Goal: Task Accomplishment & Management: Use online tool/utility

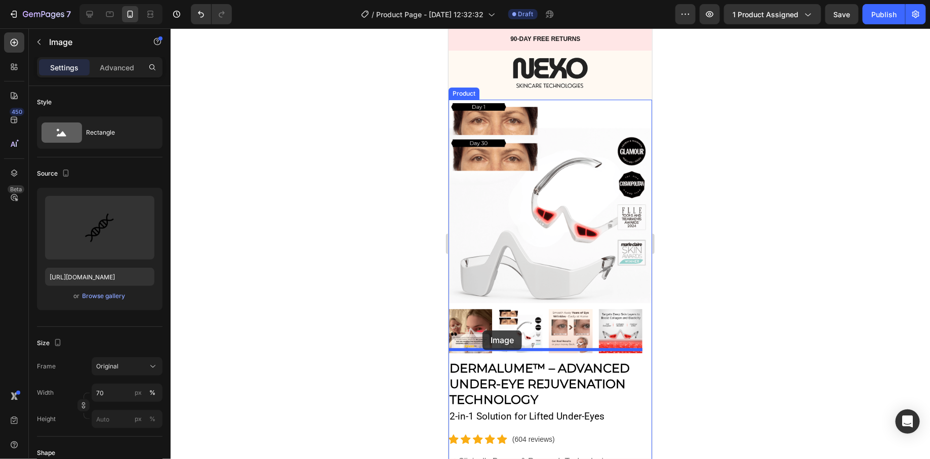
drag, startPoint x: 460, startPoint y: 185, endPoint x: 481, endPoint y: 327, distance: 144.3
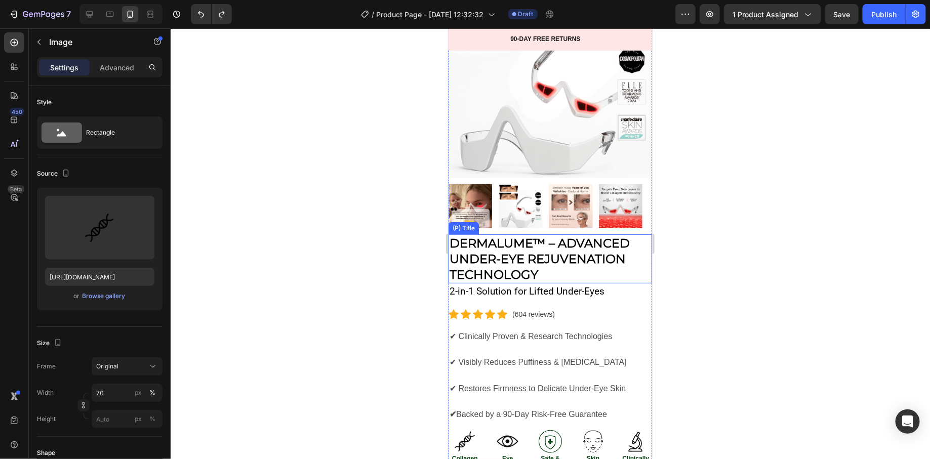
scroll to position [178, 0]
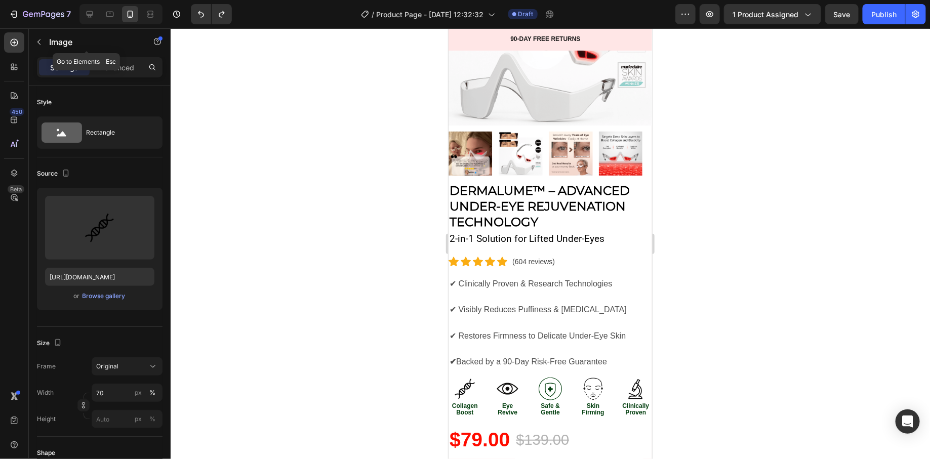
click at [35, 38] on icon "button" at bounding box center [39, 42] width 8 height 8
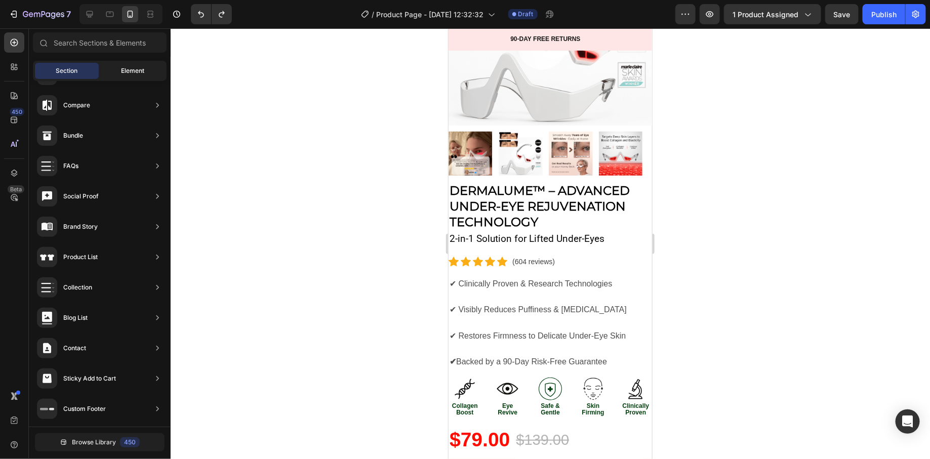
click at [121, 68] on span "Element" at bounding box center [132, 70] width 23 height 9
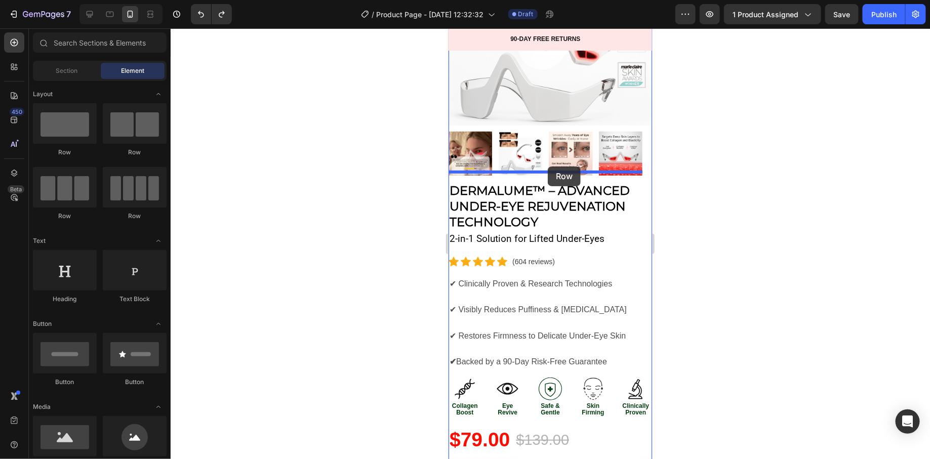
drag, startPoint x: 518, startPoint y: 127, endPoint x: 547, endPoint y: 166, distance: 48.5
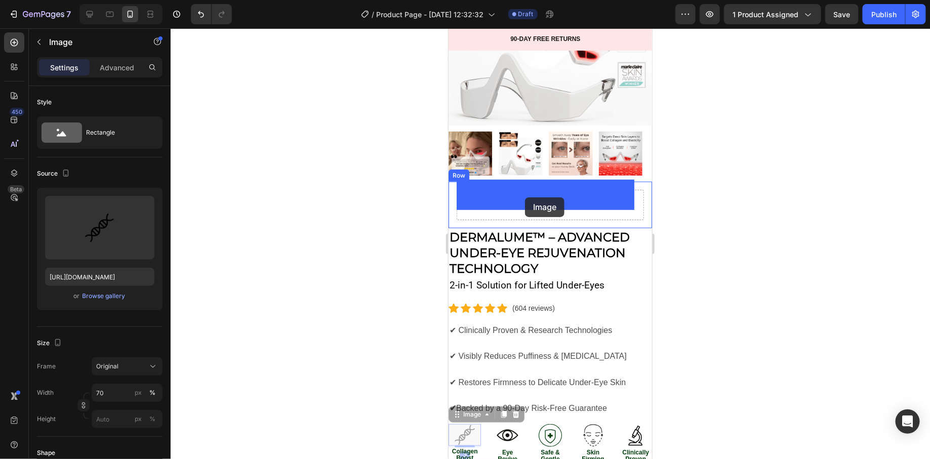
drag, startPoint x: 458, startPoint y: 409, endPoint x: 524, endPoint y: 197, distance: 222.5
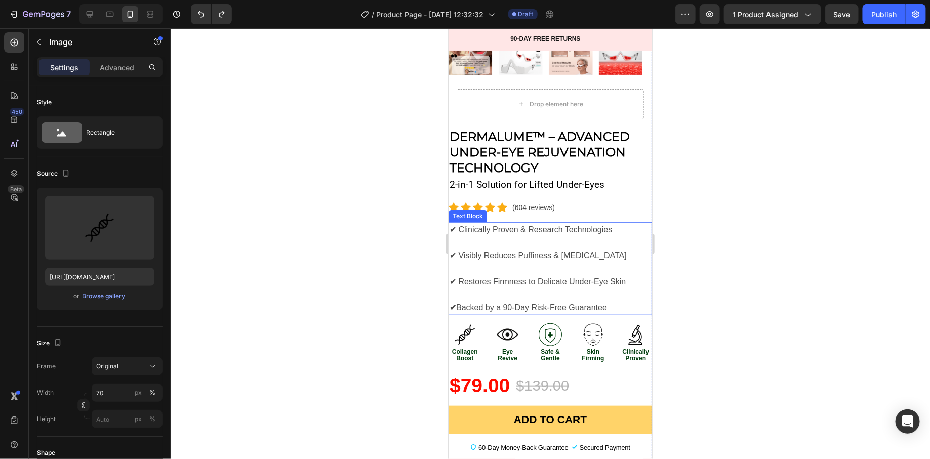
scroll to position [308, 0]
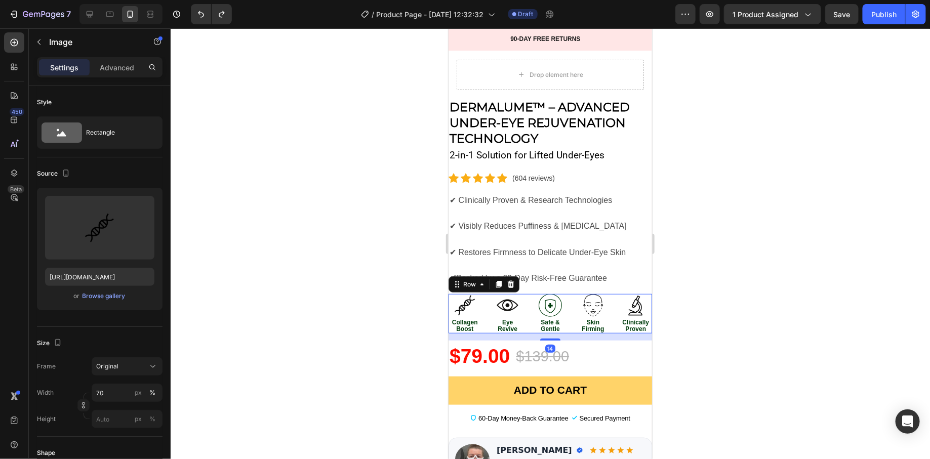
click at [567, 293] on div "Image Collagen Boost Text Block Image Eye Revive Text Block Image Safe & Gentle…" at bounding box center [549, 312] width 203 height 39
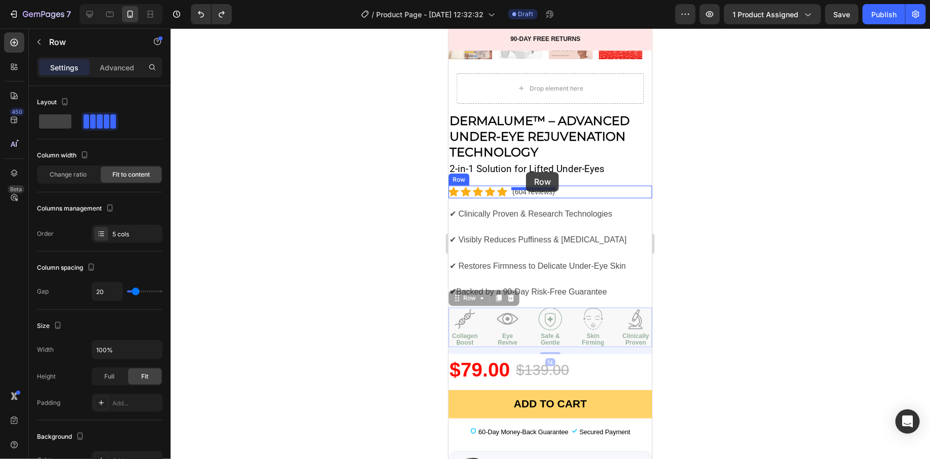
scroll to position [281, 0]
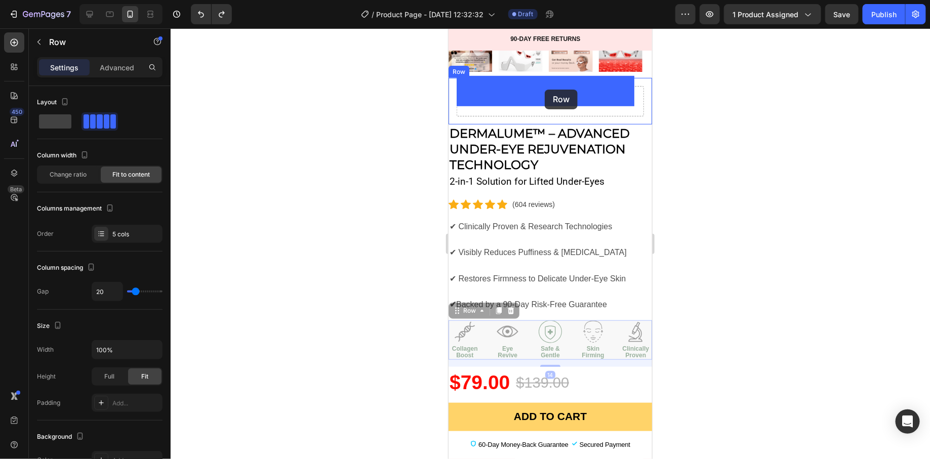
drag, startPoint x: 456, startPoint y: 274, endPoint x: 544, endPoint y: 89, distance: 204.8
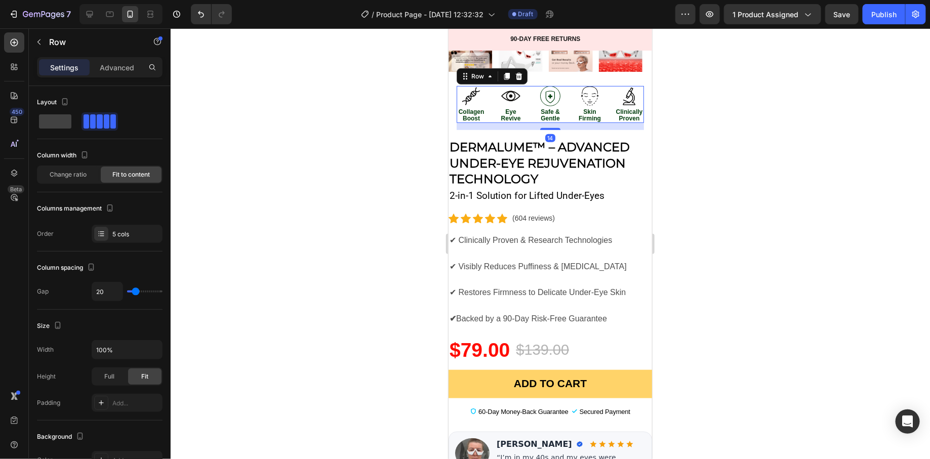
click at [404, 165] on div at bounding box center [550, 243] width 759 height 431
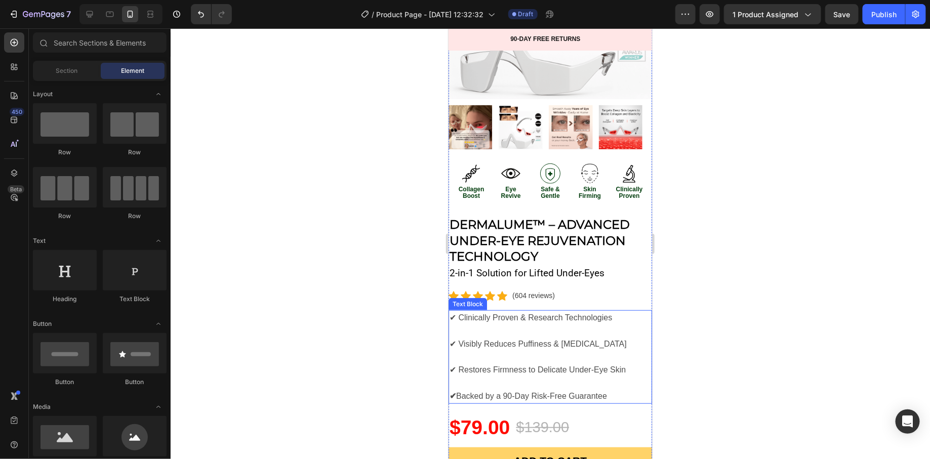
scroll to position [0, 0]
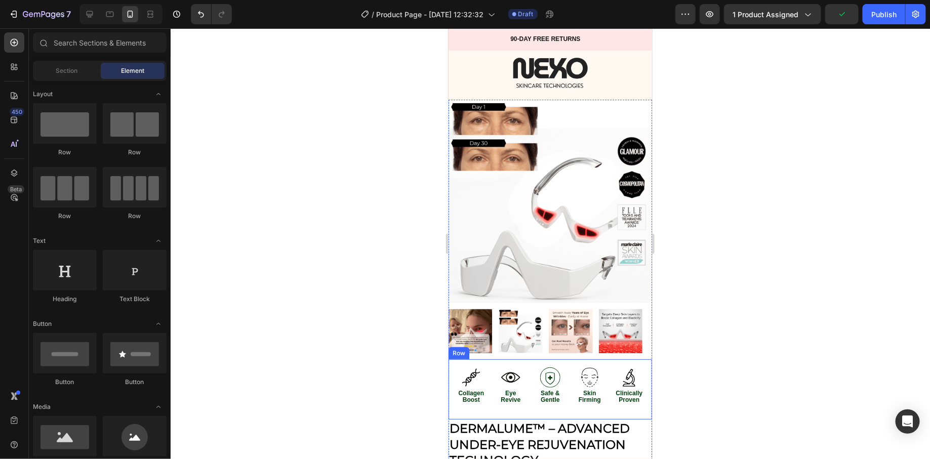
click at [580, 409] on div "Image Collagen Boost Text Block Image Eye Revive Text Block Image Safe & Gentle…" at bounding box center [549, 389] width 203 height 61
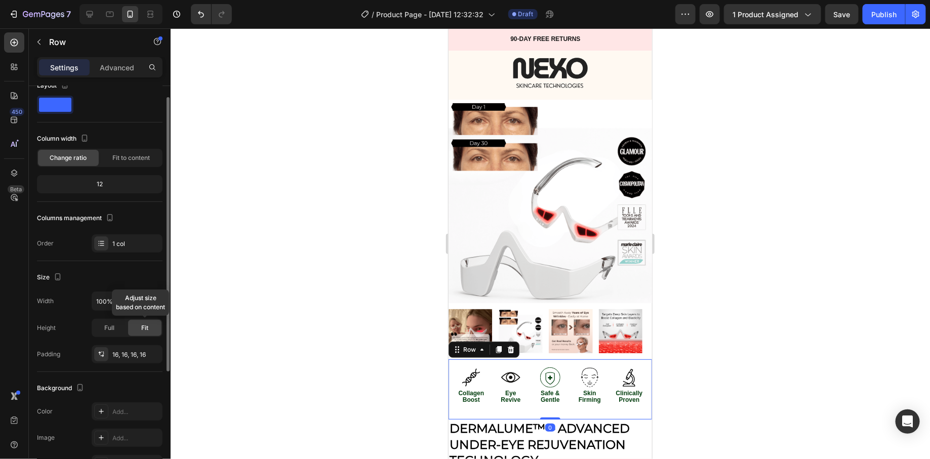
scroll to position [33, 0]
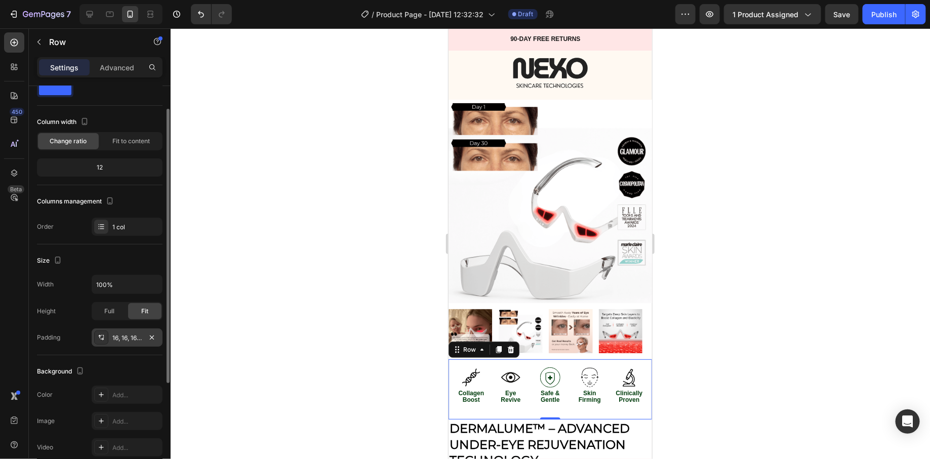
click at [132, 330] on div "16, 16, 16, 16" at bounding box center [127, 337] width 71 height 18
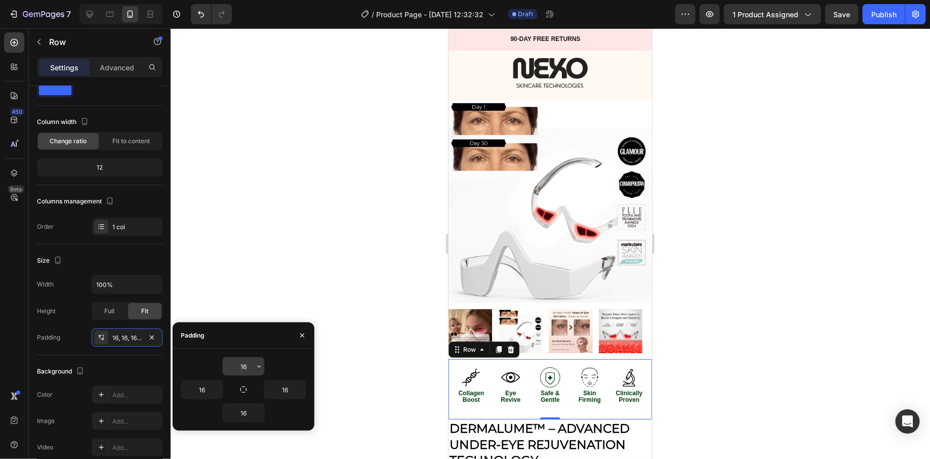
click at [253, 369] on input "16" at bounding box center [243, 366] width 41 height 18
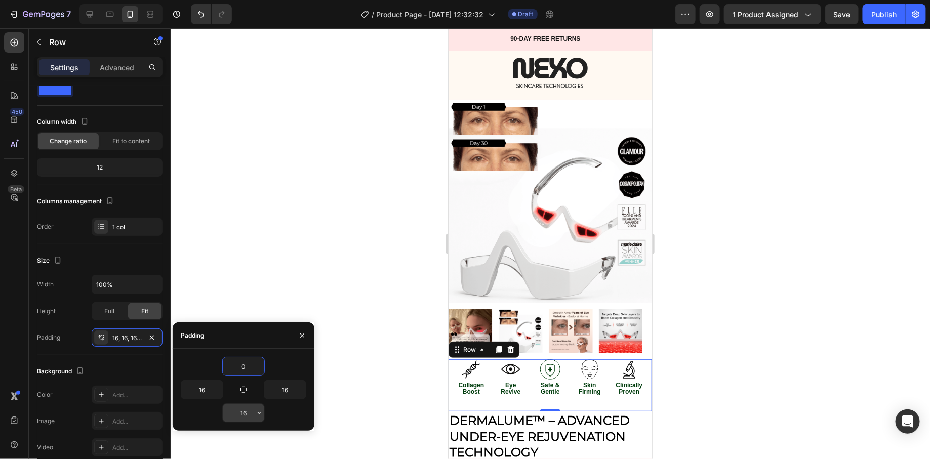
type input "0"
click at [244, 408] on input "16" at bounding box center [243, 413] width 41 height 18
click at [244, 411] on input "16" at bounding box center [243, 413] width 41 height 18
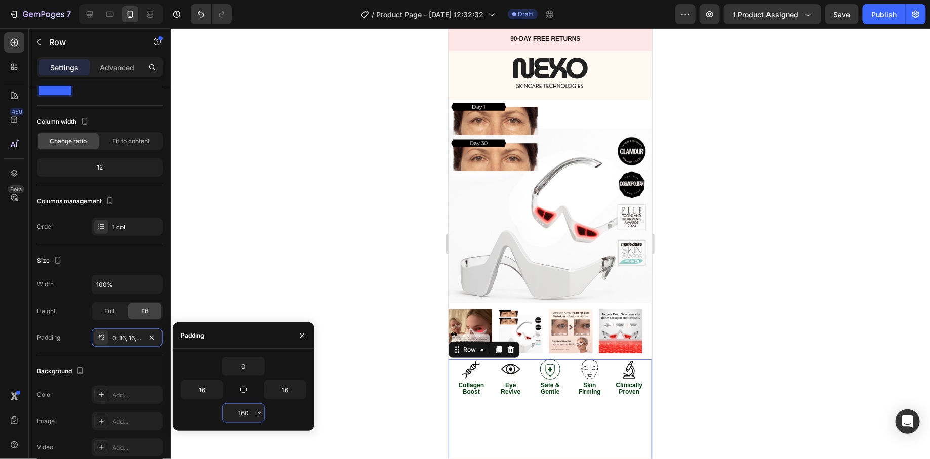
click at [245, 415] on input "160" at bounding box center [243, 413] width 41 height 18
click at [244, 415] on input "160" at bounding box center [243, 413] width 41 height 18
type input "0"
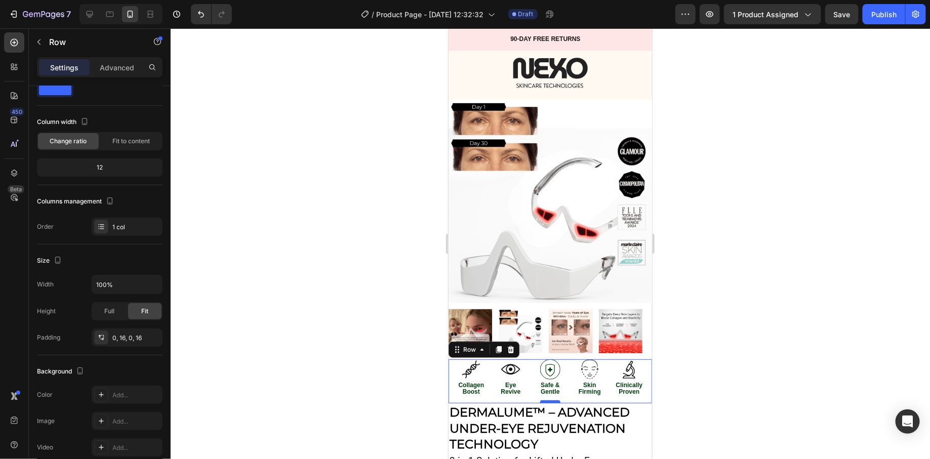
click at [547, 400] on div at bounding box center [549, 401] width 20 height 3
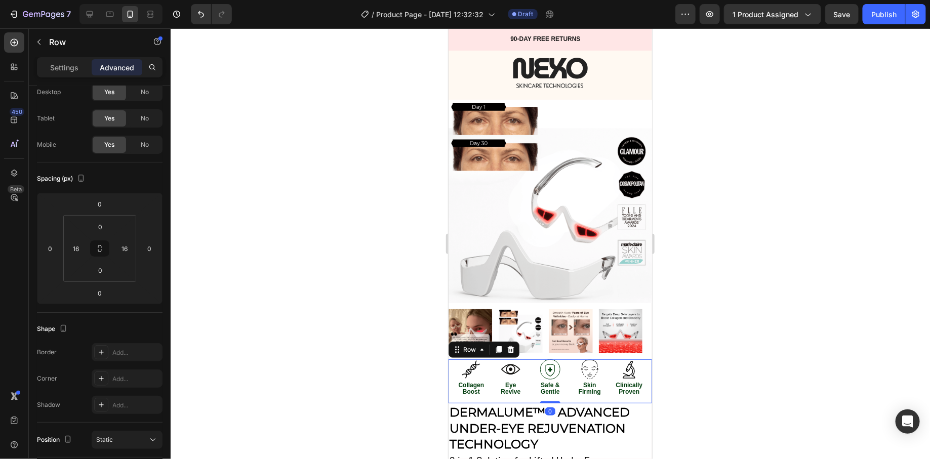
drag, startPoint x: 547, startPoint y: 399, endPoint x: 550, endPoint y: 394, distance: 5.9
click at [550, 394] on div "Image Collagen Boost Text Block Image Eye Revive Text Block Image Safe & Gentle…" at bounding box center [549, 381] width 203 height 45
click at [500, 392] on div "Image Eye Revive Text Block" at bounding box center [509, 377] width 29 height 37
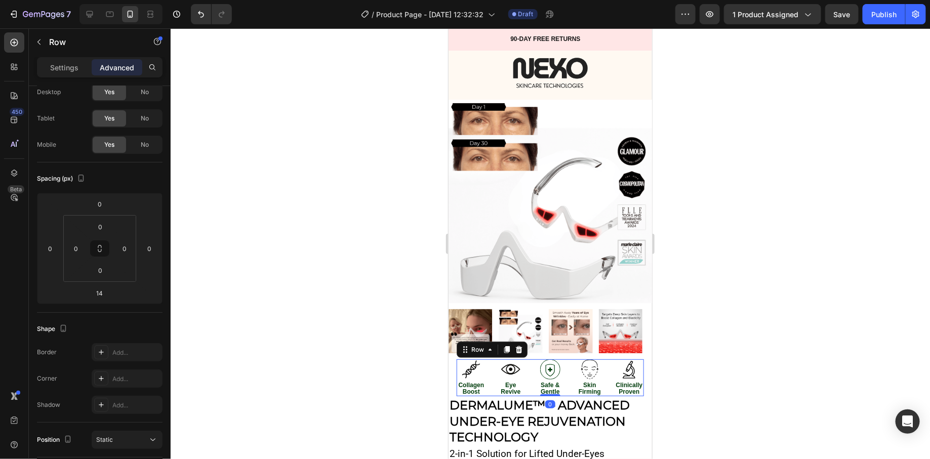
drag, startPoint x: 541, startPoint y: 399, endPoint x: 542, endPoint y: 388, distance: 11.2
click at [543, 388] on div "Image Collagen Boost Text Block Image Eye Revive Text Block Image Safe & Gentle…" at bounding box center [549, 377] width 187 height 37
type input "0"
click at [401, 378] on div at bounding box center [550, 243] width 759 height 431
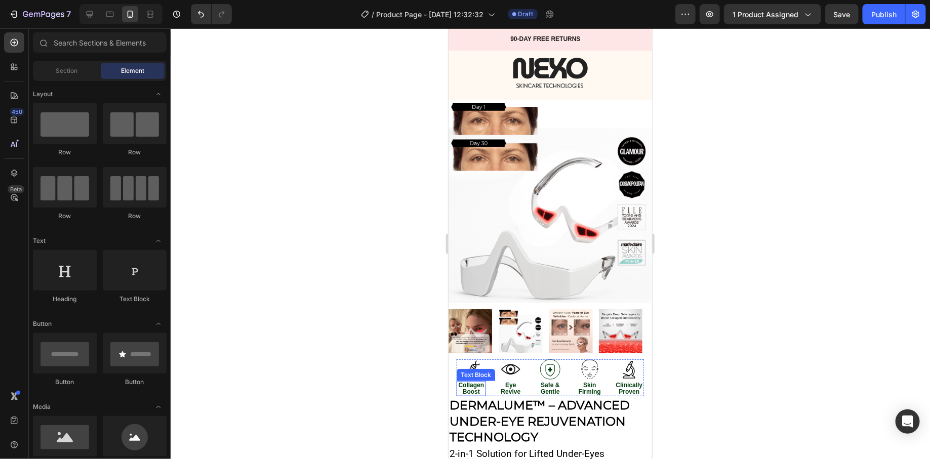
click at [461, 381] on strong "Collagen Boost" at bounding box center [471, 388] width 26 height 14
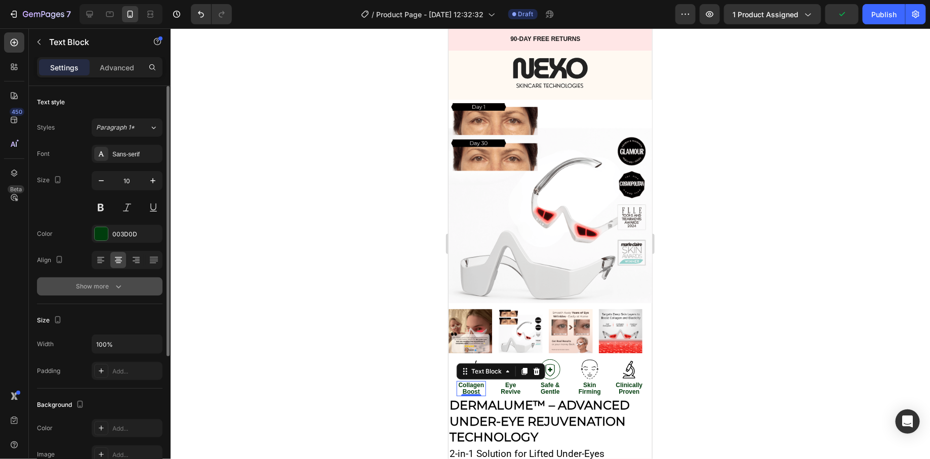
click at [111, 283] on div "Show more" at bounding box center [99, 286] width 47 height 10
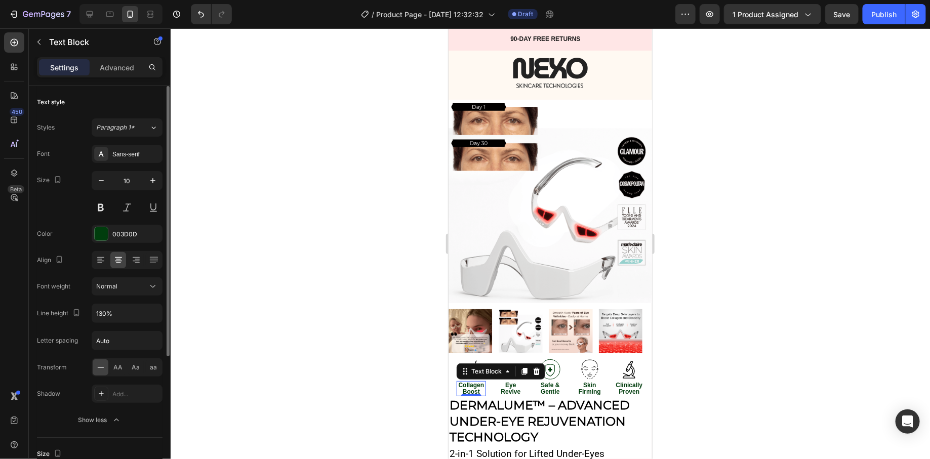
scroll to position [104, 0]
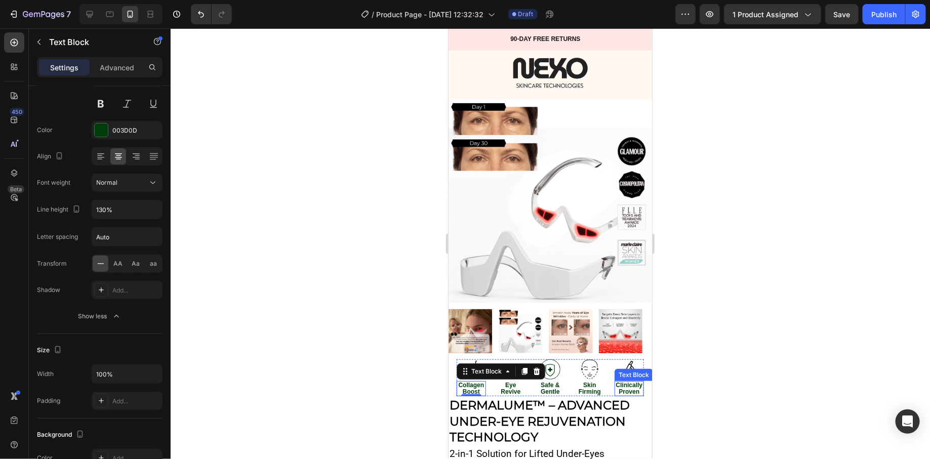
click at [621, 382] on p "Clinically Proven" at bounding box center [628, 388] width 27 height 13
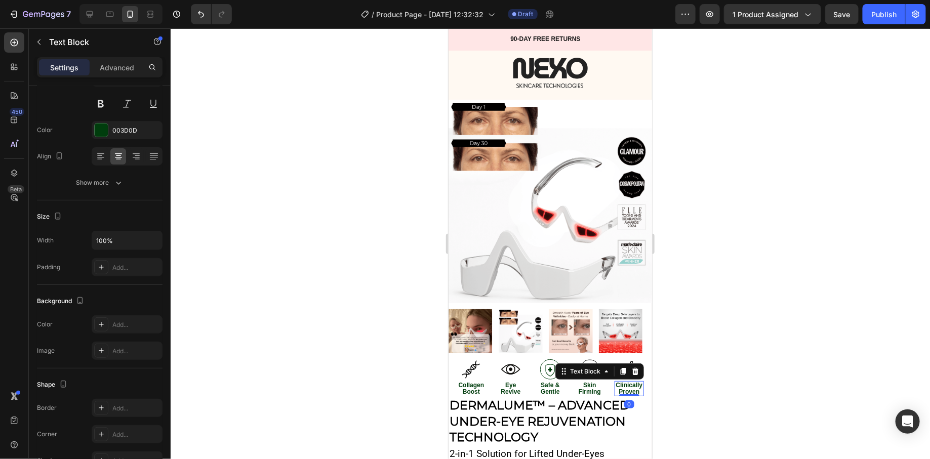
click at [621, 382] on p "Clinically Proven" at bounding box center [628, 388] width 27 height 13
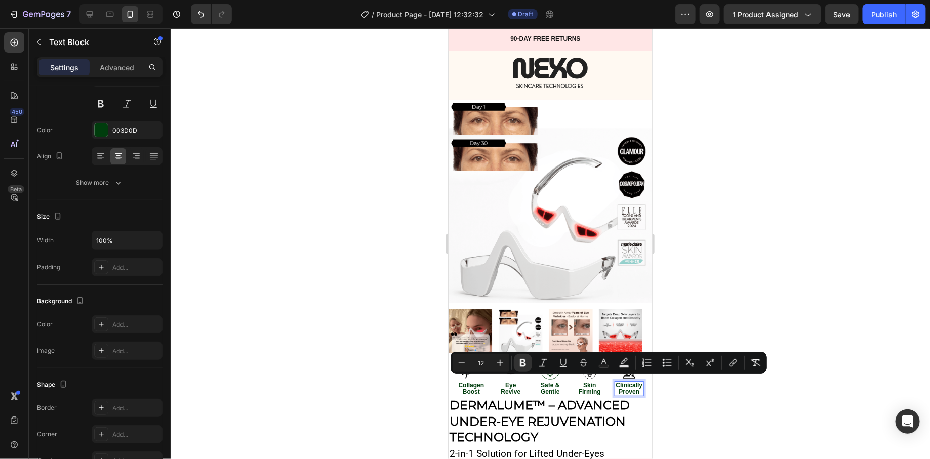
click at [622, 383] on p "Clinically Proven" at bounding box center [628, 388] width 27 height 13
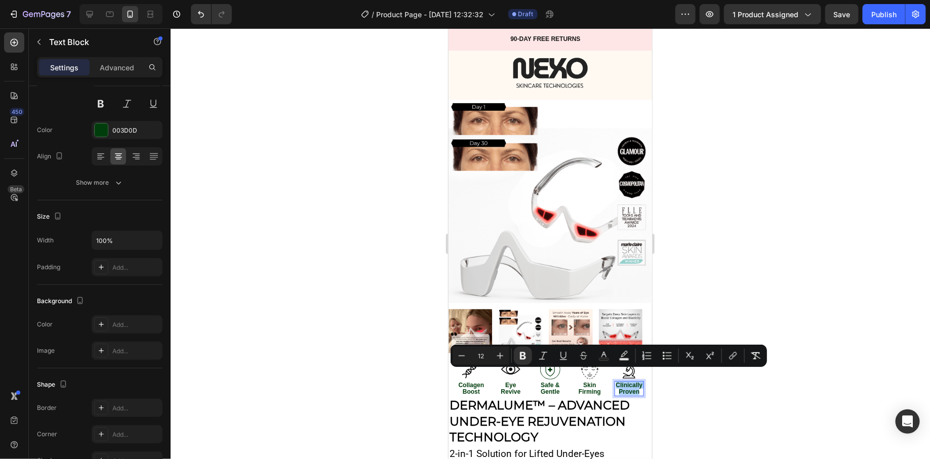
click at [397, 378] on div at bounding box center [550, 243] width 759 height 431
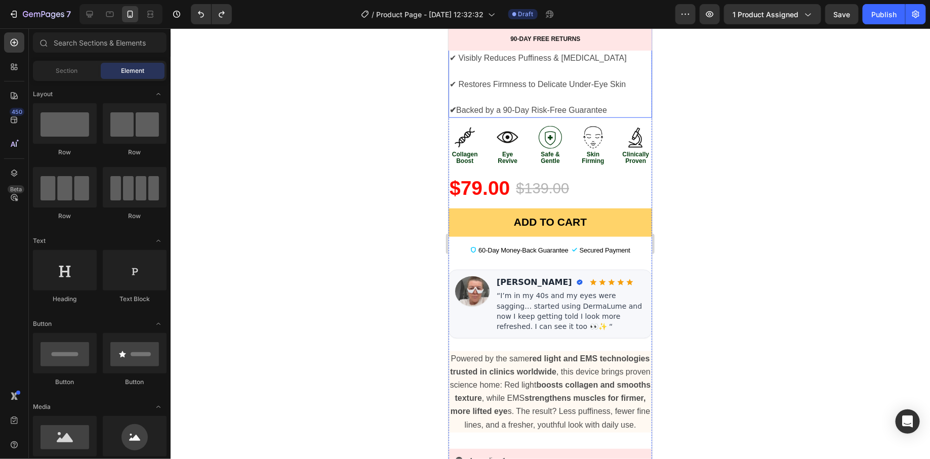
scroll to position [436, 0]
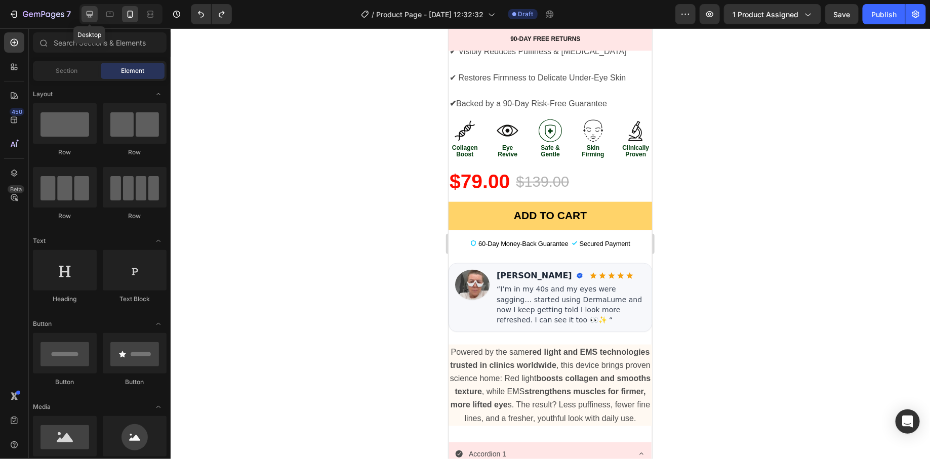
click at [95, 15] on div at bounding box center [89, 14] width 16 height 16
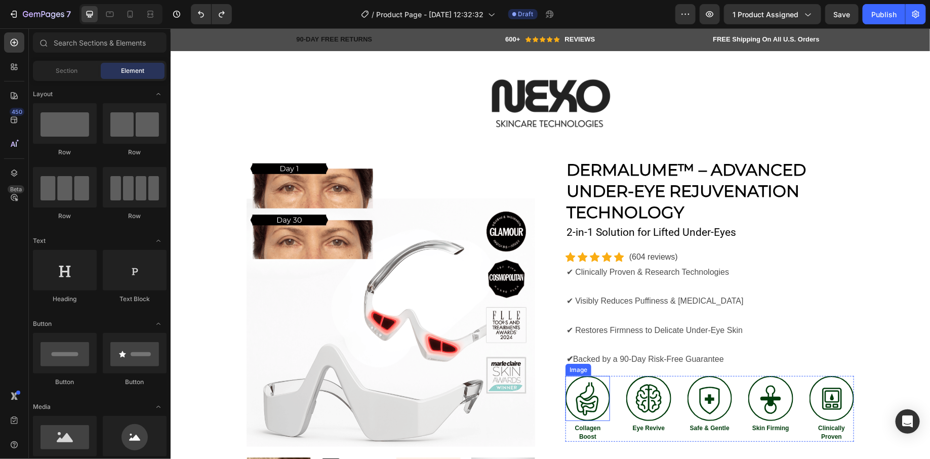
click at [584, 385] on img at bounding box center [587, 397] width 45 height 45
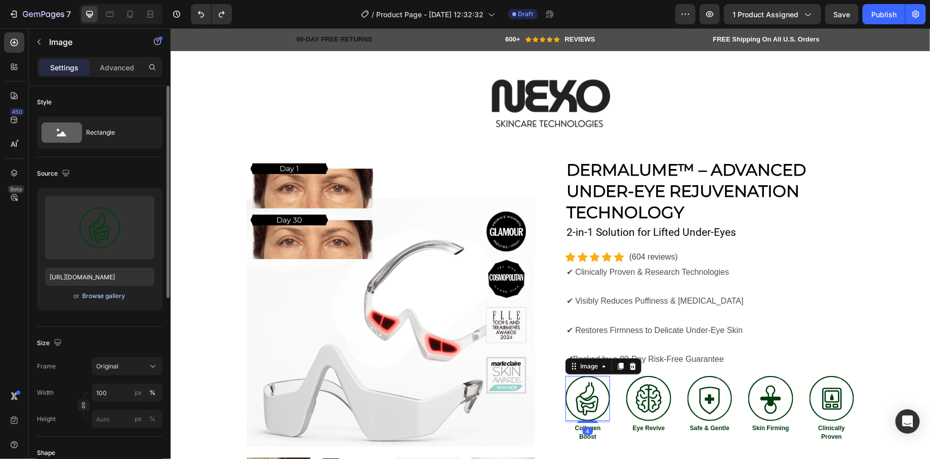
click at [94, 300] on div "Browse gallery" at bounding box center [103, 295] width 43 height 9
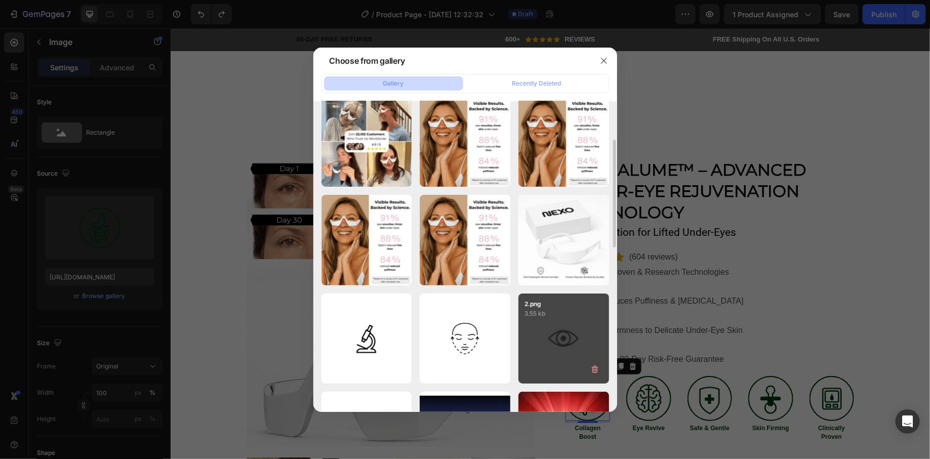
scroll to position [313, 0]
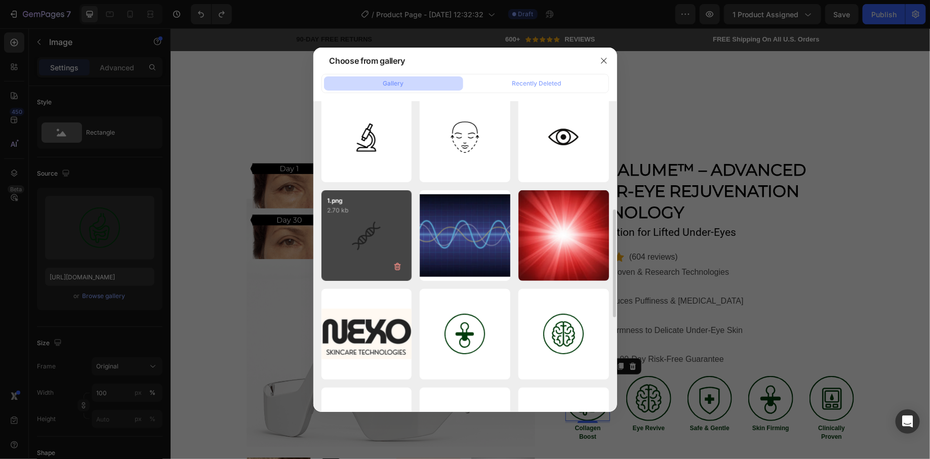
drag, startPoint x: 376, startPoint y: 241, endPoint x: 401, endPoint y: 245, distance: 24.5
click at [376, 242] on div "1.png 2.70 kb" at bounding box center [366, 235] width 91 height 91
type input "https://cdn.shopify.com/s/files/1/0745/5834/1341/files/gempages_579627086029783…"
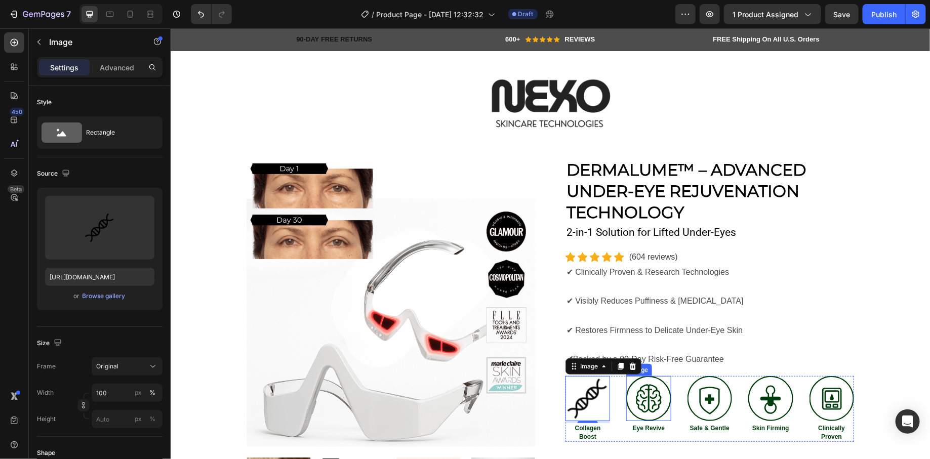
click at [643, 389] on img at bounding box center [647, 397] width 45 height 45
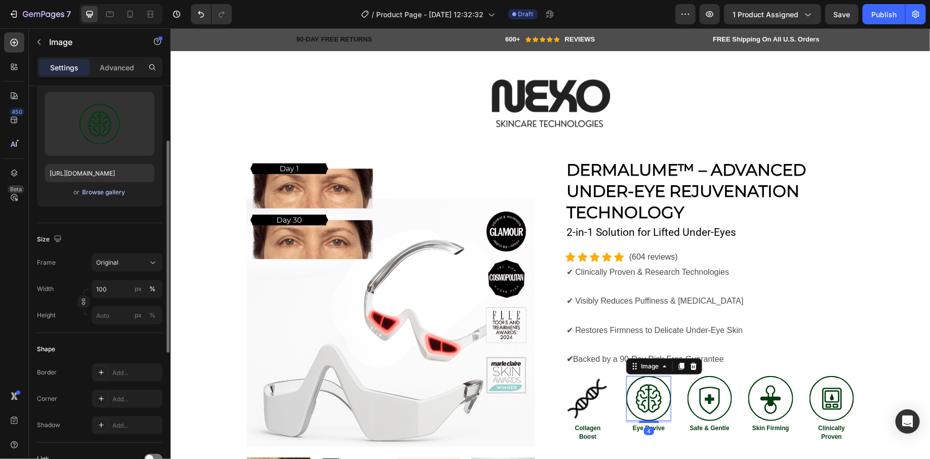
click at [118, 193] on div "Browse gallery" at bounding box center [103, 192] width 43 height 9
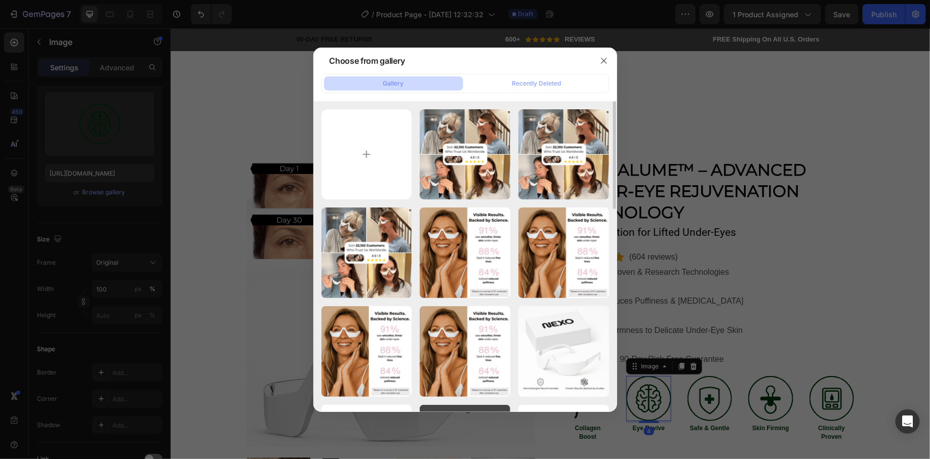
scroll to position [196, 0]
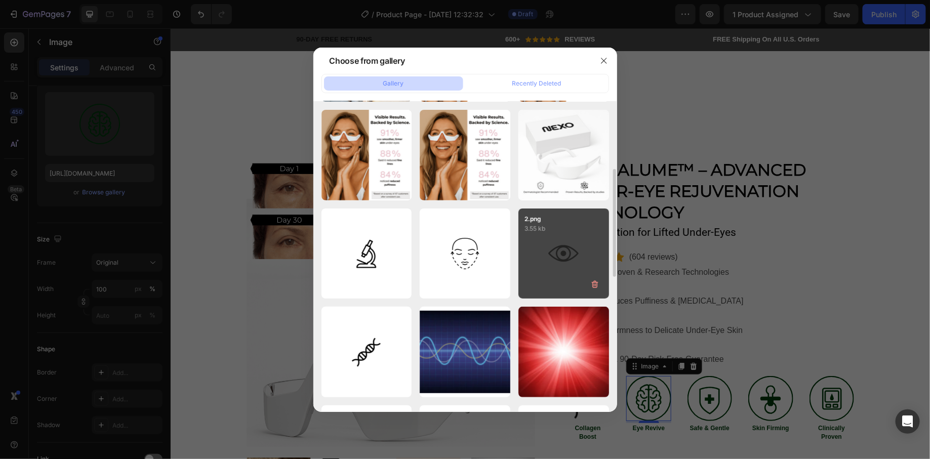
click at [599, 255] on div "2.png 3.55 kb" at bounding box center [563, 253] width 91 height 91
type input "https://cdn.shopify.com/s/files/1/0745/5834/1341/files/gempages_579627086029783…"
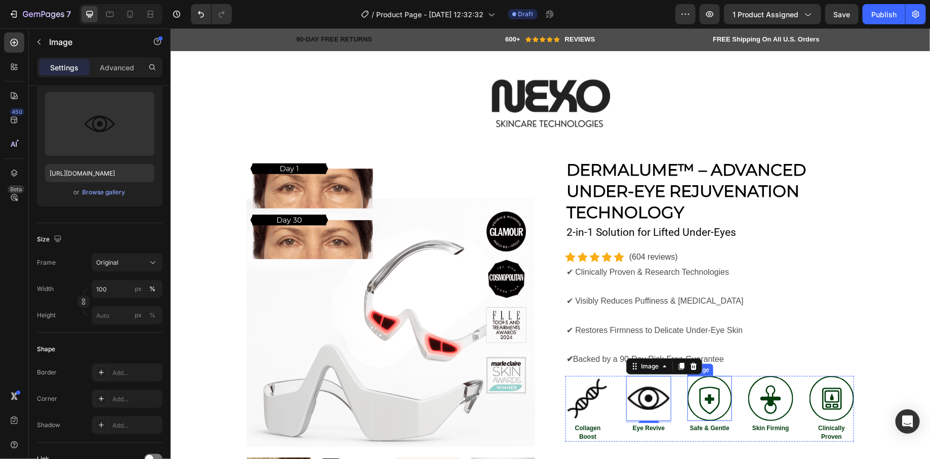
click at [705, 395] on img at bounding box center [709, 397] width 45 height 45
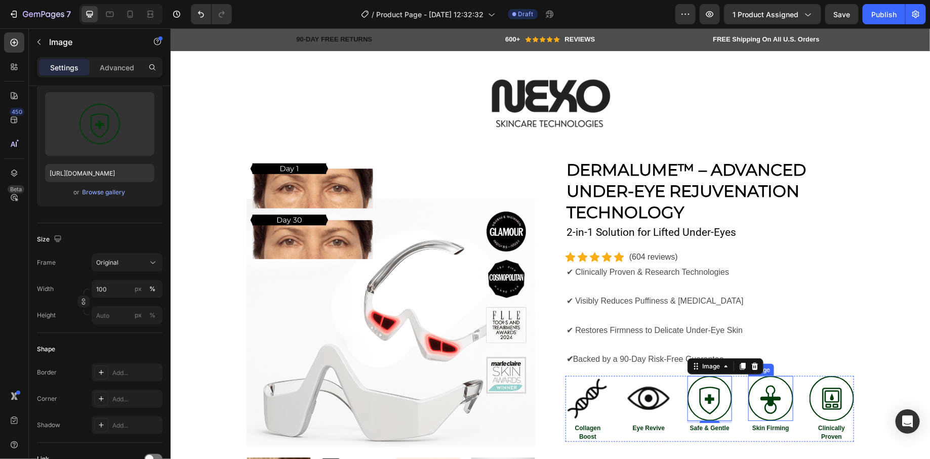
click at [771, 391] on img at bounding box center [769, 397] width 45 height 45
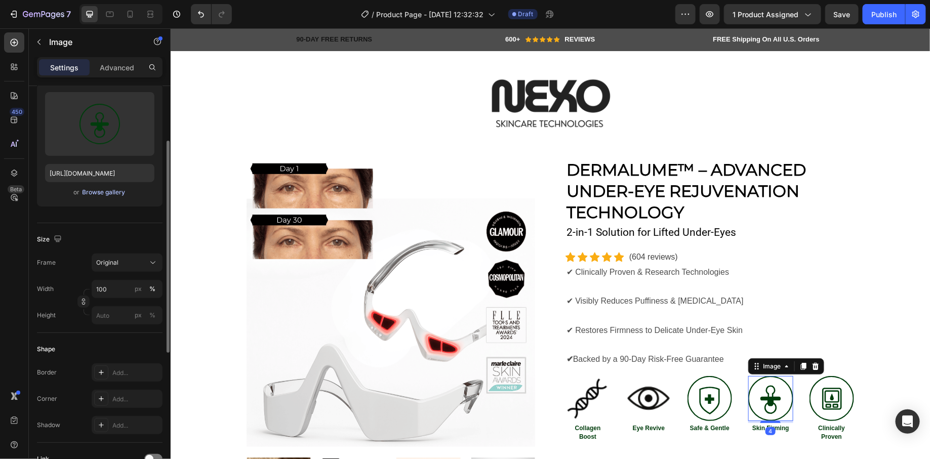
click at [113, 194] on div "Browse gallery" at bounding box center [103, 192] width 43 height 9
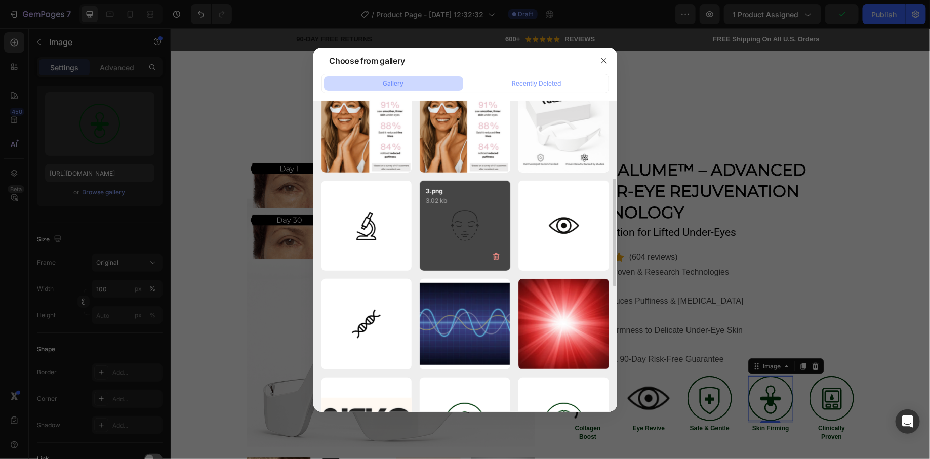
scroll to position [227, 0]
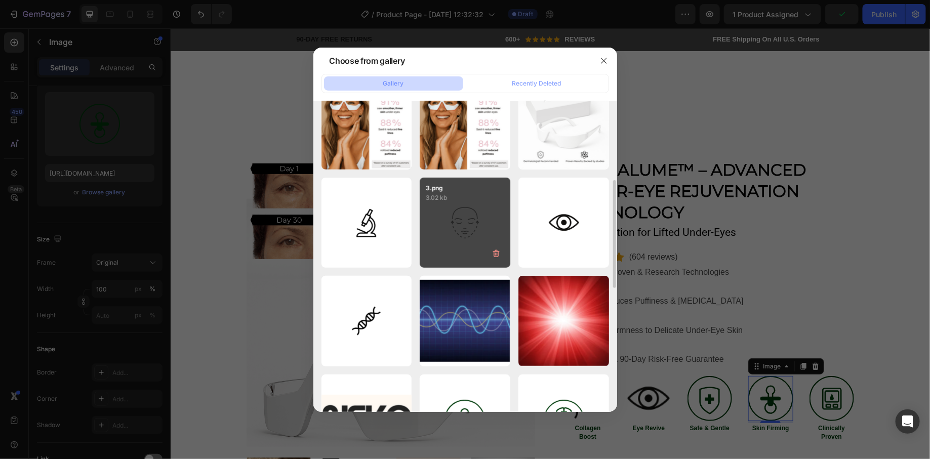
click at [478, 228] on div "3.png 3.02 kb" at bounding box center [464, 223] width 91 height 91
type input "https://cdn.shopify.com/s/files/1/0745/5834/1341/files/gempages_579627086029783…"
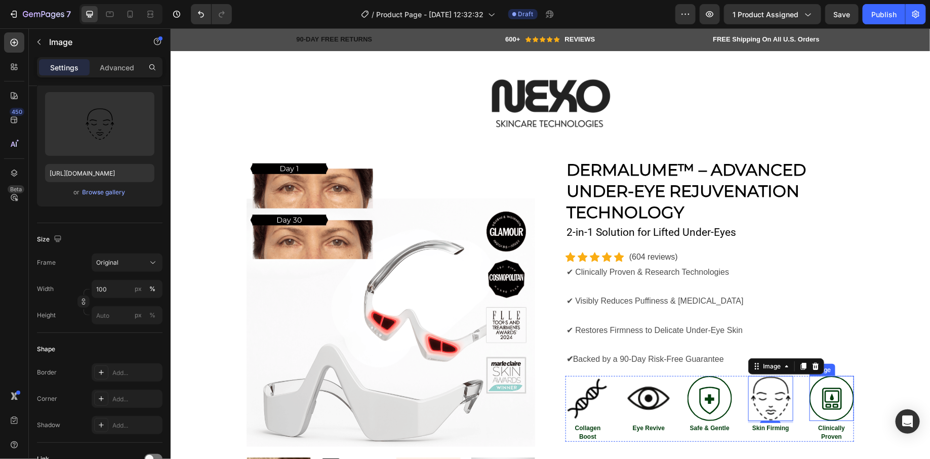
click at [827, 395] on img at bounding box center [831, 397] width 45 height 45
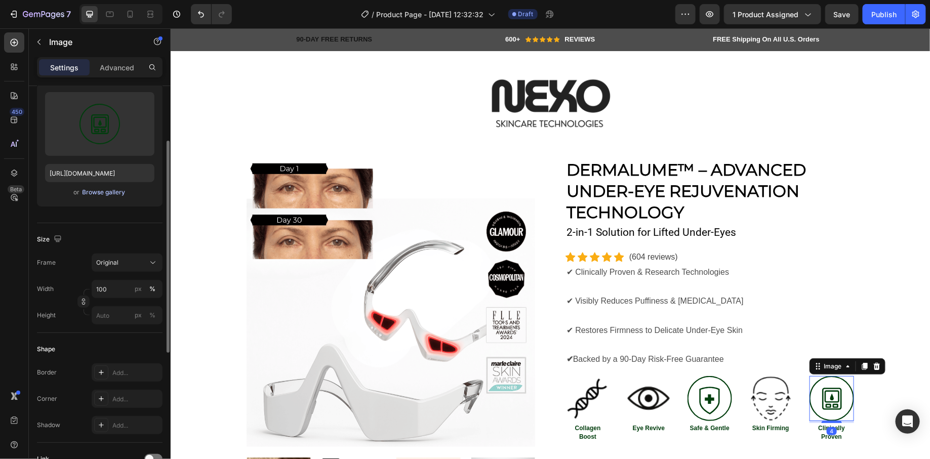
click at [111, 190] on div "Browse gallery" at bounding box center [103, 192] width 43 height 9
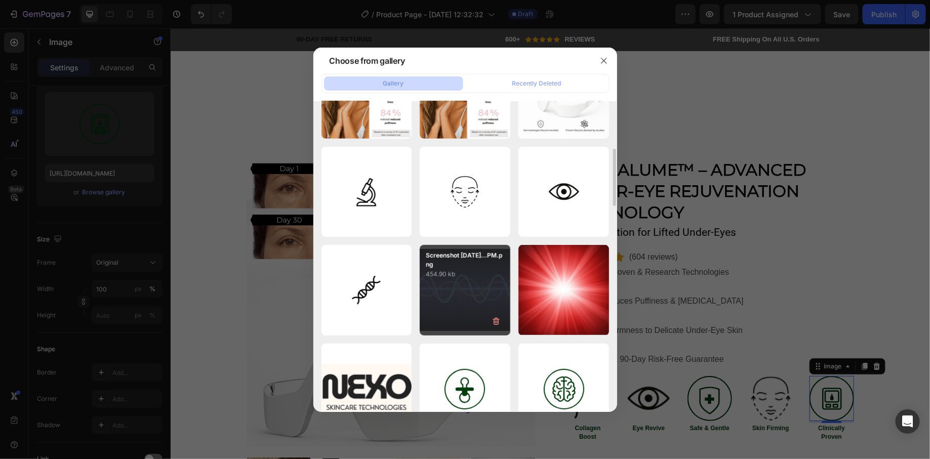
scroll to position [256, 0]
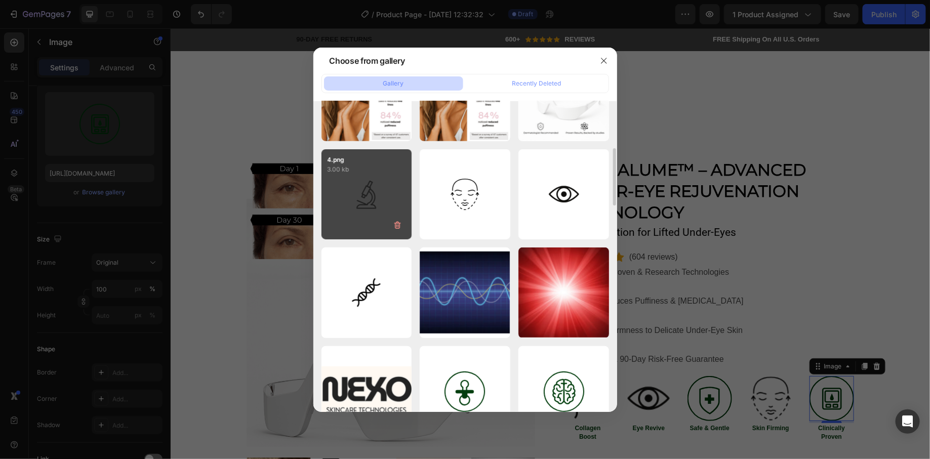
click at [360, 170] on p "3.00 kb" at bounding box center [366, 169] width 78 height 10
type input "https://cdn.shopify.com/s/files/1/0745/5834/1341/files/gempages_579627086029783…"
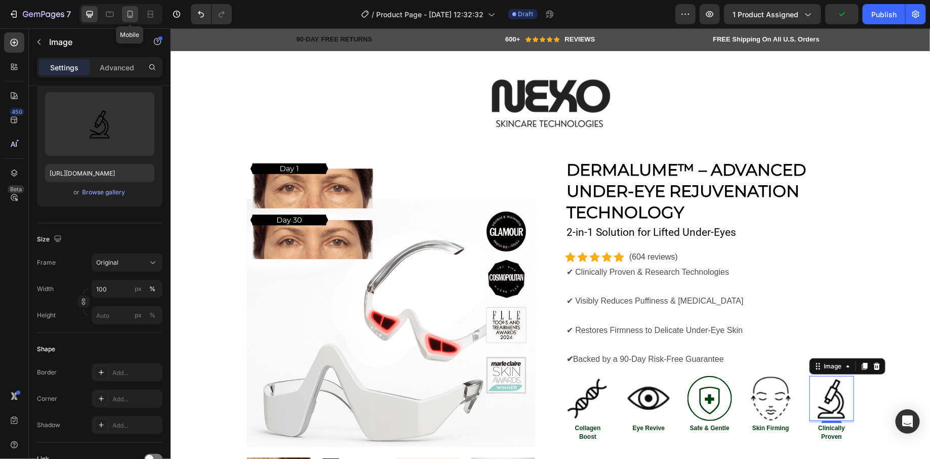
click at [127, 16] on icon at bounding box center [130, 14] width 10 height 10
type input "70"
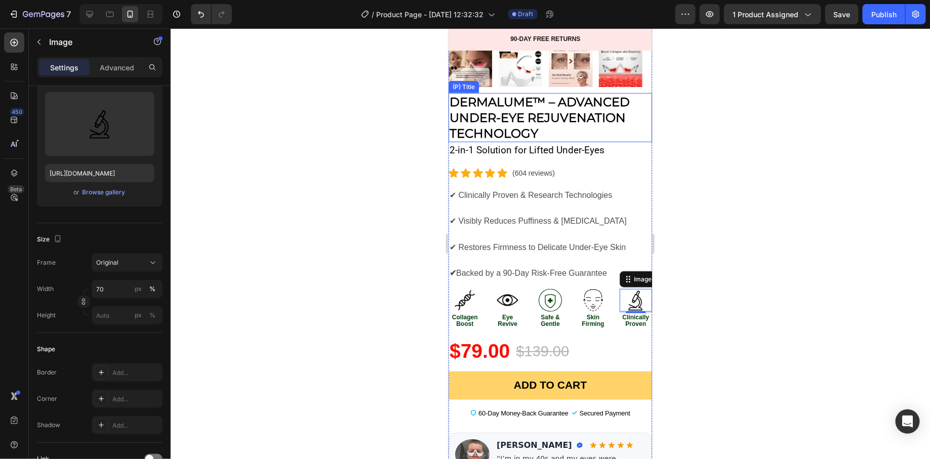
scroll to position [240, 0]
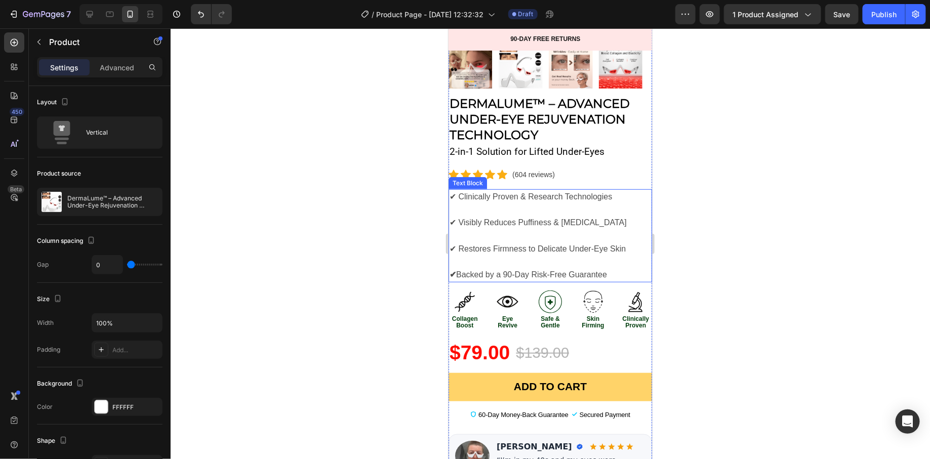
scroll to position [494, 0]
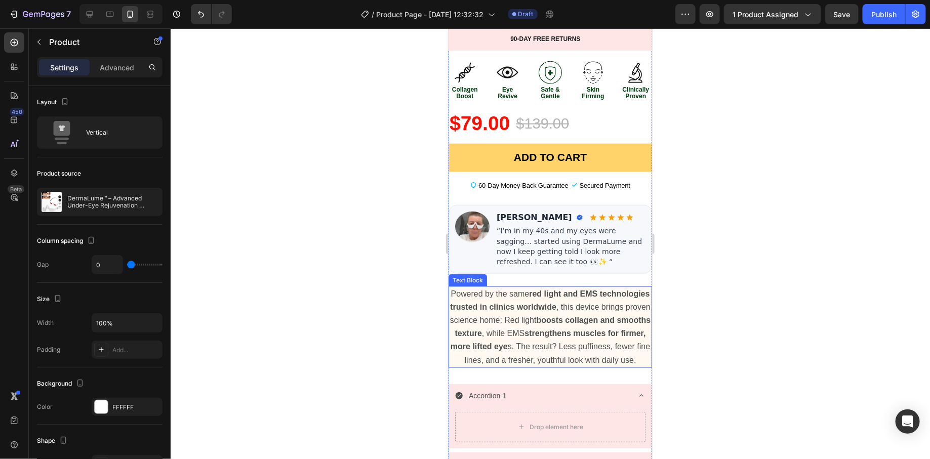
click at [461, 287] on p "Powered by the same red light and EMS technologies trusted in clinics worldwide…" at bounding box center [549, 326] width 201 height 79
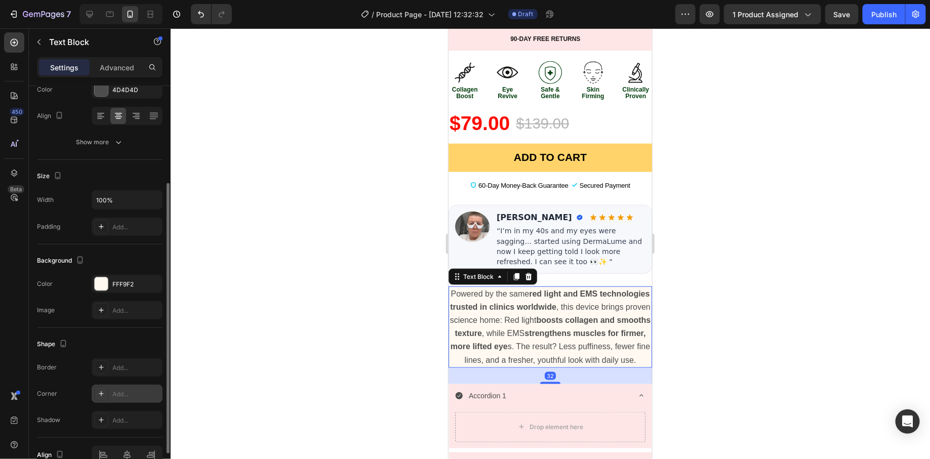
scroll to position [195, 0]
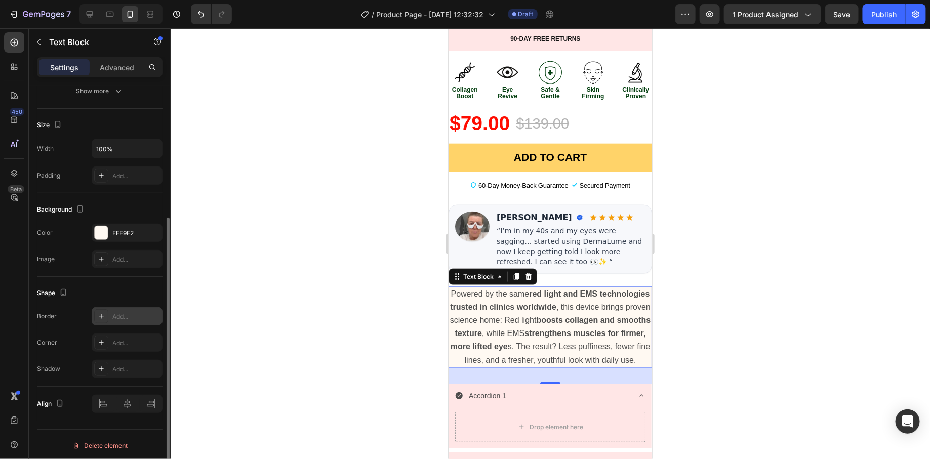
click at [133, 318] on div "Add..." at bounding box center [136, 316] width 48 height 9
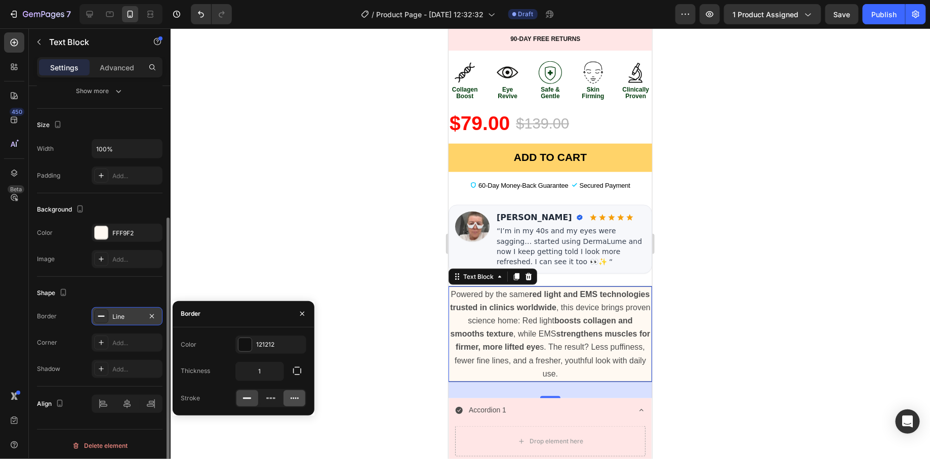
click at [292, 399] on icon at bounding box center [294, 398] width 10 height 10
click at [271, 374] on input "1" at bounding box center [260, 371] width 48 height 18
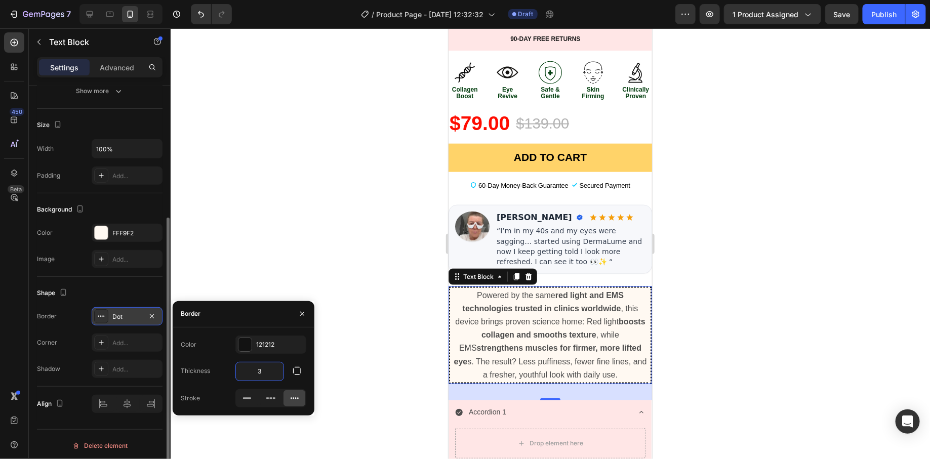
click at [274, 376] on input "3" at bounding box center [260, 371] width 48 height 18
type input "4"
click at [244, 344] on div at bounding box center [244, 344] width 13 height 13
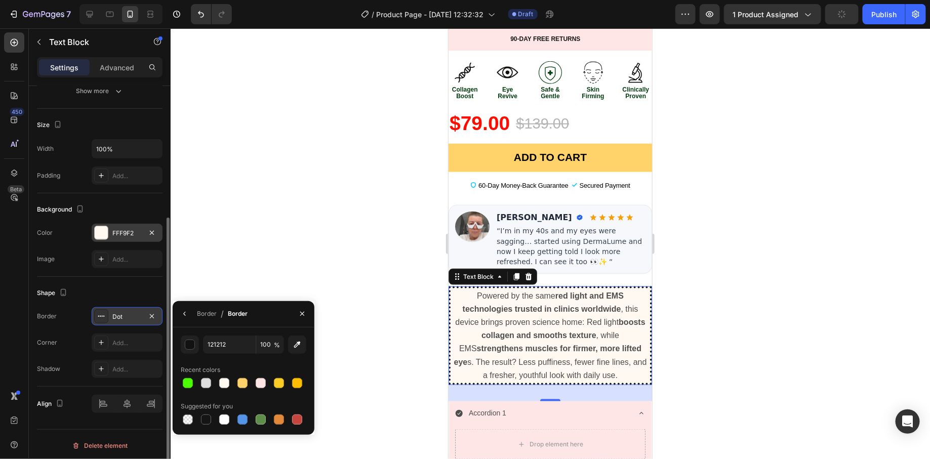
click at [121, 232] on div "FFF9F2" at bounding box center [126, 233] width 29 height 9
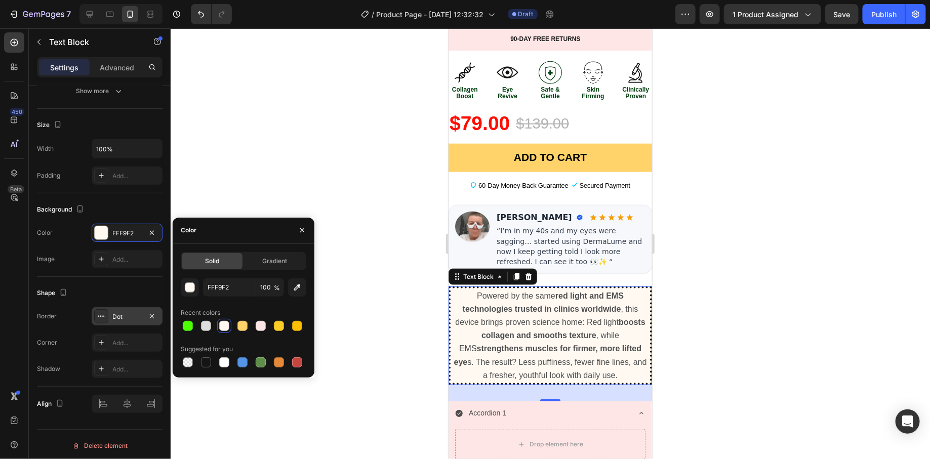
scroll to position [173, 0]
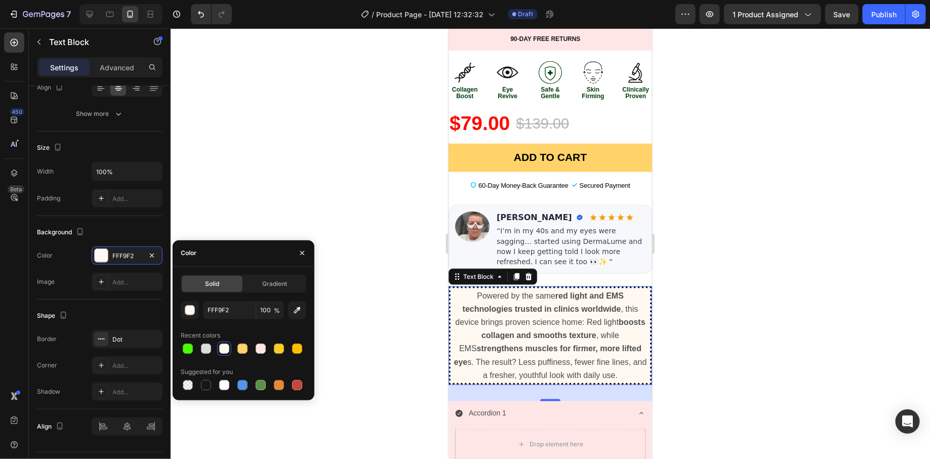
click at [458, 289] on p "Powered by the same red light and EMS technologies trusted in clinics worldwide…" at bounding box center [549, 335] width 197 height 93
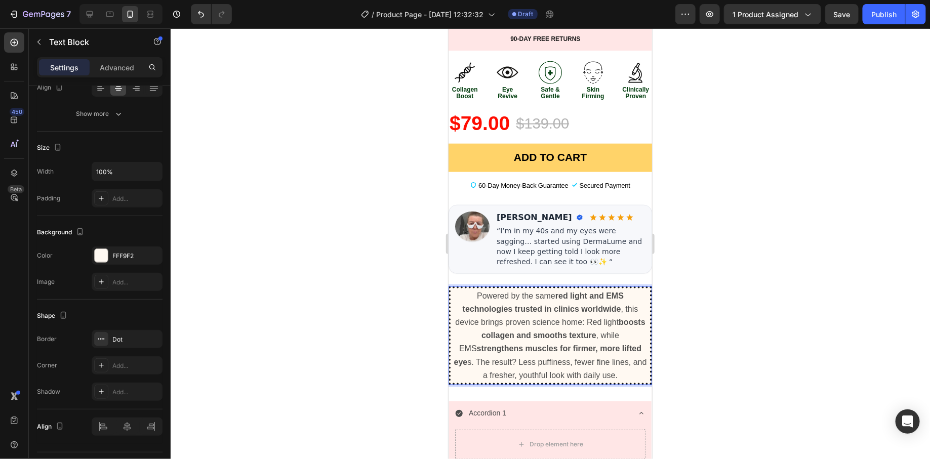
click at [631, 361] on p "Powered by the same red light and EMS technologies trusted in clinics worldwide…" at bounding box center [549, 335] width 197 height 93
click at [422, 272] on div at bounding box center [550, 243] width 759 height 431
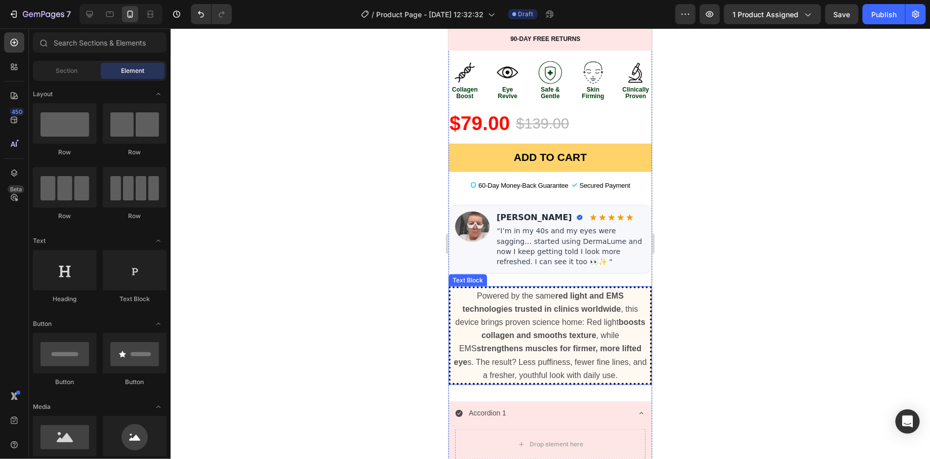
click at [454, 289] on p "Powered by the same red light and EMS technologies trusted in clinics worldwide…" at bounding box center [549, 335] width 197 height 93
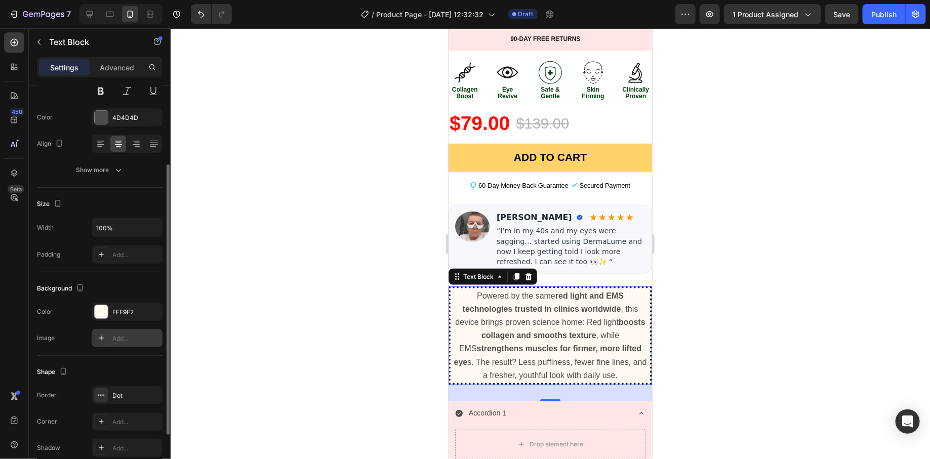
scroll to position [119, 0]
click at [97, 306] on div at bounding box center [101, 309] width 13 height 13
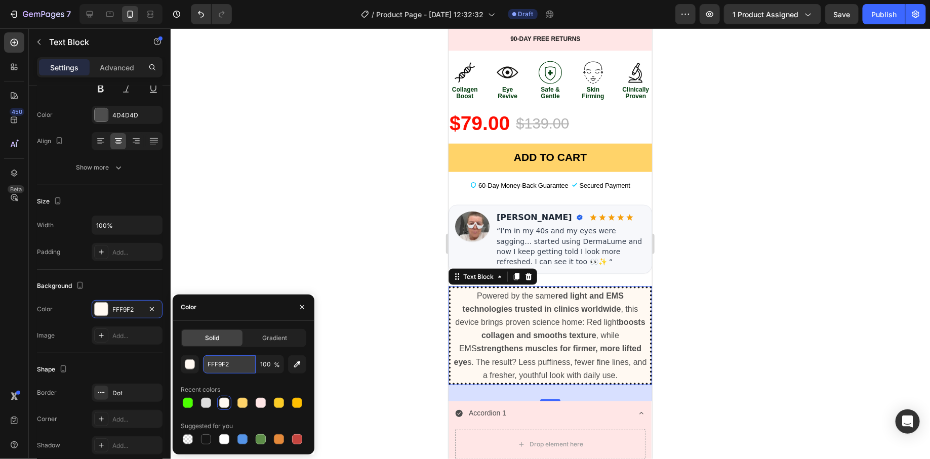
click at [243, 364] on input "FFF9F2" at bounding box center [229, 364] width 53 height 18
paste input "#fff2e4"
type input "#fff2e4"
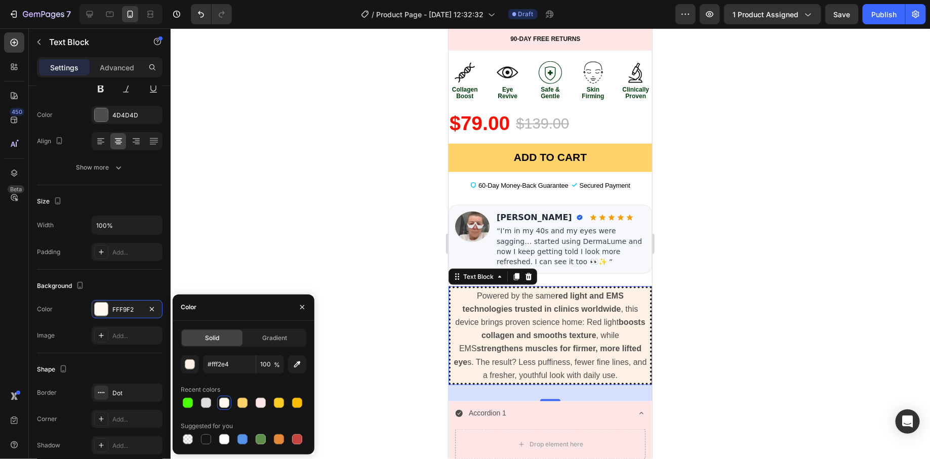
click at [342, 280] on div at bounding box center [550, 243] width 759 height 431
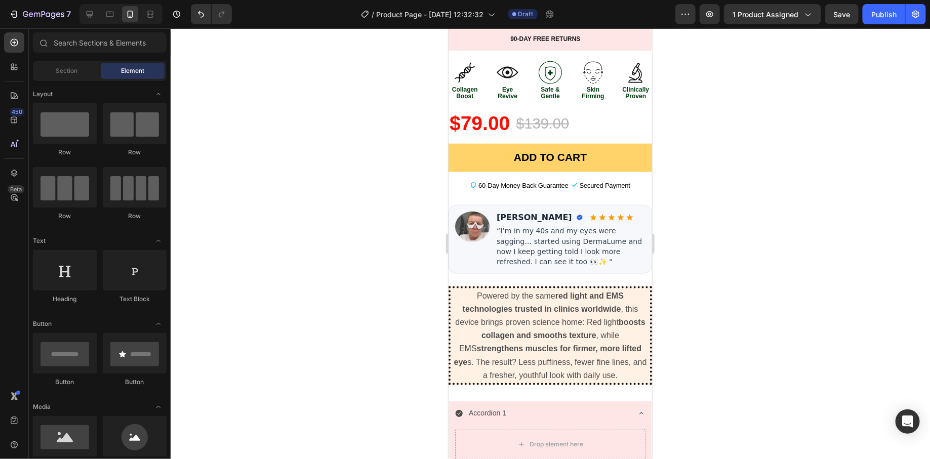
click at [342, 280] on div at bounding box center [550, 243] width 759 height 431
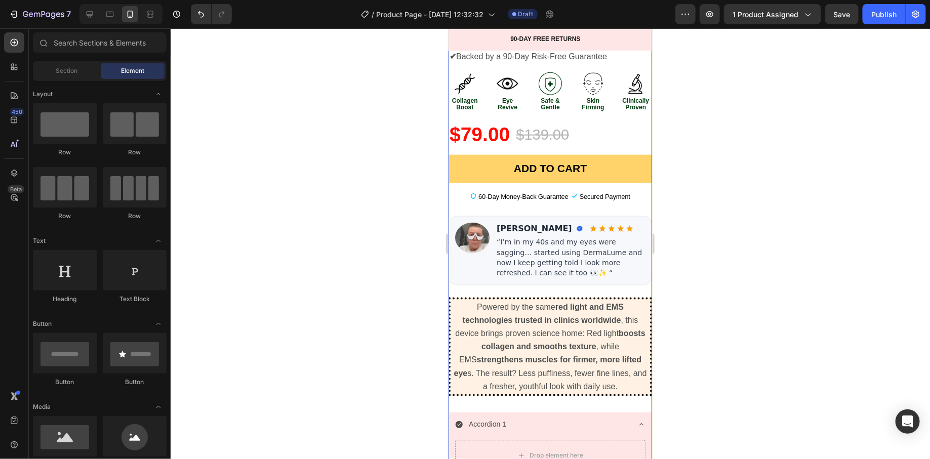
scroll to position [619, 0]
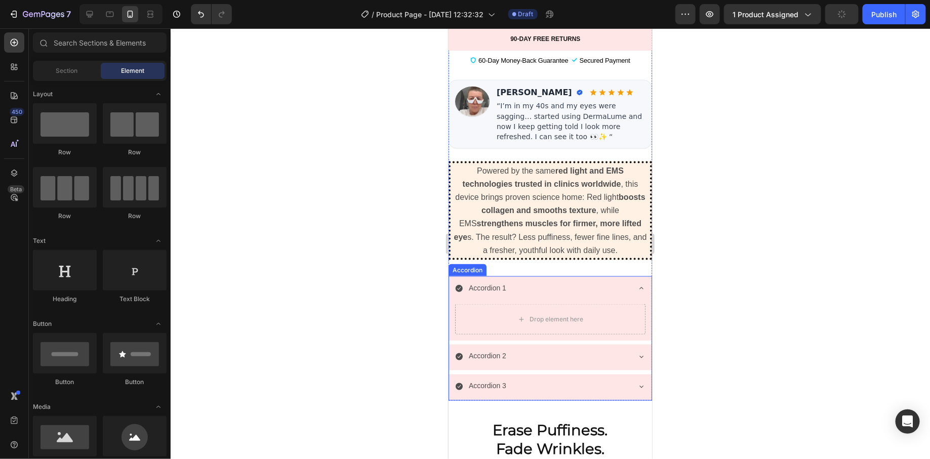
click at [551, 280] on div "Accordion 1" at bounding box center [541, 288] width 174 height 16
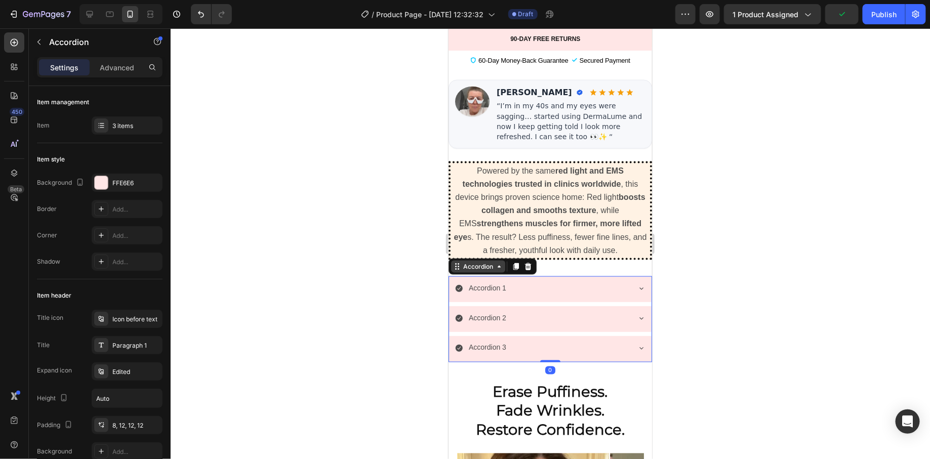
click at [462, 262] on div "Accordion" at bounding box center [477, 266] width 34 height 9
drag, startPoint x: 423, startPoint y: 294, endPoint x: 3, endPoint y: 260, distance: 420.8
click at [423, 294] on div at bounding box center [550, 243] width 759 height 431
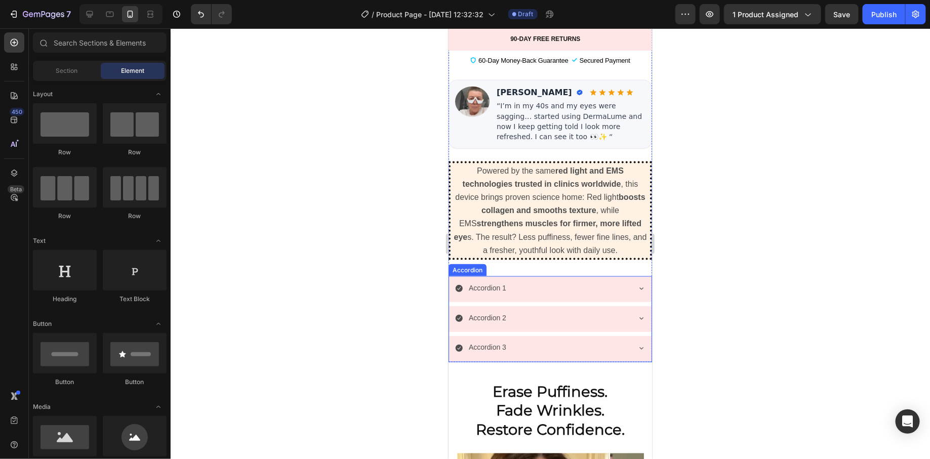
click at [575, 314] on div "Accordion 2" at bounding box center [541, 318] width 174 height 16
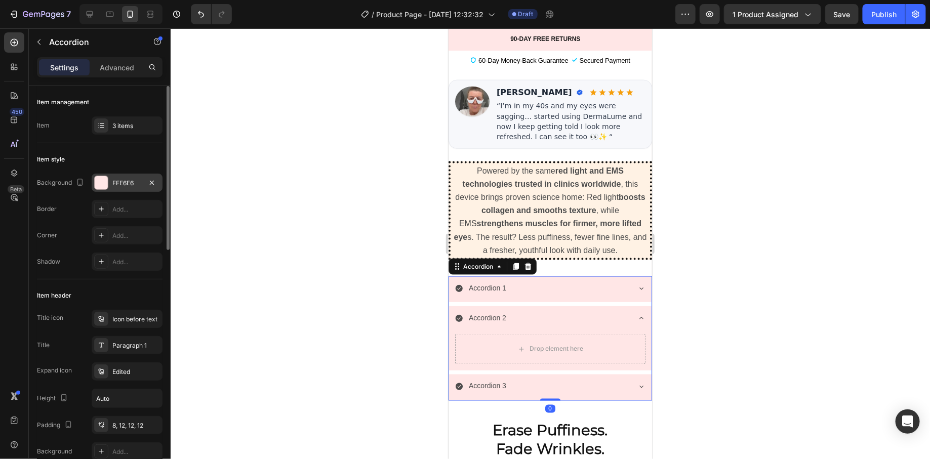
click at [104, 177] on div at bounding box center [101, 182] width 13 height 13
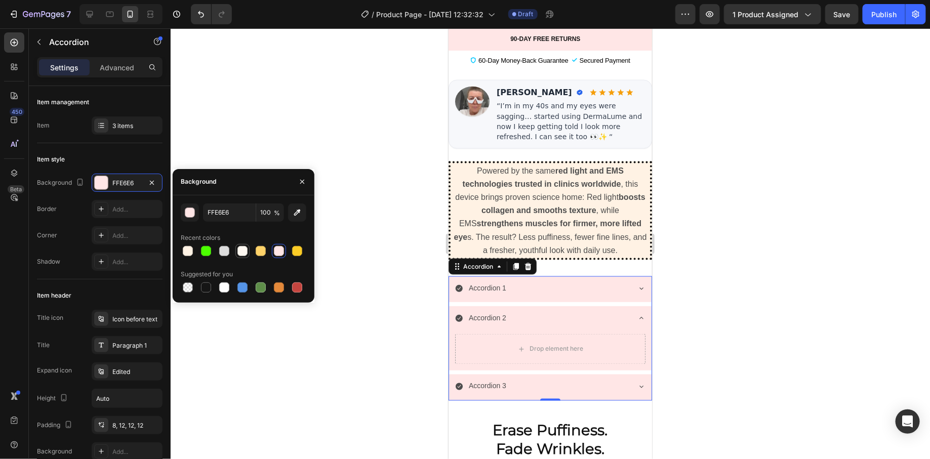
click at [239, 254] on div at bounding box center [242, 251] width 10 height 10
type input "FFF9F2"
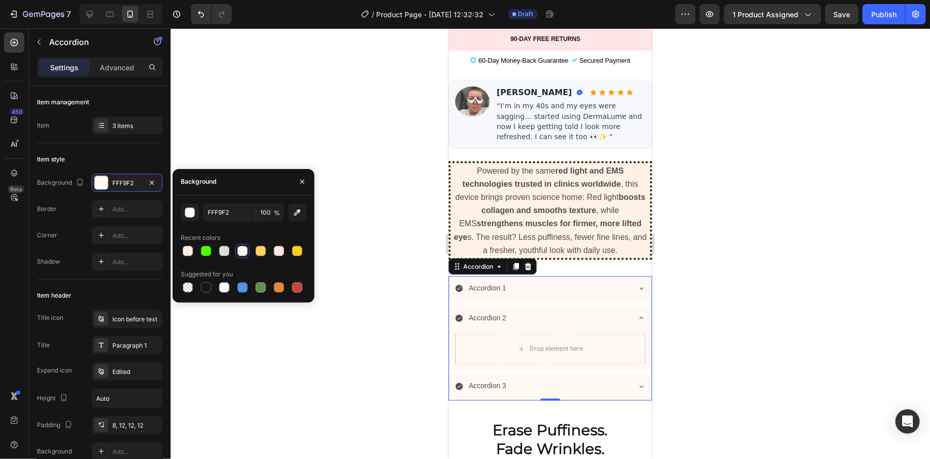
click at [359, 289] on div at bounding box center [550, 243] width 759 height 431
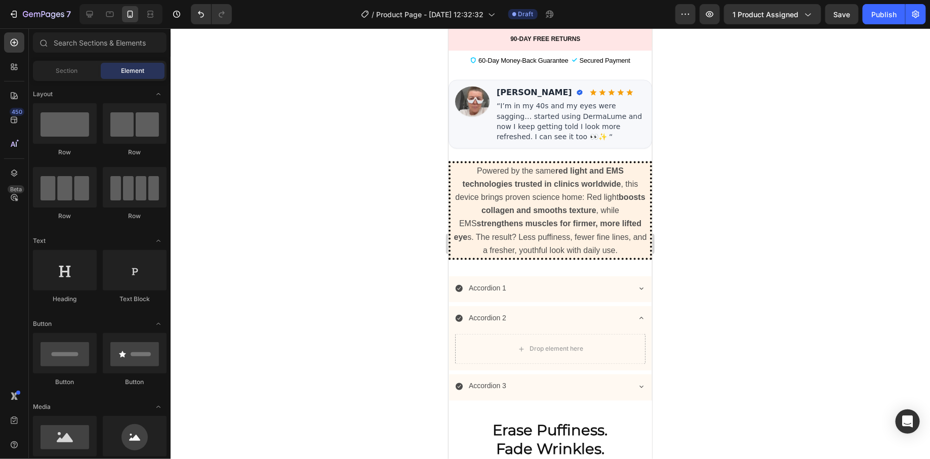
click at [365, 292] on div at bounding box center [550, 243] width 759 height 431
click at [591, 290] on div "Accordion 1" at bounding box center [549, 289] width 202 height 26
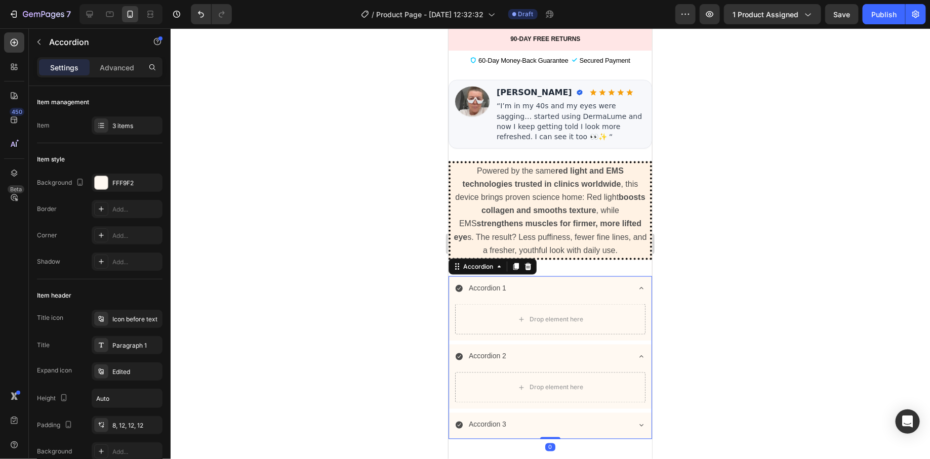
click at [621, 290] on div "Accordion 1" at bounding box center [549, 289] width 202 height 26
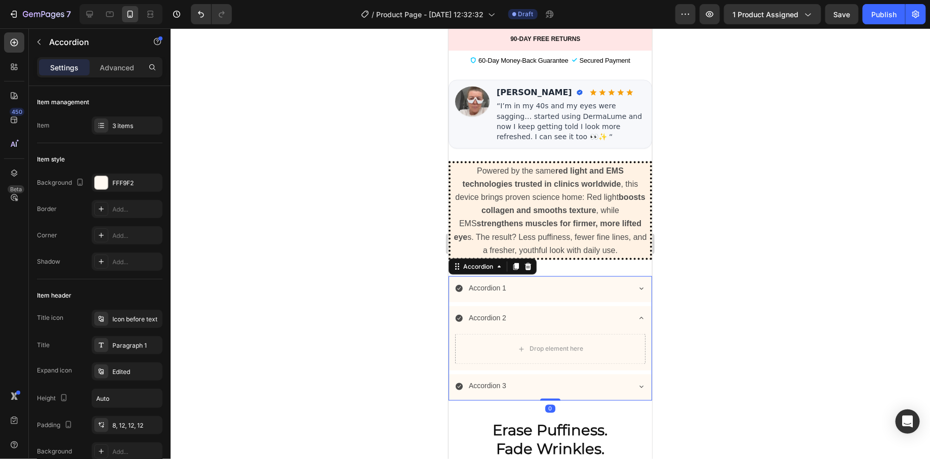
click at [703, 380] on div at bounding box center [550, 243] width 759 height 431
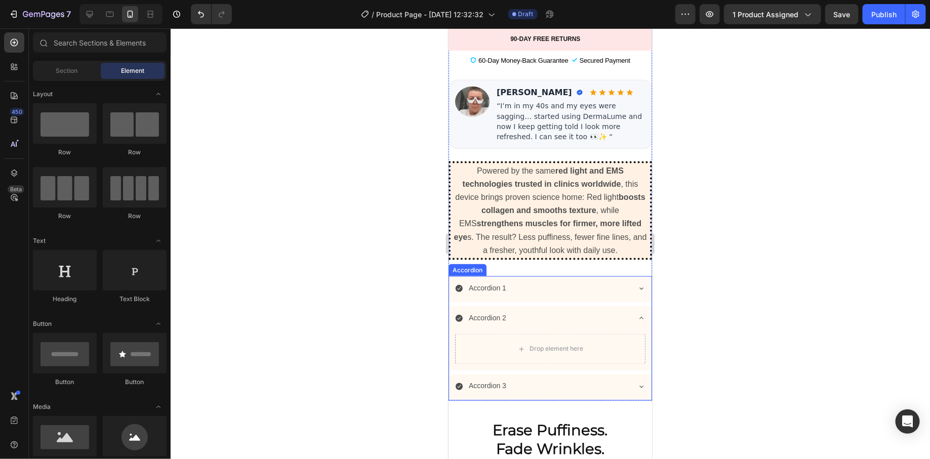
click at [608, 311] on div "Accordion 2" at bounding box center [541, 318] width 174 height 16
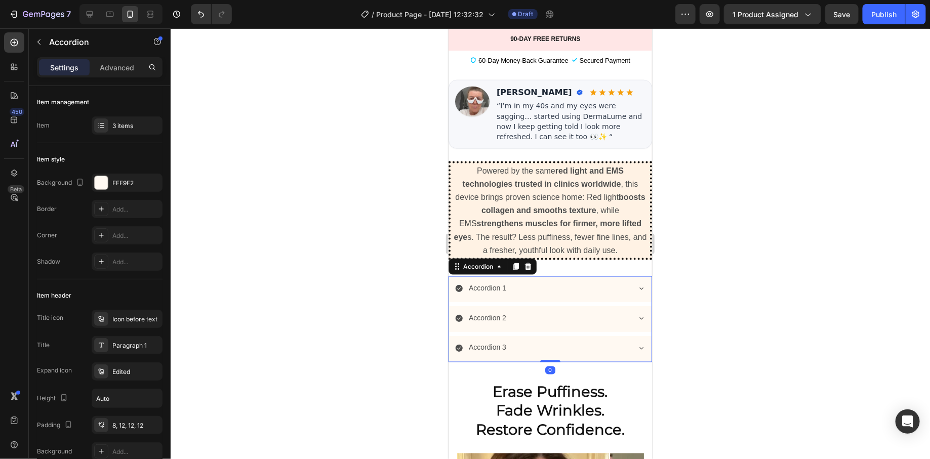
click at [372, 323] on div at bounding box center [550, 243] width 759 height 431
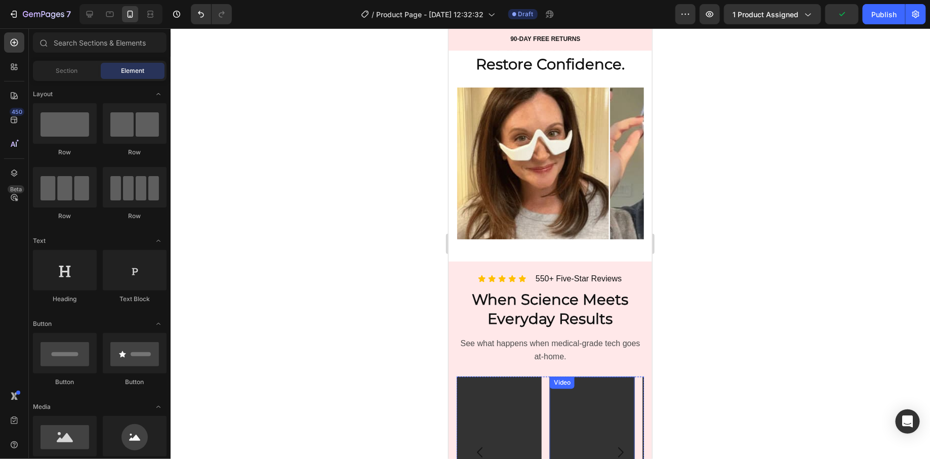
scroll to position [1053, 0]
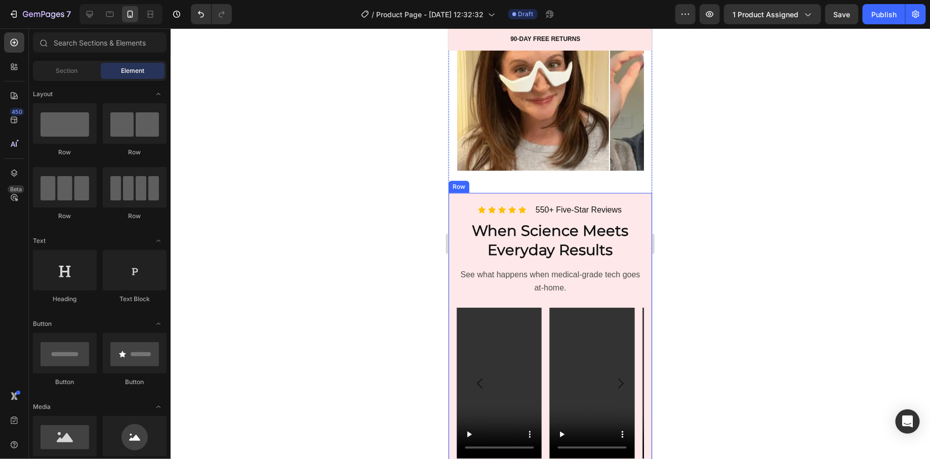
click at [460, 191] on div "Row" at bounding box center [467, 197] width 22 height 12
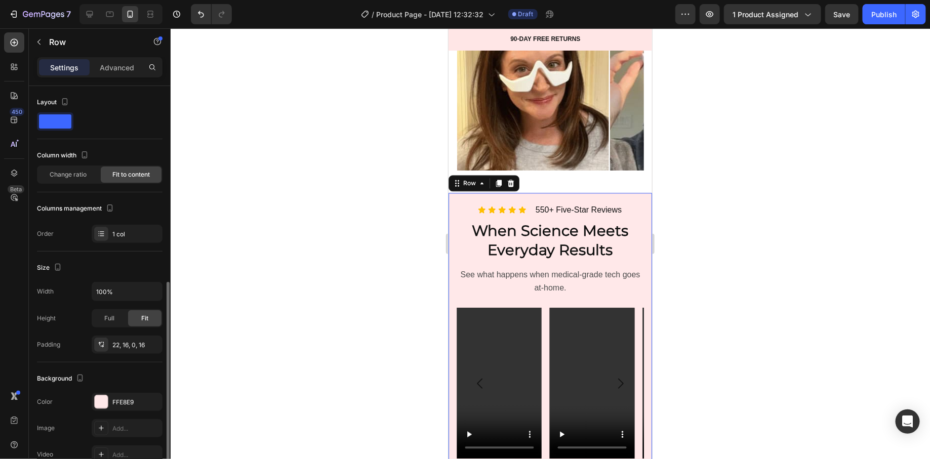
click at [451, 192] on div "Icon Icon Icon Icon Icon Icon List 550+ Five-Star Reviews Heading Row When Scie…" at bounding box center [549, 332] width 203 height 280
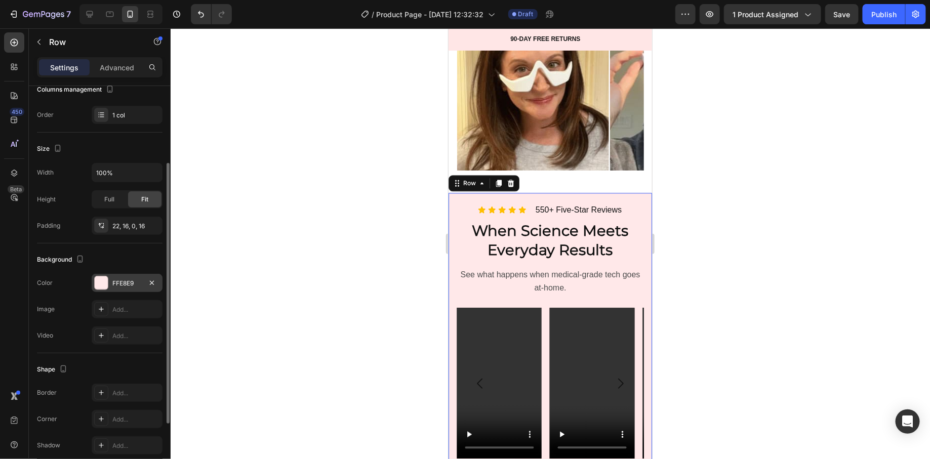
click at [114, 283] on div "FFE8E9" at bounding box center [126, 283] width 29 height 9
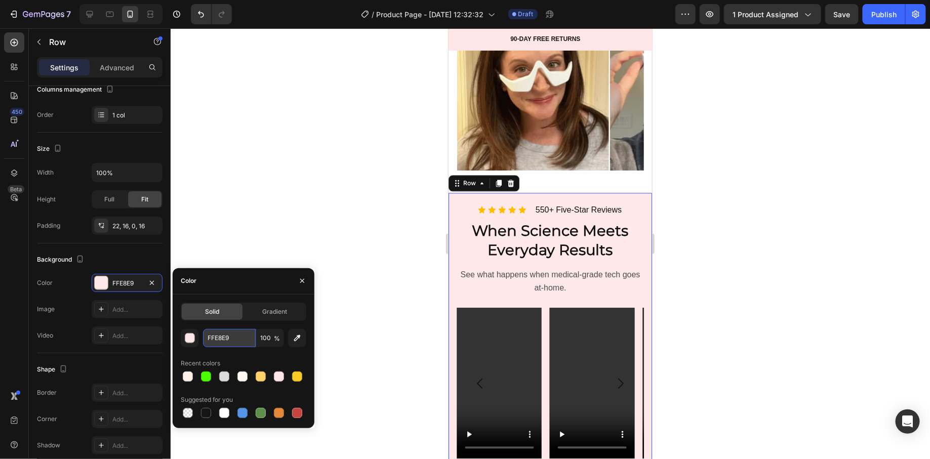
click at [235, 334] on input "FFE8E9" at bounding box center [229, 338] width 53 height 18
paste input "#f3f0eb"
type input "#f3f0eb"
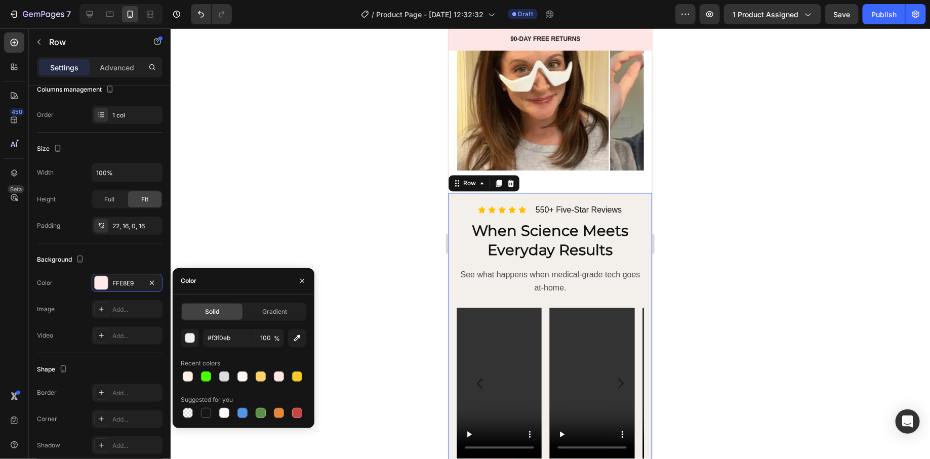
click at [361, 264] on div at bounding box center [550, 243] width 759 height 431
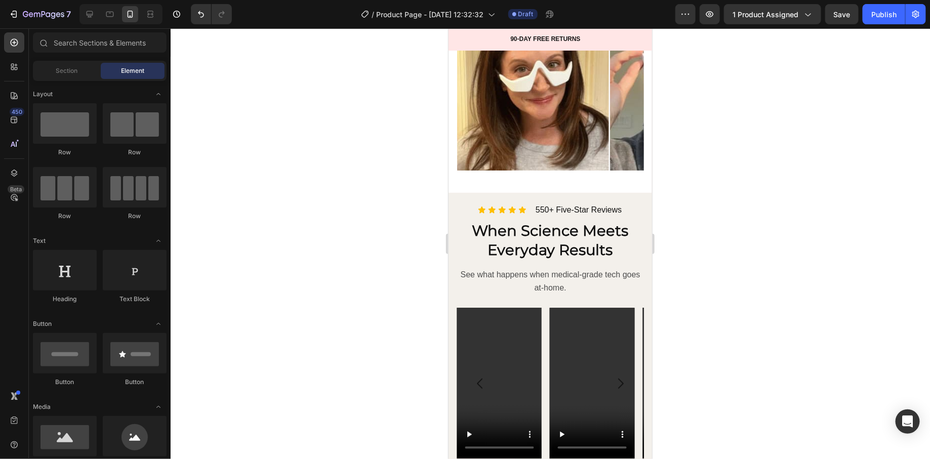
click at [376, 267] on div at bounding box center [550, 243] width 759 height 431
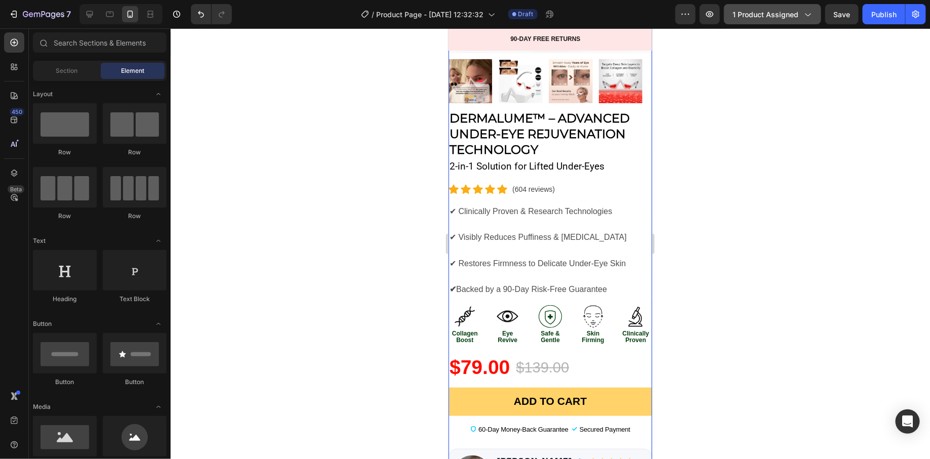
scroll to position [260, 0]
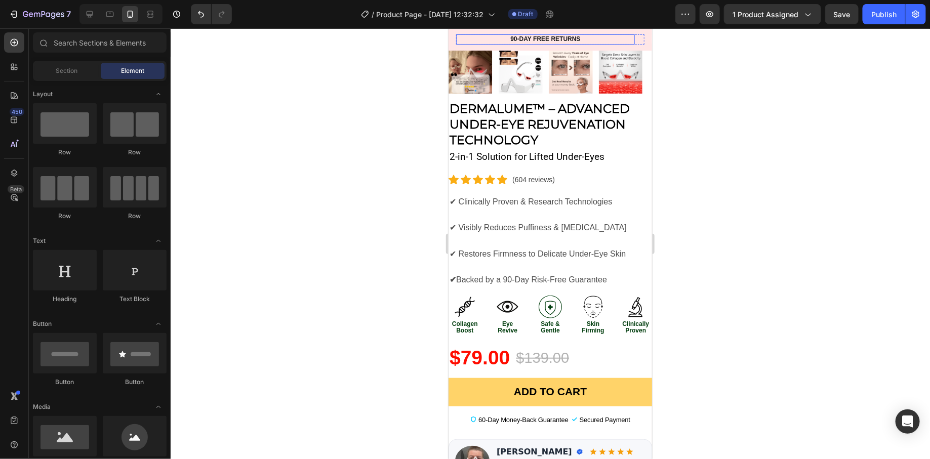
click at [464, 39] on div "90-DAY FREE RETURNS Heading Row" at bounding box center [544, 39] width 179 height 10
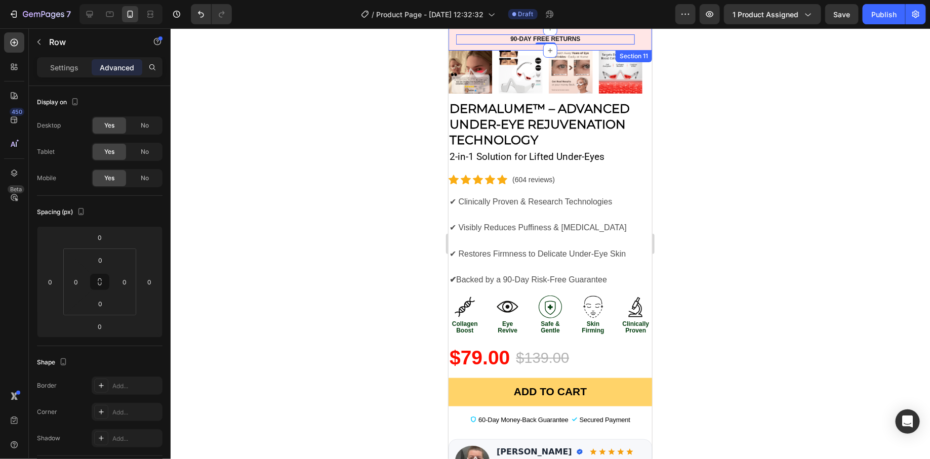
click at [451, 42] on div "90-DAY FREE RETURNS Heading Row 0 600+ Heading Icon Icon Icon Icon Icon Icon Li…" at bounding box center [549, 39] width 203 height 22
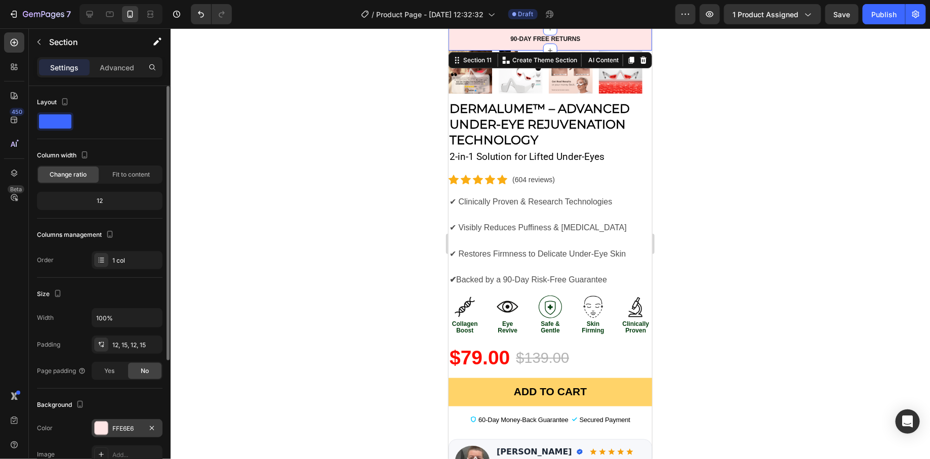
click at [115, 429] on div "FFE6E6" at bounding box center [126, 428] width 29 height 9
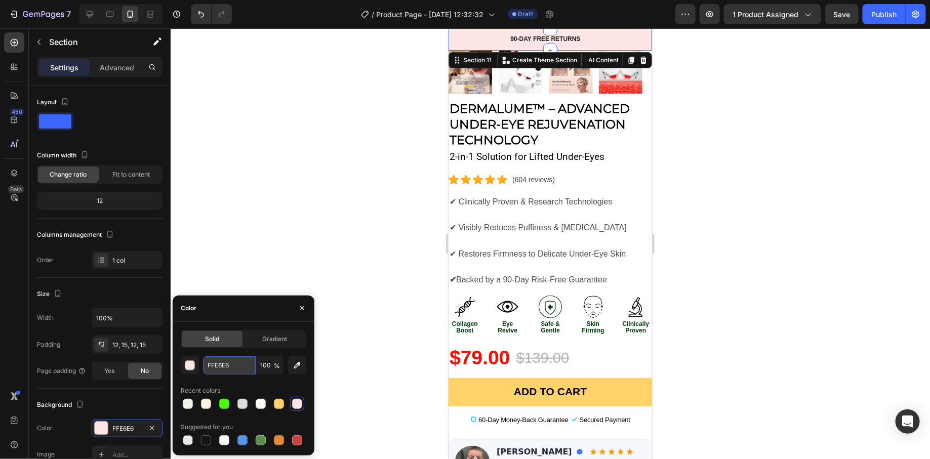
click at [236, 371] on input "FFE6E6" at bounding box center [229, 365] width 53 height 18
paste input "#f3f4f5"
type input "#f3f4f5"
click at [324, 256] on div at bounding box center [550, 243] width 759 height 431
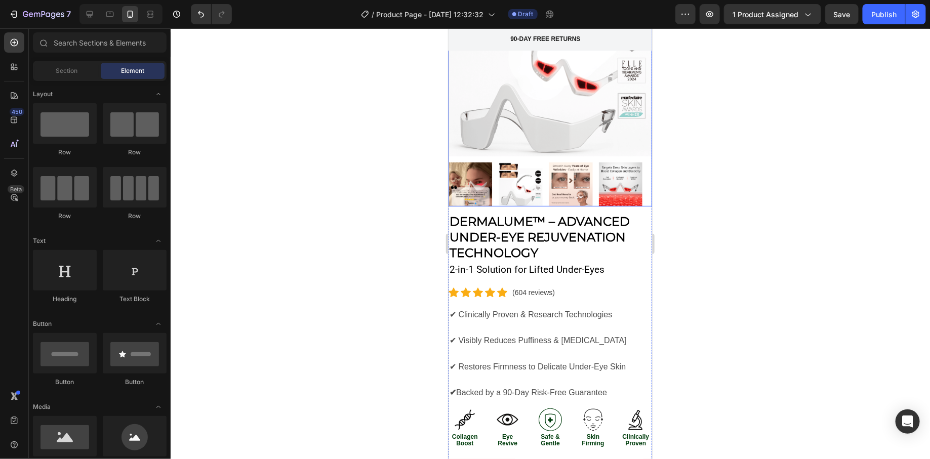
scroll to position [0, 0]
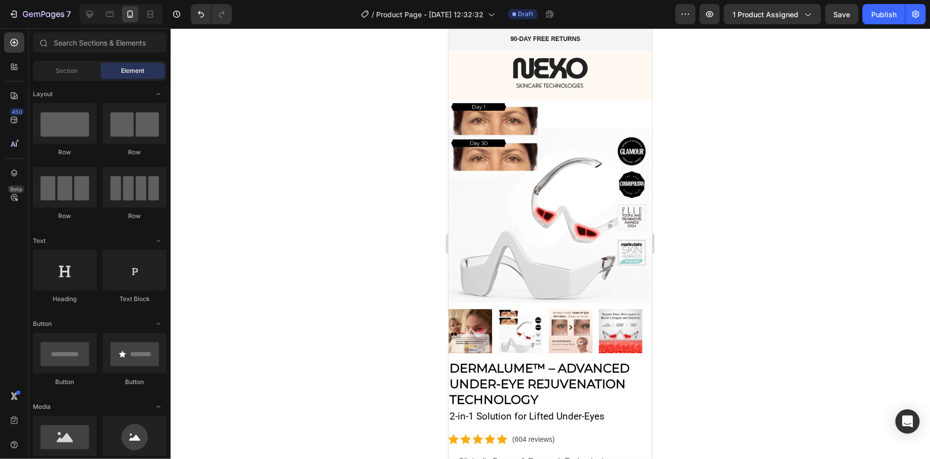
click at [360, 86] on div at bounding box center [550, 243] width 759 height 431
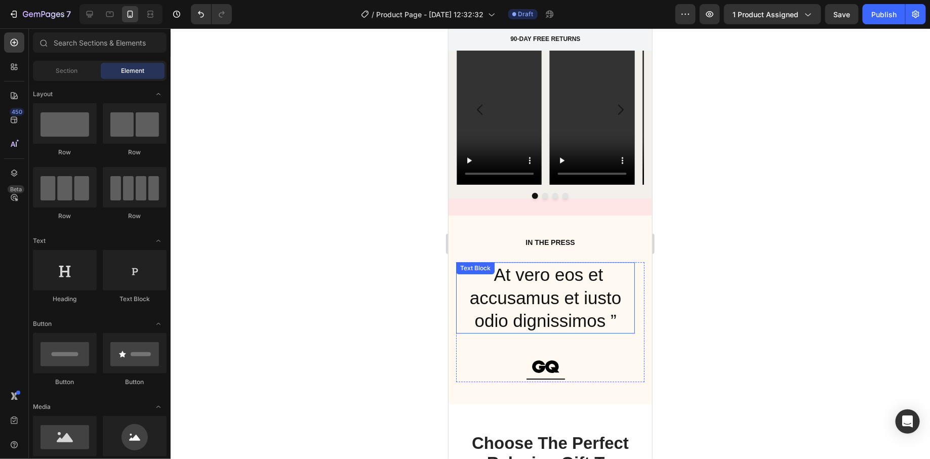
scroll to position [1382, 0]
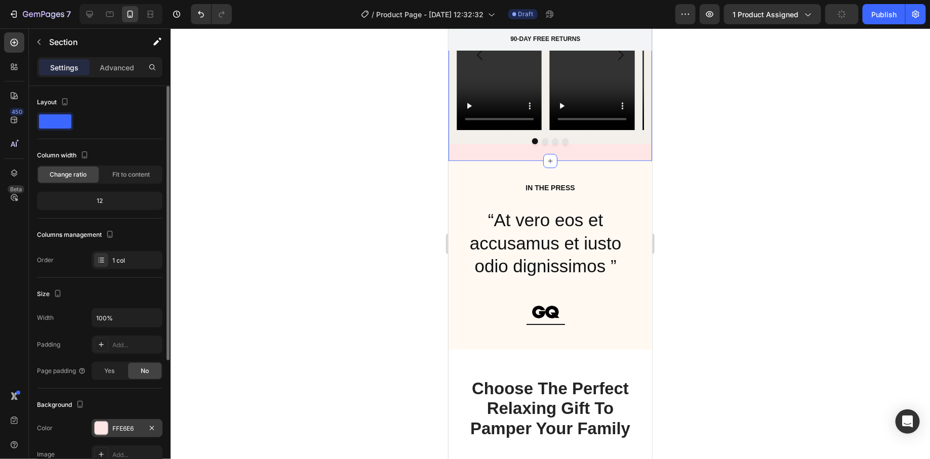
click at [99, 427] on div at bounding box center [101, 427] width 13 height 13
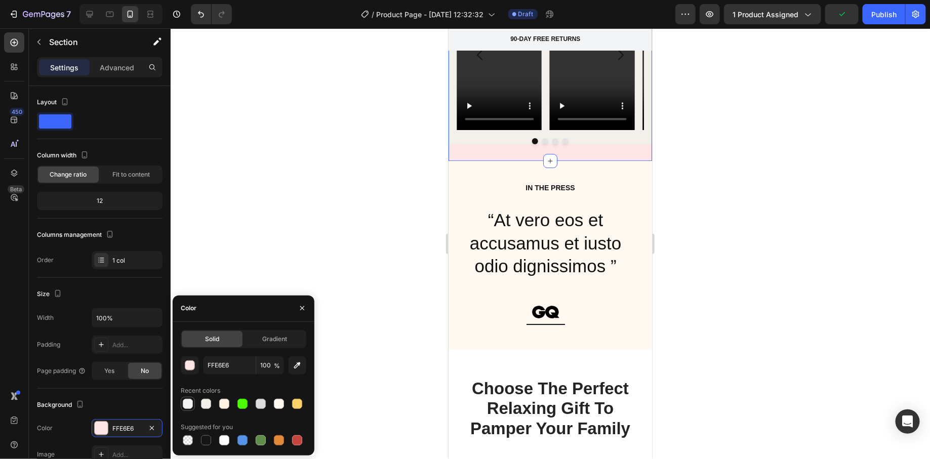
click at [191, 407] on div at bounding box center [188, 404] width 10 height 10
click at [208, 405] on div at bounding box center [206, 404] width 10 height 10
type input "F3F0EB"
click at [353, 189] on div at bounding box center [550, 243] width 759 height 431
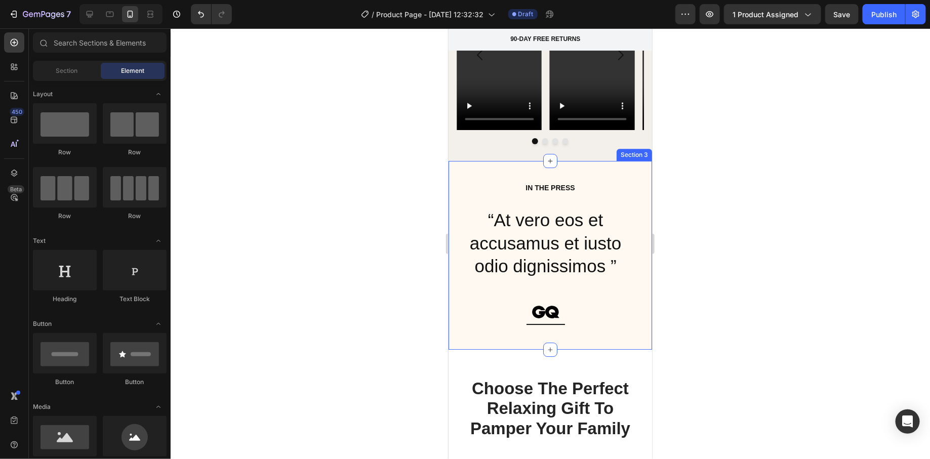
click at [453, 169] on div "IN THE PRESS Heading “At vero eos et accusamus et iusto odio dignissimos ” Text…" at bounding box center [549, 254] width 203 height 189
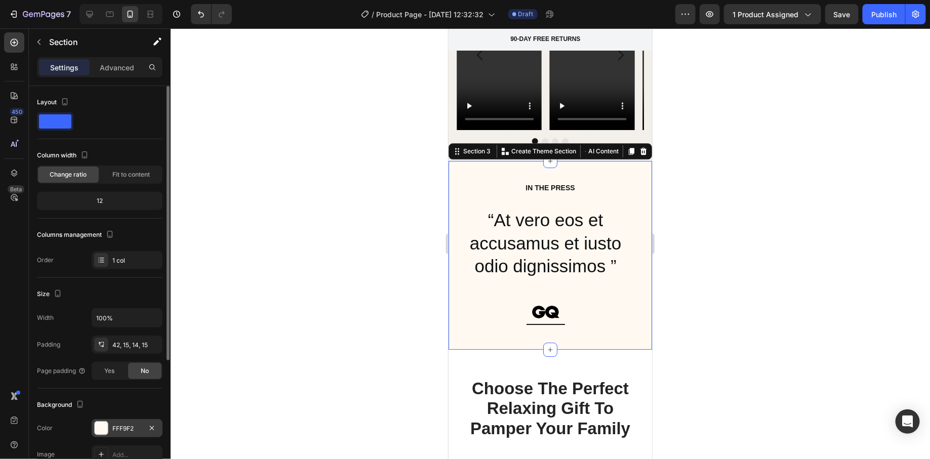
click at [104, 430] on div at bounding box center [101, 427] width 13 height 13
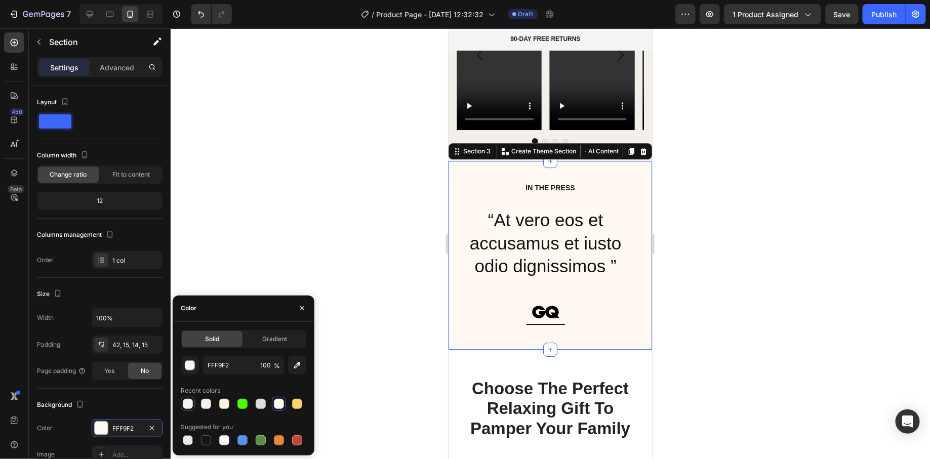
click at [188, 409] on div at bounding box center [188, 404] width 12 height 12
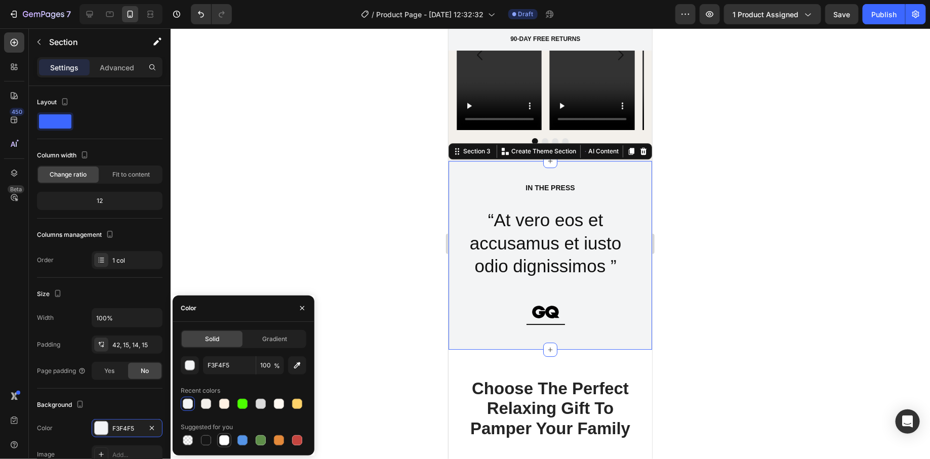
click at [227, 437] on div at bounding box center [224, 440] width 10 height 10
type input "FFFFFF"
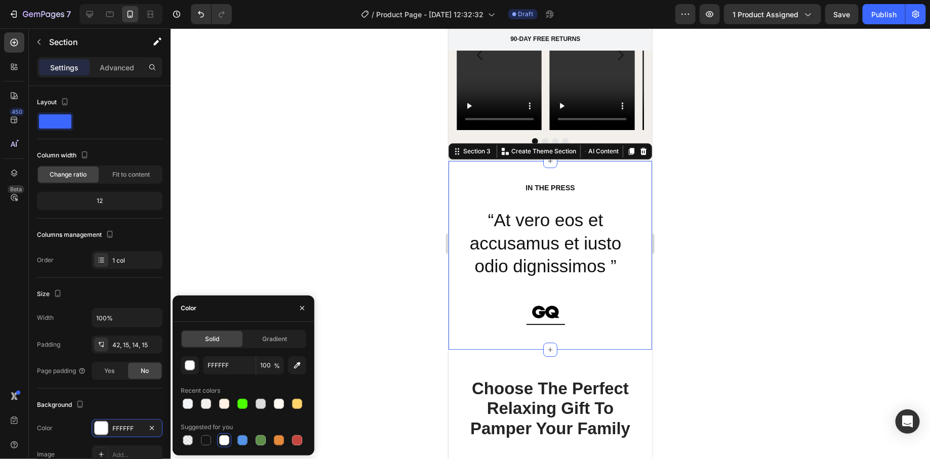
click at [381, 187] on div at bounding box center [550, 243] width 759 height 431
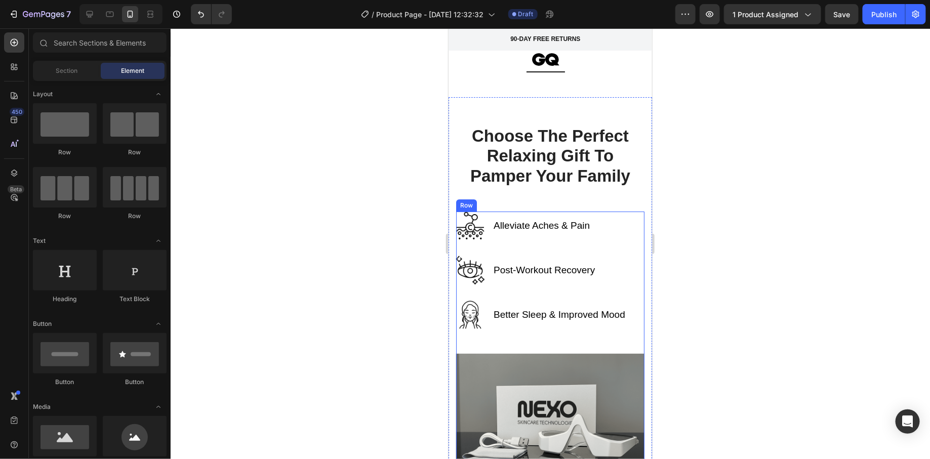
scroll to position [1624, 0]
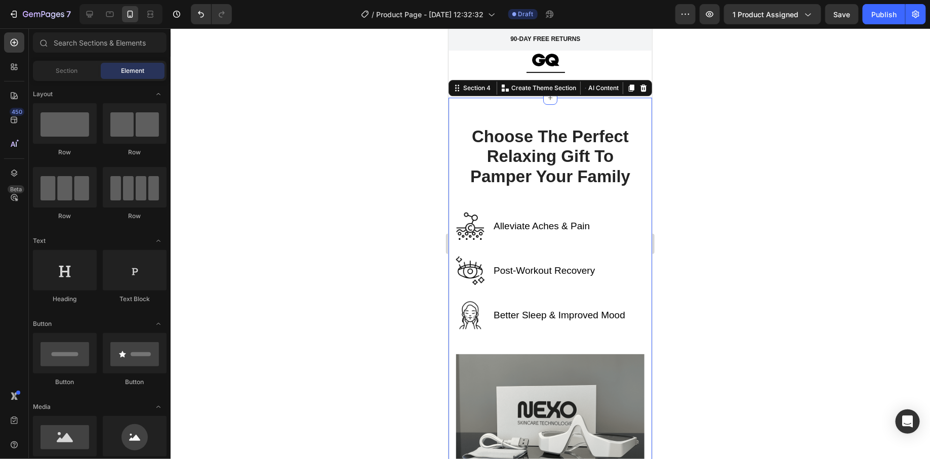
click at [490, 111] on div "Choose The Perfect Relaxing Gift To Pamper Your Family Heading Row Alleviate Ac…" at bounding box center [549, 401] width 203 height 608
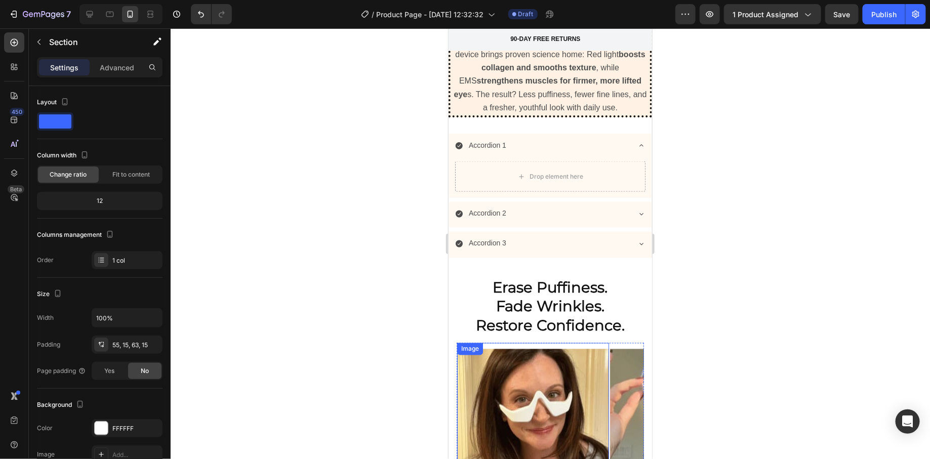
scroll to position [612, 0]
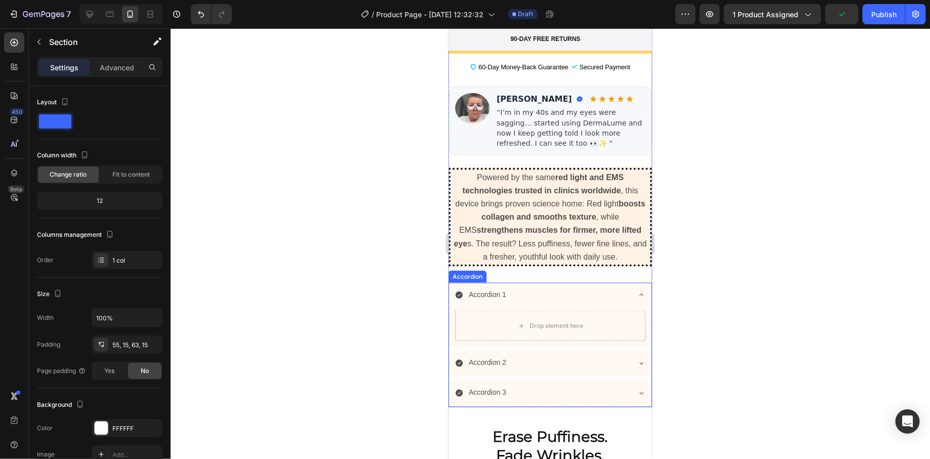
click at [573, 286] on div "Accordion 1" at bounding box center [541, 294] width 174 height 16
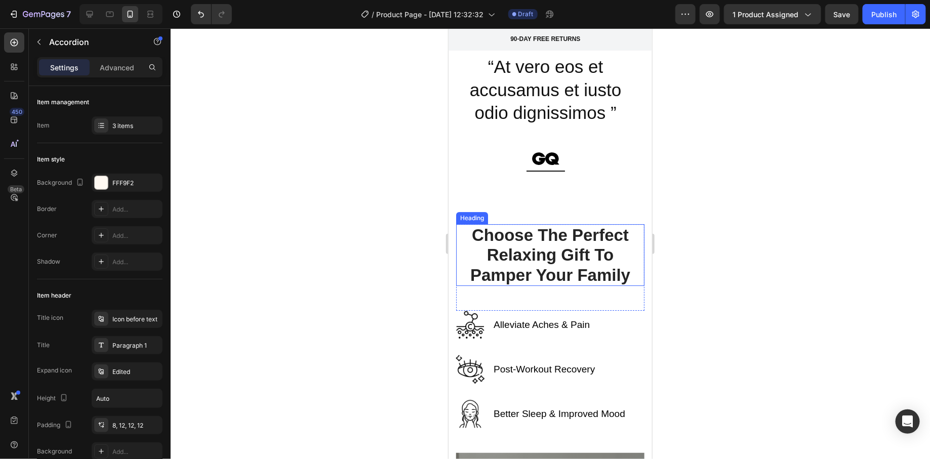
scroll to position [1622, 0]
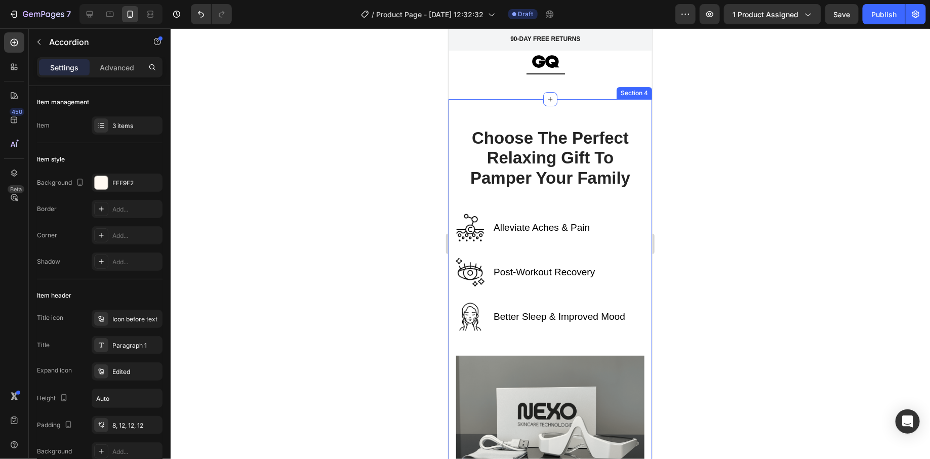
click at [452, 125] on div "Choose The Perfect Relaxing Gift To Pamper Your Family Heading Row Alleviate Ac…" at bounding box center [549, 403] width 203 height 608
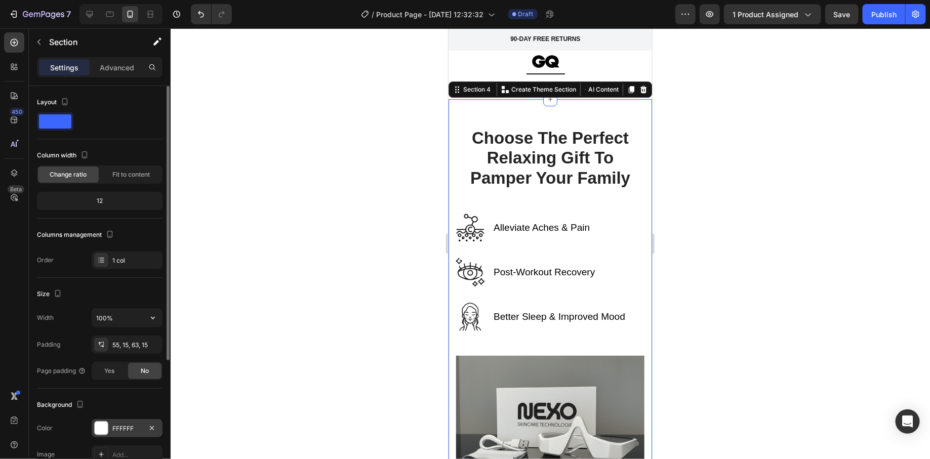
scroll to position [114, 0]
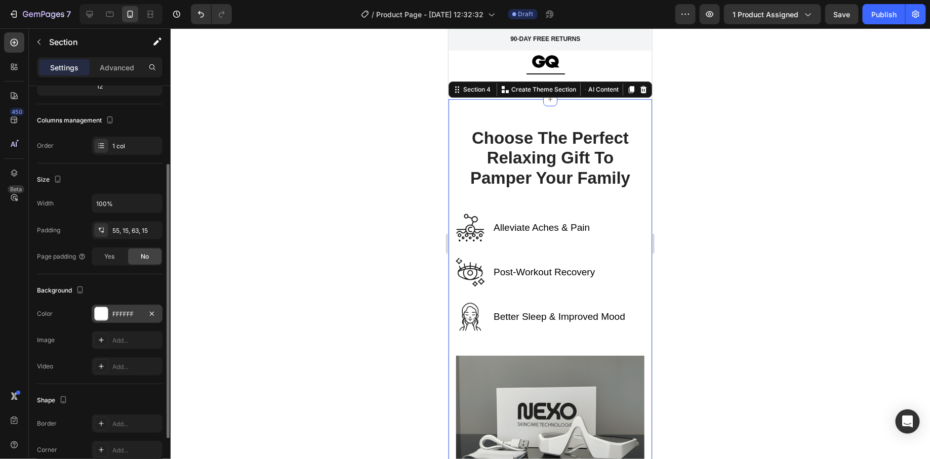
click at [111, 314] on div "FFFFFF" at bounding box center [127, 314] width 71 height 18
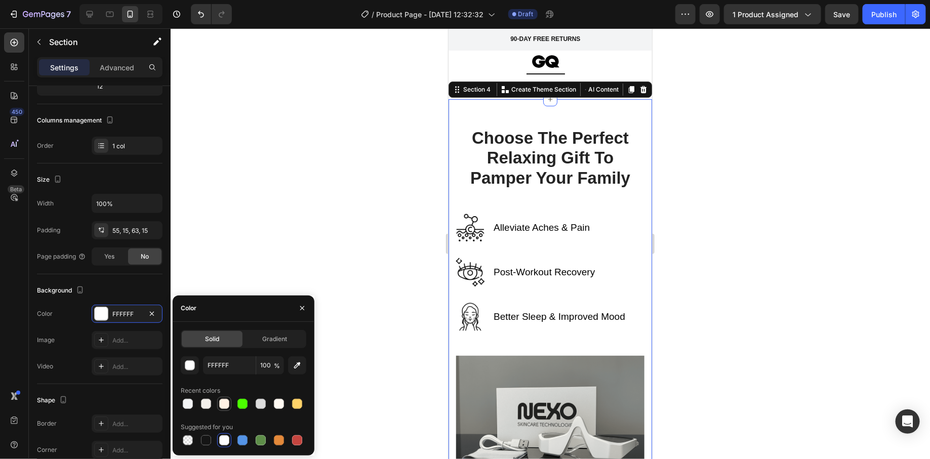
click at [222, 400] on div at bounding box center [224, 404] width 10 height 10
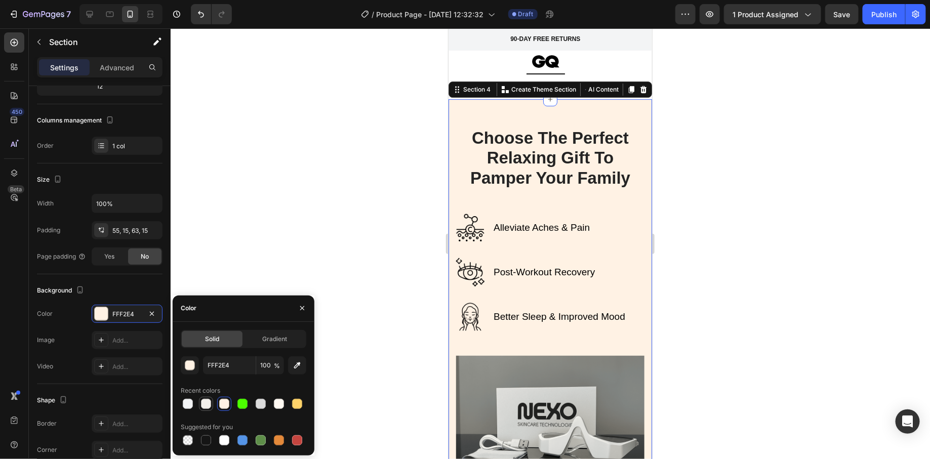
click at [207, 404] on div at bounding box center [206, 404] width 10 height 10
type input "F3F0EB"
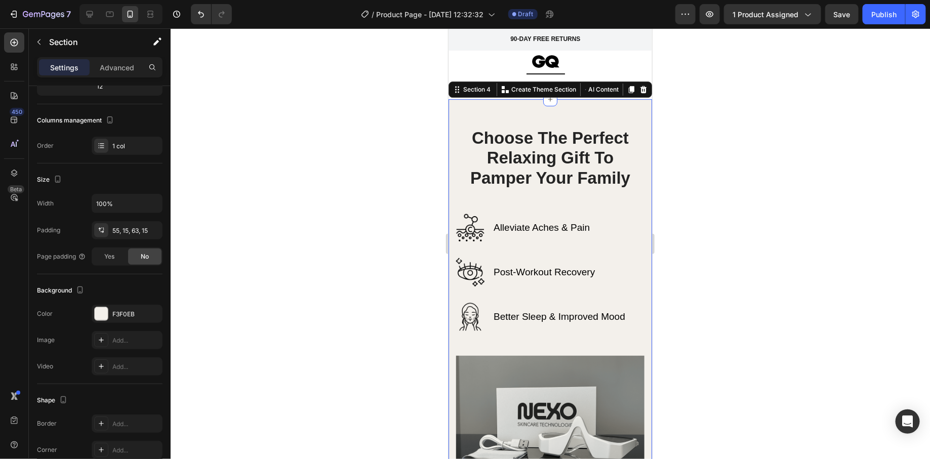
click at [320, 224] on div at bounding box center [550, 243] width 759 height 431
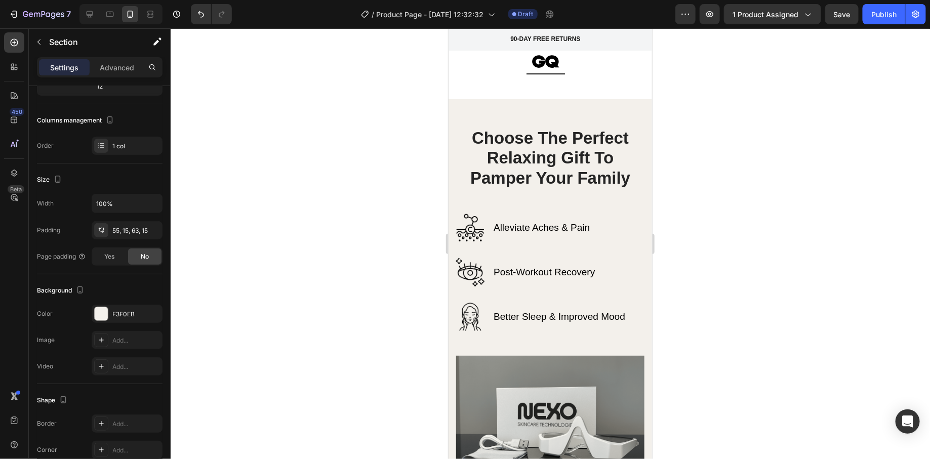
click at [320, 224] on div at bounding box center [550, 243] width 759 height 431
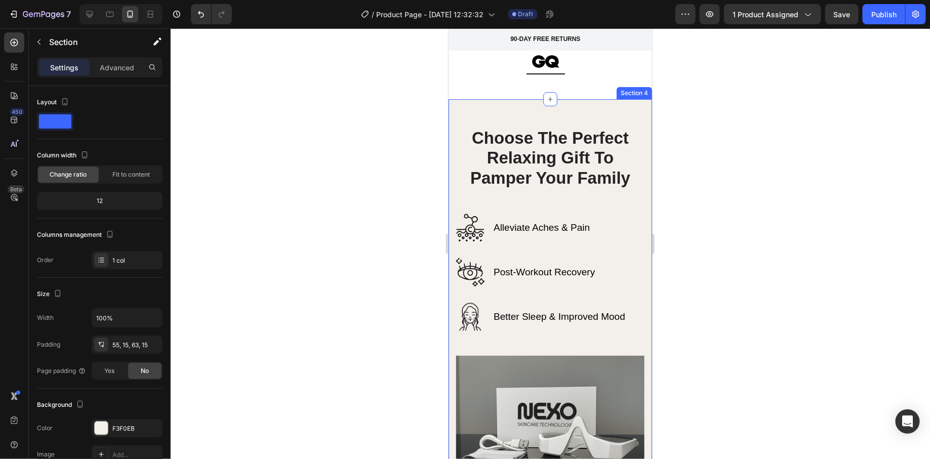
click at [482, 114] on div "Choose The Perfect Relaxing Gift To Pamper Your Family Heading Row Alleviate Ac…" at bounding box center [549, 403] width 203 height 608
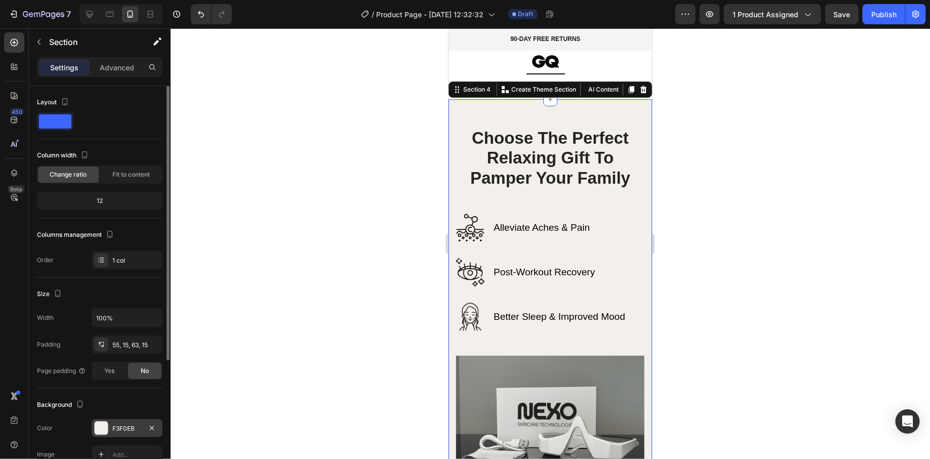
click at [107, 425] on div at bounding box center [101, 427] width 13 height 13
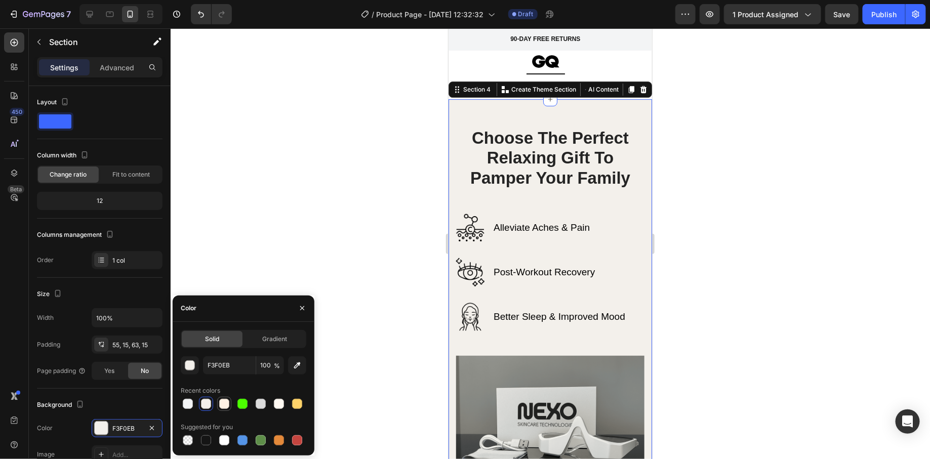
click at [228, 407] on div at bounding box center [224, 404] width 10 height 10
type input "FFF2E4"
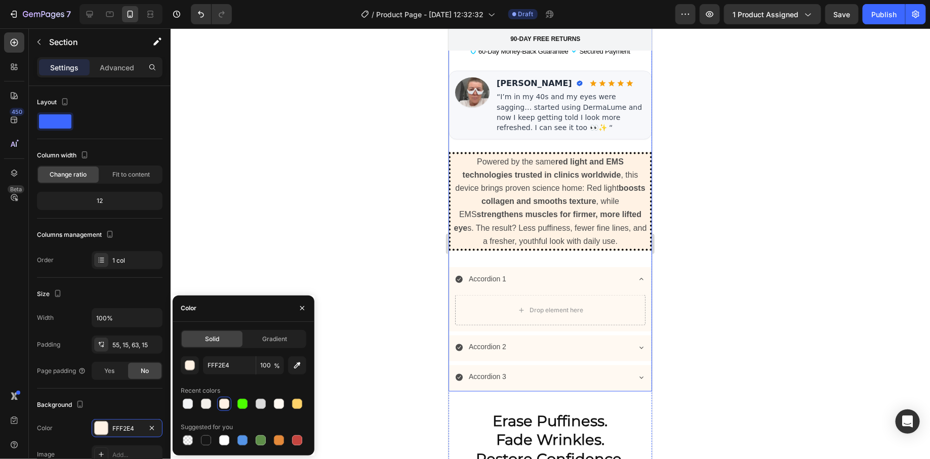
scroll to position [724, 0]
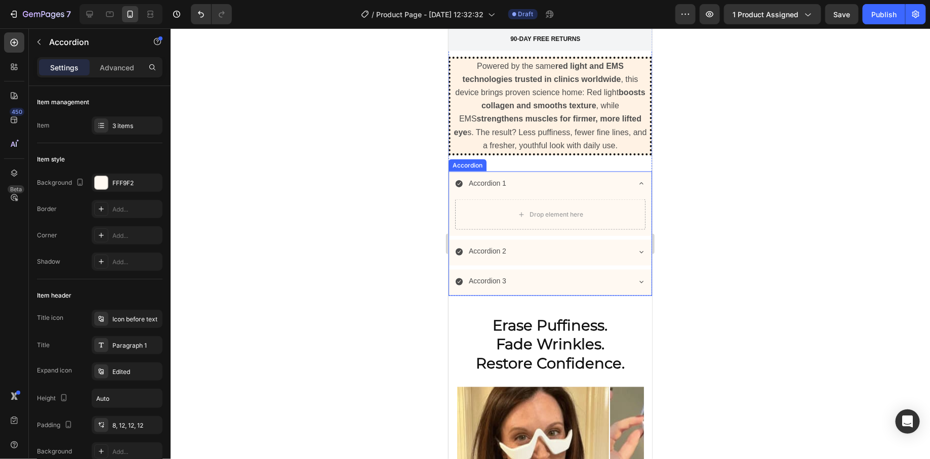
click at [624, 183] on div "Accordion 1" at bounding box center [549, 184] width 202 height 26
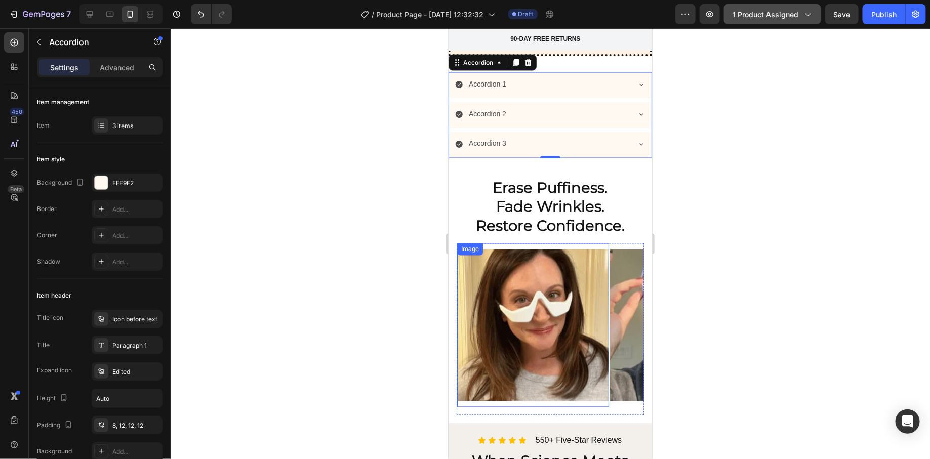
scroll to position [766, 0]
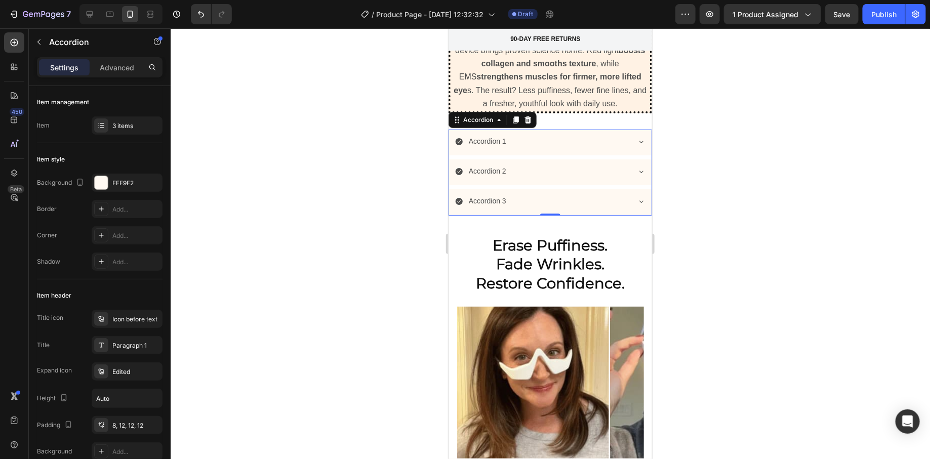
click at [127, 32] on img at bounding box center [63, 28] width 127 height 8
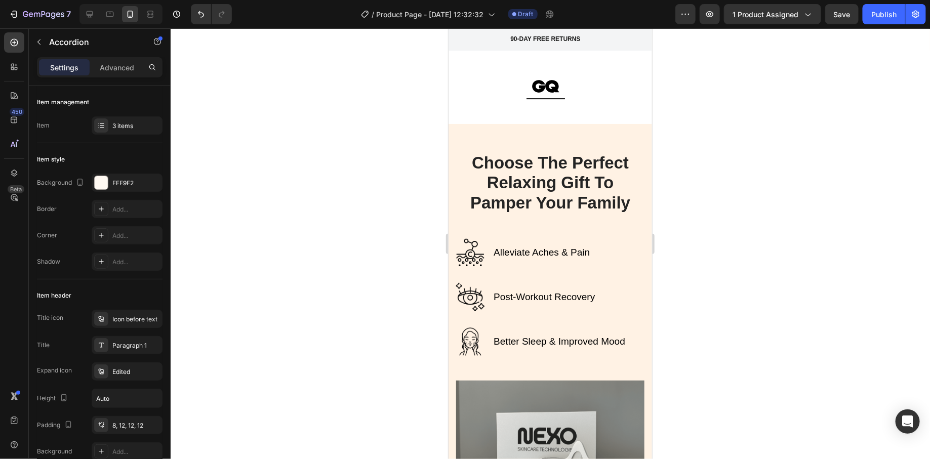
click at [127, 32] on img at bounding box center [63, 28] width 127 height 8
click at [495, 140] on div "Choose The Perfect Relaxing Gift To Pamper Your Family Heading Row Alleviate Ac…" at bounding box center [549, 427] width 203 height 608
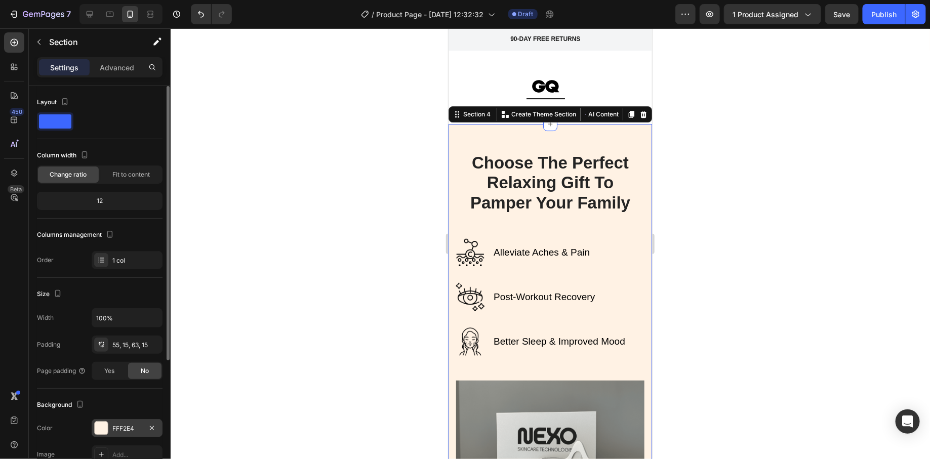
click at [137, 424] on div "FFF2E4" at bounding box center [126, 428] width 29 height 9
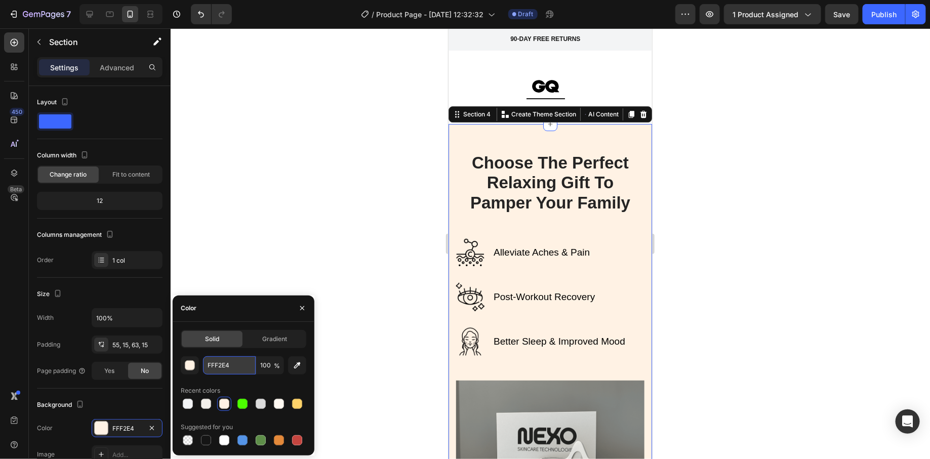
click at [248, 365] on input "FFF2E4" at bounding box center [229, 365] width 53 height 18
paste input "#fff9f2"
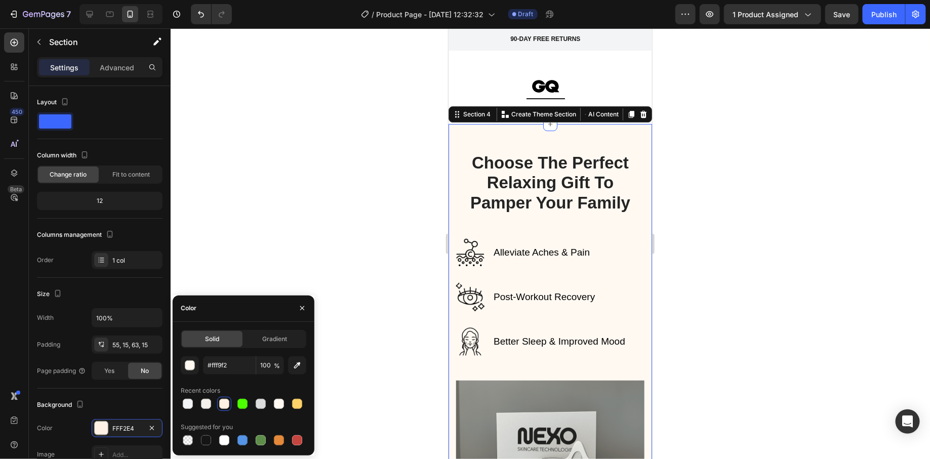
click at [240, 313] on div "Color" at bounding box center [244, 309] width 142 height 26
type input "FFF9F2"
click at [276, 274] on div at bounding box center [550, 243] width 759 height 431
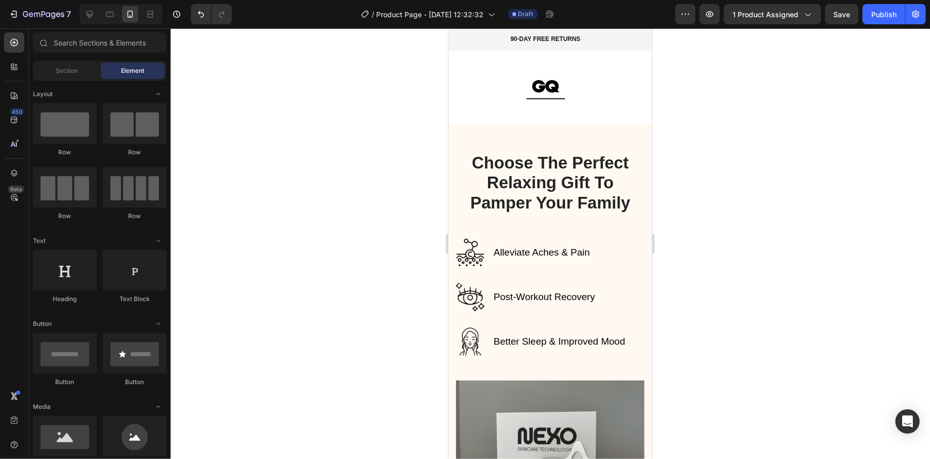
click at [307, 283] on div at bounding box center [550, 243] width 759 height 431
click at [374, 297] on div at bounding box center [550, 243] width 759 height 431
click at [6, 12] on button "X" at bounding box center [3, 6] width 6 height 12
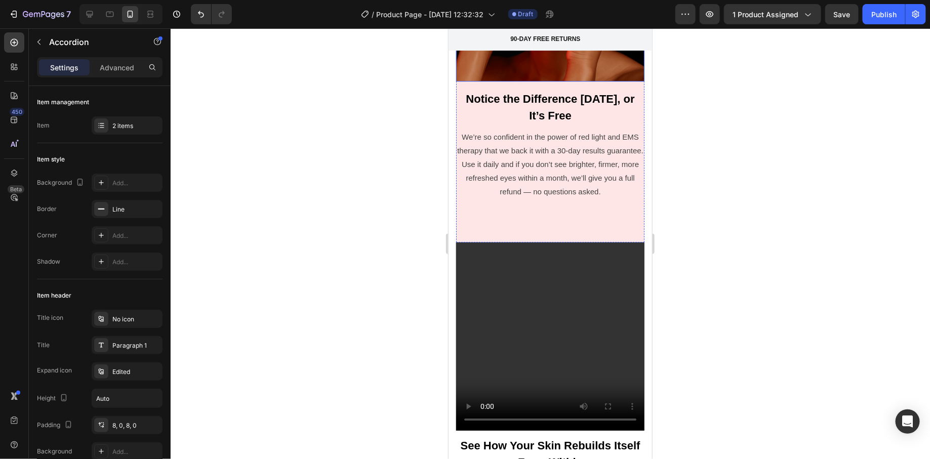
scroll to position [3243, 0]
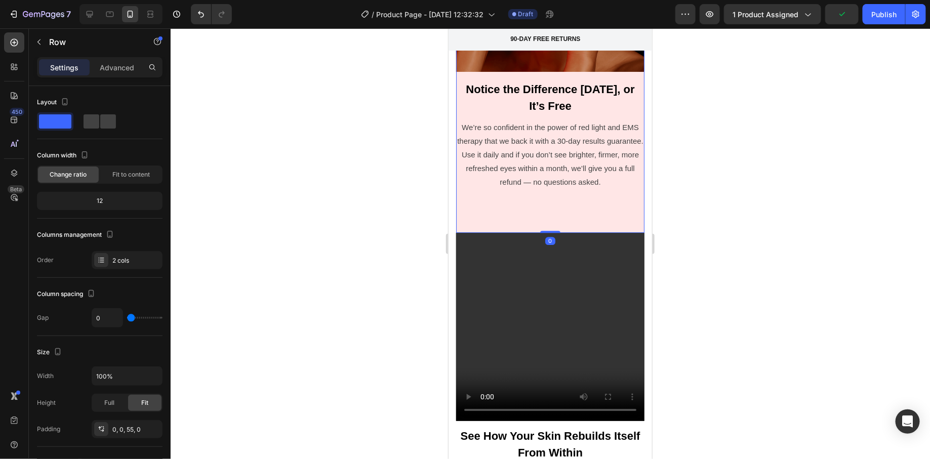
click at [537, 232] on div "Notice the Difference in 30 Days, or It’s Free Text block We’re so confident in…" at bounding box center [549, 57] width 188 height 349
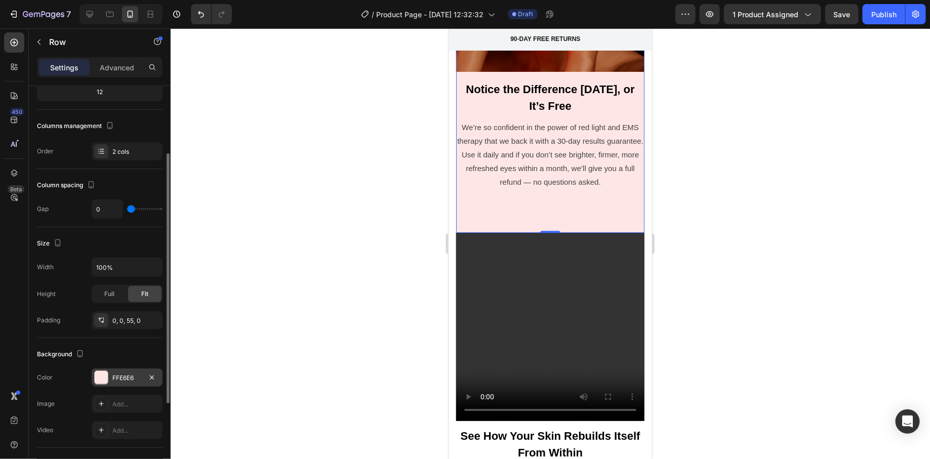
click at [98, 378] on div at bounding box center [101, 377] width 13 height 13
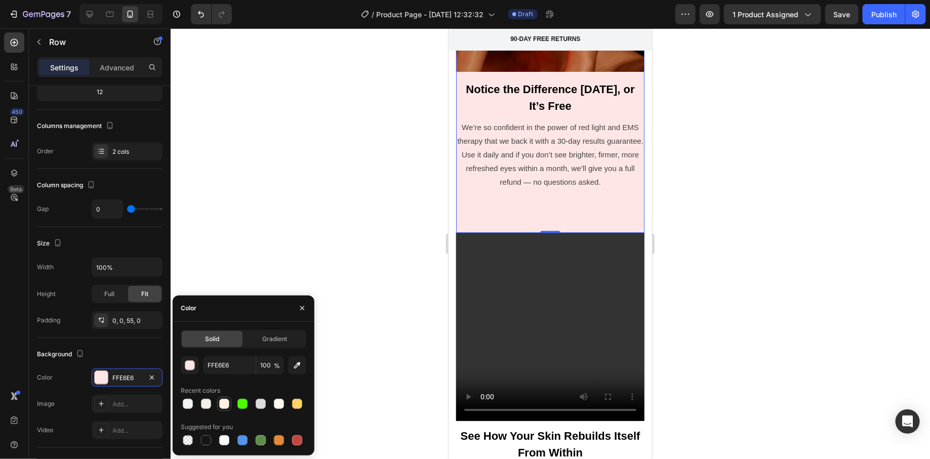
click at [221, 402] on div at bounding box center [224, 404] width 10 height 10
type input "FFF2E4"
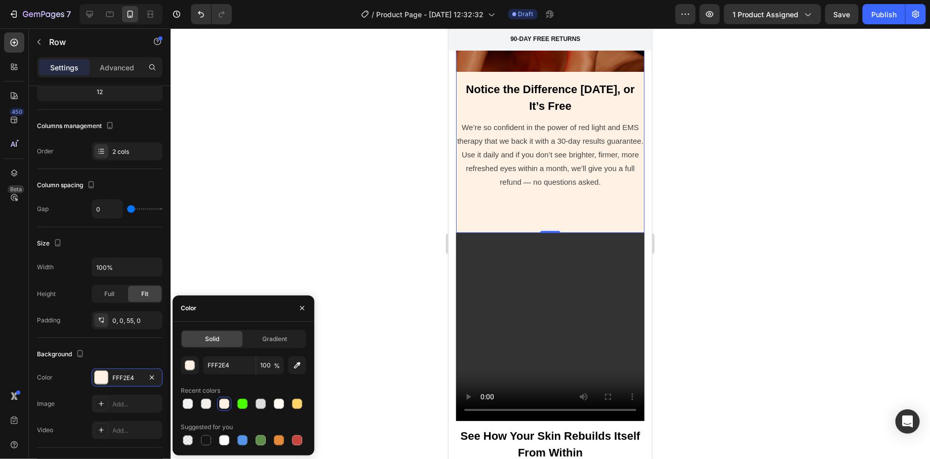
click at [340, 280] on div at bounding box center [550, 243] width 759 height 431
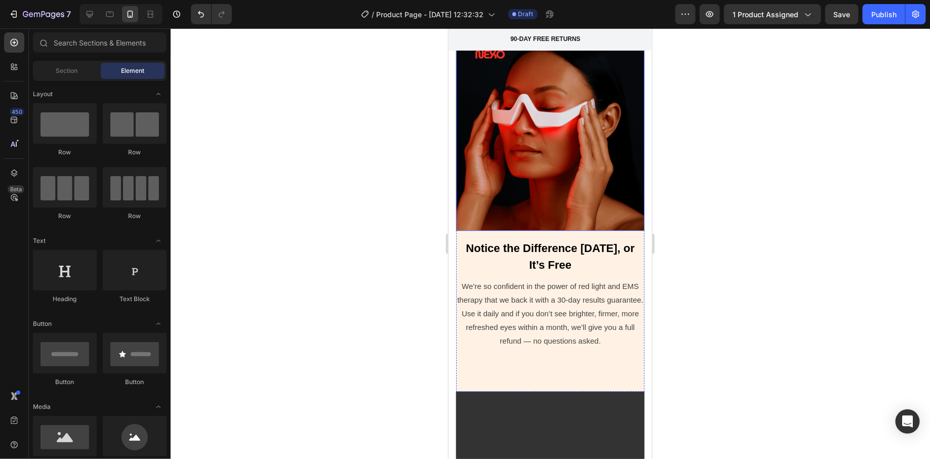
scroll to position [3077, 0]
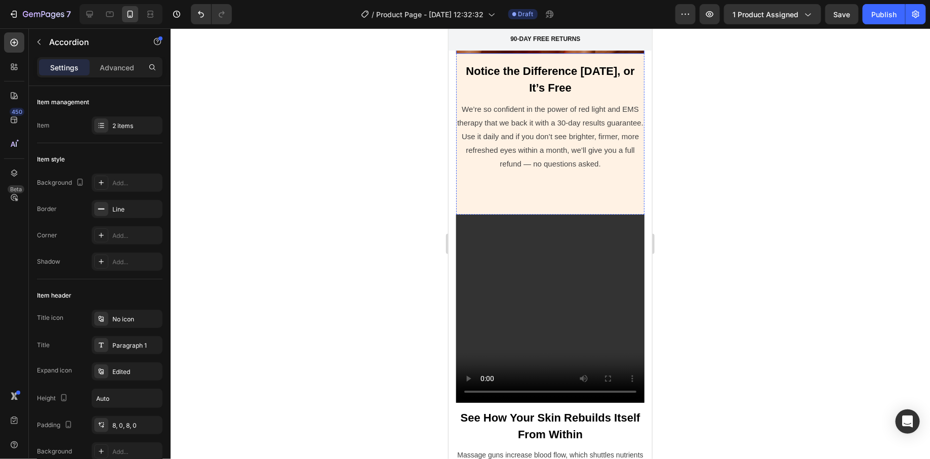
scroll to position [3265, 0]
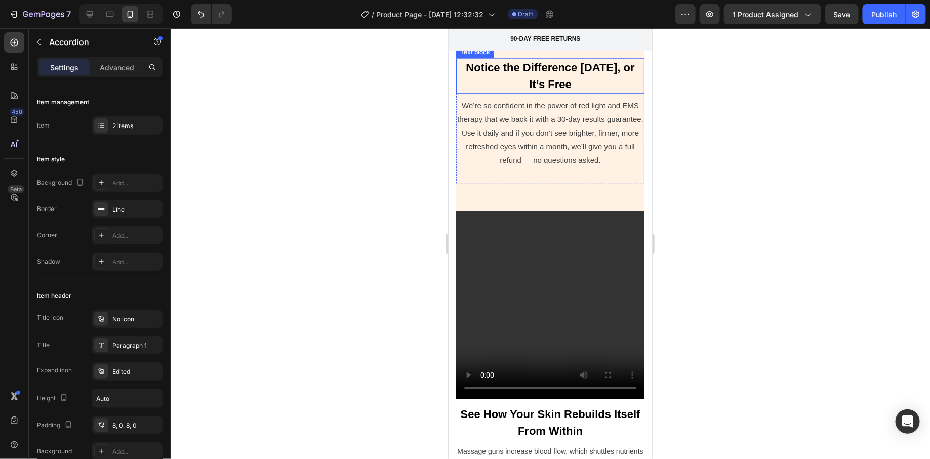
click at [564, 90] on strong "Notice the Difference [DATE], or It’s Free" at bounding box center [549, 75] width 168 height 29
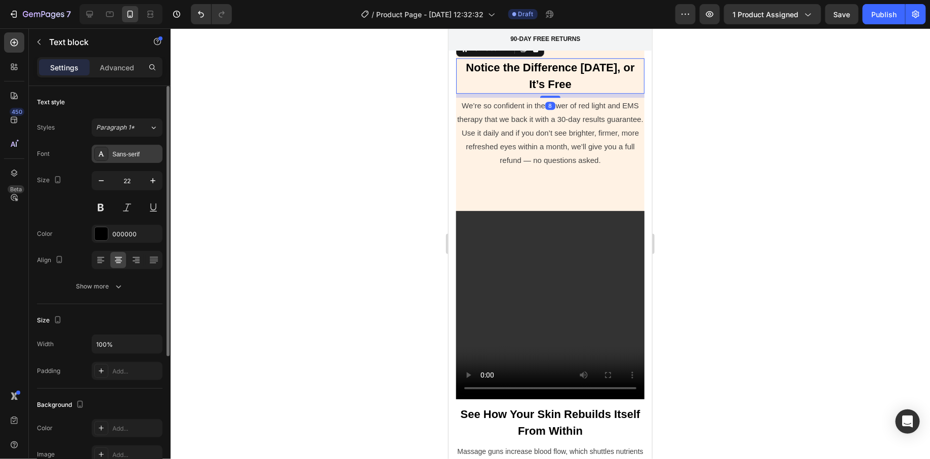
click at [151, 156] on div "Sans-serif" at bounding box center [136, 154] width 48 height 9
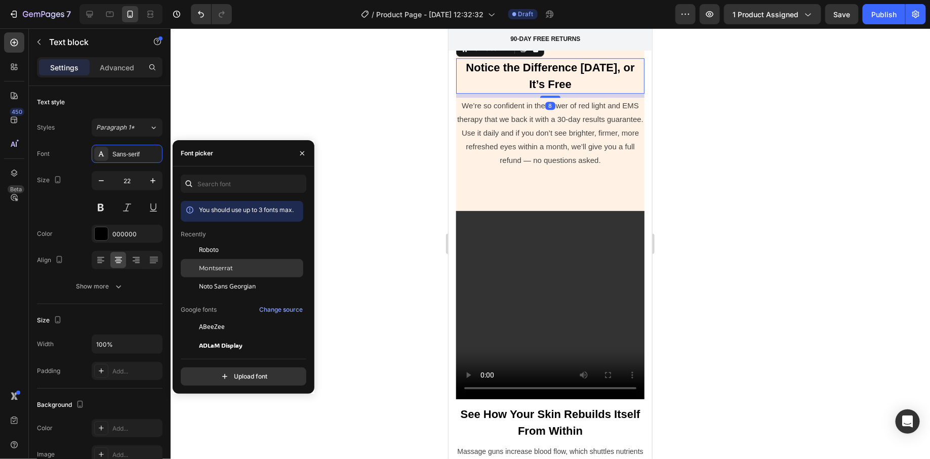
click at [236, 268] on div "Montserrat" at bounding box center [250, 268] width 102 height 9
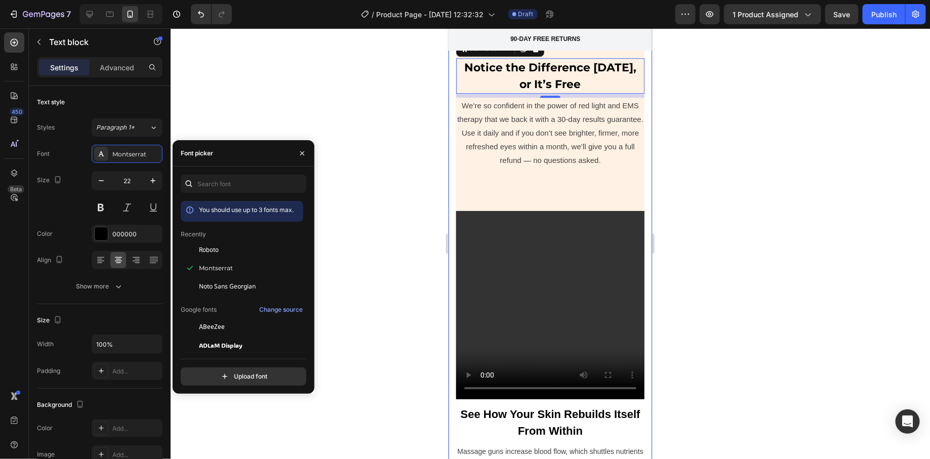
click at [407, 309] on div at bounding box center [550, 243] width 759 height 431
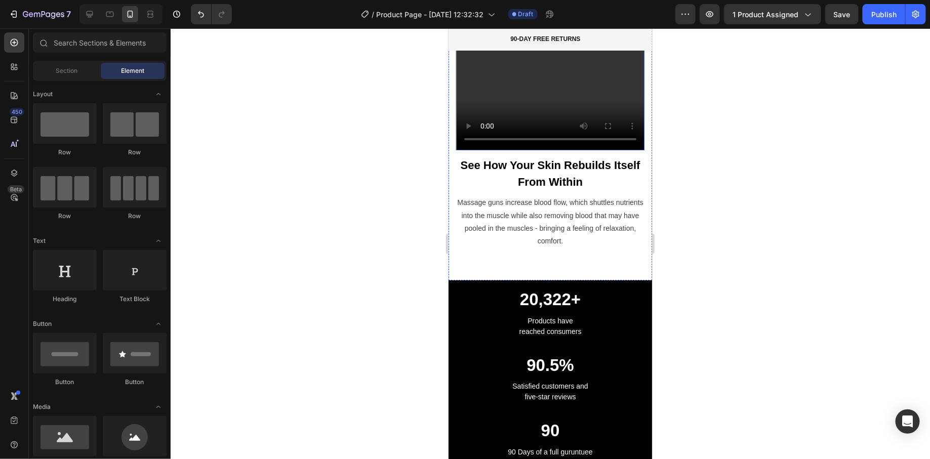
scroll to position [3517, 0]
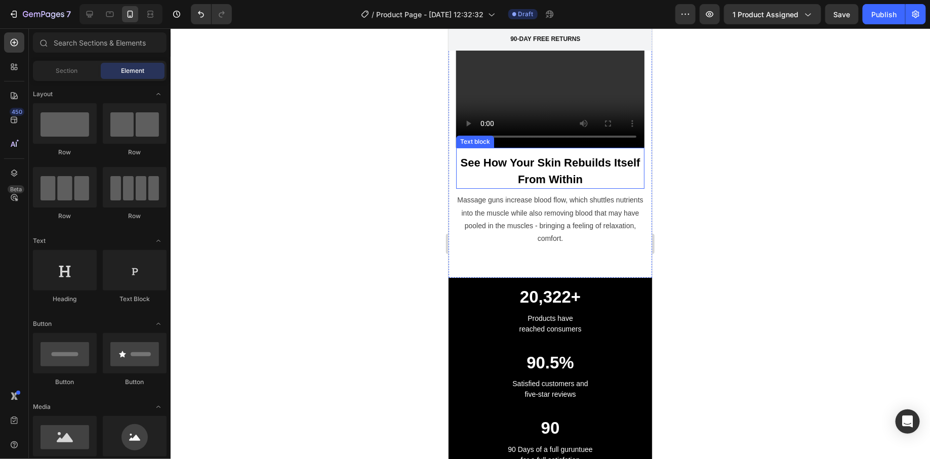
click at [535, 185] on strong "See How Your Skin Rebuilds Itself From Within" at bounding box center [550, 170] width 180 height 29
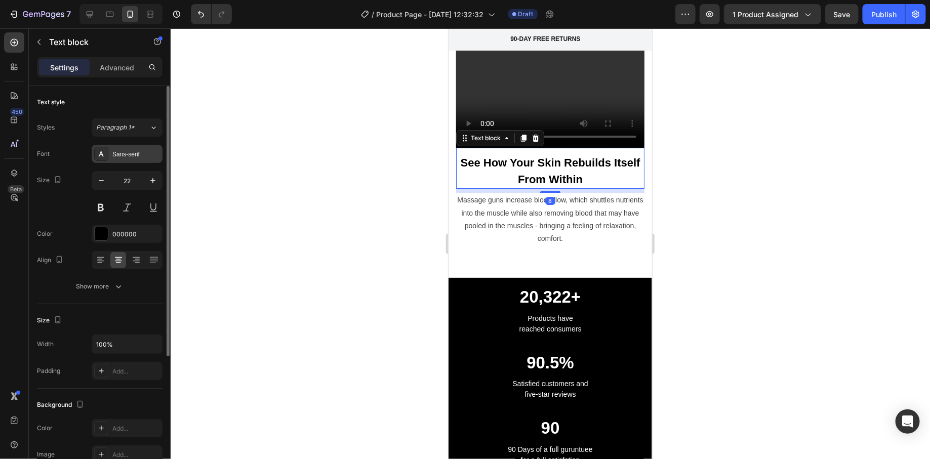
click at [138, 159] on div "Sans-serif" at bounding box center [127, 154] width 71 height 18
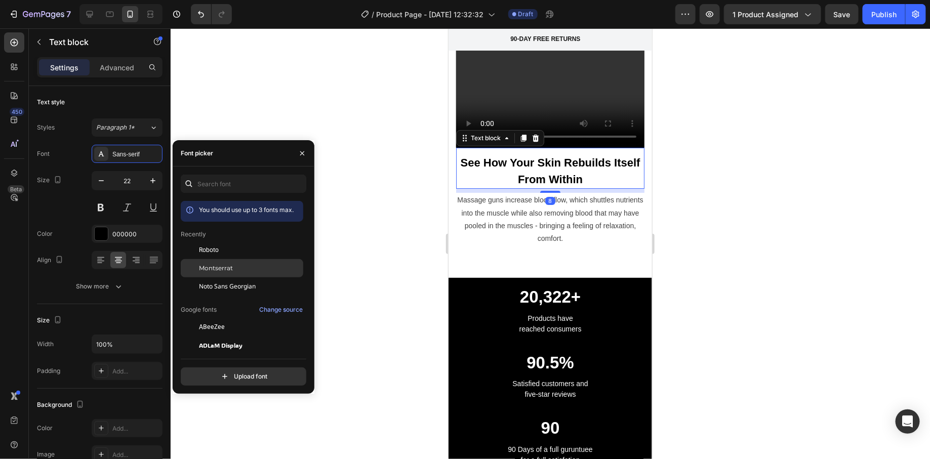
click at [226, 271] on span "Montserrat" at bounding box center [216, 268] width 34 height 9
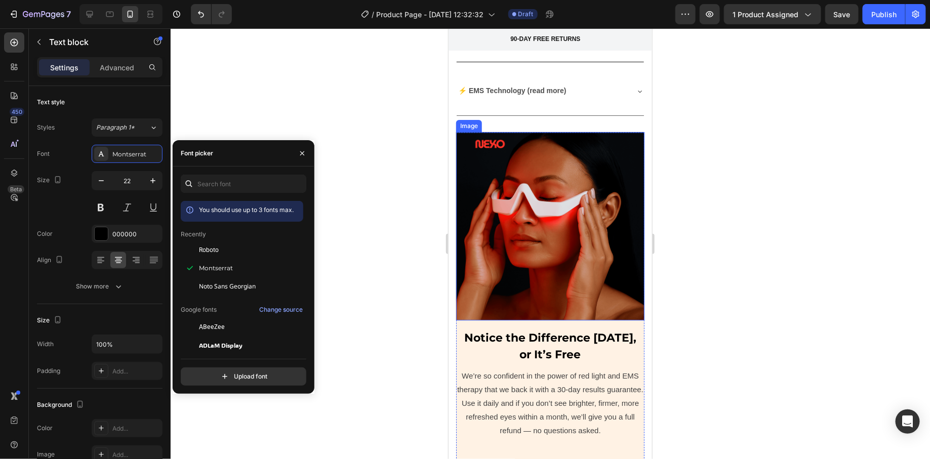
scroll to position [2989, 0]
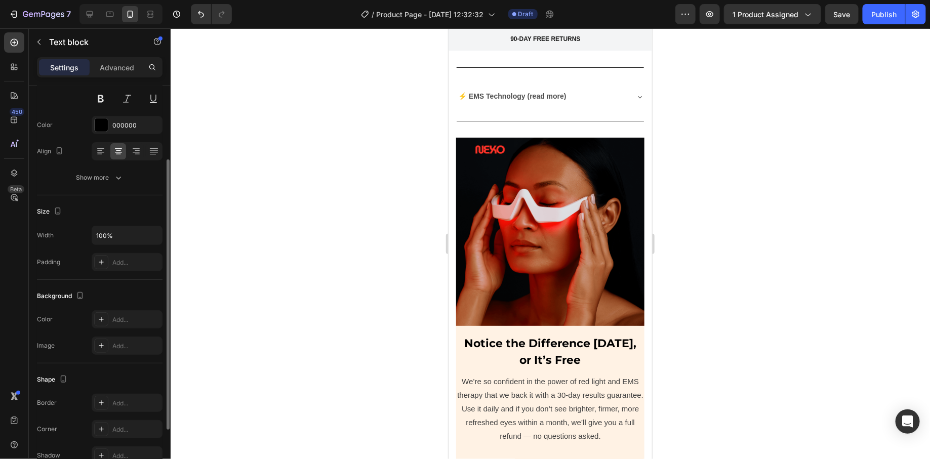
scroll to position [0, 0]
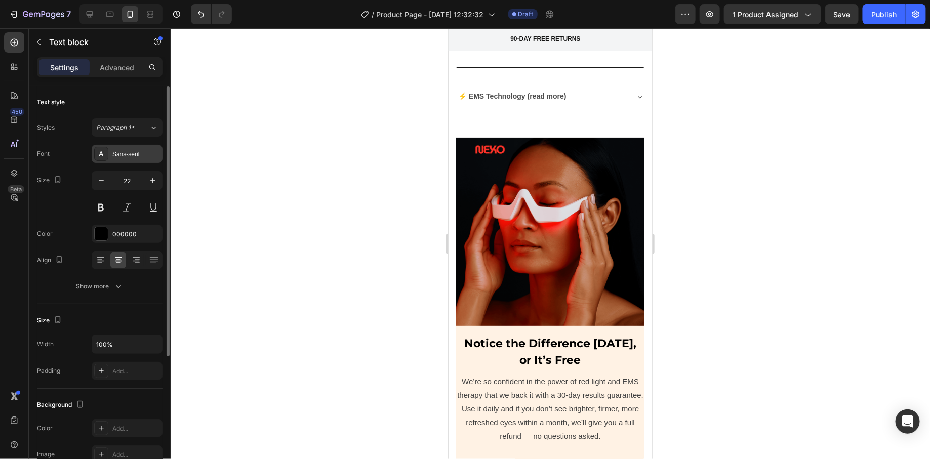
click at [152, 155] on div "Sans-serif" at bounding box center [136, 154] width 48 height 9
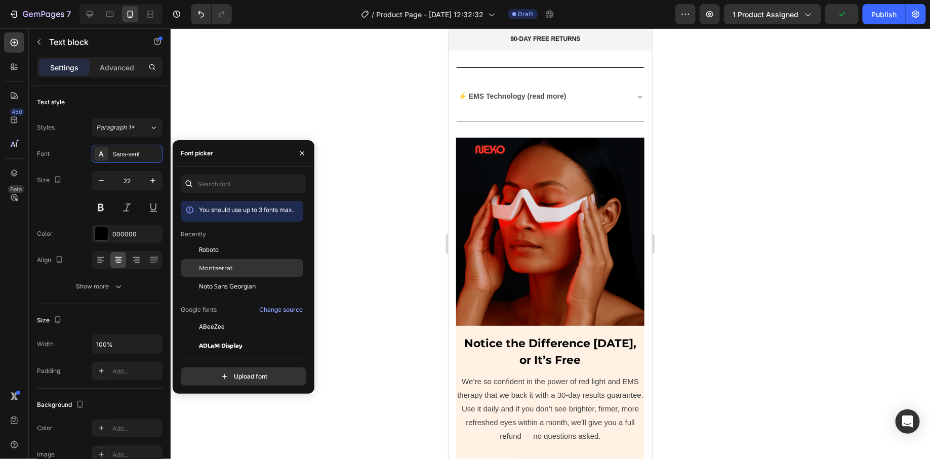
click at [218, 372] on div "Montserrat" at bounding box center [242, 381] width 122 height 18
click at [415, 199] on div at bounding box center [550, 243] width 759 height 431
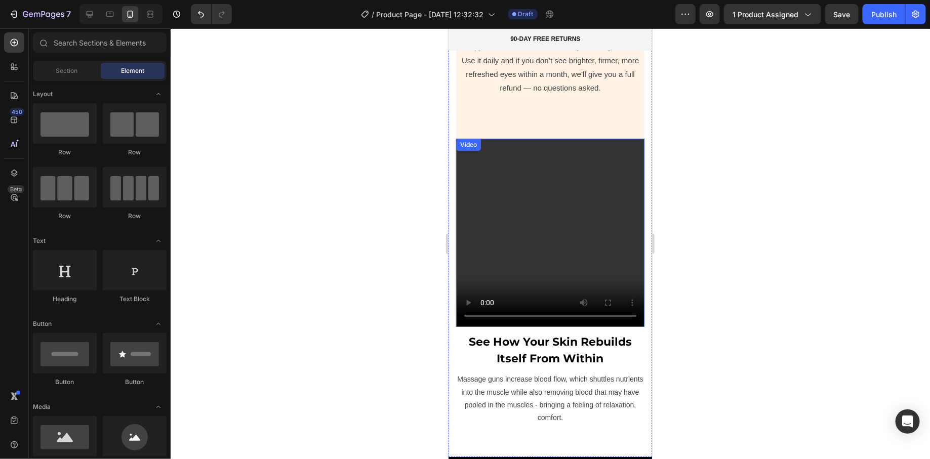
scroll to position [3403, 0]
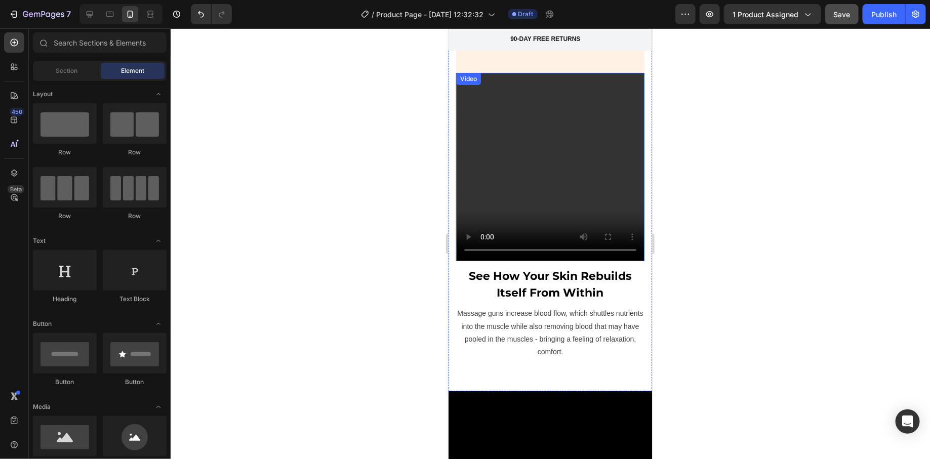
click at [837, 20] on button "Save" at bounding box center [841, 14] width 33 height 20
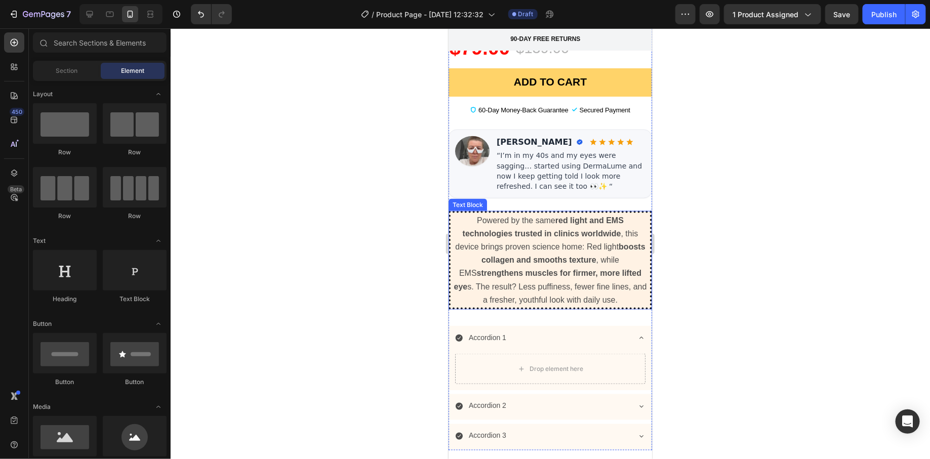
scroll to position [615, 0]
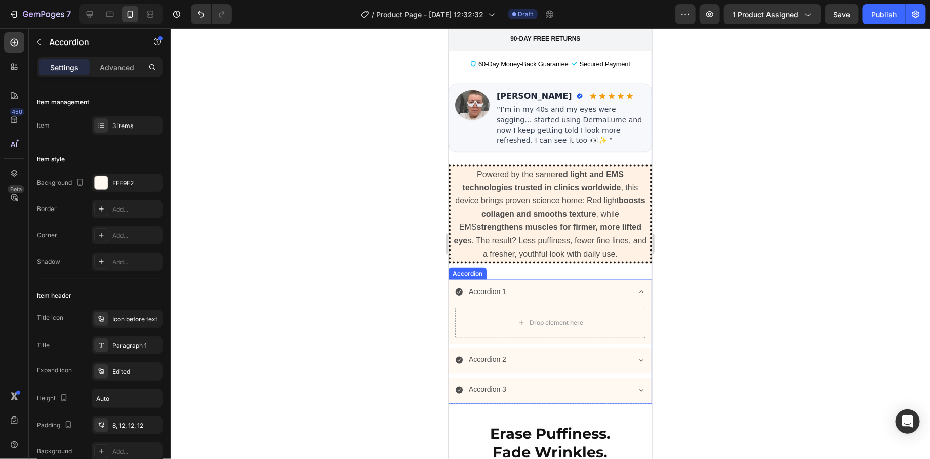
click at [581, 283] on div "Accordion 1" at bounding box center [541, 291] width 174 height 16
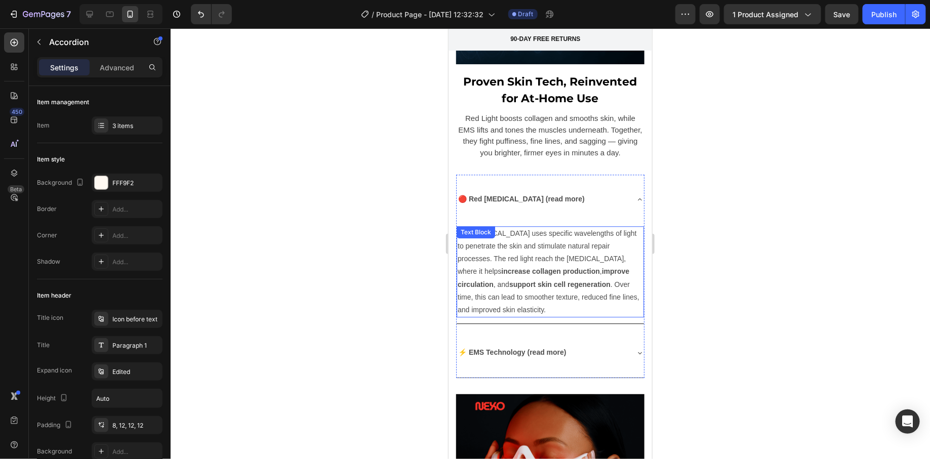
scroll to position [3083, 0]
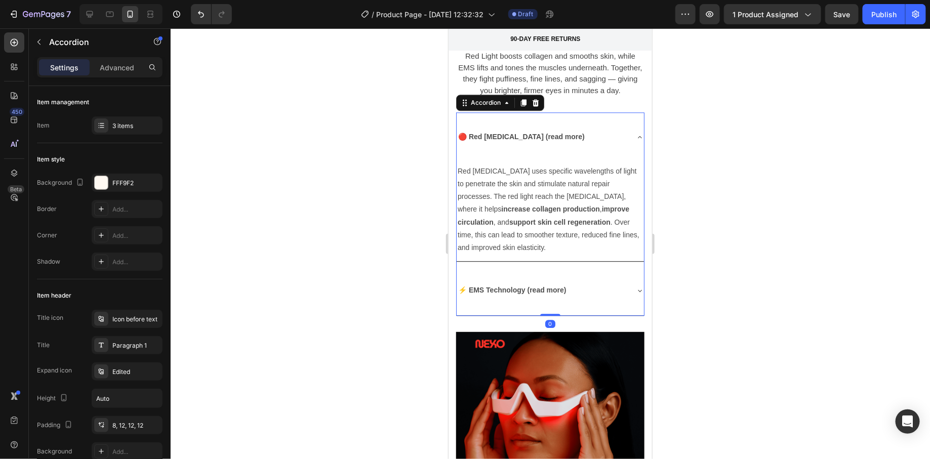
click at [620, 121] on div "🔴 Red [MEDICAL_DATA] (read more)" at bounding box center [549, 137] width 187 height 50
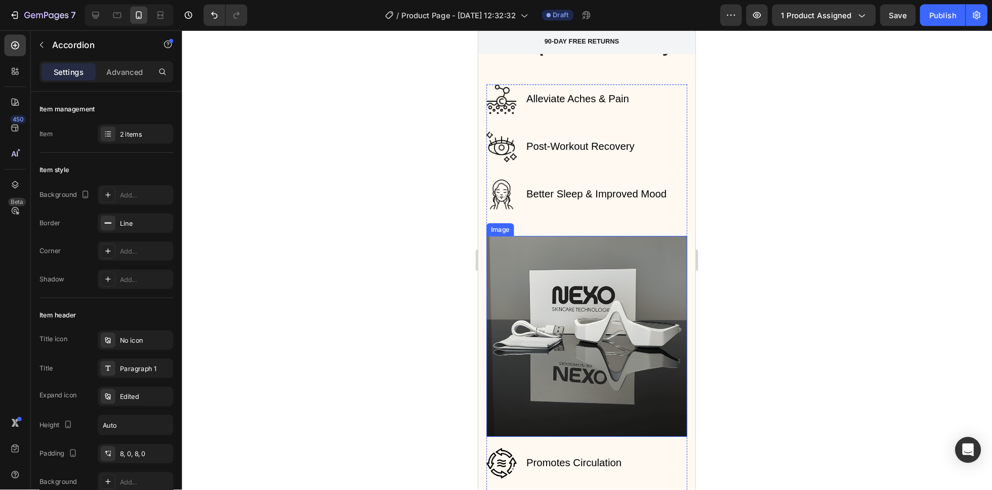
scroll to position [1754, 0]
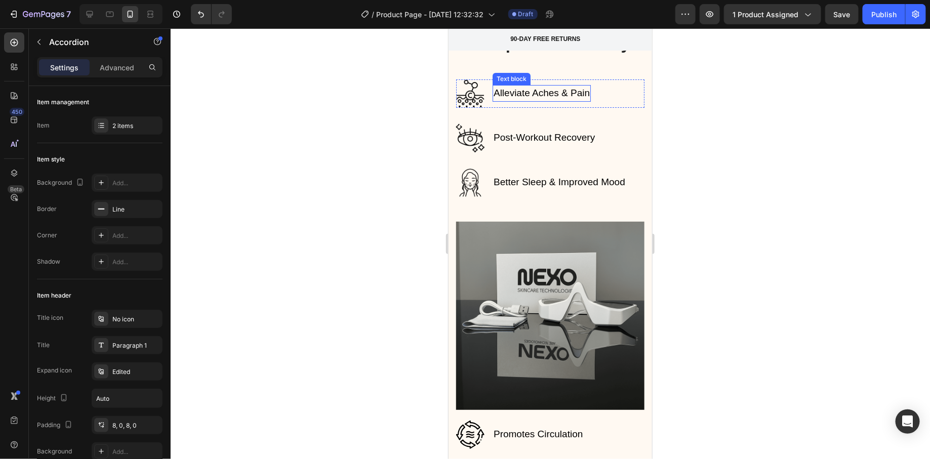
click at [539, 94] on p "Alleviate Aches & Pain" at bounding box center [541, 93] width 96 height 15
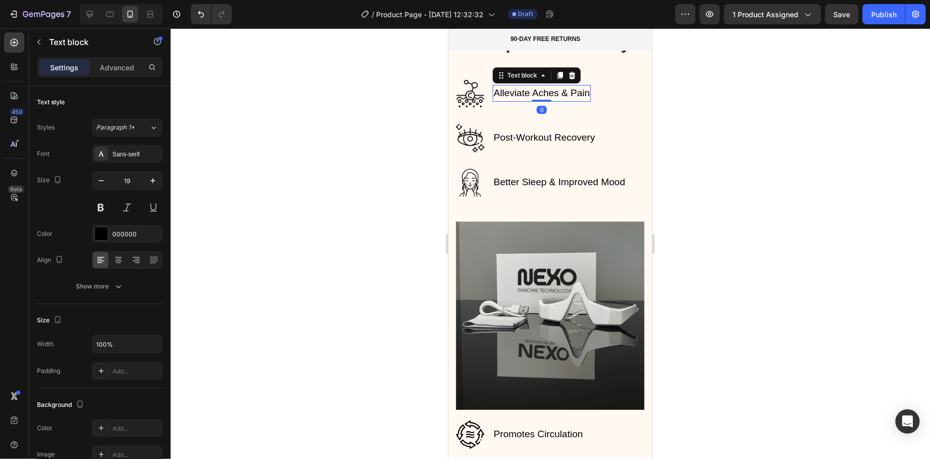
click at [539, 94] on p "Alleviate Aches & Pain" at bounding box center [541, 93] width 96 height 15
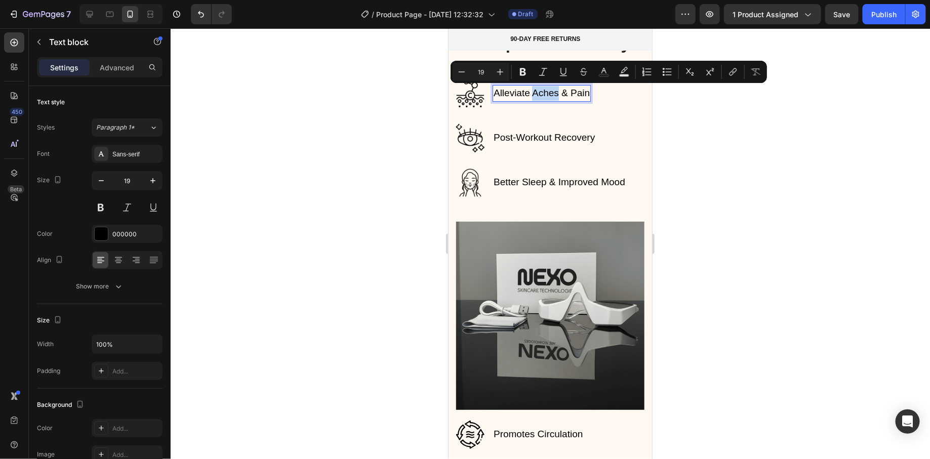
click at [539, 94] on p "Alleviate Aches & Pain" at bounding box center [541, 93] width 96 height 15
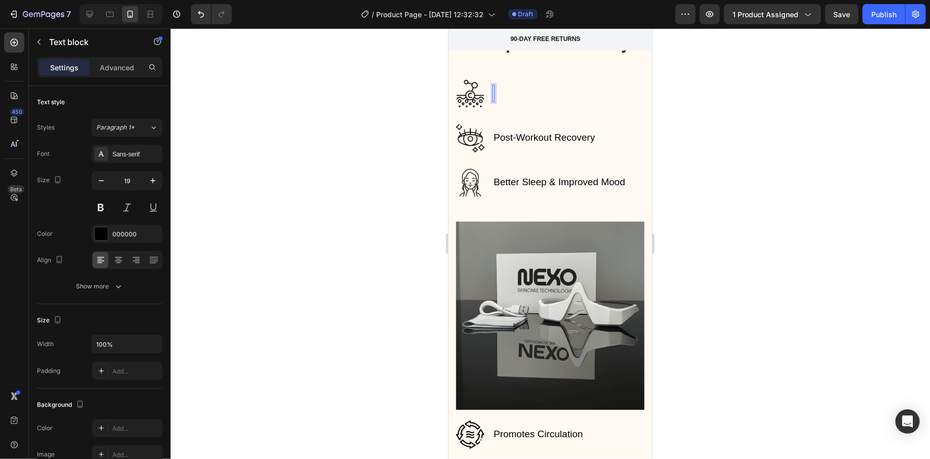
click at [688, 214] on div at bounding box center [550, 243] width 759 height 431
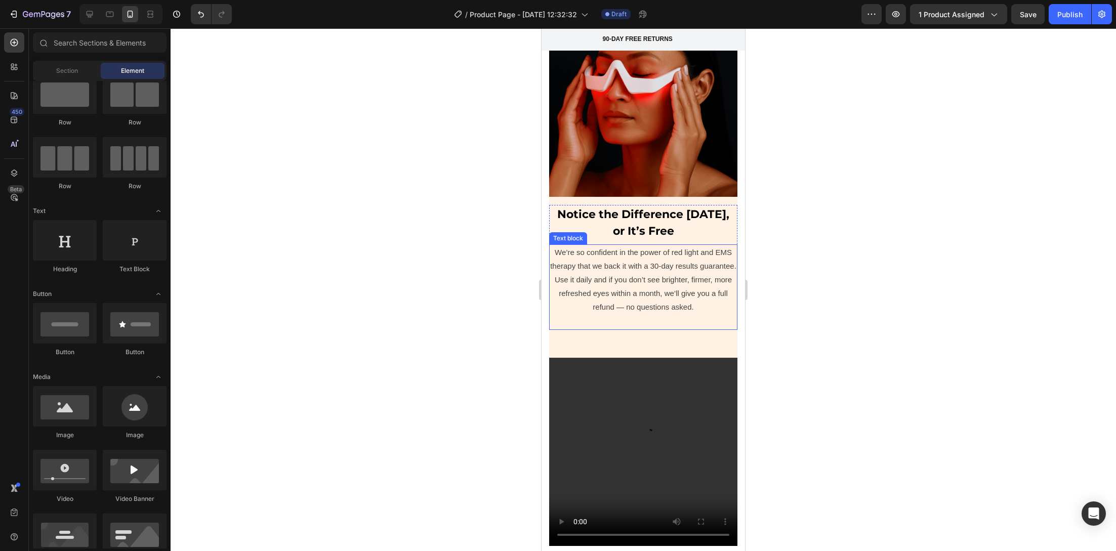
scroll to position [3733, 0]
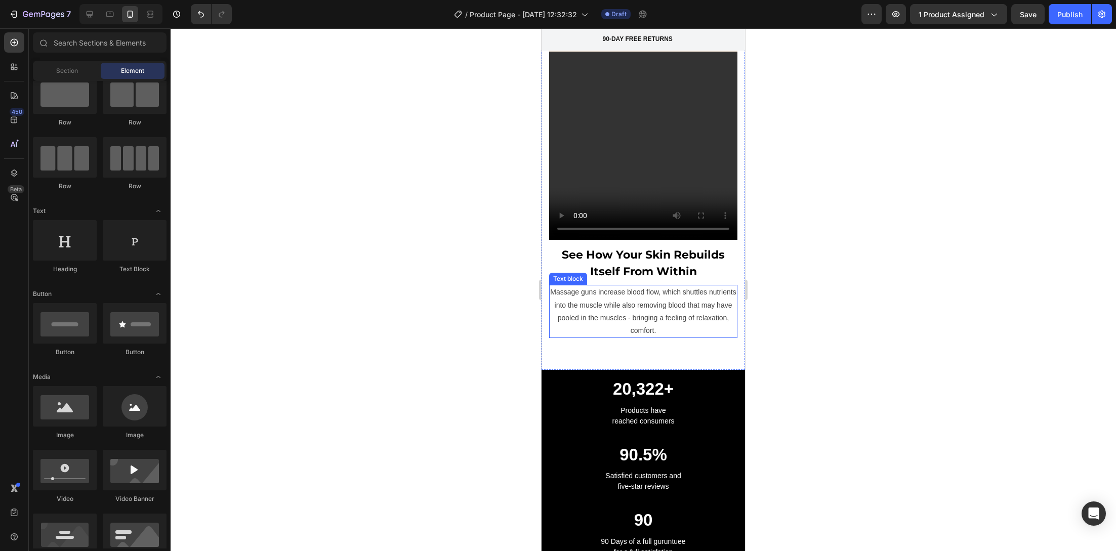
click at [652, 292] on p "Massage guns increase blood flow, which shuttles nutrients into the muscle whil…" at bounding box center [643, 311] width 186 height 51
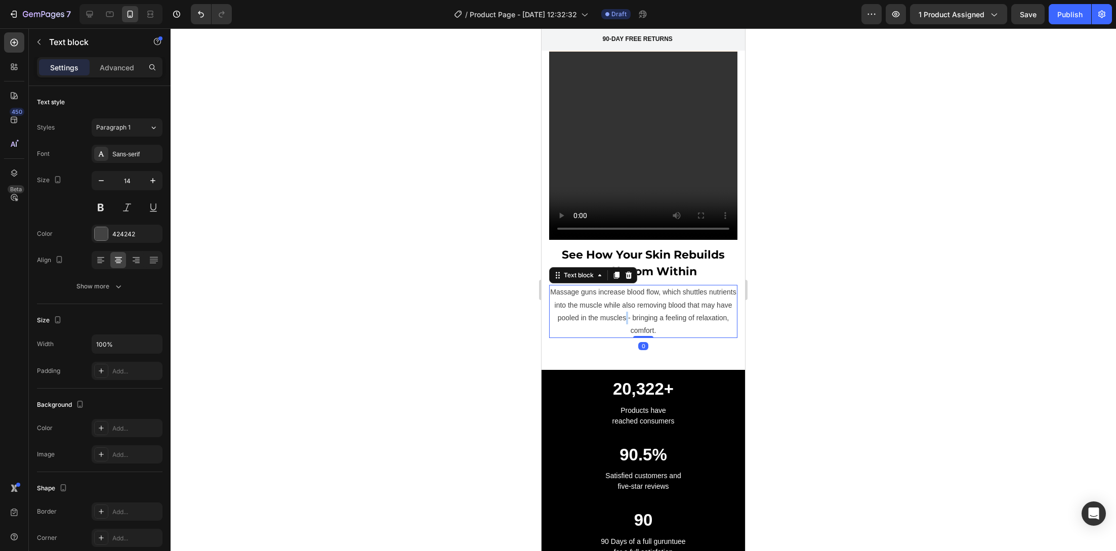
click at [652, 292] on p "Massage guns increase blood flow, which shuttles nutrients into the muscle whil…" at bounding box center [643, 311] width 186 height 51
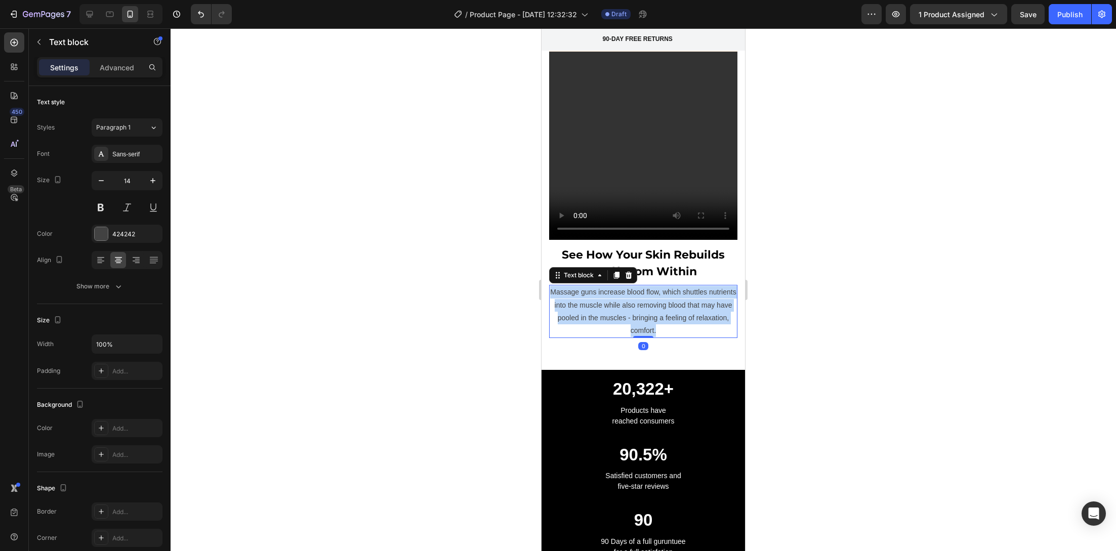
click at [652, 292] on p "Massage guns increase blood flow, which shuttles nutrients into the muscle whil…" at bounding box center [643, 311] width 186 height 51
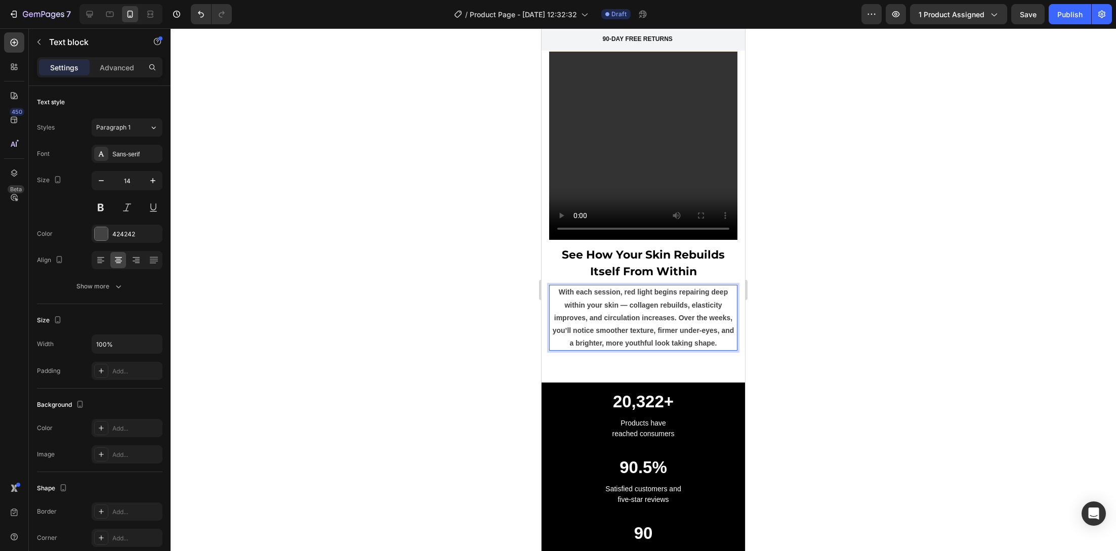
click at [621, 299] on p "With each session, red light begins repairing deep within your skin — collagen …" at bounding box center [643, 318] width 186 height 64
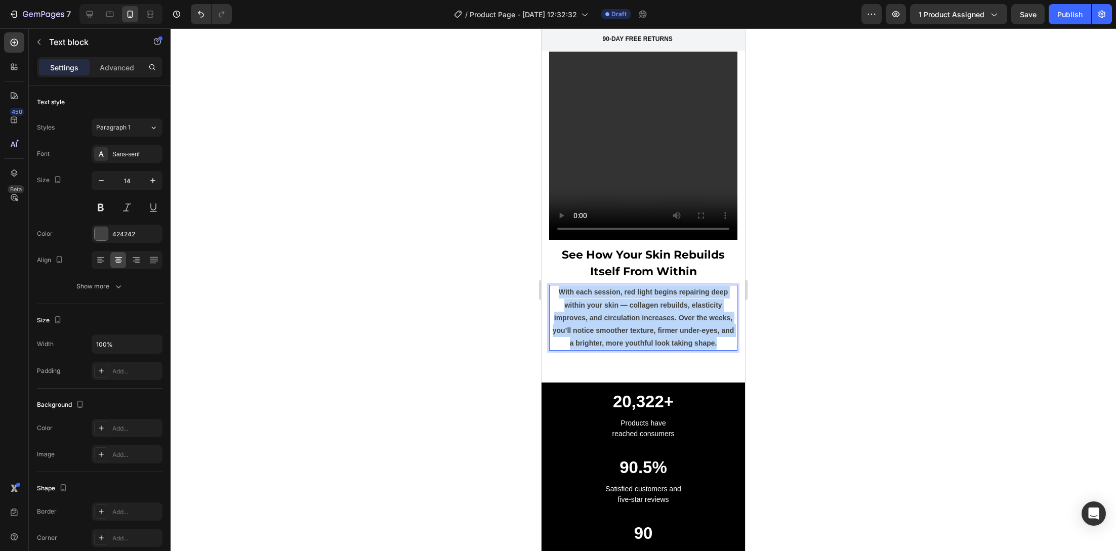
click at [621, 299] on p "With each session, red light begins repairing deep within your skin — collagen …" at bounding box center [643, 318] width 186 height 64
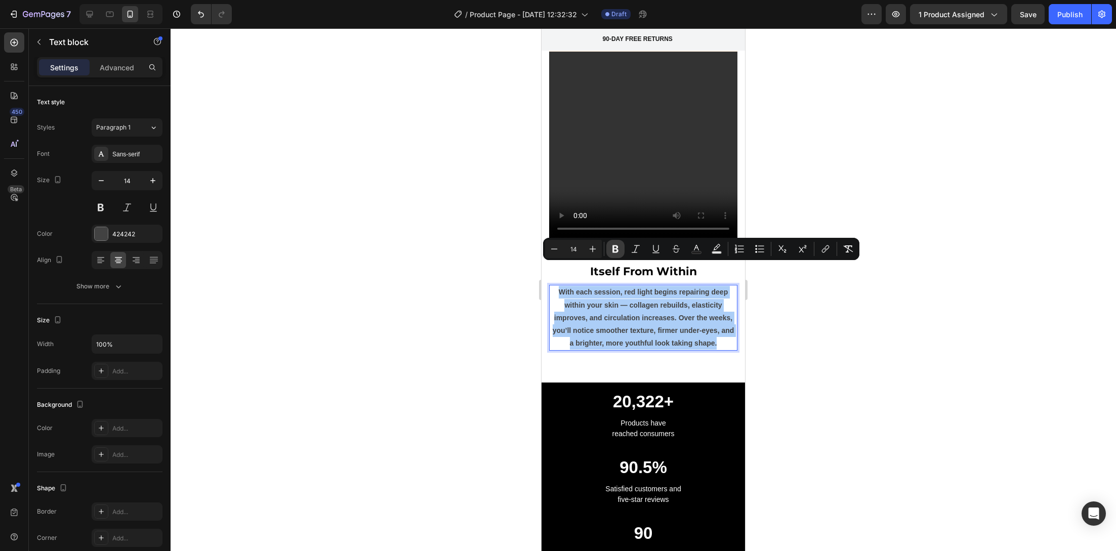
click at [614, 244] on icon "Editor contextual toolbar" at bounding box center [615, 249] width 10 height 10
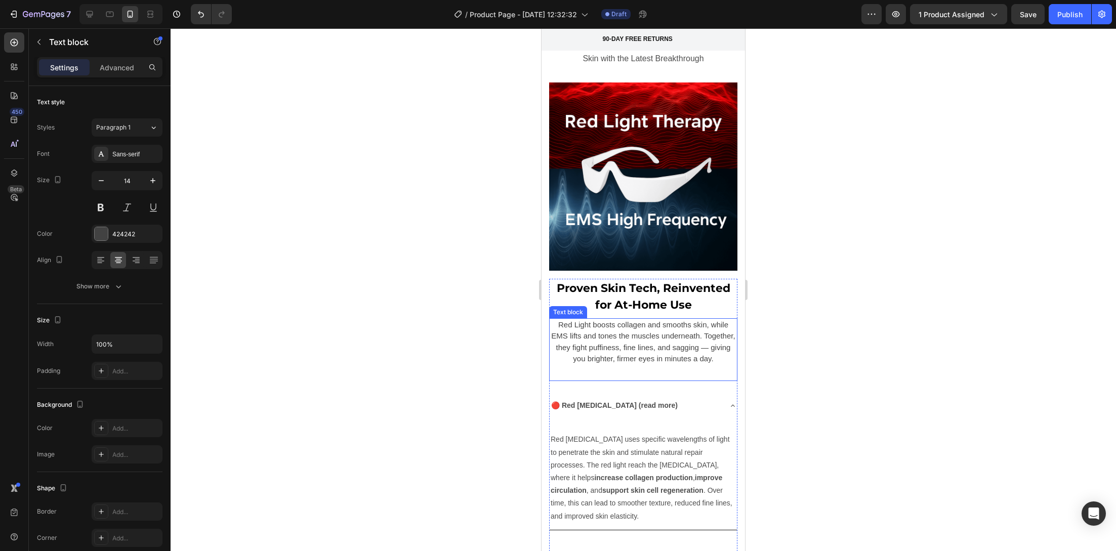
scroll to position [2840, 0]
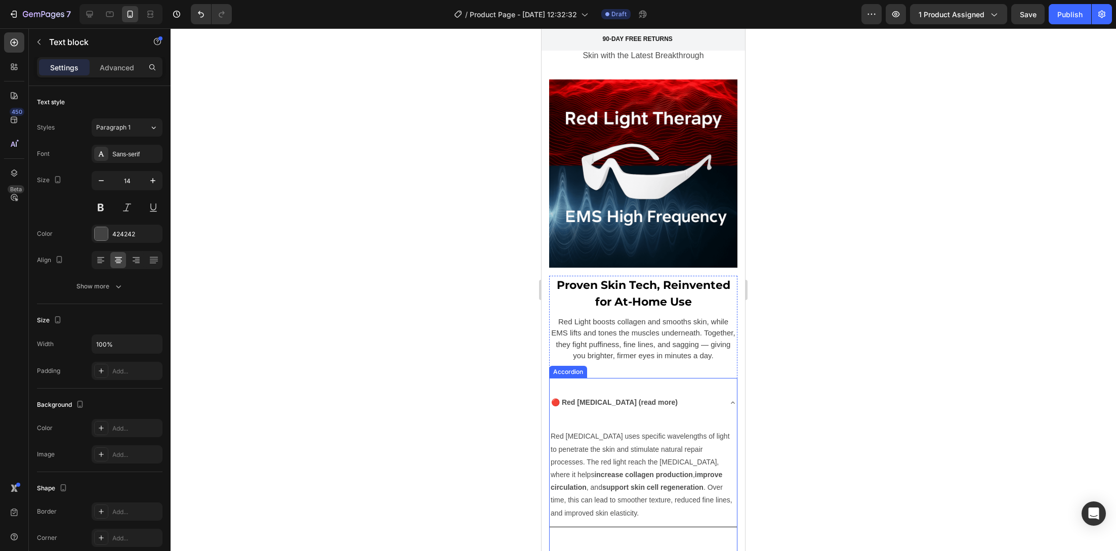
click at [700, 393] on div "🔴 Red [MEDICAL_DATA] (read more)" at bounding box center [635, 402] width 171 height 41
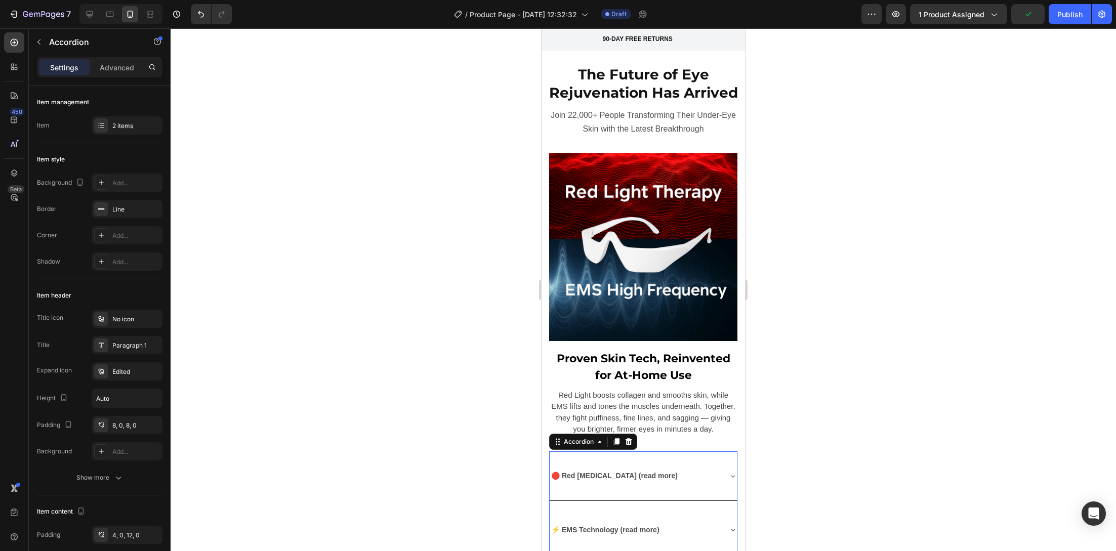
scroll to position [2734, 0]
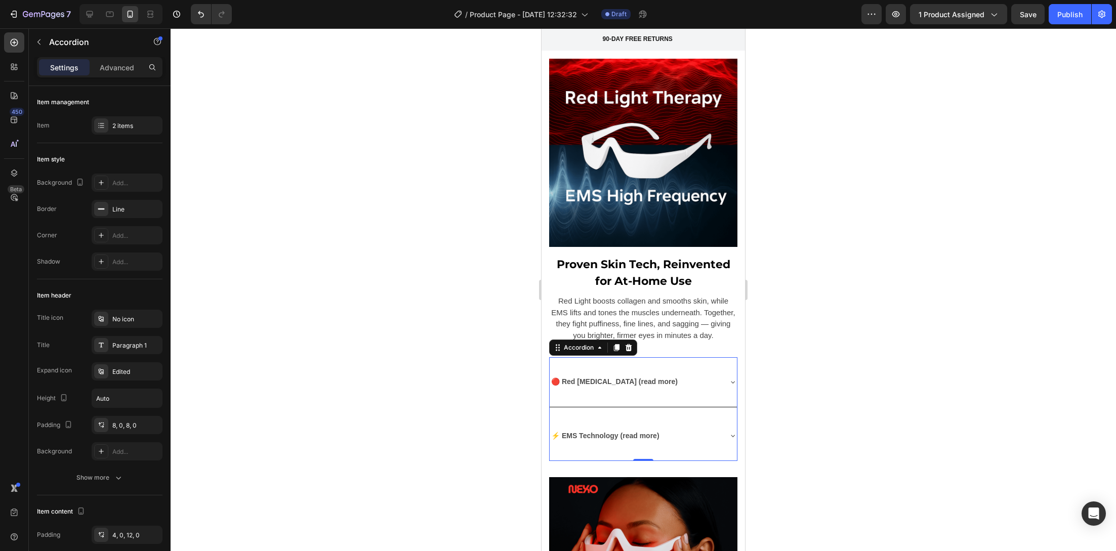
click at [786, 368] on div at bounding box center [643, 289] width 945 height 523
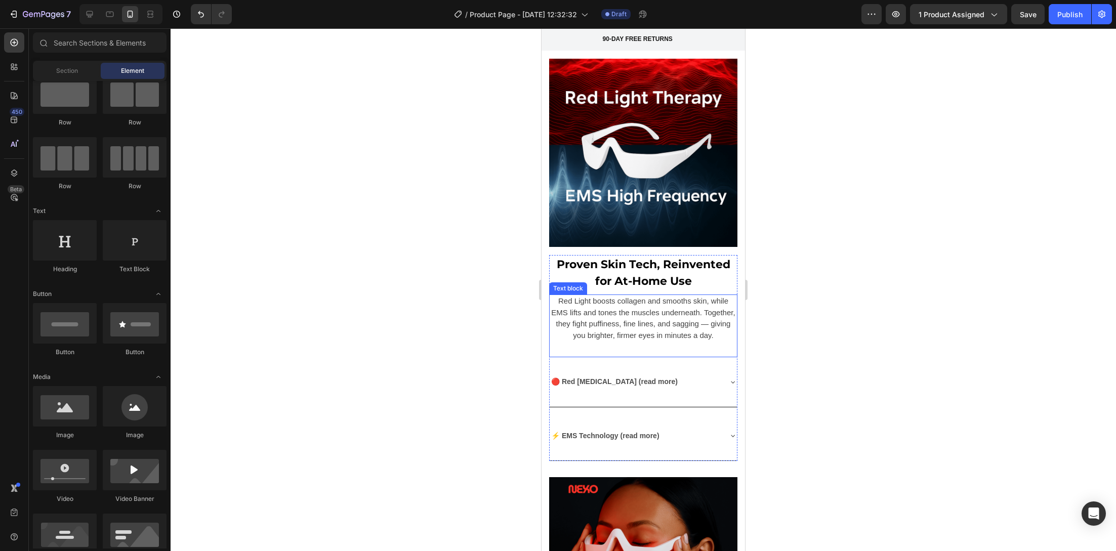
click at [695, 341] on p "Red Light boosts collagen and smooths skin, while EMS lifts and tones the muscl…" at bounding box center [643, 319] width 186 height 46
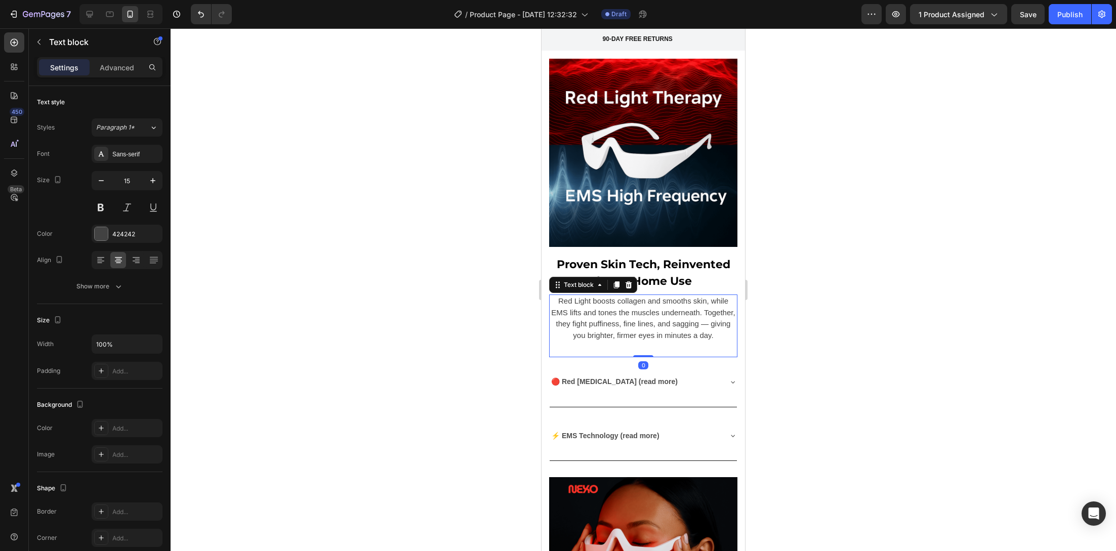
click at [695, 341] on p "Red Light boosts collagen and smooths skin, while EMS lifts and tones the muscl…" at bounding box center [643, 319] width 186 height 46
click at [694, 341] on p "Red Light boosts collagen and smooths skin, while EMS lifts and tones the muscl…" at bounding box center [643, 319] width 186 height 46
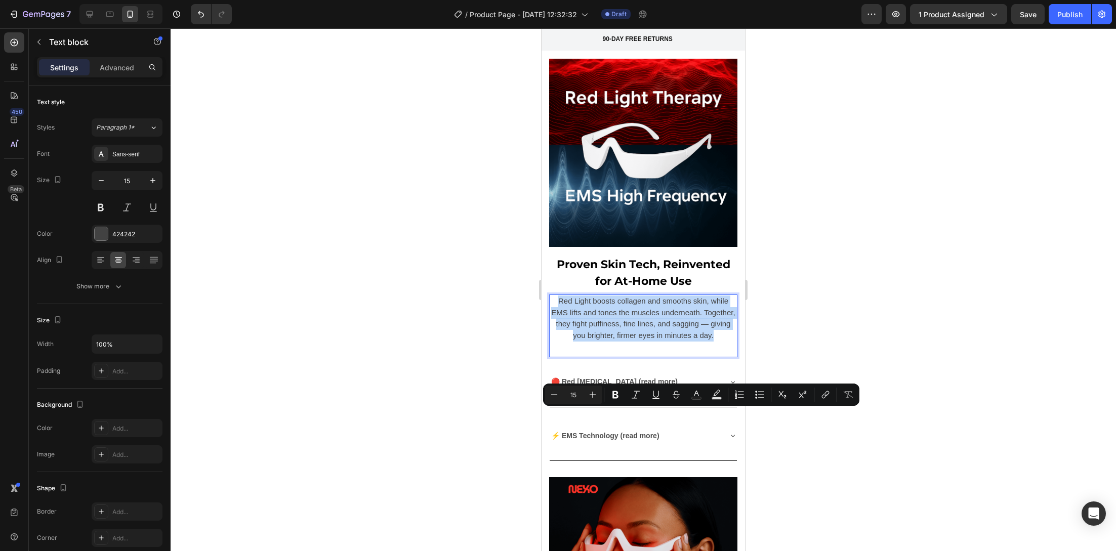
copy p "Red Light boosts collagen and smooths skin, while EMS lifts and tones the muscl…"
click at [593, 341] on p "Red Light boosts collagen and smooths skin, while EMS lifts and tones the muscl…" at bounding box center [643, 319] width 186 height 46
click at [594, 341] on p "Red Light boosts collagen and smooths skin, while EMS lifts and tones the muscl…" at bounding box center [643, 319] width 186 height 46
click at [595, 341] on p "Red Light boosts collagen and smooths skin, while EMS lifts and tones the muscl…" at bounding box center [643, 319] width 186 height 46
click at [487, 398] on div at bounding box center [643, 289] width 945 height 523
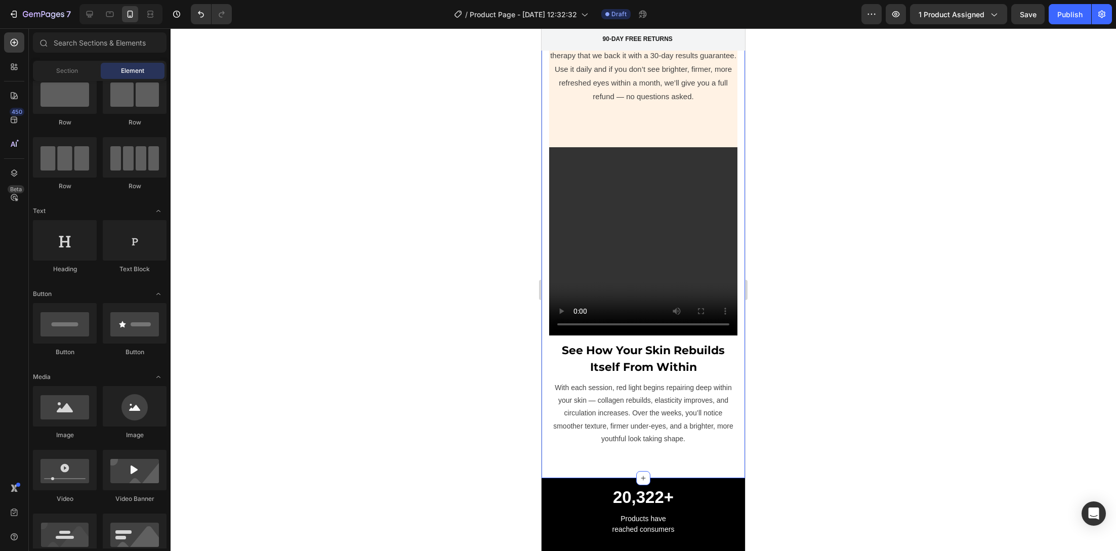
scroll to position [3595, 0]
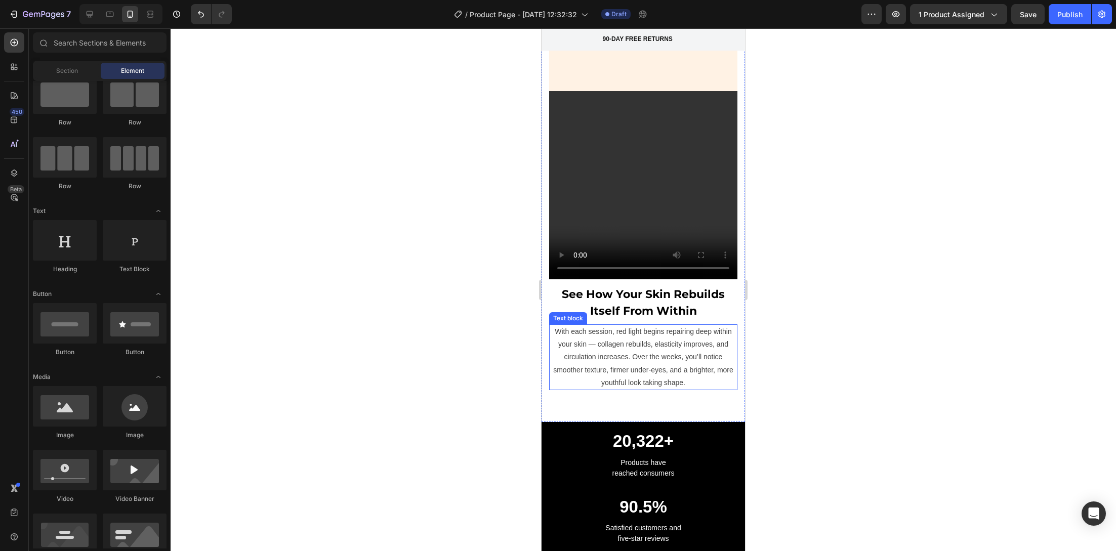
click at [632, 349] on p "With each session, red light begins repairing deep within your skin — collagen …" at bounding box center [643, 357] width 186 height 64
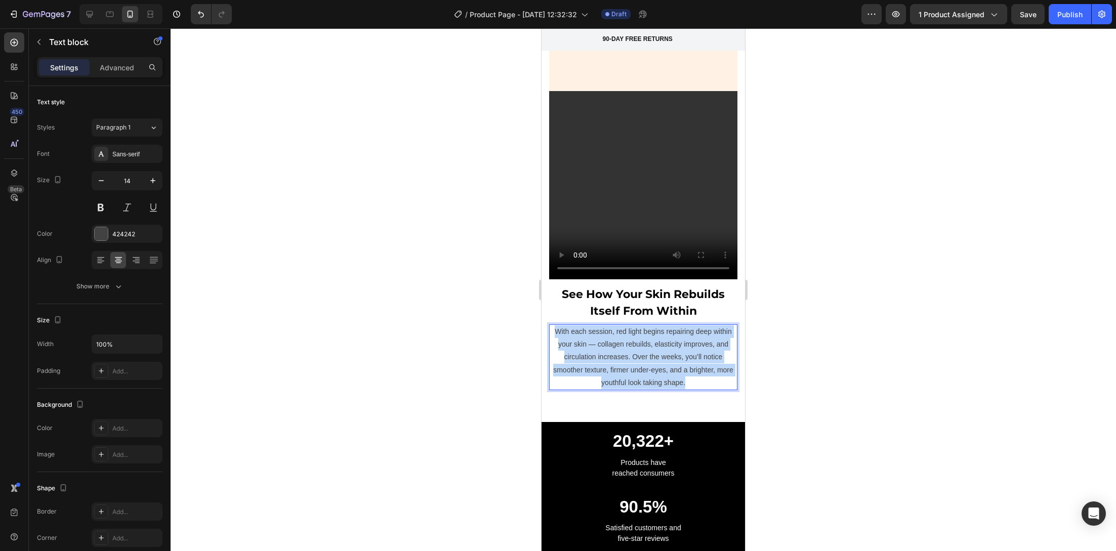
click at [632, 349] on p "With each session, red light begins repairing deep within your skin — collagen …" at bounding box center [643, 357] width 186 height 64
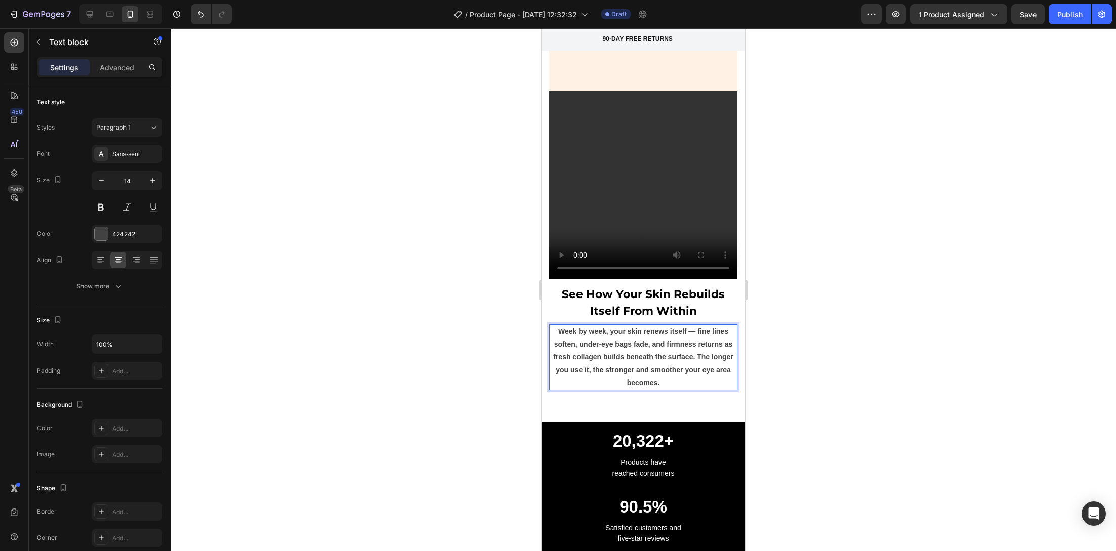
click at [653, 350] on p "Week by week, your skin renews itself — fine lines soften, under-eye bags fade,…" at bounding box center [643, 357] width 186 height 64
click at [654, 350] on p "Week by week, your skin renews itself — fine lines soften, under-eye bags fade,…" at bounding box center [643, 357] width 186 height 64
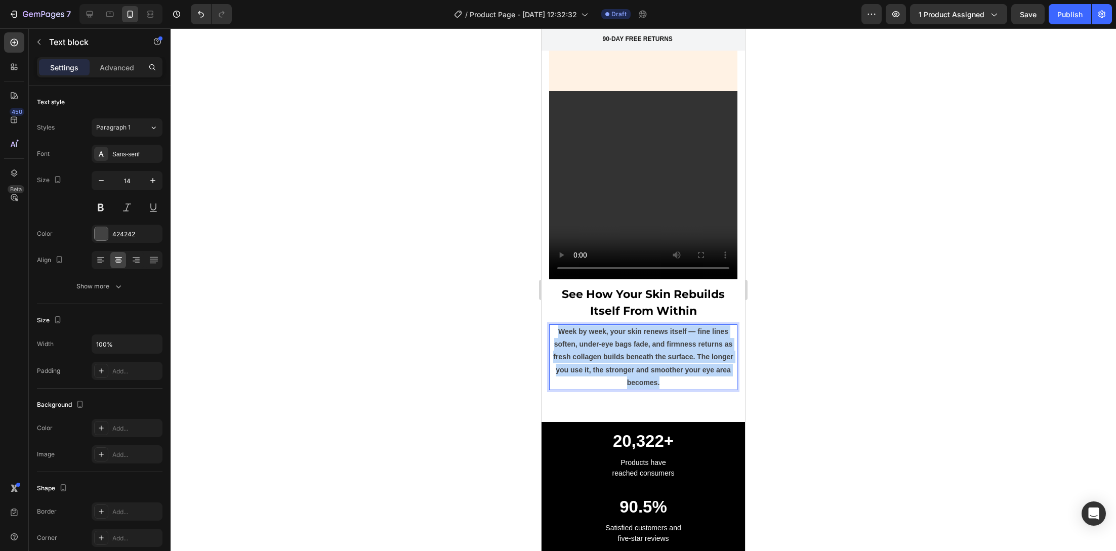
click at [654, 350] on p "Week by week, your skin renews itself — fine lines soften, under-eye bags fade,…" at bounding box center [643, 357] width 186 height 64
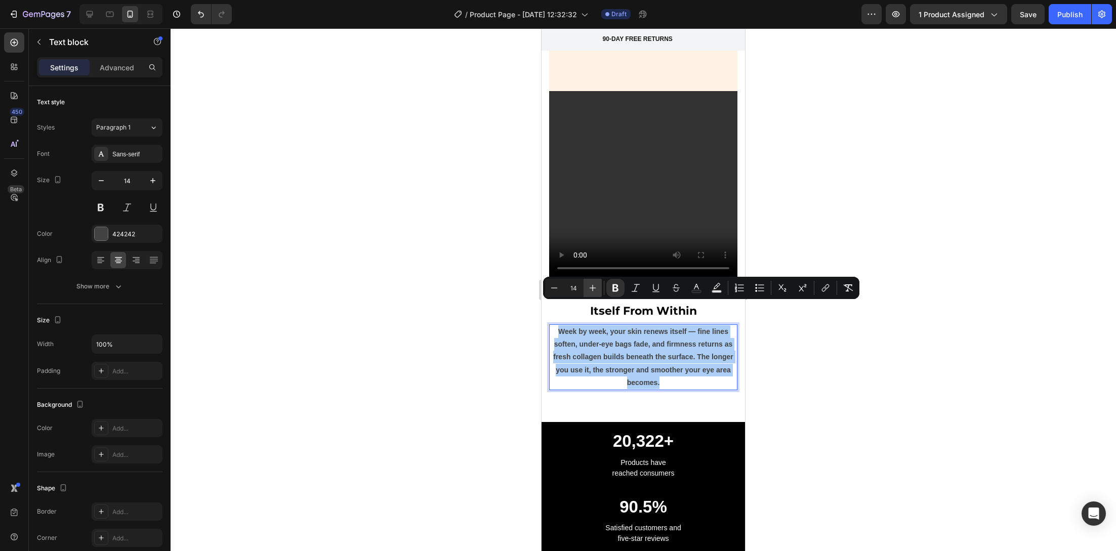
click at [613, 289] on icon "Editor contextual toolbar" at bounding box center [615, 288] width 6 height 8
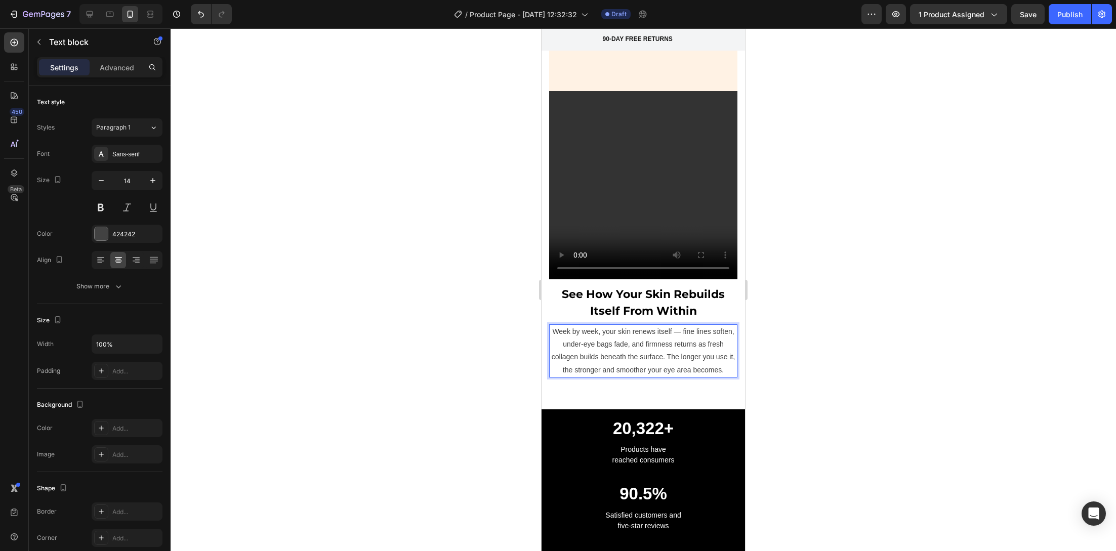
click at [498, 309] on div at bounding box center [643, 289] width 945 height 523
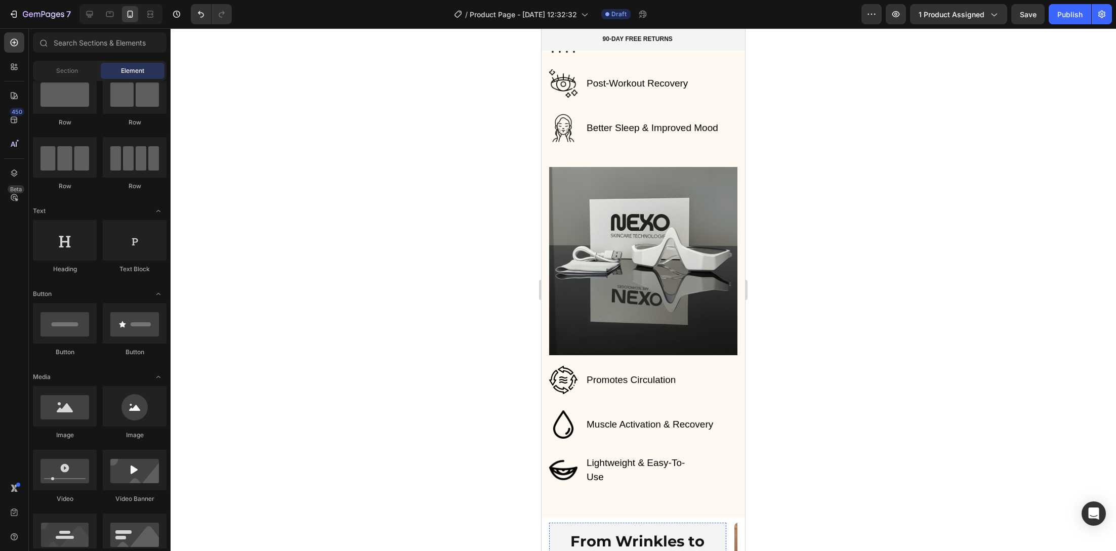
scroll to position [1761, 0]
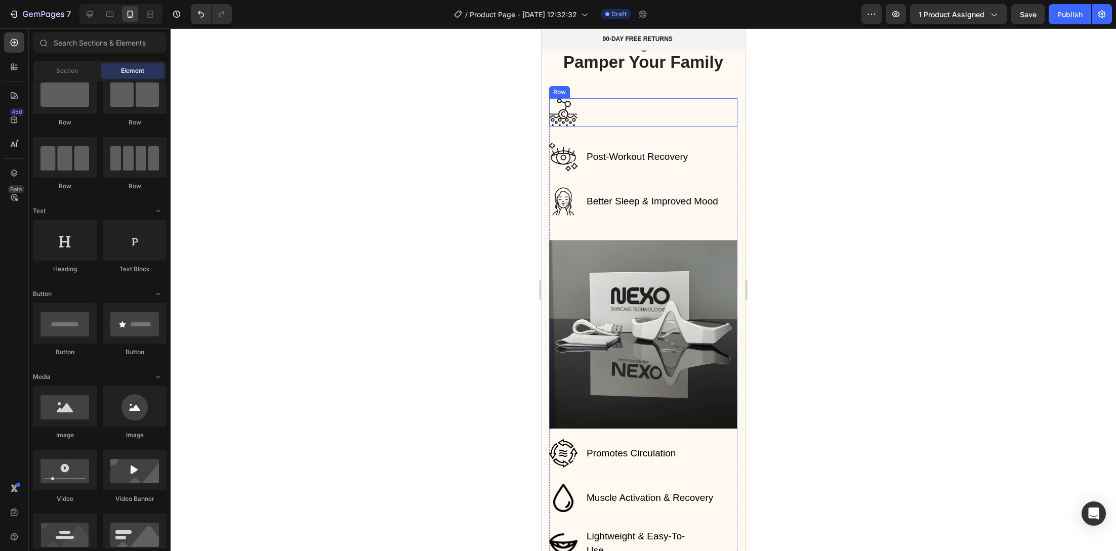
click at [601, 114] on div "Text block Image Row" at bounding box center [643, 112] width 188 height 28
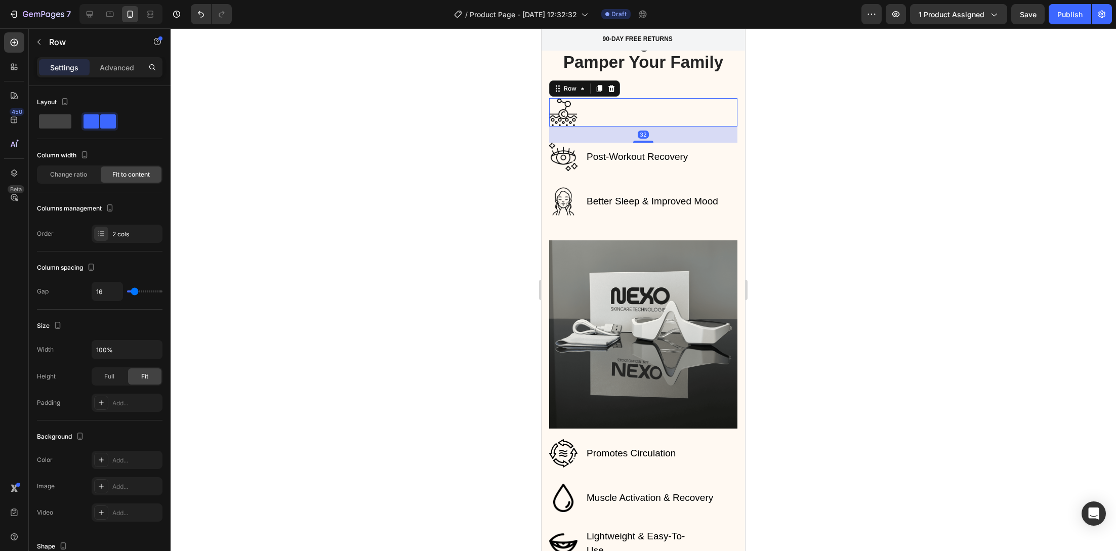
click at [605, 111] on div "Text block Image Row 32" at bounding box center [643, 112] width 188 height 28
click at [606, 107] on div "Text block Image Row 32" at bounding box center [643, 112] width 188 height 28
click at [556, 145] on img at bounding box center [563, 157] width 28 height 28
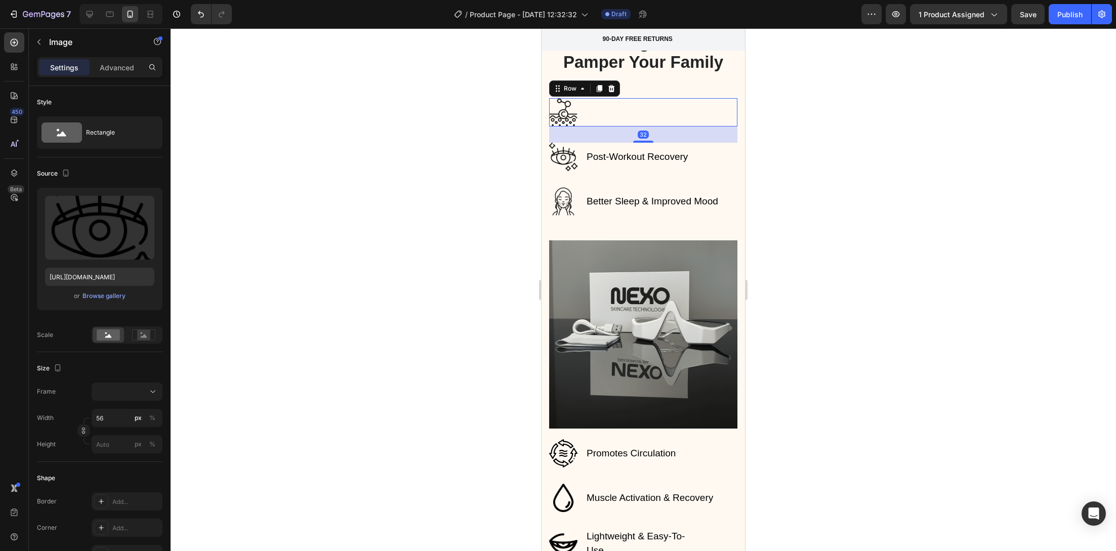
click at [616, 114] on div "Text block Image Row 32" at bounding box center [643, 112] width 188 height 28
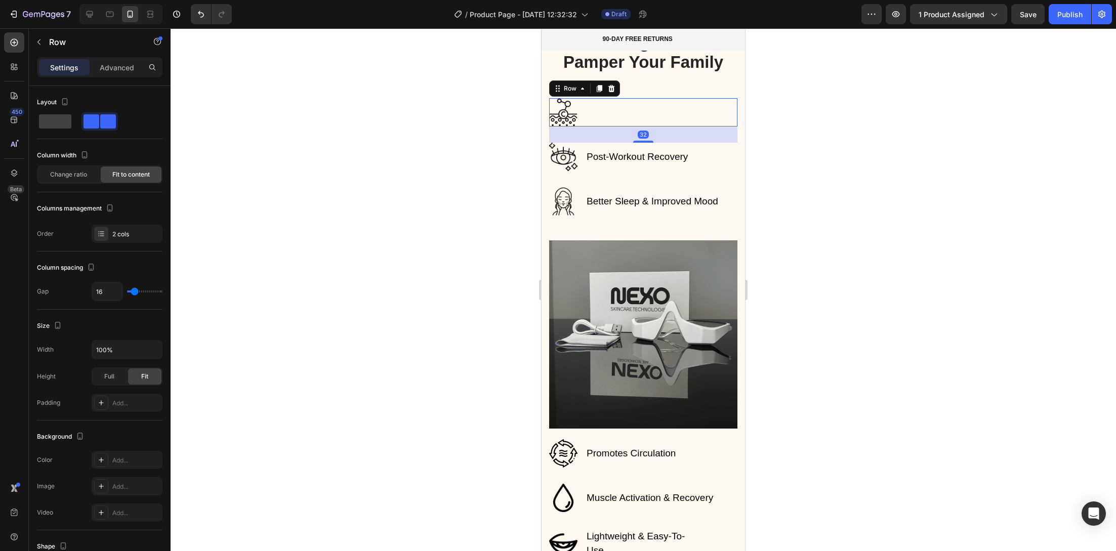
click at [618, 110] on div "Text block Image Row 32" at bounding box center [643, 112] width 188 height 28
drag, startPoint x: 617, startPoint y: 115, endPoint x: 607, endPoint y: 111, distance: 10.4
click at [616, 115] on div "b Text block Image Row 32" at bounding box center [643, 112] width 188 height 28
click at [596, 109] on div "b Text block Image Row 32" at bounding box center [643, 112] width 188 height 28
click at [584, 111] on div "b Text block Image Row 32" at bounding box center [643, 112] width 188 height 28
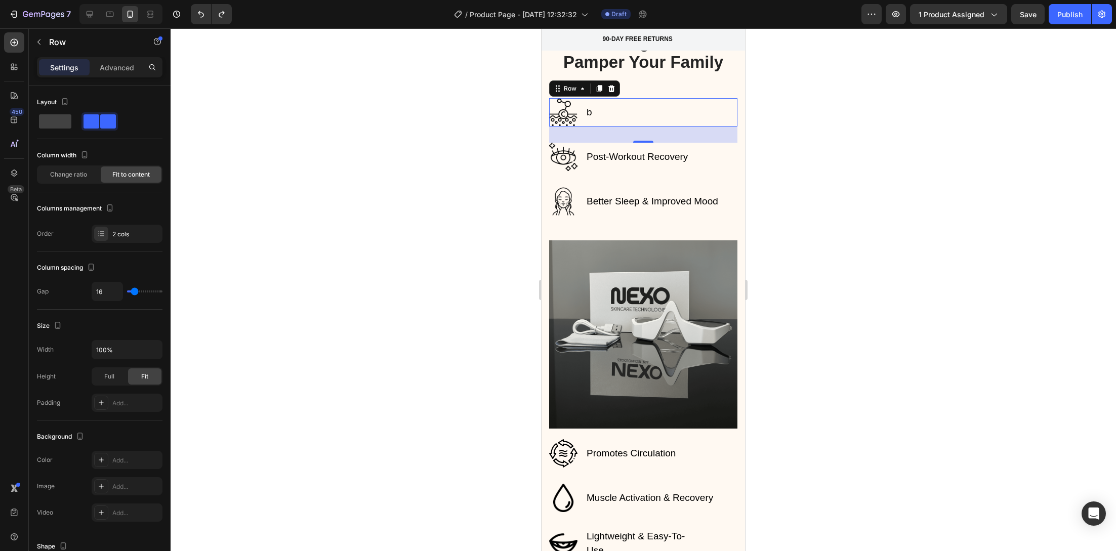
click at [441, 128] on div at bounding box center [643, 289] width 945 height 523
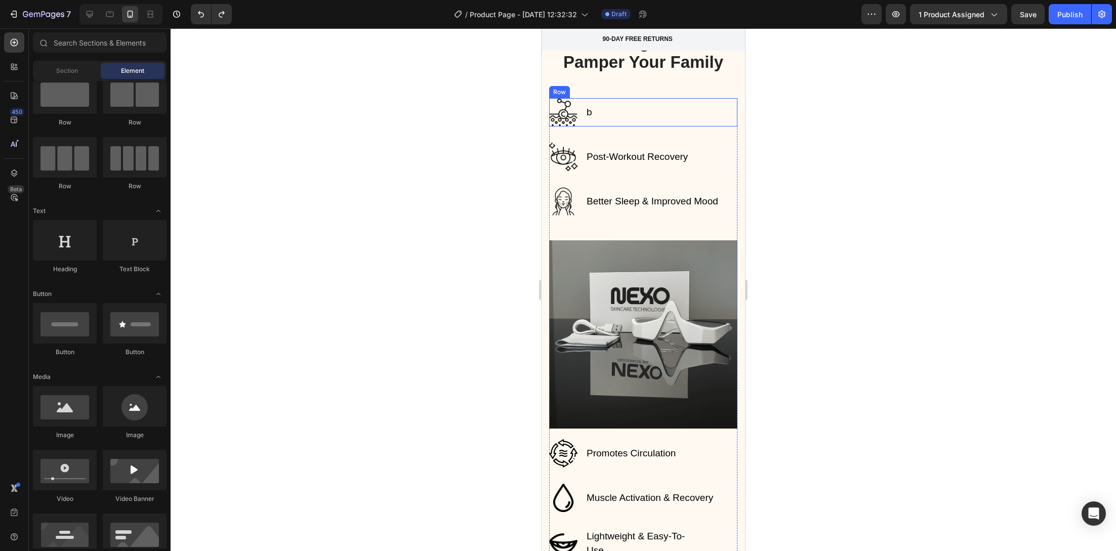
click at [584, 113] on div "b Text block Image Row" at bounding box center [643, 112] width 188 height 28
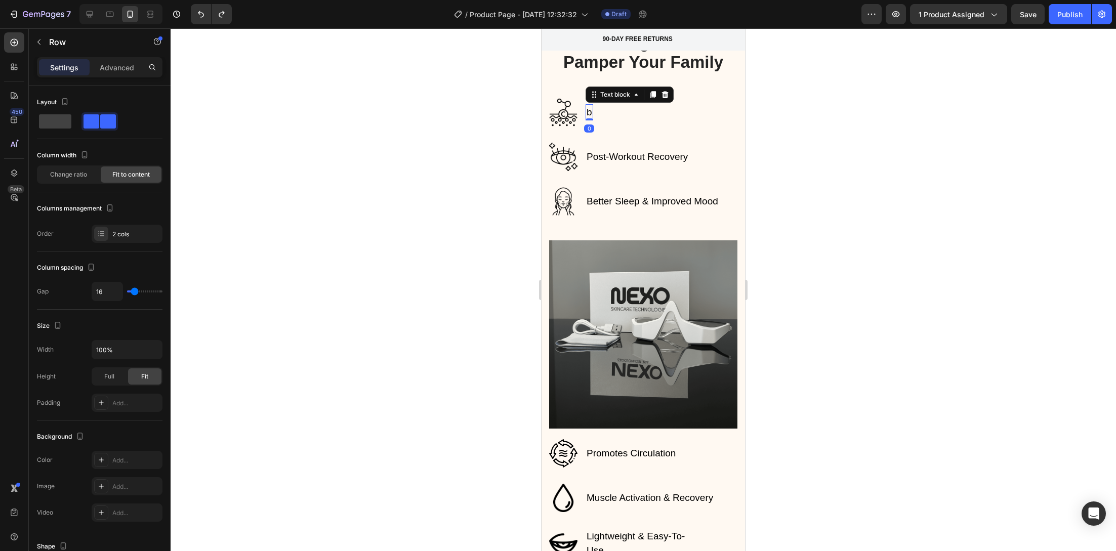
click at [589, 112] on p "b" at bounding box center [589, 112] width 6 height 15
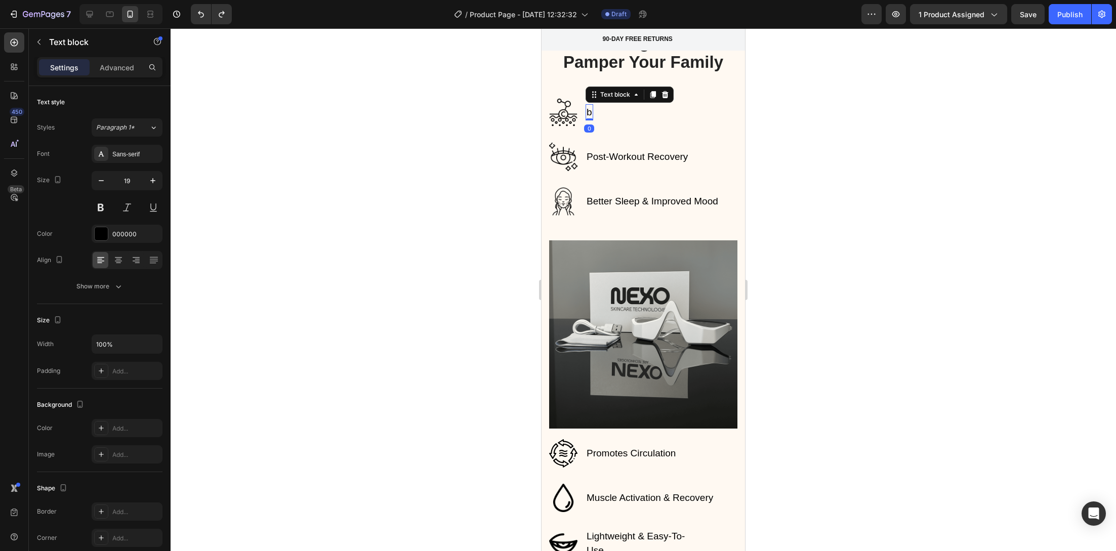
click at [589, 112] on p "b" at bounding box center [589, 112] width 6 height 15
click at [589, 111] on p "b" at bounding box center [589, 112] width 6 height 15
click at [499, 148] on div at bounding box center [643, 289] width 945 height 523
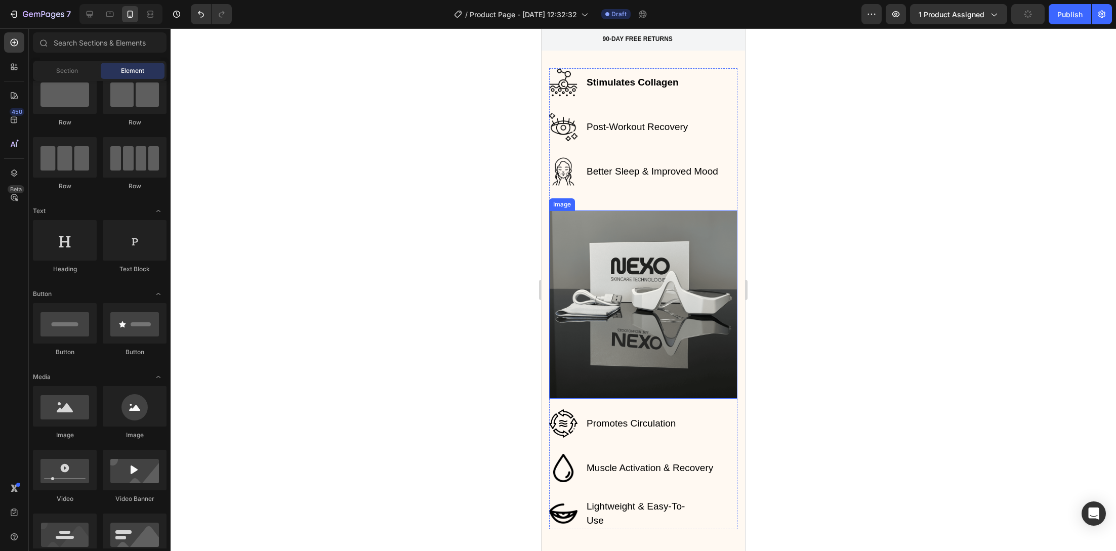
scroll to position [1790, 0]
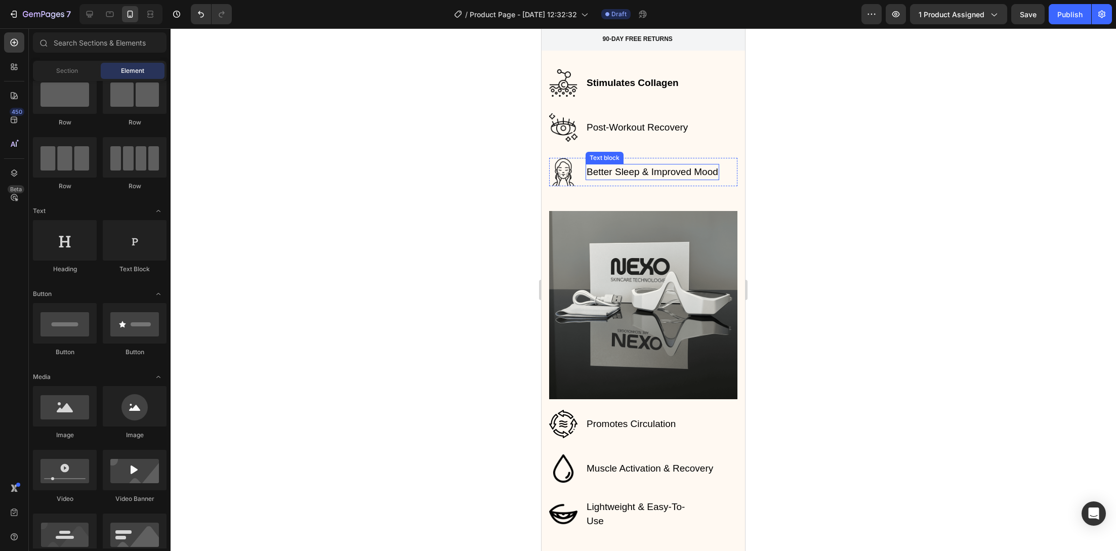
click at [627, 171] on p "Better Sleep & Improved Mood" at bounding box center [652, 172] width 132 height 15
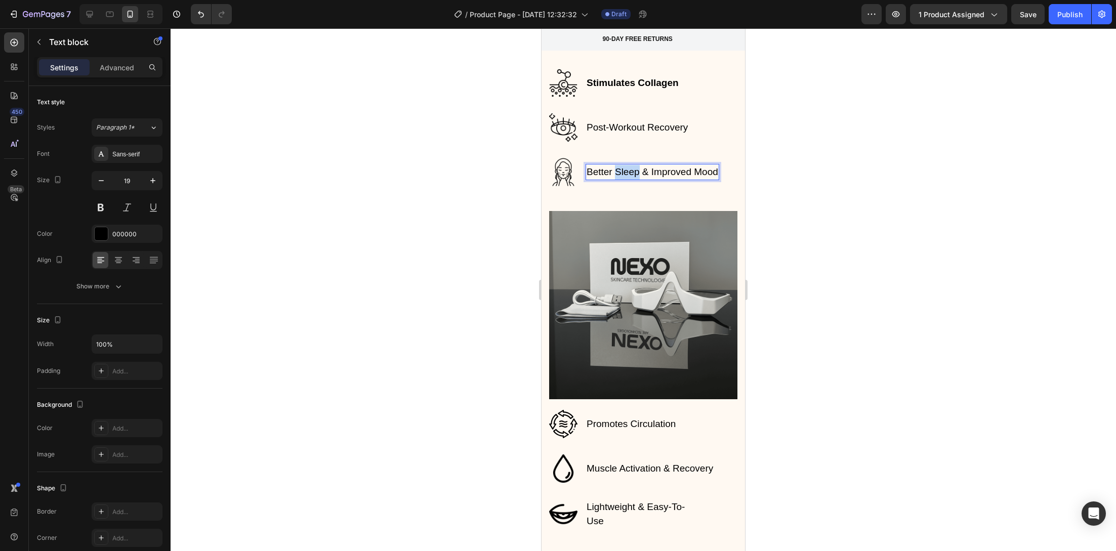
click at [627, 171] on p "Better Sleep & Improved Mood" at bounding box center [652, 172] width 132 height 15
click at [779, 197] on div at bounding box center [643, 289] width 945 height 523
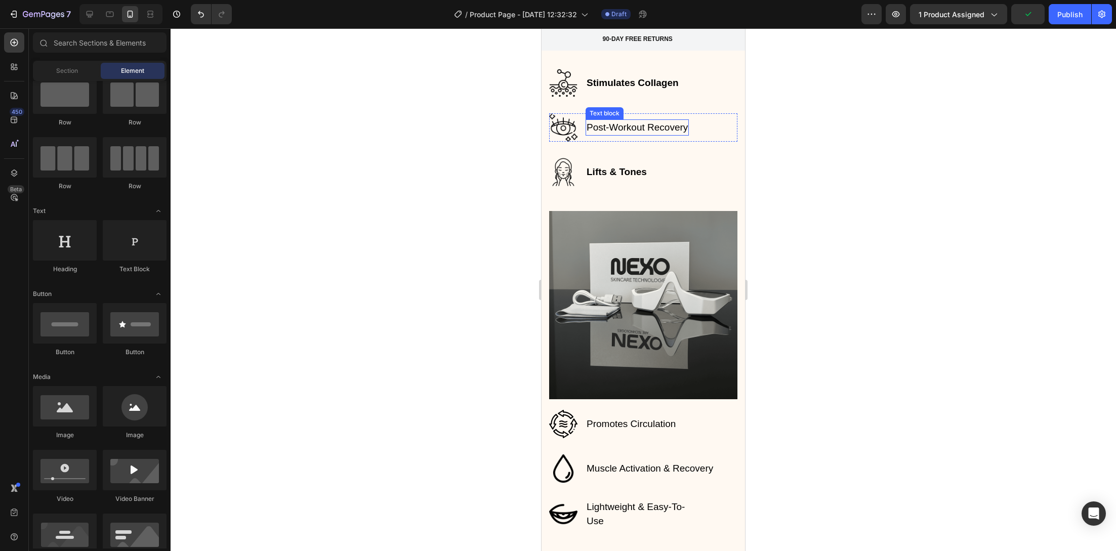
click at [602, 126] on p "Post-Workout Recovery" at bounding box center [636, 127] width 101 height 15
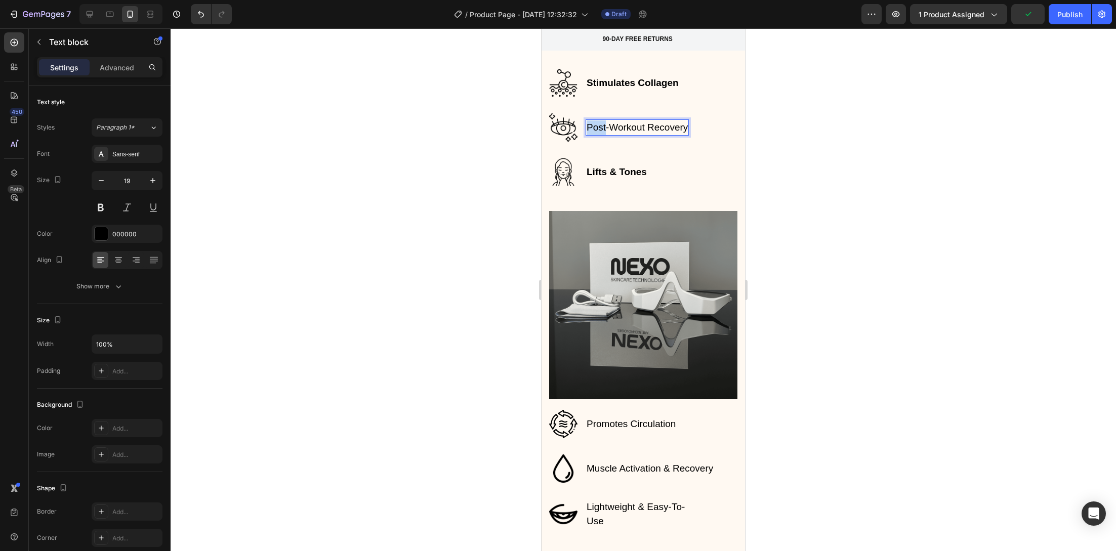
click at [602, 126] on p "Post-Workout Recovery" at bounding box center [636, 127] width 101 height 15
click at [602, 125] on p "Post-Workout Recovery" at bounding box center [636, 127] width 101 height 15
click at [622, 129] on p "Reduce Fine Lines" at bounding box center [626, 127] width 80 height 15
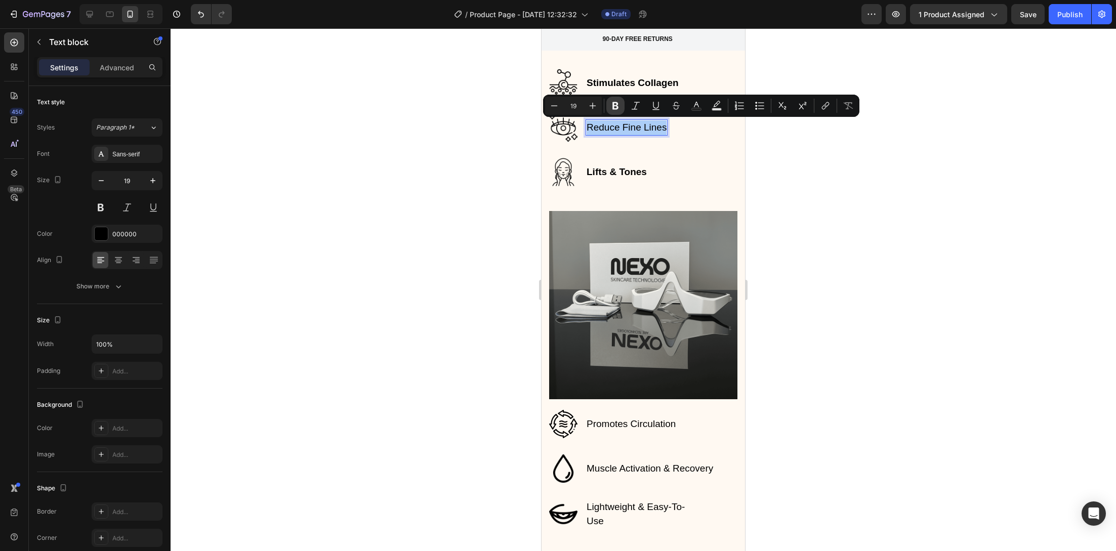
click at [612, 106] on icon "Editor contextual toolbar" at bounding box center [615, 106] width 6 height 8
click at [508, 174] on div at bounding box center [643, 289] width 945 height 523
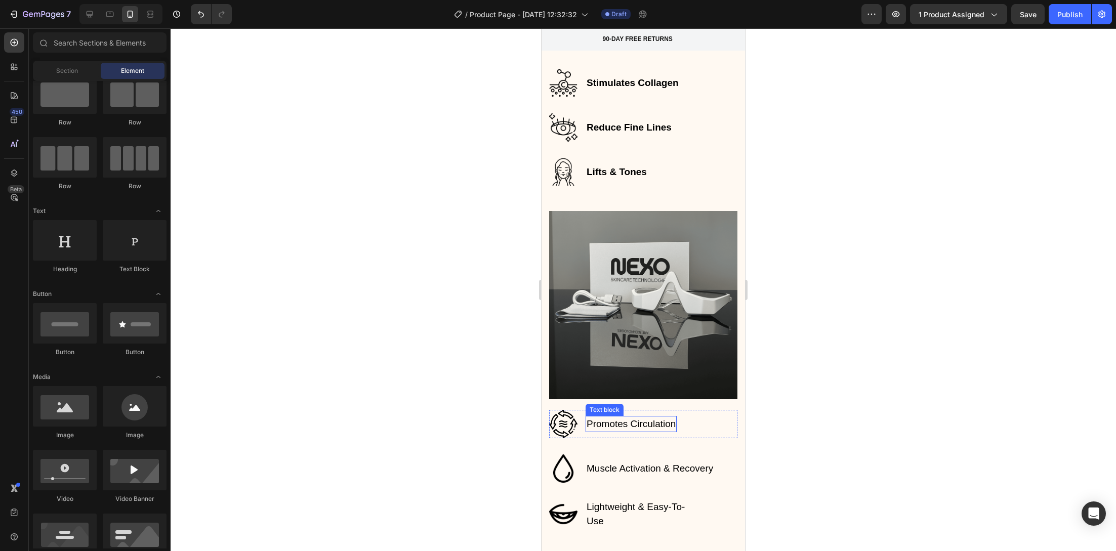
click at [641, 417] on p "Promotes Circulation" at bounding box center [630, 424] width 89 height 15
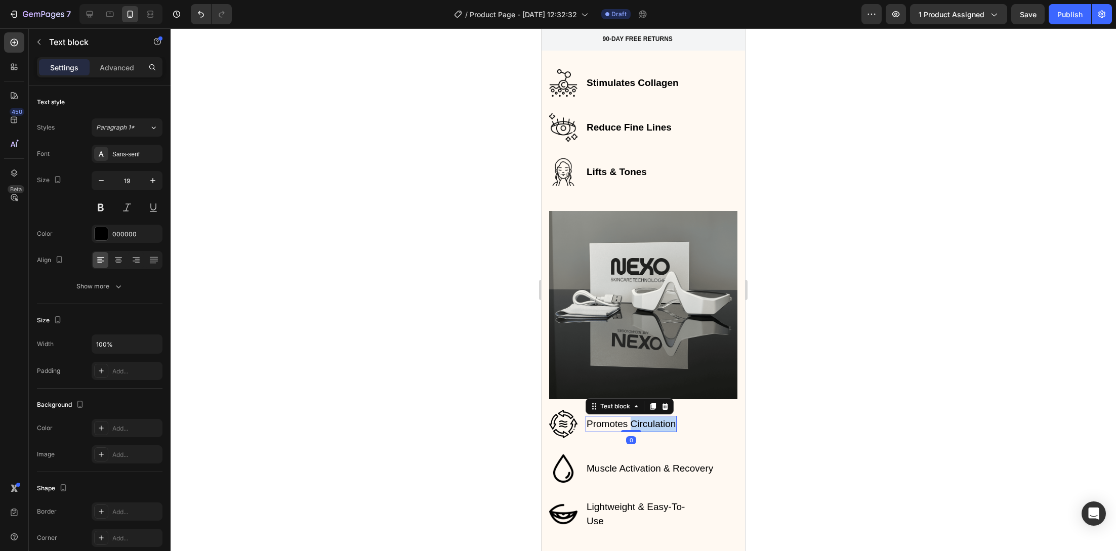
click at [641, 417] on p "Promotes Circulation" at bounding box center [630, 424] width 89 height 15
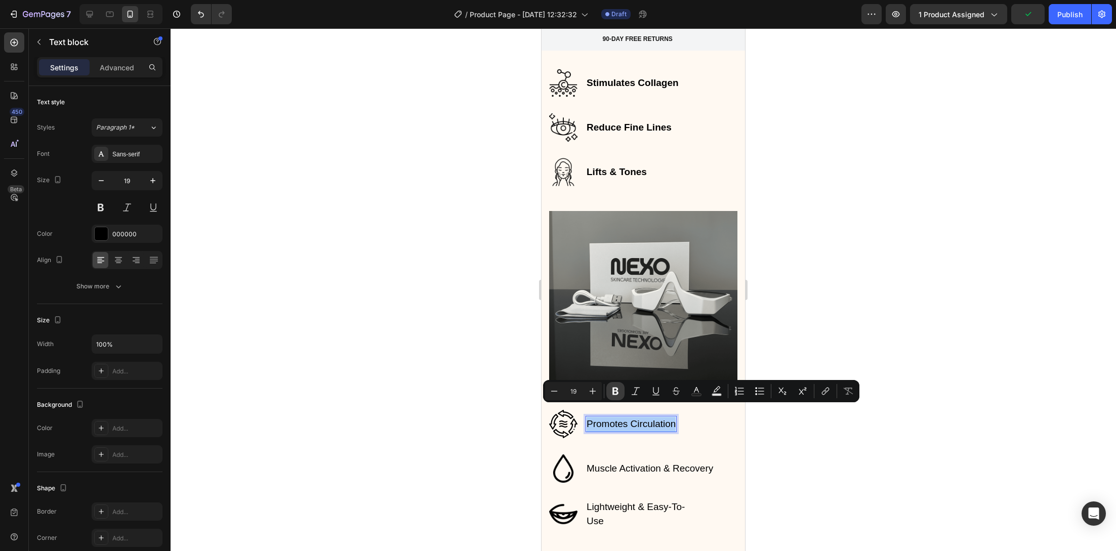
click at [616, 392] on icon "Editor contextual toolbar" at bounding box center [615, 391] width 10 height 10
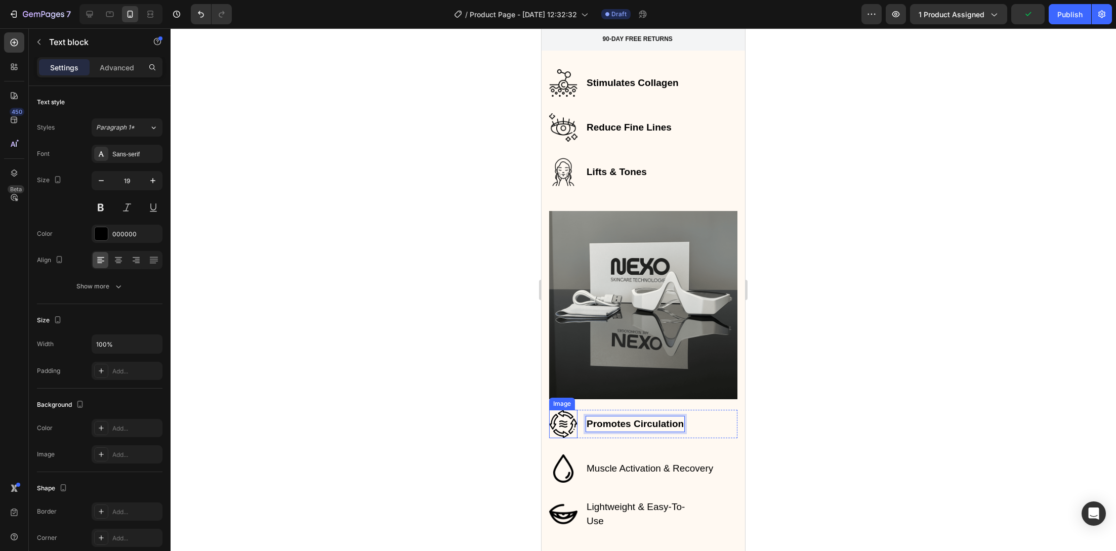
click at [494, 428] on div at bounding box center [643, 289] width 945 height 523
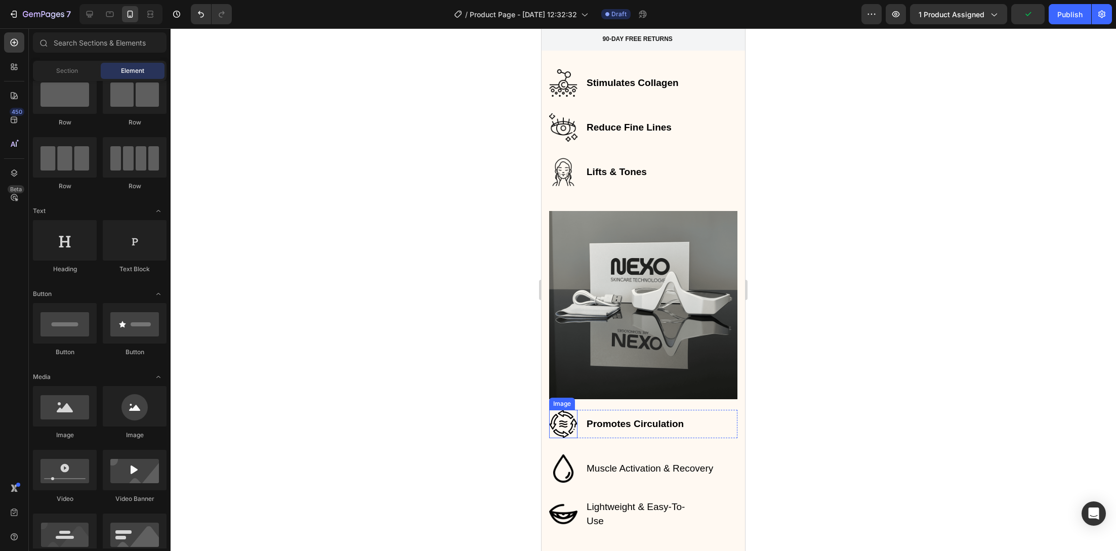
click at [478, 426] on div at bounding box center [643, 289] width 945 height 523
click at [666, 458] on p "Muscle Activation & Recovery" at bounding box center [649, 468] width 127 height 15
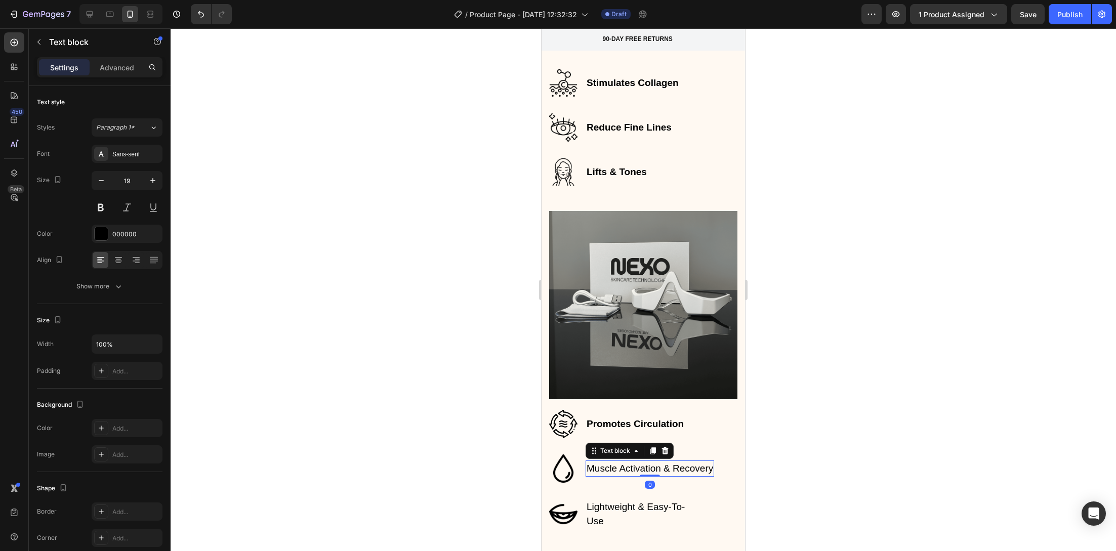
click at [666, 458] on p "Muscle Activation & Recovery" at bounding box center [649, 468] width 127 height 15
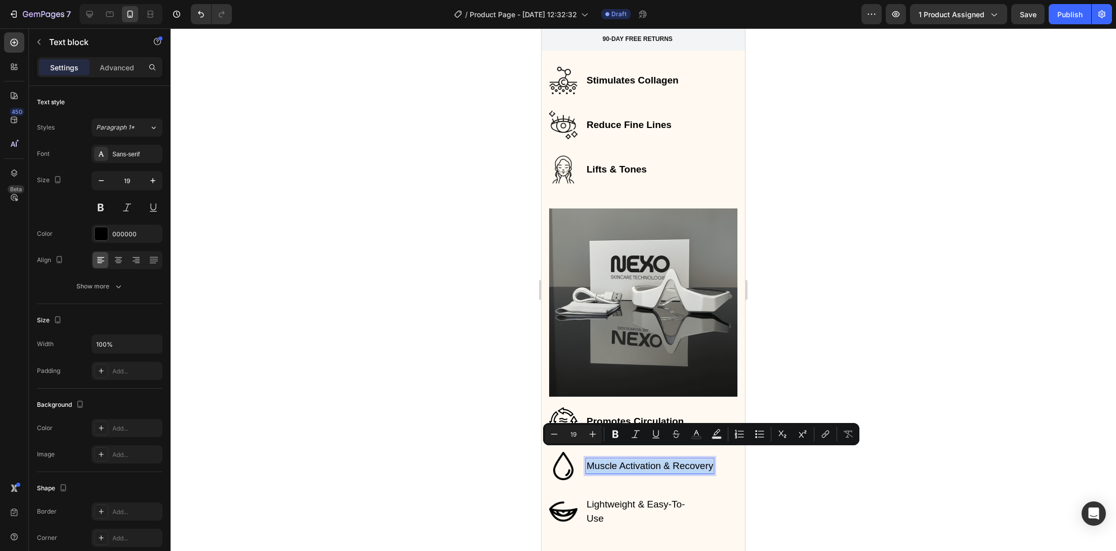
scroll to position [1793, 0]
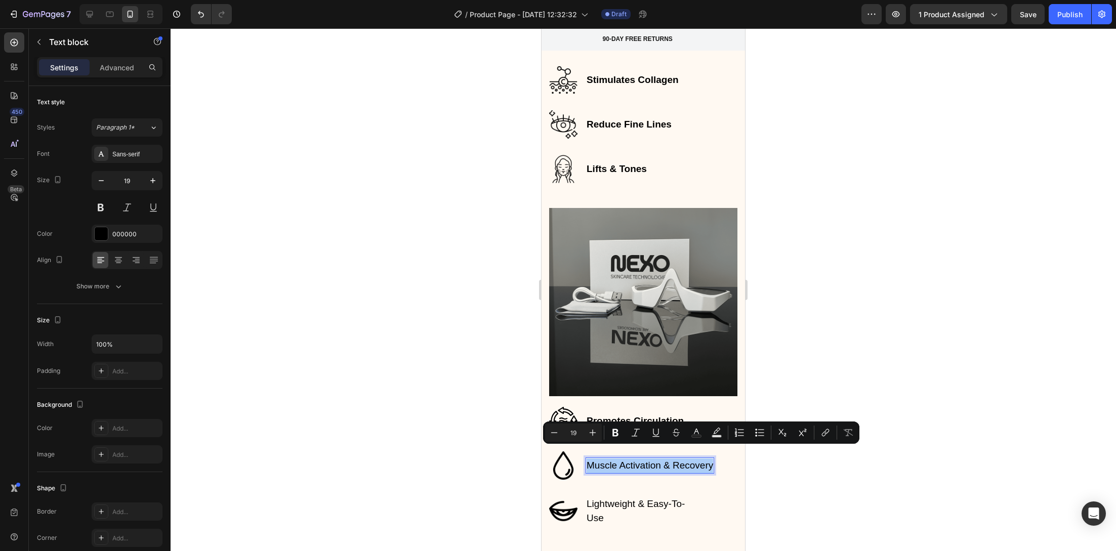
click at [437, 386] on div at bounding box center [643, 289] width 945 height 523
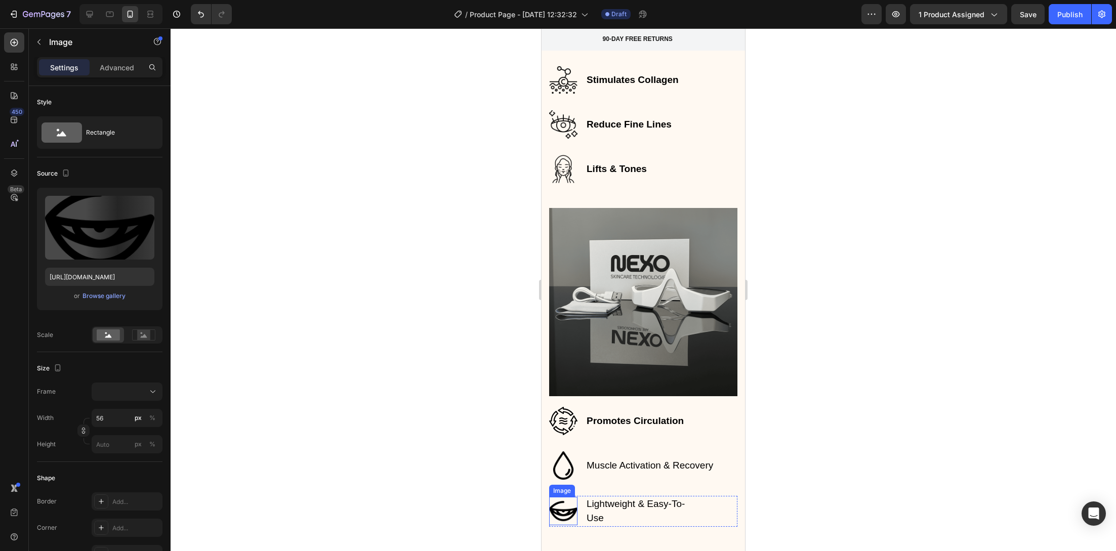
click at [554, 458] on img at bounding box center [563, 511] width 28 height 28
click at [614, 458] on icon at bounding box center [616, 487] width 7 height 7
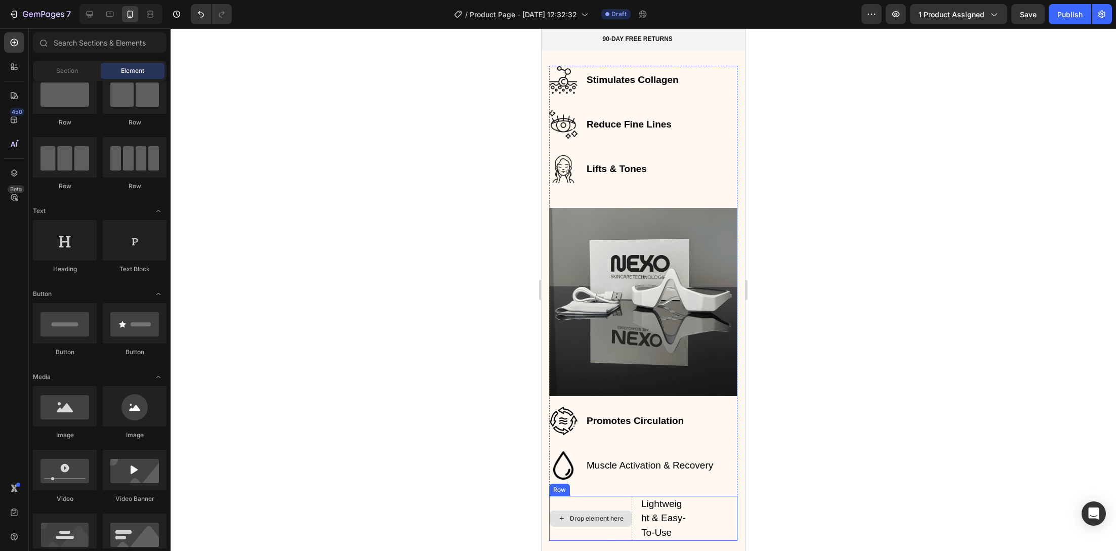
click at [598, 458] on div "Drop element here" at bounding box center [590, 519] width 83 height 46
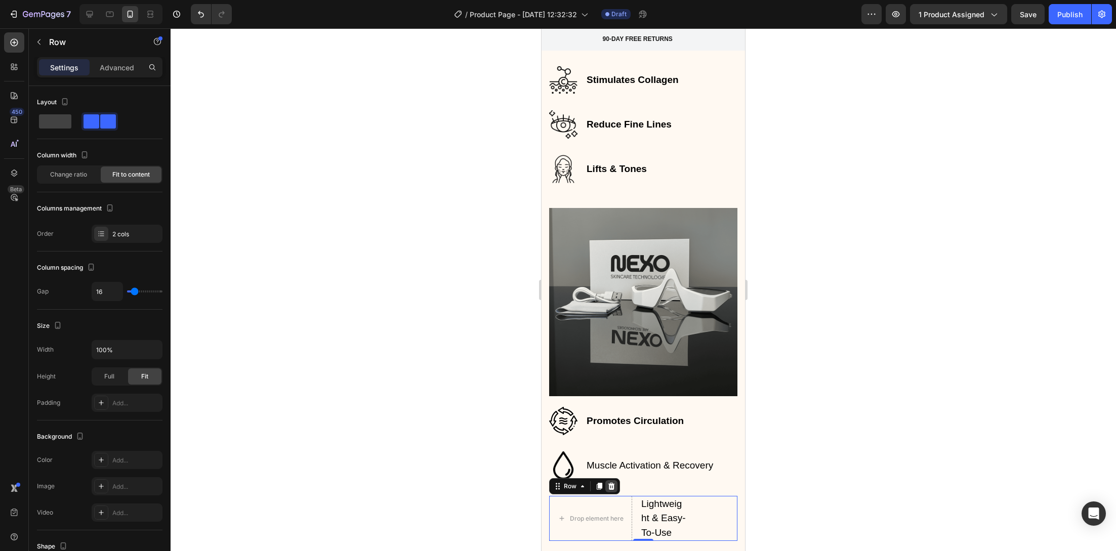
click at [610, 458] on icon at bounding box center [611, 486] width 8 height 8
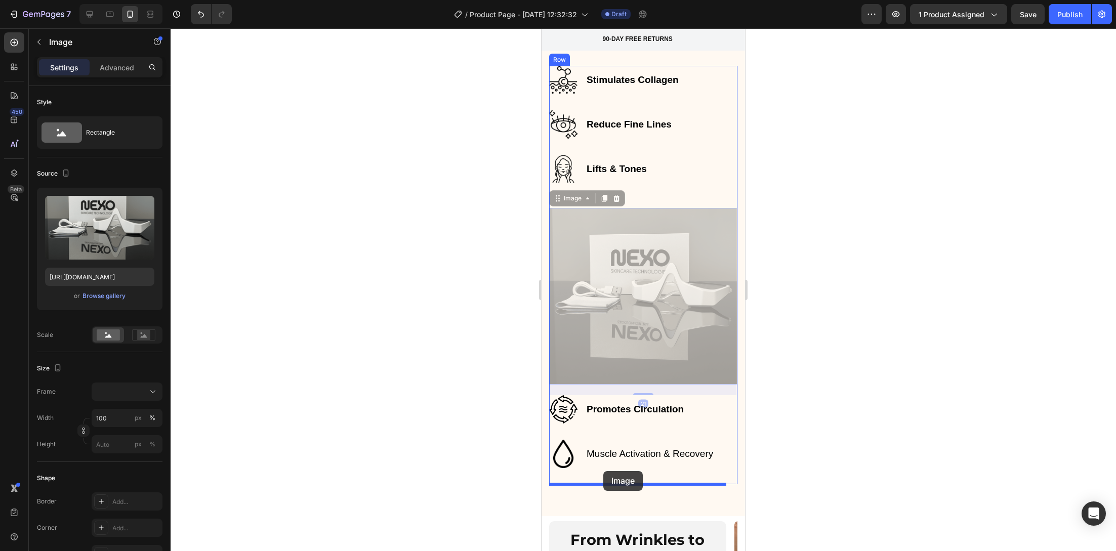
drag, startPoint x: 601, startPoint y: 254, endPoint x: 603, endPoint y: 471, distance: 217.6
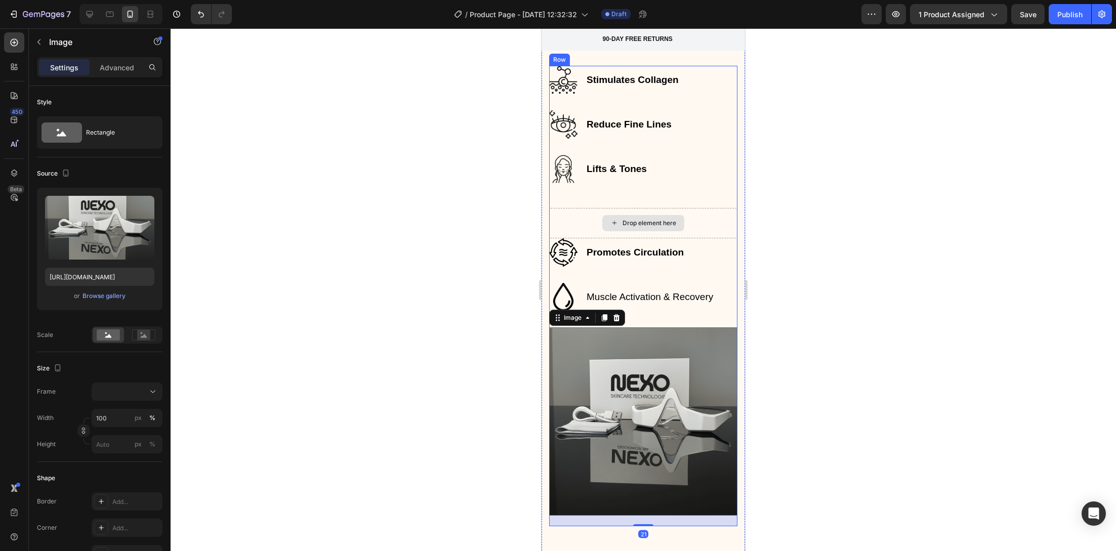
click at [579, 219] on div "Drop element here" at bounding box center [643, 223] width 188 height 30
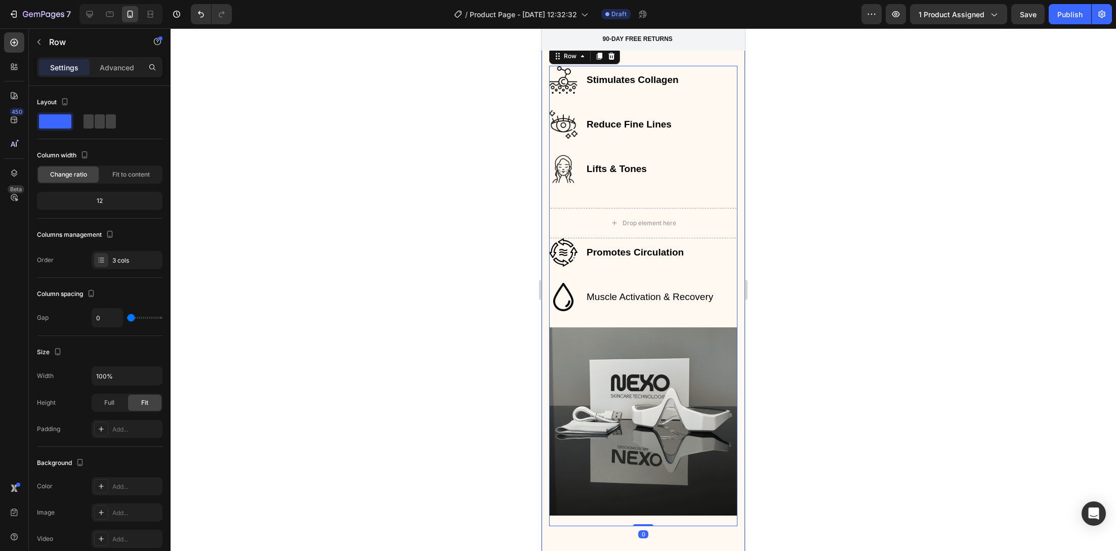
click at [541, 204] on div "Choose The Perfect Relaxing Gift To Pamper Your Family Heading Row Stimulates C…" at bounding box center [642, 254] width 203 height 607
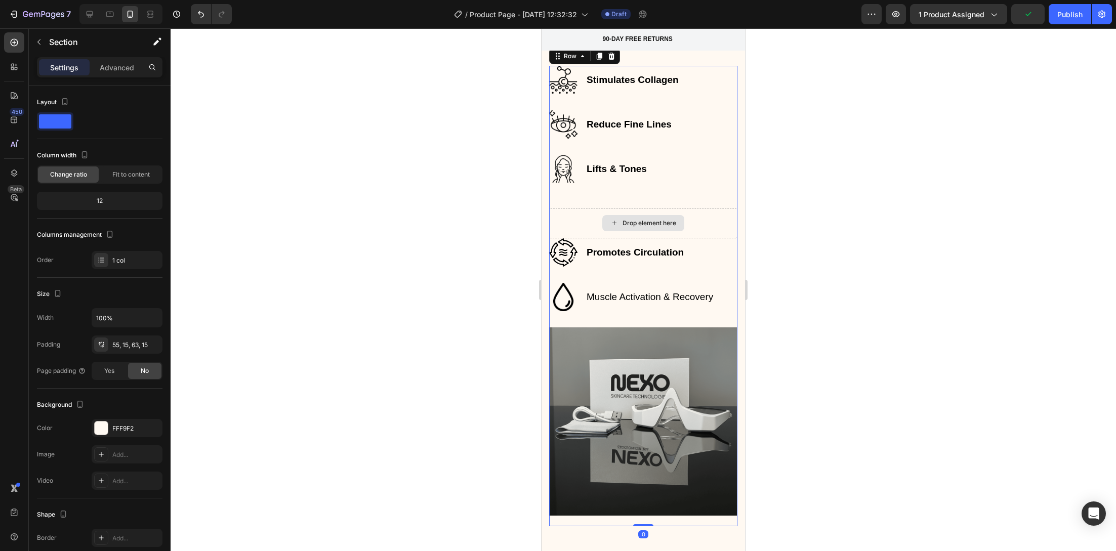
click at [704, 216] on div "Drop element here" at bounding box center [643, 223] width 188 height 30
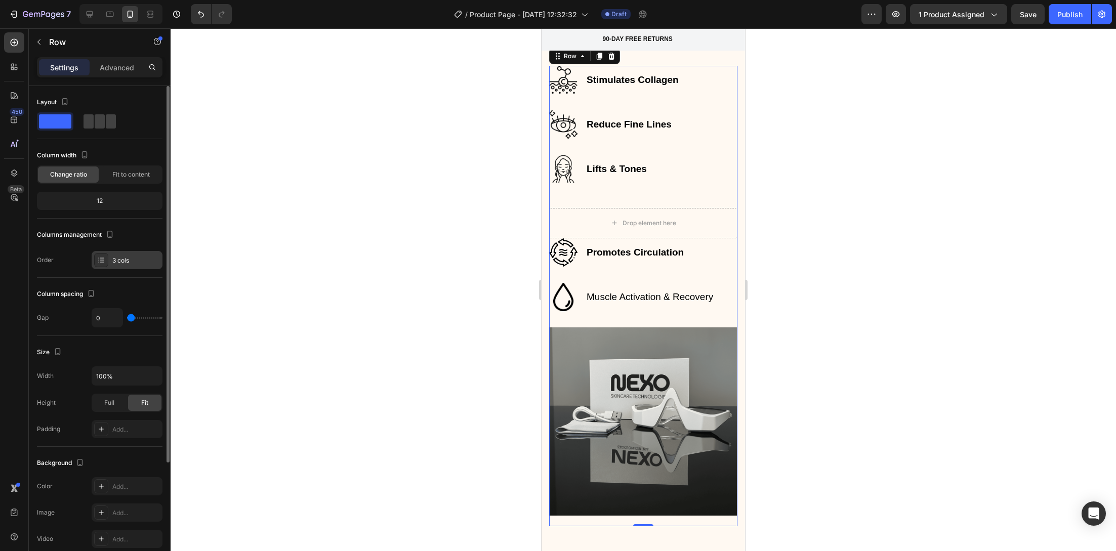
click at [134, 254] on div "3 cols" at bounding box center [127, 260] width 71 height 18
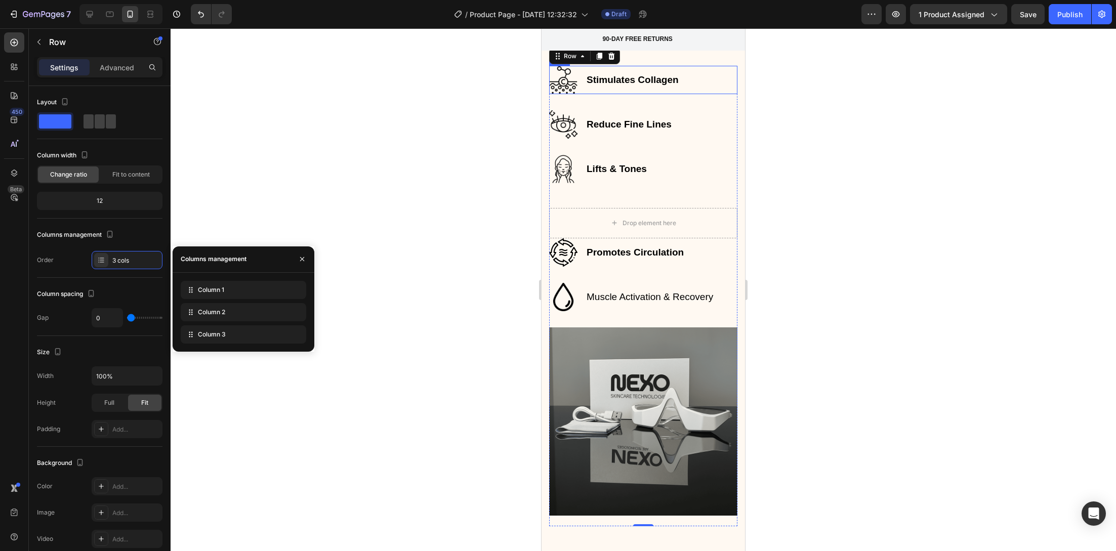
click at [722, 75] on div "Stimulates Collagen Text block Image Row" at bounding box center [643, 80] width 188 height 28
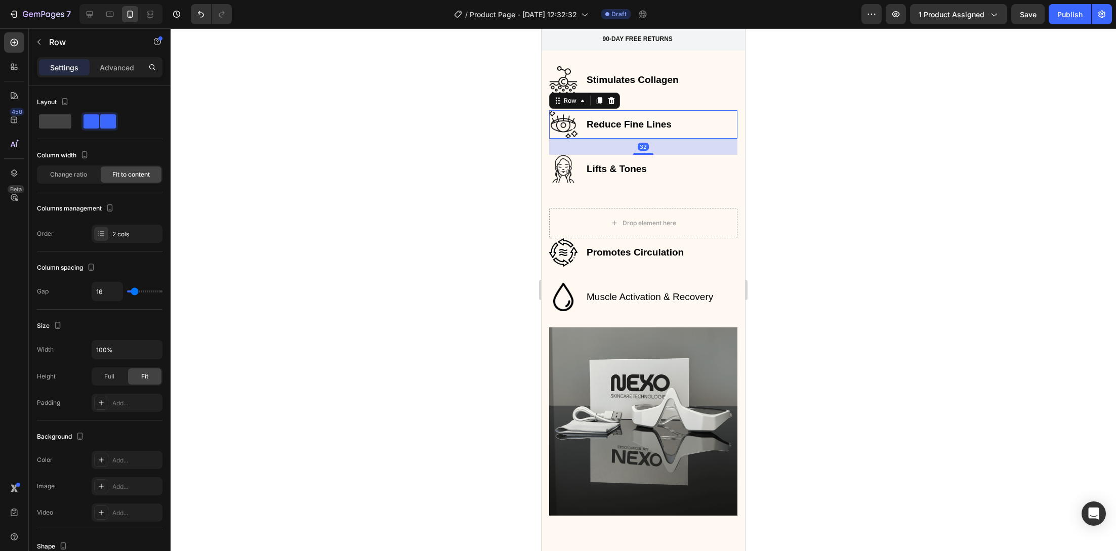
click at [703, 121] on div "Reduce Fine Lines Text block Image Row 32" at bounding box center [643, 124] width 188 height 28
click at [681, 165] on div "Lifts & Tones Text block Image Row" at bounding box center [643, 169] width 188 height 28
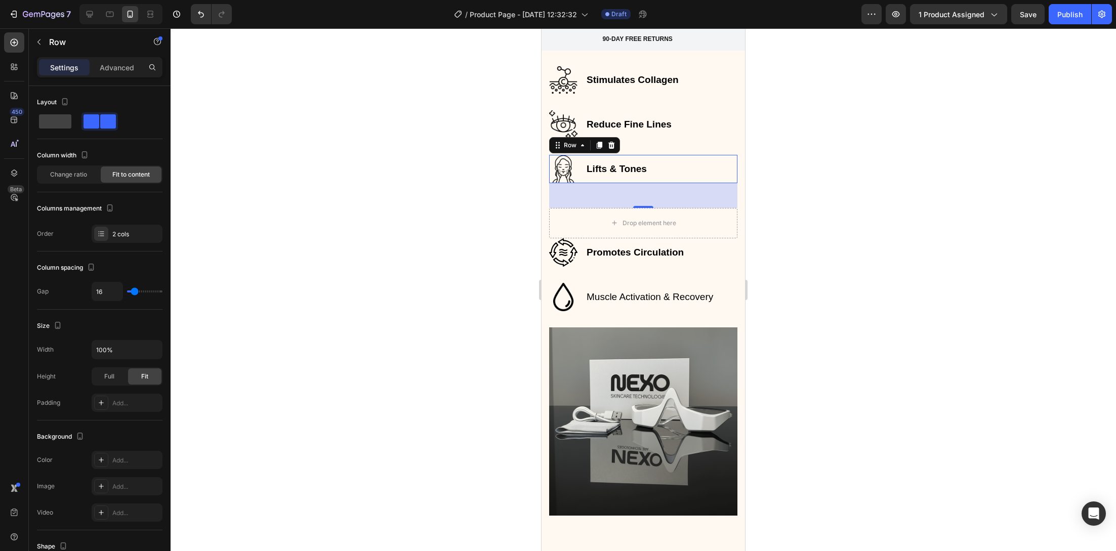
drag, startPoint x: 638, startPoint y: 205, endPoint x: 638, endPoint y: 197, distance: 7.6
click at [639, 192] on div "49" at bounding box center [643, 195] width 188 height 25
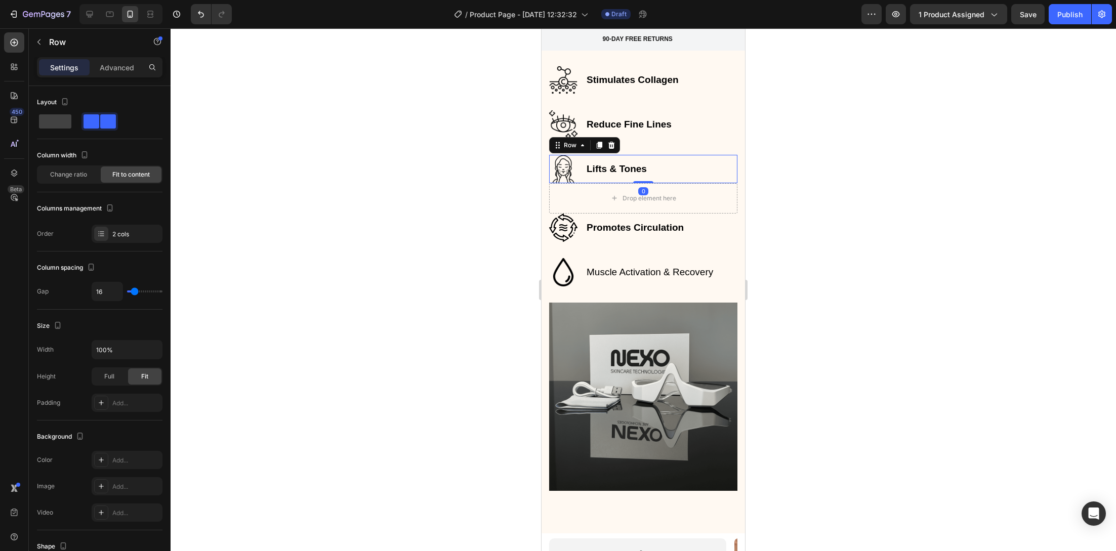
drag, startPoint x: 636, startPoint y: 206, endPoint x: 641, endPoint y: 179, distance: 28.2
click at [641, 179] on div "Lifts & Tones Text block Image Row 0" at bounding box center [643, 169] width 188 height 28
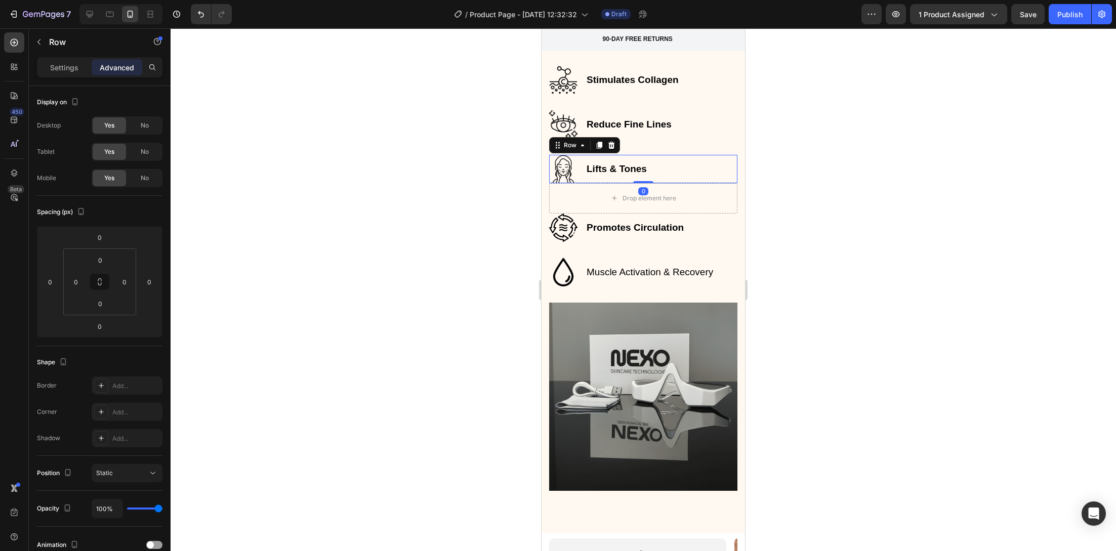
type input "49"
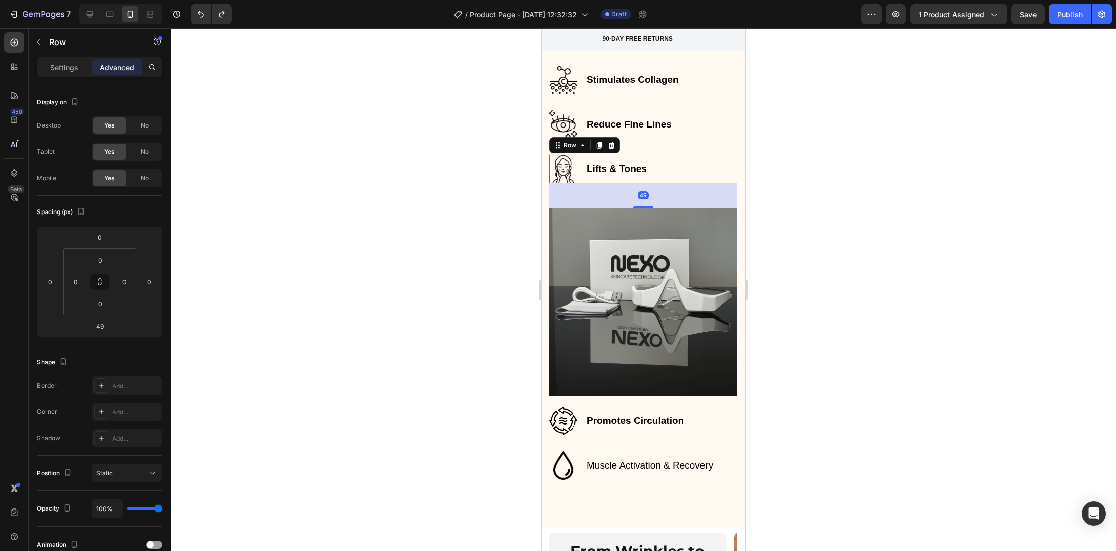
click at [770, 270] on div at bounding box center [643, 289] width 945 height 523
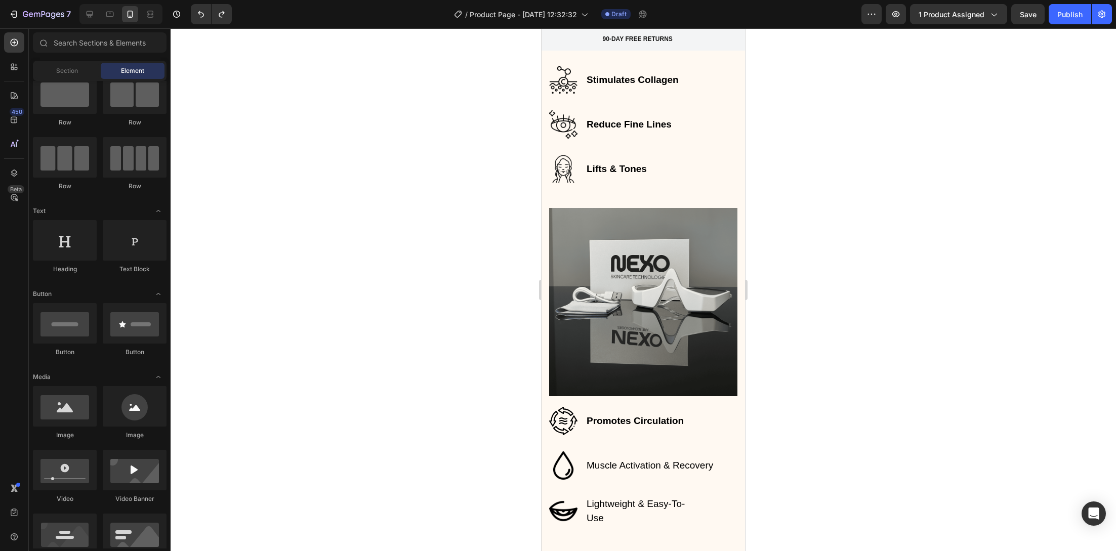
click at [469, 415] on div at bounding box center [643, 289] width 945 height 523
click at [790, 447] on div at bounding box center [643, 289] width 945 height 523
click at [673, 458] on p "Muscle Activation & Recovery" at bounding box center [649, 465] width 127 height 15
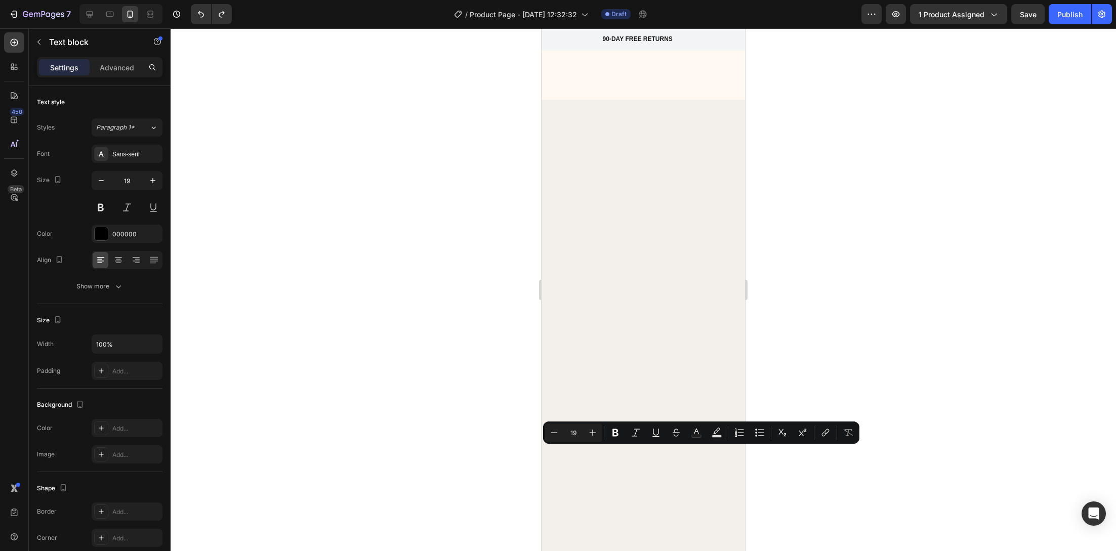
scroll to position [1793, 0]
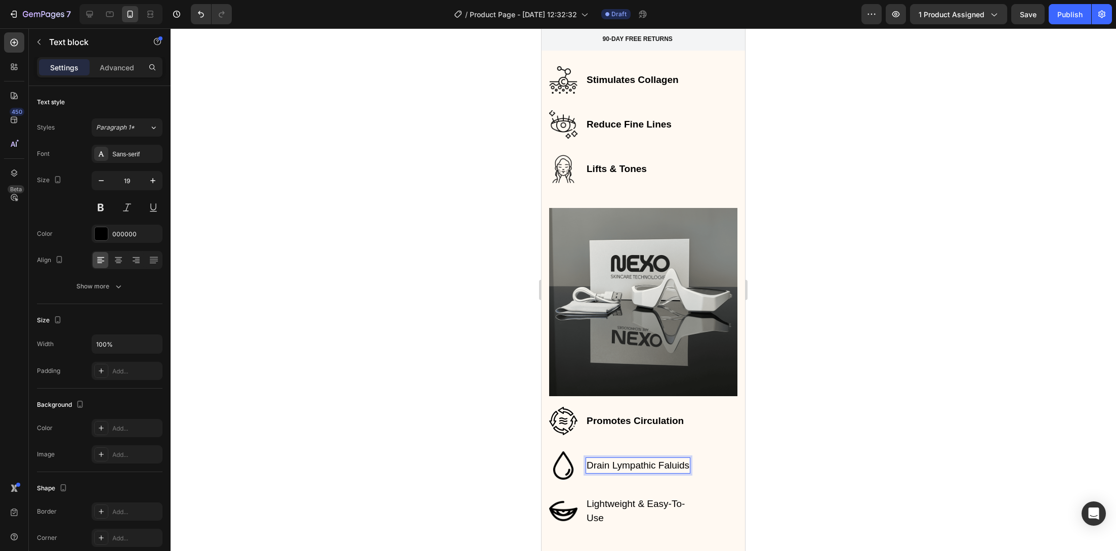
click at [633, 458] on p "Drain Lympathic Faluids" at bounding box center [637, 465] width 103 height 15
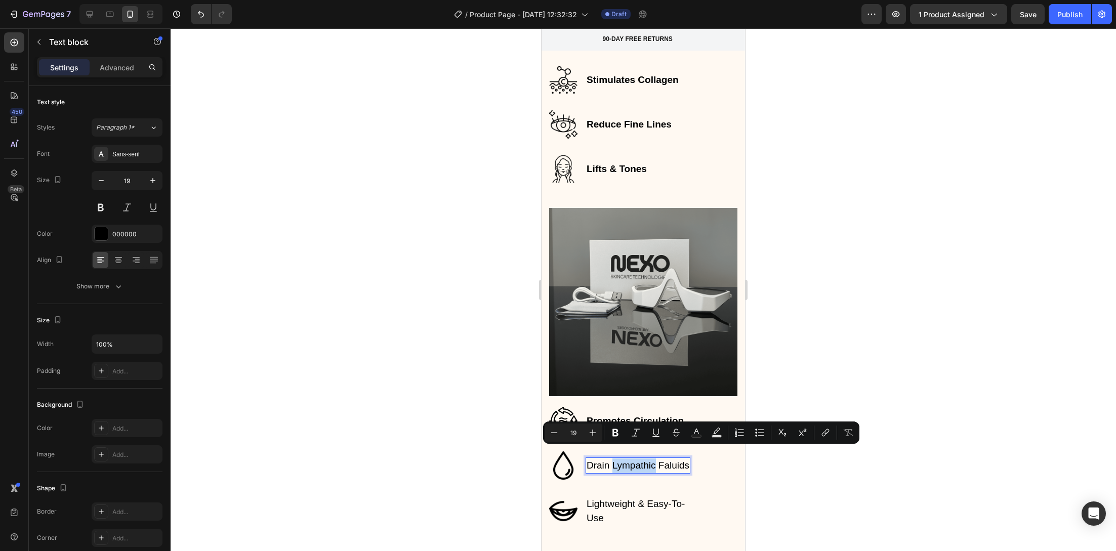
copy p "Drain Lympathic Faluids"
click at [623, 458] on p "Drain Lympathic Faluids" at bounding box center [637, 465] width 103 height 15
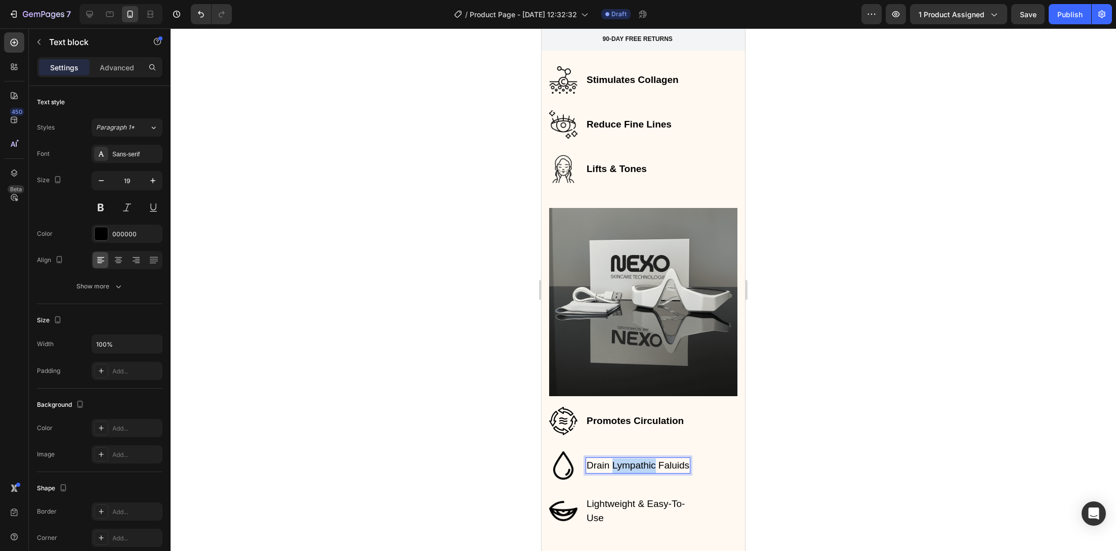
click at [623, 458] on p "Drain Lympathic Faluids" at bounding box center [637, 465] width 103 height 15
click at [500, 436] on div at bounding box center [643, 289] width 945 height 523
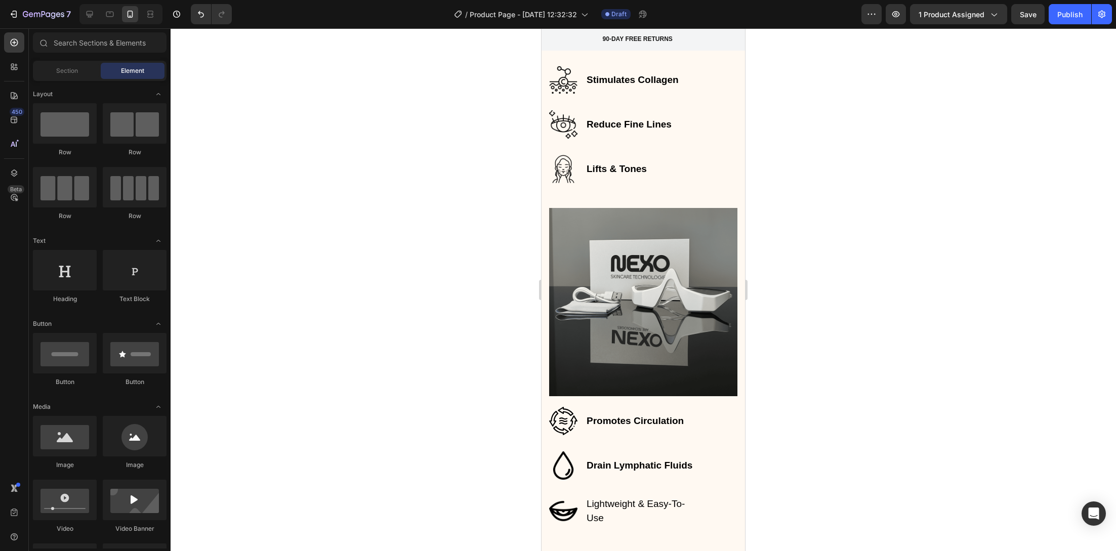
click at [848, 383] on div at bounding box center [643, 289] width 945 height 523
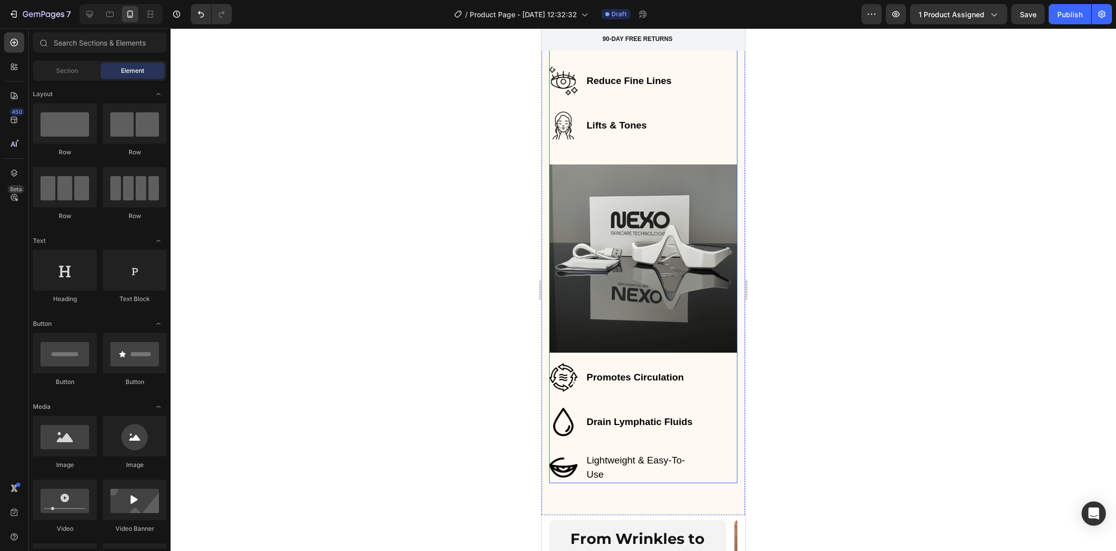
scroll to position [1922, 0]
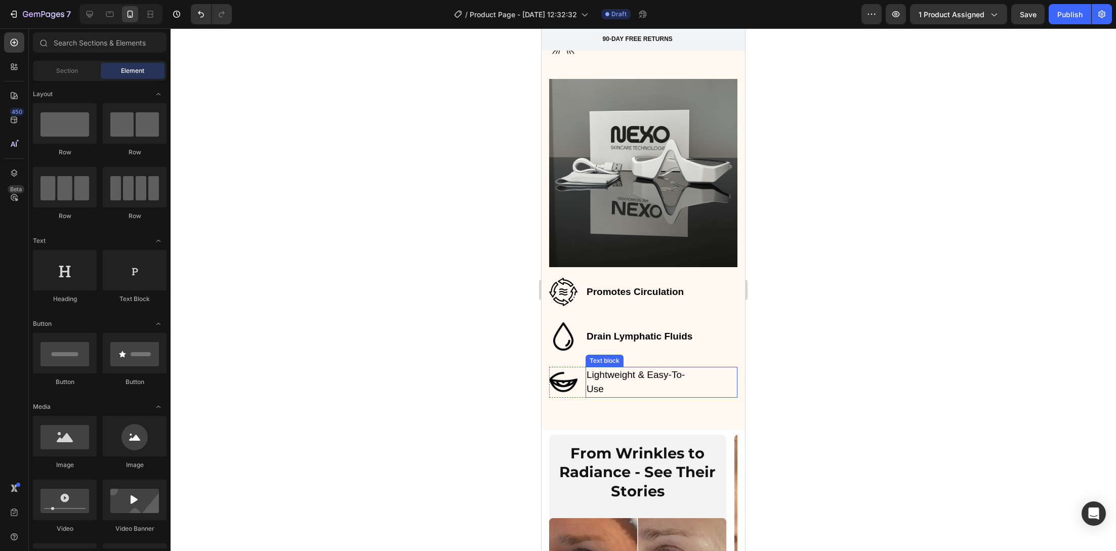
click at [631, 371] on p "Lightweight & Easy-To-Use" at bounding box center [635, 382] width 99 height 29
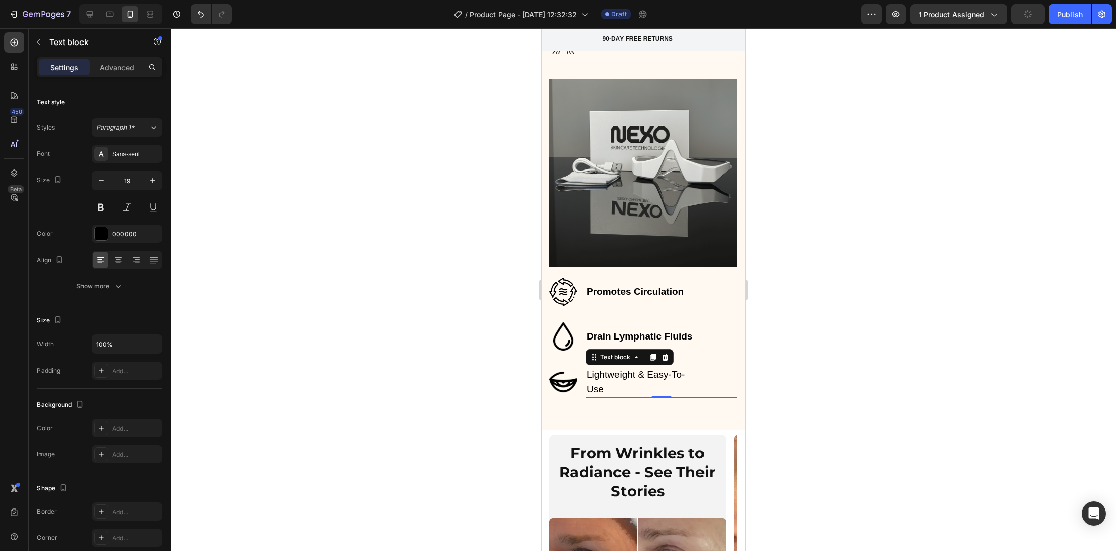
click at [431, 377] on div at bounding box center [643, 289] width 945 height 523
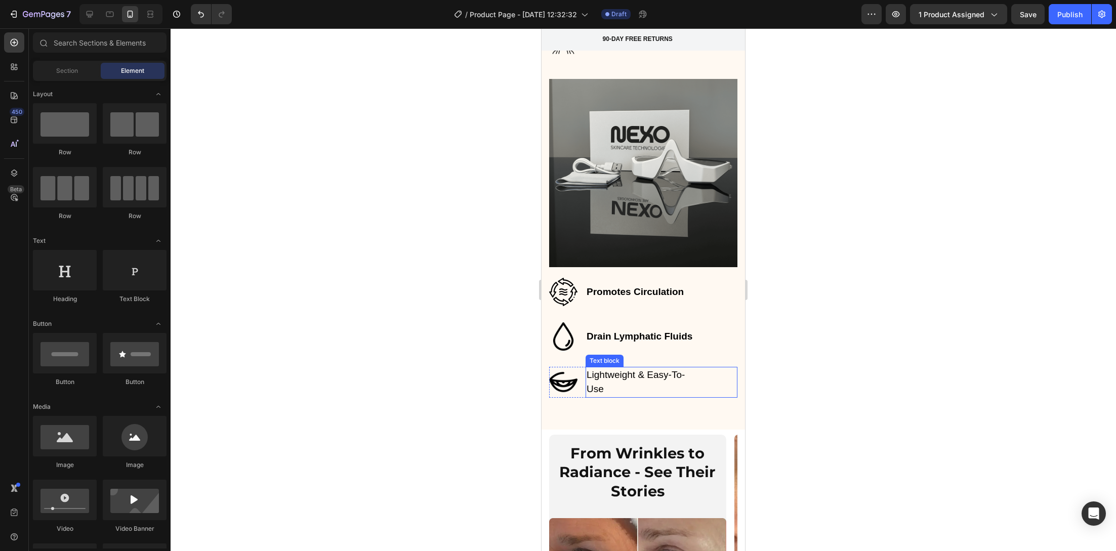
click at [624, 368] on p "Lightweight & Easy-To-Use" at bounding box center [635, 382] width 99 height 29
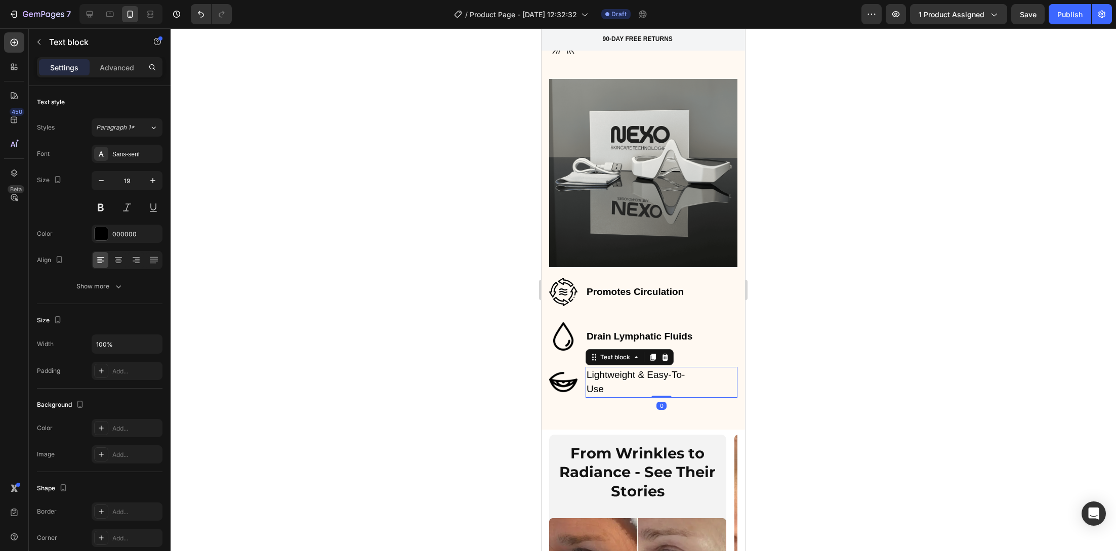
click at [624, 368] on p "Lightweight & Easy-To-Use" at bounding box center [635, 382] width 99 height 29
click at [590, 384] on strong "Soothes Tired Eyes" at bounding box center [630, 389] width 89 height 11
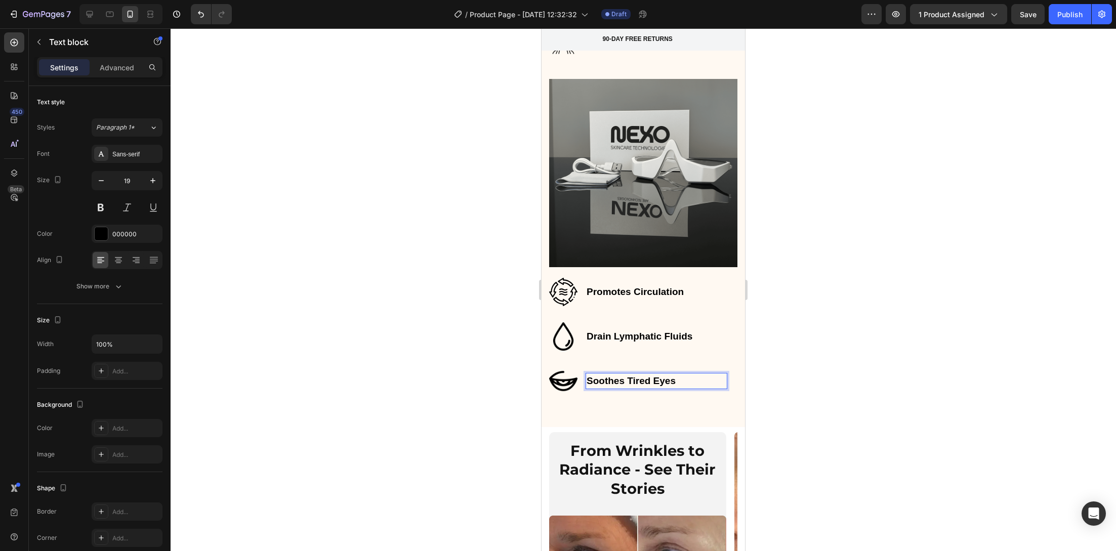
click at [587, 380] on strong "Soothes Tired Eyes" at bounding box center [630, 380] width 89 height 11
click at [449, 365] on div at bounding box center [643, 289] width 945 height 523
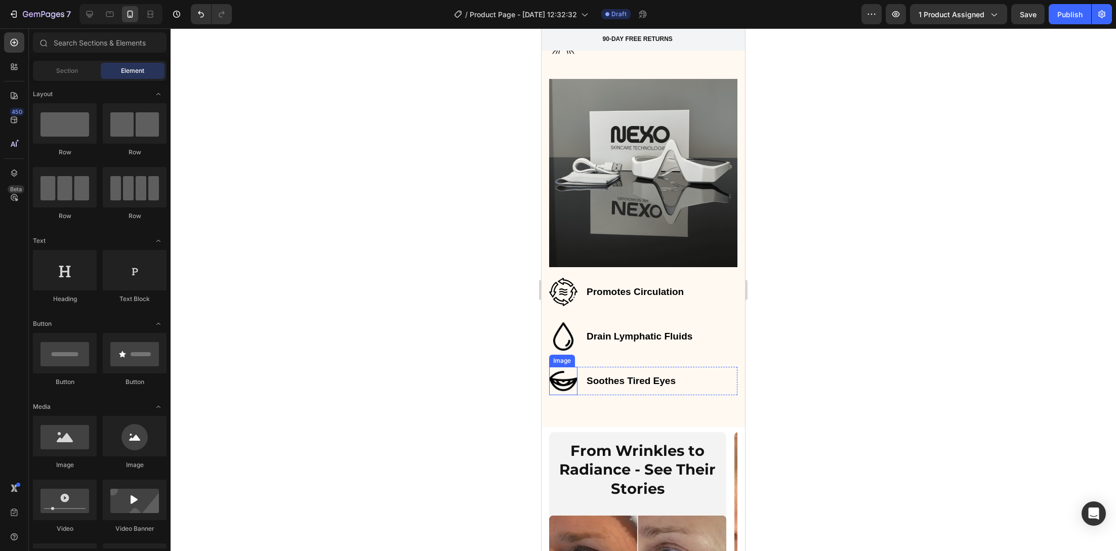
click at [450, 366] on div at bounding box center [643, 289] width 945 height 523
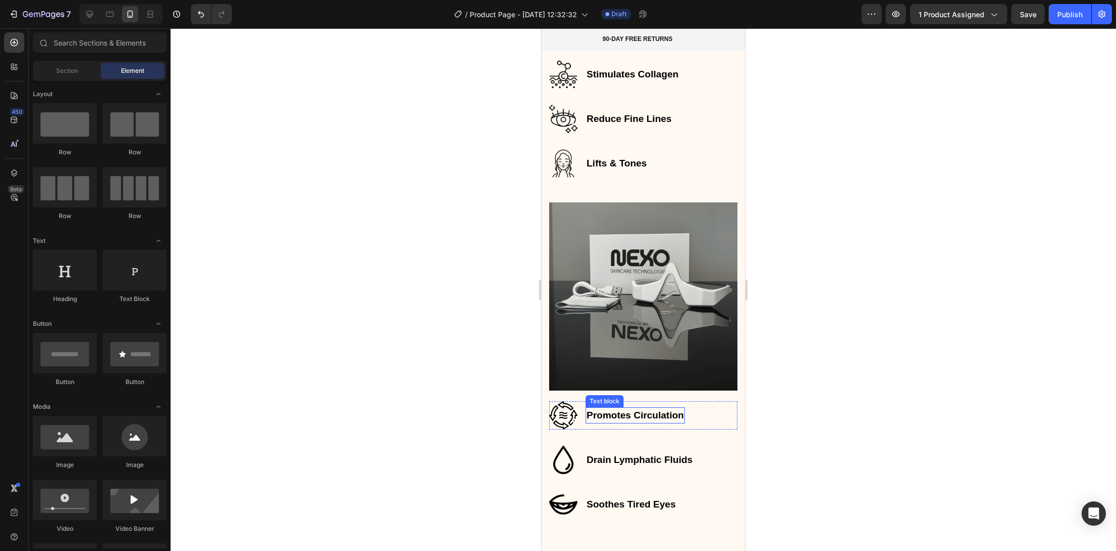
scroll to position [1817, 0]
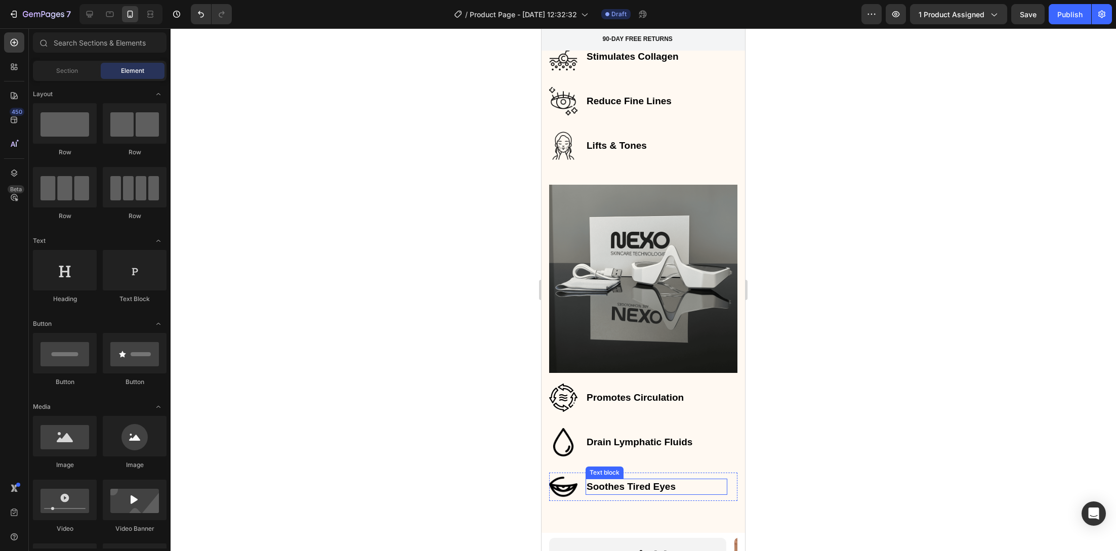
click at [624, 481] on strong "Soothes Tired Eyes" at bounding box center [630, 486] width 89 height 11
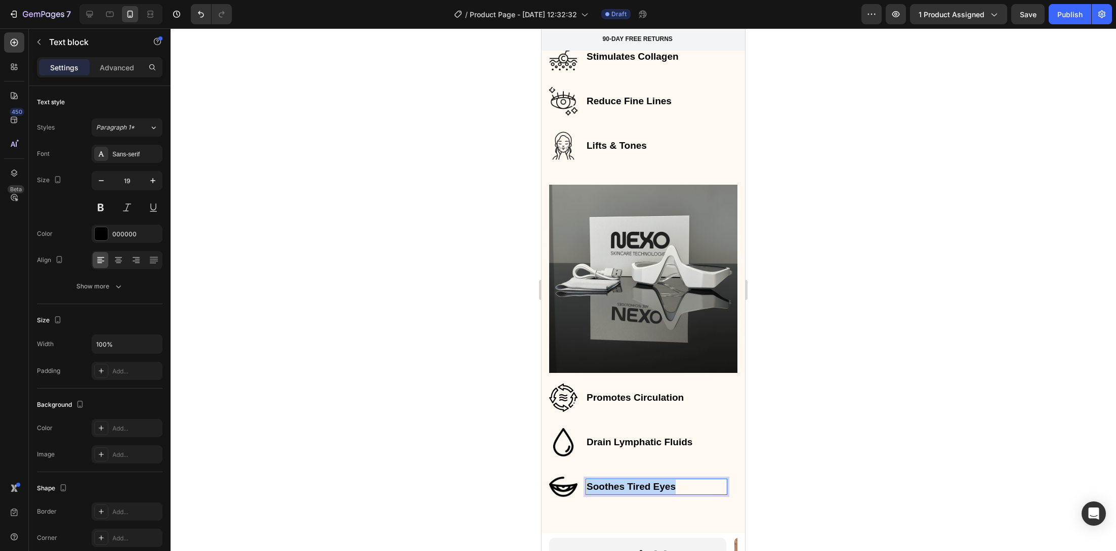
click at [624, 481] on strong "Soothes Tired Eyes" at bounding box center [630, 486] width 89 height 11
click at [442, 452] on div at bounding box center [643, 289] width 945 height 523
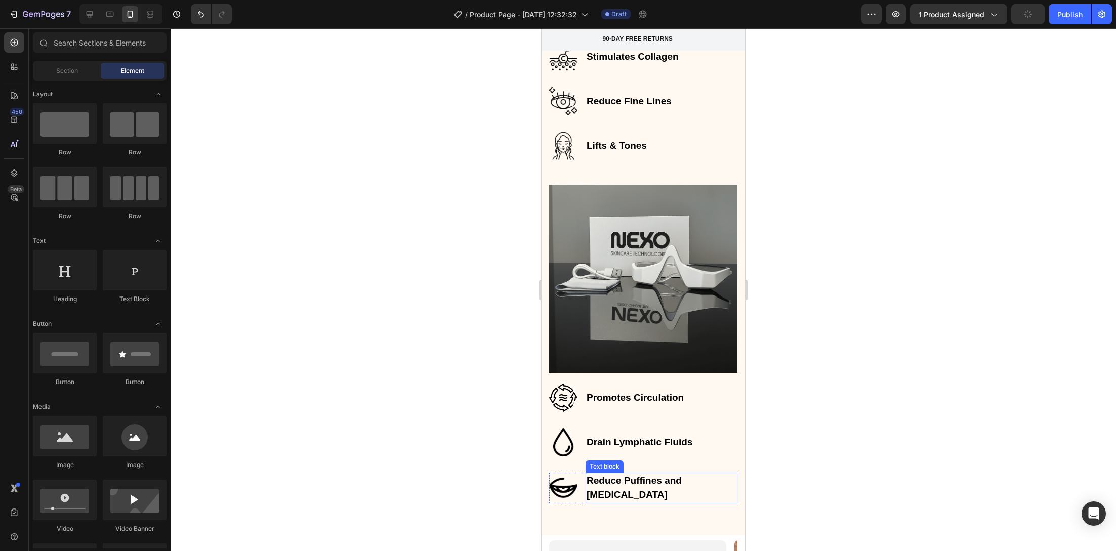
click at [652, 477] on p "Reduce Puffines and Dark Circles" at bounding box center [635, 488] width 99 height 29
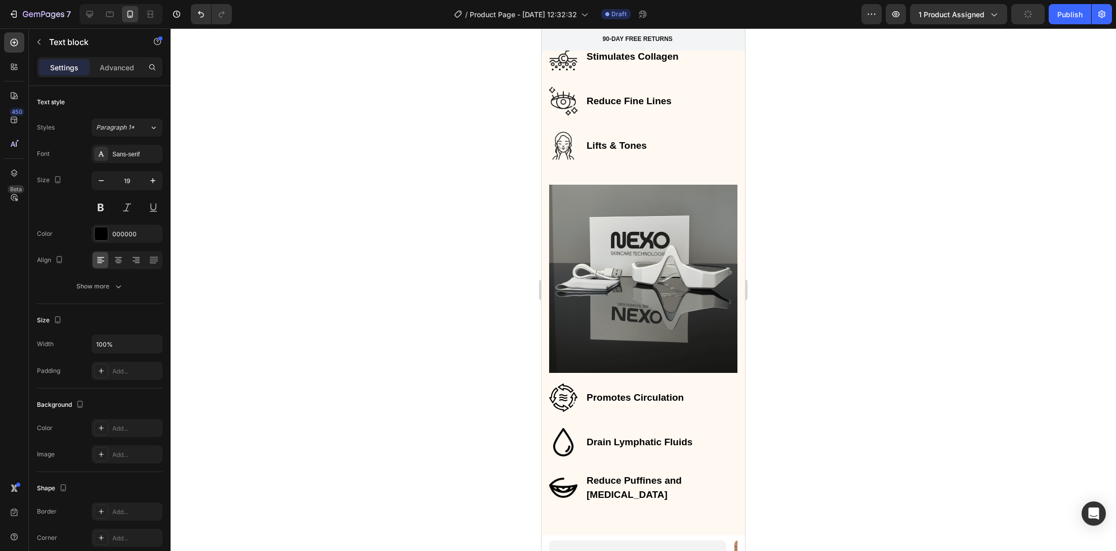
click at [645, 463] on div at bounding box center [645, 463] width 0 height 0
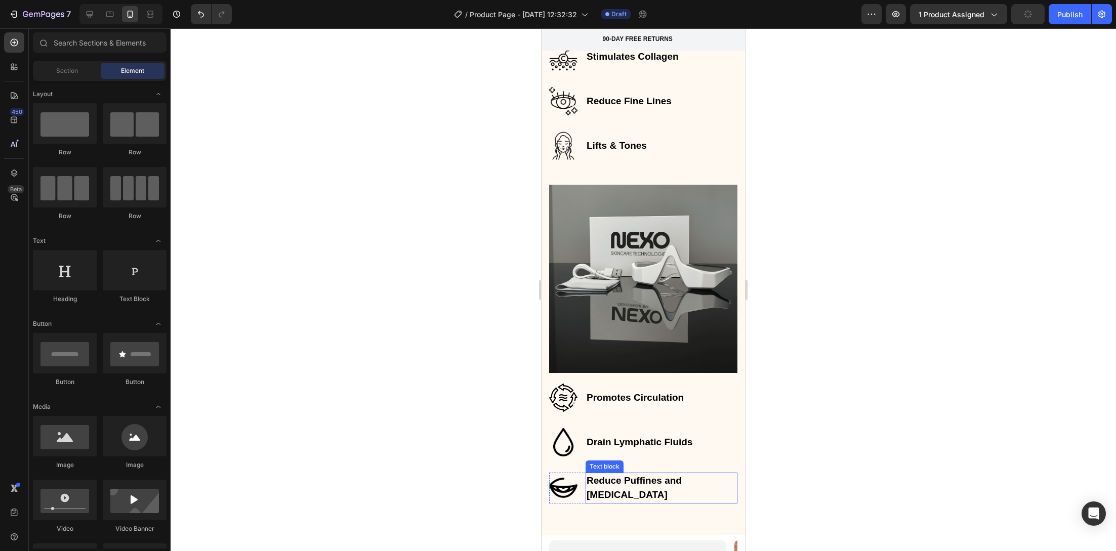
click at [658, 477] on strong "Reduce Puffines and Dark Circles" at bounding box center [633, 487] width 95 height 25
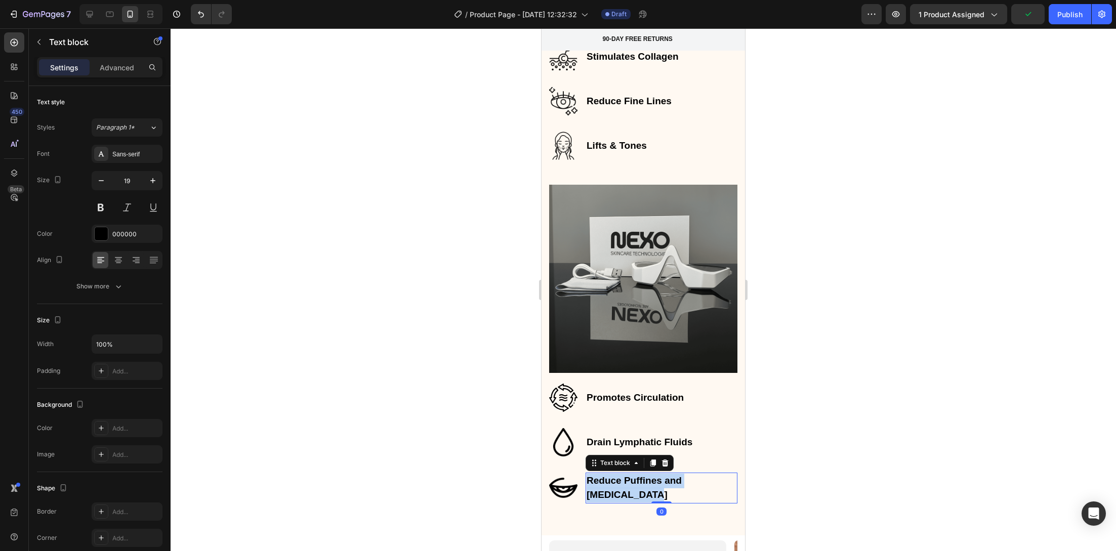
click at [658, 478] on strong "Reduce Puffines and Dark Circles" at bounding box center [633, 487] width 95 height 25
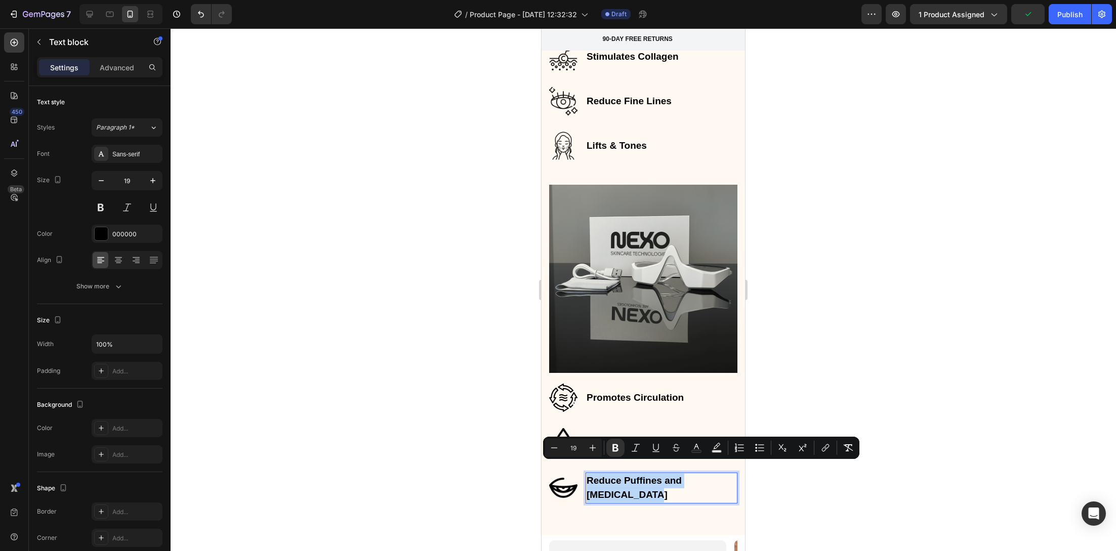
copy strong "Reduce Puffines and Dark Circles"
click at [644, 484] on strong "Reduce Puffines and Dark Circles" at bounding box center [633, 487] width 95 height 25
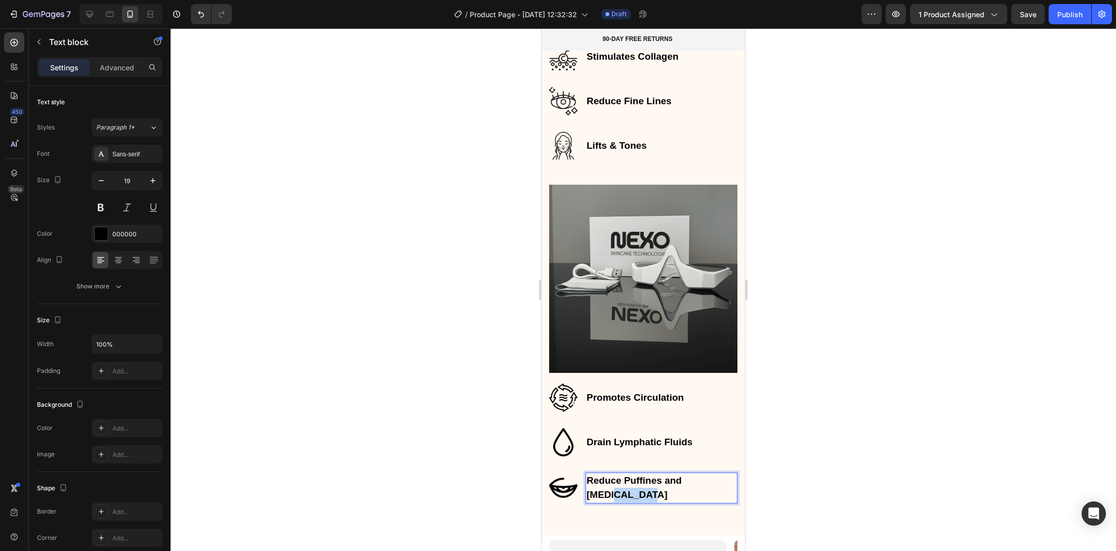
click at [644, 484] on strong "Reduce Puffines and Dark Circles" at bounding box center [633, 487] width 95 height 25
click at [596, 489] on p "Reduces Bags & Circles" at bounding box center [635, 488] width 99 height 29
click at [610, 502] on p "Rich Text Editor. Editing area: main" at bounding box center [635, 509] width 99 height 15
click at [629, 475] on strong "Reduces Bags & Circles" at bounding box center [624, 487] width 76 height 25
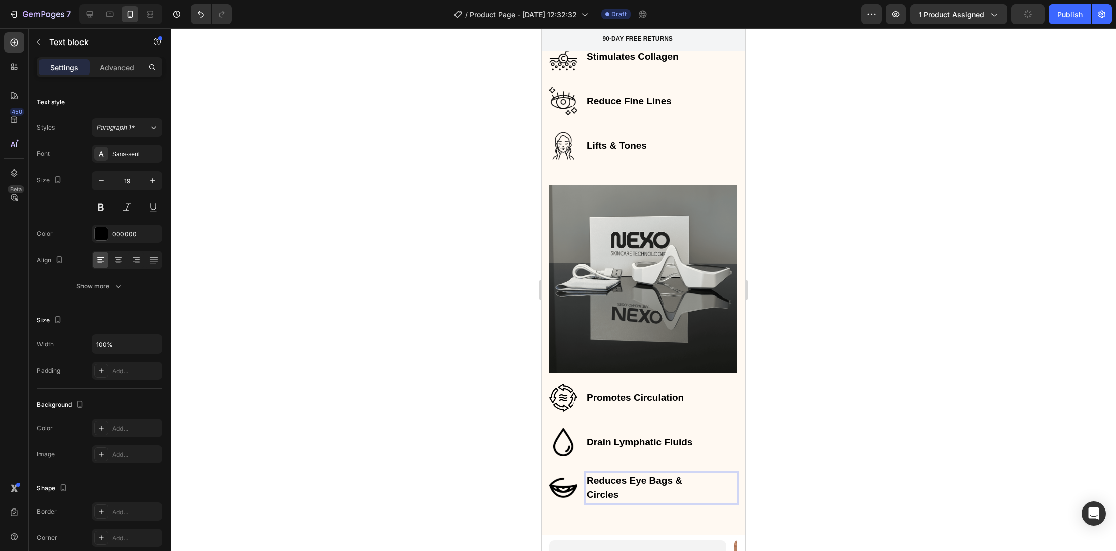
click at [634, 485] on p "Reduces Eye Bags & Circles" at bounding box center [635, 488] width 99 height 29
click at [633, 485] on p "Reduces Eye Bags & Circles" at bounding box center [635, 488] width 99 height 29
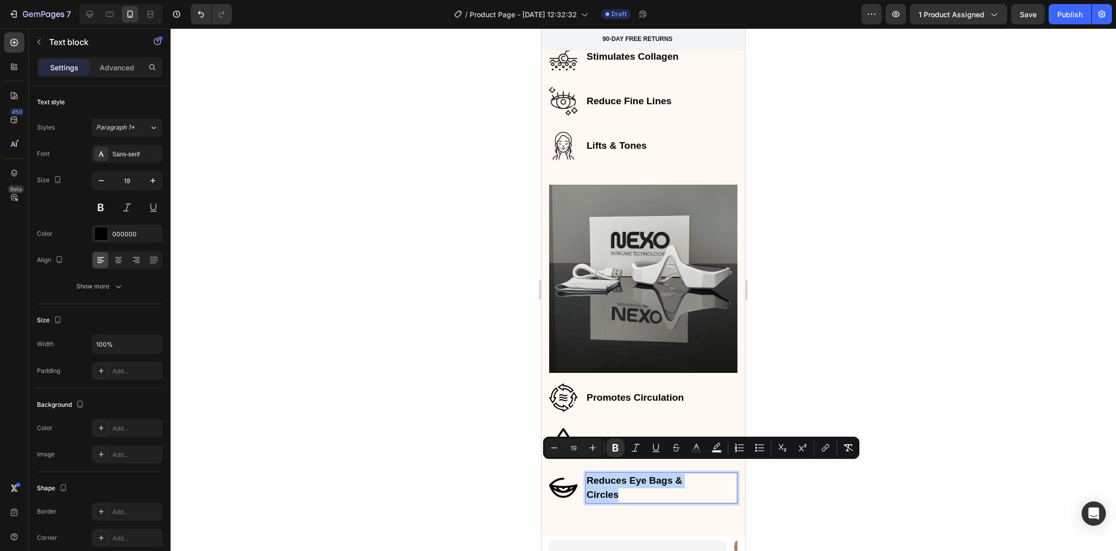
click at [634, 485] on p "Reduces Eye Bags & Circles" at bounding box center [635, 488] width 99 height 29
click at [644, 482] on p "Reduces Eye Bags & Circles" at bounding box center [635, 488] width 99 height 29
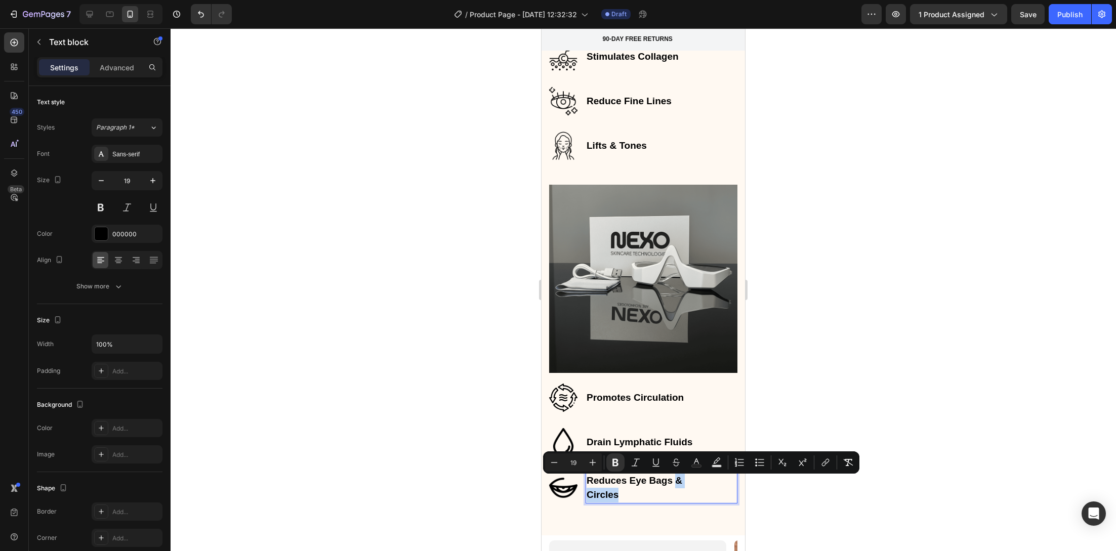
drag, startPoint x: 643, startPoint y: 482, endPoint x: 586, endPoint y: 485, distance: 57.2
click at [586, 485] on div "Reduces Eye Bags & Circles" at bounding box center [635, 488] width 101 height 31
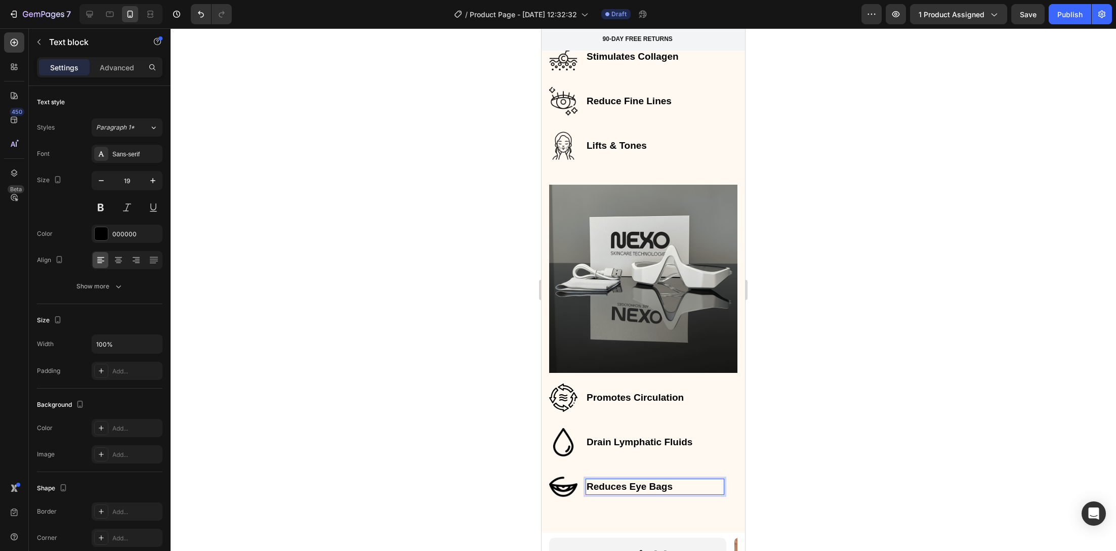
click at [587, 484] on strong "Reduces Eye Bags" at bounding box center [629, 486] width 86 height 11
click at [626, 481] on strong "Reduces Eye Bags" at bounding box center [629, 486] width 86 height 11
click at [588, 481] on strong "Reduces Eye Bags" at bounding box center [629, 486] width 86 height 11
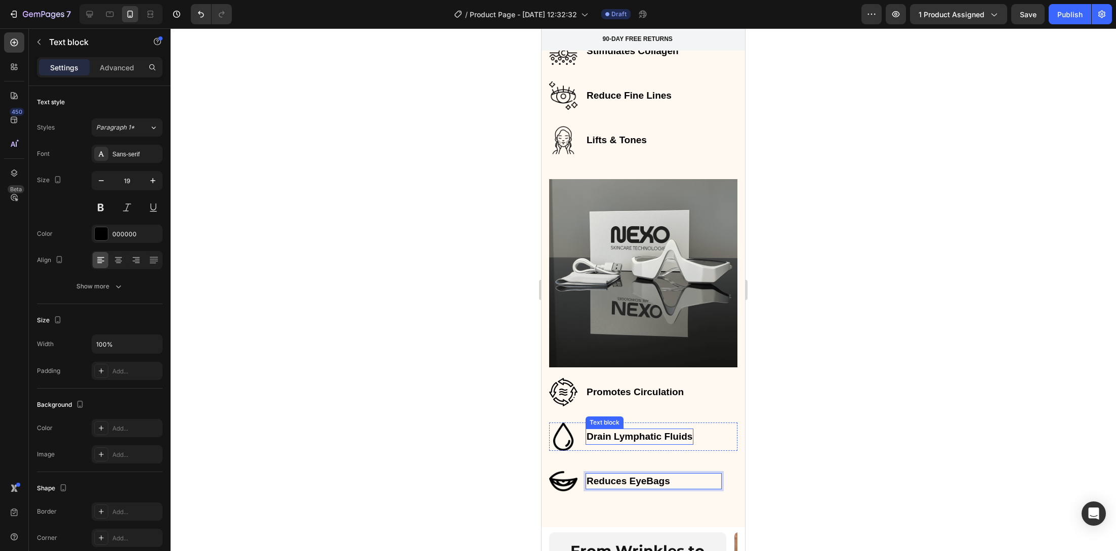
click at [643, 431] on strong "Drain Lymphatic Fluids" at bounding box center [639, 436] width 106 height 11
click at [654, 415] on icon at bounding box center [653, 418] width 6 height 7
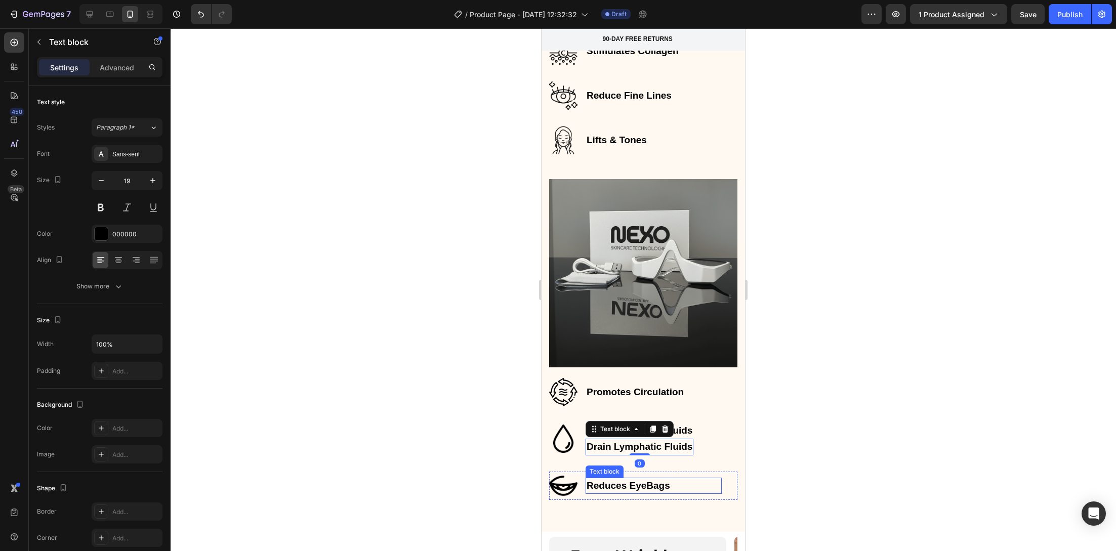
click at [603, 480] on strong "Reduces EyeBags" at bounding box center [627, 485] width 83 height 11
click at [666, 464] on icon at bounding box center [665, 468] width 8 height 8
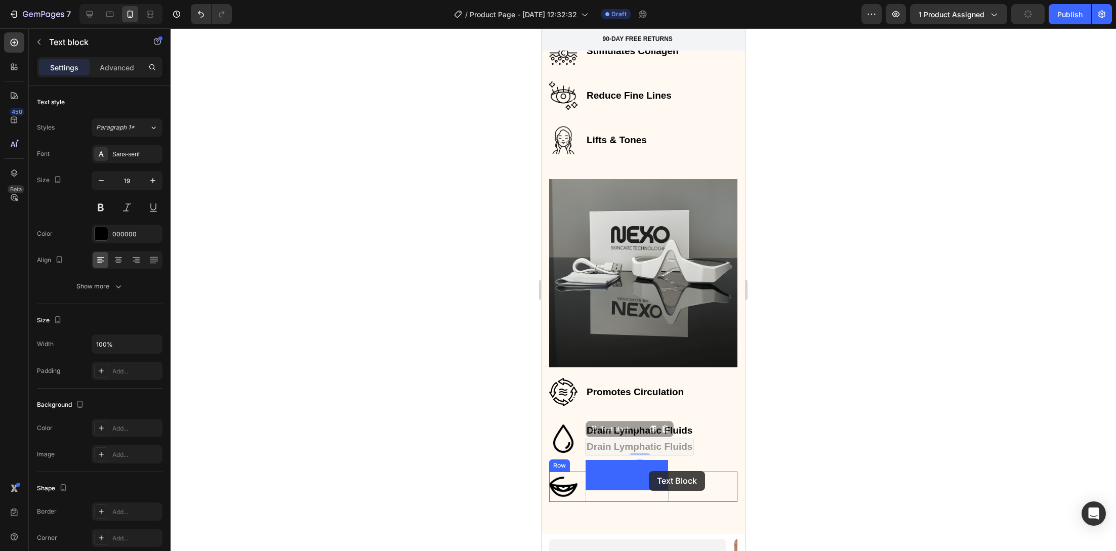
drag, startPoint x: 664, startPoint y: 435, endPoint x: 649, endPoint y: 471, distance: 39.2
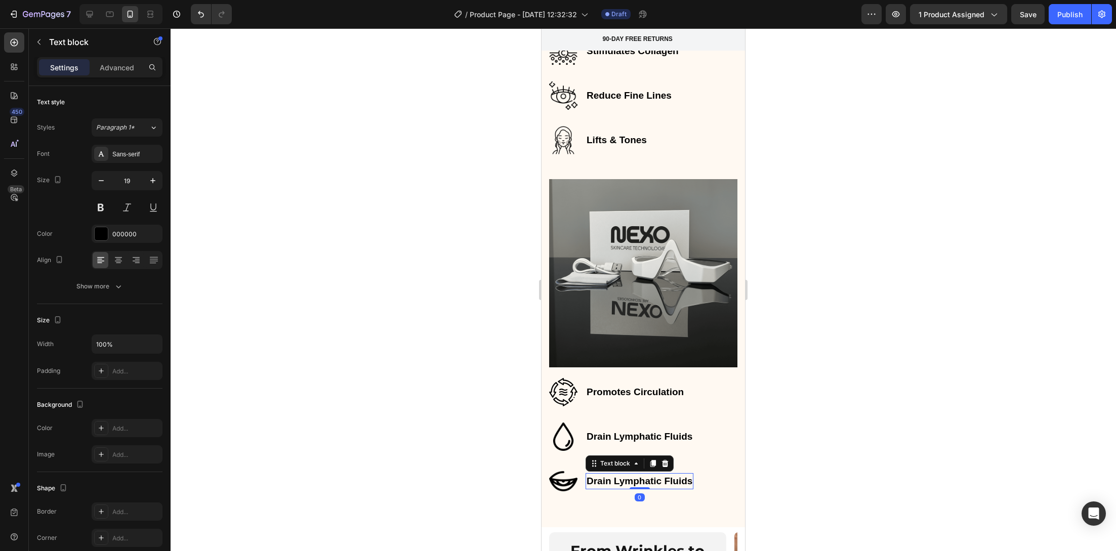
click at [619, 476] on strong "Drain Lymphatic Fluids" at bounding box center [639, 481] width 106 height 11
click at [481, 468] on div at bounding box center [643, 289] width 945 height 523
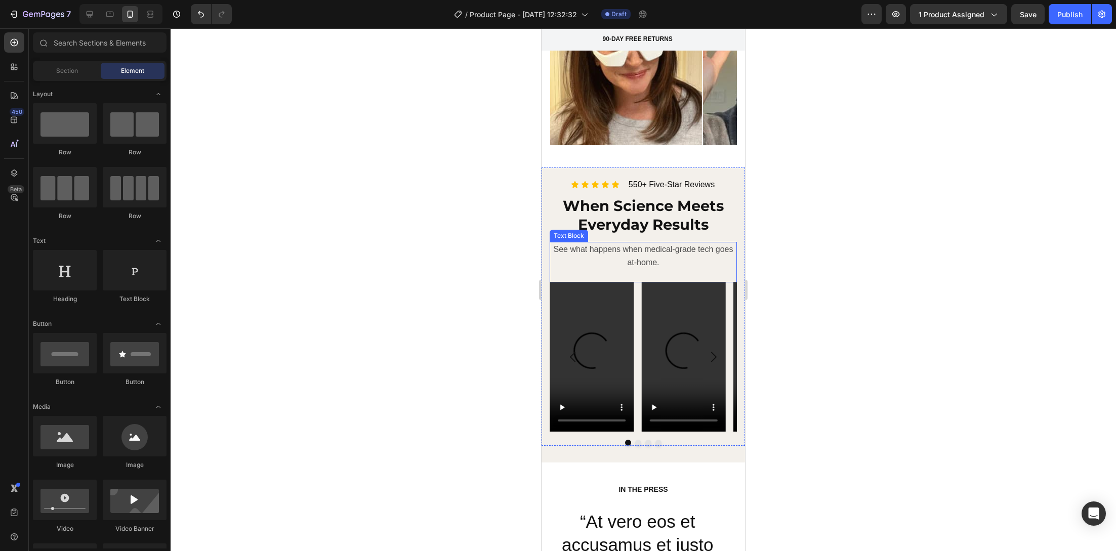
scroll to position [1028, 0]
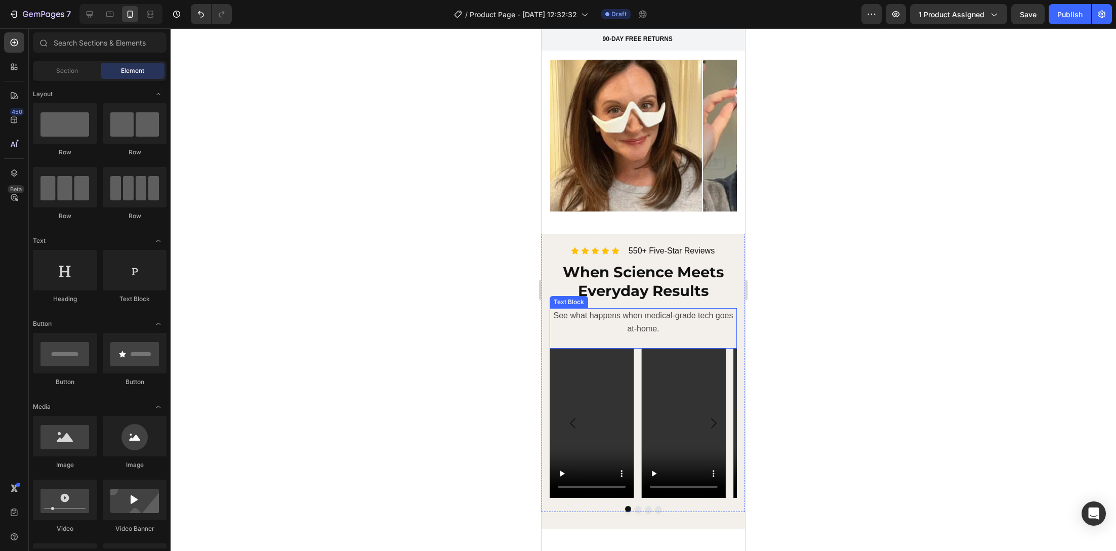
click at [633, 325] on span "See what happens when medical-grade tech goes at-home." at bounding box center [644, 322] width 180 height 22
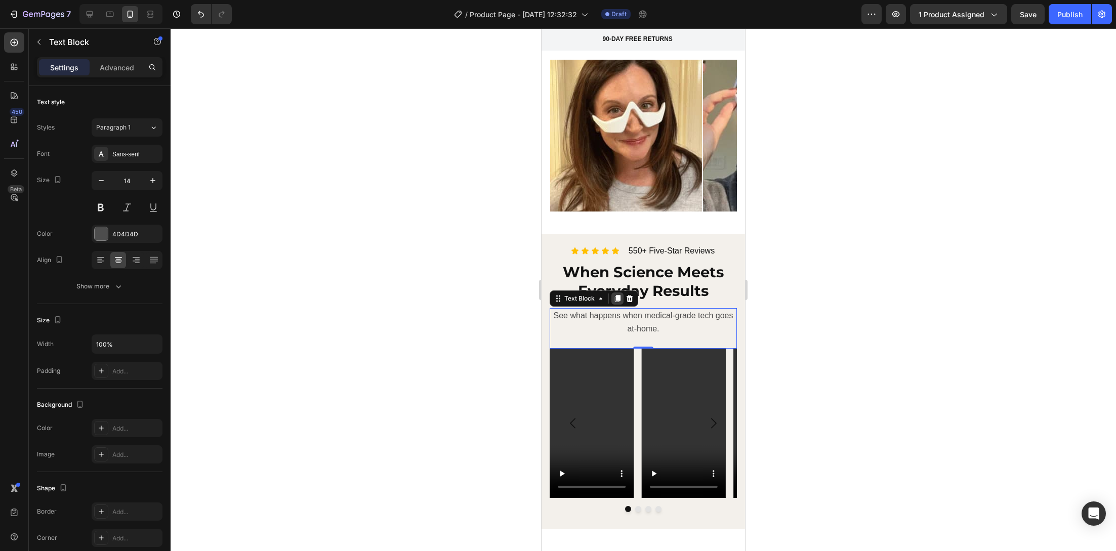
click at [614, 301] on icon at bounding box center [617, 298] width 8 height 8
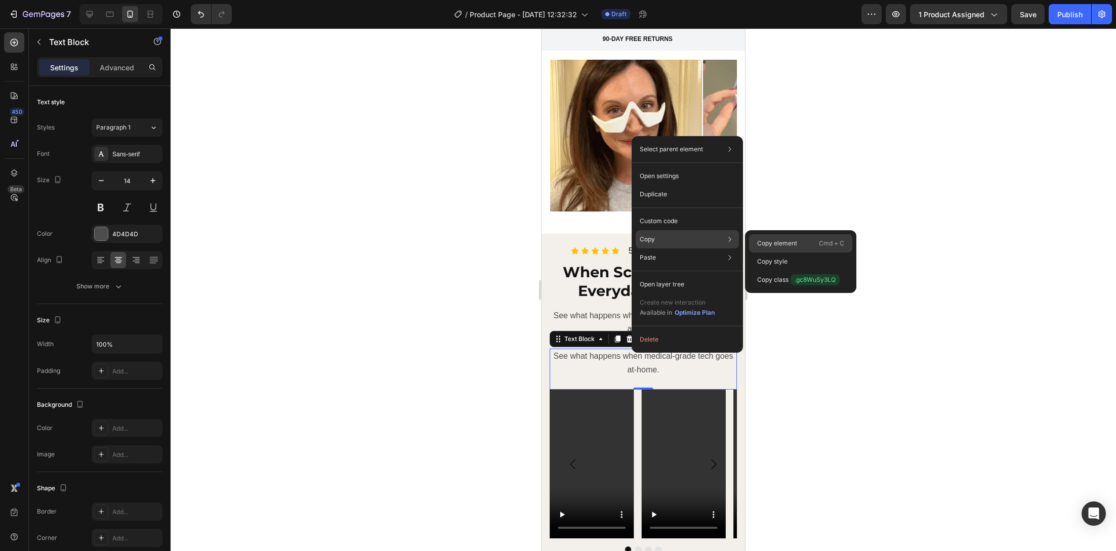
click at [790, 240] on p "Copy element" at bounding box center [777, 243] width 40 height 9
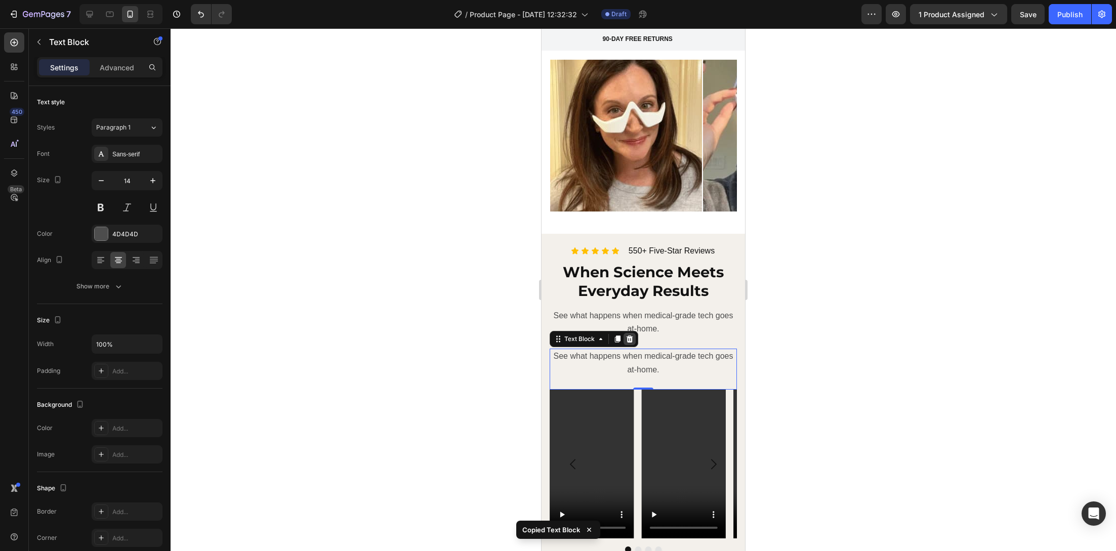
click at [623, 336] on div at bounding box center [629, 339] width 12 height 12
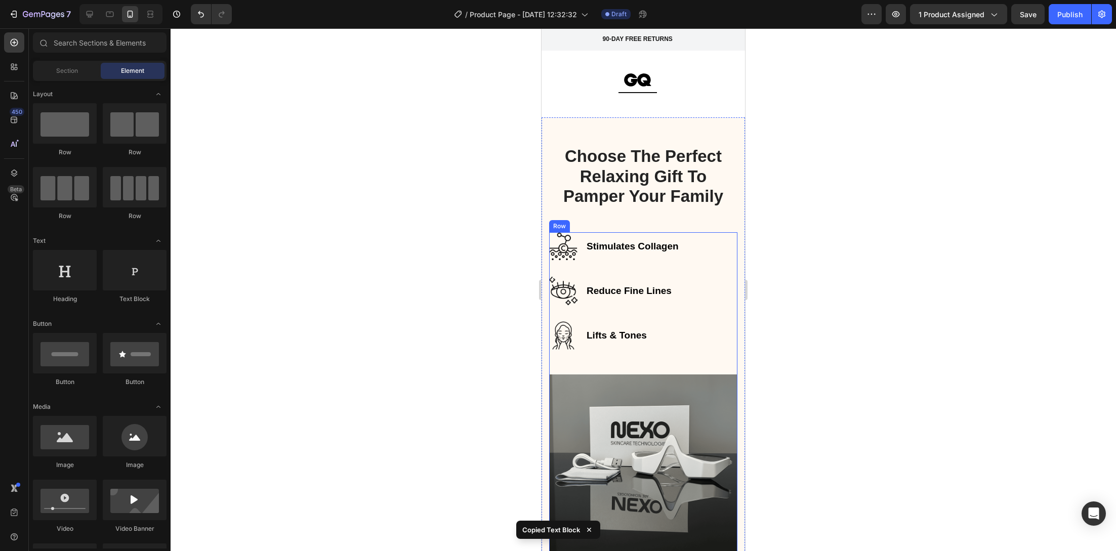
scroll to position [1609, 0]
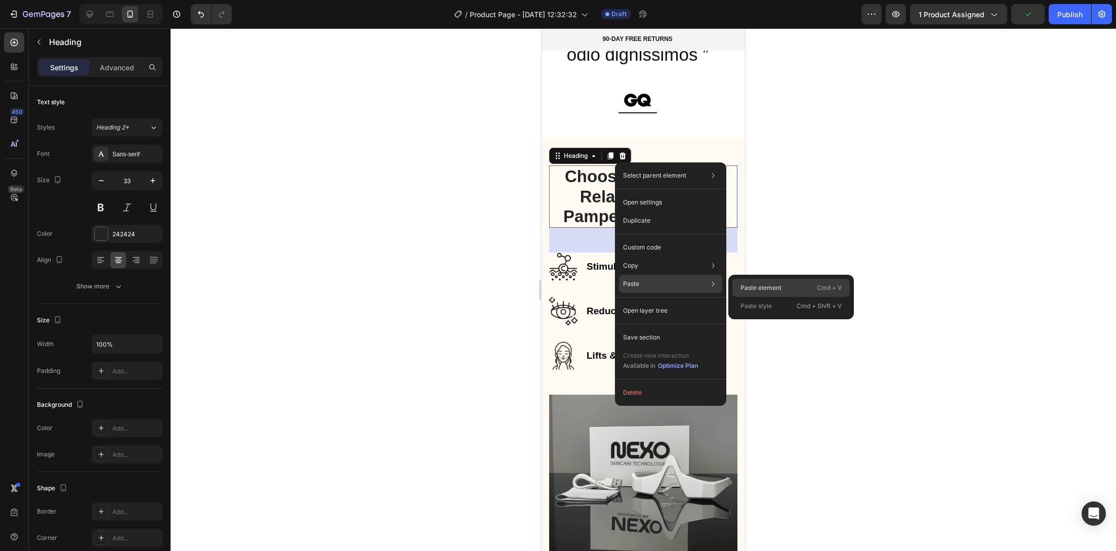
click at [751, 284] on p "Paste element" at bounding box center [760, 287] width 41 height 9
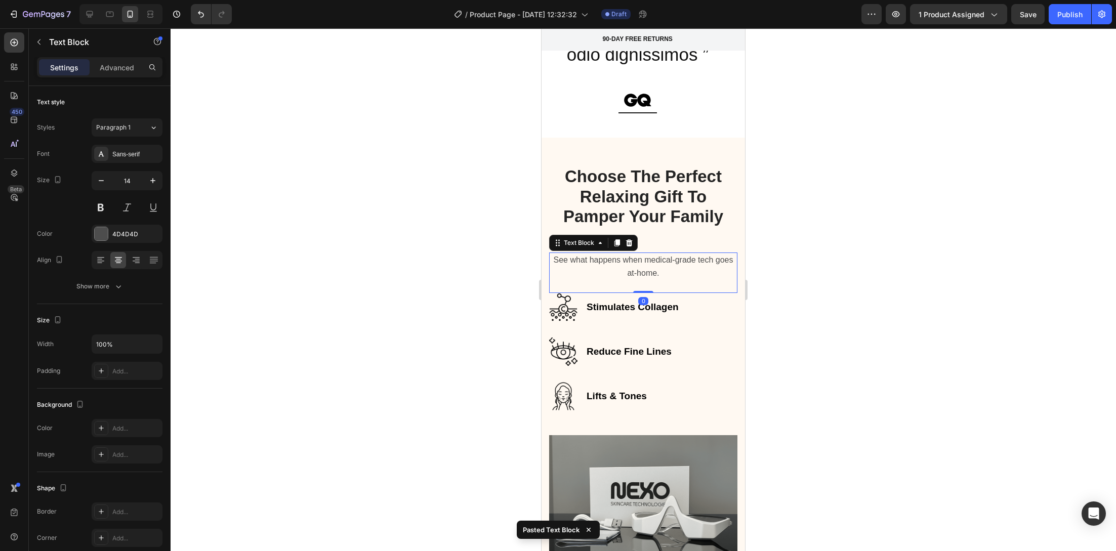
click at [445, 242] on div at bounding box center [643, 289] width 945 height 523
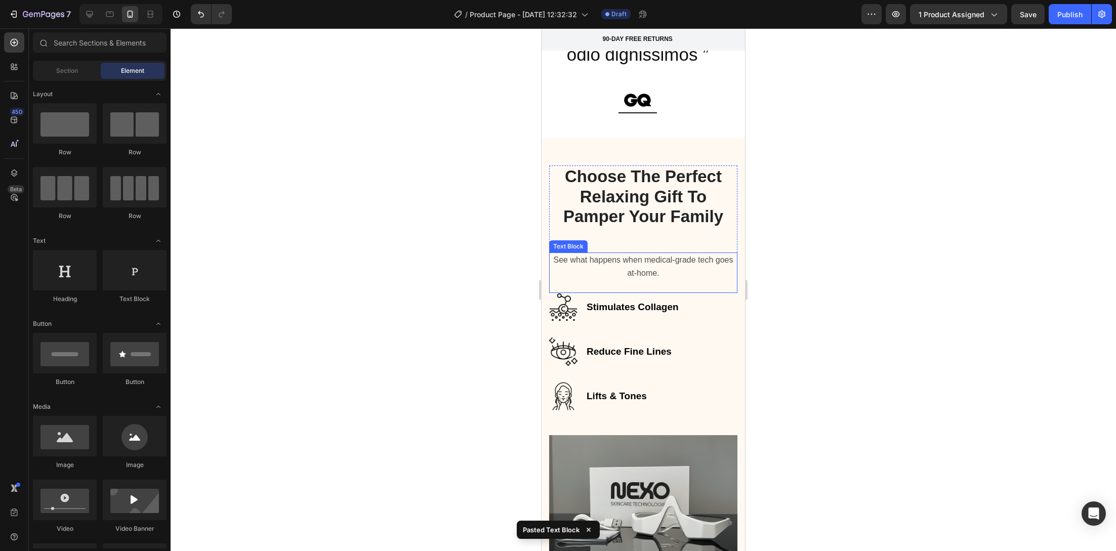
drag, startPoint x: 658, startPoint y: 257, endPoint x: 652, endPoint y: 253, distance: 7.0
click at [658, 257] on span "See what happens when medical-grade tech goes at-home." at bounding box center [644, 267] width 180 height 22
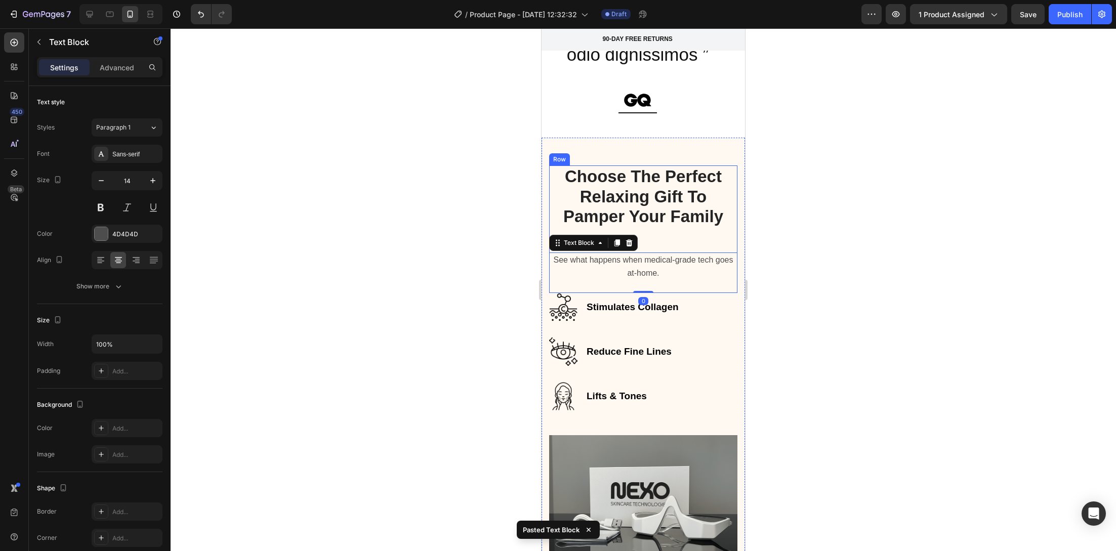
click at [656, 239] on div "Choose The Perfect Relaxing Gift To Pamper Your Family Heading See what happens…" at bounding box center [643, 229] width 188 height 128
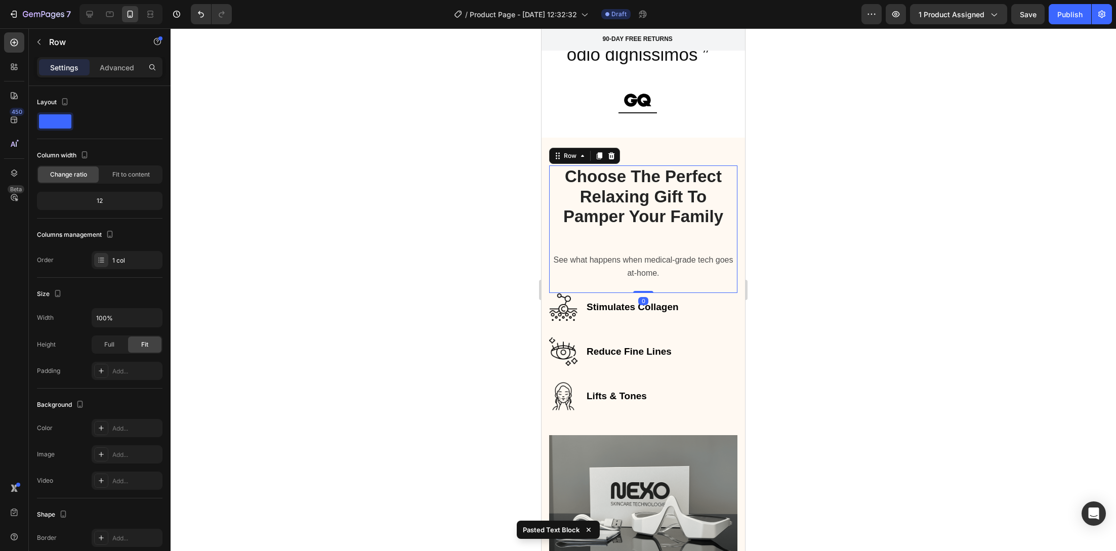
click at [132, 59] on div "Advanced" at bounding box center [117, 67] width 51 height 16
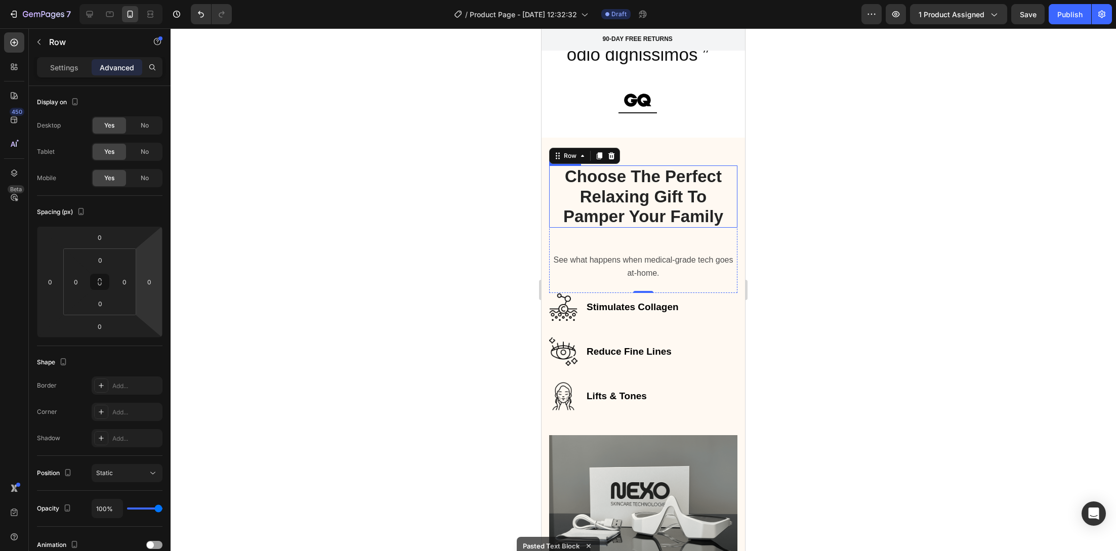
click at [603, 227] on div "Choose The Perfect Relaxing Gift To Pamper Your Family Heading See what happens…" at bounding box center [643, 229] width 188 height 128
click at [604, 232] on div "Choose The Perfect Relaxing Gift To Pamper Your Family Heading See what happens…" at bounding box center [643, 229] width 188 height 128
click at [605, 242] on div "Choose The Perfect Relaxing Gift To Pamper Your Family Heading See what happens…" at bounding box center [643, 229] width 188 height 128
click at [604, 240] on div "Choose The Perfect Relaxing Gift To Pamper Your Family Heading See what happens…" at bounding box center [643, 229] width 188 height 128
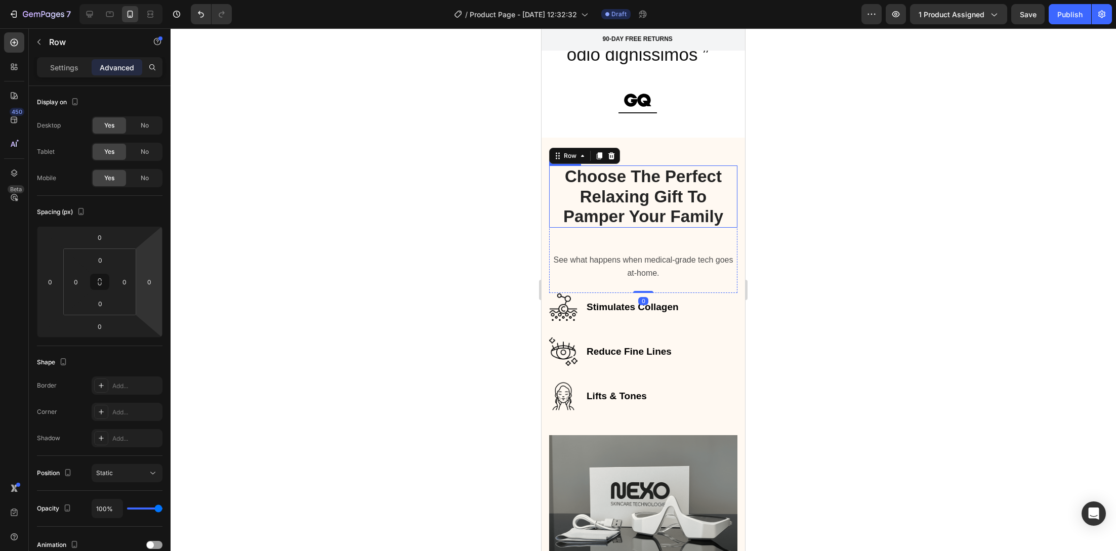
click at [583, 205] on p "Choose The Perfect Relaxing Gift To Pamper Your Family" at bounding box center [643, 196] width 186 height 60
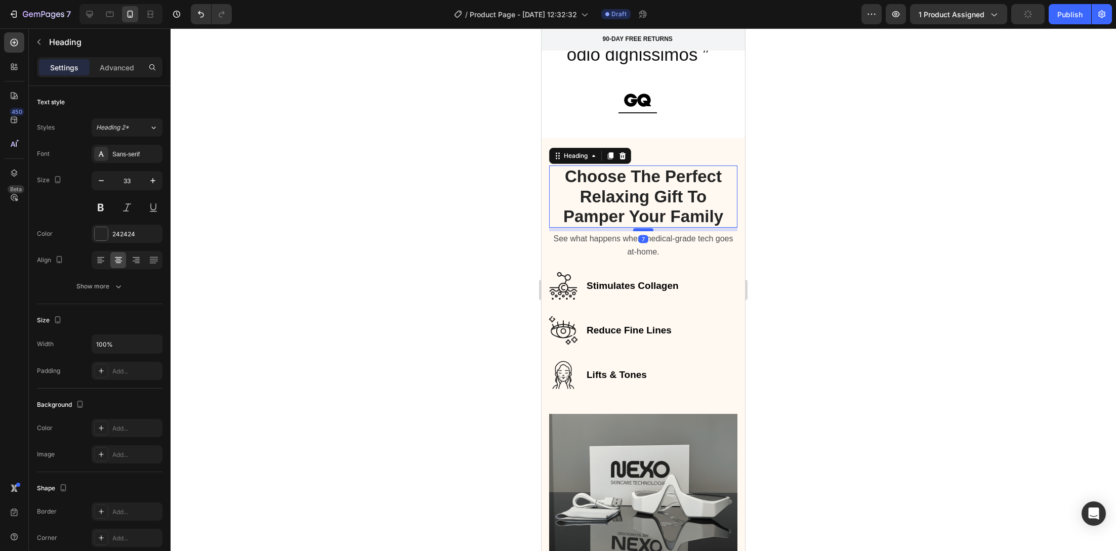
drag, startPoint x: 639, startPoint y: 249, endPoint x: 641, endPoint y: 228, distance: 21.4
click at [641, 228] on div at bounding box center [643, 229] width 20 height 3
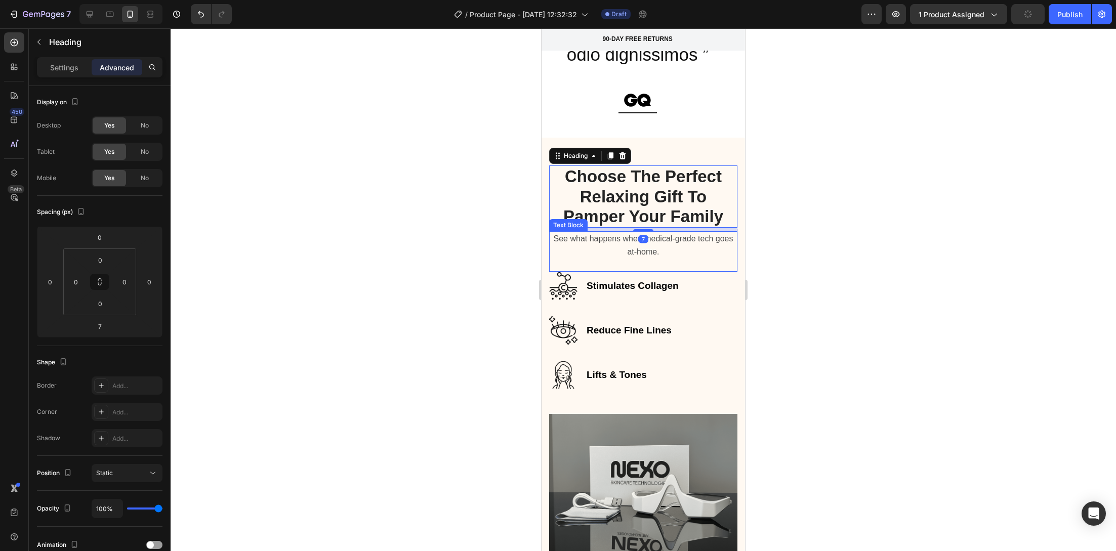
click at [433, 269] on div at bounding box center [643, 289] width 945 height 523
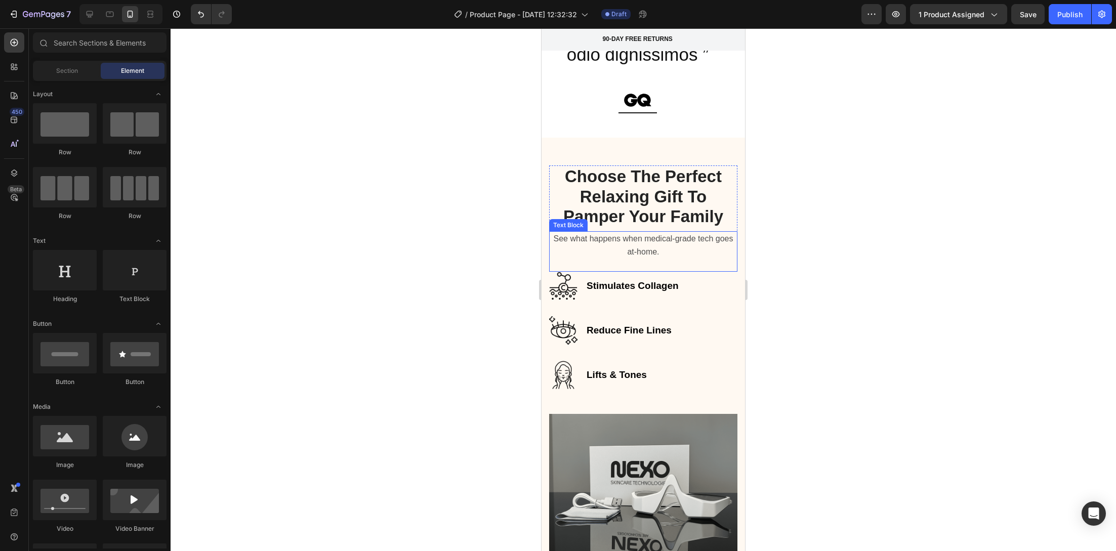
click at [664, 242] on p "See what happens when medical-grade tech goes at-home." at bounding box center [643, 245] width 186 height 26
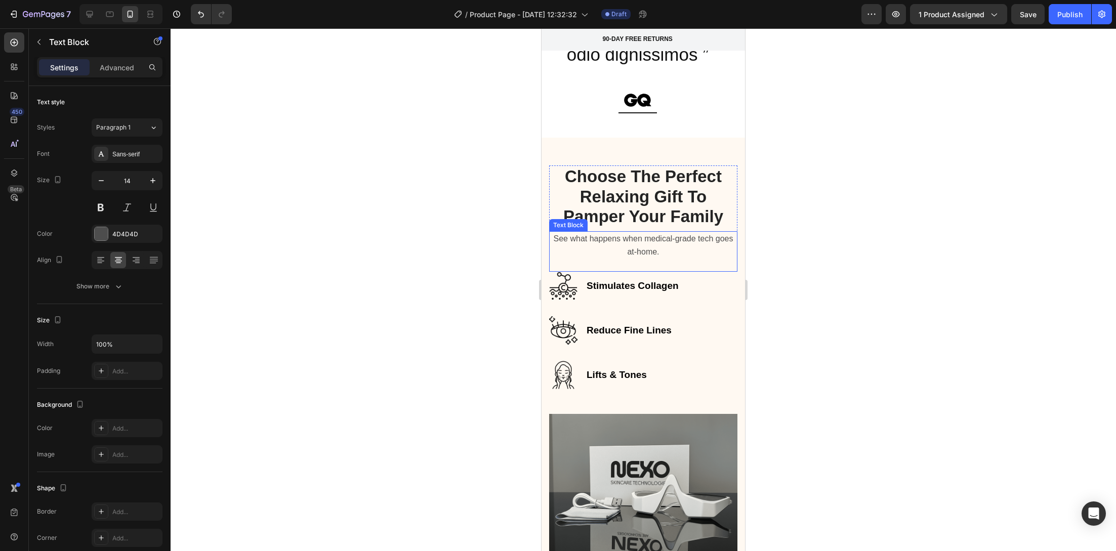
click at [664, 242] on p "See what happens when medical-grade tech goes at-home." at bounding box center [643, 245] width 186 height 26
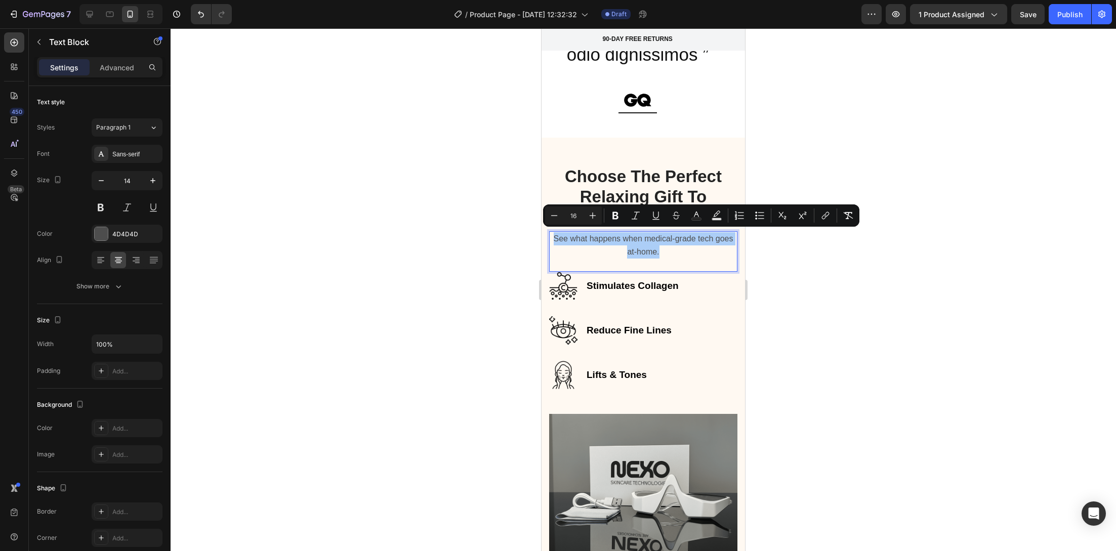
click at [508, 212] on div at bounding box center [643, 289] width 945 height 523
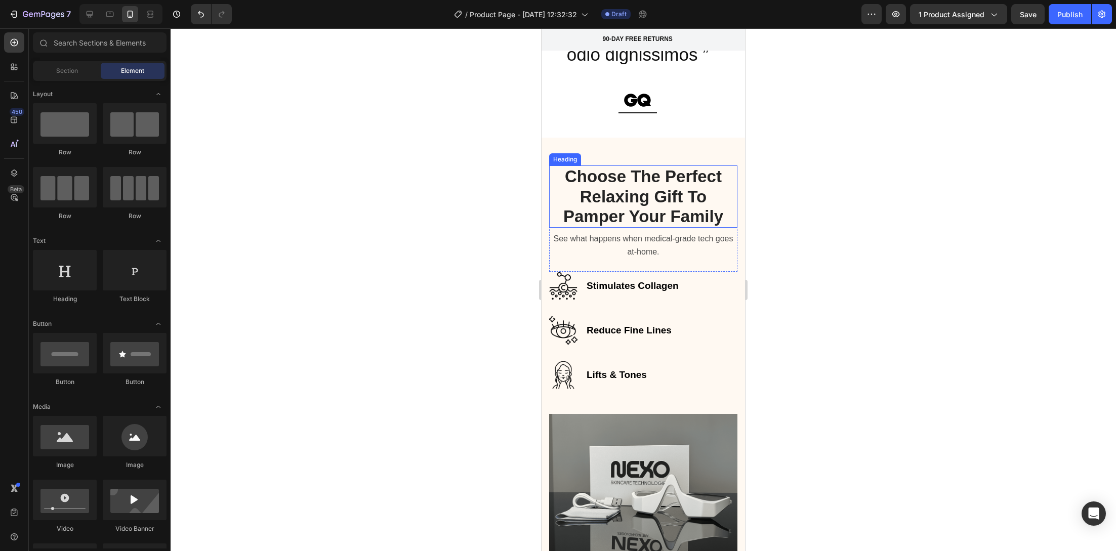
click at [651, 195] on p "Choose The Perfect Relaxing Gift To Pamper Your Family" at bounding box center [643, 196] width 186 height 60
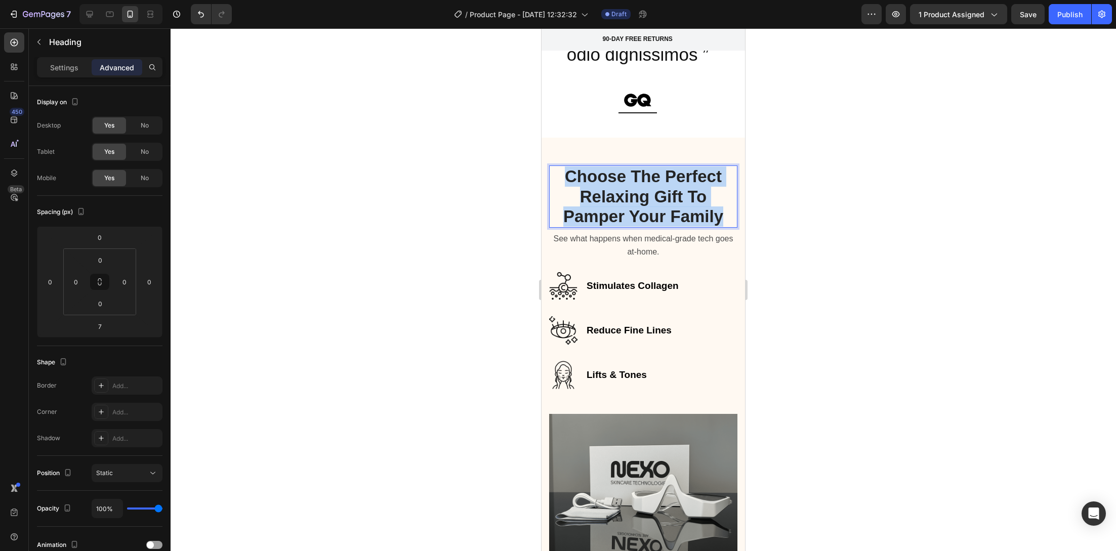
click at [651, 195] on p "Choose The Perfect Relaxing Gift To Pamper Your Family" at bounding box center [643, 196] width 186 height 60
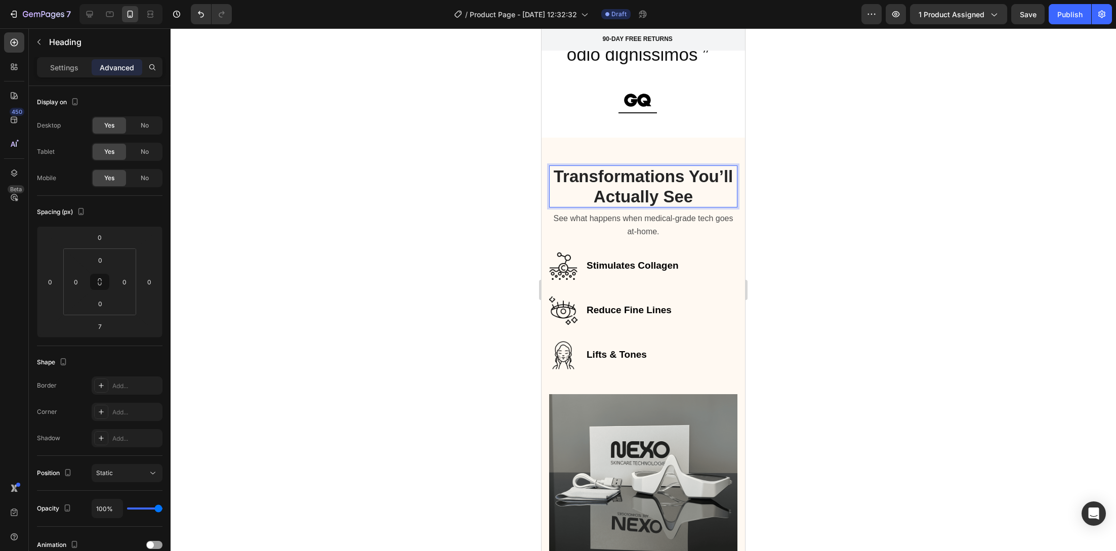
drag, startPoint x: 388, startPoint y: 163, endPoint x: 418, endPoint y: 161, distance: 31.0
click at [388, 163] on div at bounding box center [643, 289] width 945 height 523
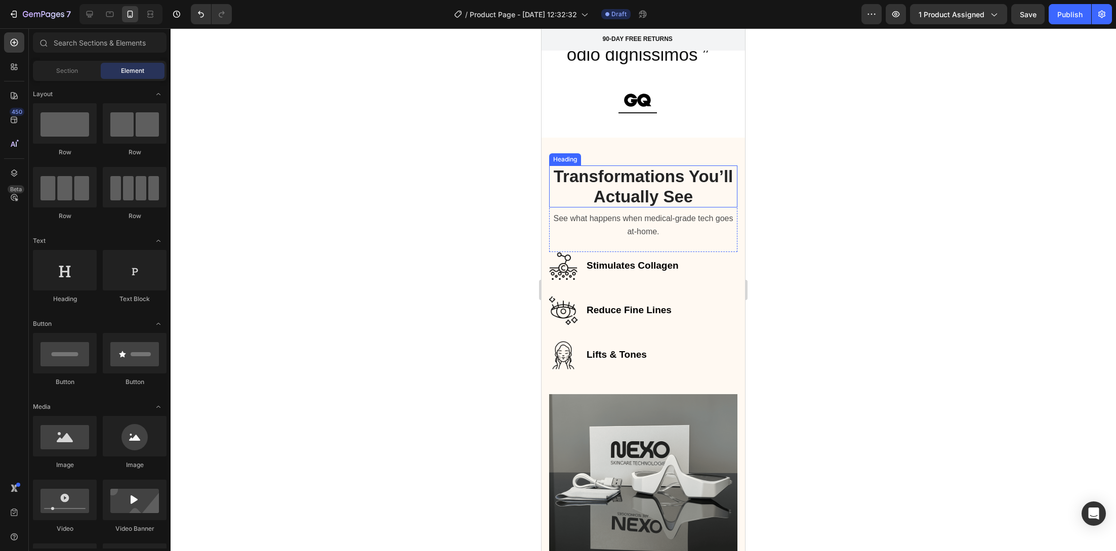
click at [600, 176] on strong "Transformations You’ll Actually See" at bounding box center [644, 186] width 180 height 39
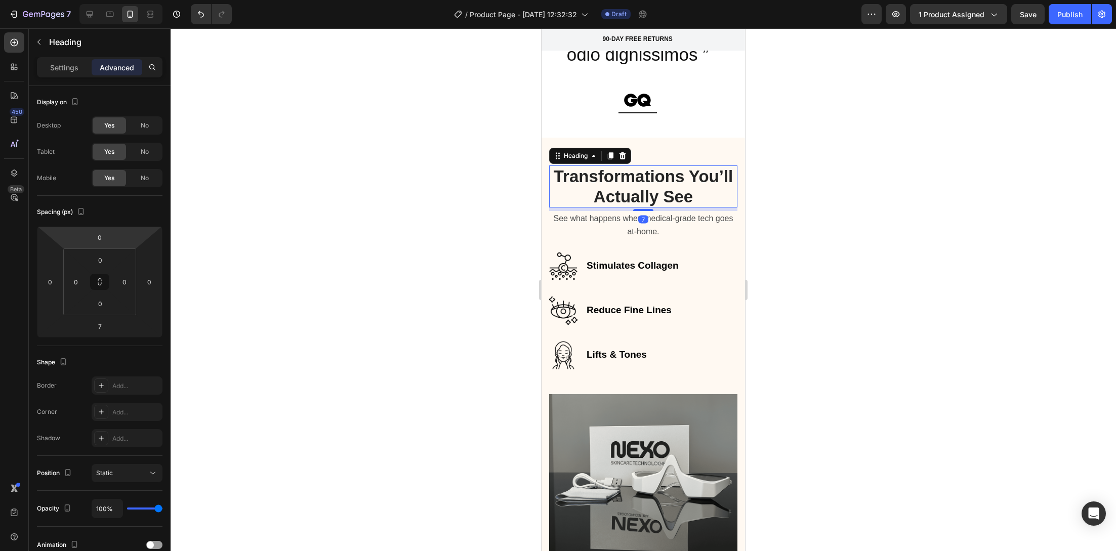
click at [62, 75] on div "Settings Advanced" at bounding box center [99, 67] width 125 height 20
click at [64, 72] on div "Settings" at bounding box center [64, 67] width 51 height 16
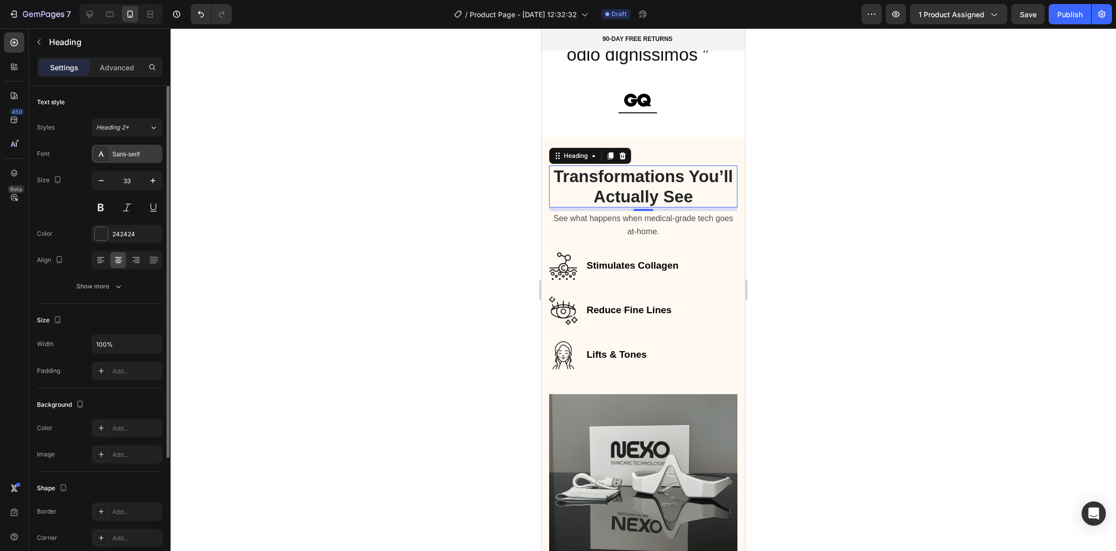
click at [131, 154] on div "Sans-serif" at bounding box center [136, 154] width 48 height 9
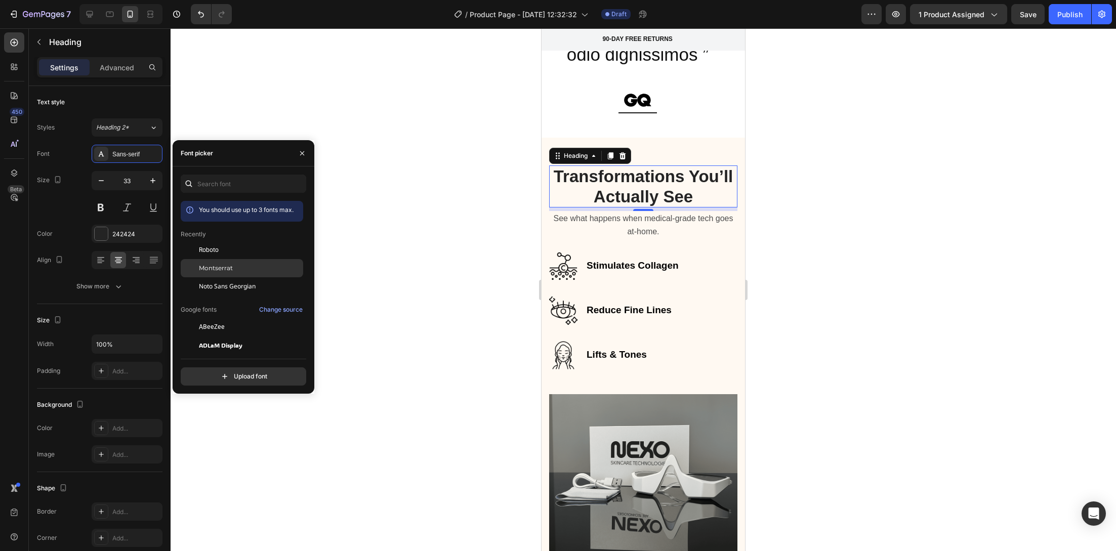
click at [249, 267] on div "Montserrat" at bounding box center [250, 268] width 102 height 9
click at [436, 242] on div at bounding box center [643, 289] width 945 height 523
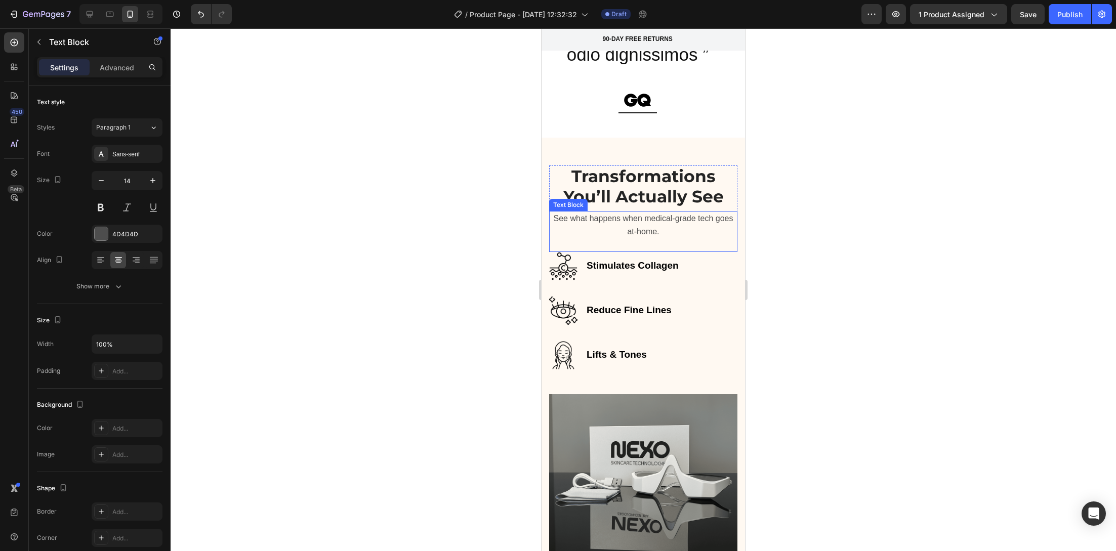
click at [617, 219] on span "See what happens when medical-grade tech goes at-home." at bounding box center [644, 225] width 180 height 22
click at [626, 239] on div "Science doesn’t hide — it shows up in the mirror Text Block 0" at bounding box center [643, 230] width 188 height 39
click at [626, 243] on div "Science doesn’t hide — it shows up in the mirror Text Block 0" at bounding box center [643, 230] width 188 height 39
click at [621, 237] on div "Science doesn’t hide — it shows up in the mirror Text Block 0" at bounding box center [643, 230] width 188 height 39
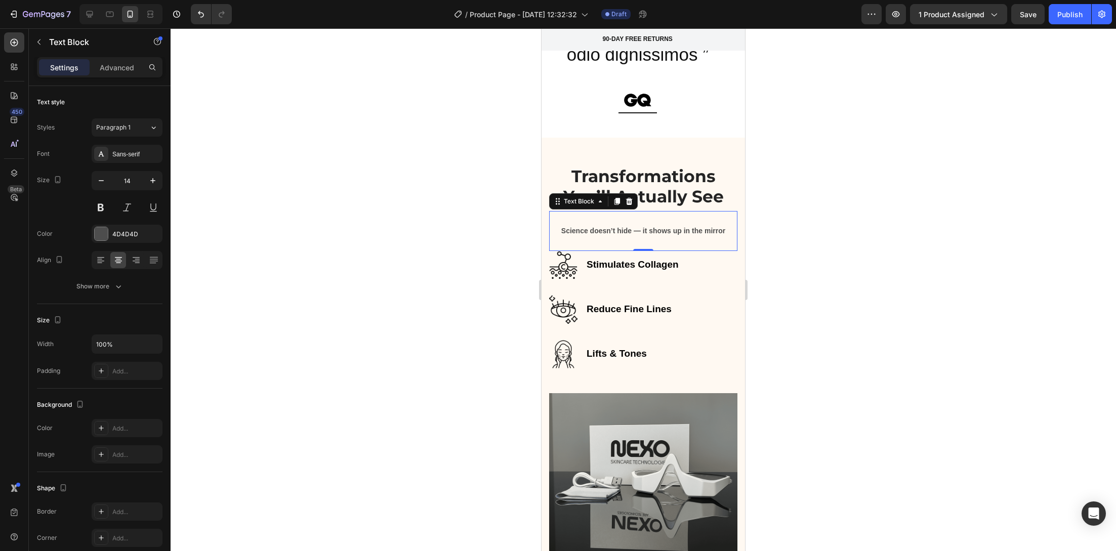
click at [609, 241] on div "Science doesn’t hide — it shows up in the mirror Text Block 0" at bounding box center [643, 230] width 188 height 39
click at [608, 240] on div "Science doesn’t hide — it shows up in the mirror Text Block 0" at bounding box center [643, 230] width 188 height 39
click at [592, 236] on div "Science doesn’t hide — it shows up in the mirror Text Block 0" at bounding box center [643, 230] width 188 height 39
click at [372, 232] on div at bounding box center [643, 289] width 945 height 523
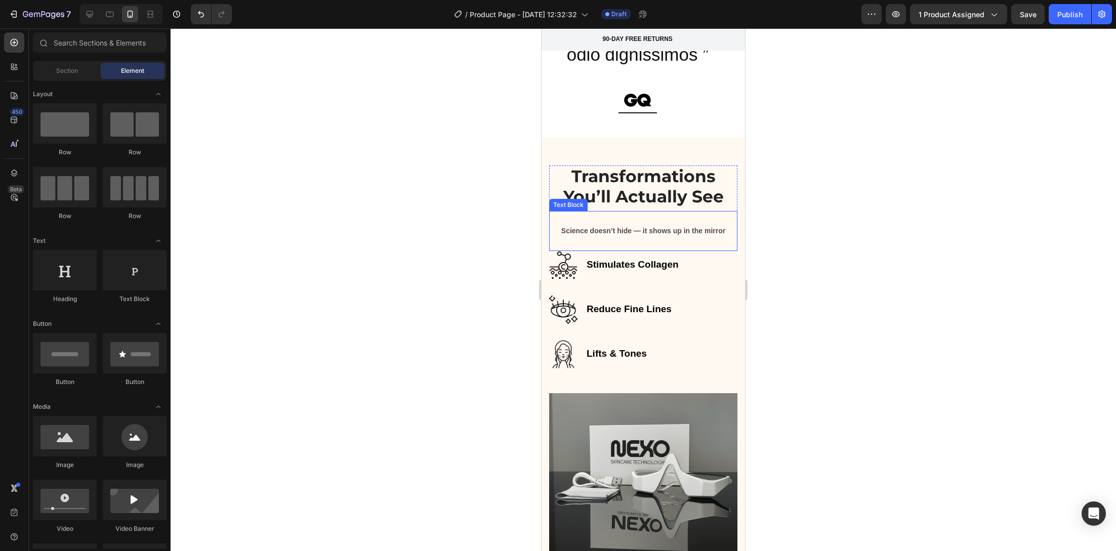
click at [568, 227] on strong "Science doesn’t hide — it shows up in the mirror" at bounding box center [643, 231] width 164 height 8
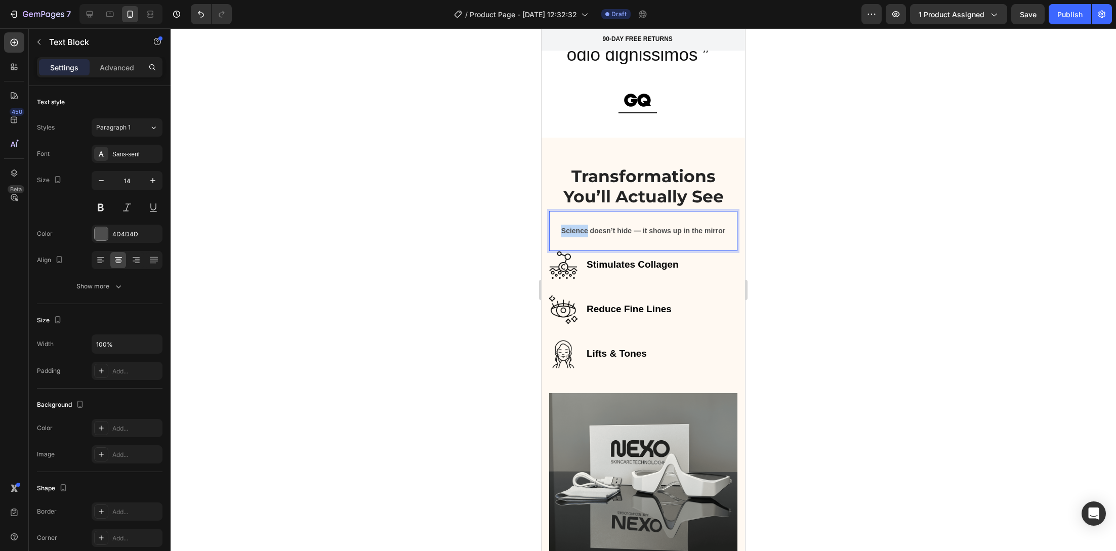
click at [561, 228] on strong "Science doesn’t hide — it shows up in the mirror" at bounding box center [643, 231] width 164 height 8
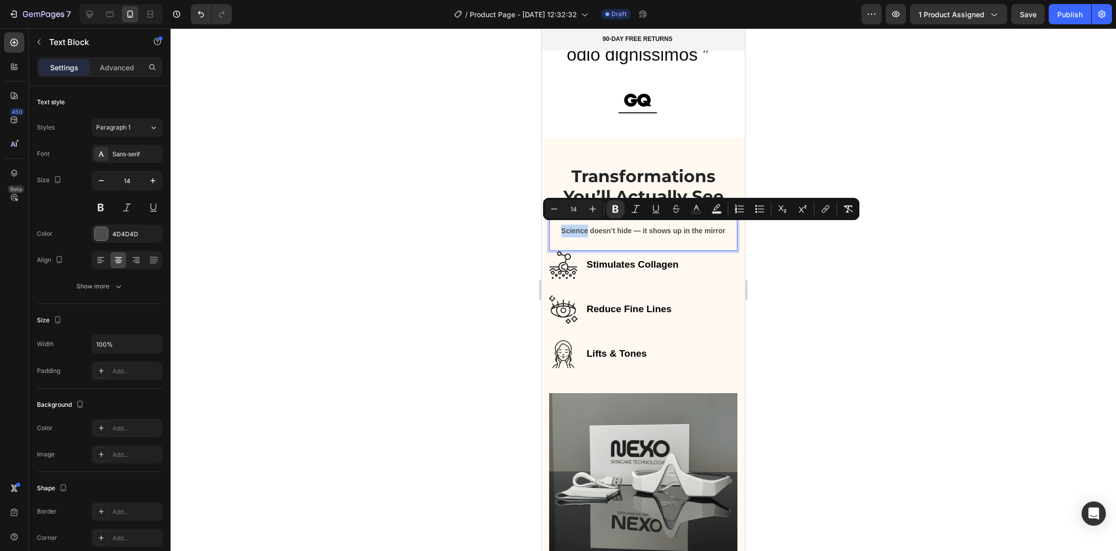
click at [561, 229] on strong "Science doesn’t hide — it shows up in the mirror" at bounding box center [643, 231] width 164 height 8
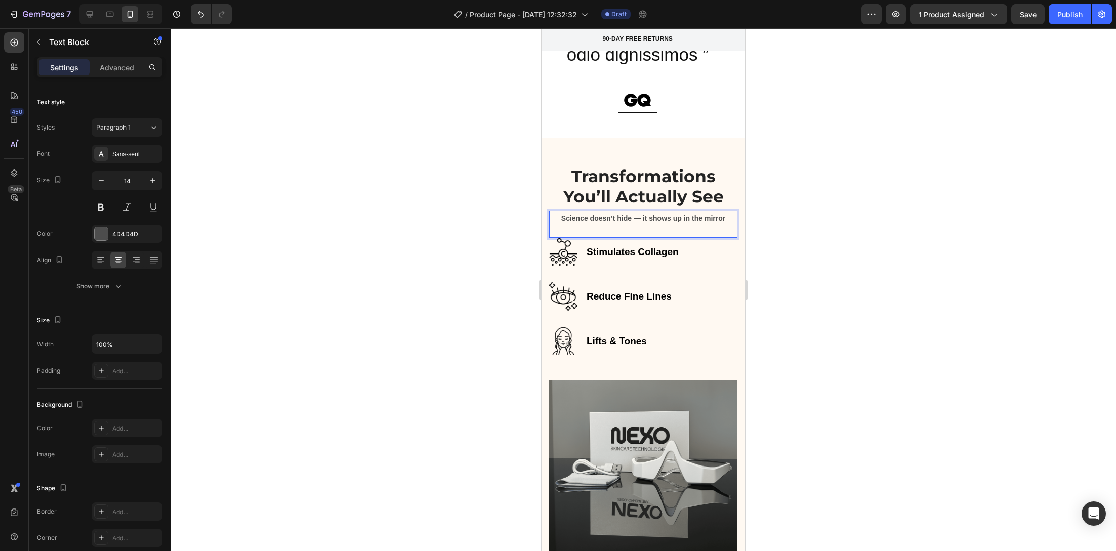
click at [567, 228] on div "Science doesn’t hide — it shows up in the mirror Text Block 0" at bounding box center [643, 224] width 188 height 27
click at [594, 230] on div "Science doesn’t hide — it shows up in the mirror Text Block 0" at bounding box center [643, 224] width 188 height 27
click at [594, 231] on div "Science doesn’t hide — it shows up in the mirror Text Block 0" at bounding box center [643, 224] width 188 height 27
click at [612, 231] on div "Science doesn’t hide — it shows up in the mirror Text Block 0" at bounding box center [643, 224] width 188 height 27
click at [613, 231] on div "Science doesn’t hide — it shows up in the mirror Text Block 0" at bounding box center [643, 224] width 188 height 27
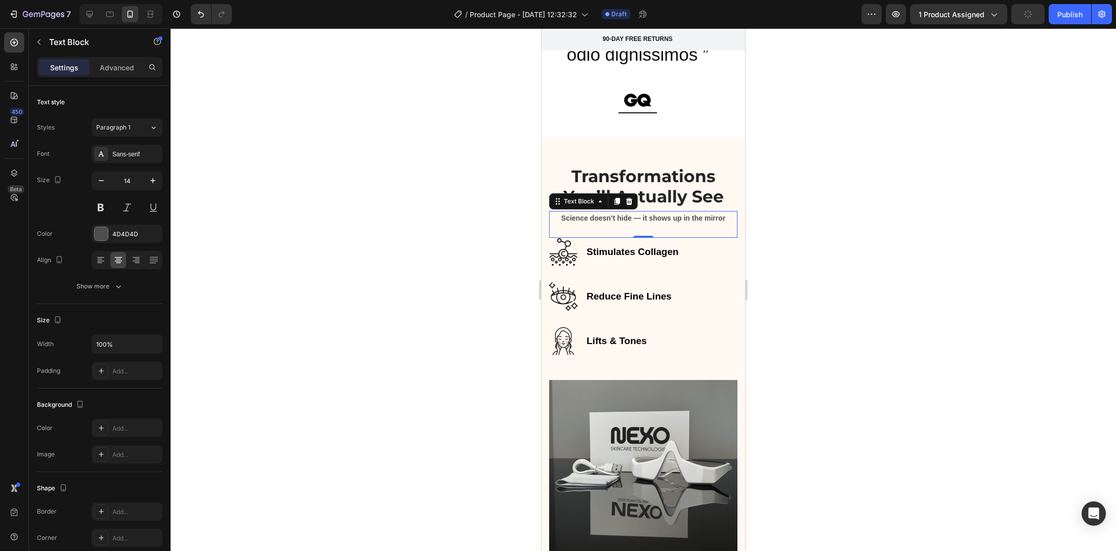
click at [678, 228] on div "Science doesn’t hide — it shows up in the mirror Text Block 0" at bounding box center [643, 224] width 188 height 27
click at [694, 225] on div "Science doesn’t hide — it shows up in the mirror Text Block 0" at bounding box center [643, 224] width 188 height 27
click at [708, 222] on p "Science doesn’t hide — it shows up in the mirror" at bounding box center [643, 218] width 186 height 13
click at [707, 226] on div "Science doesn’t hide — it shows up in the mirror Text Block 0" at bounding box center [643, 224] width 188 height 27
click at [124, 64] on p "Advanced" at bounding box center [117, 67] width 34 height 11
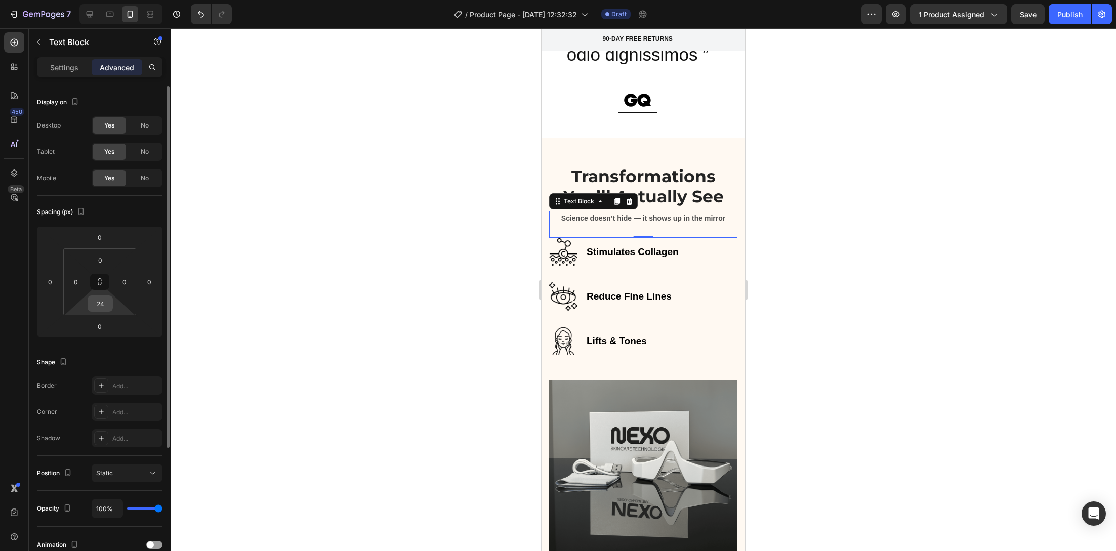
click at [107, 302] on input "24" at bounding box center [100, 303] width 20 height 15
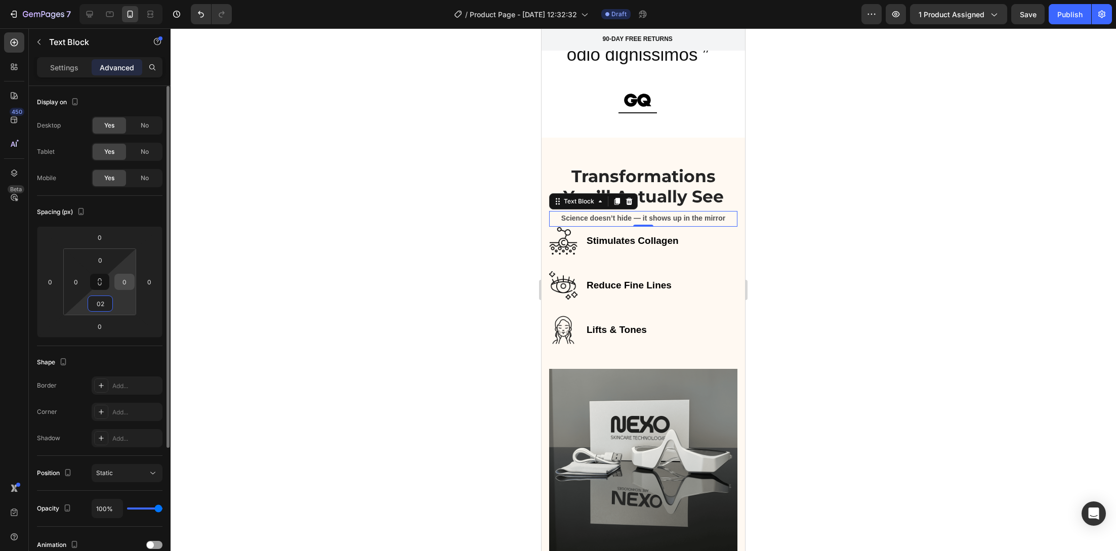
type input "0"
type input "50"
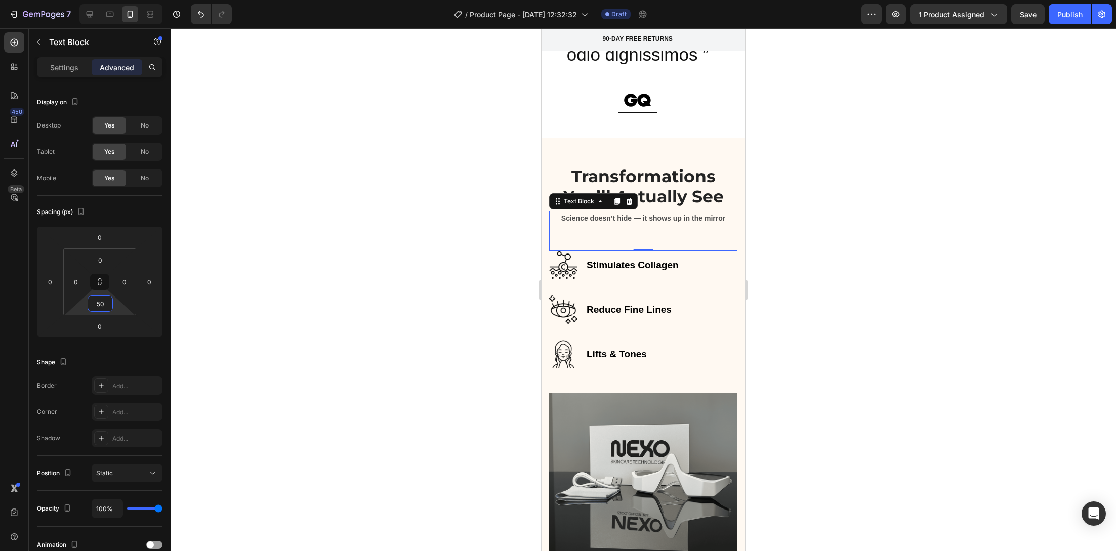
click at [301, 247] on div at bounding box center [643, 289] width 945 height 523
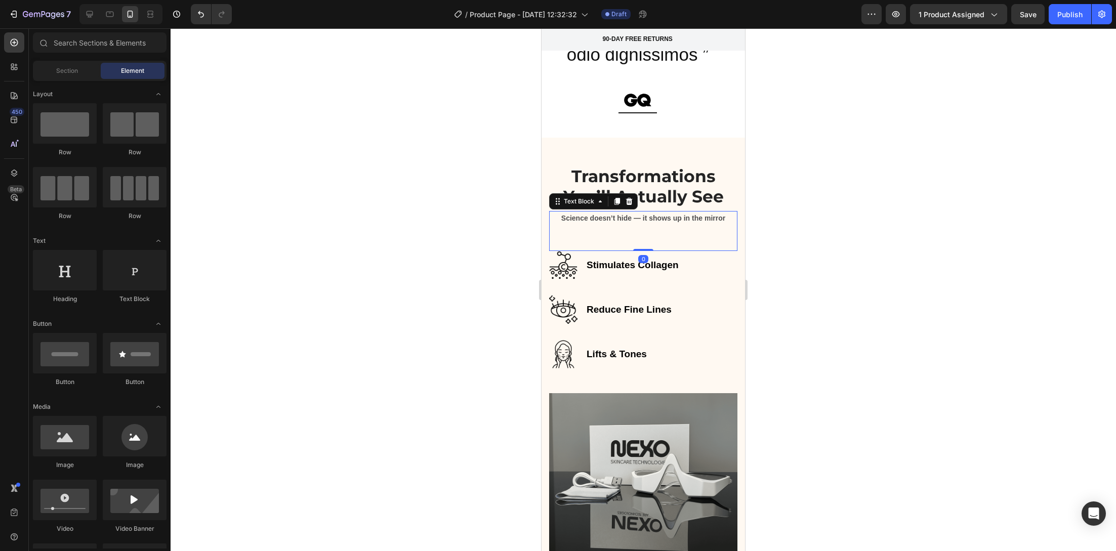
click at [658, 217] on strong "Science doesn’t hide — it shows up in the mirror" at bounding box center [643, 218] width 164 height 8
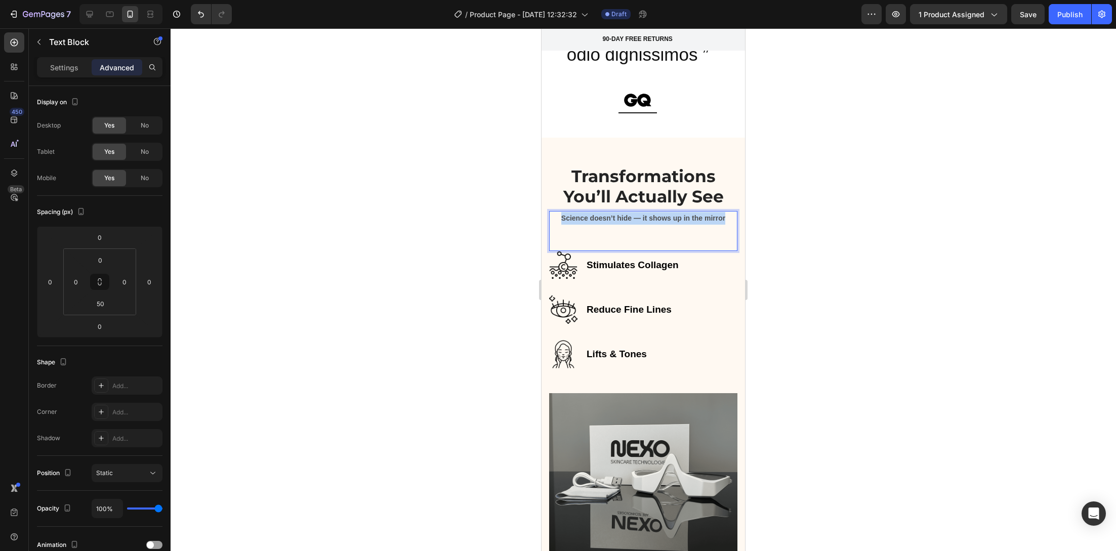
click at [658, 217] on strong "Science doesn’t hide — it shows up in the mirror" at bounding box center [643, 218] width 164 height 8
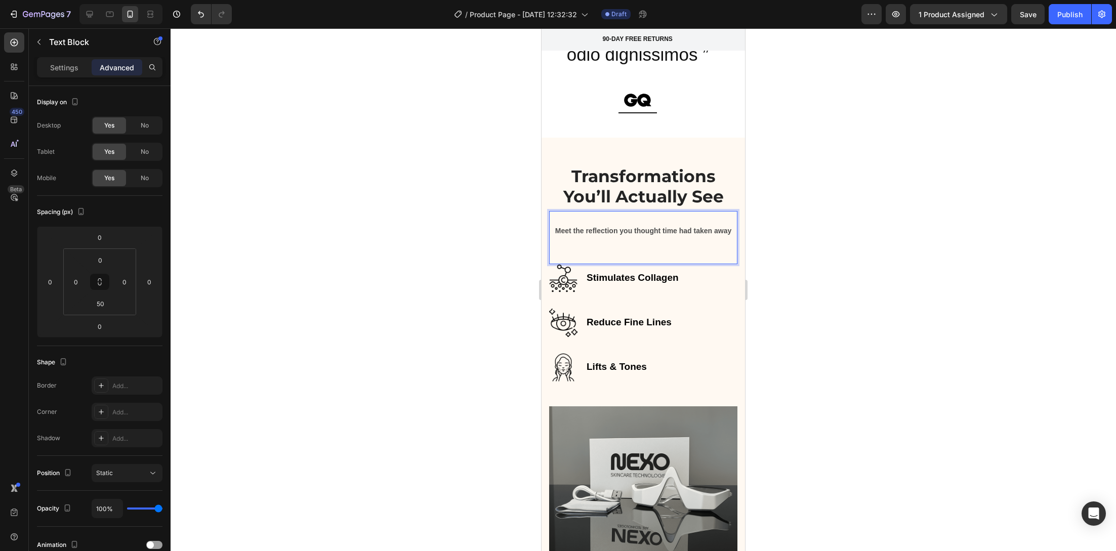
click at [641, 260] on div "Meet the reflection you thought time had taken away Text Block 0" at bounding box center [643, 237] width 188 height 53
click at [627, 261] on div "Meet the reflection you thought time had taken away Text Block 0" at bounding box center [643, 237] width 188 height 53
click at [627, 262] on div "Meet the reflection you thought time had taken away Text Block 0" at bounding box center [643, 237] width 188 height 53
click at [558, 225] on p "Meet the reflection you thought time had taken away" at bounding box center [643, 231] width 186 height 13
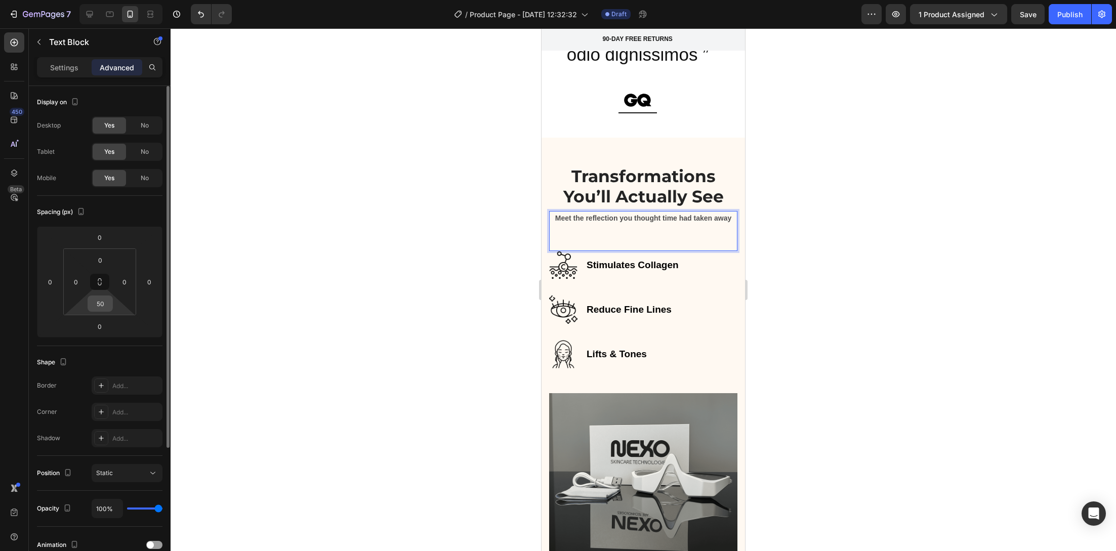
click at [101, 307] on input "50" at bounding box center [100, 303] width 20 height 15
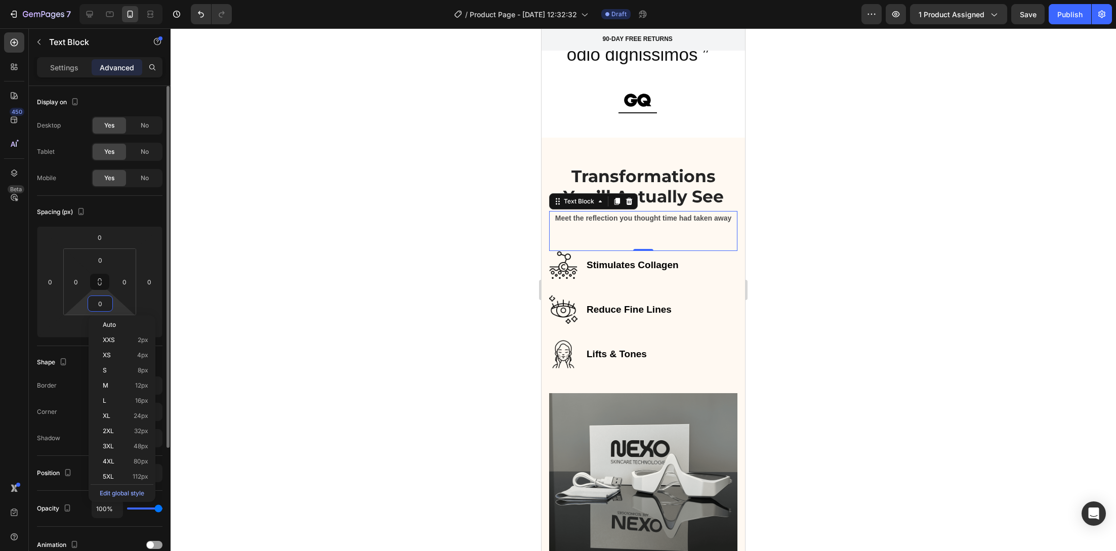
type input "02"
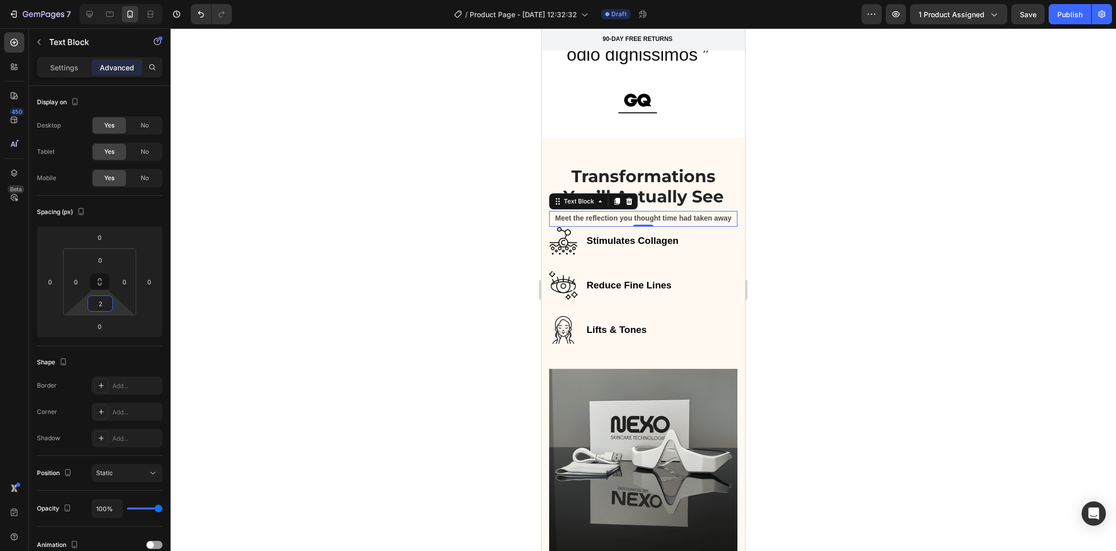
click at [413, 387] on div at bounding box center [643, 289] width 945 height 523
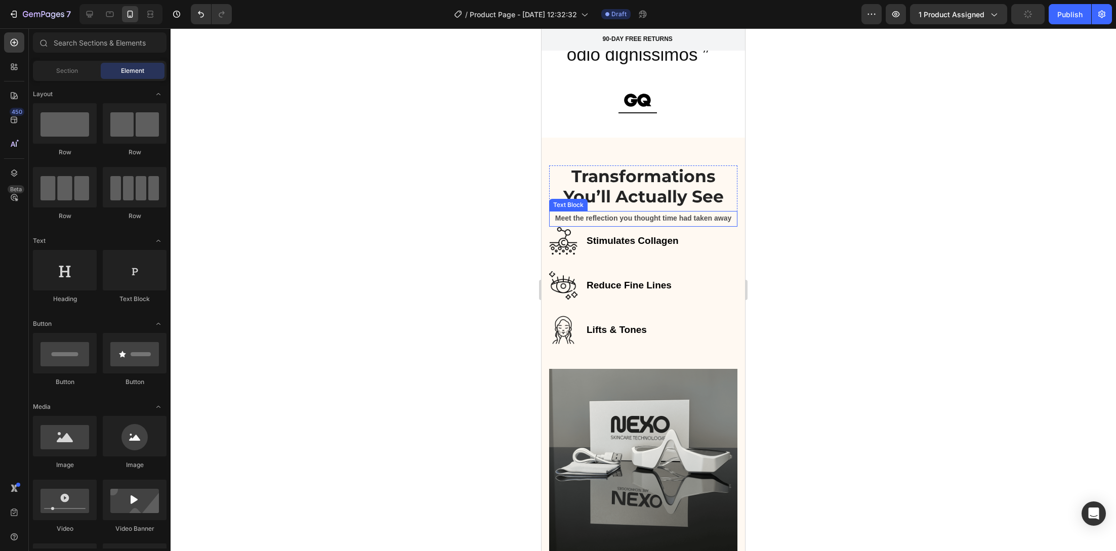
click at [664, 222] on p "Meet the reflection you thought time had taken away" at bounding box center [643, 218] width 186 height 13
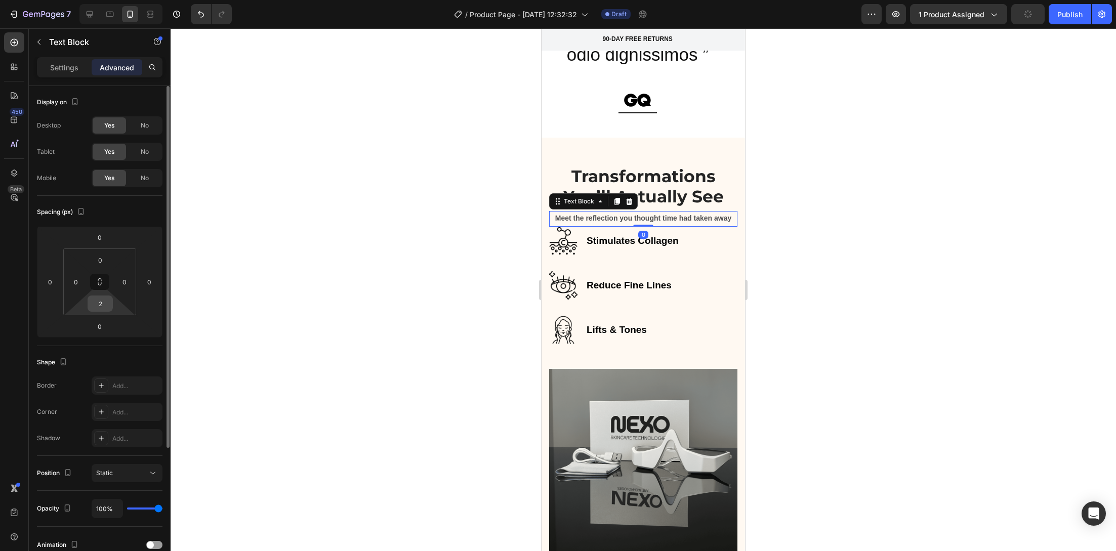
click at [105, 305] on input "2" at bounding box center [100, 303] width 20 height 15
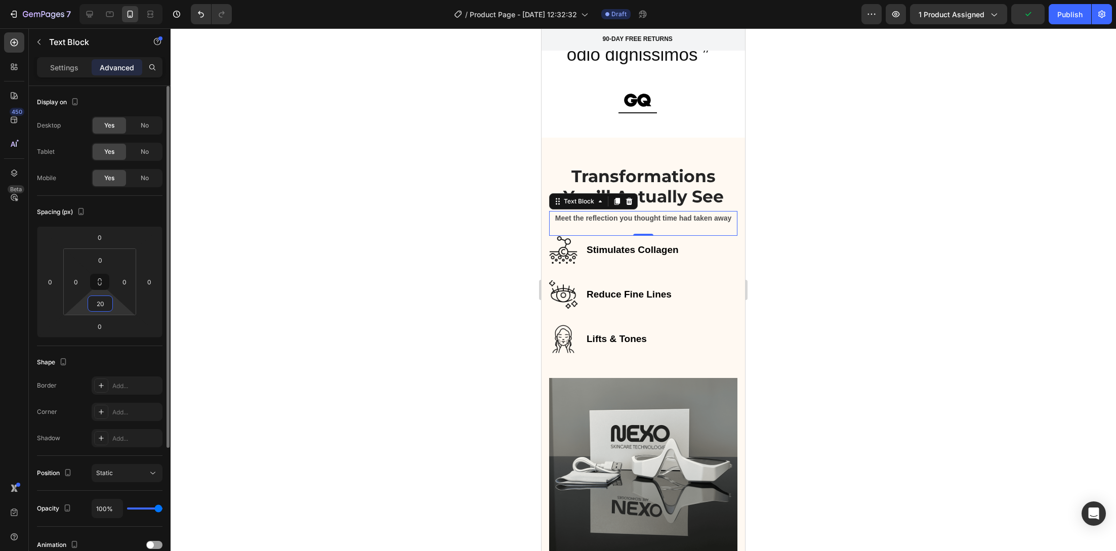
type input "2"
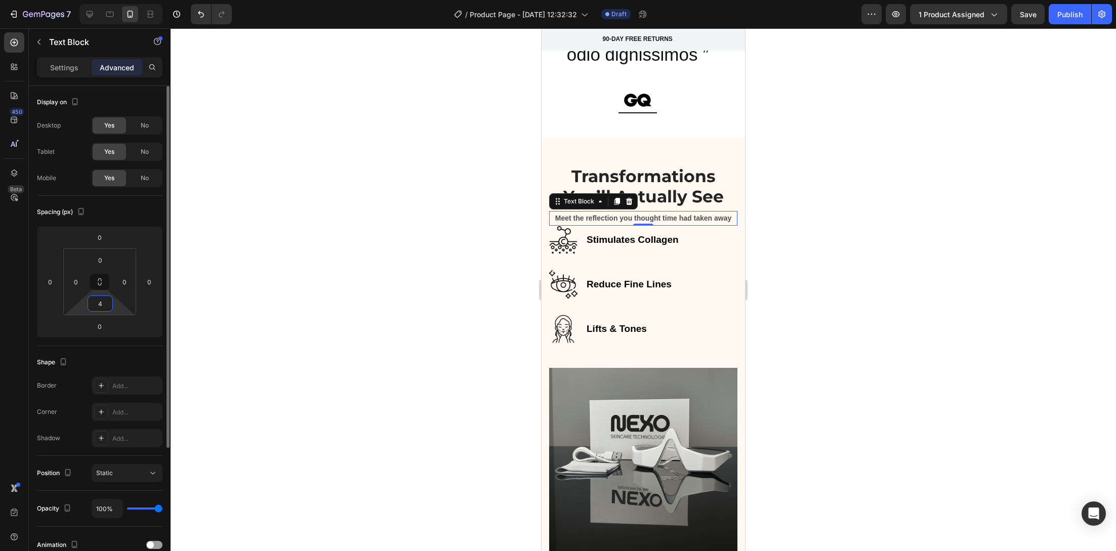
type input "40"
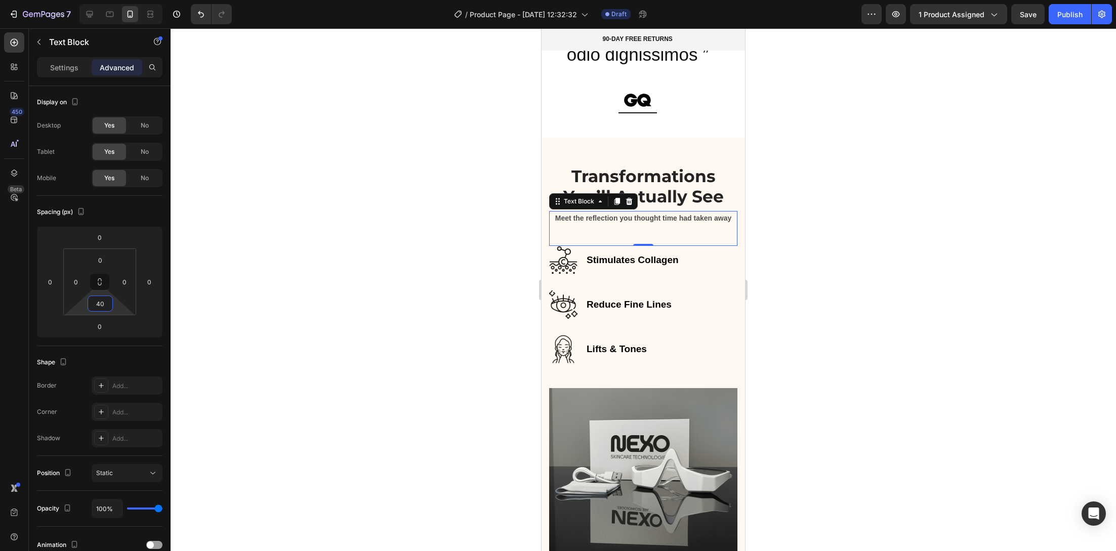
click at [349, 290] on div at bounding box center [643, 289] width 945 height 523
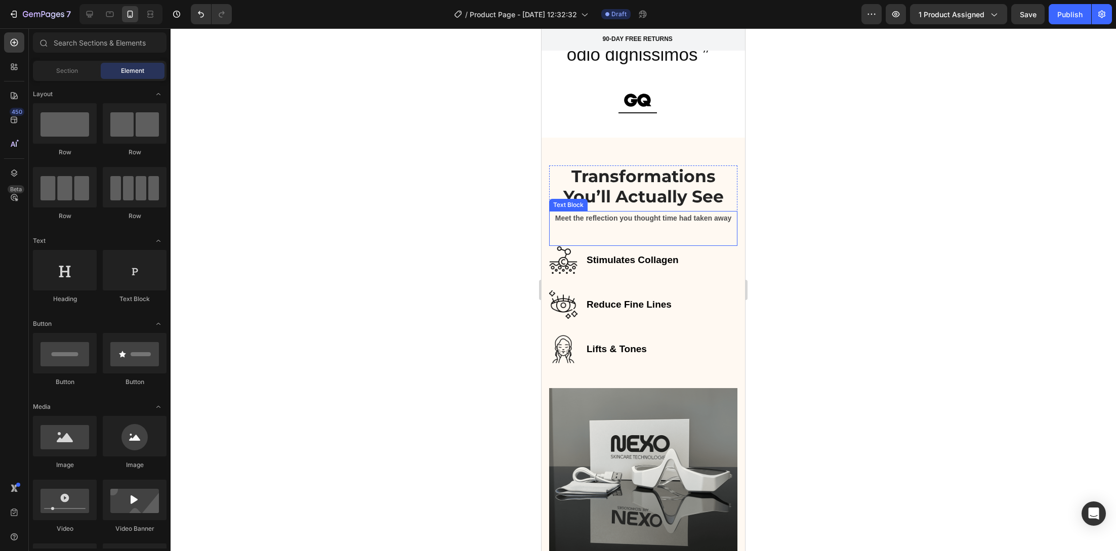
click at [629, 219] on strong "Meet the reflection you thought time had taken away" at bounding box center [643, 218] width 177 height 8
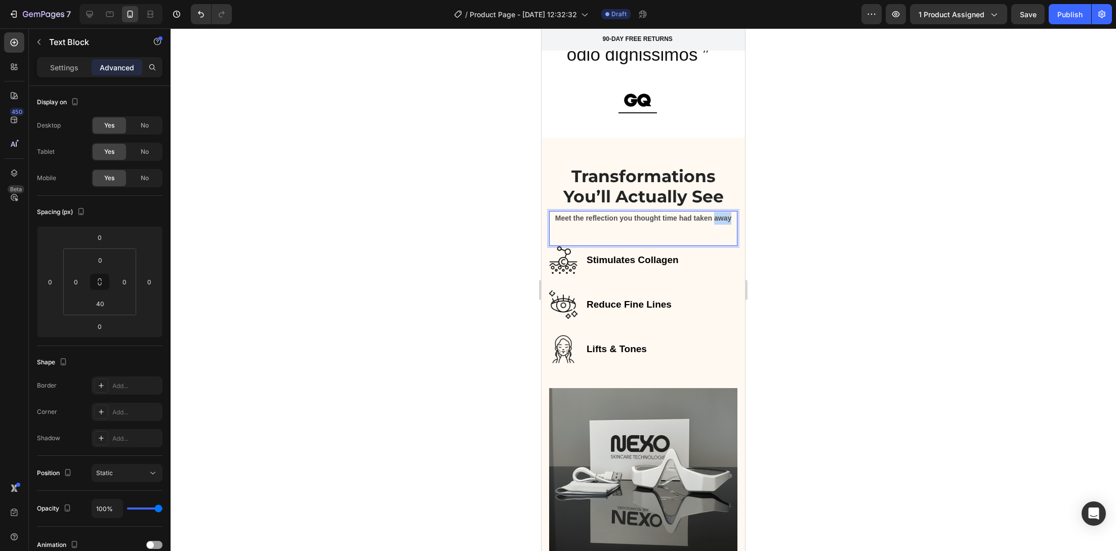
click at [610, 225] on p "Meet the reflection you thought time had taken away" at bounding box center [643, 218] width 186 height 13
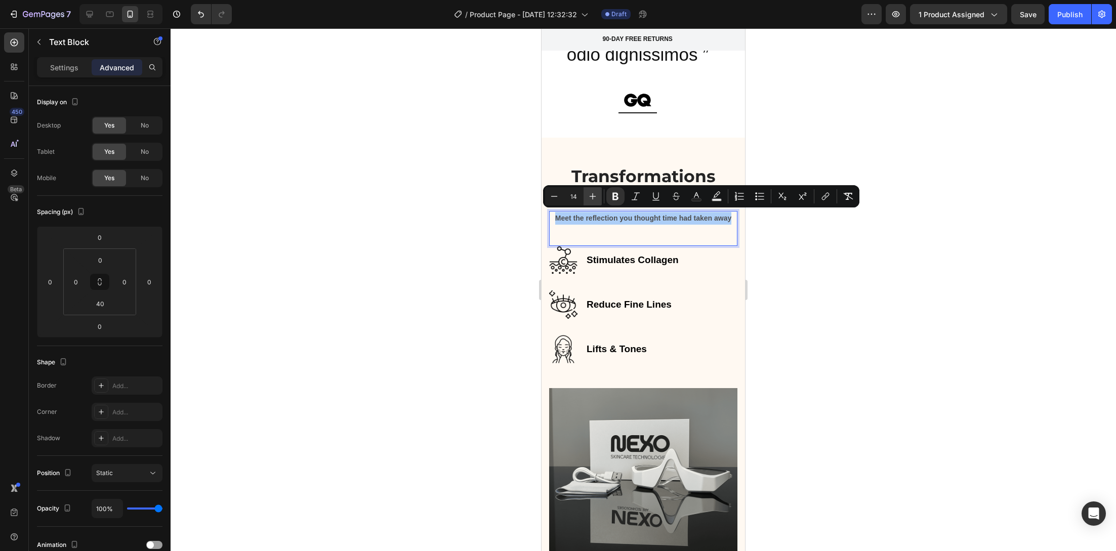
click at [585, 190] on button "Plus" at bounding box center [592, 196] width 18 height 18
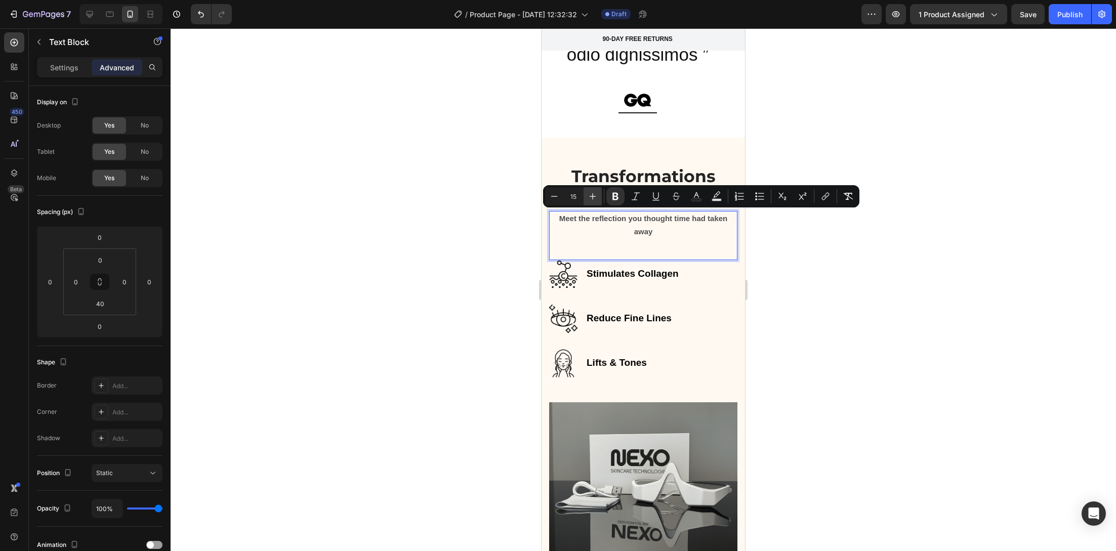
click at [589, 192] on icon "Editor contextual toolbar" at bounding box center [592, 196] width 10 height 10
type input "17"
click at [500, 236] on div at bounding box center [643, 289] width 945 height 523
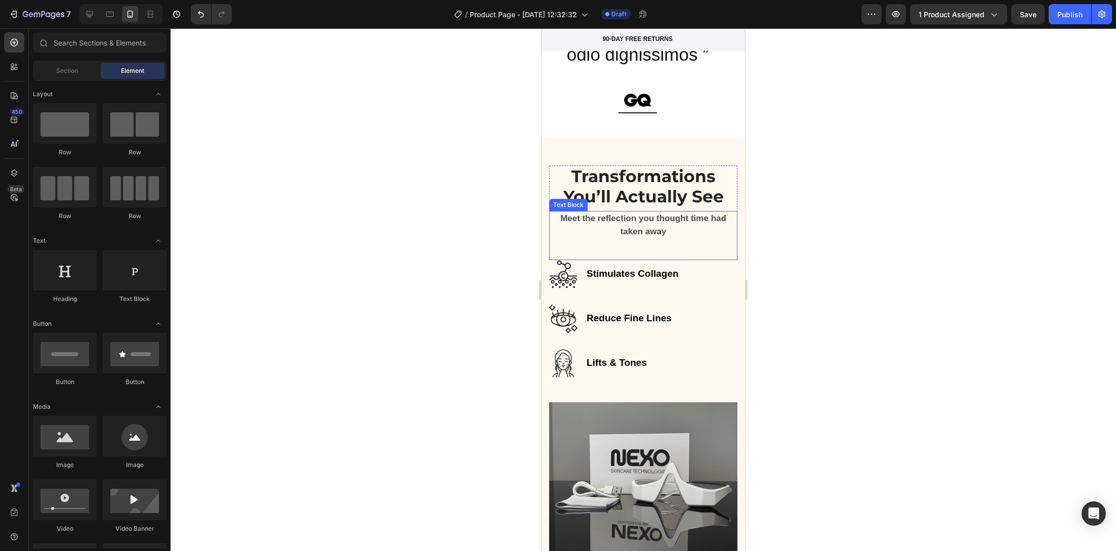
click at [666, 215] on strong "Meet the reflection you thought time had taken away" at bounding box center [643, 225] width 166 height 23
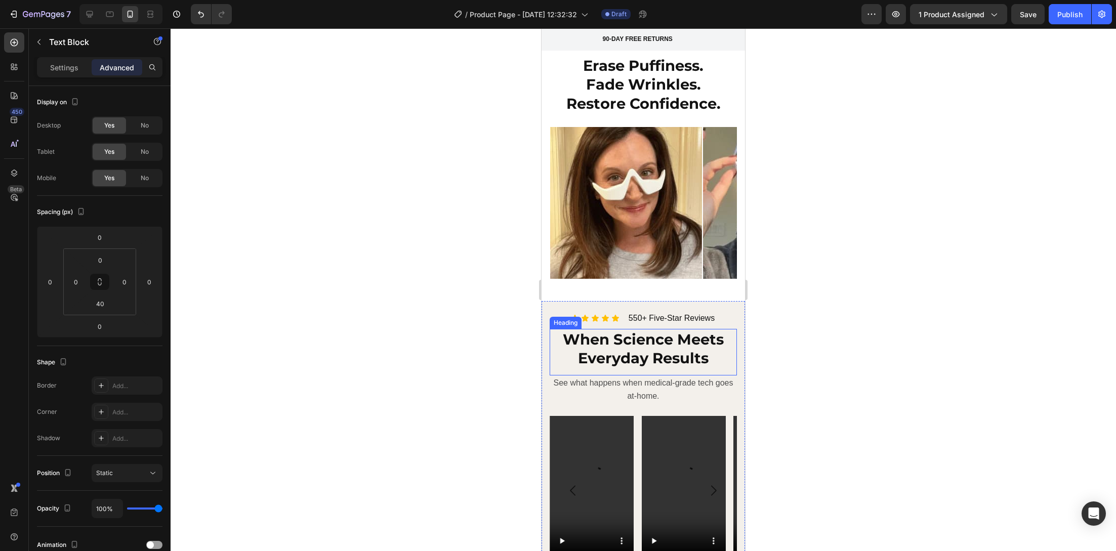
scroll to position [953, 0]
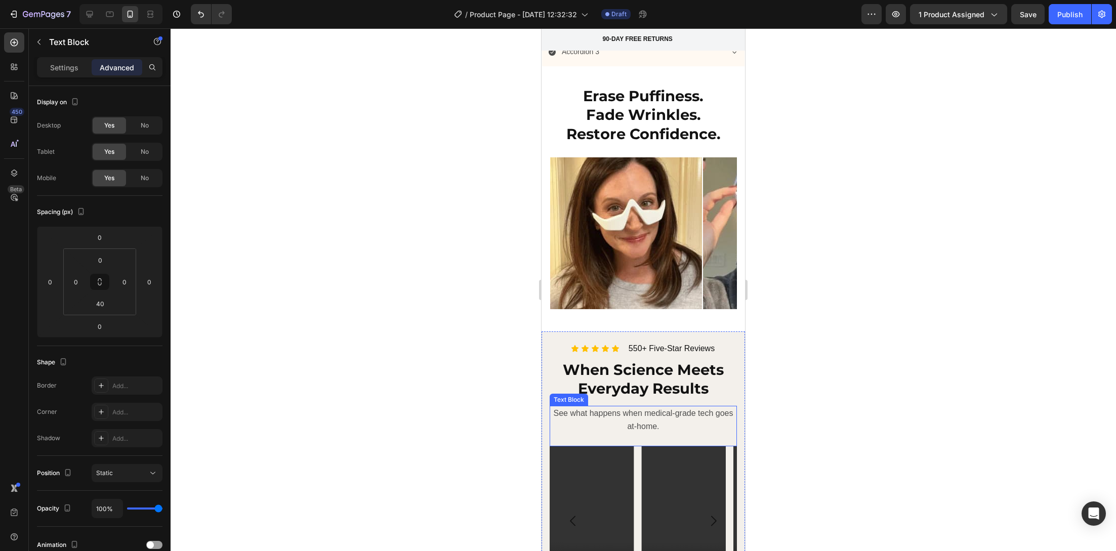
click at [636, 409] on span "See what happens when medical-grade tech goes at-home." at bounding box center [644, 420] width 180 height 22
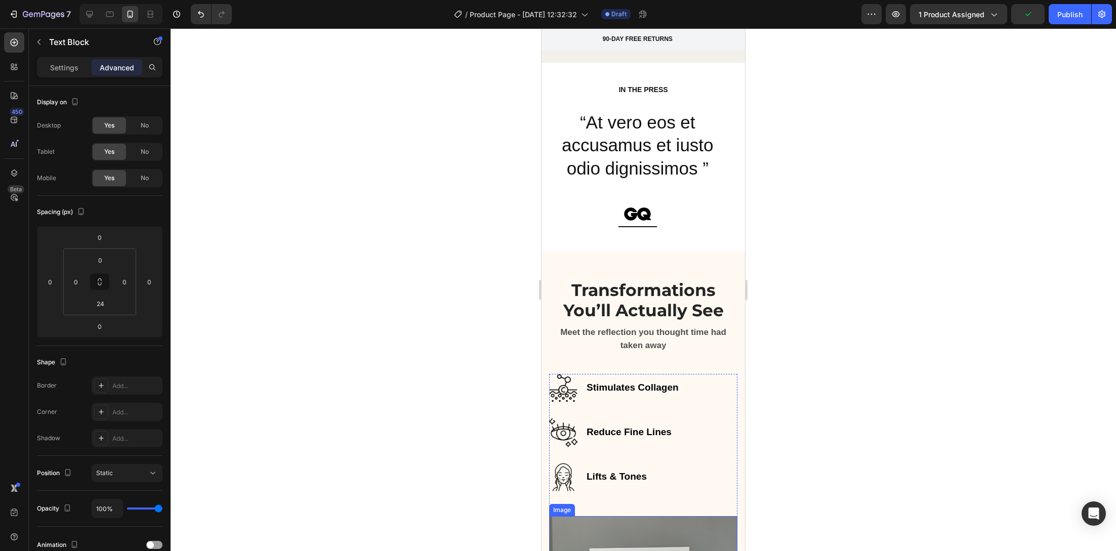
scroll to position [1473, 0]
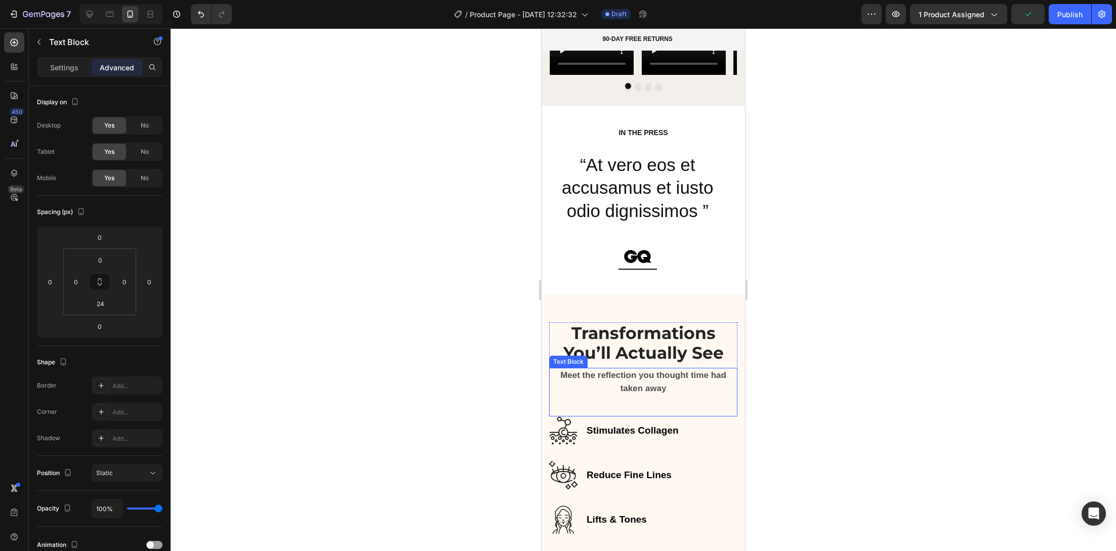
click at [636, 369] on p "Meet the reflection you thought time had taken away" at bounding box center [643, 382] width 186 height 26
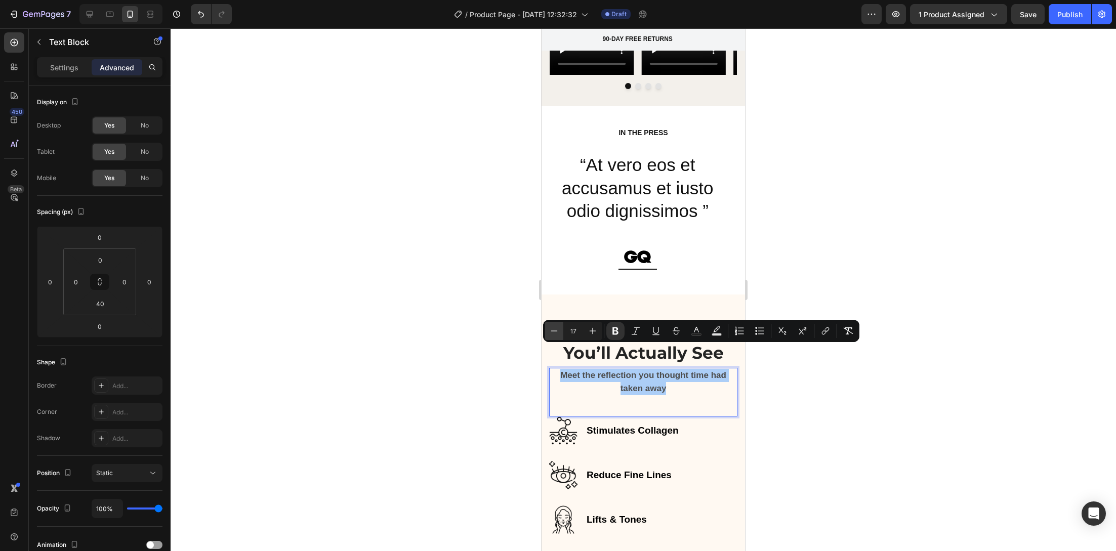
click at [558, 331] on icon "Editor contextual toolbar" at bounding box center [554, 331] width 10 height 10
type input "16"
click at [451, 353] on div at bounding box center [643, 289] width 945 height 523
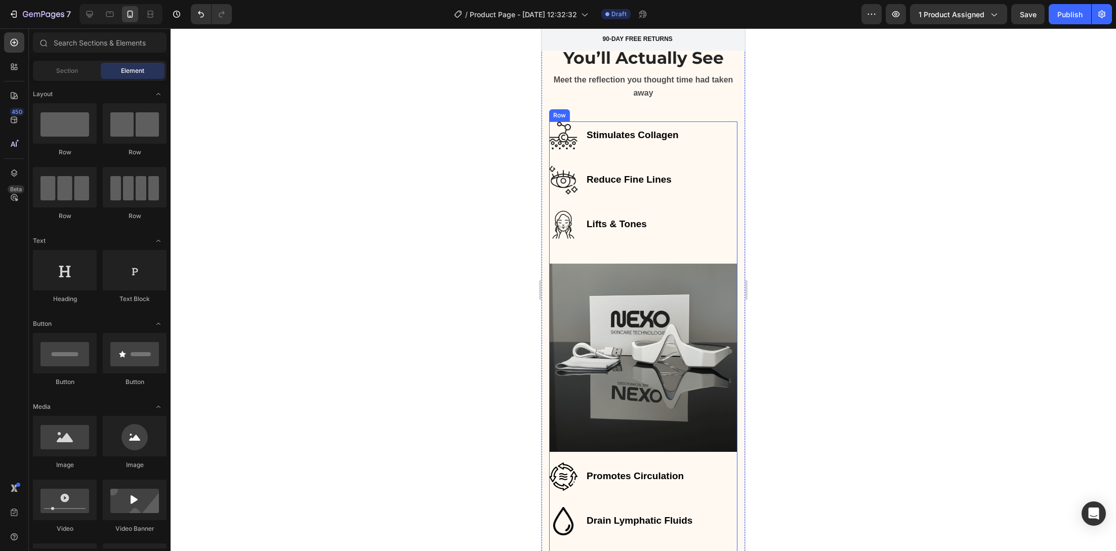
scroll to position [1482, 0]
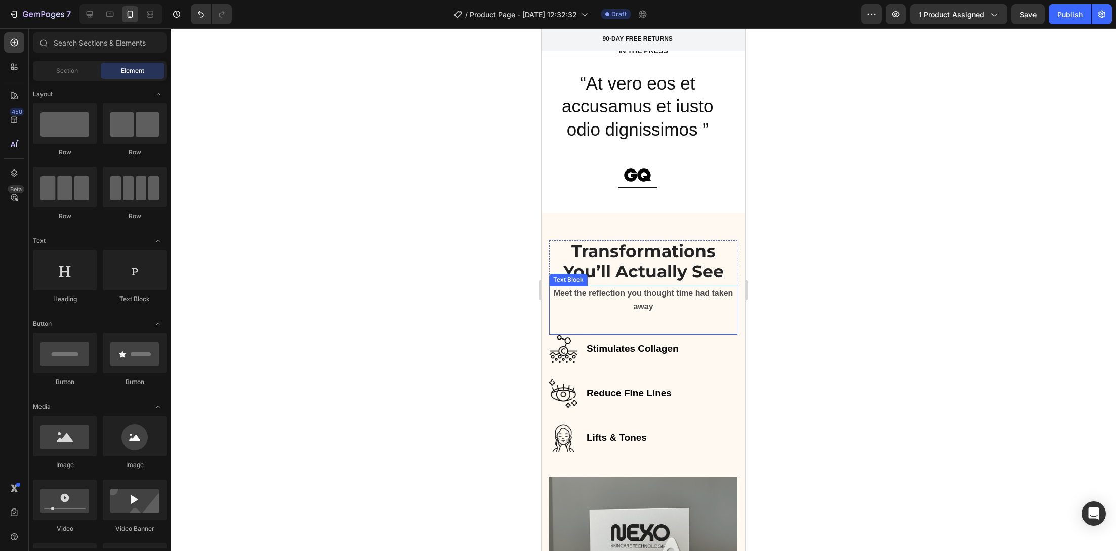
click at [627, 295] on p "Meet the reflection you thought time had taken away" at bounding box center [643, 300] width 186 height 26
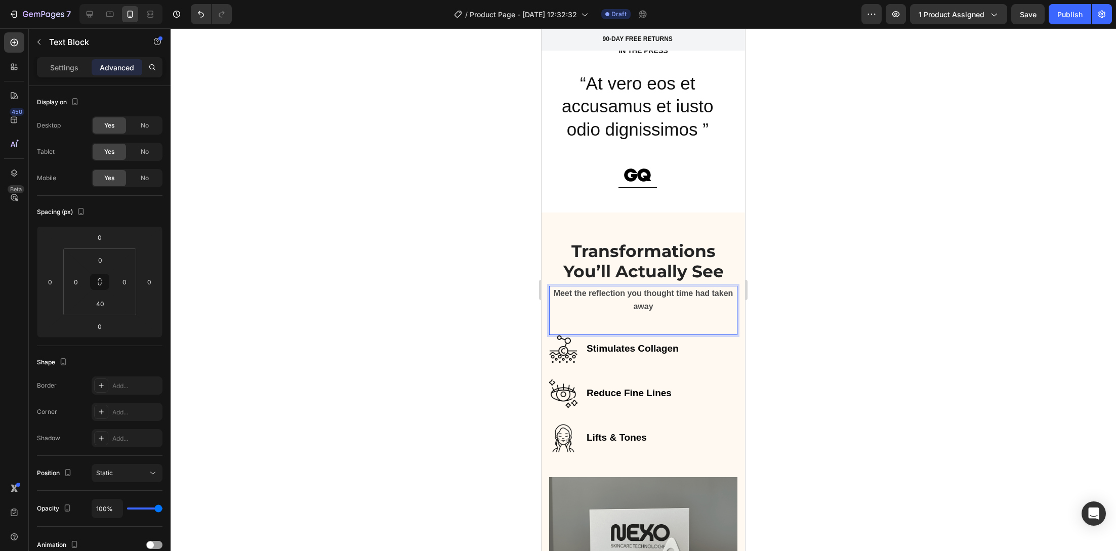
click at [627, 295] on strong "Meet the reflection you thought time had taken away" at bounding box center [644, 300] width 180 height 22
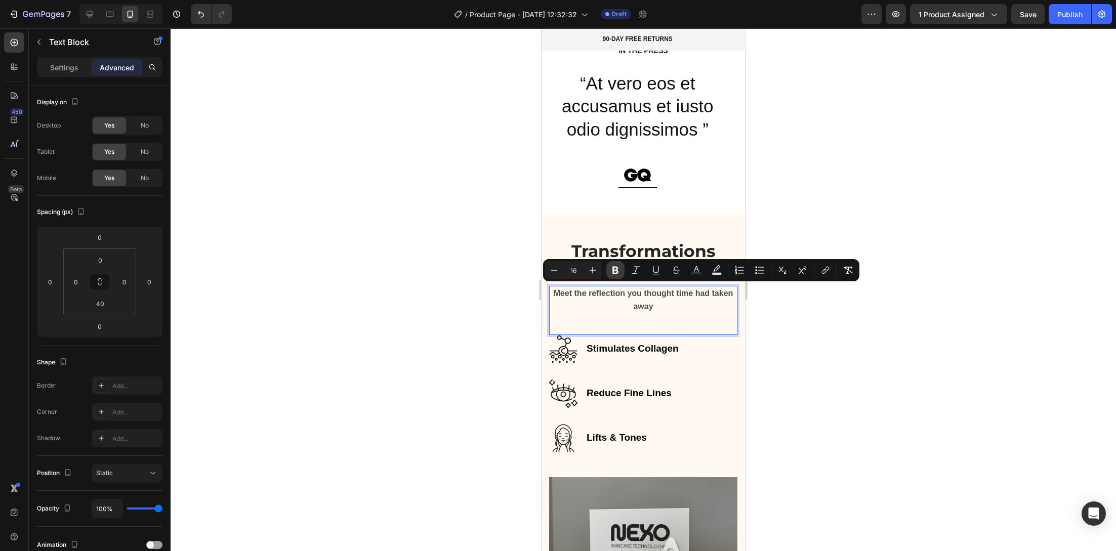
click at [612, 274] on icon "Editor contextual toolbar" at bounding box center [615, 270] width 10 height 10
click at [504, 293] on div at bounding box center [643, 289] width 945 height 523
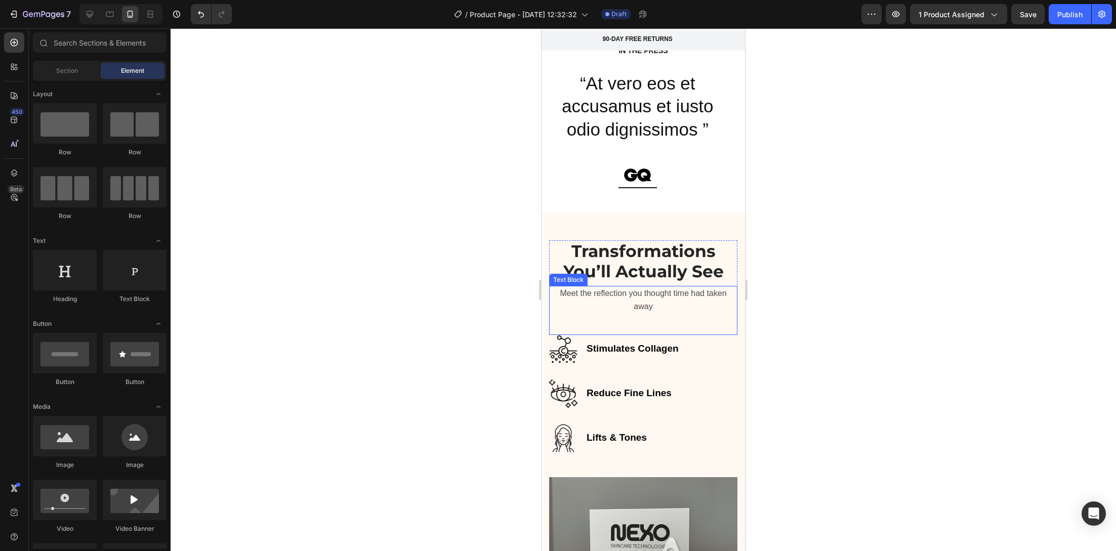
click at [689, 295] on p "Meet the reflection you thought time had taken away" at bounding box center [643, 300] width 186 height 26
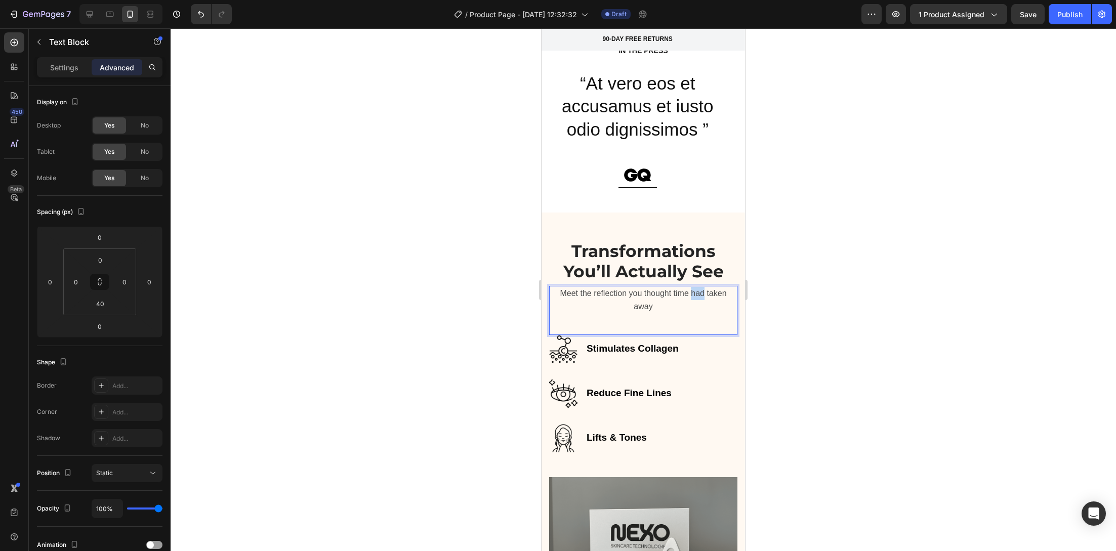
click at [685, 292] on span "Meet the reflection you thought time had taken away" at bounding box center [643, 300] width 166 height 22
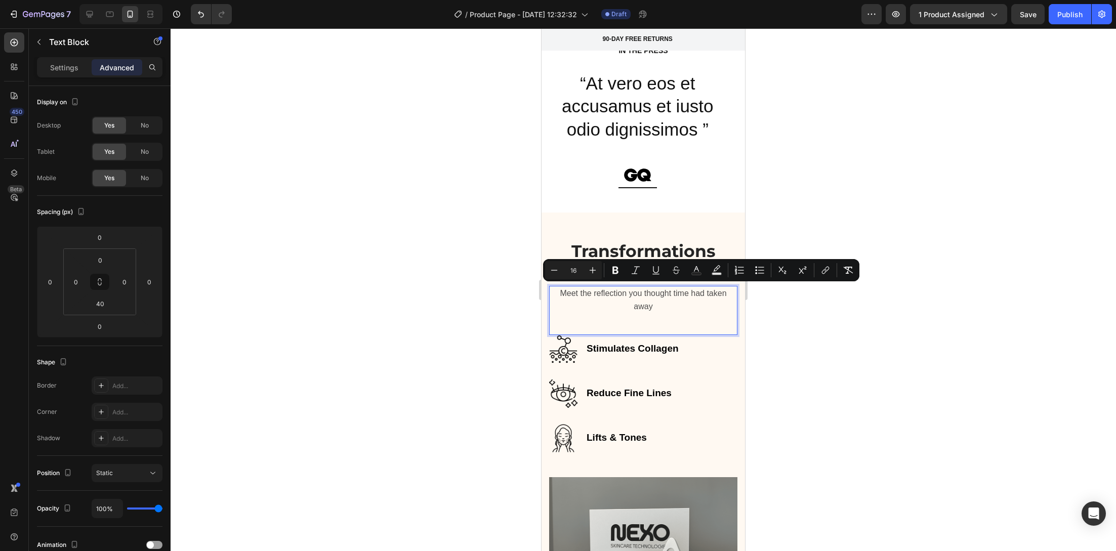
click at [684, 291] on span "Meet the reflection you thought time had taken away" at bounding box center [643, 300] width 166 height 22
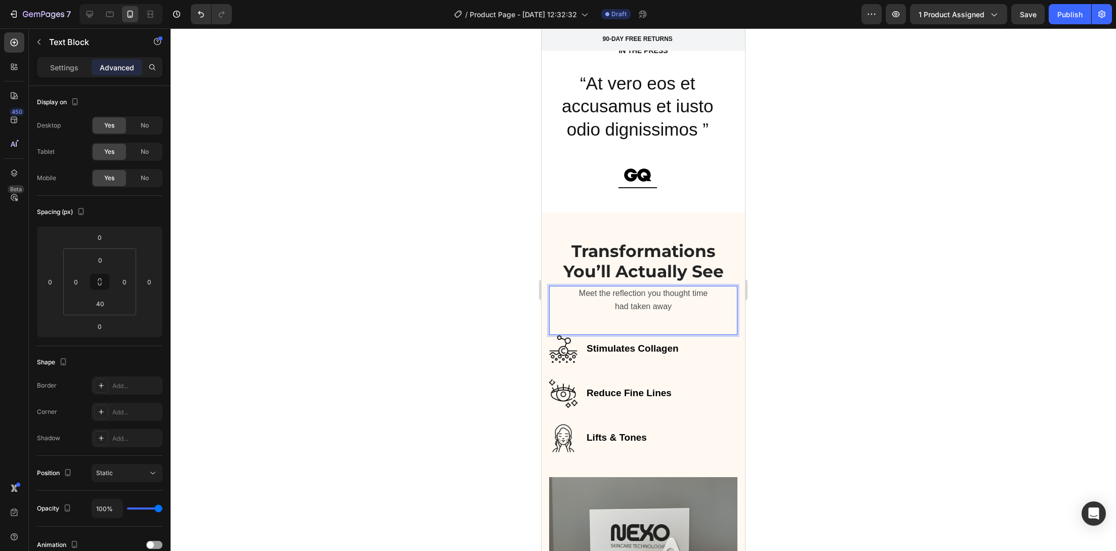
click at [490, 304] on div at bounding box center [643, 289] width 945 height 523
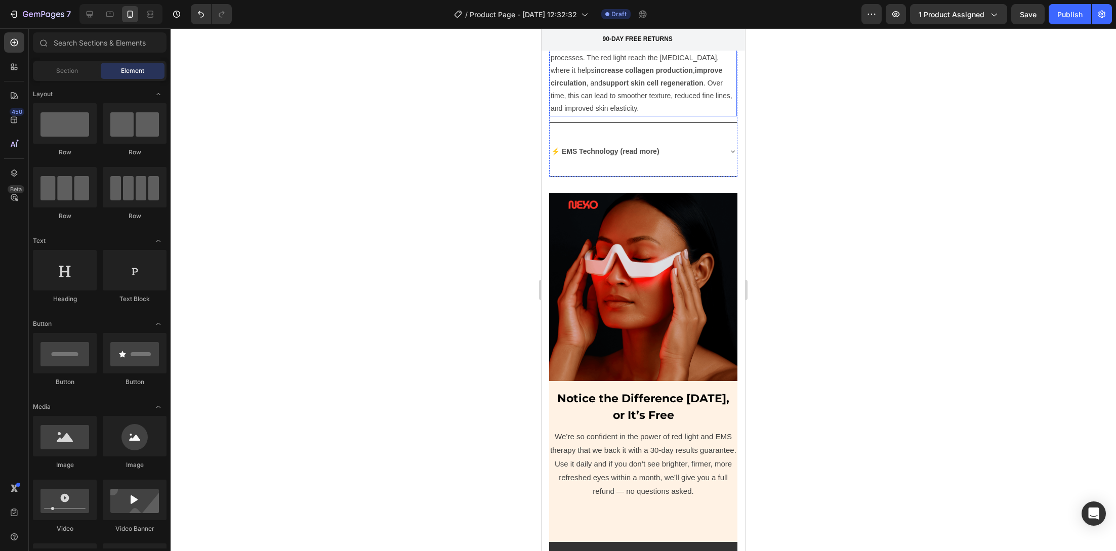
scroll to position [3085, 0]
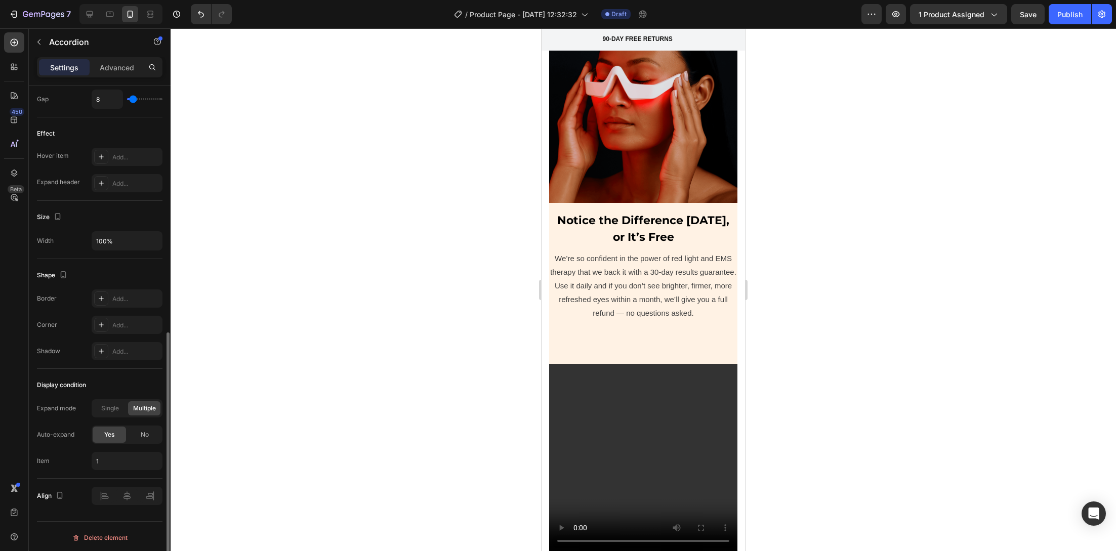
scroll to position [490, 0]
click at [144, 438] on span "No" at bounding box center [145, 437] width 8 height 9
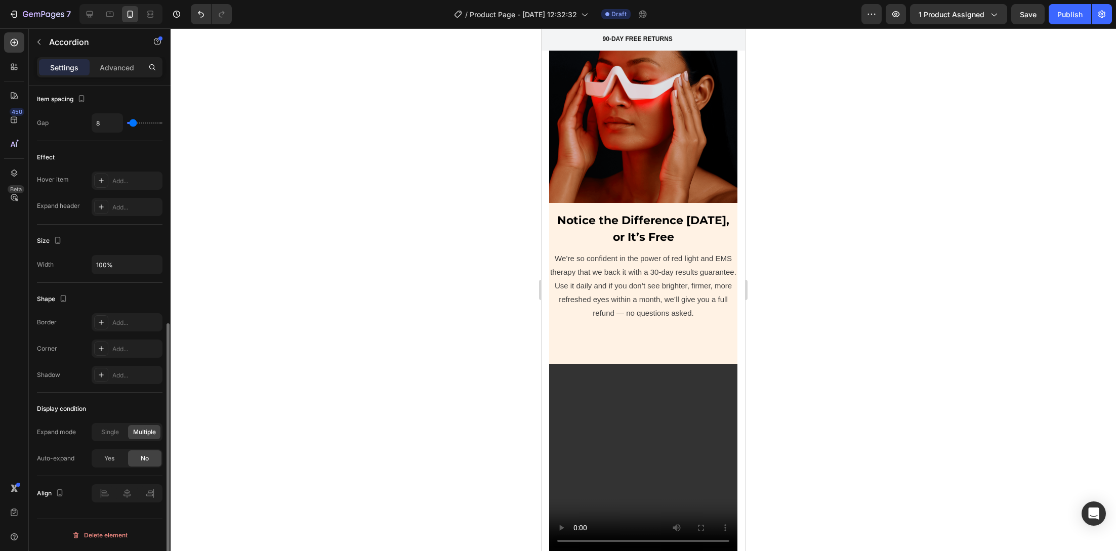
scroll to position [467, 0]
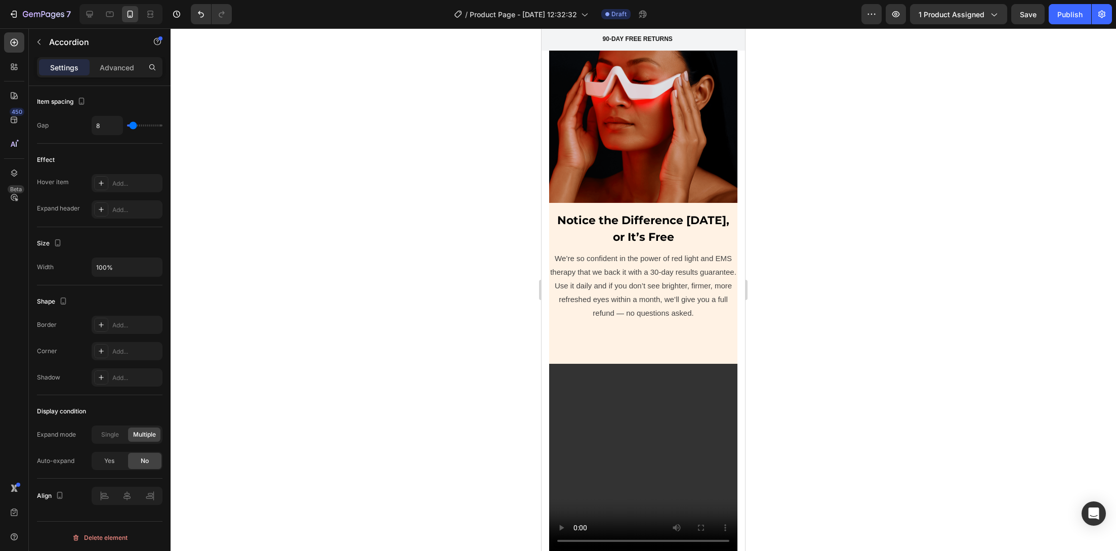
click at [425, 375] on div at bounding box center [643, 289] width 945 height 523
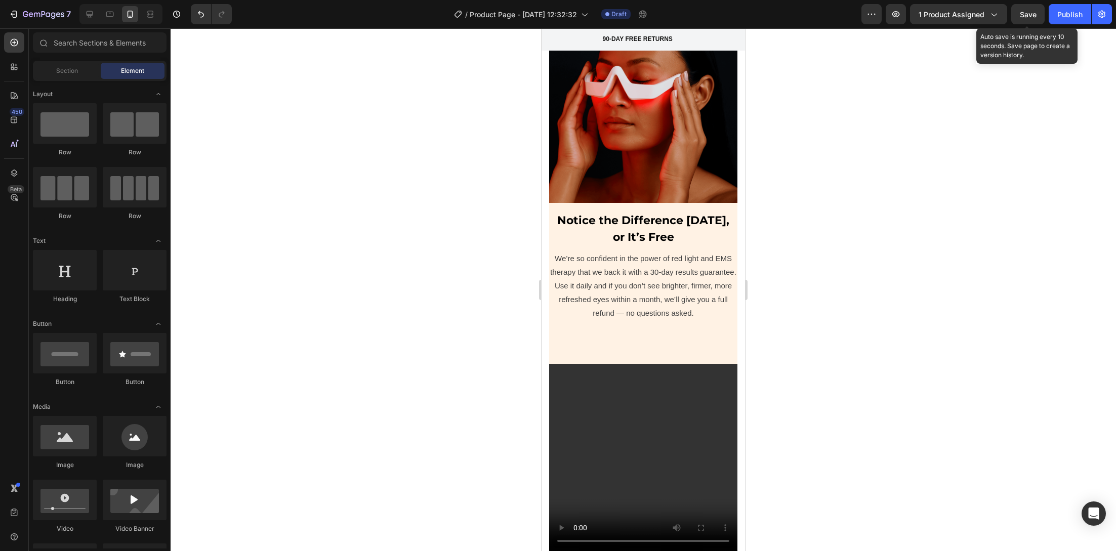
drag, startPoint x: 1025, startPoint y: 14, endPoint x: 951, endPoint y: 72, distance: 93.6
click at [1025, 14] on span "Save" at bounding box center [1028, 14] width 17 height 9
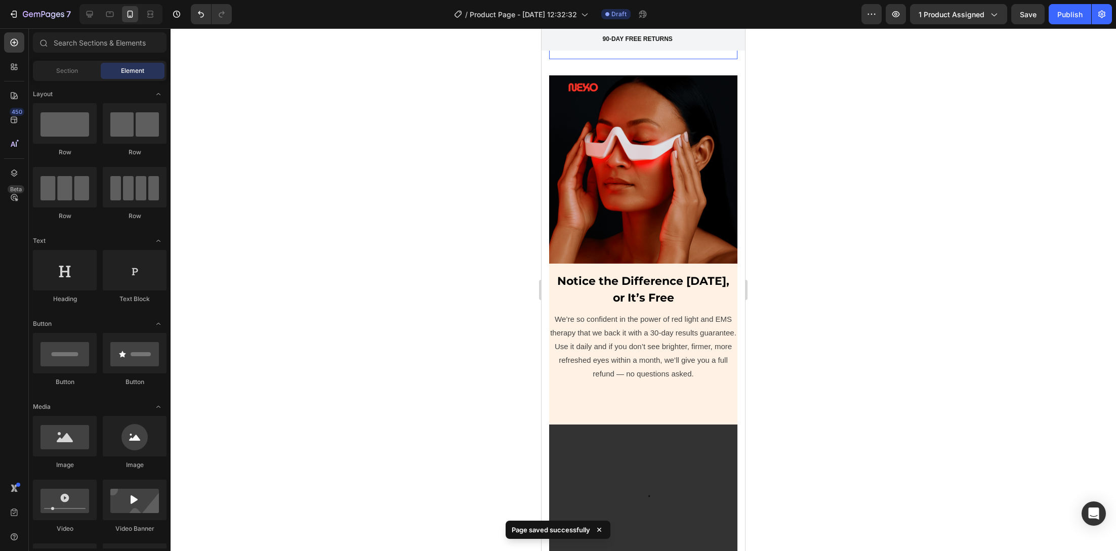
scroll to position [3220, 0]
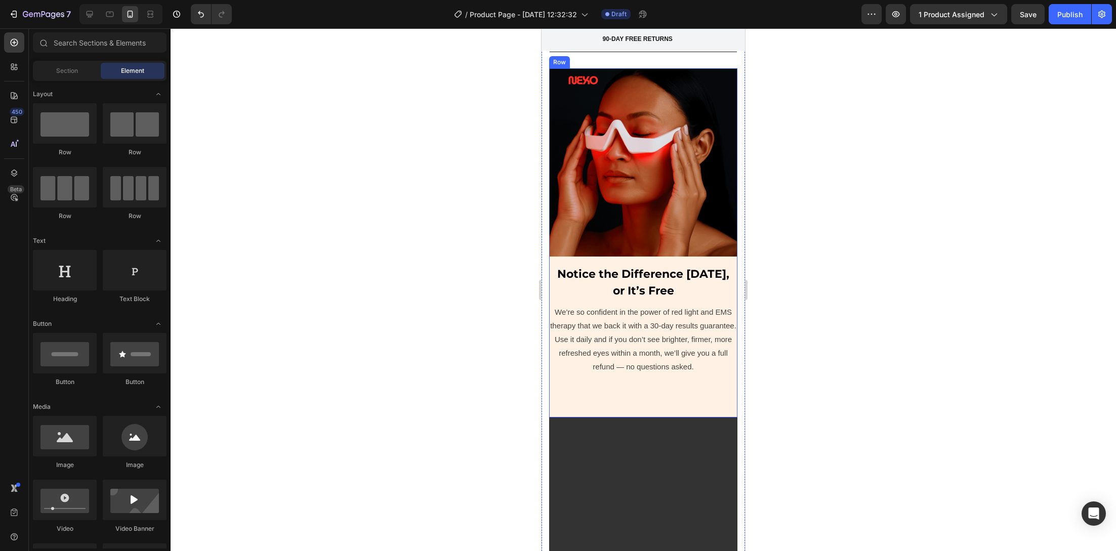
click at [559, 388] on div "Notice the Difference in 30 Days, or It’s Free Text block We’re so confident in…" at bounding box center [643, 242] width 188 height 349
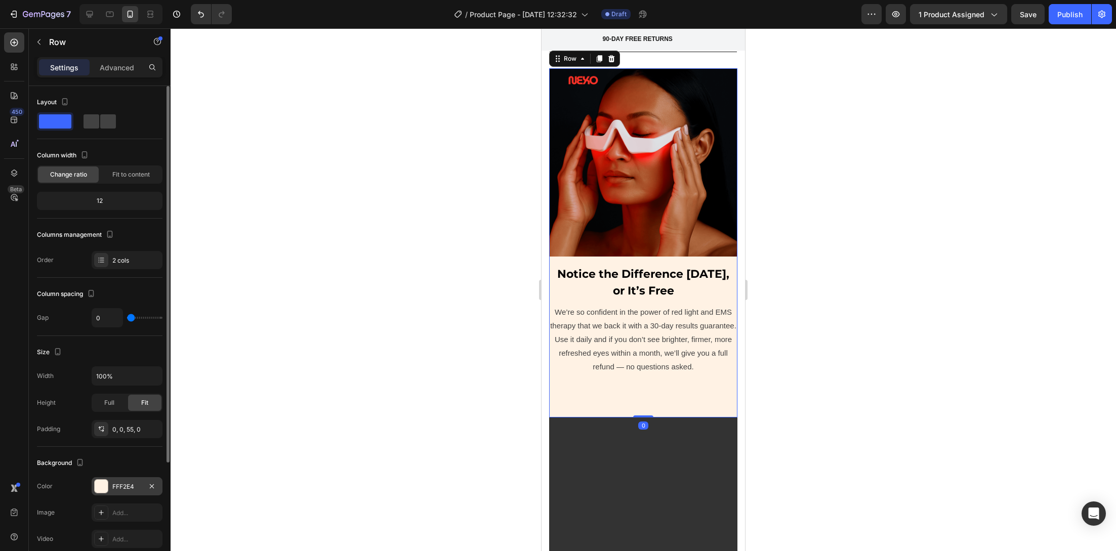
click at [103, 482] on div at bounding box center [101, 486] width 13 height 13
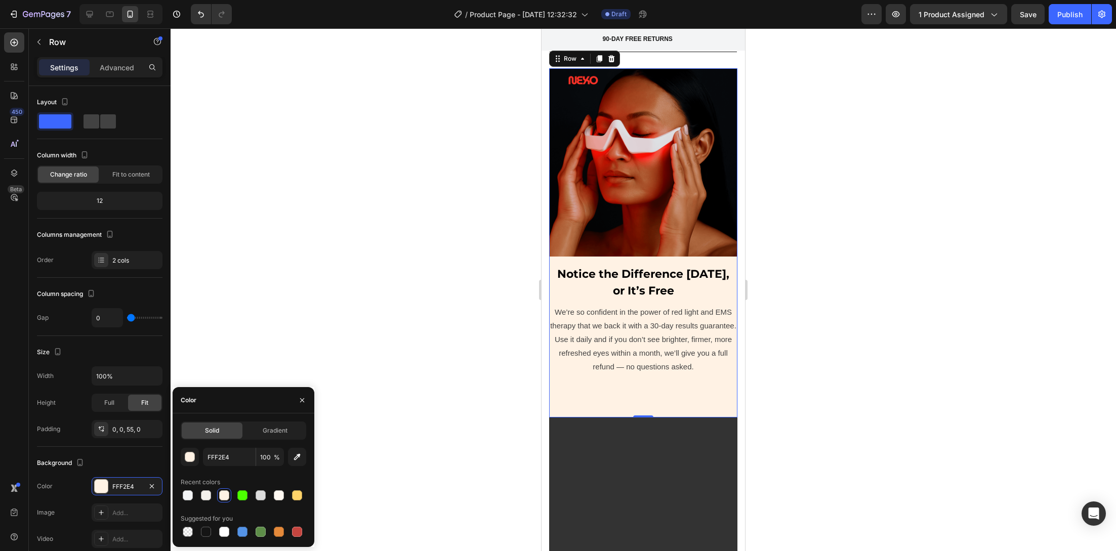
click at [501, 313] on div at bounding box center [643, 289] width 945 height 523
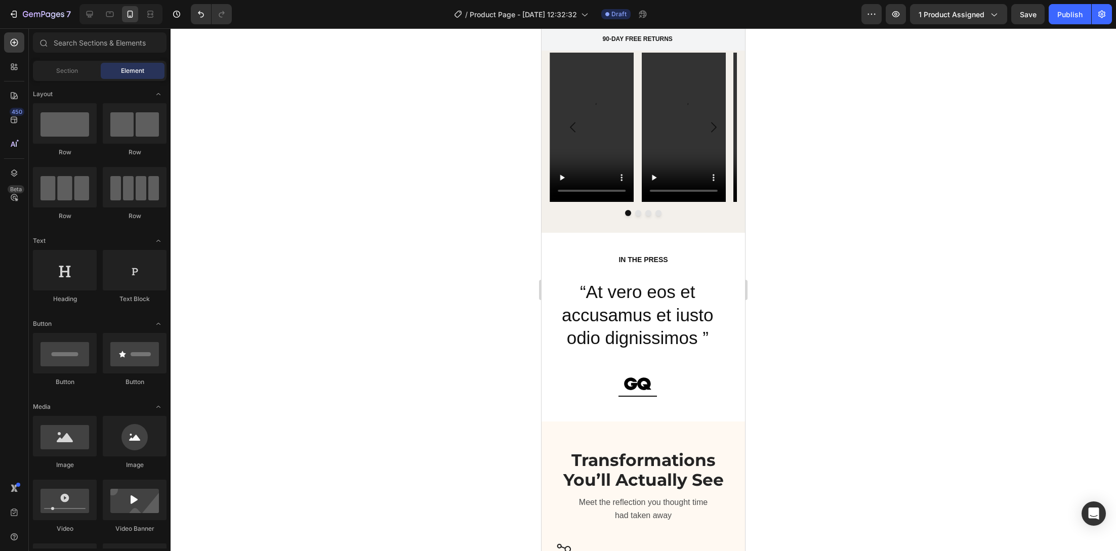
scroll to position [1346, 0]
click at [617, 286] on p "“At vero eos et accusamus et iusto odio dignissimos ”" at bounding box center [637, 314] width 175 height 69
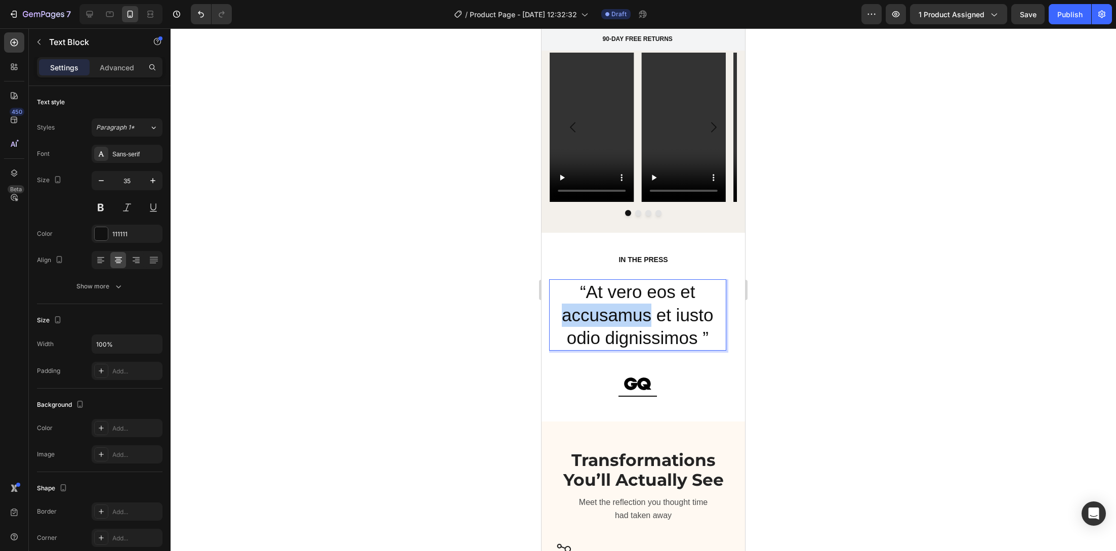
click at [617, 287] on p "“At vero eos et accusamus et iusto odio dignissimos ”" at bounding box center [637, 314] width 175 height 69
click at [617, 286] on p "“At vero eos et accusamus et iusto odio dignissimos ”" at bounding box center [637, 314] width 175 height 69
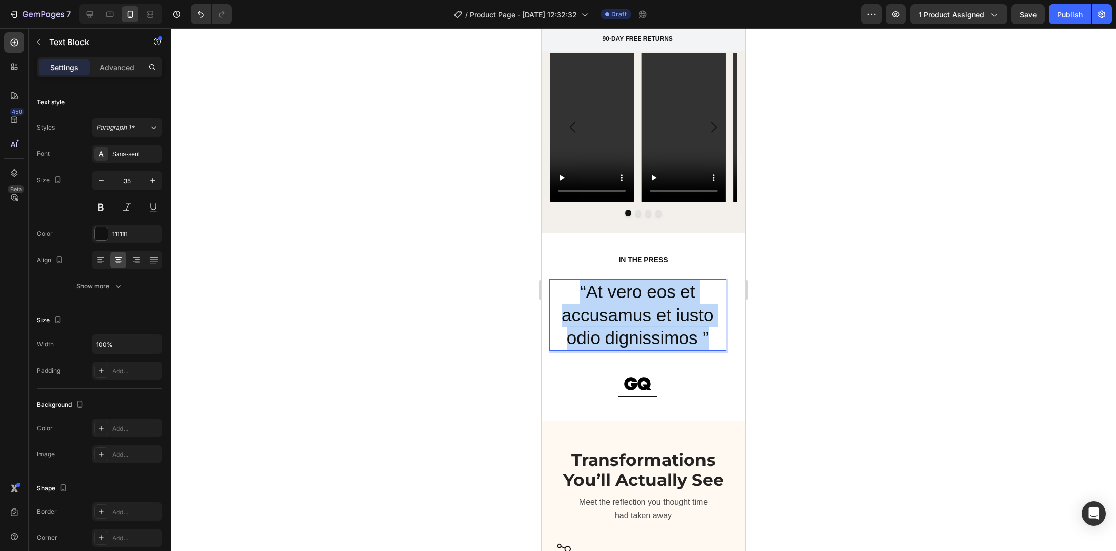
click at [617, 286] on p "“At vero eos et accusamus et iusto odio dignissimos ”" at bounding box center [637, 314] width 175 height 69
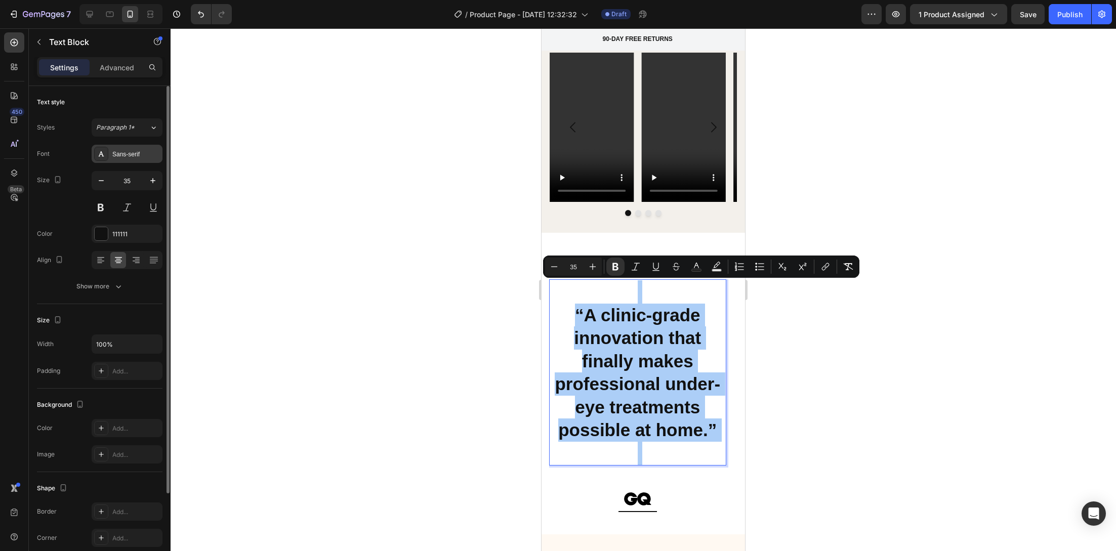
click at [137, 161] on div "Sans-serif" at bounding box center [127, 154] width 71 height 18
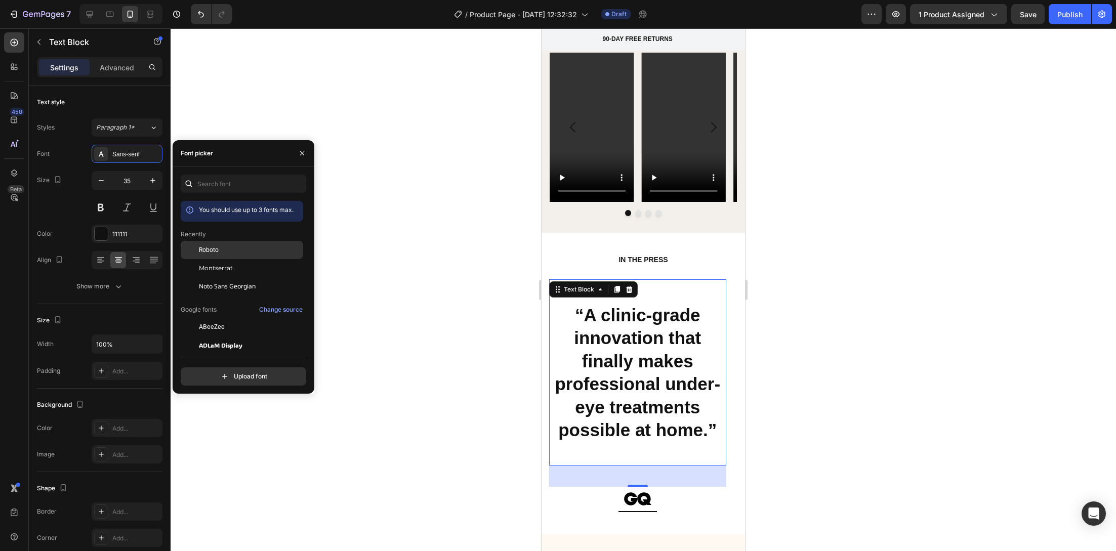
click at [216, 318] on div "Roboto" at bounding box center [242, 327] width 122 height 18
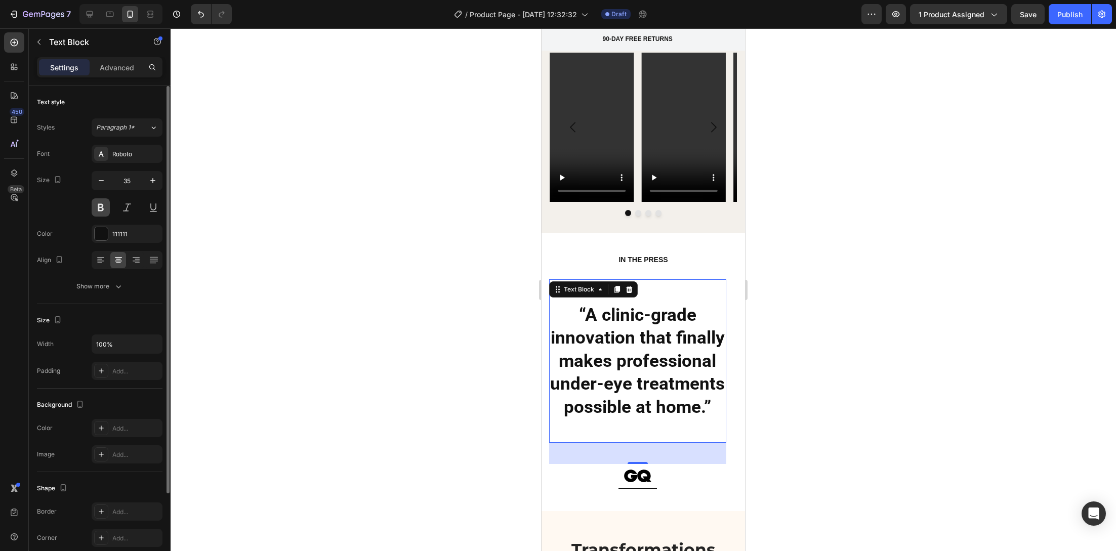
click at [105, 200] on button at bounding box center [101, 207] width 18 height 18
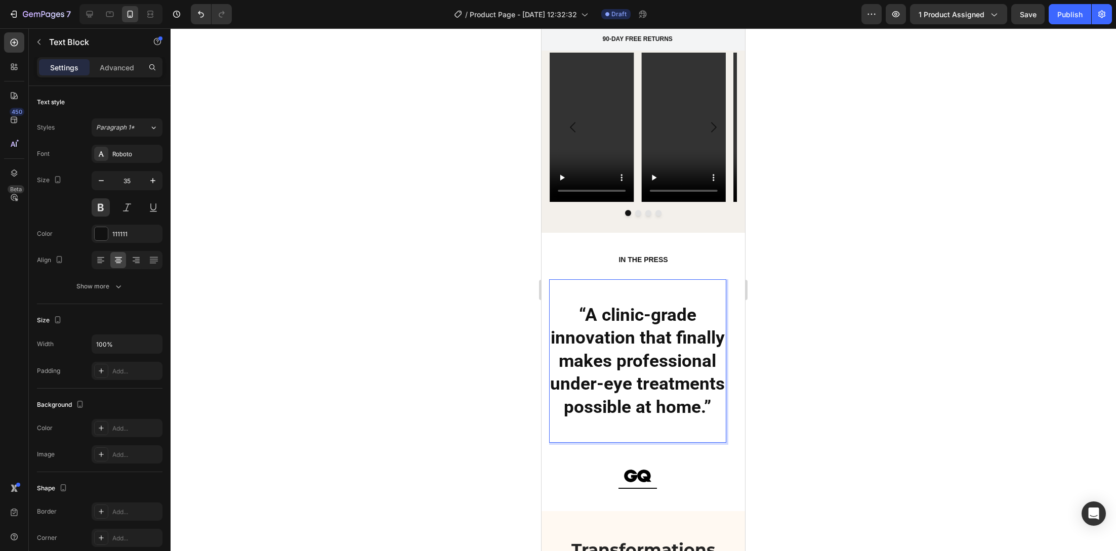
click at [608, 332] on strong "“A clinic-grade innovation that finally makes professional under-eye treatments…" at bounding box center [637, 361] width 175 height 113
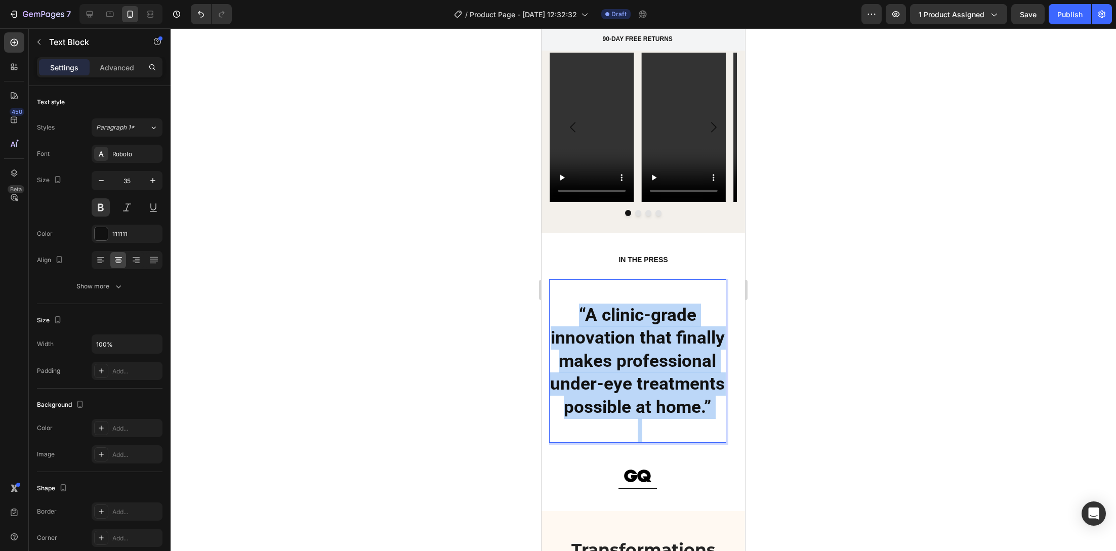
click at [608, 331] on strong "“A clinic-grade innovation that finally makes professional under-eye treatments…" at bounding box center [637, 361] width 175 height 113
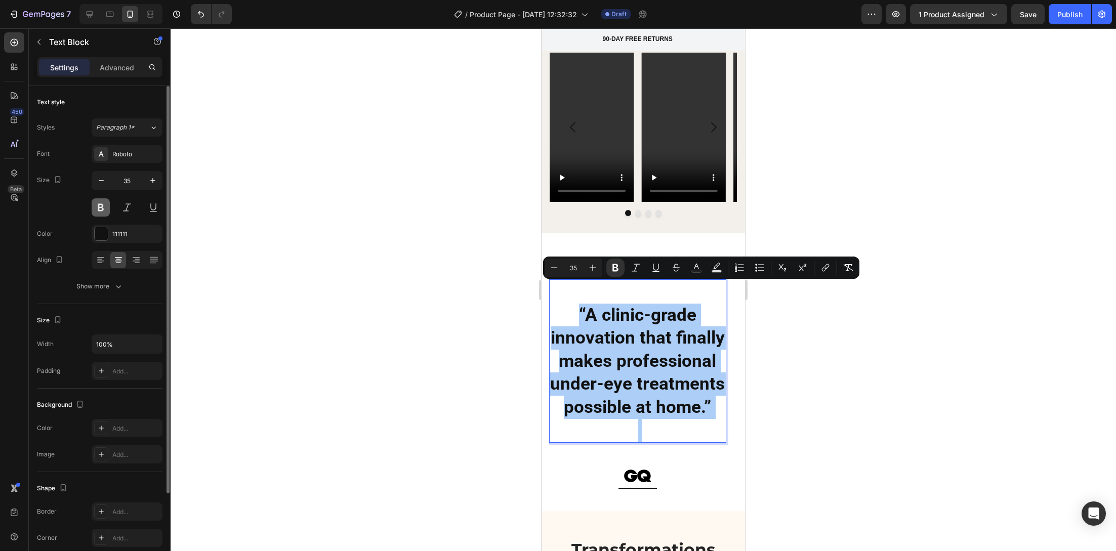
click at [102, 204] on button at bounding box center [101, 207] width 18 height 18
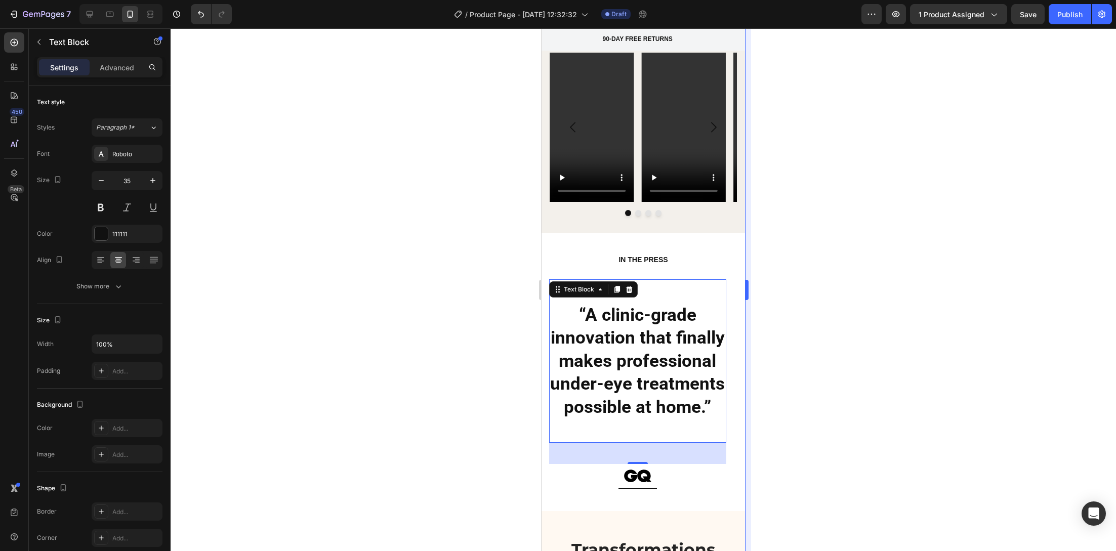
click at [756, 408] on div at bounding box center [643, 289] width 945 height 523
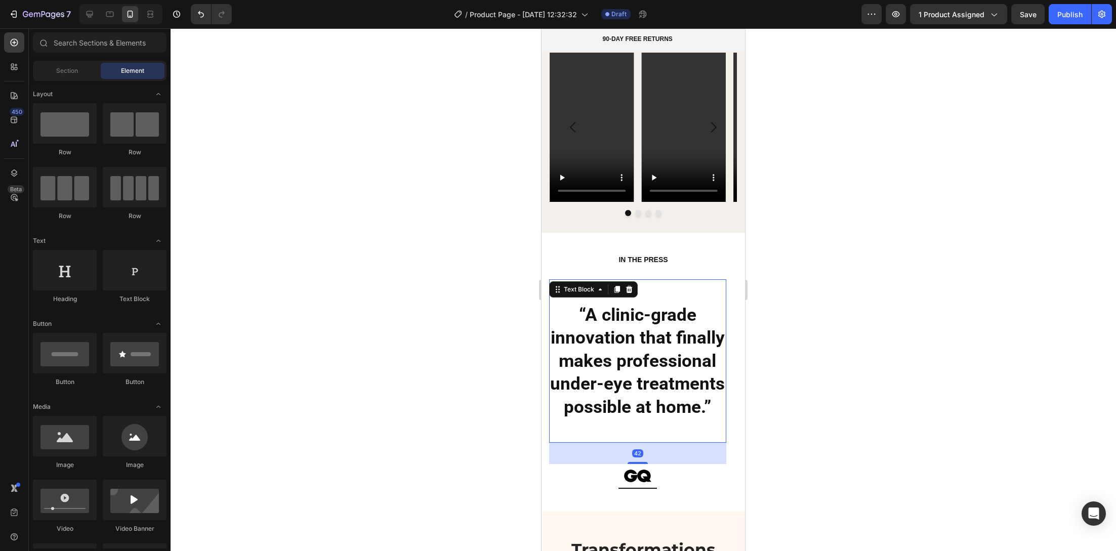
click at [668, 361] on strong "“A clinic-grade innovation that finally makes professional under-eye treatments…" at bounding box center [637, 361] width 175 height 113
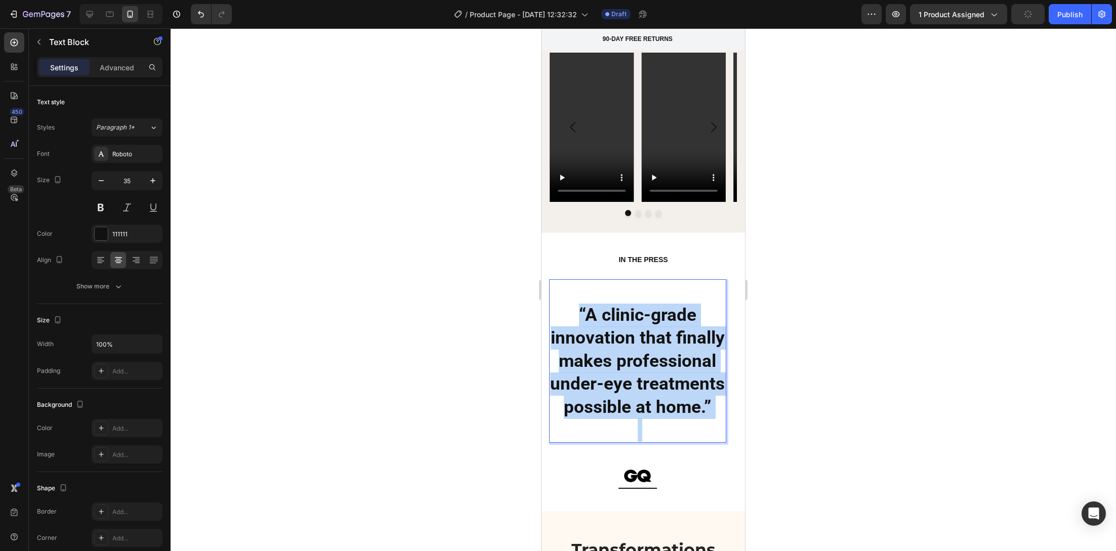
click at [668, 361] on strong "“A clinic-grade innovation that finally makes professional under-eye treatments…" at bounding box center [637, 361] width 175 height 113
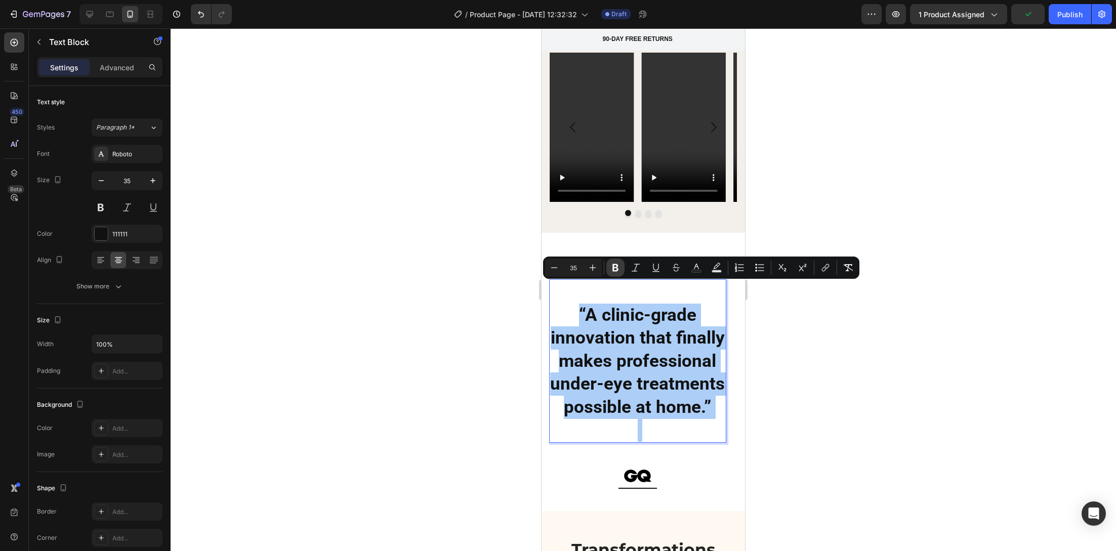
click at [616, 265] on icon "Editor contextual toolbar" at bounding box center [615, 268] width 6 height 8
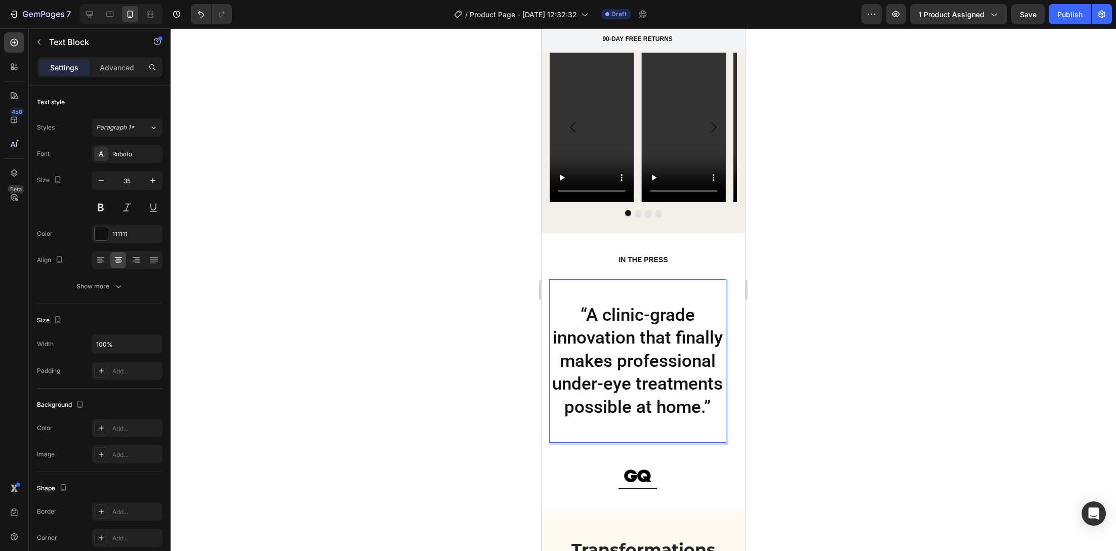
click at [588, 346] on p "“A clinic-grade innovation that finally makes professional under-eye treatments…" at bounding box center [637, 361] width 175 height 115
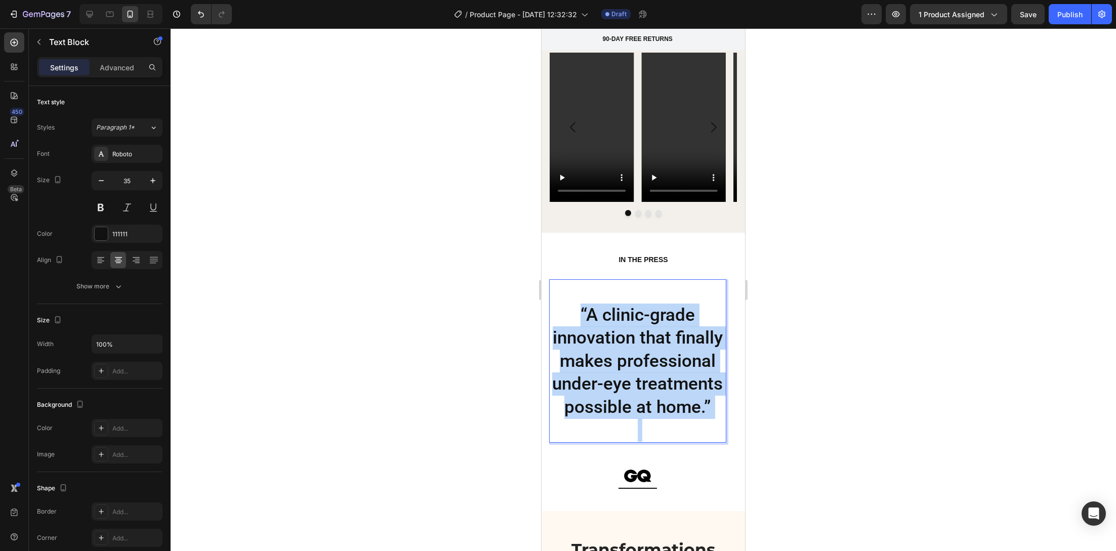
click at [588, 345] on p "“A clinic-grade innovation that finally makes professional under-eye treatments…" at bounding box center [637, 361] width 175 height 115
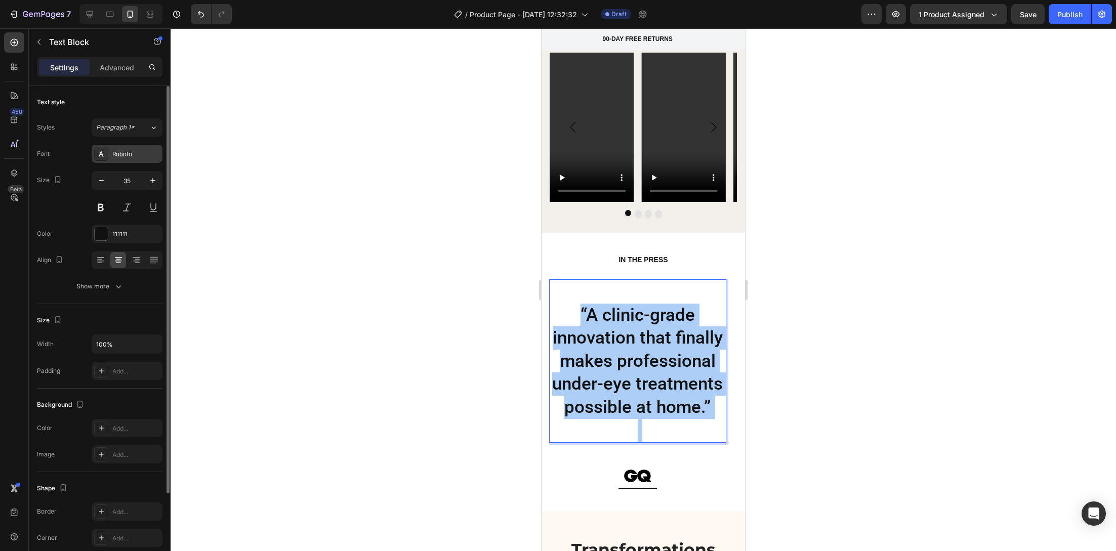
click at [124, 161] on div "Roboto" at bounding box center [127, 154] width 71 height 18
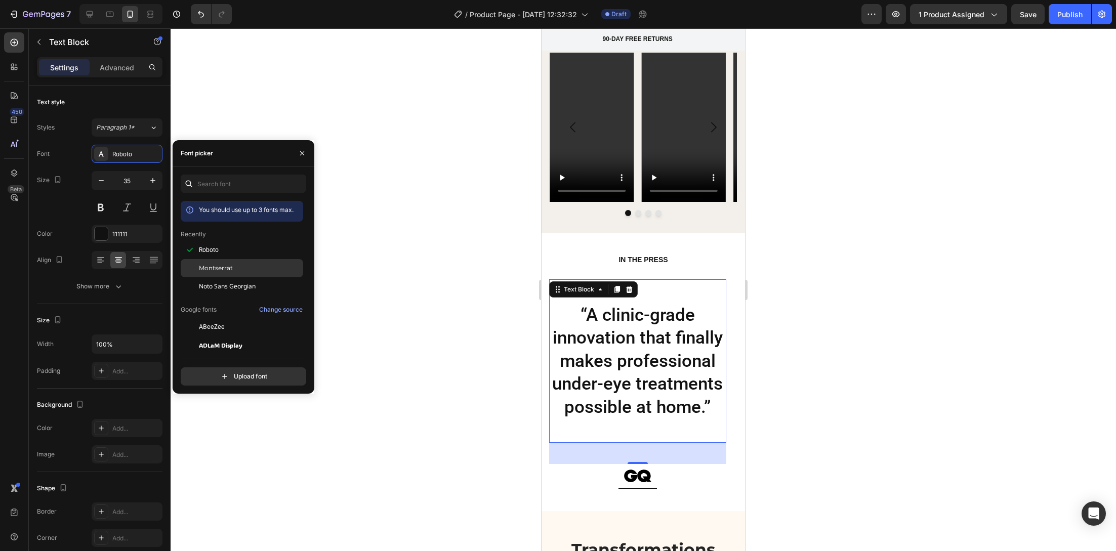
click at [209, 372] on div "Montserrat" at bounding box center [242, 381] width 122 height 18
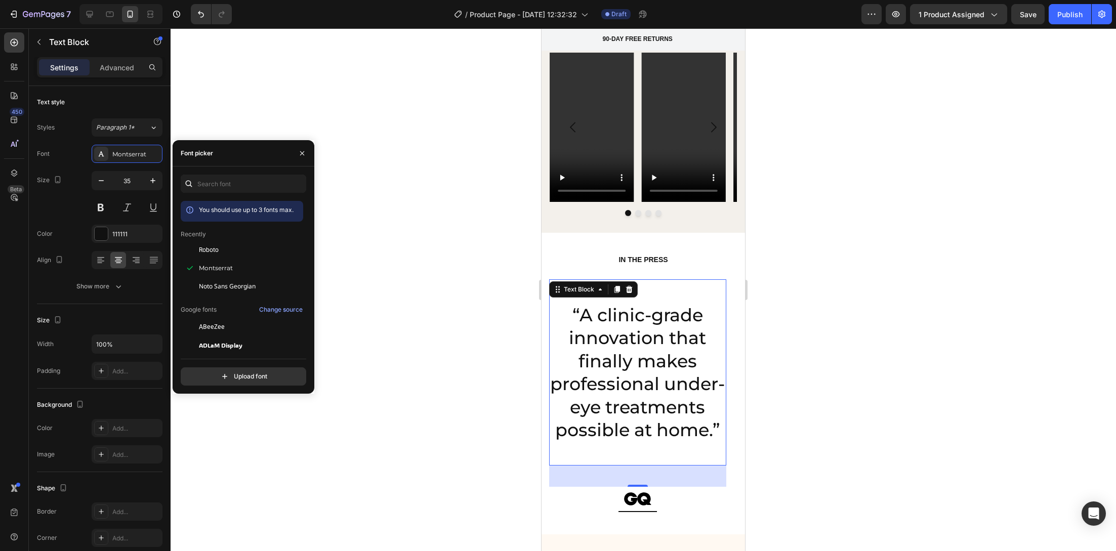
click at [450, 288] on div at bounding box center [643, 289] width 945 height 523
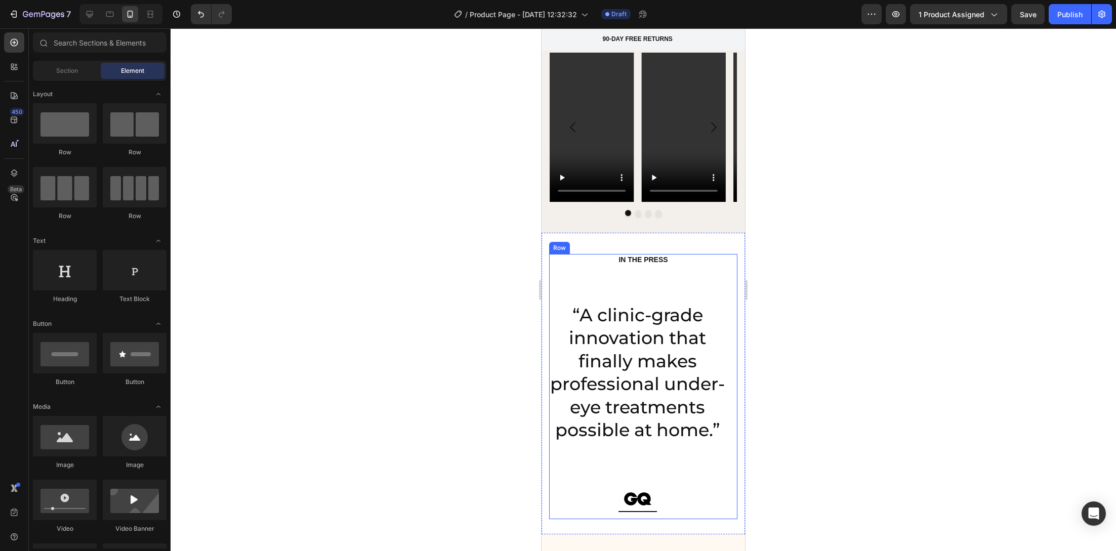
click at [634, 254] on div "IN THE PRESS Heading “A clinic-grade innovation that finally makes professional…" at bounding box center [643, 386] width 188 height 265
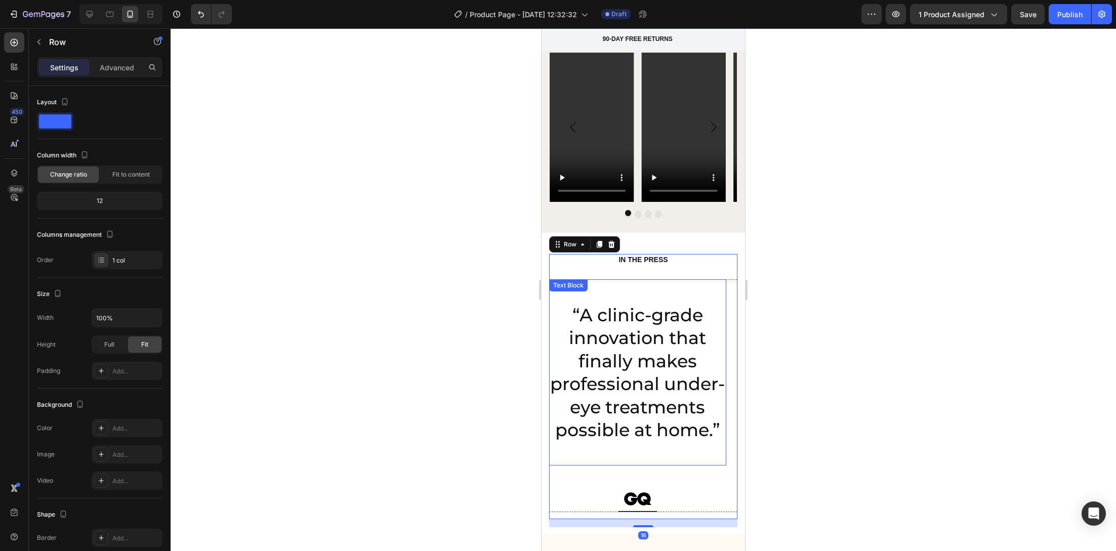
click at [634, 304] on p "“A clinic-grade innovation that finally makes professional under-eye treatments…" at bounding box center [637, 373] width 175 height 138
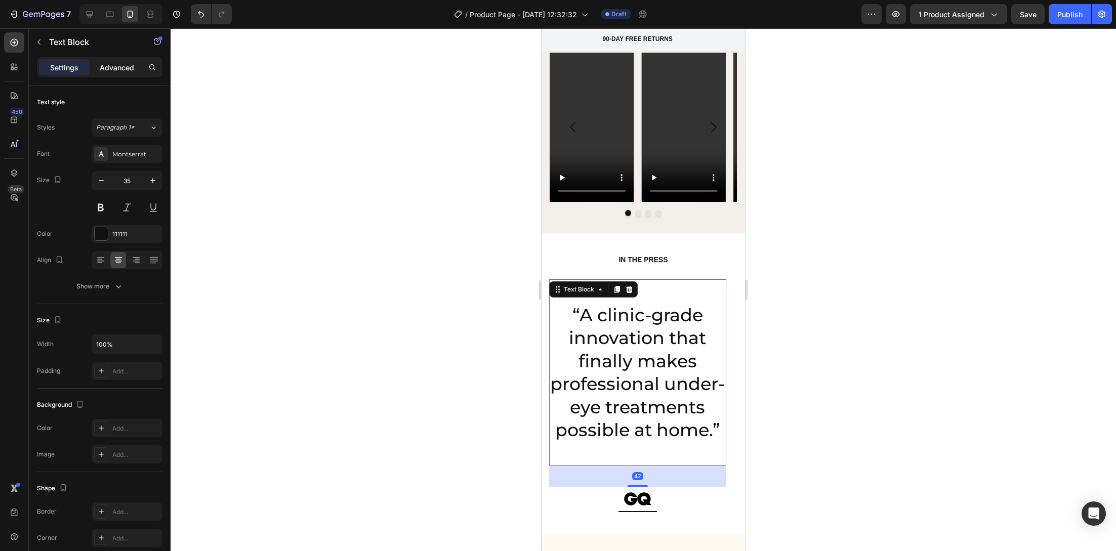
click at [128, 62] on p "Advanced" at bounding box center [117, 67] width 34 height 11
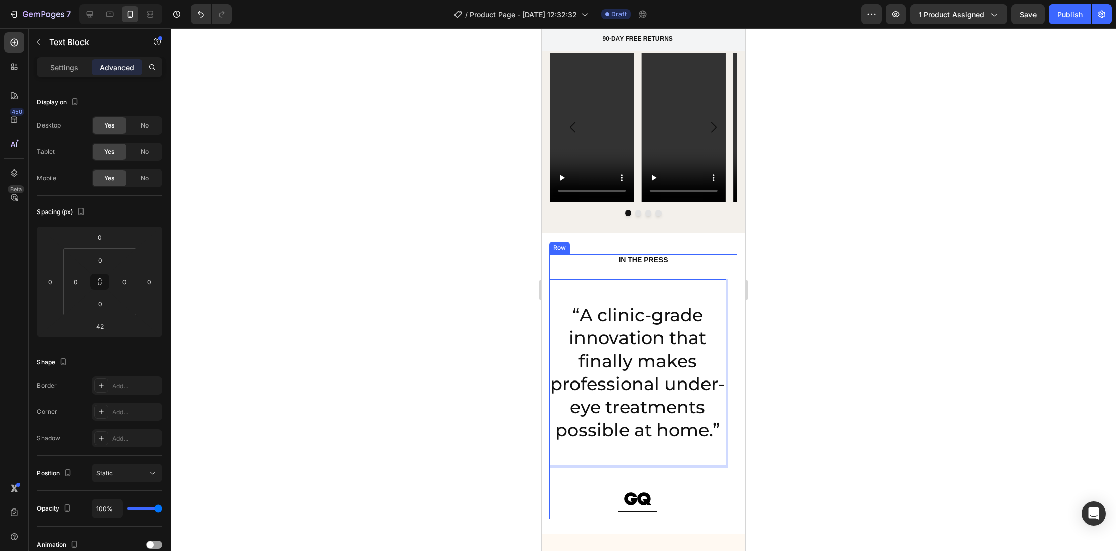
click at [655, 254] on div "IN THE PRESS Heading “A clinic-grade innovation that finally makes professional…" at bounding box center [643, 386] width 188 height 265
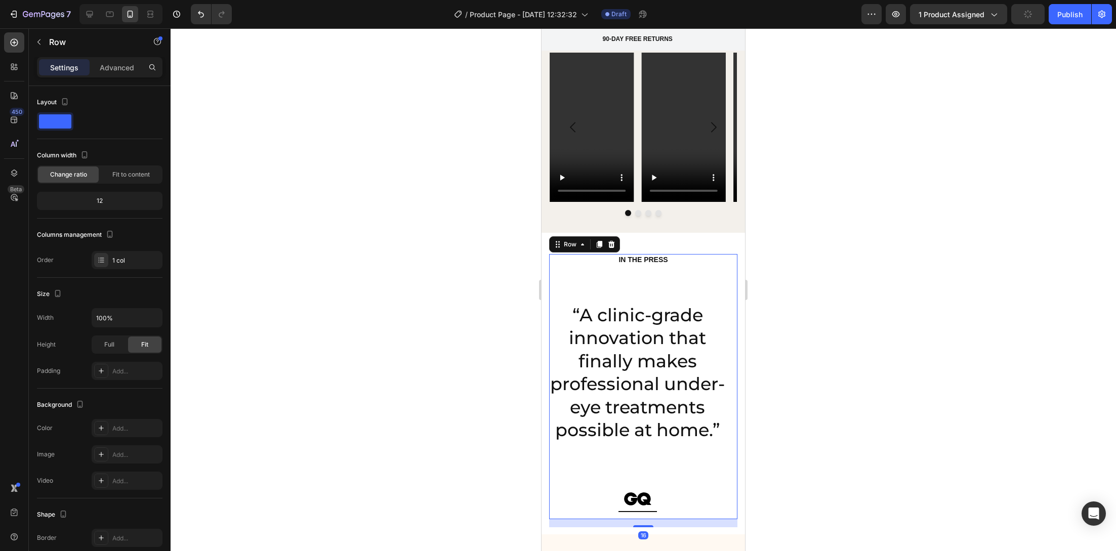
click at [668, 254] on div "IN THE PRESS Heading “A clinic-grade innovation that finally makes professional…" at bounding box center [643, 386] width 188 height 265
click at [662, 280] on p "Rich Text Editor. Editing area: main" at bounding box center [637, 291] width 175 height 23
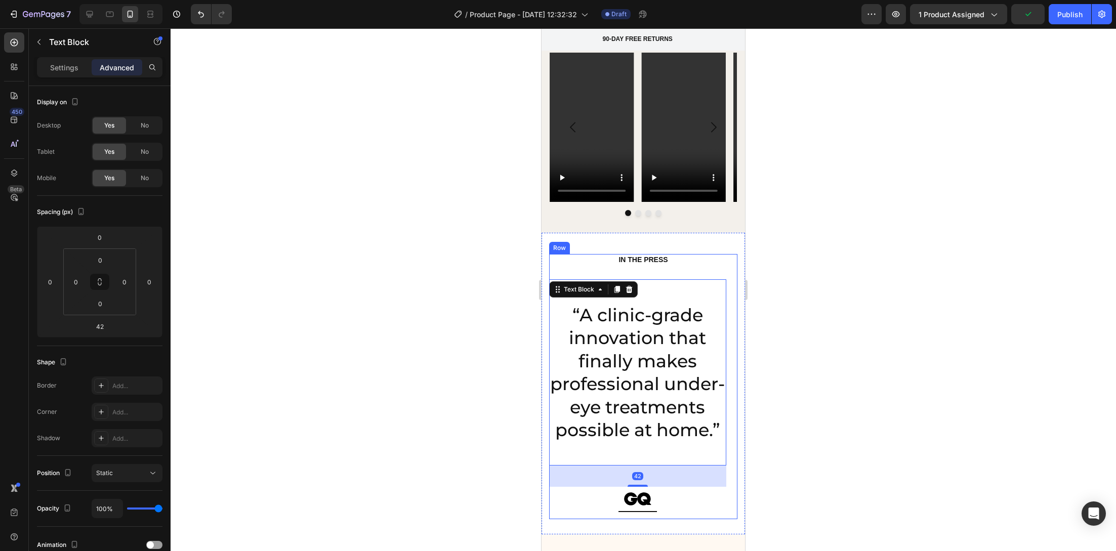
click at [670, 254] on div "IN THE PRESS Heading “A clinic-grade innovation that finally makes professional…" at bounding box center [643, 386] width 188 height 265
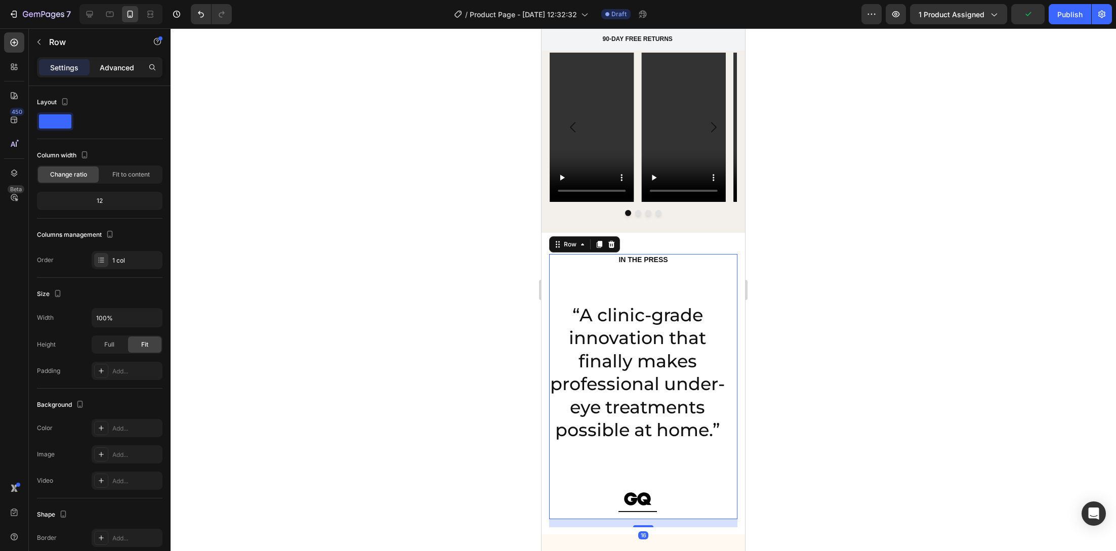
click at [120, 69] on p "Advanced" at bounding box center [117, 67] width 34 height 11
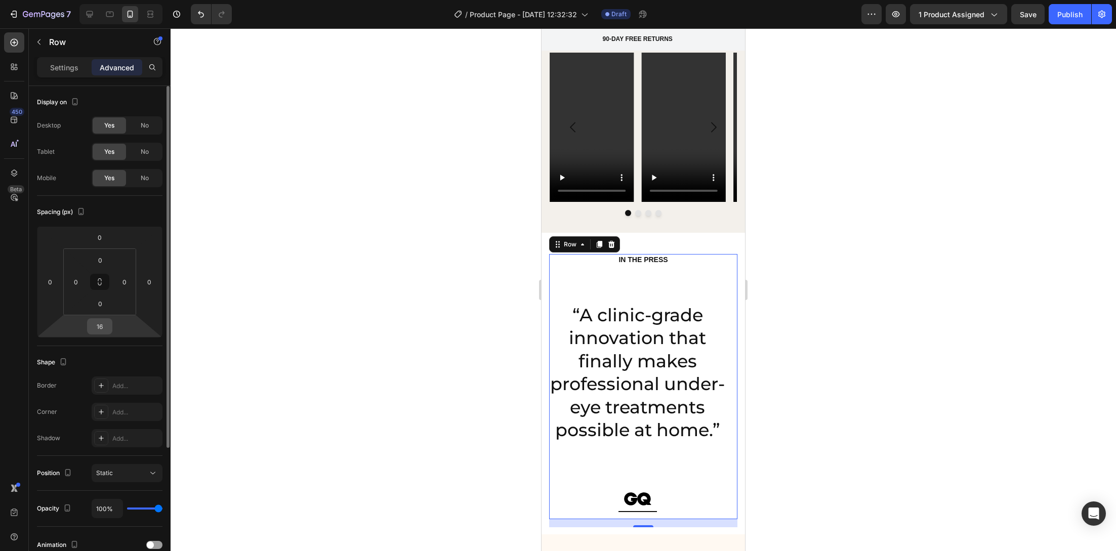
click at [102, 322] on input "16" at bounding box center [100, 326] width 20 height 15
type input "0"
click at [437, 307] on div at bounding box center [643, 289] width 945 height 523
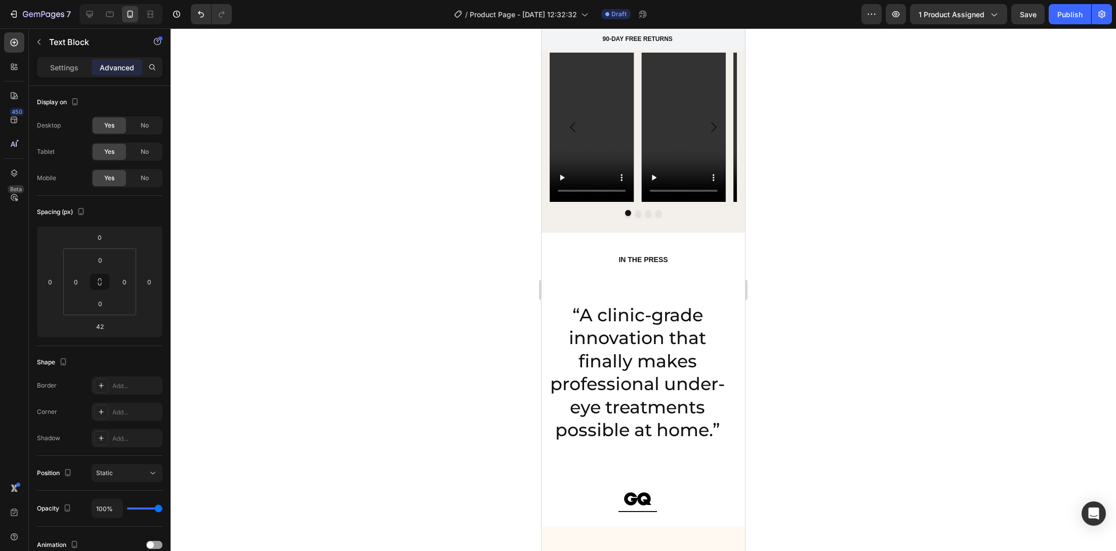
click at [577, 304] on p "“A clinic-grade innovation that finally makes professional under-eye treatments…" at bounding box center [637, 373] width 175 height 138
click at [573, 304] on p "“A clinic-grade innovation that finally makes professional under-eye treatments…" at bounding box center [637, 373] width 175 height 138
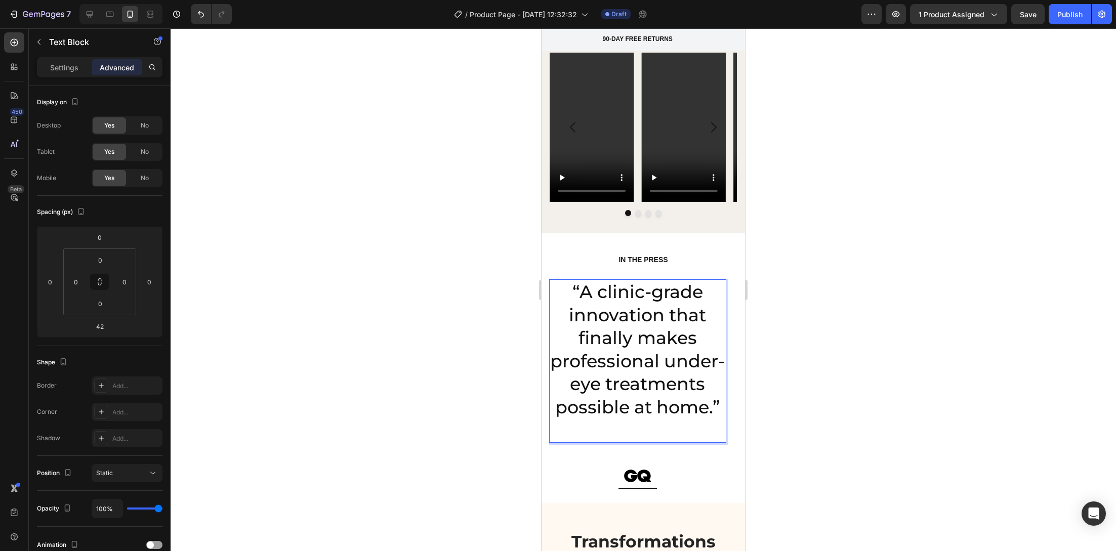
click at [499, 276] on div at bounding box center [643, 289] width 945 height 523
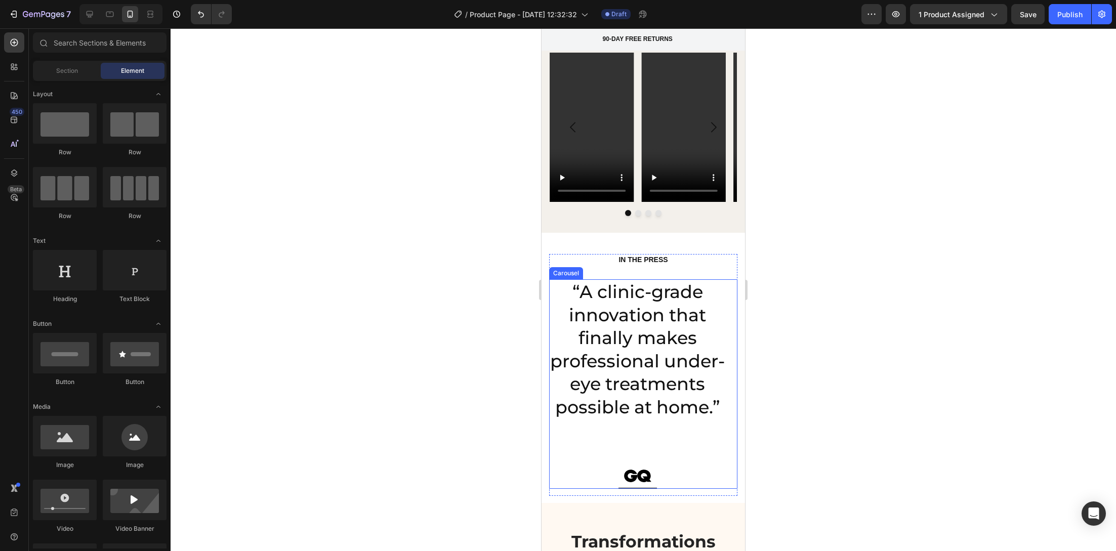
click at [619, 425] on div "“A clinic-grade innovation that finally makes professional under-eye treatments…" at bounding box center [637, 383] width 177 height 209
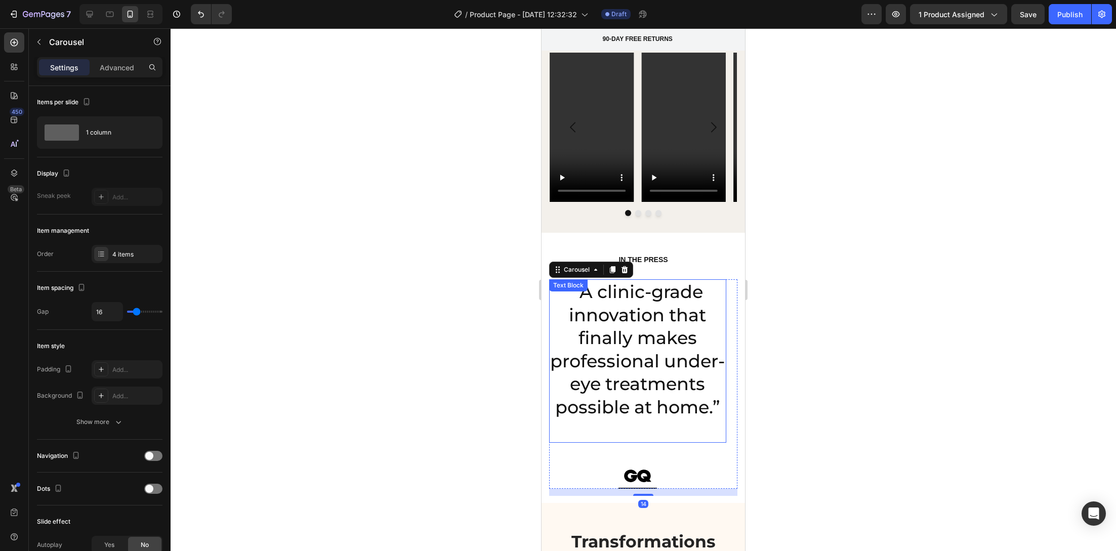
click at [624, 418] on p "Rich Text Editor. Editing area: main" at bounding box center [637, 429] width 175 height 23
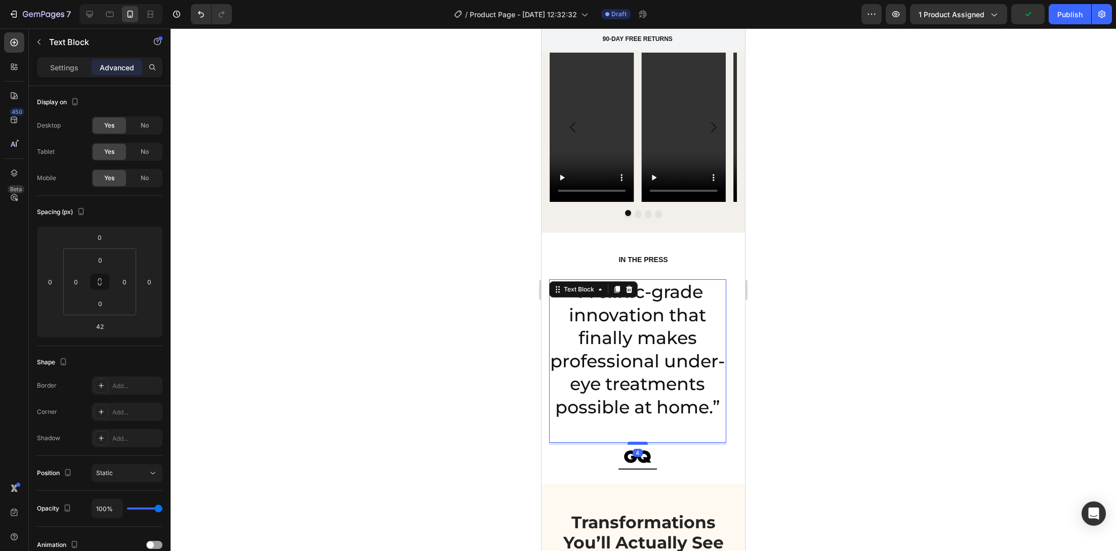
drag, startPoint x: 643, startPoint y: 440, endPoint x: 1056, endPoint y: 449, distance: 413.5
click at [643, 442] on div at bounding box center [637, 443] width 20 height 3
type input "4"
click at [428, 420] on div at bounding box center [643, 289] width 945 height 523
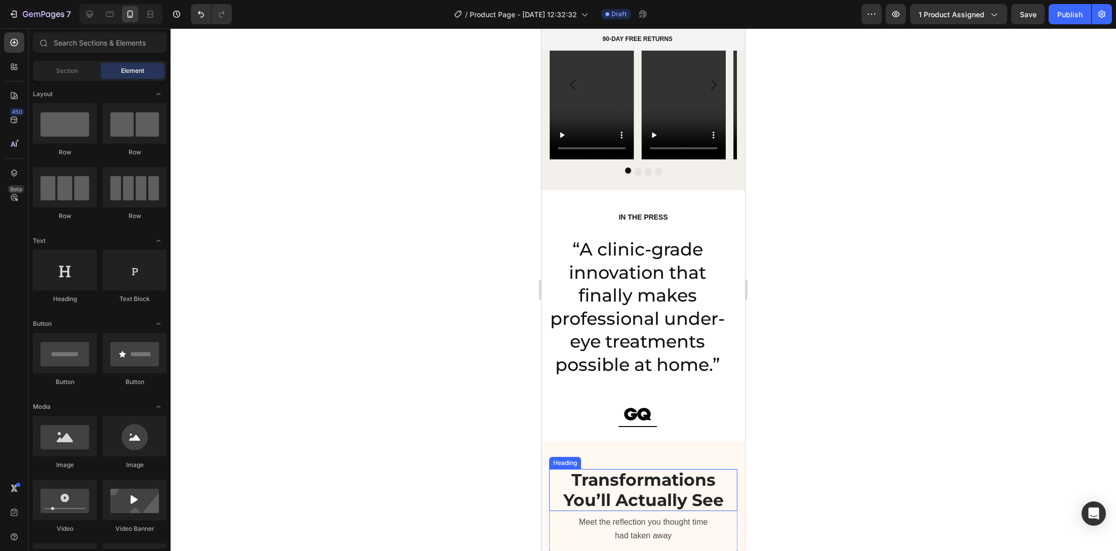
scroll to position [1454, 0]
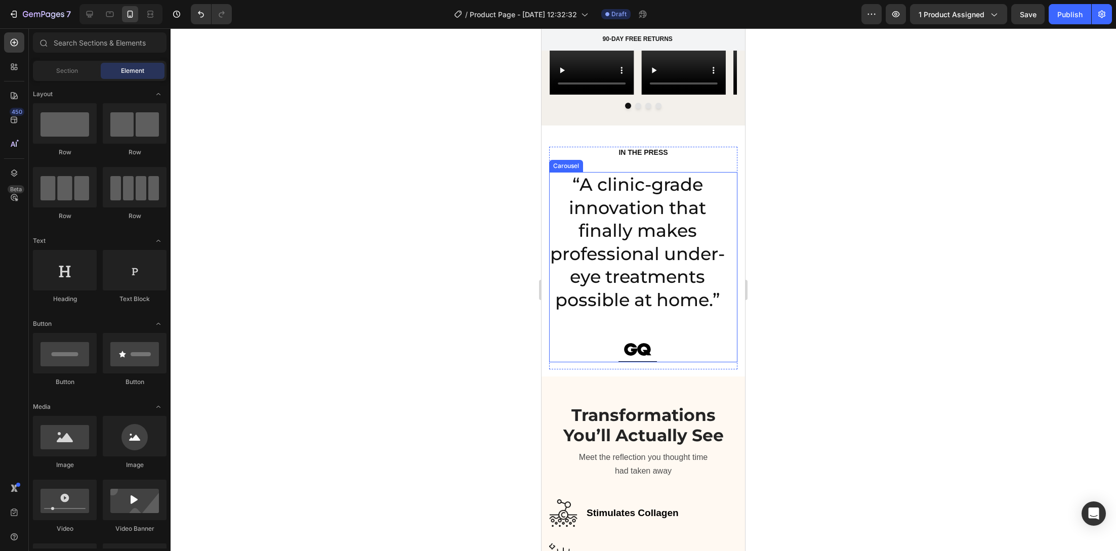
click at [665, 324] on div "“A clinic-grade innovation that finally makes professional under-eye treatments…" at bounding box center [637, 267] width 177 height 190
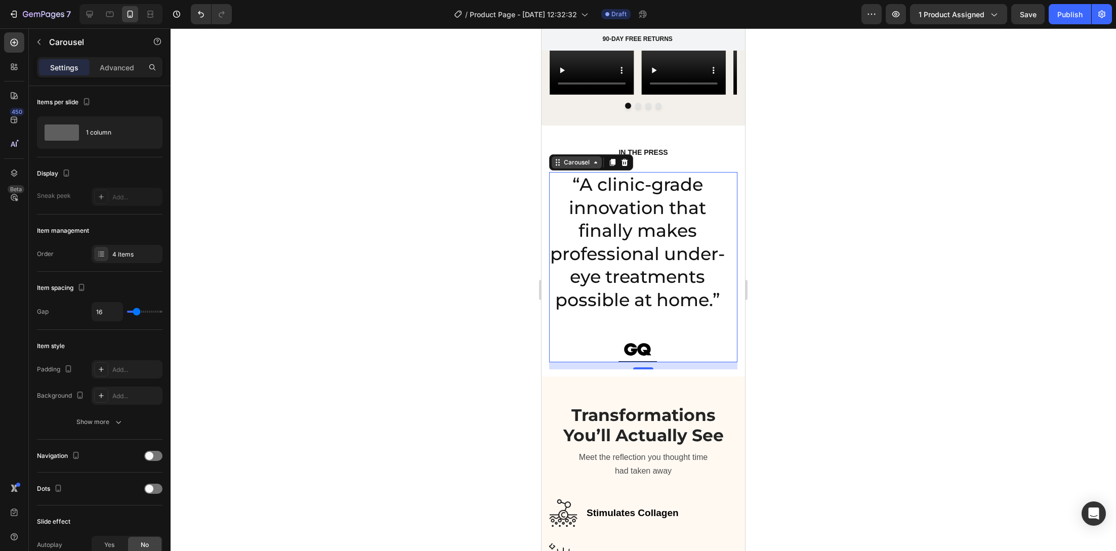
click at [572, 158] on div "Carousel" at bounding box center [577, 162] width 30 height 9
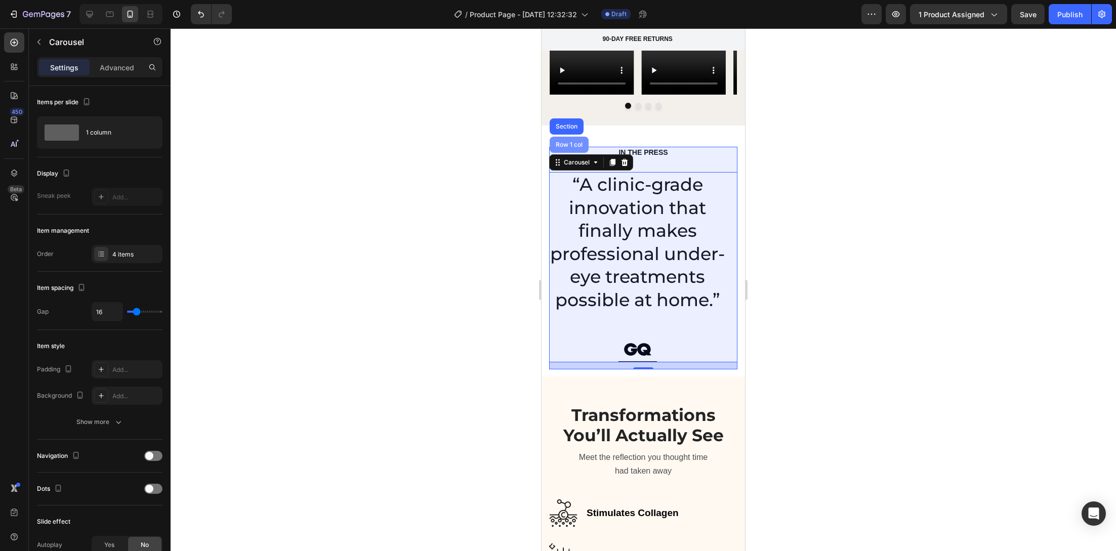
click at [568, 142] on div "Row 1 col" at bounding box center [569, 145] width 31 height 6
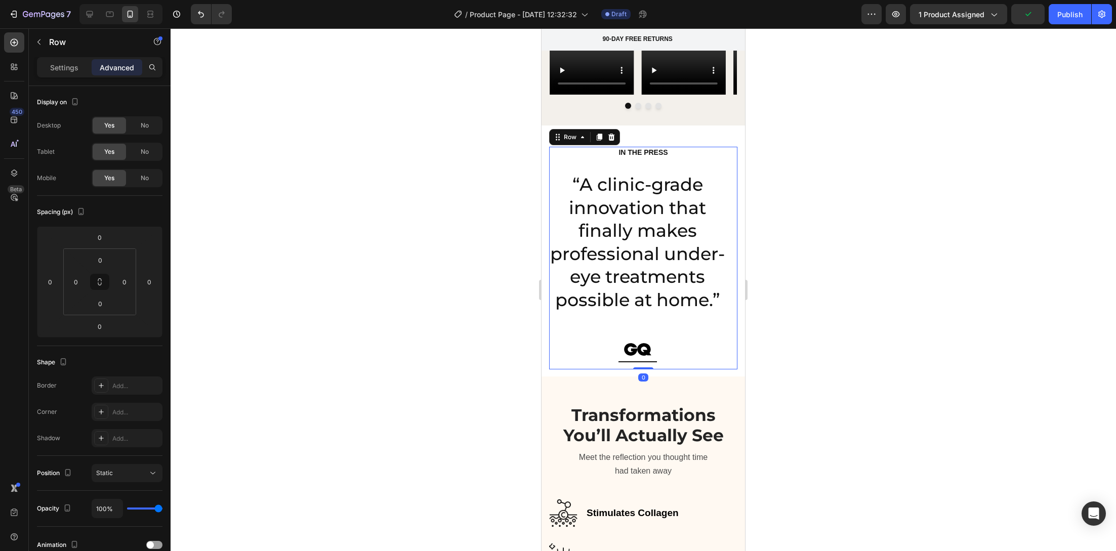
drag, startPoint x: 57, startPoint y: 68, endPoint x: 68, endPoint y: 75, distance: 13.2
click at [57, 69] on p "Settings" at bounding box center [64, 67] width 28 height 11
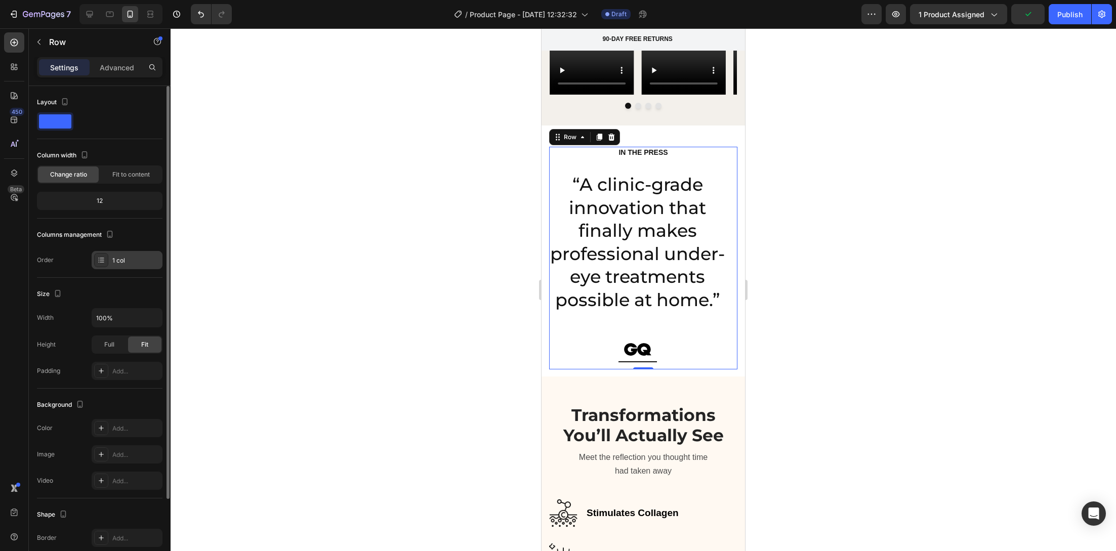
click at [123, 254] on div "1 col" at bounding box center [127, 260] width 71 height 18
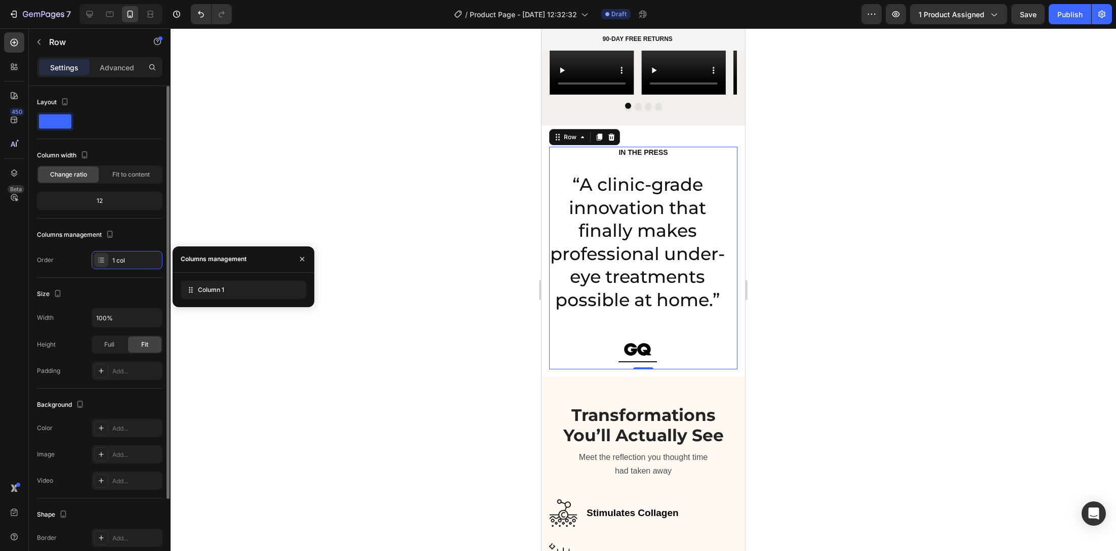
click at [86, 278] on div "Size Width 100% Height Full Fit Padding Add..." at bounding box center [99, 333] width 125 height 111
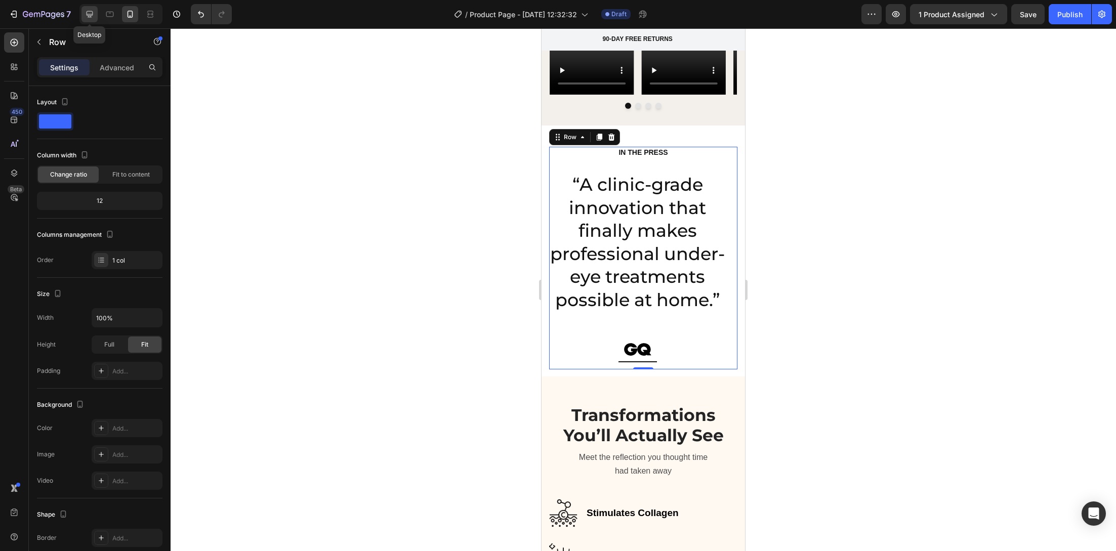
click at [96, 13] on div at bounding box center [89, 14] width 16 height 16
type input "970"
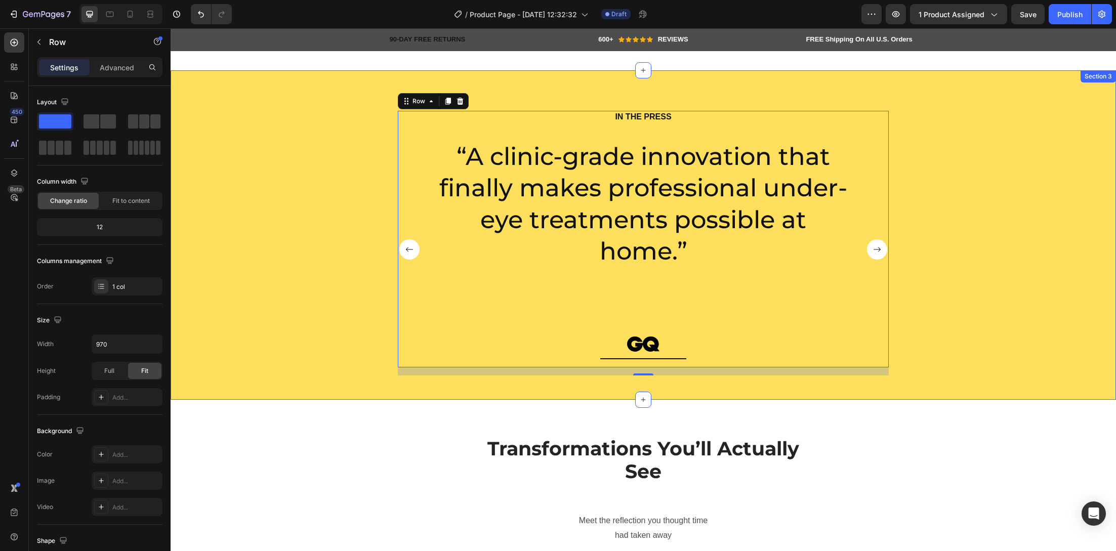
scroll to position [1384, 0]
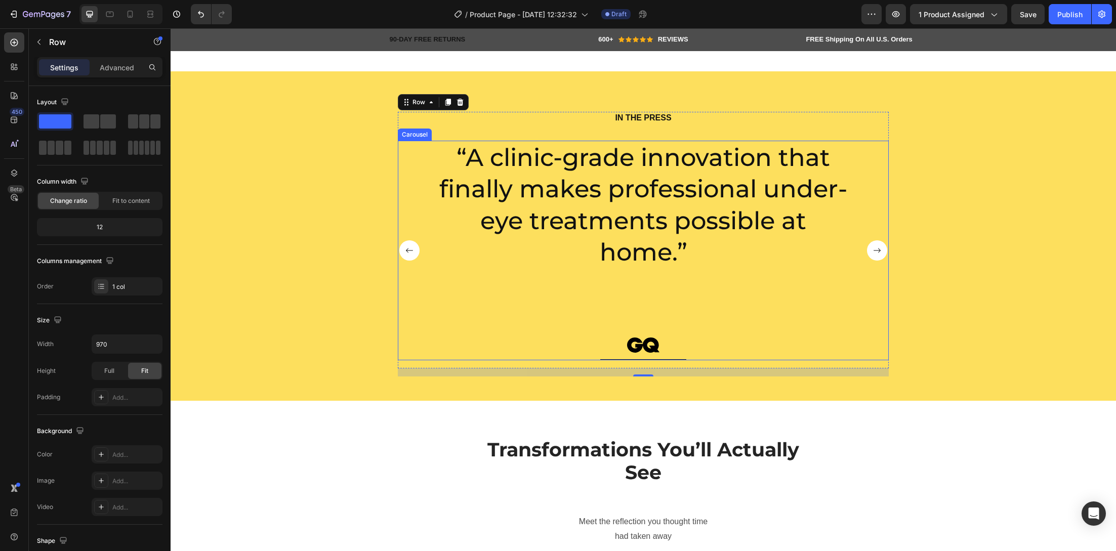
click at [868, 245] on rect "Carousel Next Arrow" at bounding box center [877, 250] width 20 height 20
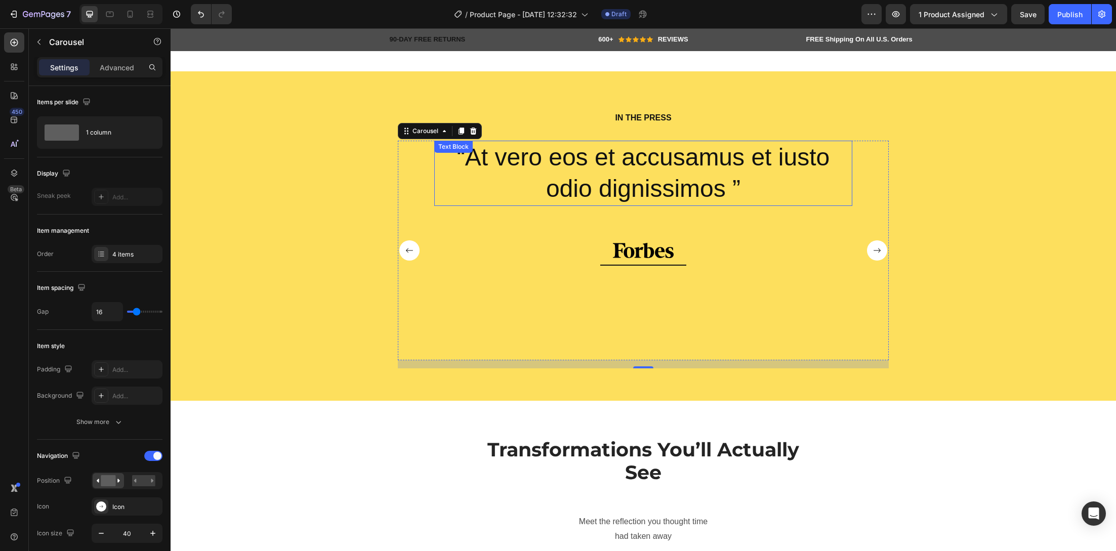
click at [661, 181] on p "“At vero eos et accusamus et iusto odio dignissimos ”" at bounding box center [643, 173] width 416 height 63
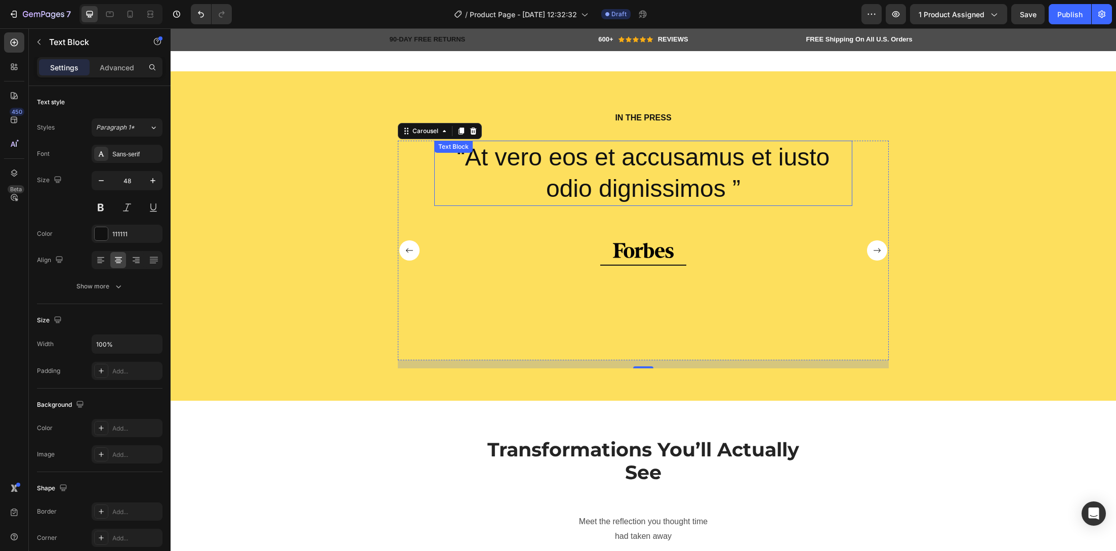
click at [661, 181] on p "“At vero eos et accusamus et iusto odio dignissimos ”" at bounding box center [643, 173] width 416 height 63
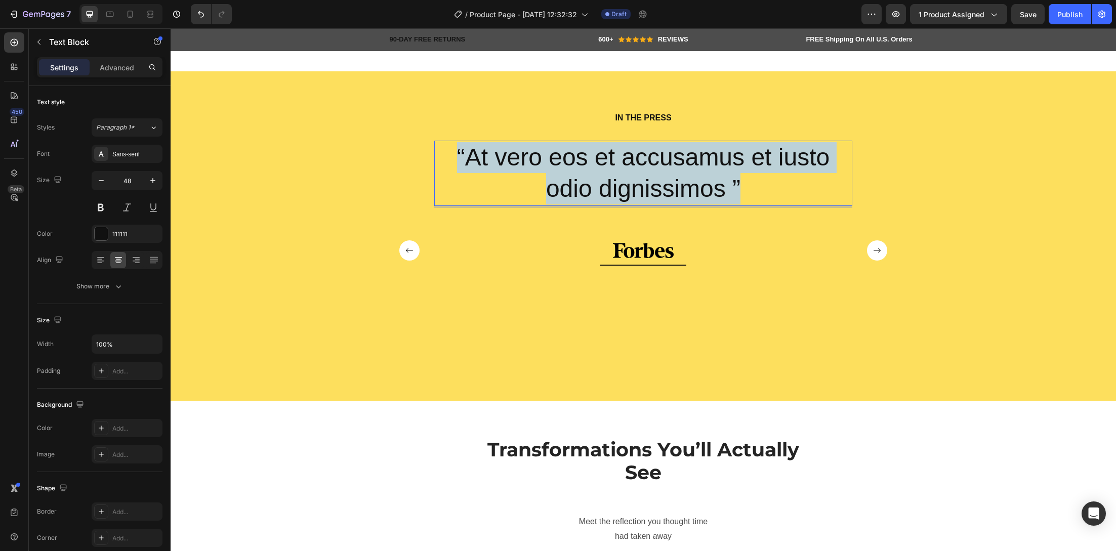
click at [661, 181] on p "“At vero eos et accusamus et iusto odio dignissimos ”" at bounding box center [643, 173] width 416 height 63
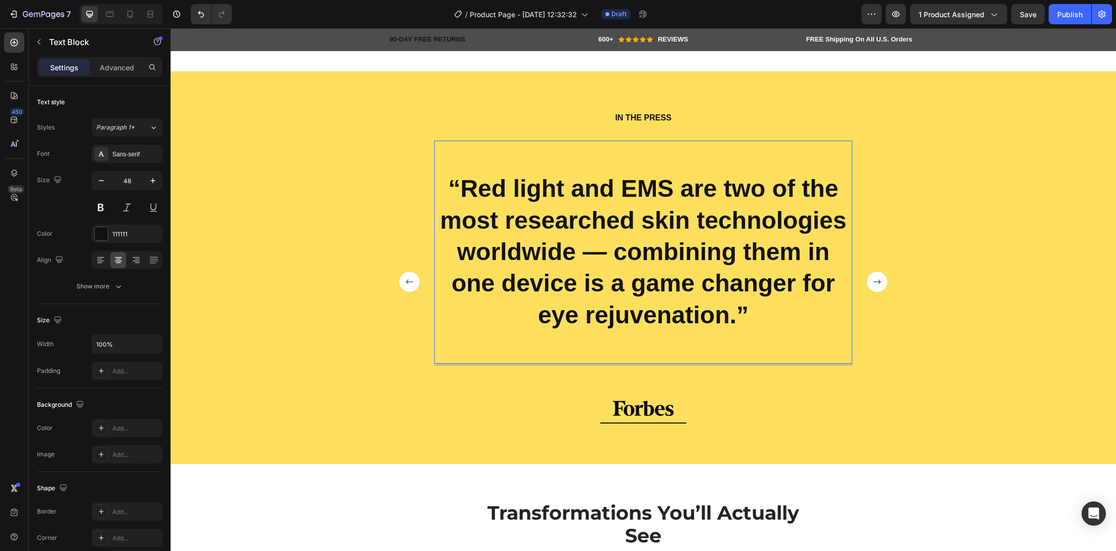
click at [707, 317] on strong "“Red light and EMS are two of the most researched skin technologies worldwide —…" at bounding box center [643, 251] width 406 height 153
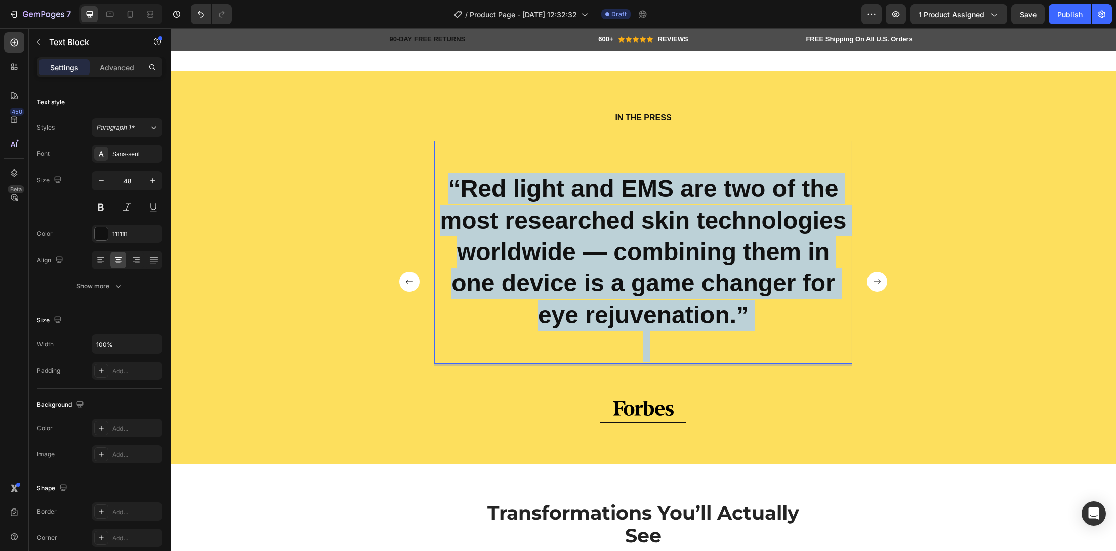
click at [707, 317] on strong "“Red light and EMS are two of the most researched skin technologies worldwide —…" at bounding box center [643, 251] width 406 height 153
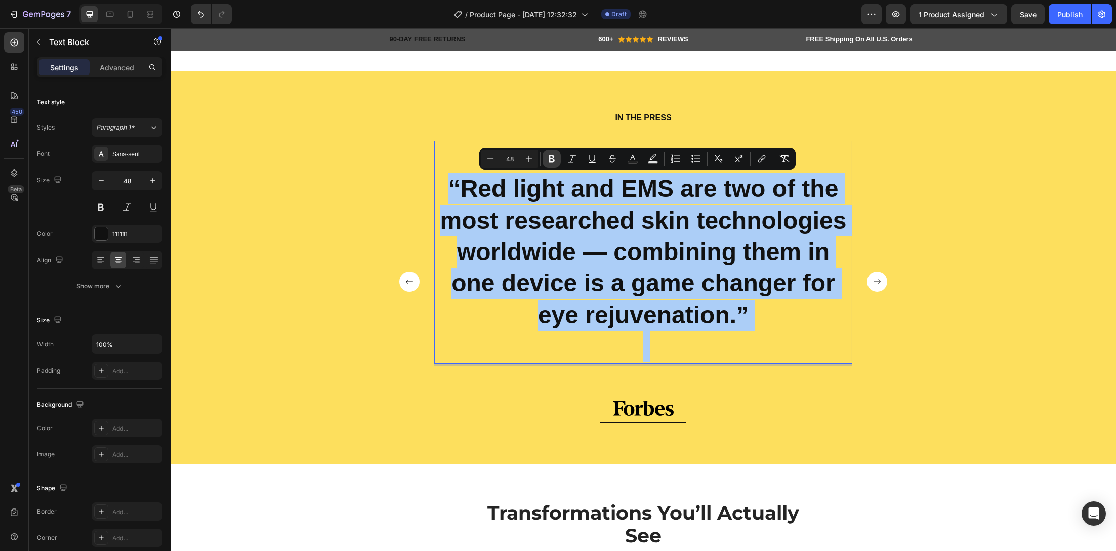
click at [554, 160] on icon "Editor contextual toolbar" at bounding box center [552, 159] width 6 height 8
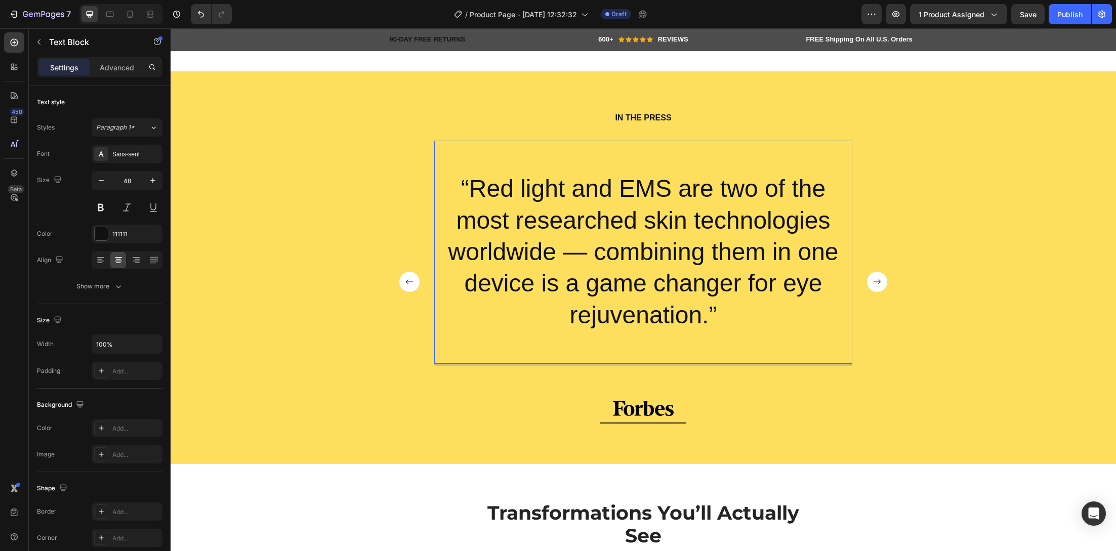
click at [454, 185] on p "“Red light and EMS are two of the most researched skin technologies worldwide —…" at bounding box center [643, 252] width 416 height 158
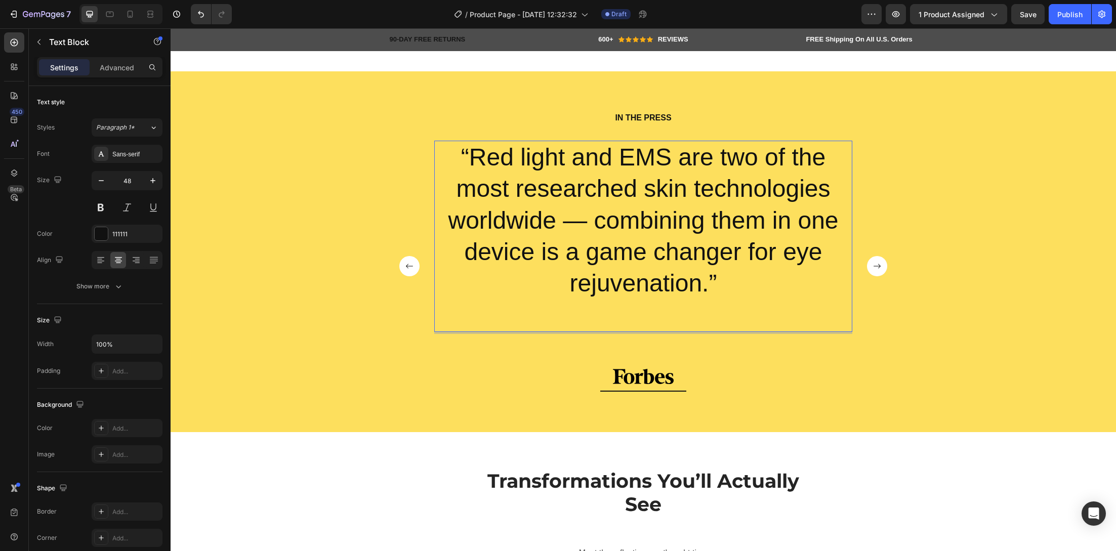
click at [611, 311] on p "Rich Text Editor. Editing area: main" at bounding box center [643, 315] width 416 height 31
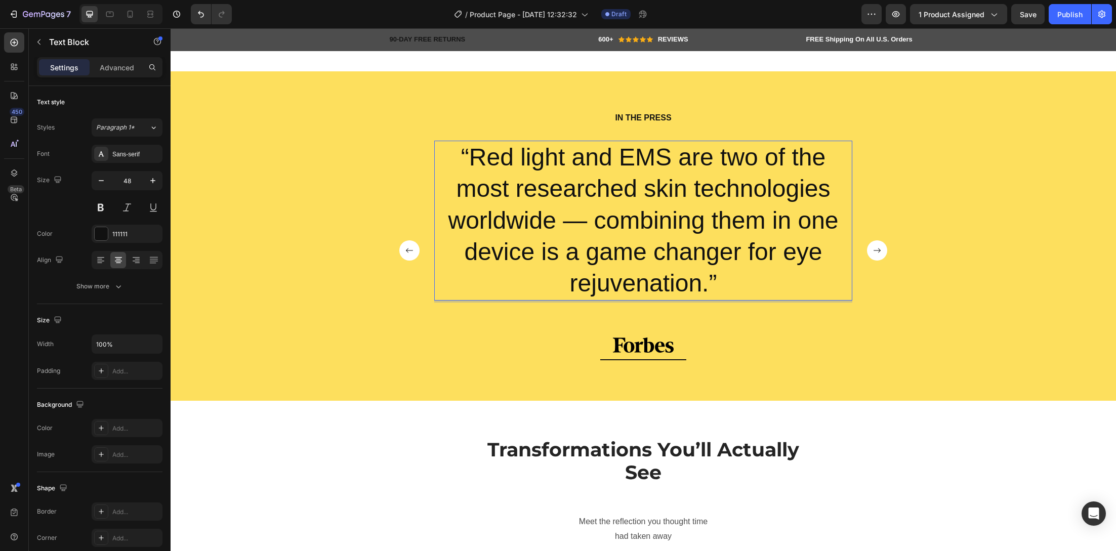
click at [582, 226] on p "“Red light and EMS are two of the most researched skin technologies worldwide —…" at bounding box center [643, 221] width 416 height 158
click at [567, 222] on p "“Red light and EMS are two of the most researched skin technologies worldwide c…" at bounding box center [643, 221] width 416 height 158
click at [874, 245] on rect "Carousel Next Arrow" at bounding box center [877, 250] width 20 height 20
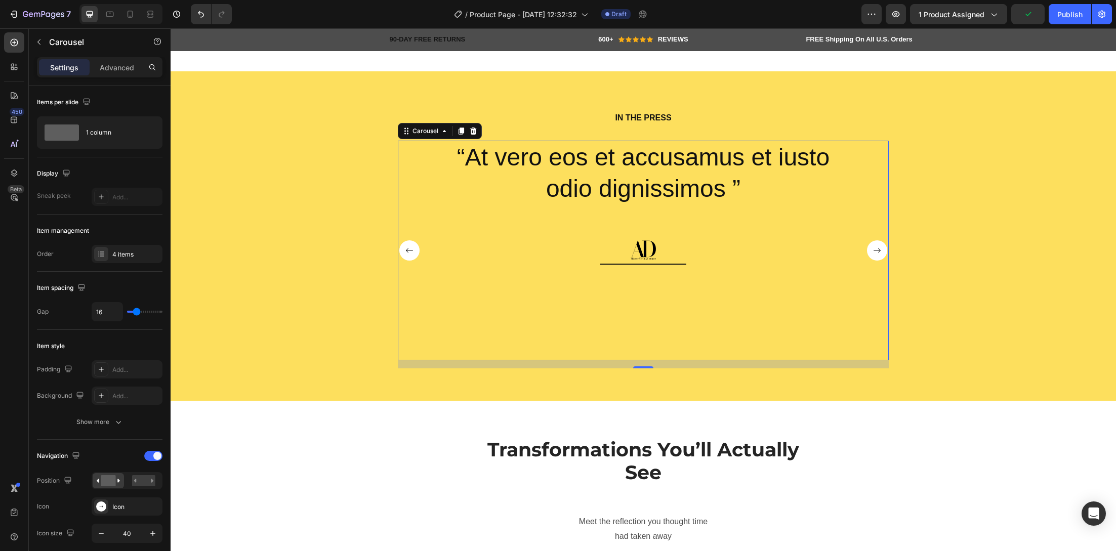
click at [874, 250] on rect "Carousel Next Arrow" at bounding box center [877, 250] width 20 height 20
click at [138, 255] on div "4 items" at bounding box center [136, 254] width 48 height 9
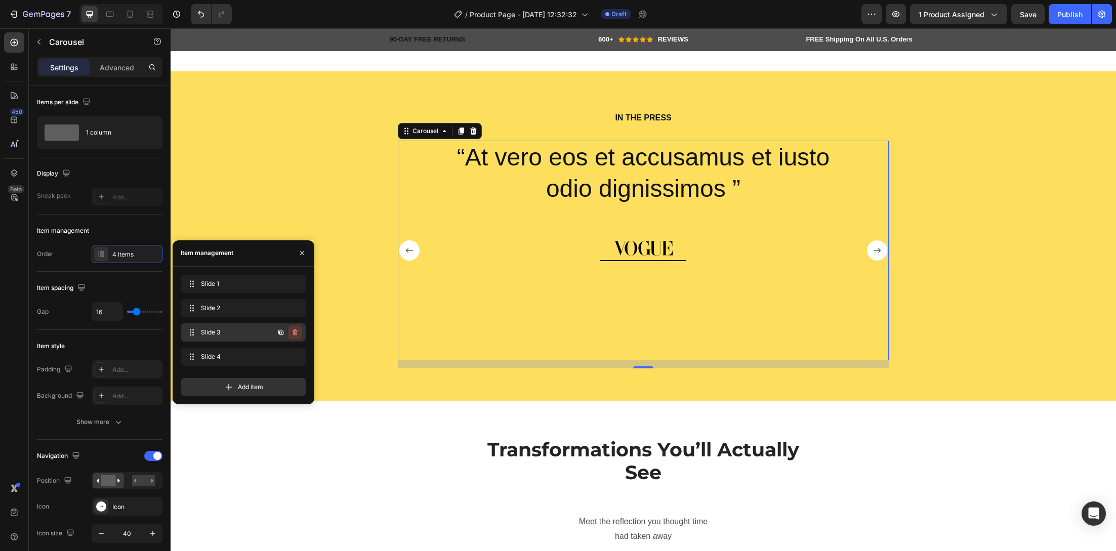
click at [296, 332] on icon "button" at bounding box center [295, 332] width 8 height 8
click at [296, 332] on div "Delete" at bounding box center [288, 332] width 19 height 9
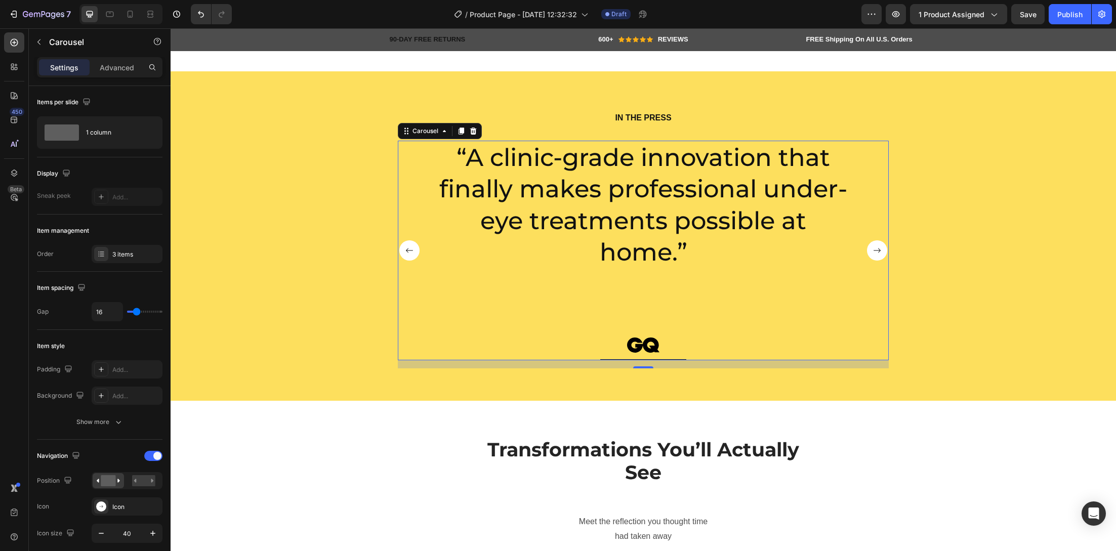
click at [868, 257] on rect "Carousel Next Arrow" at bounding box center [877, 250] width 20 height 20
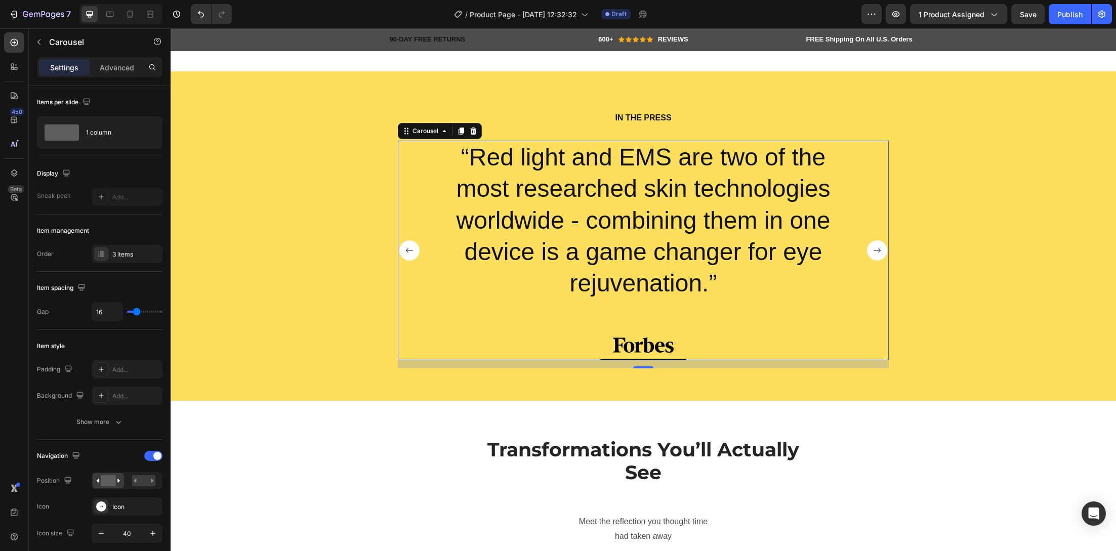
click at [868, 257] on rect "Carousel Next Arrow" at bounding box center [877, 250] width 20 height 20
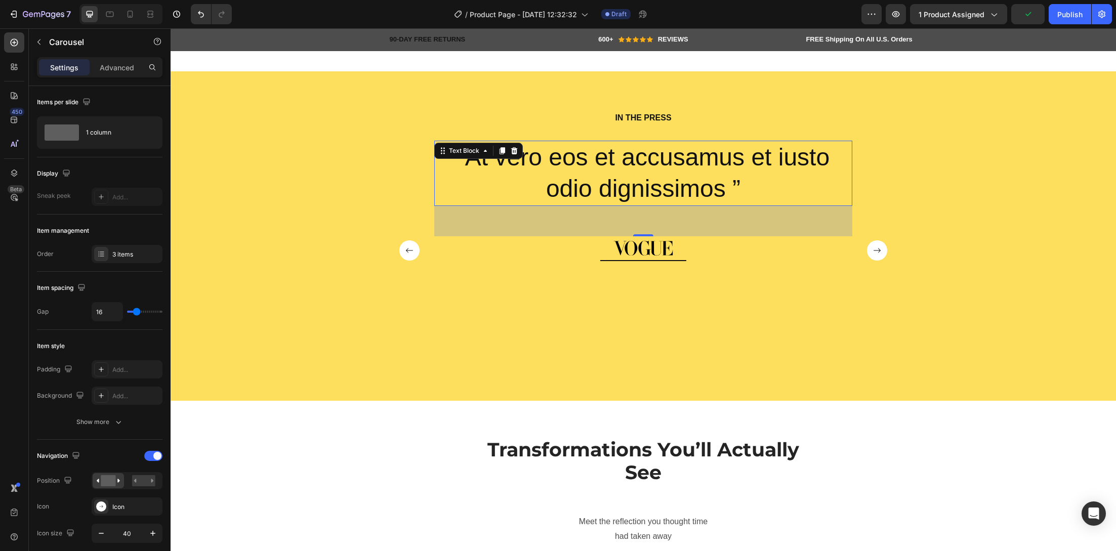
click at [668, 187] on p "“At vero eos et accusamus et iusto odio dignissimos ”" at bounding box center [643, 173] width 416 height 63
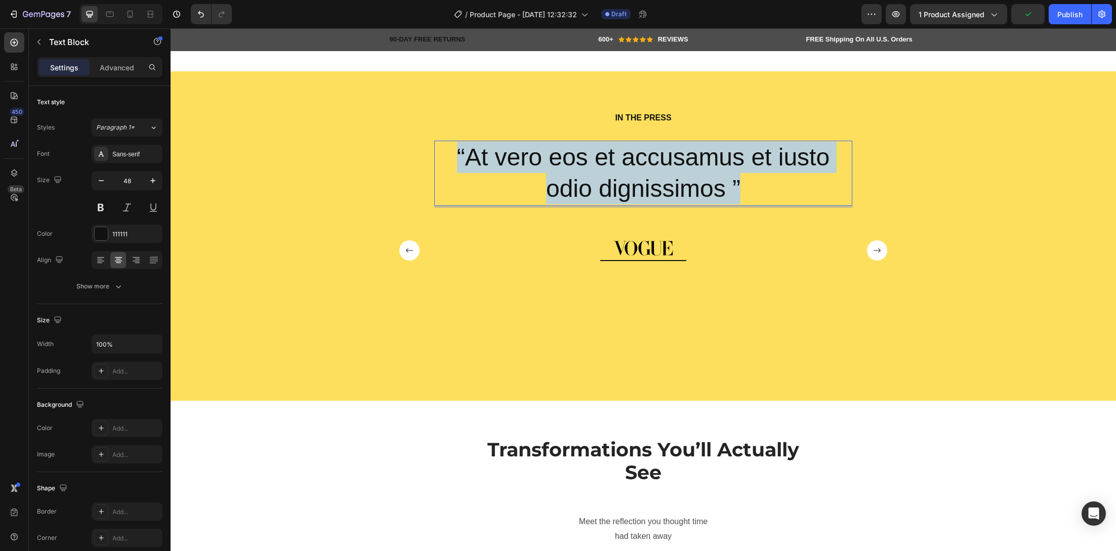
click at [668, 187] on p "“At vero eos et accusamus et iusto odio dignissimos ”" at bounding box center [643, 173] width 416 height 63
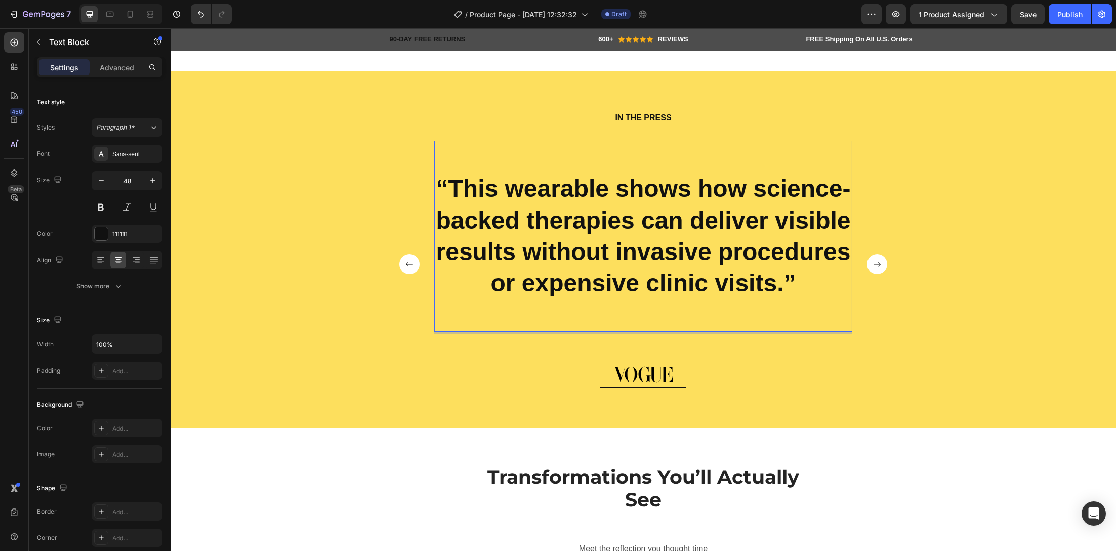
click at [664, 279] on strong "“This wearable shows how science-backed therapies can deliver visible results w…" at bounding box center [643, 235] width 414 height 121
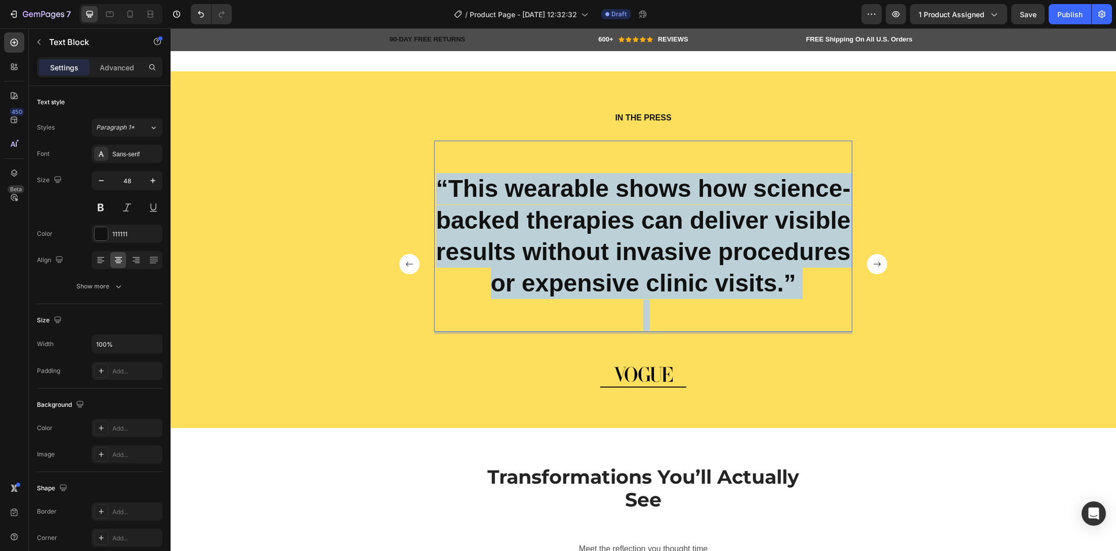
click at [664, 278] on strong "“This wearable shows how science-backed therapies can deliver visible results w…" at bounding box center [643, 235] width 414 height 121
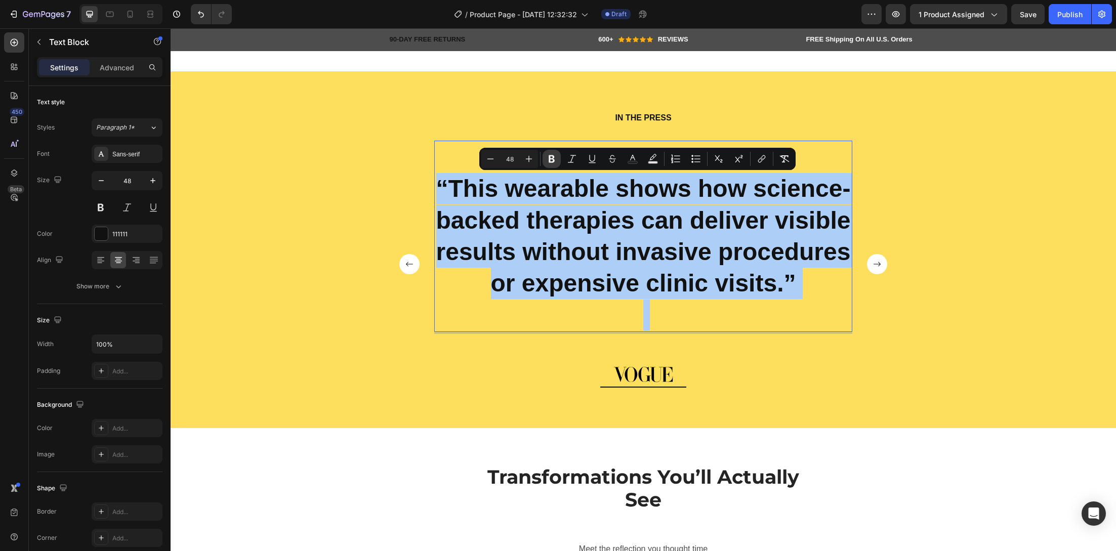
click at [548, 159] on icon "Editor contextual toolbar" at bounding box center [551, 159] width 10 height 10
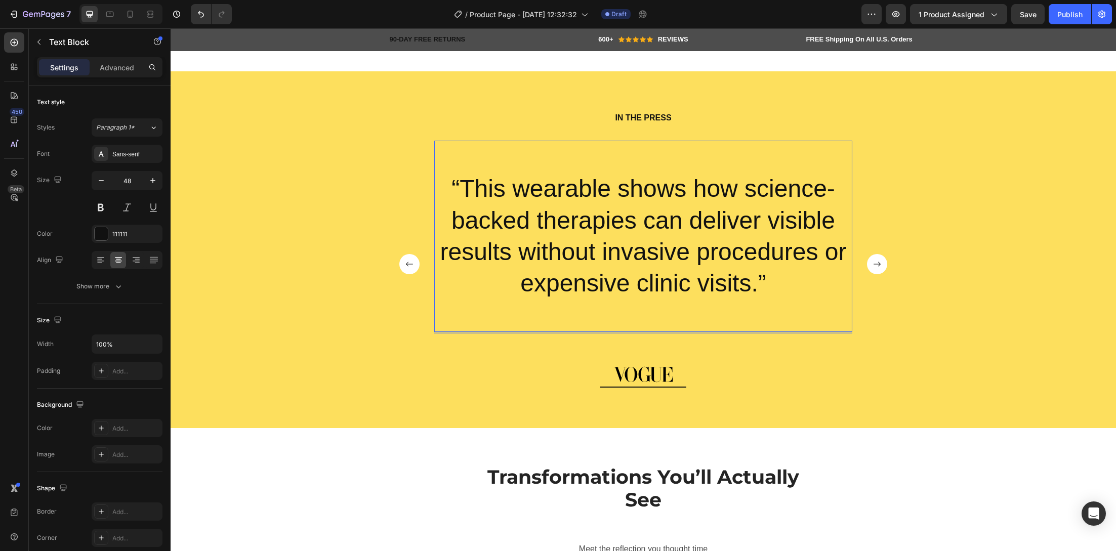
click at [435, 183] on p "“This wearable shows how science-backed therapies can deliver visible results w…" at bounding box center [643, 236] width 416 height 127
click at [448, 185] on p "“This wearable shows how science-backed therapies can deliver visible results w…" at bounding box center [643, 236] width 416 height 127
click at [448, 186] on p "“This wearable shows how science-backed therapies can deliver visible results w…" at bounding box center [643, 236] width 416 height 127
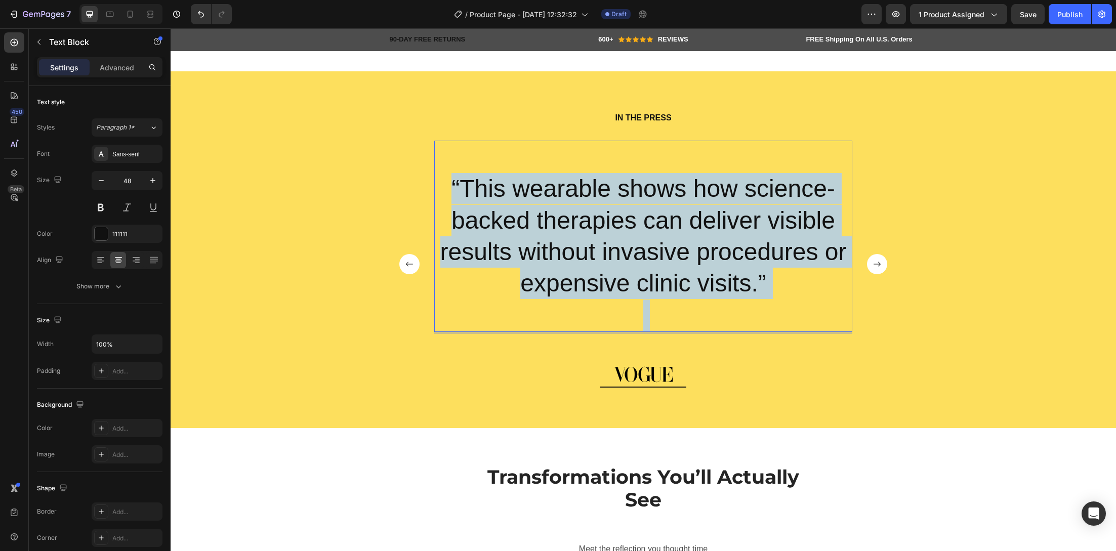
click at [448, 186] on p "“This wearable shows how science-backed therapies can deliver visible results w…" at bounding box center [643, 236] width 416 height 127
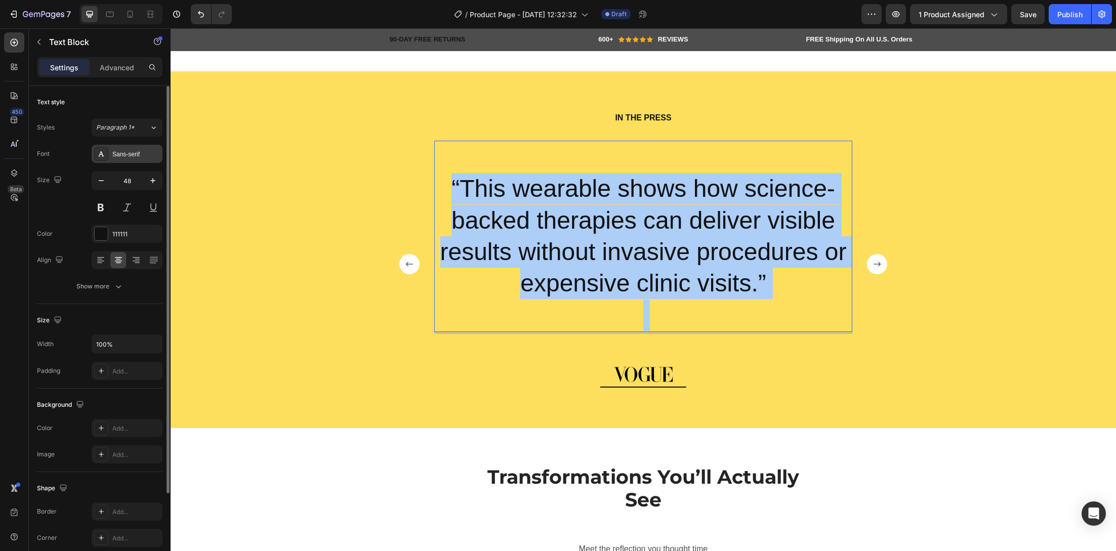
click at [113, 148] on div "Sans-serif" at bounding box center [127, 154] width 71 height 18
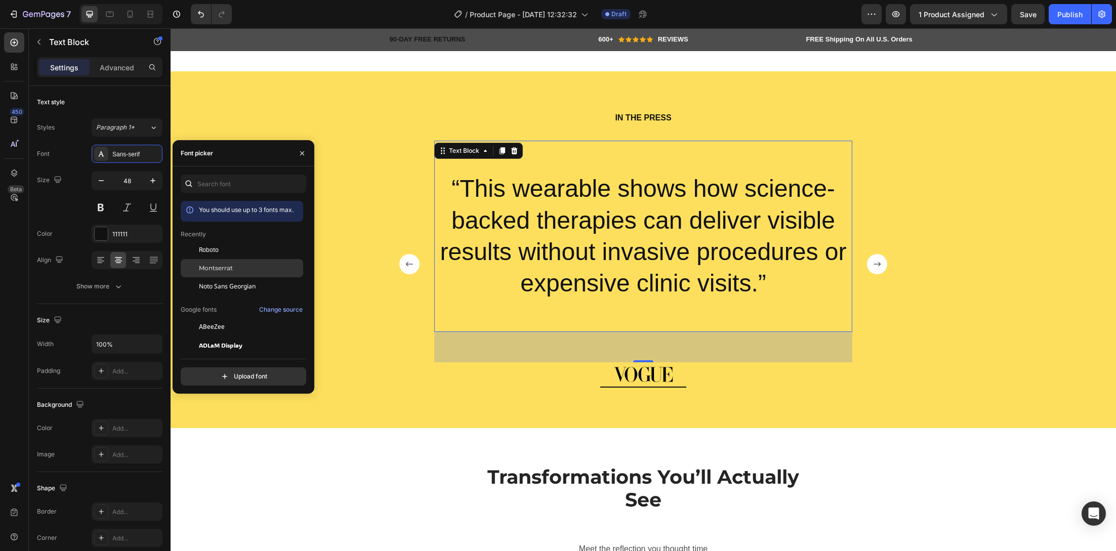
click at [230, 264] on span "Montserrat" at bounding box center [216, 268] width 34 height 9
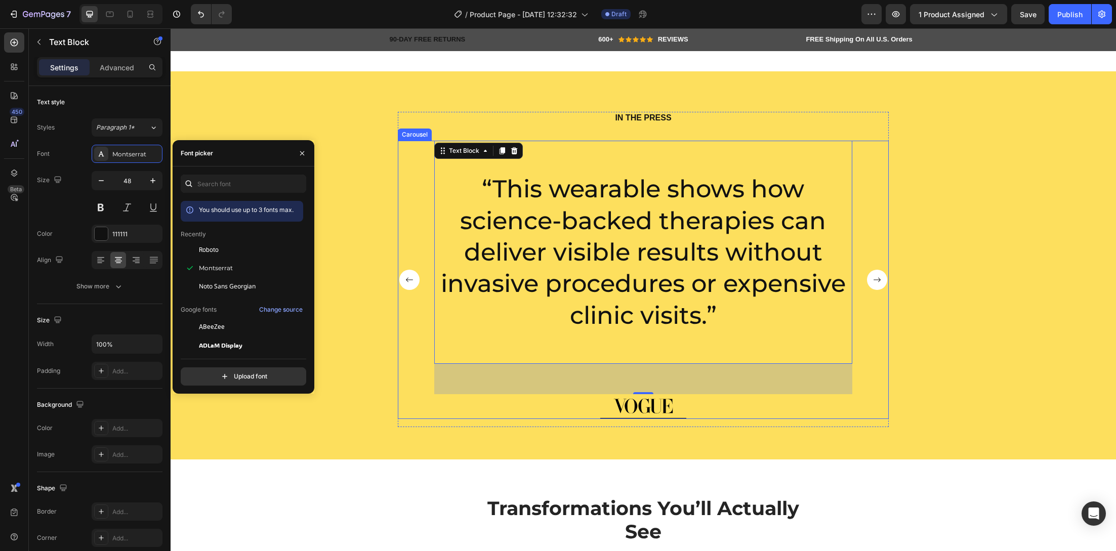
click at [404, 270] on rect "Carousel Back Arrow" at bounding box center [409, 280] width 20 height 20
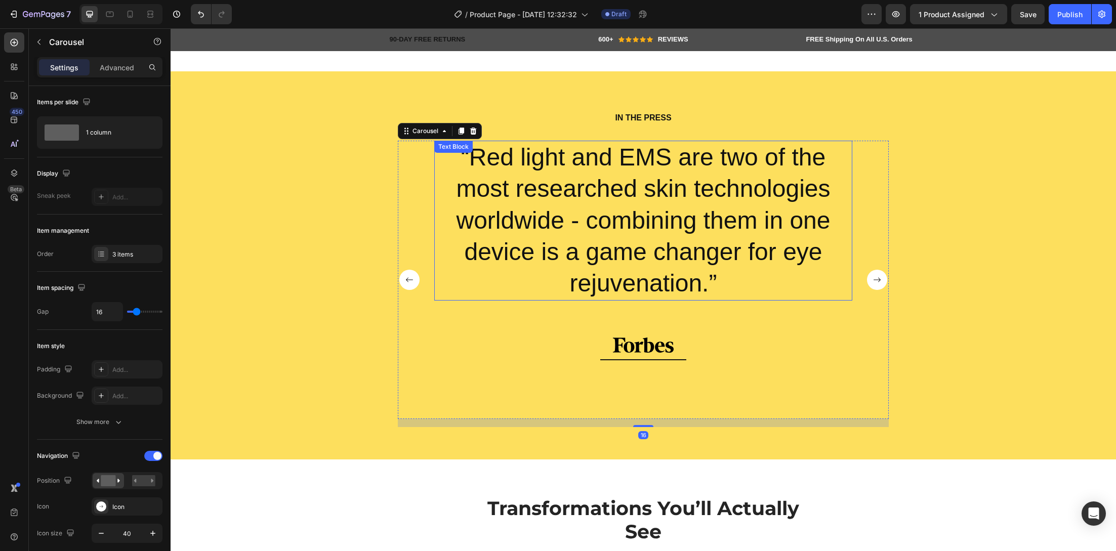
click at [542, 244] on p "“Red light and EMS are two of the most researched skin technologies worldwide -…" at bounding box center [643, 221] width 416 height 158
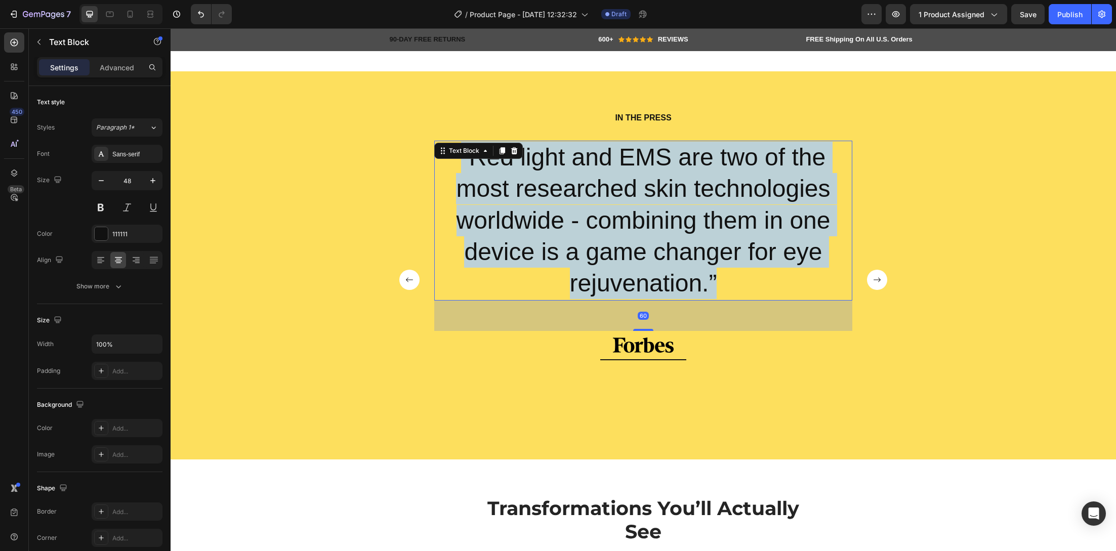
click at [542, 244] on p "“Red light and EMS are two of the most researched skin technologies worldwide -…" at bounding box center [643, 221] width 416 height 158
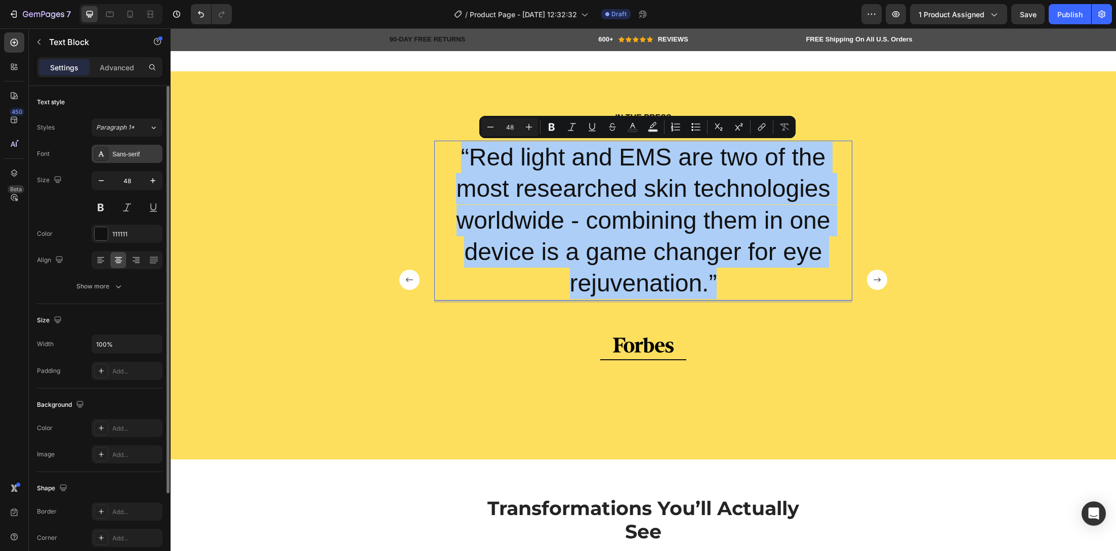
click at [132, 155] on div "Sans-serif" at bounding box center [136, 154] width 48 height 9
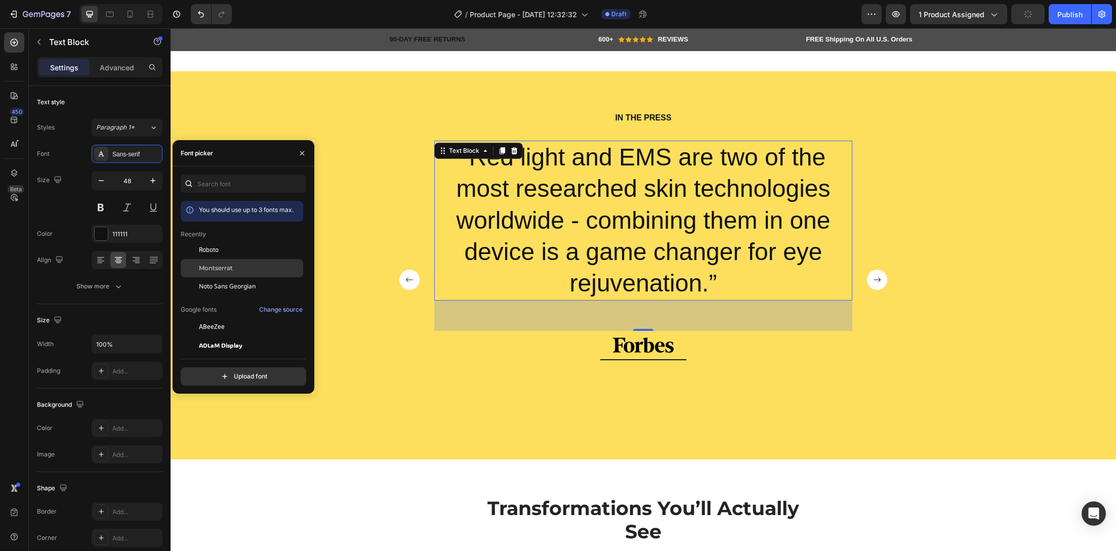
click at [207, 265] on span "Montserrat" at bounding box center [216, 268] width 34 height 9
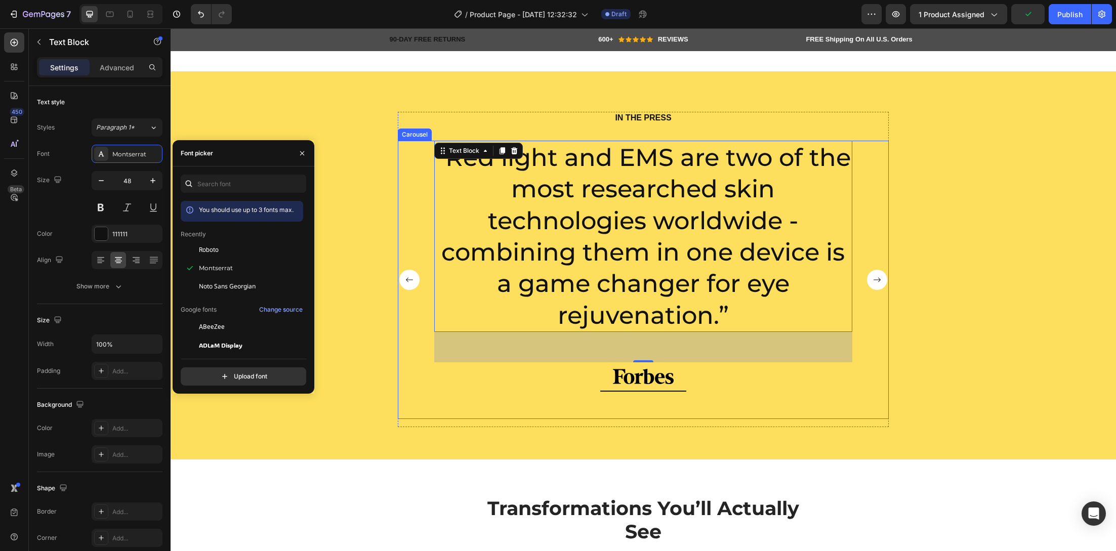
click at [483, 382] on div "“Red light and EMS are two of the most researched skin technologies worldwide -…" at bounding box center [643, 280] width 418 height 278
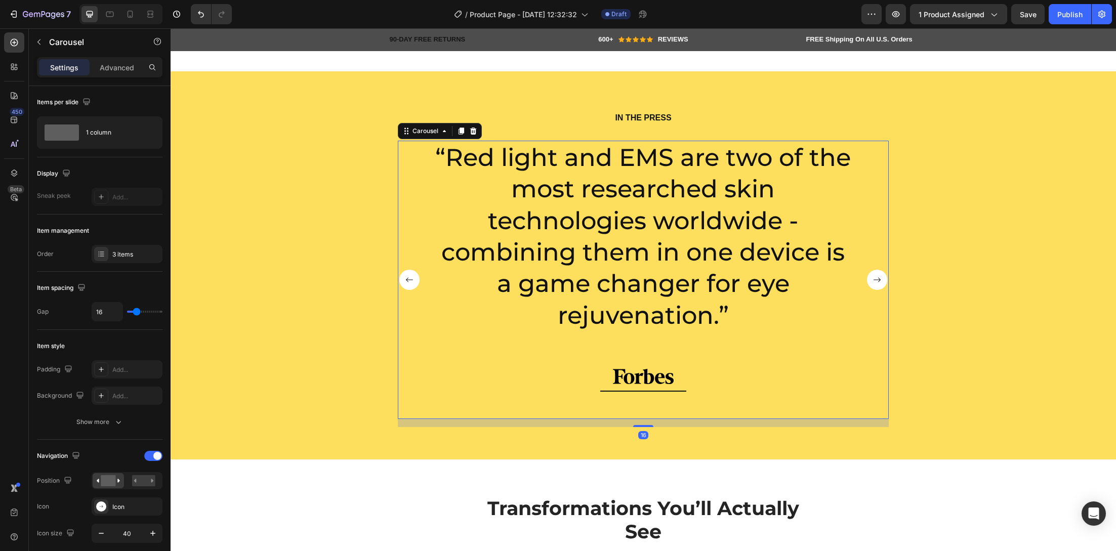
click at [408, 276] on rect "Carousel Back Arrow" at bounding box center [409, 280] width 20 height 20
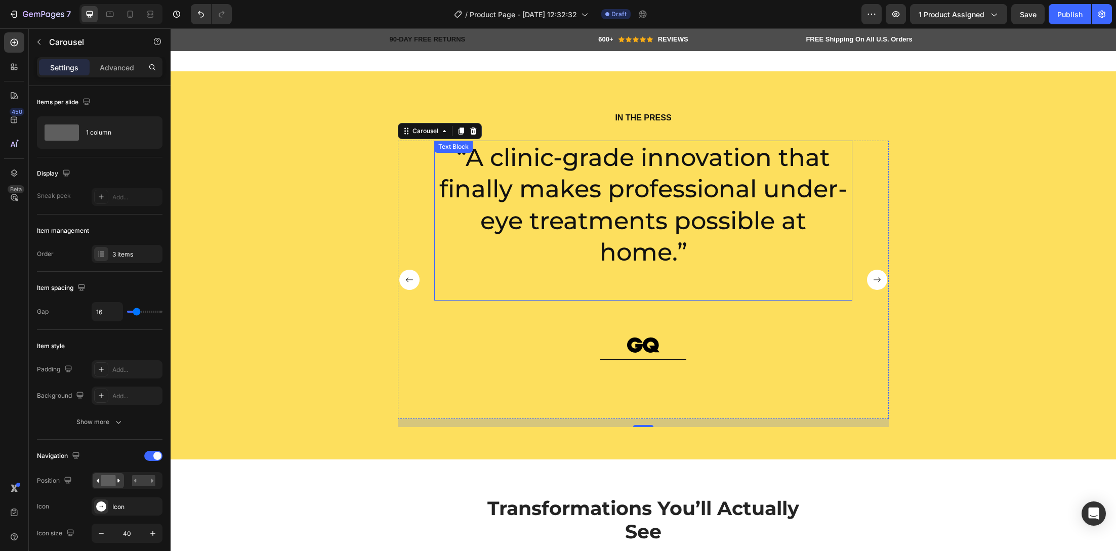
click at [635, 277] on p "Rich Text Editor. Editing area: main" at bounding box center [643, 283] width 416 height 31
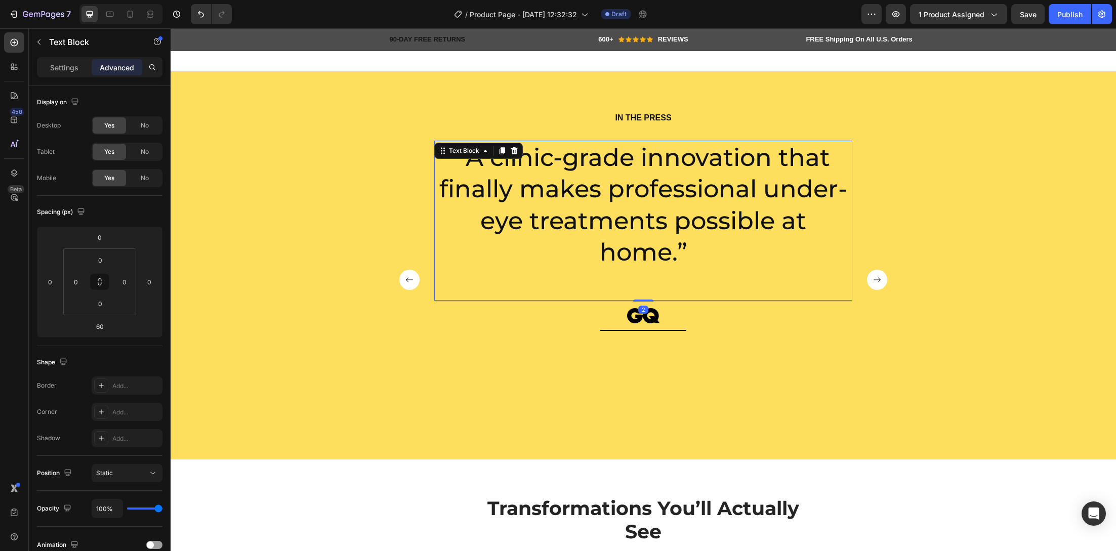
drag, startPoint x: 638, startPoint y: 329, endPoint x: 681, endPoint y: 295, distance: 55.1
click at [634, 300] on div at bounding box center [643, 301] width 20 height 2
type input "0"
click at [872, 277] on rect "Carousel Next Arrow" at bounding box center [877, 280] width 20 height 20
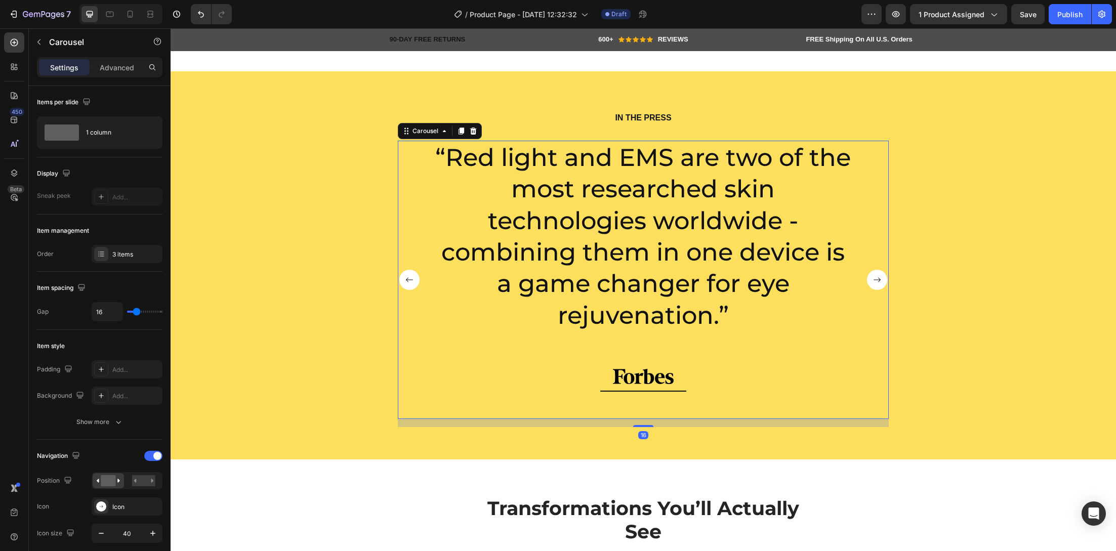
click at [871, 278] on rect "Carousel Next Arrow" at bounding box center [877, 280] width 20 height 20
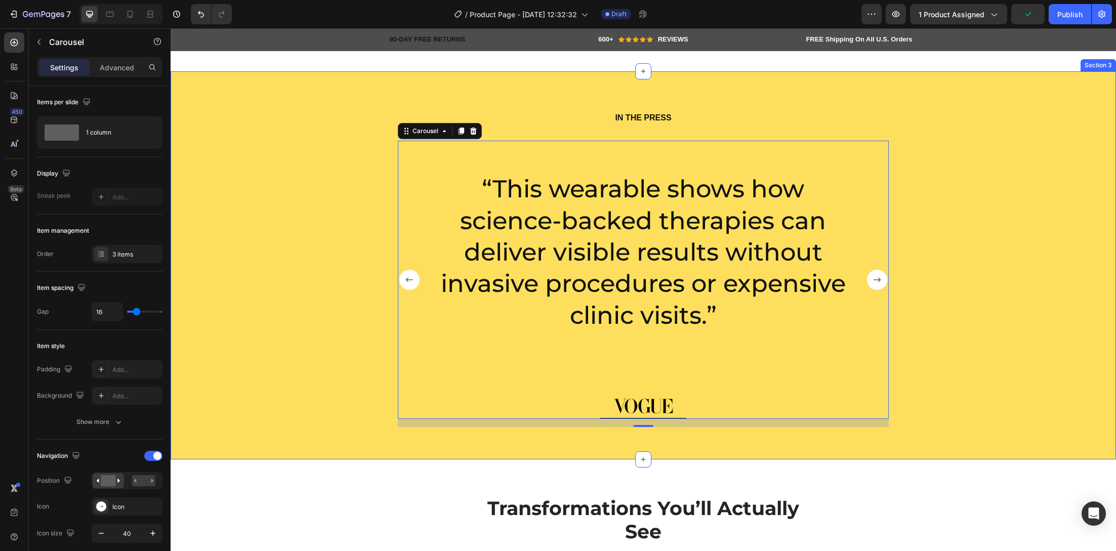
click at [890, 100] on div "IN THE PRESS Heading “A clinic-grade innovation that finally makes professional…" at bounding box center [643, 265] width 945 height 388
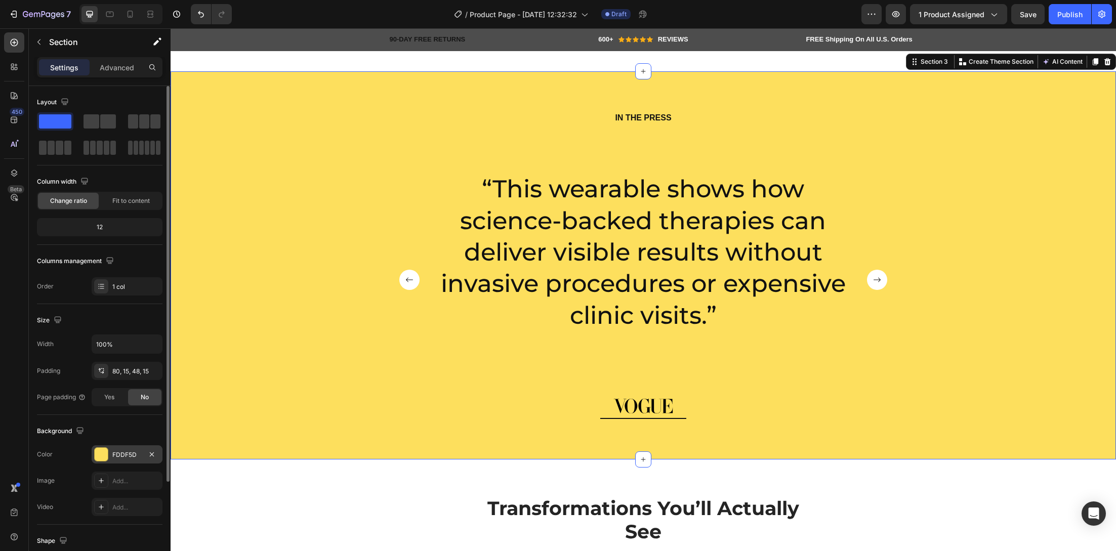
click at [108, 449] on div "FDDF5D" at bounding box center [127, 454] width 71 height 18
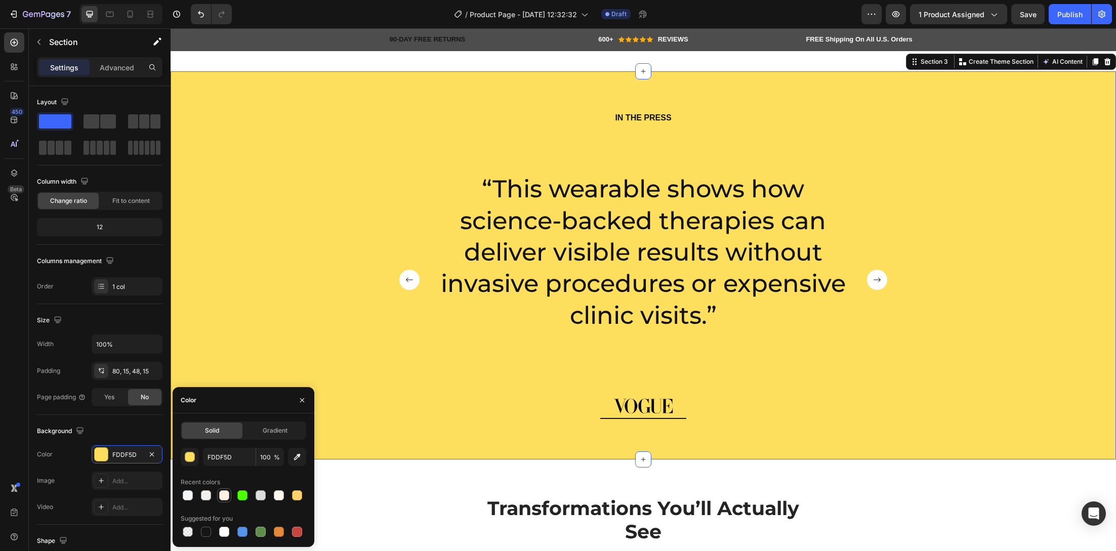
click at [227, 495] on div at bounding box center [224, 495] width 10 height 10
type input "FFF2E4"
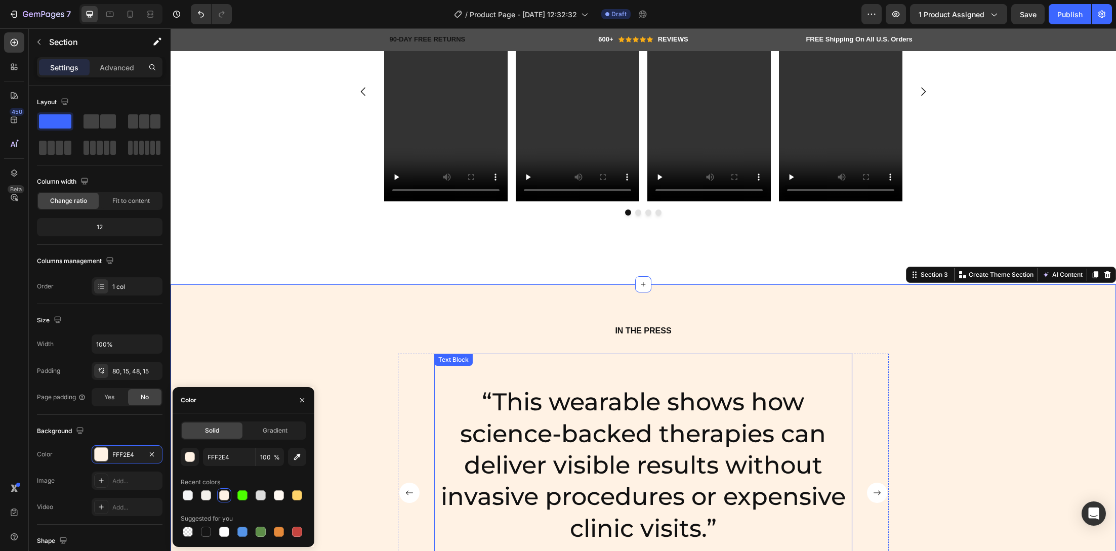
scroll to position [1169, 0]
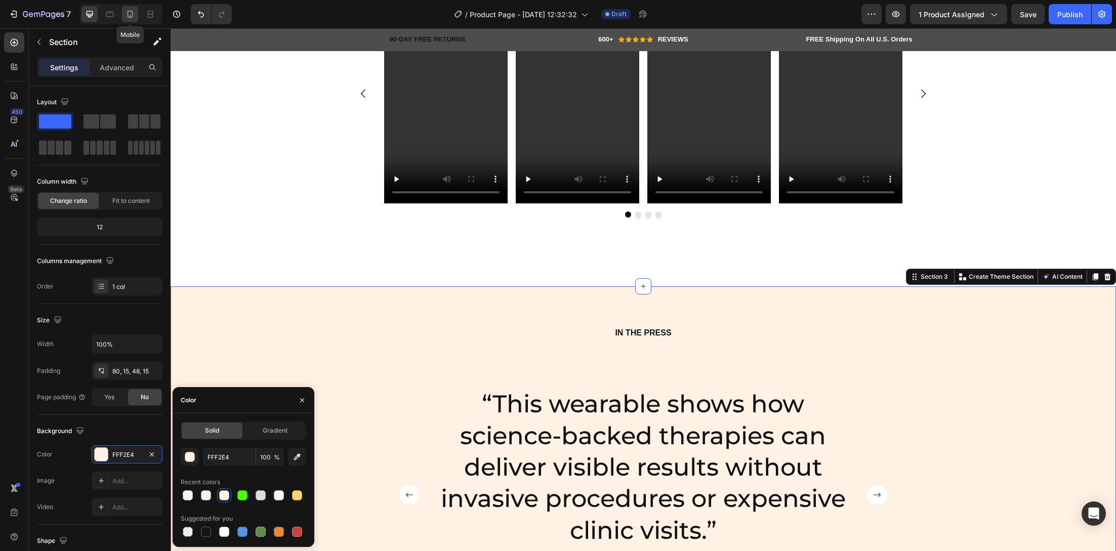
click at [129, 15] on icon at bounding box center [130, 14] width 10 height 10
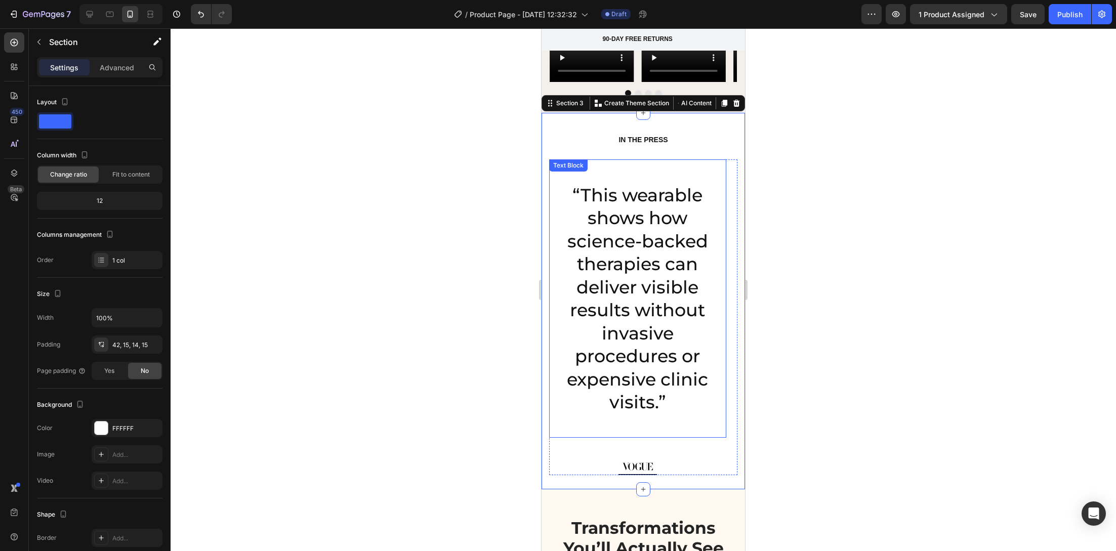
scroll to position [1467, 0]
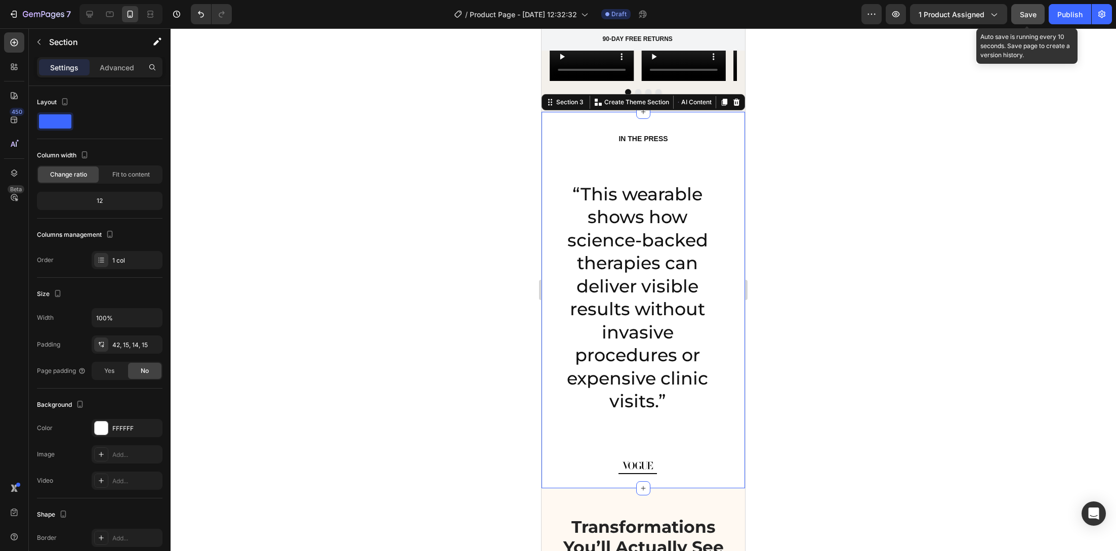
click at [1030, 23] on button "Save" at bounding box center [1027, 14] width 33 height 20
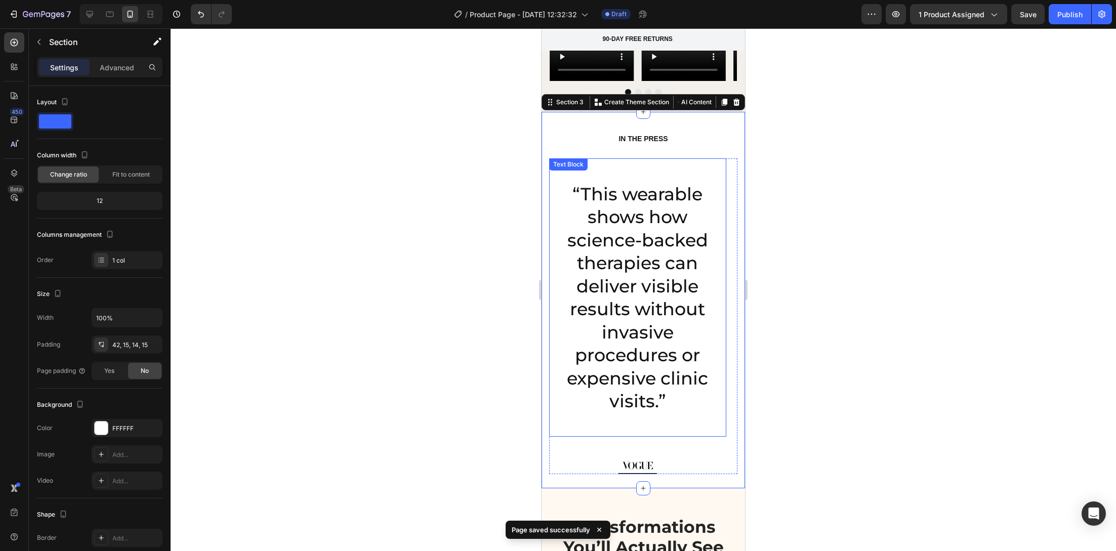
click at [680, 293] on p "“This wearable shows how science-backed therapies can deliver visible results w…" at bounding box center [637, 298] width 175 height 230
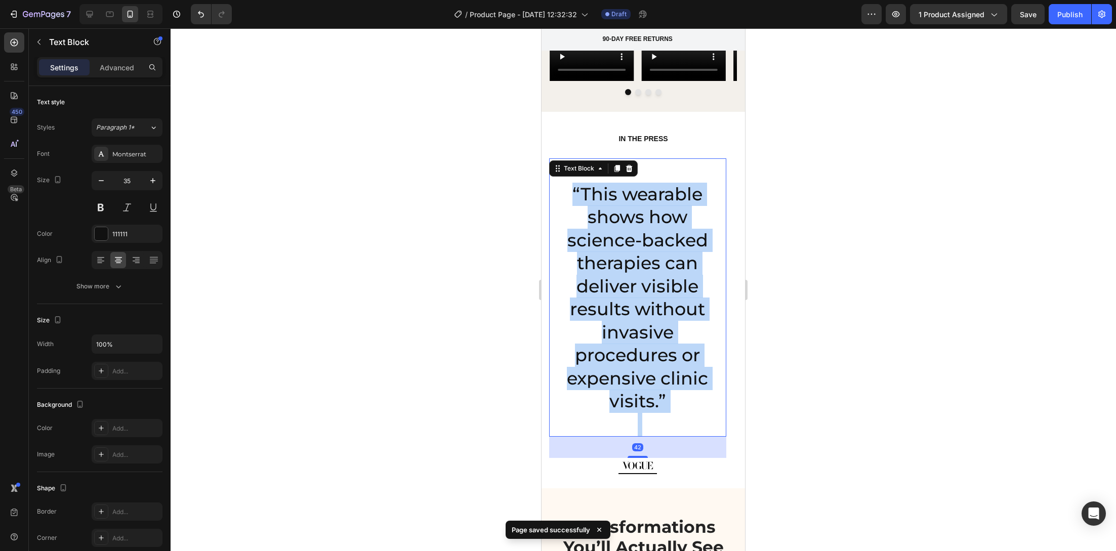
click at [680, 293] on p "“This wearable shows how science-backed therapies can deliver visible results w…" at bounding box center [637, 298] width 175 height 230
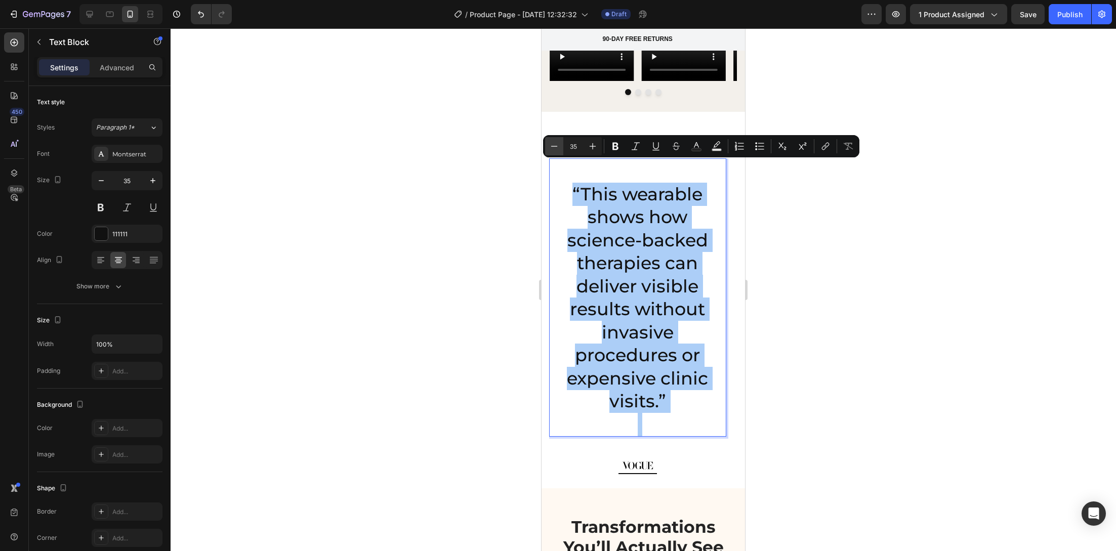
click at [559, 148] on icon "Editor contextual toolbar" at bounding box center [554, 146] width 10 height 10
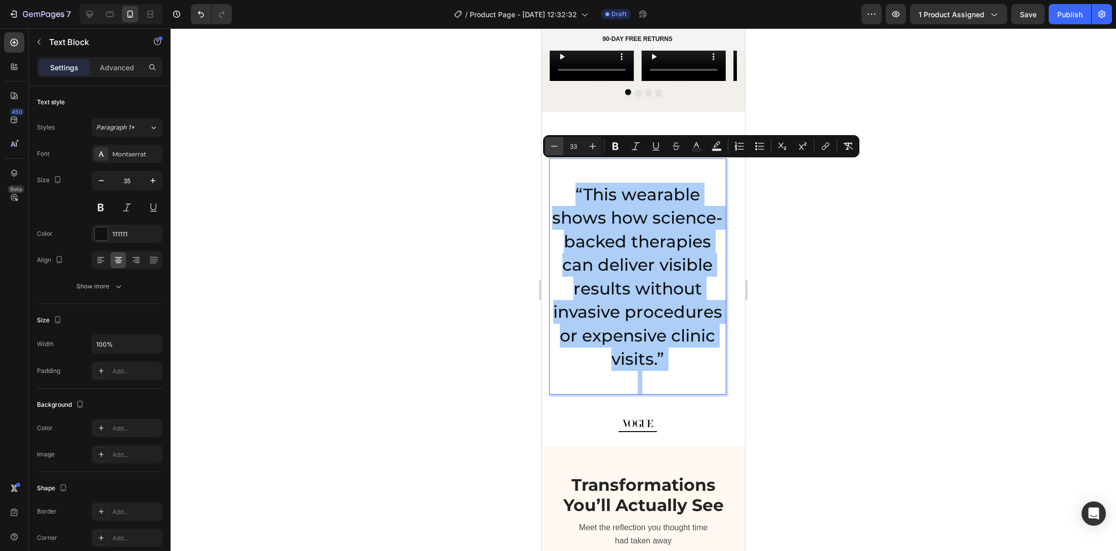
click at [559, 148] on icon "Editor contextual toolbar" at bounding box center [554, 146] width 10 height 10
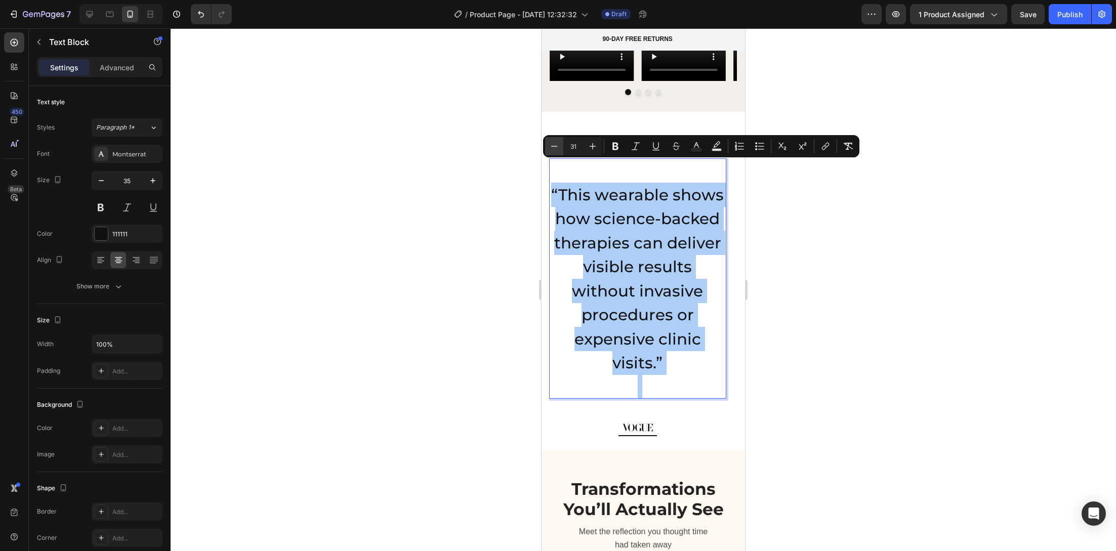
click at [559, 148] on icon "Editor contextual toolbar" at bounding box center [554, 146] width 10 height 10
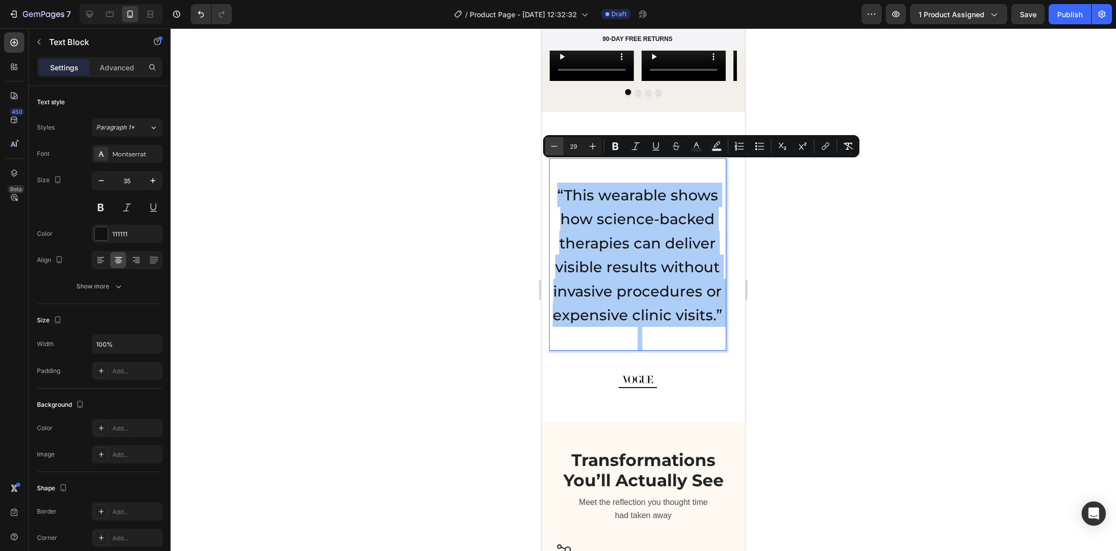
click at [559, 148] on icon "Editor contextual toolbar" at bounding box center [554, 146] width 10 height 10
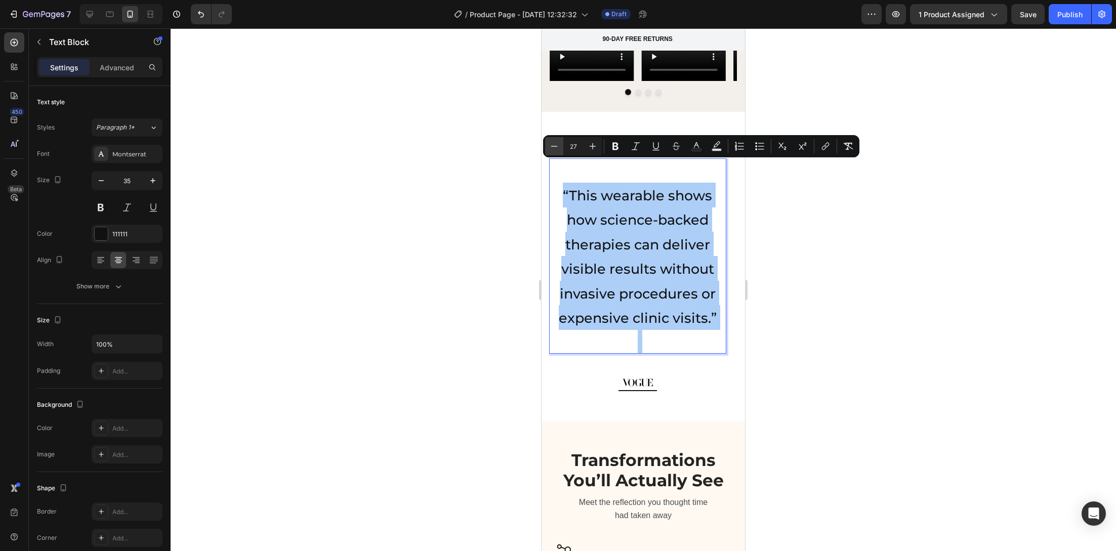
click at [559, 148] on icon "Editor contextual toolbar" at bounding box center [554, 146] width 10 height 10
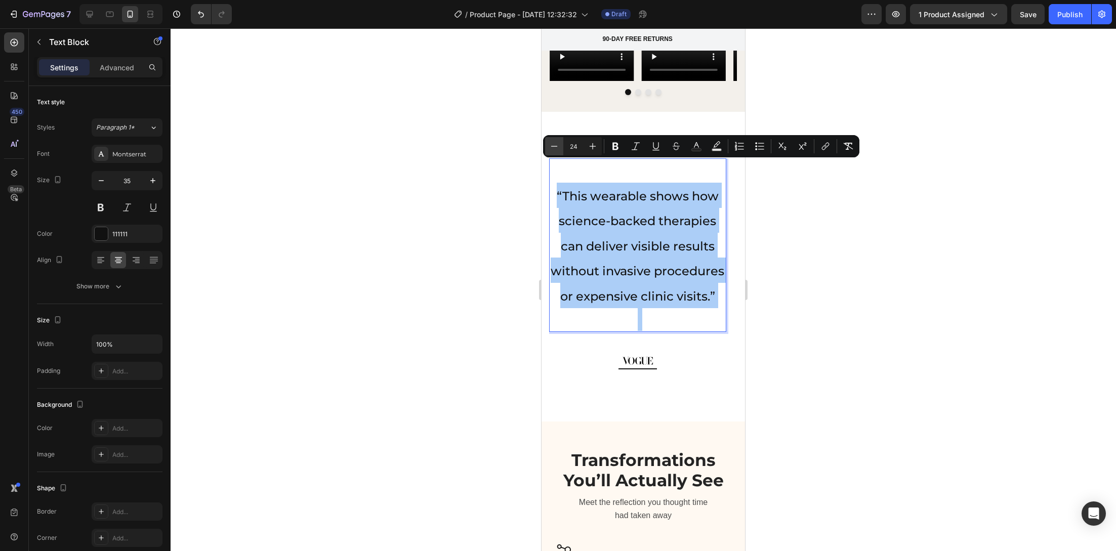
click at [559, 148] on icon "Editor contextual toolbar" at bounding box center [554, 146] width 10 height 10
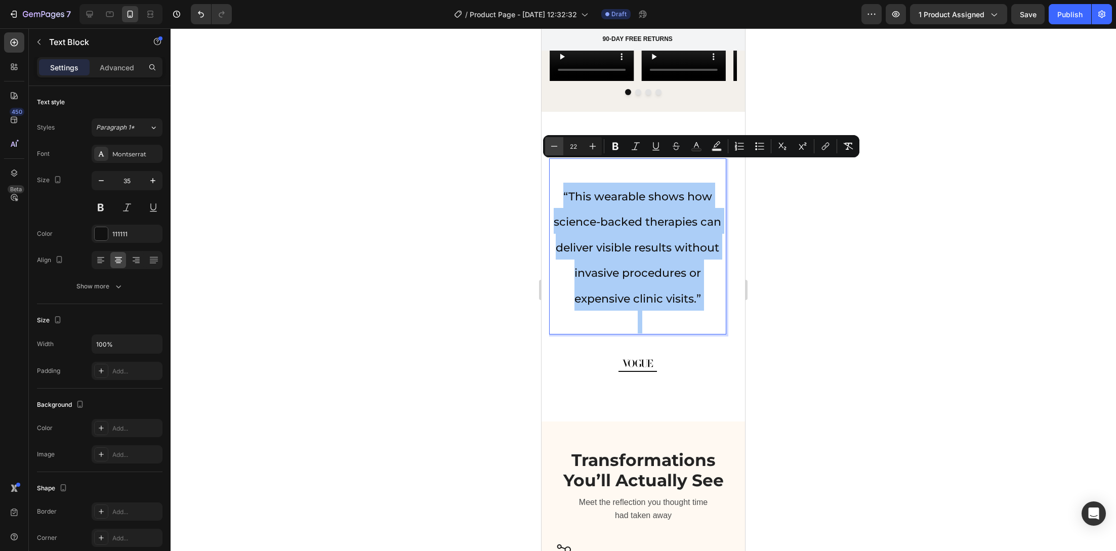
click at [559, 148] on icon "Editor contextual toolbar" at bounding box center [554, 146] width 10 height 10
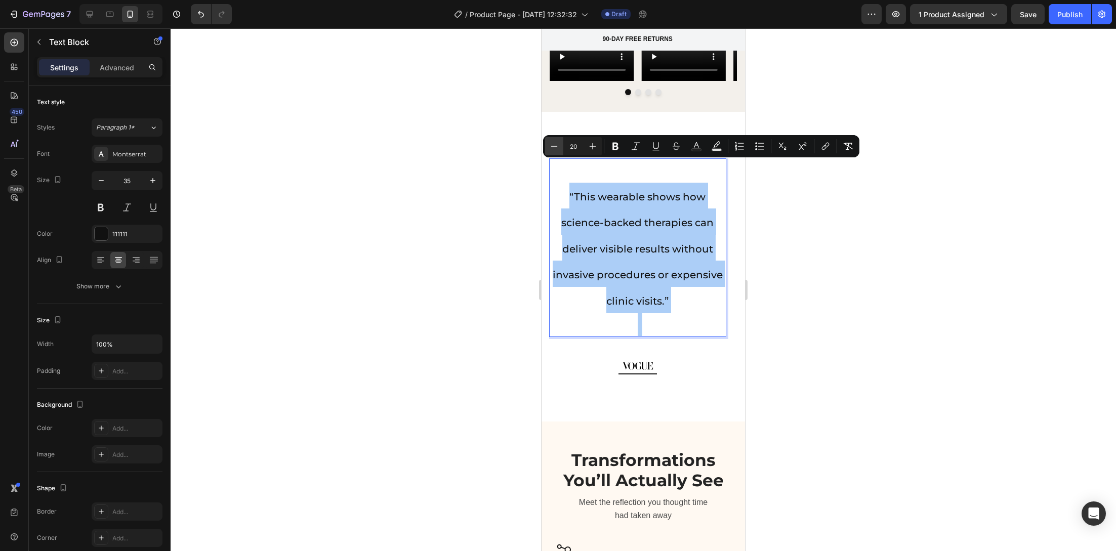
click at [559, 148] on icon "Editor contextual toolbar" at bounding box center [554, 146] width 10 height 10
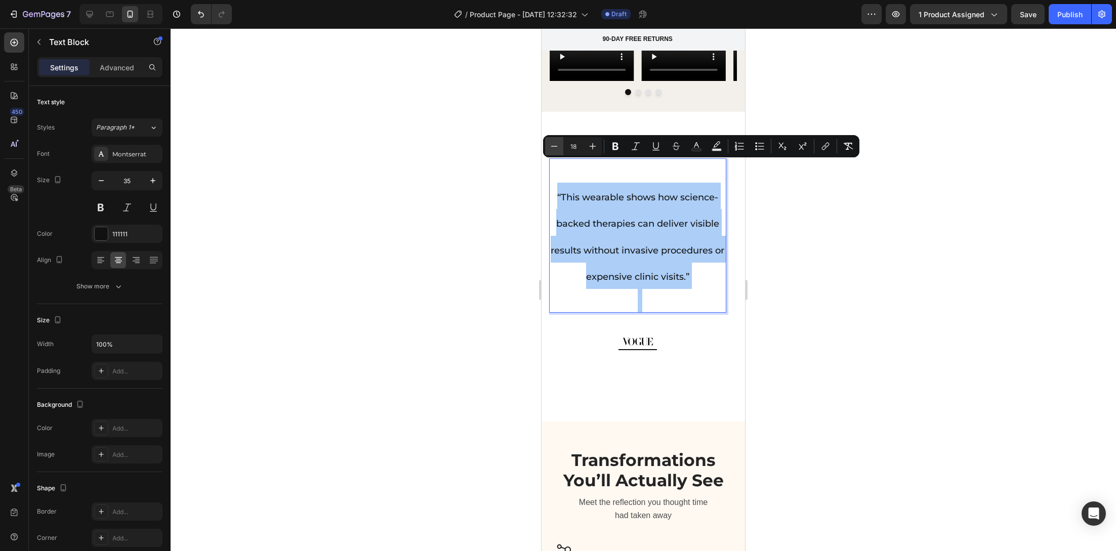
click at [559, 148] on icon "Editor contextual toolbar" at bounding box center [554, 146] width 10 height 10
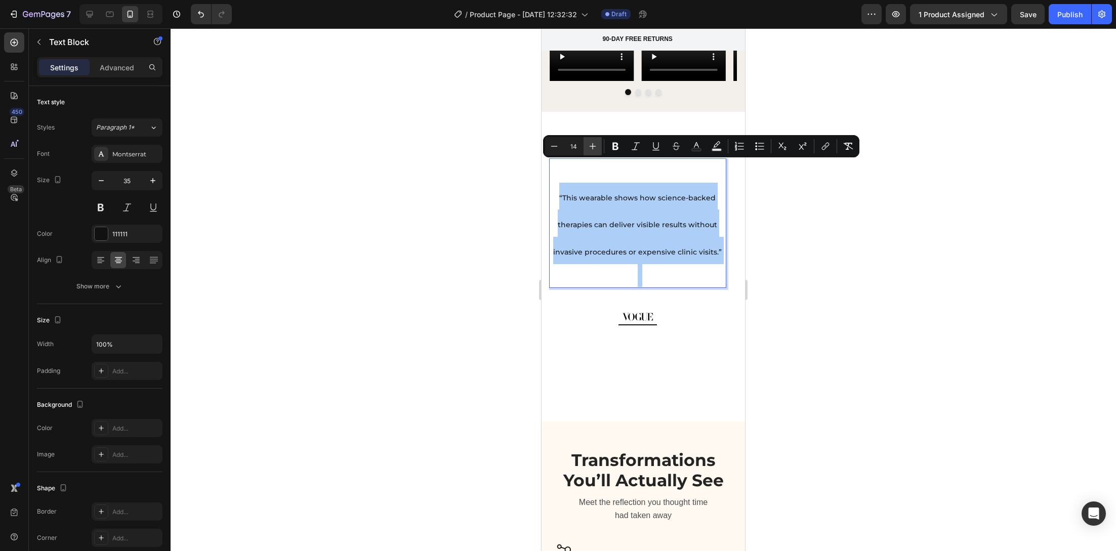
click at [593, 146] on icon "Editor contextual toolbar" at bounding box center [592, 146] width 7 height 7
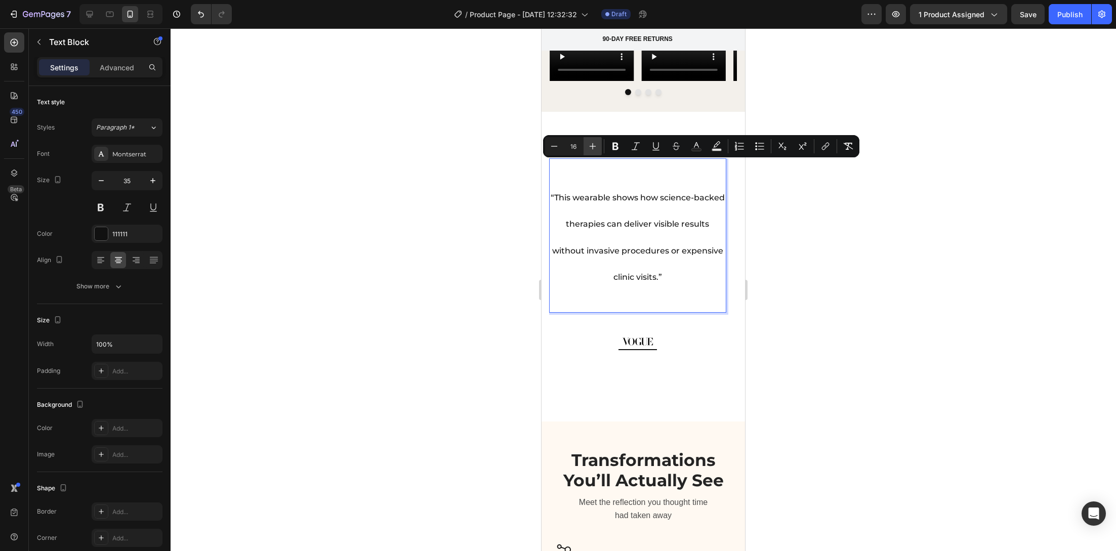
click at [593, 146] on icon "Editor contextual toolbar" at bounding box center [592, 146] width 10 height 10
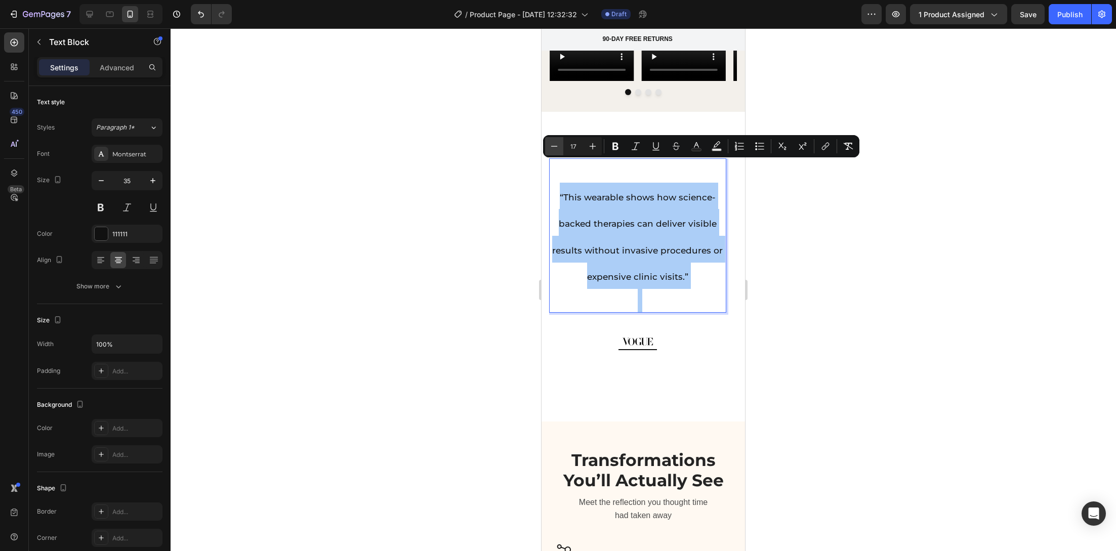
click at [554, 148] on icon "Editor contextual toolbar" at bounding box center [554, 146] width 10 height 10
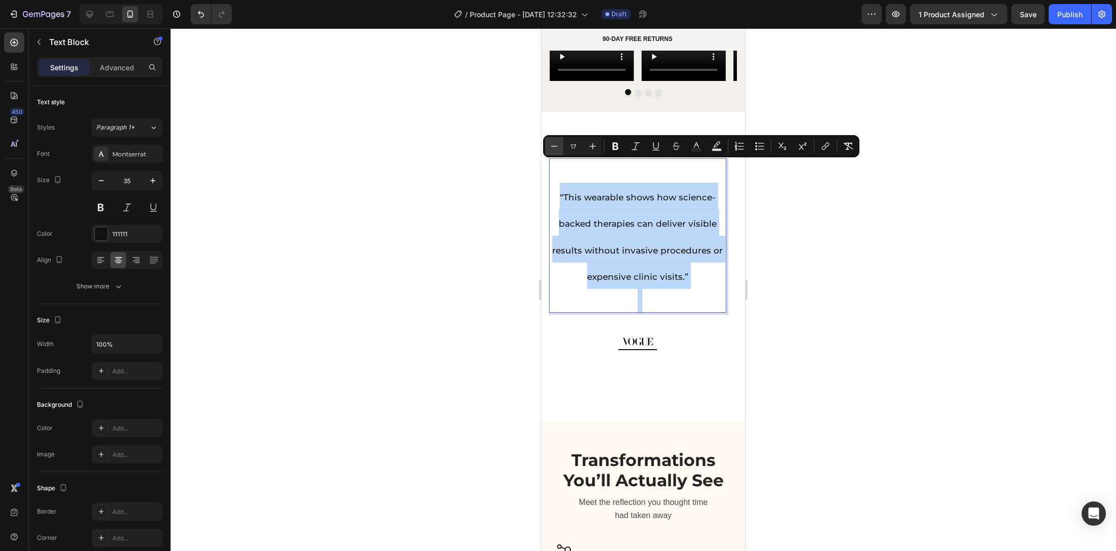
type input "16"
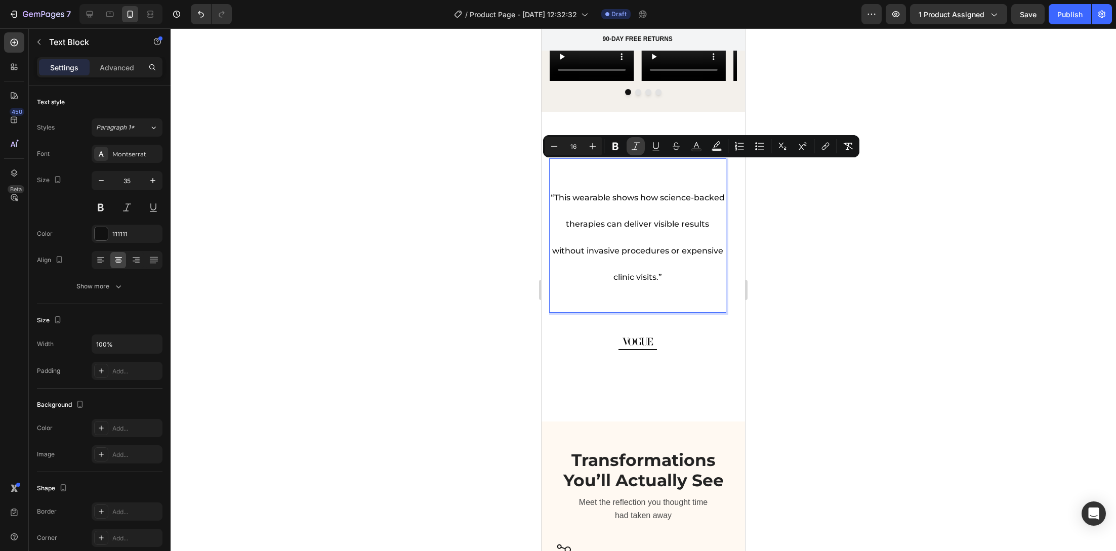
click at [636, 147] on icon "Editor contextual toolbar" at bounding box center [635, 146] width 10 height 10
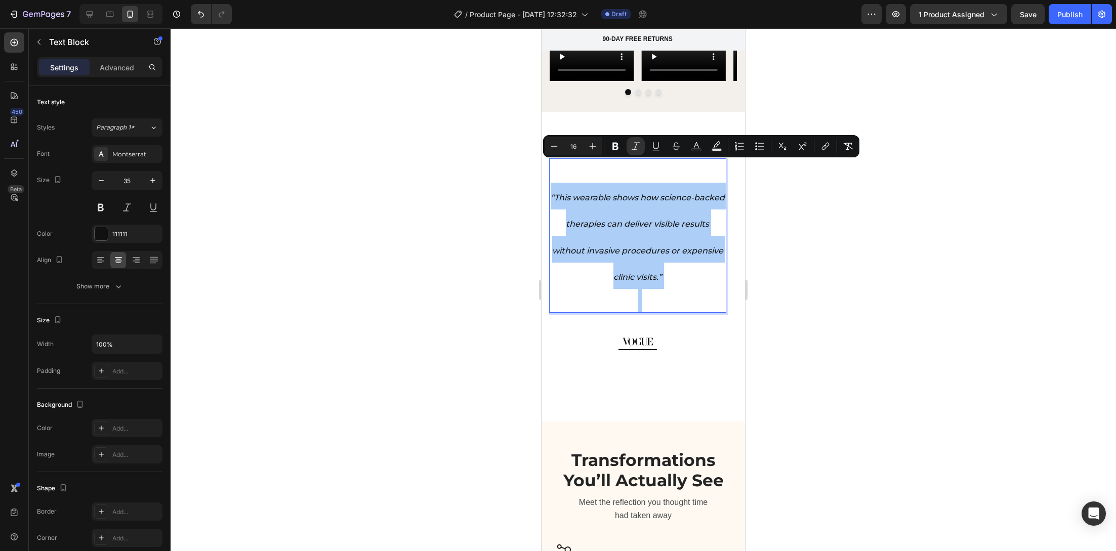
click at [454, 240] on div at bounding box center [643, 289] width 945 height 523
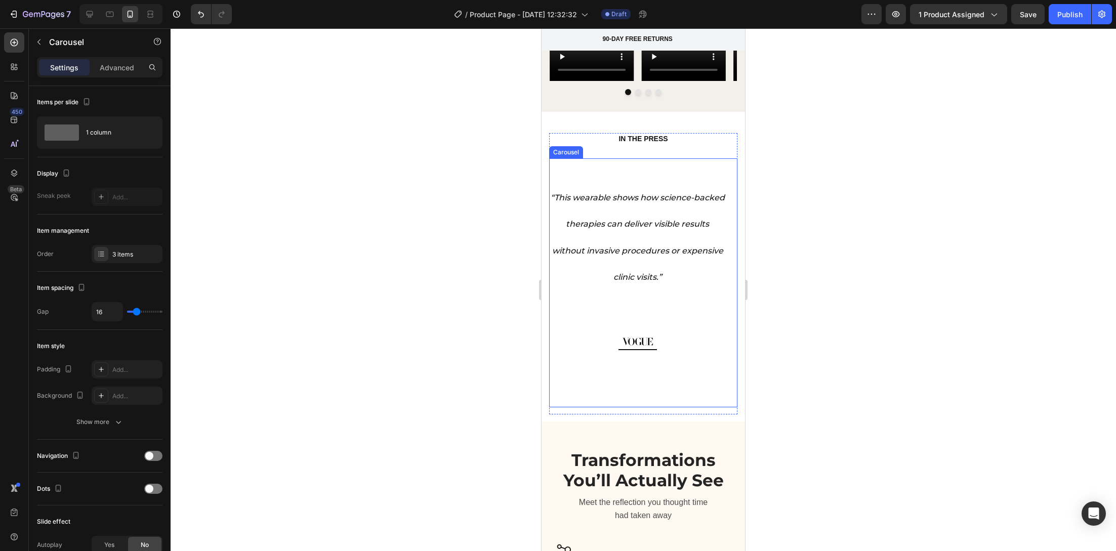
click at [688, 368] on div "“This wearable shows how science-backed therapies can deliver visible results w…" at bounding box center [637, 282] width 177 height 249
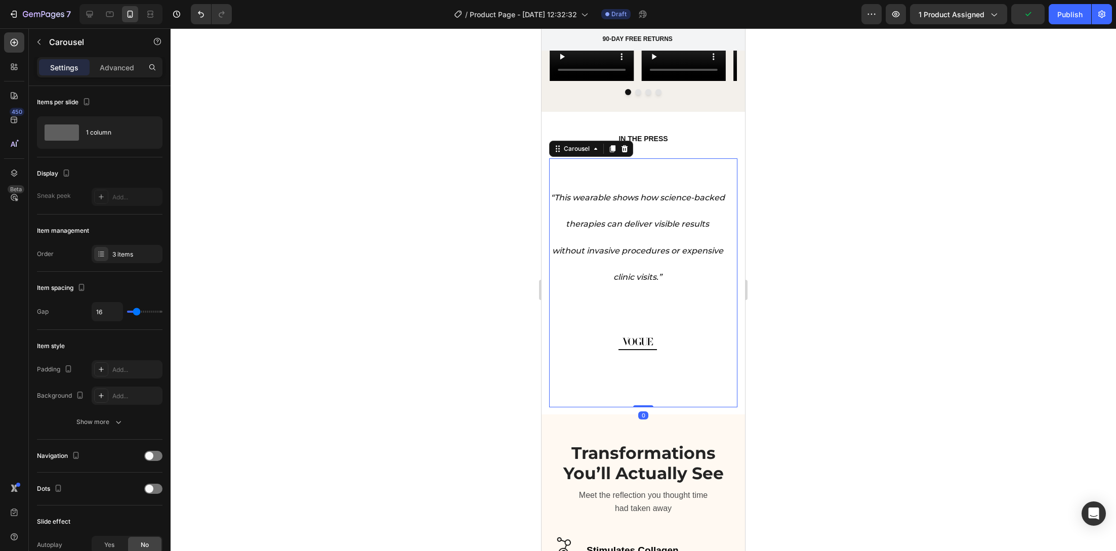
drag, startPoint x: 639, startPoint y: 391, endPoint x: 642, endPoint y: 377, distance: 14.0
click at [642, 377] on div "“A clinic-grade innovation that finally makes professional under-eye treatments…" at bounding box center [643, 282] width 188 height 249
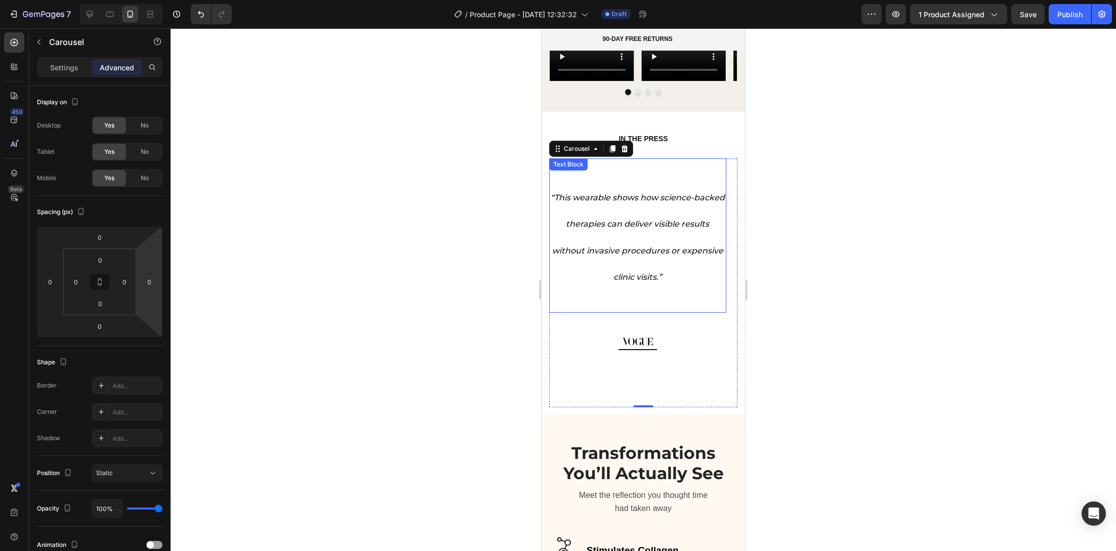
click at [585, 158] on div "Text Block" at bounding box center [568, 164] width 38 height 12
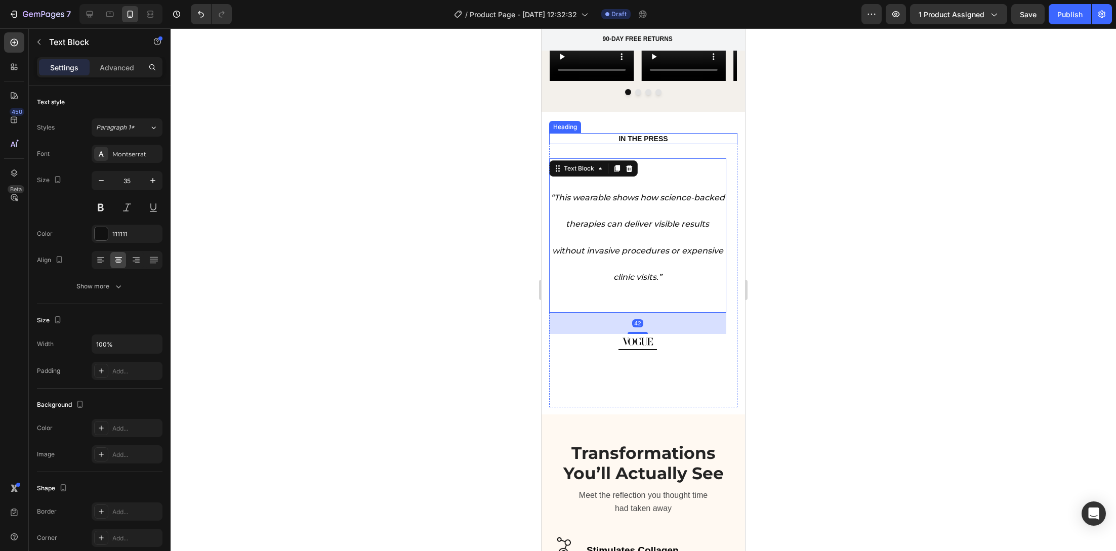
click at [720, 133] on div "IN THE PRESS Heading" at bounding box center [643, 138] width 188 height 11
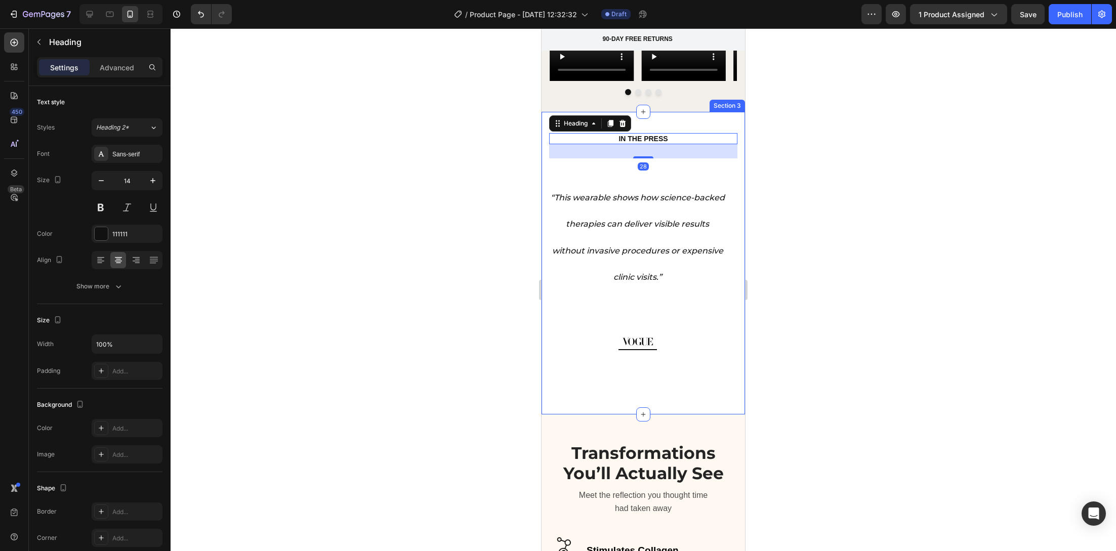
click at [724, 112] on div "IN THE PRESS Heading 28 “A clinic-grade innovation that finally makes professio…" at bounding box center [642, 263] width 203 height 303
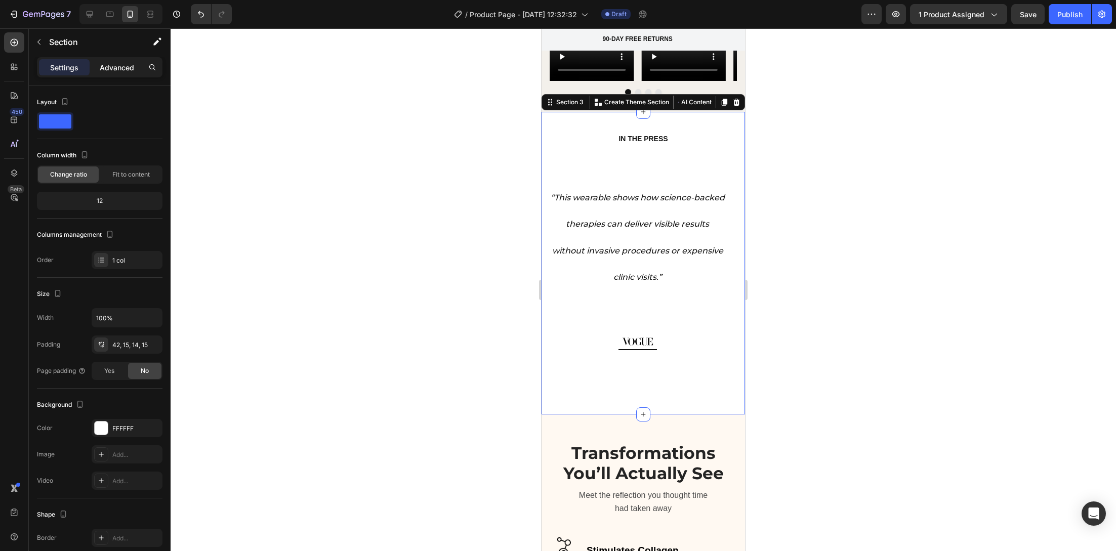
click at [122, 73] on div "Advanced" at bounding box center [117, 67] width 51 height 16
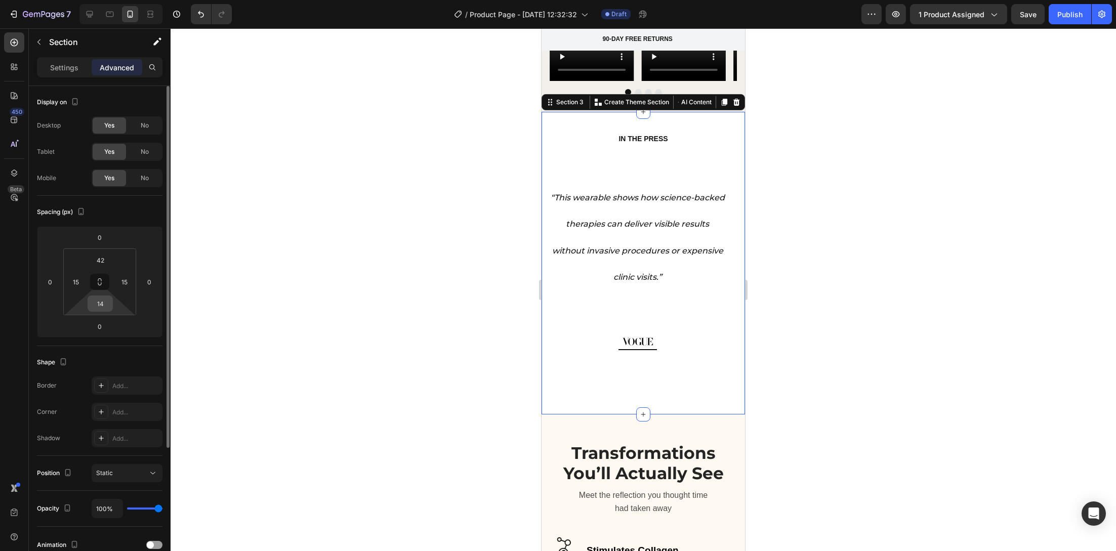
click at [103, 305] on input "14" at bounding box center [100, 303] width 20 height 15
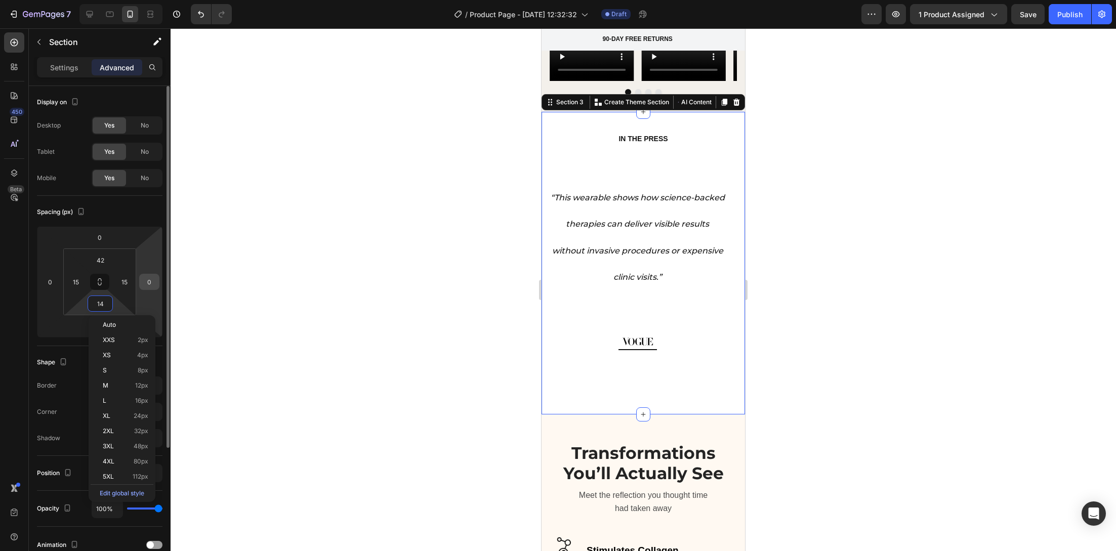
type input "0"
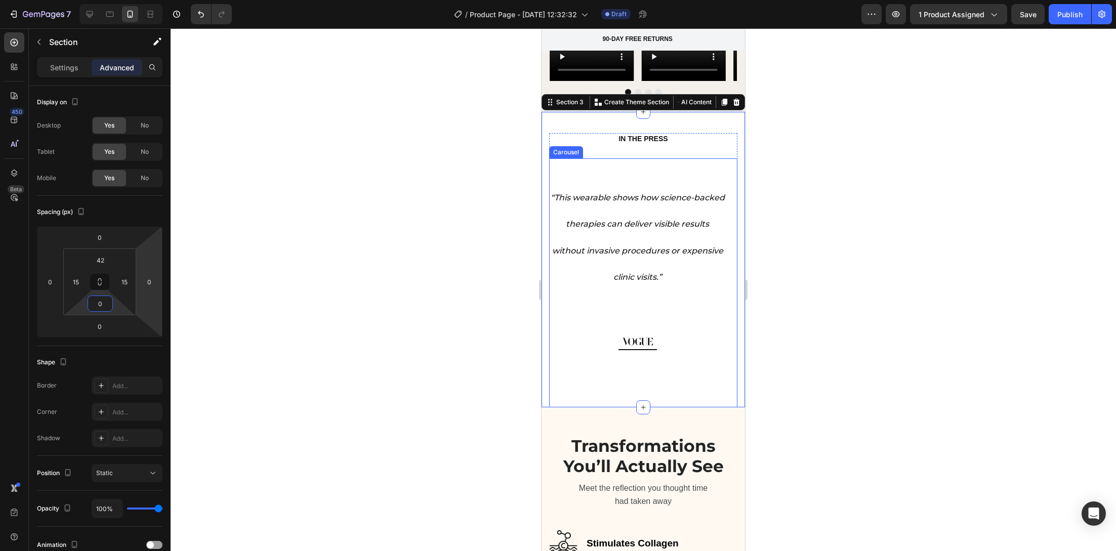
click at [617, 352] on div "“This wearable shows how science-backed therapies can deliver visible results w…" at bounding box center [637, 282] width 177 height 249
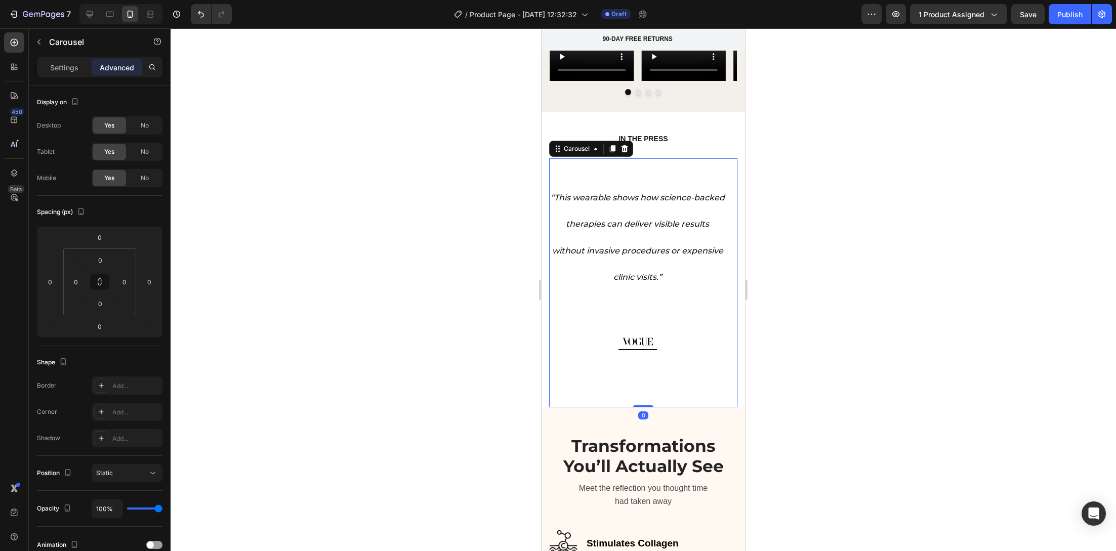
click at [646, 336] on div "“This wearable shows how science-backed therapies can deliver visible results w…" at bounding box center [637, 282] width 177 height 249
click at [662, 318] on div "“This wearable shows how science-backed therapies can deliver visible results w…" at bounding box center [637, 282] width 177 height 249
click at [645, 338] on img at bounding box center [637, 342] width 31 height 8
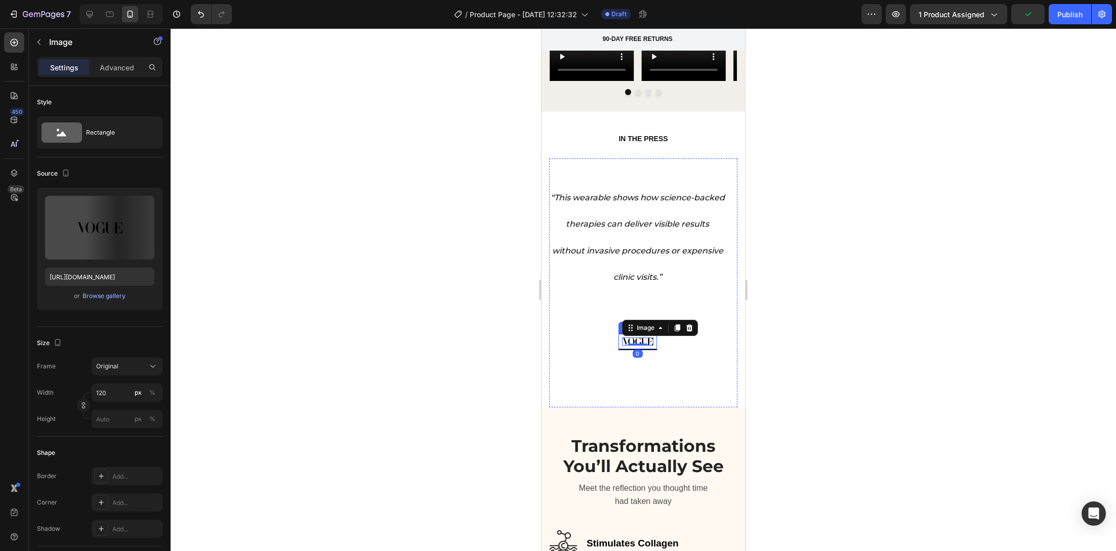
click at [602, 311] on div "“This wearable shows how science-backed therapies can deliver visible results w…" at bounding box center [637, 282] width 177 height 249
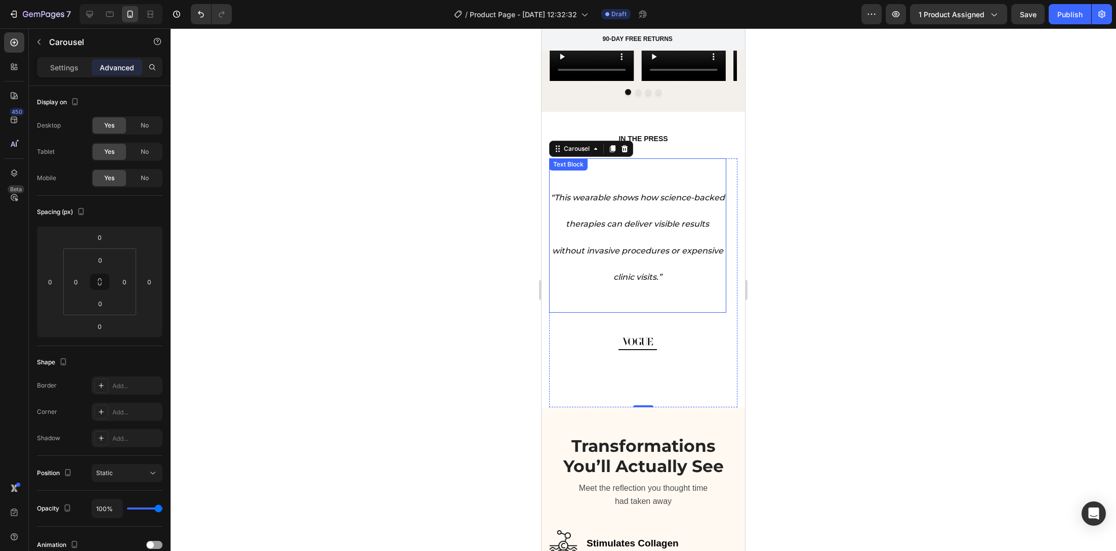
click at [485, 205] on div at bounding box center [643, 289] width 945 height 523
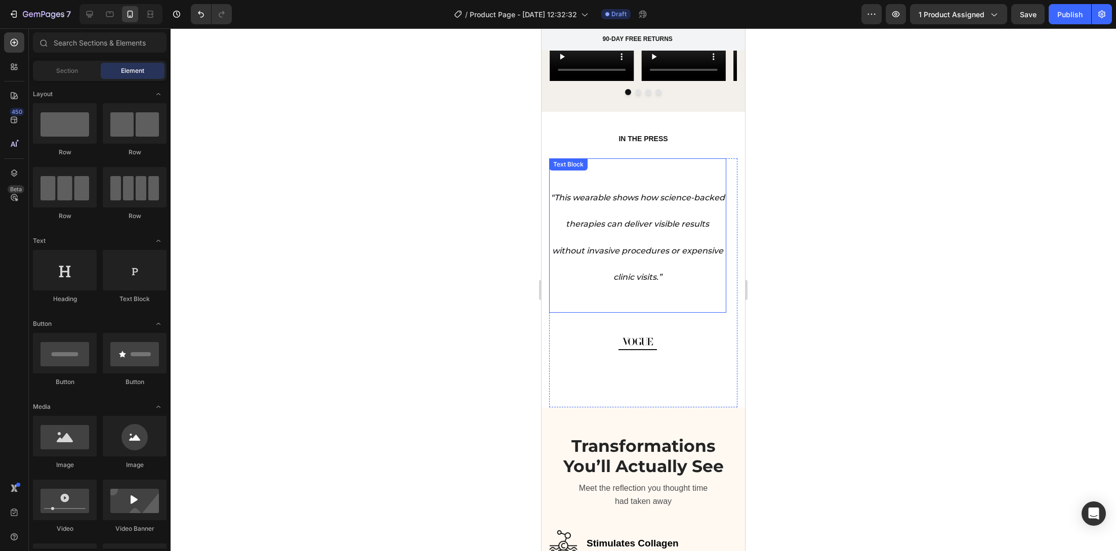
click at [466, 211] on div at bounding box center [643, 289] width 945 height 523
click at [580, 133] on div "IN THE PRESS Heading “A clinic-grade innovation that finally makes professional…" at bounding box center [643, 270] width 188 height 274
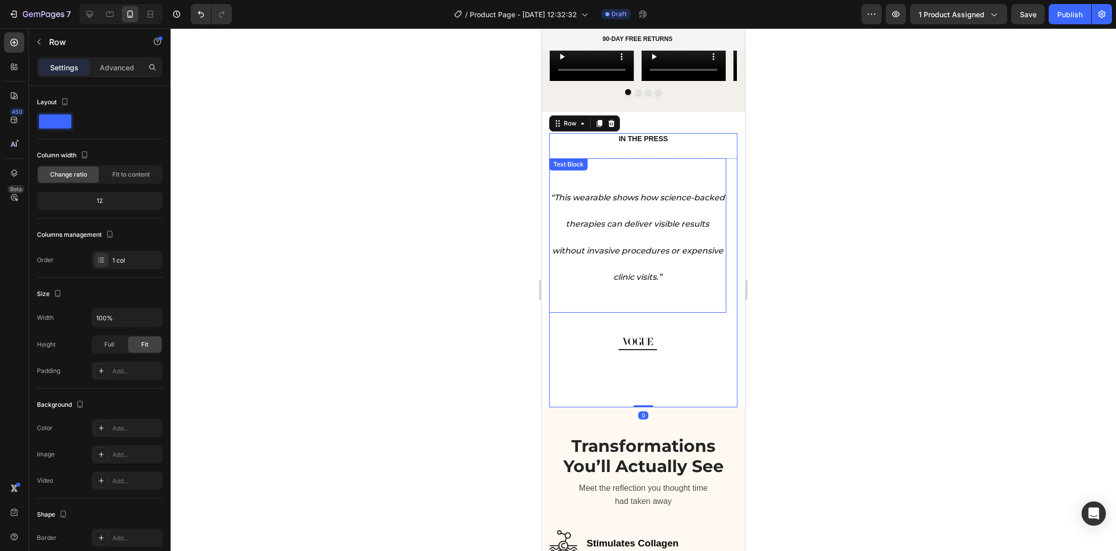
click at [617, 188] on p "“This wearable shows how science-backed therapies can deliver visible results w…" at bounding box center [637, 236] width 175 height 106
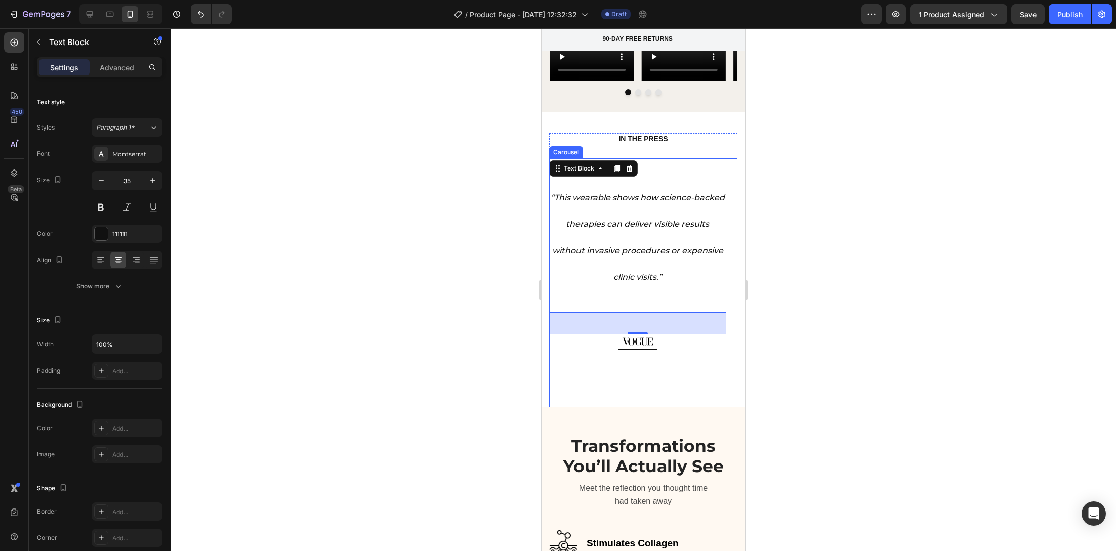
click at [565, 332] on div "“This wearable shows how science-backed therapies can deliver visible results w…" at bounding box center [637, 282] width 177 height 249
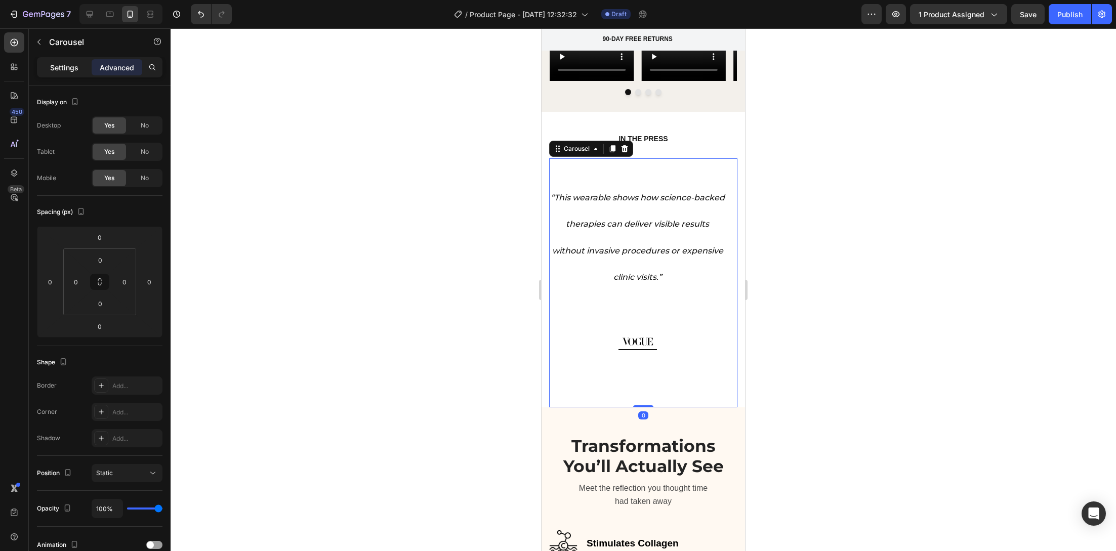
click at [68, 72] on p "Settings" at bounding box center [64, 67] width 28 height 11
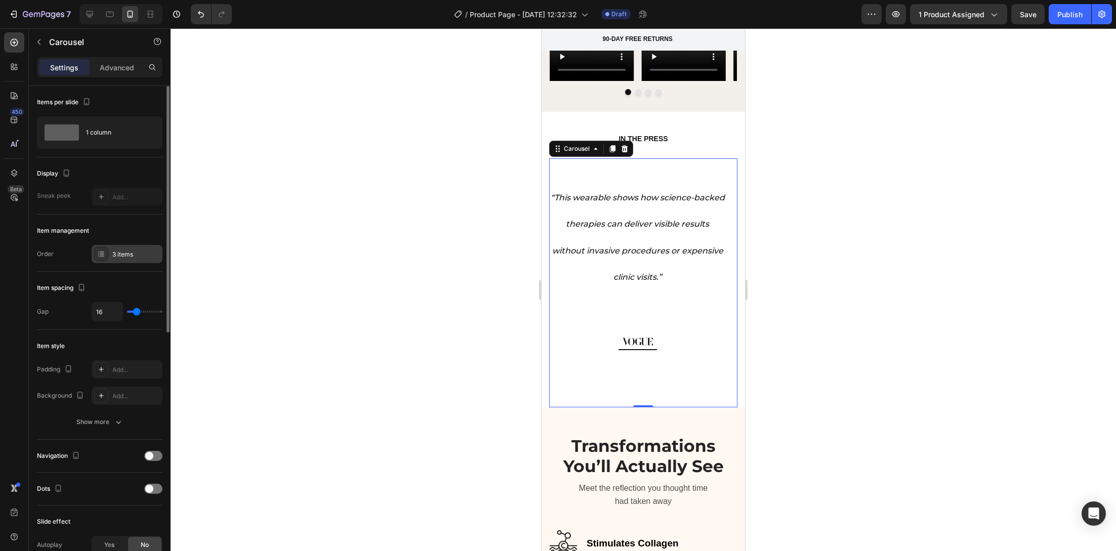
click at [124, 245] on div "3 items" at bounding box center [127, 254] width 71 height 18
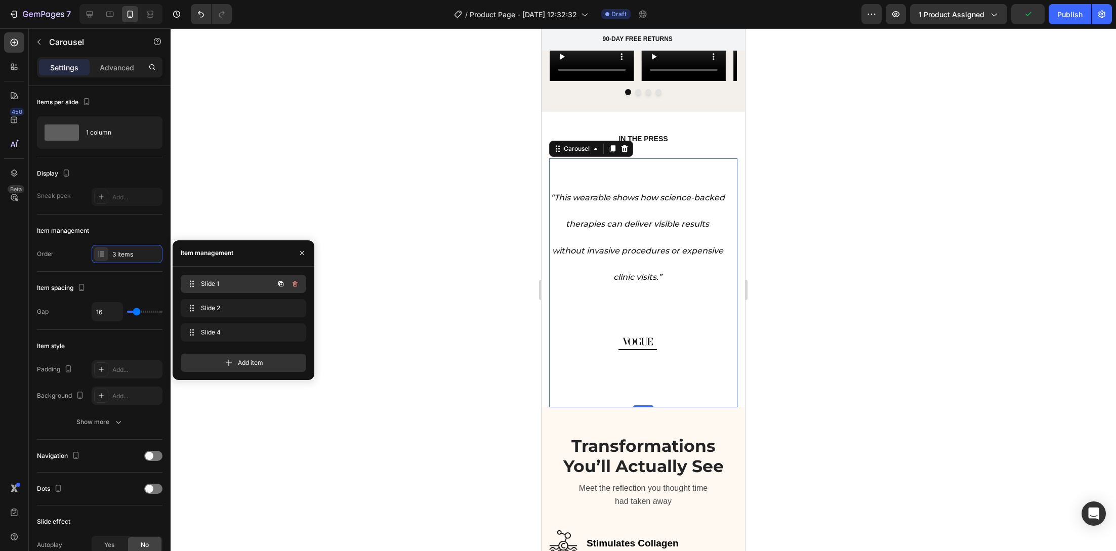
click at [218, 278] on div "Slide 1 Slide 1" at bounding box center [229, 284] width 89 height 14
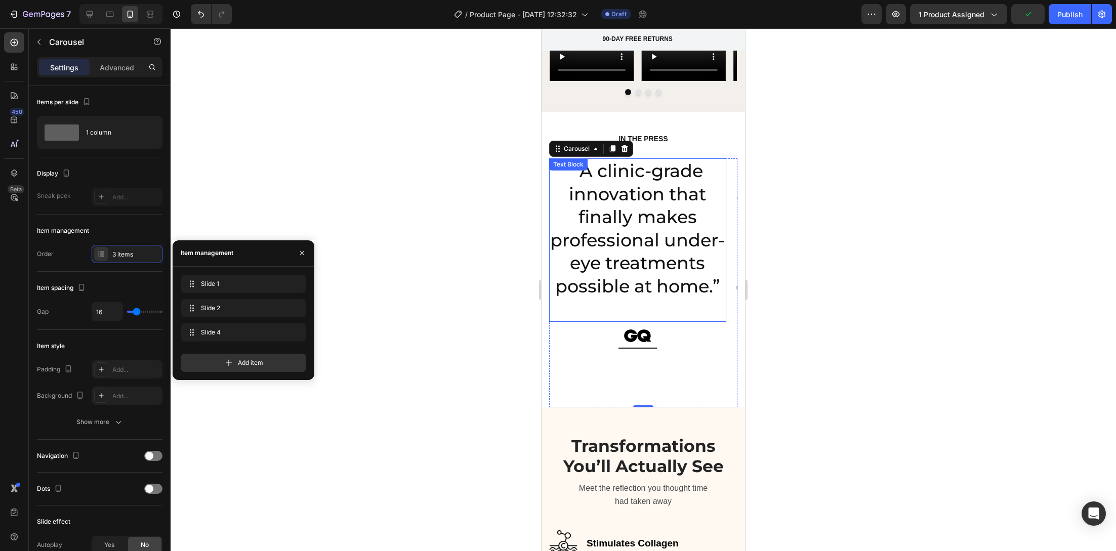
click at [652, 253] on p "“A clinic-grade innovation that finally makes professional under-eye treatments…" at bounding box center [637, 228] width 175 height 138
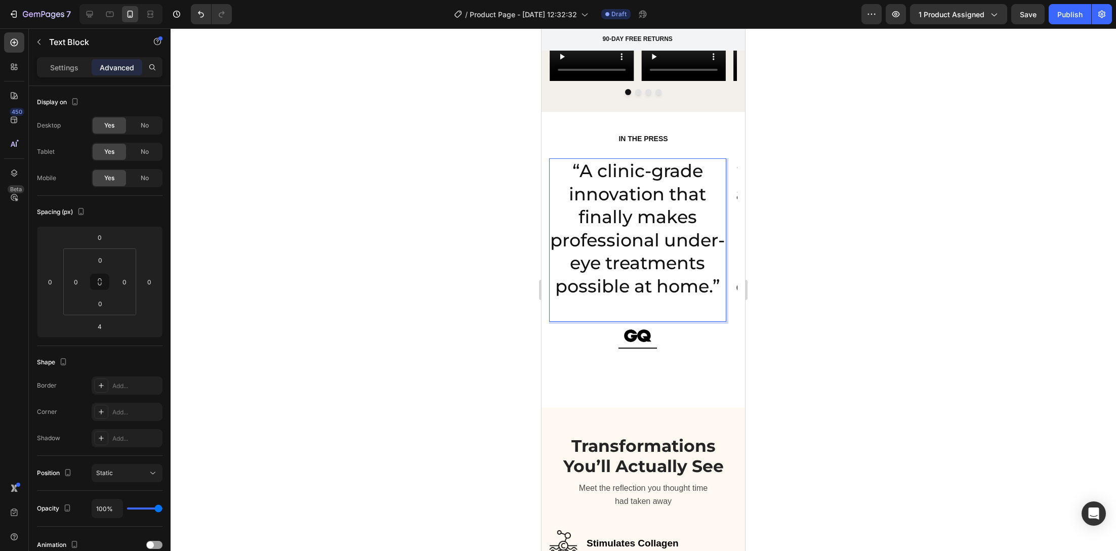
click at [652, 253] on p "“A clinic-grade innovation that finally makes professional under-eye treatments…" at bounding box center [637, 228] width 175 height 138
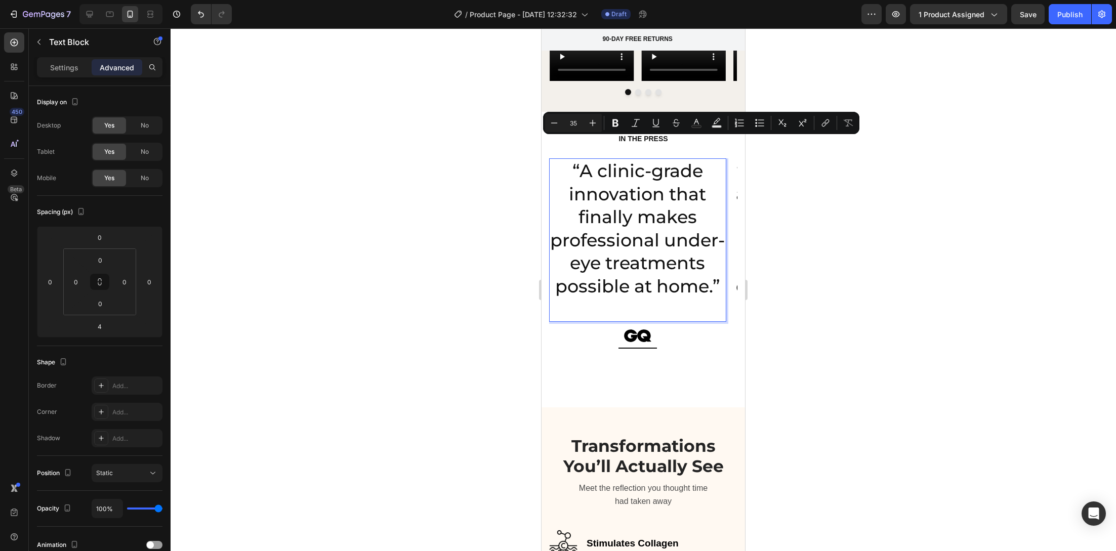
click at [576, 119] on input "35" at bounding box center [573, 123] width 20 height 12
click at [574, 116] on div "Minus 35 Plus" at bounding box center [573, 123] width 57 height 18
click at [574, 117] on input "35" at bounding box center [573, 123] width 20 height 12
type input "16"
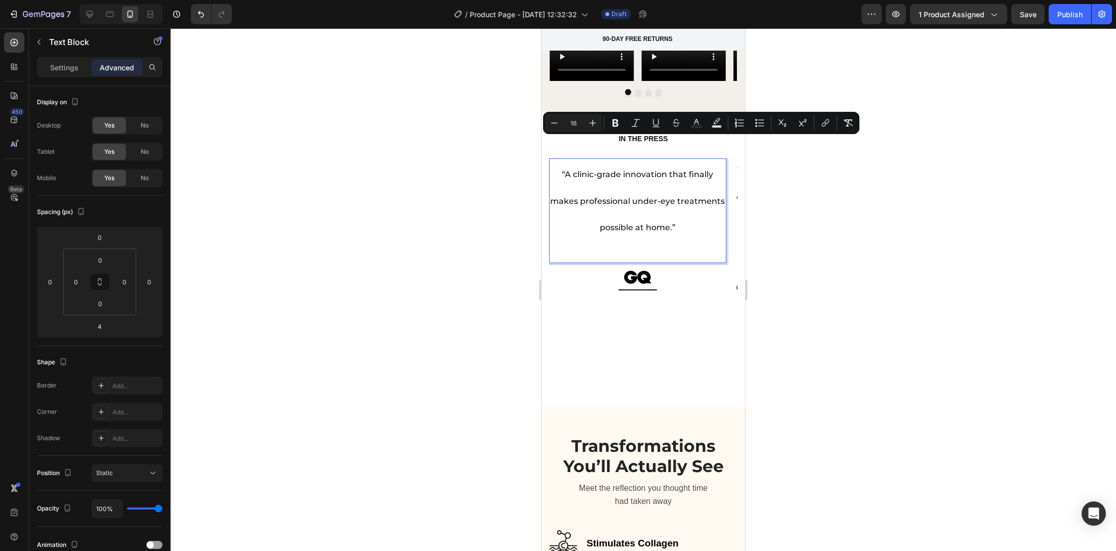
click at [636, 182] on span "“A clinic-grade innovation that finally makes professional under-eye treatments…" at bounding box center [637, 201] width 175 height 63
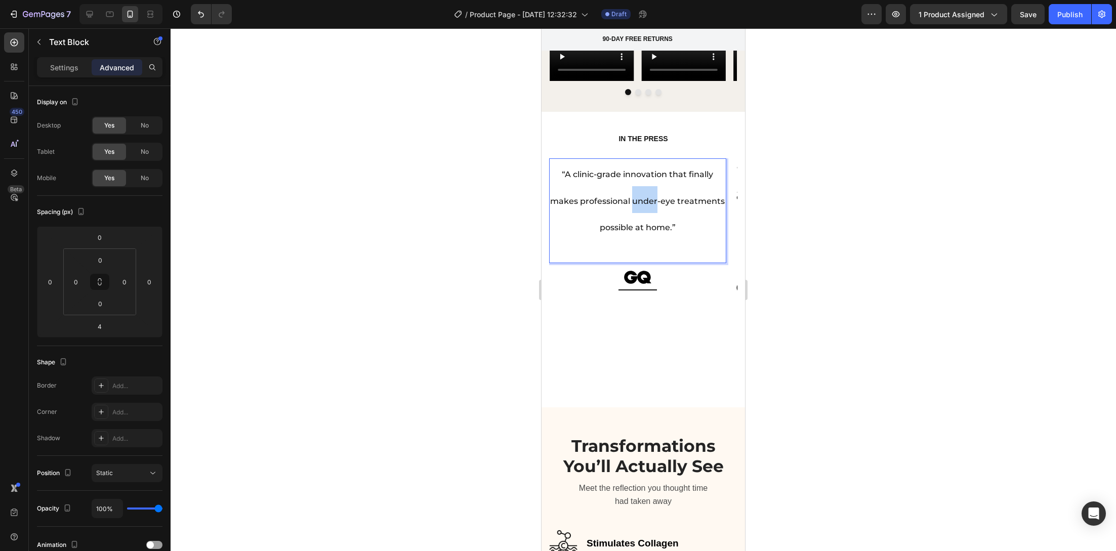
click at [635, 182] on span "“A clinic-grade innovation that finally makes professional under-eye treatments…" at bounding box center [637, 201] width 175 height 63
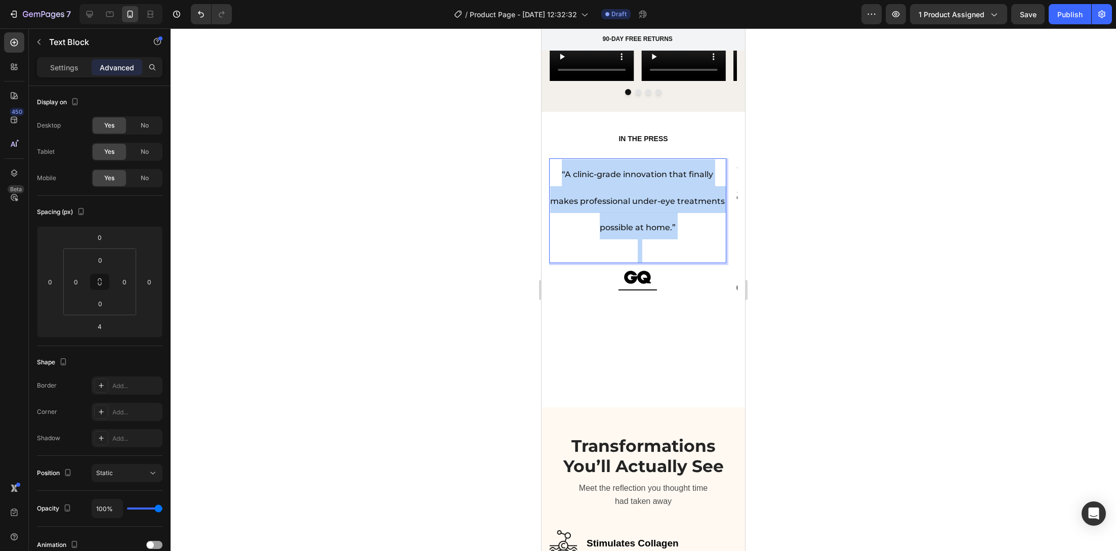
click at [635, 181] on span "“A clinic-grade innovation that finally makes professional under-eye treatments…" at bounding box center [637, 201] width 175 height 63
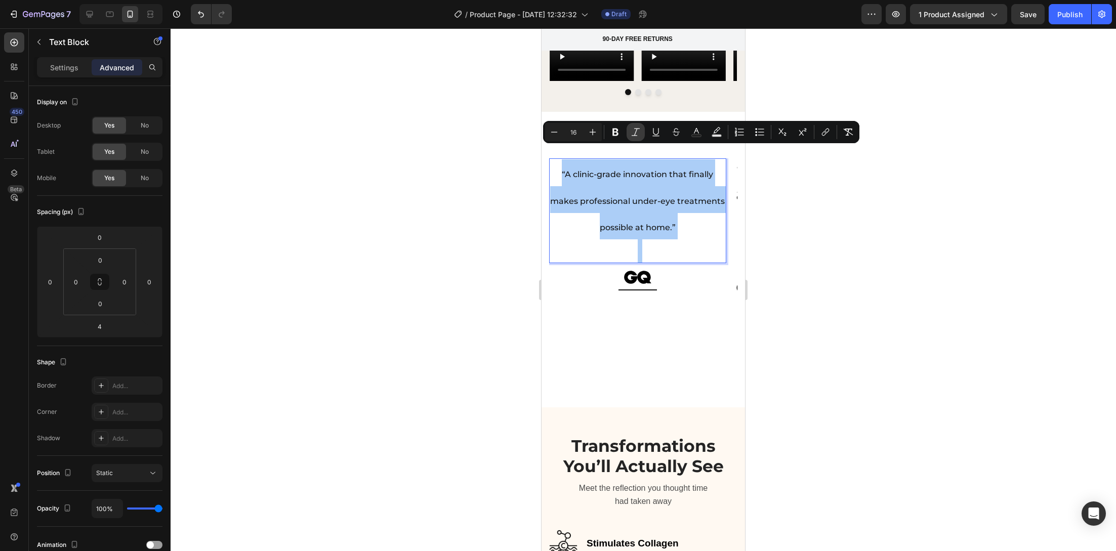
click at [634, 134] on icon "Editor contextual toolbar" at bounding box center [635, 132] width 10 height 10
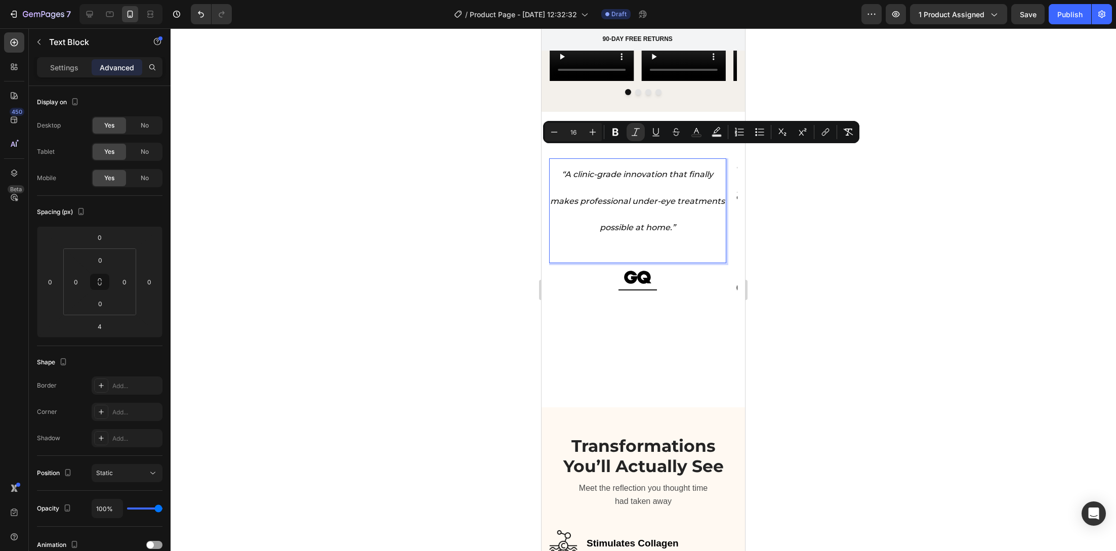
click at [444, 285] on div at bounding box center [643, 289] width 945 height 523
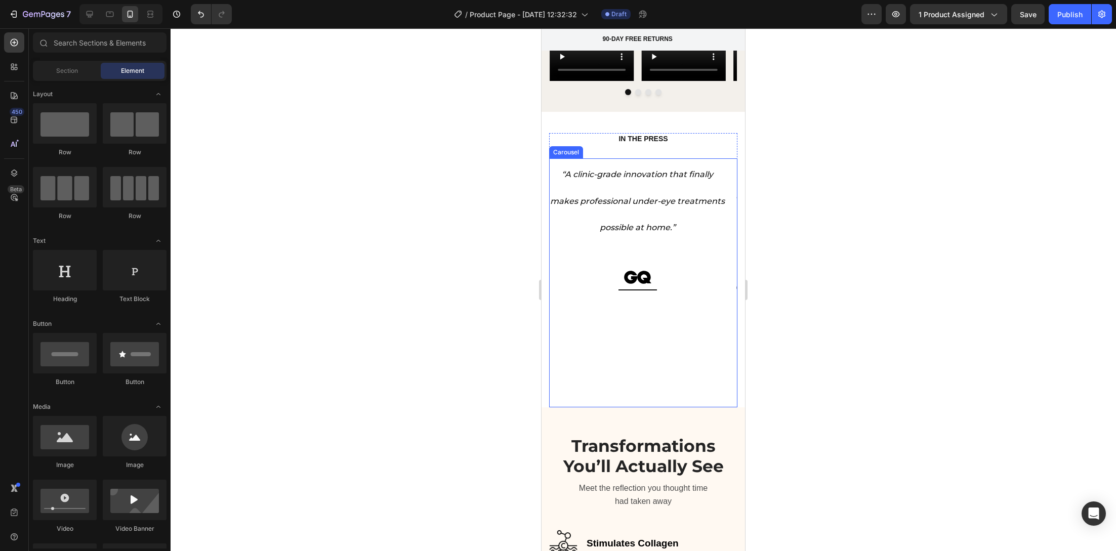
click at [608, 302] on div "“A clinic-grade innovation that finally makes professional under-eye treatments…" at bounding box center [637, 282] width 177 height 249
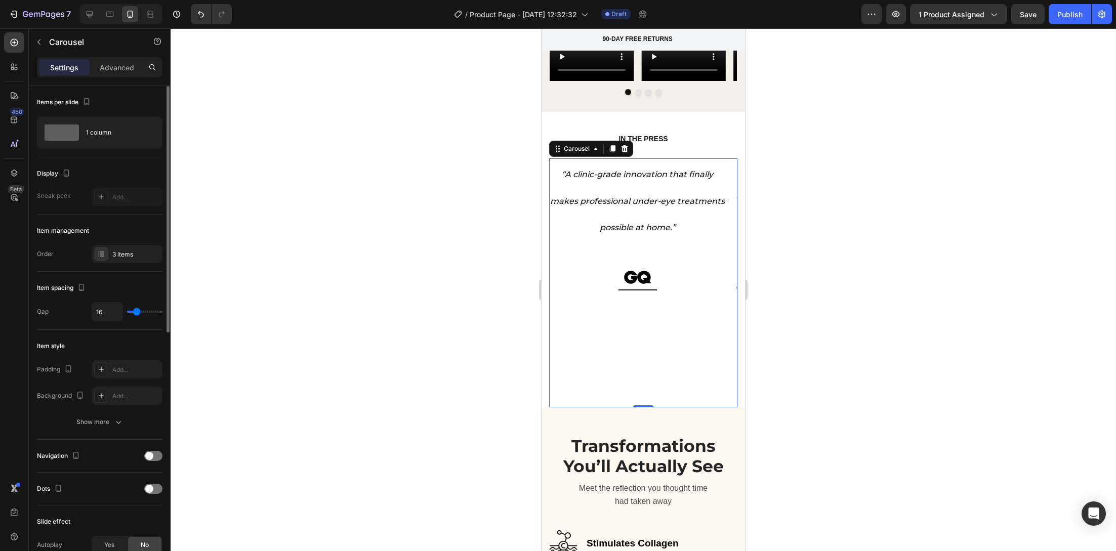
click at [133, 246] on div "3 items" at bounding box center [127, 254] width 71 height 18
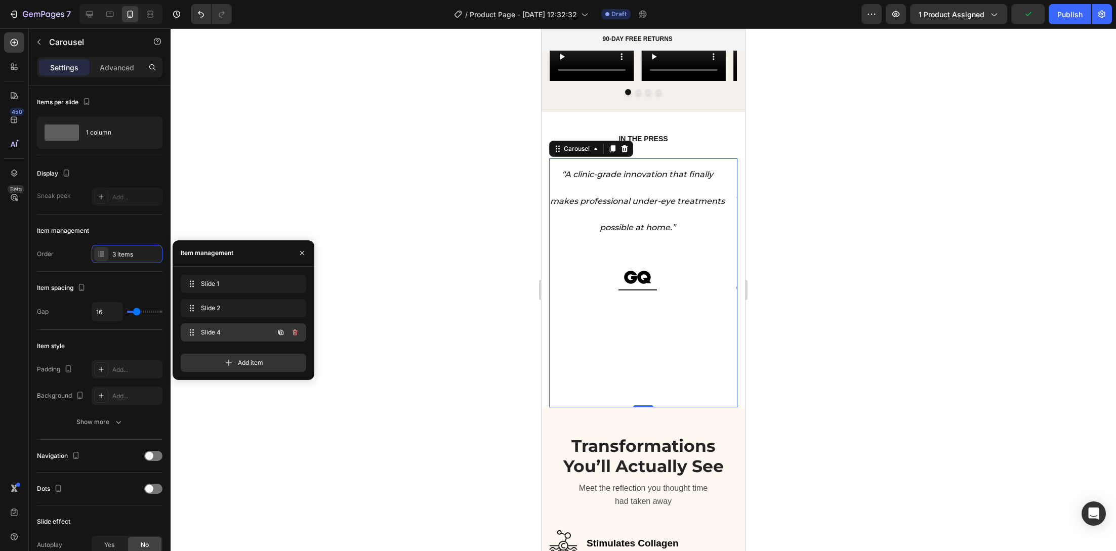
click at [215, 332] on span "Slide 4" at bounding box center [229, 332] width 57 height 9
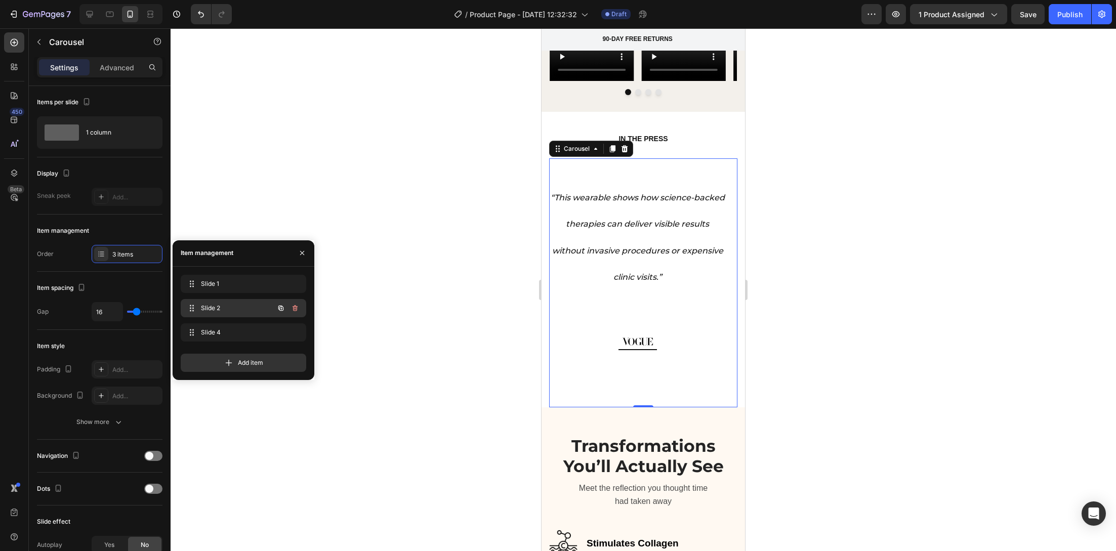
click at [213, 307] on span "Slide 2" at bounding box center [229, 308] width 57 height 9
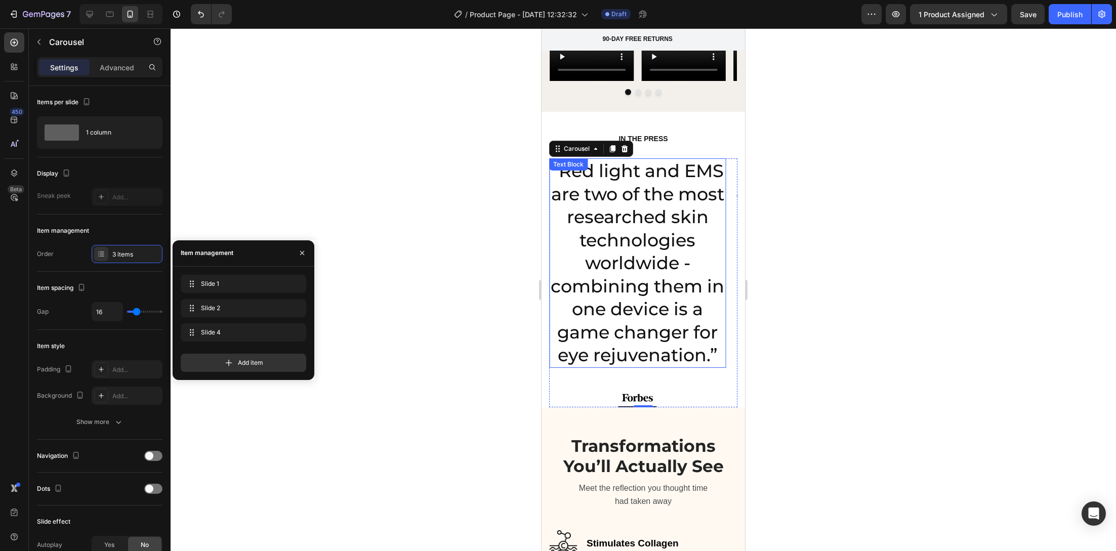
click at [601, 277] on p "“Red light and EMS are two of the most researched skin technologies worldwide -…" at bounding box center [637, 262] width 175 height 207
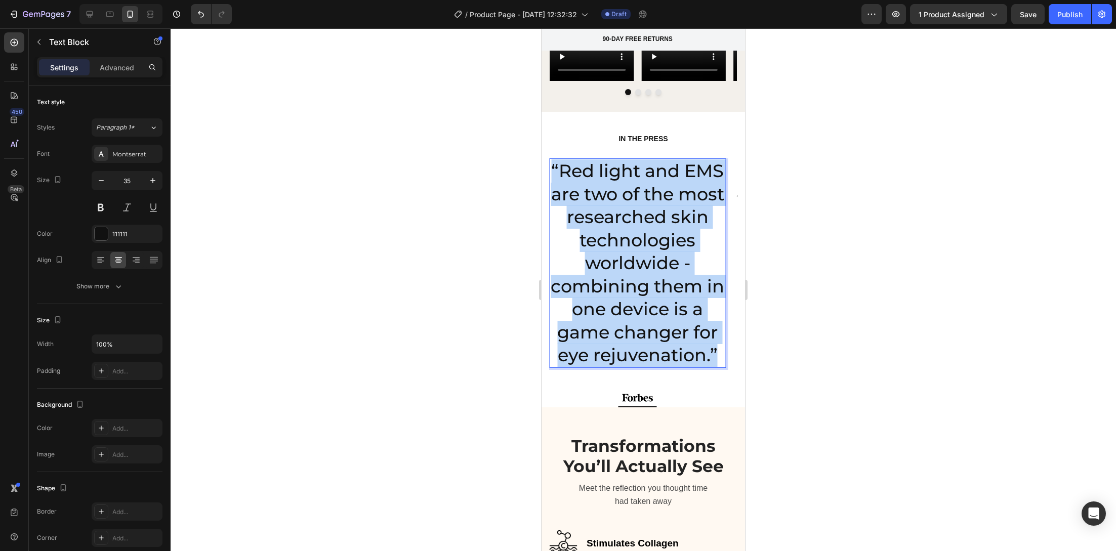
click at [601, 277] on p "“Red light and EMS are two of the most researched skin technologies worldwide -…" at bounding box center [637, 262] width 175 height 207
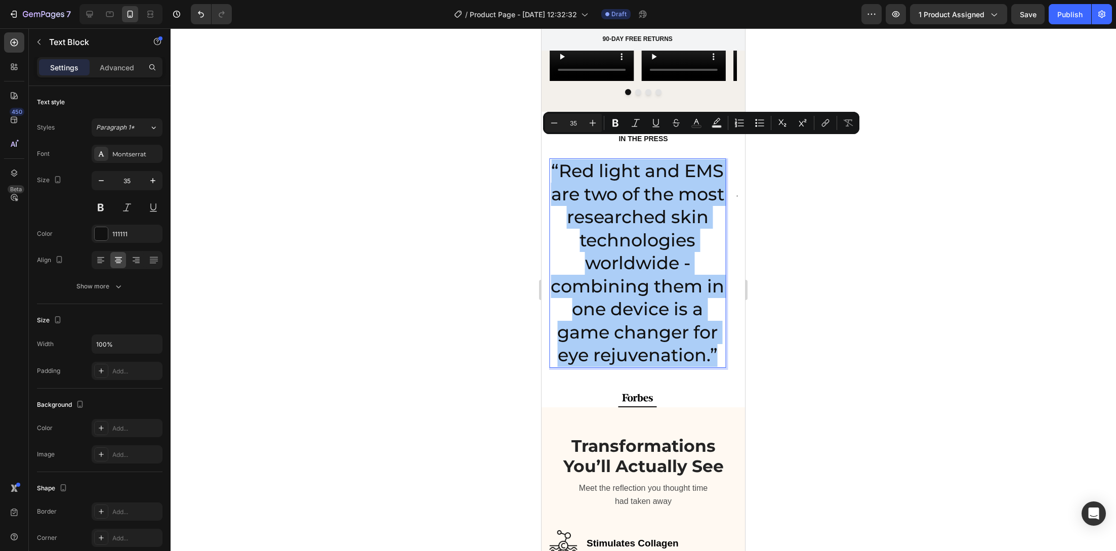
click at [576, 120] on input "35" at bounding box center [573, 123] width 20 height 12
drag, startPoint x: 576, startPoint y: 119, endPoint x: 591, endPoint y: 119, distance: 14.7
click at [591, 119] on div "Minus 35 Plus" at bounding box center [573, 123] width 57 height 18
click at [577, 124] on input "35" at bounding box center [573, 123] width 20 height 12
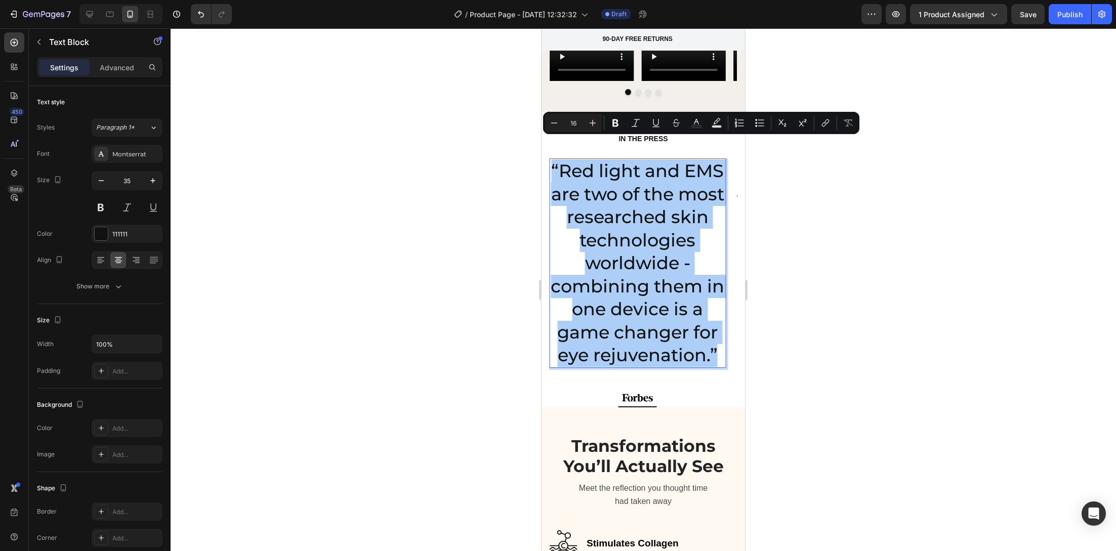
type input "16"
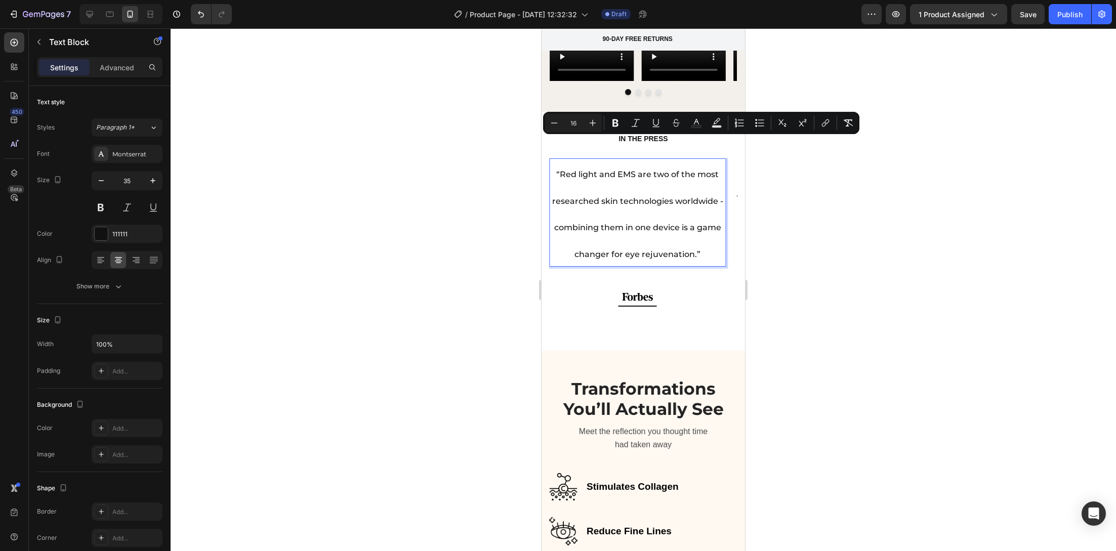
click at [630, 164] on p "“Red light and EMS are two of the most researched skin technologies worldwide -…" at bounding box center [637, 212] width 175 height 106
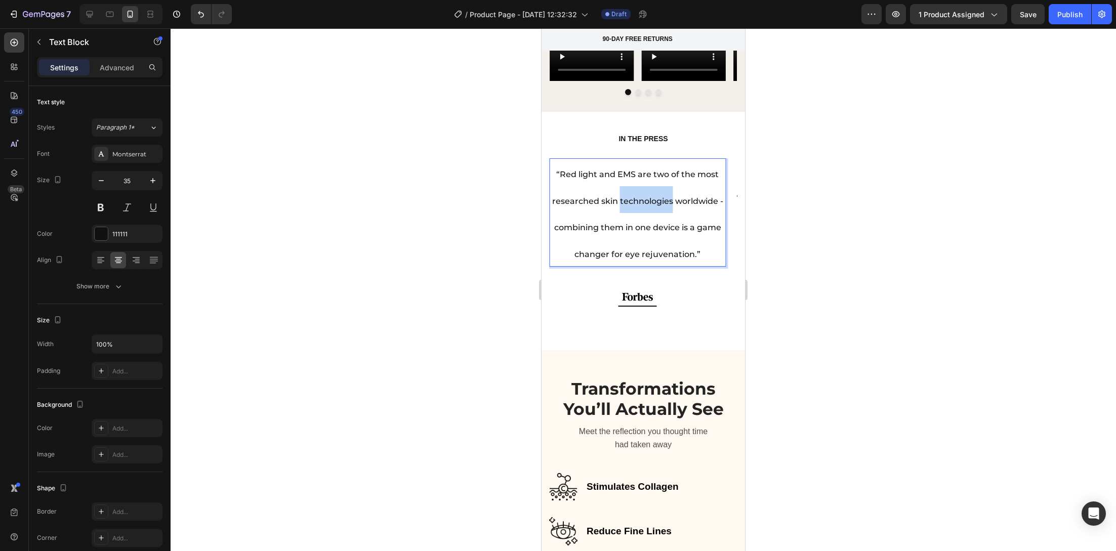
click at [630, 164] on p "“Red light and EMS are two of the most researched skin technologies worldwide -…" at bounding box center [637, 212] width 175 height 106
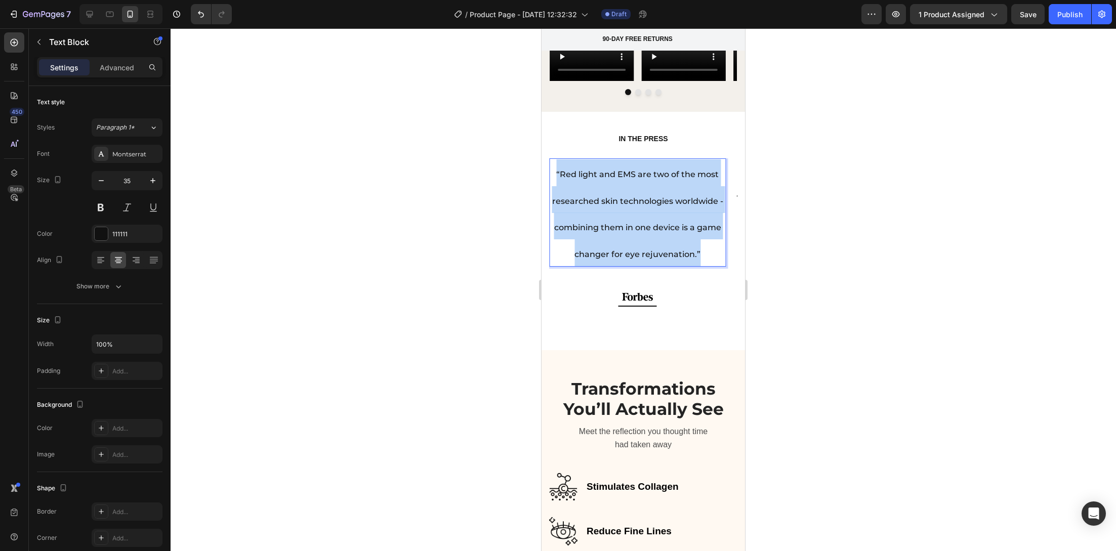
click at [630, 164] on p "“Red light and EMS are two of the most researched skin technologies worldwide -…" at bounding box center [637, 212] width 175 height 106
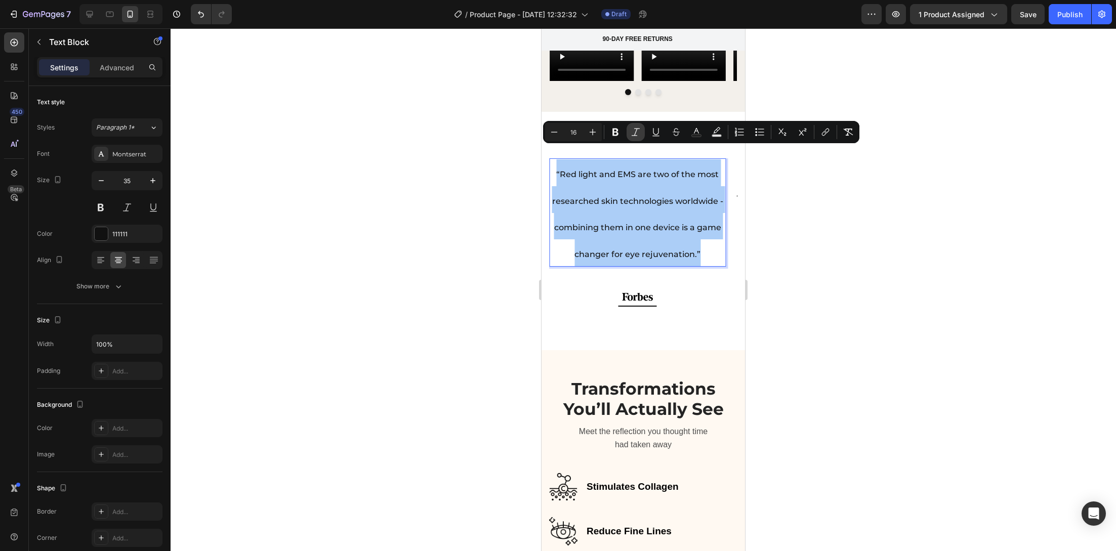
click at [633, 133] on icon "Editor contextual toolbar" at bounding box center [635, 132] width 10 height 10
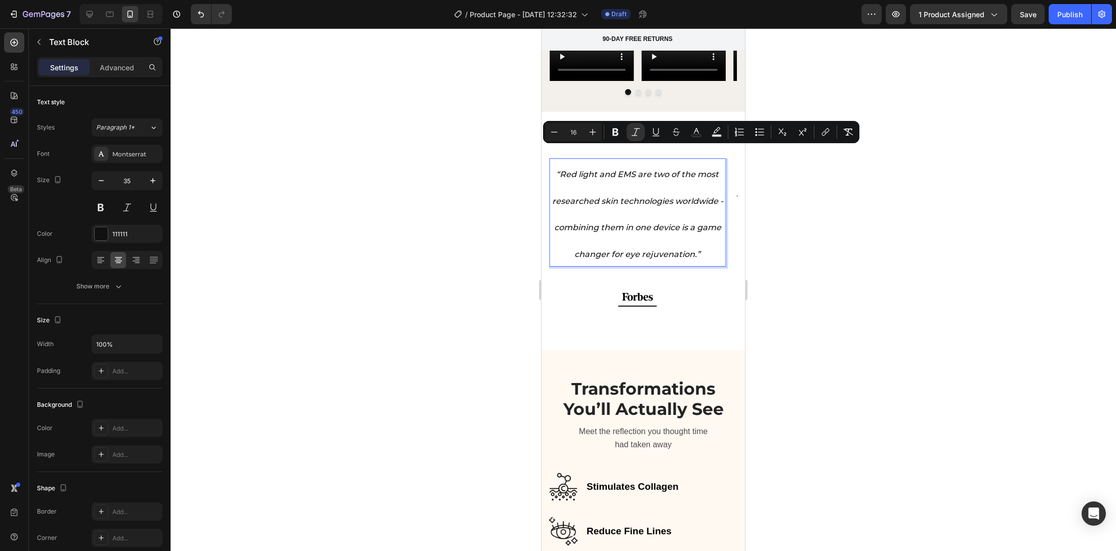
click at [492, 230] on div at bounding box center [643, 289] width 945 height 523
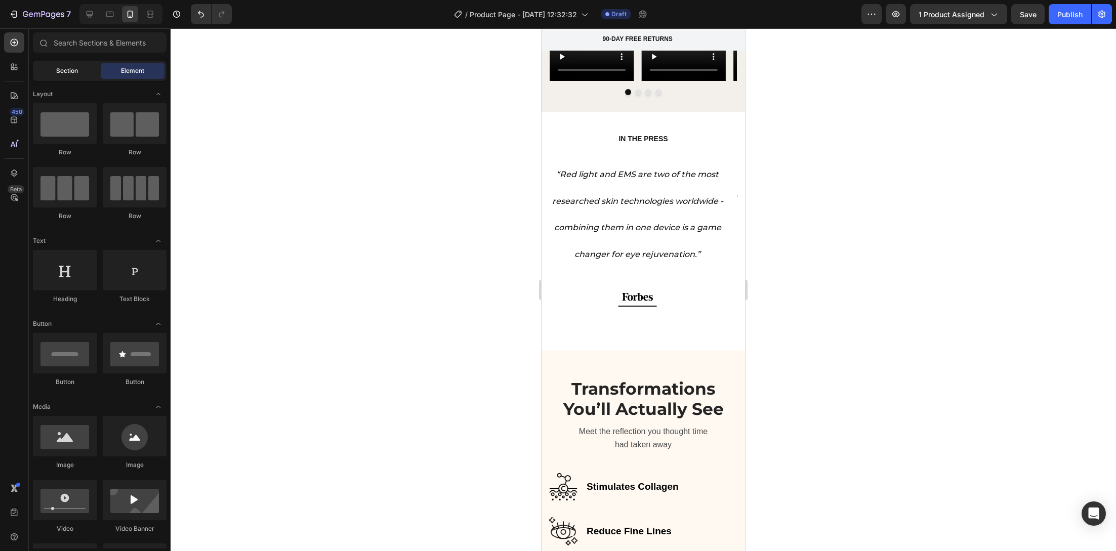
click at [80, 72] on div "Section" at bounding box center [67, 71] width 64 height 16
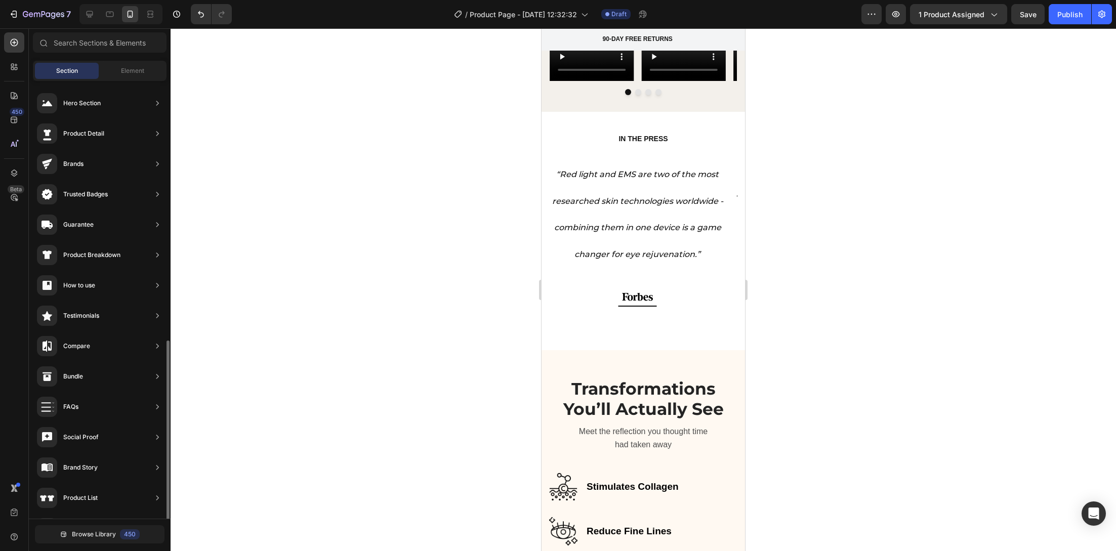
scroll to position [149, 0]
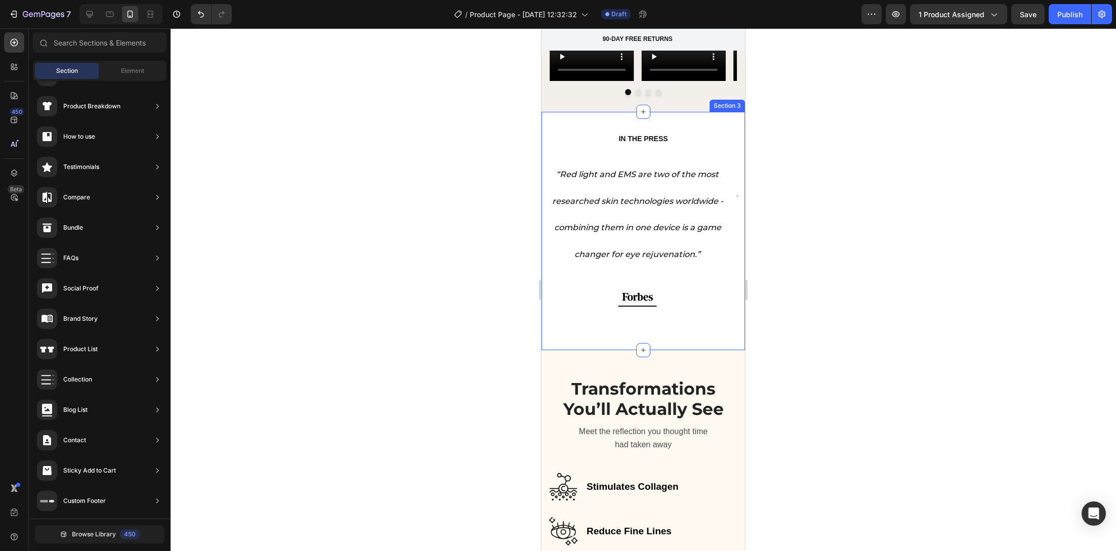
click at [678, 112] on div "IN THE PRESS Heading “A clinic-grade innovation that finally makes professional…" at bounding box center [642, 231] width 203 height 238
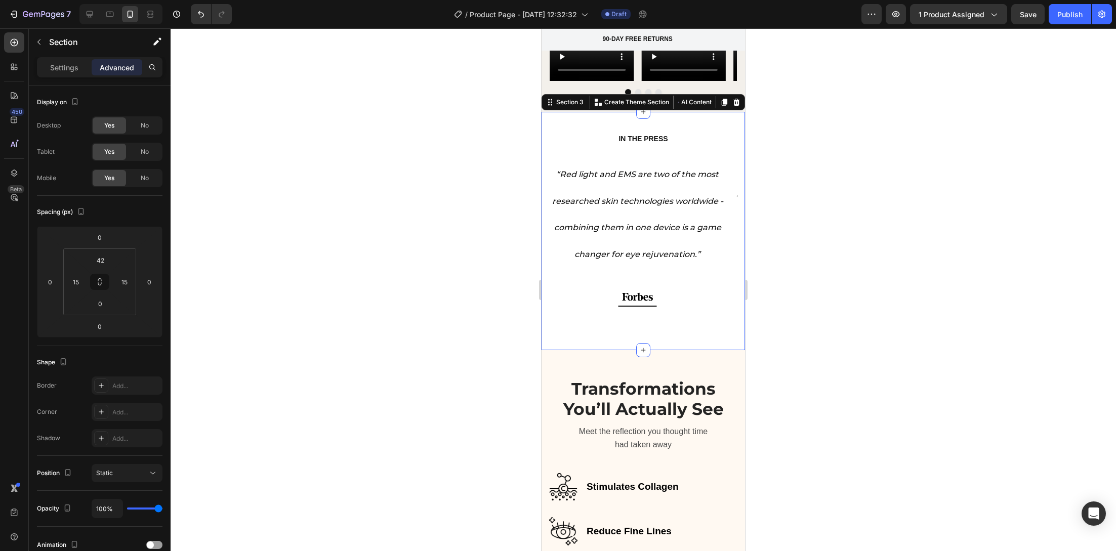
click at [69, 58] on div "Settings Advanced" at bounding box center [99, 67] width 125 height 20
click at [69, 66] on p "Settings" at bounding box center [64, 67] width 28 height 11
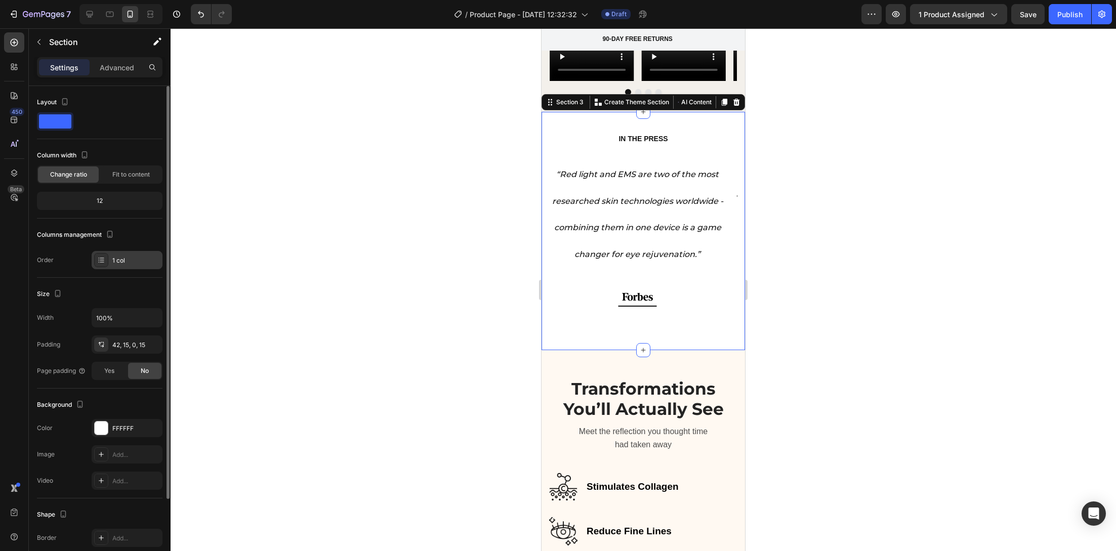
click at [122, 255] on div "1 col" at bounding box center [127, 260] width 71 height 18
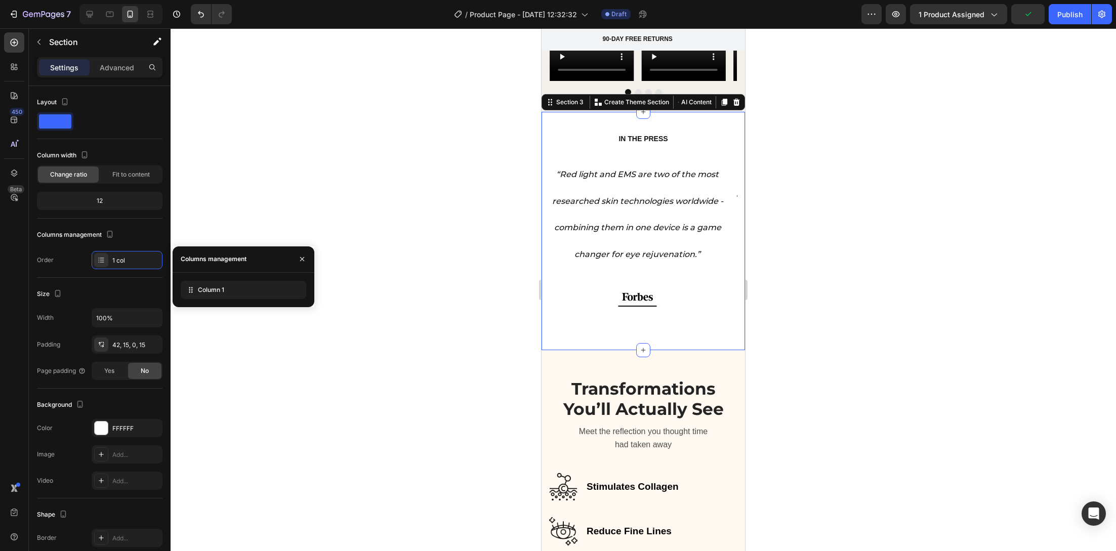
click at [558, 112] on div "IN THE PRESS Heading “A clinic-grade innovation that finally makes professional…" at bounding box center [642, 231] width 203 height 238
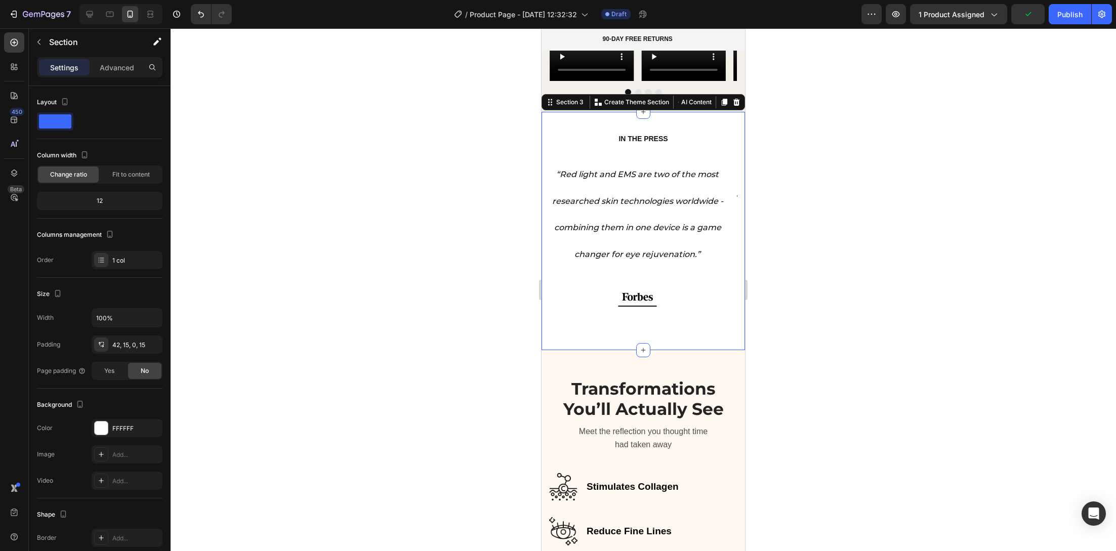
drag, startPoint x: 481, startPoint y: 130, endPoint x: 509, endPoint y: 156, distance: 38.7
click at [481, 131] on div at bounding box center [643, 289] width 945 height 523
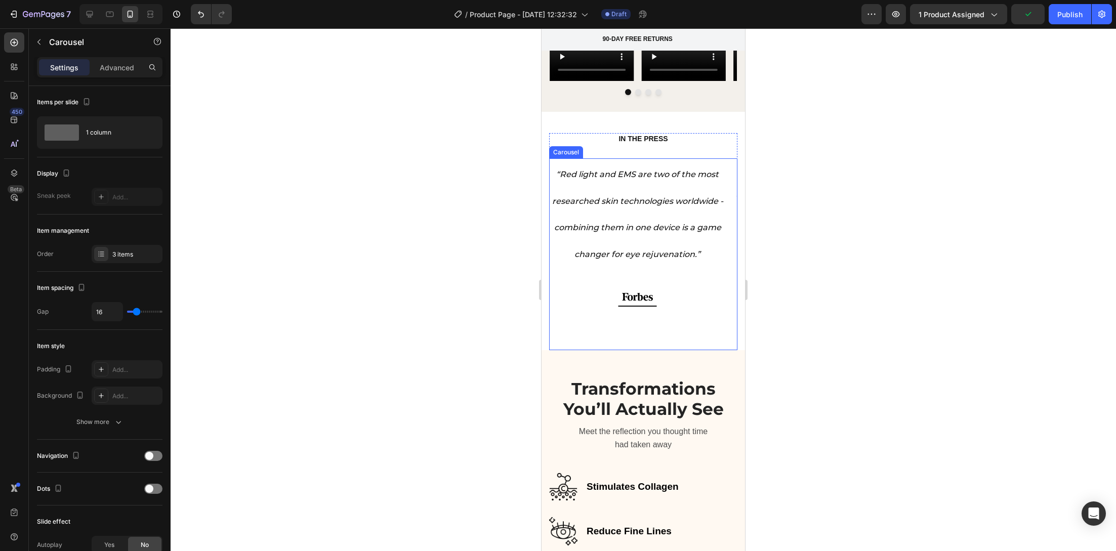
click at [704, 305] on div "“Red light and EMS are two of the most researched skin technologies worldwide -…" at bounding box center [637, 254] width 177 height 192
click at [117, 252] on div "3 items" at bounding box center [136, 254] width 48 height 9
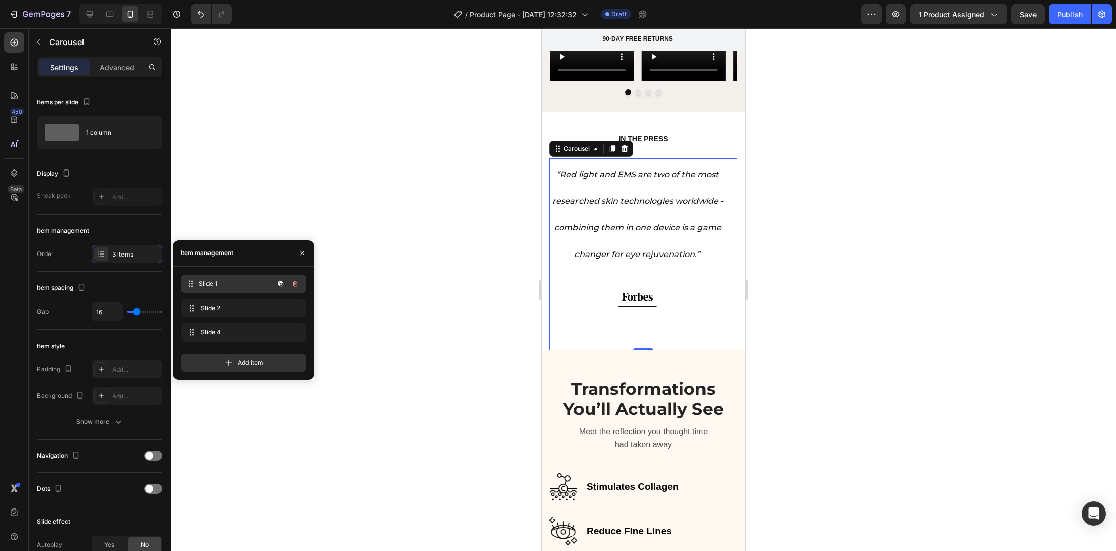
click at [207, 287] on span "Slide 1" at bounding box center [236, 283] width 75 height 9
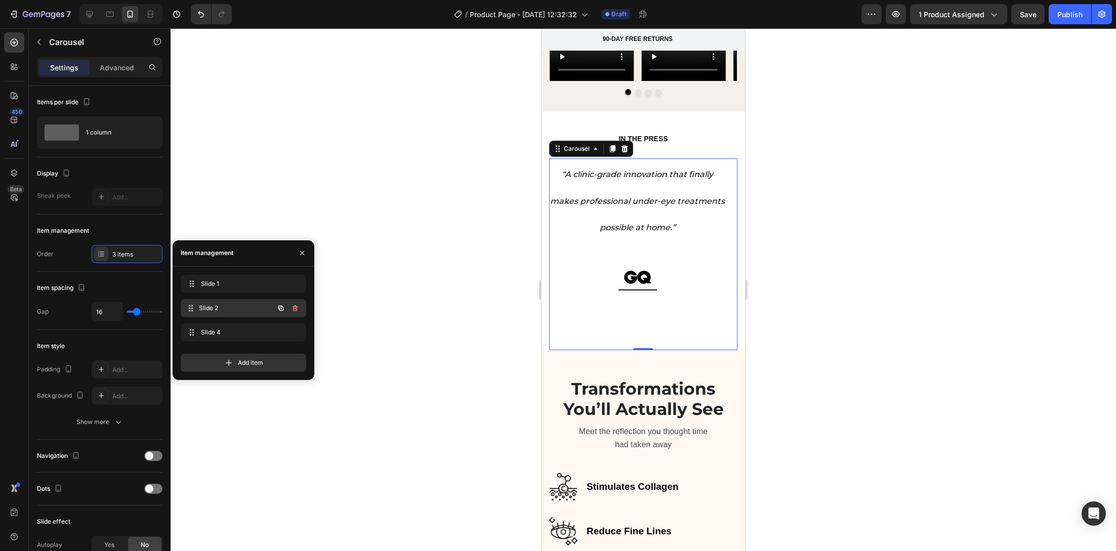
click at [206, 309] on span "Slide 2" at bounding box center [236, 308] width 75 height 9
click at [206, 329] on span "Slide 4" at bounding box center [229, 332] width 57 height 9
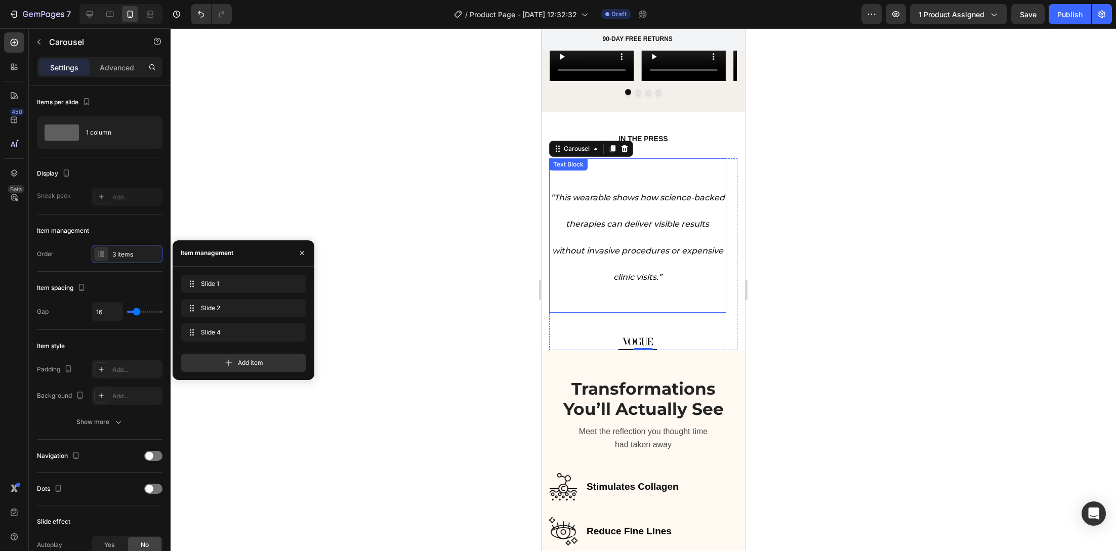
click at [634, 183] on p "“This wearable shows how science-backed therapies can deliver visible results w…" at bounding box center [637, 236] width 175 height 106
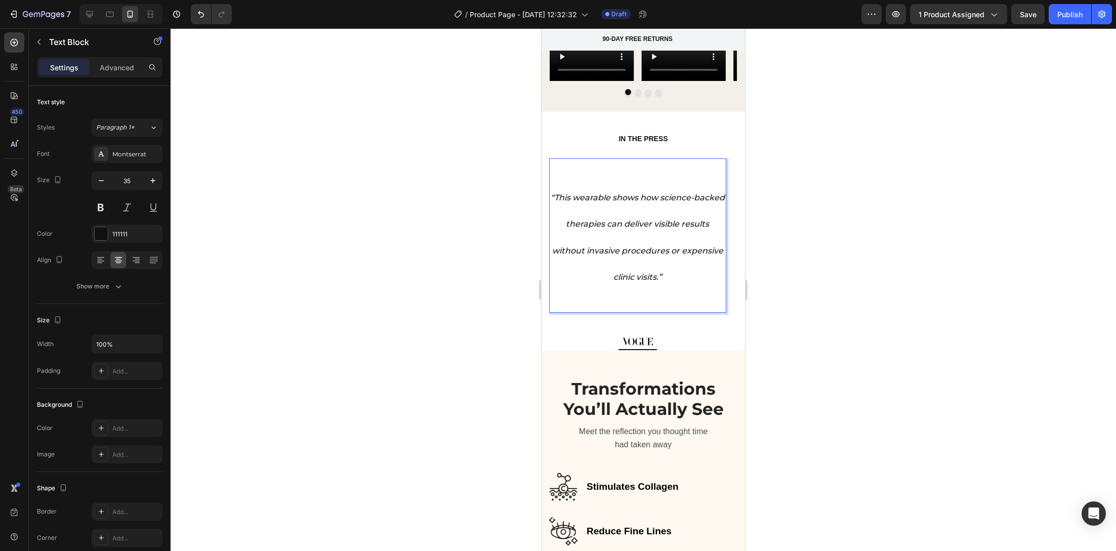
click at [552, 193] on icon "“This wearable shows how science-backed therapies can deliver visible results w…" at bounding box center [638, 238] width 174 height 90
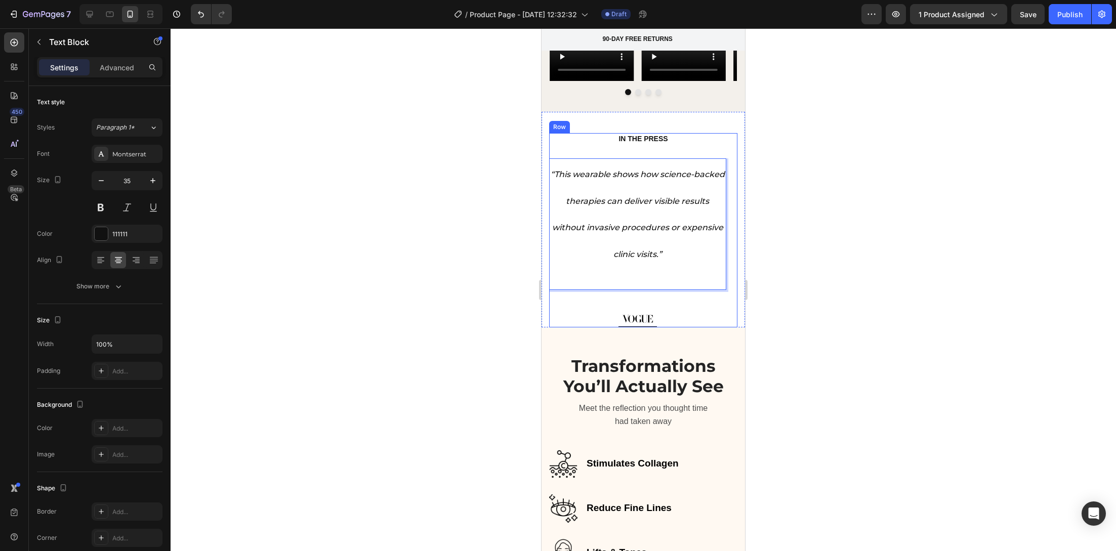
click at [565, 133] on div "IN THE PRESS Heading “A clinic-grade innovation that finally makes professional…" at bounding box center [643, 230] width 188 height 194
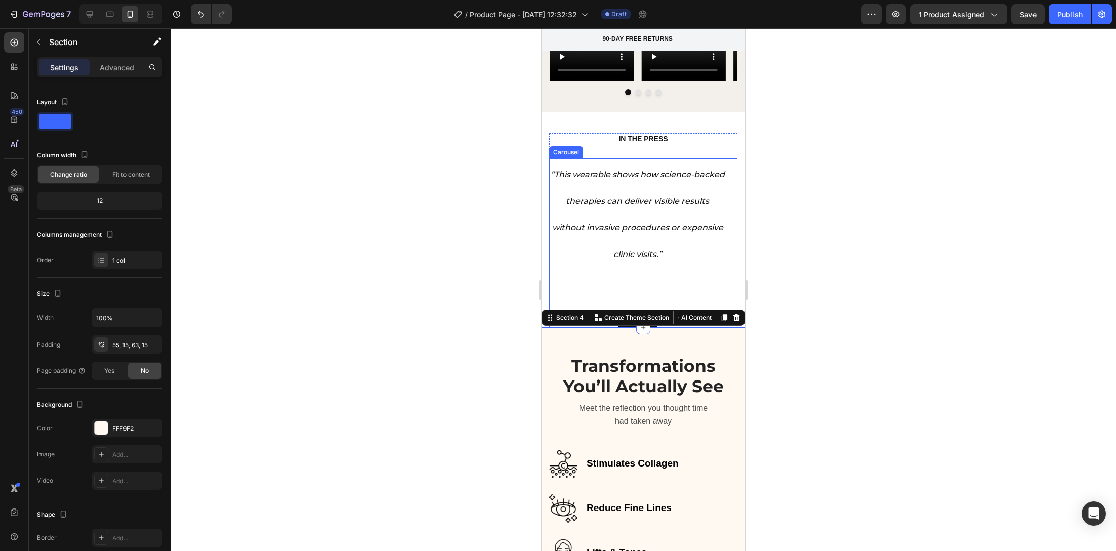
click at [720, 268] on div "“This wearable shows how science-backed therapies can deliver visible results w…" at bounding box center [637, 242] width 177 height 169
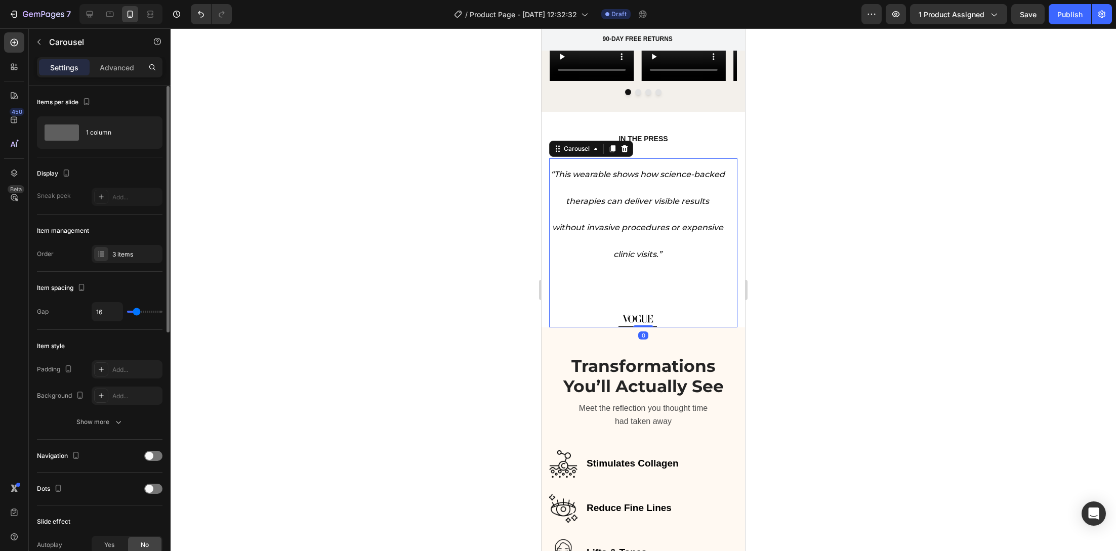
drag, startPoint x: 118, startPoint y: 256, endPoint x: 140, endPoint y: 273, distance: 27.7
click at [119, 255] on div "3 items" at bounding box center [136, 254] width 48 height 9
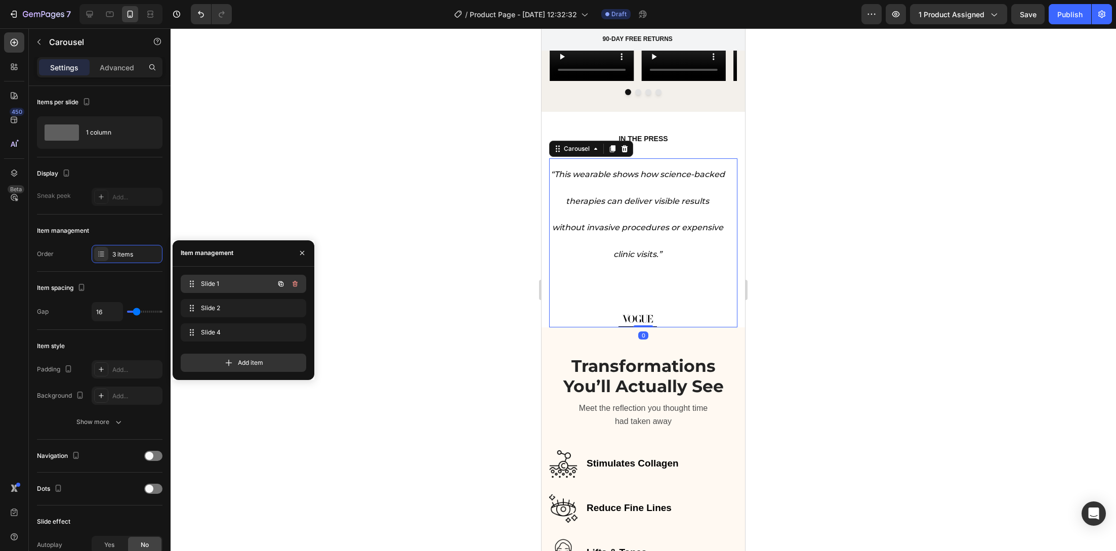
click at [235, 284] on span "Slide 1" at bounding box center [229, 283] width 57 height 9
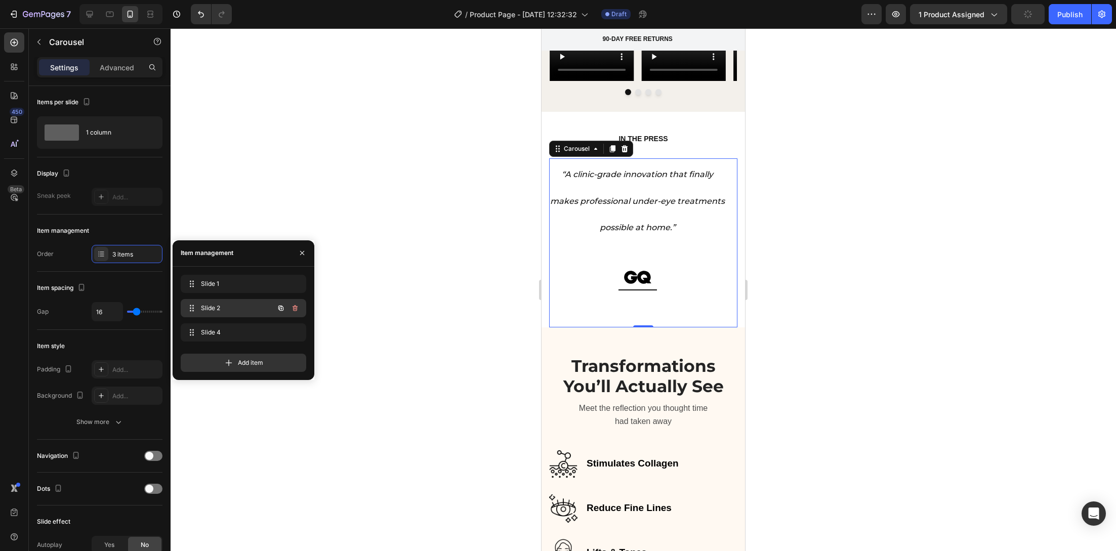
click at [232, 303] on div "Slide 2 Slide 2" at bounding box center [229, 308] width 89 height 14
click at [228, 329] on span "Slide 4" at bounding box center [229, 332] width 57 height 9
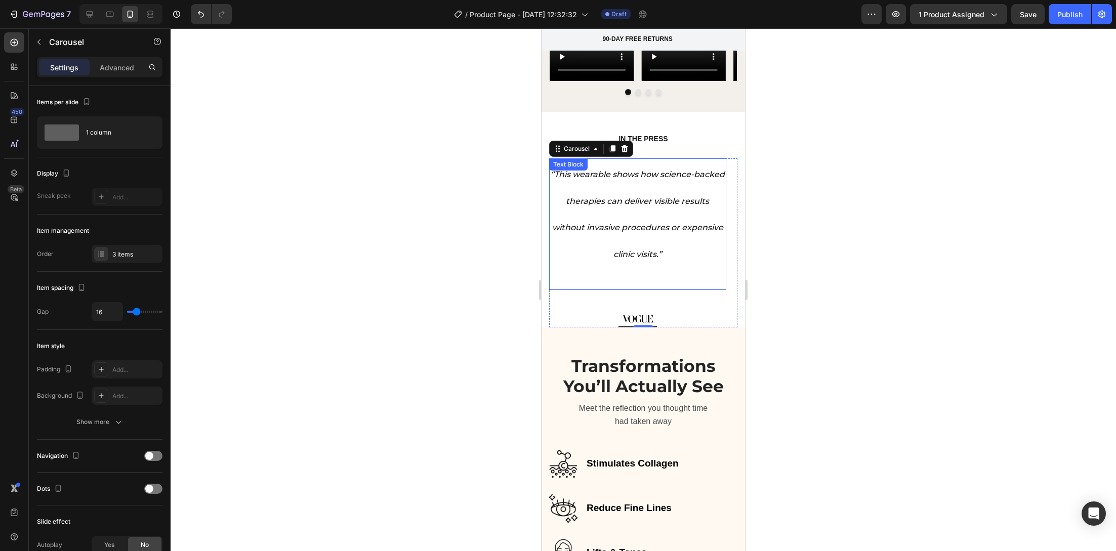
click at [612, 270] on div "“This wearable shows how science-backed therapies can deliver visible results w…" at bounding box center [637, 242] width 177 height 169
click at [641, 266] on p "Rich Text Editor. Editing area: main" at bounding box center [637, 277] width 175 height 23
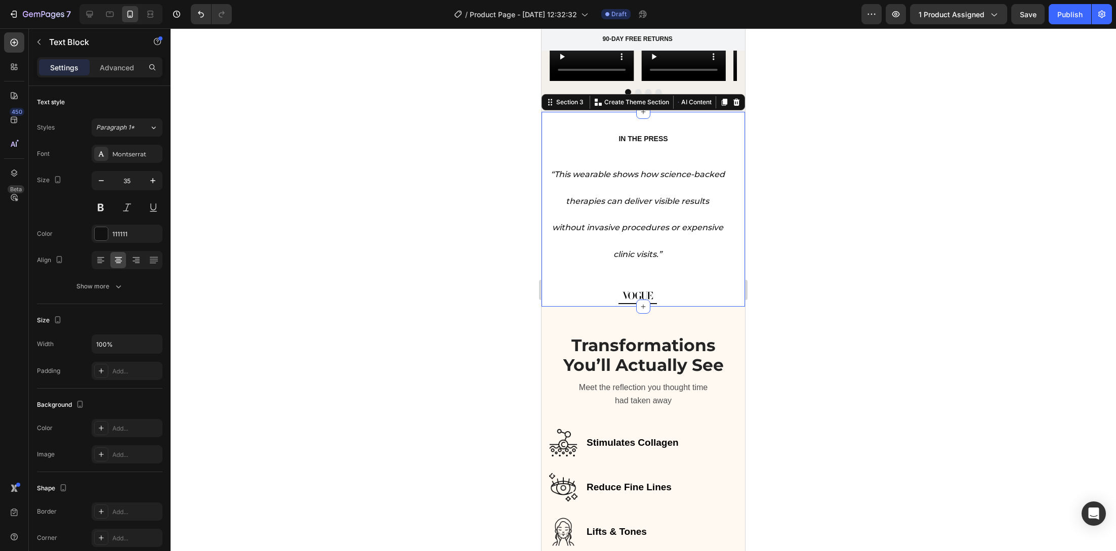
click at [700, 112] on div "IN THE PRESS Heading “A clinic-grade innovation that finally makes professional…" at bounding box center [642, 209] width 203 height 195
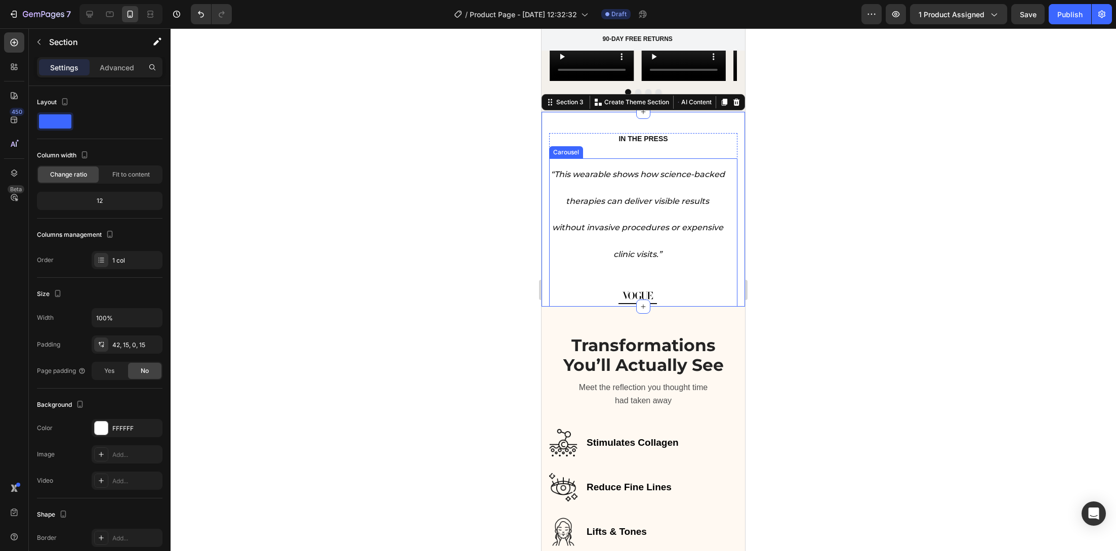
click at [706, 257] on div "“This wearable shows how science-backed therapies can deliver visible results w…" at bounding box center [637, 232] width 177 height 148
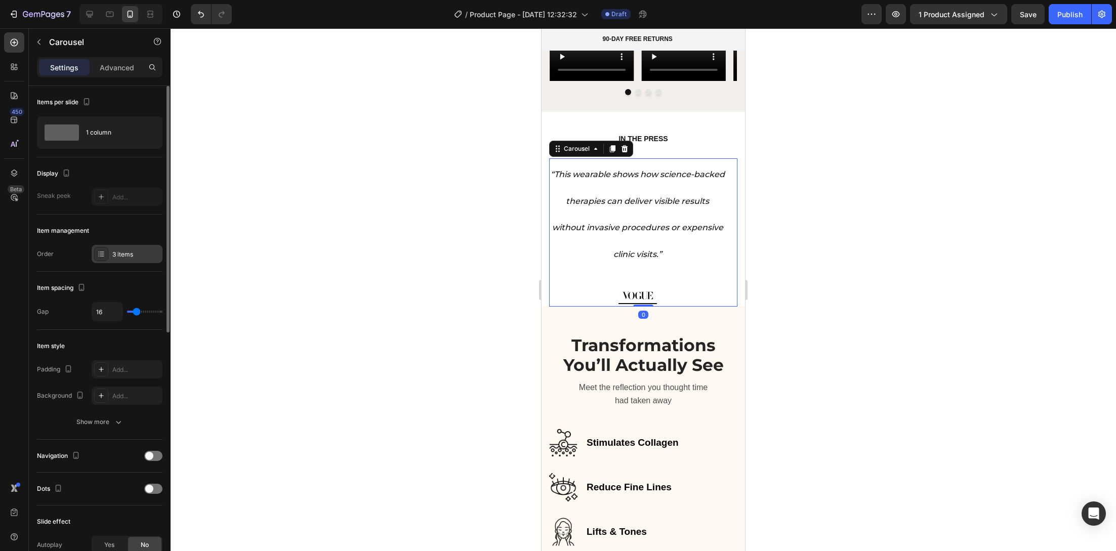
click at [128, 257] on div "3 items" at bounding box center [136, 254] width 48 height 9
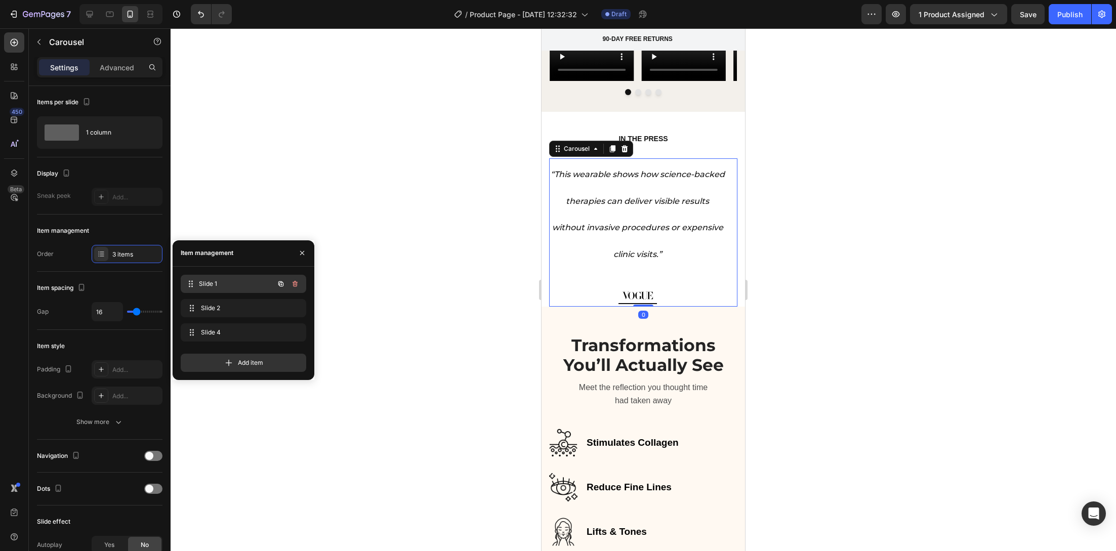
click at [206, 285] on span "Slide 1" at bounding box center [236, 283] width 75 height 9
drag, startPoint x: 604, startPoint y: 235, endPoint x: 609, endPoint y: 229, distance: 7.5
click at [604, 239] on p "Rich Text Editor. Editing area: main" at bounding box center [637, 250] width 175 height 23
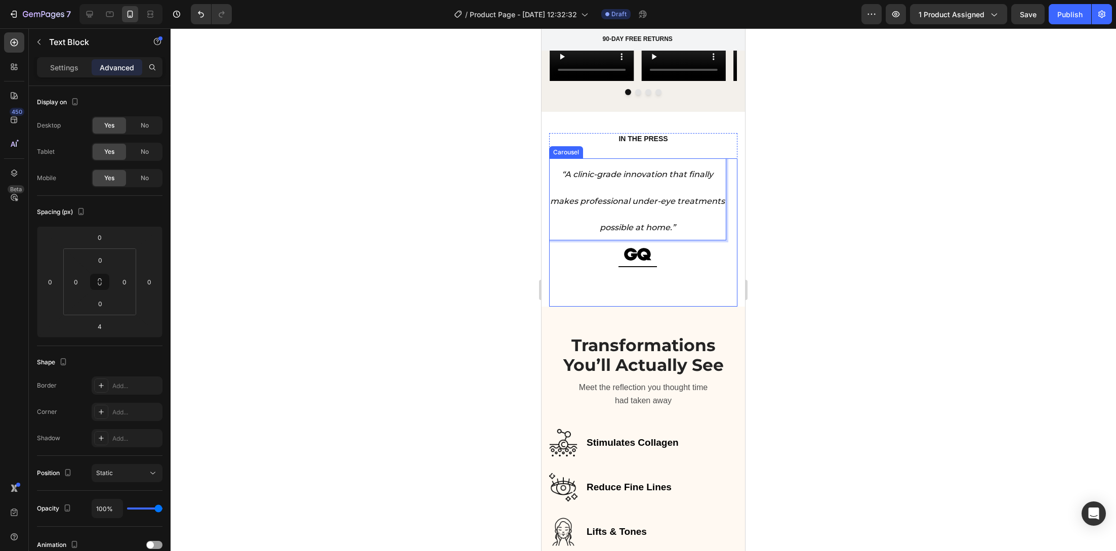
click at [705, 236] on div "“A clinic-grade innovation that finally makes professional under-eye treatments…" at bounding box center [637, 232] width 177 height 148
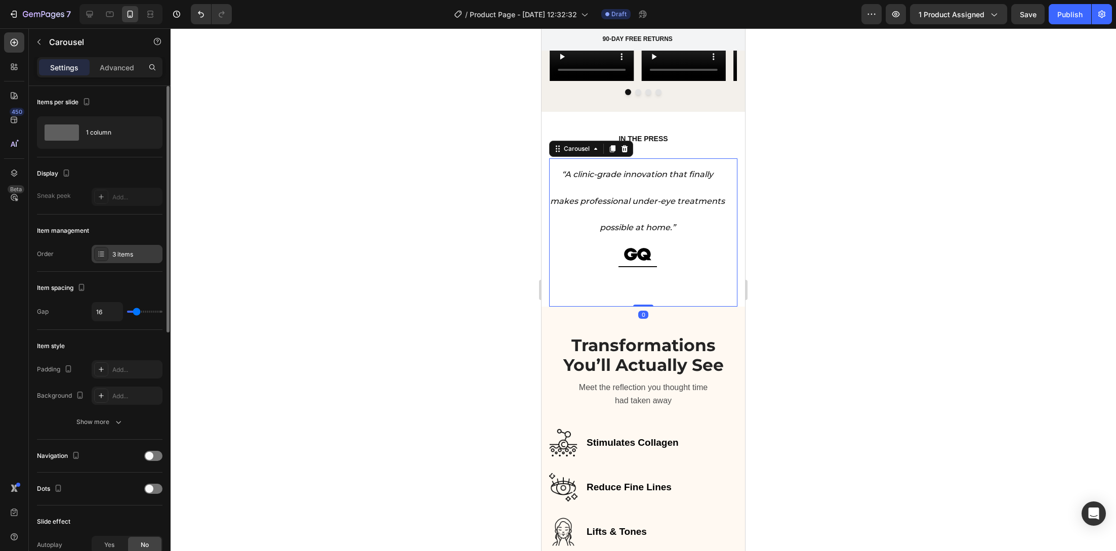
click at [134, 256] on div "3 items" at bounding box center [136, 254] width 48 height 9
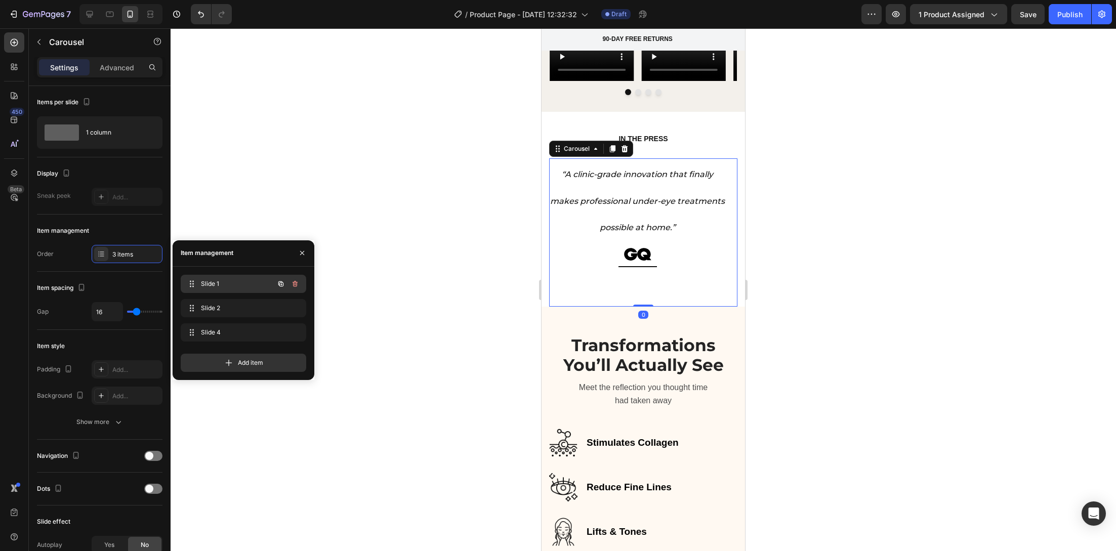
click at [209, 285] on span "Slide 1" at bounding box center [229, 283] width 57 height 9
click at [210, 306] on span "Slide 2" at bounding box center [229, 308] width 57 height 9
click at [214, 280] on span "Slide 1" at bounding box center [229, 283] width 57 height 9
click at [207, 280] on span "Slide 1" at bounding box center [229, 283] width 57 height 9
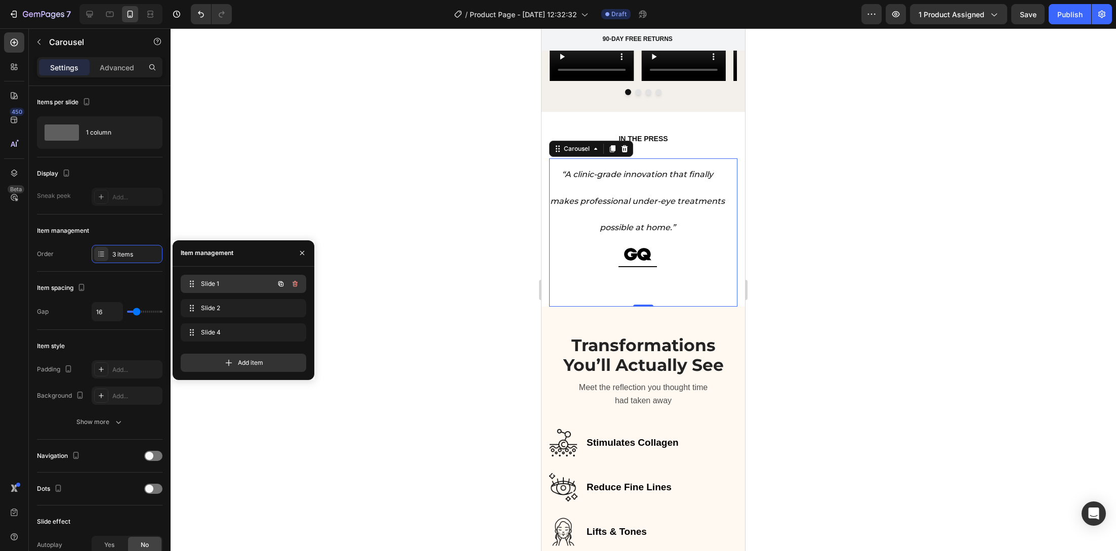
click at [208, 281] on span "Slide 1" at bounding box center [229, 283] width 57 height 9
click at [210, 304] on span "Slide 2" at bounding box center [236, 308] width 75 height 9
click at [210, 305] on span "Slide 2" at bounding box center [236, 308] width 75 height 9
click at [209, 306] on span "Slide 2" at bounding box center [229, 308] width 57 height 9
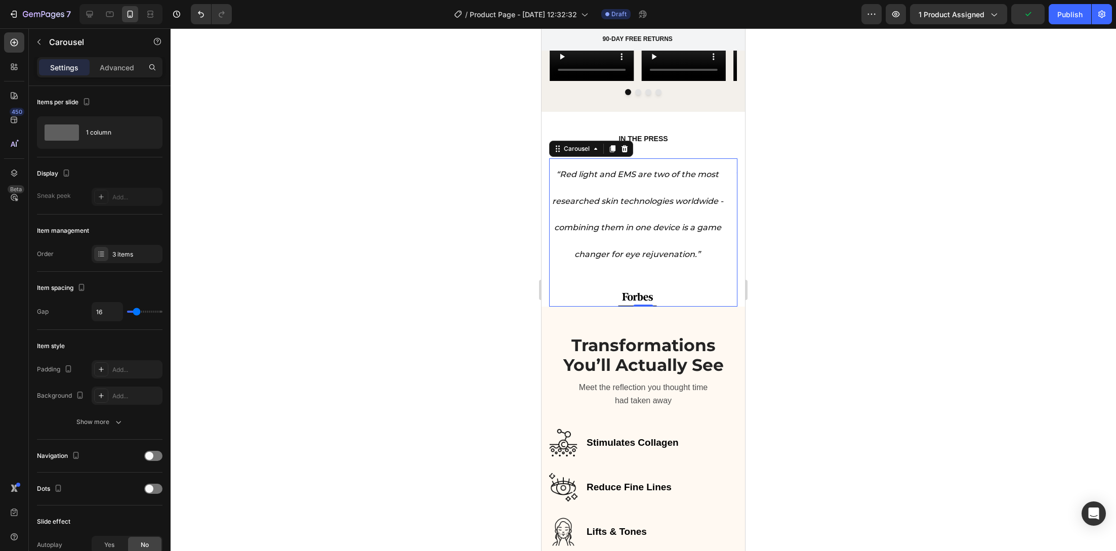
click at [631, 251] on div "“Red light and EMS are two of the most researched skin technologies worldwide -…" at bounding box center [637, 232] width 177 height 148
drag, startPoint x: 631, startPoint y: 250, endPoint x: 644, endPoint y: 255, distance: 13.0
click at [632, 250] on div "“Red light and EMS are two of the most researched skin technologies worldwide -…" at bounding box center [637, 232] width 177 height 148
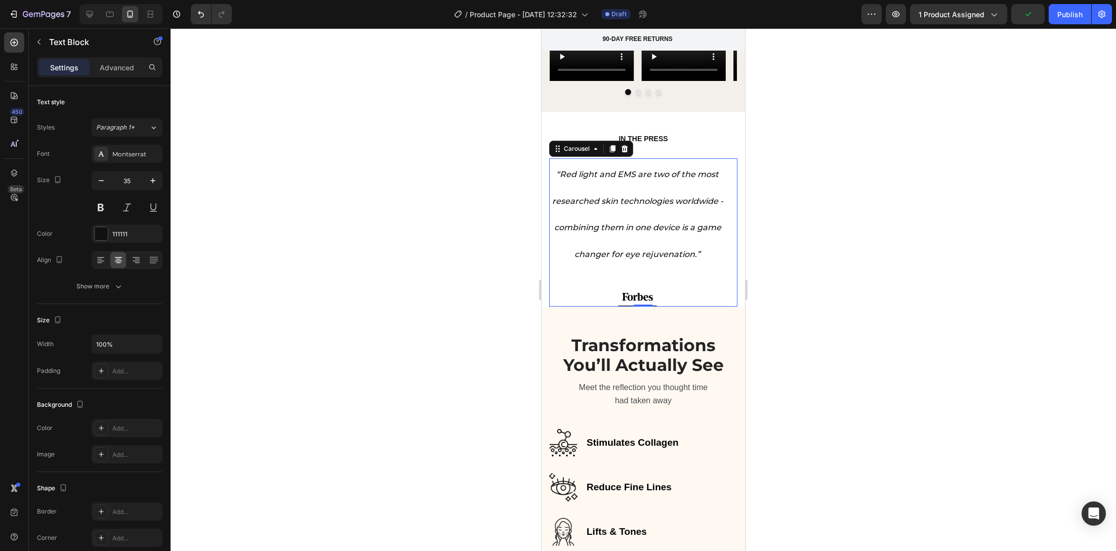
click at [650, 240] on p "“Red light and EMS are two of the most researched skin technologies worldwide -…" at bounding box center [637, 212] width 175 height 106
drag, startPoint x: 705, startPoint y: 254, endPoint x: 626, endPoint y: 237, distance: 80.8
click at [705, 254] on div "“Red light and EMS are two of the most researched skin technologies worldwide -…" at bounding box center [637, 232] width 177 height 148
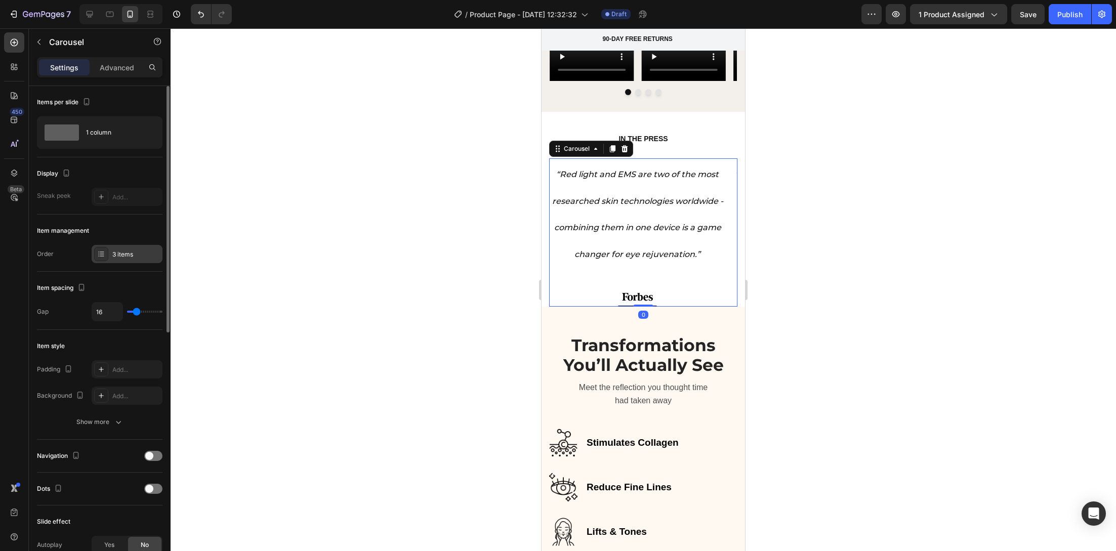
click at [112, 255] on div "3 items" at bounding box center [136, 254] width 48 height 9
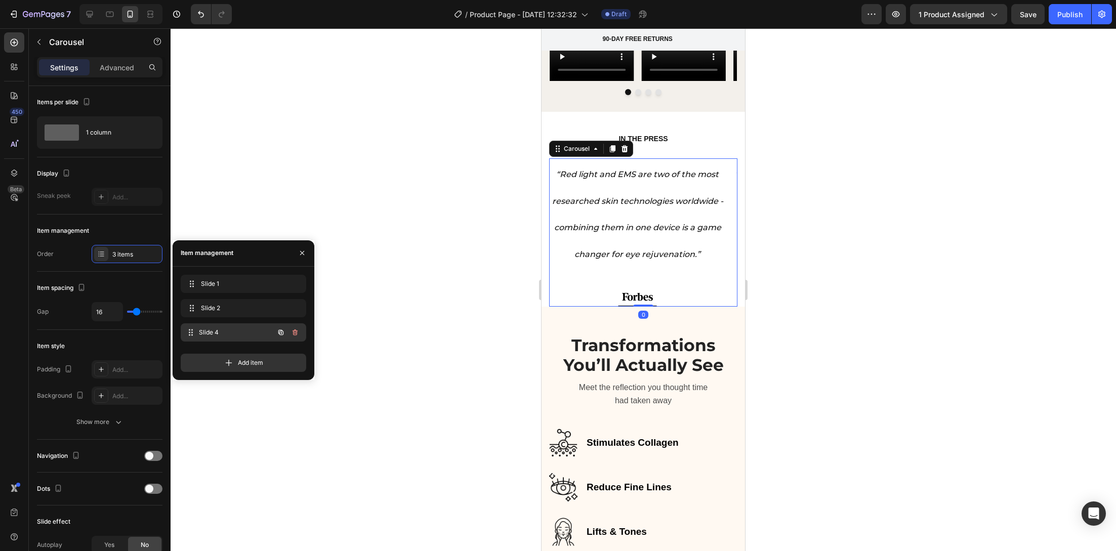
click at [204, 338] on div "Slide 4 Slide 4" at bounding box center [229, 332] width 89 height 14
click at [648, 291] on img at bounding box center [637, 295] width 31 height 8
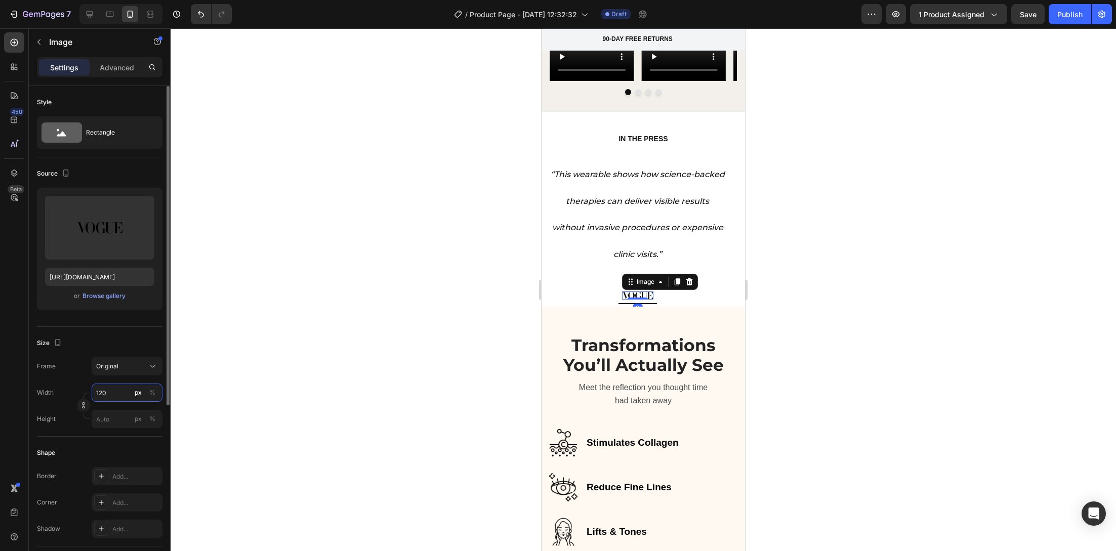
click at [115, 390] on input "120" at bounding box center [127, 393] width 71 height 18
type input "1"
type input "2"
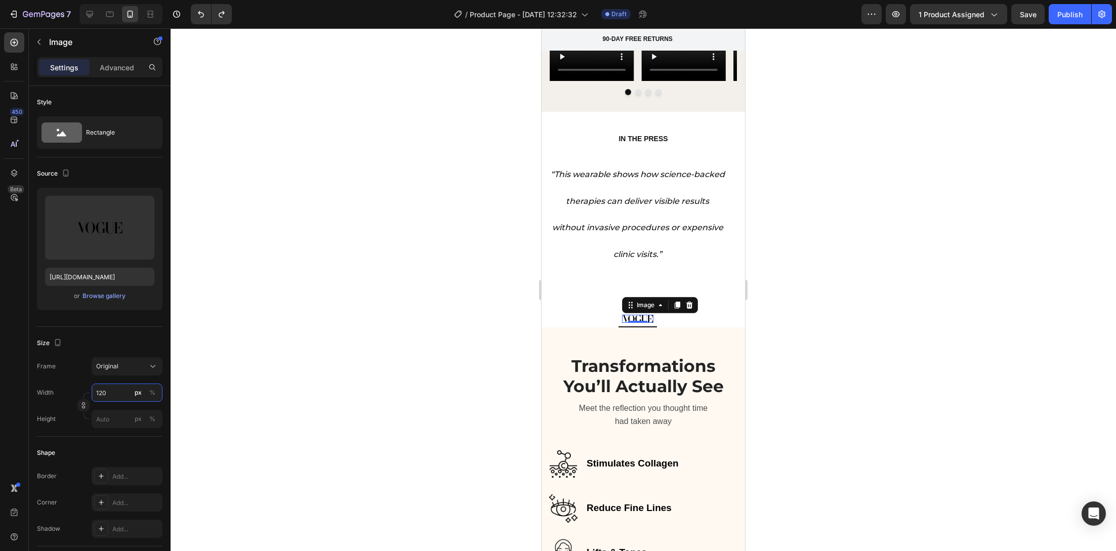
type input "1202"
click at [200, 18] on icon "Undo/Redo" at bounding box center [201, 14] width 10 height 10
click at [491, 232] on div at bounding box center [643, 289] width 945 height 523
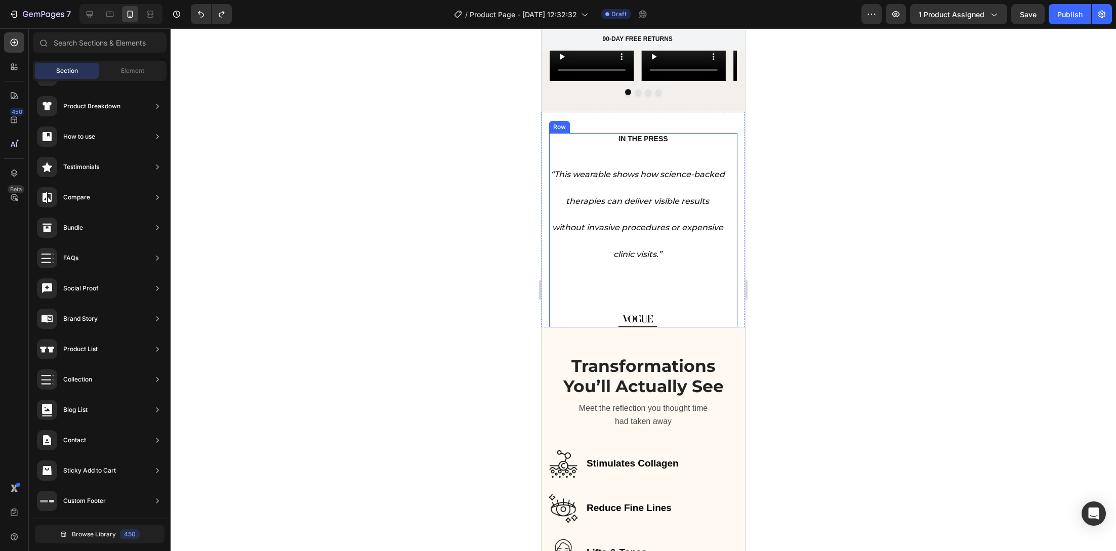
click at [585, 133] on div "IN THE PRESS Heading “A clinic-grade innovation that finally makes professional…" at bounding box center [643, 230] width 188 height 194
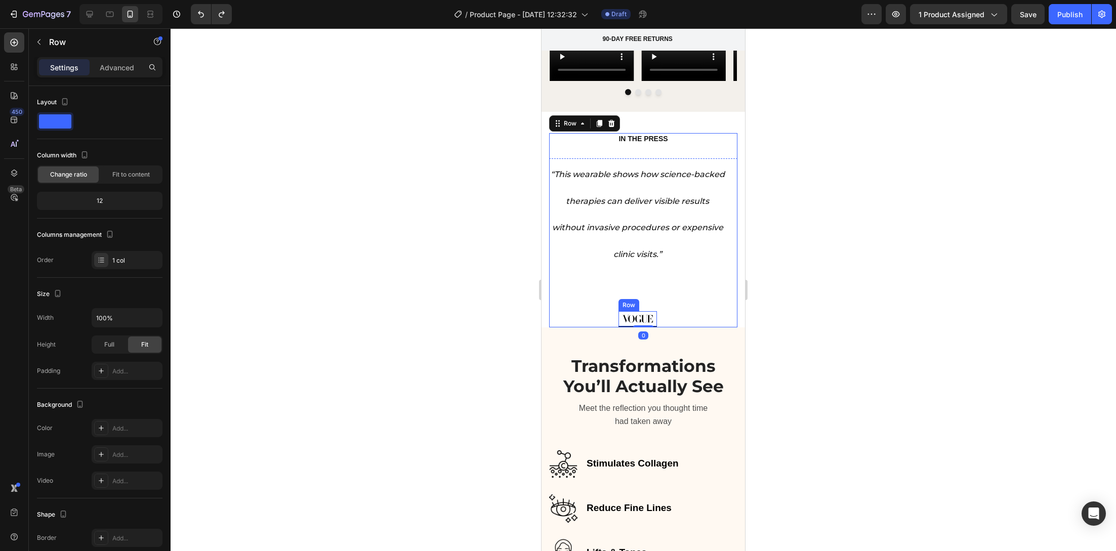
click at [643, 315] on div "Image" at bounding box center [637, 319] width 31 height 8
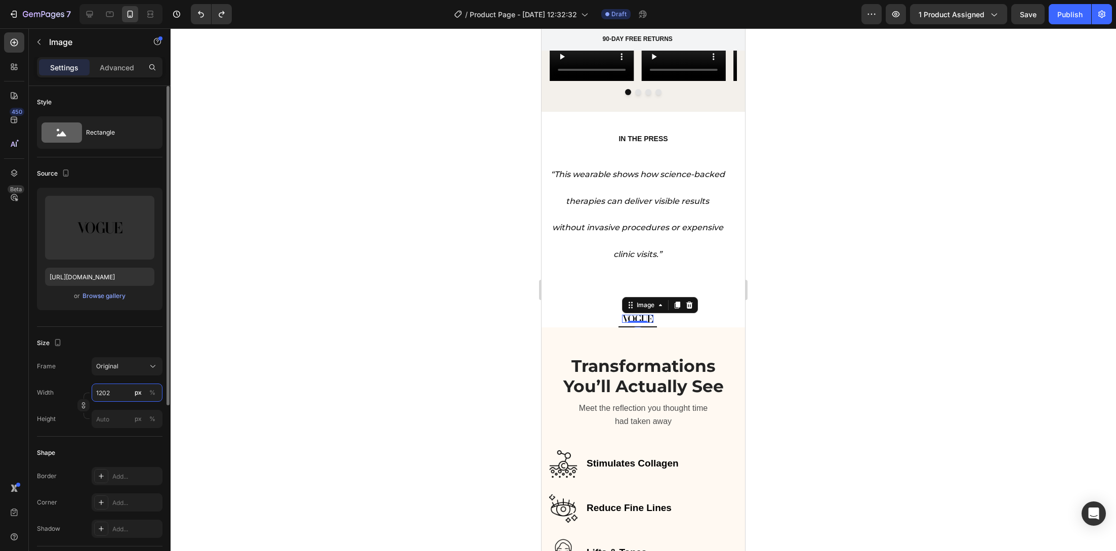
click at [119, 390] on input "1202" at bounding box center [127, 393] width 71 height 18
type input "120"
click at [129, 367] on div "Original" at bounding box center [121, 366] width 50 height 9
click at [24, 433] on div "450 Beta" at bounding box center [14, 255] width 20 height 446
click at [111, 420] on input "px %" at bounding box center [127, 419] width 71 height 18
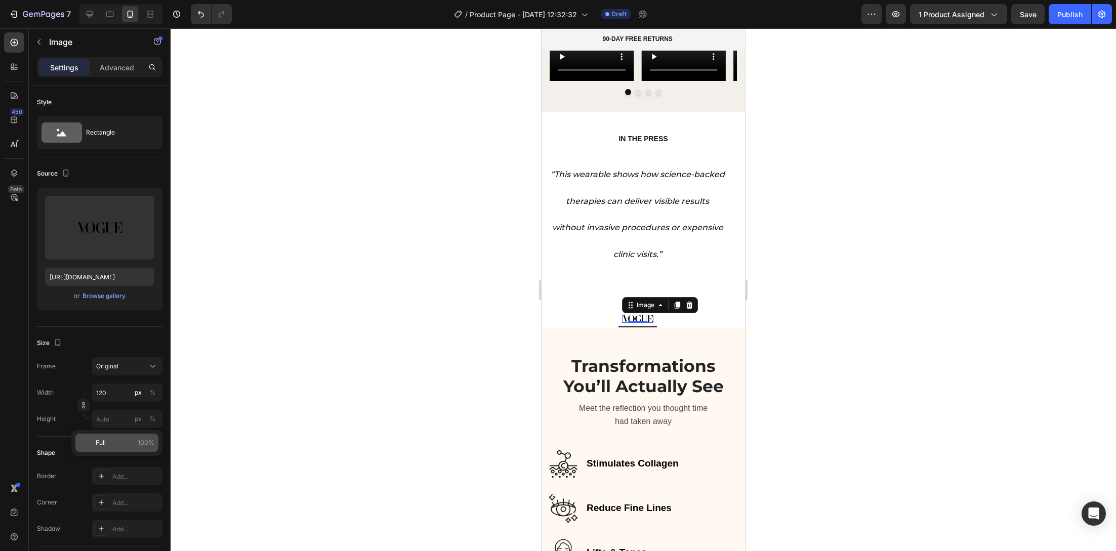
click at [101, 443] on span "Full" at bounding box center [101, 442] width 10 height 9
type input "100"
click at [245, 428] on div at bounding box center [643, 289] width 945 height 523
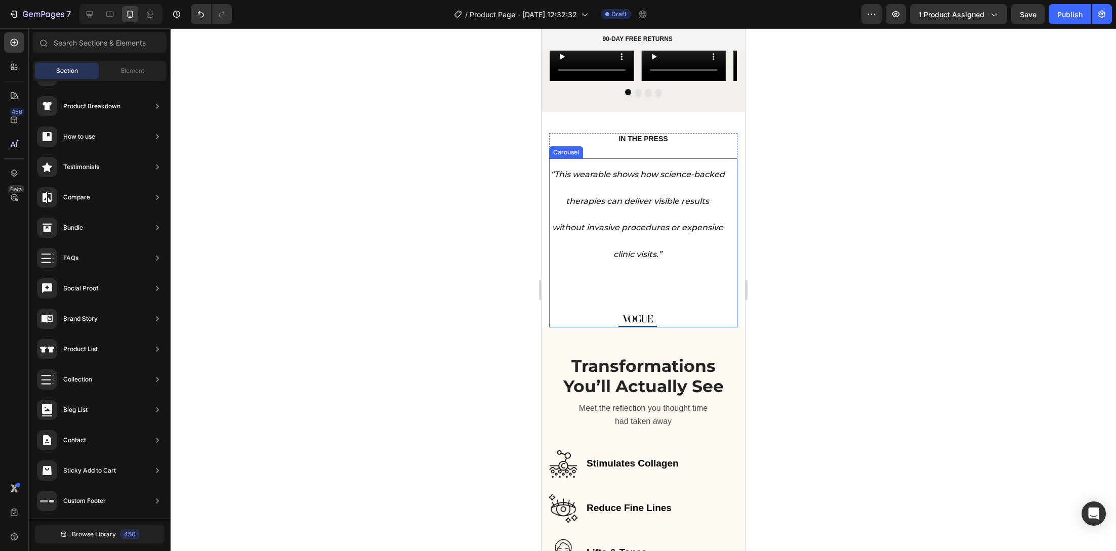
click at [720, 278] on div "“This wearable shows how science-backed therapies can deliver visible results w…" at bounding box center [637, 242] width 177 height 169
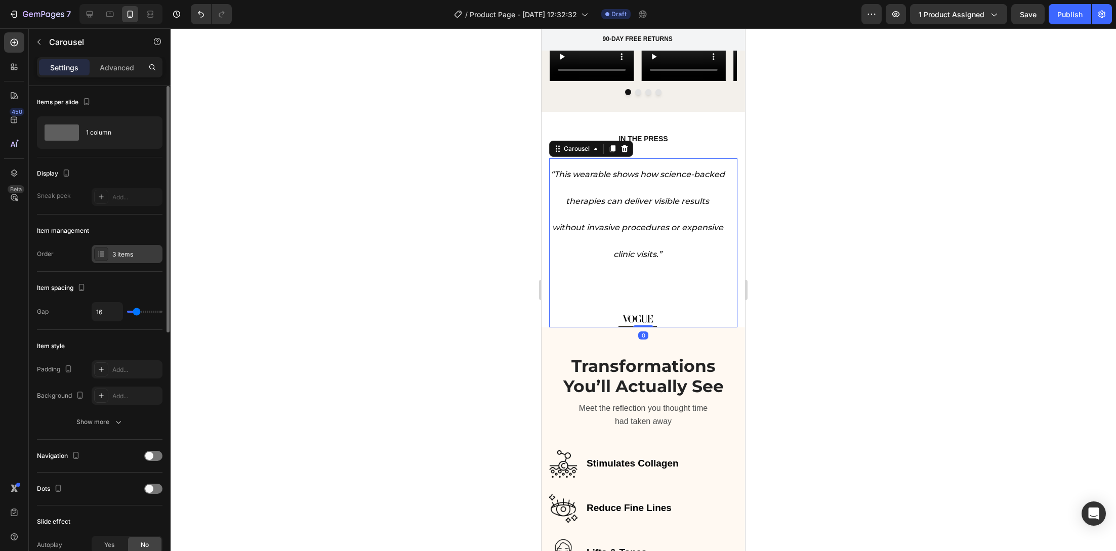
click at [136, 250] on div "3 items" at bounding box center [136, 254] width 48 height 9
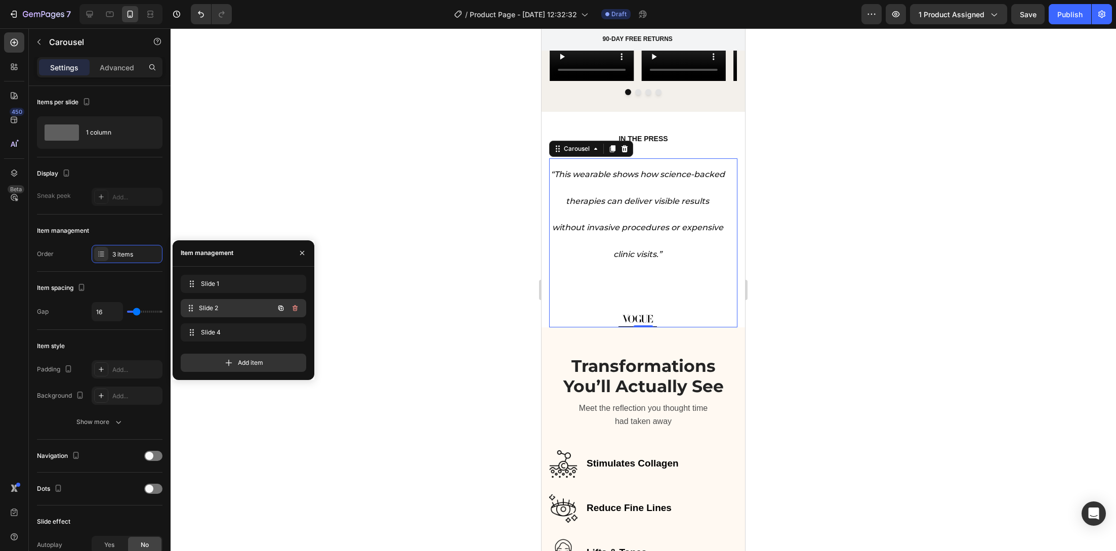
click at [217, 308] on span "Slide 2" at bounding box center [236, 308] width 75 height 9
click at [204, 278] on div "Slide 1 Slide 1" at bounding box center [229, 284] width 89 height 14
click at [216, 328] on span "Slide 4" at bounding box center [236, 332] width 75 height 9
click at [646, 315] on img at bounding box center [637, 319] width 31 height 8
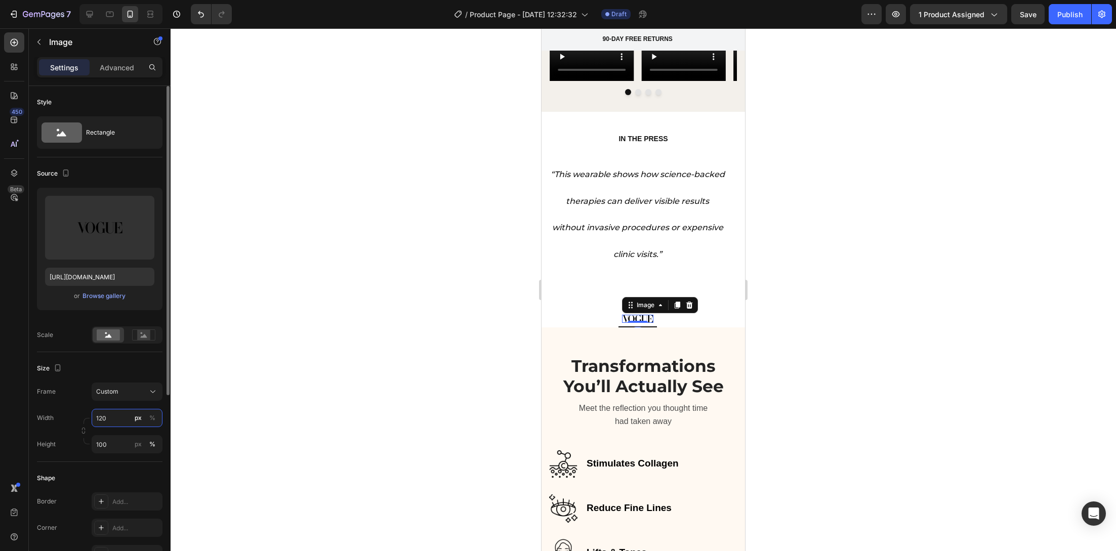
click at [115, 413] on input "120" at bounding box center [127, 418] width 71 height 18
click at [105, 443] on span "Full" at bounding box center [101, 441] width 10 height 9
type input "100"
click at [117, 422] on input "100" at bounding box center [127, 418] width 71 height 18
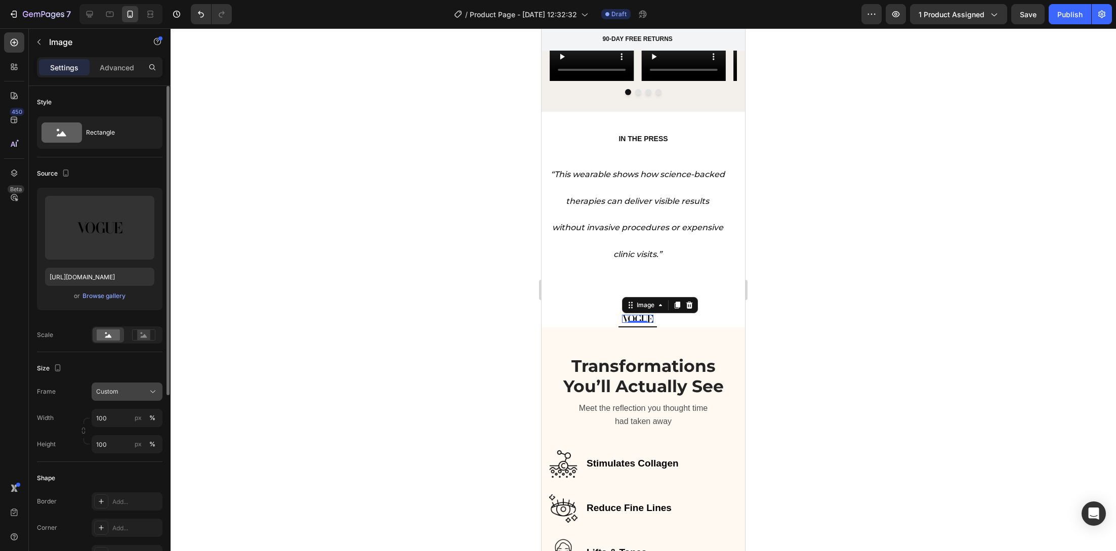
click at [108, 392] on span "Custom" at bounding box center [107, 391] width 22 height 9
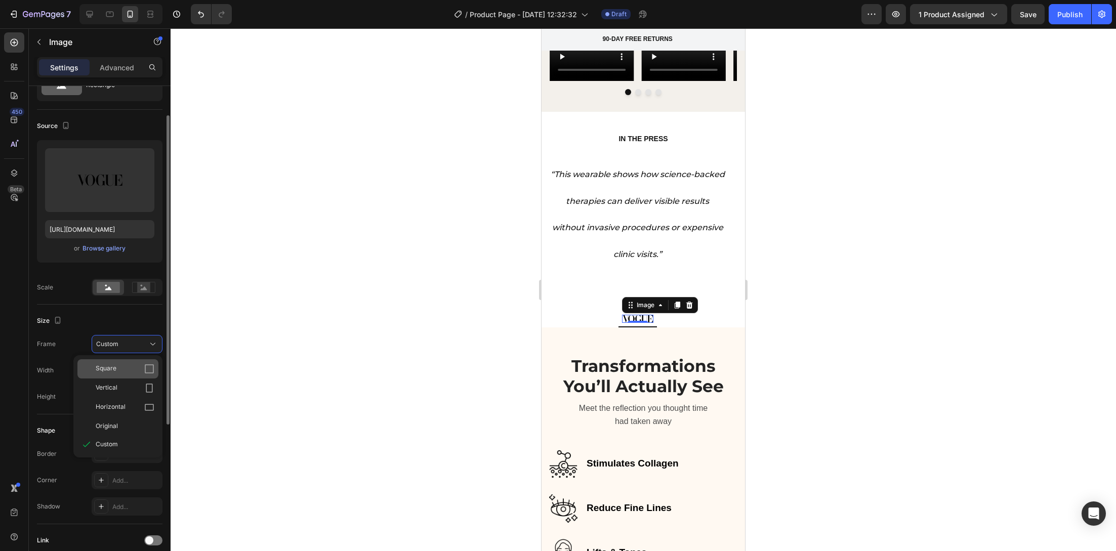
click at [122, 369] on div "Square" at bounding box center [125, 369] width 59 height 10
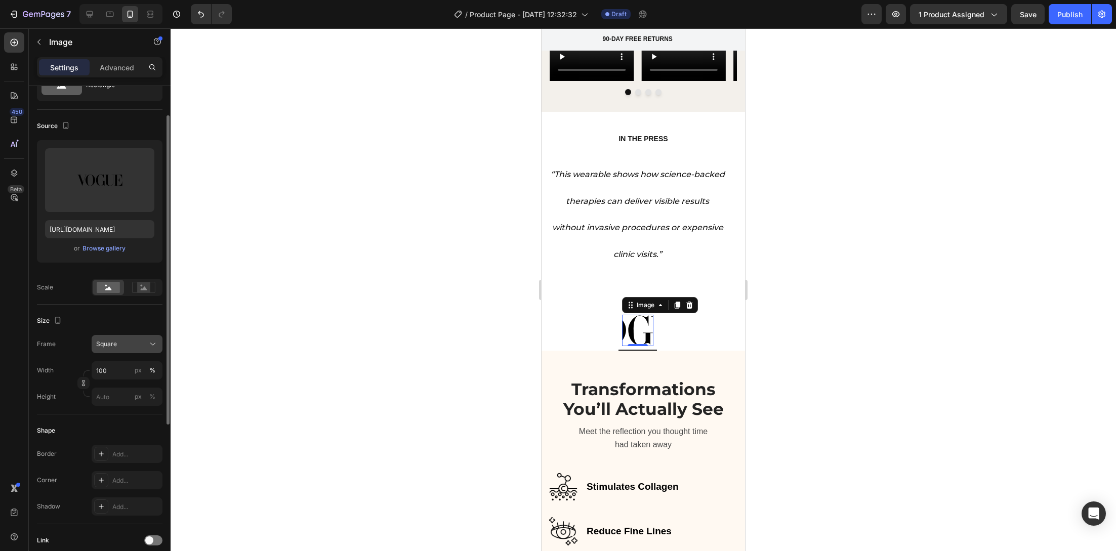
click at [128, 344] on div "Square" at bounding box center [121, 344] width 50 height 9
click at [133, 425] on div "Original" at bounding box center [125, 425] width 59 height 9
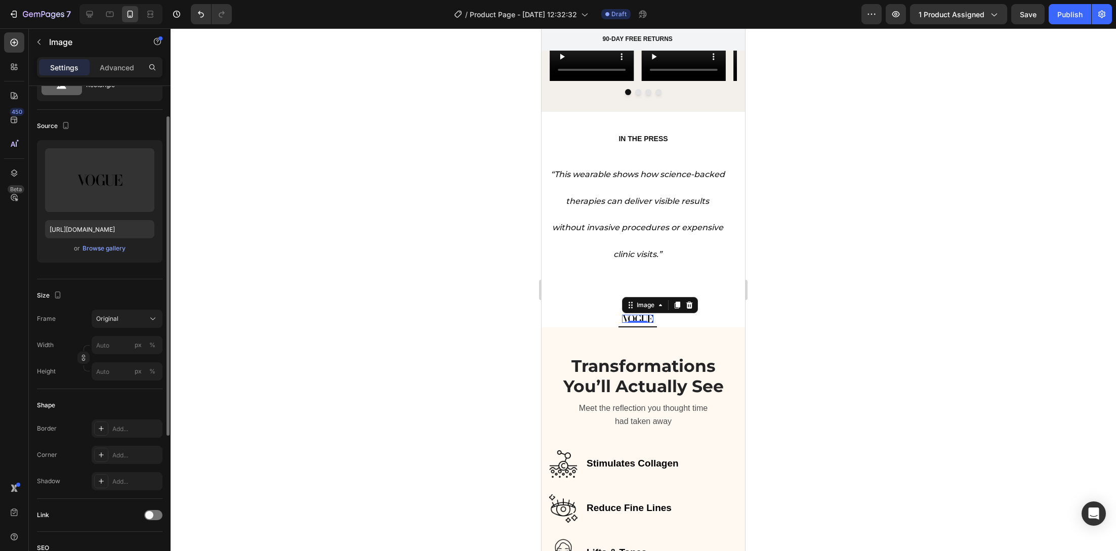
click at [419, 365] on div at bounding box center [643, 289] width 945 height 523
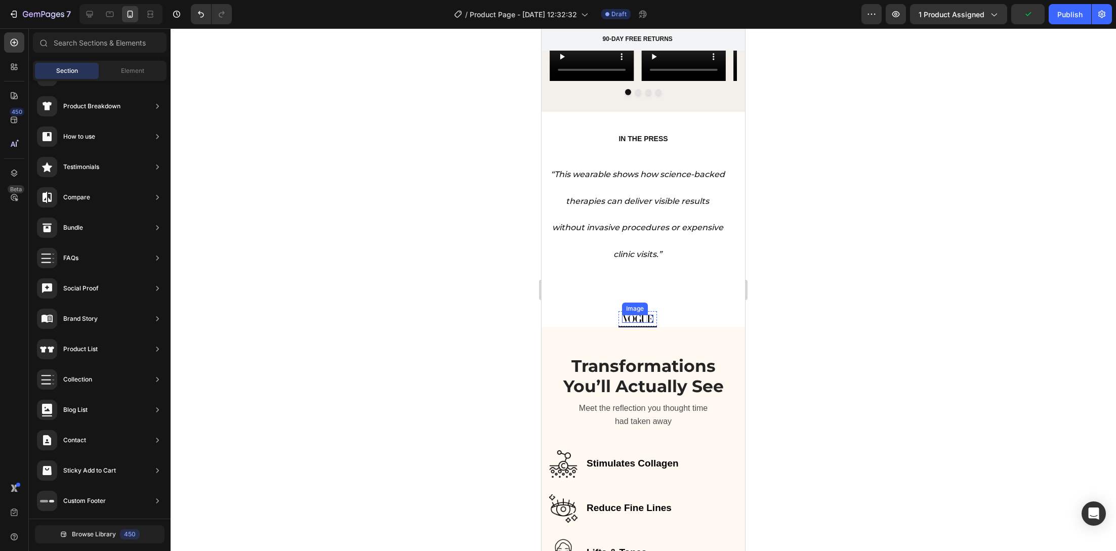
click at [641, 315] on img at bounding box center [637, 319] width 31 height 8
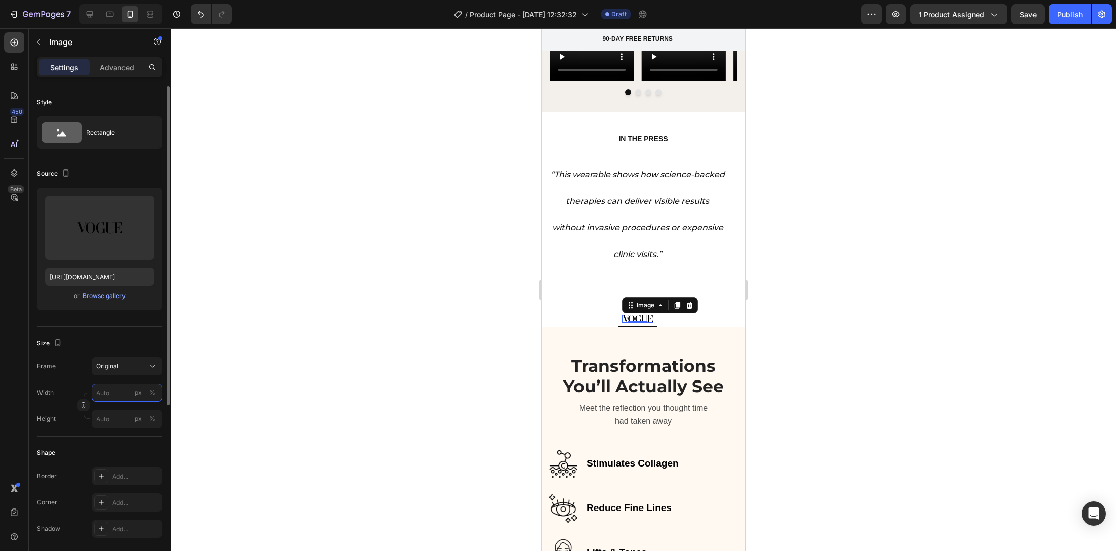
click at [119, 389] on input "px %" at bounding box center [127, 393] width 71 height 18
type input "150"
click at [433, 265] on div at bounding box center [643, 289] width 945 height 523
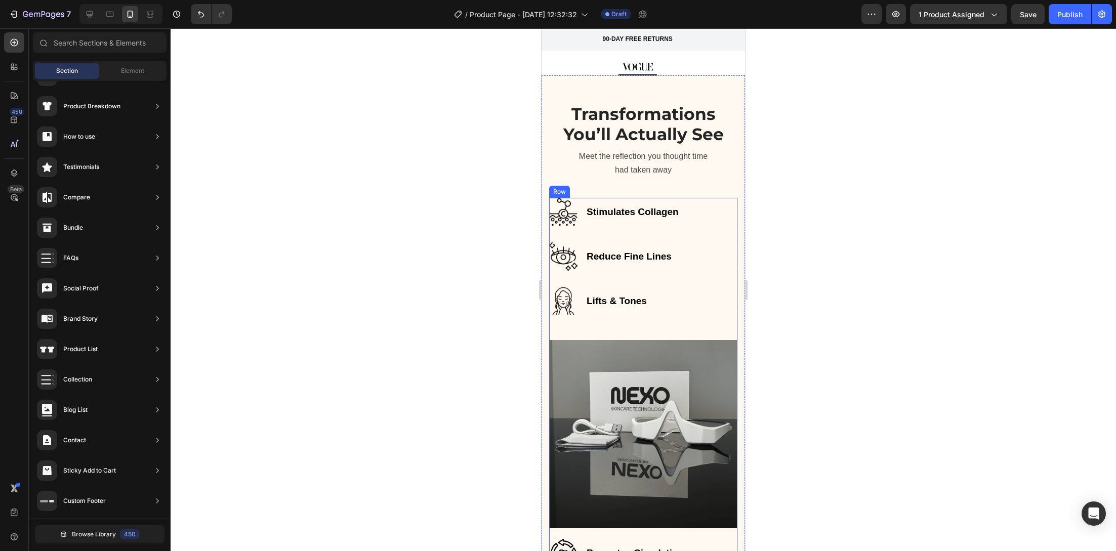
scroll to position [1687, 0]
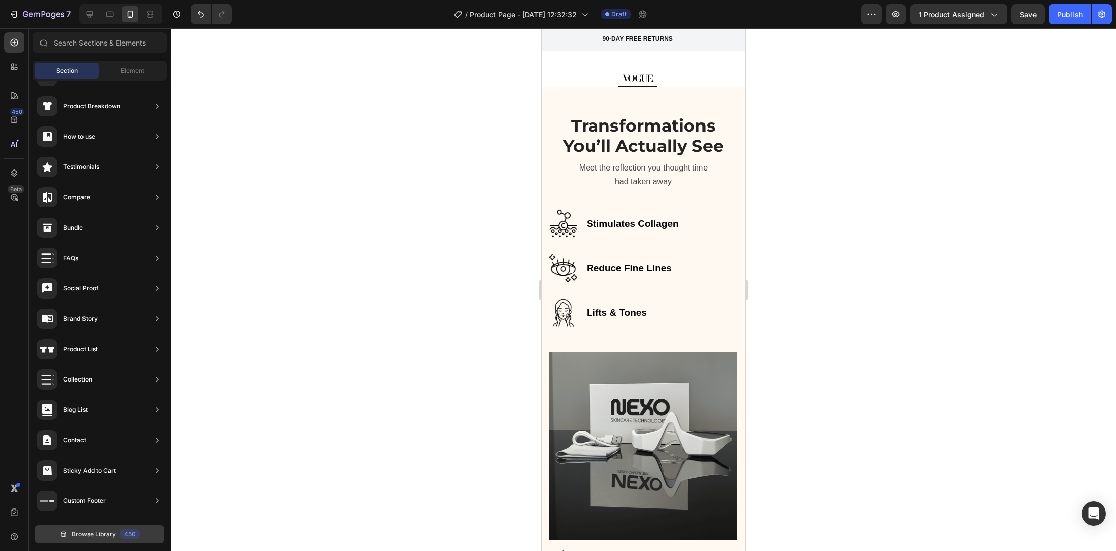
click at [113, 533] on span "Browse Library" at bounding box center [94, 534] width 44 height 9
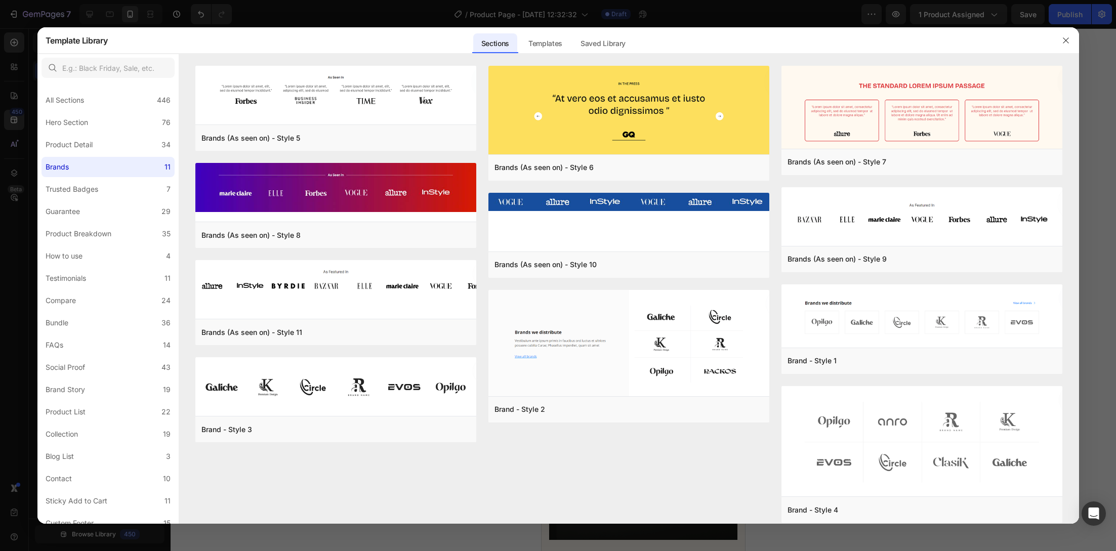
scroll to position [149, 0]
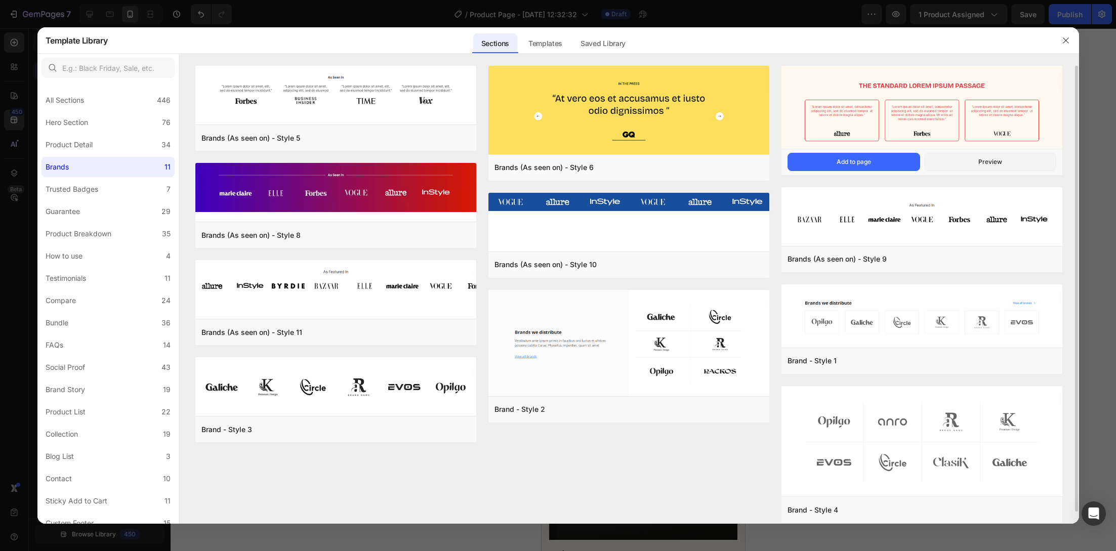
click at [812, 83] on img at bounding box center [921, 108] width 281 height 85
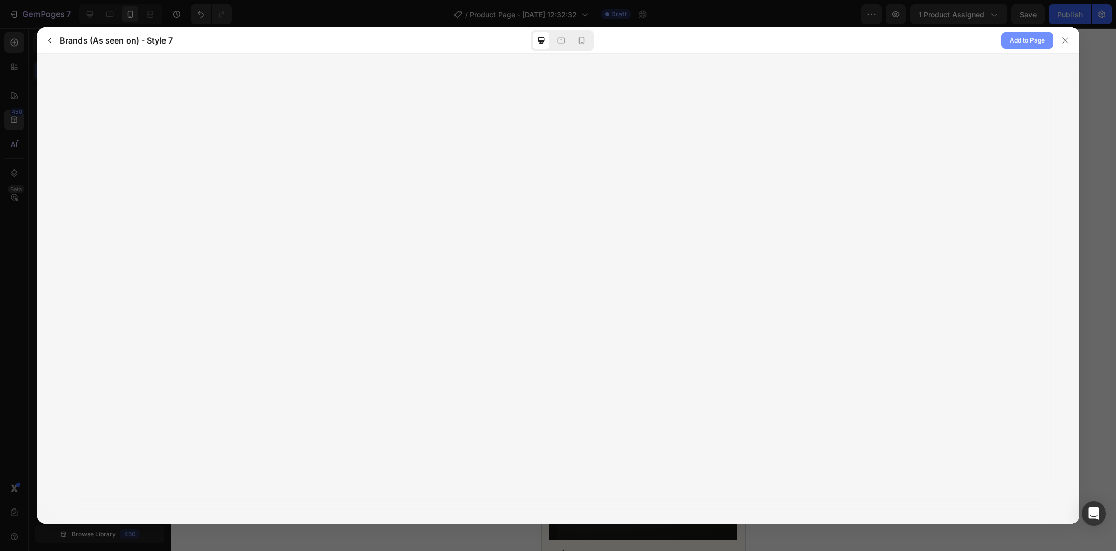
click at [1030, 38] on span "Add to Page" at bounding box center [1026, 40] width 35 height 12
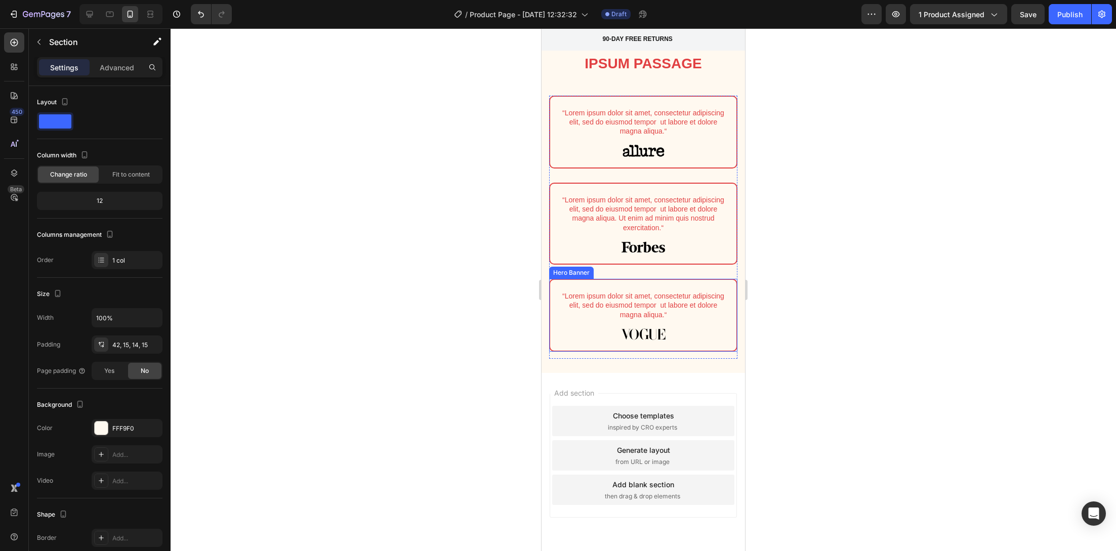
scroll to position [5205, 0]
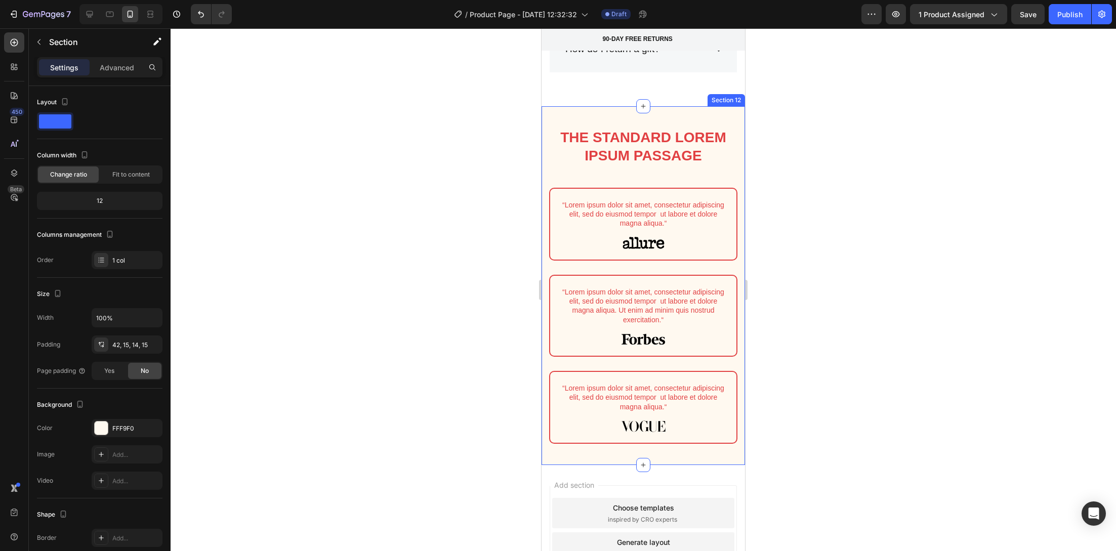
click at [551, 109] on div "The standard Lorem Ipsum passage Heading Row “Lorem ipsum dolor sit amet, conse…" at bounding box center [642, 285] width 203 height 359
click at [678, 128] on h2 "The standard Lorem Ipsum passage" at bounding box center [643, 147] width 188 height 39
click at [728, 243] on div "The standard Lorem Ipsum passage Heading Row “Lorem ipsum dolor sit amet, conse…" at bounding box center [642, 285] width 203 height 359
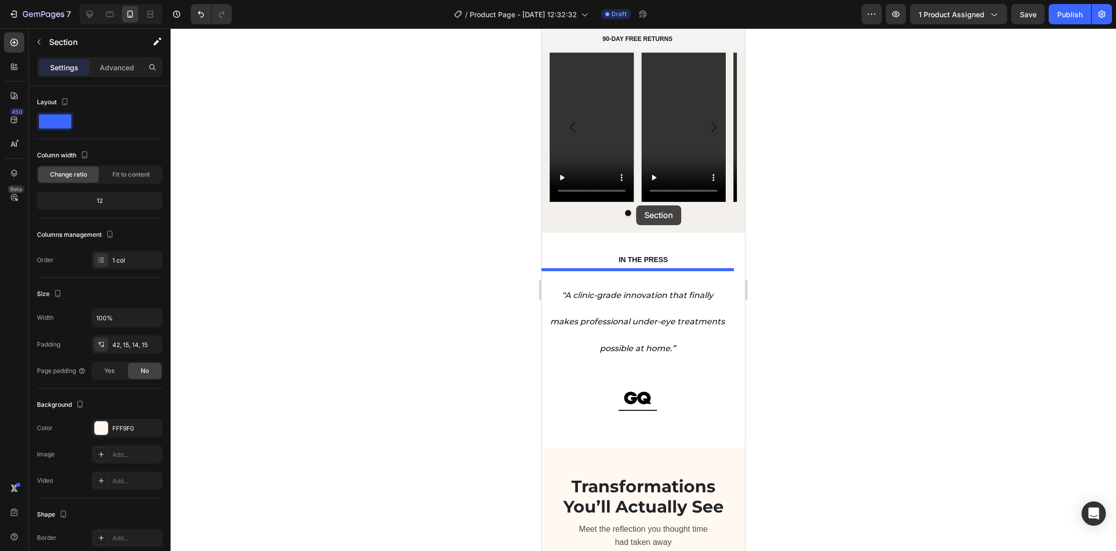
scroll to position [1312, 0]
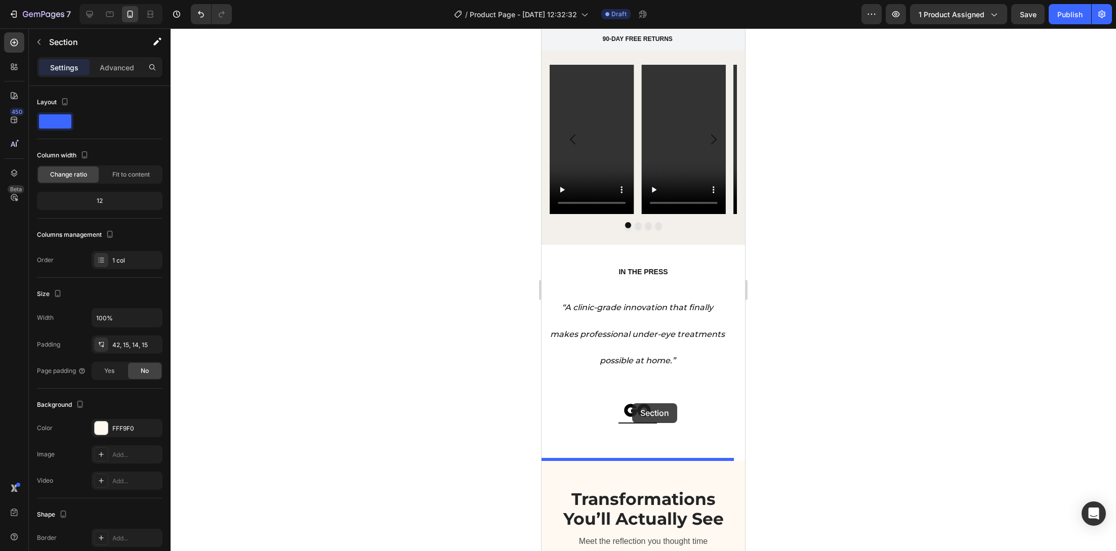
drag, startPoint x: 569, startPoint y: 95, endPoint x: 632, endPoint y: 403, distance: 315.1
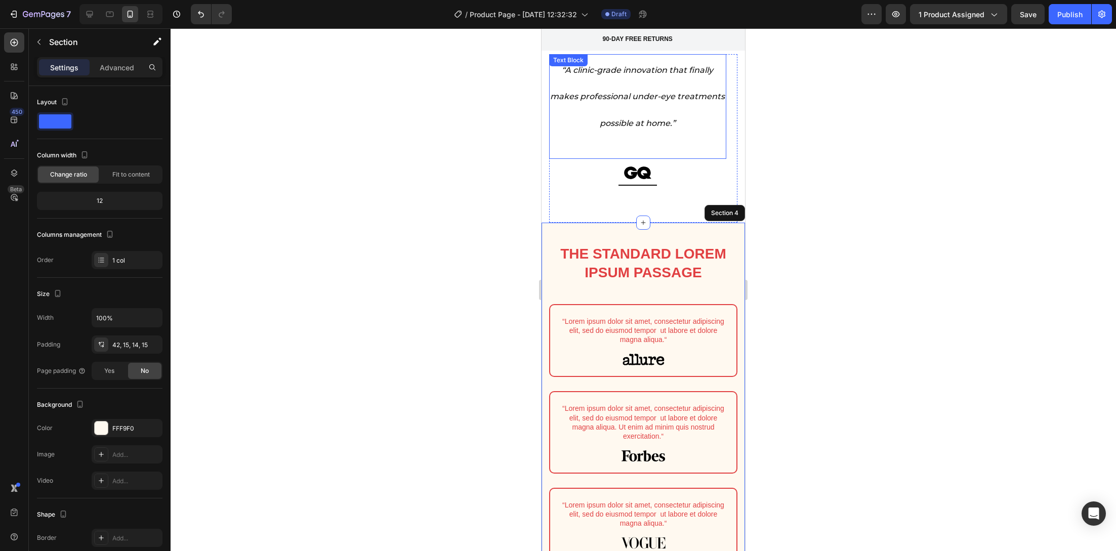
scroll to position [1471, 0]
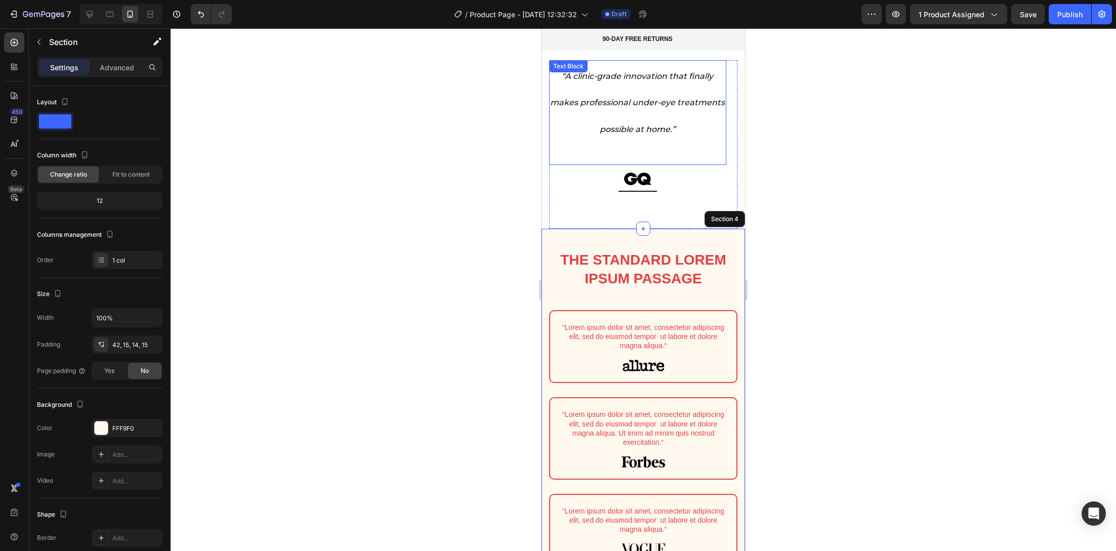
click at [637, 117] on p "“A clinic-grade innovation that finally makes professional under-eye treatments…" at bounding box center [637, 101] width 175 height 80
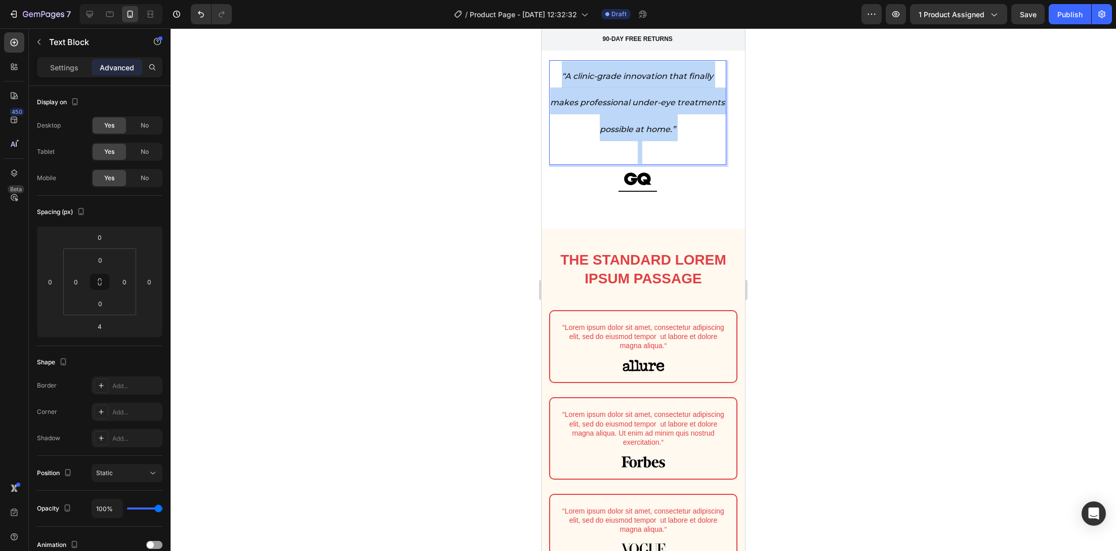
click at [637, 117] on p "“A clinic-grade innovation that finally makes professional under-eye treatments…" at bounding box center [637, 101] width 175 height 80
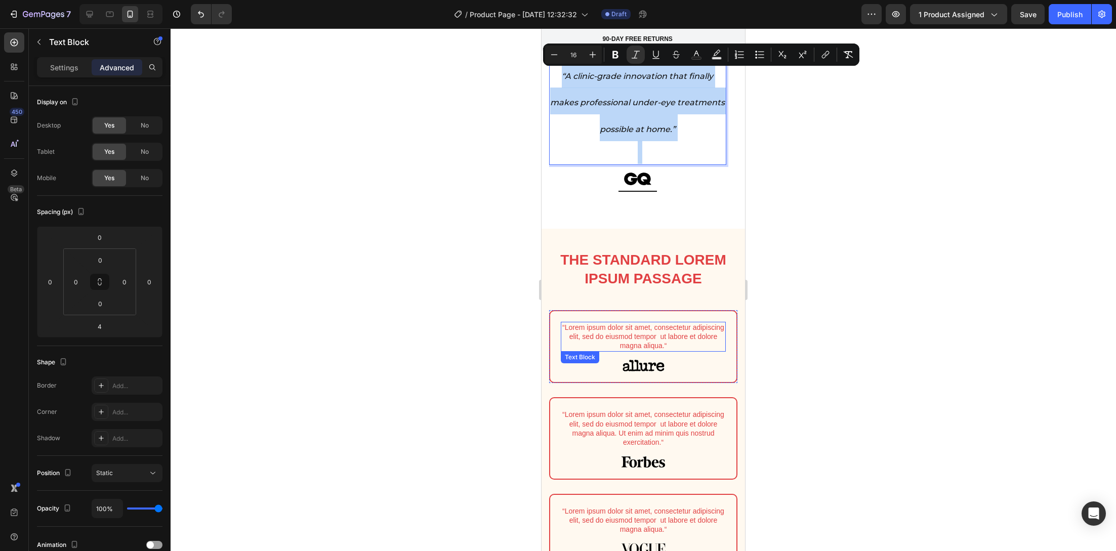
click at [656, 329] on p "“Lorem ipsum dolor sit amet, consectetur adipiscing elit, sed do eiusmod tempor…" at bounding box center [643, 337] width 163 height 28
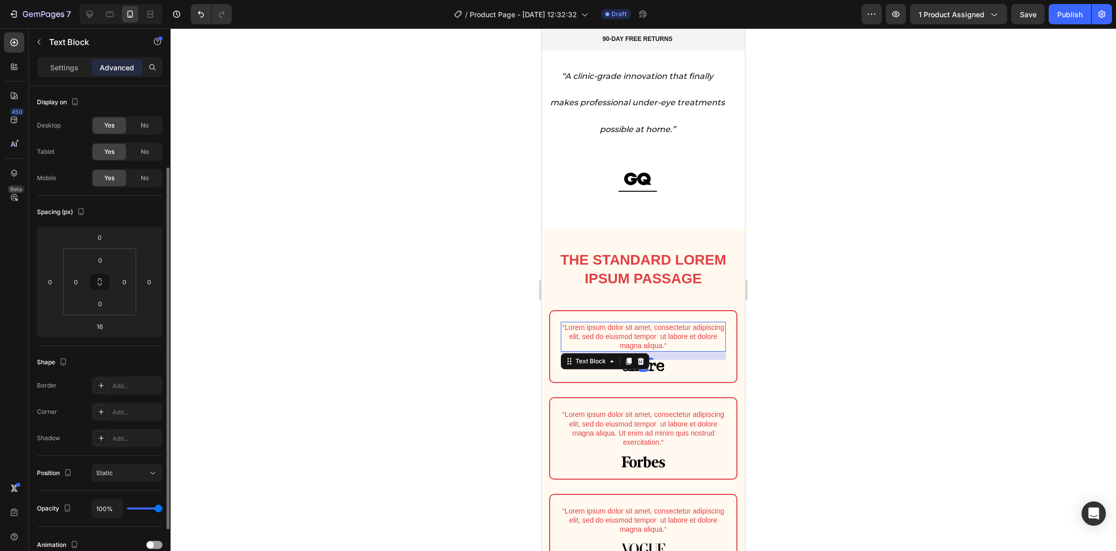
scroll to position [47, 0]
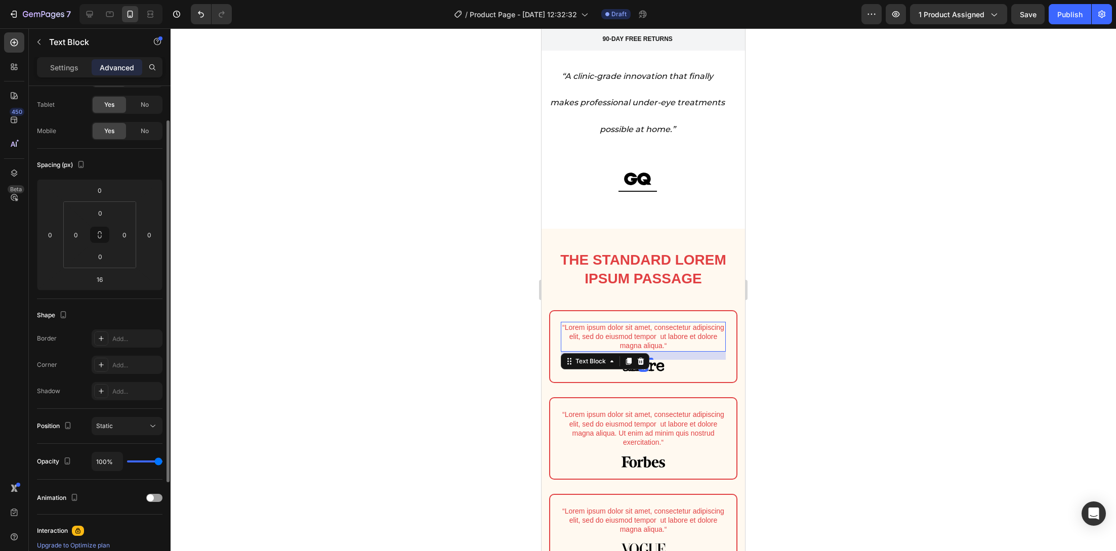
click at [656, 329] on p "“Lorem ipsum dolor sit amet, consectetur adipiscing elit, sed do eiusmod tempor…" at bounding box center [643, 337] width 163 height 28
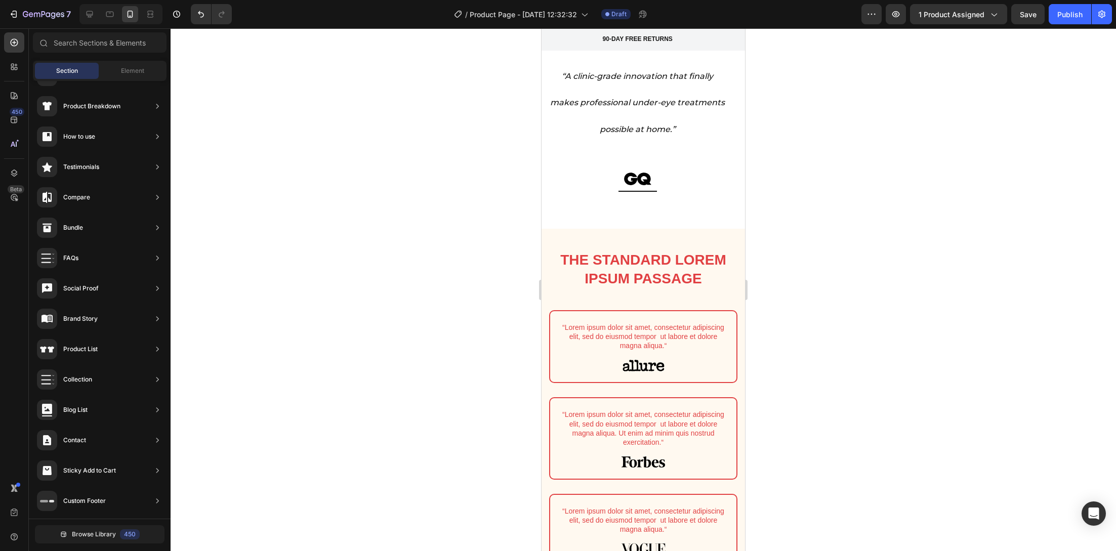
click at [650, 329] on div at bounding box center [650, 329] width 0 height 0
click at [656, 335] on p "“Lorem ipsum dolor sit amet, consectetur adipiscing elit, sed do eiusmod tempor…" at bounding box center [643, 337] width 163 height 28
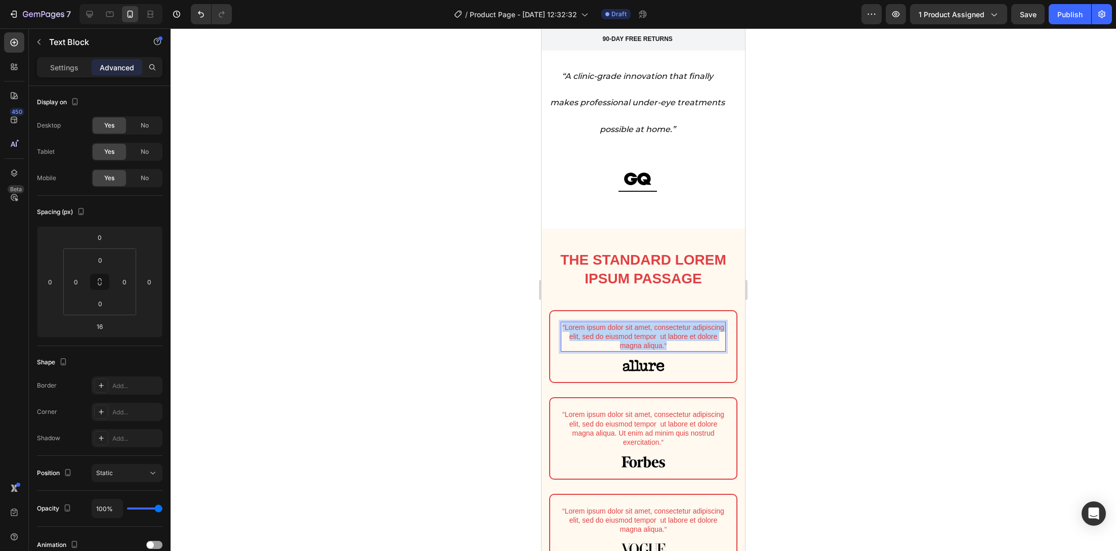
click at [656, 335] on p "“Lorem ipsum dolor sit amet, consectetur adipiscing elit, sed do eiusmod tempor…" at bounding box center [643, 337] width 163 height 28
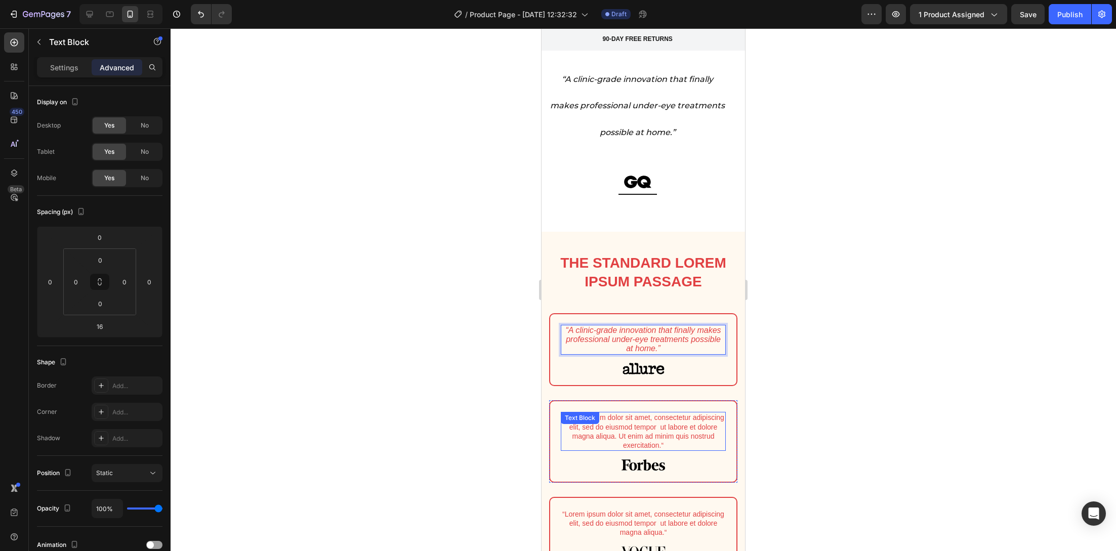
click at [620, 429] on p "“Lorem ipsum dolor sit amet, consectetur adipiscing elit, sed do eiusmod tempor…" at bounding box center [643, 431] width 163 height 37
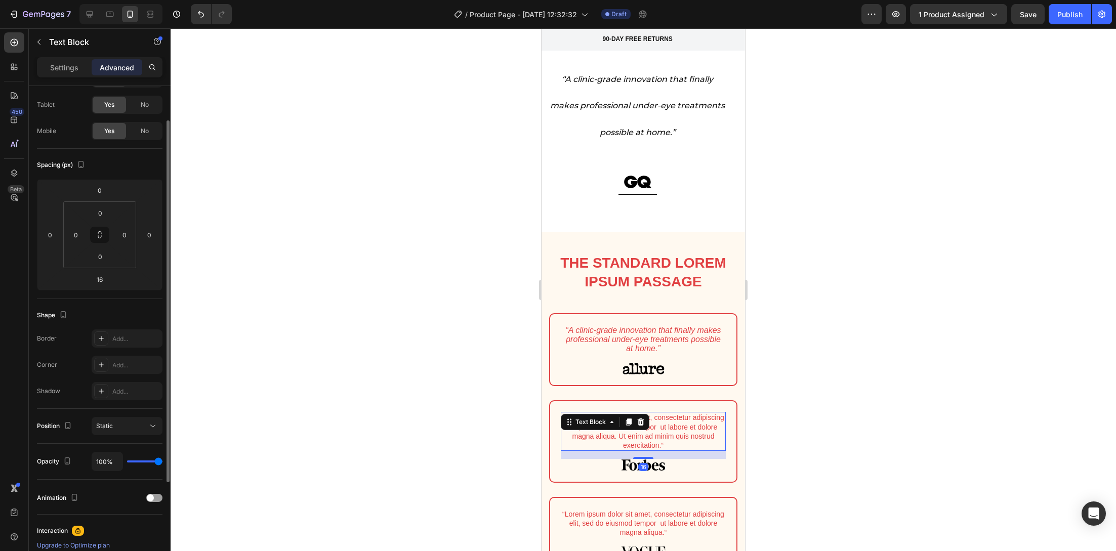
click at [620, 429] on p "“Lorem ipsum dolor sit amet, consectetur adipiscing elit, sed do eiusmod tempor…" at bounding box center [643, 431] width 163 height 37
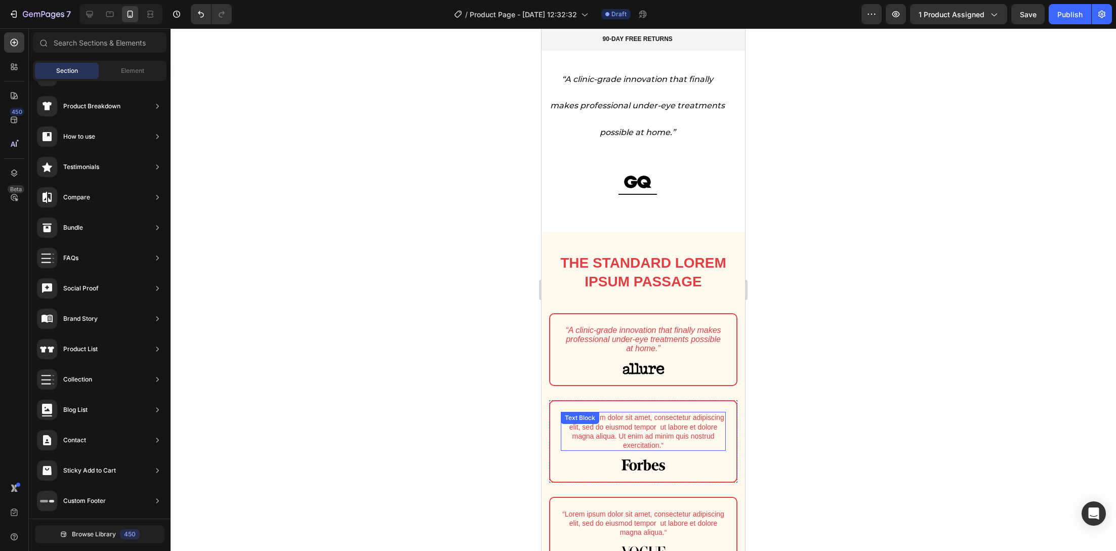
click at [639, 425] on p "“Lorem ipsum dolor sit amet, consectetur adipiscing elit, sed do eiusmod tempor…" at bounding box center [643, 431] width 163 height 37
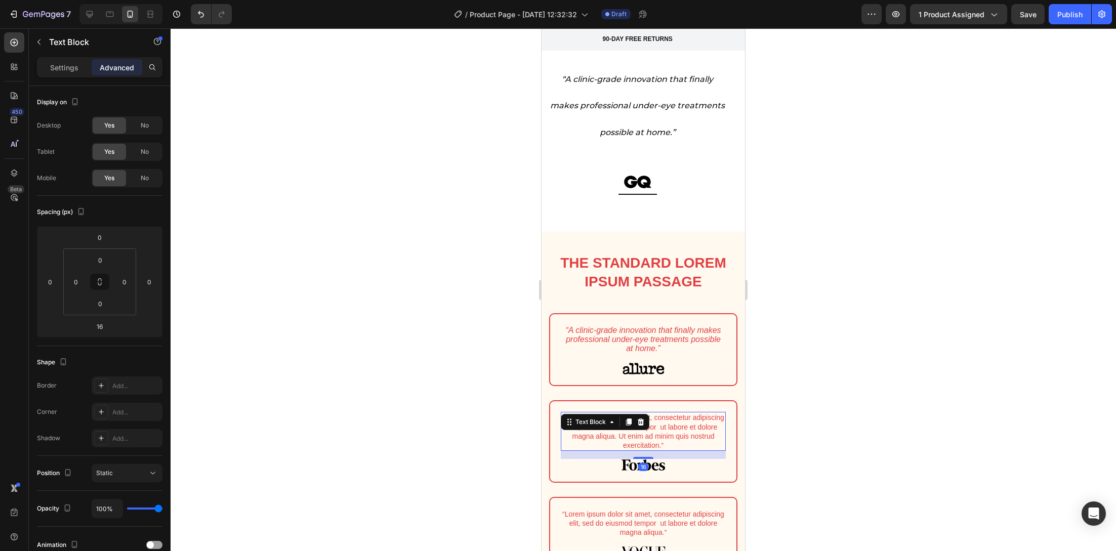
click at [639, 425] on div at bounding box center [641, 422] width 12 height 12
click at [639, 425] on div "“Lorem ipsum dolor sit amet, consectetur adipiscing elit, sed do eiusmod tempor…" at bounding box center [643, 441] width 186 height 80
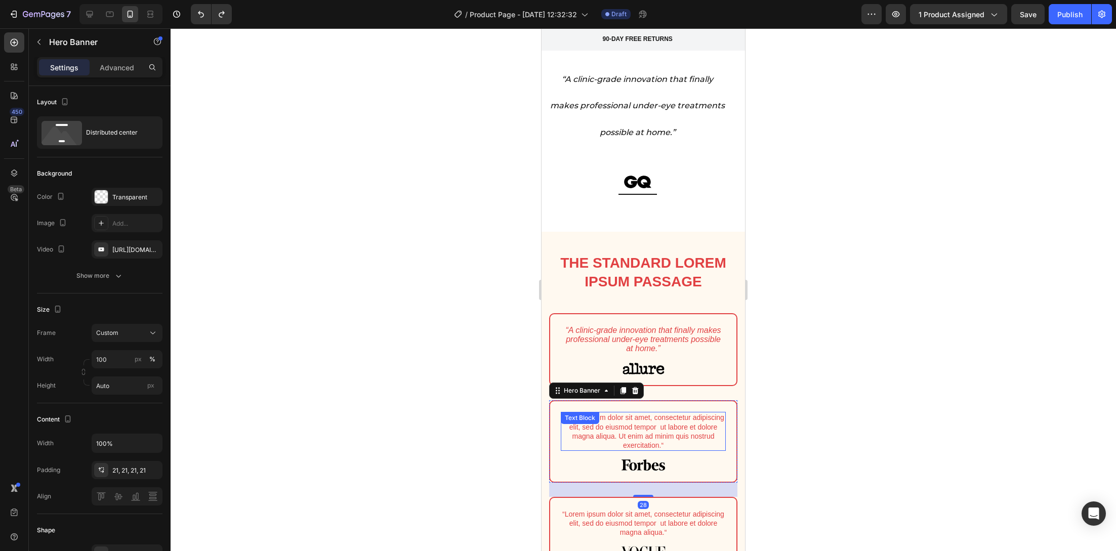
click at [668, 423] on p "“Lorem ipsum dolor sit amet, consectetur adipiscing elit, sed do eiusmod tempor…" at bounding box center [643, 431] width 163 height 37
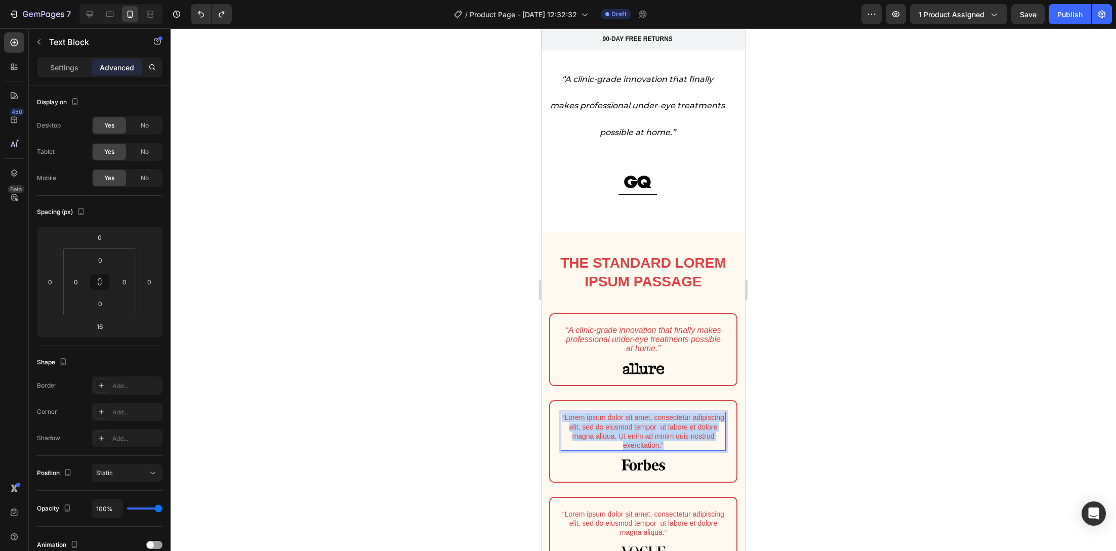
click at [668, 423] on p "“Lorem ipsum dolor sit amet, consectetur adipiscing elit, sed do eiusmod tempor…" at bounding box center [643, 431] width 163 height 37
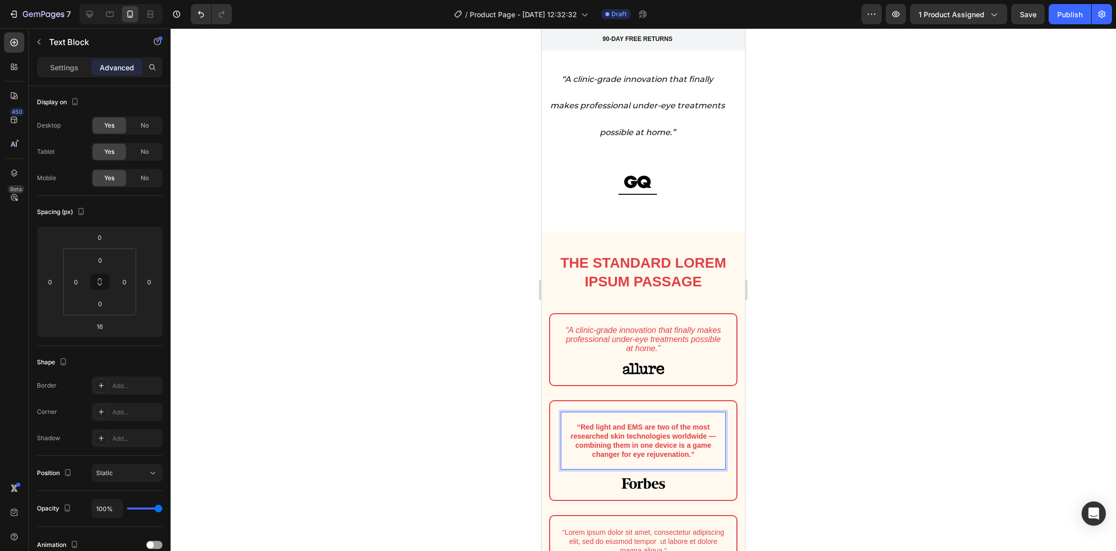
click at [570, 423] on p "“Red light and EMS are two of the most researched skin technologies worldwide —…" at bounding box center [643, 441] width 163 height 37
click at [570, 426] on p "“Red light and EMS are two of the most researched skin technologies worldwide —…" at bounding box center [643, 441] width 163 height 37
click at [600, 434] on strong "“Red light and EMS are two of the most researched skin technologies worldwide —…" at bounding box center [642, 441] width 145 height 36
click at [600, 432] on strong "“Red light and EMS are two of the most researched skin technologies worldwide —…" at bounding box center [642, 441] width 145 height 36
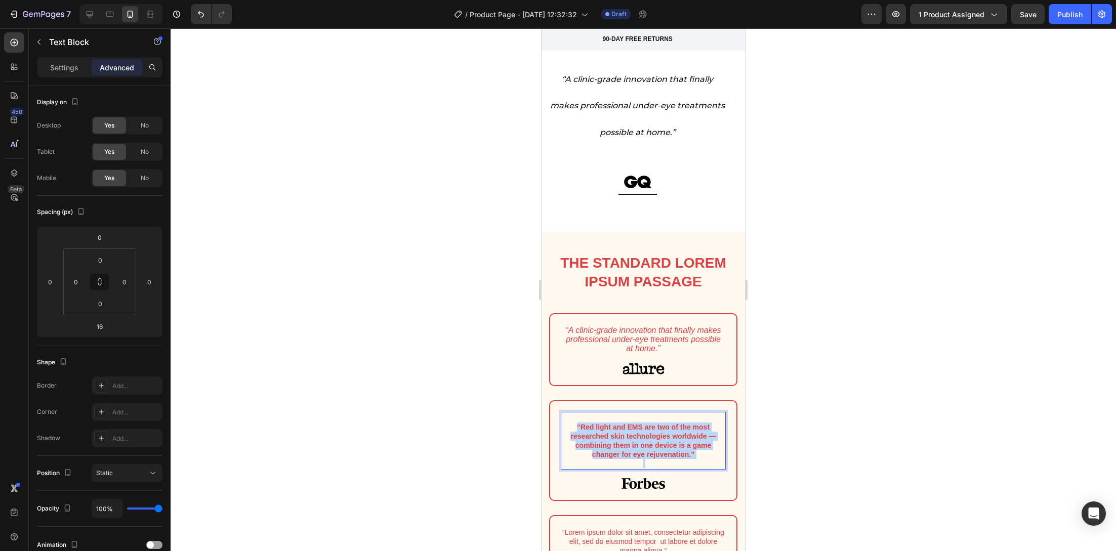
click at [600, 432] on strong "“Red light and EMS are two of the most researched skin technologies worldwide —…" at bounding box center [642, 441] width 145 height 36
click at [70, 67] on p "Settings" at bounding box center [64, 67] width 28 height 11
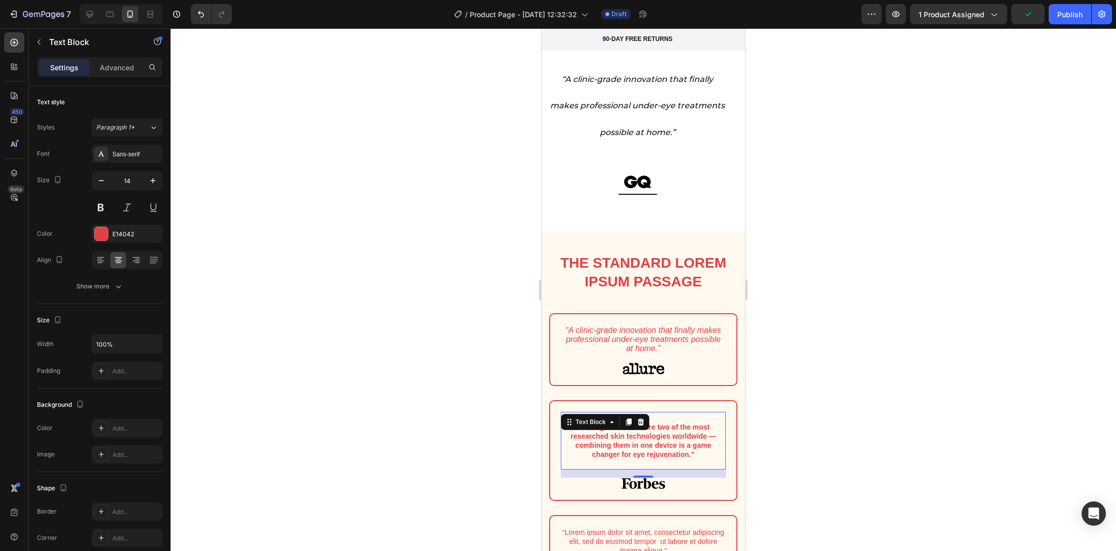
click at [515, 418] on div at bounding box center [643, 289] width 945 height 523
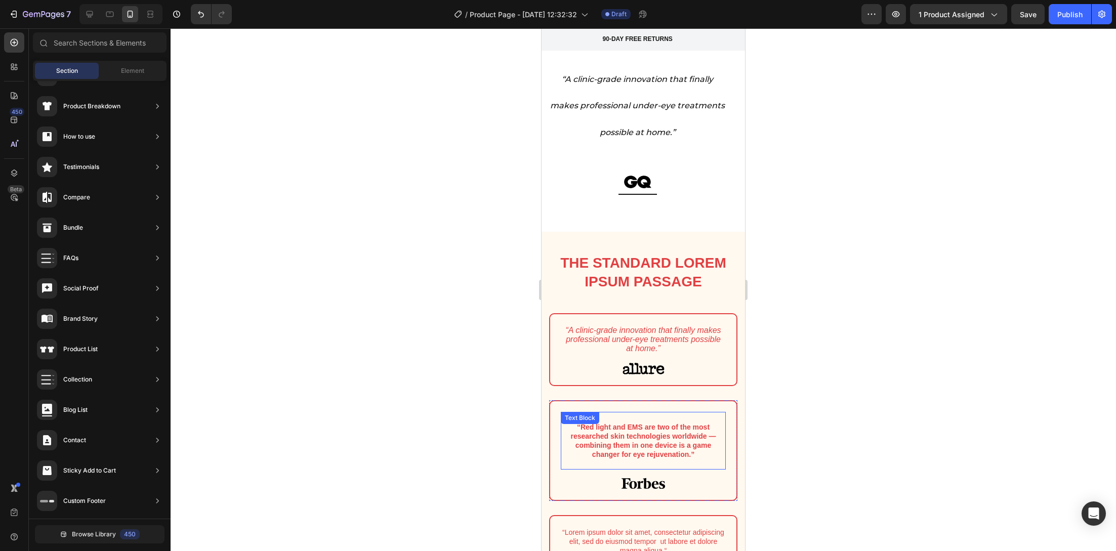
click at [595, 436] on strong "“Red light and EMS are two of the most researched skin technologies worldwide —…" at bounding box center [642, 441] width 145 height 36
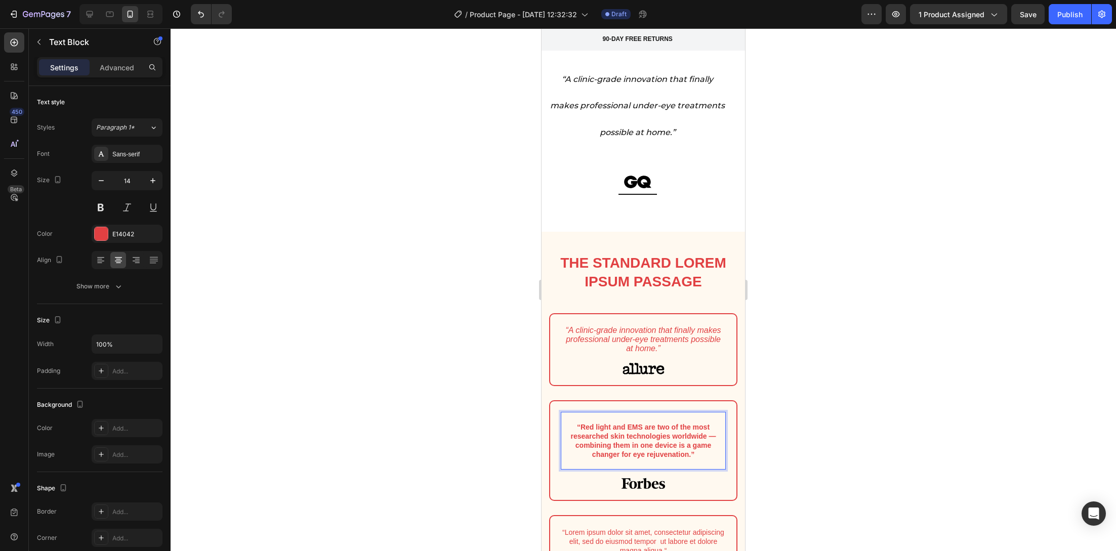
click at [595, 437] on strong "“Red light and EMS are two of the most researched skin technologies worldwide —…" at bounding box center [642, 441] width 145 height 36
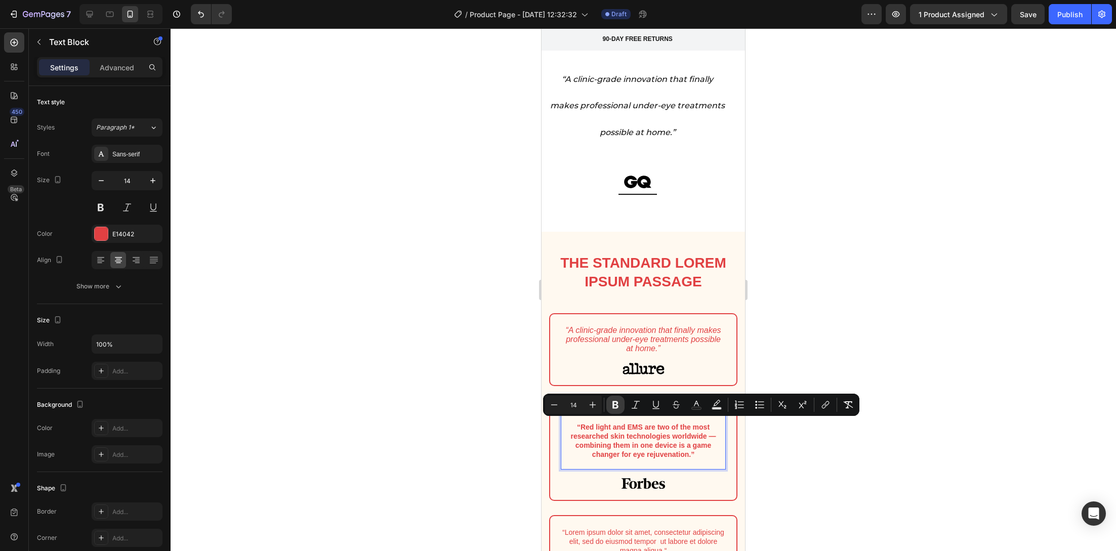
click at [614, 407] on icon "Editor contextual toolbar" at bounding box center [615, 405] width 6 height 8
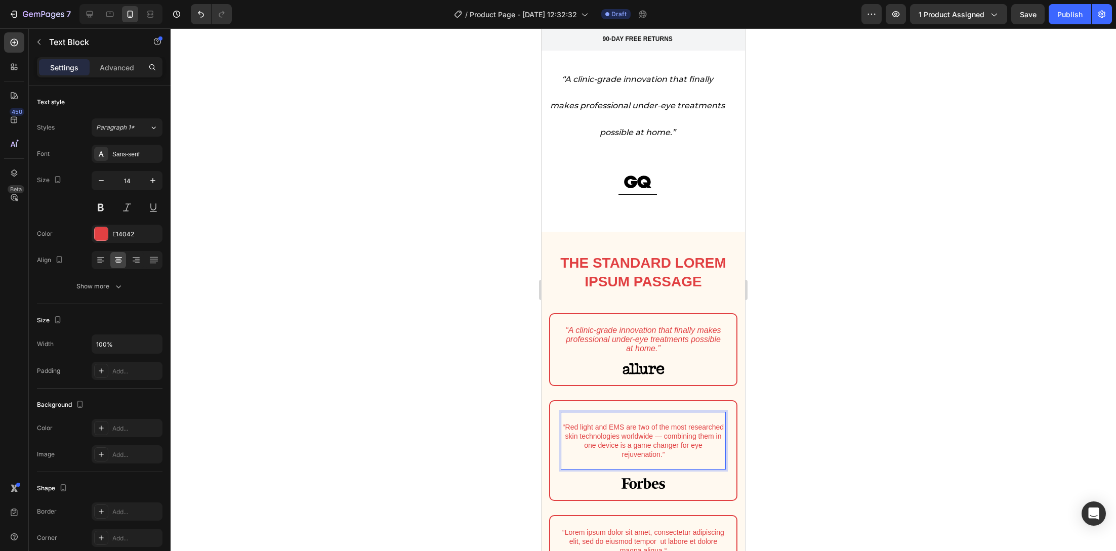
click at [622, 430] on p "“Red light and EMS are two of the most researched skin technologies worldwide —…" at bounding box center [643, 441] width 163 height 37
click at [622, 431] on p "“Red light and EMS are two of the most researched skin technologies worldwide —…" at bounding box center [643, 441] width 163 height 37
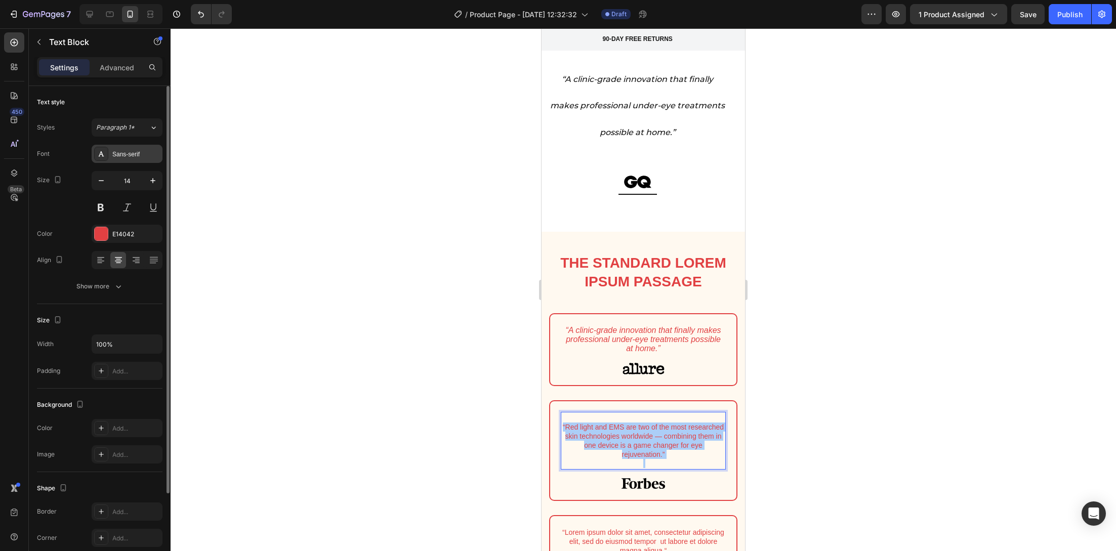
click at [124, 151] on div "Sans-serif" at bounding box center [136, 154] width 48 height 9
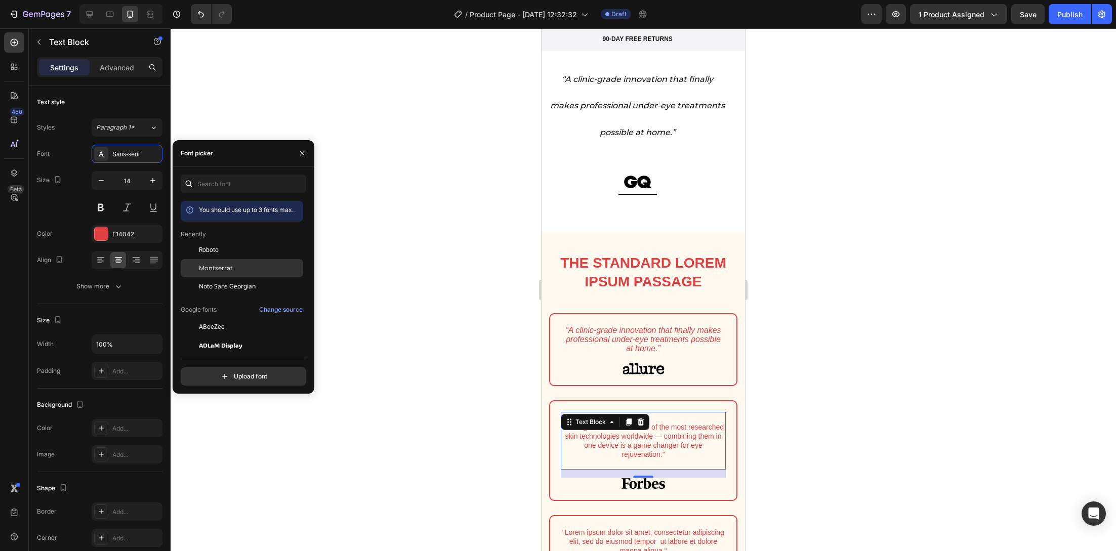
click at [231, 265] on span "Montserrat" at bounding box center [216, 268] width 34 height 9
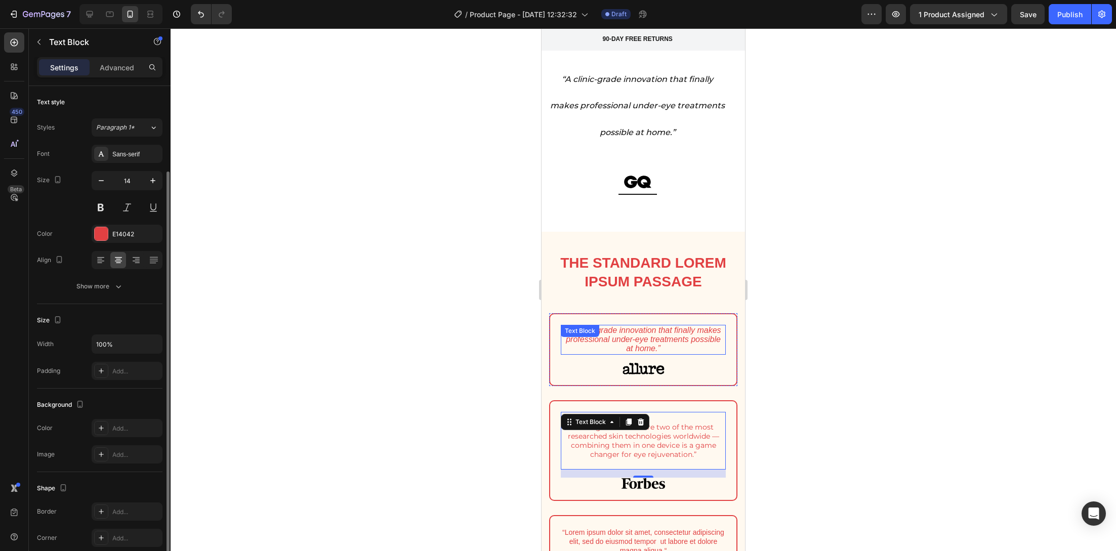
click at [602, 328] on div "“A clinic-grade innovation that finally makes professional under-eye treatments…" at bounding box center [643, 340] width 165 height 30
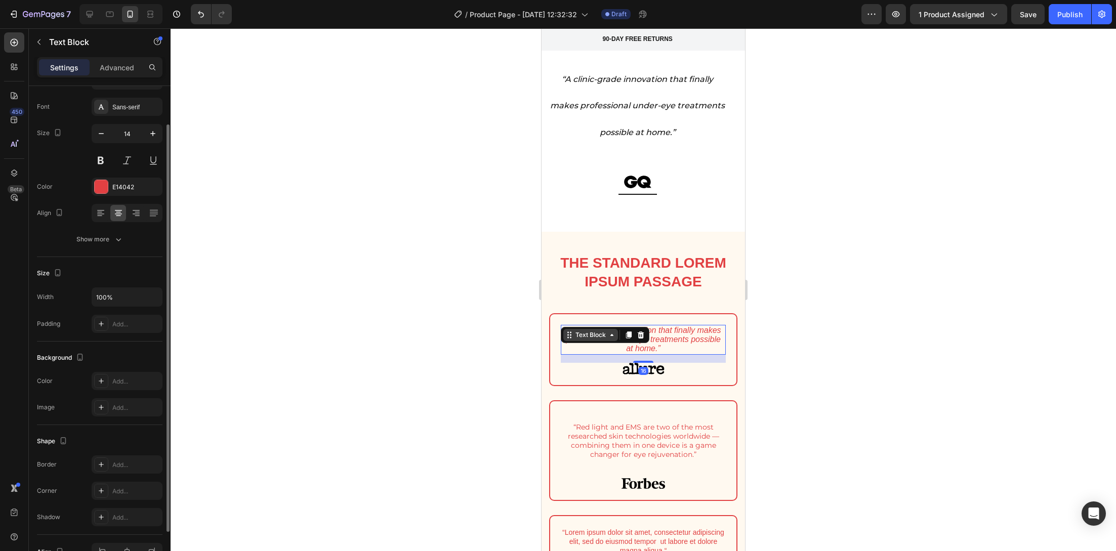
click at [602, 330] on div "Text Block" at bounding box center [590, 334] width 34 height 9
click at [682, 333] on icon "“A clinic-grade innovation that finally makes professional under-eye treatments…" at bounding box center [642, 339] width 155 height 27
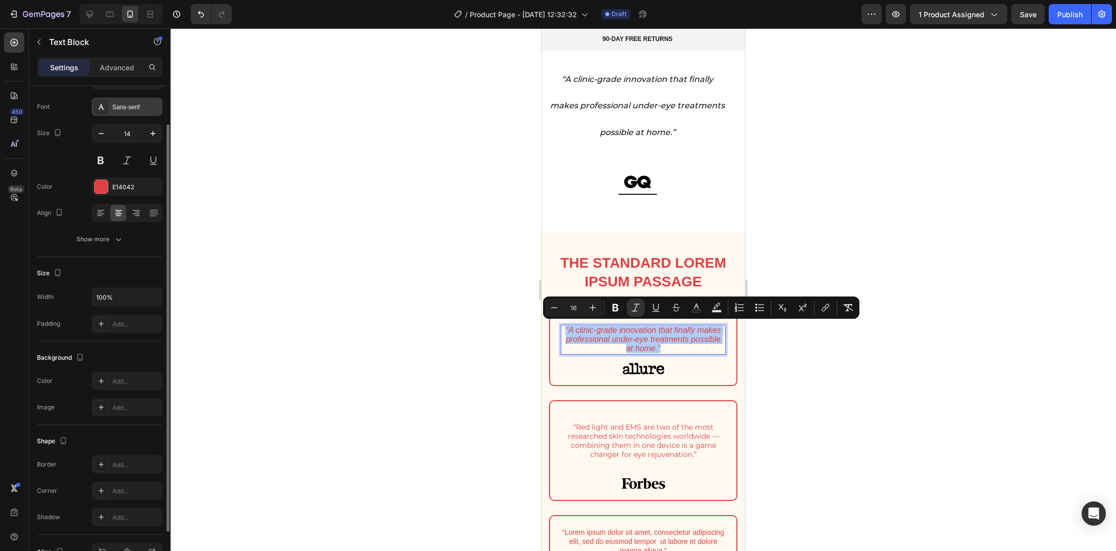
click at [121, 112] on div "Sans-serif" at bounding box center [127, 107] width 71 height 18
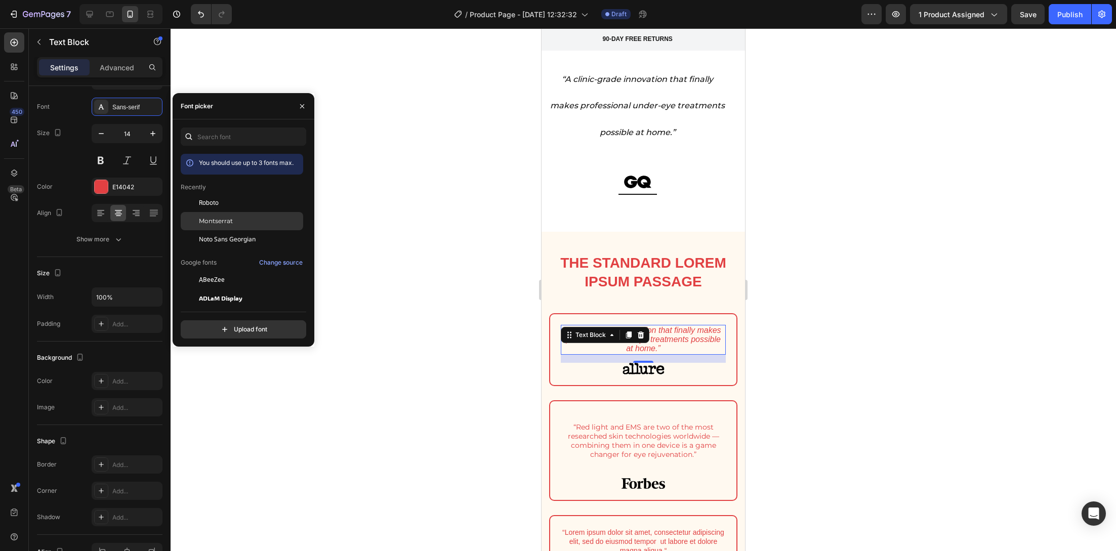
click at [222, 325] on div "Montserrat" at bounding box center [242, 334] width 122 height 18
click at [457, 283] on div at bounding box center [643, 289] width 945 height 523
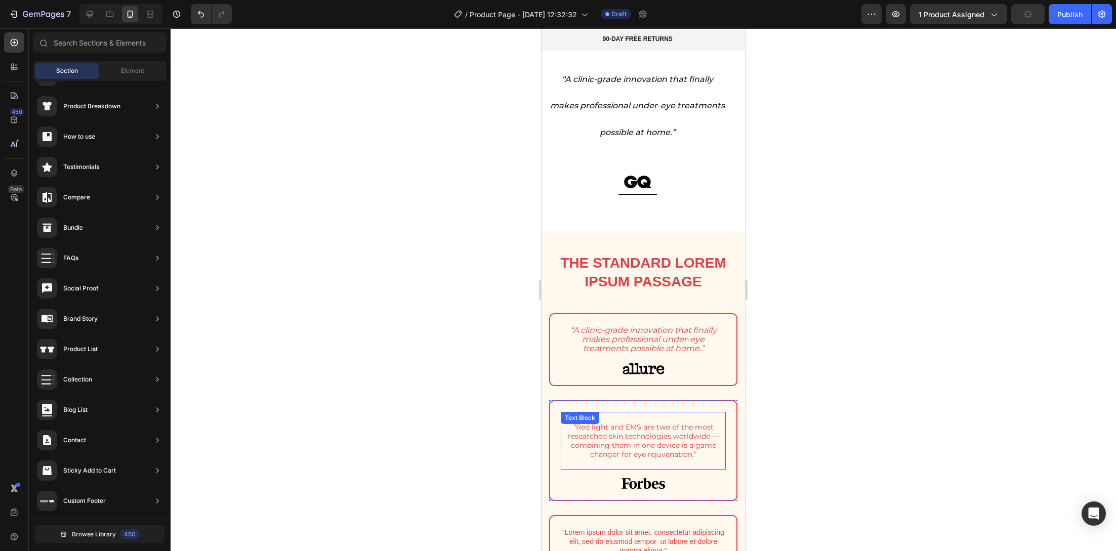
click at [653, 446] on p "“Red light and EMS are two of the most researched skin technologies worldwide —…" at bounding box center [643, 441] width 163 height 37
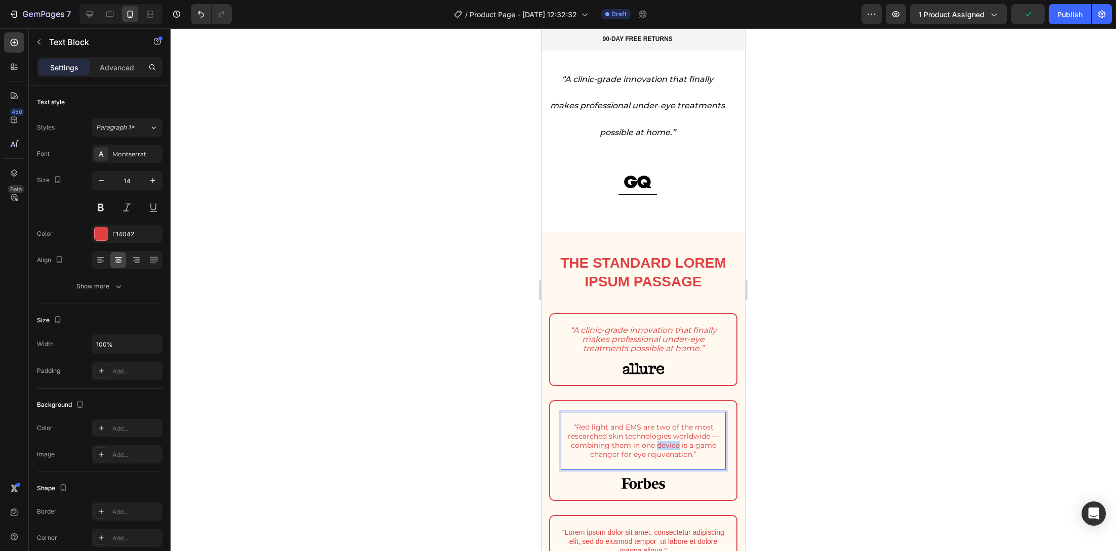
click at [652, 441] on p "“Red light and EMS are two of the most researched skin technologies worldwide —…" at bounding box center [643, 441] width 163 height 37
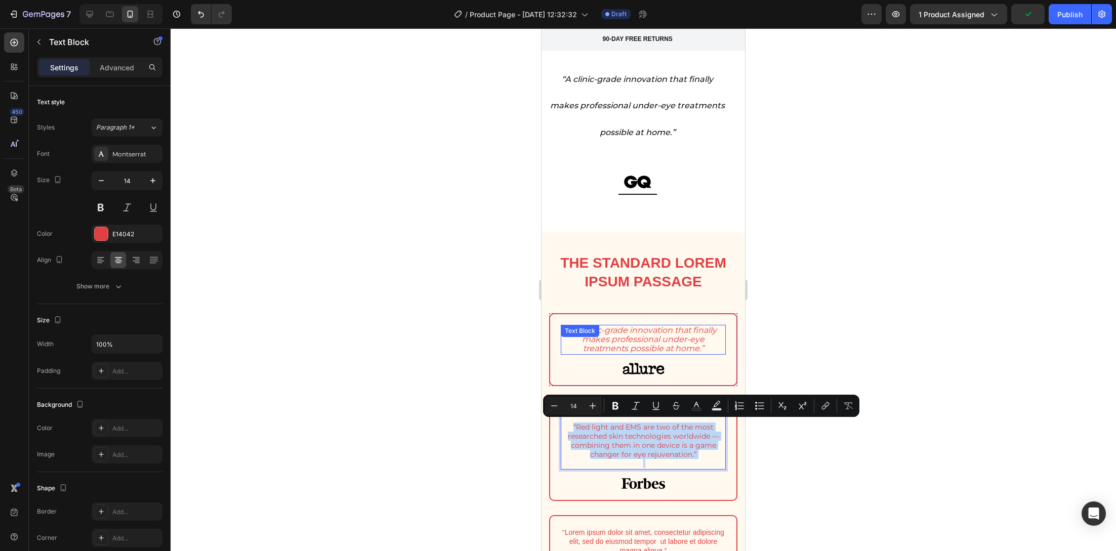
click at [647, 345] on icon "“A clinic-grade innovation that finally makes professional under-eye treatments…" at bounding box center [643, 339] width 146 height 28
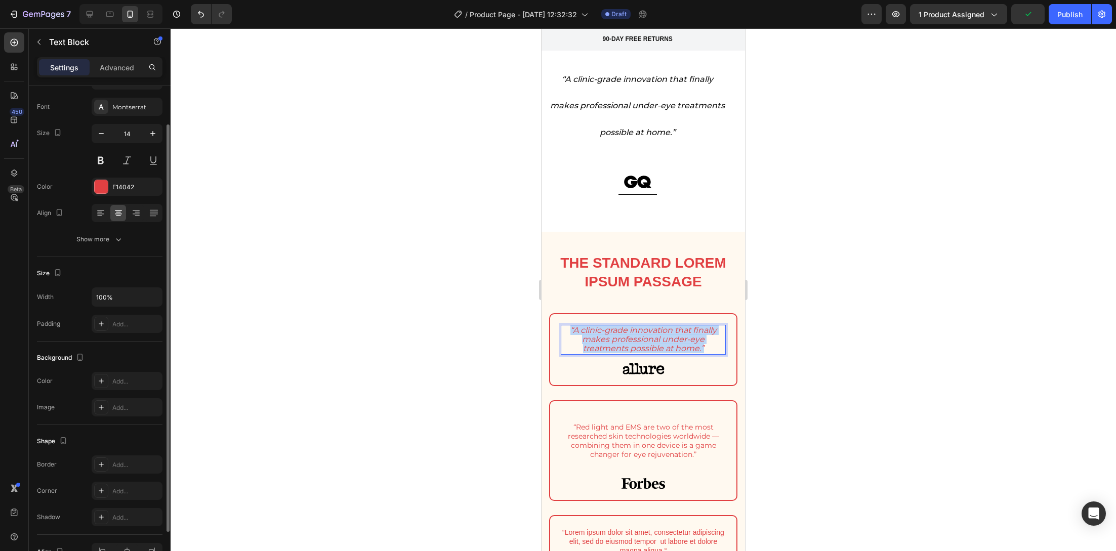
click at [647, 345] on icon "“A clinic-grade innovation that finally makes professional under-eye treatments…" at bounding box center [643, 339] width 146 height 28
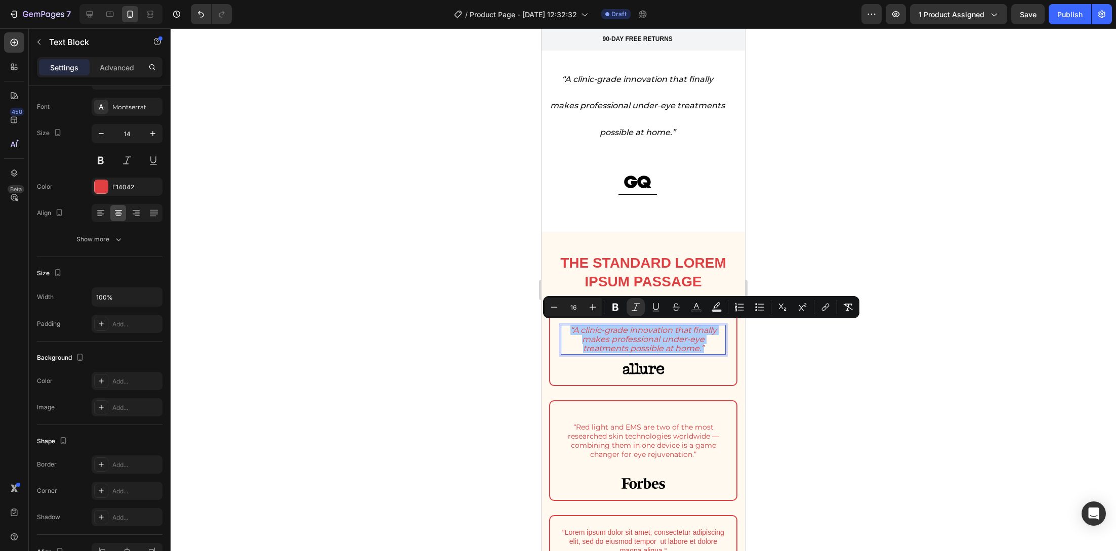
click at [454, 344] on div at bounding box center [643, 289] width 945 height 523
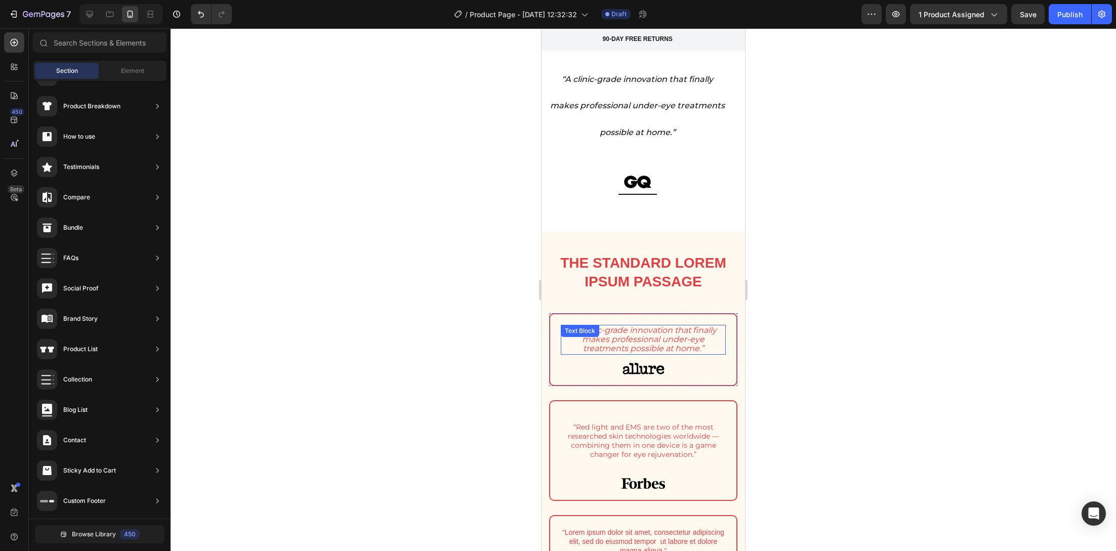
click at [623, 345] on icon "“A clinic-grade innovation that finally makes professional under-eye treatments…" at bounding box center [643, 339] width 146 height 28
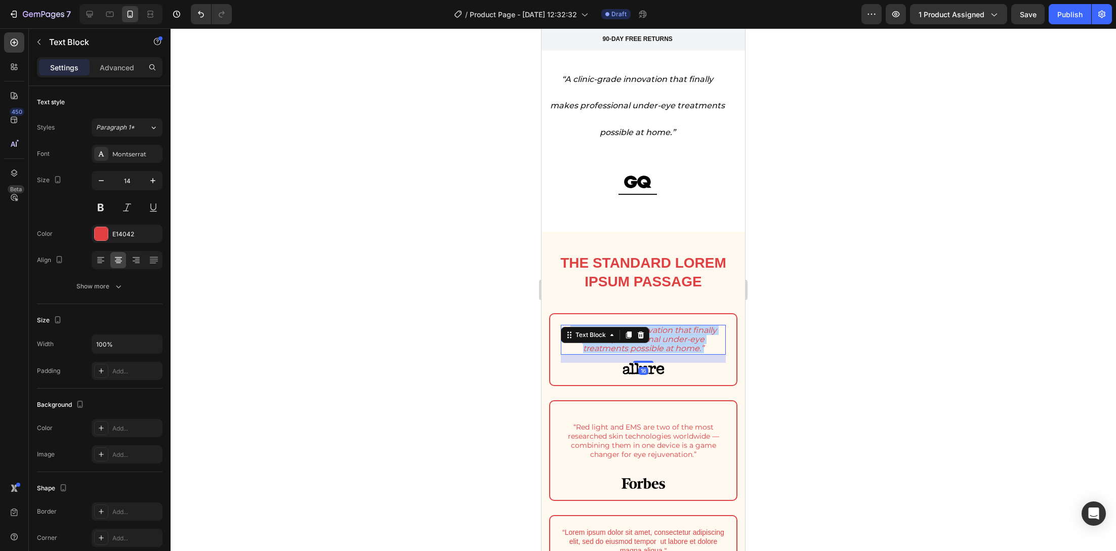
click at [623, 345] on icon "“A clinic-grade innovation that finally makes professional under-eye treatments…" at bounding box center [643, 339] width 146 height 28
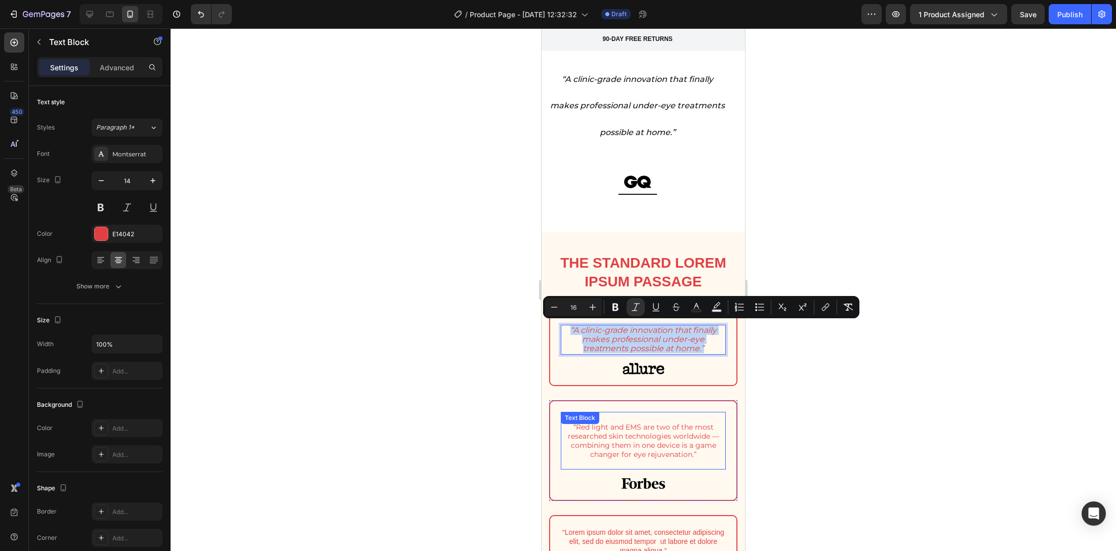
click at [633, 442] on p "“Red light and EMS are two of the most researched skin technologies worldwide —…" at bounding box center [643, 441] width 163 height 37
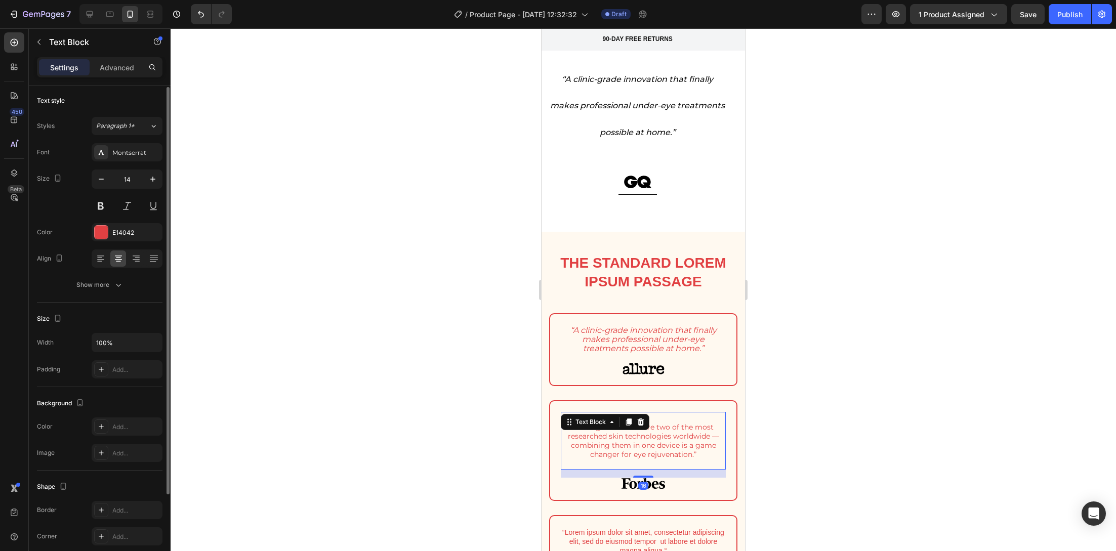
scroll to position [0, 0]
click at [617, 335] on div "“A clinic-grade innovation that finally makes professional under-eye treatments…" at bounding box center [643, 340] width 165 height 30
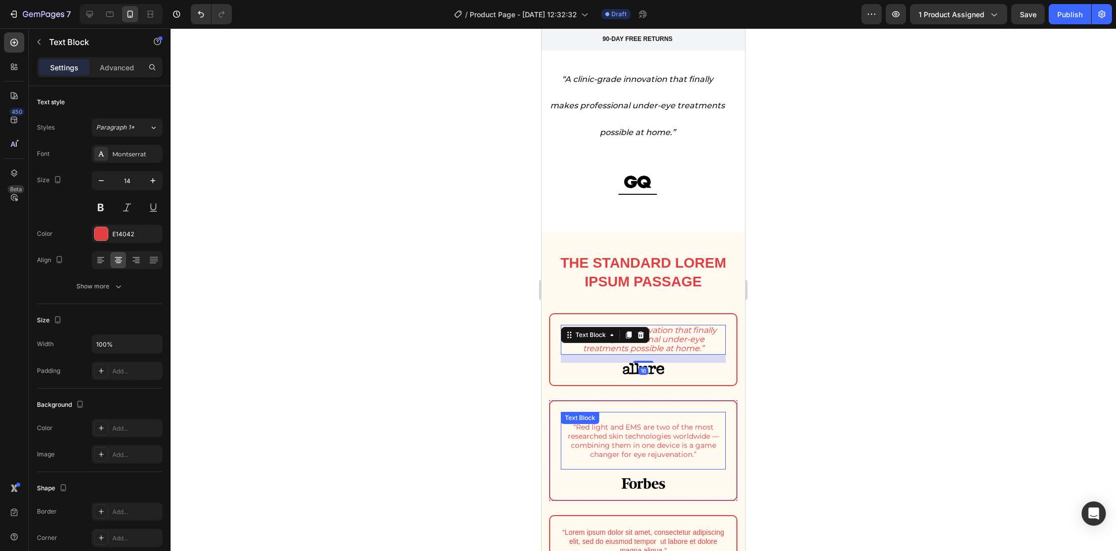
click at [627, 448] on p "“Red light and EMS are two of the most researched skin technologies worldwide —…" at bounding box center [643, 441] width 163 height 37
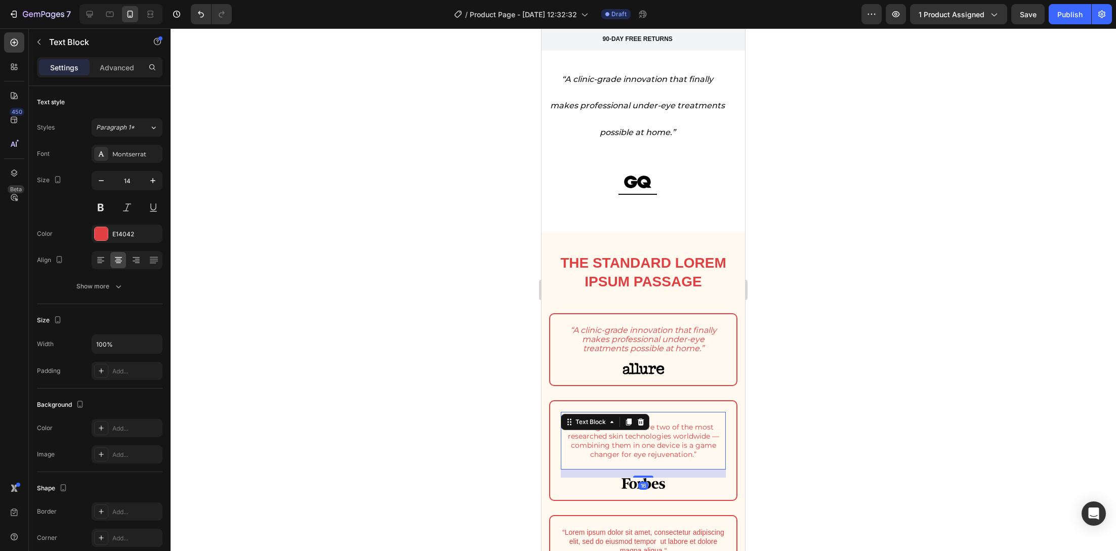
click at [480, 431] on div at bounding box center [643, 289] width 945 height 523
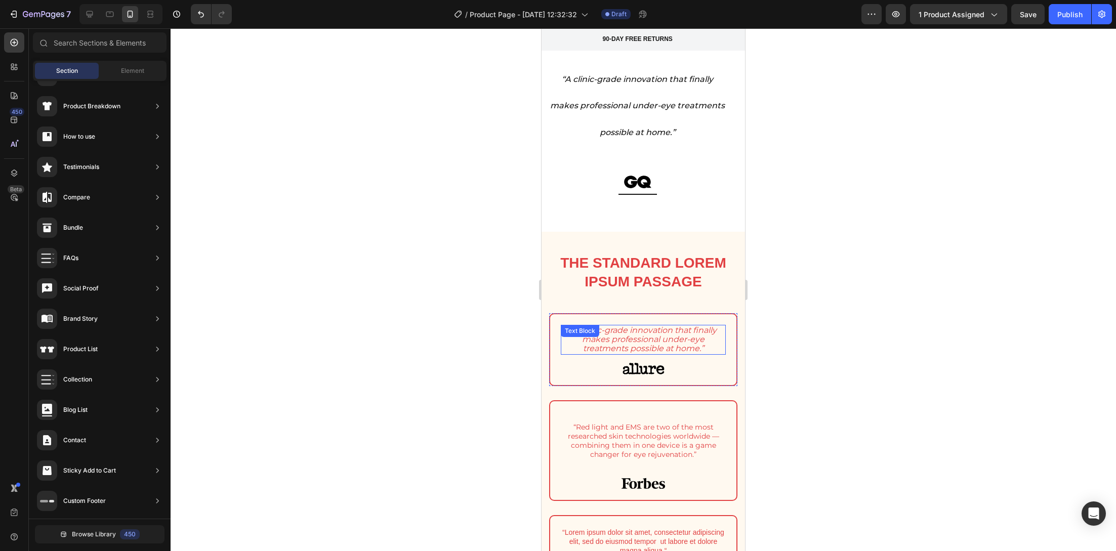
click at [610, 341] on icon "“A clinic-grade innovation that finally makes professional under-eye treatments…" at bounding box center [643, 339] width 146 height 28
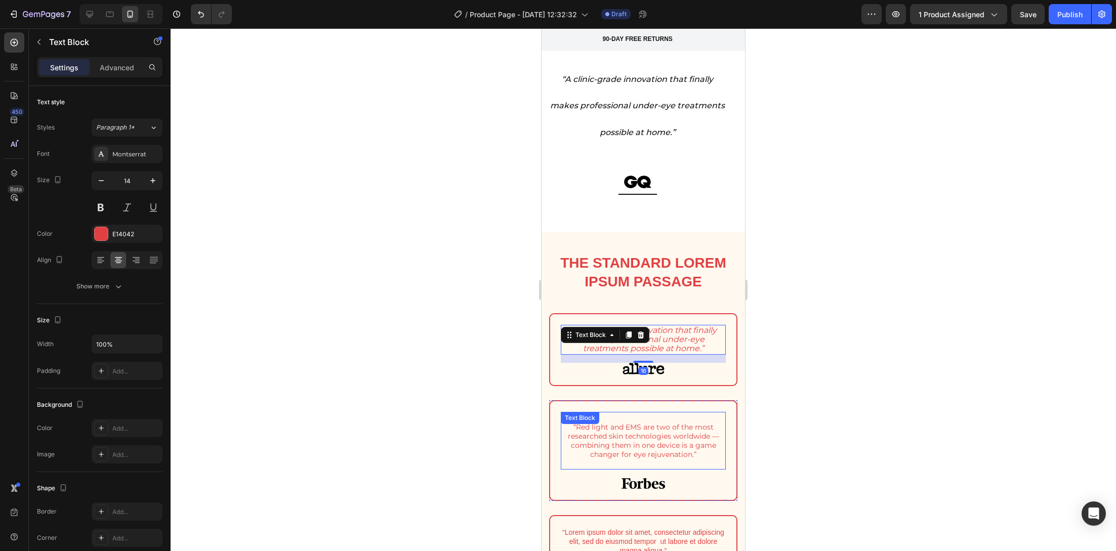
click at [602, 442] on p "“Red light and EMS are two of the most researched skin technologies worldwide —…" at bounding box center [643, 441] width 163 height 37
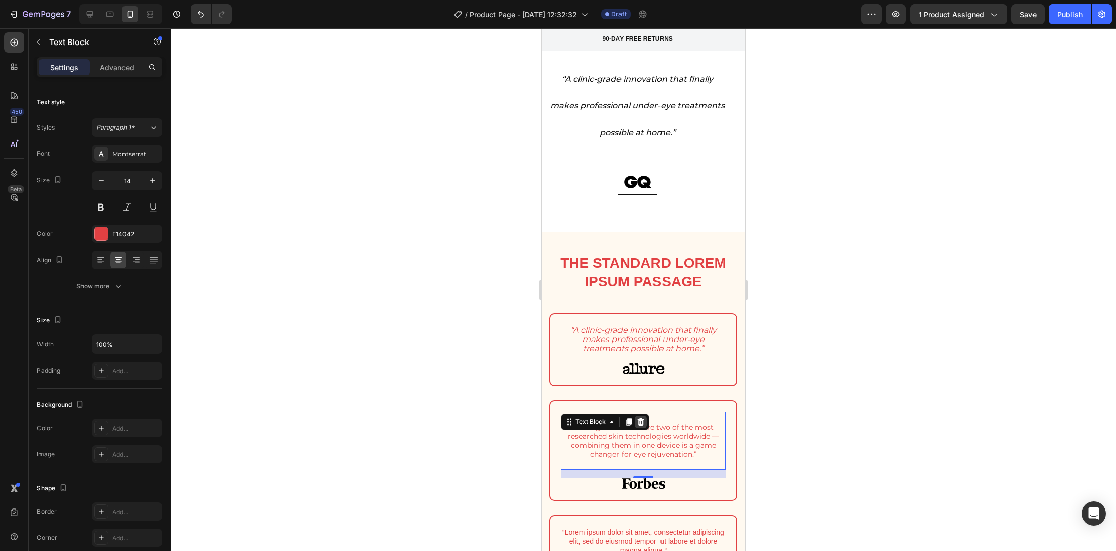
click at [639, 423] on icon at bounding box center [641, 422] width 8 height 8
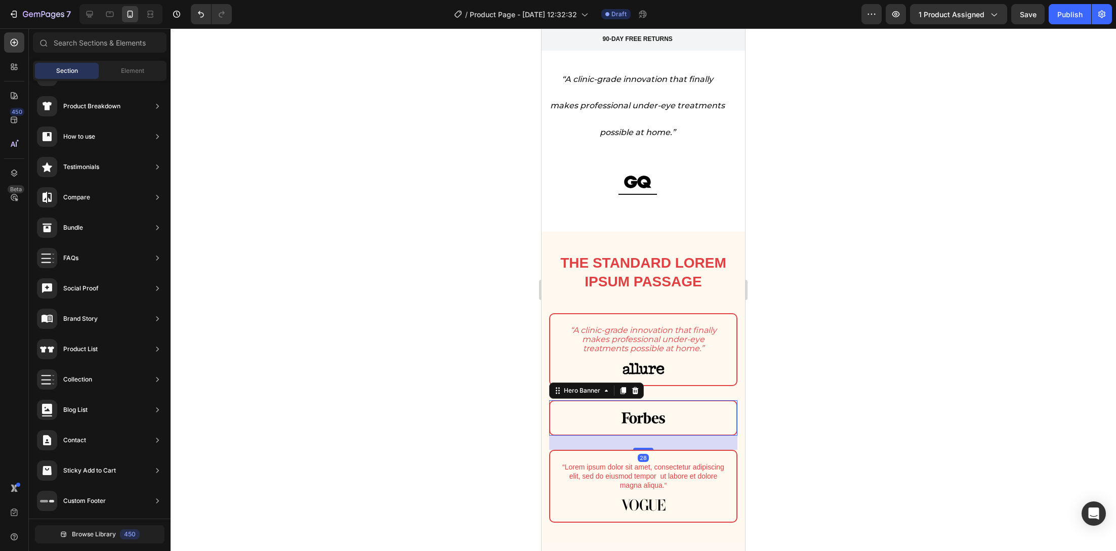
click at [650, 407] on div "Image" at bounding box center [643, 417] width 186 height 33
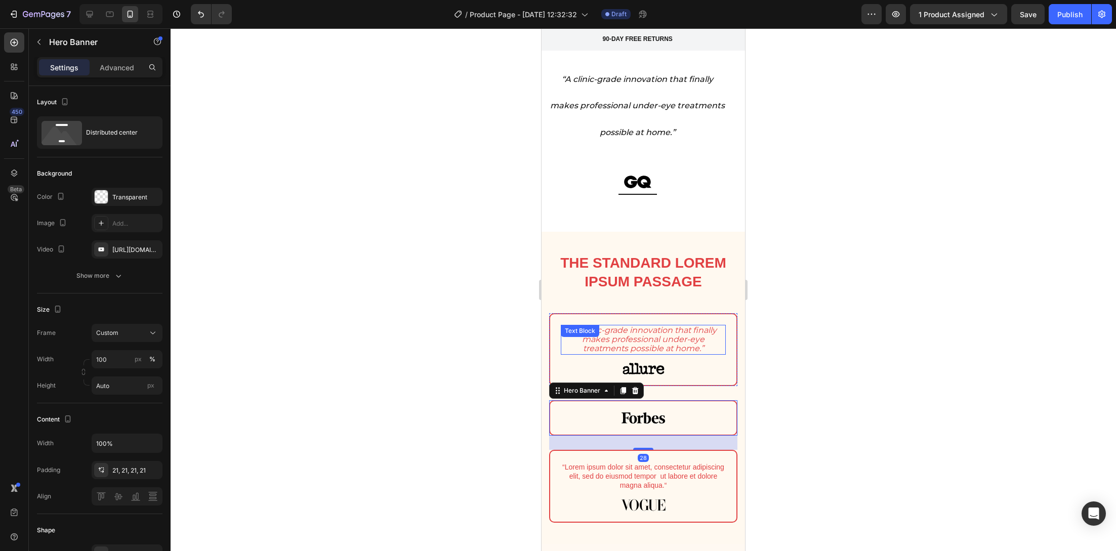
click at [643, 338] on div "“A clinic-grade innovation that finally makes professional under-eye treatments…" at bounding box center [643, 340] width 165 height 30
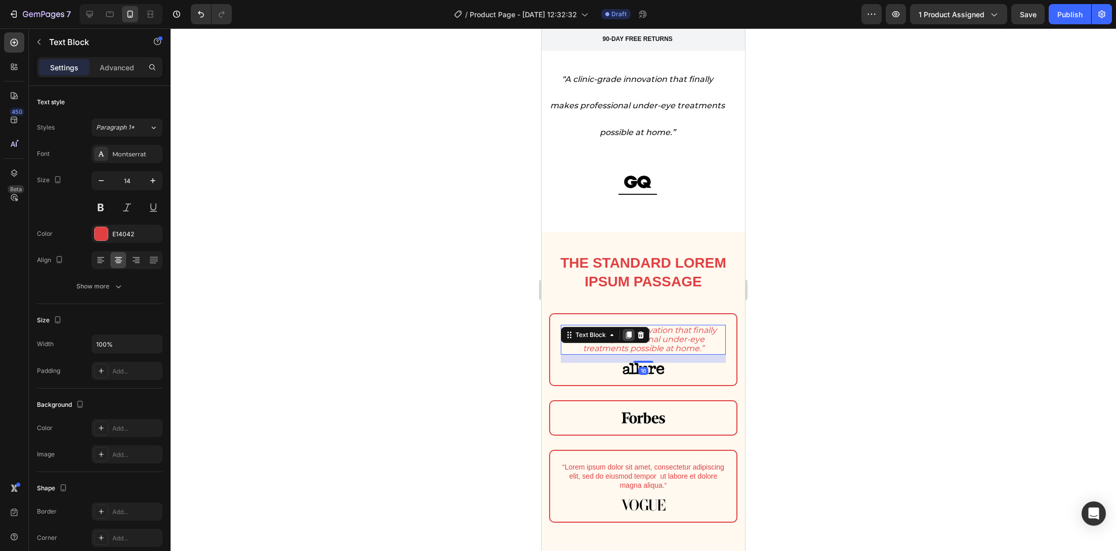
click at [629, 331] on icon at bounding box center [629, 334] width 6 height 7
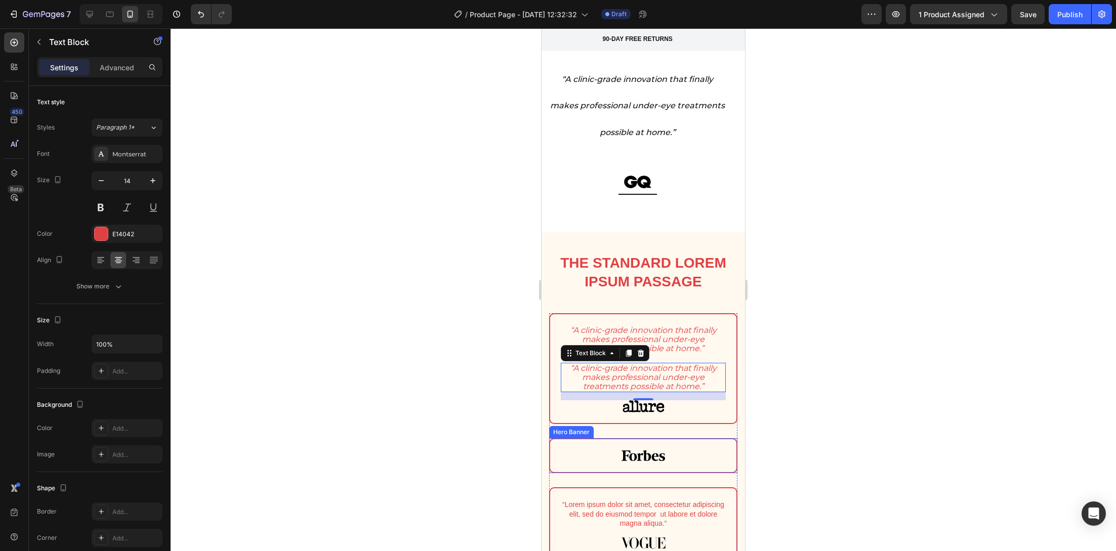
drag, startPoint x: 626, startPoint y: 352, endPoint x: 643, endPoint y: 440, distance: 89.2
click at [643, 441] on div "“A clinic-grade innovation that finally makes professional under-eye treatments…" at bounding box center [643, 440] width 188 height 254
click at [620, 382] on icon "“A clinic-grade innovation that finally makes professional under-eye treatments…" at bounding box center [643, 377] width 146 height 28
click at [612, 377] on icon "“A clinic-grade innovation that finally makes professional under-eye treatments…" at bounding box center [643, 377] width 146 height 28
drag, startPoint x: 447, startPoint y: 391, endPoint x: 531, endPoint y: 382, distance: 84.0
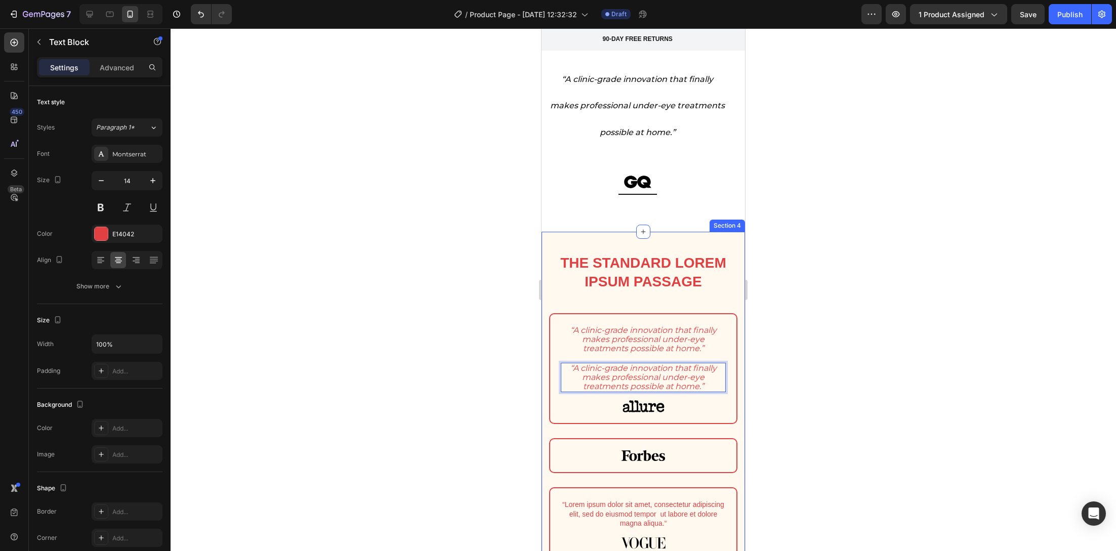
click at [448, 391] on div at bounding box center [643, 289] width 945 height 523
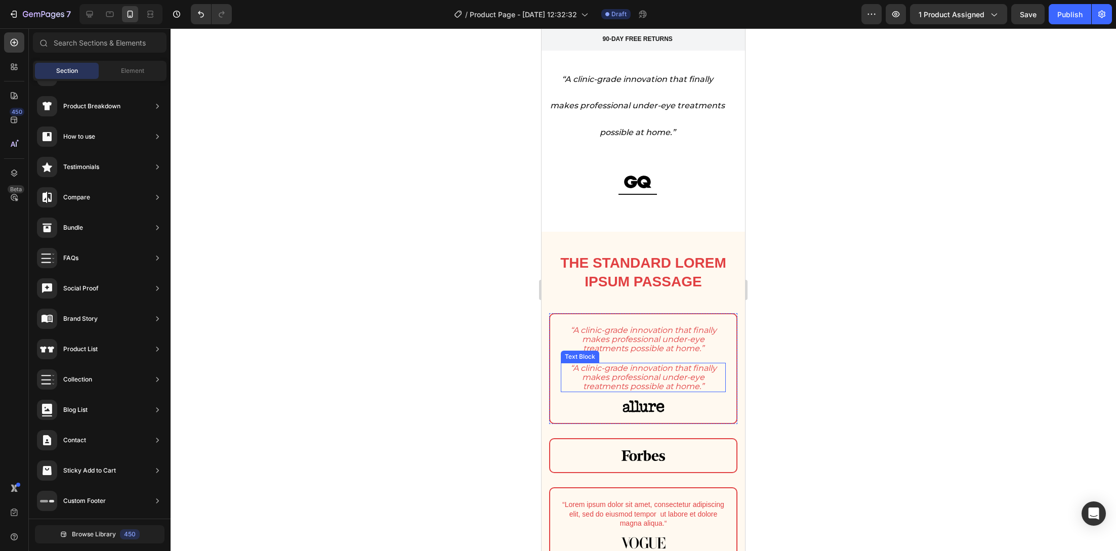
click at [604, 378] on icon "“A clinic-grade innovation that finally makes professional under-eye treatments…" at bounding box center [643, 377] width 146 height 28
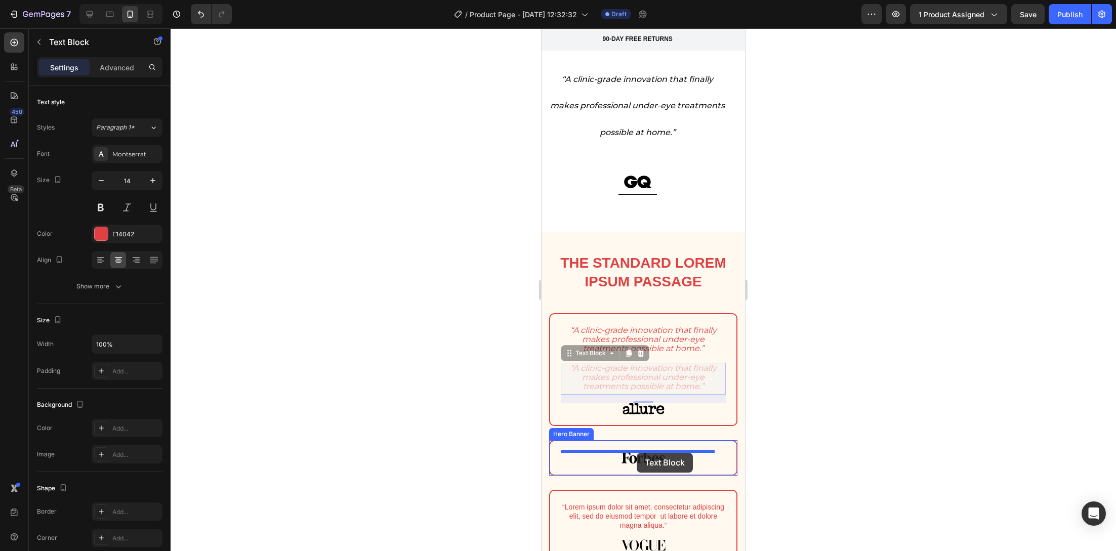
drag, startPoint x: 569, startPoint y: 354, endPoint x: 637, endPoint y: 451, distance: 118.9
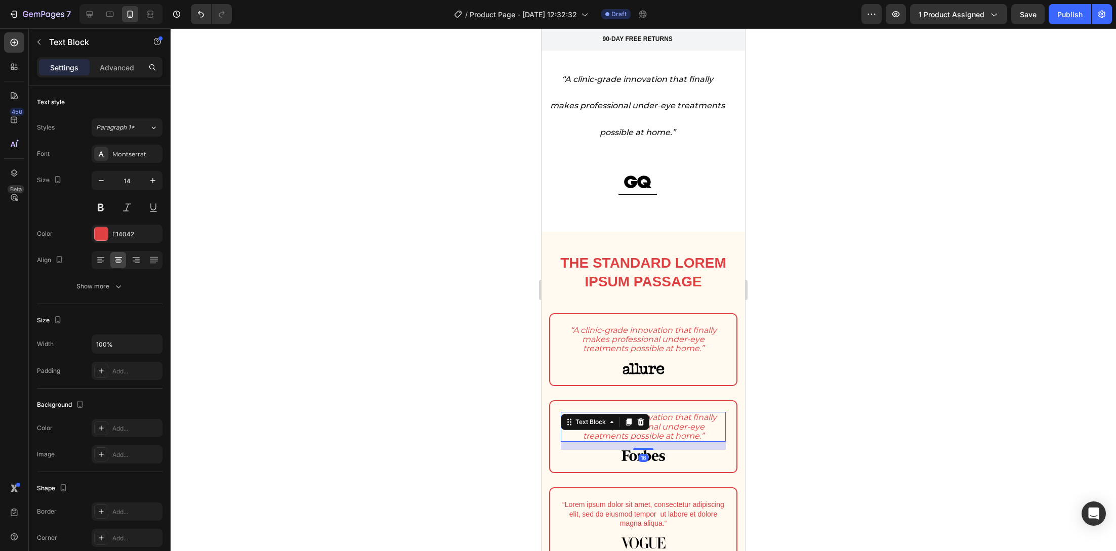
click at [444, 423] on div at bounding box center [643, 289] width 945 height 523
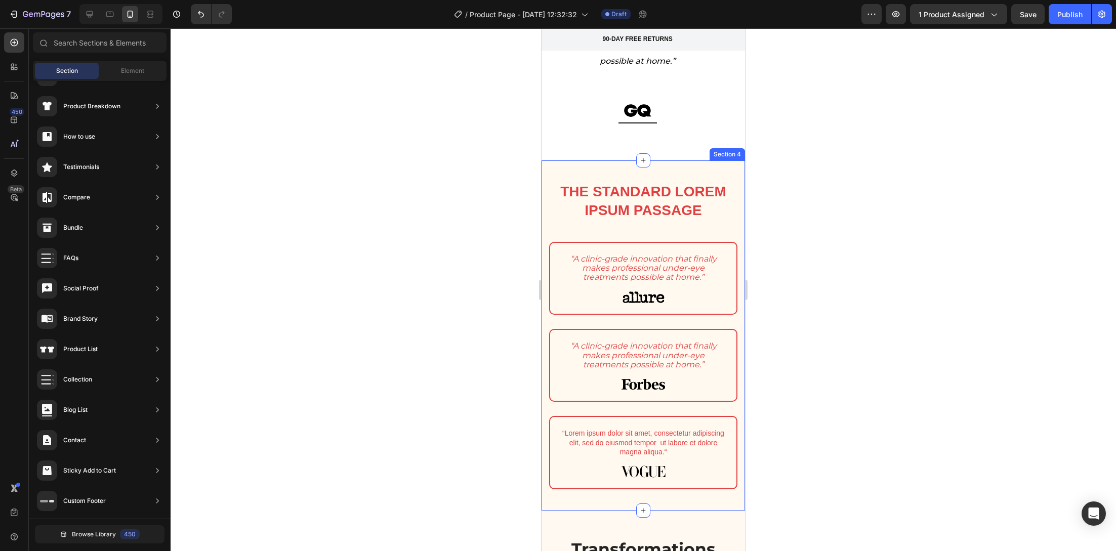
scroll to position [1601, 0]
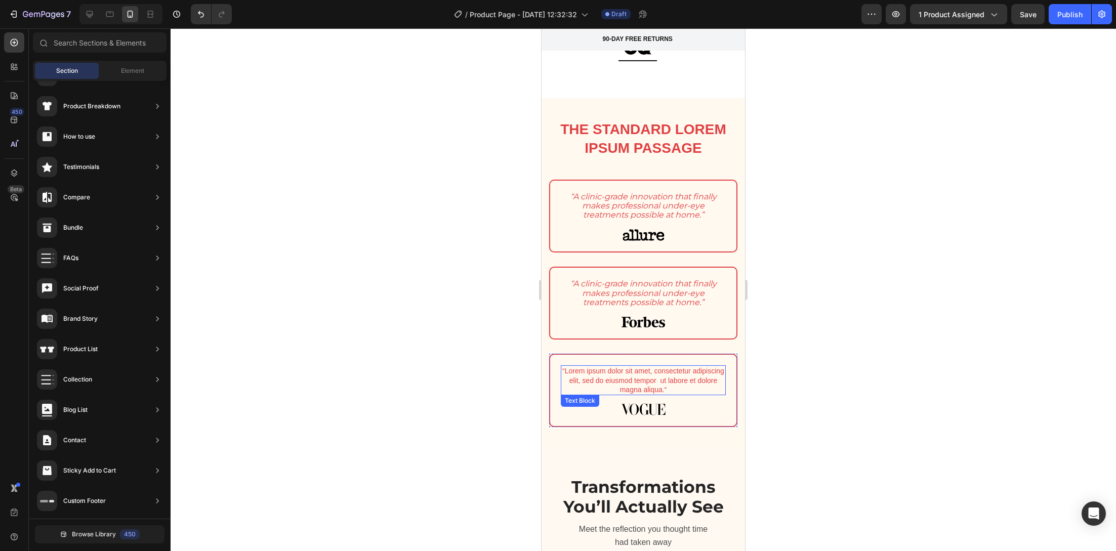
click at [656, 376] on p "“Lorem ipsum dolor sit amet, consectetur adipiscing elit, sed do eiusmod tempor…" at bounding box center [643, 380] width 163 height 28
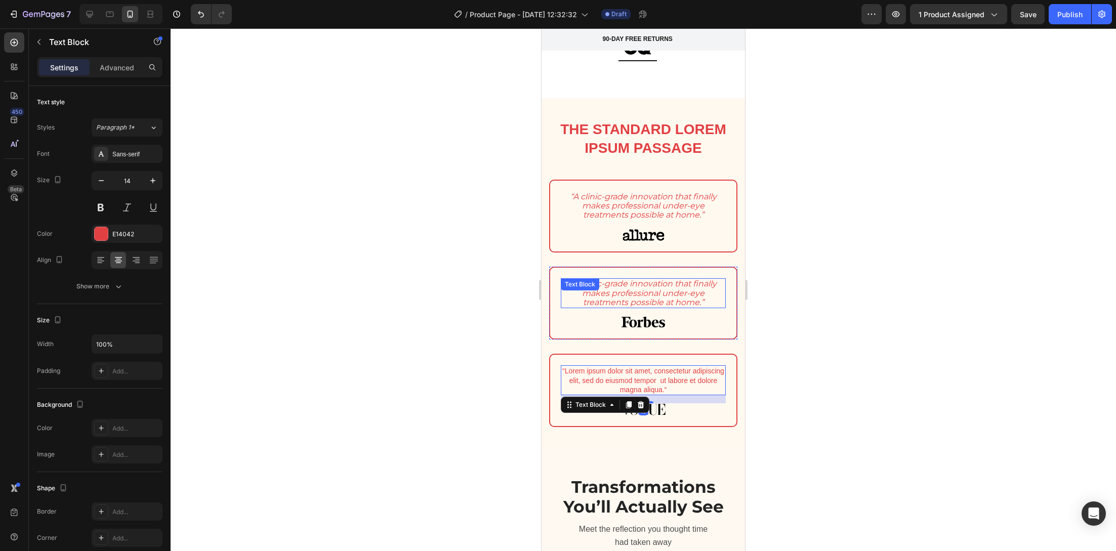
click at [644, 294] on div "“A clinic-grade innovation that finally makes professional under-eye treatments…" at bounding box center [643, 293] width 165 height 30
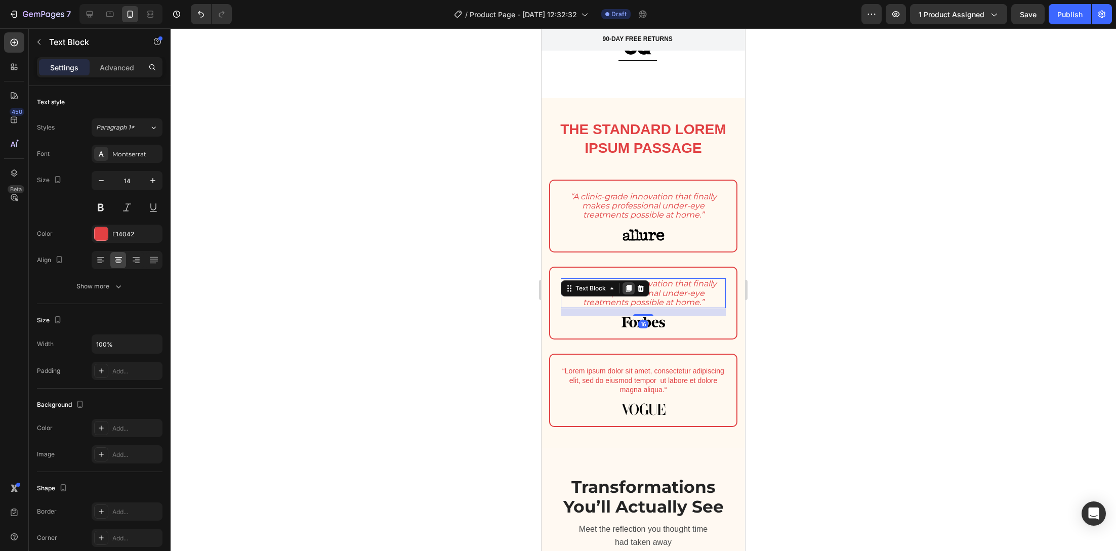
click at [626, 289] on icon at bounding box center [629, 288] width 6 height 7
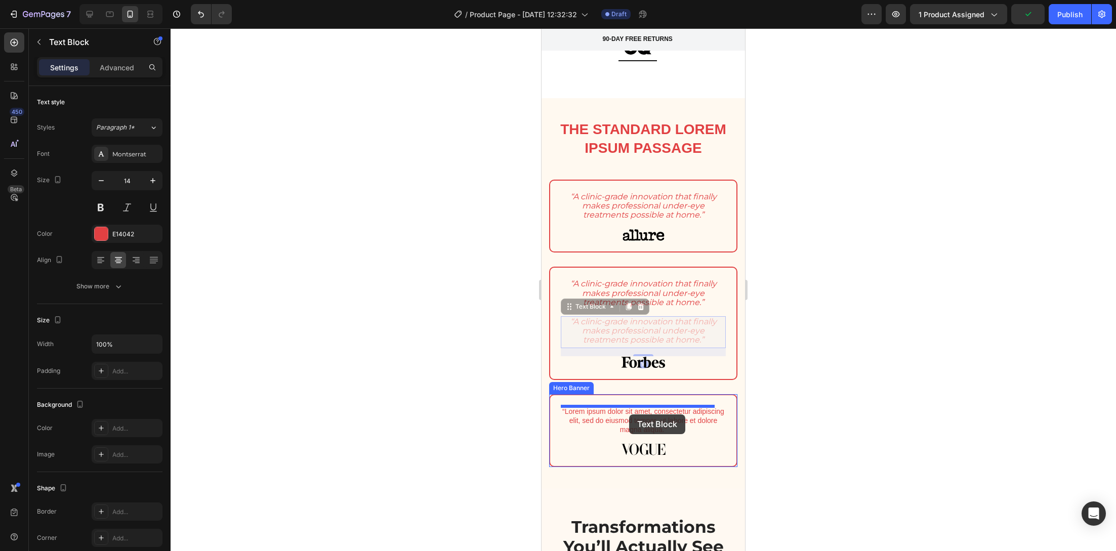
drag, startPoint x: 571, startPoint y: 307, endPoint x: 629, endPoint y: 414, distance: 122.0
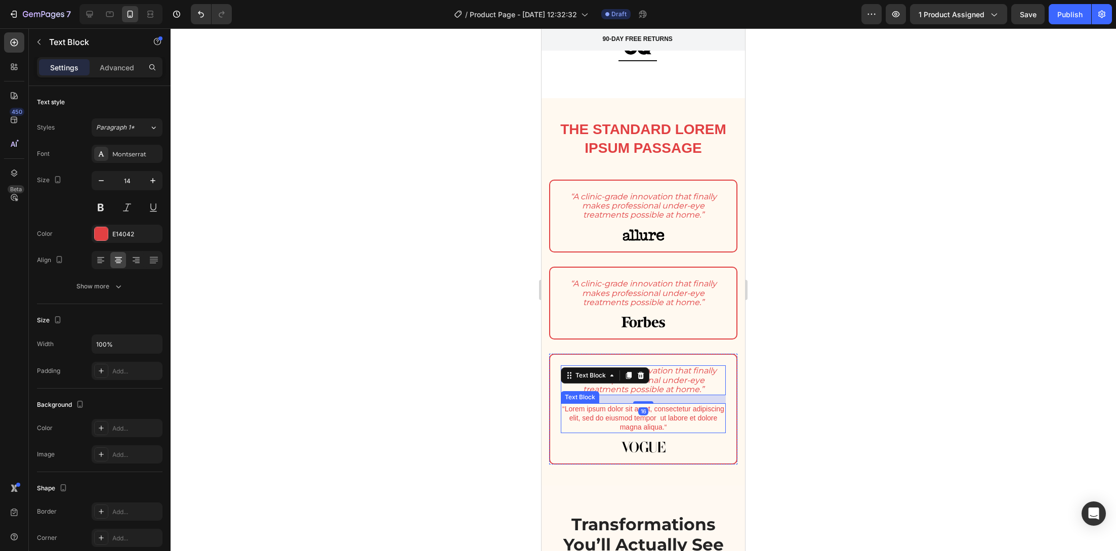
click at [602, 419] on p "“Lorem ipsum dolor sit amet, consectetur adipiscing elit, sed do eiusmod tempor…" at bounding box center [643, 418] width 163 height 28
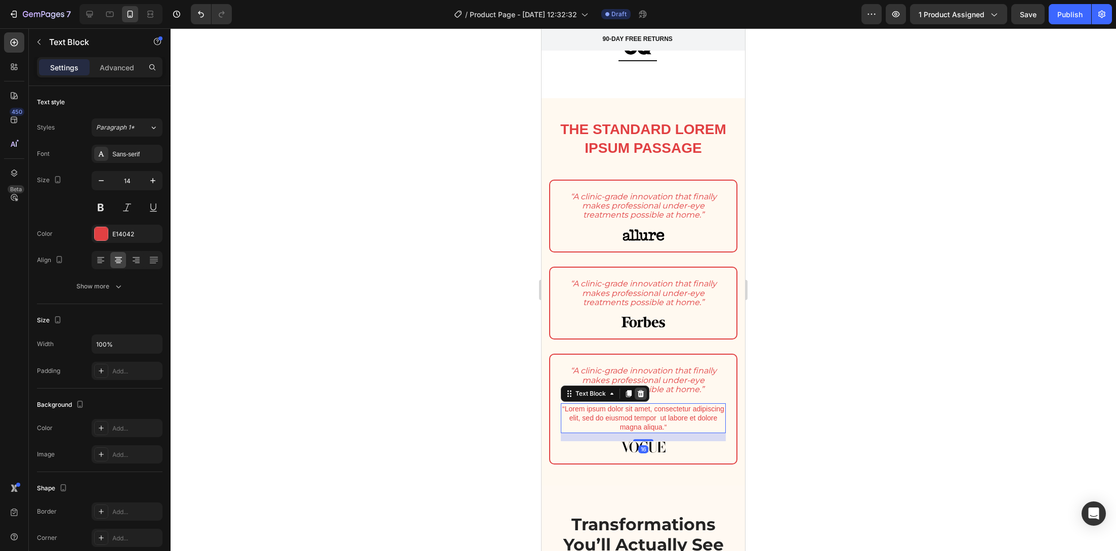
click at [640, 392] on div at bounding box center [641, 394] width 12 height 12
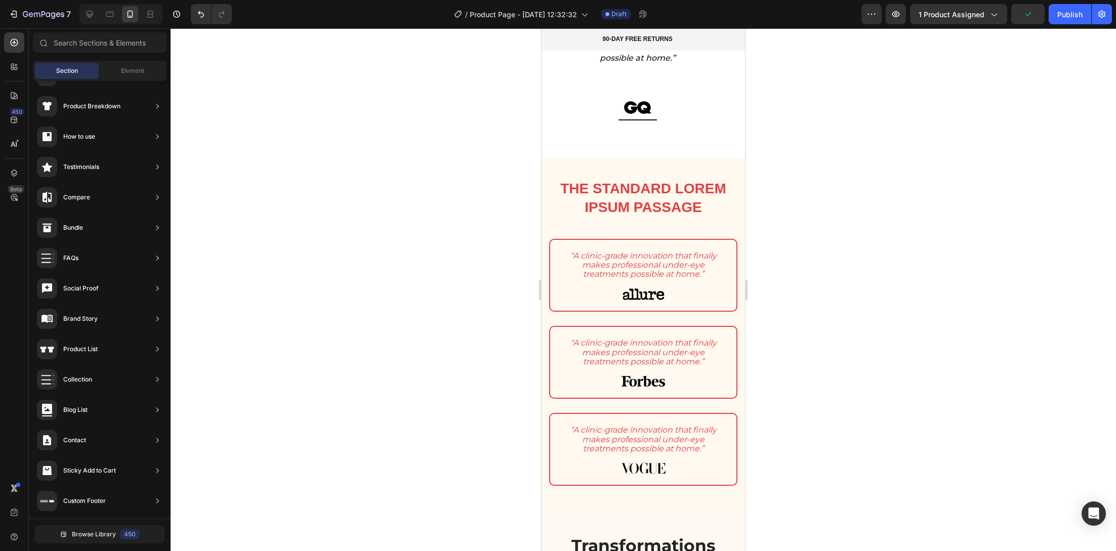
scroll to position [1585, 0]
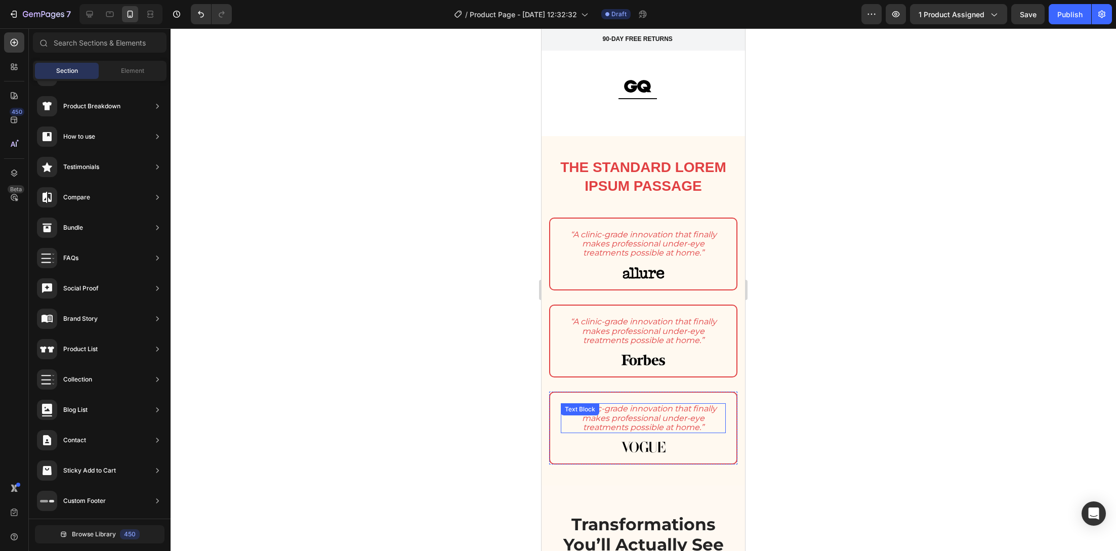
click at [667, 410] on icon "“A clinic-grade innovation that finally makes professional under-eye treatments…" at bounding box center [643, 418] width 146 height 28
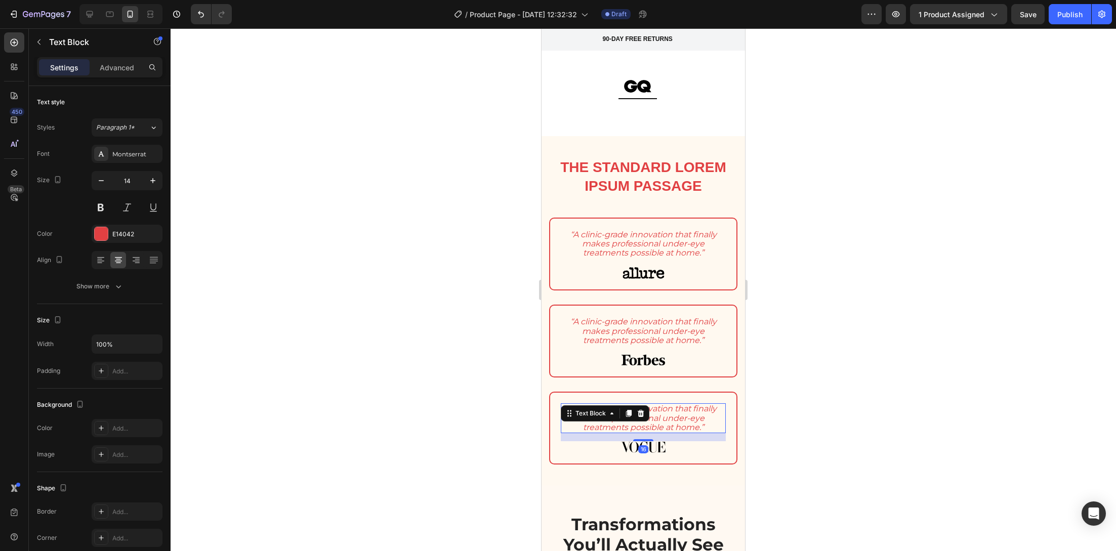
click at [667, 410] on icon "“A clinic-grade innovation that finally makes professional under-eye treatments…" at bounding box center [643, 418] width 146 height 28
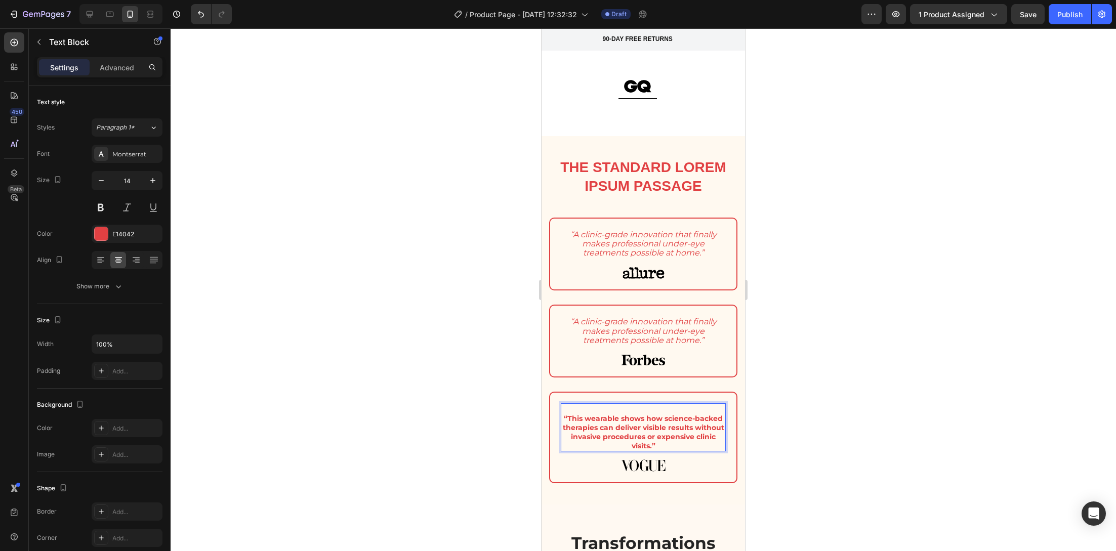
click at [571, 419] on p "“This wearable shows how science-backed therapies can deliver visible results w…" at bounding box center [643, 432] width 163 height 37
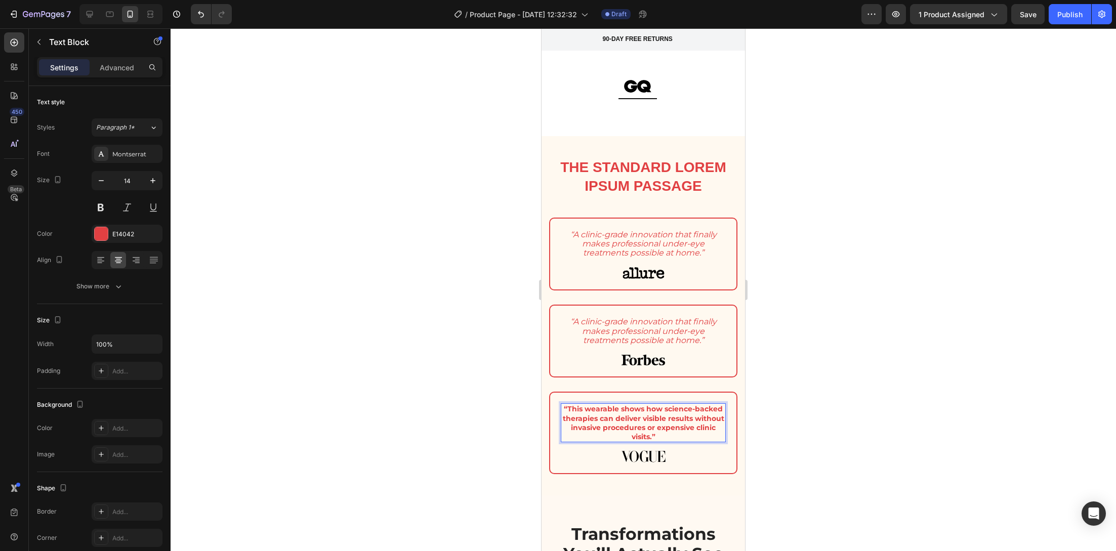
click at [578, 419] on strong "“This wearable shows how science-backed therapies can deliver visible results w…" at bounding box center [643, 422] width 161 height 37
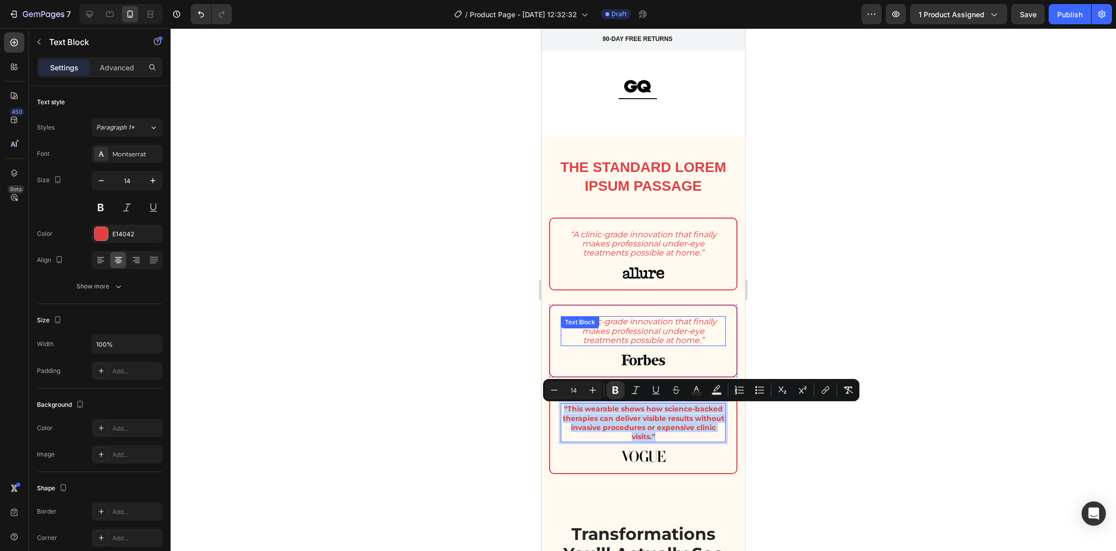
click at [611, 329] on div "“A clinic-grade innovation that finally makes professional under-eye treatments…" at bounding box center [643, 331] width 165 height 30
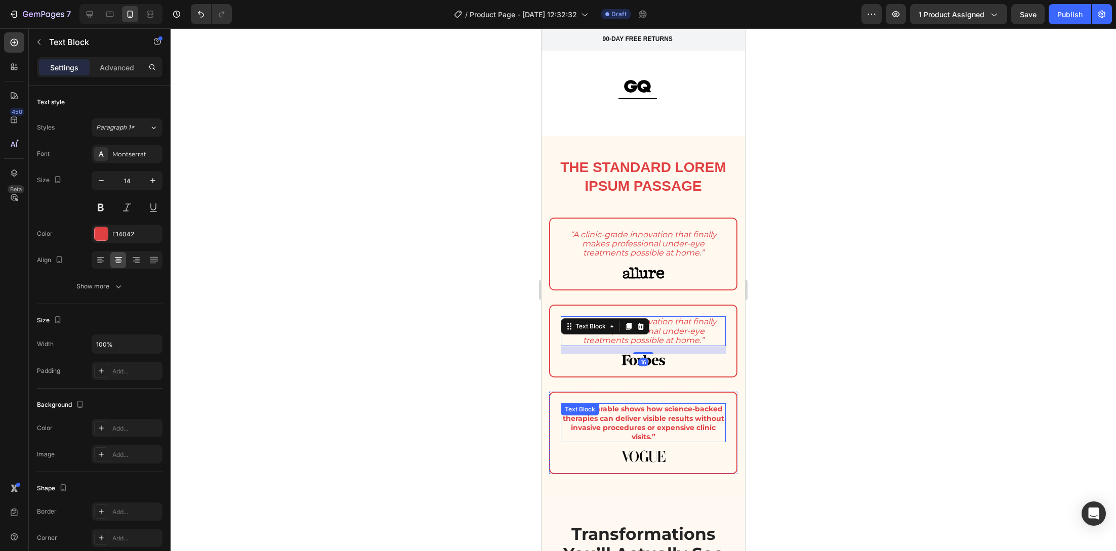
click at [681, 415] on strong "“This wearable shows how science-backed therapies can deliver visible results w…" at bounding box center [643, 422] width 161 height 37
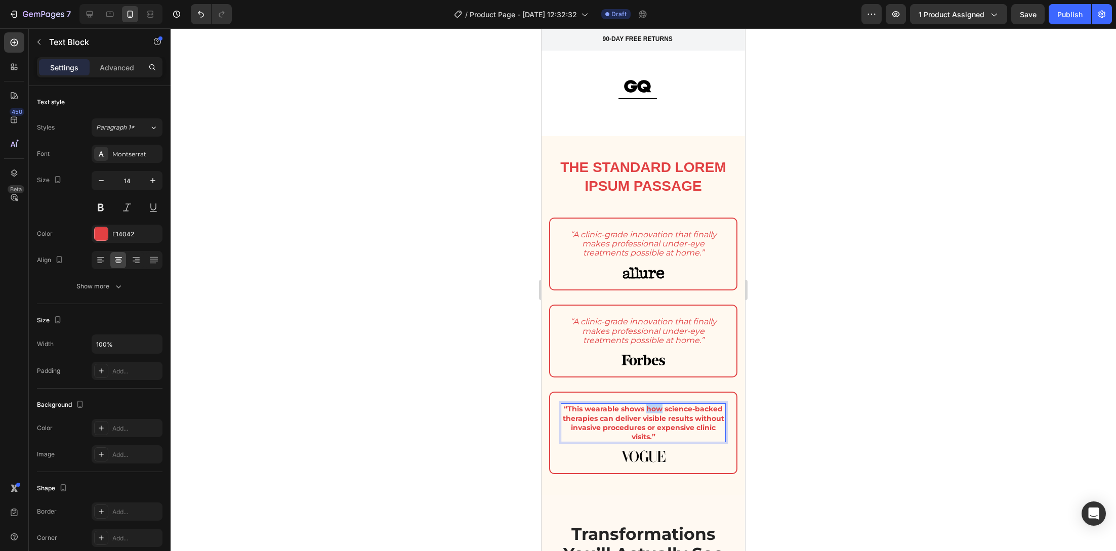
click at [666, 414] on strong "“This wearable shows how science-backed therapies can deliver visible results w…" at bounding box center [643, 422] width 161 height 37
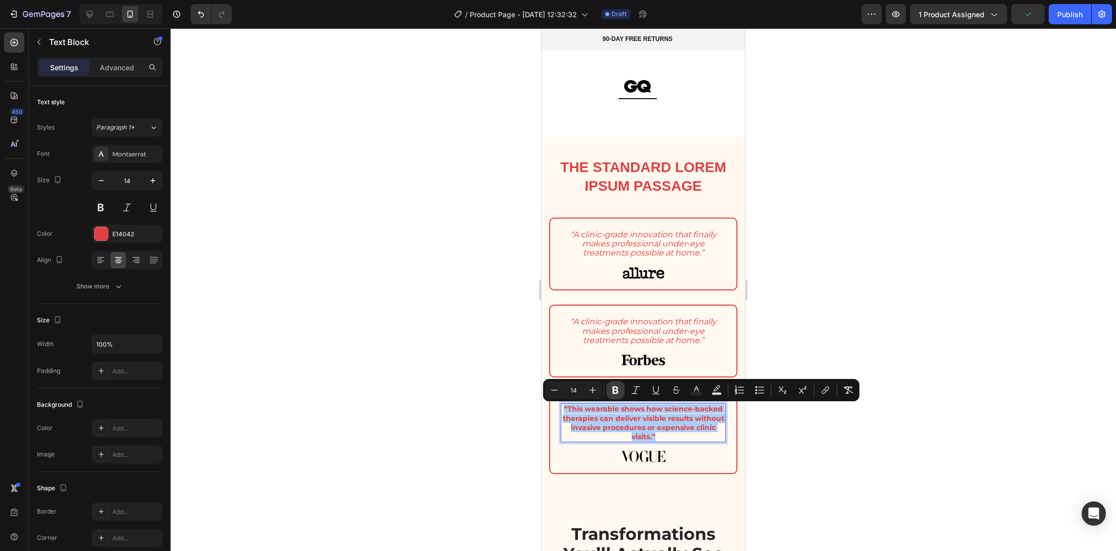
click at [617, 389] on icon "Editor contextual toolbar" at bounding box center [615, 391] width 6 height 8
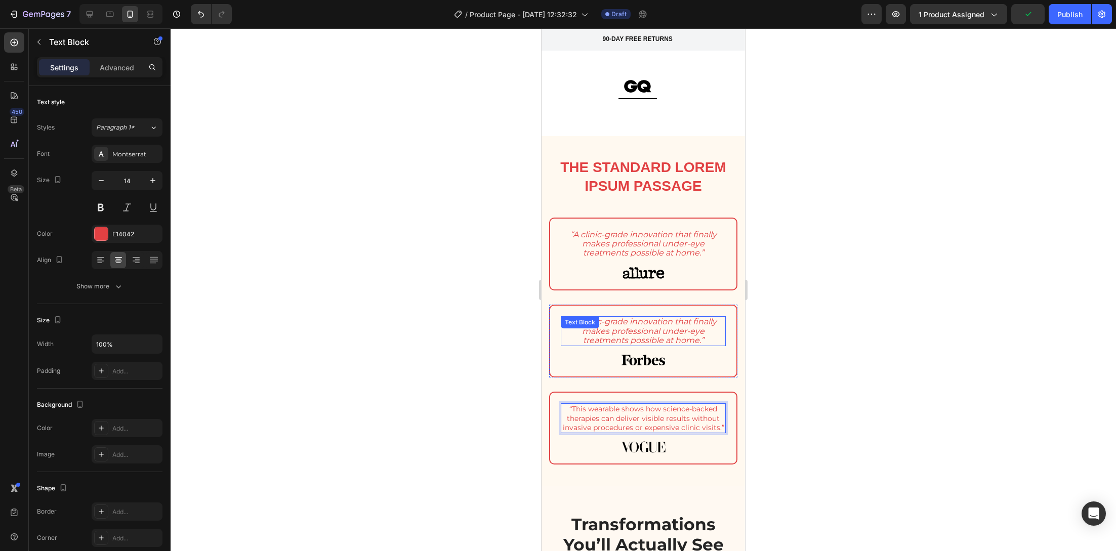
click at [643, 336] on icon "“A clinic-grade innovation that finally makes professional under-eye treatments…" at bounding box center [643, 331] width 146 height 28
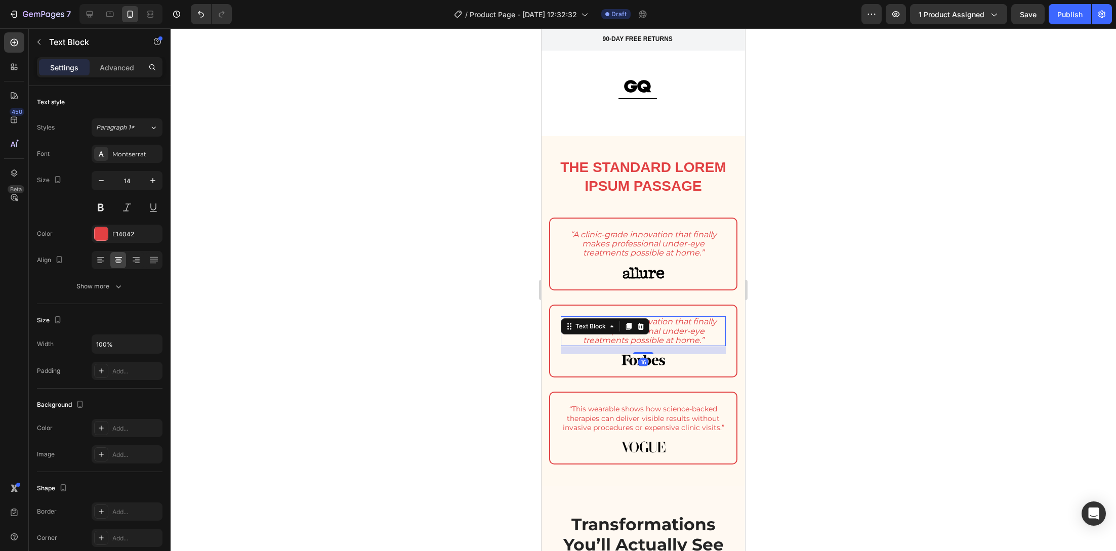
click at [643, 336] on icon "“A clinic-grade innovation that finally makes professional under-eye treatments…" at bounding box center [643, 331] width 146 height 28
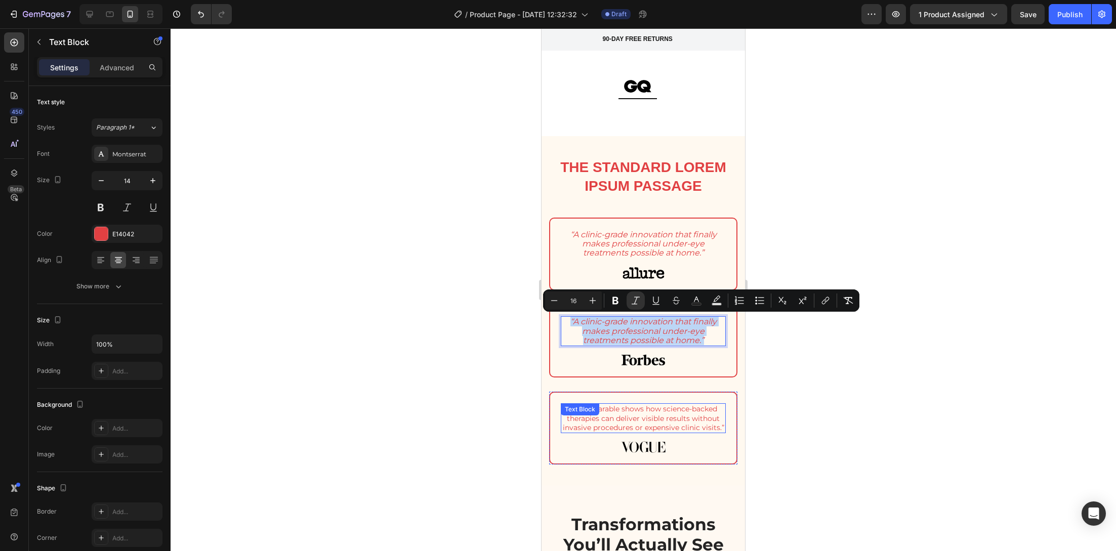
click at [632, 420] on div "“This wearable shows how science-backed therapies can deliver visible results w…" at bounding box center [643, 418] width 165 height 30
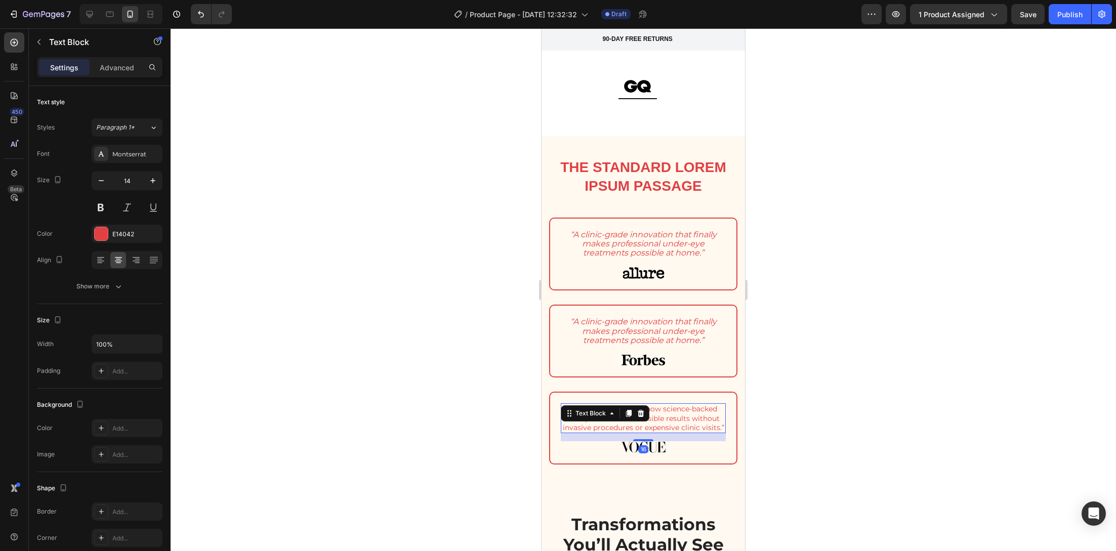
click at [632, 420] on div "Text Block" at bounding box center [605, 413] width 89 height 16
click at [657, 429] on p "“This wearable shows how science-backed therapies can deliver visible results w…" at bounding box center [643, 418] width 163 height 28
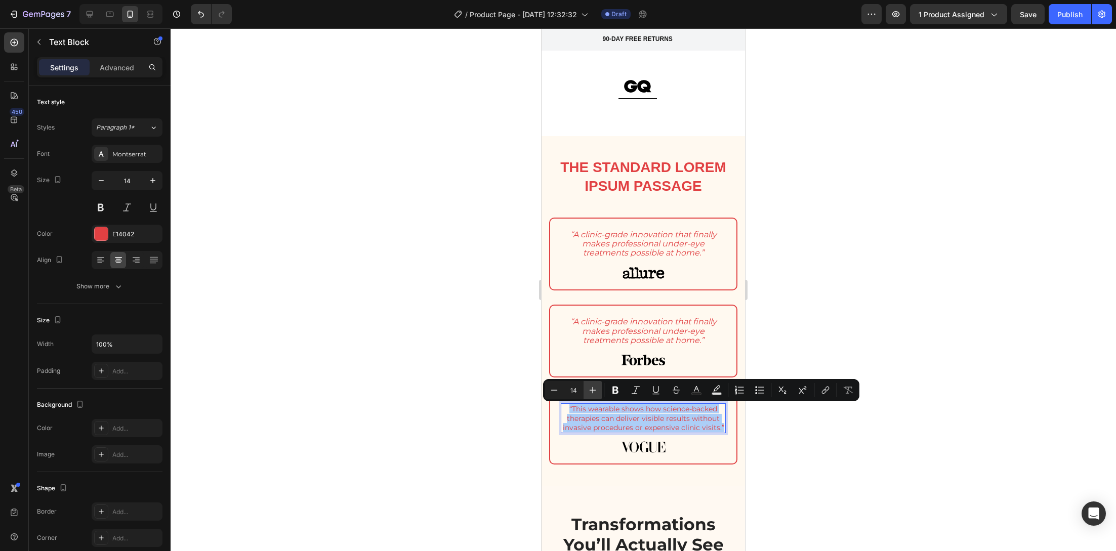
click at [591, 393] on icon "Editor contextual toolbar" at bounding box center [592, 390] width 10 height 10
type input "16"
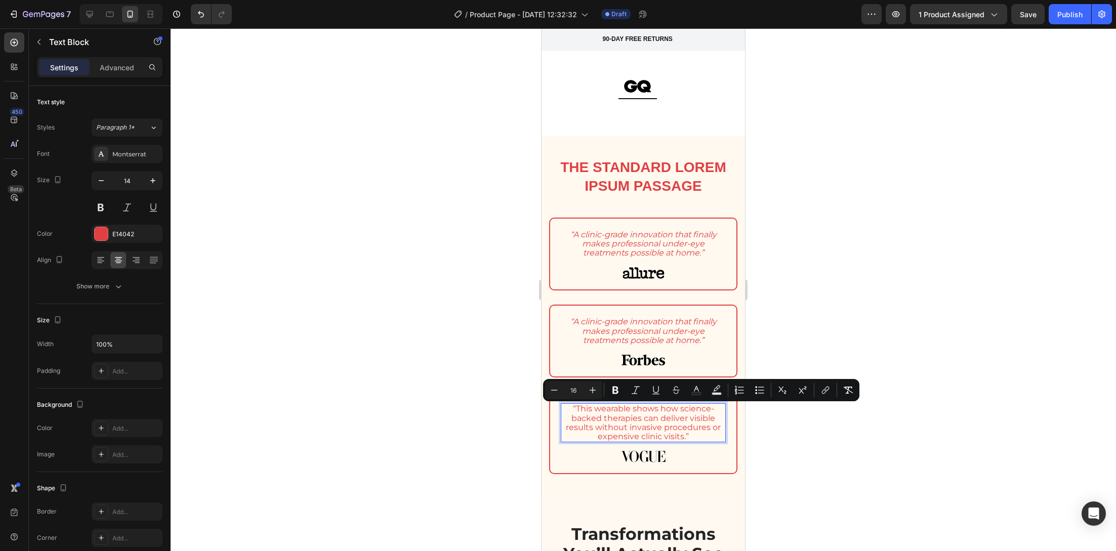
click at [516, 431] on div at bounding box center [643, 289] width 945 height 523
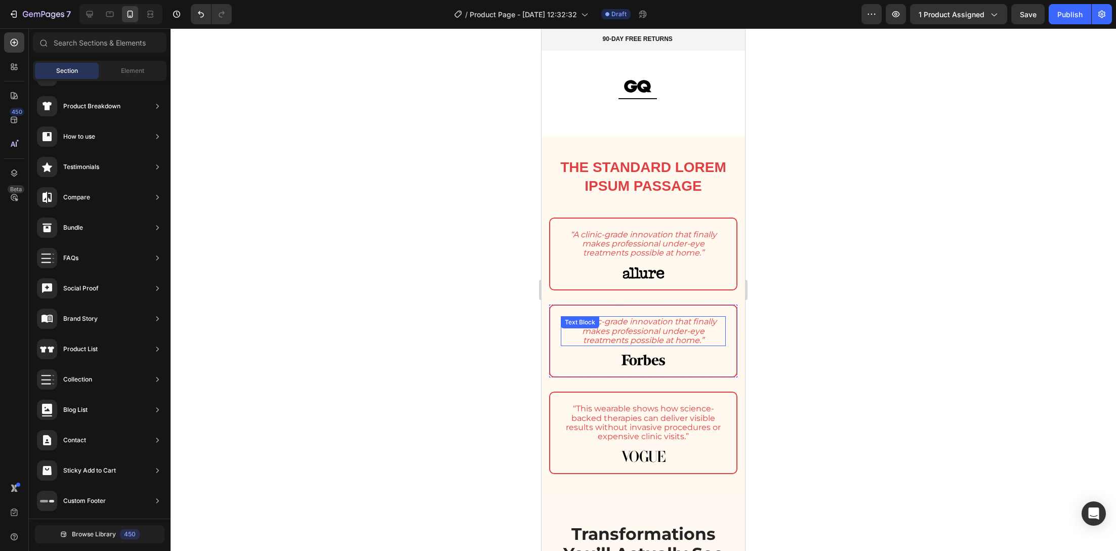
click at [647, 328] on div "“A clinic-grade innovation that finally makes professional under-eye treatments…" at bounding box center [643, 331] width 165 height 30
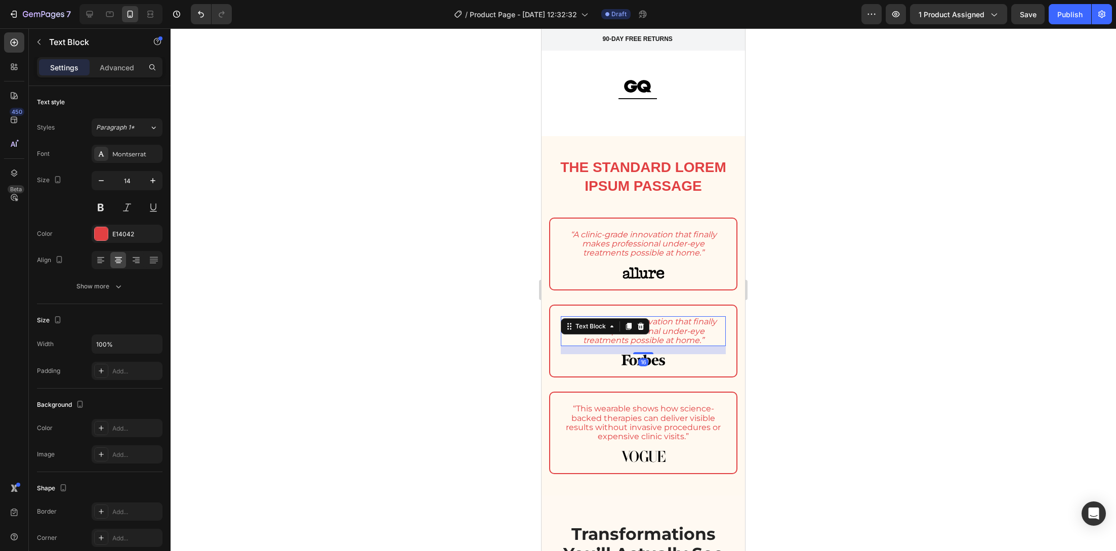
click at [647, 328] on div "Text Block" at bounding box center [605, 326] width 89 height 16
click at [671, 331] on icon "“A clinic-grade innovation that finally makes professional under-eye treatments…" at bounding box center [643, 331] width 146 height 28
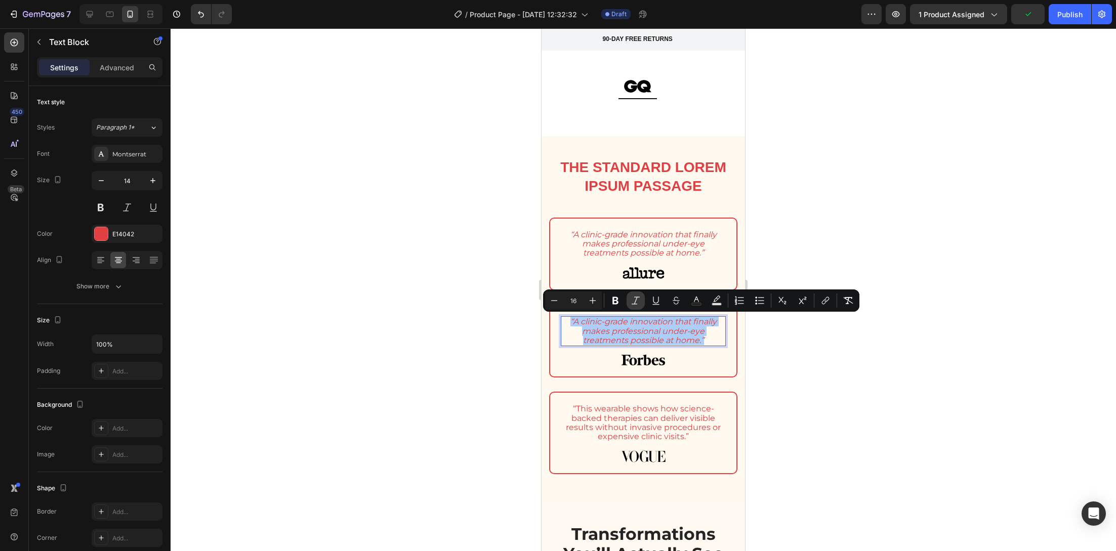
click at [636, 301] on icon "Editor contextual toolbar" at bounding box center [635, 301] width 10 height 10
click at [636, 302] on icon "Editor contextual toolbar" at bounding box center [635, 301] width 10 height 10
click at [635, 302] on icon "Editor contextual toolbar" at bounding box center [635, 301] width 10 height 10
click at [508, 373] on div at bounding box center [643, 289] width 945 height 523
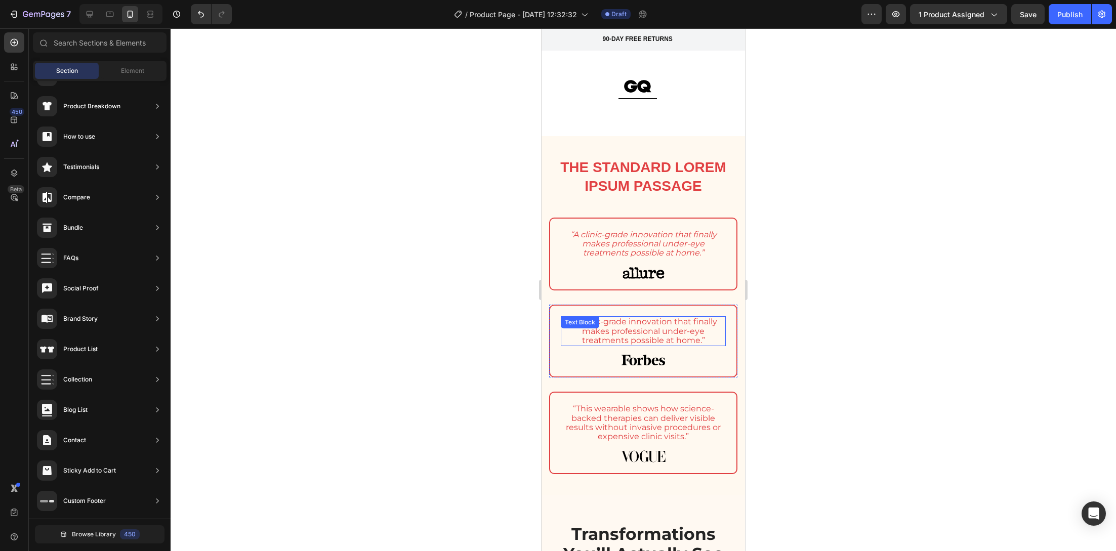
click at [670, 326] on span "“A clinic-grade innovation that finally makes professional under-eye treatments…" at bounding box center [643, 331] width 148 height 28
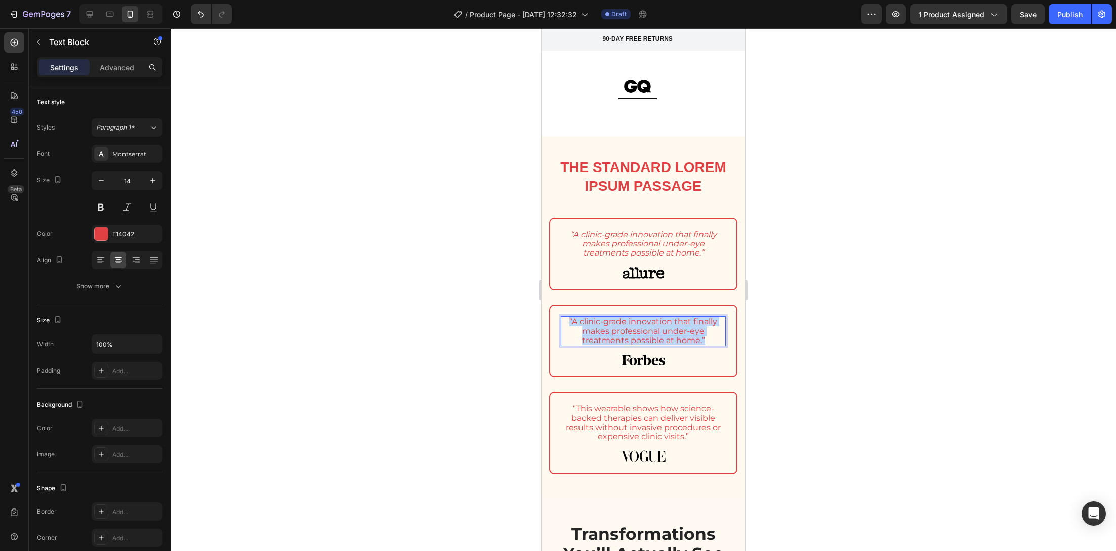
click at [671, 326] on span "“A clinic-grade innovation that finally makes professional under-eye treatments…" at bounding box center [643, 331] width 148 height 28
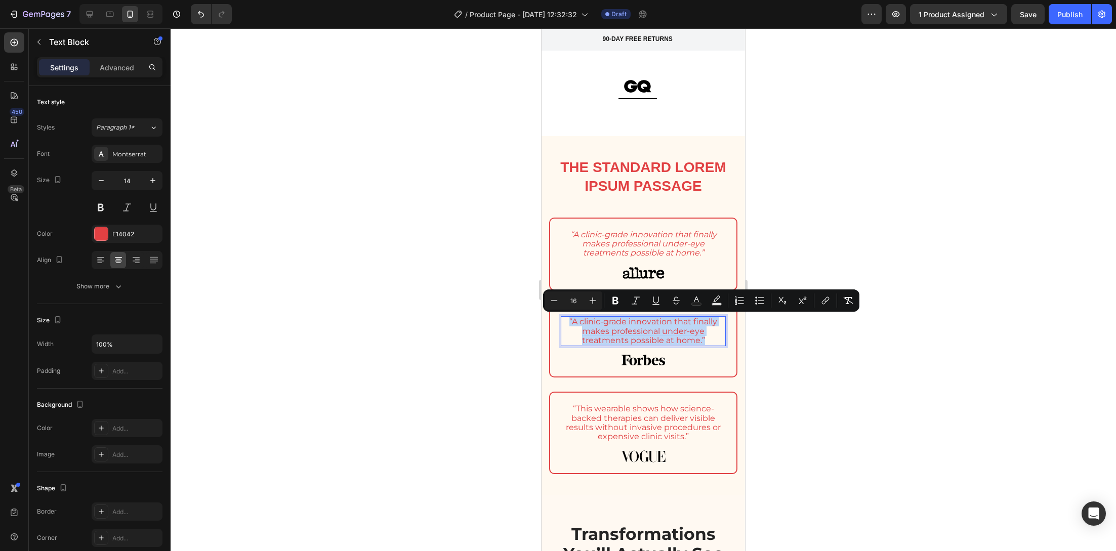
type input "14"
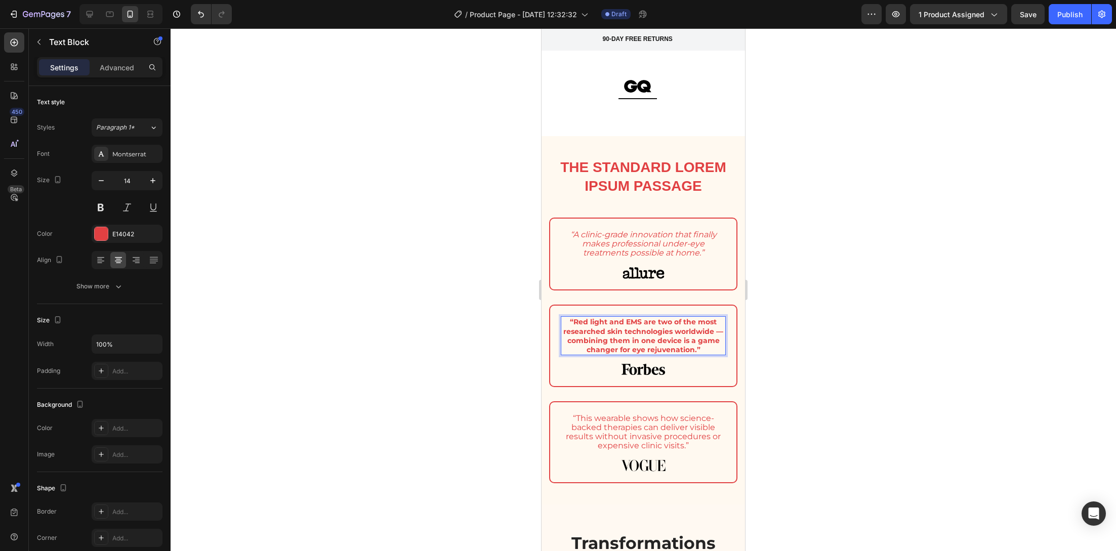
click at [594, 333] on strong "“Red light and EMS are two of the most researched skin technologies worldwide —…" at bounding box center [643, 335] width 160 height 37
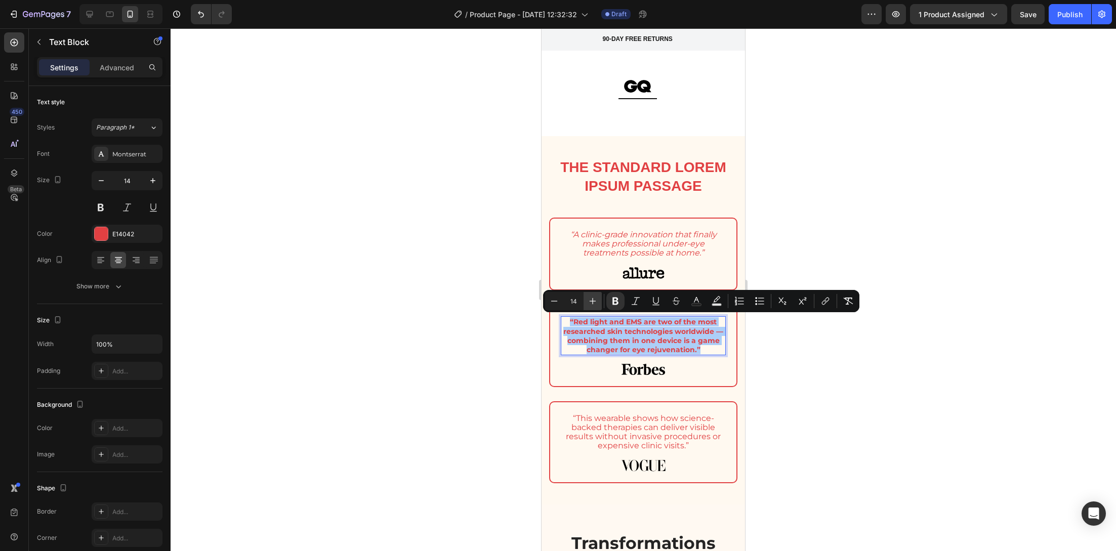
click at [589, 302] on icon "Editor contextual toolbar" at bounding box center [592, 301] width 10 height 10
type input "16"
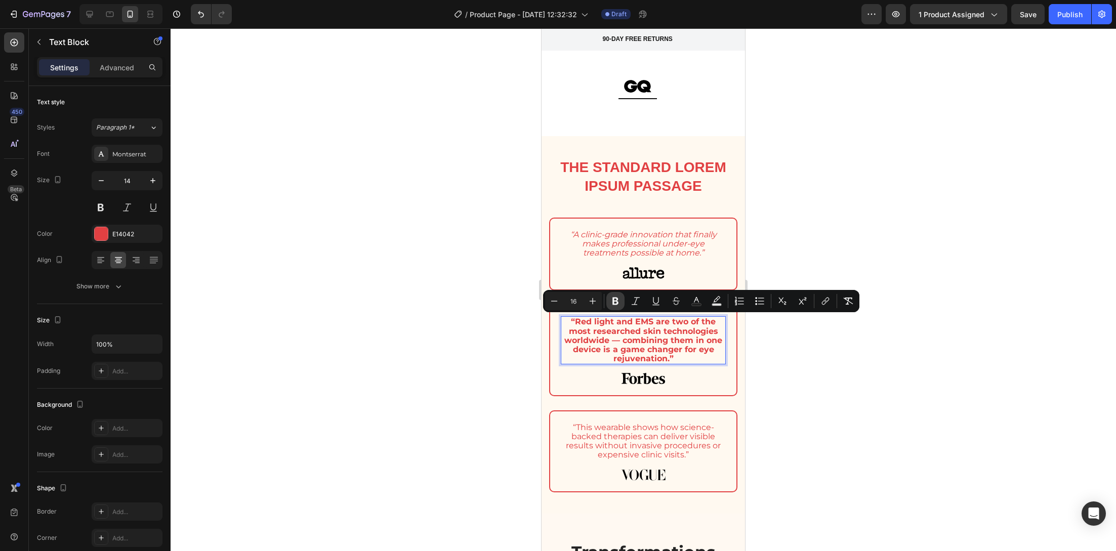
click at [614, 301] on icon "Editor contextual toolbar" at bounding box center [615, 302] width 6 height 8
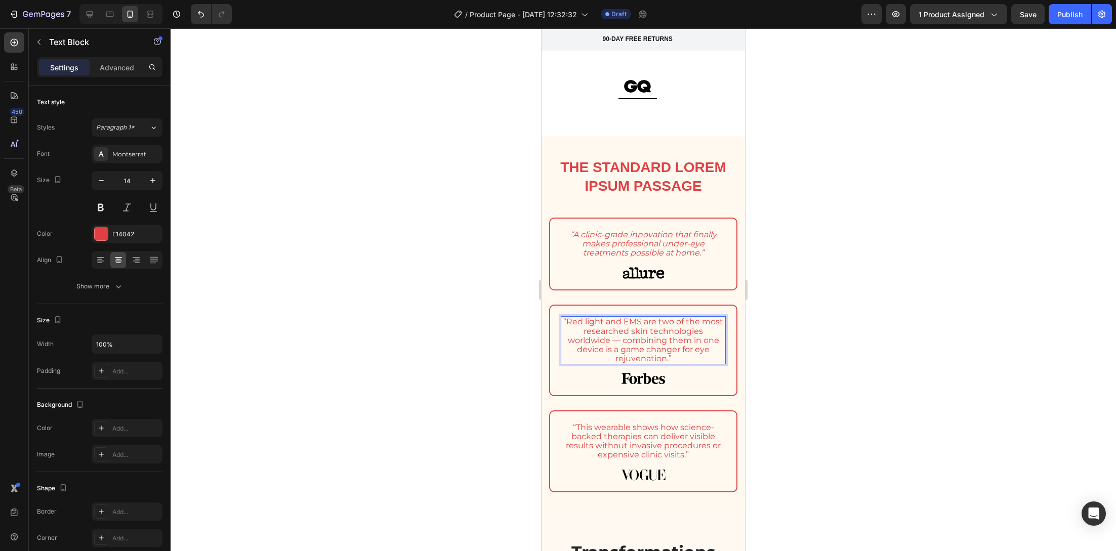
click at [615, 341] on span "“Red light and EMS are two of the most researched skin technologies worldwide —…" at bounding box center [643, 340] width 160 height 47
click at [610, 343] on span "“Red light and EMS are two of the most researched skin technologies worldwide c…" at bounding box center [643, 340] width 160 height 47
click at [507, 393] on div at bounding box center [643, 289] width 945 height 523
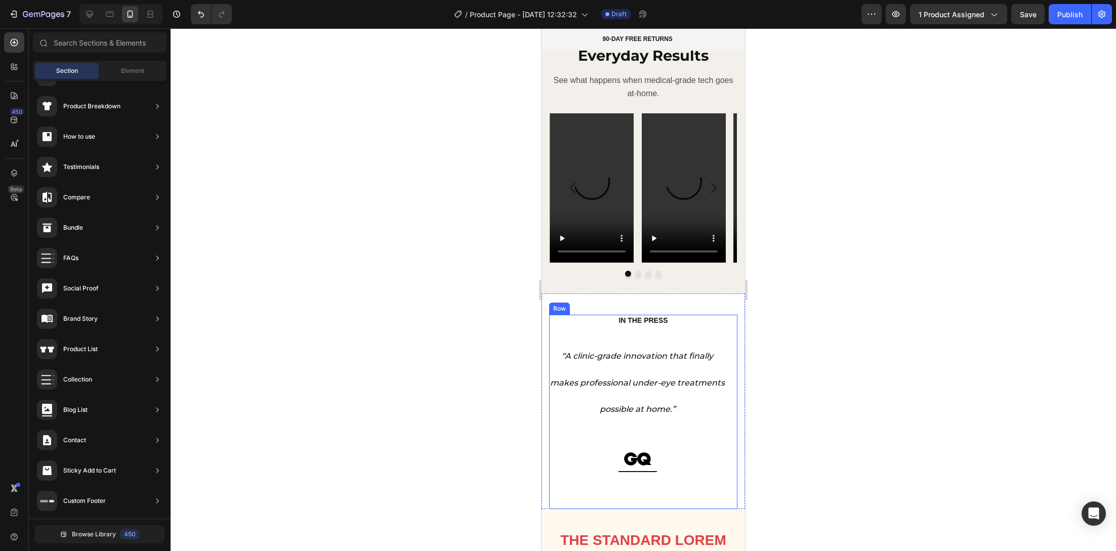
scroll to position [1286, 0]
click at [664, 293] on div "IN THE PRESS Heading “A clinic-grade innovation that finally makes professional…" at bounding box center [642, 401] width 203 height 216
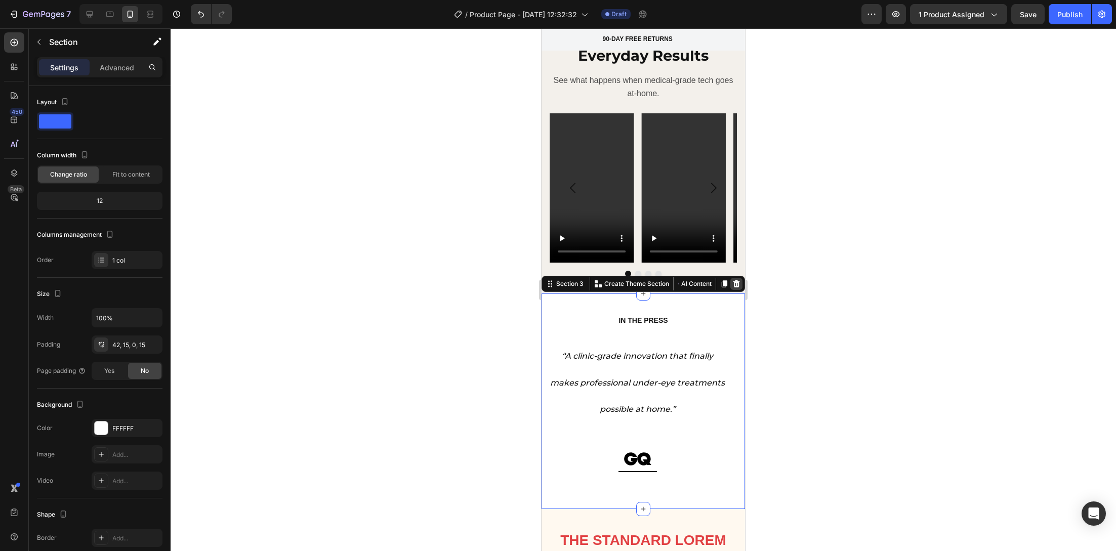
click at [733, 280] on icon at bounding box center [736, 283] width 7 height 7
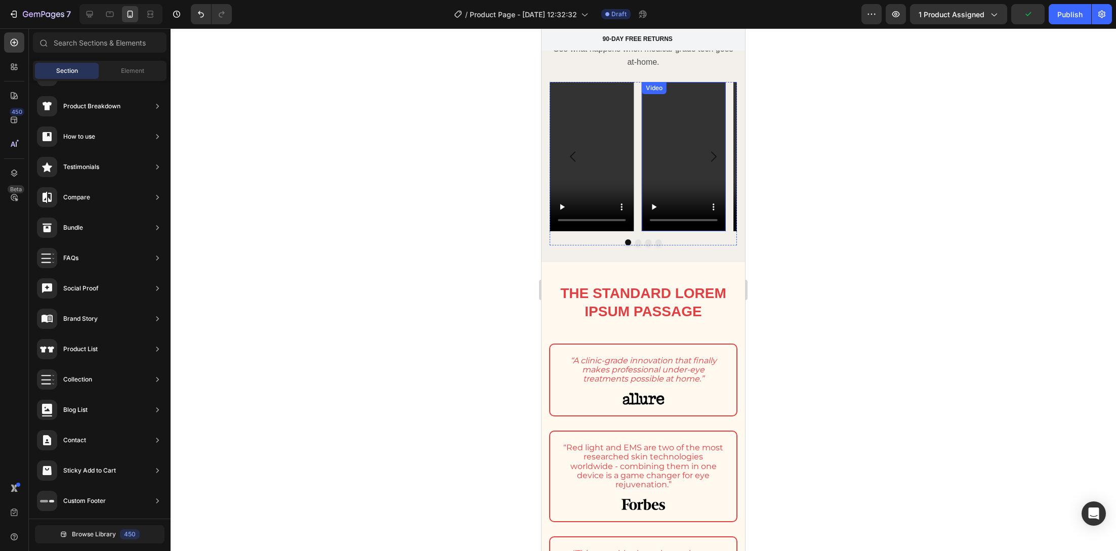
scroll to position [1357, 0]
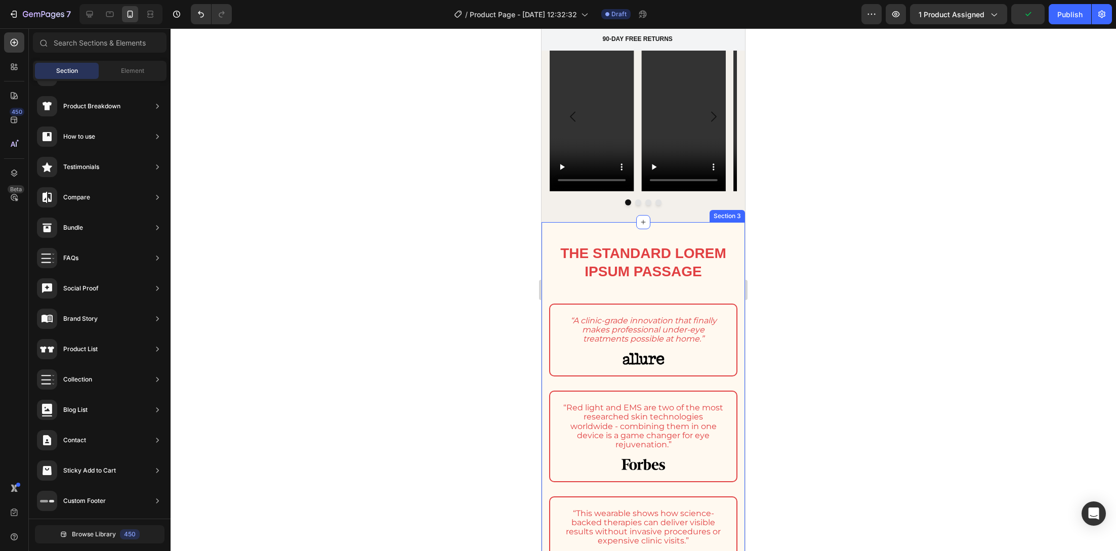
click at [686, 222] on div "The standard Lorem Ipsum passage Heading Row “A clinic-grade innovation that fi…" at bounding box center [642, 410] width 203 height 377
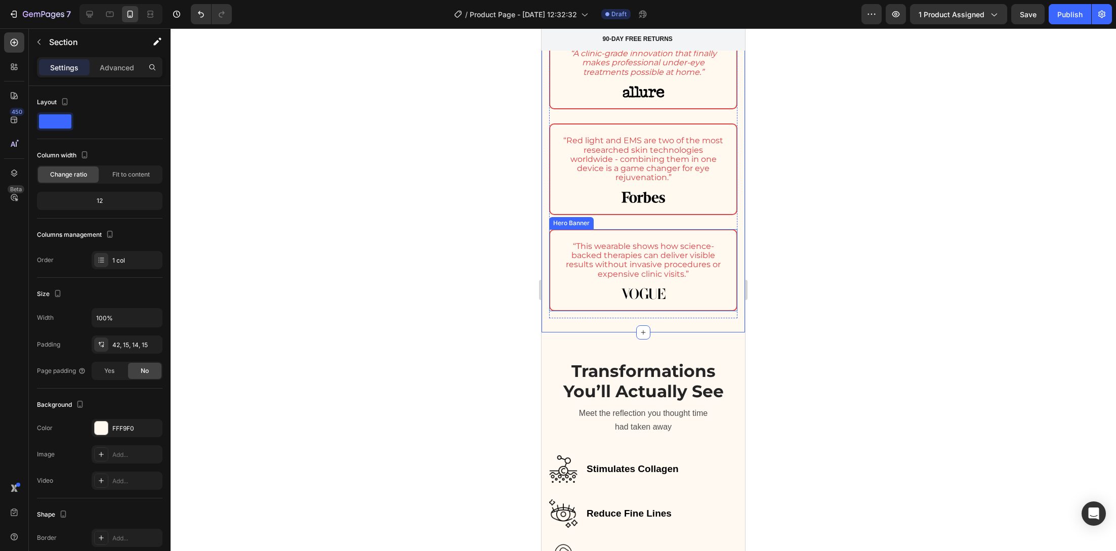
scroll to position [1632, 0]
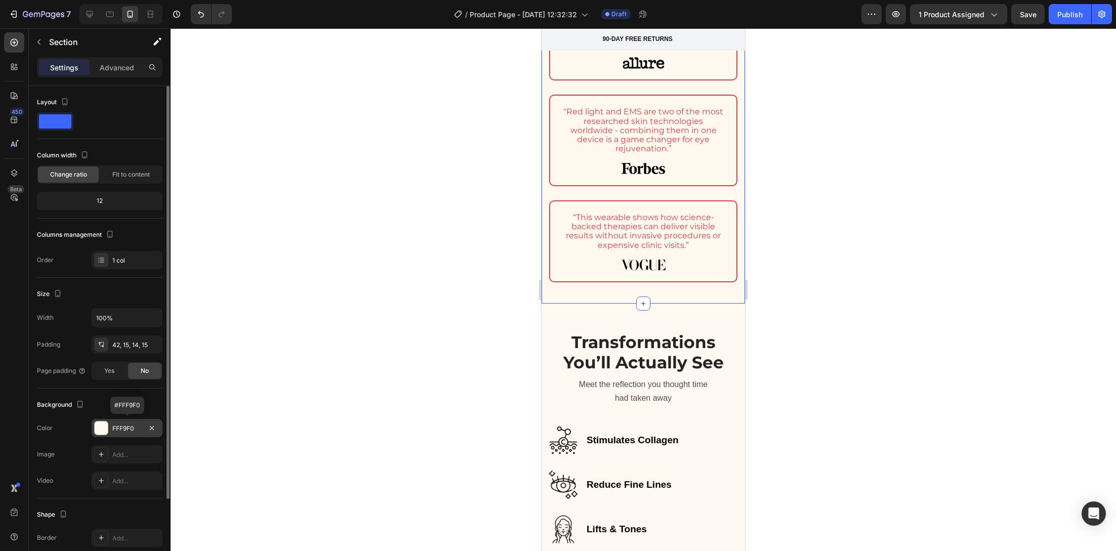
click at [101, 427] on div at bounding box center [101, 427] width 13 height 13
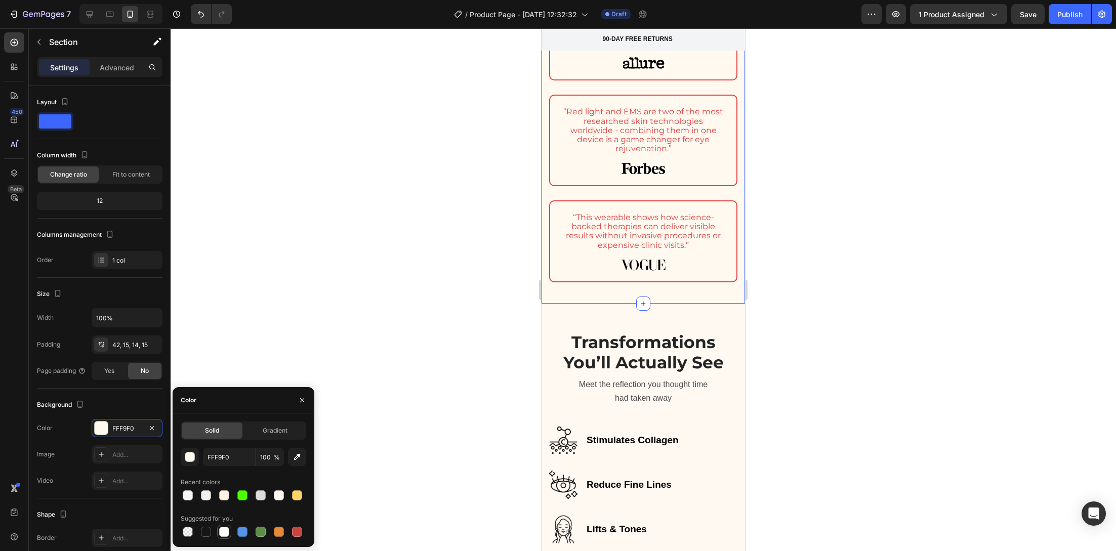
click at [223, 534] on div at bounding box center [224, 532] width 10 height 10
type input "FFFFFF"
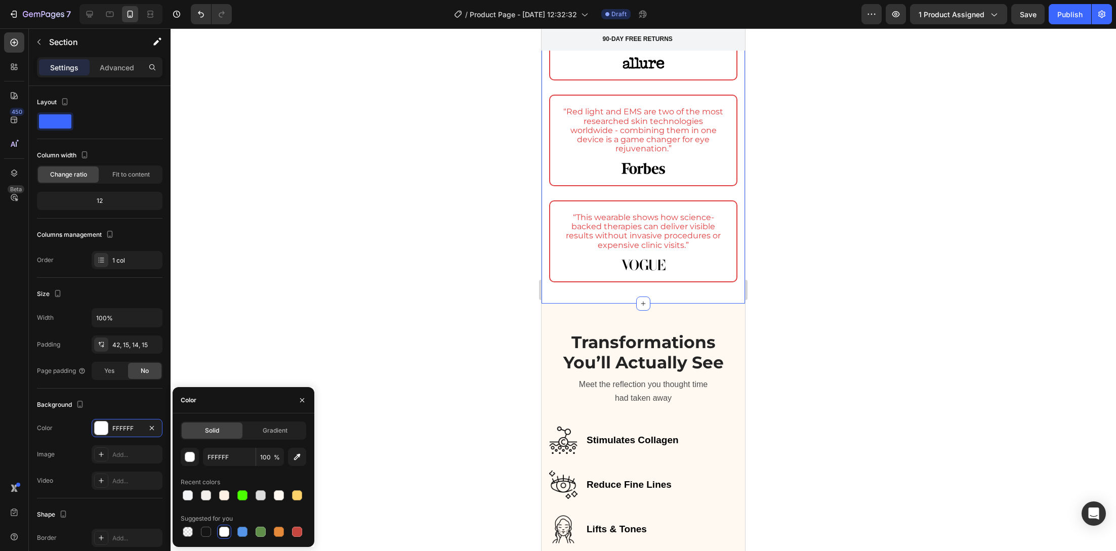
click at [382, 291] on div at bounding box center [643, 289] width 945 height 523
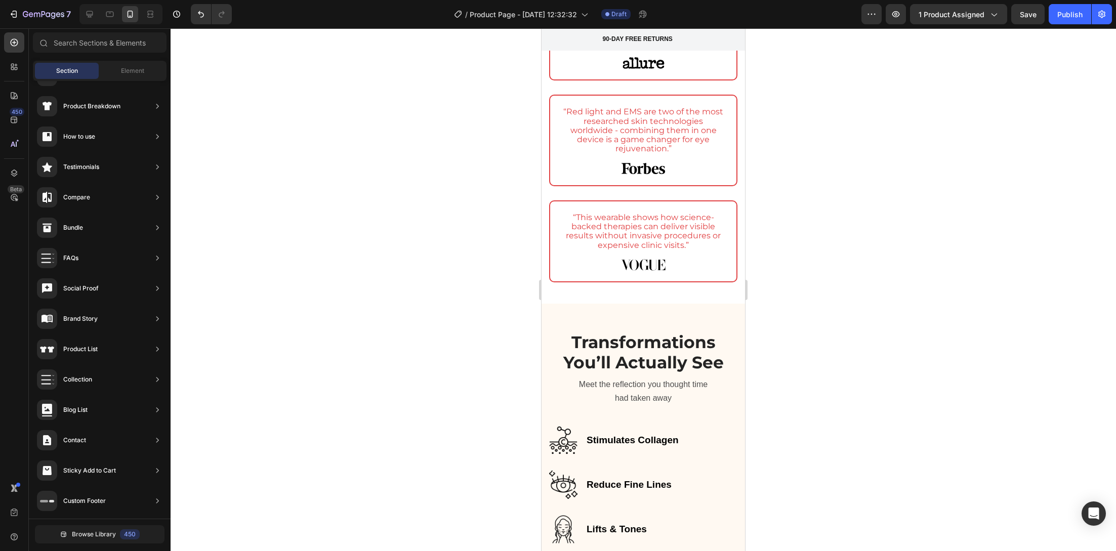
click at [509, 288] on div at bounding box center [643, 289] width 945 height 523
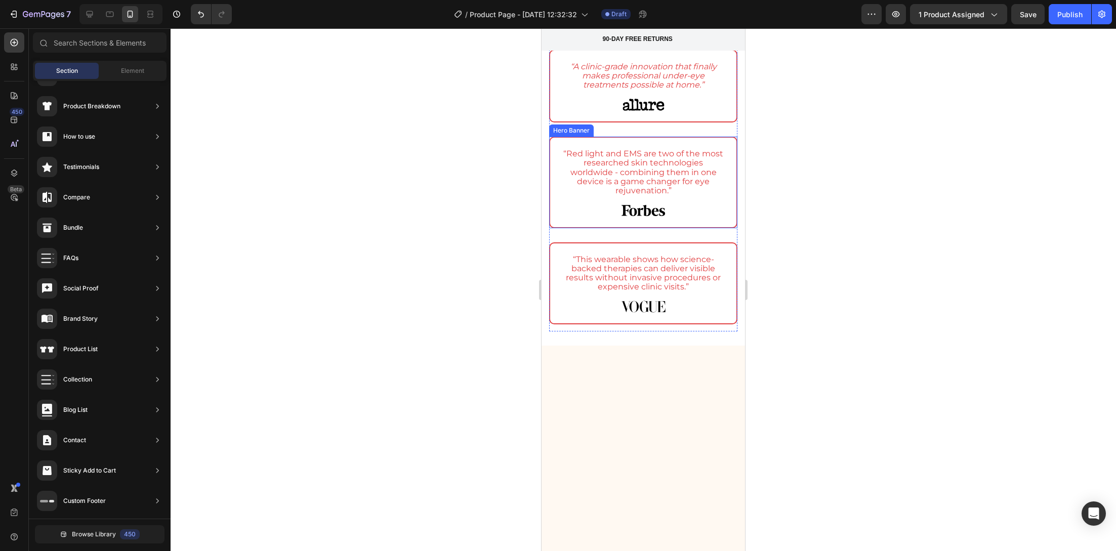
scroll to position [1251, 0]
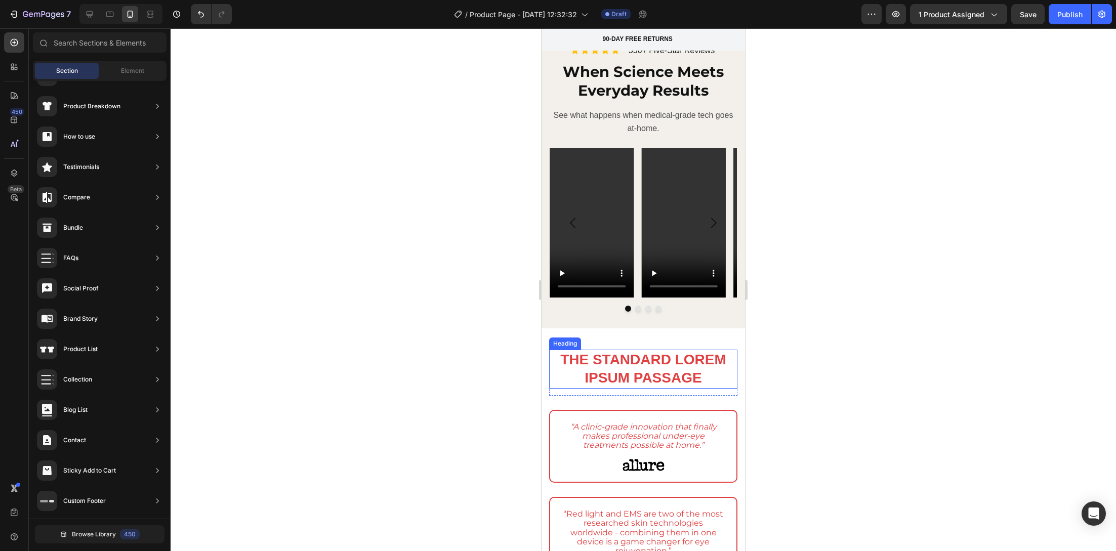
click at [686, 351] on h2 "The standard Lorem Ipsum passage" at bounding box center [643, 369] width 188 height 39
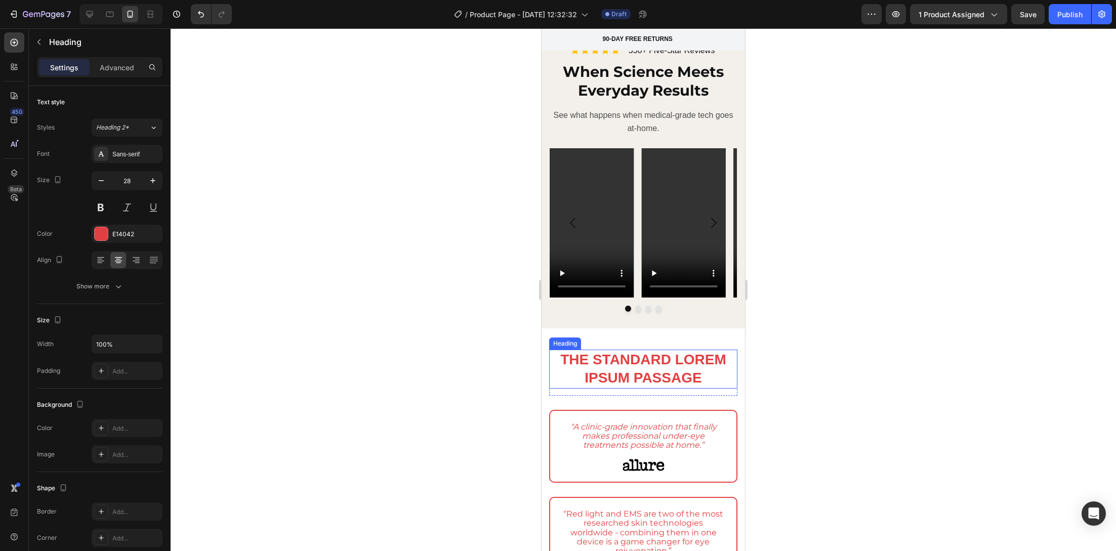
click at [686, 351] on h2 "The standard Lorem Ipsum passage" at bounding box center [643, 369] width 188 height 39
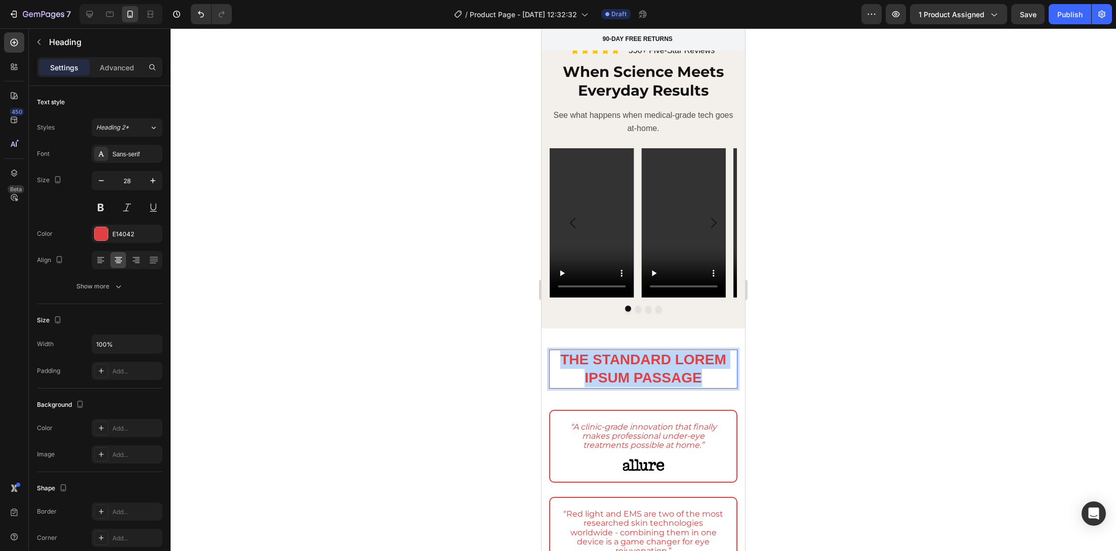
click at [687, 351] on p "The standard Lorem Ipsum passage" at bounding box center [643, 369] width 186 height 37
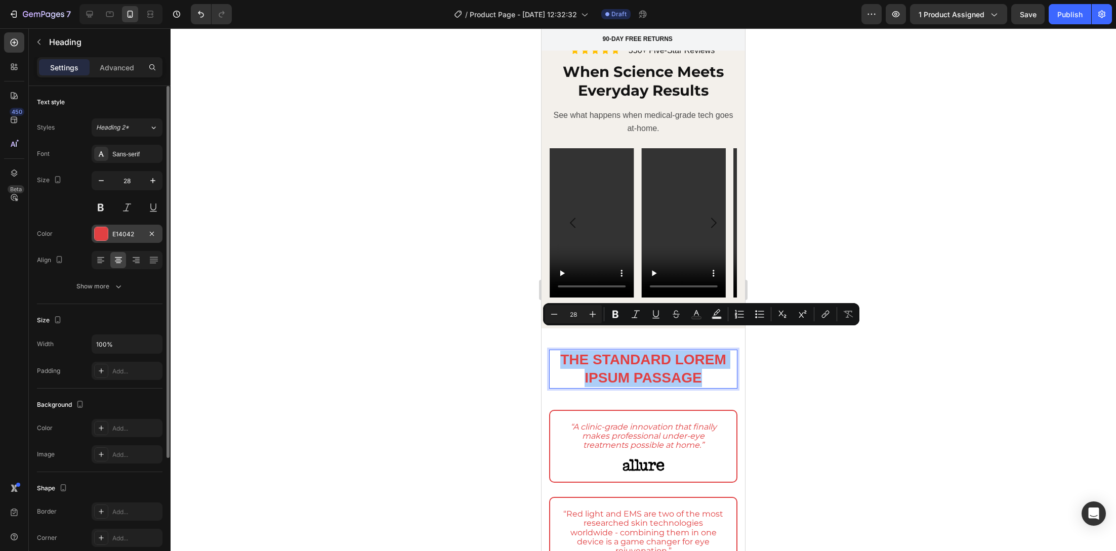
click at [102, 236] on div at bounding box center [101, 233] width 13 height 13
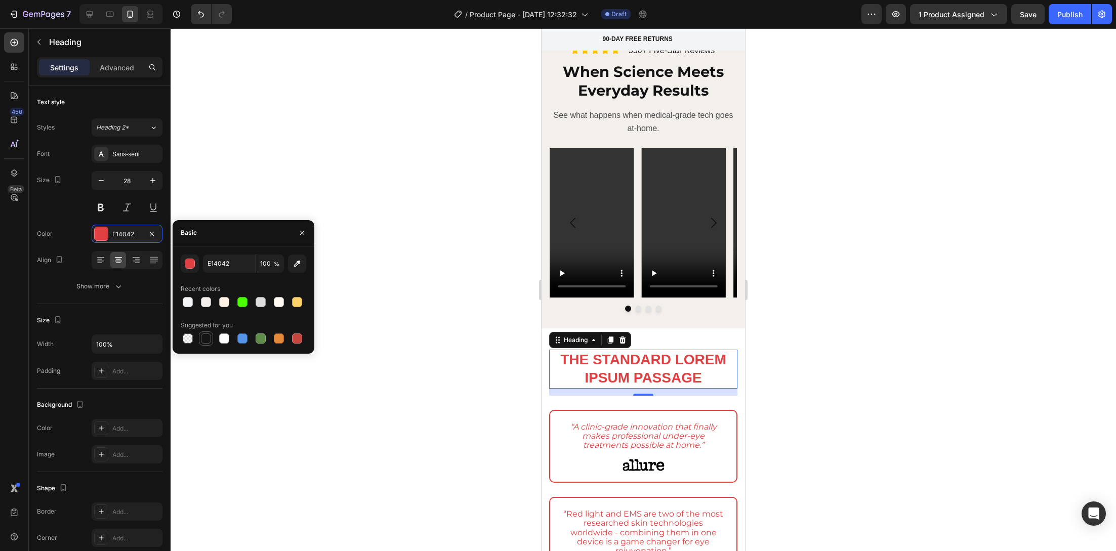
click at [208, 336] on div at bounding box center [206, 338] width 10 height 10
type input "151515"
click at [351, 412] on div at bounding box center [643, 289] width 945 height 523
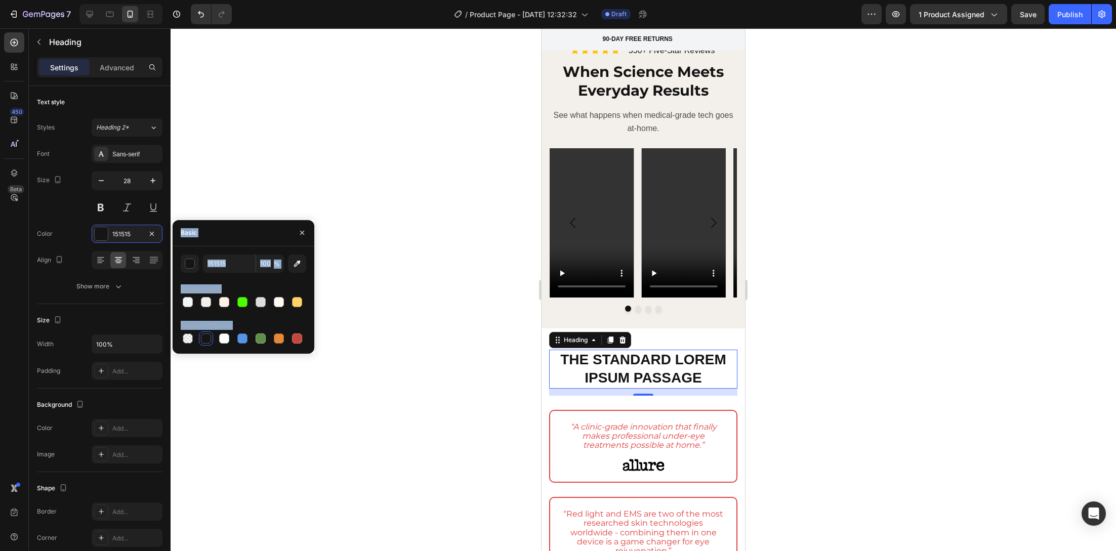
click at [351, 412] on div at bounding box center [643, 289] width 945 height 523
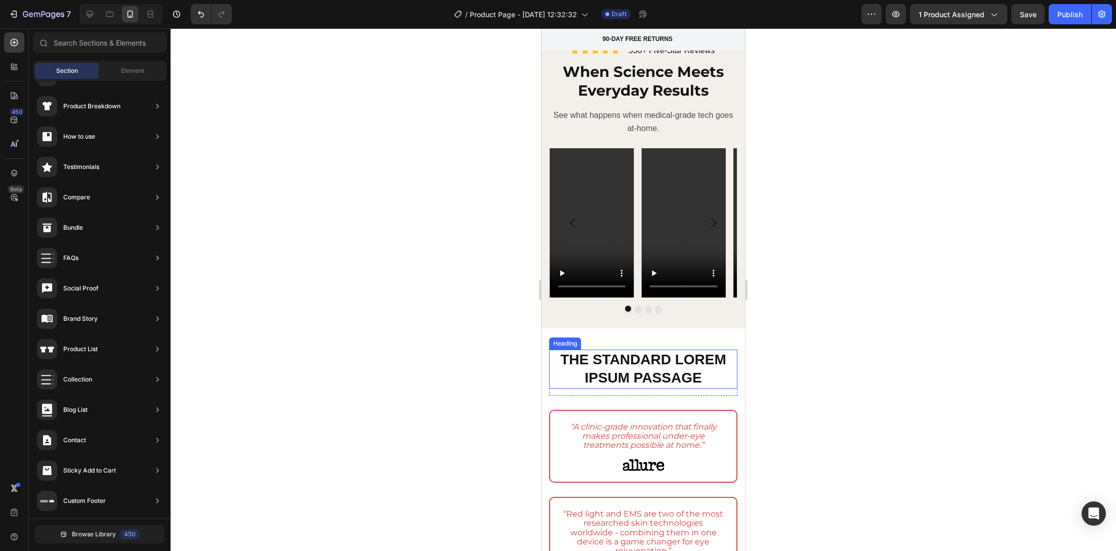
click at [615, 351] on p "The standard Lorem Ipsum passage" at bounding box center [643, 369] width 186 height 37
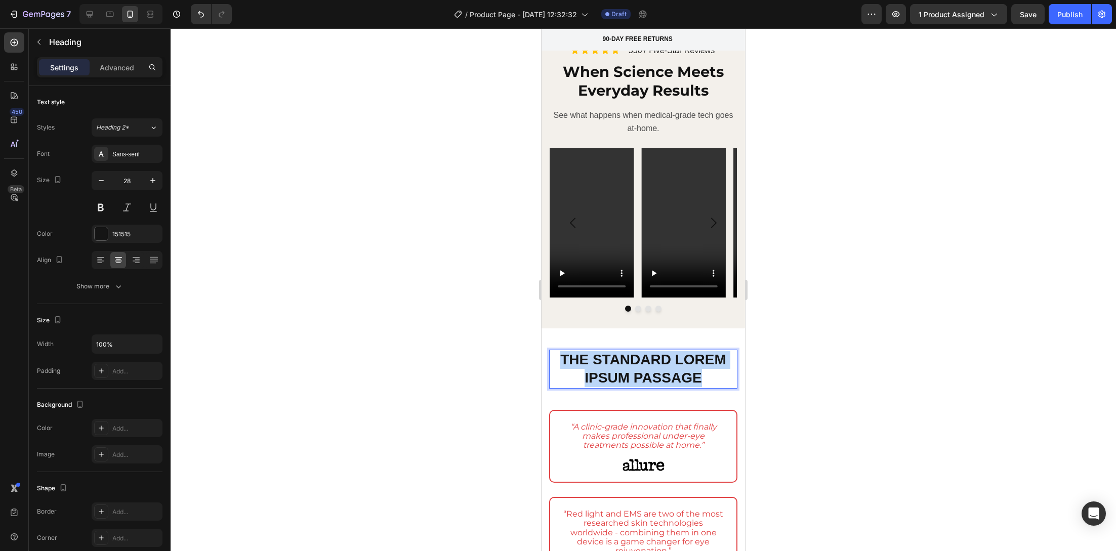
click at [615, 351] on p "The standard Lorem Ipsum passage" at bounding box center [643, 369] width 186 height 37
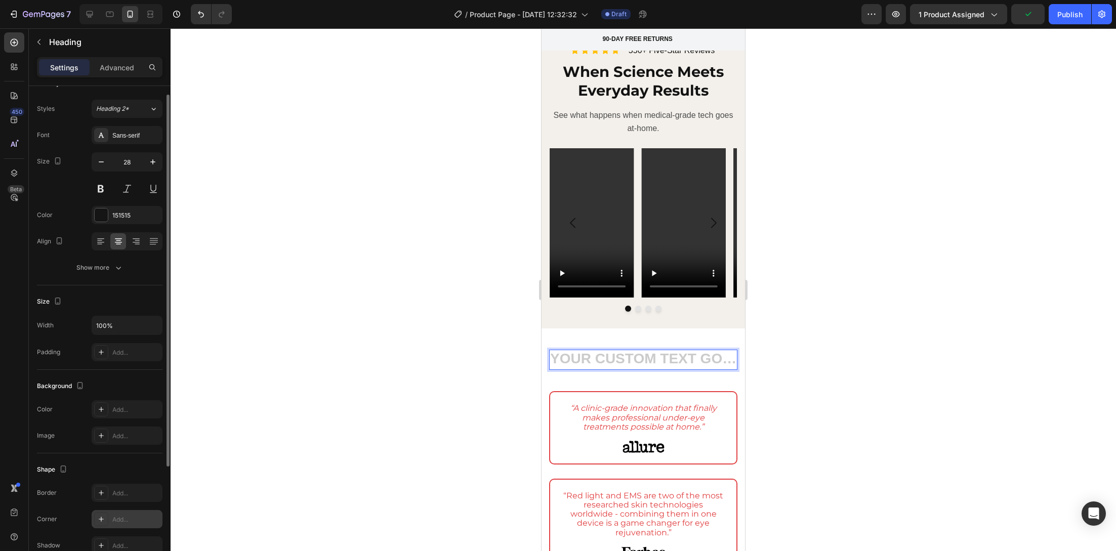
scroll to position [0, 0]
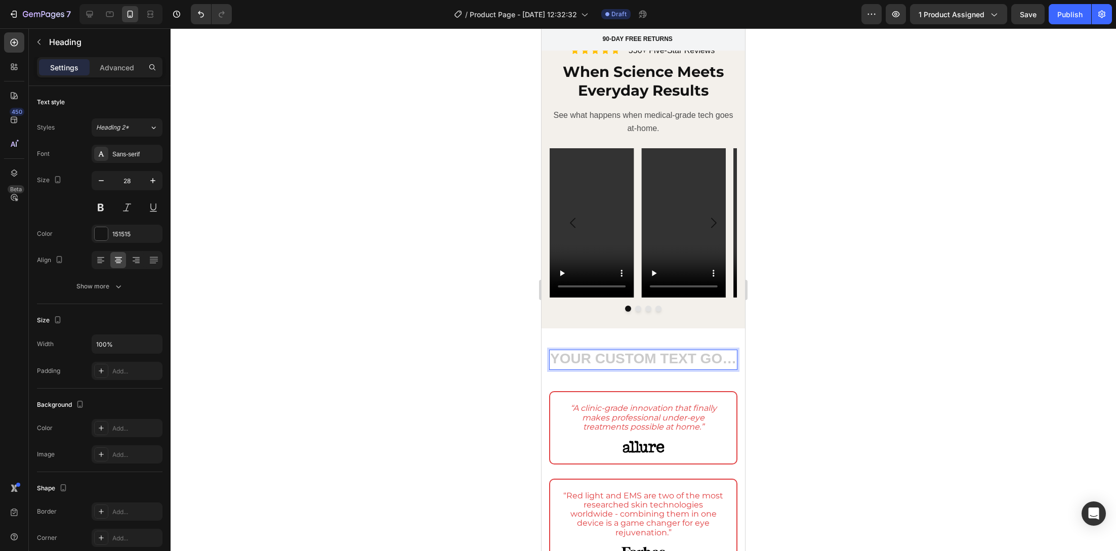
click at [565, 350] on h2 "Rich Text Editor. Editing area: main" at bounding box center [643, 360] width 188 height 20
click at [468, 337] on div at bounding box center [643, 289] width 945 height 523
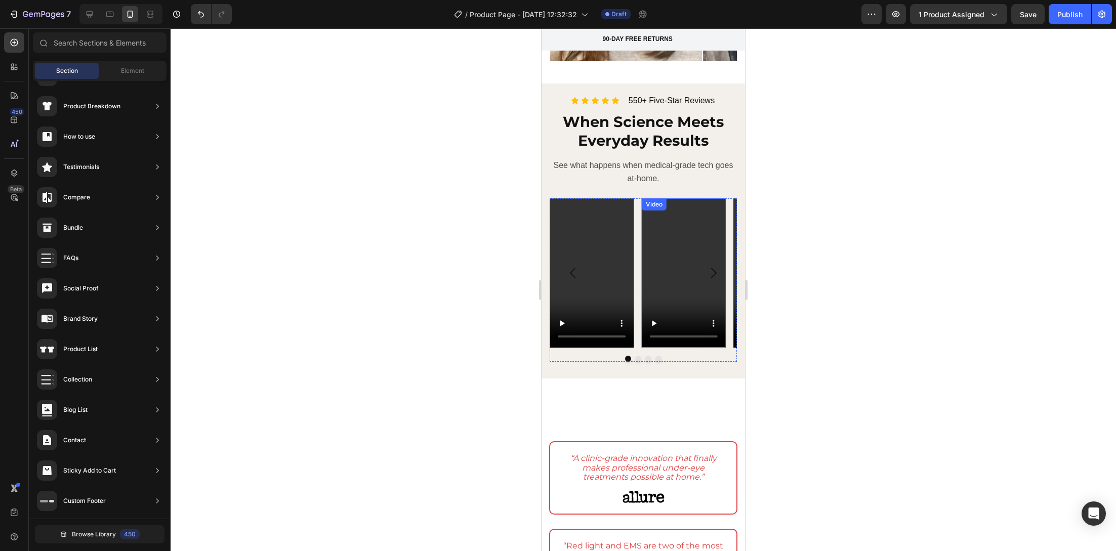
scroll to position [1201, 0]
click at [637, 115] on strong "When Science Meets Everyday Results" at bounding box center [643, 131] width 161 height 37
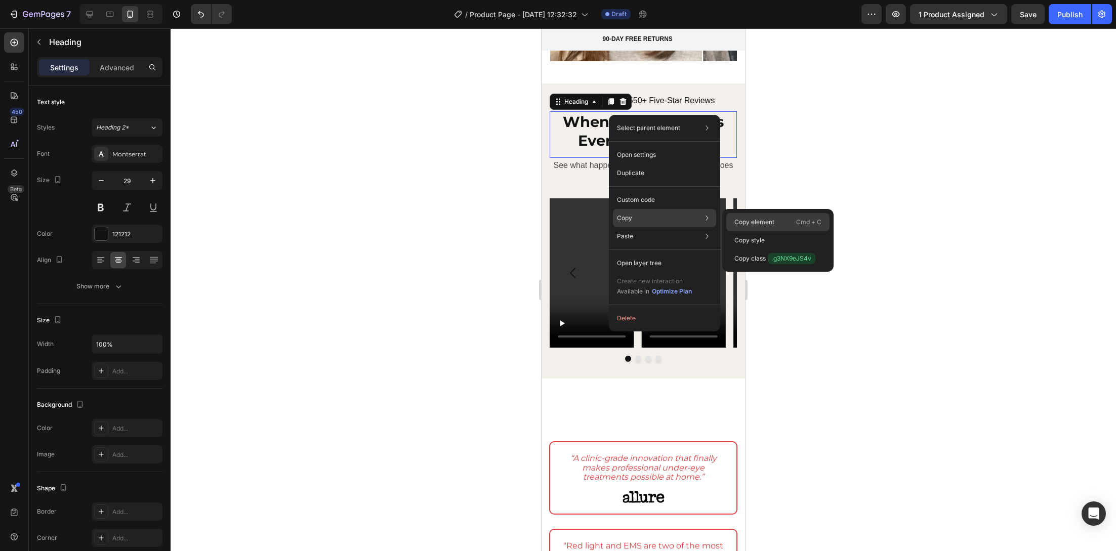
click at [753, 218] on p "Copy element" at bounding box center [754, 222] width 40 height 9
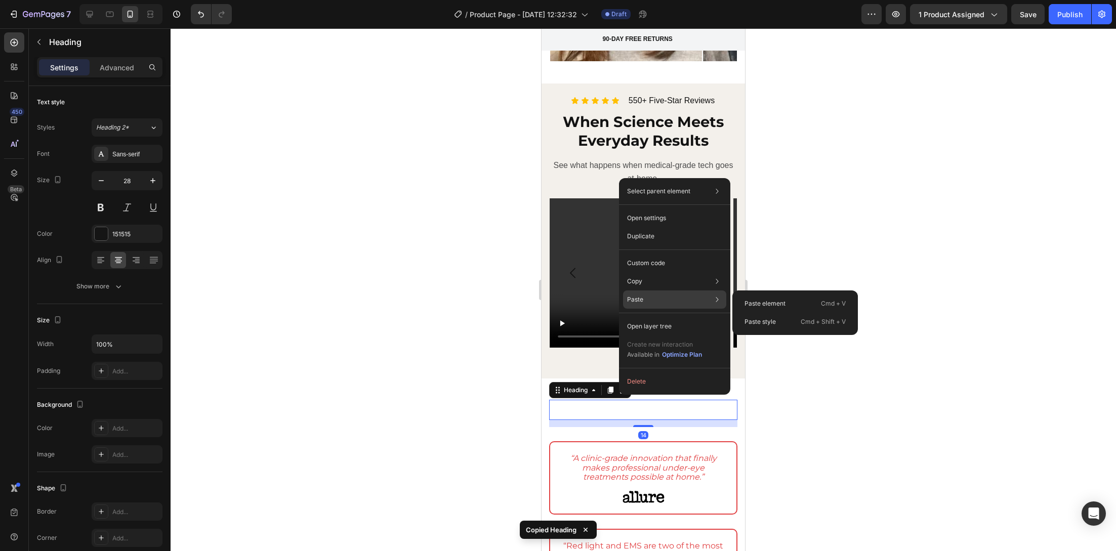
click at [658, 317] on div "Paste Paste element Cmd + V Paste style Cmd + Shift + V" at bounding box center [674, 326] width 103 height 18
click at [786, 313] on div "Paste element Cmd + V" at bounding box center [794, 322] width 117 height 18
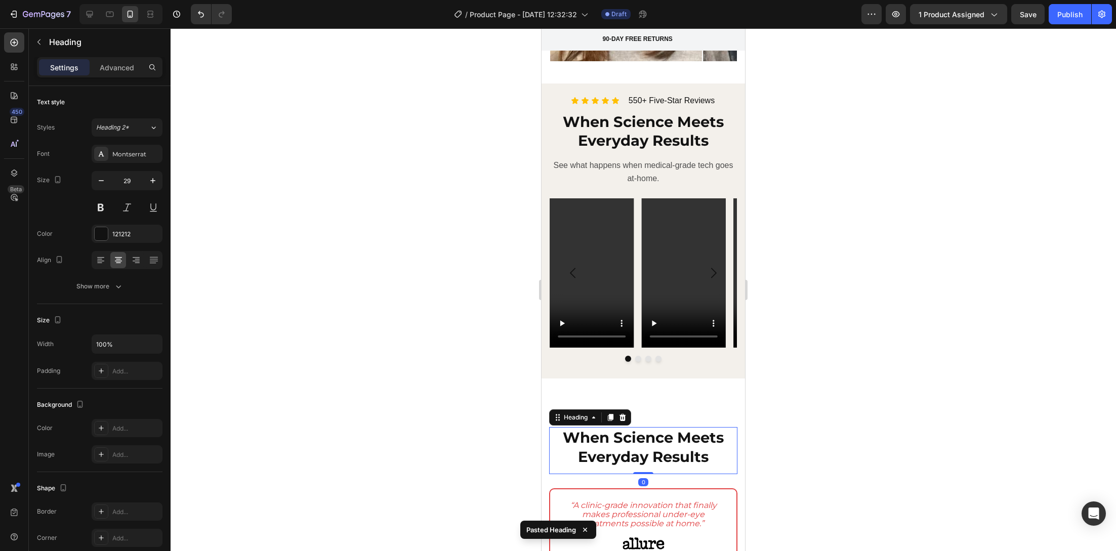
click at [499, 357] on div at bounding box center [643, 289] width 945 height 523
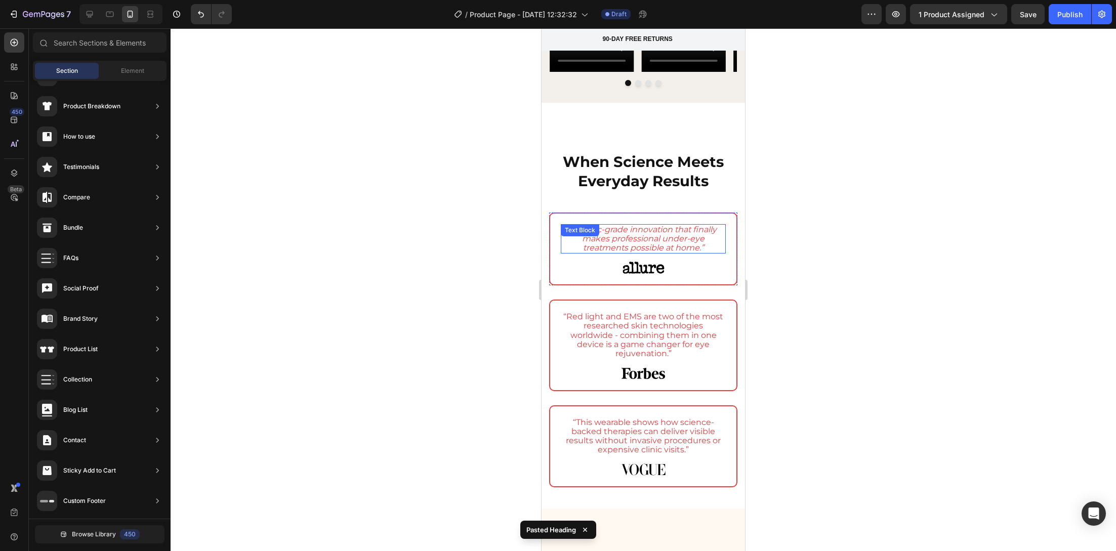
scroll to position [1480, 0]
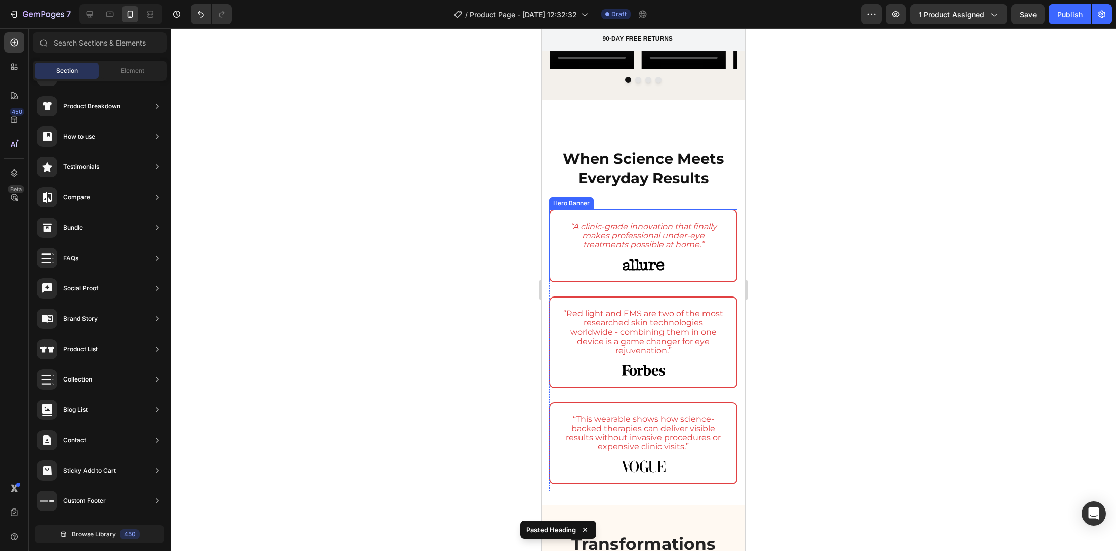
click at [561, 253] on div "“A clinic-grade innovation that finally makes professional under-eye treatments…" at bounding box center [643, 245] width 186 height 71
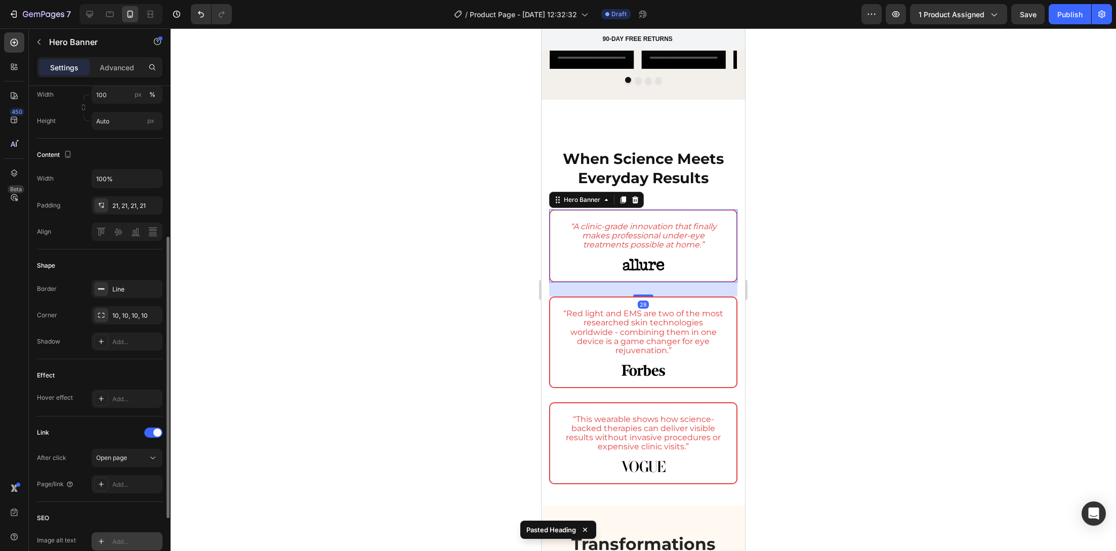
scroll to position [372, 0]
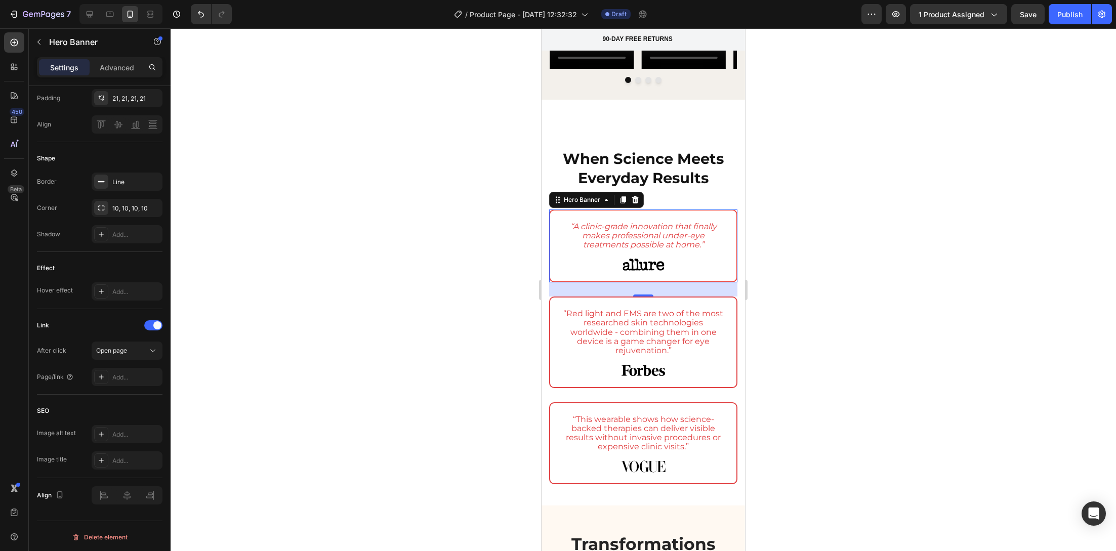
click at [553, 230] on div "“A clinic-grade innovation that finally makes professional under-eye treatments…" at bounding box center [643, 245] width 186 height 71
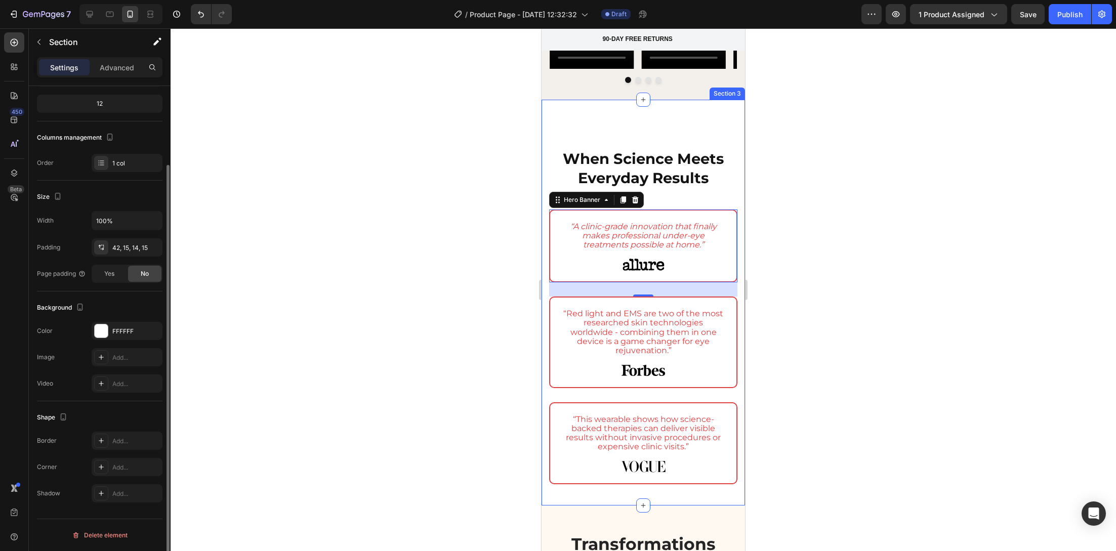
click at [549, 187] on div "Heading When Science Meets Everyday Results Heading Row “A clinic-grade innovat…" at bounding box center [643, 309] width 188 height 377
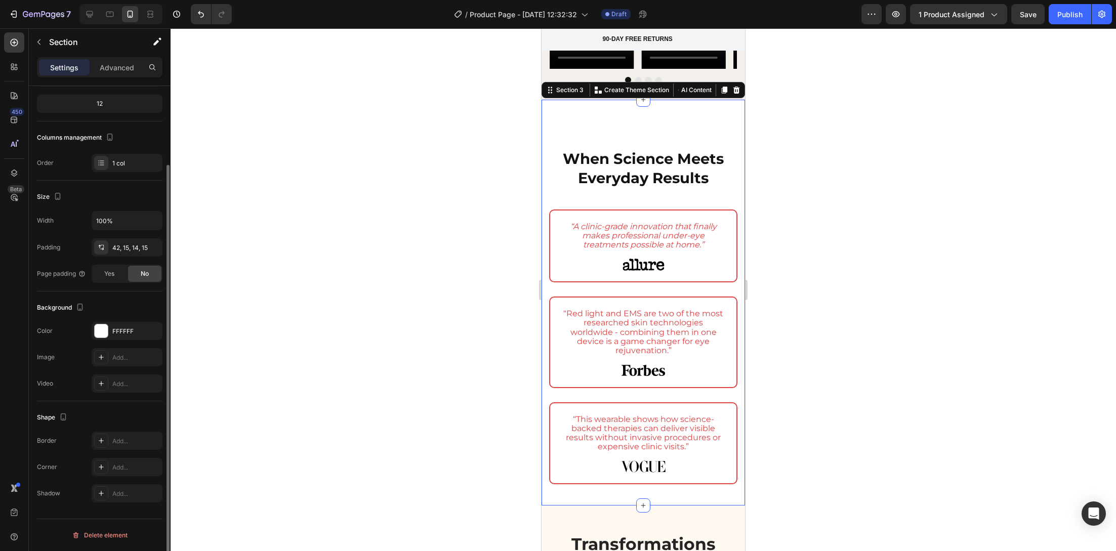
scroll to position [0, 0]
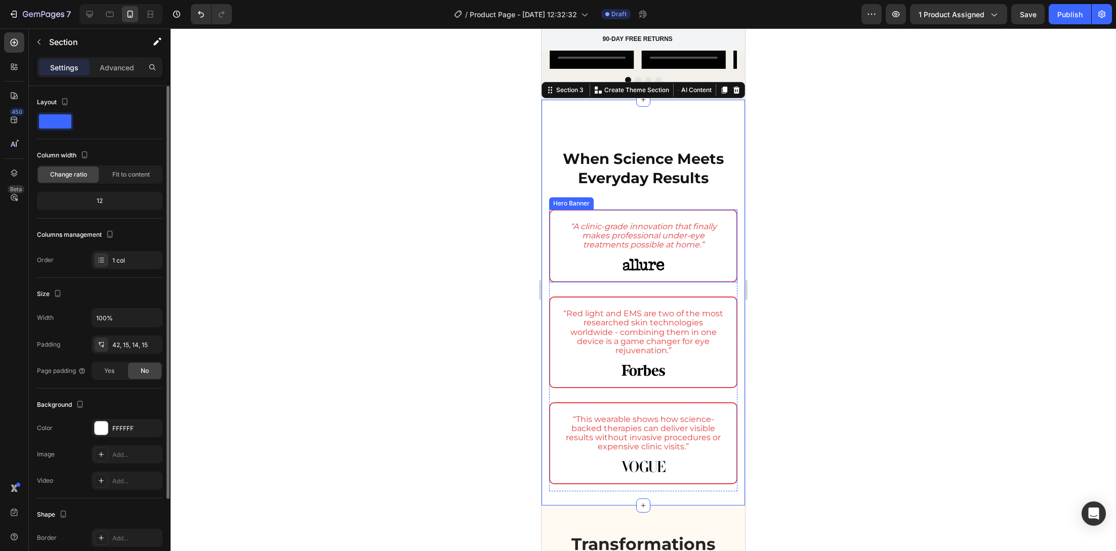
click at [555, 210] on div "“A clinic-grade innovation that finally makes professional under-eye treatments…" at bounding box center [643, 245] width 186 height 71
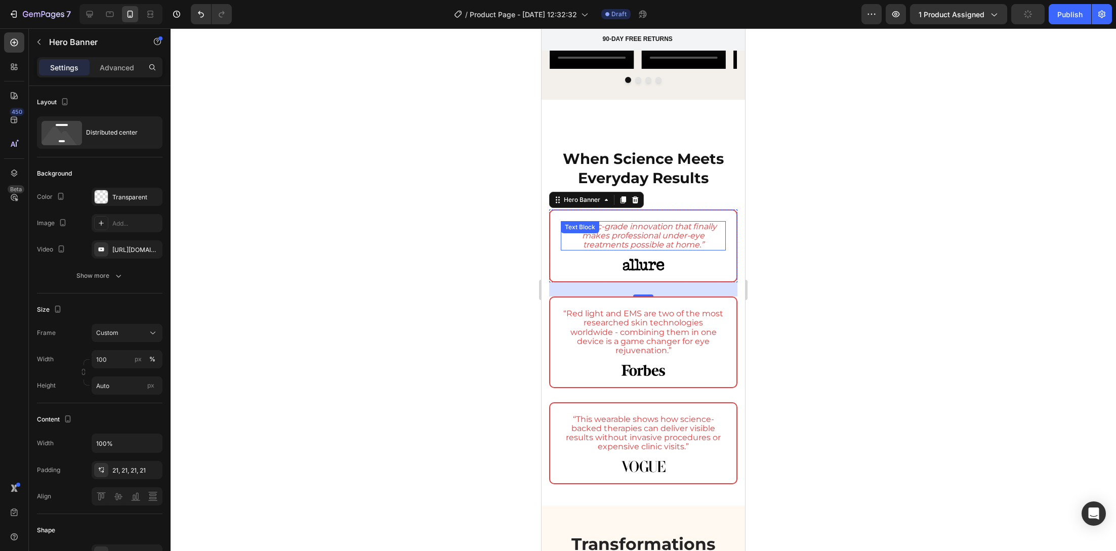
click at [610, 222] on icon "“A clinic-grade innovation that finally makes professional under-eye treatments…" at bounding box center [643, 236] width 146 height 28
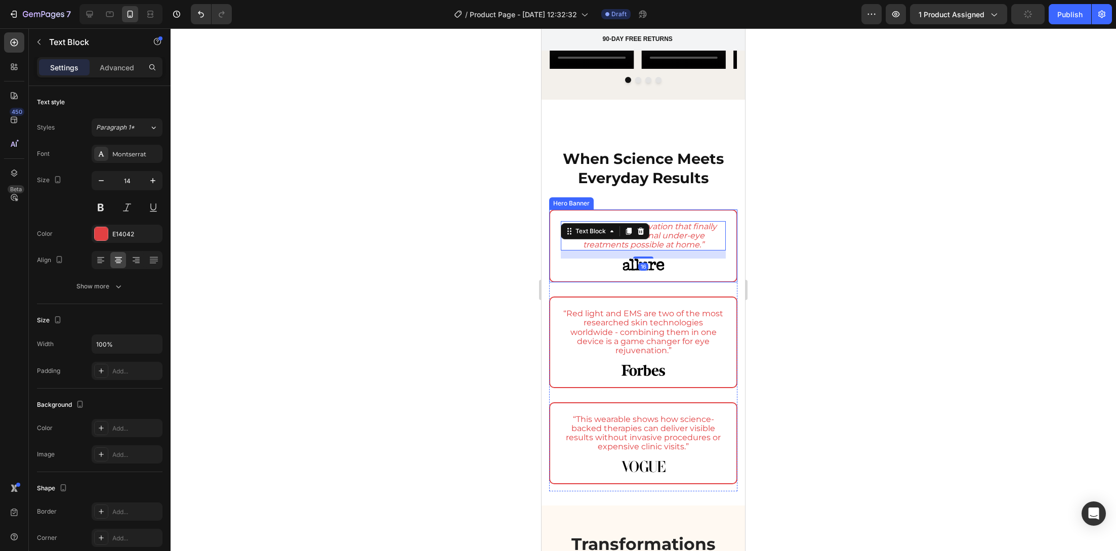
click at [719, 210] on div "“A clinic-grade innovation that finally makes professional under-eye treatments…" at bounding box center [643, 245] width 186 height 71
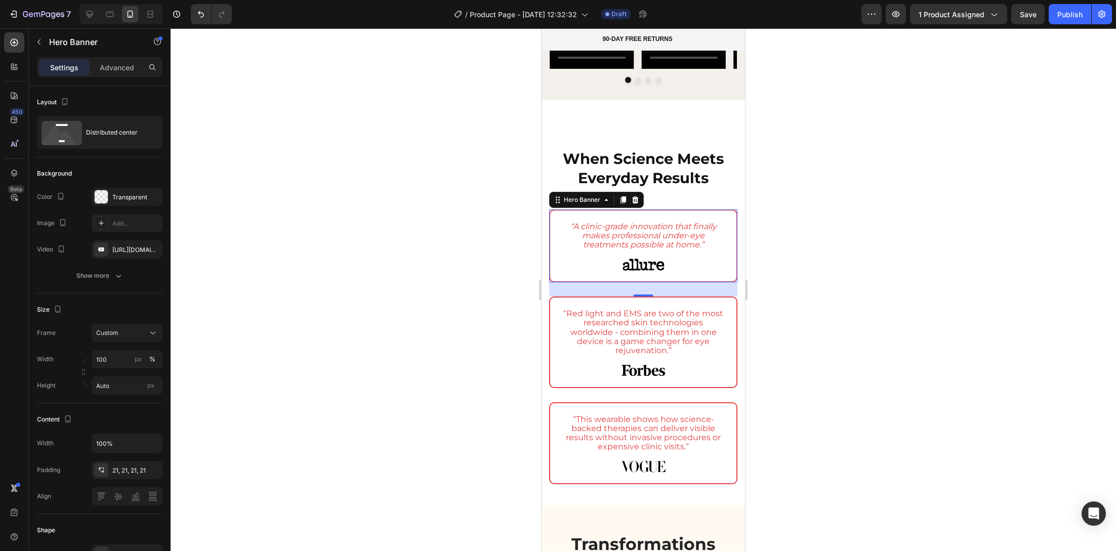
click at [555, 210] on div "“A clinic-grade innovation that finally makes professional under-eye treatments…" at bounding box center [643, 245] width 186 height 71
click at [508, 177] on div at bounding box center [643, 289] width 945 height 523
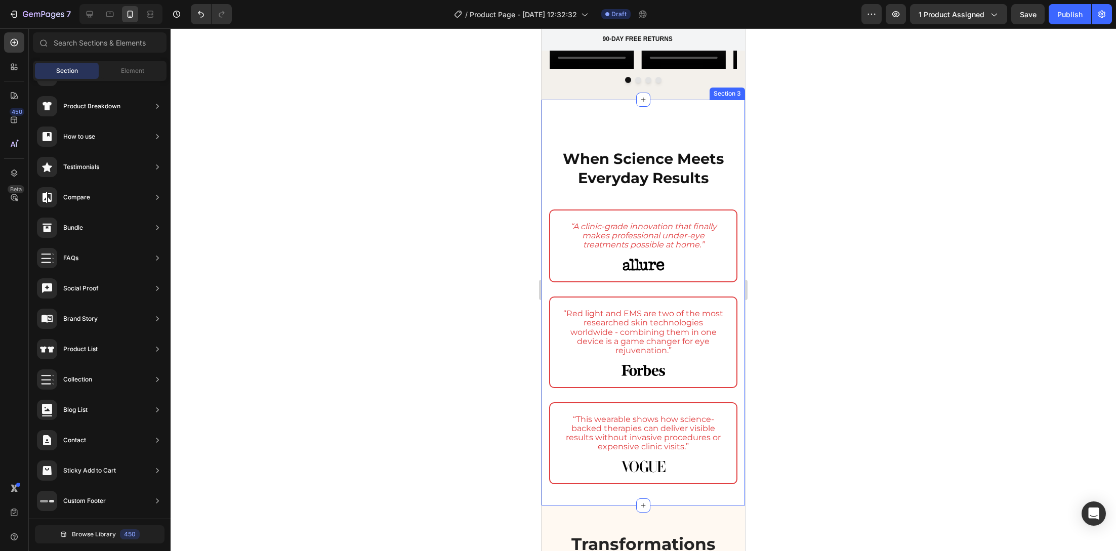
click at [564, 187] on div "Heading When Science Meets Everyday Results Heading Row “A clinic-grade innovat…" at bounding box center [643, 309] width 188 height 377
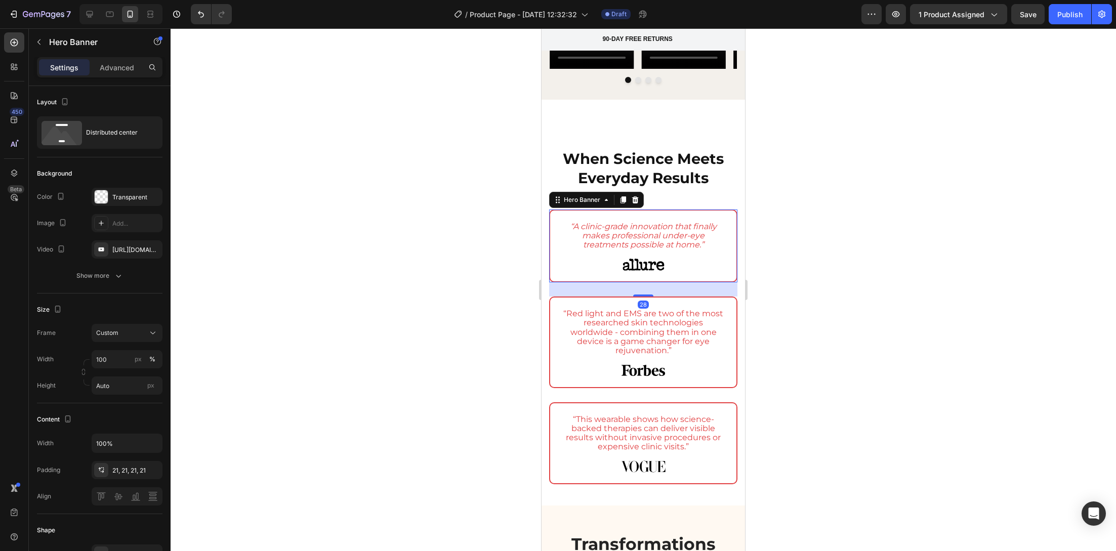
click at [565, 210] on div "“A clinic-grade innovation that finally makes professional under-eye treatments…" at bounding box center [643, 245] width 186 height 71
click at [150, 248] on icon "button" at bounding box center [152, 249] width 8 height 8
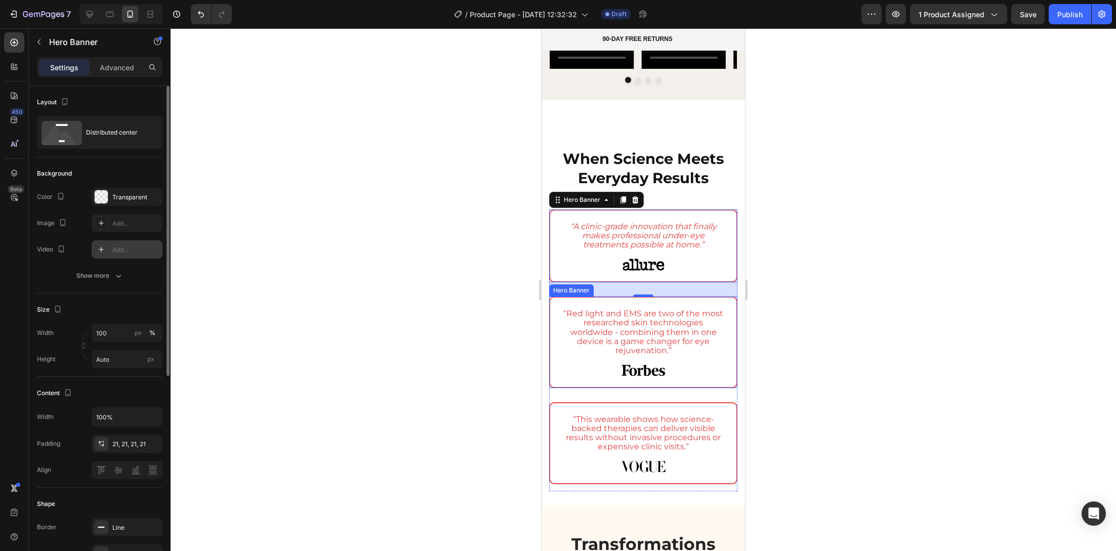
click at [623, 298] on div "“Red light and EMS are two of the most researched skin technologies worldwide -…" at bounding box center [643, 342] width 186 height 89
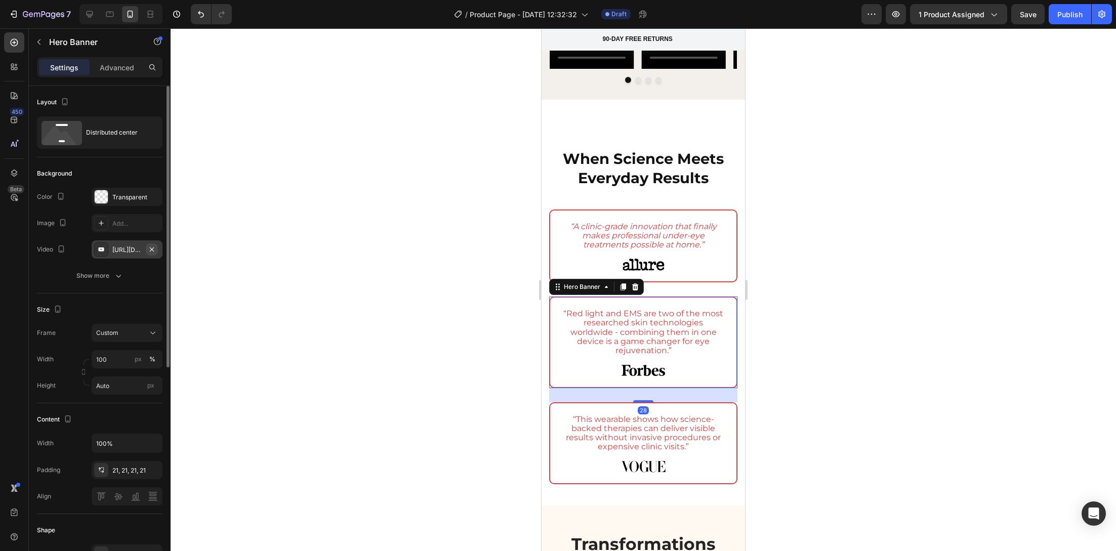
click at [153, 248] on icon "button" at bounding box center [152, 249] width 8 height 8
click at [595, 403] on div "“This wearable shows how science-backed therapies can deliver visible results w…" at bounding box center [643, 443] width 186 height 80
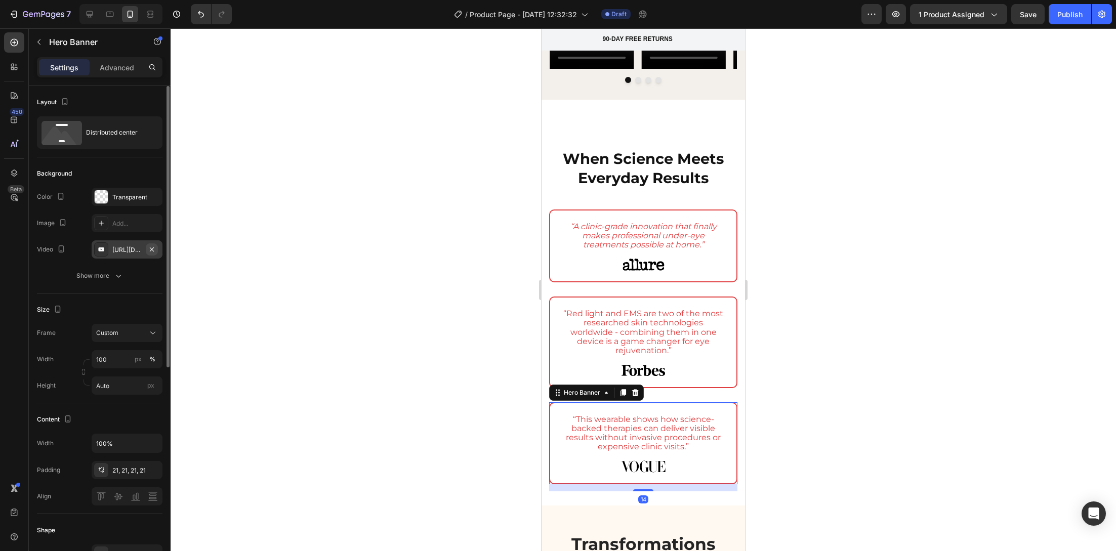
click at [156, 248] on icon "button" at bounding box center [152, 249] width 8 height 8
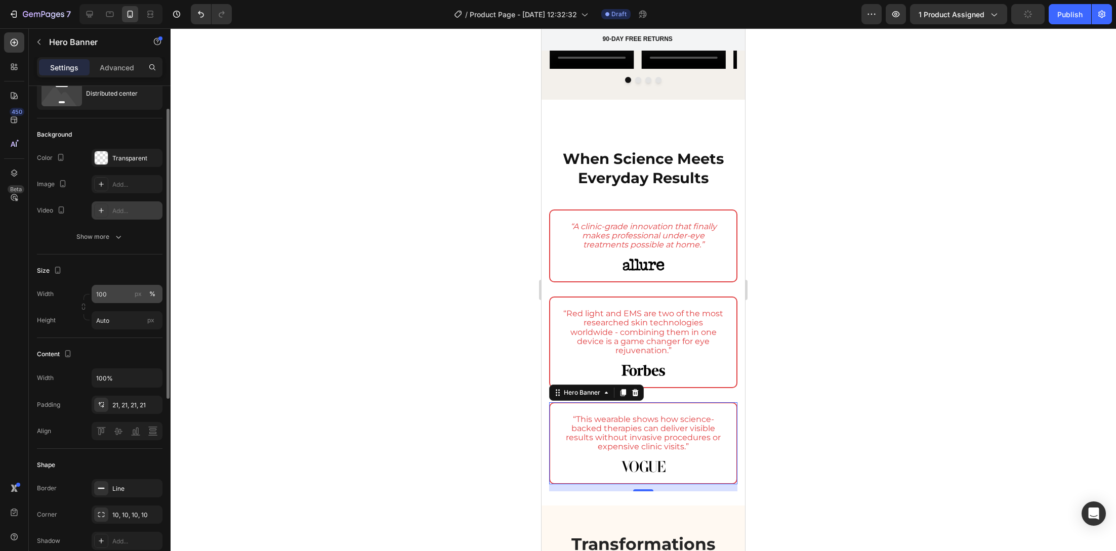
scroll to position [133, 0]
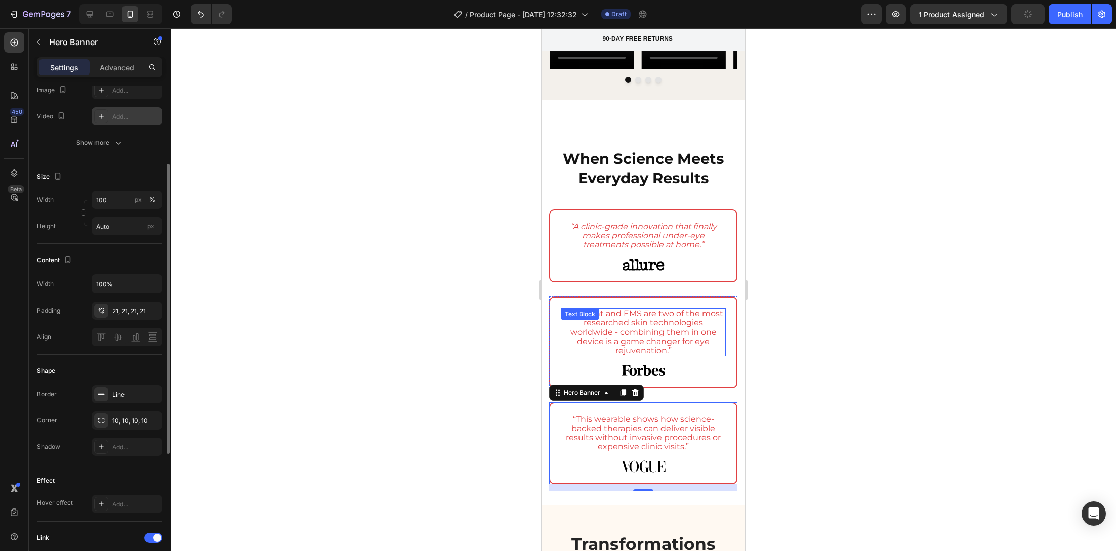
click at [630, 308] on div "“Red light and EMS are two of the most researched skin technologies worldwide -…" at bounding box center [643, 332] width 165 height 48
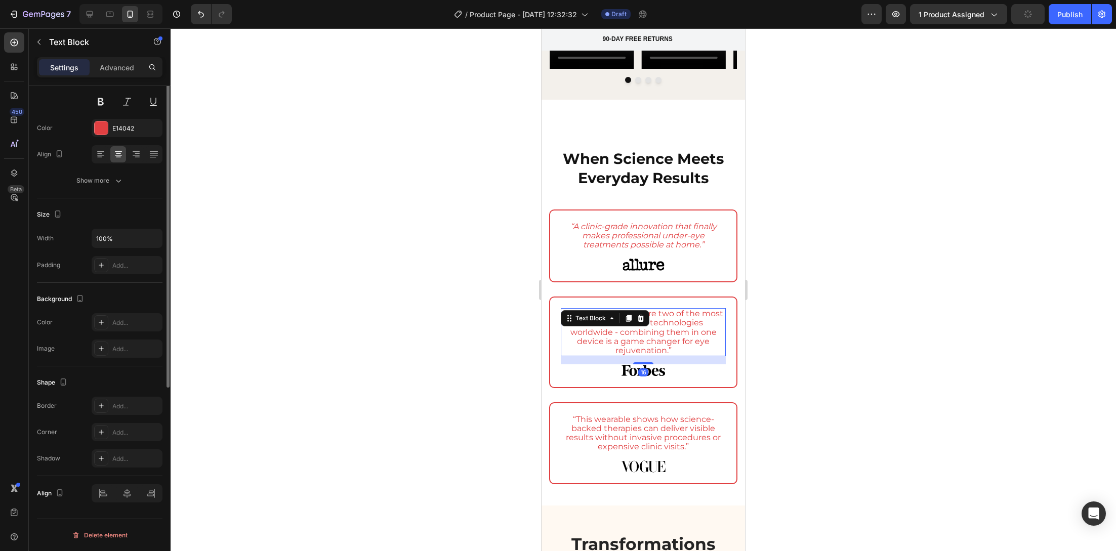
scroll to position [0, 0]
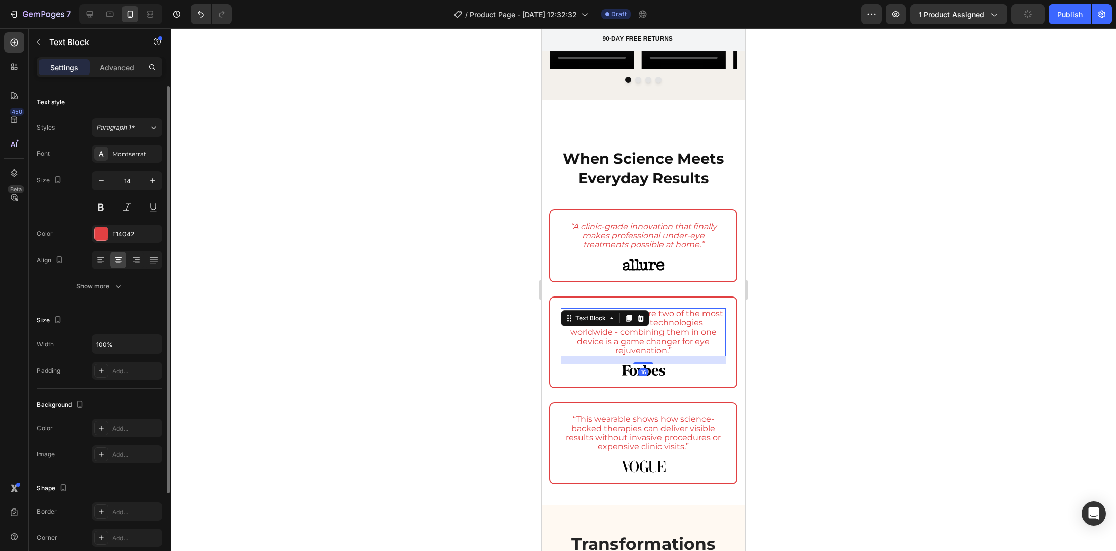
click at [630, 315] on icon at bounding box center [629, 318] width 6 height 7
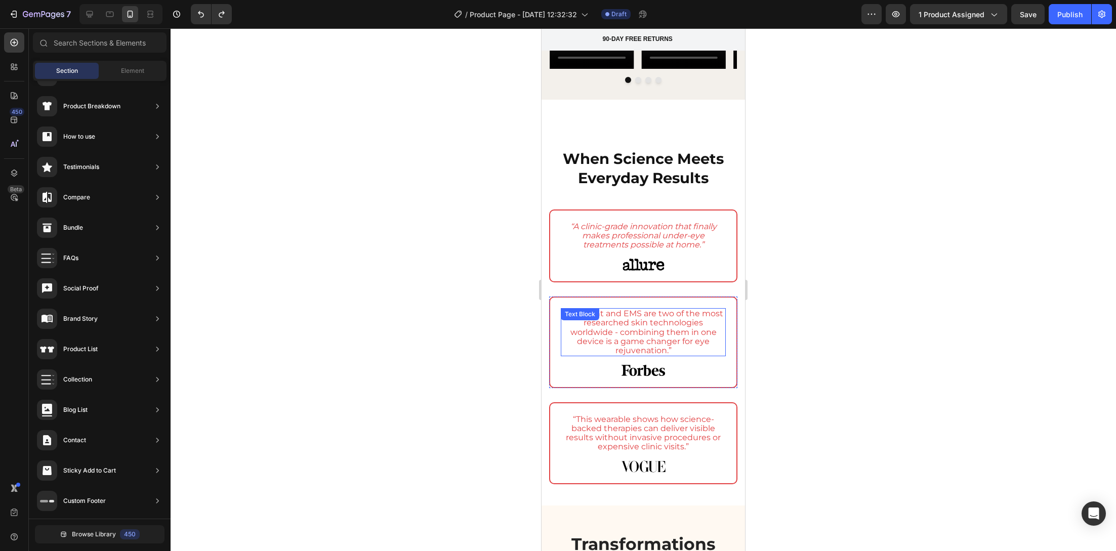
click at [652, 321] on span "“Red light and EMS are two of the most researched skin technologies worldwide -…" at bounding box center [643, 332] width 160 height 47
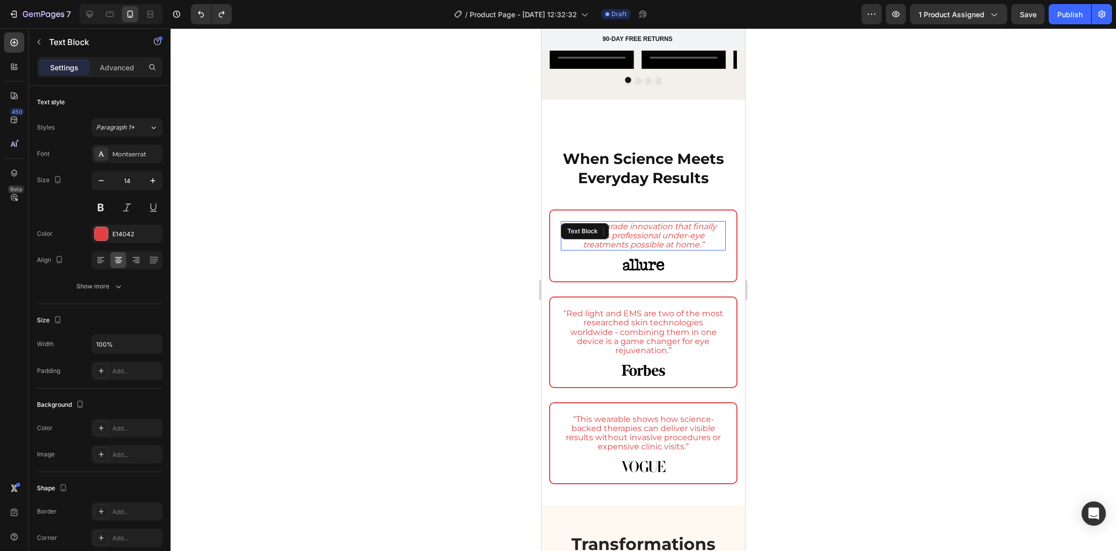
click at [657, 226] on icon "“A clinic-grade innovation that finally makes professional under-eye treatments…" at bounding box center [643, 236] width 146 height 28
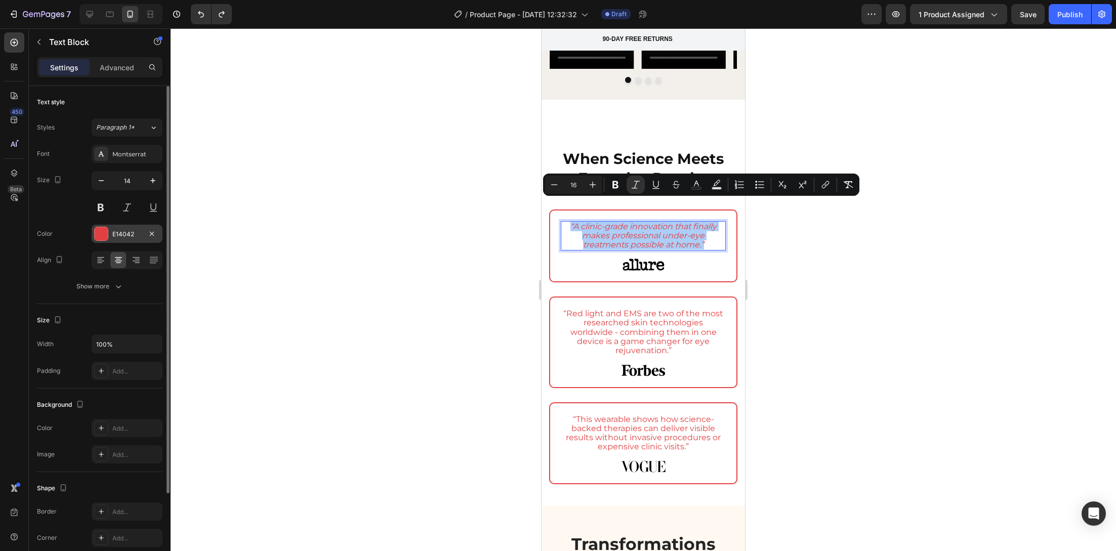
click at [105, 228] on div at bounding box center [101, 233] width 13 height 13
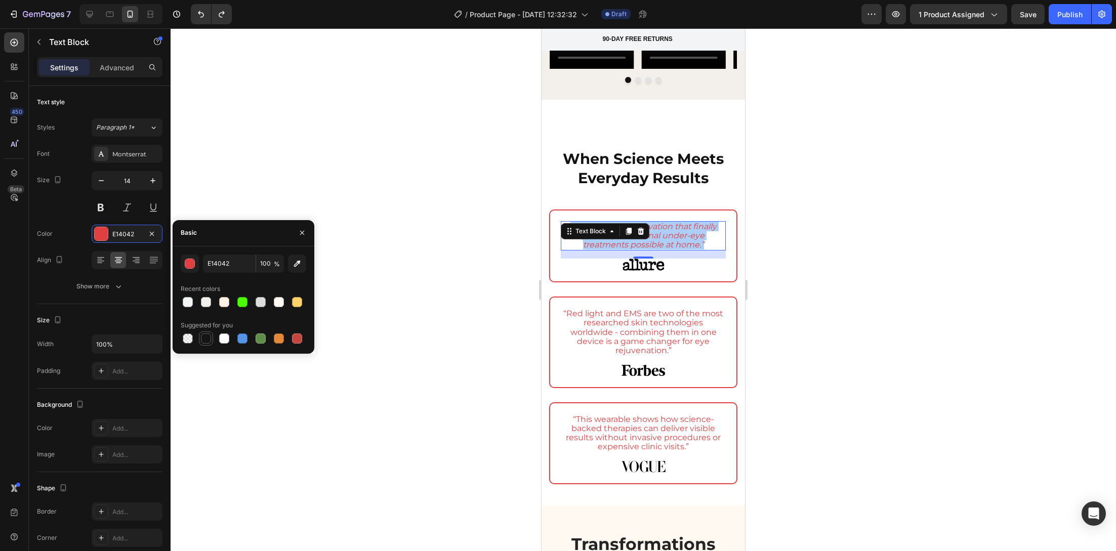
click at [211, 339] on div at bounding box center [206, 338] width 12 height 12
type input "151515"
click at [593, 314] on span "“Red light and EMS are two of the most researched skin technologies worldwide -…" at bounding box center [643, 332] width 160 height 47
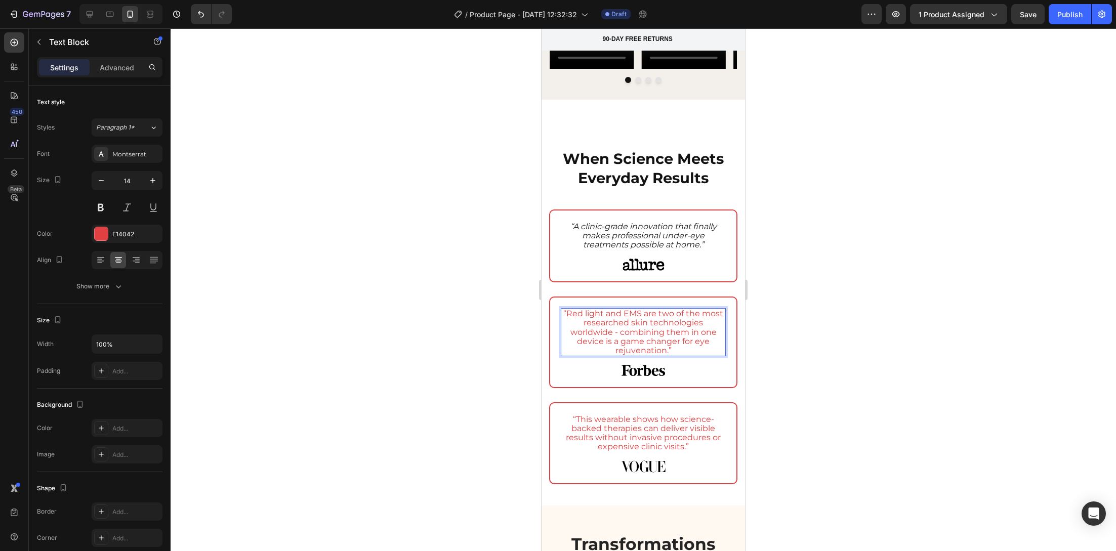
click at [593, 314] on span "“Red light and EMS are two of the most researched skin technologies worldwide -…" at bounding box center [643, 332] width 160 height 47
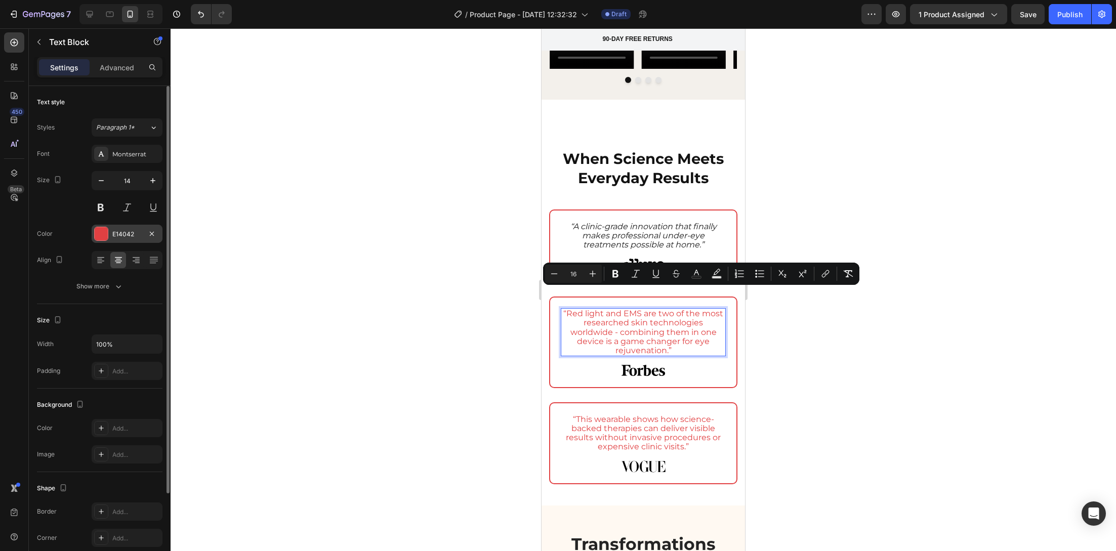
click at [104, 242] on div "E14042" at bounding box center [127, 234] width 71 height 18
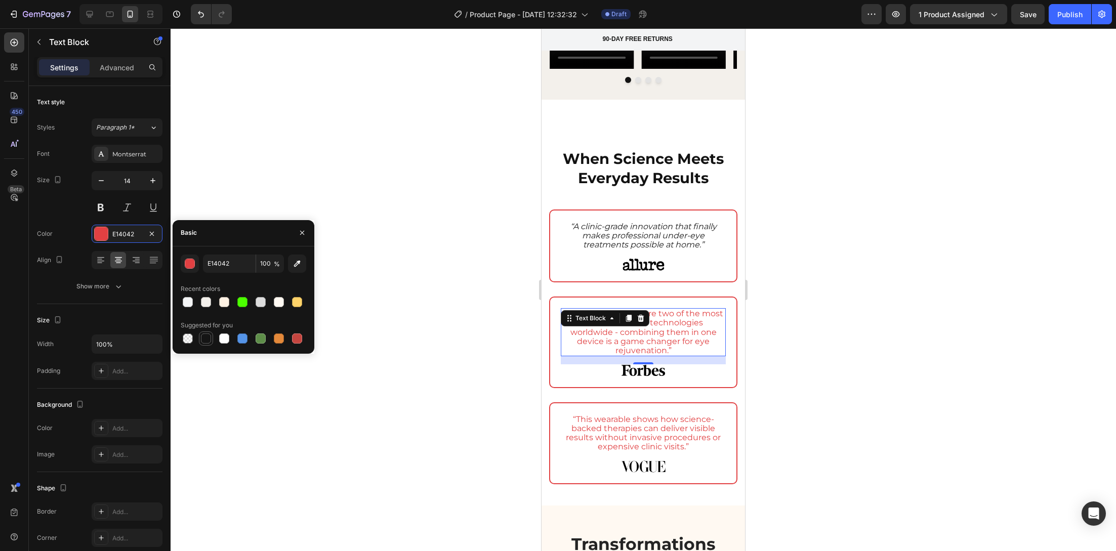
click at [209, 342] on div at bounding box center [206, 338] width 10 height 10
type input "151515"
click at [647, 414] on div "“This wearable shows how science-backed therapies can deliver visible results w…" at bounding box center [643, 433] width 165 height 39
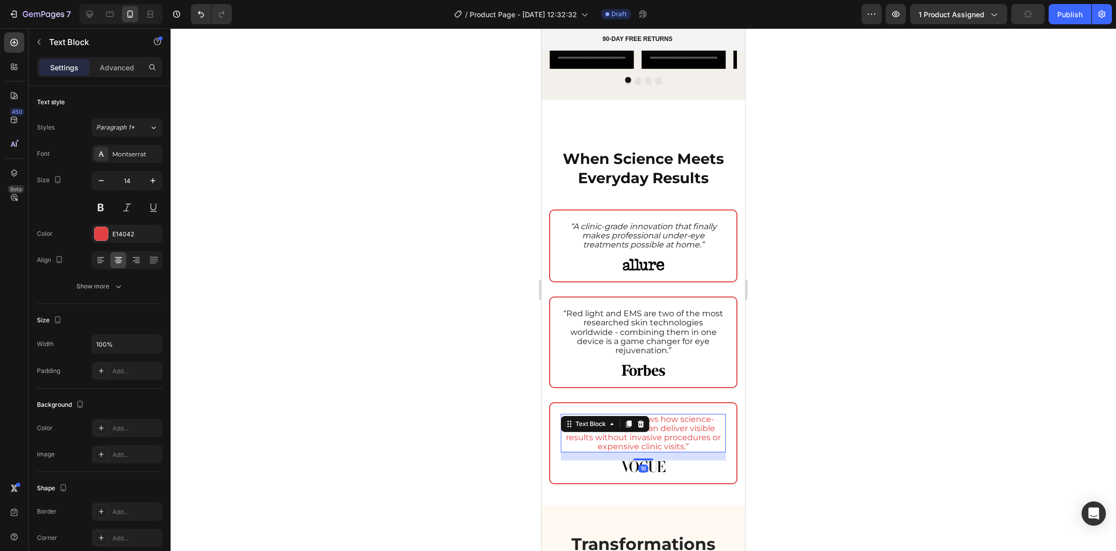
click at [647, 416] on div "Text Block" at bounding box center [605, 424] width 89 height 16
click at [664, 416] on span "“This wearable shows how science-backed therapies can deliver visible results w…" at bounding box center [643, 432] width 155 height 37
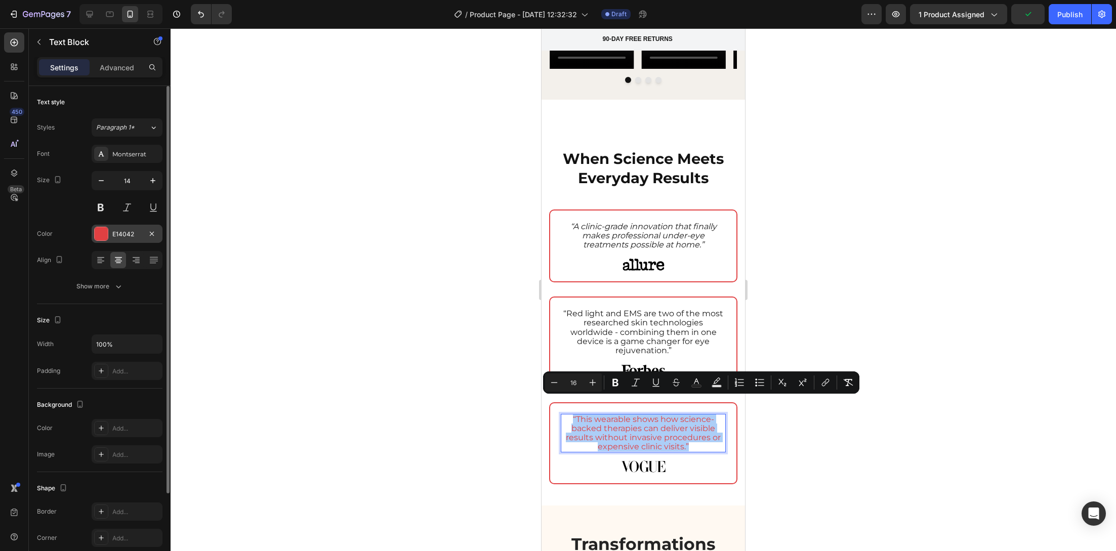
click at [105, 232] on div at bounding box center [101, 233] width 13 height 13
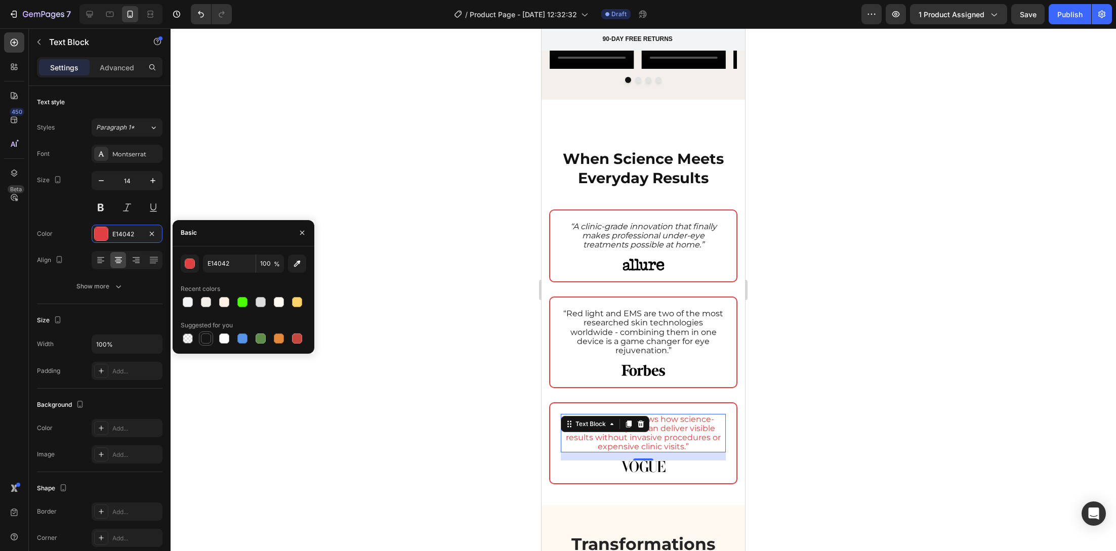
click at [202, 338] on div at bounding box center [206, 338] width 10 height 10
type input "151515"
click at [476, 354] on div at bounding box center [643, 289] width 945 height 523
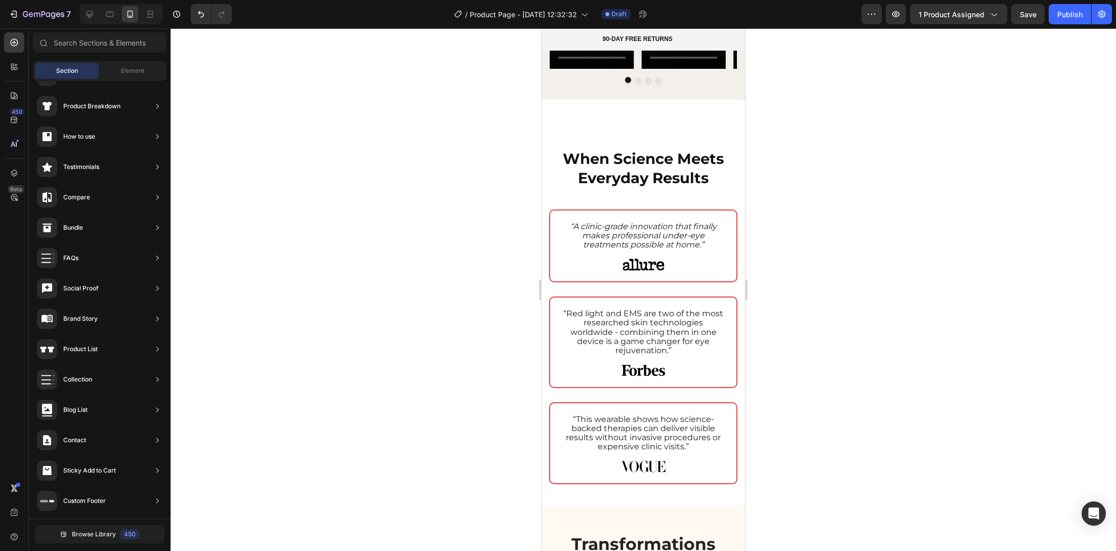
click at [476, 354] on div at bounding box center [643, 289] width 945 height 523
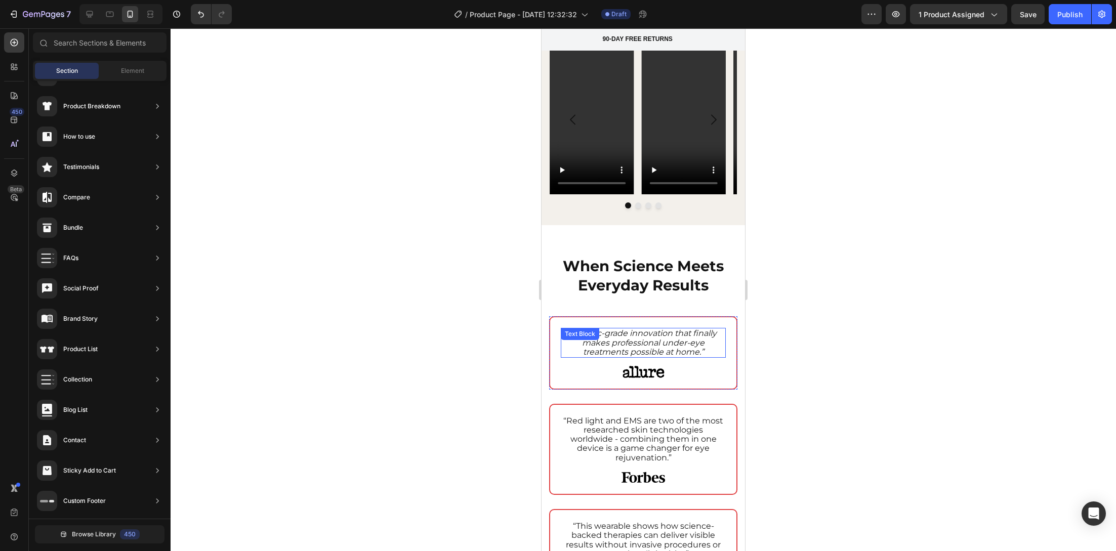
scroll to position [1359, 0]
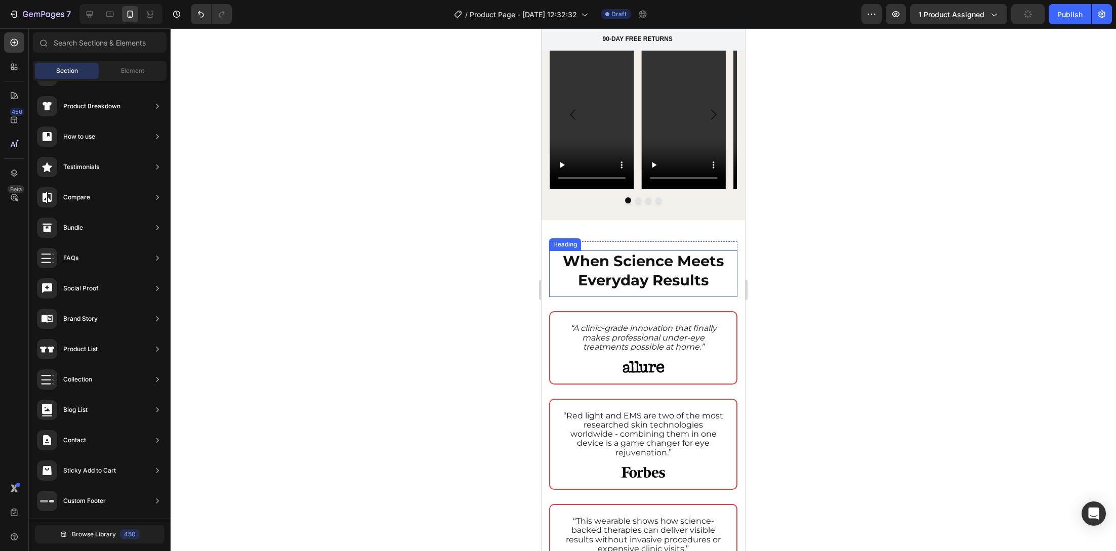
click at [641, 256] on strong "When Science Meets Everyday Results" at bounding box center [643, 270] width 161 height 37
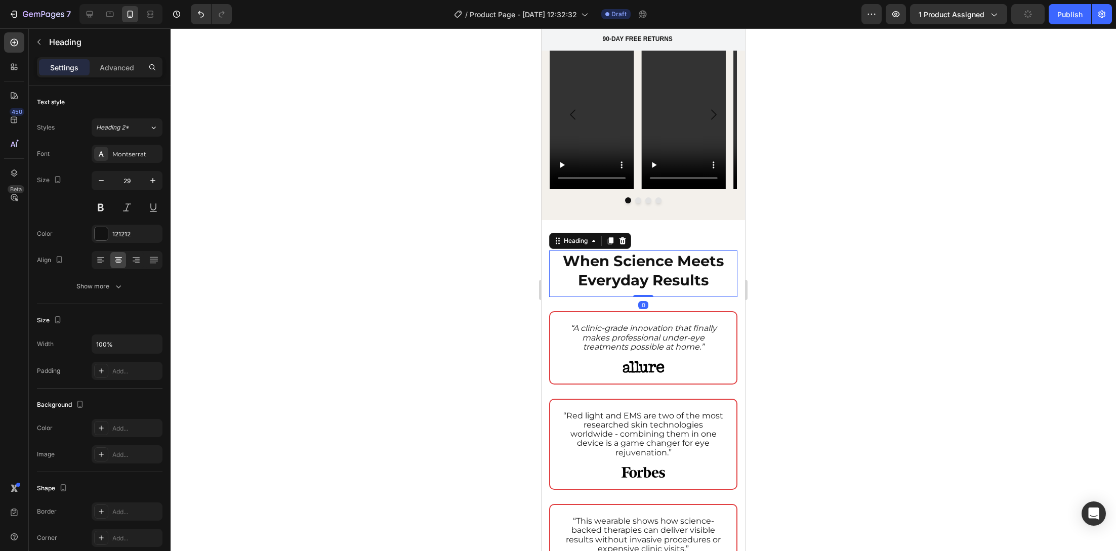
click at [643, 253] on strong "When Science Meets Everyday Results" at bounding box center [643, 270] width 161 height 37
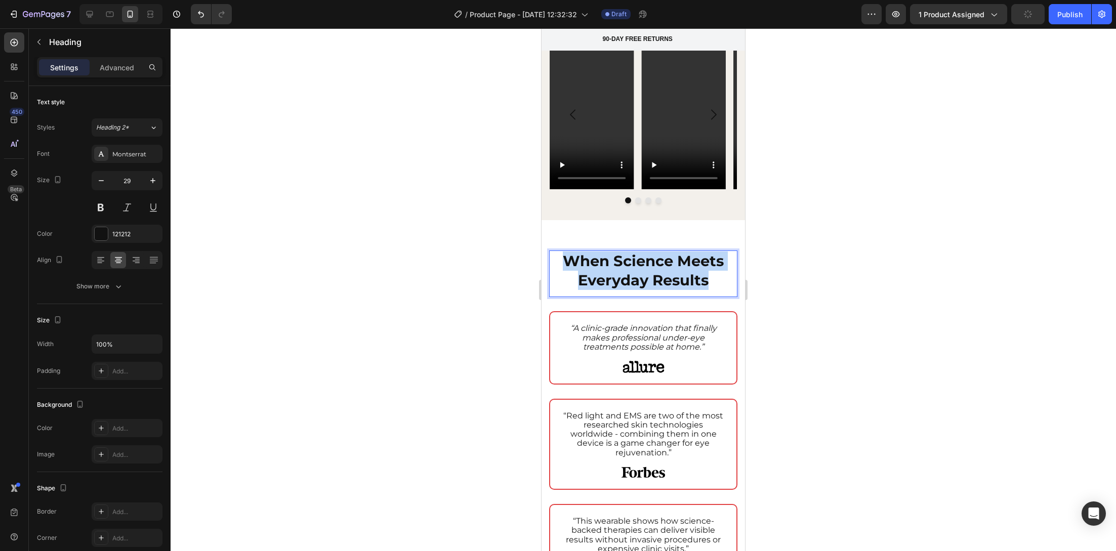
click at [643, 253] on strong "When Science Meets Everyday Results" at bounding box center [643, 270] width 161 height 37
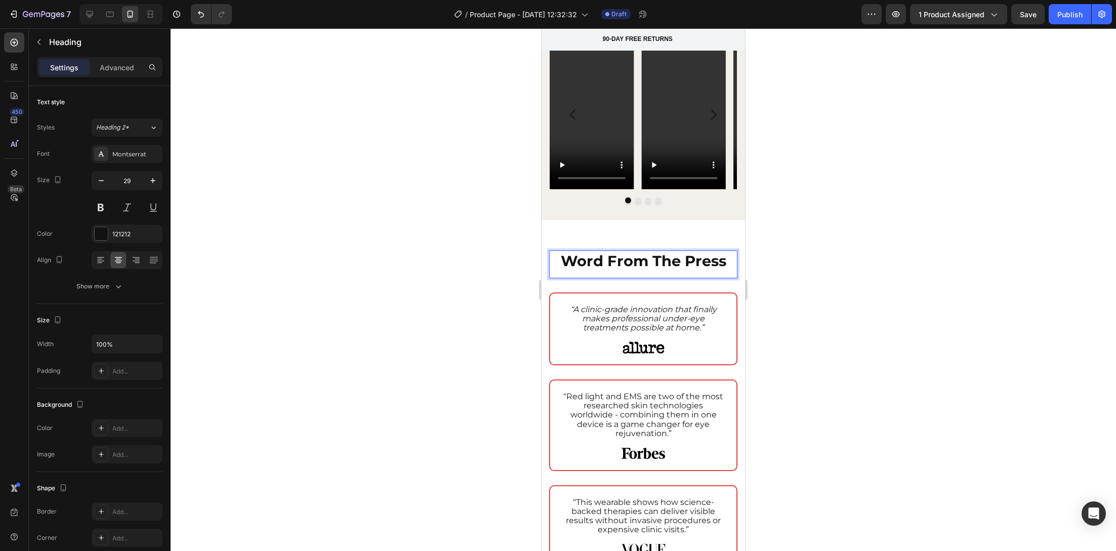
click at [479, 326] on div at bounding box center [643, 289] width 945 height 523
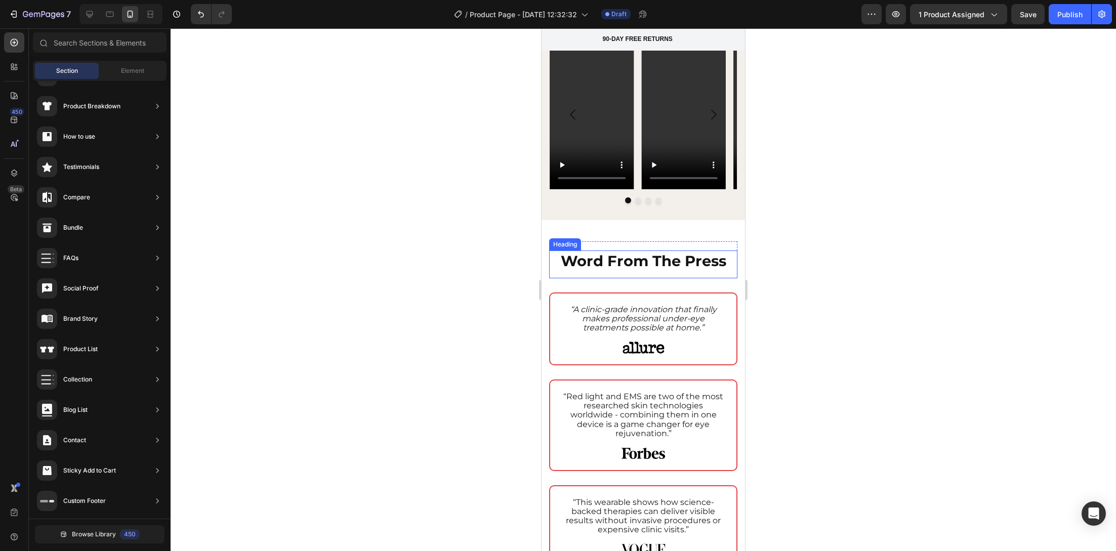
click at [606, 252] on strong "Word From The Press" at bounding box center [643, 261] width 165 height 18
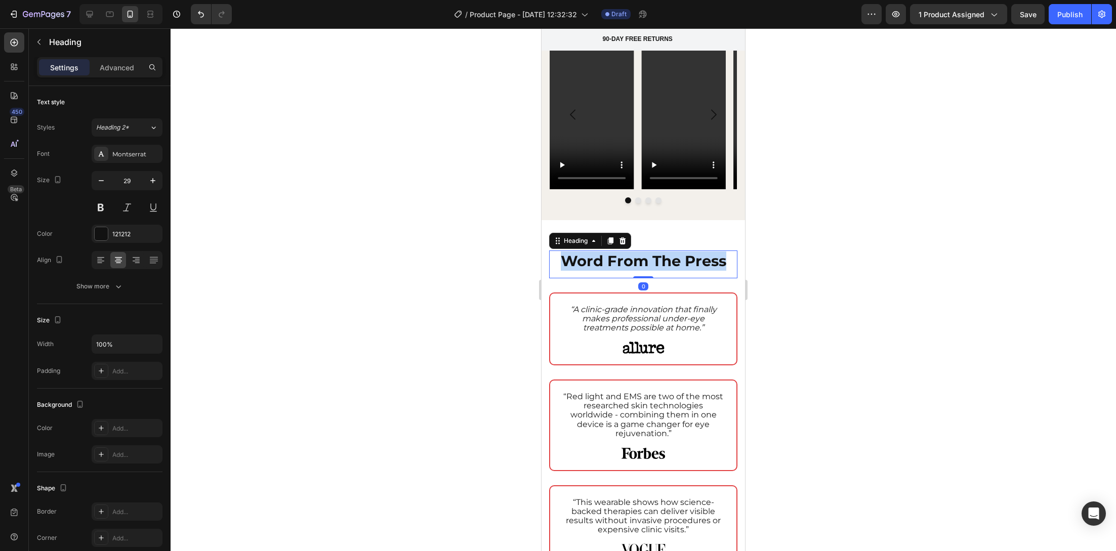
click at [606, 252] on strong "Word From The Press" at bounding box center [643, 261] width 165 height 18
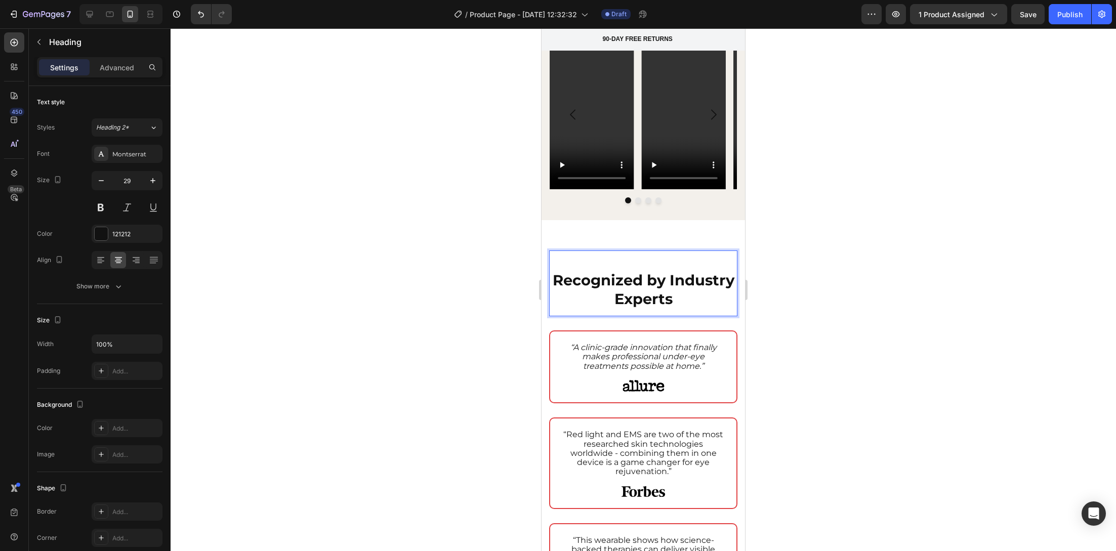
click at [573, 271] on p "Recognized by Industry Experts" at bounding box center [643, 290] width 186 height 38
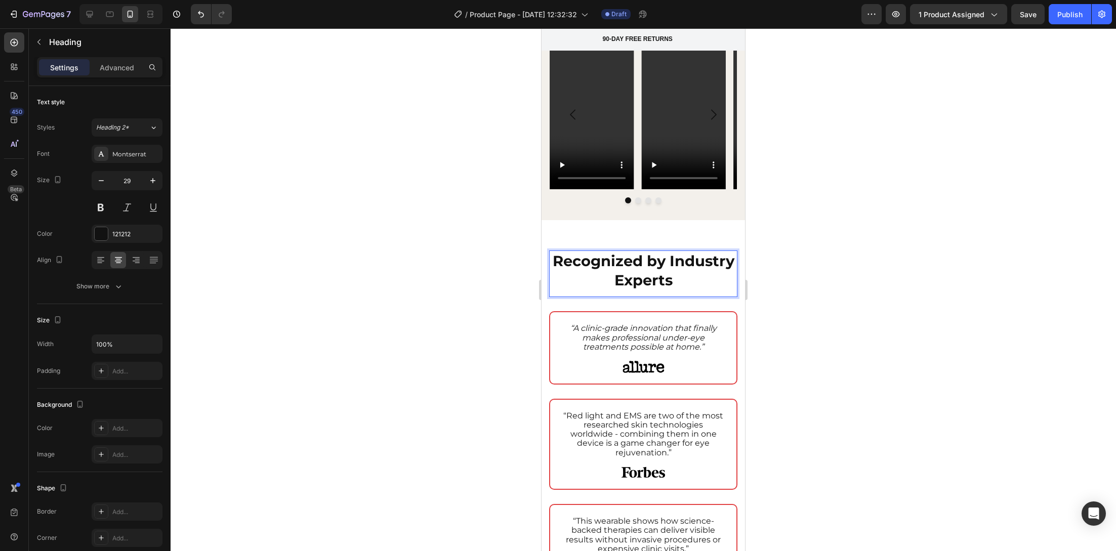
click at [574, 269] on h2 "Recognized by Industry Experts" at bounding box center [643, 270] width 188 height 40
click at [345, 345] on div at bounding box center [643, 289] width 945 height 523
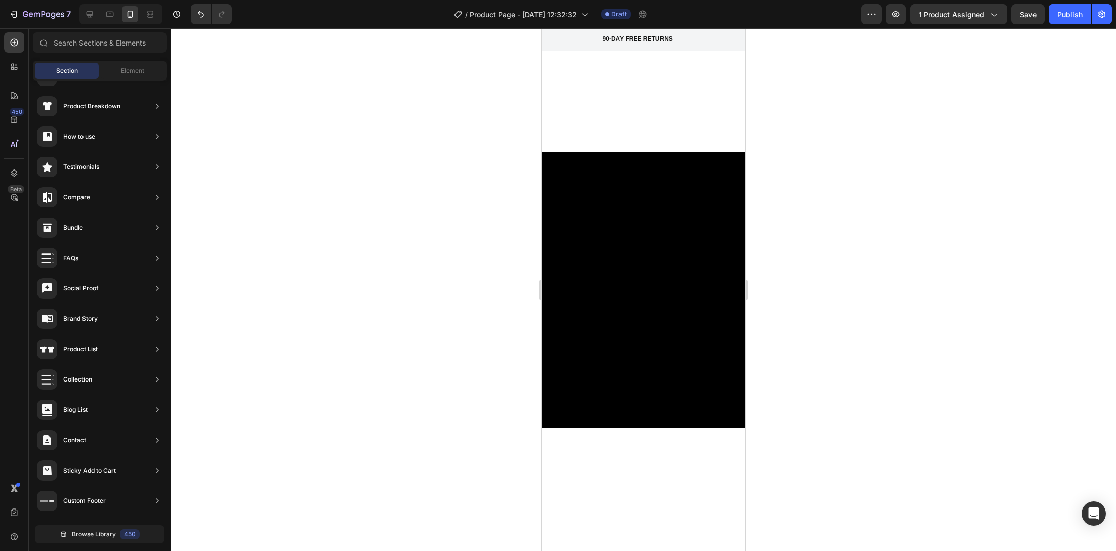
scroll to position [185, 0]
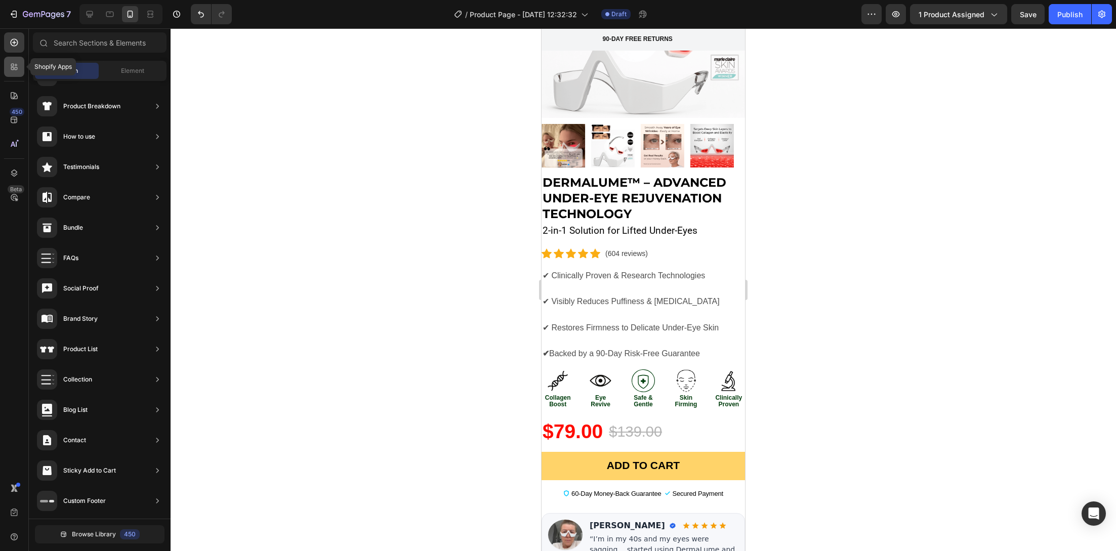
click at [11, 63] on icon at bounding box center [14, 67] width 10 height 10
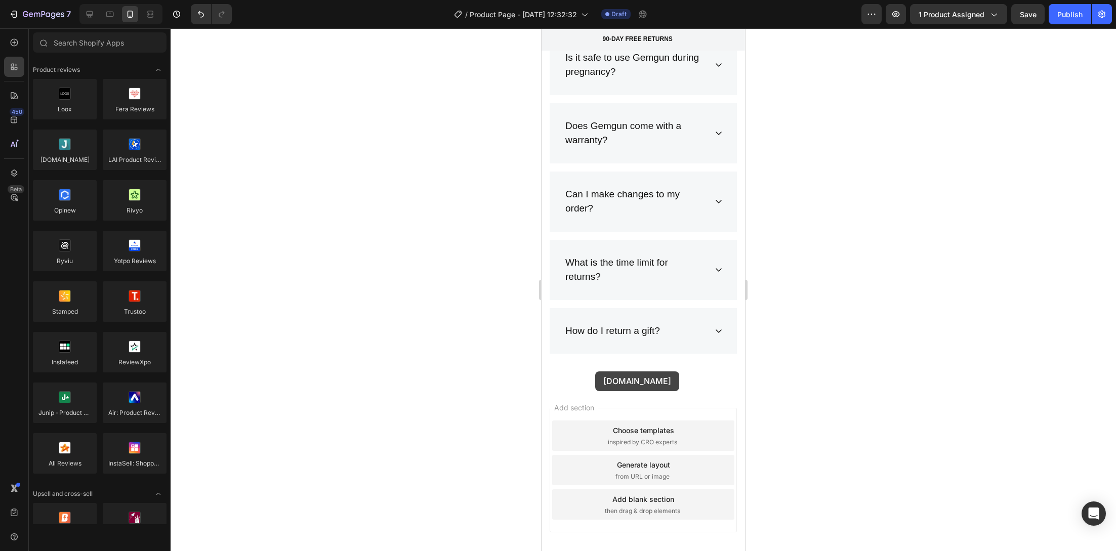
scroll to position [4531, 0]
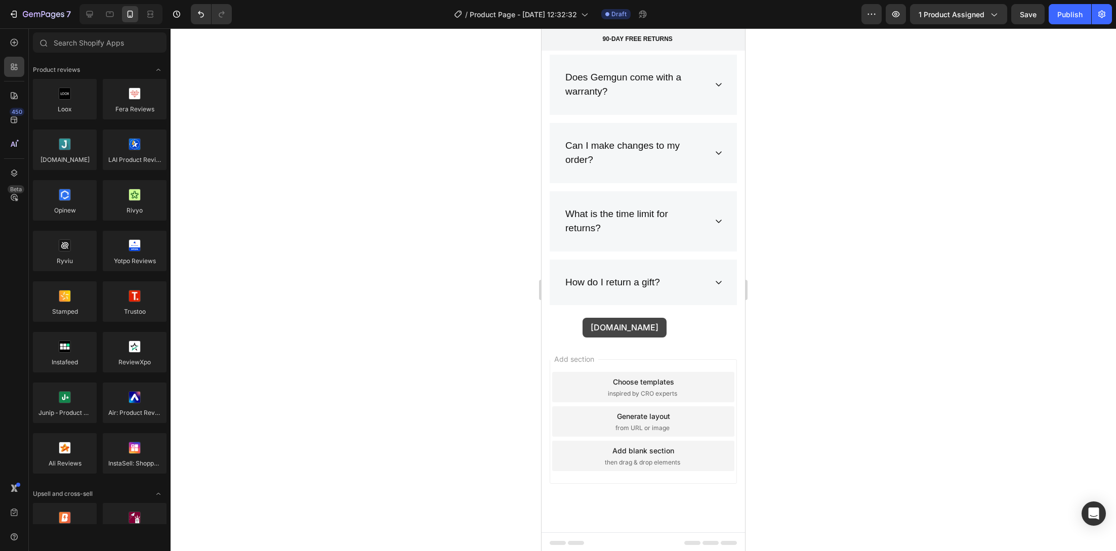
drag, startPoint x: 613, startPoint y: 170, endPoint x: 582, endPoint y: 314, distance: 147.5
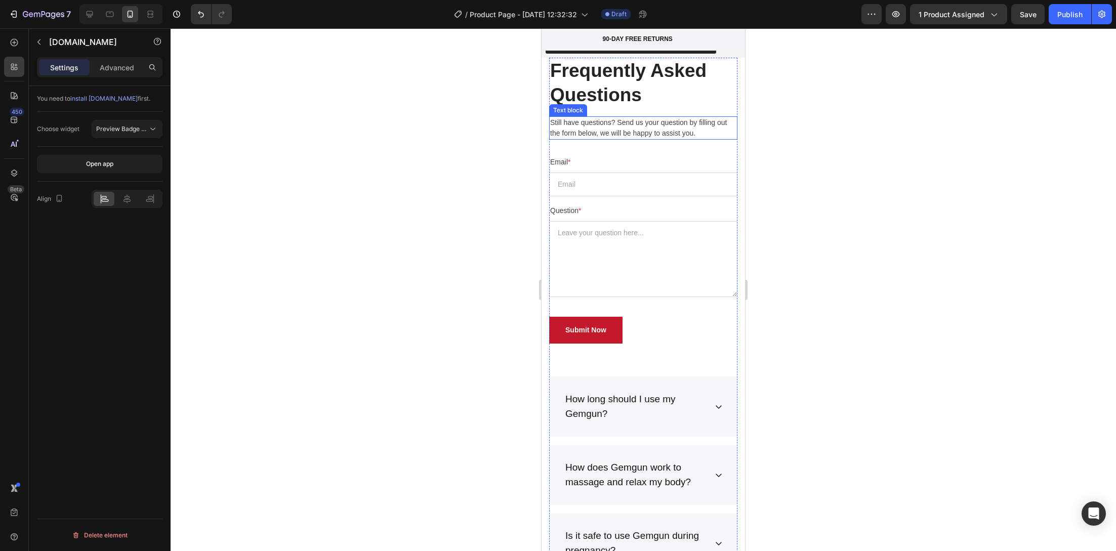
scroll to position [3804, 0]
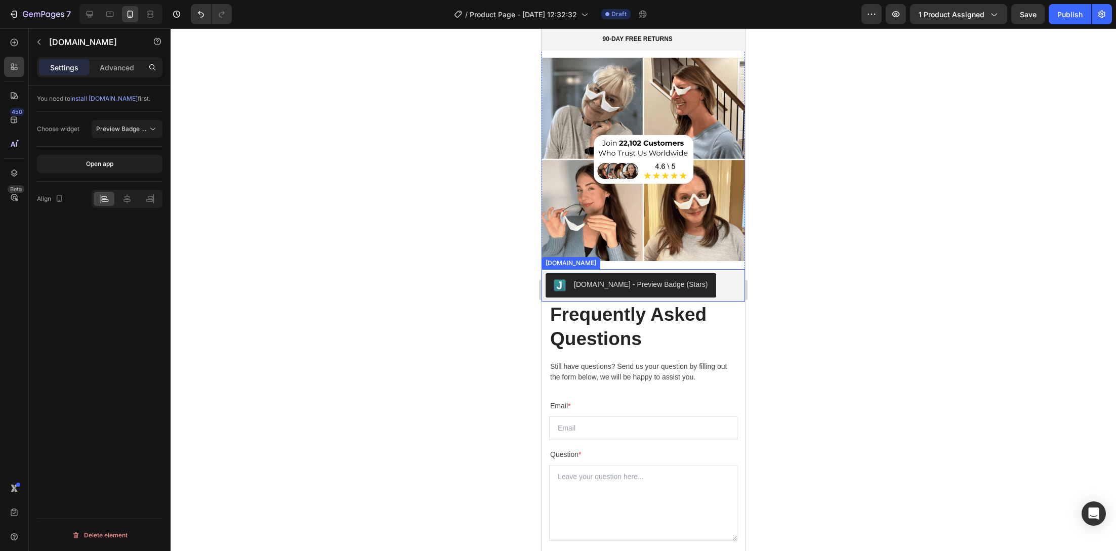
click at [647, 279] on div "[DOMAIN_NAME] - Preview Badge (Stars)" at bounding box center [641, 284] width 134 height 11
click at [130, 196] on icon at bounding box center [127, 199] width 10 height 10
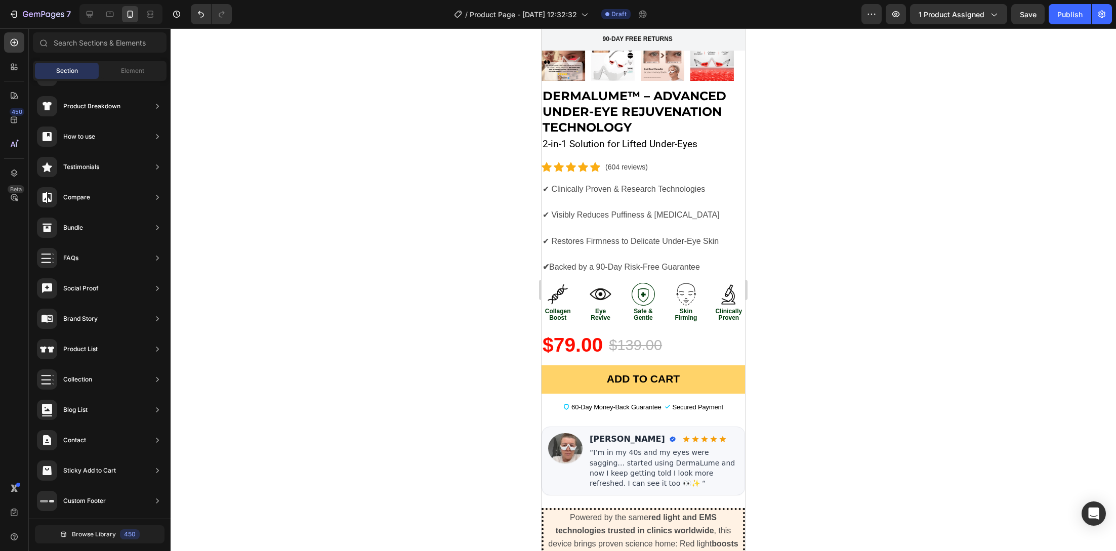
scroll to position [250, 0]
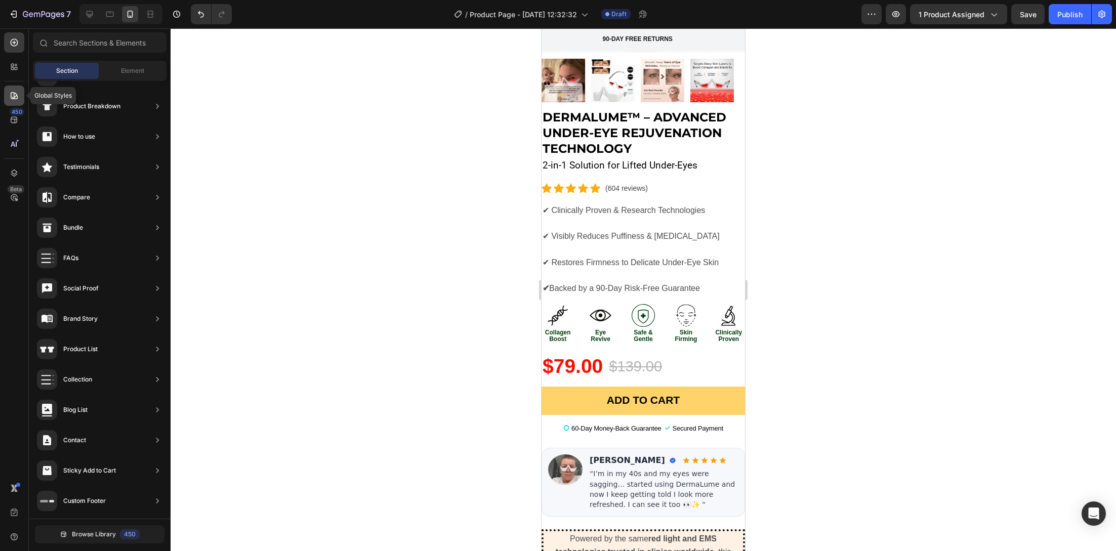
click at [11, 93] on icon at bounding box center [14, 95] width 7 height 7
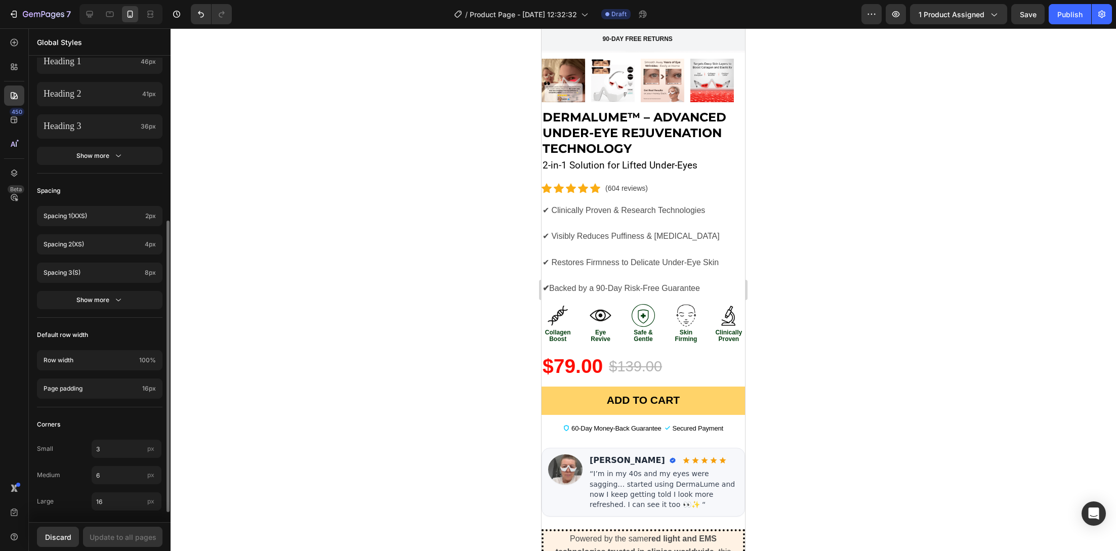
scroll to position [0, 0]
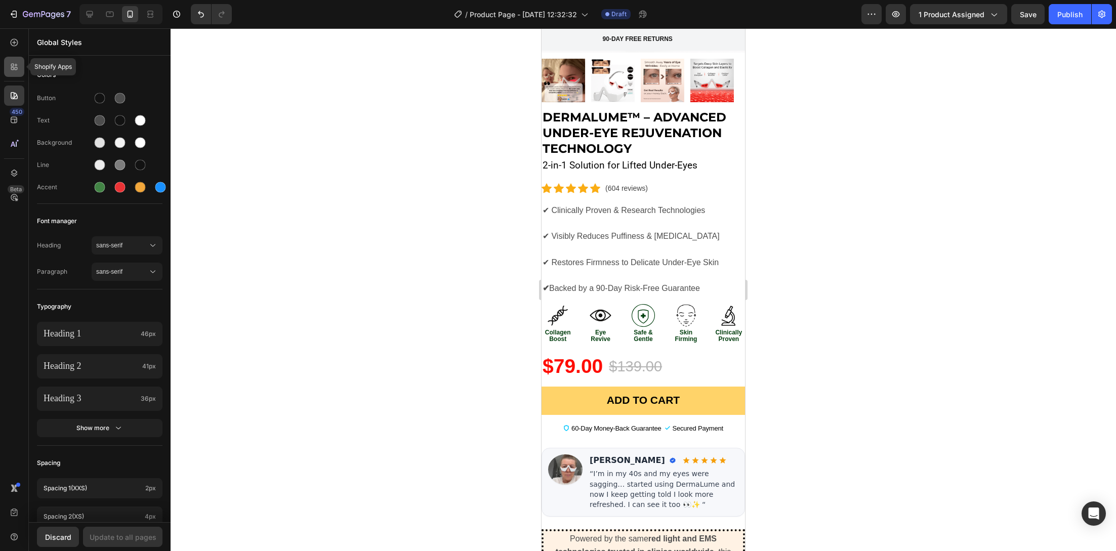
click at [10, 58] on div at bounding box center [14, 67] width 20 height 20
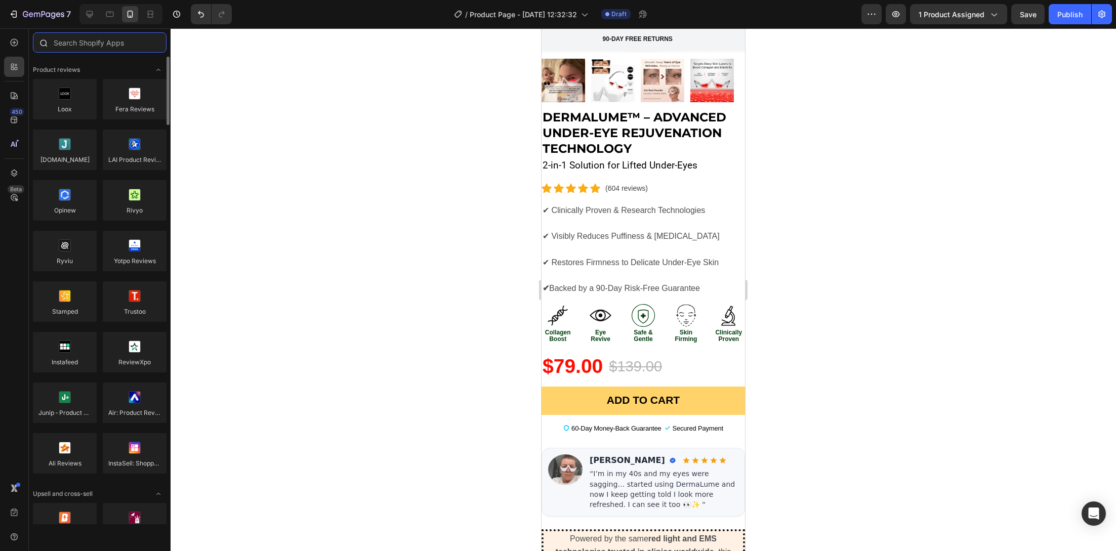
click at [114, 49] on input "text" at bounding box center [100, 42] width 134 height 20
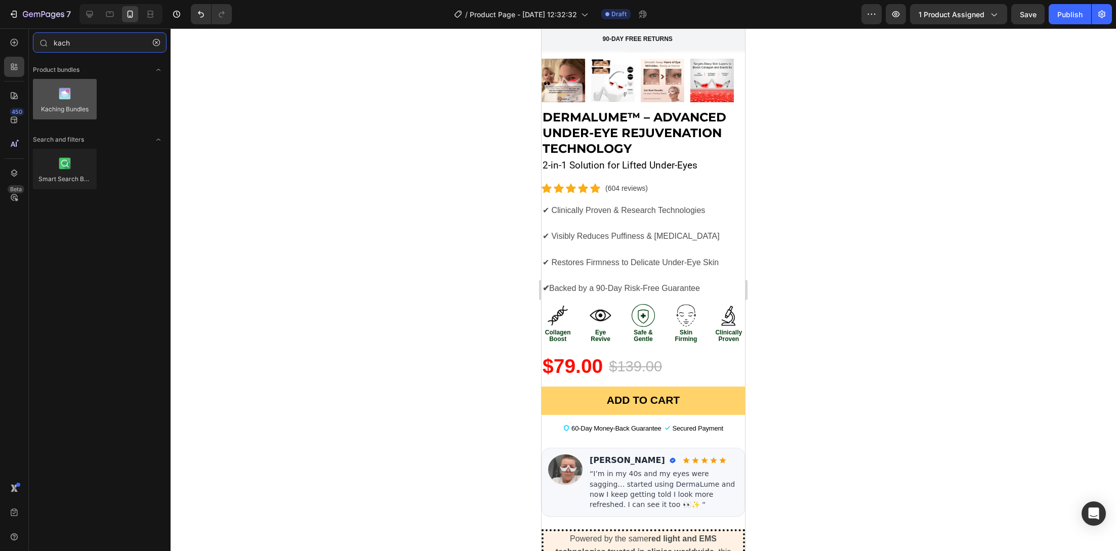
type input "kach"
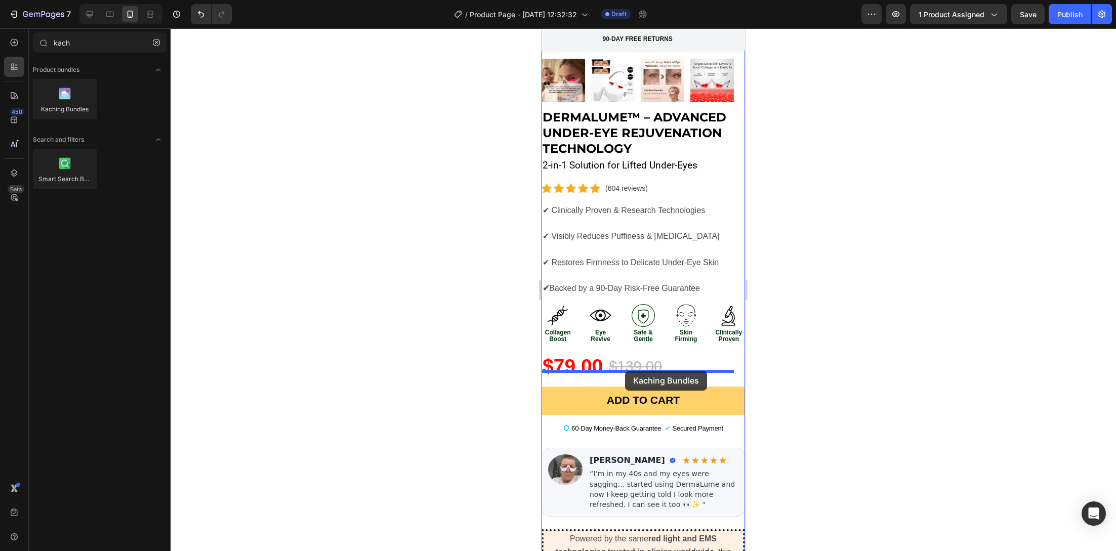
drag, startPoint x: 615, startPoint y: 132, endPoint x: 625, endPoint y: 371, distance: 239.0
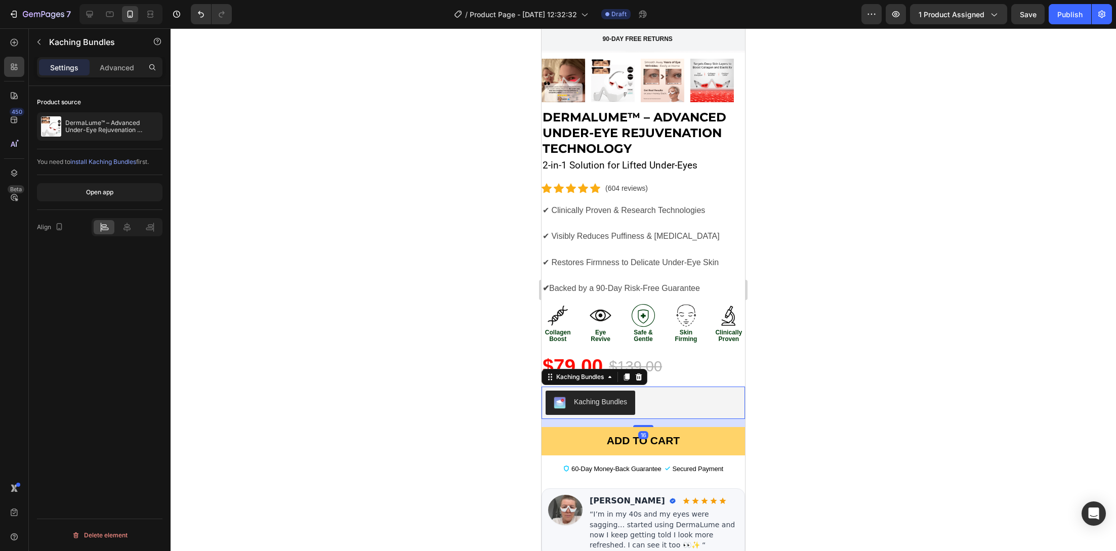
click at [315, 339] on div at bounding box center [643, 289] width 945 height 523
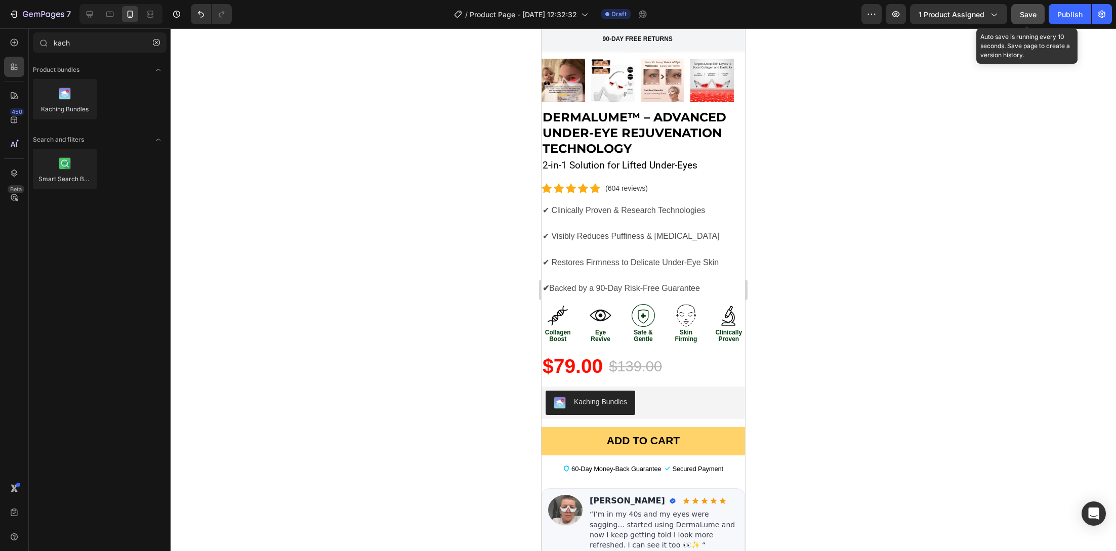
click at [1029, 22] on button "Save" at bounding box center [1027, 14] width 33 height 20
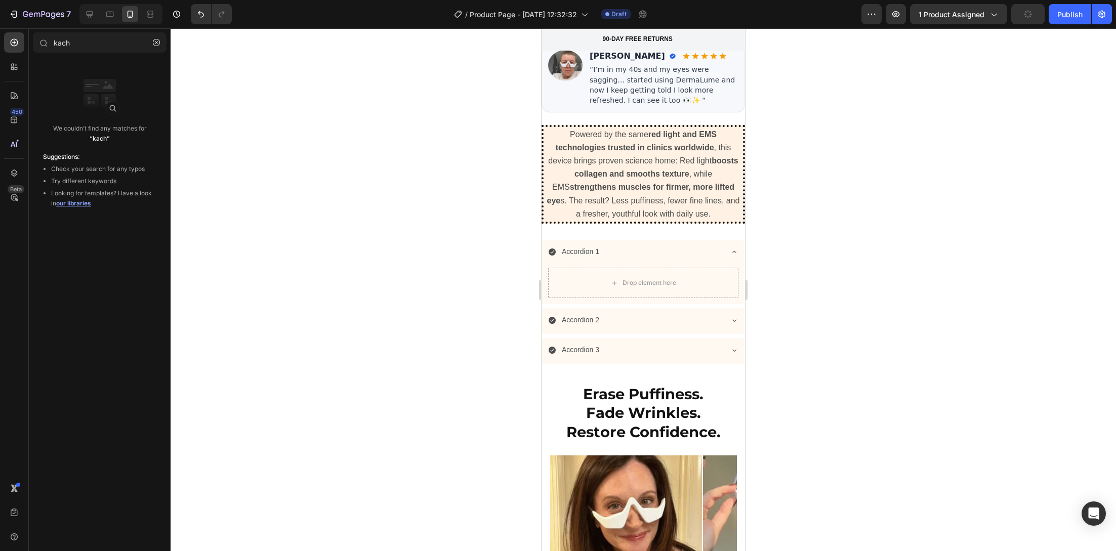
scroll to position [718, 0]
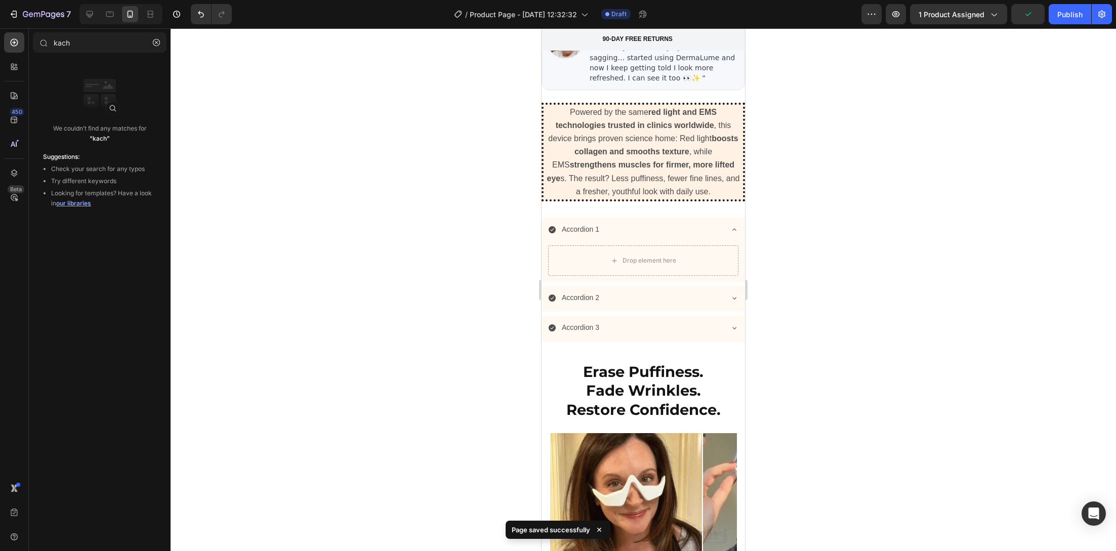
drag, startPoint x: 739, startPoint y: 114, endPoint x: 1327, endPoint y: 372, distance: 642.4
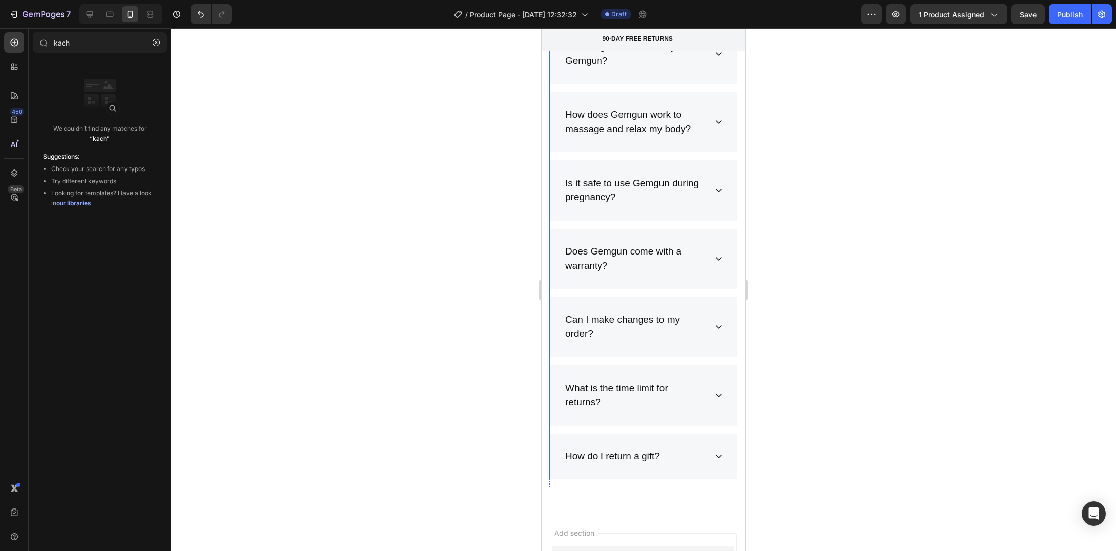
scroll to position [3975, 0]
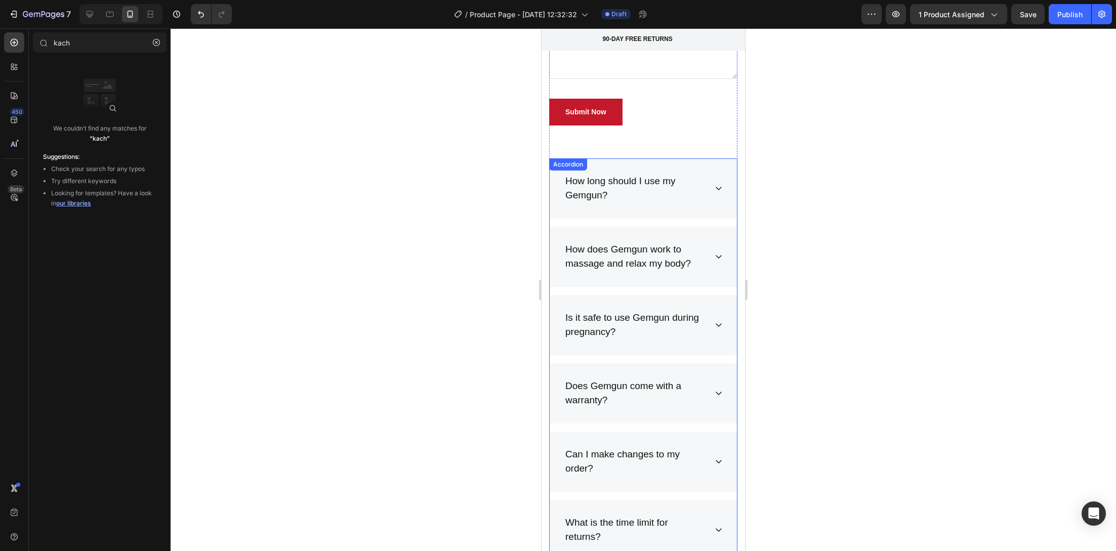
click at [608, 200] on div "How long should I use my Gemgun?" at bounding box center [635, 189] width 143 height 32
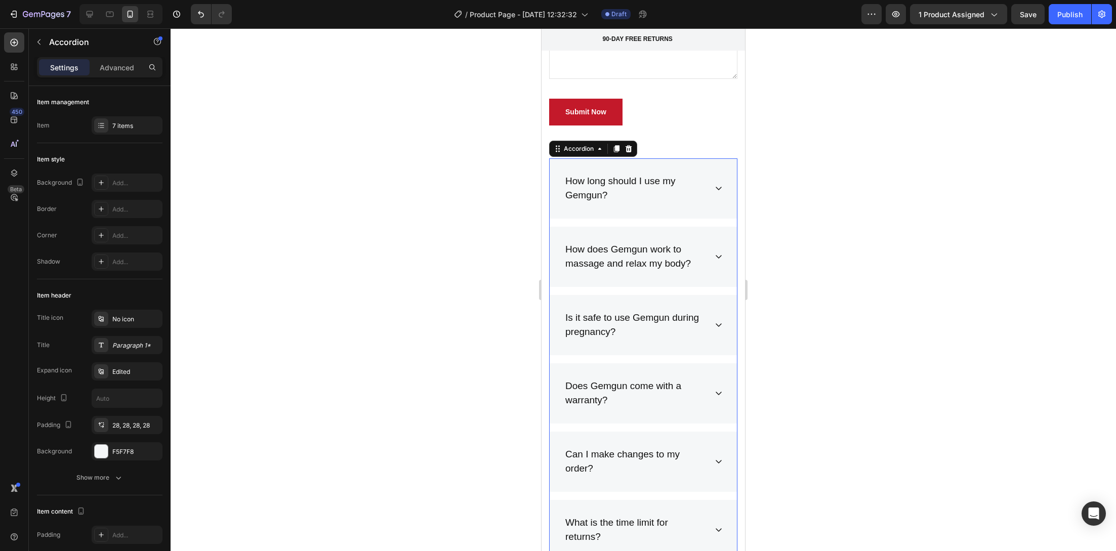
click at [607, 195] on div "How long should I use my Gemgun?" at bounding box center [635, 189] width 143 height 32
click at [607, 195] on p "How long should I use my Gemgun?" at bounding box center [635, 188] width 140 height 29
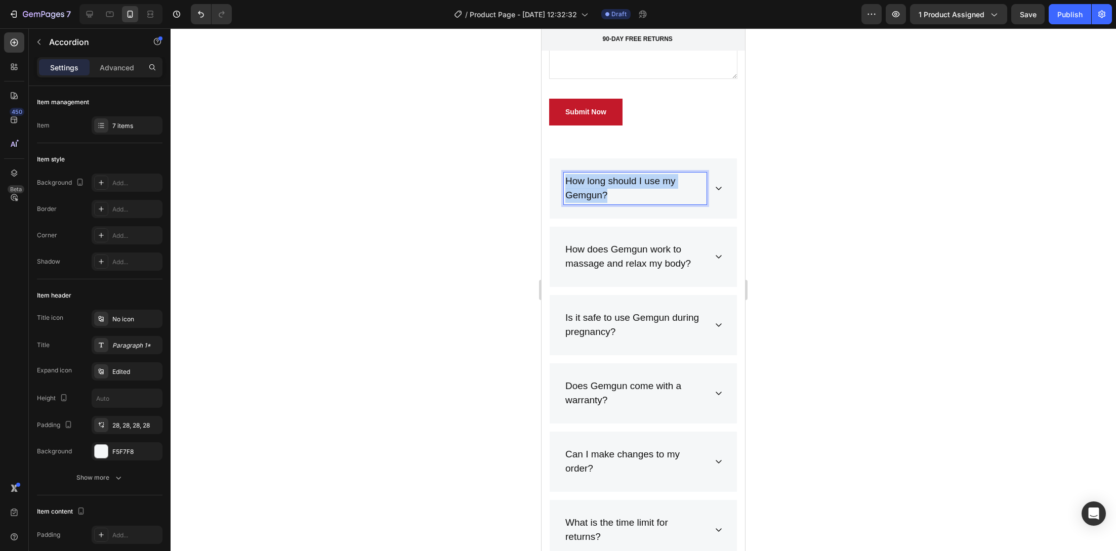
click at [607, 195] on p "How long should I use my Gemgun?" at bounding box center [635, 188] width 140 height 29
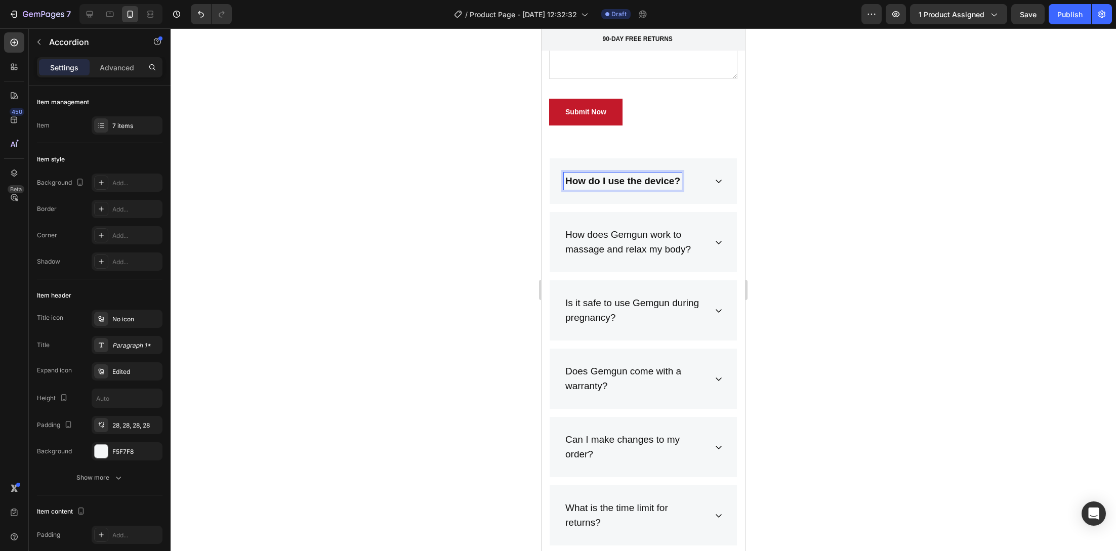
click at [714, 182] on icon at bounding box center [718, 181] width 8 height 8
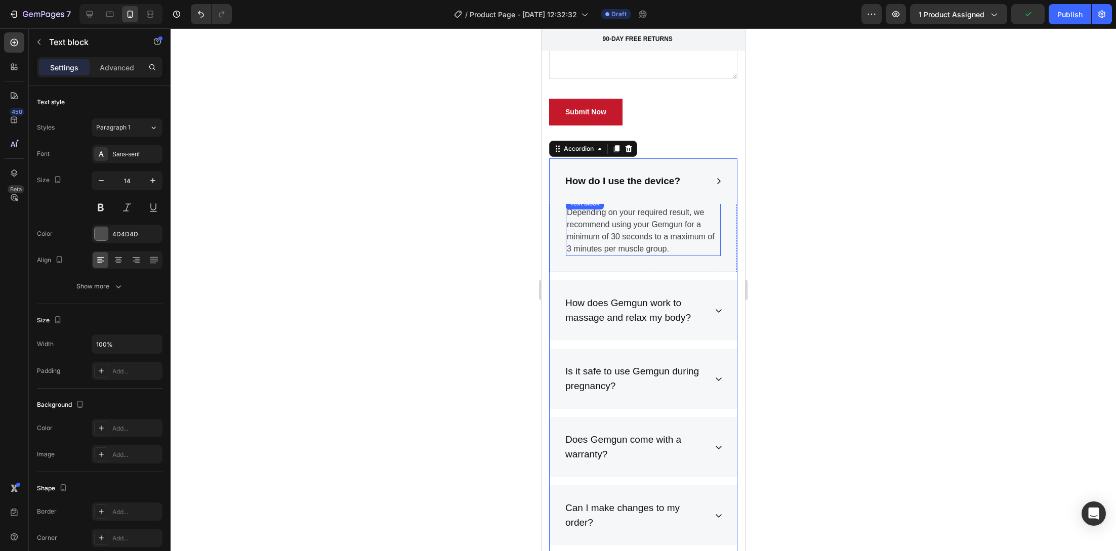
click at [658, 225] on p "Depending on your required result, we recommend using your Gemgun for a minimum…" at bounding box center [643, 230] width 153 height 49
click at [613, 245] on p "Simply put the glasses on clean skin, choose your preferred mode, and relax for…" at bounding box center [643, 230] width 153 height 49
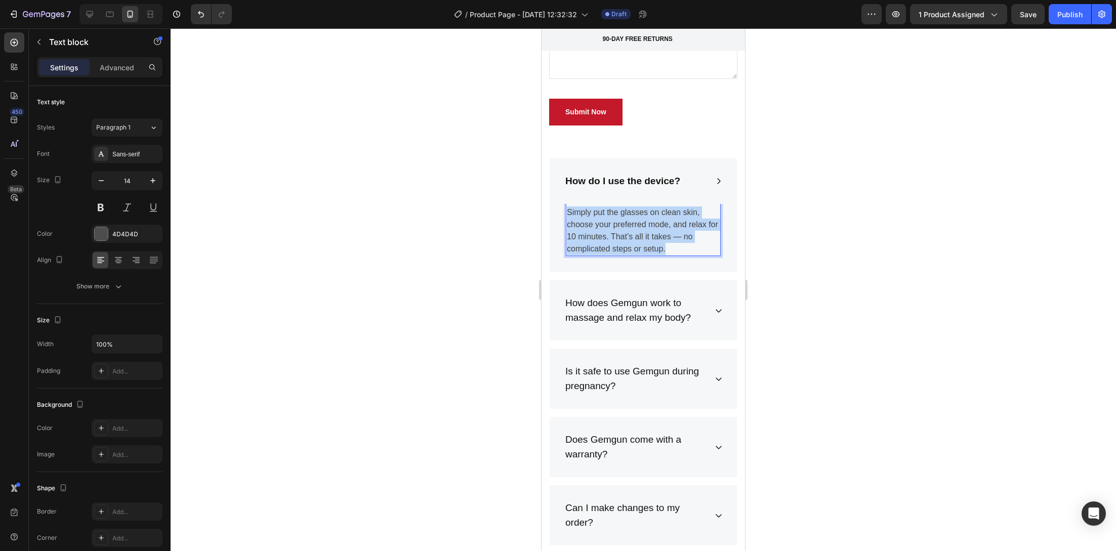
click at [613, 245] on p "Simply put the glasses on clean skin, choose your preferred mode, and relax for…" at bounding box center [643, 230] width 153 height 49
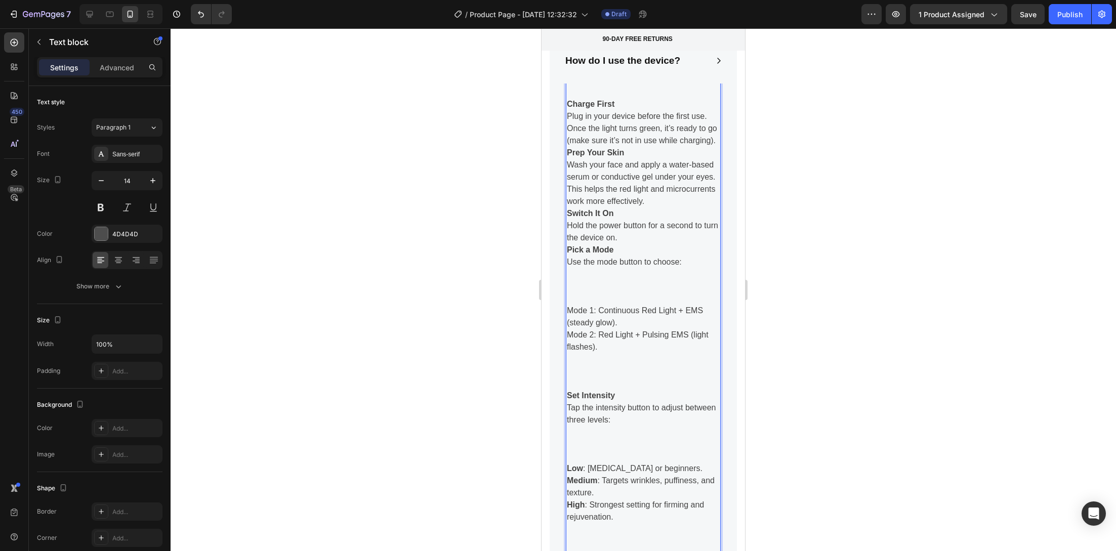
scroll to position [4094, 0]
click at [648, 144] on p "Plug in your device before the first use. Once the light turns green, it’s read…" at bounding box center [643, 129] width 153 height 36
click at [646, 148] on p "Plug in your device before the first use. Once the light turns green, it’s read…" at bounding box center [643, 129] width 153 height 36
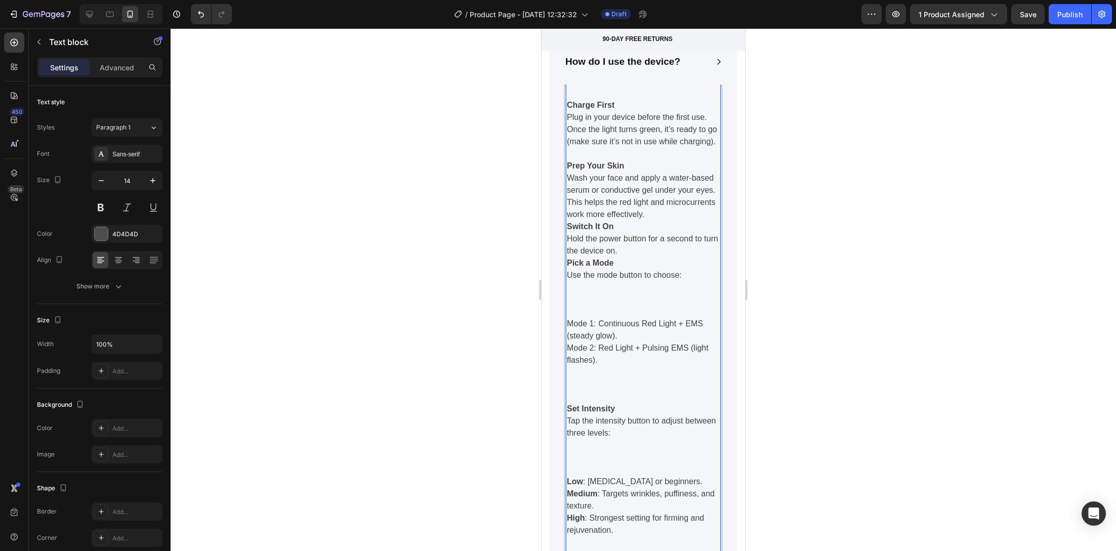
click at [638, 233] on p "Switch It On" at bounding box center [643, 227] width 153 height 12
click at [699, 221] on p "Wash your face and apply a water-based serum or conductive gel under your eyes.…" at bounding box center [643, 196] width 153 height 49
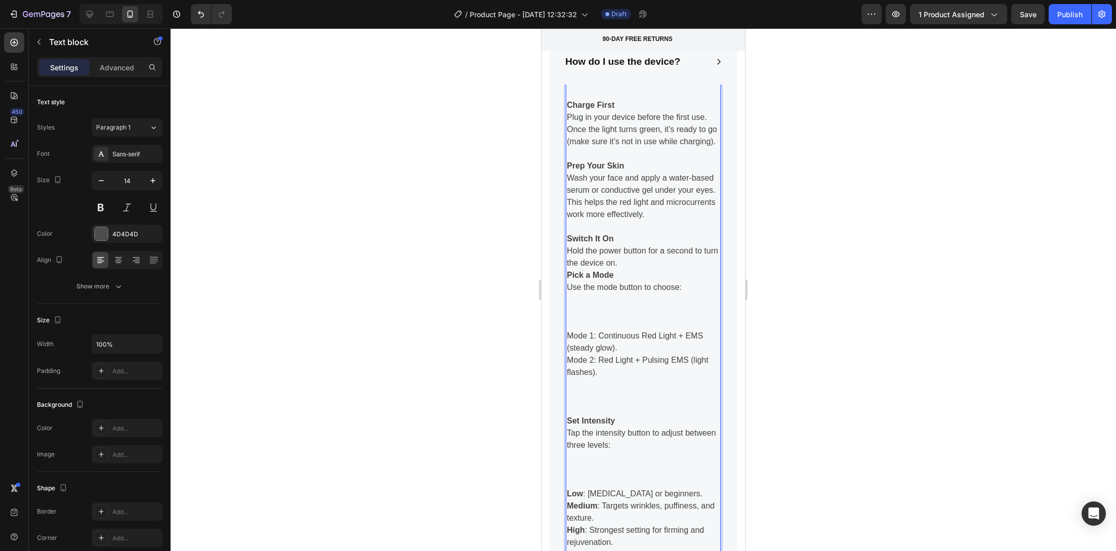
click at [662, 269] on p "Hold the power button for a second to turn the device on." at bounding box center [643, 257] width 153 height 24
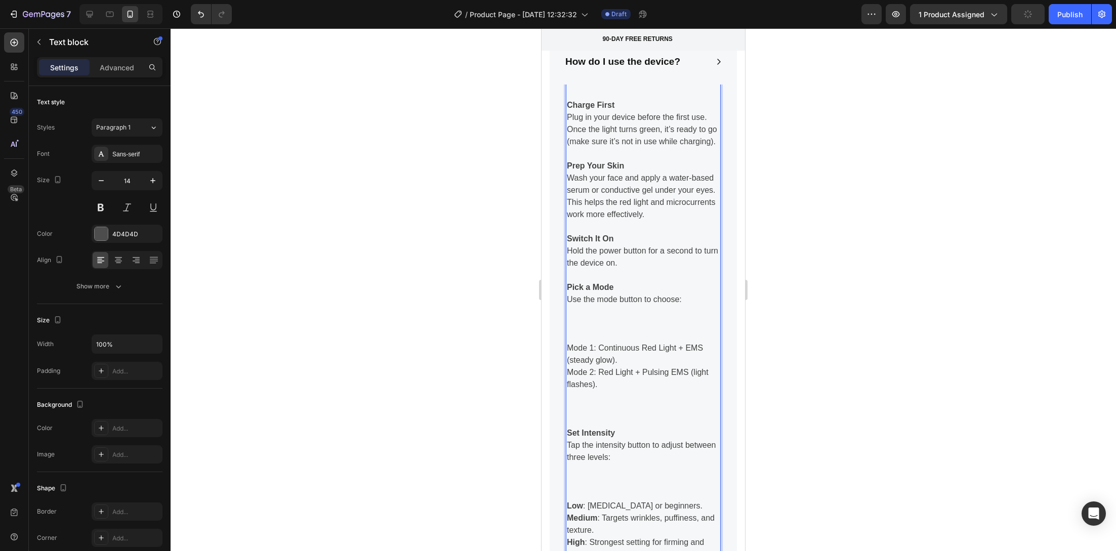
click at [628, 342] on p "Rich Text Editor. Editing area: main" at bounding box center [643, 336] width 153 height 12
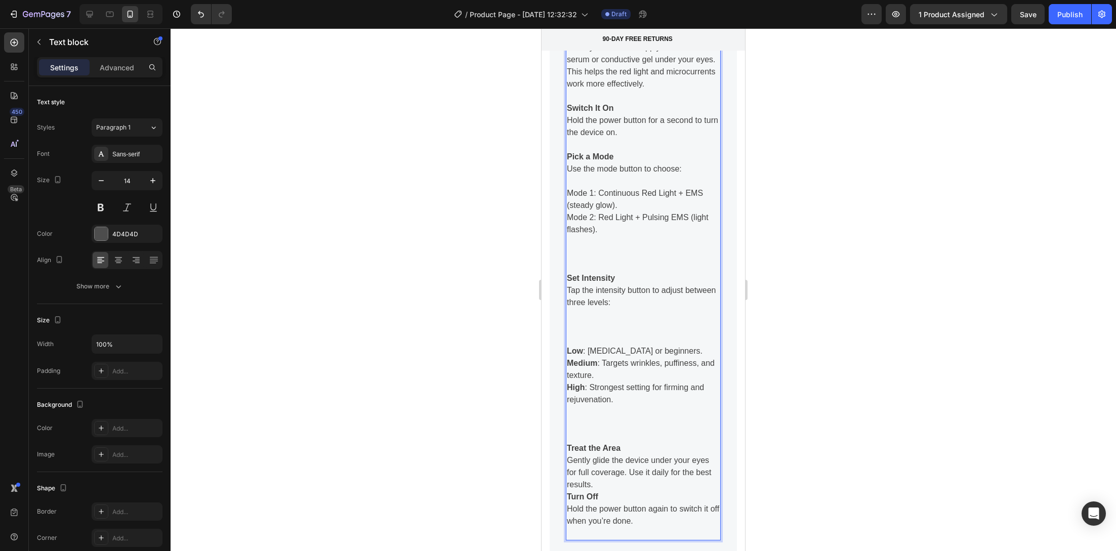
scroll to position [4323, 0]
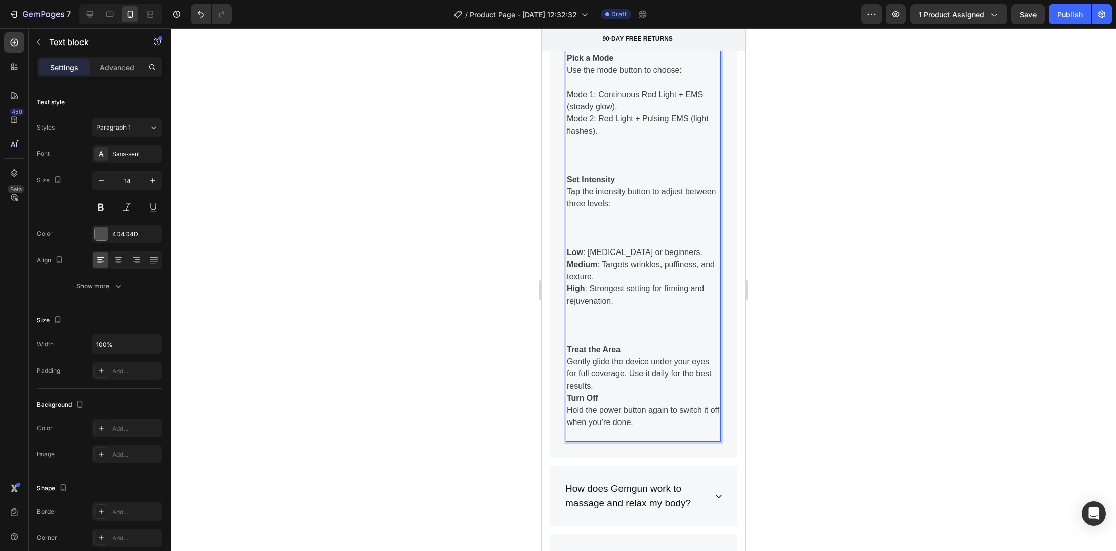
click at [579, 174] on p "Rich Text Editor. Editing area: main" at bounding box center [643, 167] width 153 height 12
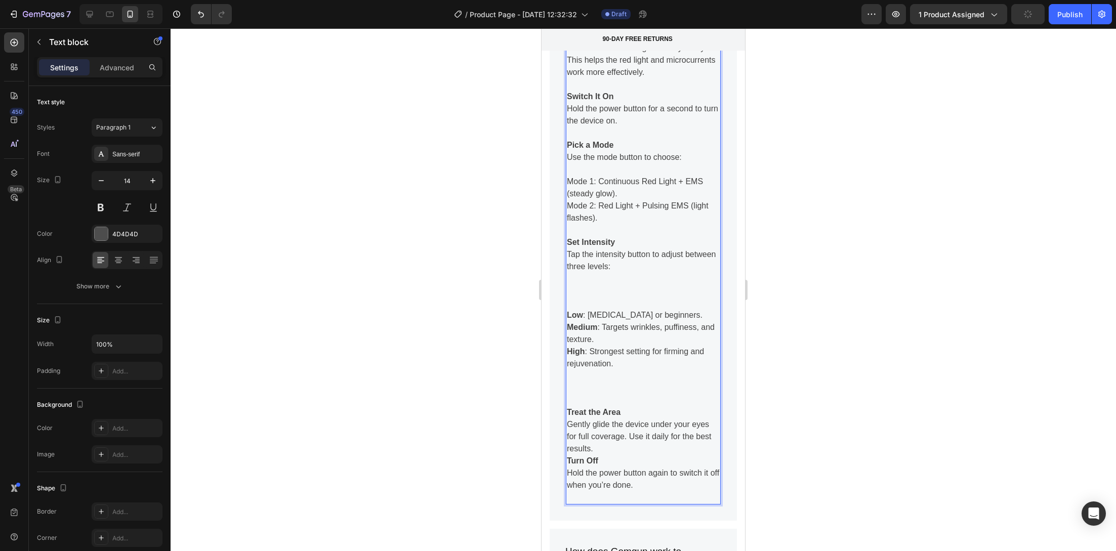
scroll to position [4235, 0]
click at [599, 310] on p "Rich Text Editor. Editing area: main" at bounding box center [643, 304] width 153 height 12
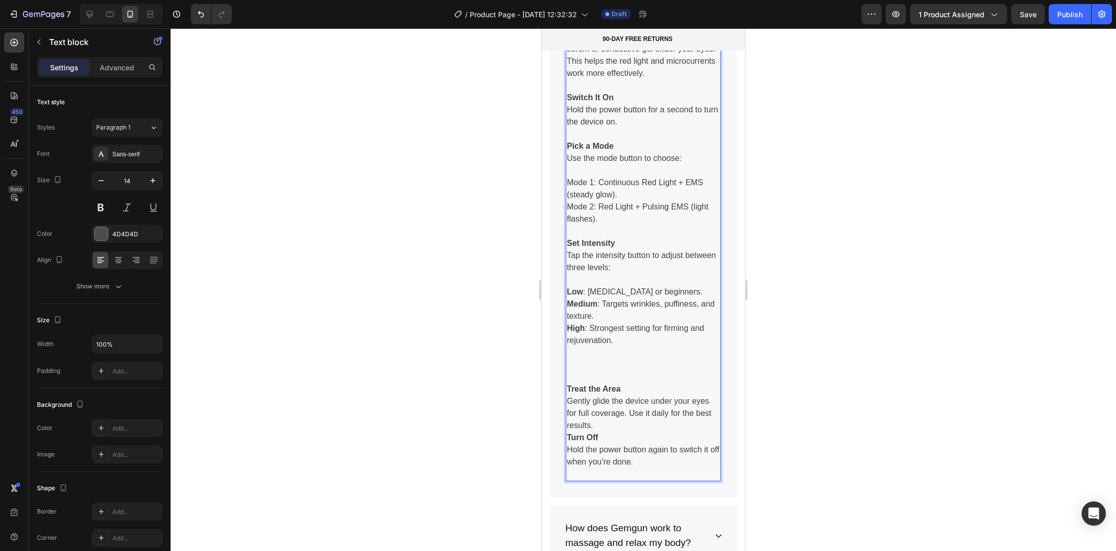
click at [590, 383] on p "Rich Text Editor. Editing area: main" at bounding box center [643, 377] width 153 height 12
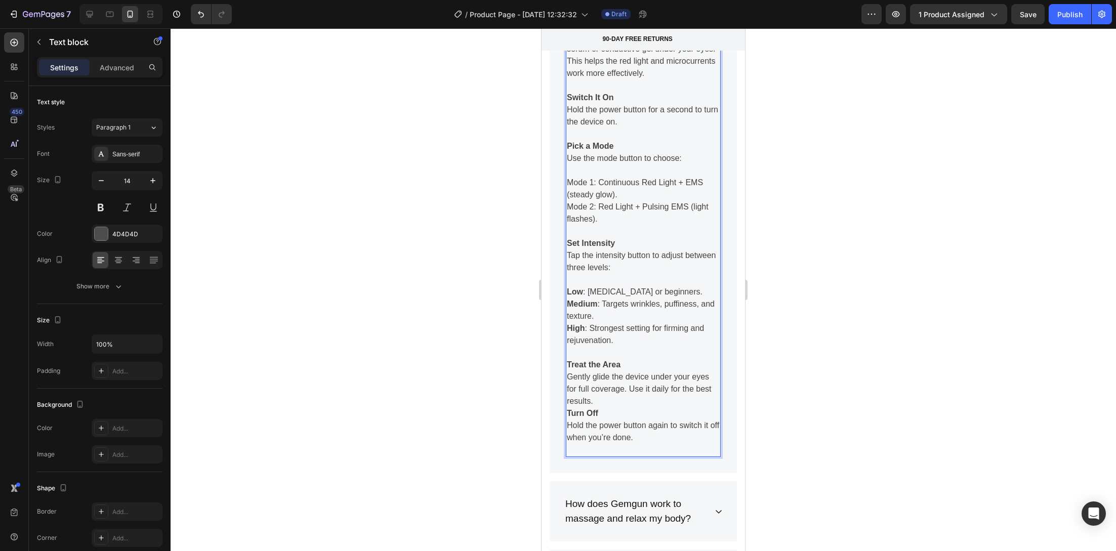
click at [644, 407] on p "Gently glide the device under your eyes for full coverage. Use it daily for the…" at bounding box center [643, 389] width 153 height 36
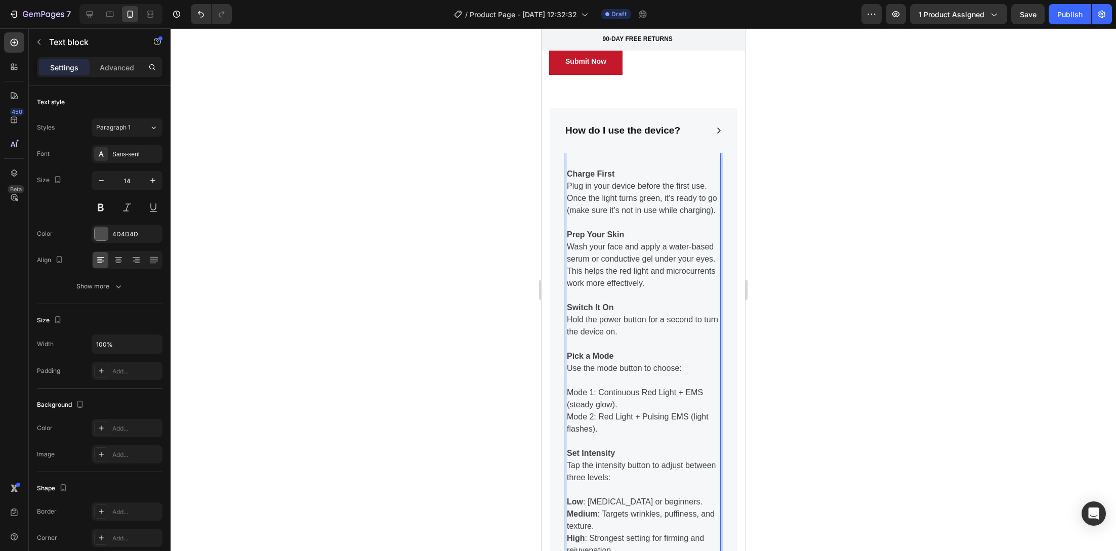
scroll to position [4024, 0]
click at [697, 134] on div "How do I use the device?" at bounding box center [643, 132] width 187 height 46
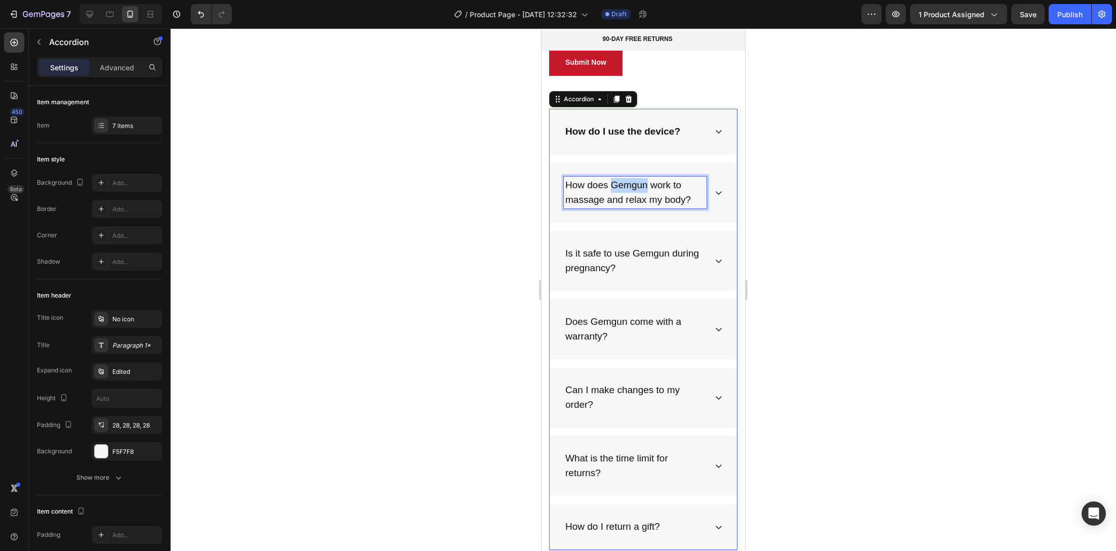
click at [612, 188] on p "How does Gemgun work to massage and relax my body?" at bounding box center [635, 192] width 140 height 29
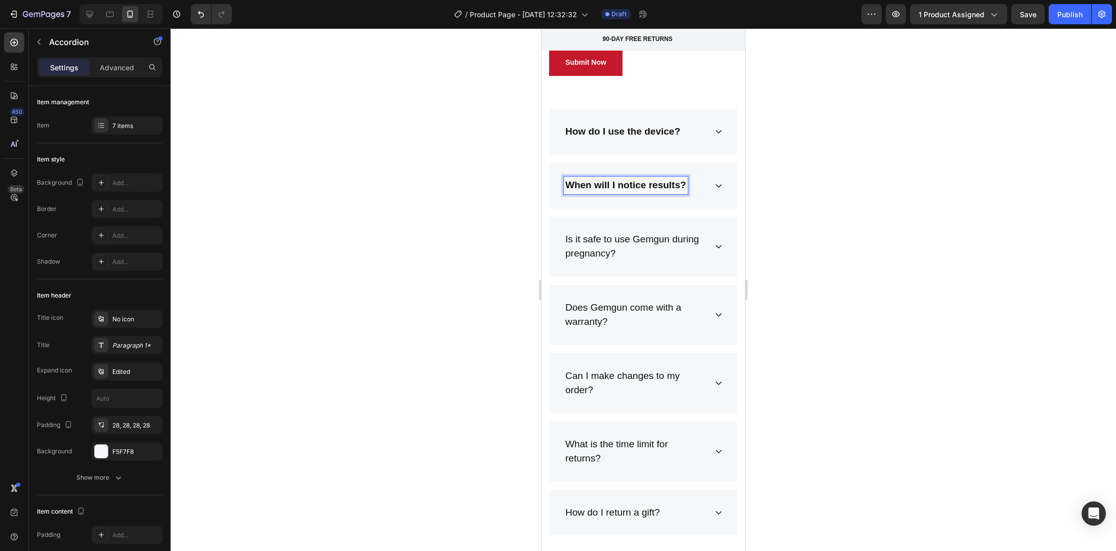
click at [699, 189] on div "When will I notice results?" at bounding box center [643, 185] width 187 height 46
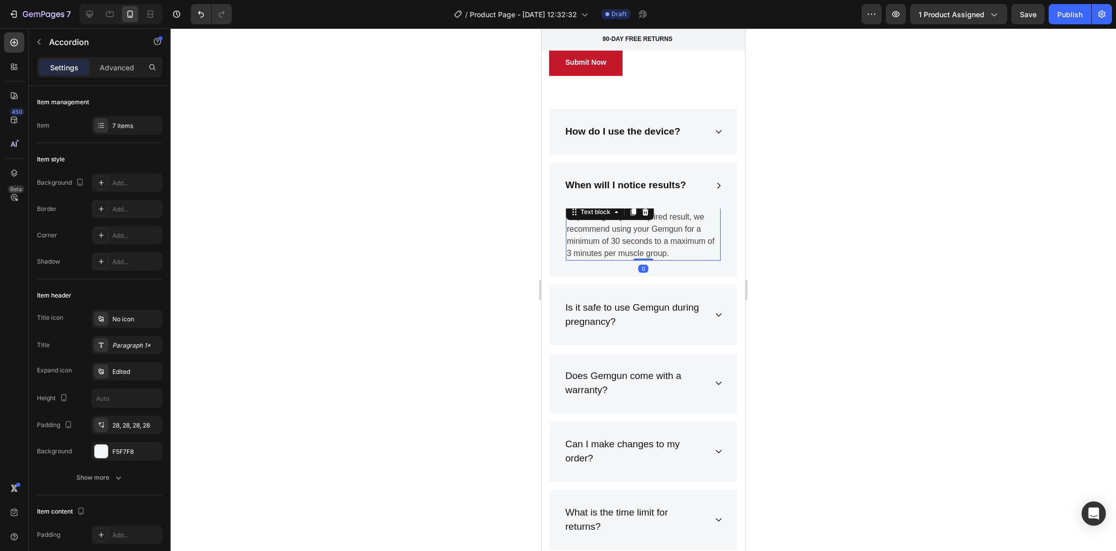
click at [658, 232] on p "Depending on your required result, we recommend using your Gemgun for a minimum…" at bounding box center [643, 235] width 153 height 49
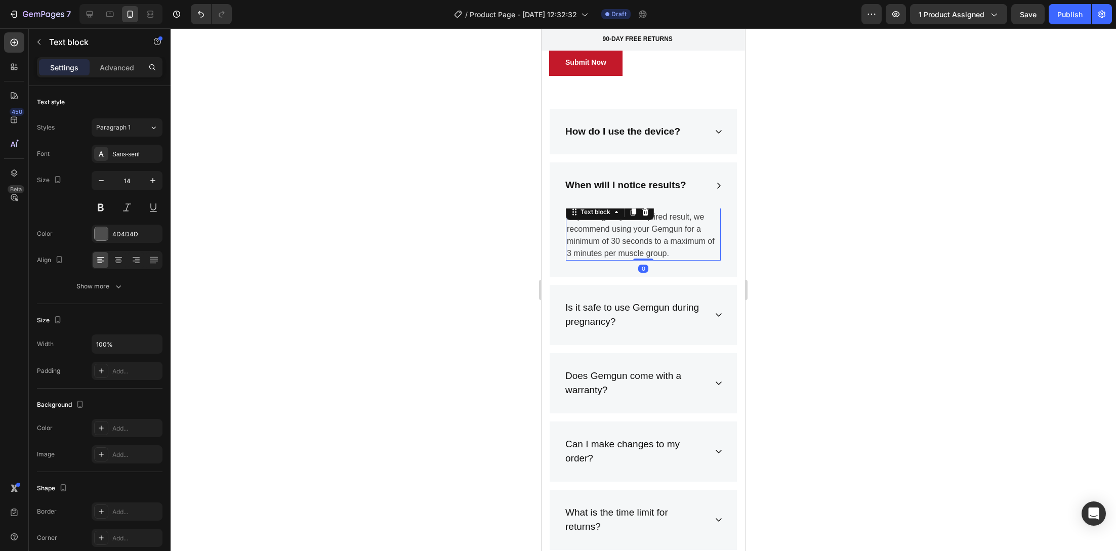
click at [658, 232] on p "Depending on your required result, we recommend using your Gemgun for a minimum…" at bounding box center [643, 235] width 153 height 49
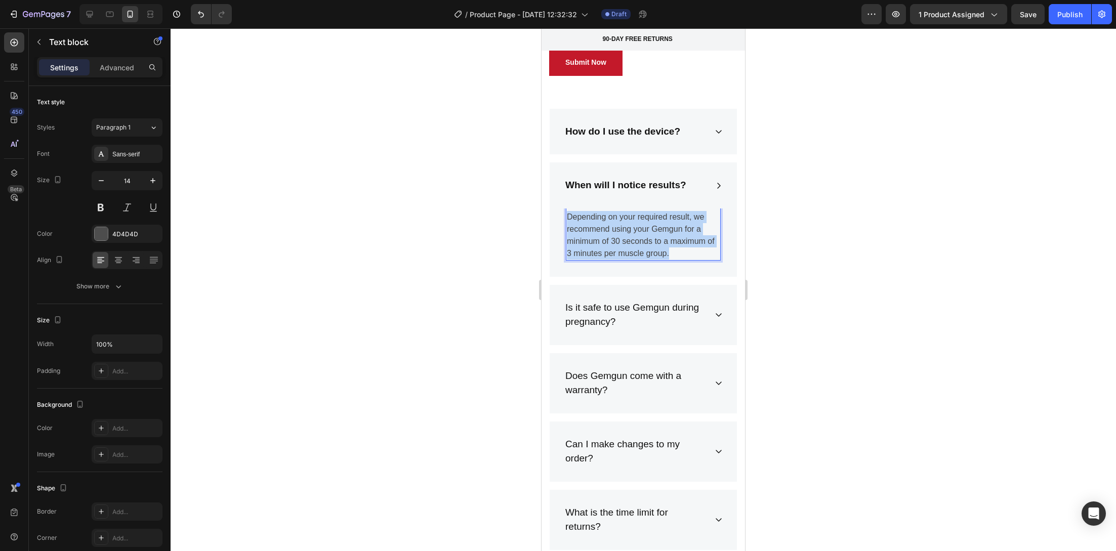
click at [658, 232] on p "Depending on your required result, we recommend using your Gemgun for a minimum…" at bounding box center [643, 235] width 153 height 49
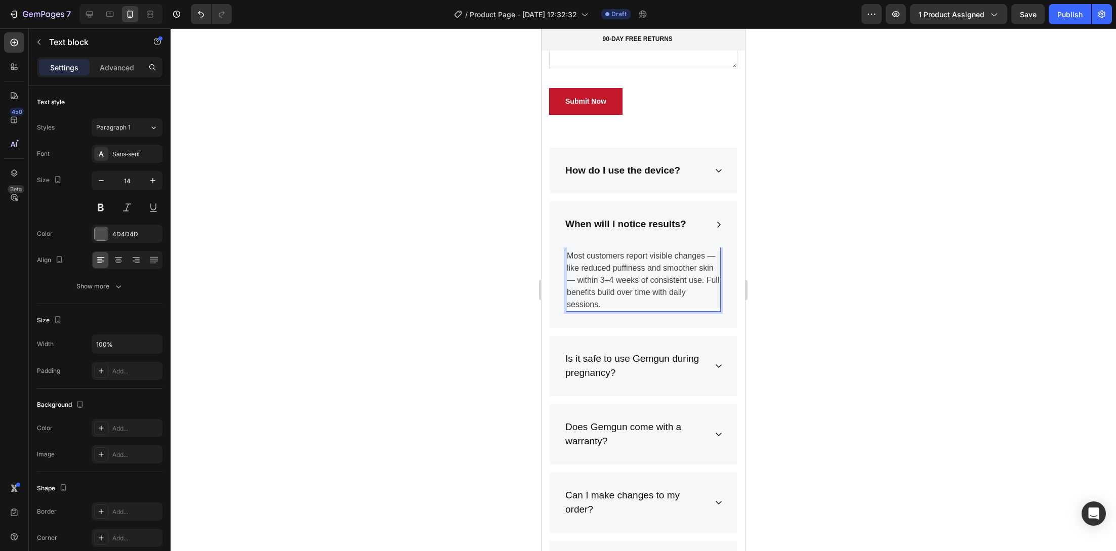
scroll to position [3951, 0]
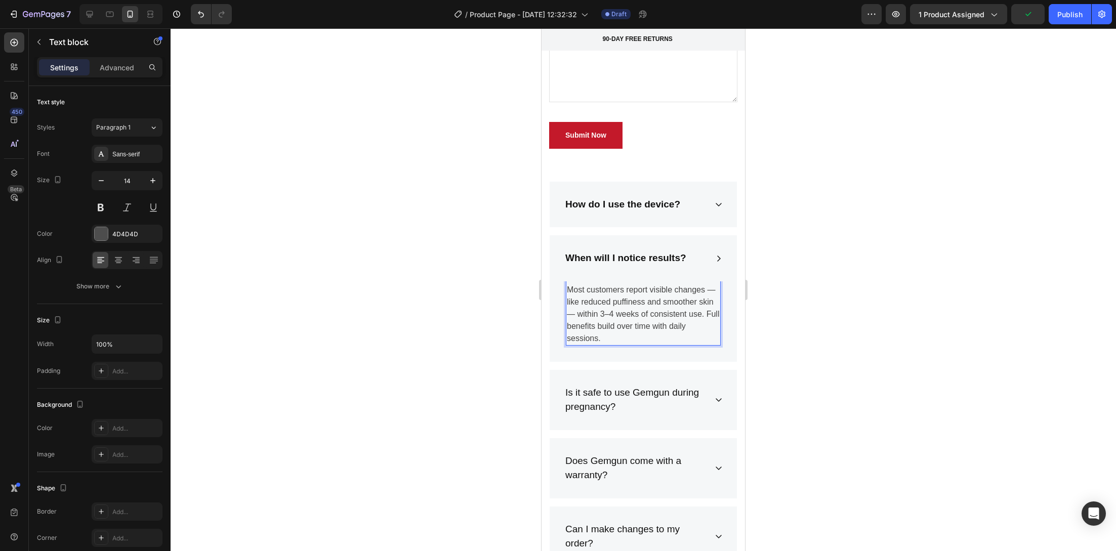
click at [576, 300] on p "Most customers report visible changes — like reduced puffiness and smoother ski…" at bounding box center [643, 314] width 153 height 61
click at [592, 316] on p "Most customers report visible changes like reduced puffiness and smoother skin …" at bounding box center [643, 314] width 153 height 61
click at [615, 314] on p "Most customers report visible changes like reduced puffiness and smoother skin …" at bounding box center [643, 314] width 153 height 61
click at [611, 311] on p "Most customers report visible changes like reduced puffiness and smoother skin …" at bounding box center [643, 314] width 153 height 61
click at [674, 396] on p "Is it safe to use Gemgun during pregnancy?" at bounding box center [635, 400] width 140 height 29
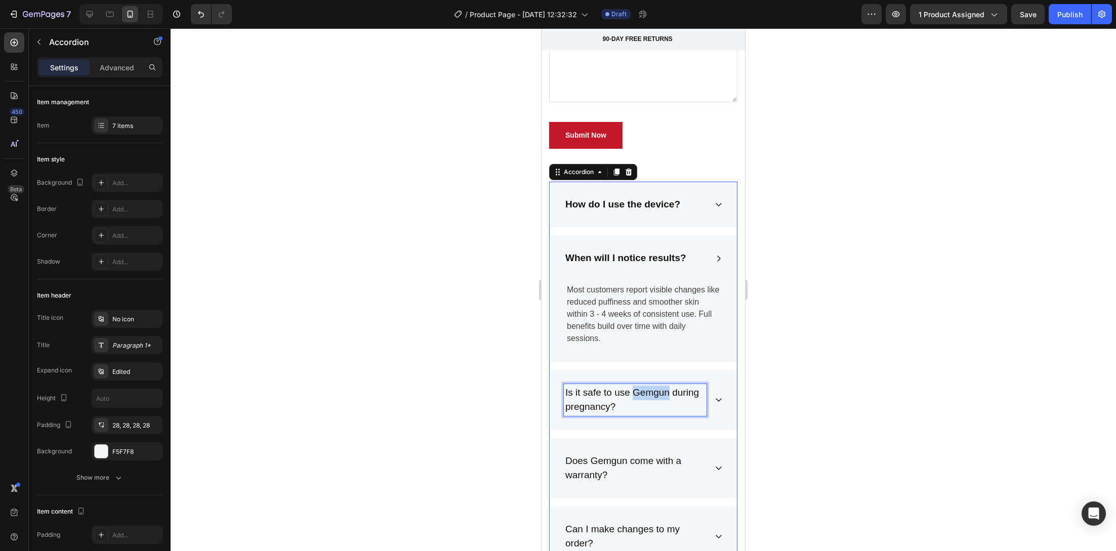
click at [636, 391] on p "Is it safe to use Gemgun during pregnancy?" at bounding box center [635, 400] width 140 height 29
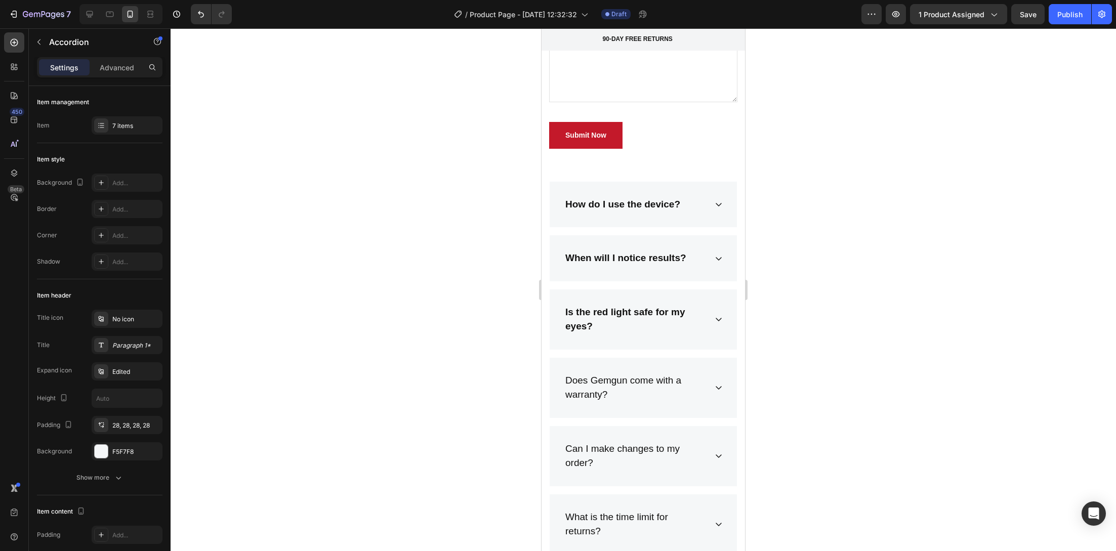
click at [704, 350] on div "Is the red light safe for my eyes?" at bounding box center [643, 319] width 187 height 60
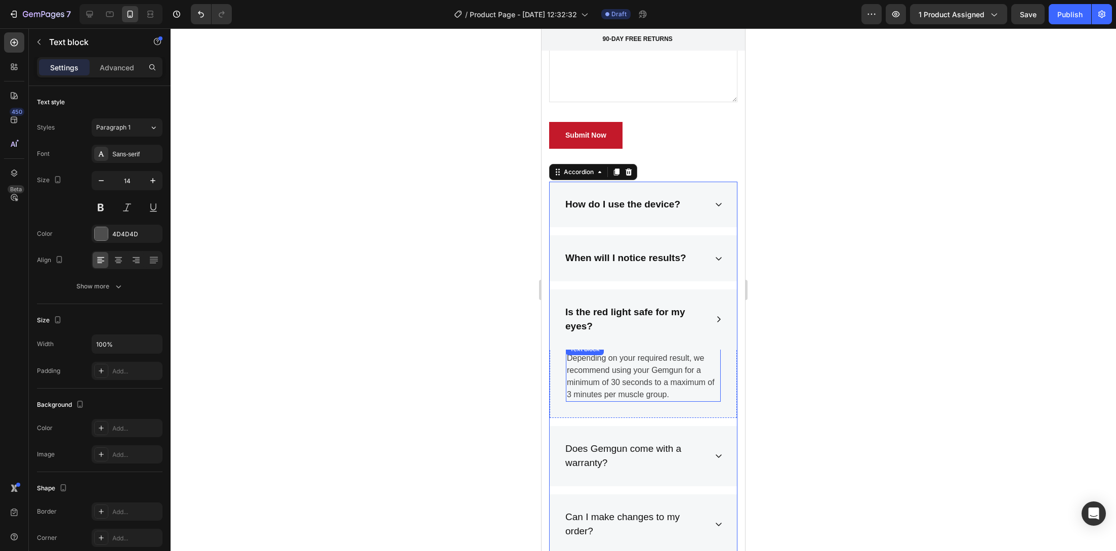
click at [575, 382] on p "Depending on your required result, we recommend using your Gemgun for a minimum…" at bounding box center [643, 376] width 153 height 49
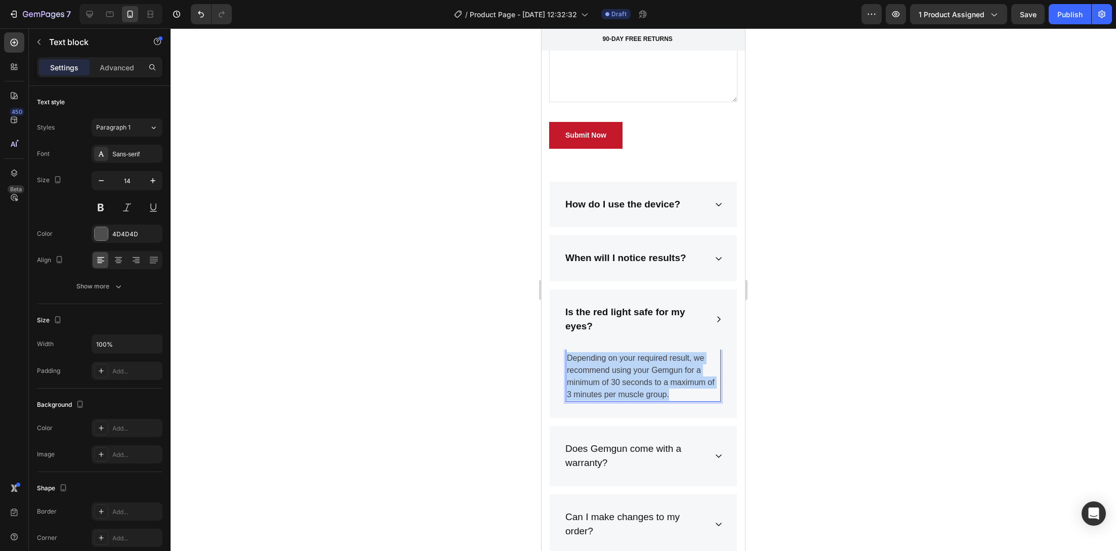
click at [575, 382] on p "Depending on your required result, we recommend using your Gemgun for a minimum…" at bounding box center [643, 376] width 153 height 49
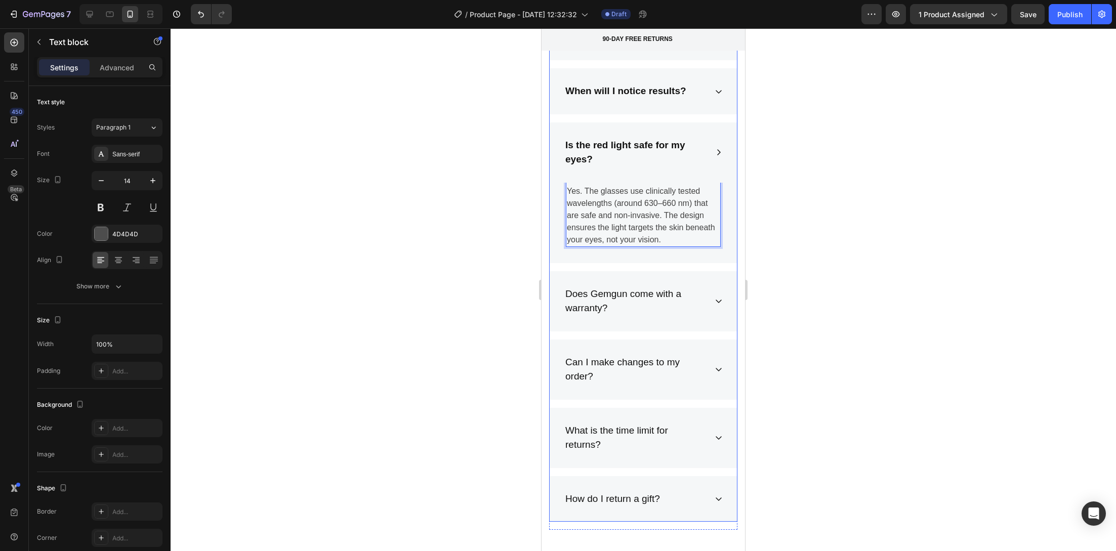
scroll to position [4135, 0]
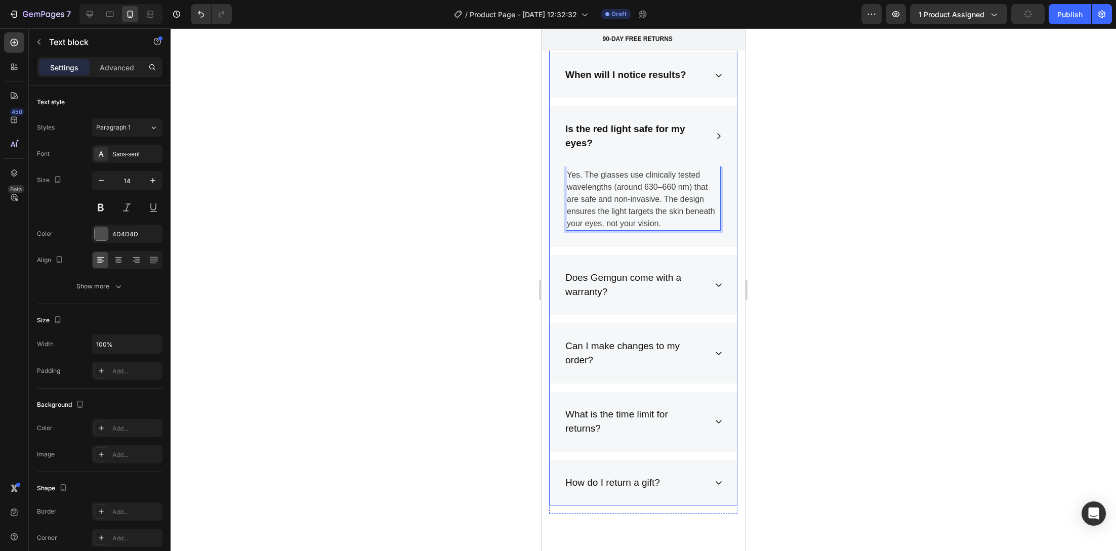
click at [718, 276] on div "Does Gemgun come with a warranty?" at bounding box center [643, 285] width 187 height 60
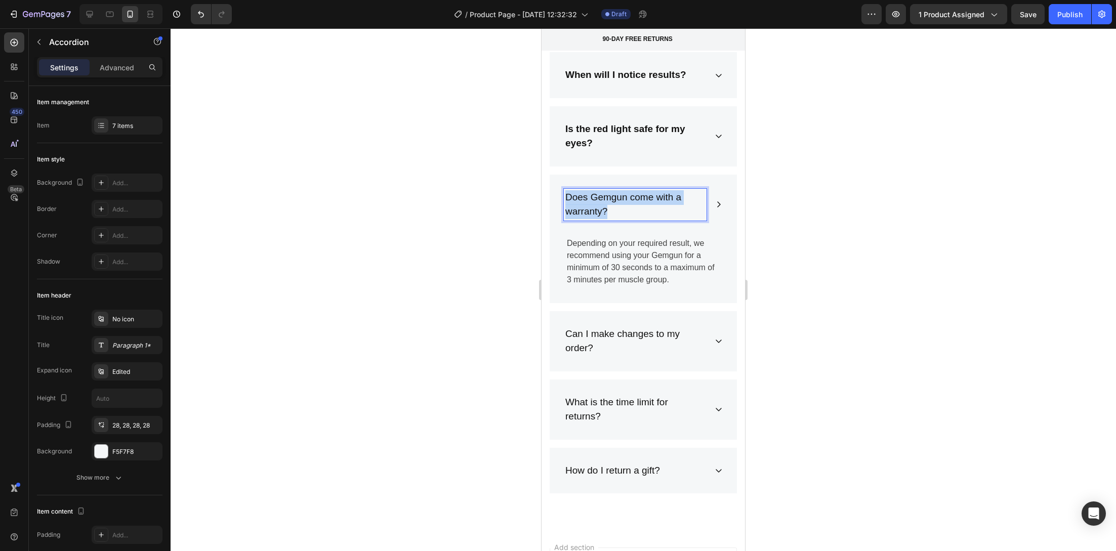
click at [613, 205] on p "Does Gemgun come with a warranty?" at bounding box center [635, 204] width 140 height 29
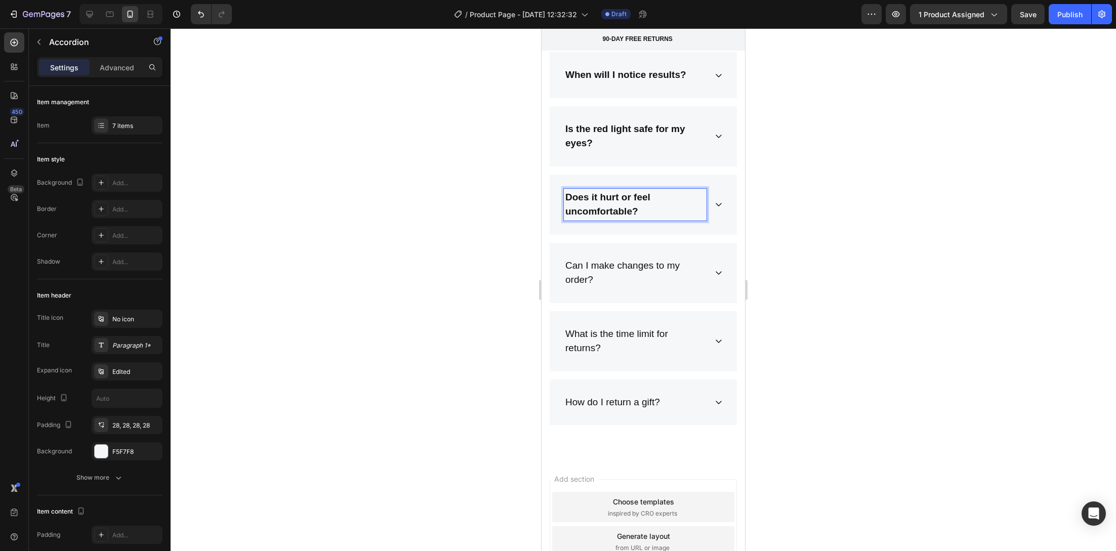
click at [712, 200] on div "Does it hurt or feel uncomfortable?" at bounding box center [643, 205] width 187 height 60
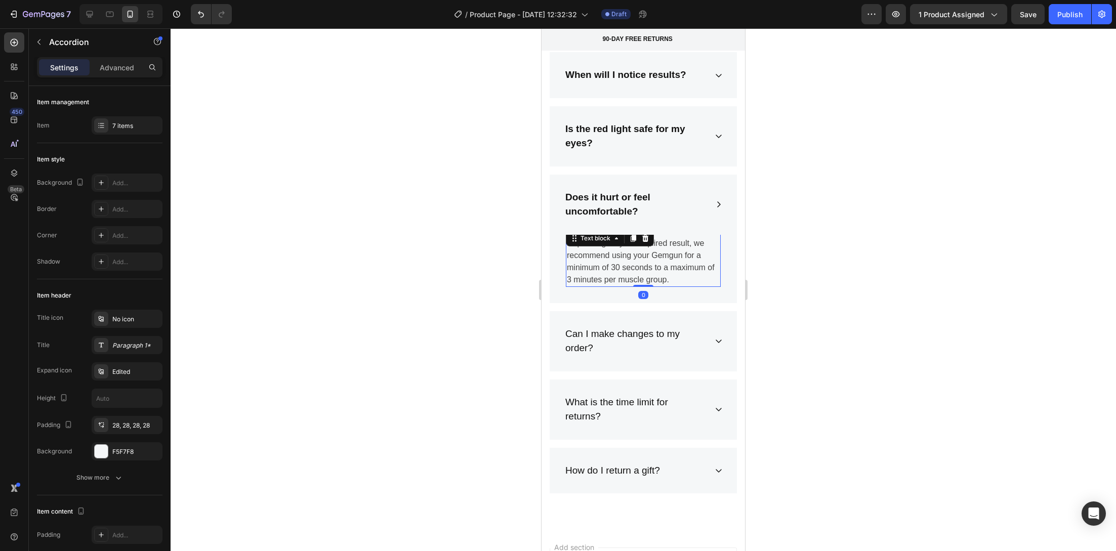
click at [651, 242] on div "Depending on your required result, we recommend using your Gemgun for a minimum…" at bounding box center [643, 257] width 155 height 59
click at [651, 240] on div "Text block" at bounding box center [610, 238] width 88 height 16
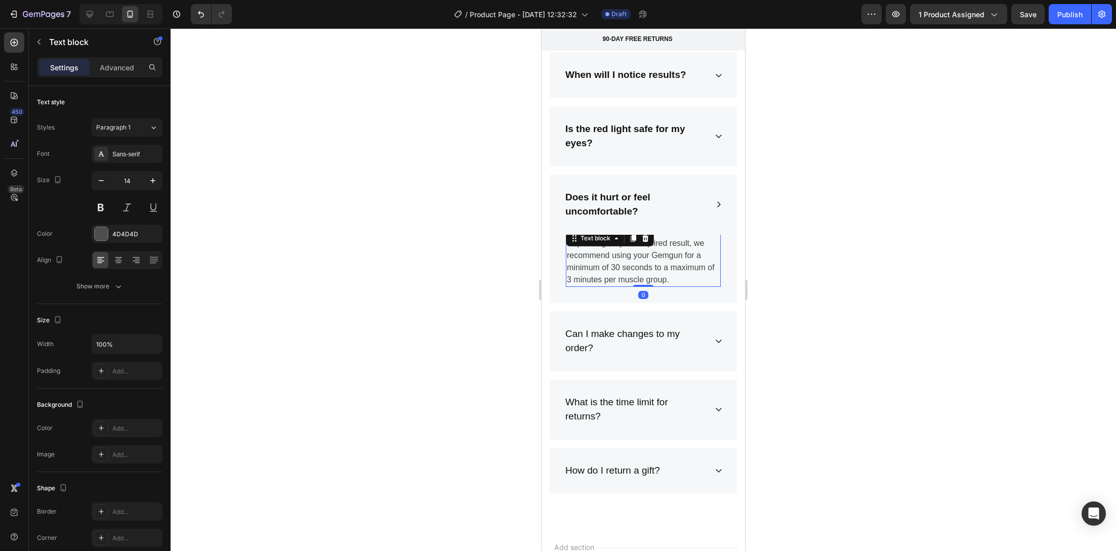
click at [651, 240] on div "Text block" at bounding box center [610, 238] width 88 height 16
click at [652, 249] on p "Depending on your required result, we recommend using your Gemgun for a minimum…" at bounding box center [643, 261] width 153 height 49
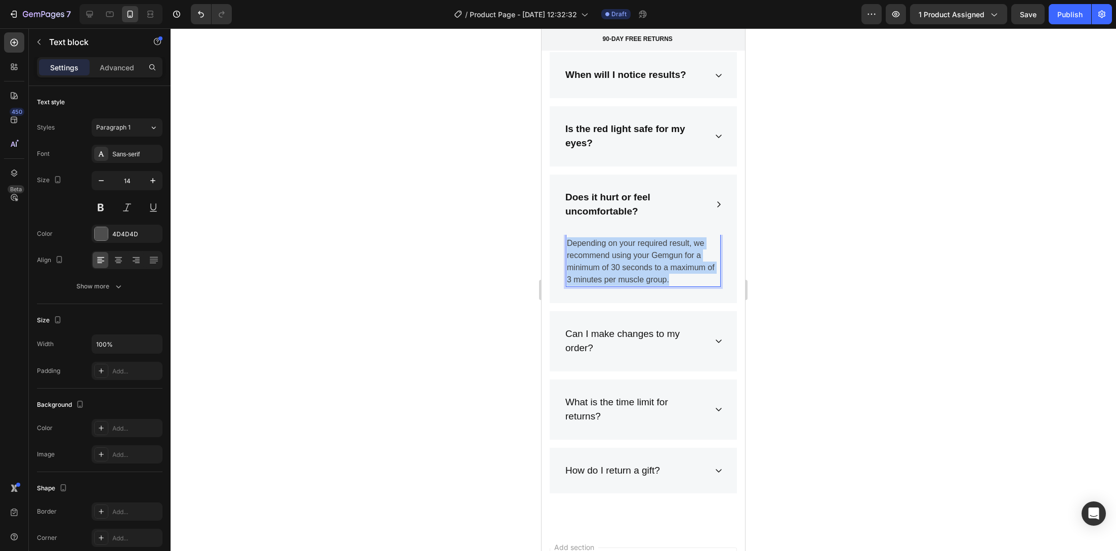
click at [652, 249] on p "Depending on your required result, we recommend using your Gemgun for a minimum…" at bounding box center [643, 261] width 153 height 49
click at [601, 328] on p "Can I make changes to my order?" at bounding box center [635, 341] width 140 height 29
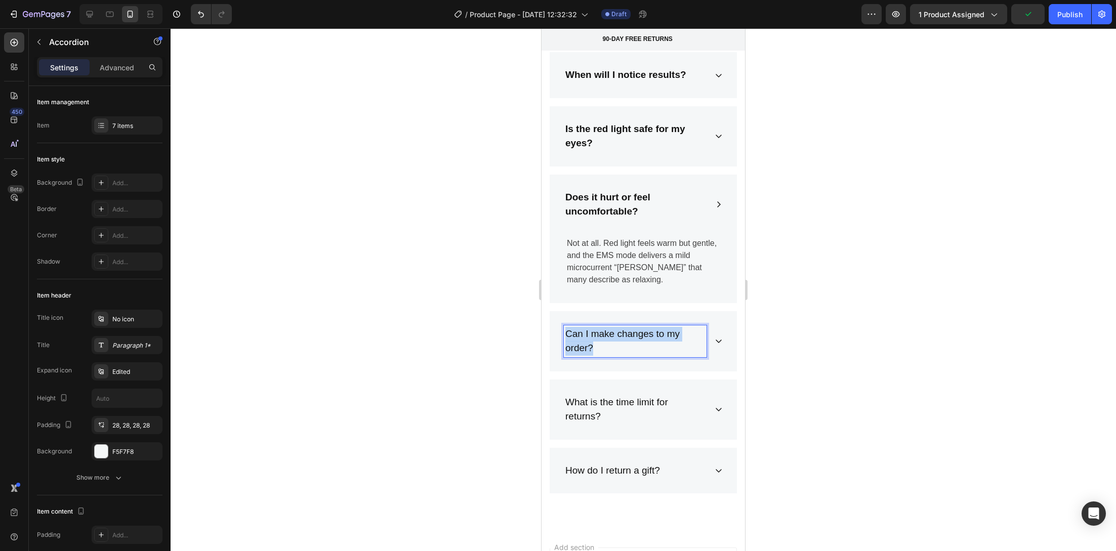
click at [603, 330] on p "Can I make changes to my order?" at bounding box center [635, 341] width 140 height 29
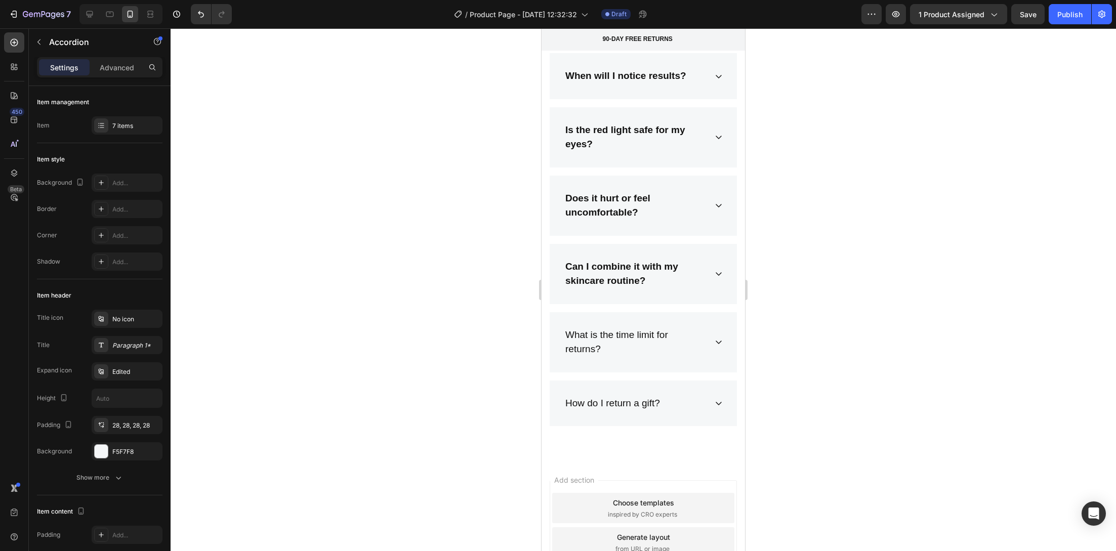
scroll to position [4131, 0]
click at [712, 307] on div "Can I combine it with my skincare routine?" at bounding box center [643, 276] width 187 height 60
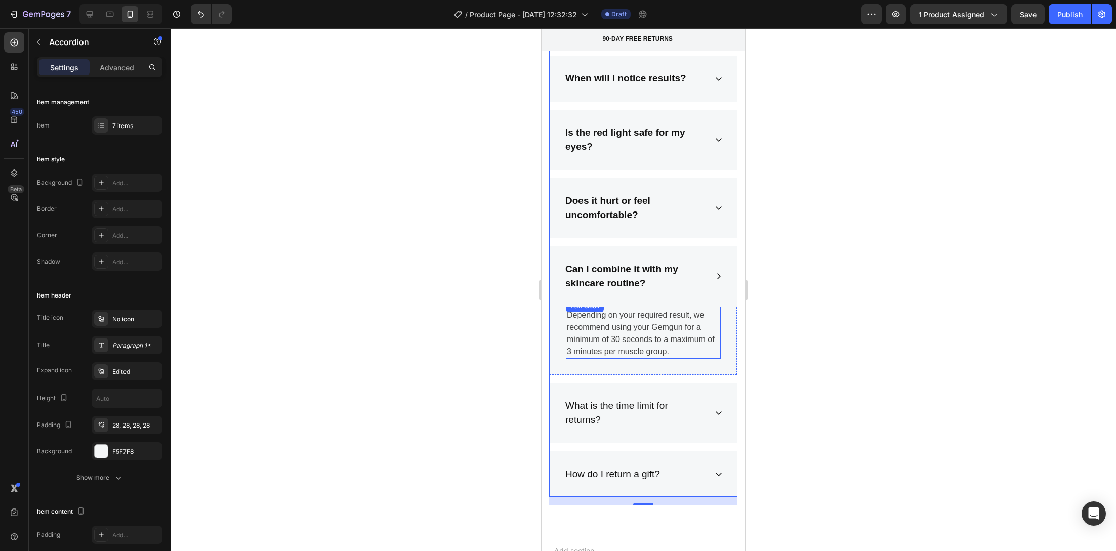
click at [634, 317] on p "Depending on your required result, we recommend using your Gemgun for a minimum…" at bounding box center [643, 333] width 153 height 49
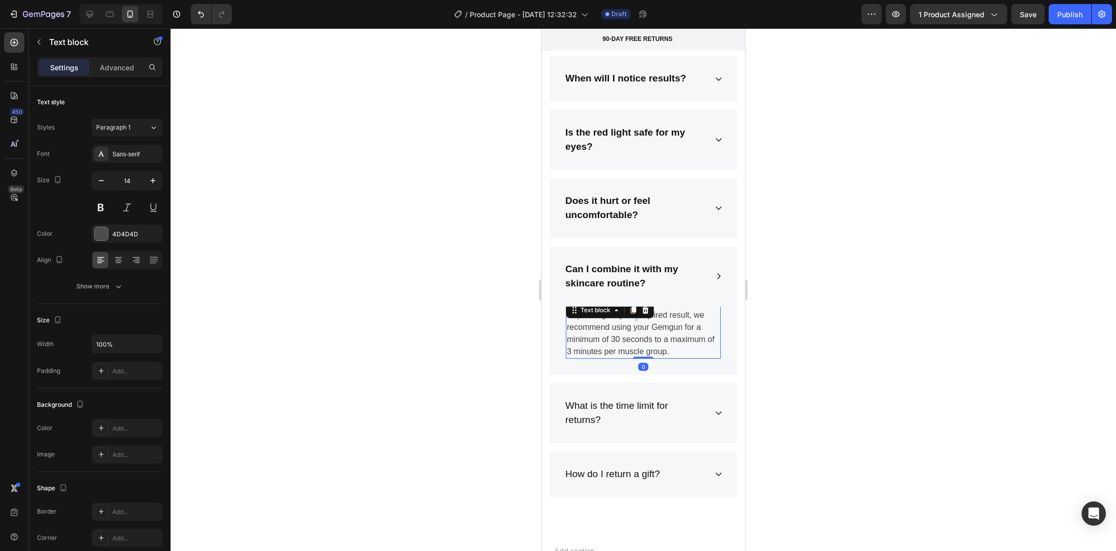
click at [634, 317] on p "Depending on your required result, we recommend using your Gemgun for a minimum…" at bounding box center [643, 333] width 153 height 49
click at [657, 351] on p "Absolutely. You can use the glasses on bare skin or after applying your favorit…" at bounding box center [643, 333] width 153 height 49
click at [708, 418] on div "What is the time limit for returns?" at bounding box center [643, 413] width 187 height 60
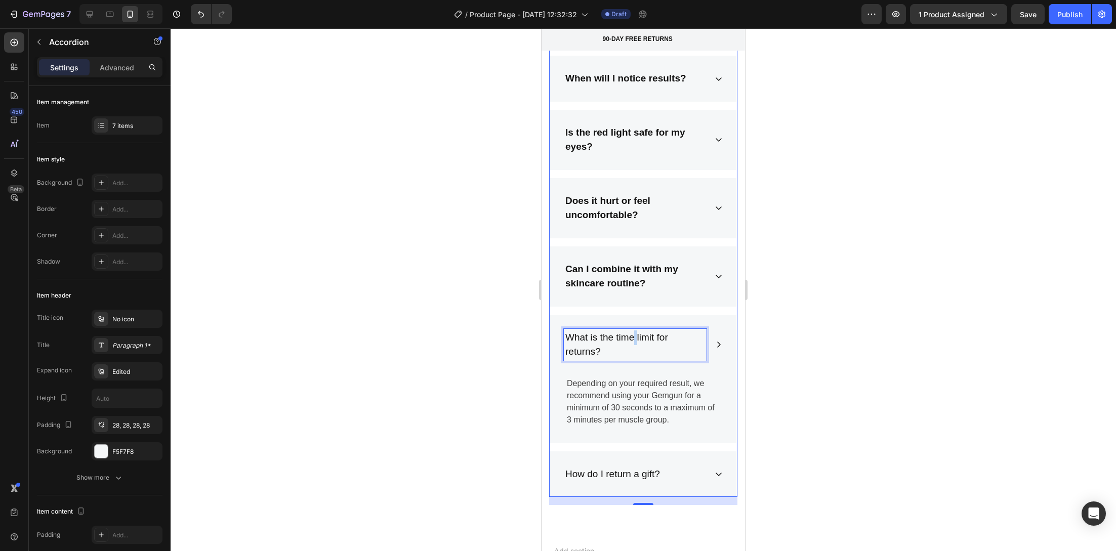
click at [634, 336] on p "What is the time limit for returns?" at bounding box center [635, 344] width 140 height 29
click at [633, 338] on p "What is the time limit for returns?" at bounding box center [635, 344] width 140 height 29
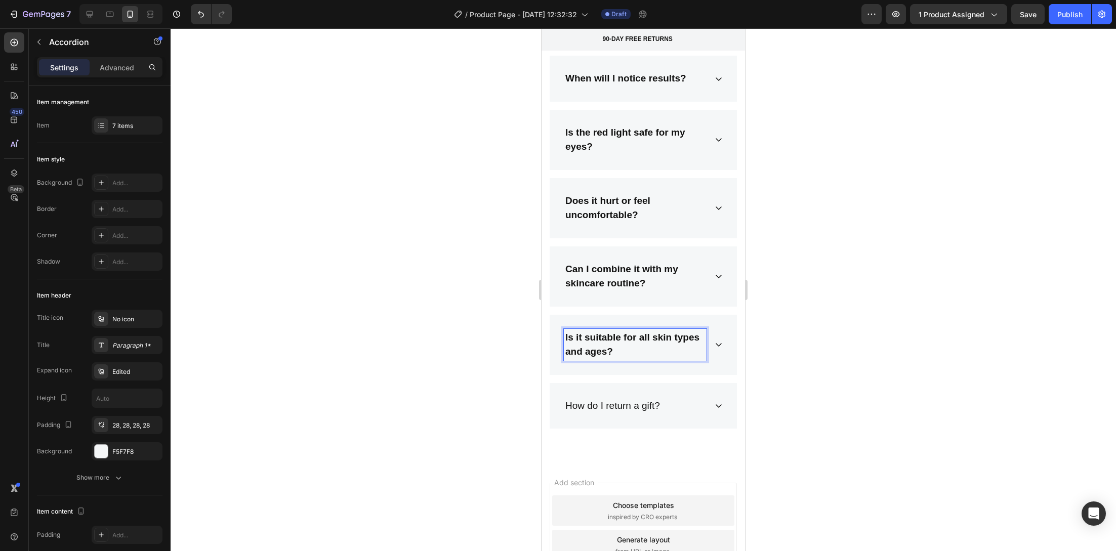
click at [706, 349] on div "Is it suitable for all skin types and ages?" at bounding box center [643, 345] width 187 height 60
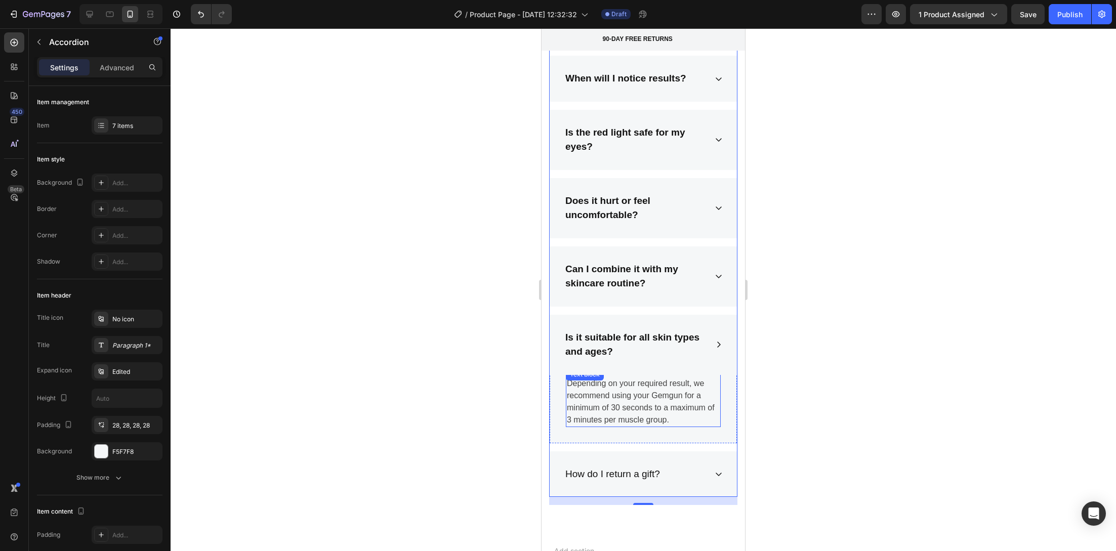
click at [652, 392] on p "Depending on your required result, we recommend using your Gemgun for a minimum…" at bounding box center [643, 401] width 153 height 49
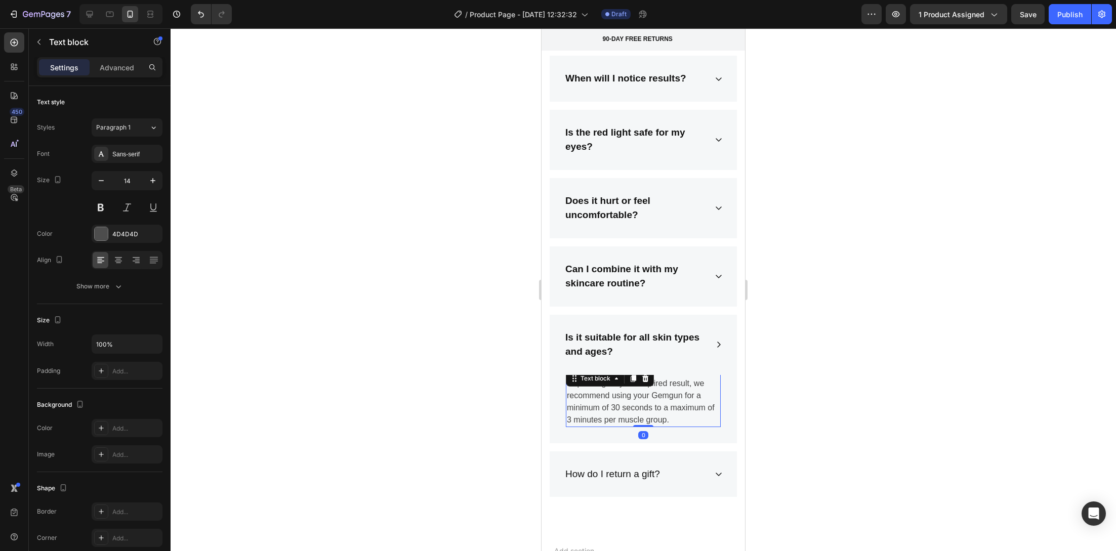
click at [652, 392] on p "Depending on your required result, we recommend using your Gemgun for a minimum…" at bounding box center [643, 401] width 153 height 49
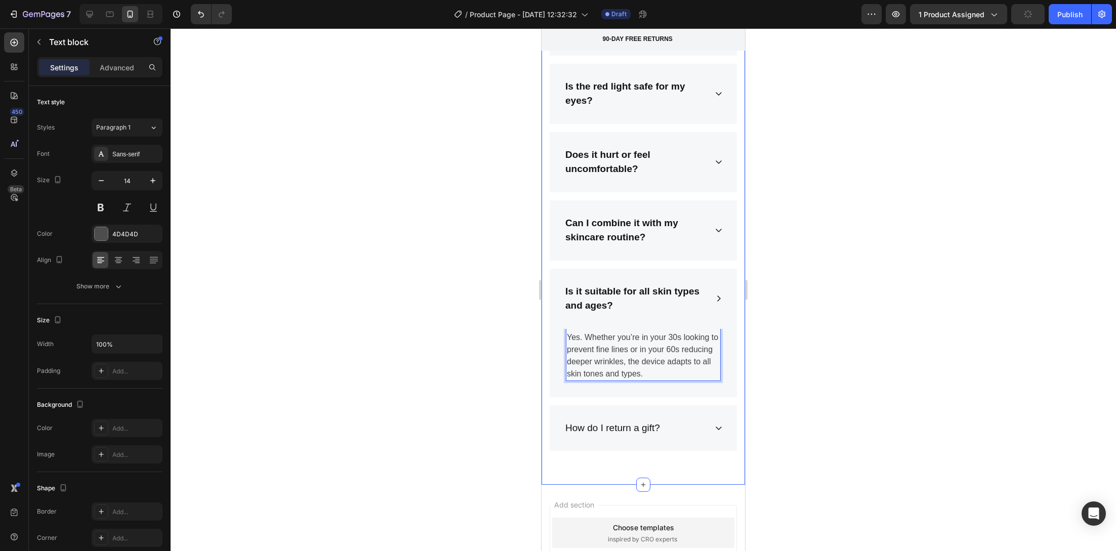
scroll to position [4260, 0]
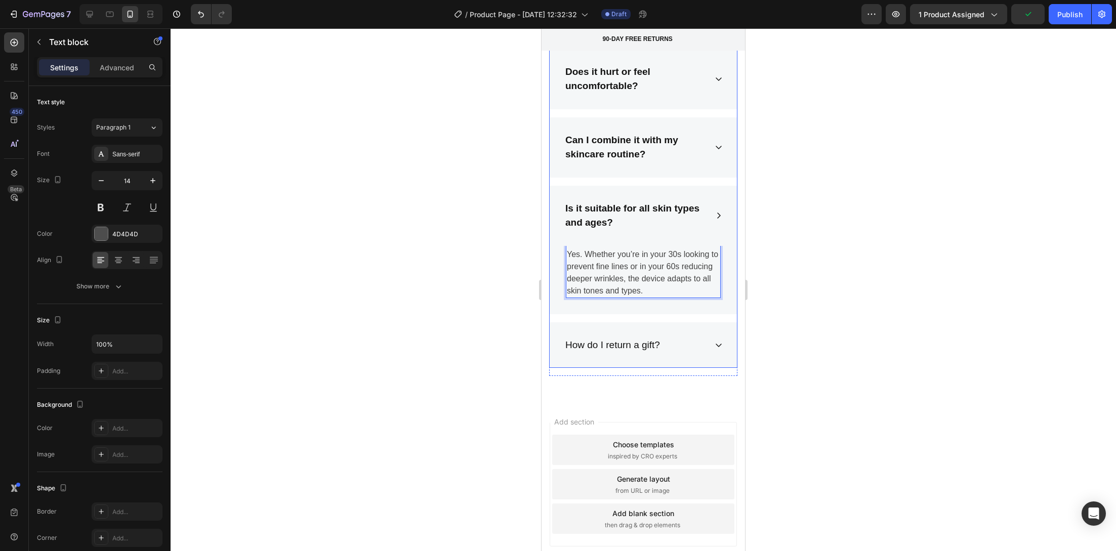
click at [631, 353] on p "How do I return a gift?" at bounding box center [612, 345] width 95 height 15
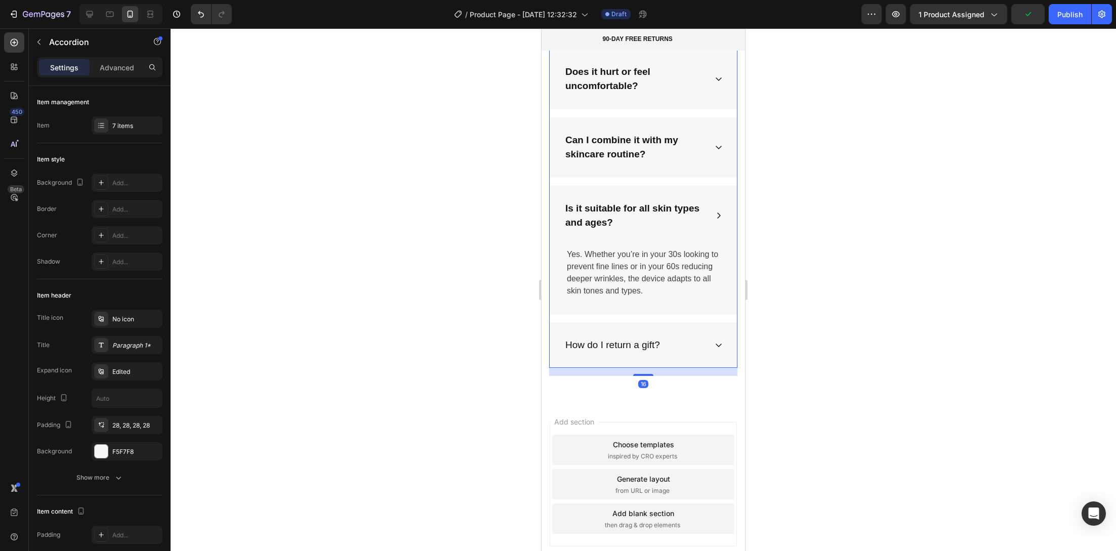
click at [689, 352] on div "How do I return a gift?" at bounding box center [635, 345] width 143 height 18
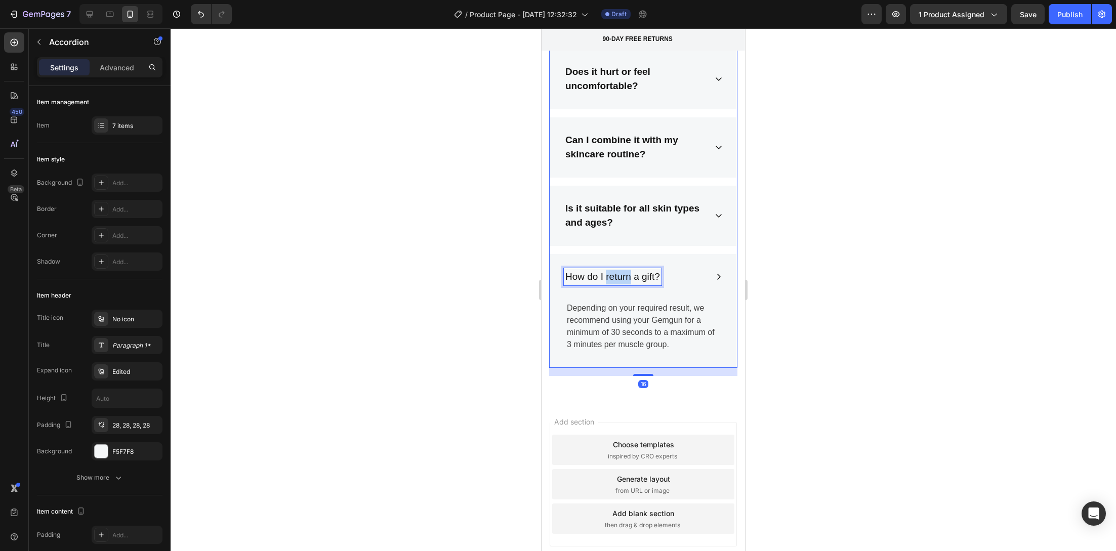
click at [618, 277] on p "How do I return a gift?" at bounding box center [612, 277] width 95 height 15
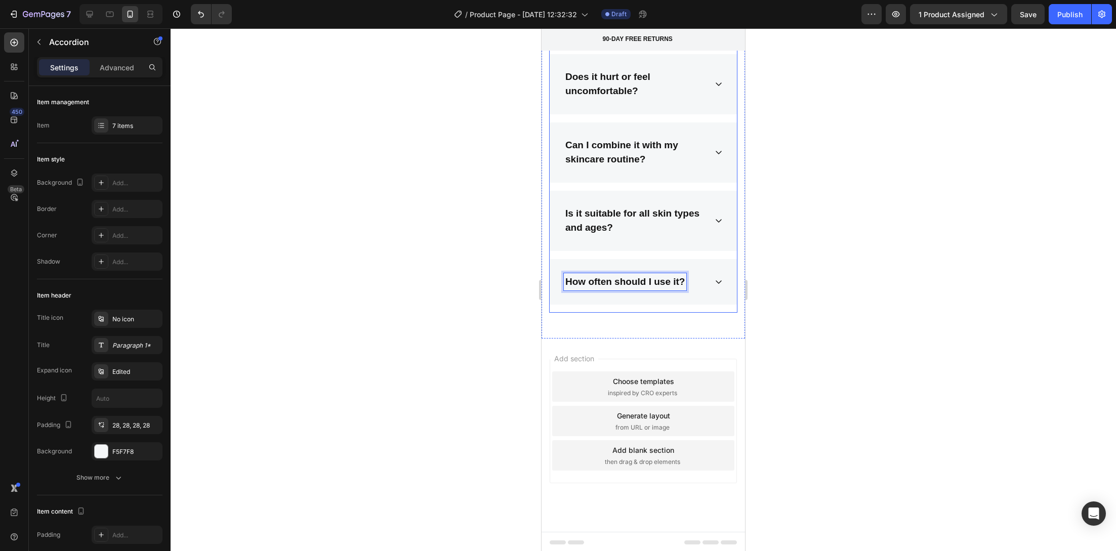
scroll to position [4254, 0]
click at [701, 284] on div "How often should I use it?" at bounding box center [643, 283] width 187 height 46
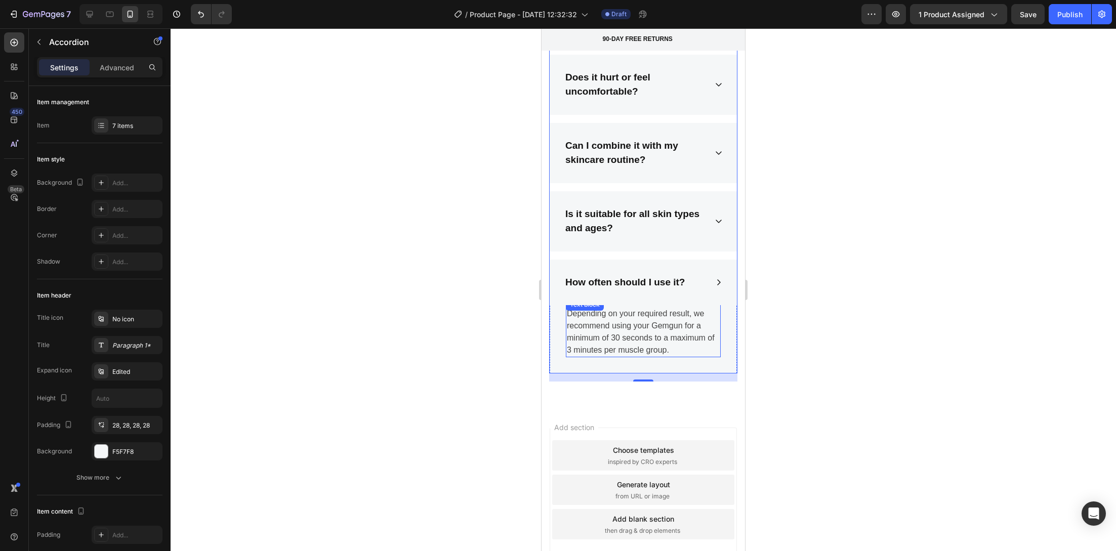
click at [637, 325] on p "Depending on your required result, we recommend using your Gemgun for a minimum…" at bounding box center [643, 332] width 153 height 49
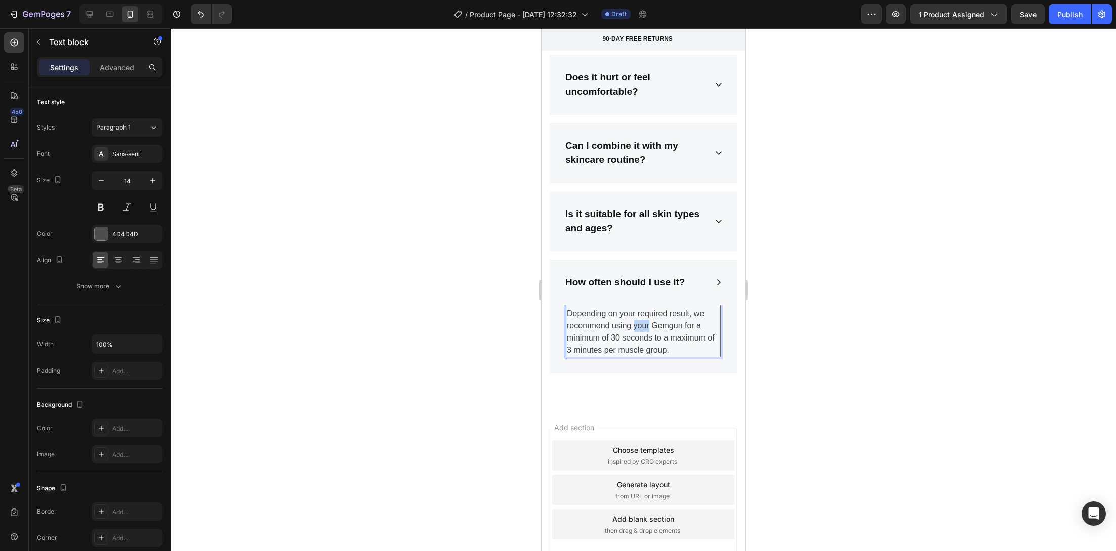
click at [636, 325] on p "Depending on your required result, we recommend using your Gemgun for a minimum…" at bounding box center [643, 332] width 153 height 49
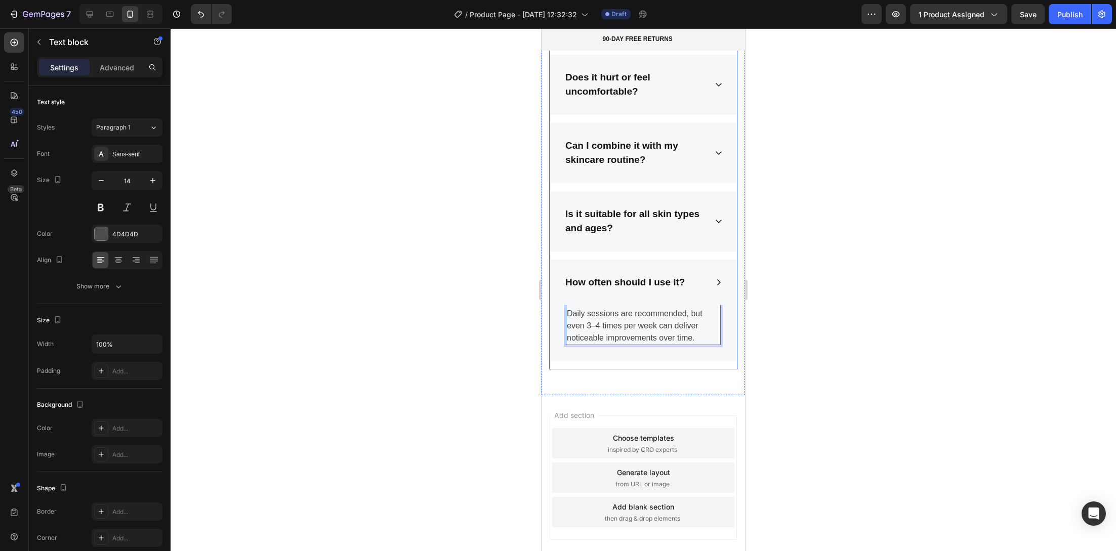
click at [519, 374] on div at bounding box center [643, 289] width 945 height 523
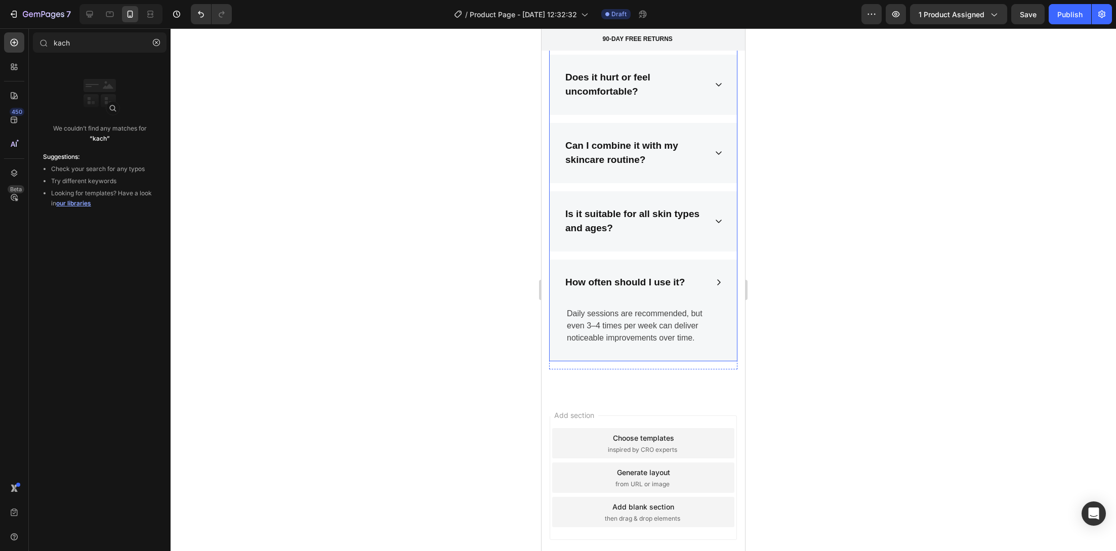
click at [695, 278] on div "How often should I use it?" at bounding box center [635, 283] width 143 height 18
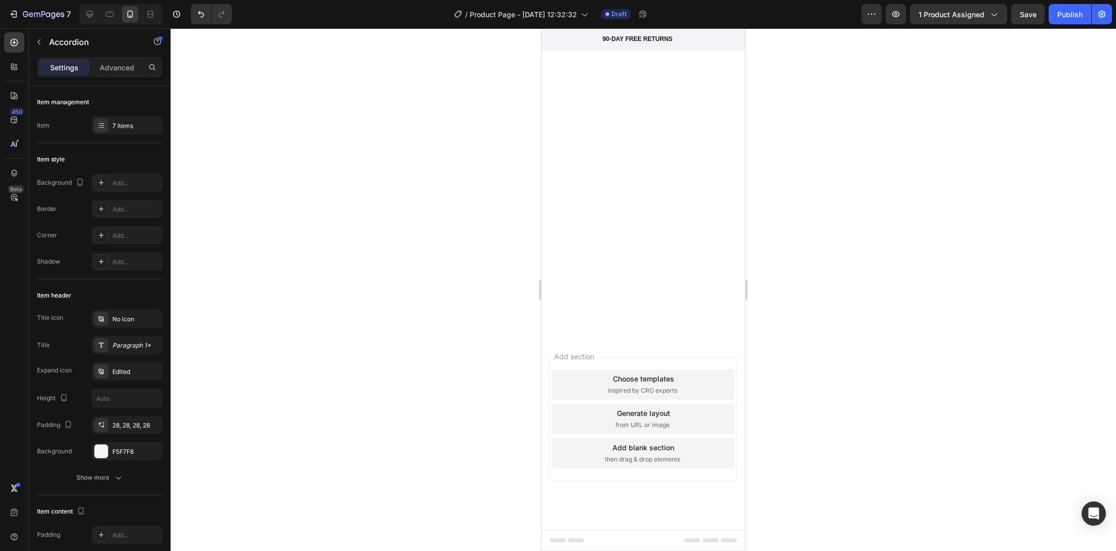
scroll to position [0, 0]
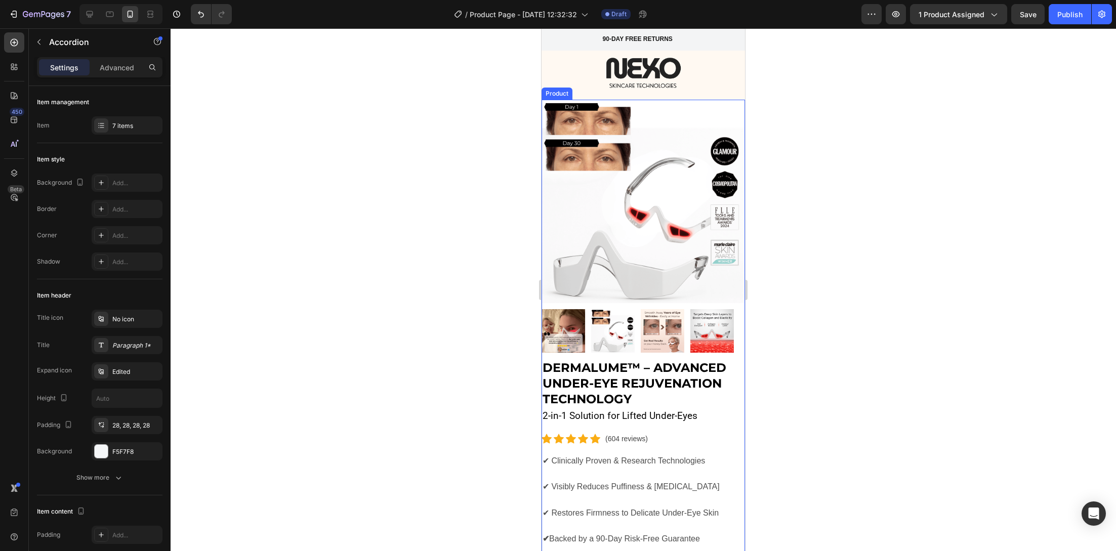
click at [588, 359] on h2 "DermaLume™ – Advanced Under-Eye Rejuvenation Technology" at bounding box center [642, 384] width 203 height 50
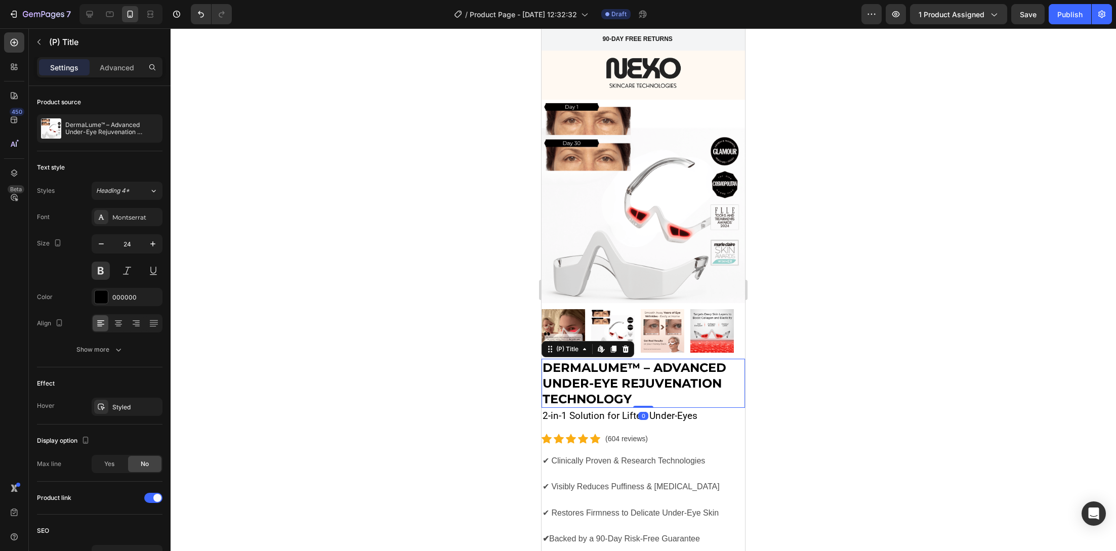
click at [588, 359] on h2 "DermaLume™ – Advanced Under-Eye Rejuvenation Technology" at bounding box center [642, 384] width 203 height 50
click at [640, 359] on h2 "DermaLume™ – Advanced Under-Eye Rejuvenation Technology" at bounding box center [642, 384] width 203 height 50
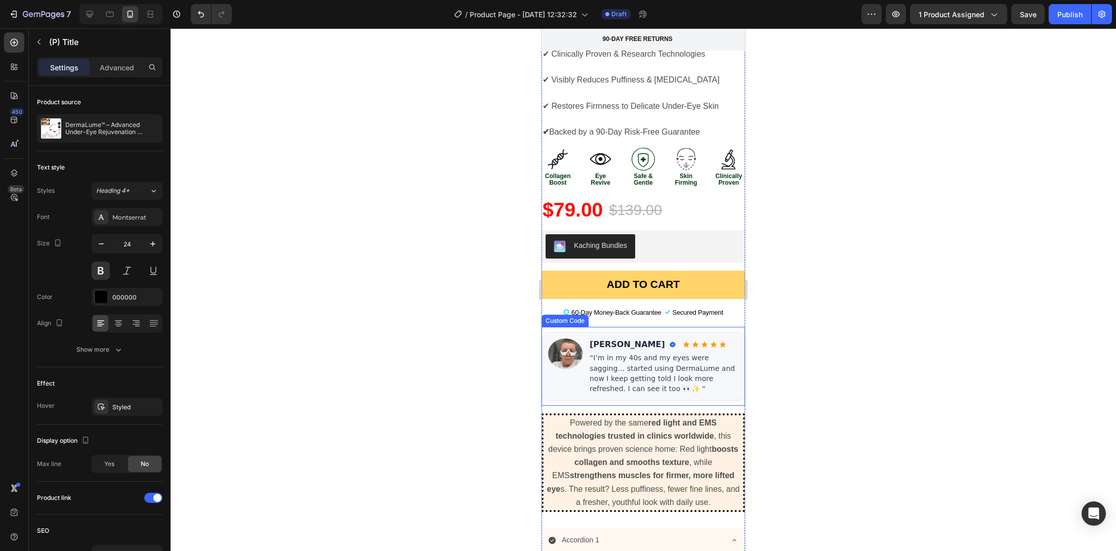
scroll to position [653, 0]
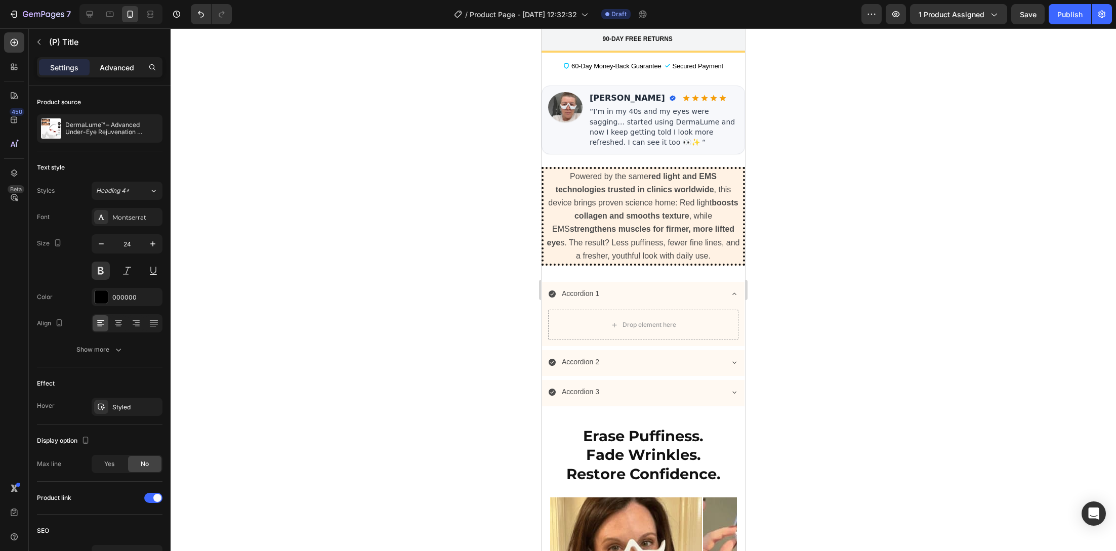
click at [129, 61] on div "Advanced" at bounding box center [117, 67] width 51 height 16
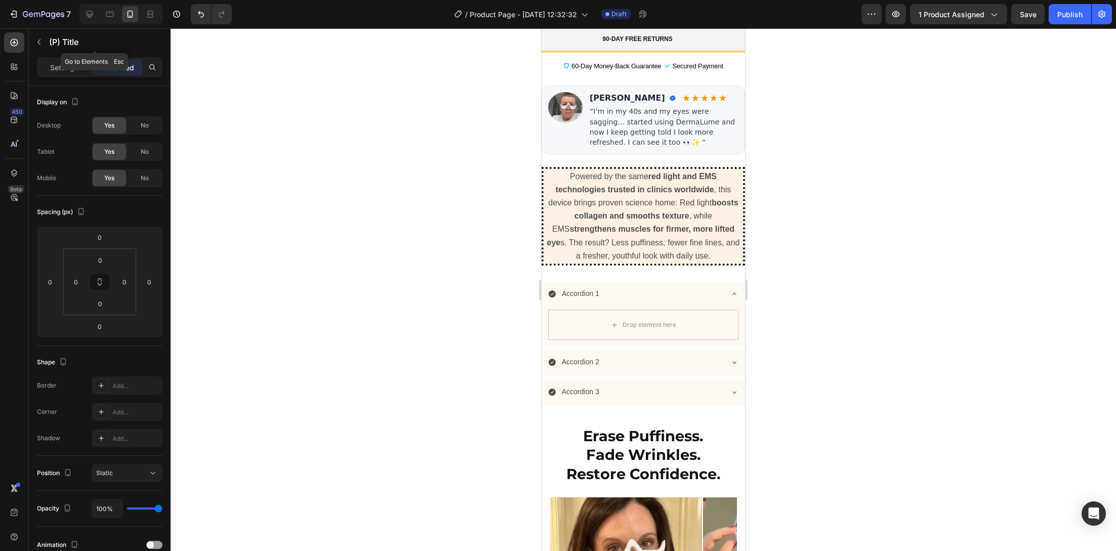
click at [46, 47] on button "button" at bounding box center [39, 42] width 16 height 16
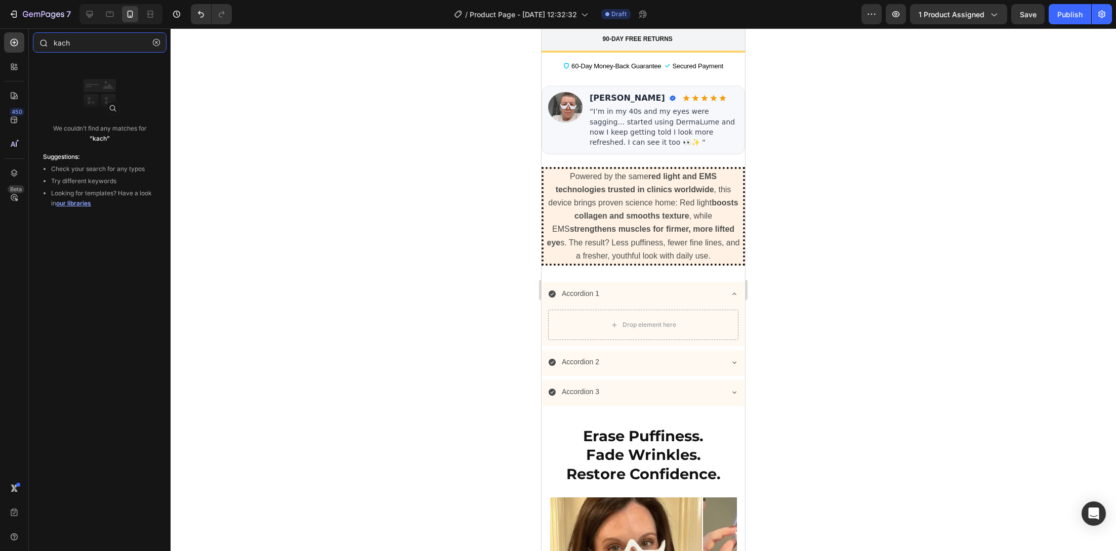
click at [59, 46] on input "kach" at bounding box center [100, 42] width 134 height 20
click at [149, 41] on button "button" at bounding box center [156, 42] width 16 height 16
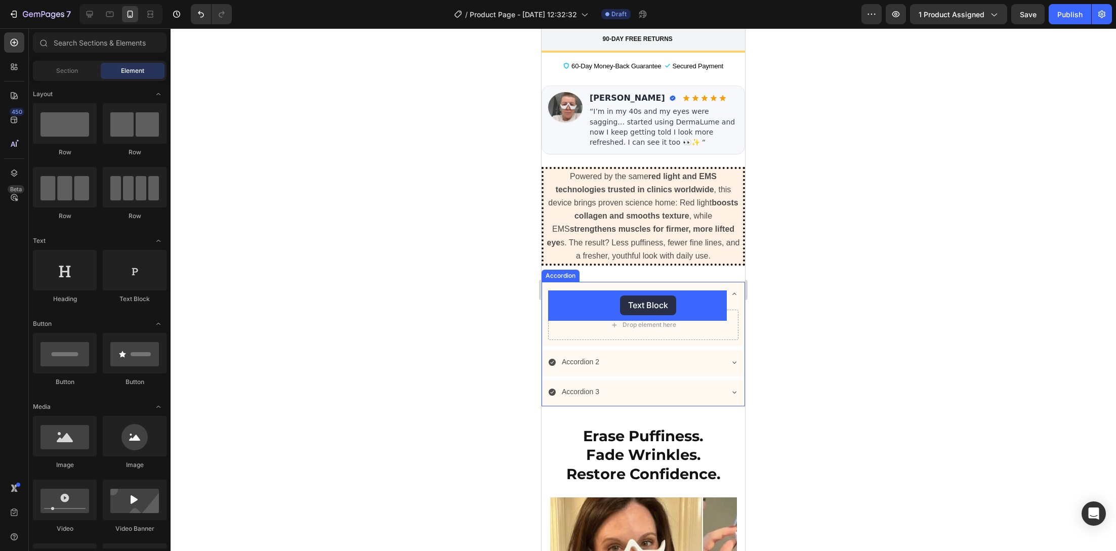
drag, startPoint x: 684, startPoint y: 298, endPoint x: 713, endPoint y: 291, distance: 29.7
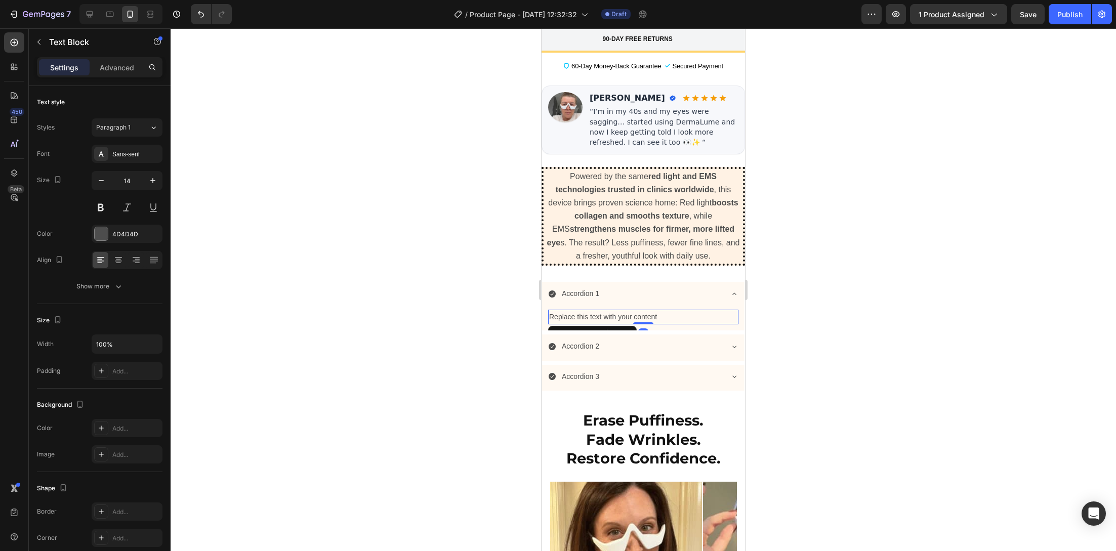
click at [597, 310] on div "Replace this text with your content" at bounding box center [643, 317] width 190 height 15
click at [597, 311] on p "Replace this text with your content" at bounding box center [643, 317] width 188 height 13
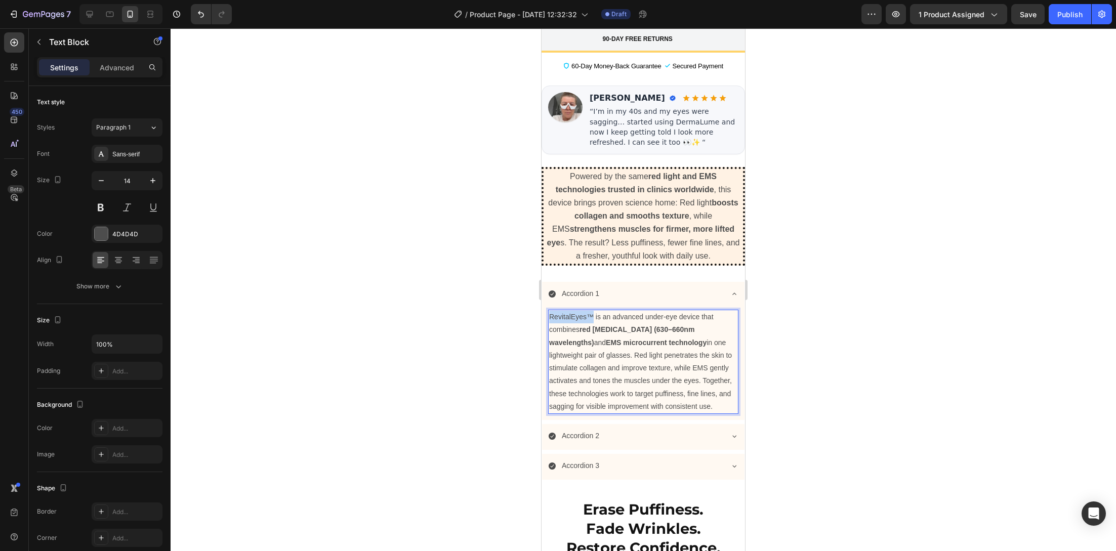
drag, startPoint x: 569, startPoint y: 297, endPoint x: 1080, endPoint y: 323, distance: 511.2
click at [685, 375] on p "DermaLume™ is an advanced under-eye device that combines red light therapy (630…" at bounding box center [643, 362] width 188 height 102
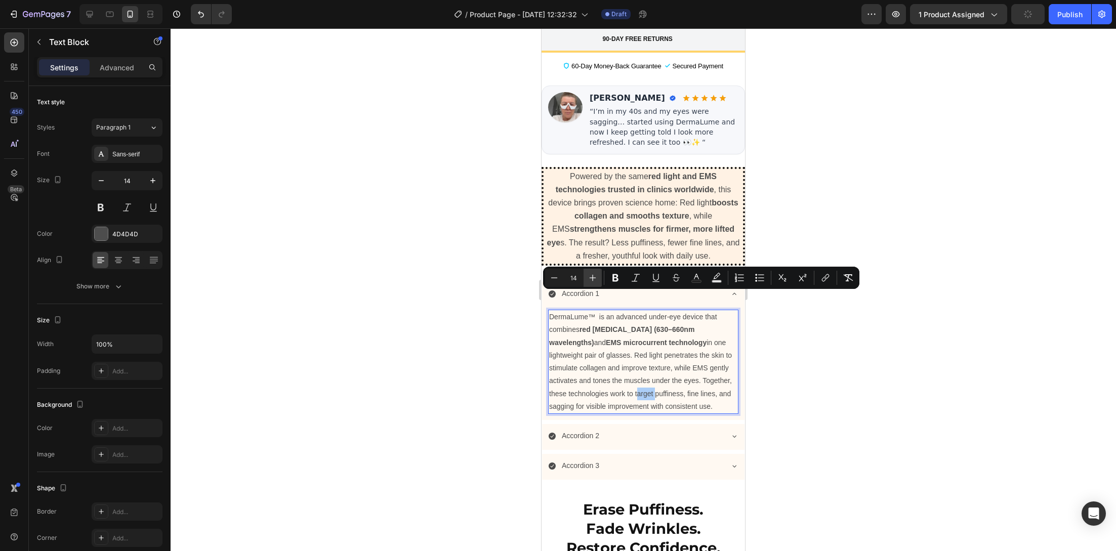
click at [594, 279] on icon "Editor contextual toolbar" at bounding box center [592, 278] width 10 height 10
type input "16"
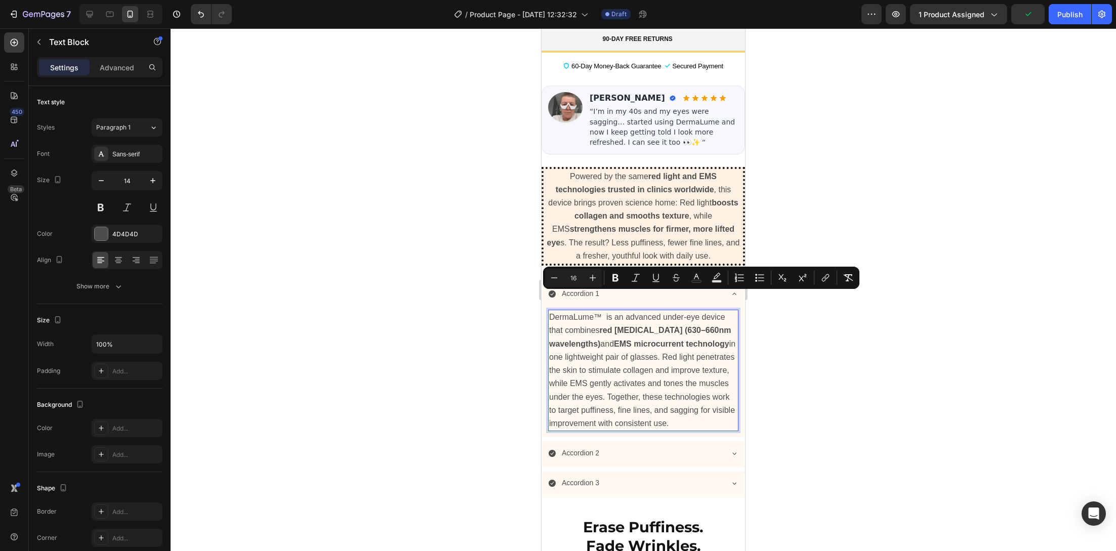
click at [511, 343] on div at bounding box center [643, 289] width 945 height 523
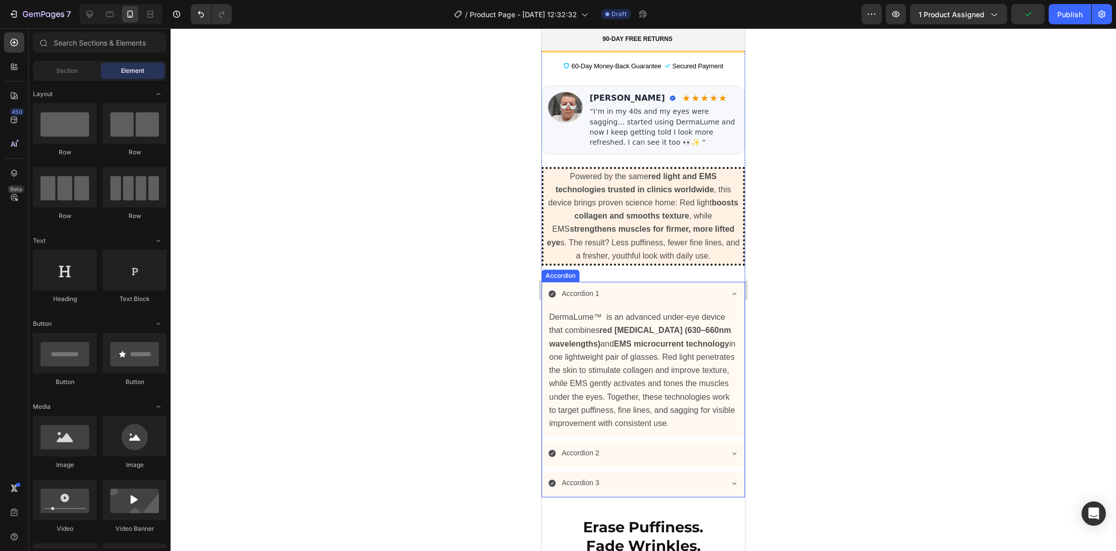
click at [602, 286] on div "Accordion 1" at bounding box center [635, 294] width 174 height 16
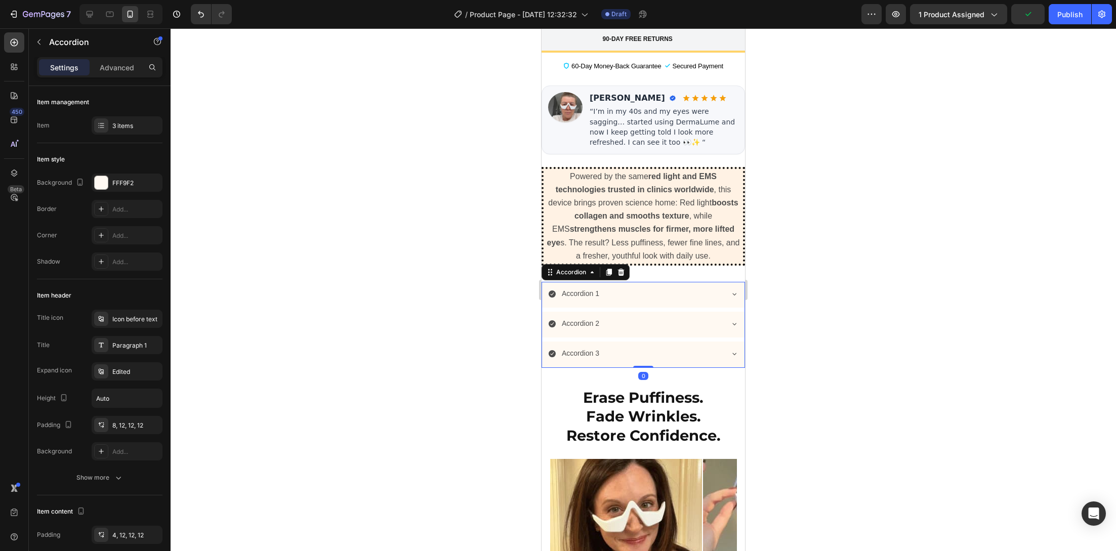
click at [602, 286] on div "Accordion 1" at bounding box center [635, 294] width 174 height 16
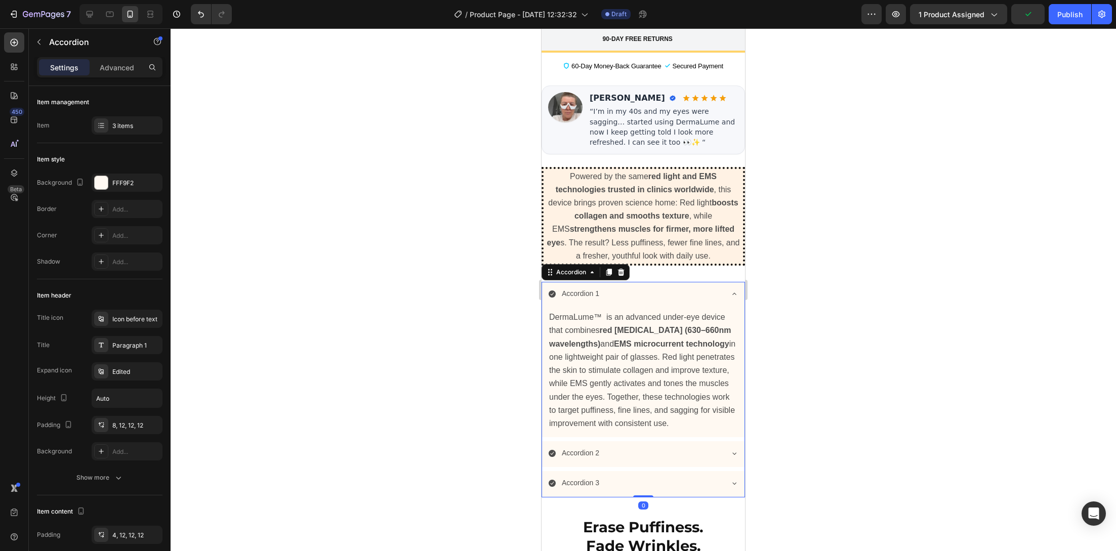
click at [602, 286] on div "Accordion 1" at bounding box center [635, 294] width 174 height 16
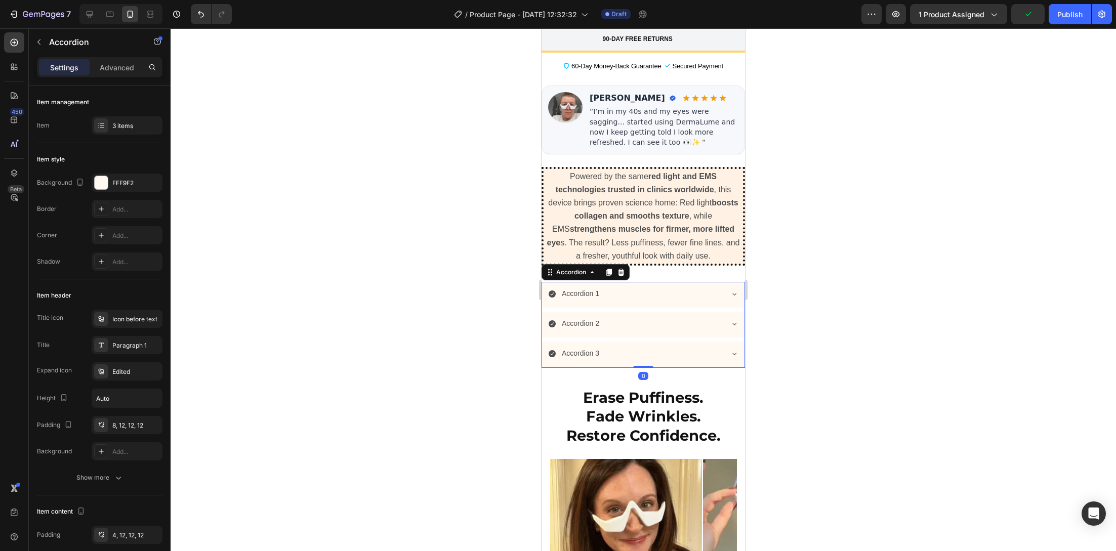
click at [588, 286] on div "Accordion 1" at bounding box center [580, 294] width 40 height 16
click at [588, 287] on p "Accordion 1" at bounding box center [580, 293] width 37 height 13
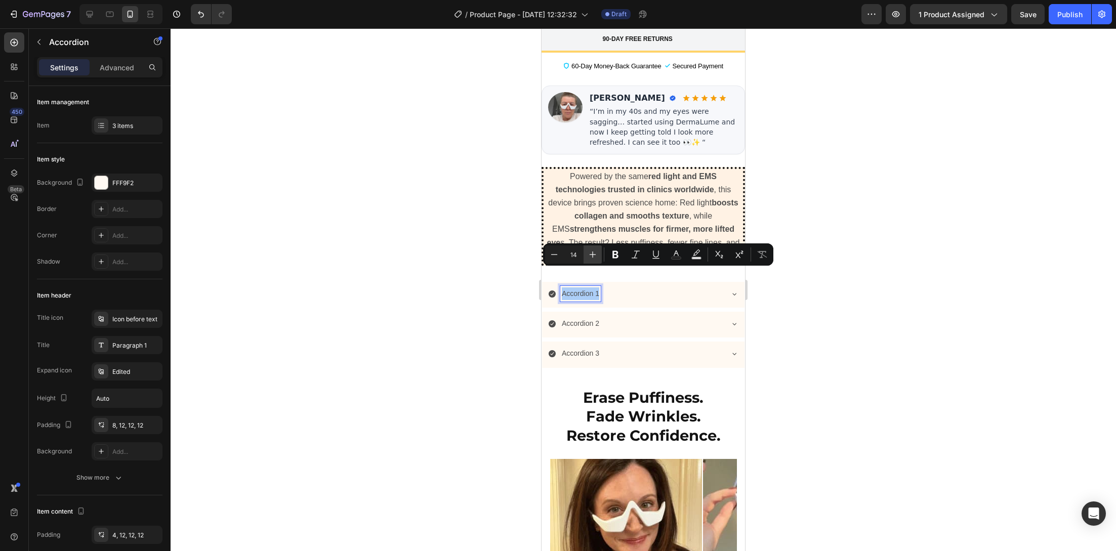
click at [589, 254] on icon "Editor contextual toolbar" at bounding box center [592, 254] width 7 height 7
click at [589, 251] on icon "Editor contextual toolbar" at bounding box center [592, 254] width 10 height 10
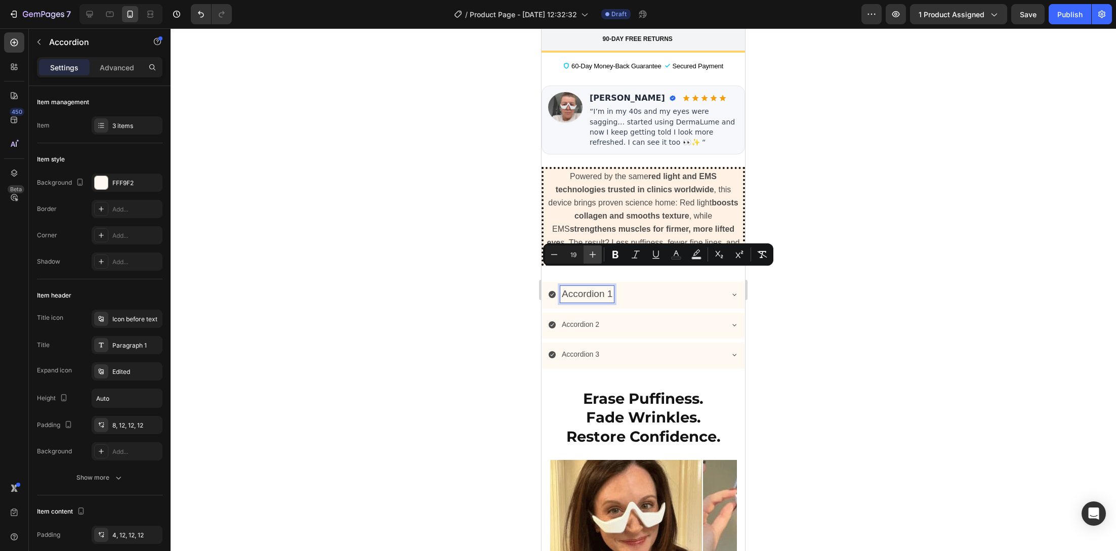
click at [589, 251] on icon "Editor contextual toolbar" at bounding box center [592, 254] width 10 height 10
type input "21"
click at [462, 297] on div at bounding box center [643, 289] width 945 height 523
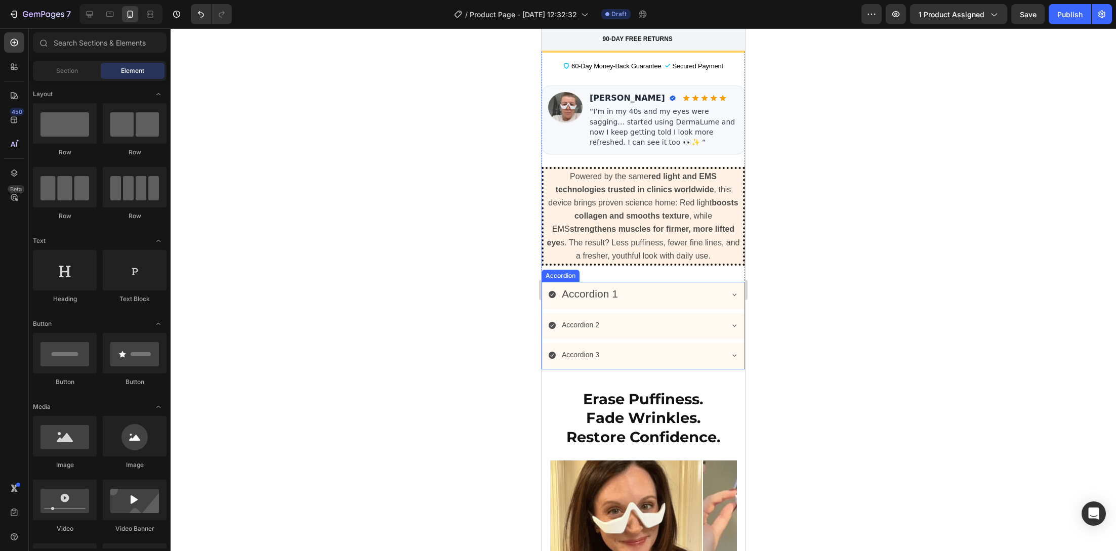
click at [606, 288] on span "Accordion 1" at bounding box center [590, 294] width 56 height 12
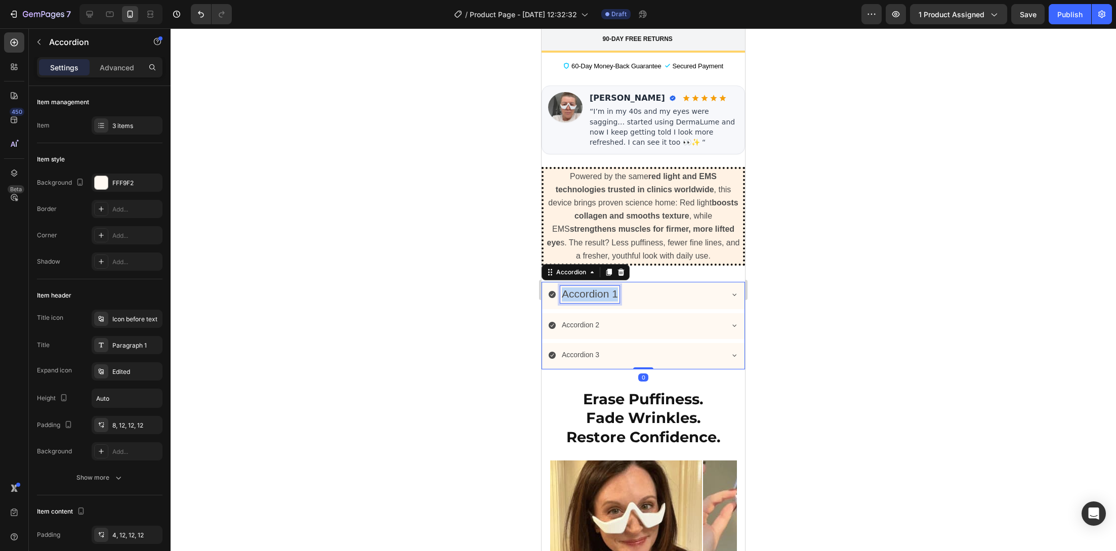
click at [606, 288] on span "Accordion 1" at bounding box center [590, 294] width 56 height 12
drag, startPoint x: 449, startPoint y: 304, endPoint x: 525, endPoint y: 299, distance: 76.1
click at [450, 305] on div at bounding box center [643, 289] width 945 height 523
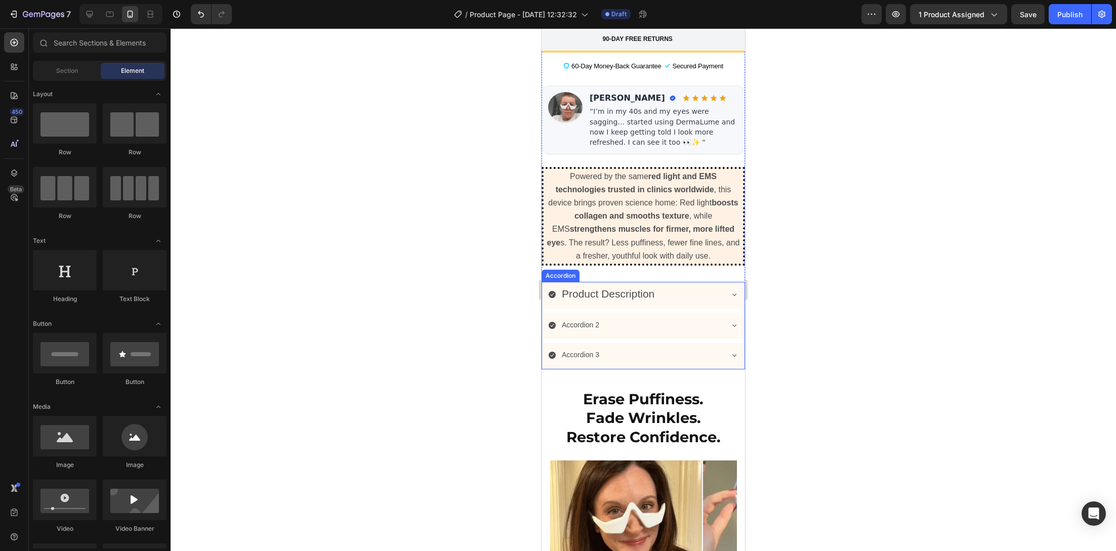
click at [595, 288] on span "Product Description" at bounding box center [608, 294] width 93 height 12
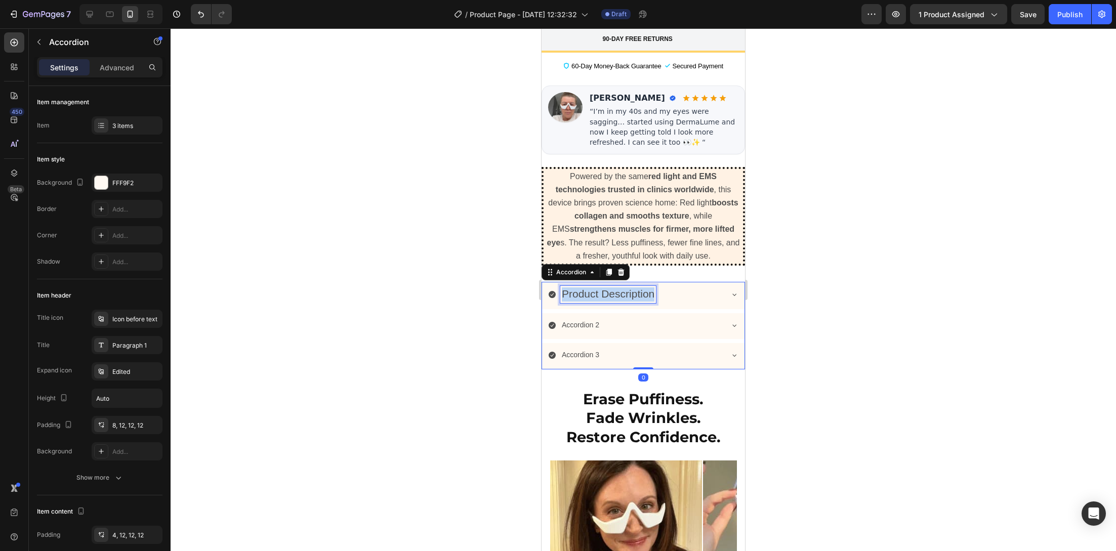
click at [595, 288] on span "Product Description" at bounding box center [608, 294] width 93 height 12
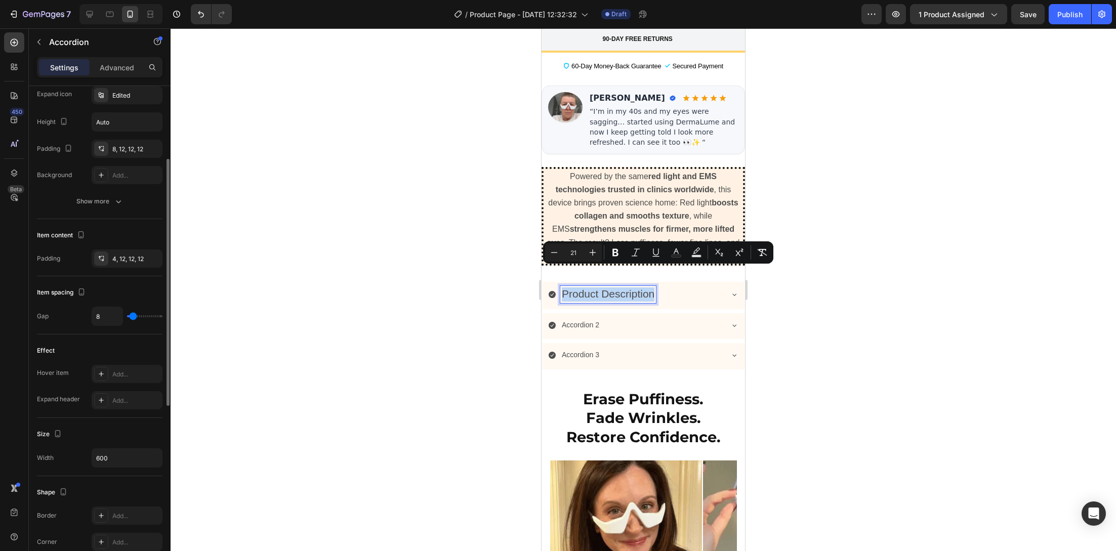
scroll to position [0, 0]
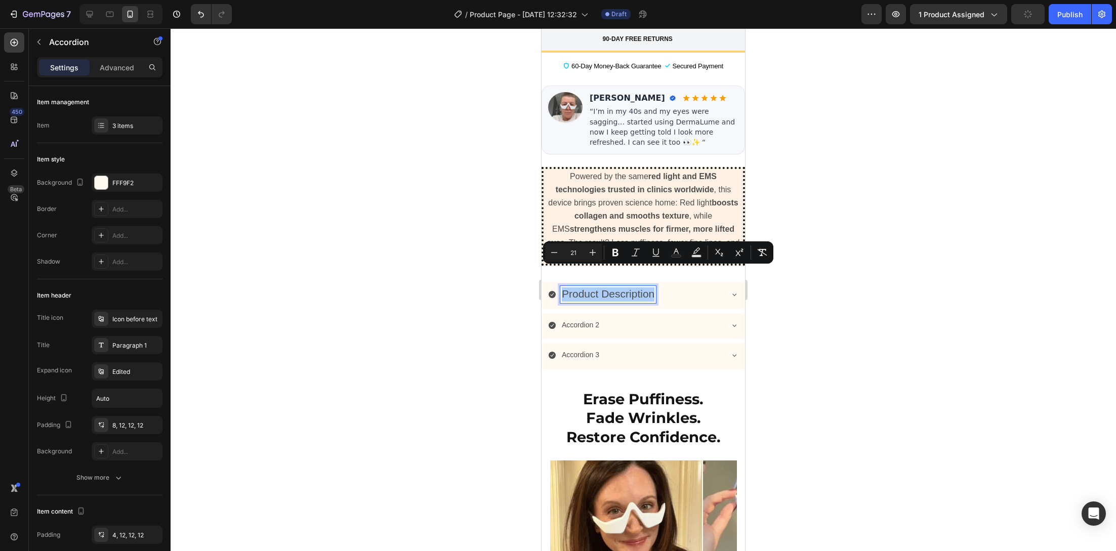
click at [426, 283] on div at bounding box center [643, 289] width 945 height 523
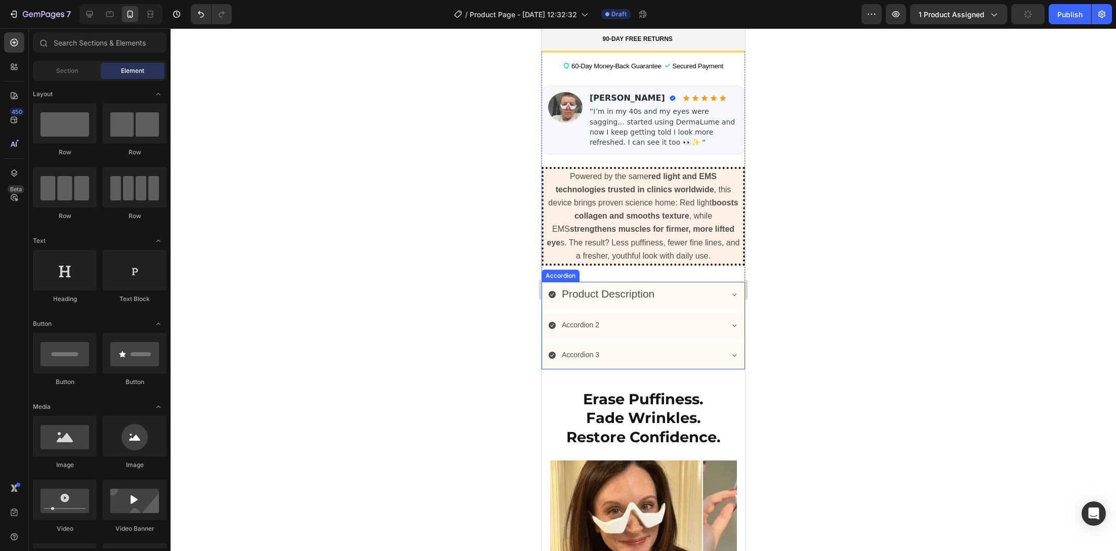
click at [634, 288] on span "Product Description" at bounding box center [608, 294] width 93 height 12
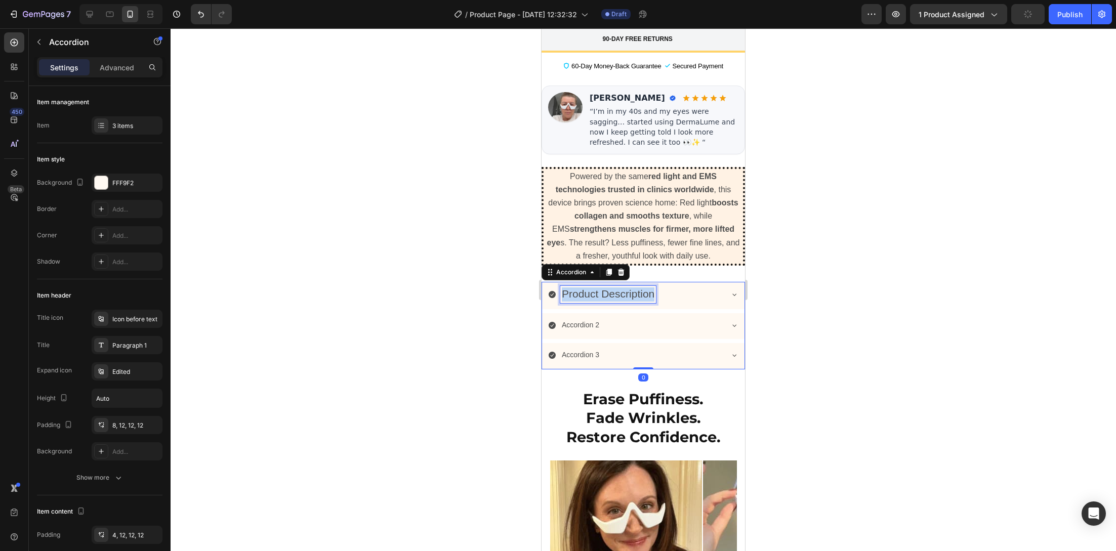
click at [634, 288] on span "Product Description" at bounding box center [608, 294] width 93 height 12
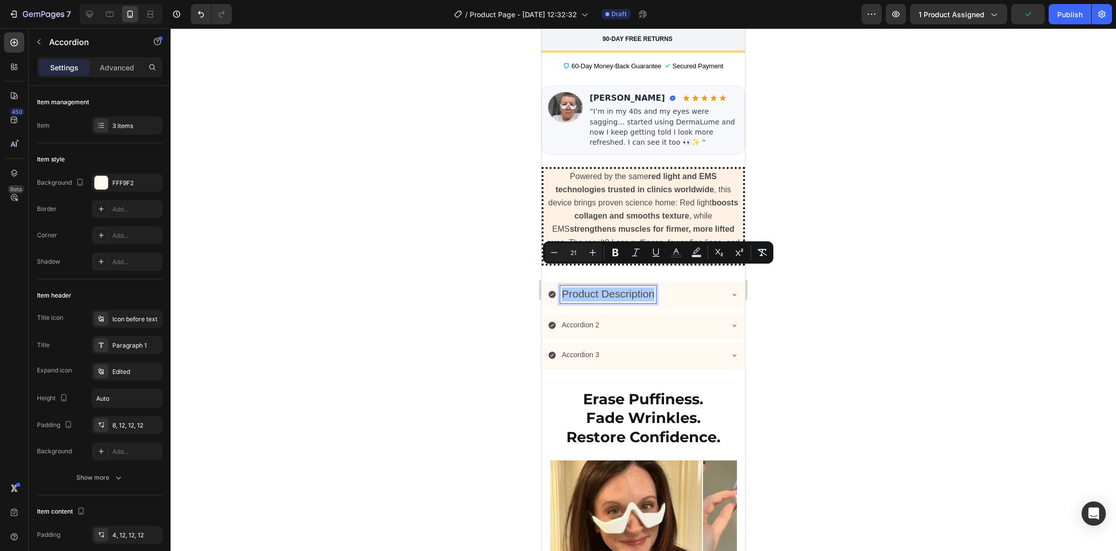
click at [396, 299] on div at bounding box center [643, 289] width 945 height 523
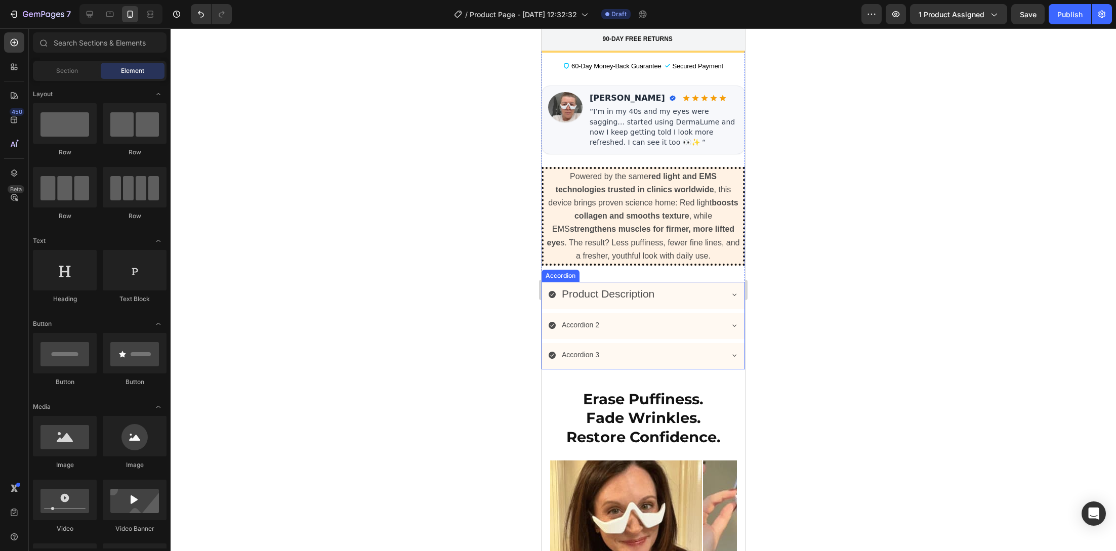
click at [643, 288] on span "Product Description" at bounding box center [608, 294] width 93 height 12
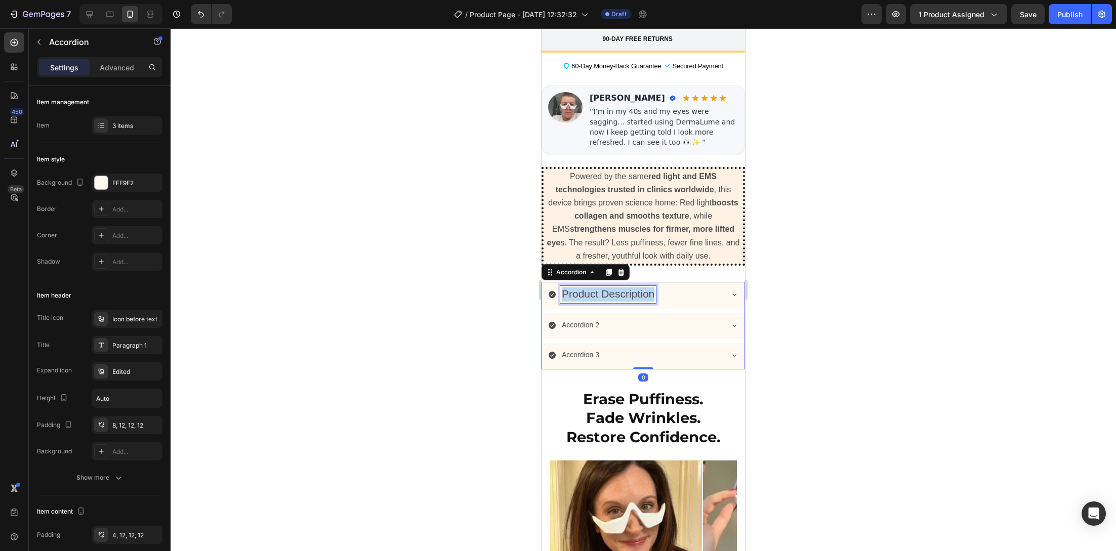
click at [643, 288] on span "Product Description" at bounding box center [608, 294] width 93 height 12
click at [644, 288] on span "Product Description" at bounding box center [608, 294] width 93 height 12
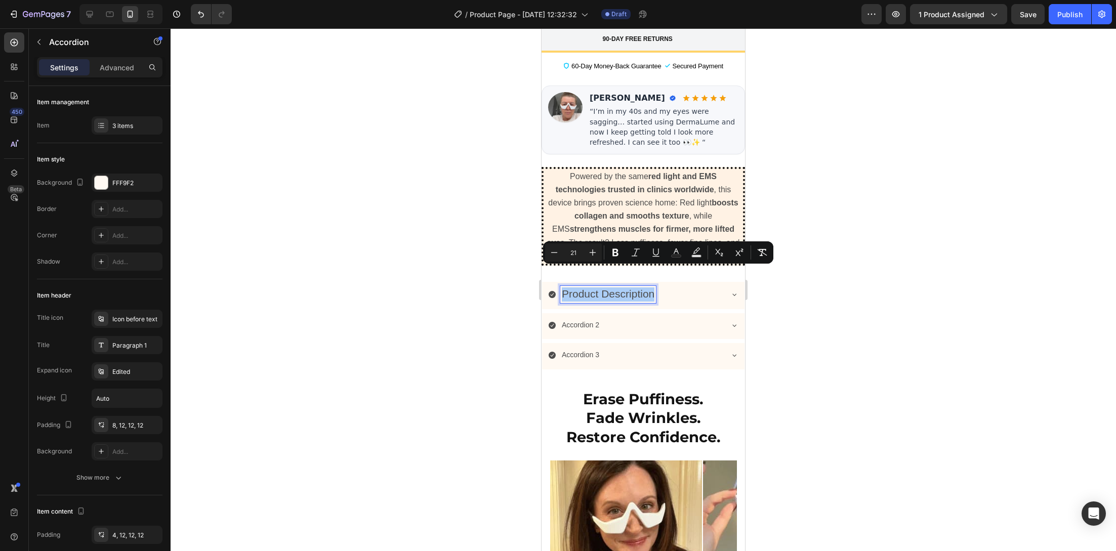
click at [459, 322] on div at bounding box center [643, 289] width 945 height 523
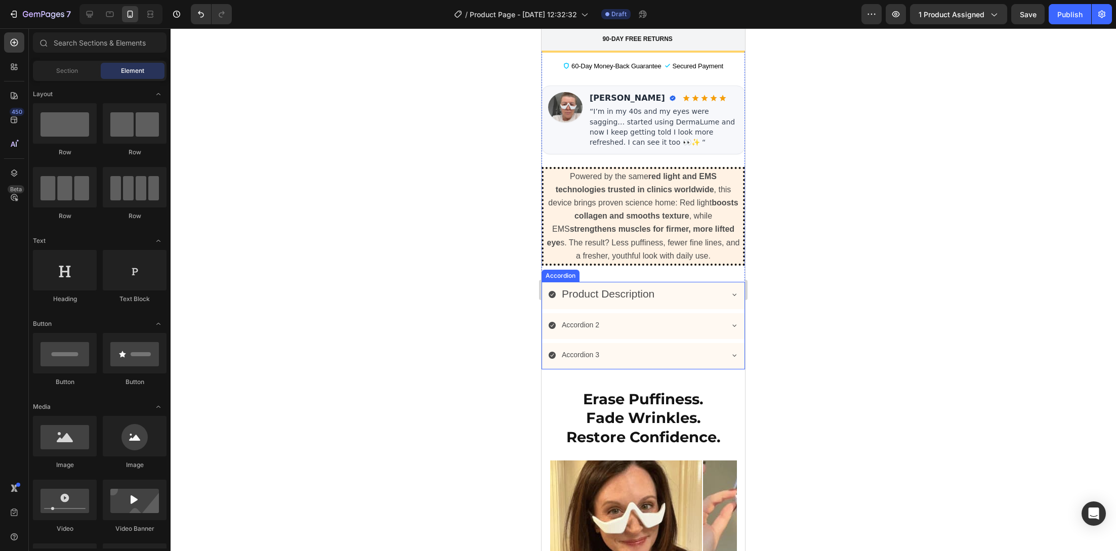
click at [574, 319] on p "Accordion 2" at bounding box center [580, 325] width 37 height 13
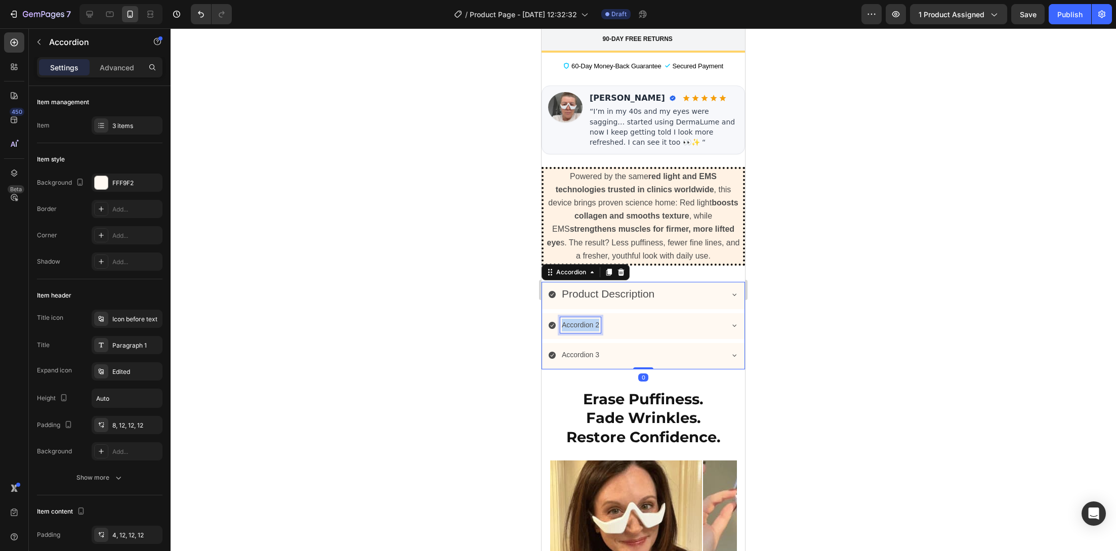
click at [574, 319] on p "Accordion 2" at bounding box center [580, 325] width 37 height 13
click at [578, 321] on strong "Why You’ll Love It" at bounding box center [592, 325] width 60 height 8
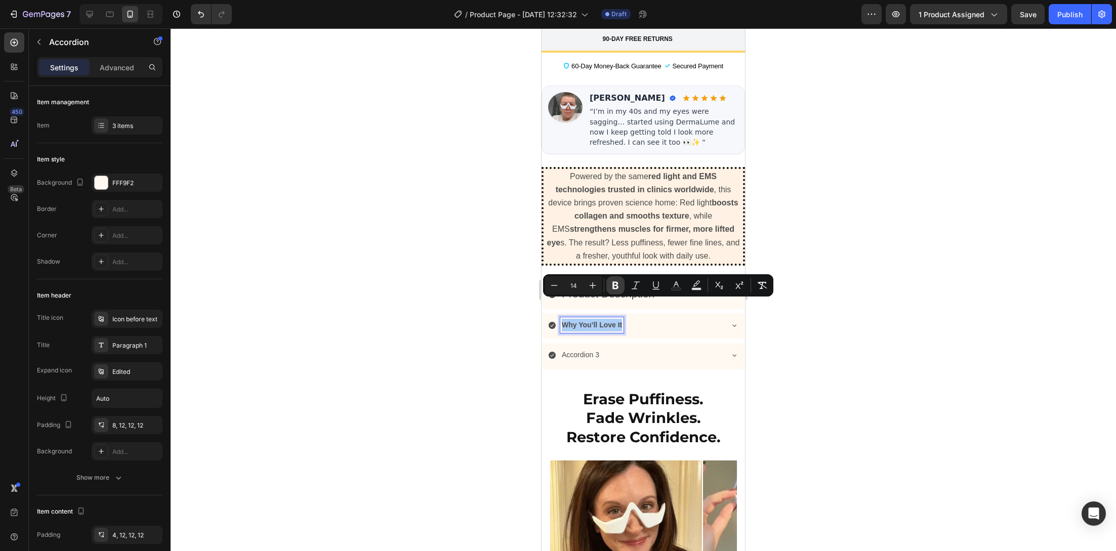
click at [616, 286] on icon "Editor contextual toolbar" at bounding box center [615, 285] width 10 height 10
click at [589, 286] on icon "Editor contextual toolbar" at bounding box center [592, 285] width 10 height 10
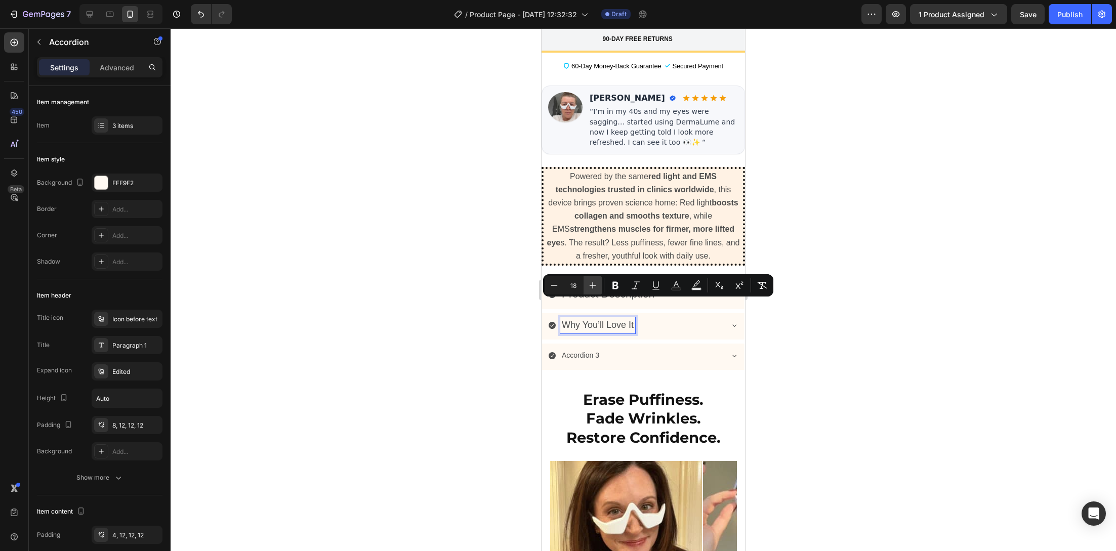
click at [589, 286] on icon "Editor contextual toolbar" at bounding box center [592, 285] width 10 height 10
click at [589, 287] on icon "Editor contextual toolbar" at bounding box center [592, 285] width 10 height 10
type input "21"
click at [502, 313] on div at bounding box center [643, 289] width 945 height 523
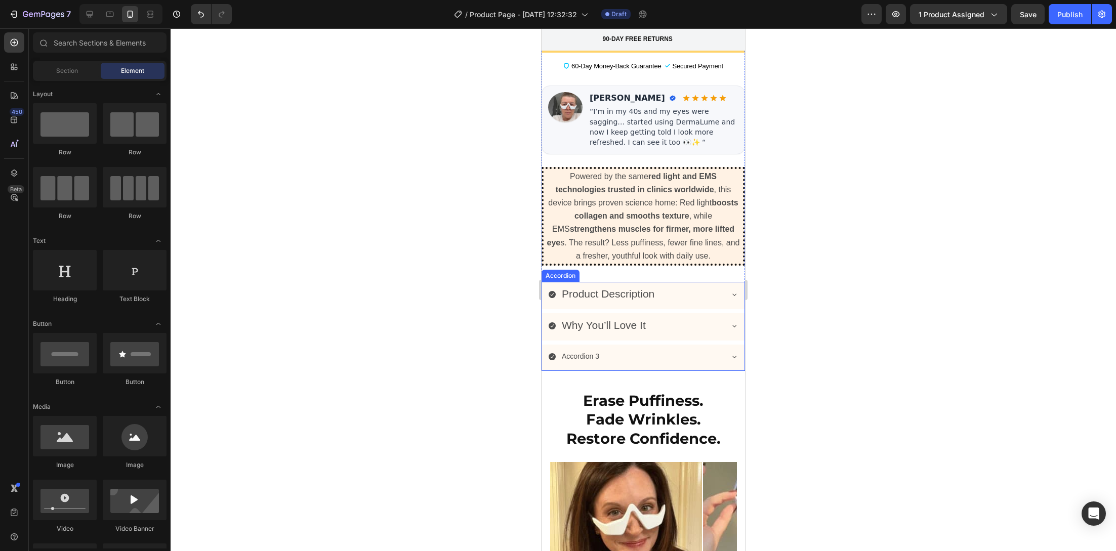
click at [592, 288] on span "Product Description" at bounding box center [608, 294] width 93 height 12
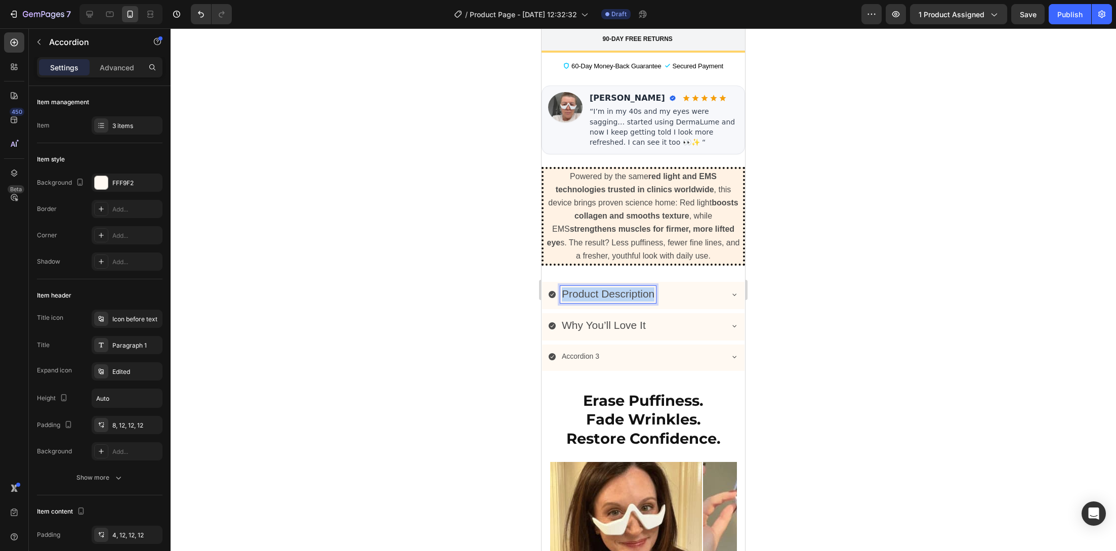
click at [588, 288] on span "Product Description" at bounding box center [608, 294] width 93 height 12
click at [602, 319] on span "Why You’ll Love It" at bounding box center [604, 325] width 84 height 12
click at [480, 321] on div at bounding box center [643, 289] width 945 height 523
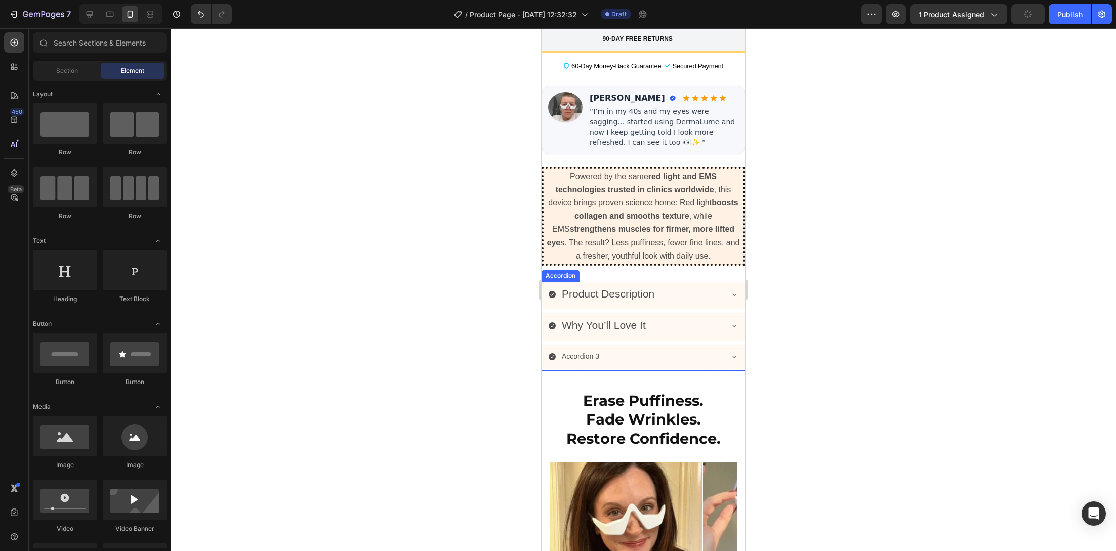
click at [652, 288] on span "Product Description" at bounding box center [608, 294] width 93 height 12
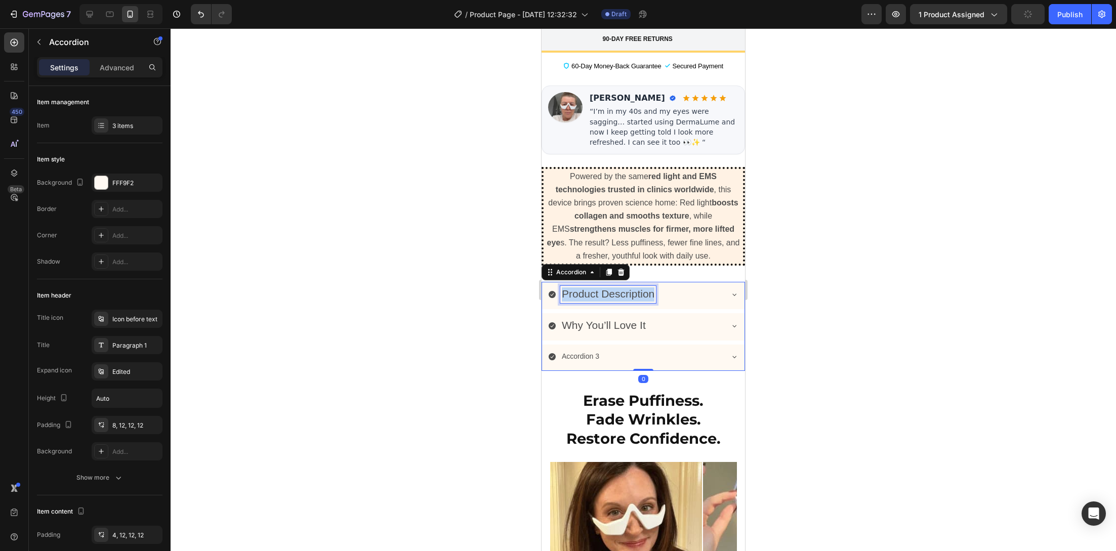
click at [652, 288] on span "Product Description" at bounding box center [608, 294] width 93 height 12
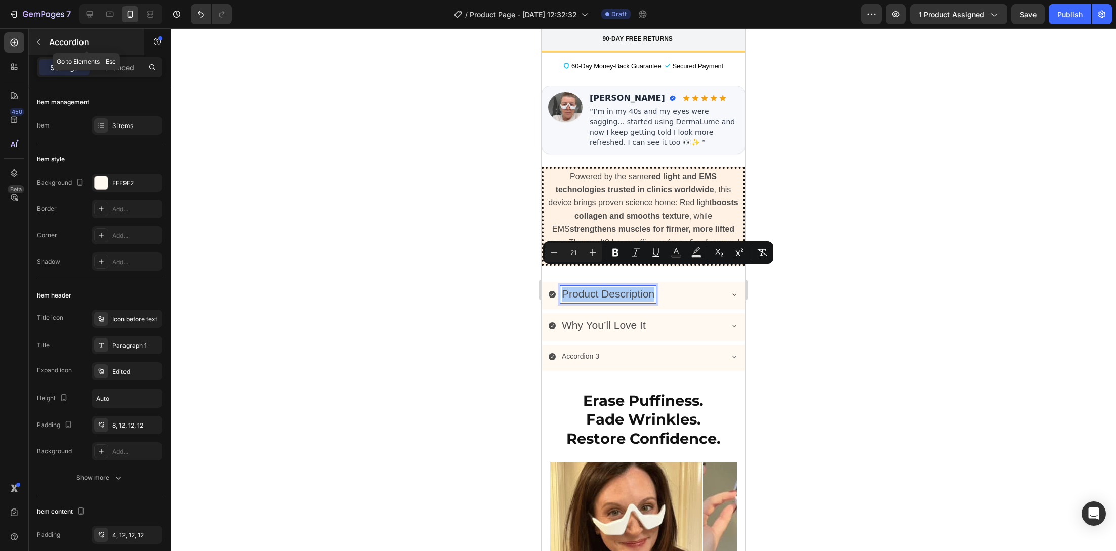
click at [64, 38] on p "Accordion" at bounding box center [92, 42] width 86 height 12
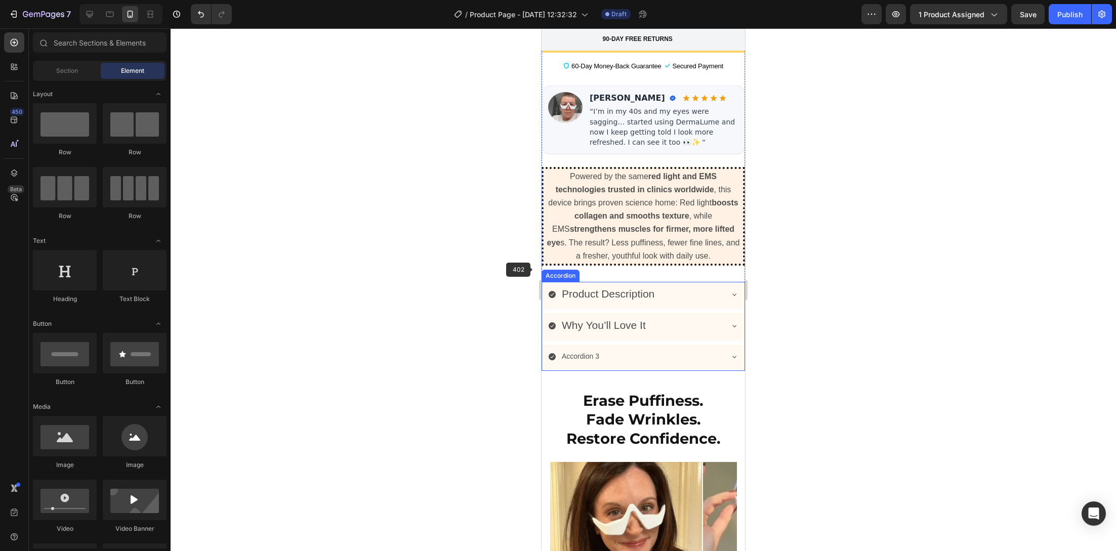
click at [464, 269] on div at bounding box center [643, 289] width 945 height 523
click at [616, 288] on span "Product Description" at bounding box center [608, 294] width 93 height 12
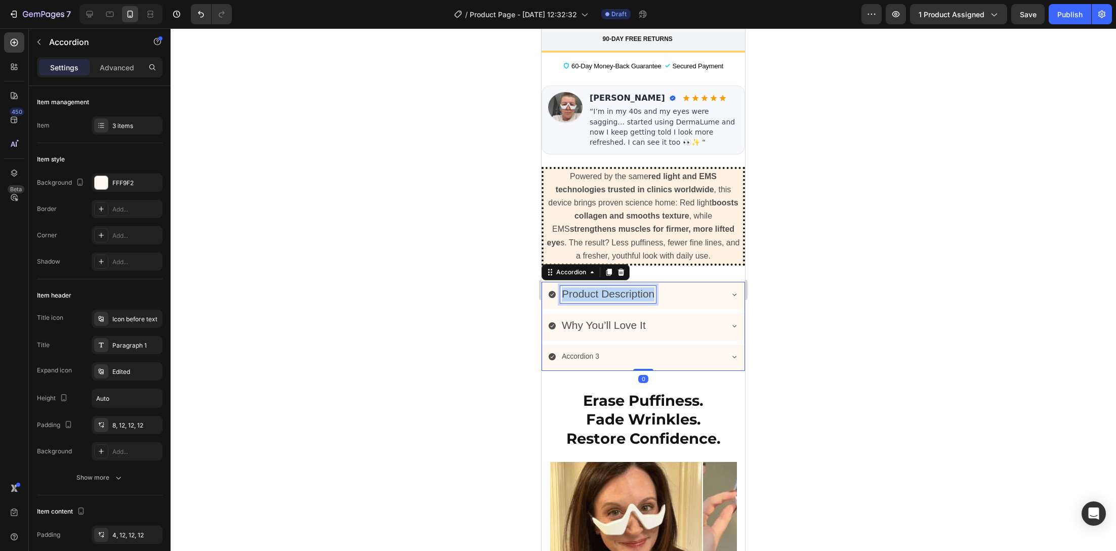
click at [616, 288] on span "Product Description" at bounding box center [608, 294] width 93 height 12
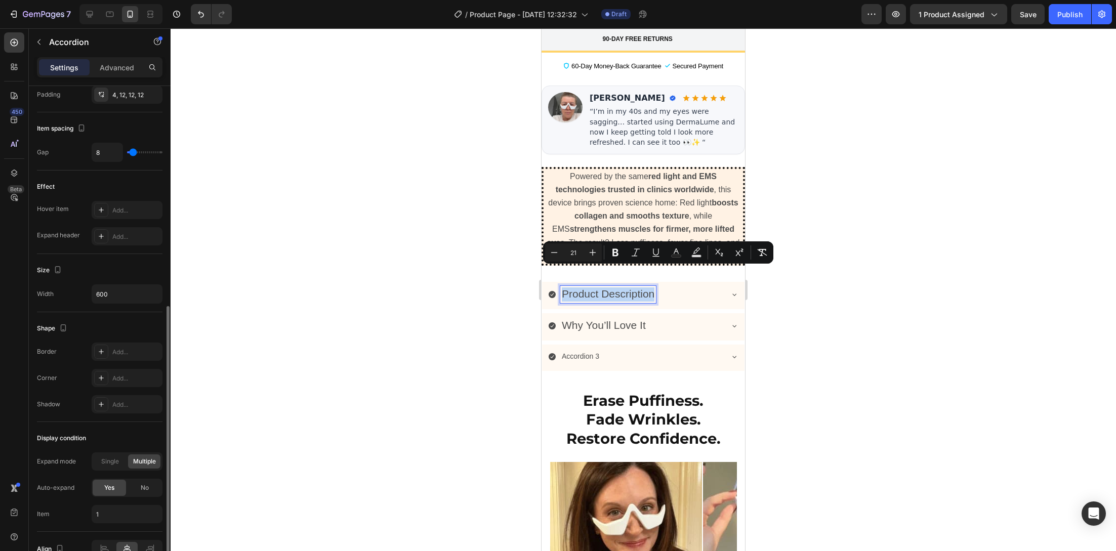
scroll to position [493, 0]
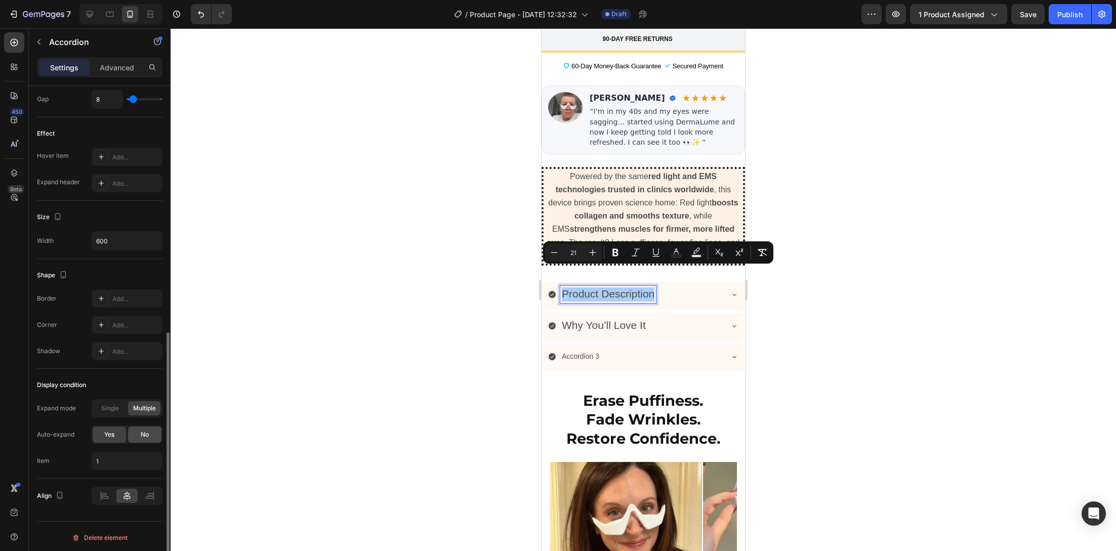
click at [147, 434] on span "No" at bounding box center [145, 434] width 8 height 9
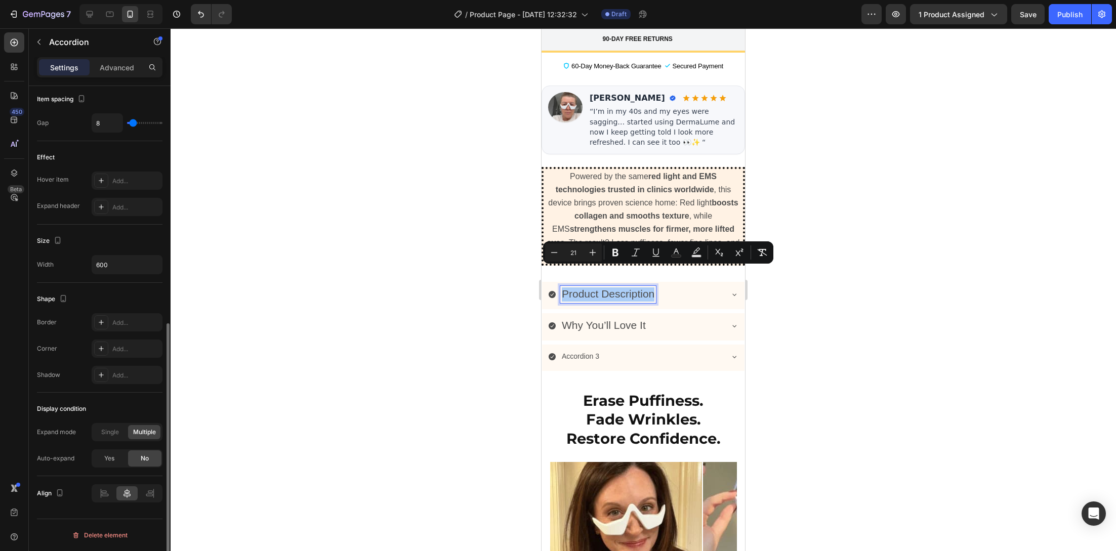
scroll to position [467, 0]
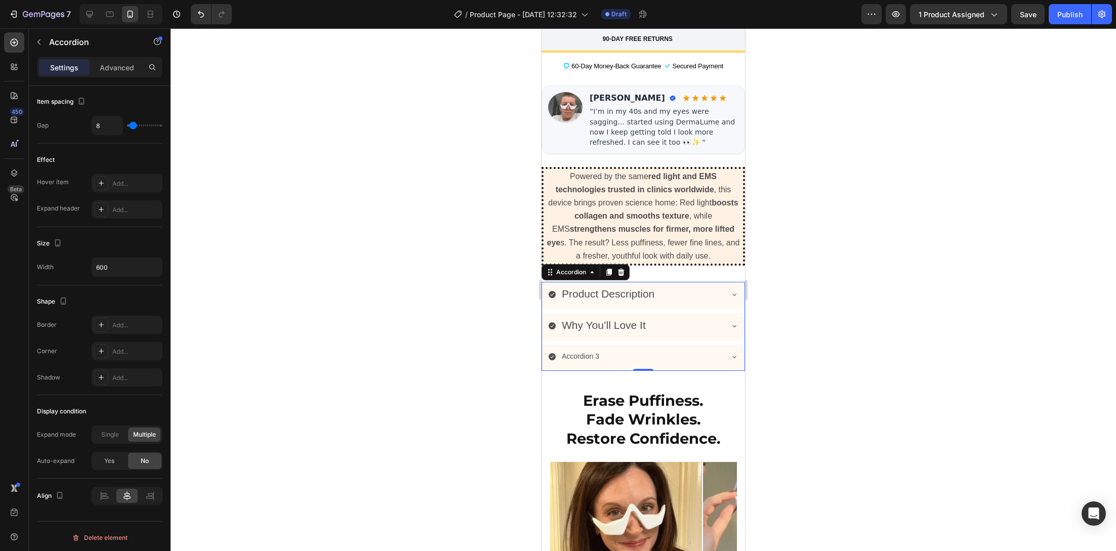
click at [429, 343] on div at bounding box center [643, 289] width 945 height 523
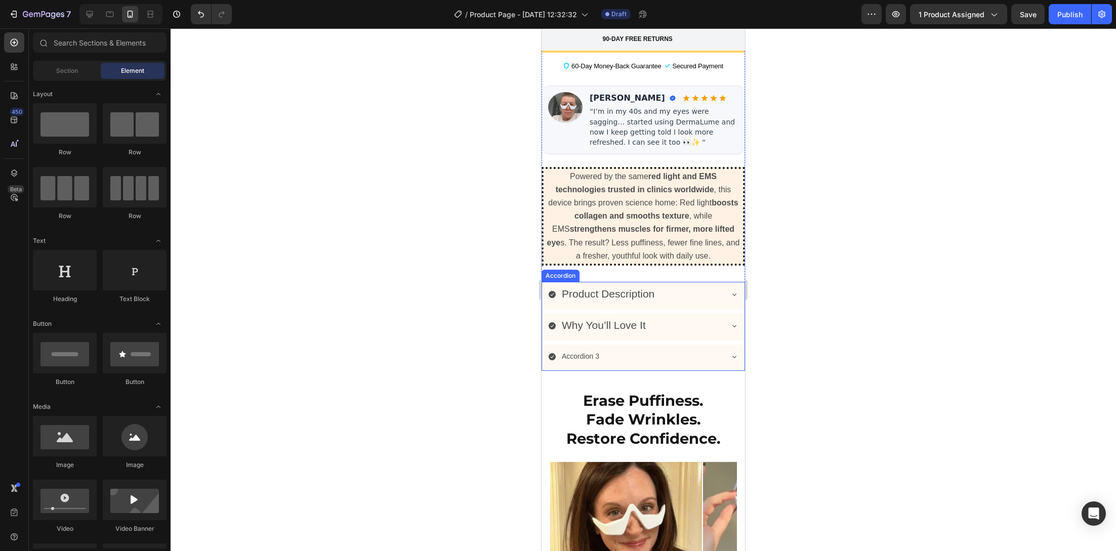
click at [634, 319] on span "Why You’ll Love It" at bounding box center [604, 325] width 84 height 12
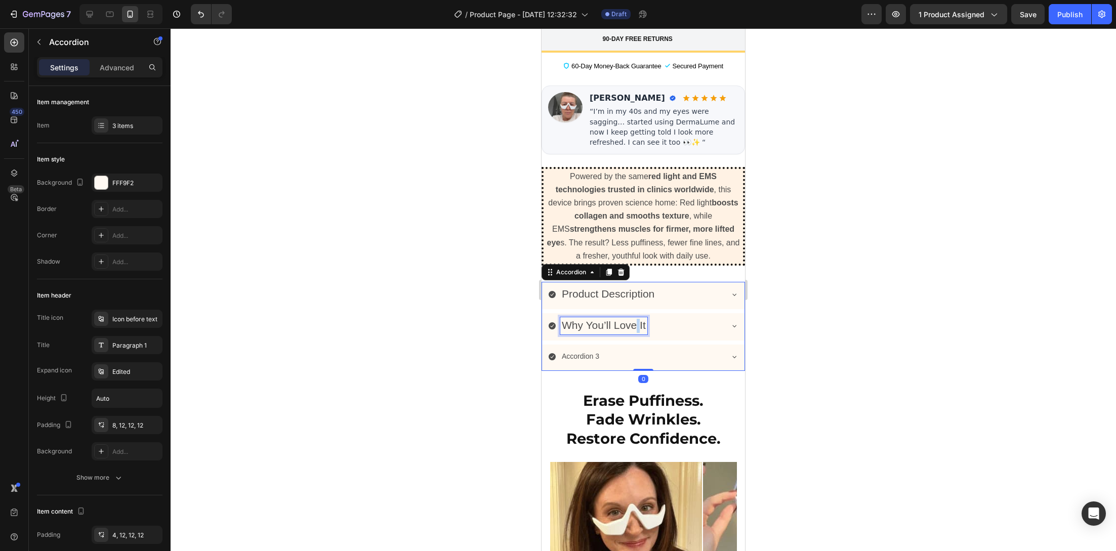
click at [634, 319] on span "Why You’ll Love It" at bounding box center [604, 325] width 84 height 12
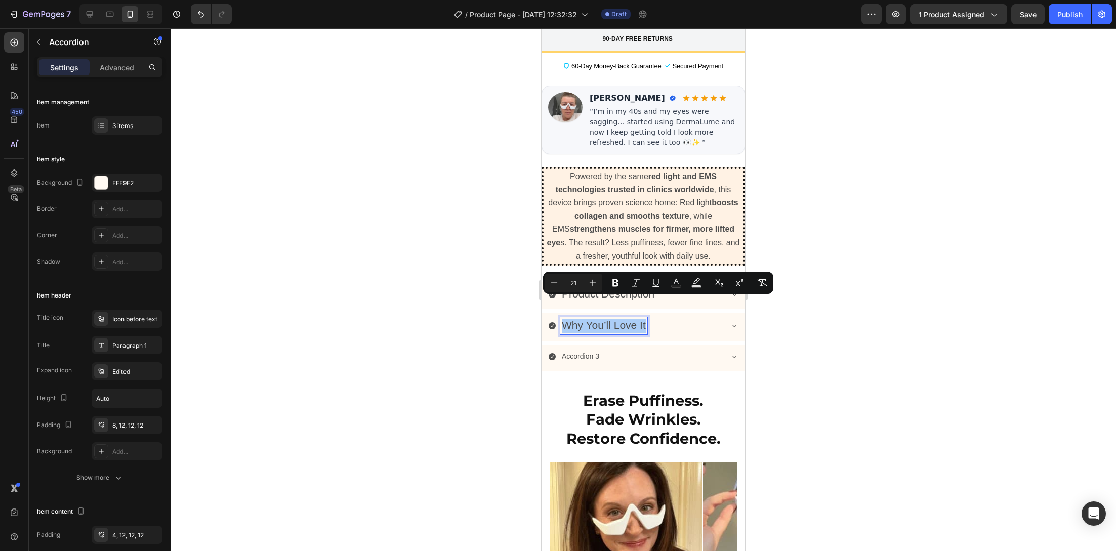
click at [471, 321] on div at bounding box center [643, 289] width 945 height 523
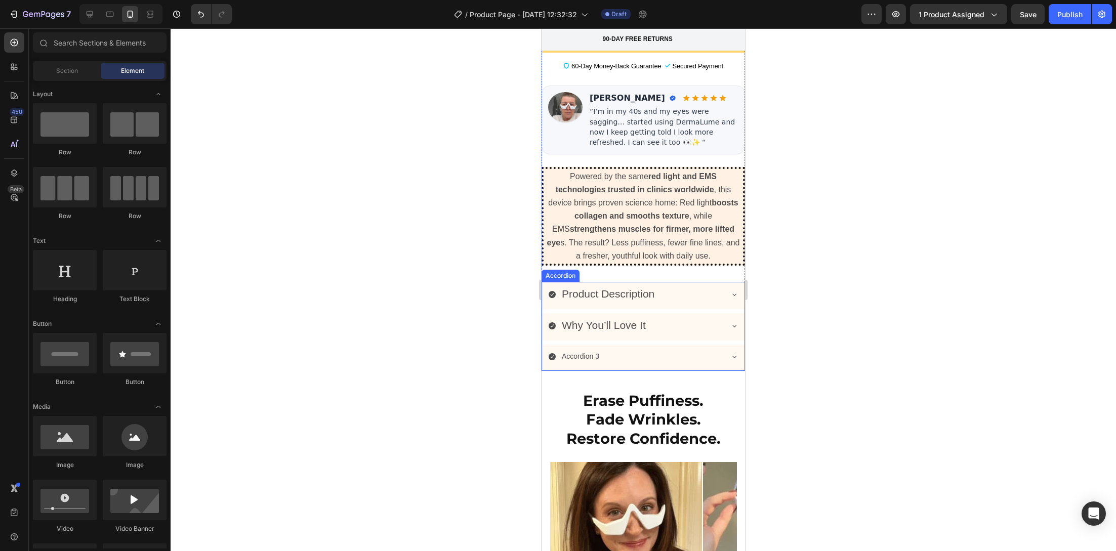
click at [649, 317] on div "Why You’ll Love It" at bounding box center [635, 325] width 174 height 17
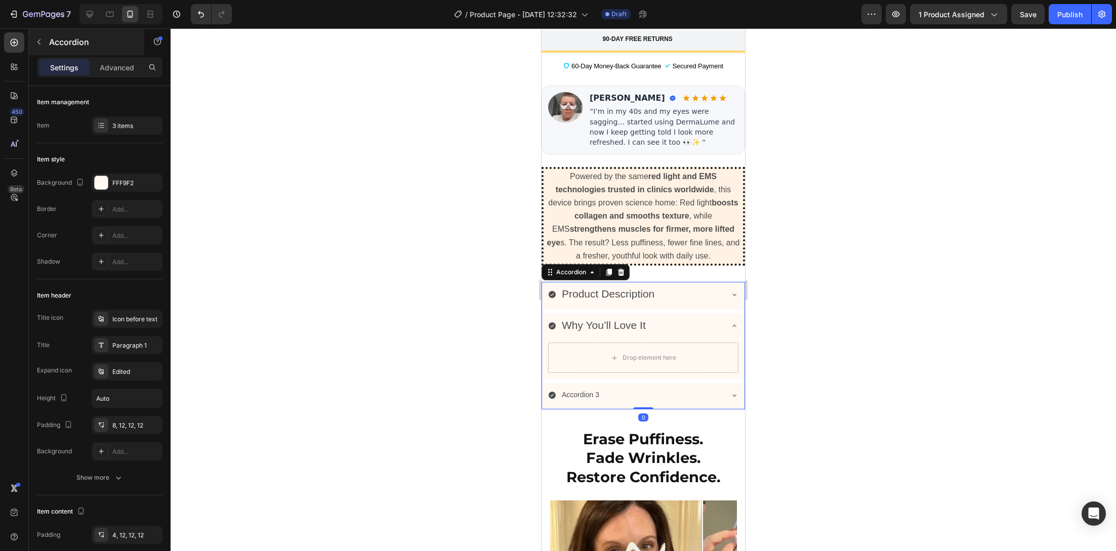
drag, startPoint x: 101, startPoint y: 69, endPoint x: 57, endPoint y: 53, distance: 47.1
click at [101, 69] on p "Advanced" at bounding box center [117, 67] width 34 height 11
type input "100%"
type input "100"
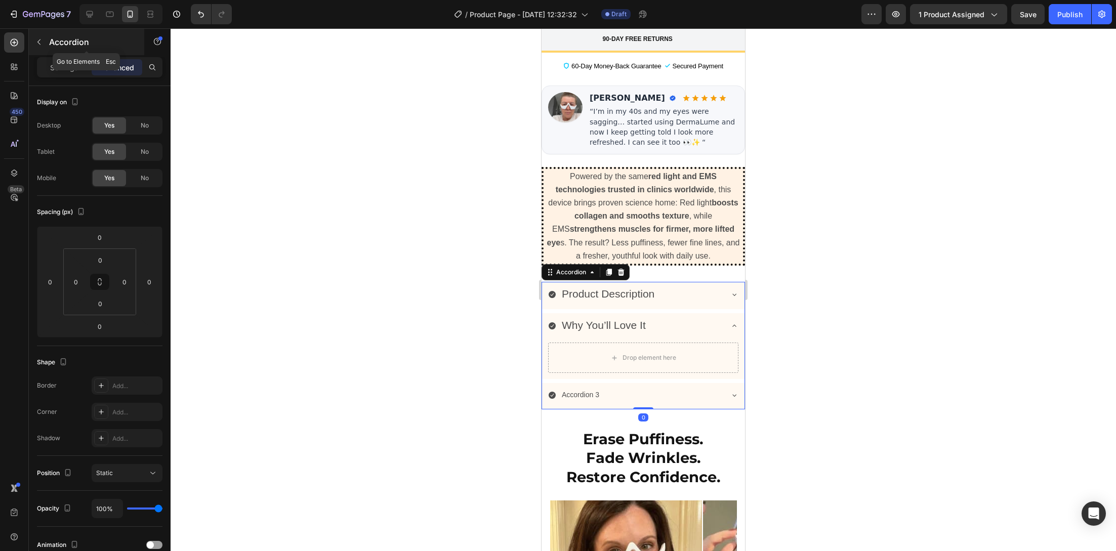
click at [44, 50] on div "Accordion" at bounding box center [86, 42] width 115 height 26
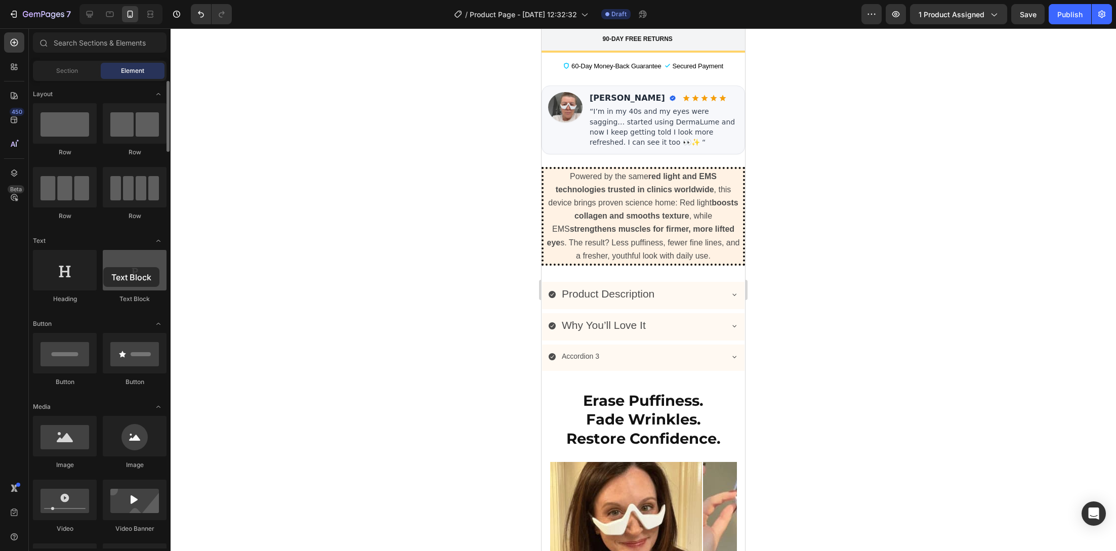
drag, startPoint x: 122, startPoint y: 271, endPoint x: 108, endPoint y: 266, distance: 14.9
click at [108, 266] on div at bounding box center [135, 270] width 64 height 40
click at [685, 317] on div "Why You’ll Love It" at bounding box center [635, 325] width 174 height 17
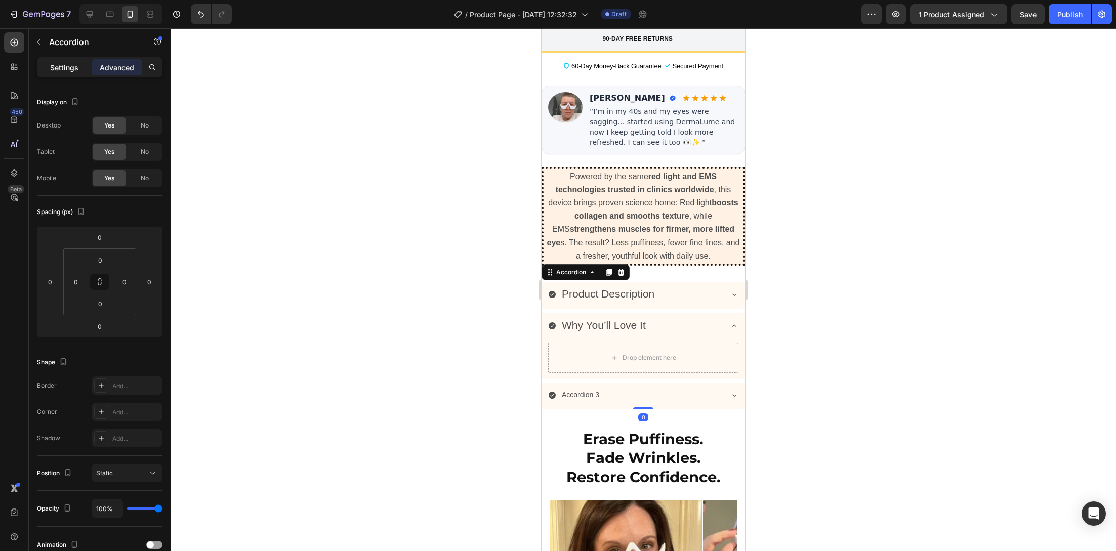
click at [65, 68] on p "Settings" at bounding box center [64, 67] width 28 height 11
type input "8"
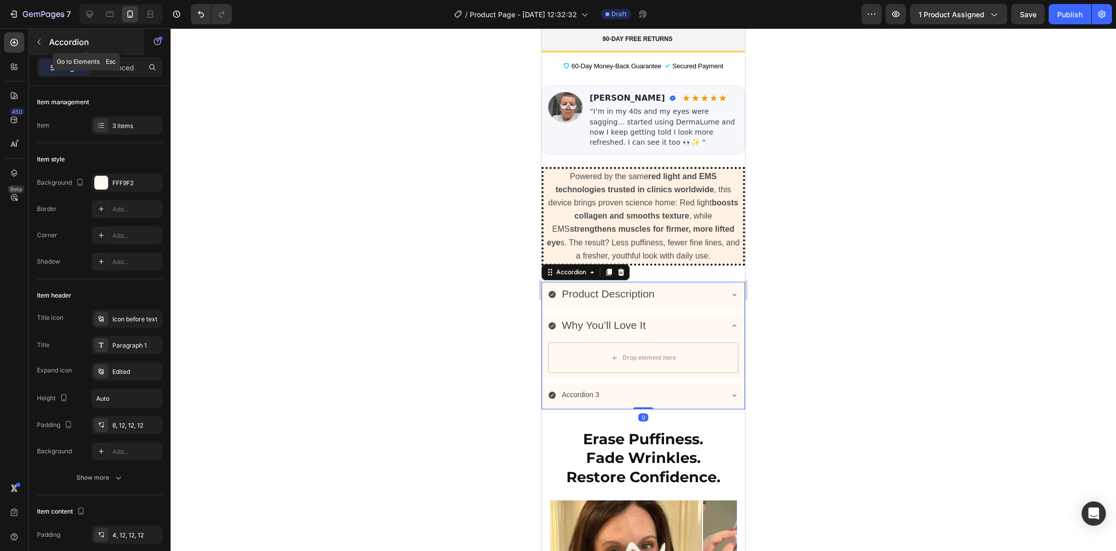
click at [49, 47] on p "Accordion" at bounding box center [92, 42] width 86 height 12
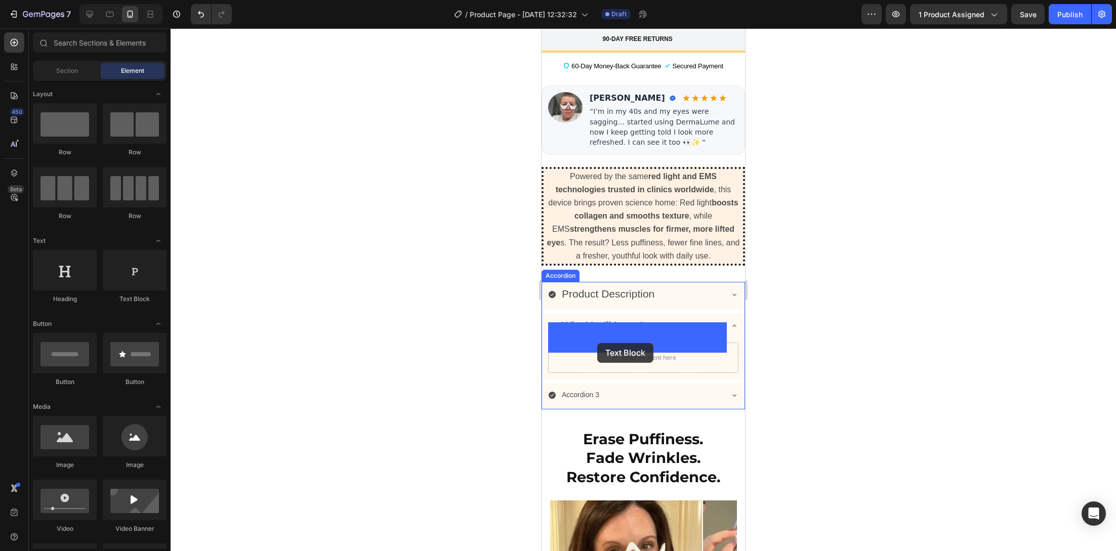
drag, startPoint x: 678, startPoint y: 308, endPoint x: 597, endPoint y: 343, distance: 87.7
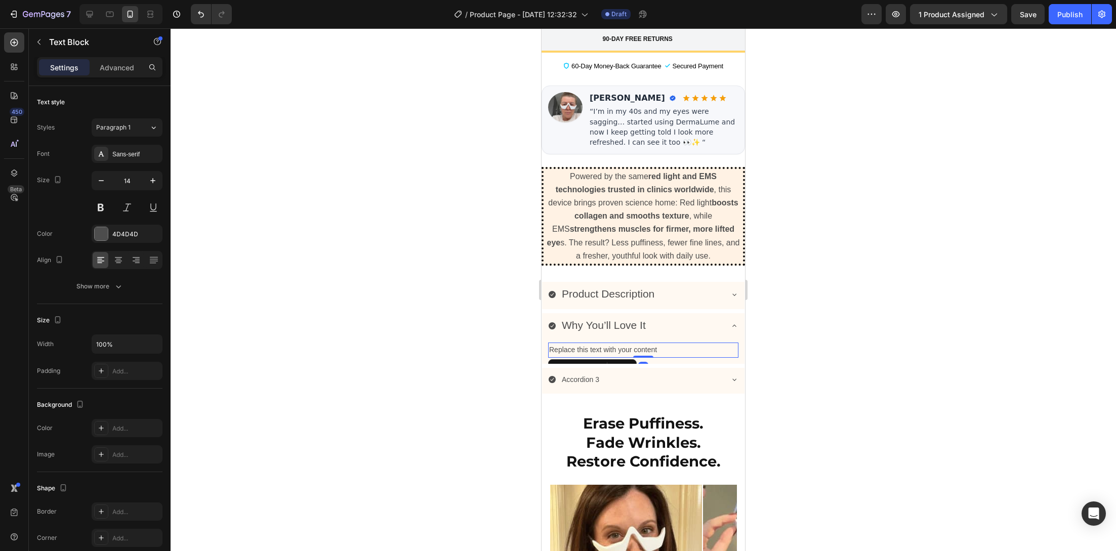
click at [617, 343] on div "Replace this text with your content" at bounding box center [643, 350] width 190 height 15
click at [617, 344] on p "Replace this text with your content" at bounding box center [643, 350] width 188 height 13
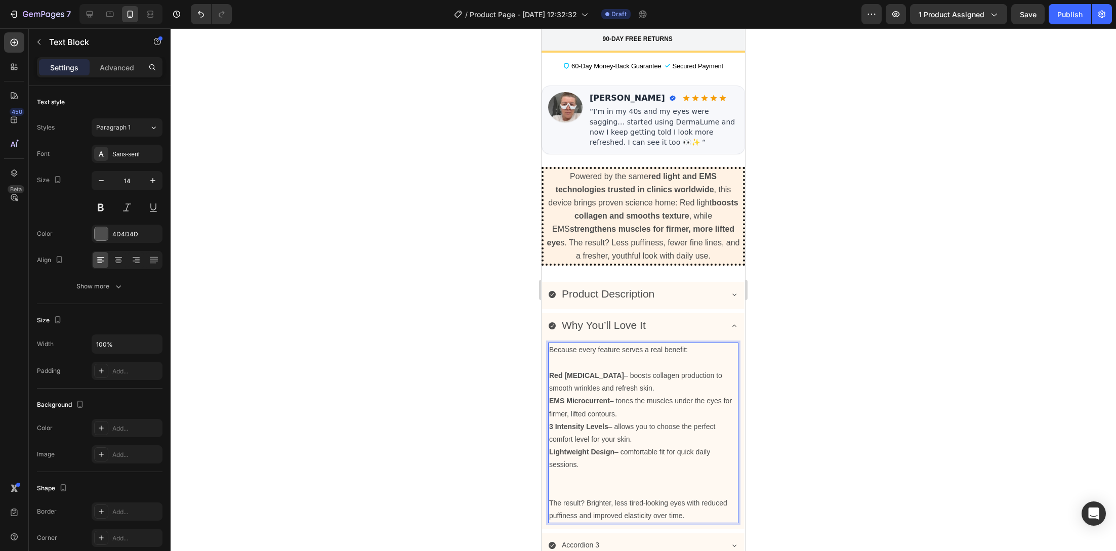
click at [556, 357] on p "Rich Text Editor. Editing area: main" at bounding box center [643, 363] width 188 height 13
click at [511, 349] on div at bounding box center [643, 289] width 945 height 523
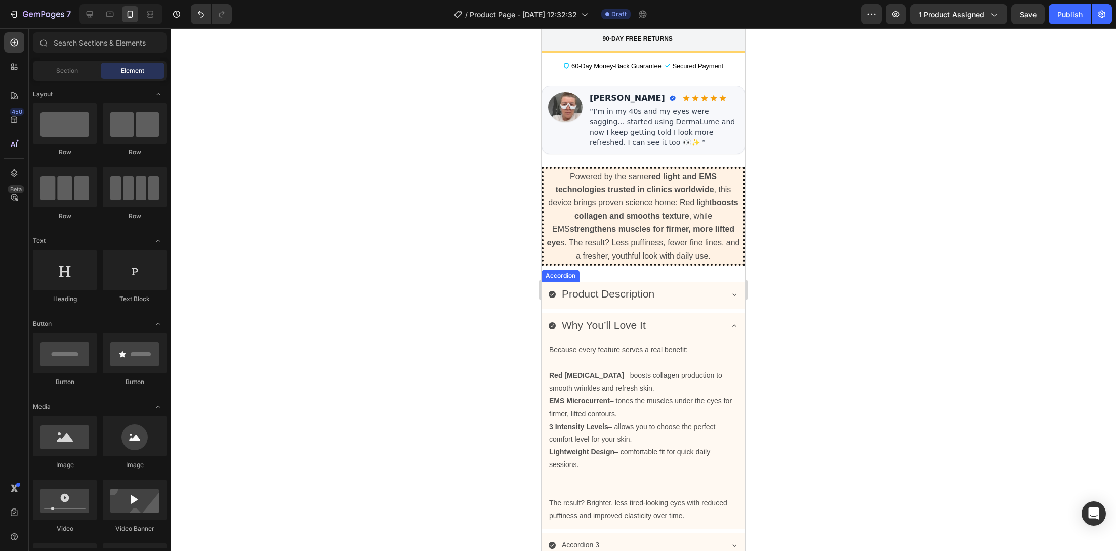
click at [619, 287] on p "Product Description" at bounding box center [608, 294] width 93 height 14
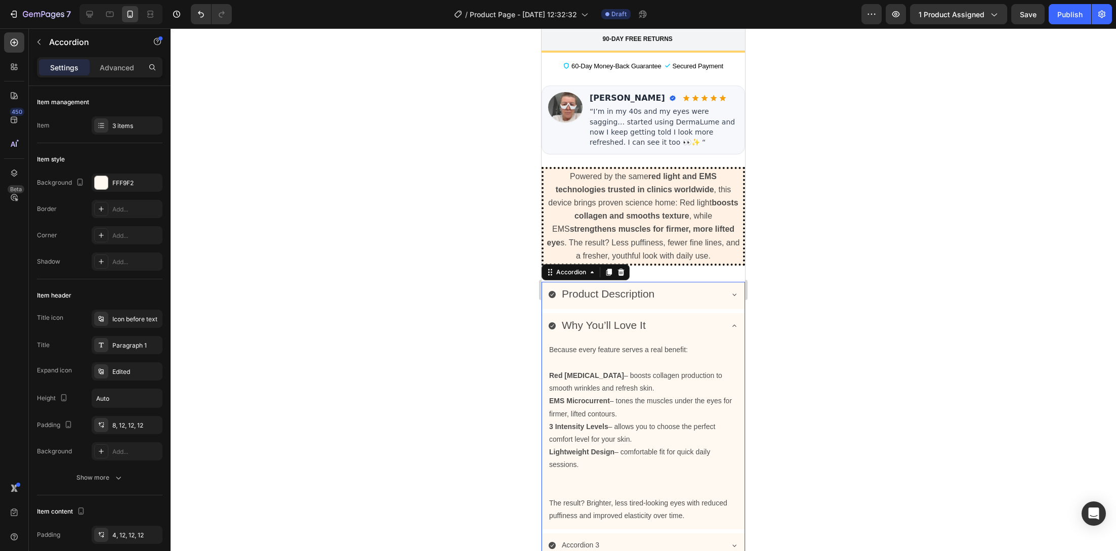
click at [672, 286] on div "Product Description" at bounding box center [635, 294] width 174 height 17
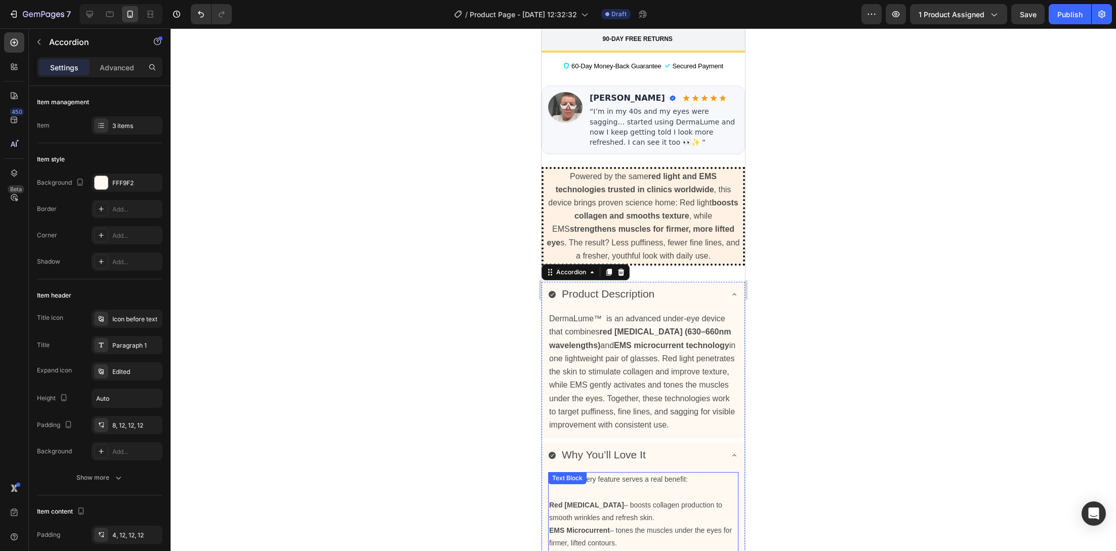
click at [623, 499] on p "Red Light Therapy – boosts collagen production to smooth wrinkles and refresh s…" at bounding box center [643, 511] width 188 height 25
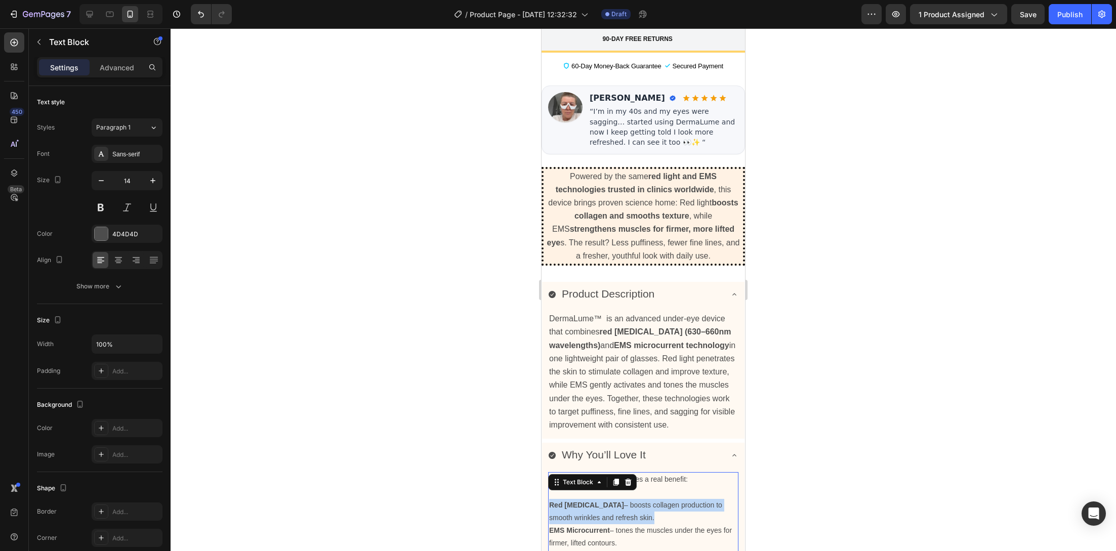
click at [623, 499] on p "Red Light Therapy – boosts collagen production to smooth wrinkles and refresh s…" at bounding box center [643, 511] width 188 height 25
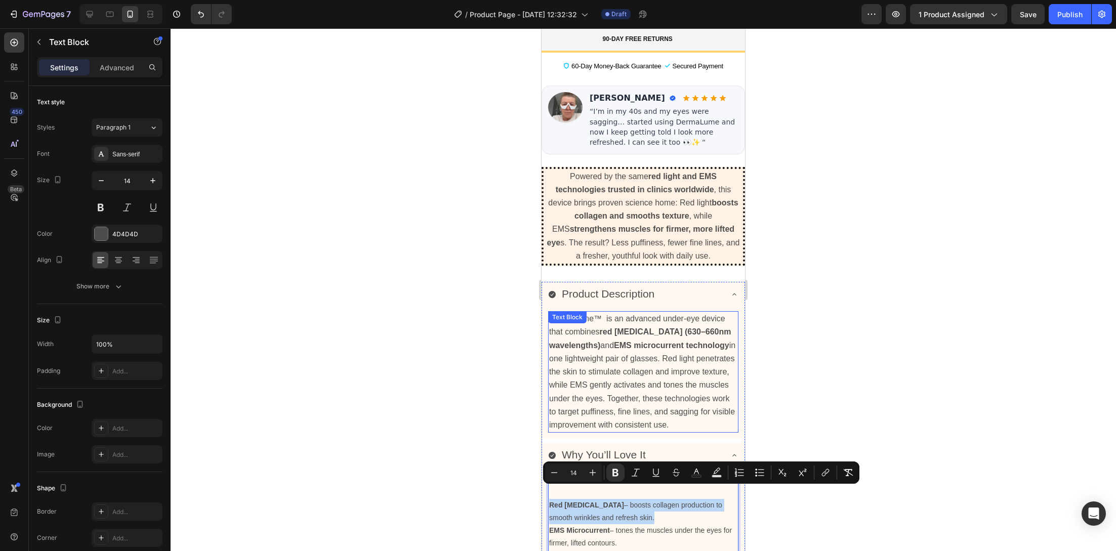
click at [617, 385] on span "DermaLume™ is an advanced under-eye device that combines red light therapy (630…" at bounding box center [642, 371] width 186 height 115
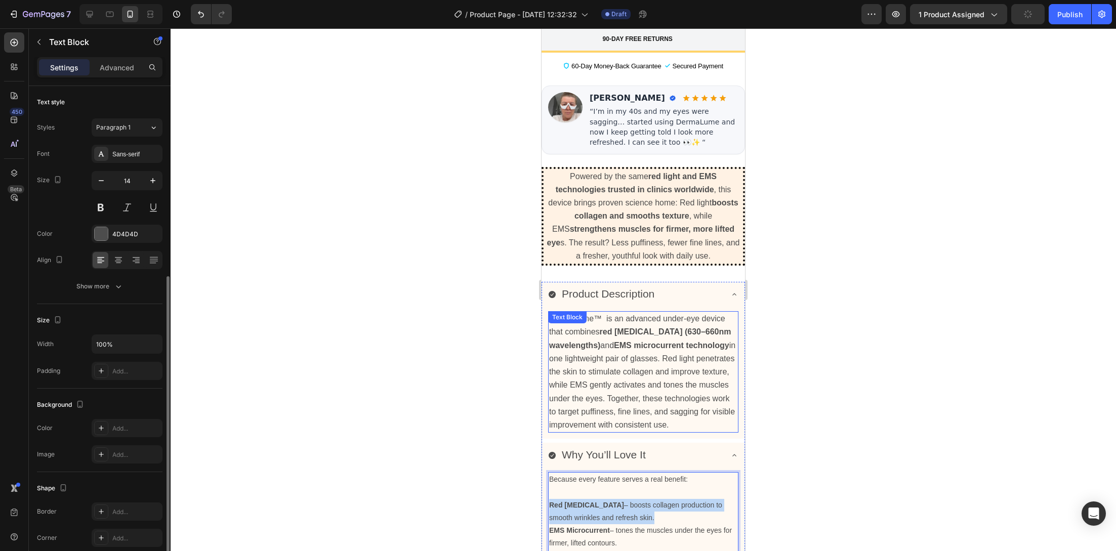
scroll to position [104, 0]
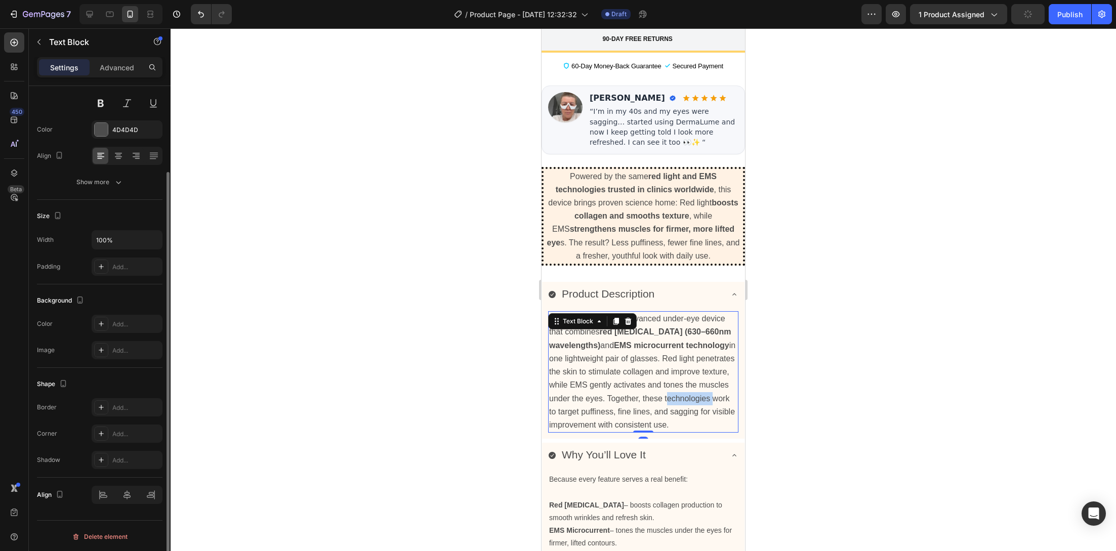
click at [617, 385] on span "DermaLume™ is an advanced under-eye device that combines red light therapy (630…" at bounding box center [642, 371] width 186 height 115
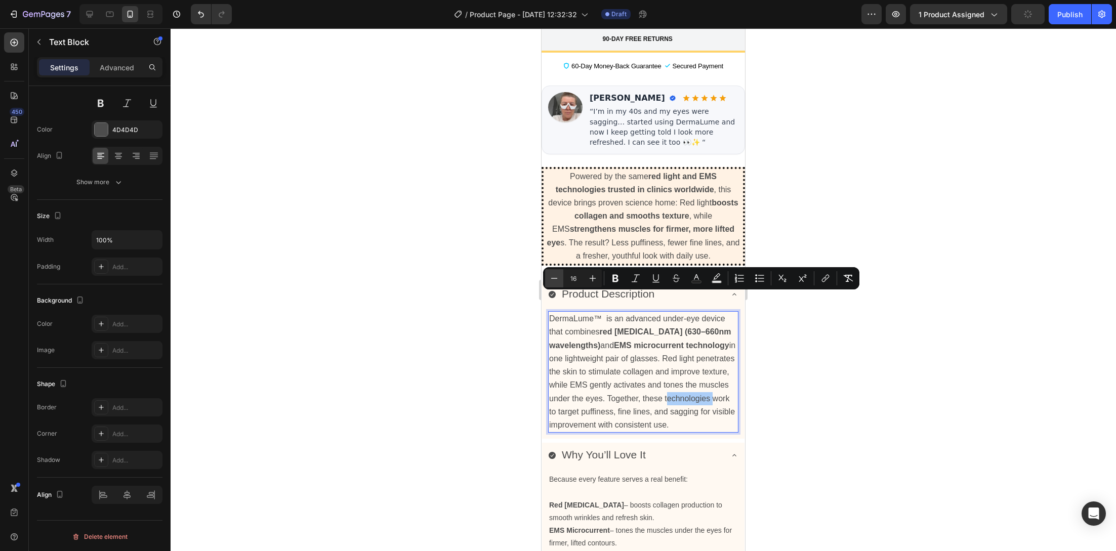
click at [547, 271] on button "Minus" at bounding box center [554, 278] width 18 height 18
click at [547, 272] on button "Minus" at bounding box center [554, 278] width 18 height 18
type input "14"
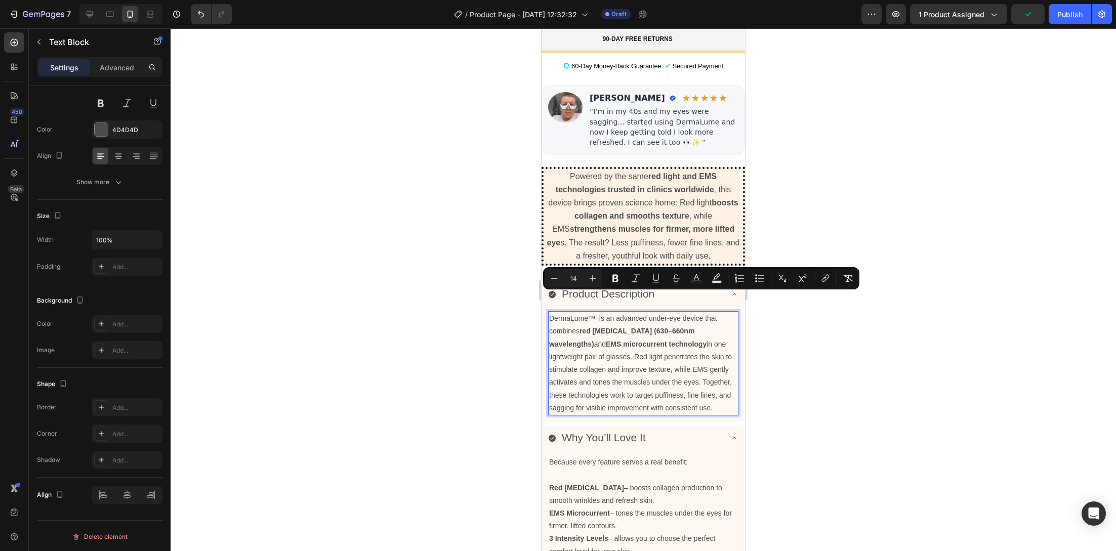
click at [497, 312] on div at bounding box center [643, 289] width 945 height 523
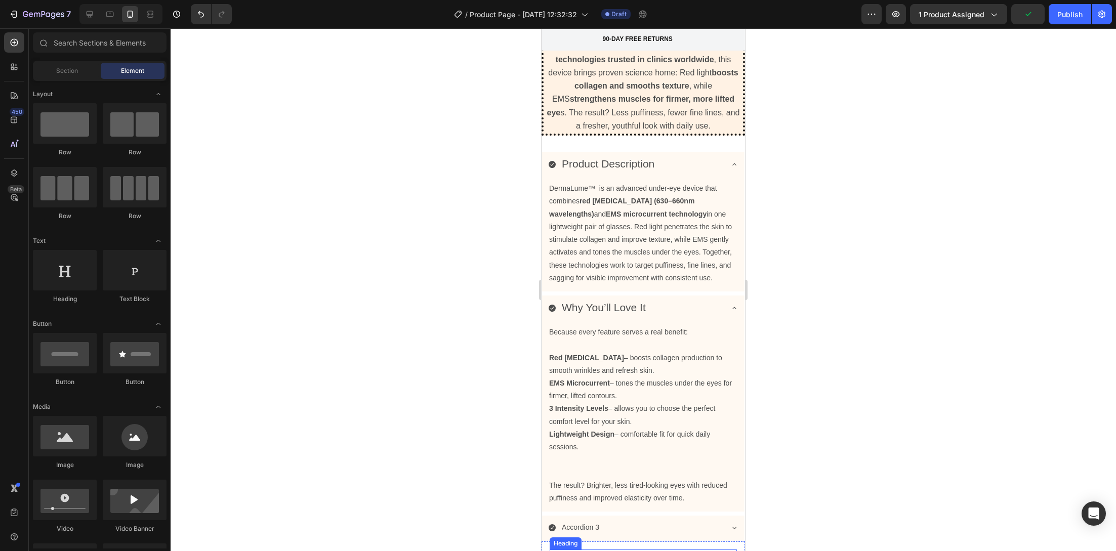
scroll to position [884, 0]
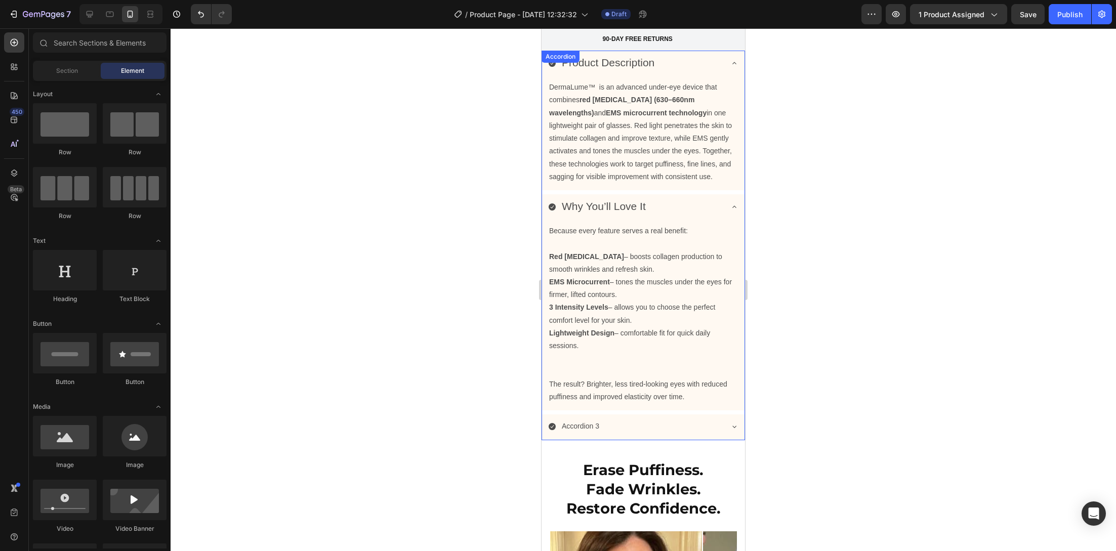
click at [730, 423] on icon at bounding box center [734, 427] width 8 height 8
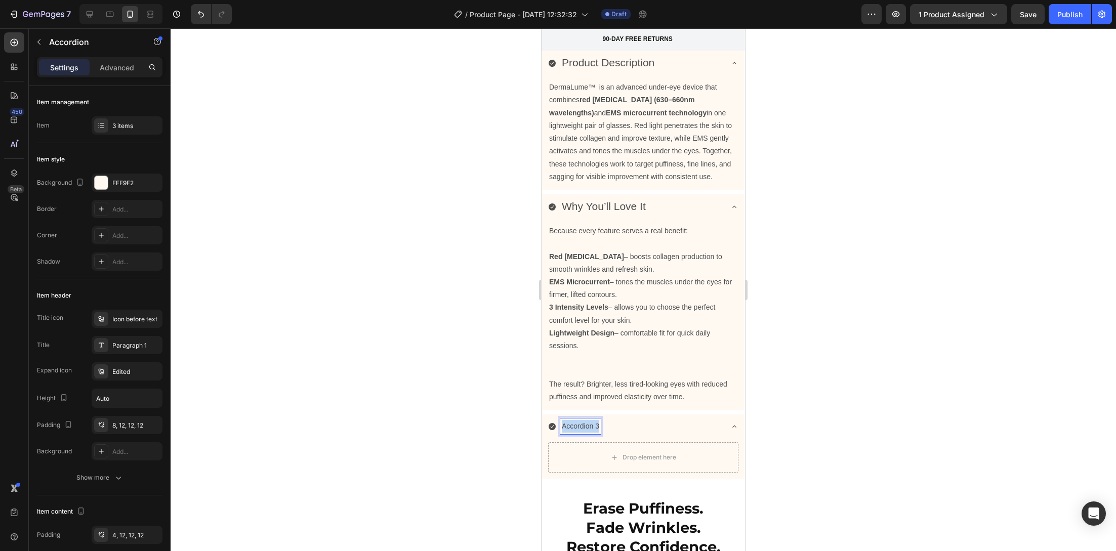
click at [588, 420] on p "Accordion 3" at bounding box center [580, 426] width 37 height 13
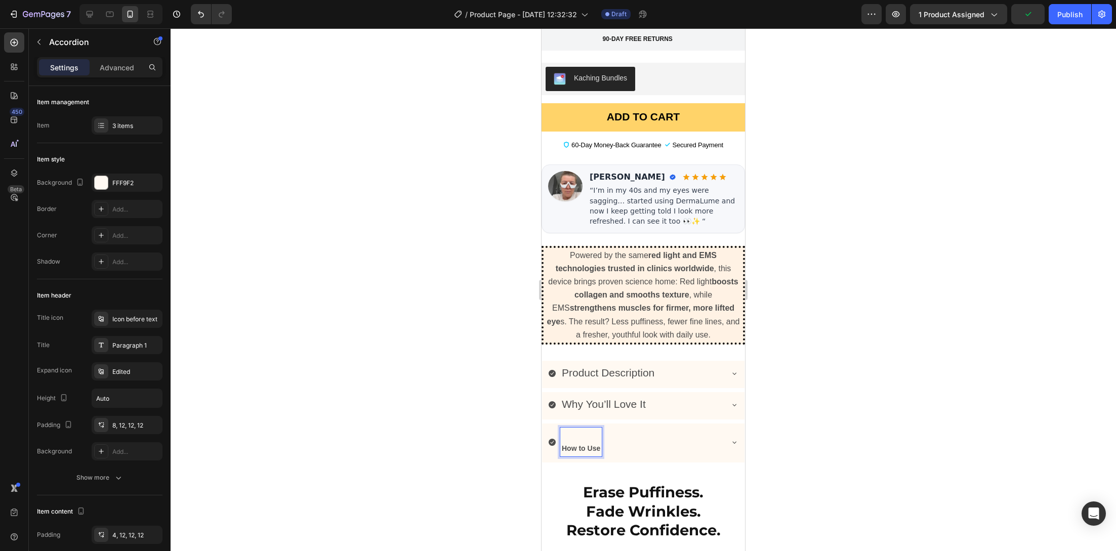
scroll to position [571, 0]
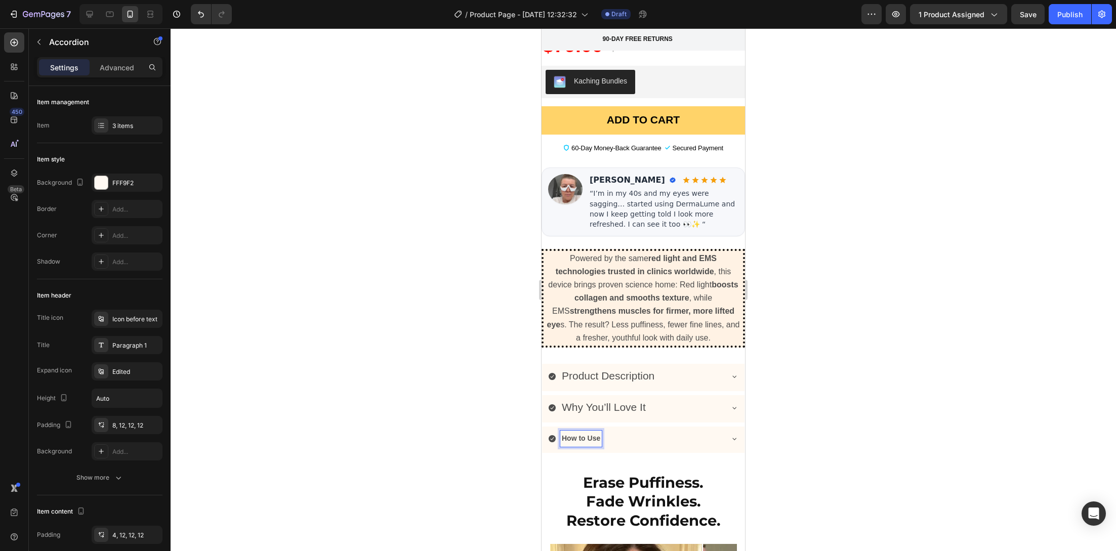
click at [591, 434] on strong "How to Use" at bounding box center [581, 438] width 38 height 8
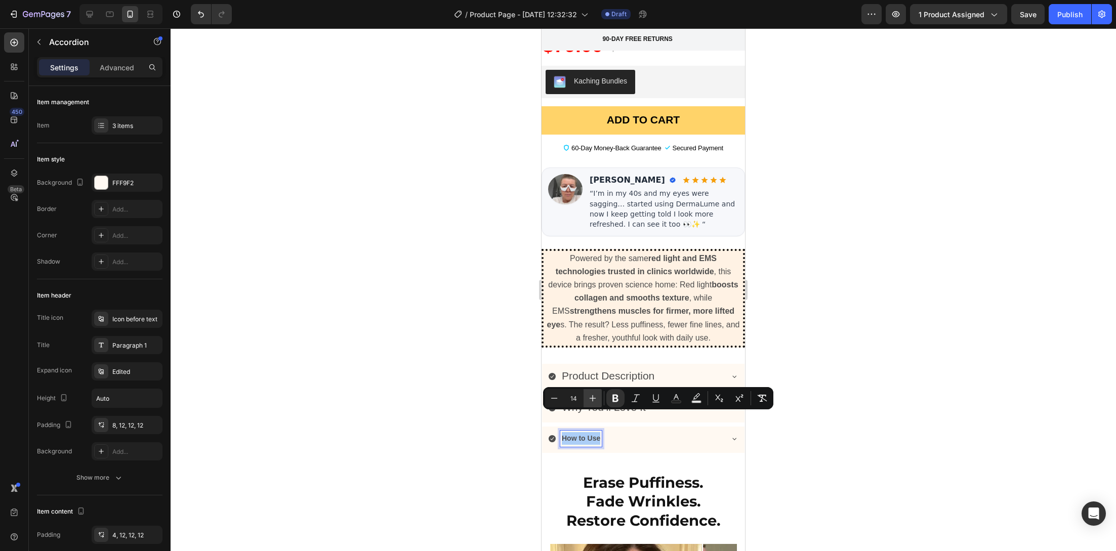
click at [595, 395] on icon "Editor contextual toolbar" at bounding box center [592, 398] width 10 height 10
click at [595, 396] on icon "Editor contextual toolbar" at bounding box center [592, 398] width 10 height 10
click at [593, 395] on icon "Editor contextual toolbar" at bounding box center [592, 398] width 10 height 10
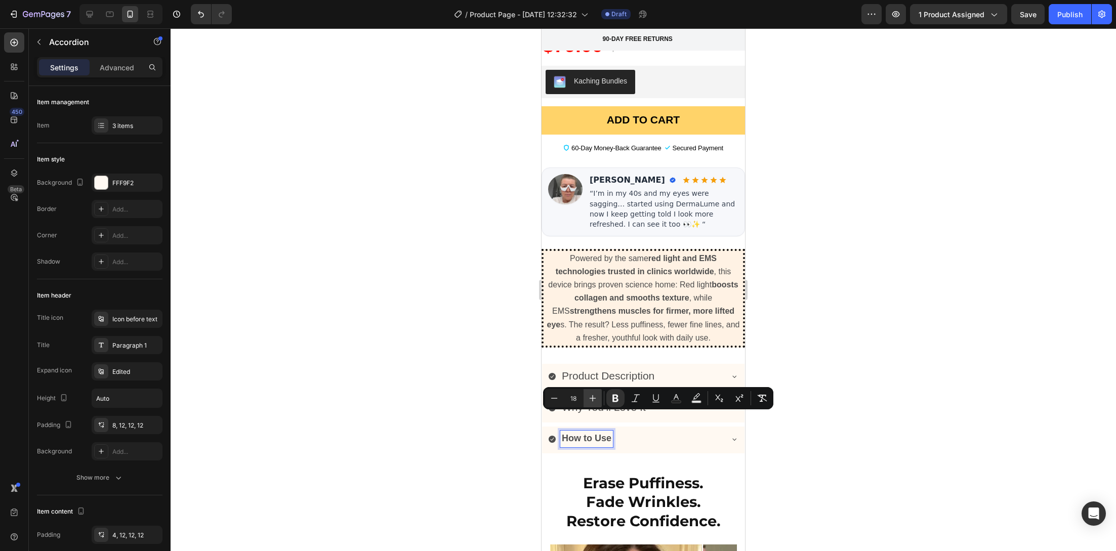
type input "19"
click at [441, 417] on div at bounding box center [643, 289] width 945 height 523
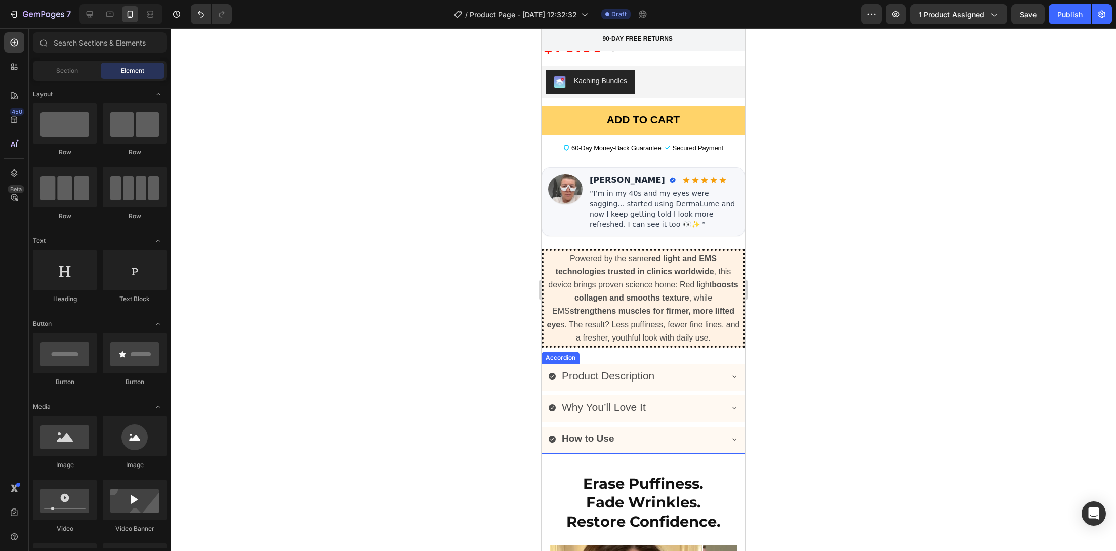
click at [591, 370] on span "Product Description" at bounding box center [608, 376] width 93 height 12
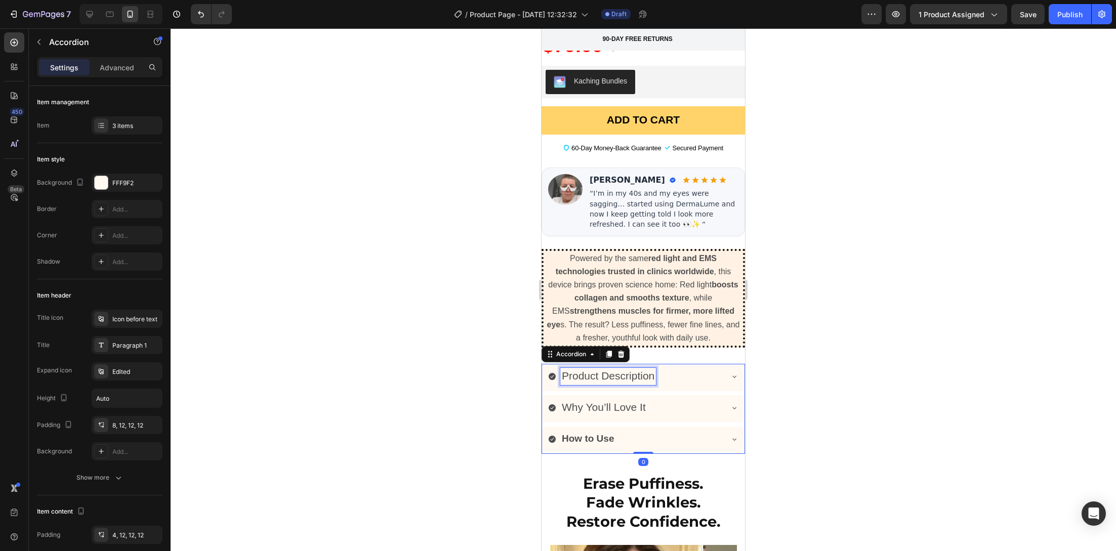
click at [592, 370] on span "Product Description" at bounding box center [608, 376] width 93 height 12
click at [591, 370] on span "Product Description" at bounding box center [608, 376] width 93 height 12
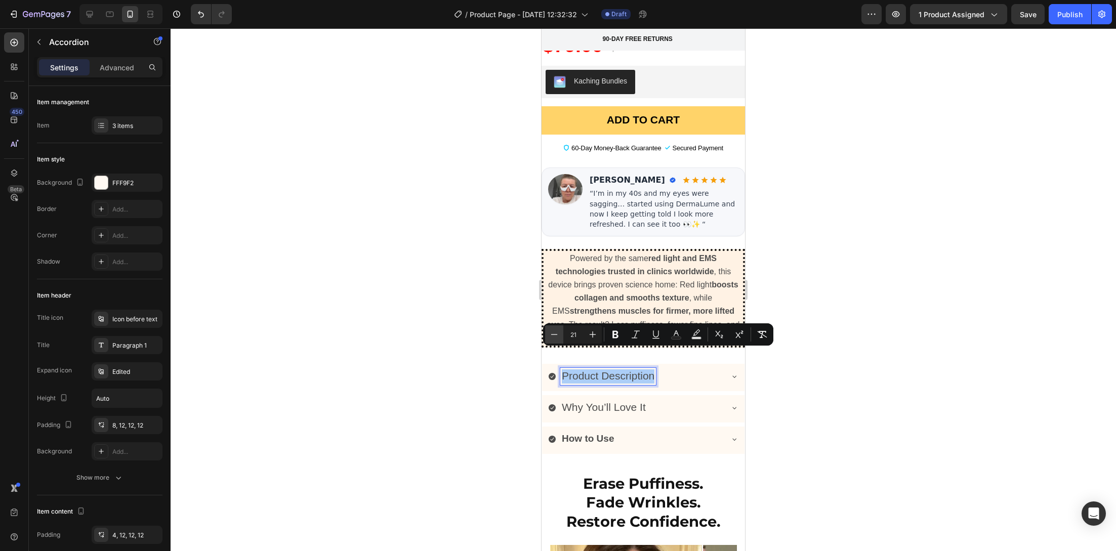
click at [557, 335] on icon "Editor contextual toolbar" at bounding box center [554, 334] width 10 height 10
type input "18"
click at [576, 400] on span "Why You’ll Love It" at bounding box center [604, 406] width 84 height 12
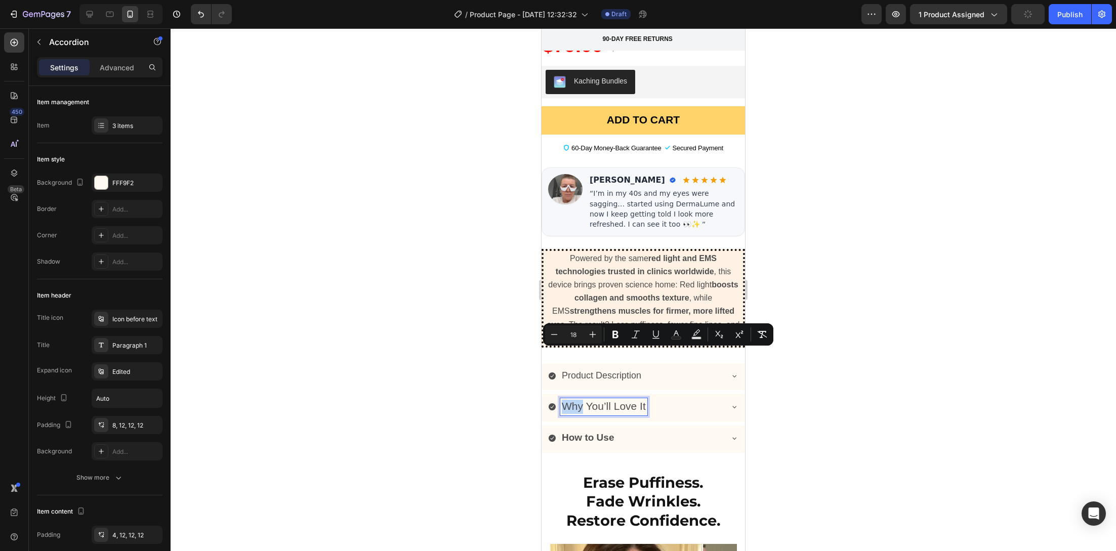
click at [576, 400] on span "Why You’ll Love It" at bounding box center [604, 406] width 84 height 12
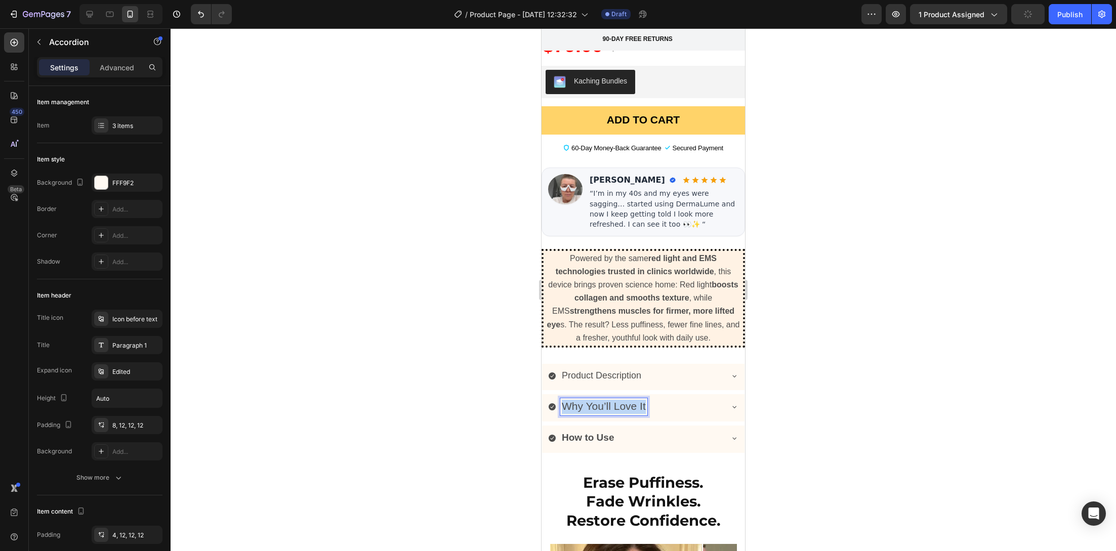
click at [576, 400] on span "Why You’ll Love It" at bounding box center [604, 406] width 84 height 12
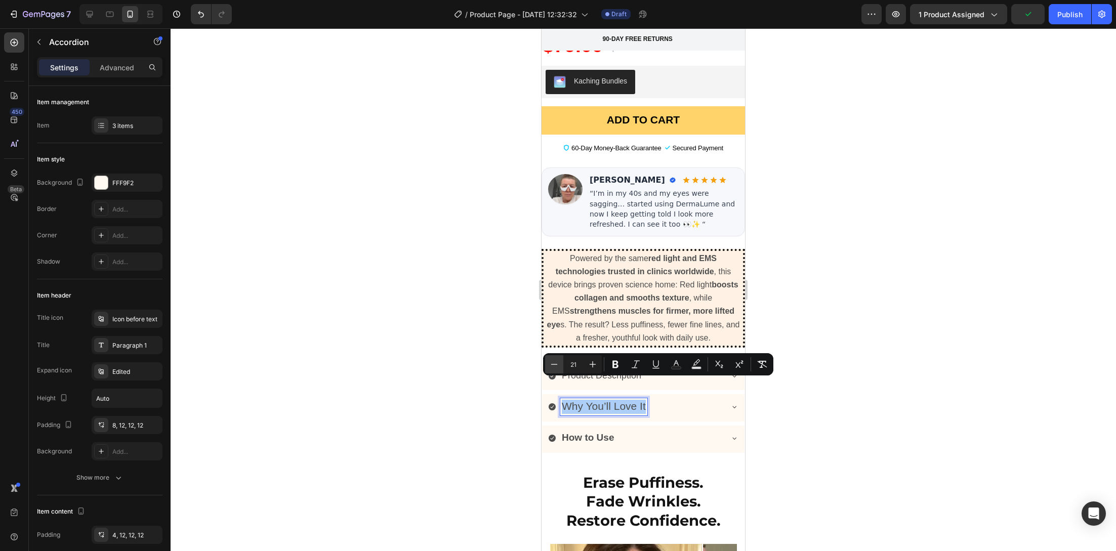
click at [554, 361] on icon "Editor contextual toolbar" at bounding box center [554, 364] width 10 height 10
click at [554, 362] on icon "Editor contextual toolbar" at bounding box center [554, 364] width 10 height 10
type input "18"
click at [574, 431] on strong "How to Use" at bounding box center [588, 436] width 52 height 11
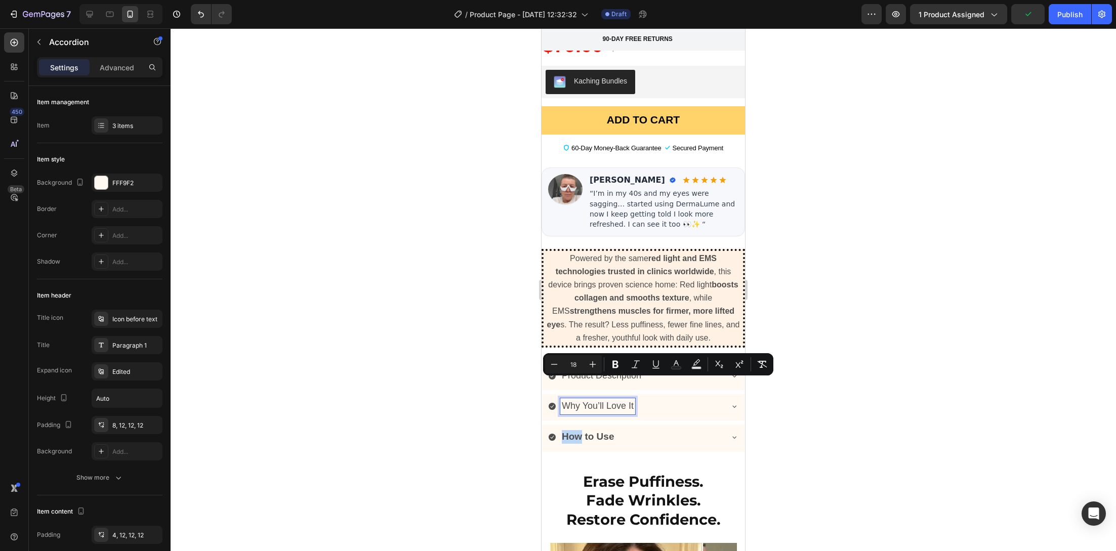
click at [574, 431] on strong "How to Use" at bounding box center [588, 436] width 52 height 11
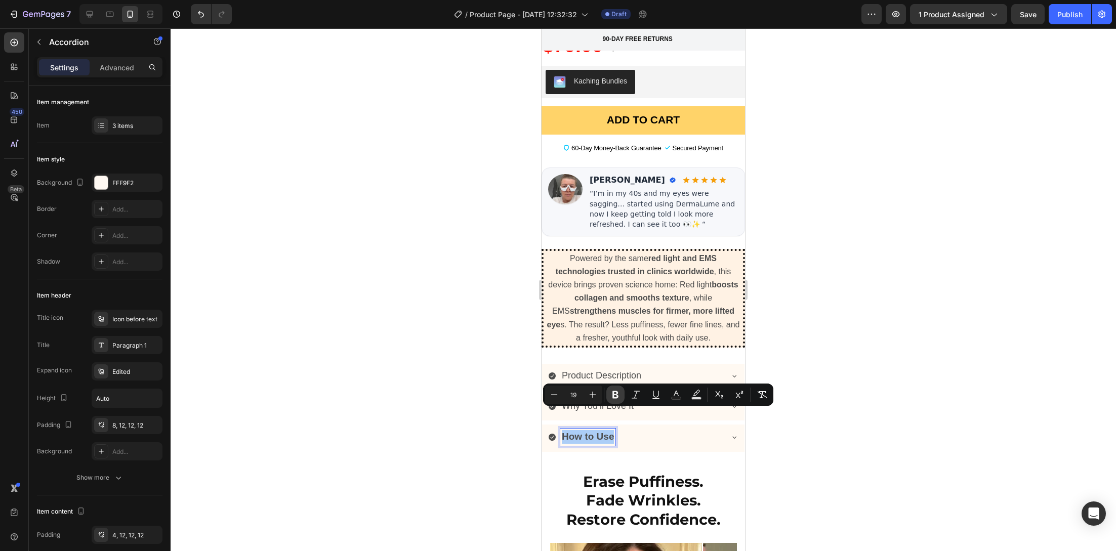
click at [616, 395] on icon "Editor contextual toolbar" at bounding box center [615, 395] width 6 height 8
drag, startPoint x: 558, startPoint y: 393, endPoint x: 538, endPoint y: 409, distance: 25.9
click at [558, 393] on icon "Editor contextual toolbar" at bounding box center [554, 395] width 10 height 10
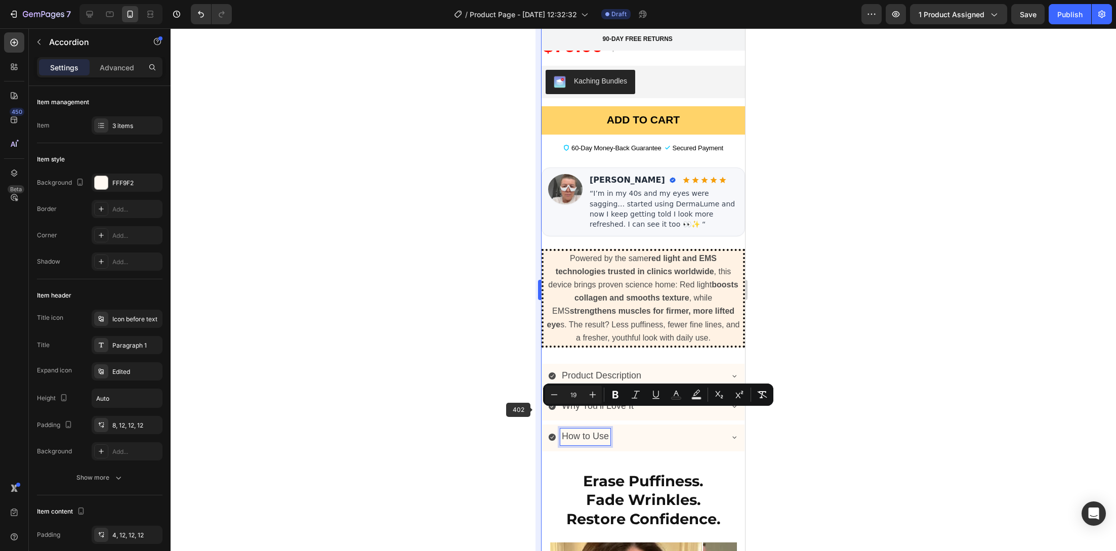
type input "18"
click at [509, 421] on div at bounding box center [643, 289] width 945 height 523
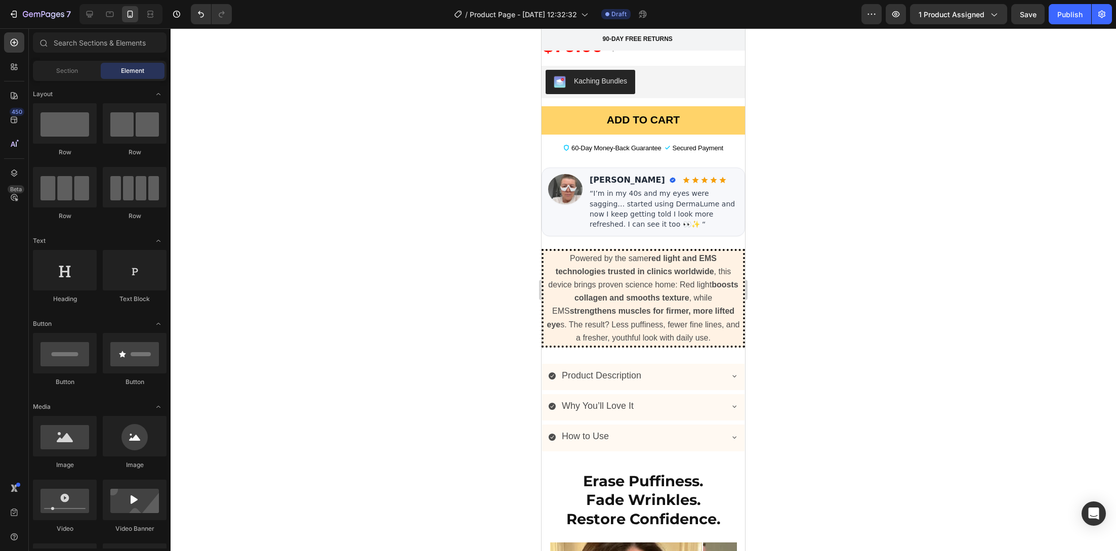
click at [490, 430] on div at bounding box center [643, 289] width 945 height 523
click at [700, 429] on div "How to Use" at bounding box center [635, 437] width 174 height 16
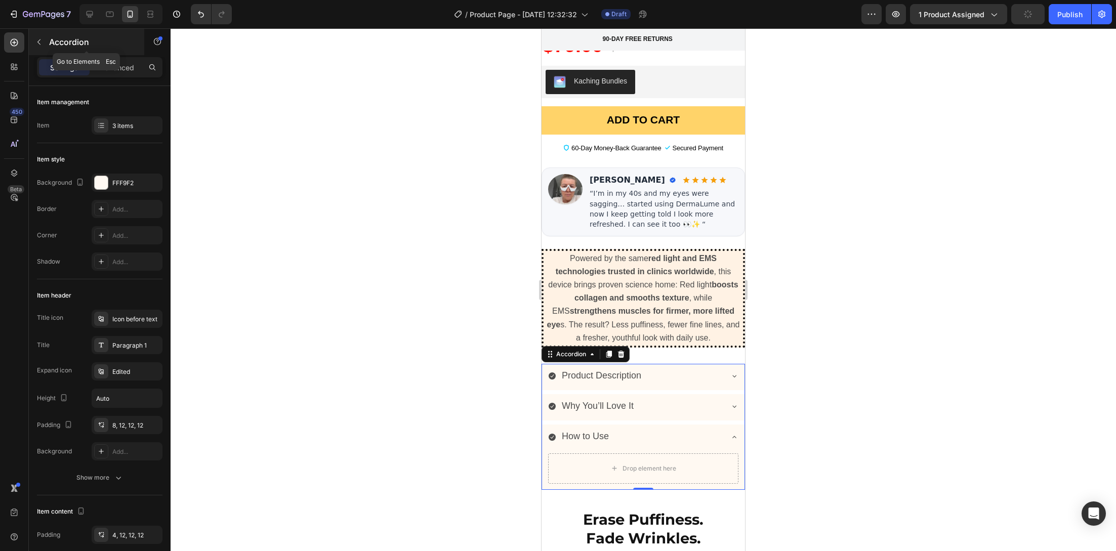
click at [39, 48] on button "button" at bounding box center [39, 42] width 16 height 16
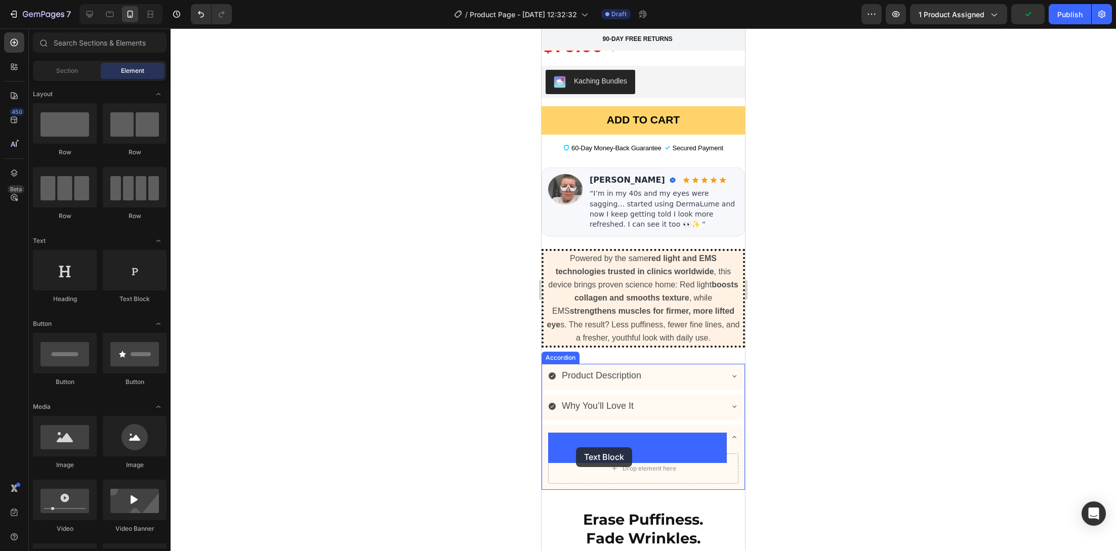
drag, startPoint x: 672, startPoint y: 296, endPoint x: 578, endPoint y: 447, distance: 178.4
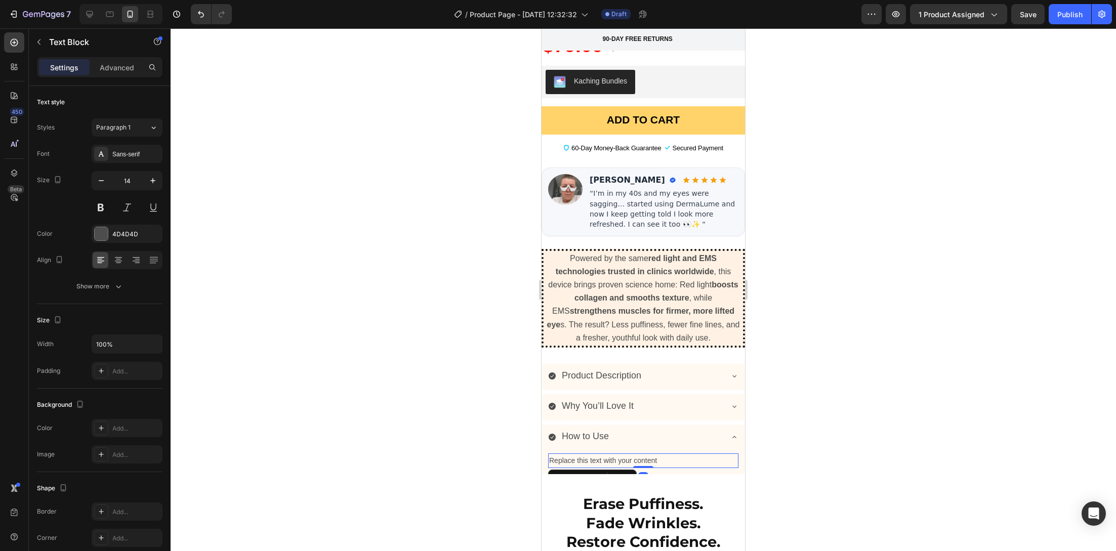
click at [589, 453] on div "Replace this text with your content" at bounding box center [643, 460] width 190 height 15
click at [589, 454] on p "Replace this text with your content" at bounding box center [643, 460] width 188 height 13
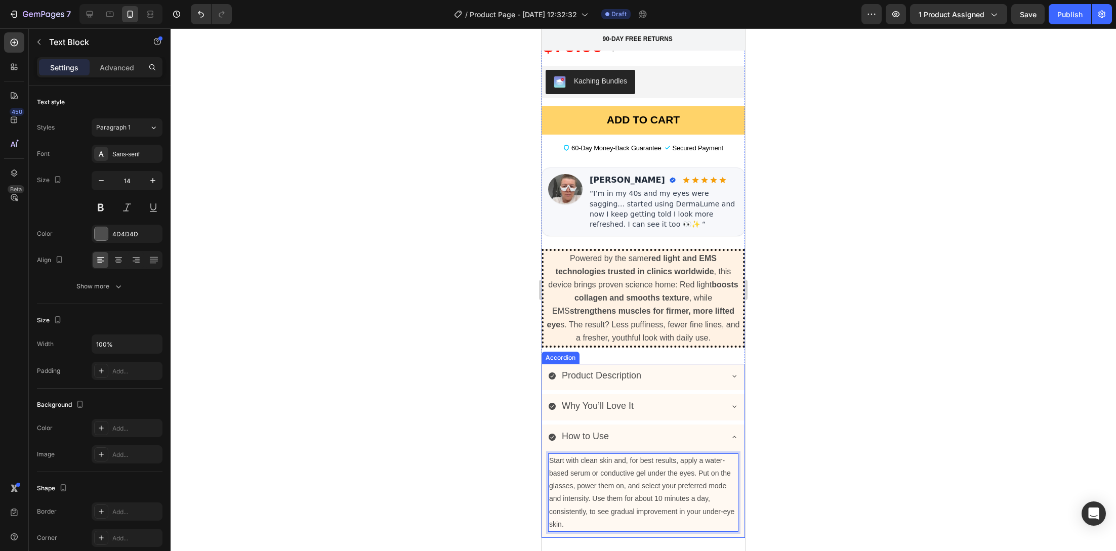
click at [639, 398] on div "Why You’ll Love It" at bounding box center [635, 406] width 174 height 16
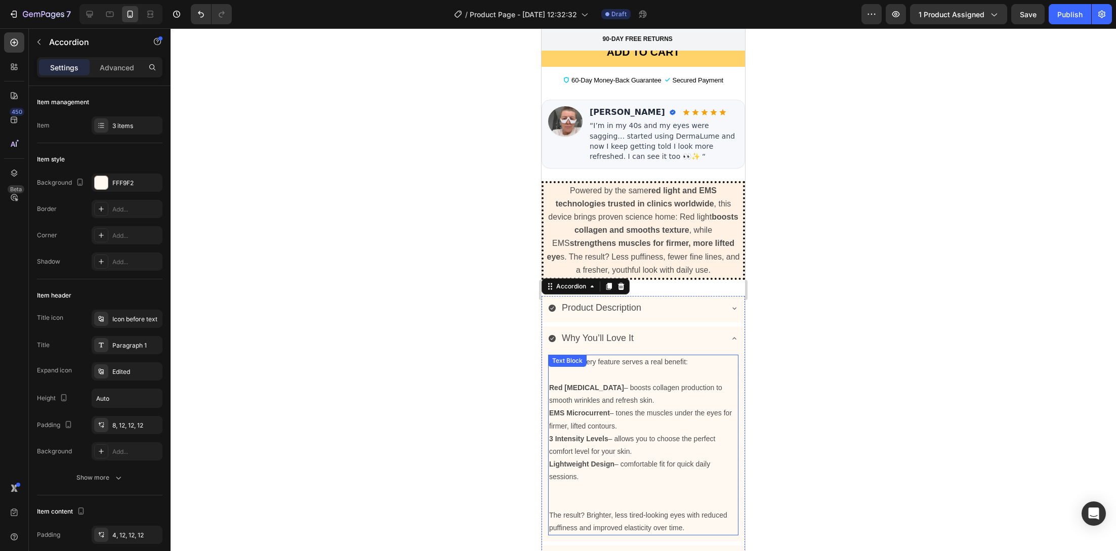
scroll to position [716, 0]
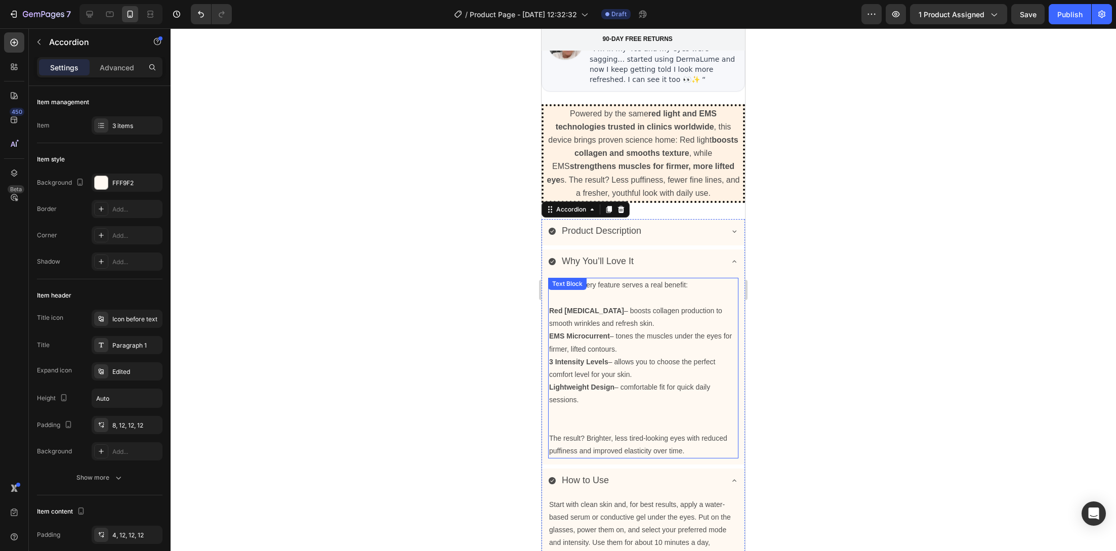
click at [629, 381] on p "Lightweight Design – comfortable fit for quick daily sessions." at bounding box center [643, 393] width 188 height 25
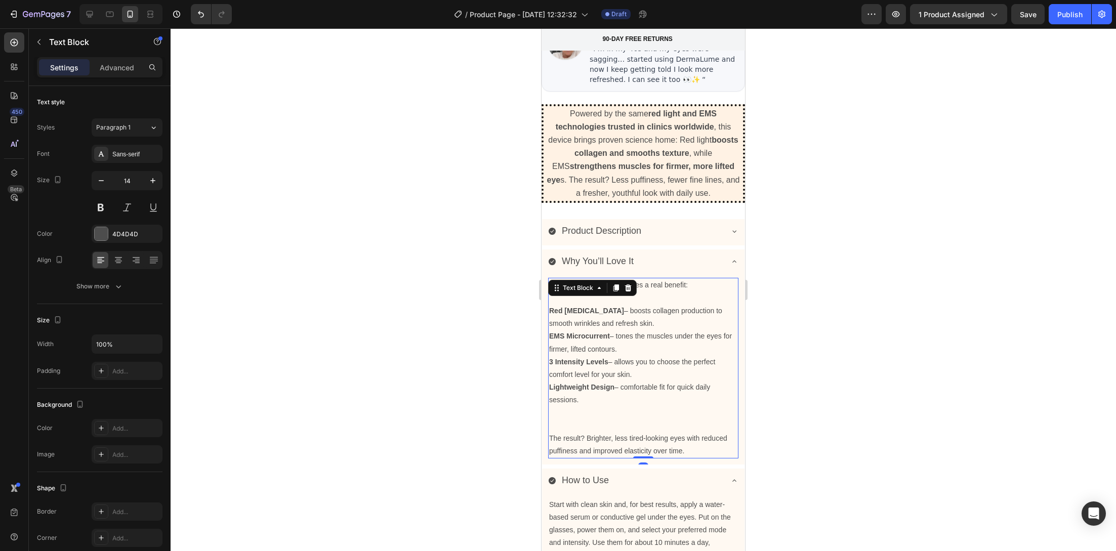
click at [629, 381] on p "Lightweight Design – comfortable fit for quick daily sessions." at bounding box center [643, 393] width 188 height 25
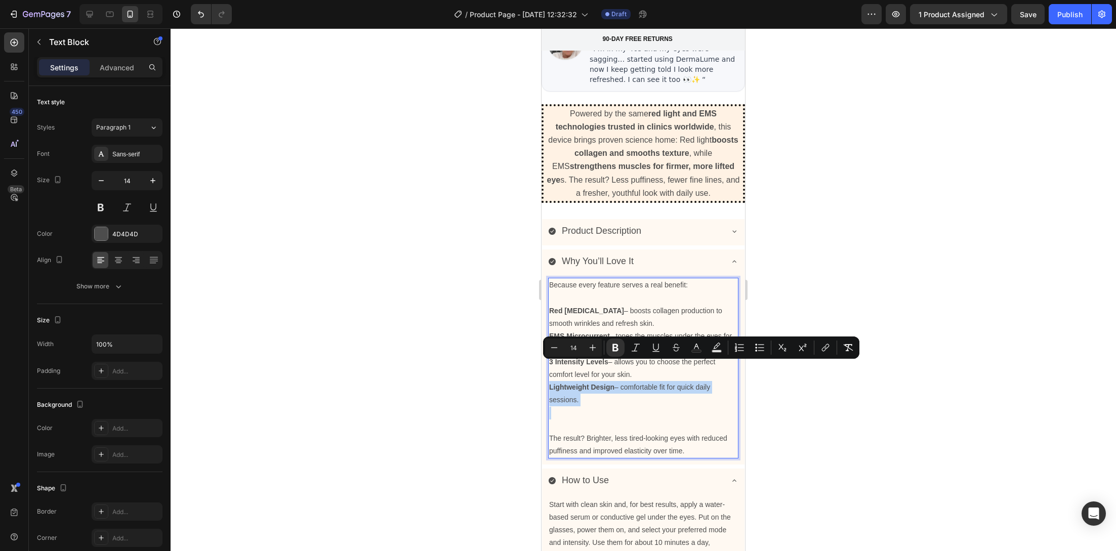
scroll to position [848, 0]
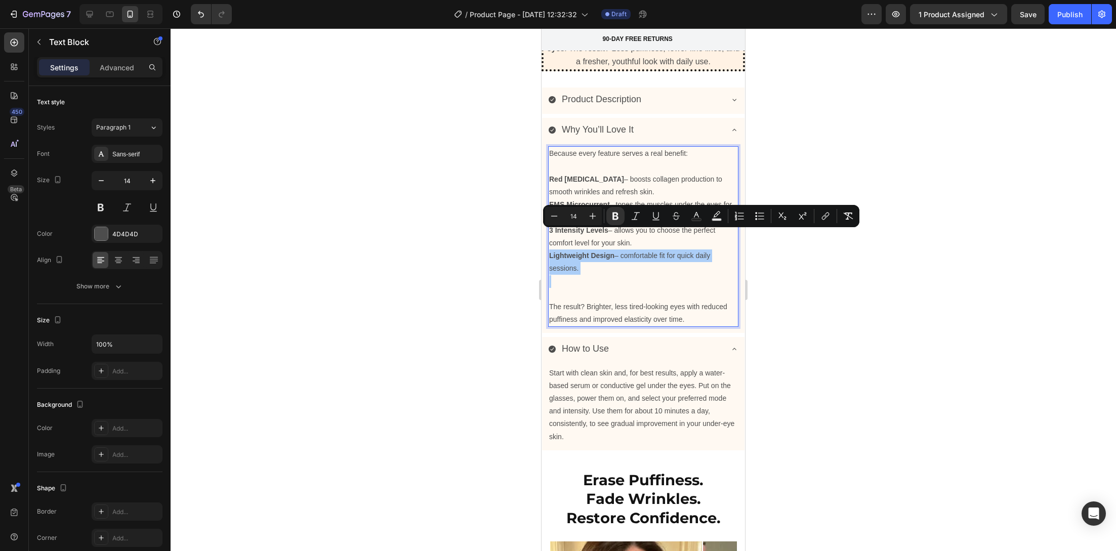
click at [773, 439] on div at bounding box center [643, 289] width 945 height 523
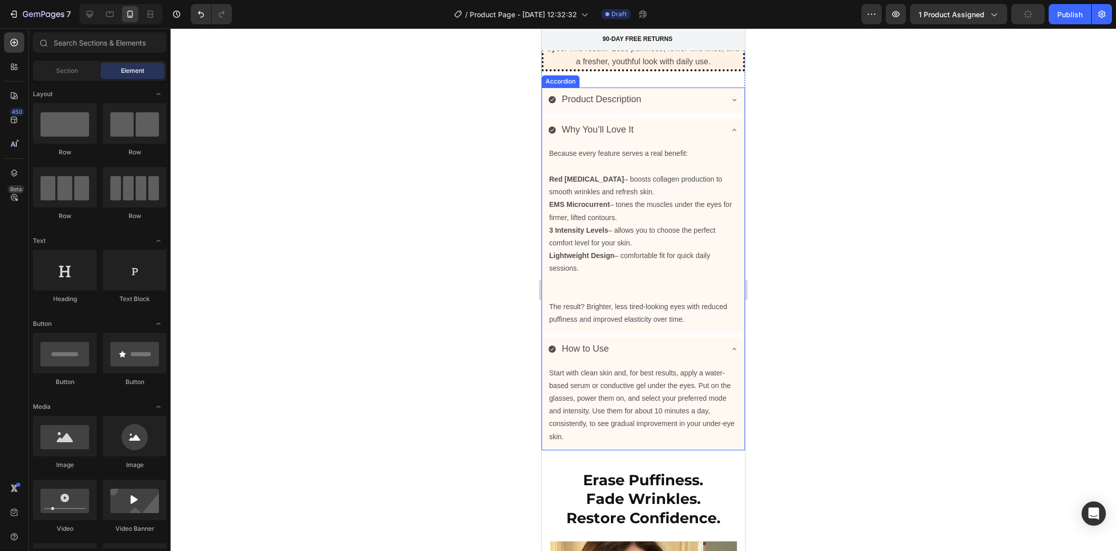
click at [612, 341] on div "How to Use" at bounding box center [635, 349] width 174 height 16
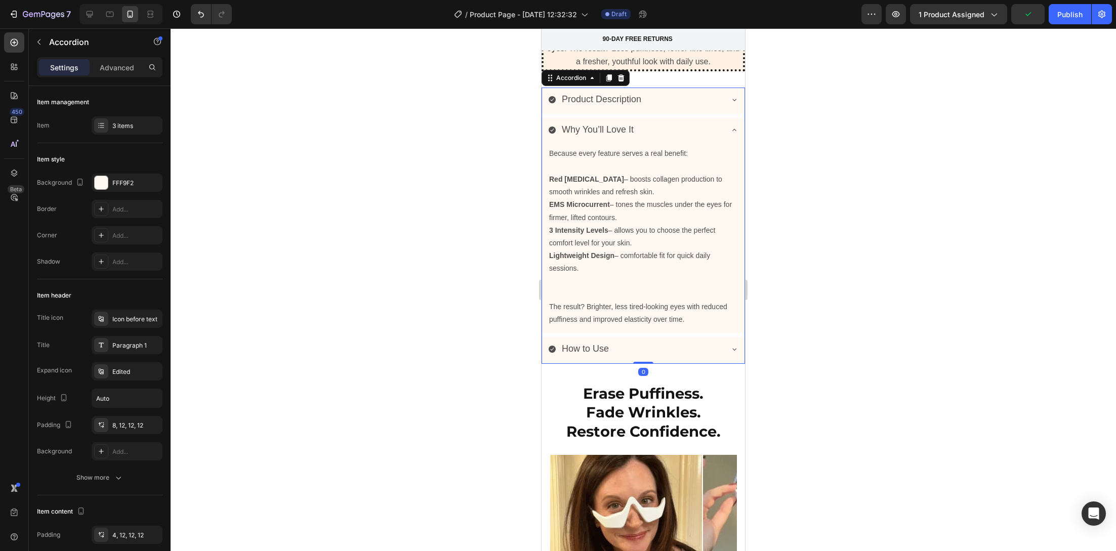
click at [662, 122] on div "Why You’ll Love It" at bounding box center [635, 130] width 174 height 16
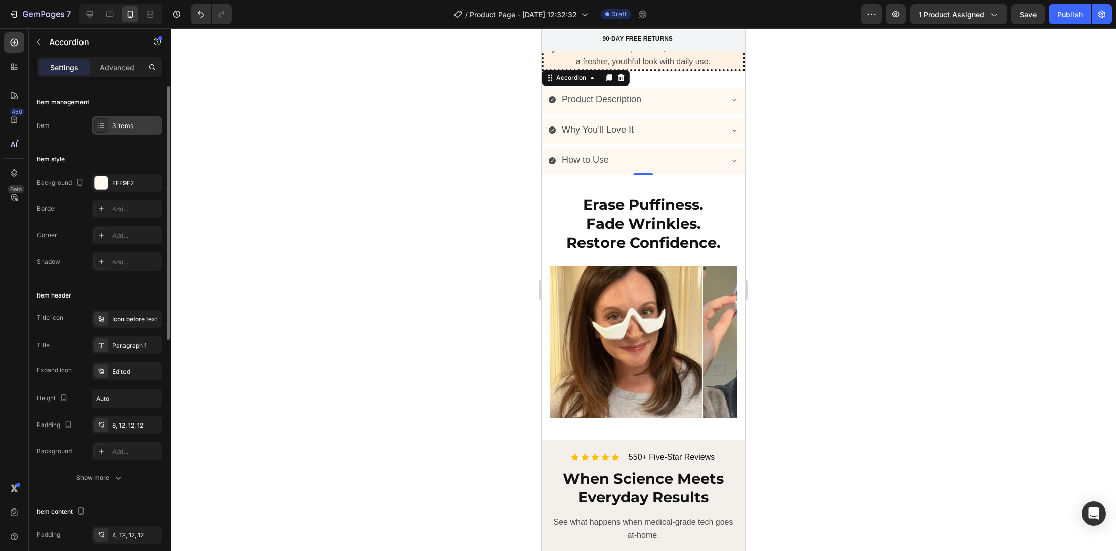
click at [138, 122] on div "3 items" at bounding box center [136, 125] width 48 height 9
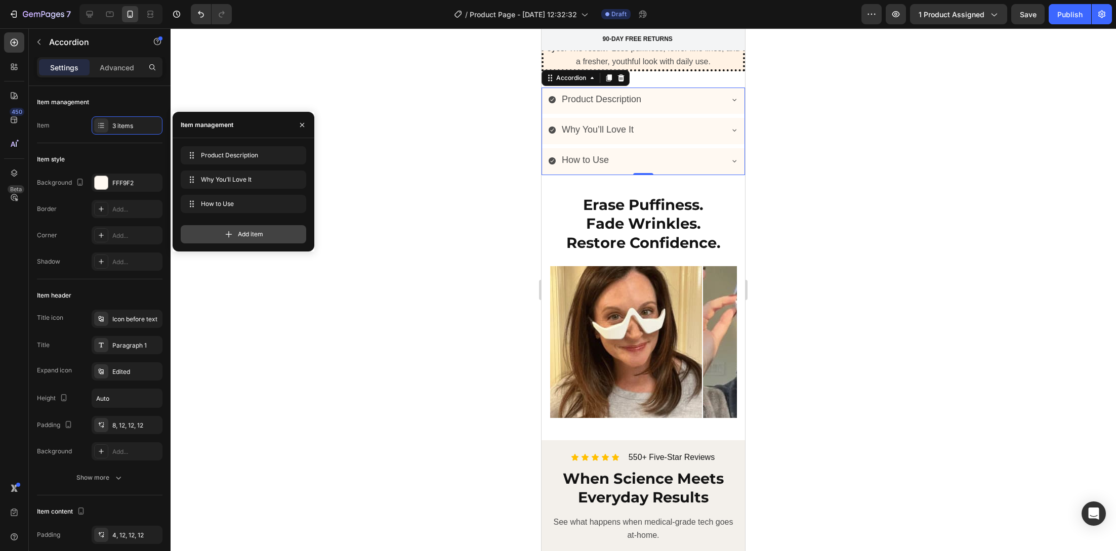
click at [242, 235] on span "Add item" at bounding box center [250, 234] width 25 height 9
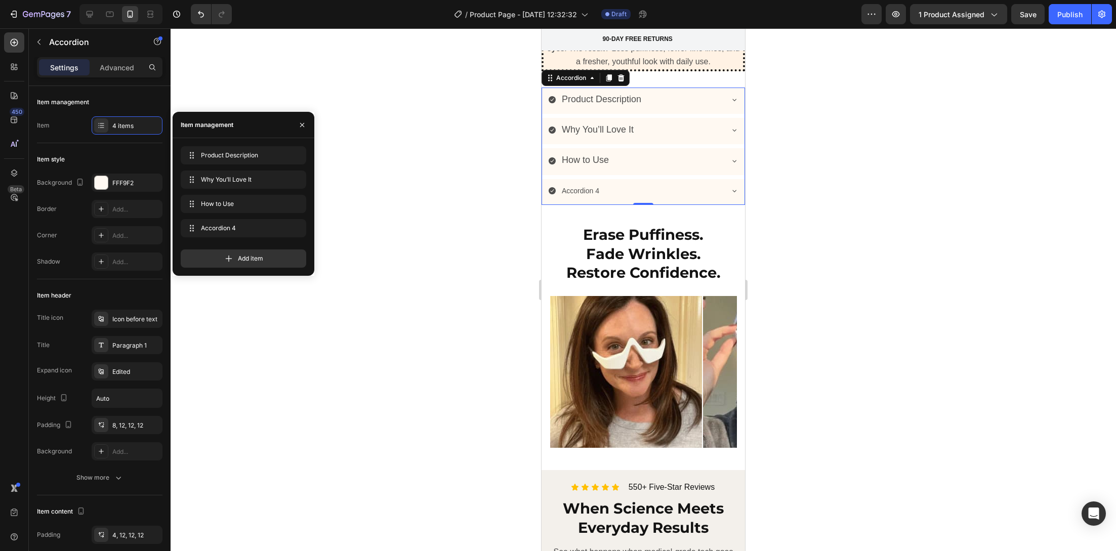
click at [581, 183] on div "Accordion 4" at bounding box center [580, 191] width 40 height 16
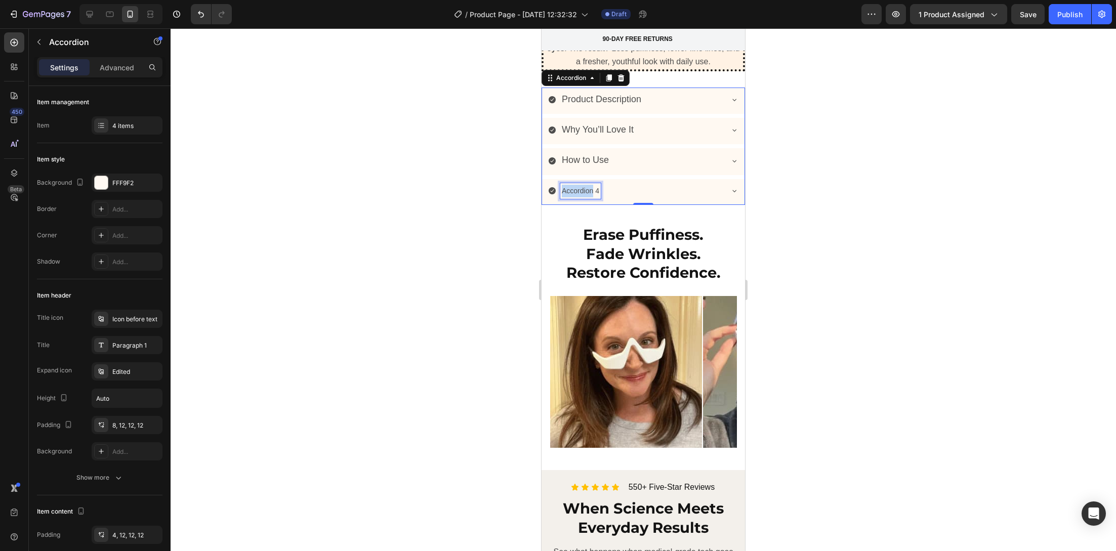
click at [581, 185] on p "Accordion 4" at bounding box center [580, 191] width 37 height 13
click at [566, 187] on strong "Shipping & Guarantee" at bounding box center [599, 191] width 74 height 8
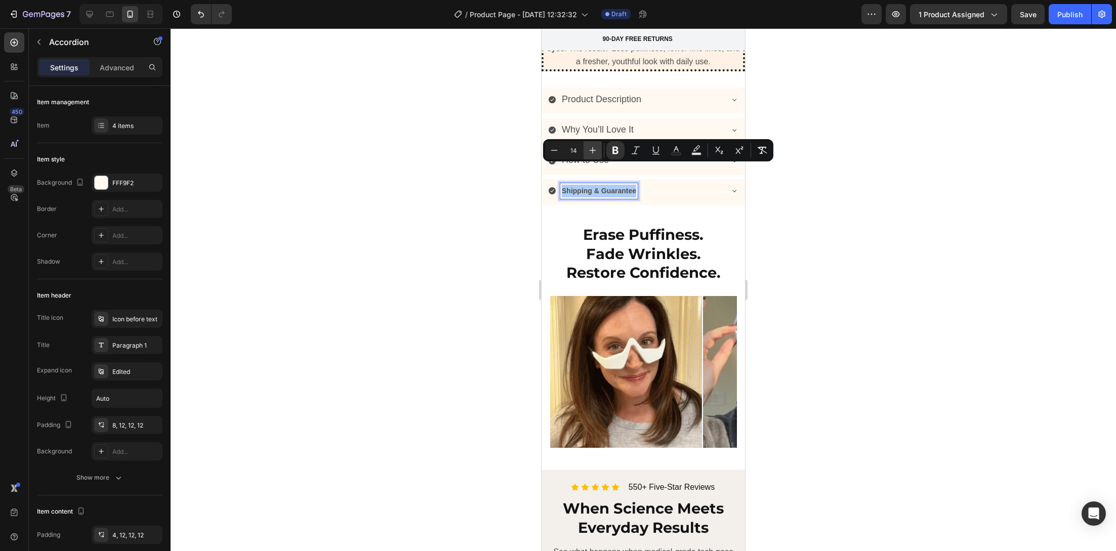
click at [597, 150] on icon "Editor contextual toolbar" at bounding box center [592, 150] width 10 height 10
click at [597, 149] on icon "Editor contextual toolbar" at bounding box center [592, 150] width 10 height 10
type input "18"
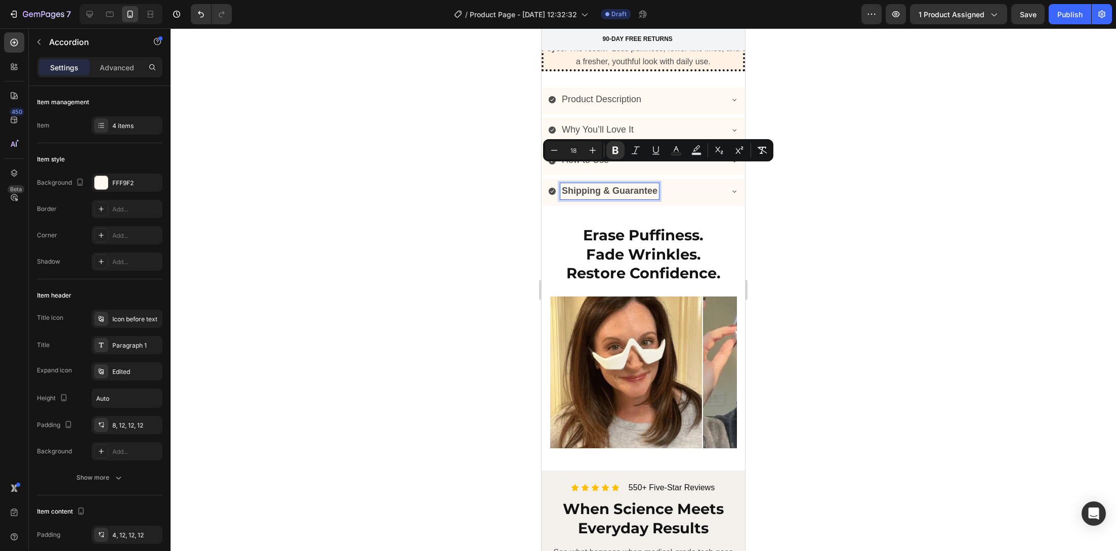
click at [477, 160] on div at bounding box center [643, 289] width 945 height 523
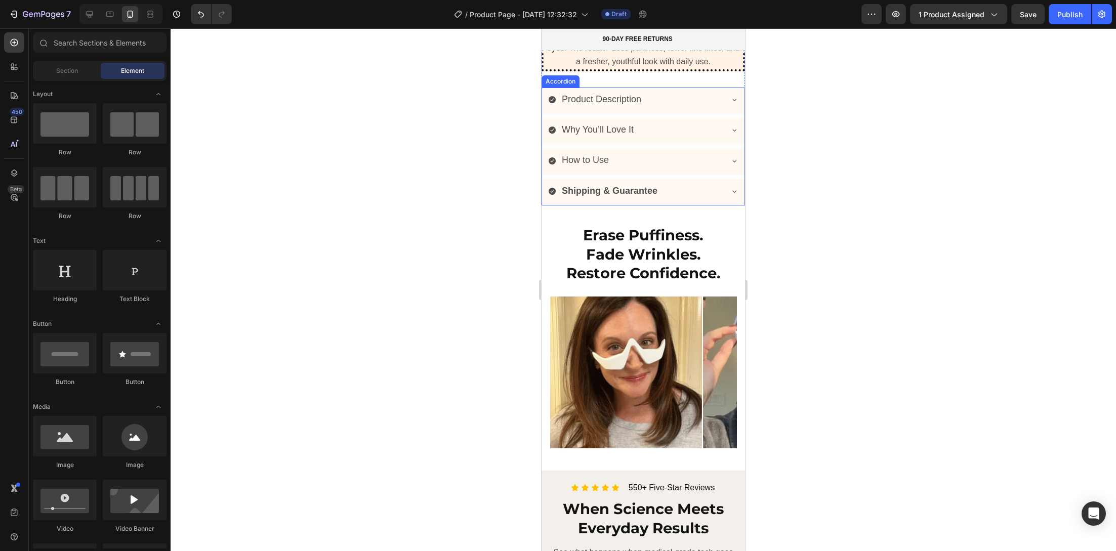
click at [571, 155] on span "How to Use" at bounding box center [585, 160] width 47 height 10
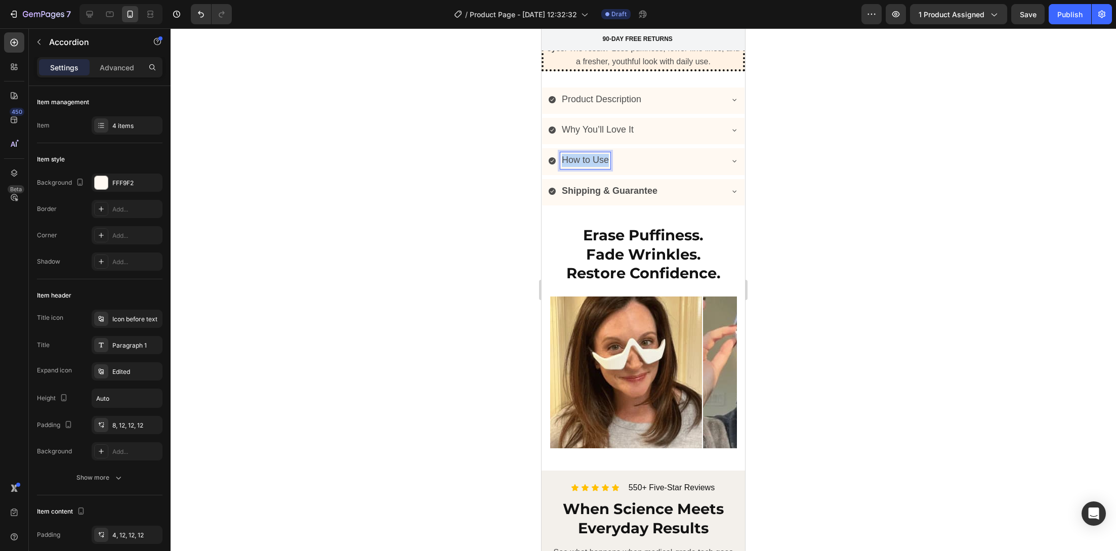
click at [571, 155] on span "How to Use" at bounding box center [585, 160] width 47 height 10
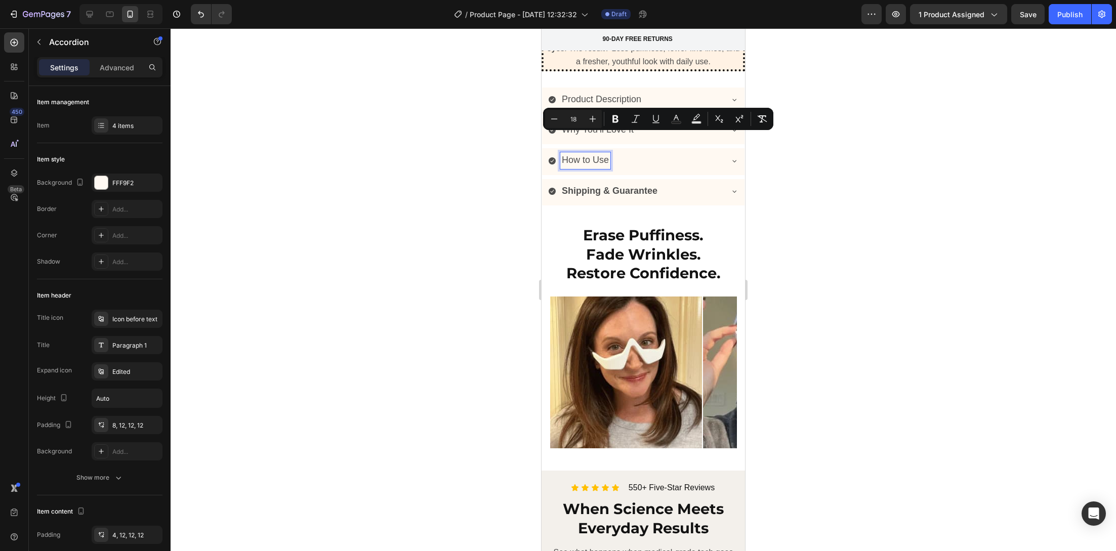
click at [585, 186] on strong "Shipping & Guarantee" at bounding box center [610, 191] width 96 height 10
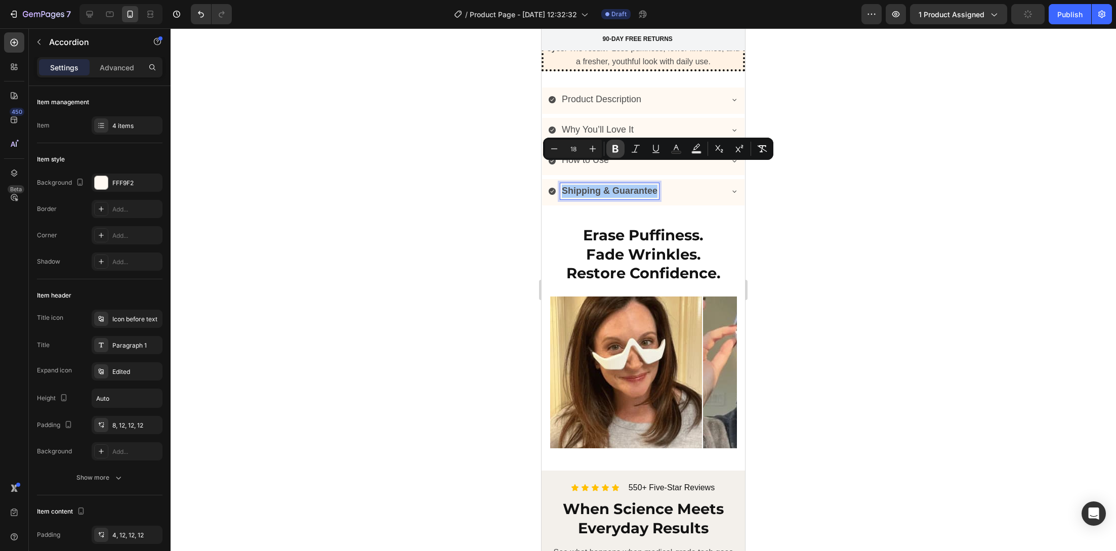
click at [616, 152] on icon "Editor contextual toolbar" at bounding box center [615, 149] width 6 height 8
click at [509, 194] on div at bounding box center [643, 289] width 945 height 523
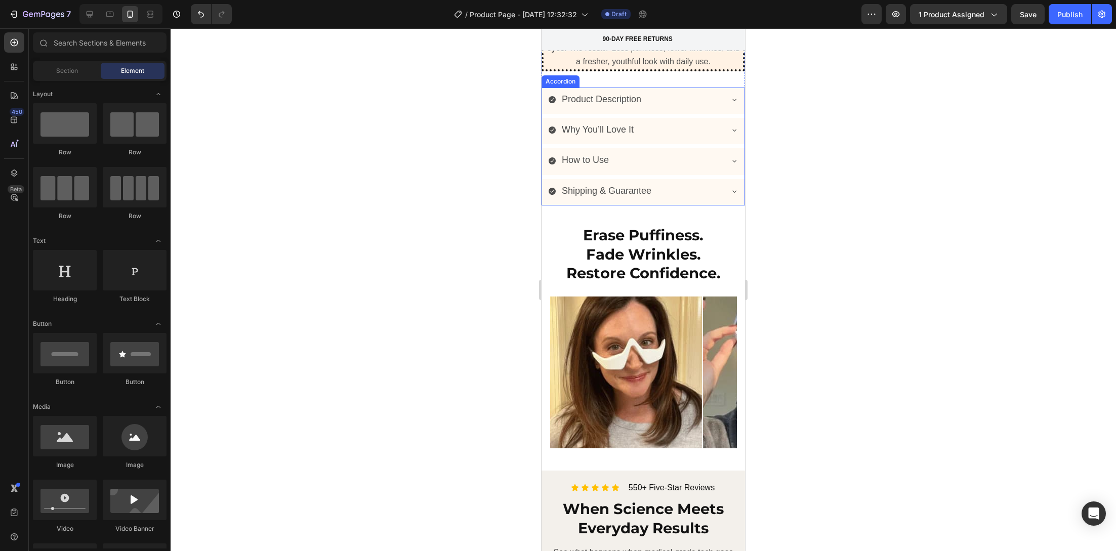
click at [729, 179] on div "Shipping & Guarantee" at bounding box center [643, 192] width 202 height 26
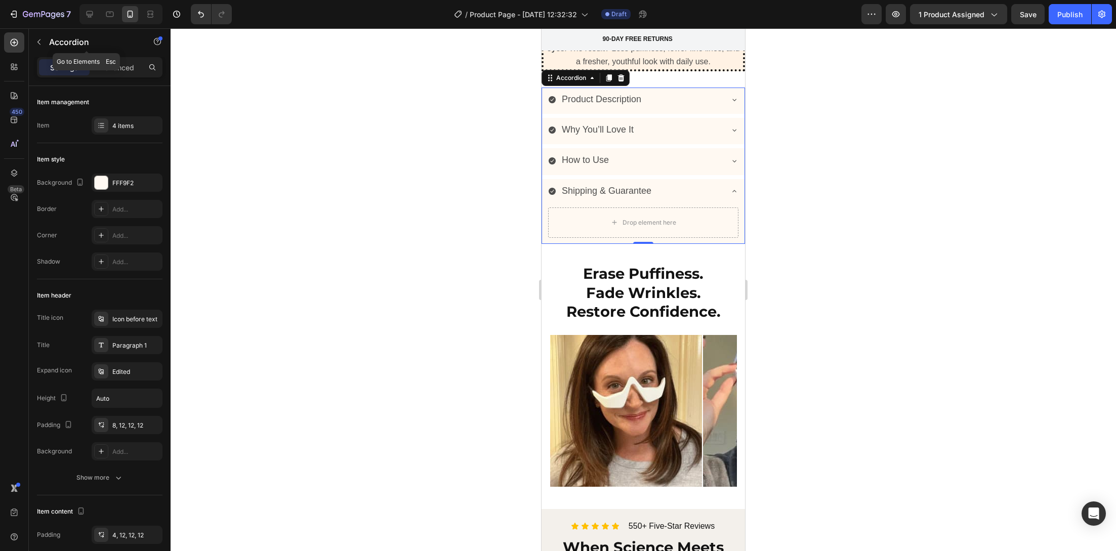
click at [61, 35] on div "Accordion" at bounding box center [86, 42] width 115 height 26
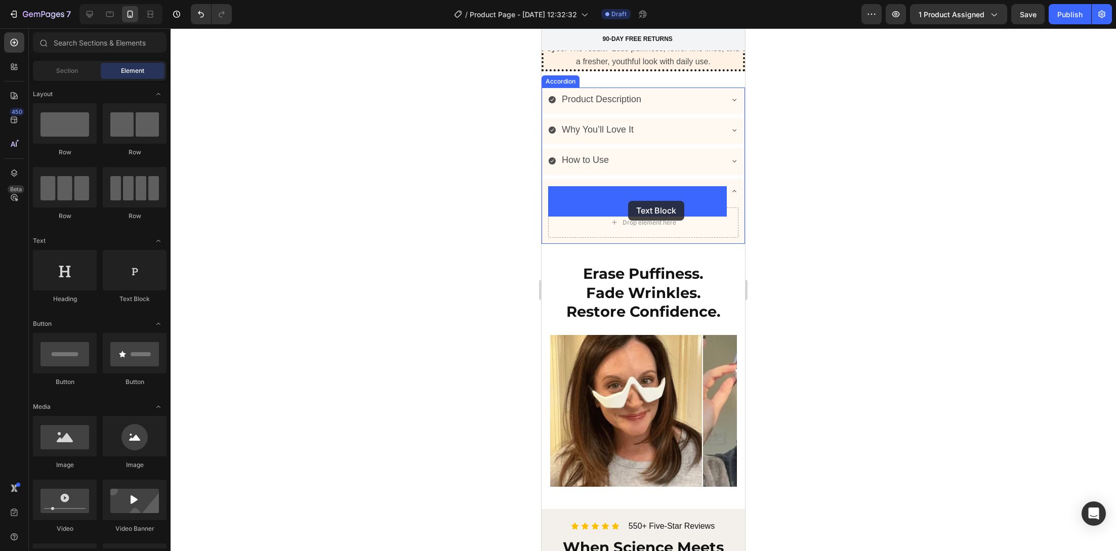
drag, startPoint x: 658, startPoint y: 300, endPoint x: 1360, endPoint y: 326, distance: 702.8
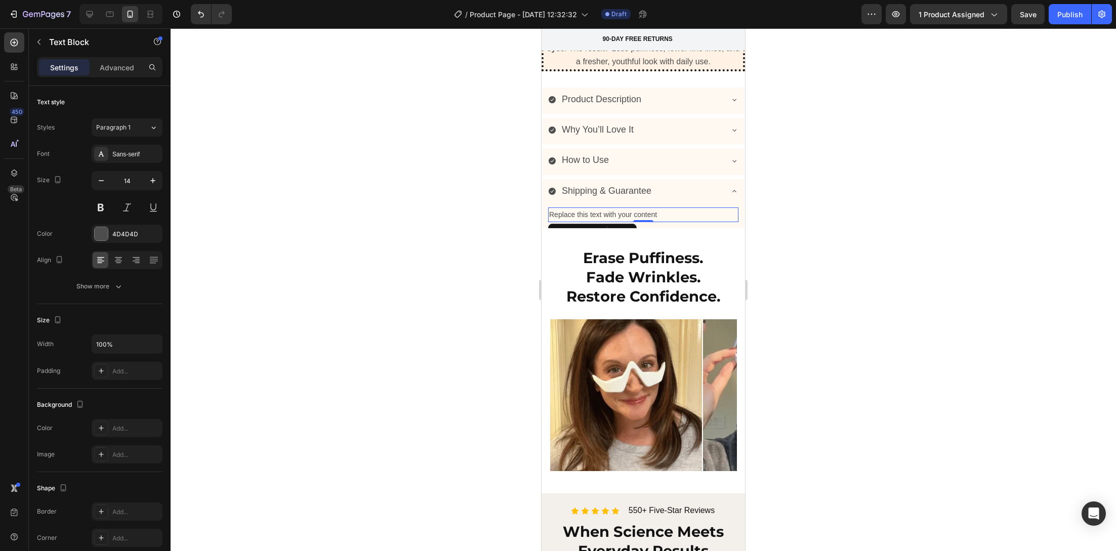
click at [571, 207] on div "Replace this text with your content" at bounding box center [643, 214] width 190 height 15
click at [568, 208] on p "Replace this text with your content" at bounding box center [643, 214] width 188 height 13
click at [569, 208] on p "Replace this text with your content" at bounding box center [643, 214] width 188 height 13
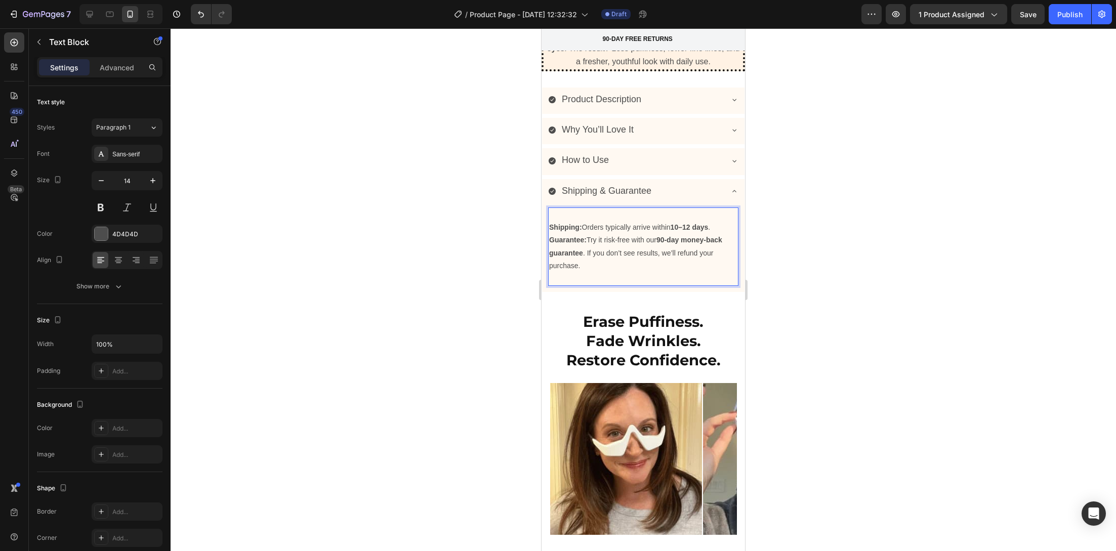
click at [581, 234] on p "Guarantee: Try it risk-free with our 90-day money-back guarantee . If you don’t…" at bounding box center [643, 253] width 188 height 38
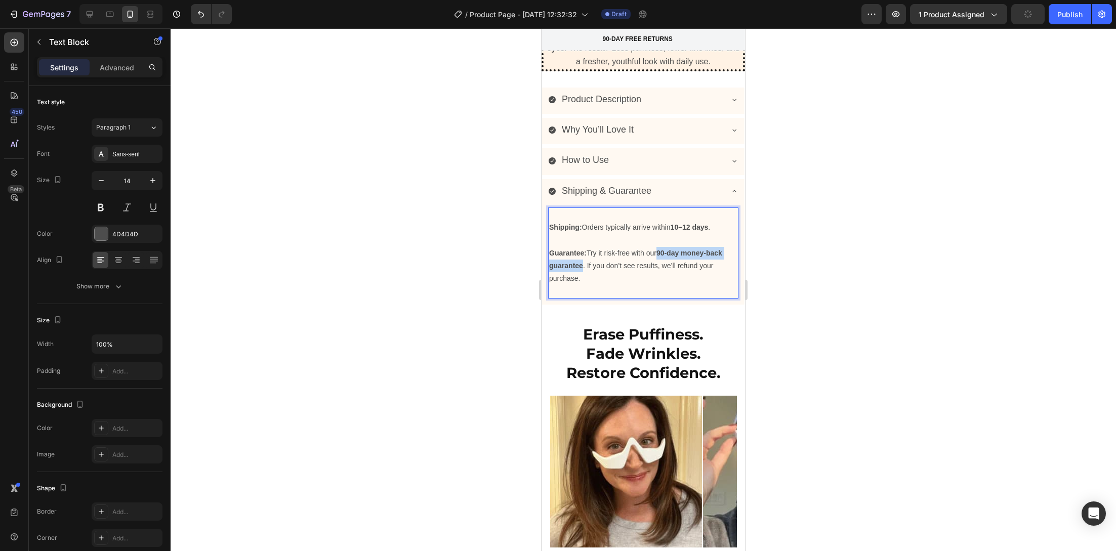
drag, startPoint x: 660, startPoint y: 228, endPoint x: 583, endPoint y: 248, distance: 79.5
click at [583, 248] on p "Guarantee: Try it risk-free with our 90-day money-back guarantee . If you don’t…" at bounding box center [643, 266] width 188 height 38
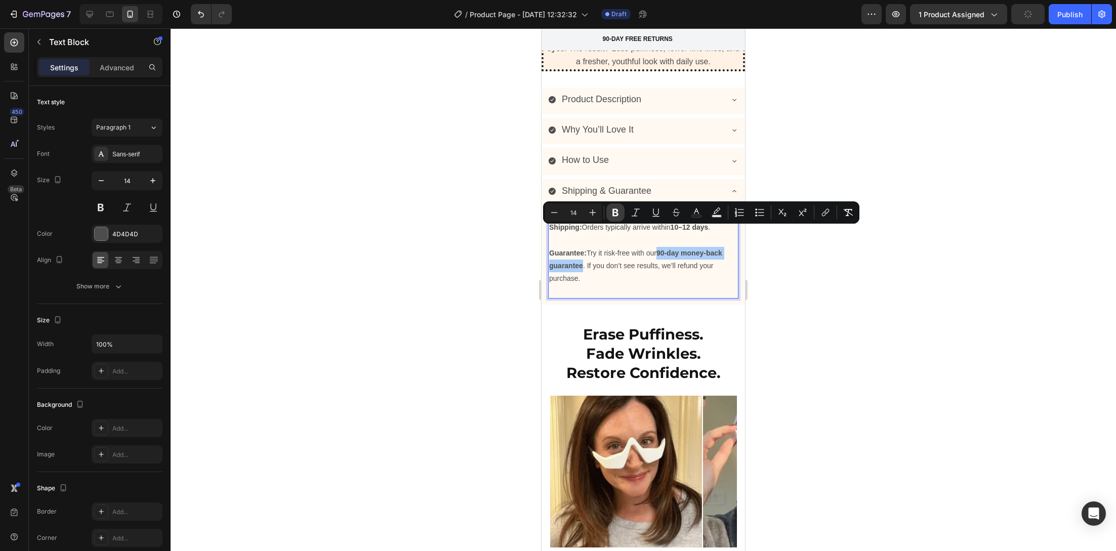
click at [620, 216] on icon "Editor contextual toolbar" at bounding box center [615, 212] width 10 height 10
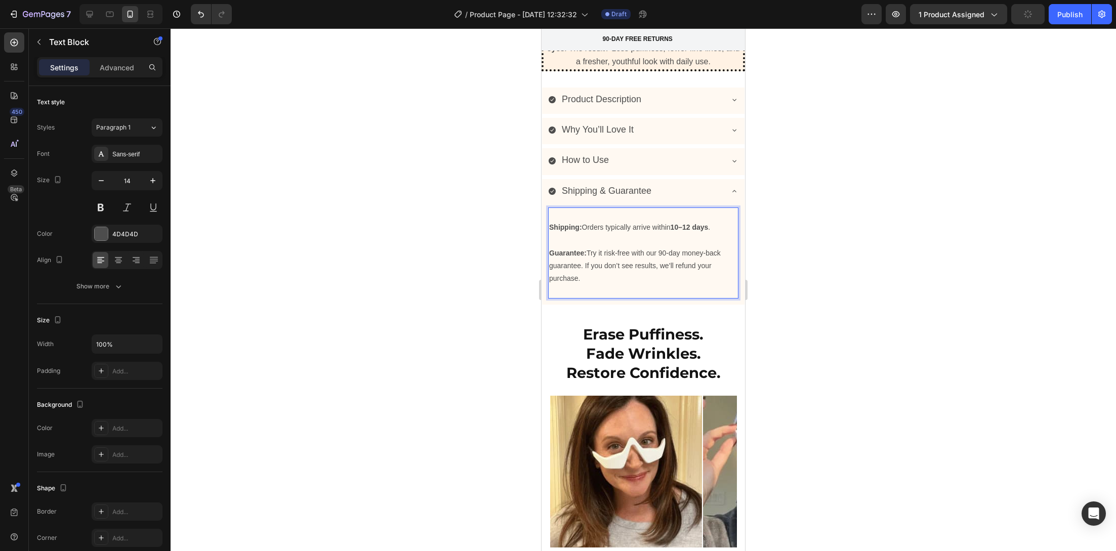
click at [616, 285] on p "Rich Text Editor. Editing area: main" at bounding box center [643, 291] width 188 height 13
drag, startPoint x: 661, startPoint y: 232, endPoint x: 723, endPoint y: 233, distance: 61.2
click at [723, 247] on p "Guarantee: Try it risk-free with our 90-day money-back guarantee. If you don’t …" at bounding box center [643, 266] width 188 height 38
click at [657, 247] on p "Guarantee: Try it risk-free with our 90-day money-back guarantee. If you don’t …" at bounding box center [643, 266] width 188 height 38
drag, startPoint x: 661, startPoint y: 232, endPoint x: 727, endPoint y: 237, distance: 66.0
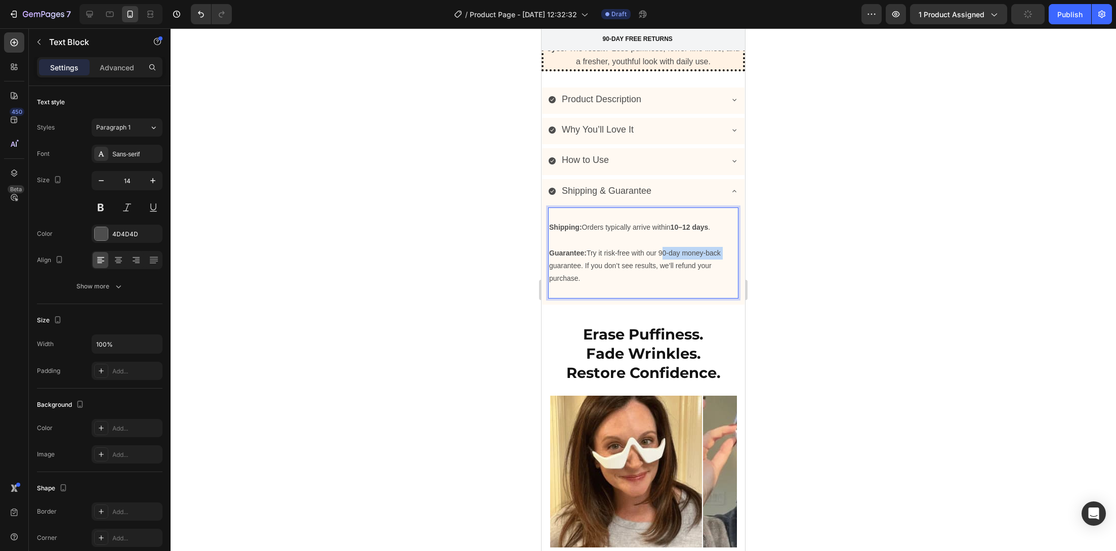
click at [727, 237] on div "Shipping: Orders typically arrive within 10–12 days . Guarantee: Try it risk-fr…" at bounding box center [643, 252] width 190 height 91
drag, startPoint x: 245, startPoint y: 226, endPoint x: 254, endPoint y: 223, distance: 9.6
click at [246, 226] on div at bounding box center [643, 289] width 945 height 523
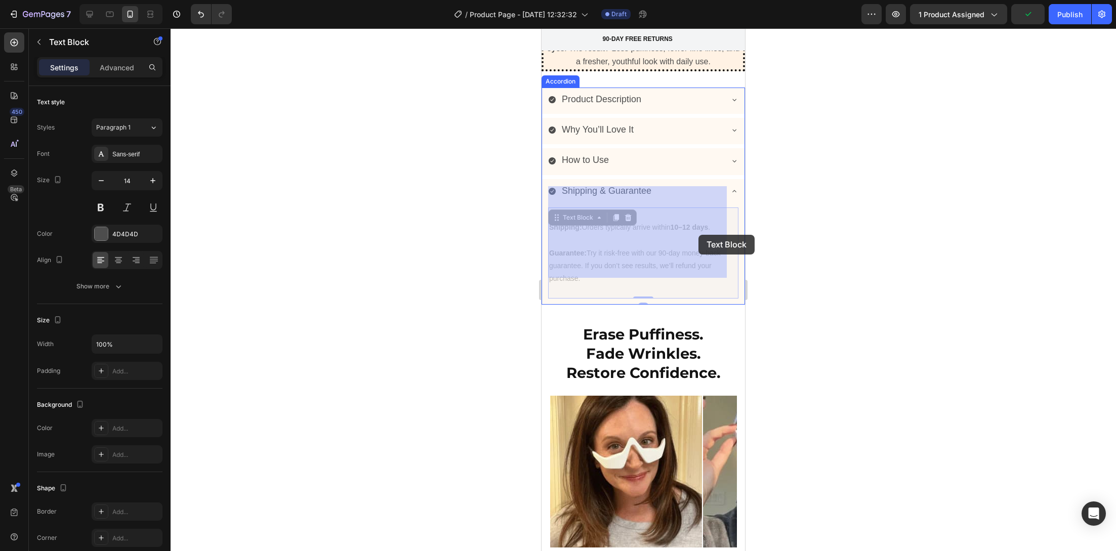
drag, startPoint x: 658, startPoint y: 232, endPoint x: 696, endPoint y: 233, distance: 37.4
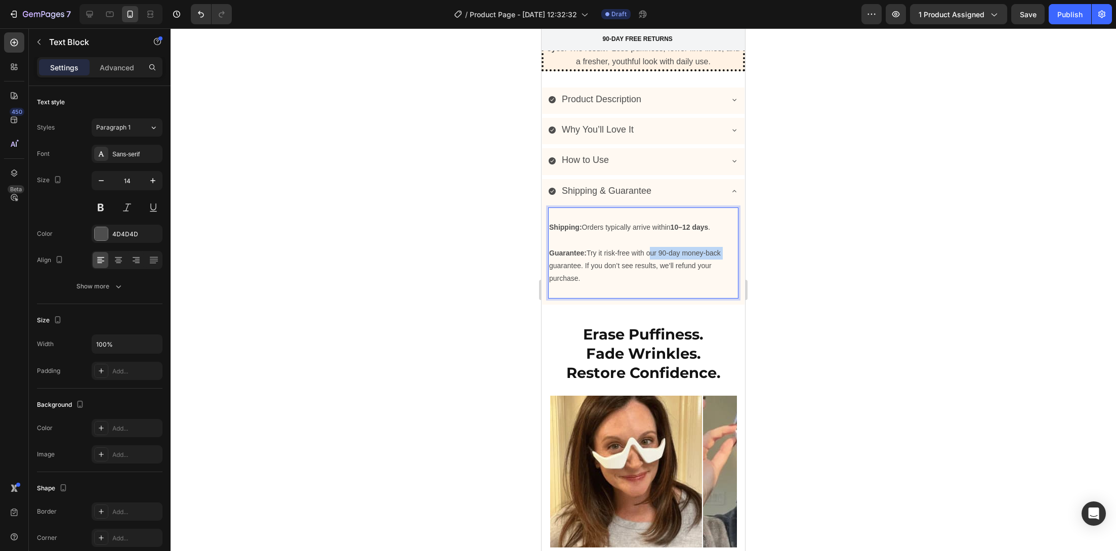
drag, startPoint x: 649, startPoint y: 232, endPoint x: 726, endPoint y: 232, distance: 76.9
click at [726, 232] on div "Shipping: Orders typically arrive within 10–12 days . Guarantee: Try it risk-fr…" at bounding box center [643, 252] width 190 height 91
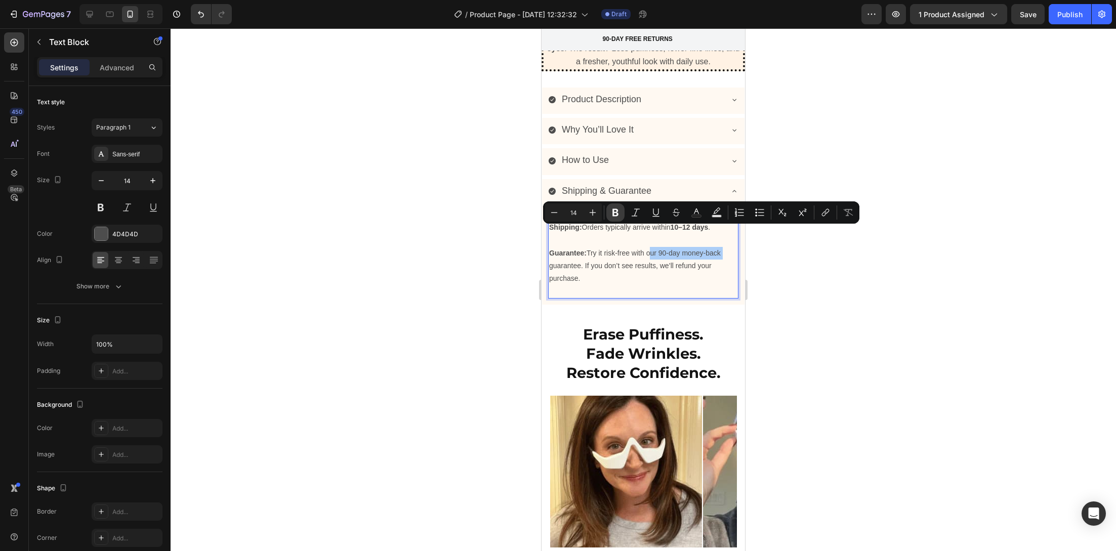
click at [616, 213] on icon "Editor contextual toolbar" at bounding box center [615, 213] width 6 height 8
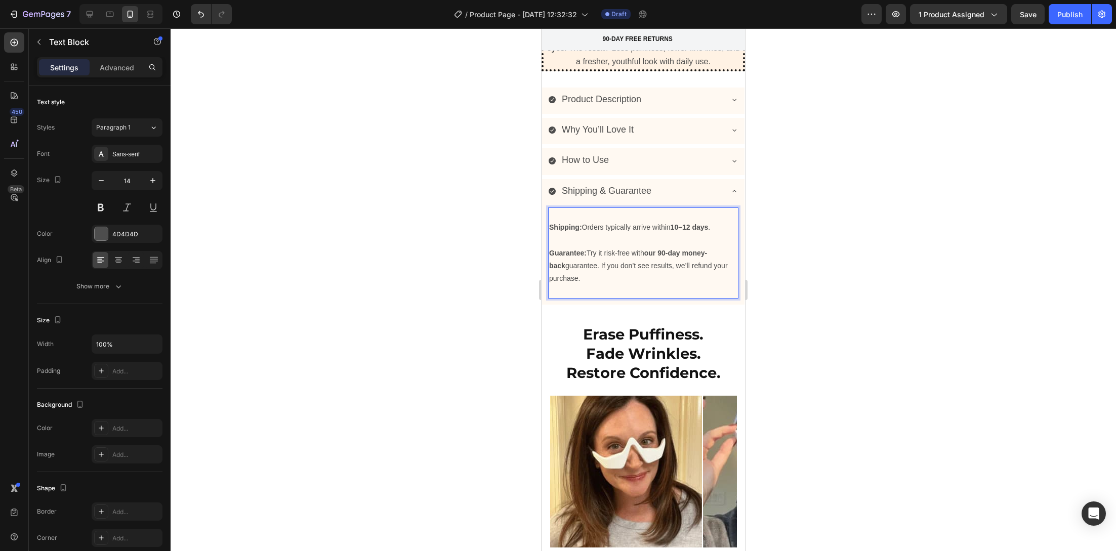
click at [476, 264] on div at bounding box center [643, 289] width 945 height 523
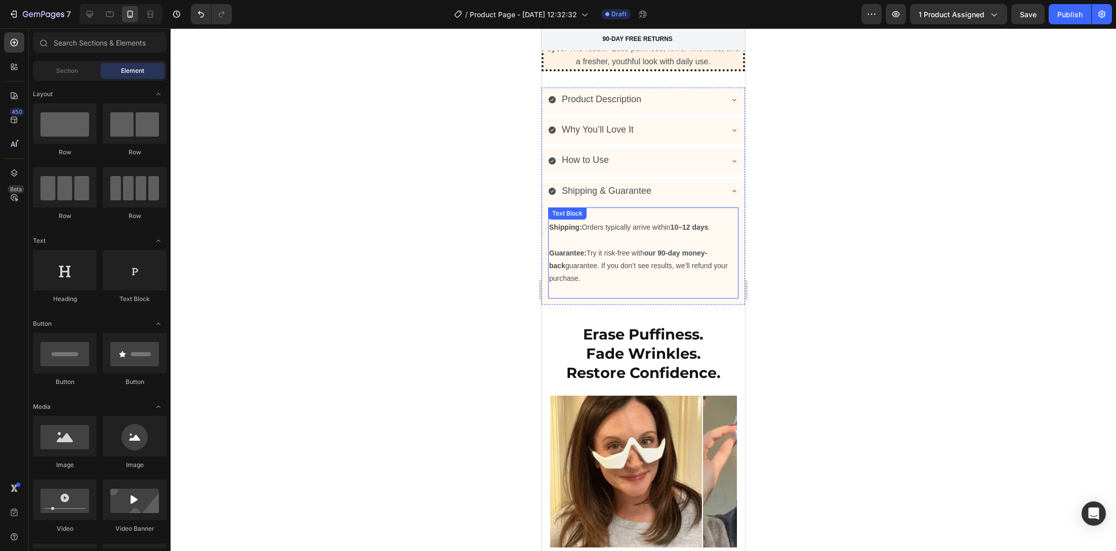
click at [715, 221] on p "Shipping: Orders typically arrive within 10–12 days ." at bounding box center [643, 227] width 188 height 13
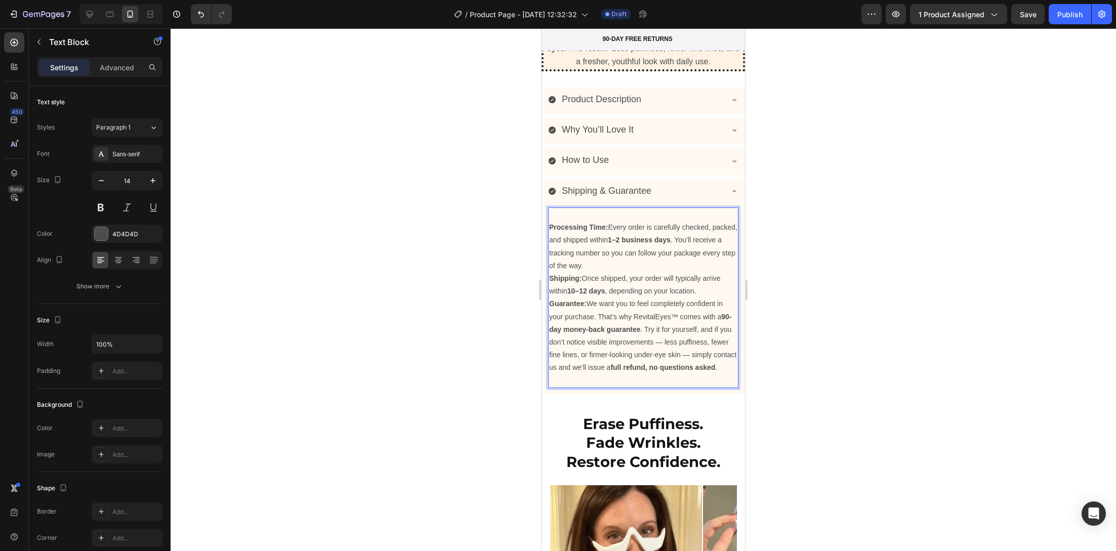
click at [655, 242] on p "Processing Time: Every order is carefully checked, packed, and shipped within 1…" at bounding box center [643, 246] width 188 height 51
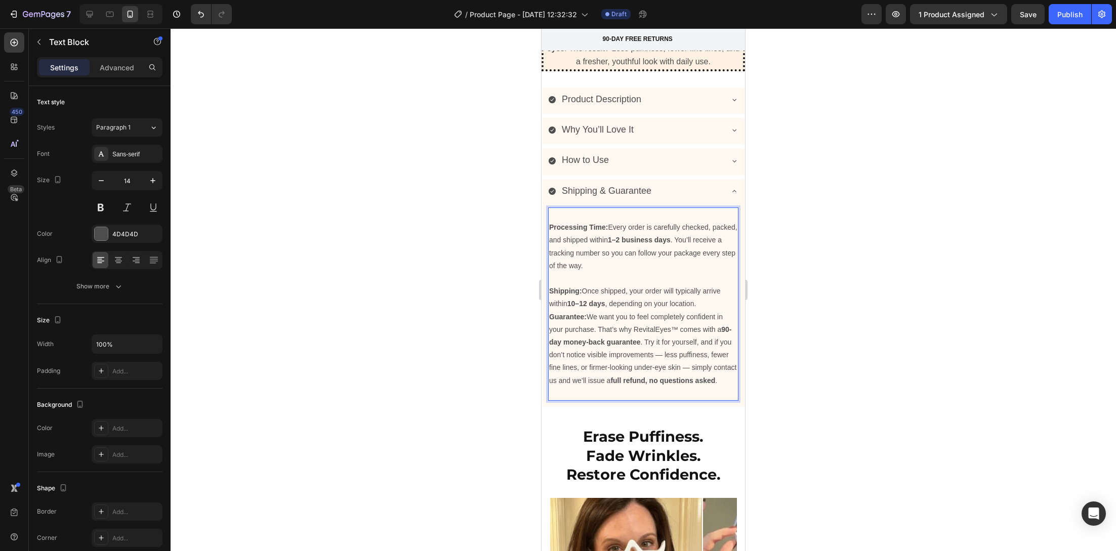
click at [631, 313] on p "Guarantee: We want you to feel completely confident in your purchase. That’s wh…" at bounding box center [643, 349] width 188 height 76
click at [632, 313] on p "Guarantee: We want you to feel completely confident in your purchase. That’s wh…" at bounding box center [643, 349] width 188 height 76
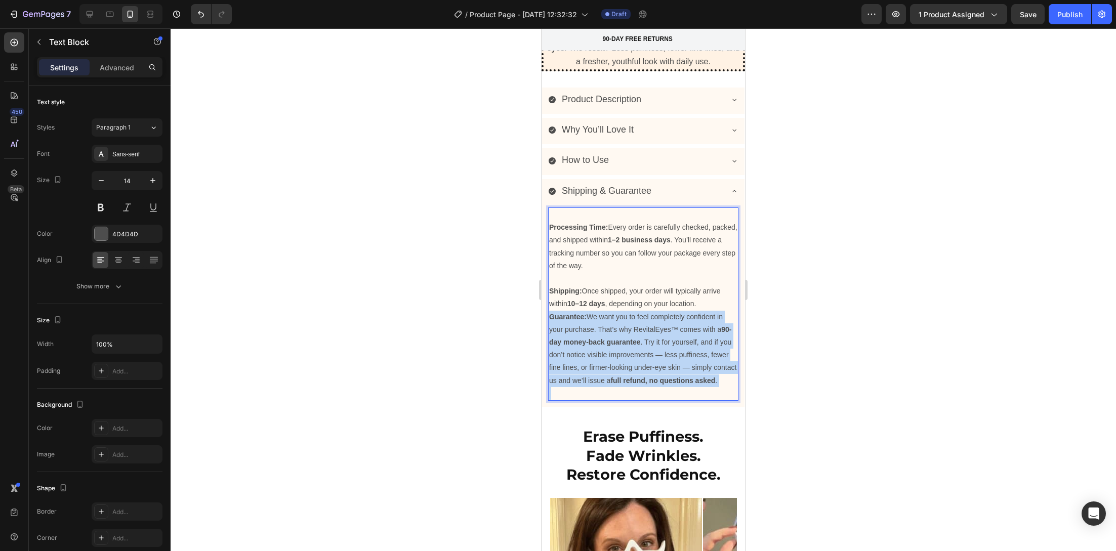
click at [632, 313] on p "Guarantee: We want you to feel completely confident in your purchase. That’s wh…" at bounding box center [643, 349] width 188 height 76
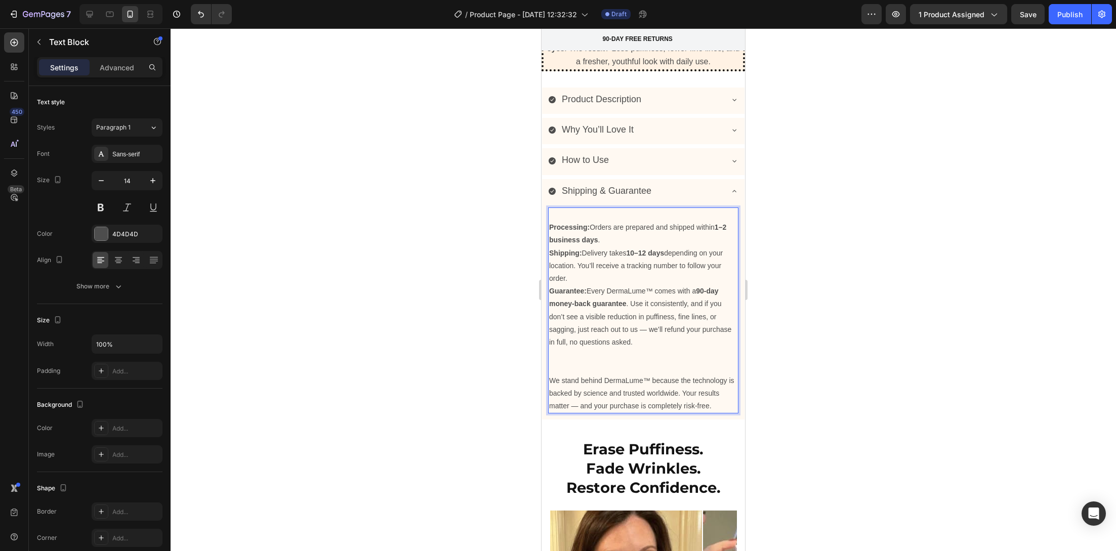
click at [639, 221] on p "Processing: Orders are prepared and shipped within 1–2 business days ." at bounding box center [643, 233] width 188 height 25
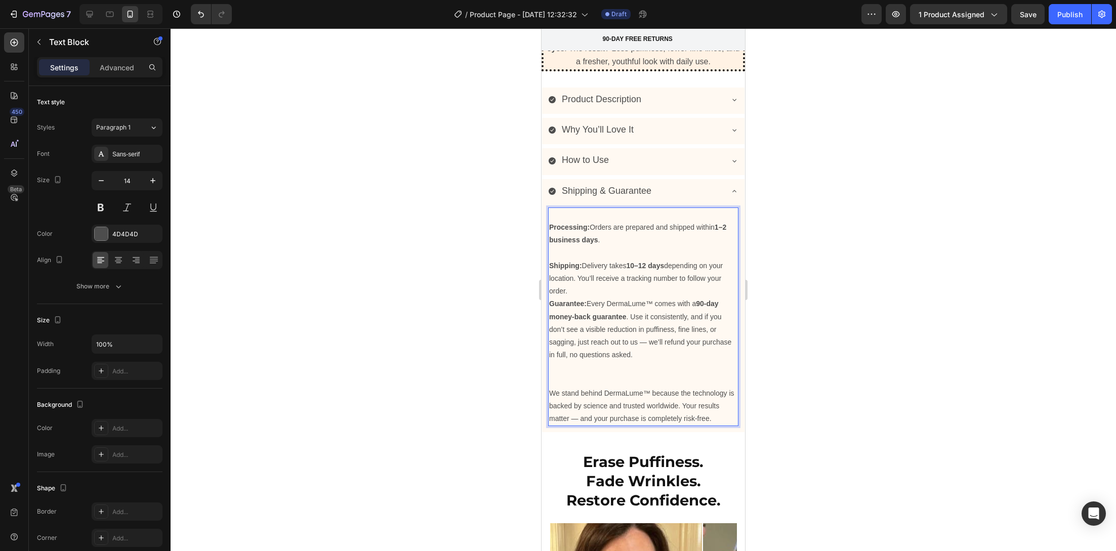
click at [627, 266] on p "Shipping: Delivery takes 10–12 days depending on your location. You’ll receive …" at bounding box center [643, 279] width 188 height 38
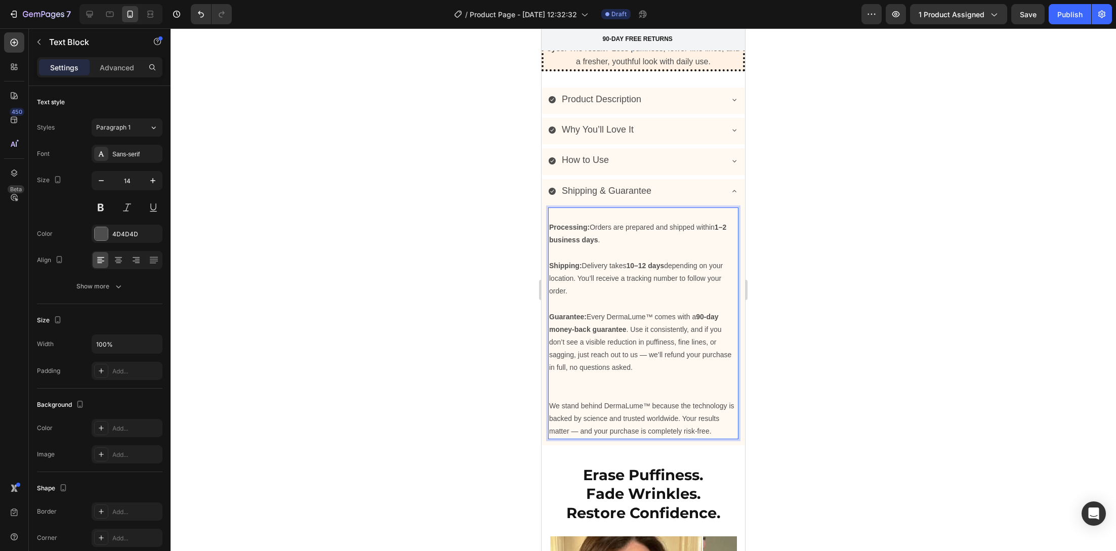
click at [650, 387] on p "Rich Text Editor. Editing area: main" at bounding box center [643, 393] width 188 height 13
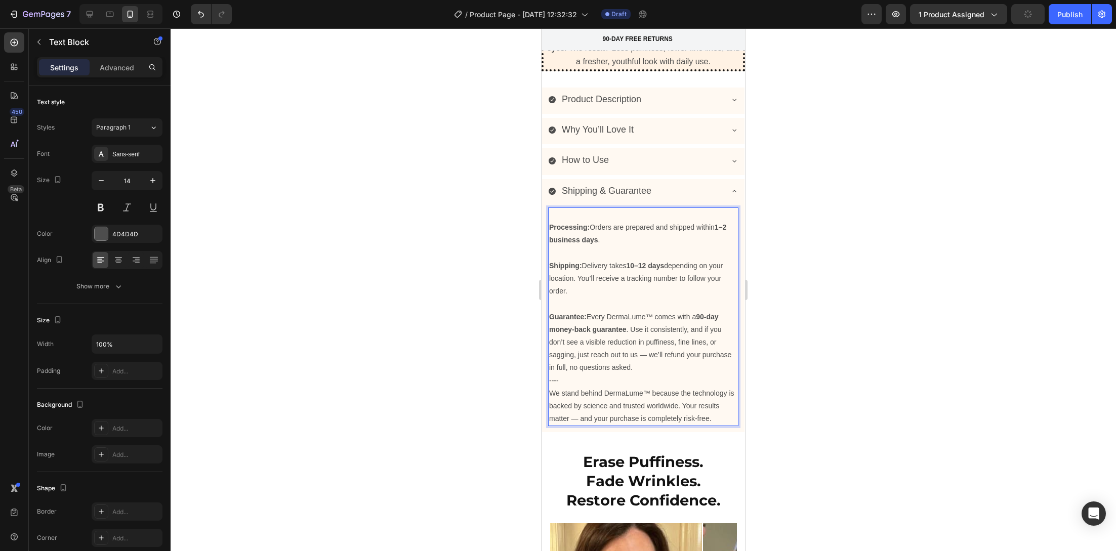
click at [641, 387] on p "We stand behind DermaLume™ because the technology is backed by science and trus…" at bounding box center [643, 406] width 188 height 38
click at [630, 374] on p "----" at bounding box center [643, 380] width 188 height 13
click at [700, 183] on div "Shipping & Guarantee" at bounding box center [635, 191] width 174 height 16
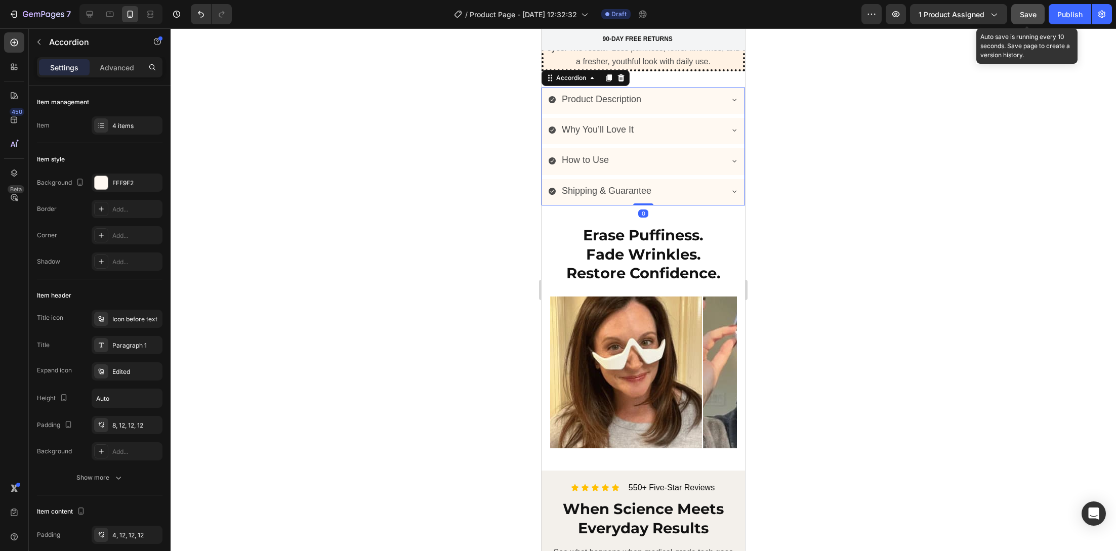
click at [1024, 19] on div "Save" at bounding box center [1028, 14] width 17 height 11
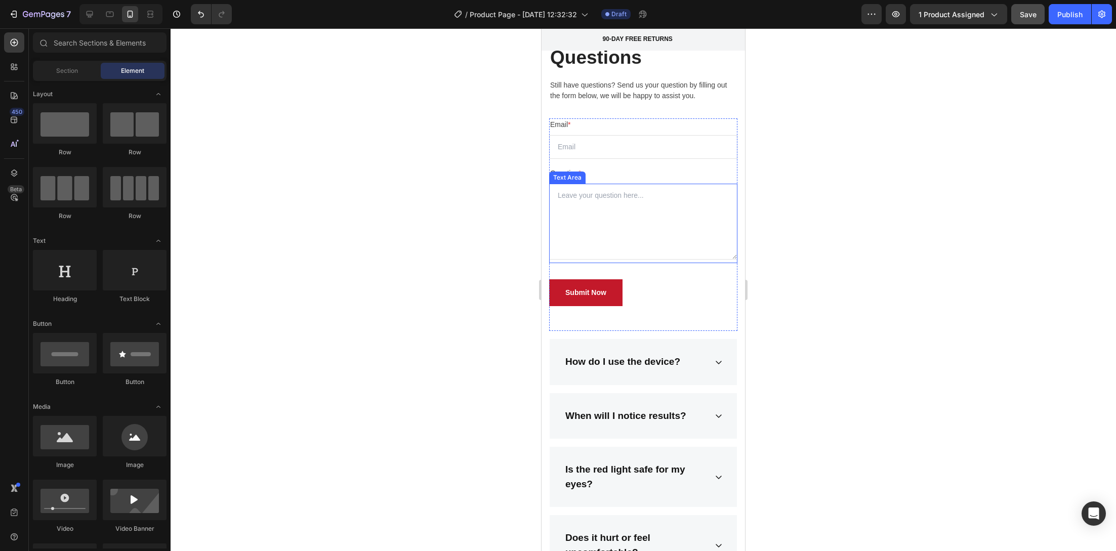
scroll to position [4274, 0]
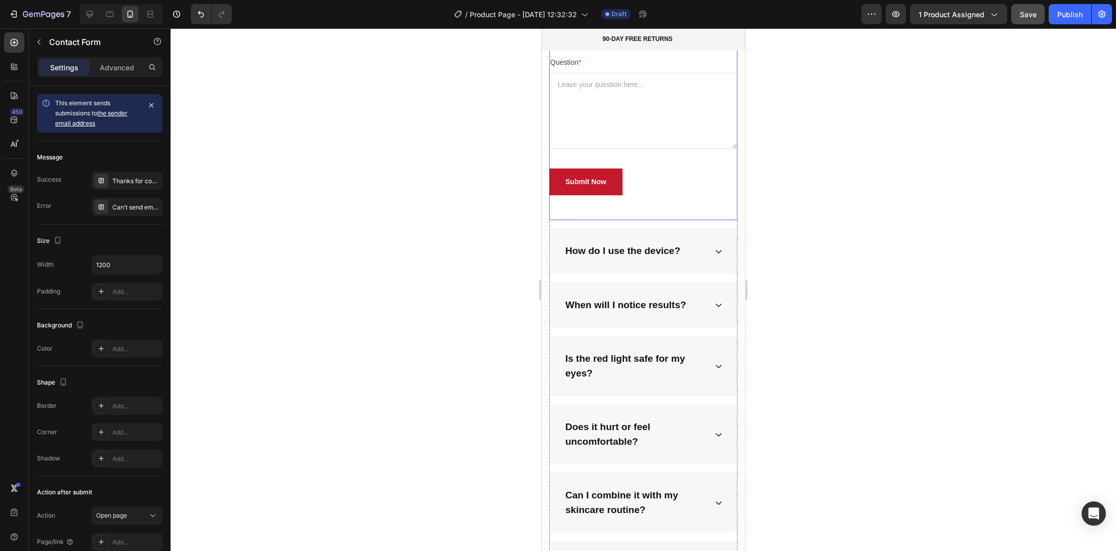
click at [653, 220] on div "Submit Now Submit Button" at bounding box center [643, 194] width 188 height 52
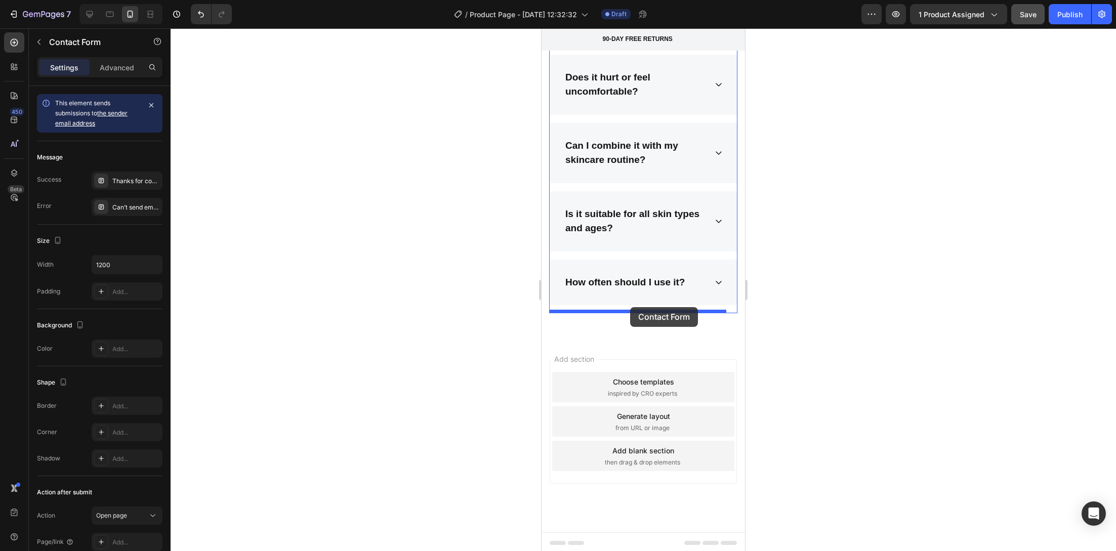
drag, startPoint x: 560, startPoint y: 191, endPoint x: 629, endPoint y: 302, distance: 131.0
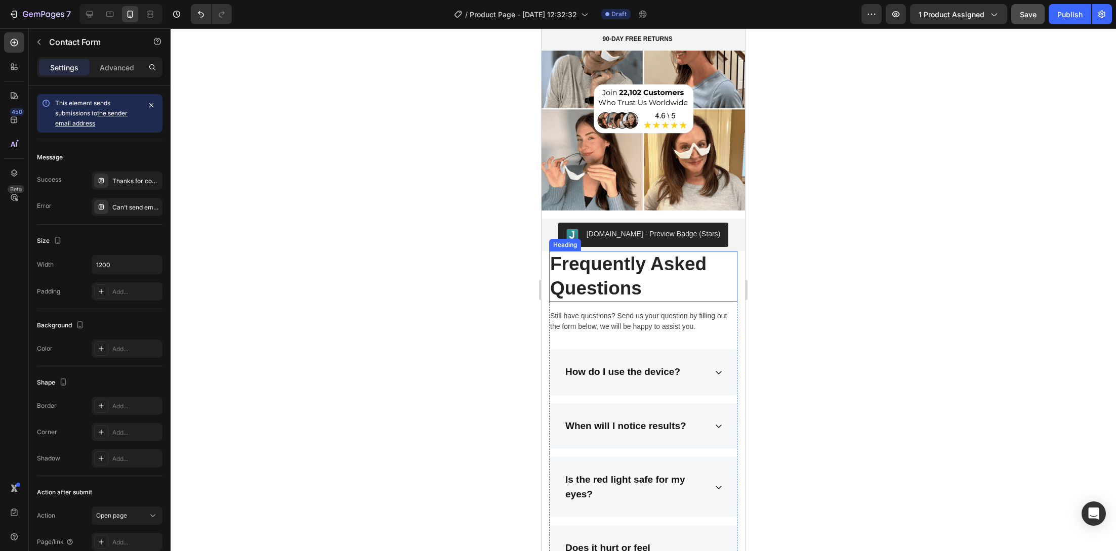
scroll to position [4135, 0]
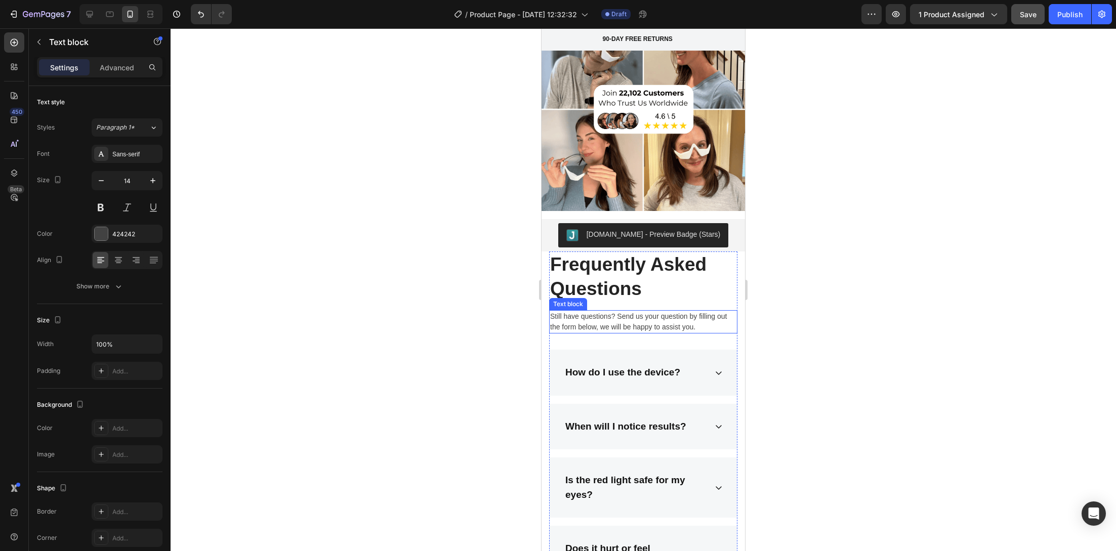
click at [583, 314] on p "Still have questions? Send us your question by filling out the form below, we w…" at bounding box center [643, 321] width 186 height 21
click at [618, 312] on p "Still have questions? Send us your question by filling out the form below, we w…" at bounding box center [643, 321] width 186 height 21
click at [686, 315] on p "Still have questions? Send us your question by filling out the form below, we w…" at bounding box center [643, 321] width 186 height 21
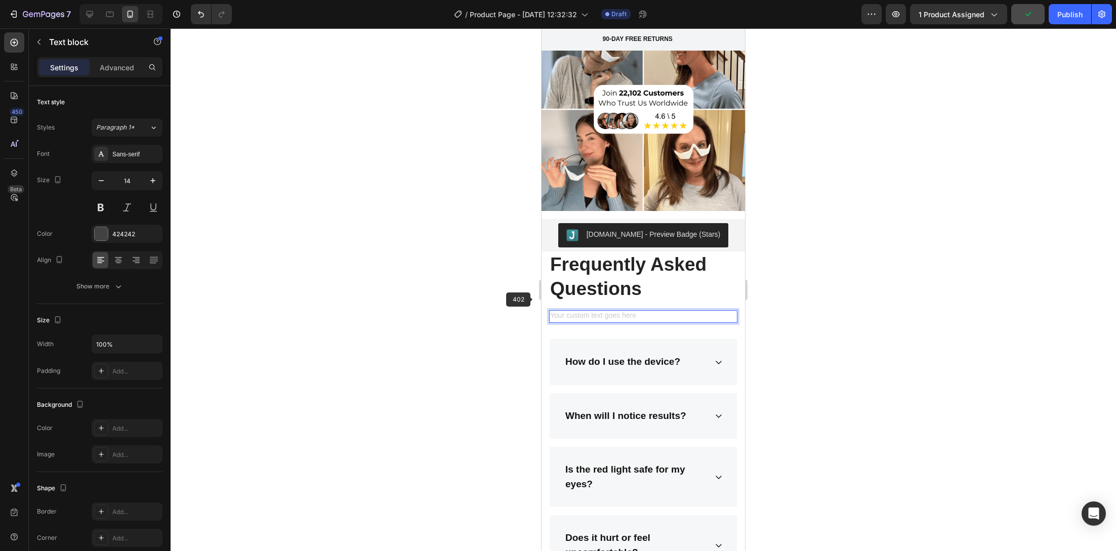
click at [493, 299] on div at bounding box center [643, 289] width 945 height 523
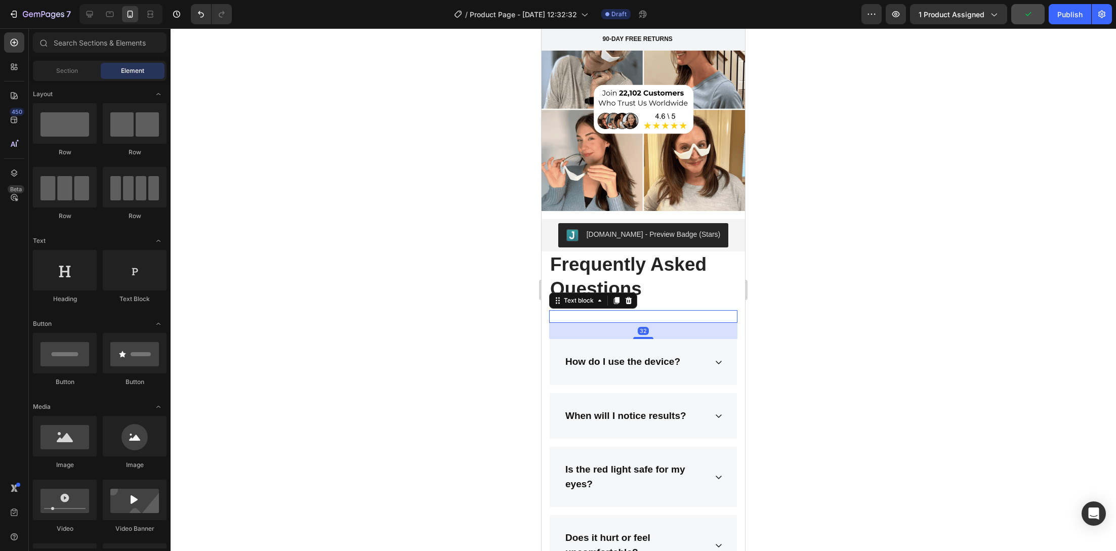
click at [602, 311] on p "Rich Text Editor. Editing area: main" at bounding box center [643, 316] width 186 height 11
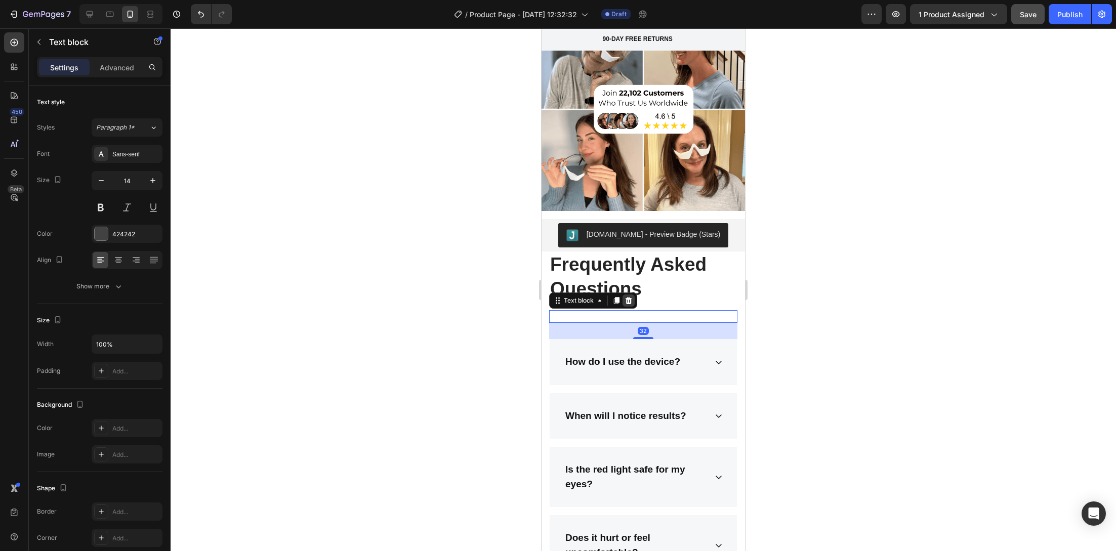
click at [631, 297] on icon at bounding box center [628, 301] width 8 height 8
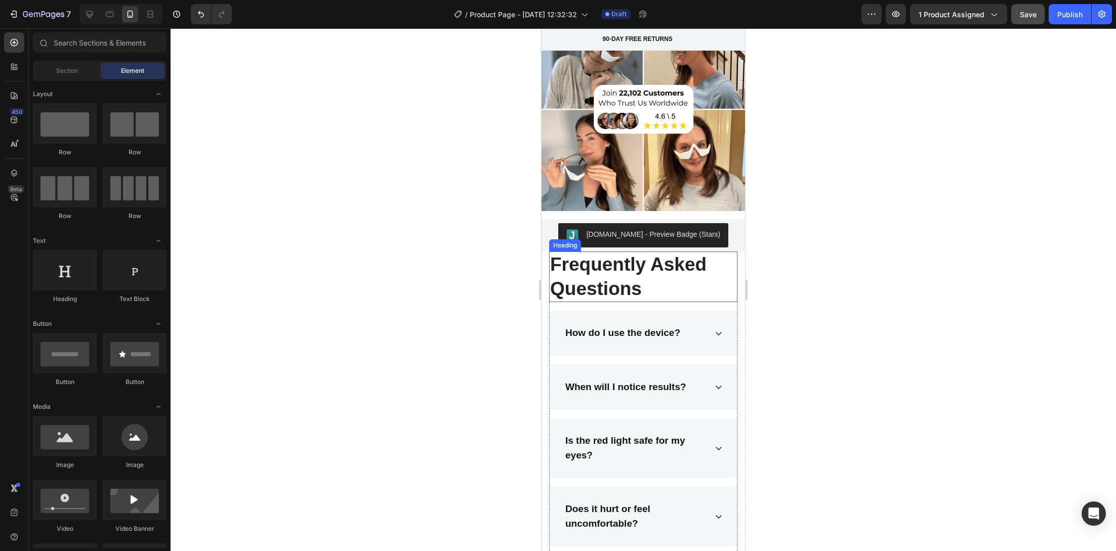
click at [615, 275] on p "Frequently Asked Questions" at bounding box center [643, 276] width 186 height 49
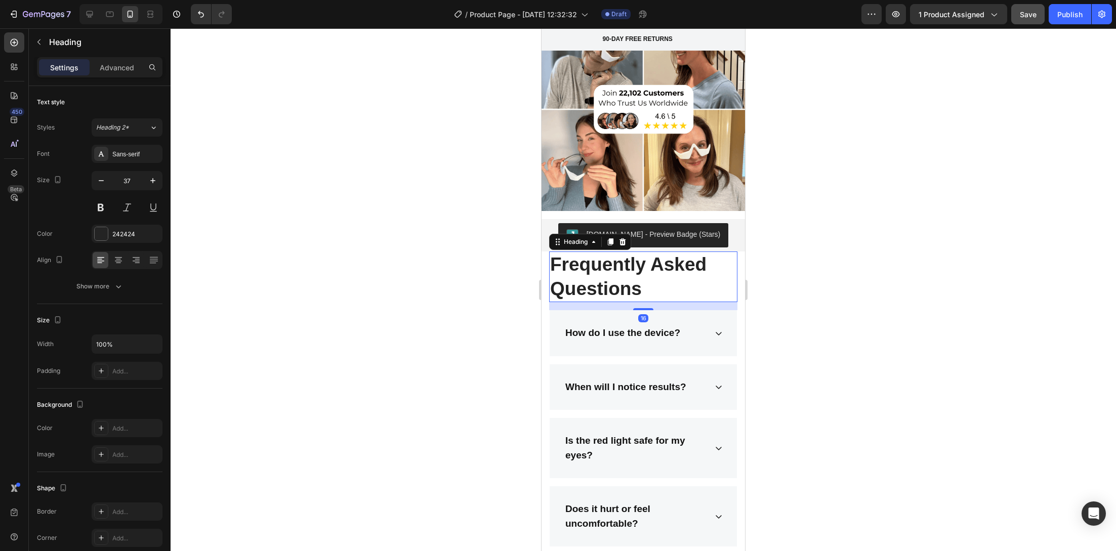
click at [615, 275] on p "Frequently Asked Questions" at bounding box center [643, 276] width 186 height 49
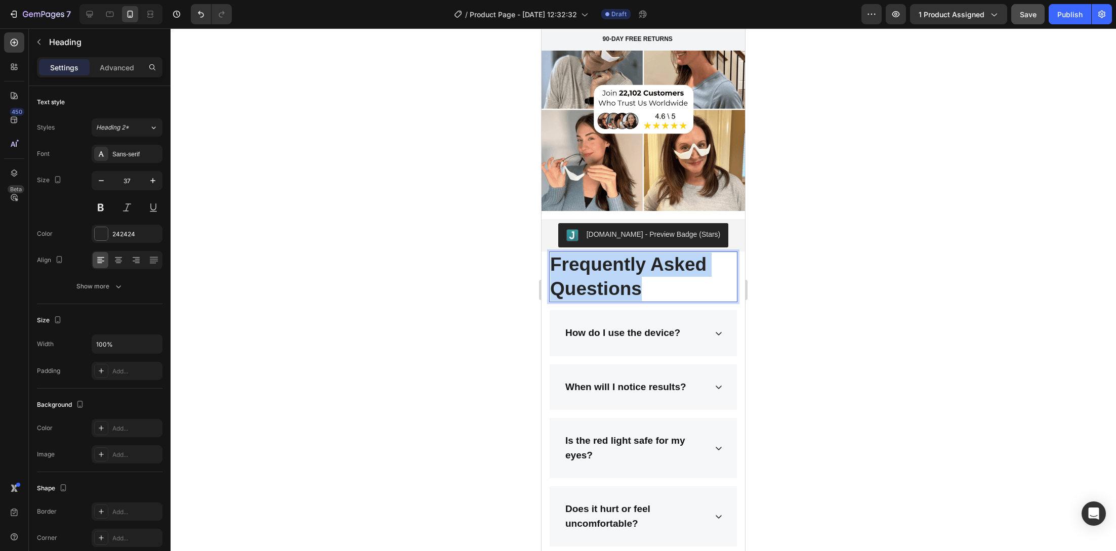
click at [615, 275] on p "Frequently Asked Questions" at bounding box center [643, 276] width 186 height 49
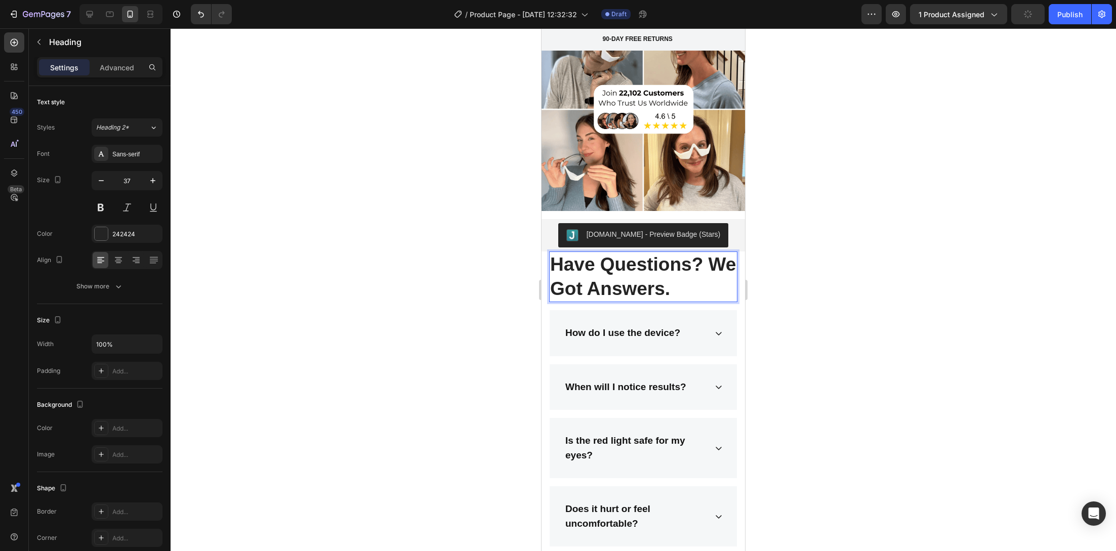
click at [616, 280] on p "Have Questions? We Got Answers." at bounding box center [643, 276] width 186 height 49
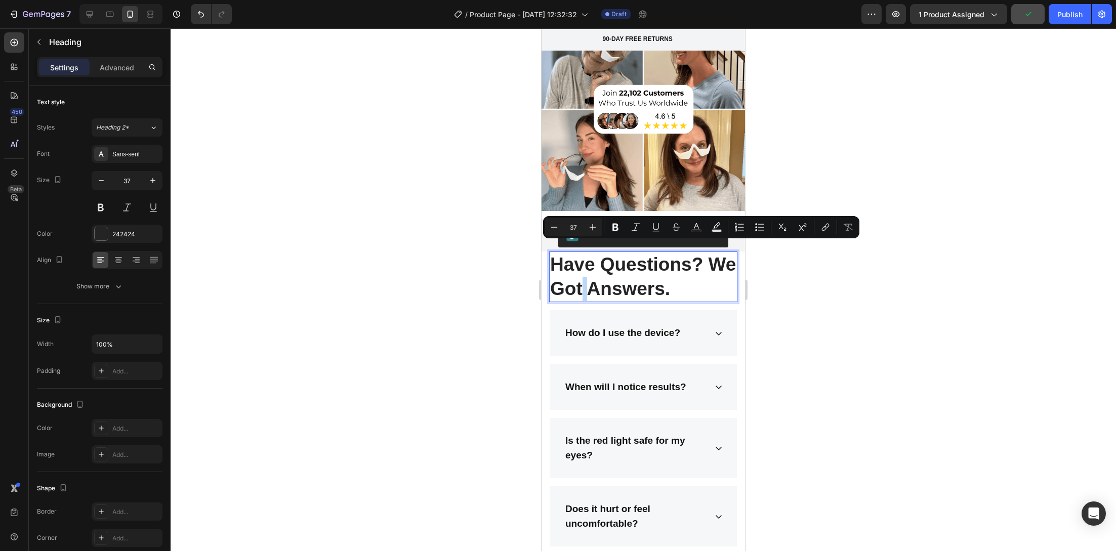
copy p "Have Questions? We Got Answers."
click at [637, 275] on p "Have Questions? We Got Answers." at bounding box center [643, 276] width 186 height 49
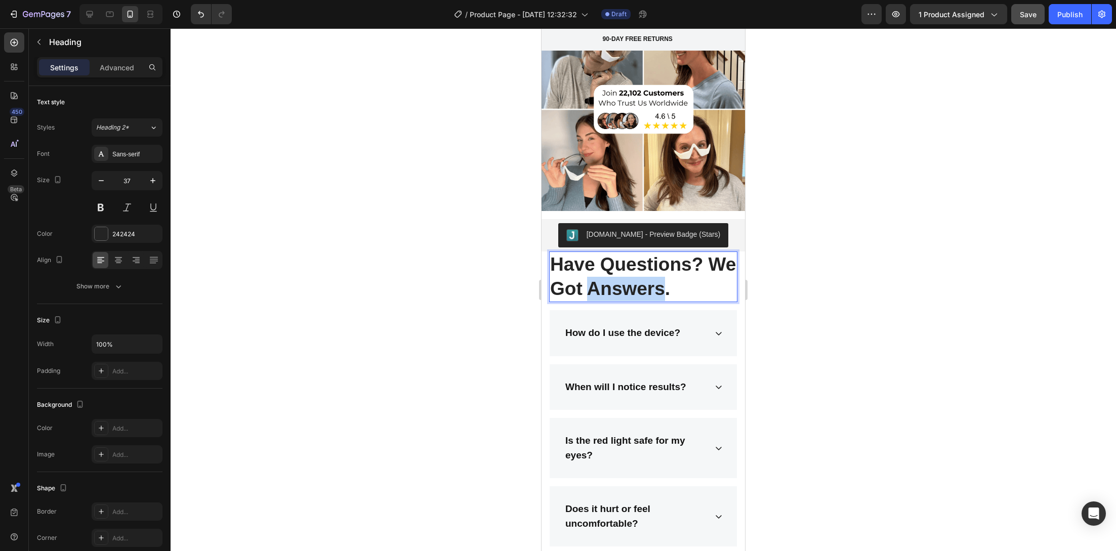
click at [637, 275] on p "Have Questions? We Got Answers." at bounding box center [643, 276] width 186 height 49
click at [557, 299] on icon "Have Questions? We’ve Got Answers." at bounding box center [639, 276] width 179 height 45
click at [583, 299] on icon "Have Questions? We’ve Got Answers." at bounding box center [639, 276] width 179 height 45
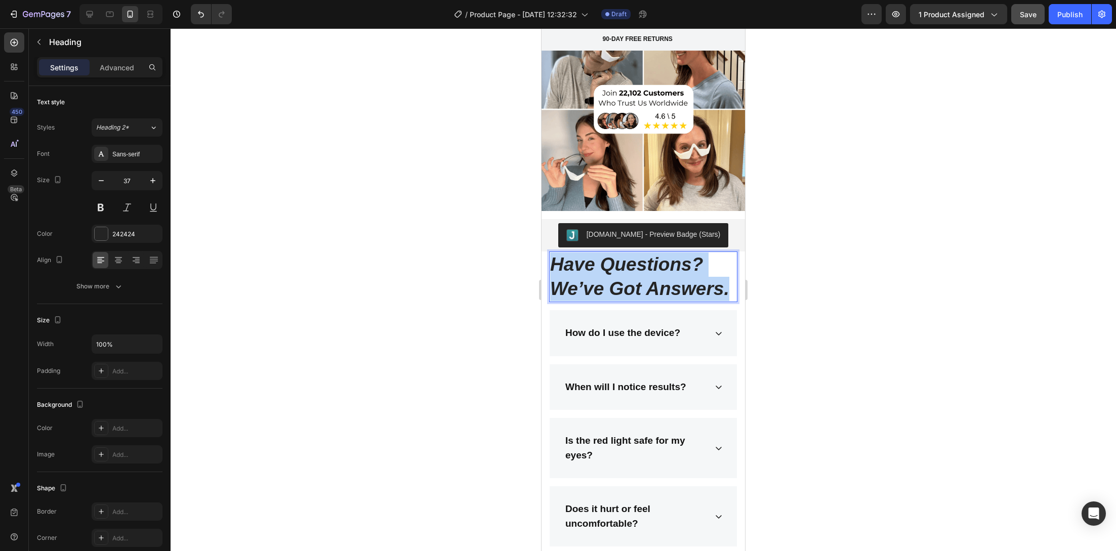
click at [583, 299] on icon "Have Questions? We’ve Got Answers." at bounding box center [639, 276] width 179 height 45
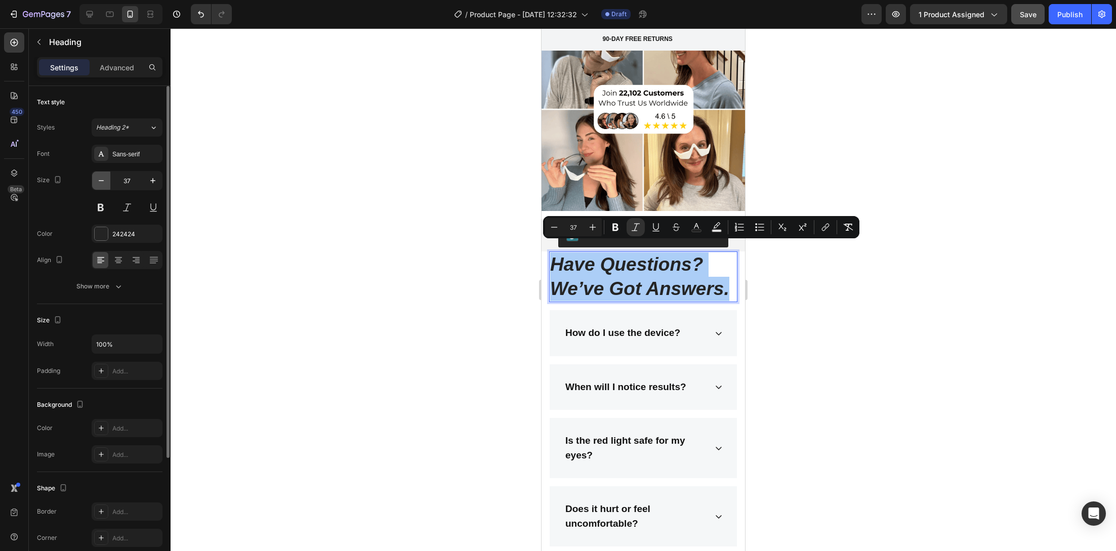
click at [96, 183] on button "button" at bounding box center [101, 181] width 18 height 18
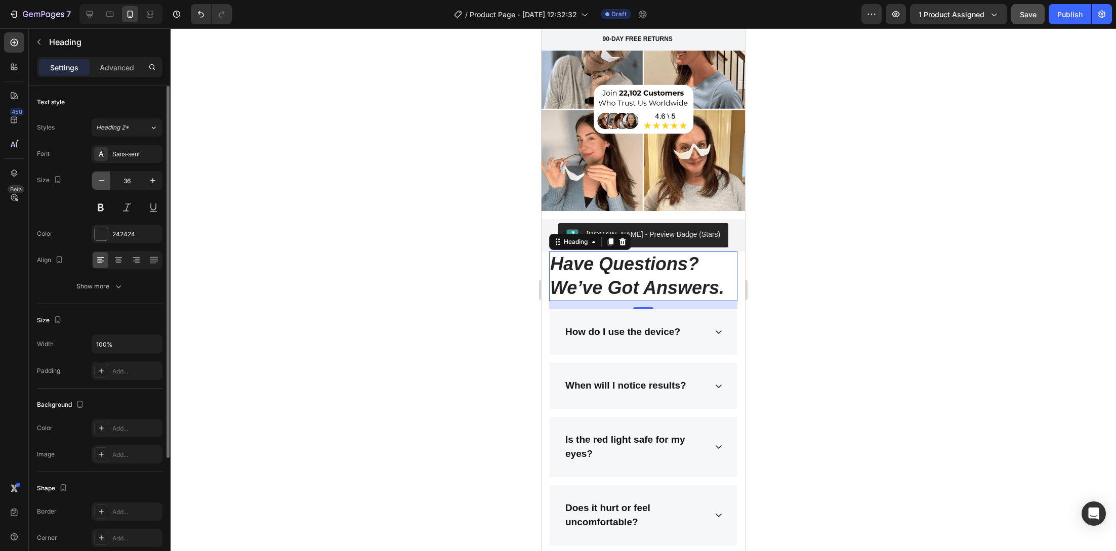
click at [97, 183] on icon "button" at bounding box center [101, 181] width 10 height 10
click at [98, 184] on icon "button" at bounding box center [101, 181] width 10 height 10
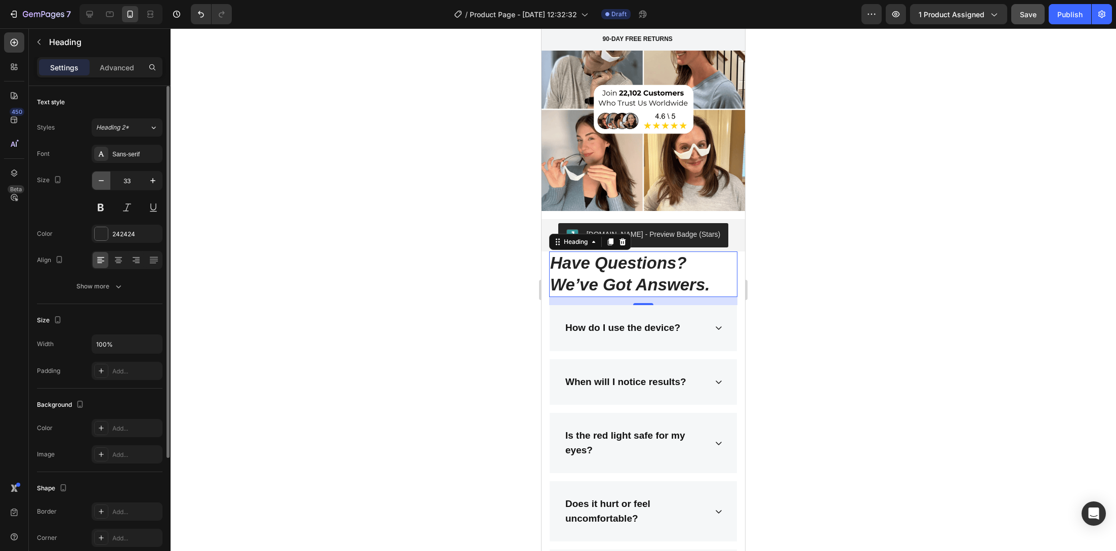
click at [97, 183] on icon "button" at bounding box center [101, 181] width 10 height 10
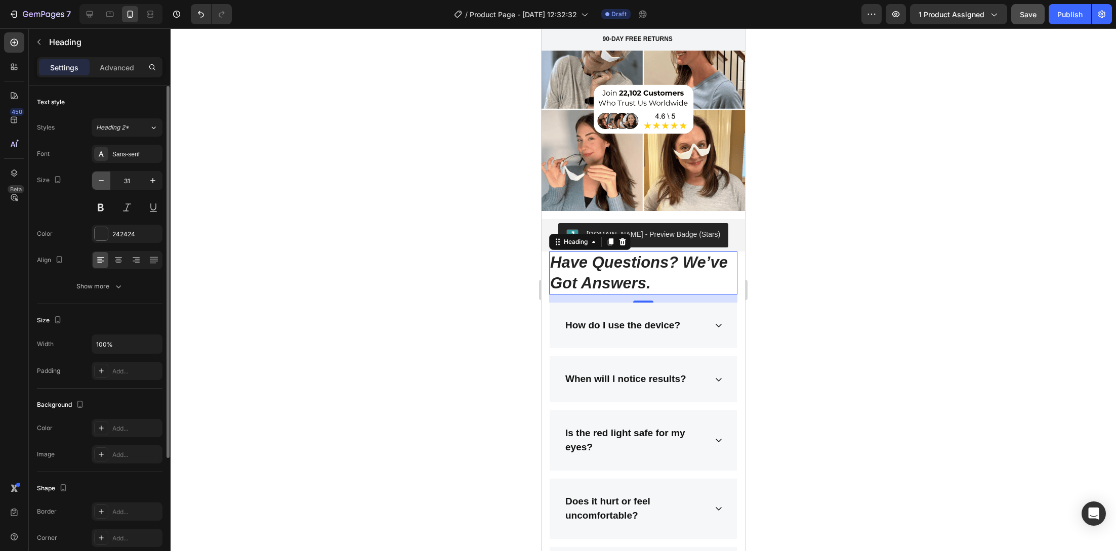
click at [97, 183] on icon "button" at bounding box center [101, 181] width 10 height 10
type input "30"
click at [403, 331] on div at bounding box center [643, 289] width 945 height 523
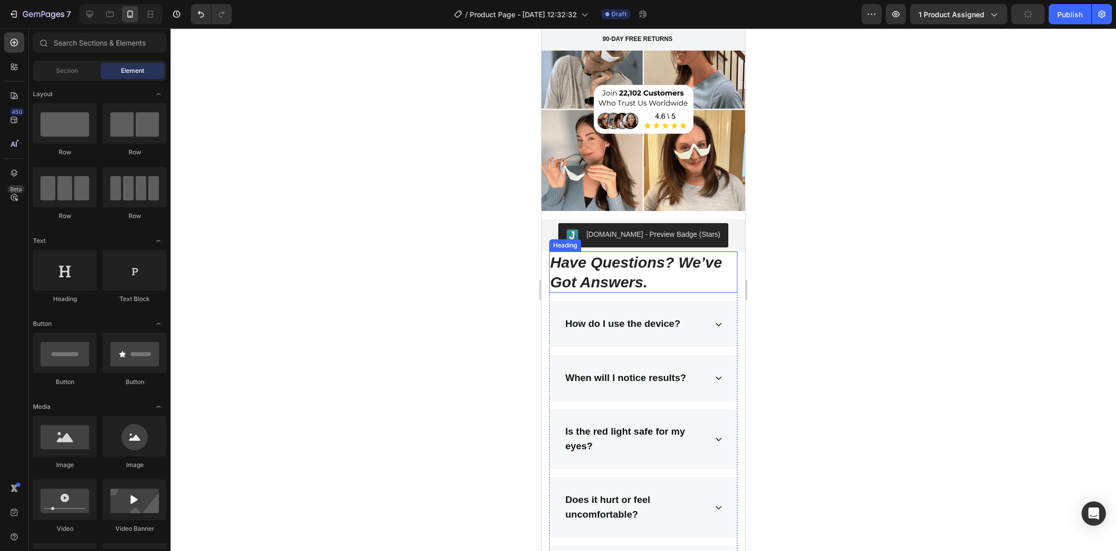
click at [611, 278] on icon "Have Questions? We’ve Got Answers." at bounding box center [636, 272] width 172 height 36
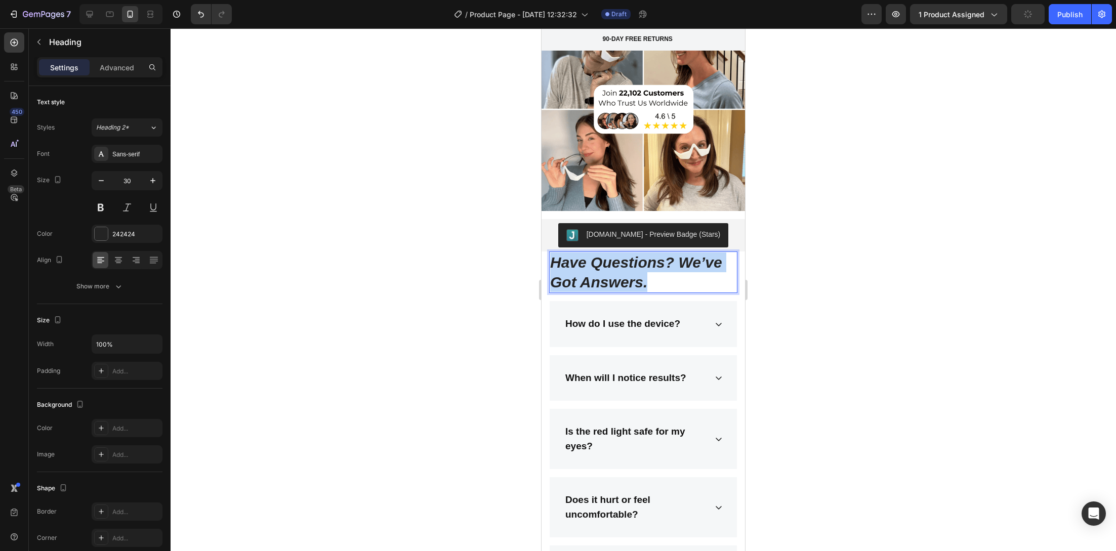
click at [611, 277] on icon "Have Questions? We’ve Got Answers." at bounding box center [636, 272] width 172 height 36
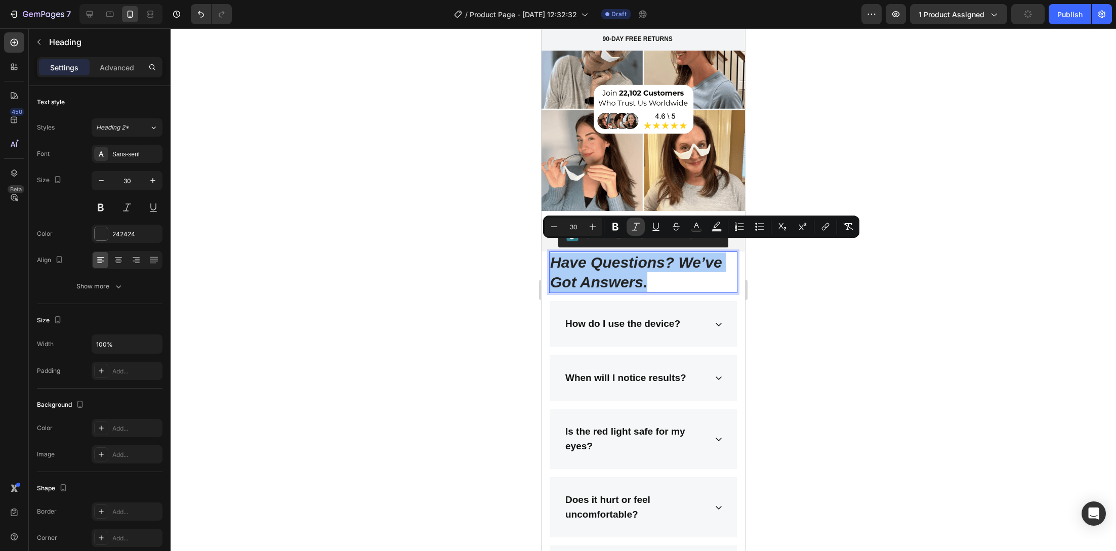
click at [636, 227] on icon "Editor contextual toolbar" at bounding box center [635, 227] width 10 height 10
click at [447, 279] on div at bounding box center [643, 289] width 945 height 523
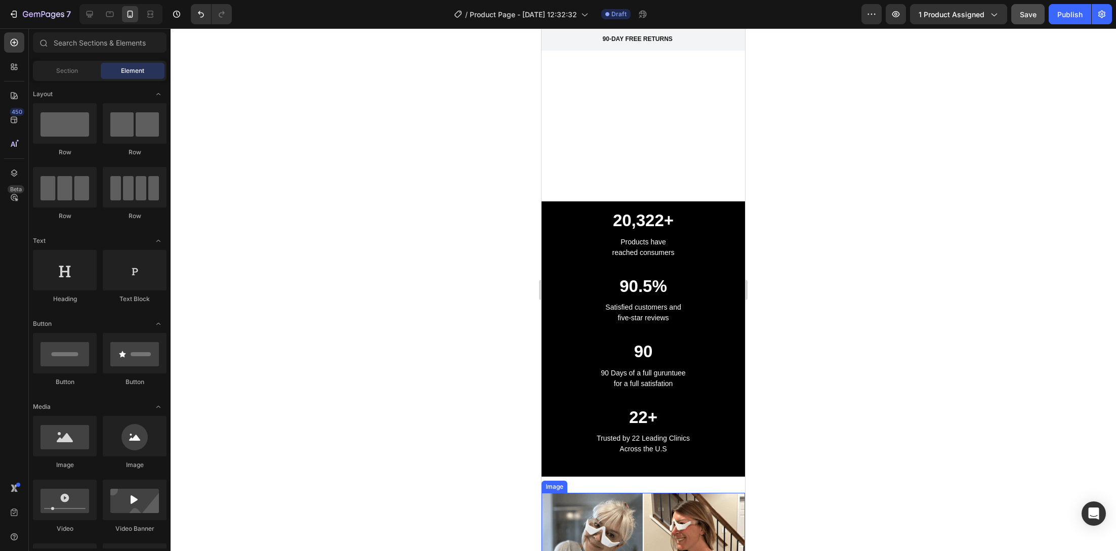
scroll to position [3598, 0]
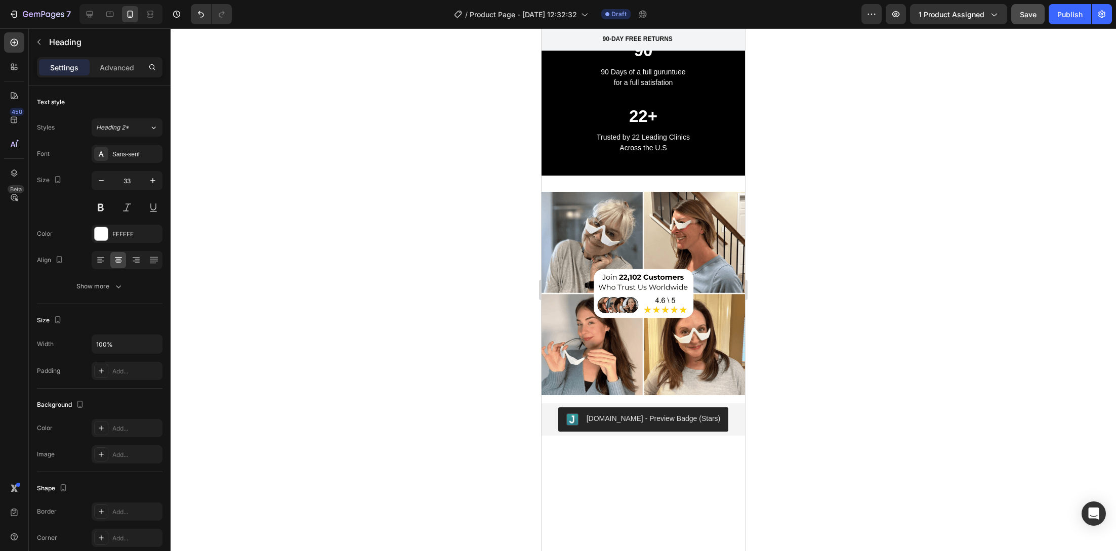
click at [519, 299] on div at bounding box center [643, 289] width 945 height 523
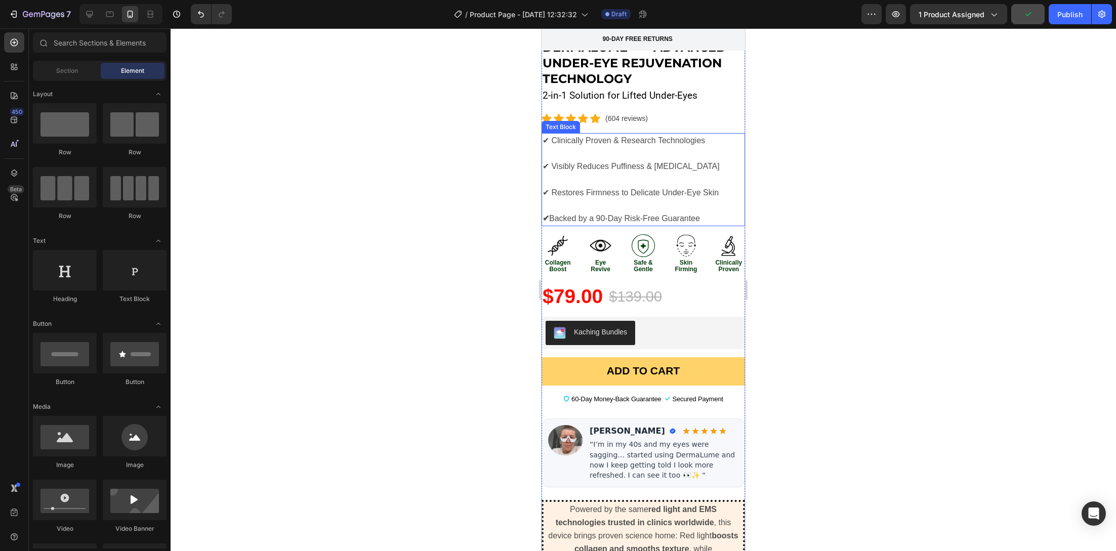
scroll to position [482, 0]
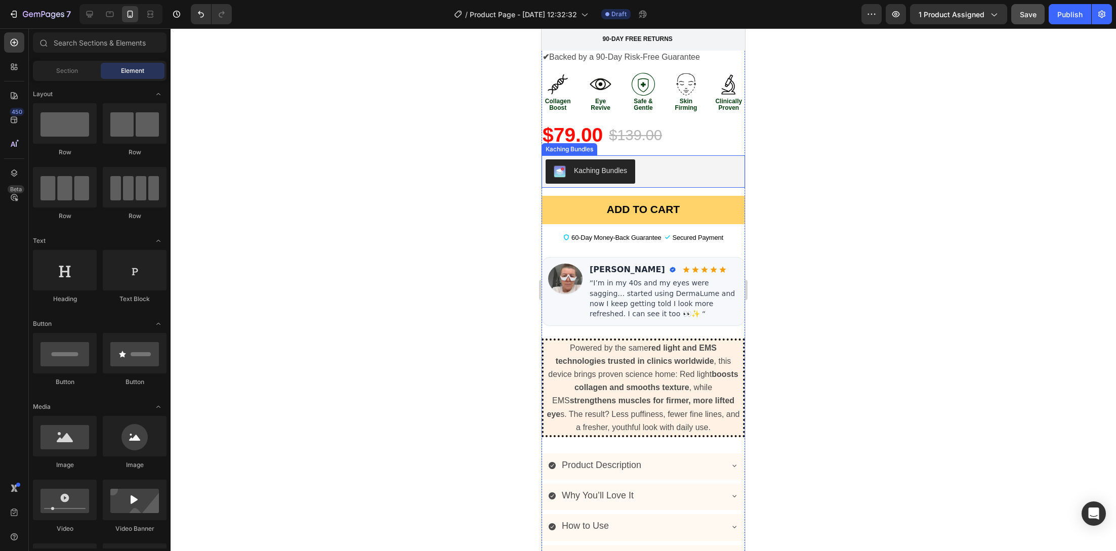
click at [592, 165] on div "Kaching Bundles" at bounding box center [600, 170] width 53 height 11
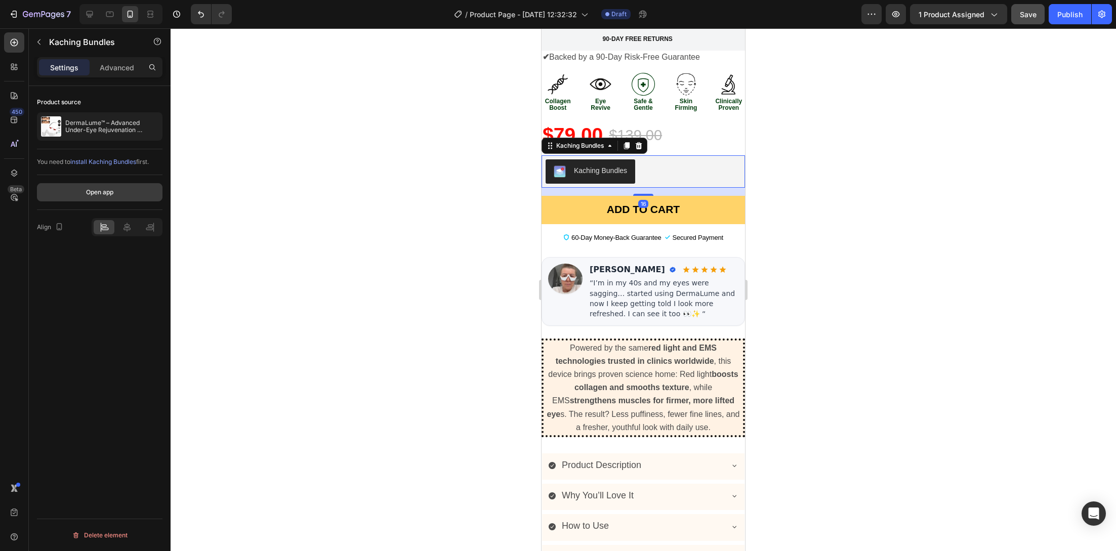
click at [94, 195] on div "Open app" at bounding box center [99, 192] width 27 height 9
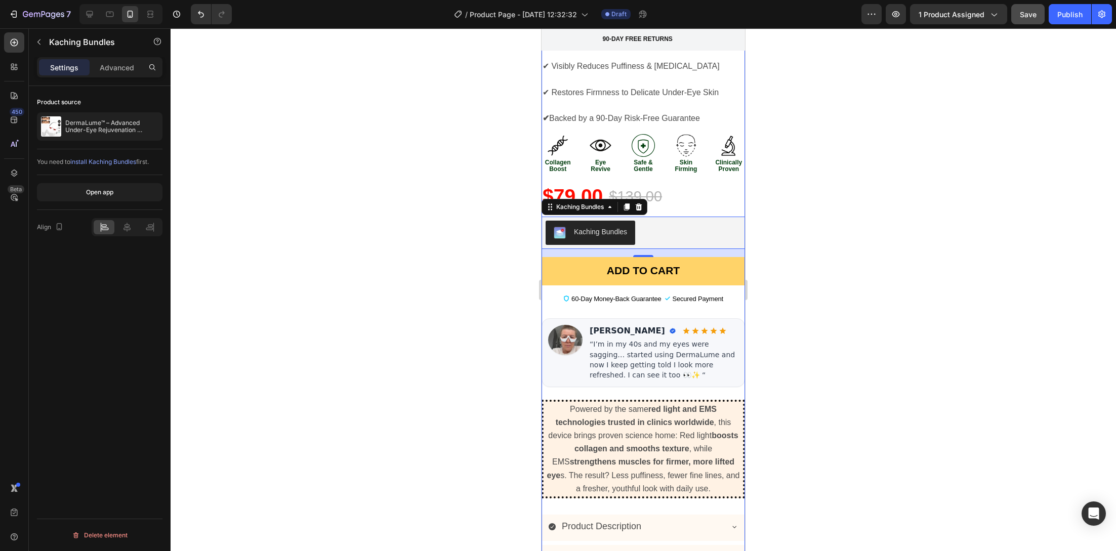
scroll to position [372, 0]
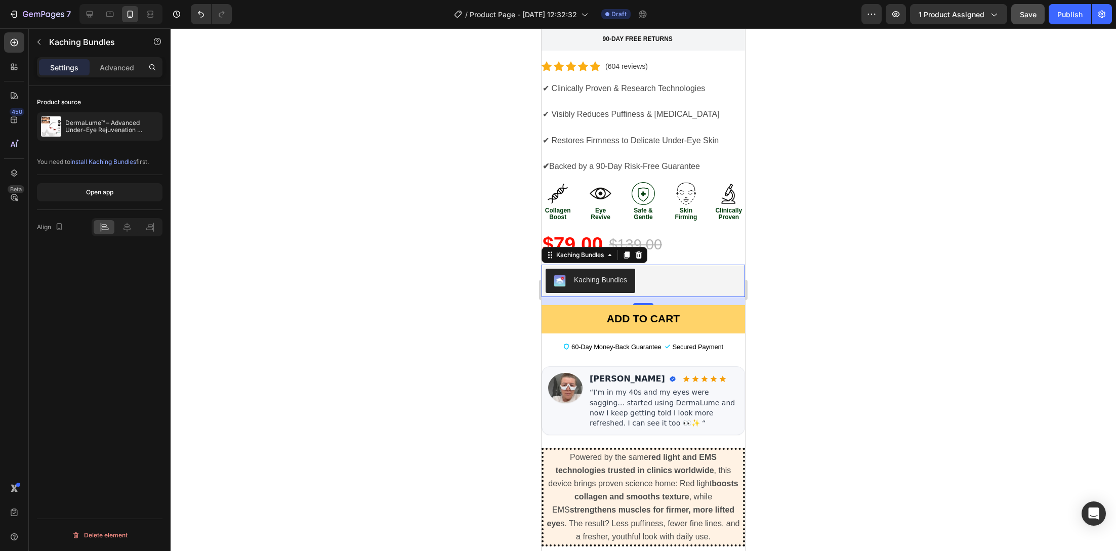
click at [675, 269] on div "Kaching Bundles" at bounding box center [642, 281] width 195 height 24
click at [641, 251] on icon at bounding box center [639, 254] width 7 height 7
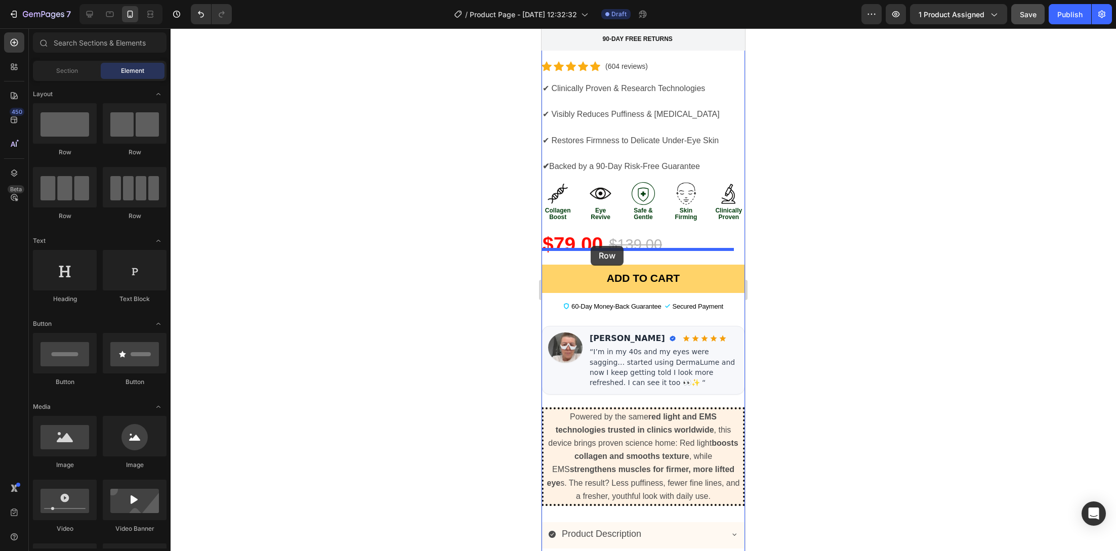
drag, startPoint x: 611, startPoint y: 159, endPoint x: 591, endPoint y: 246, distance: 89.0
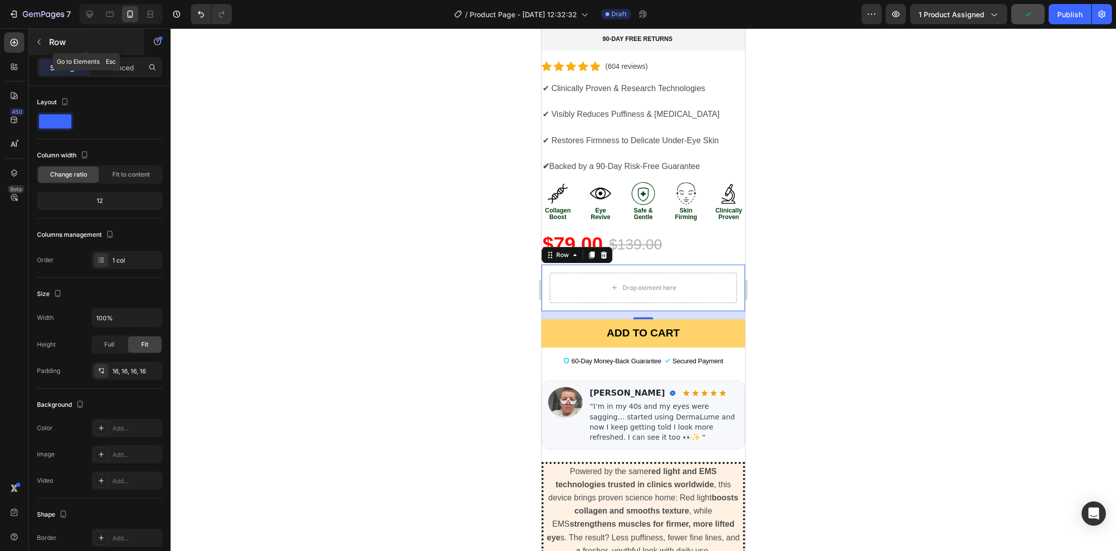
click at [38, 44] on icon "button" at bounding box center [39, 42] width 8 height 8
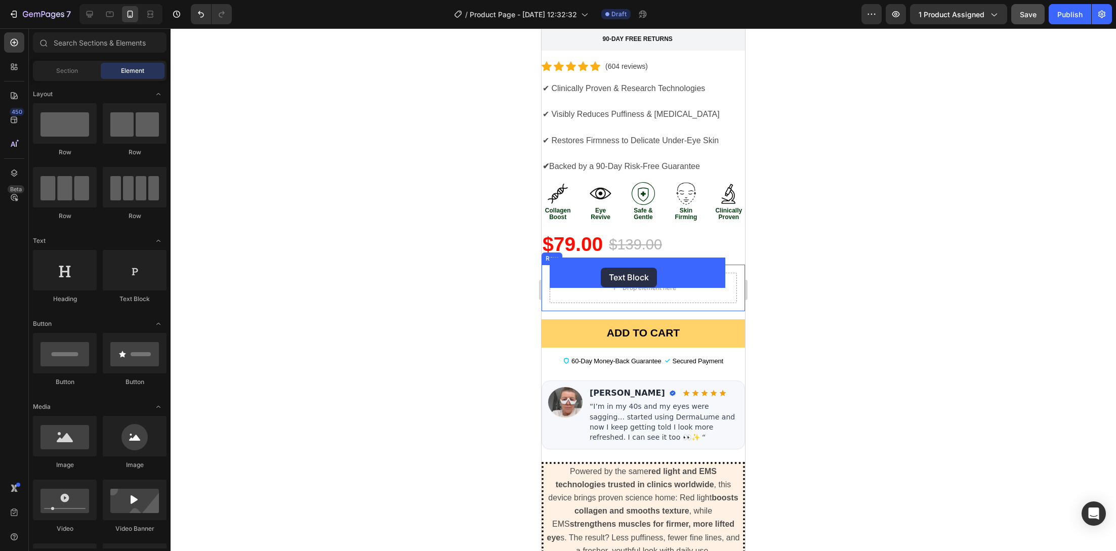
drag, startPoint x: 739, startPoint y: 291, endPoint x: 601, endPoint y: 268, distance: 140.1
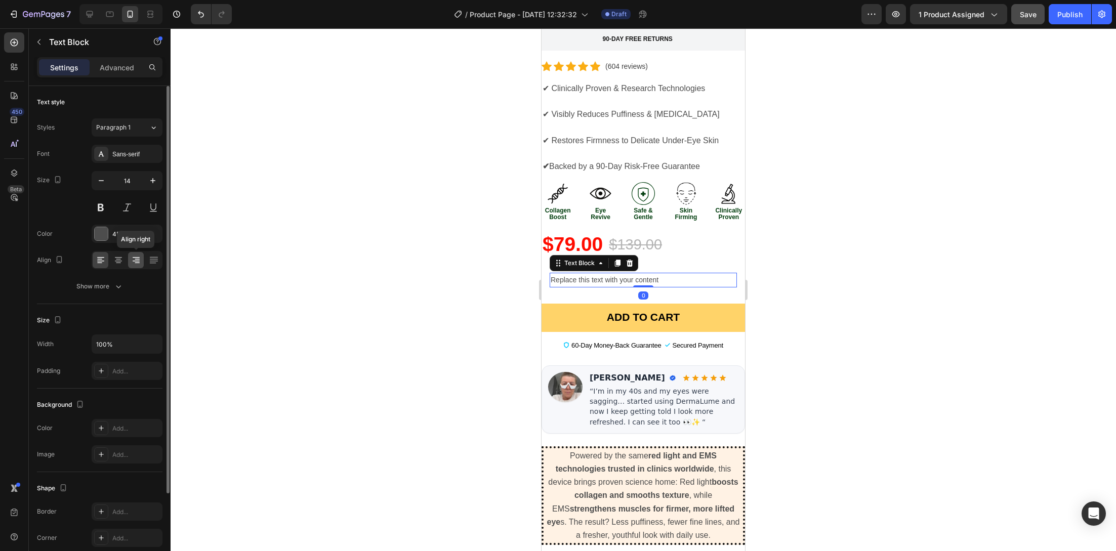
click at [134, 262] on icon at bounding box center [136, 260] width 10 height 10
click at [106, 261] on div at bounding box center [101, 260] width 16 height 16
click at [118, 74] on div "Advanced" at bounding box center [117, 67] width 51 height 16
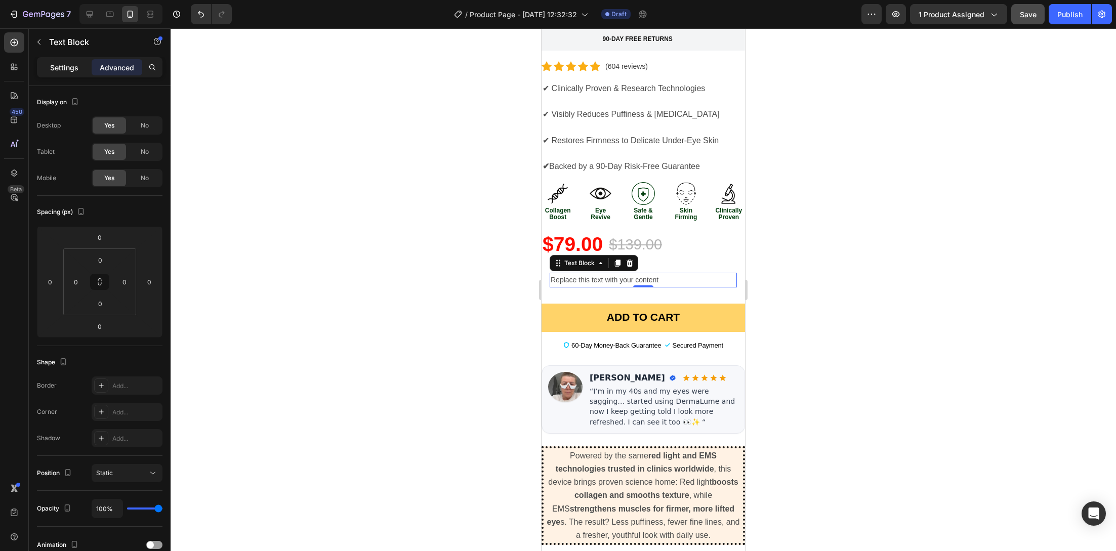
click at [69, 69] on p "Settings" at bounding box center [64, 67] width 28 height 11
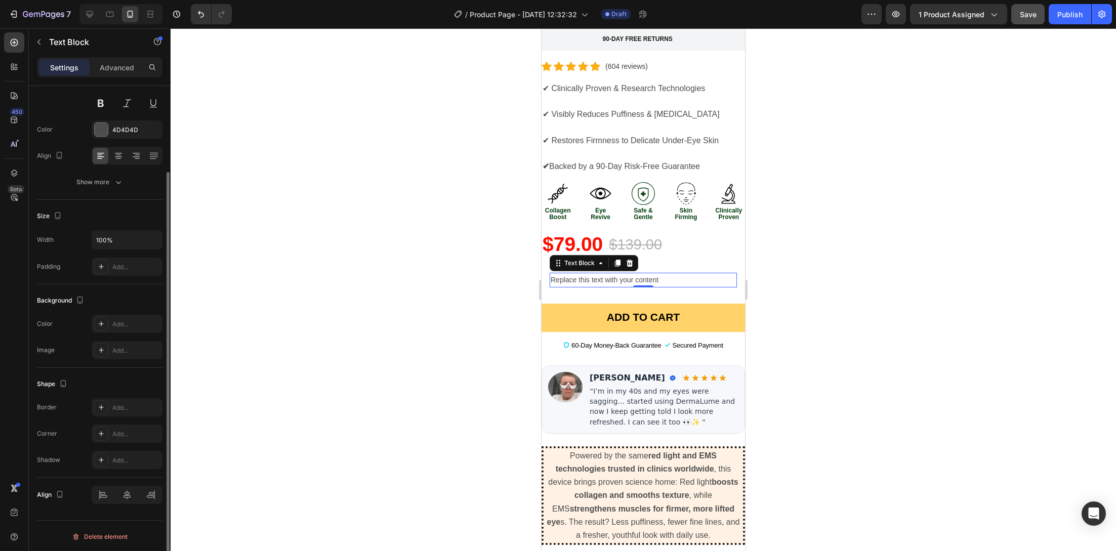
scroll to position [34, 0]
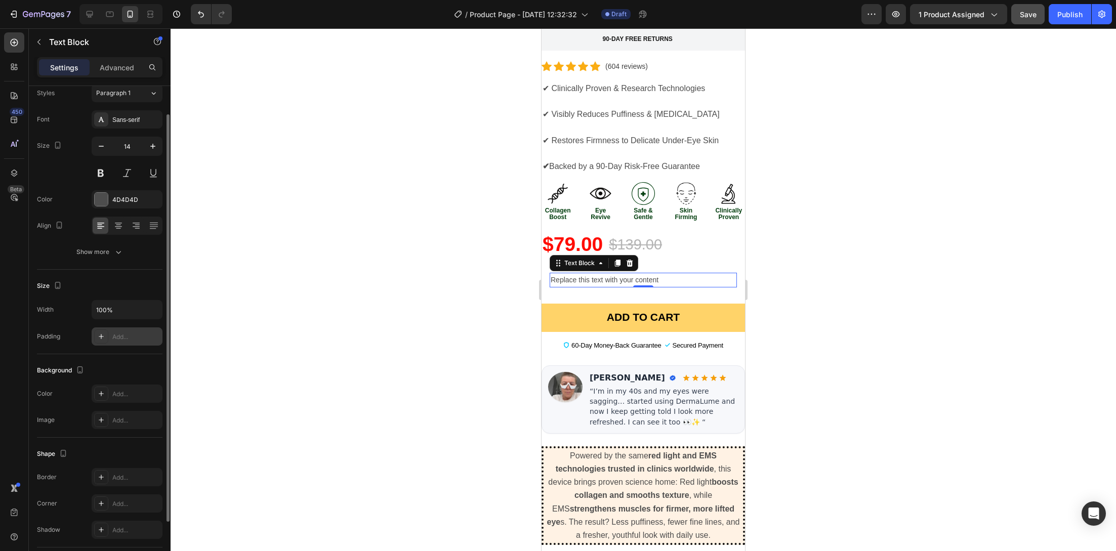
click at [134, 342] on div "Add..." at bounding box center [127, 336] width 71 height 18
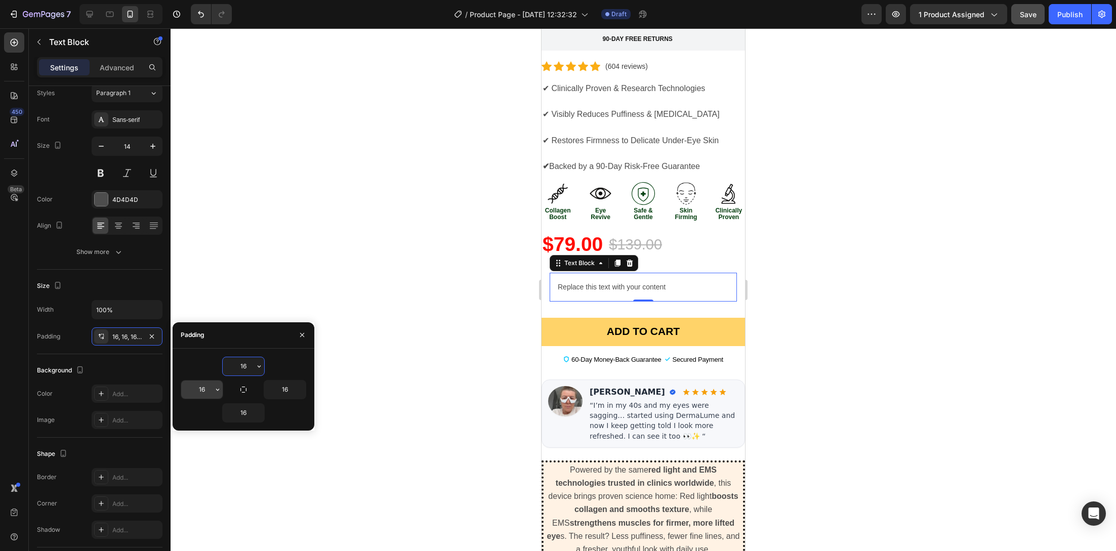
click at [206, 389] on input "16" at bounding box center [201, 390] width 41 height 18
type input "0"
click at [241, 370] on input "16" at bounding box center [243, 366] width 41 height 18
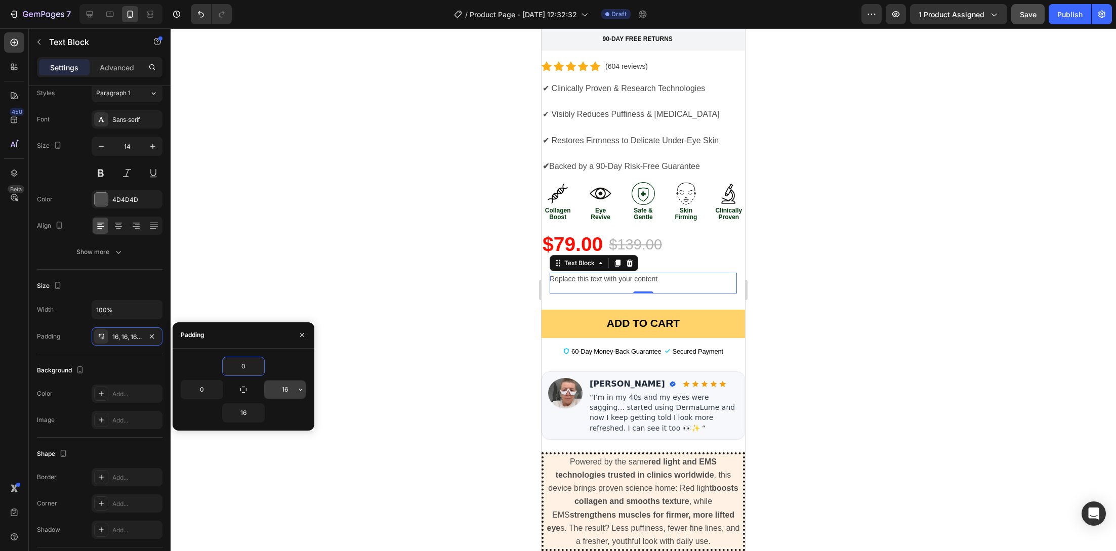
type input "0"
click at [281, 391] on input "16" at bounding box center [284, 390] width 41 height 18
type input "0"
click at [243, 413] on input "16" at bounding box center [243, 413] width 41 height 18
type input "06"
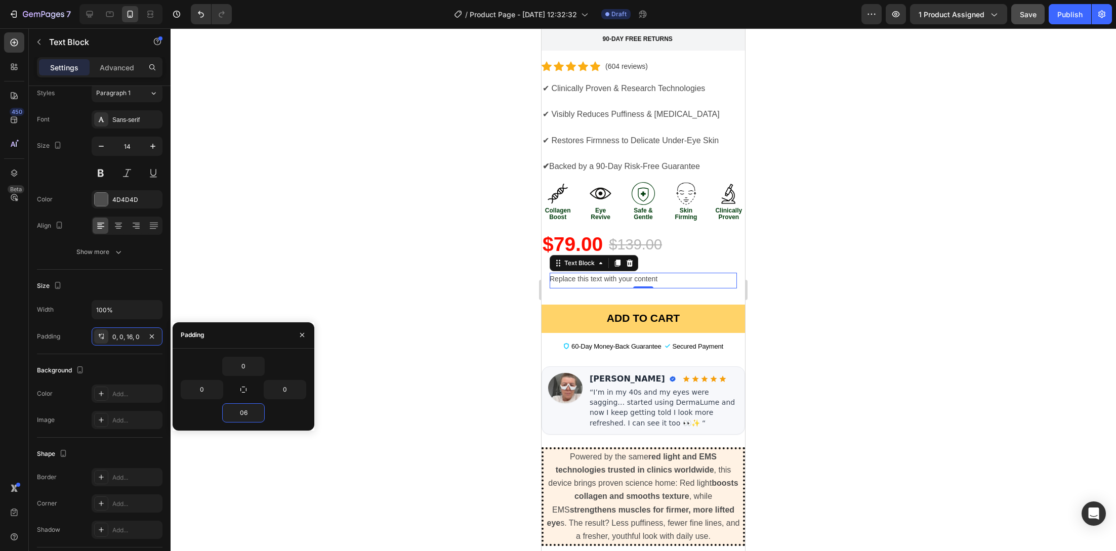
click at [399, 307] on div at bounding box center [643, 289] width 945 height 523
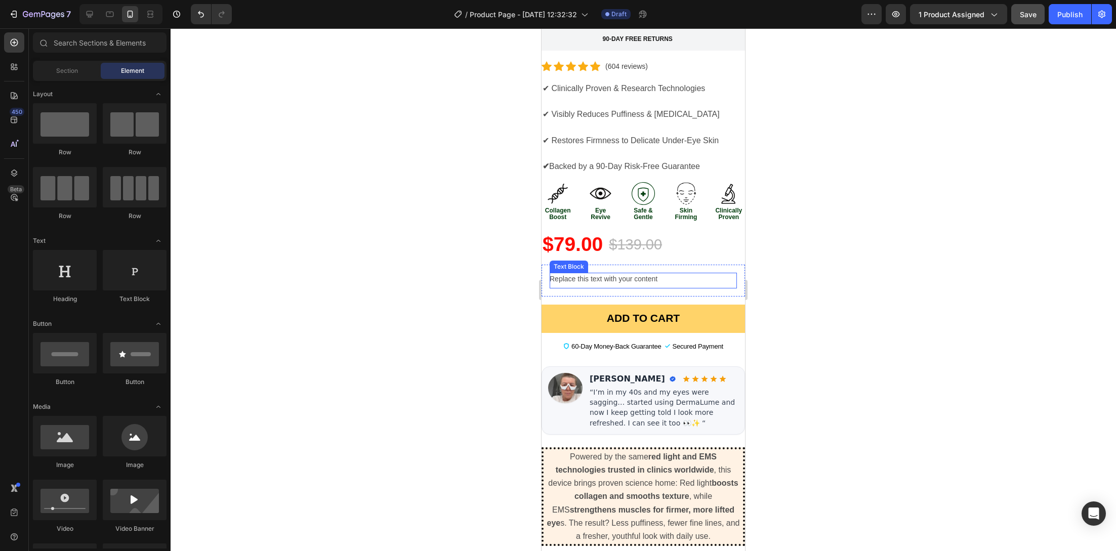
click at [644, 273] on div "Replace this text with your content" at bounding box center [643, 281] width 187 height 16
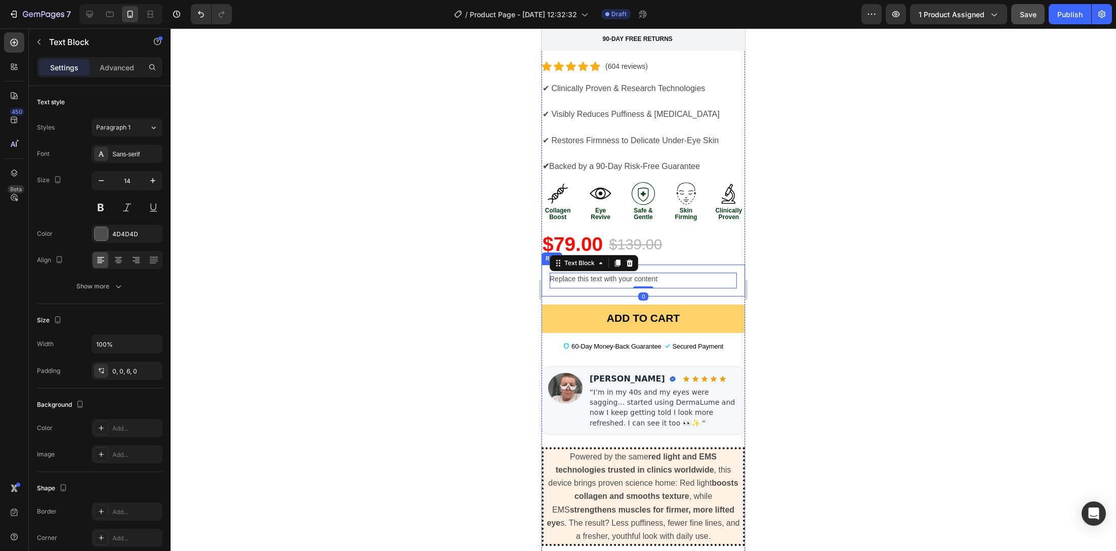
click at [645, 265] on div "Replace this text with your content Text Block 0 Row" at bounding box center [642, 281] width 203 height 32
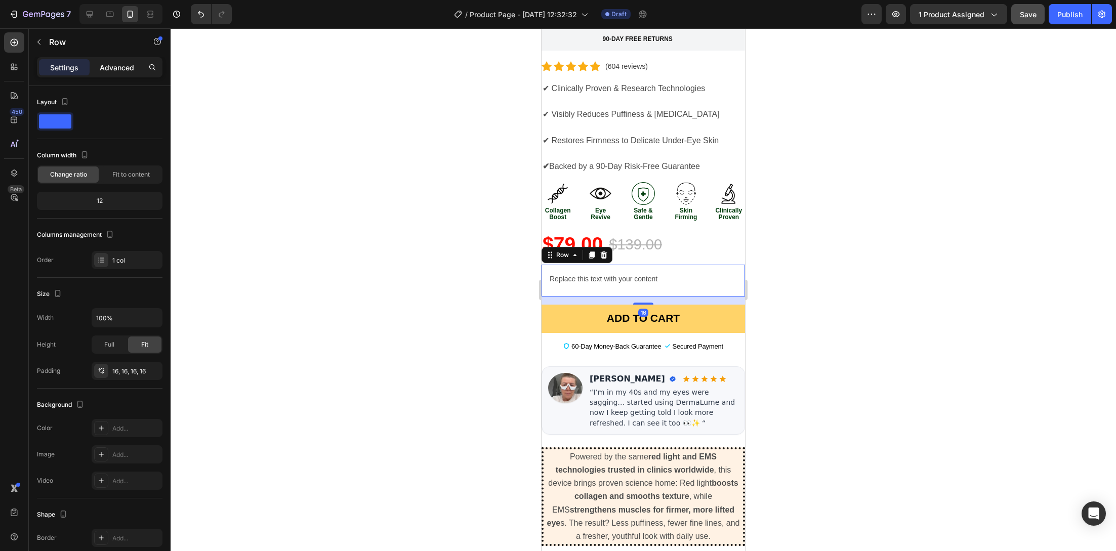
click at [96, 69] on div "Advanced" at bounding box center [117, 67] width 51 height 16
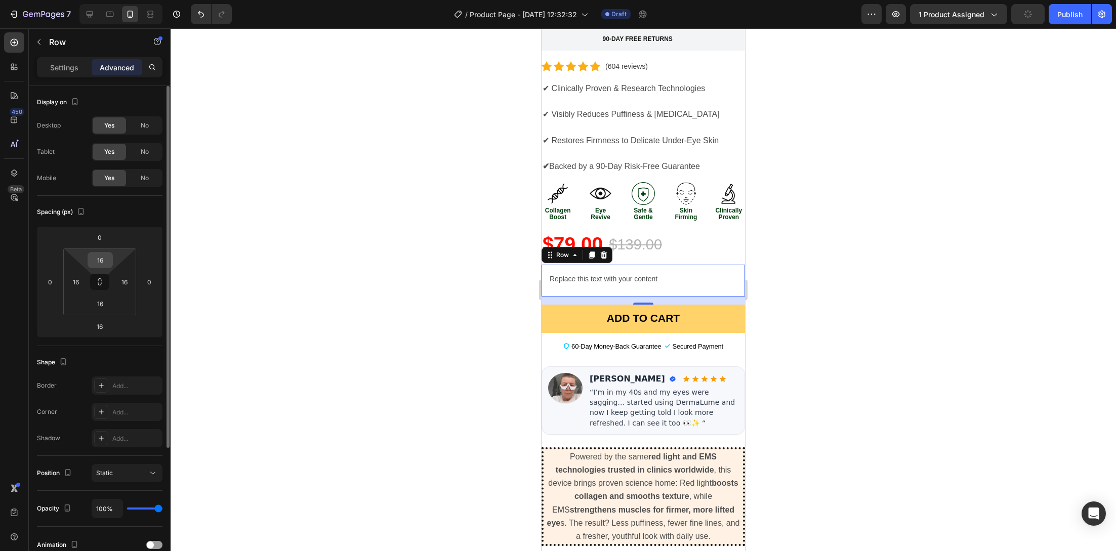
click at [103, 264] on input "16" at bounding box center [100, 259] width 20 height 15
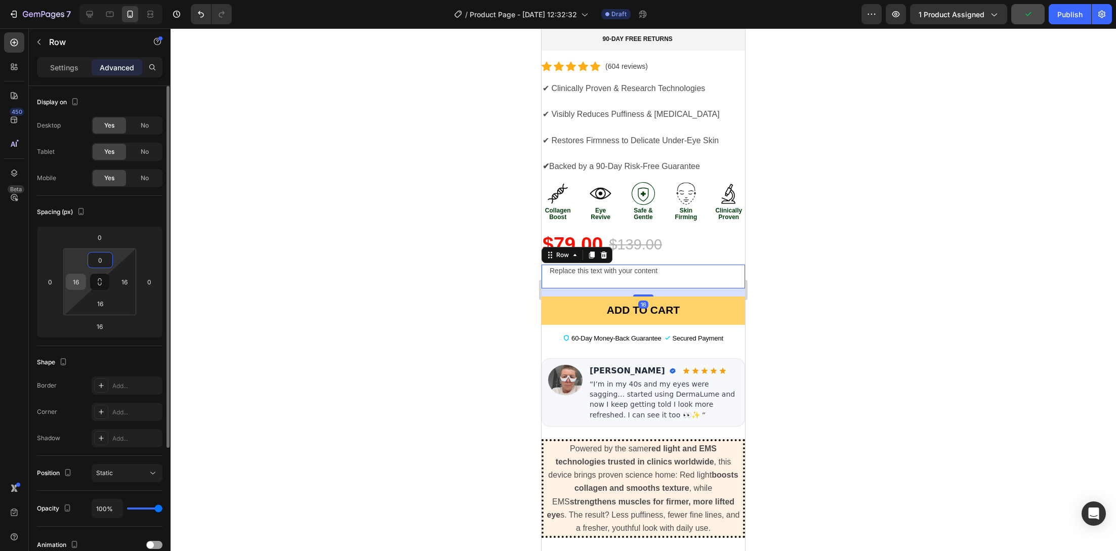
type input "0"
click at [77, 284] on input "16" at bounding box center [75, 281] width 15 height 15
type input "0"
click at [126, 288] on input "16" at bounding box center [124, 281] width 15 height 15
type input "0"
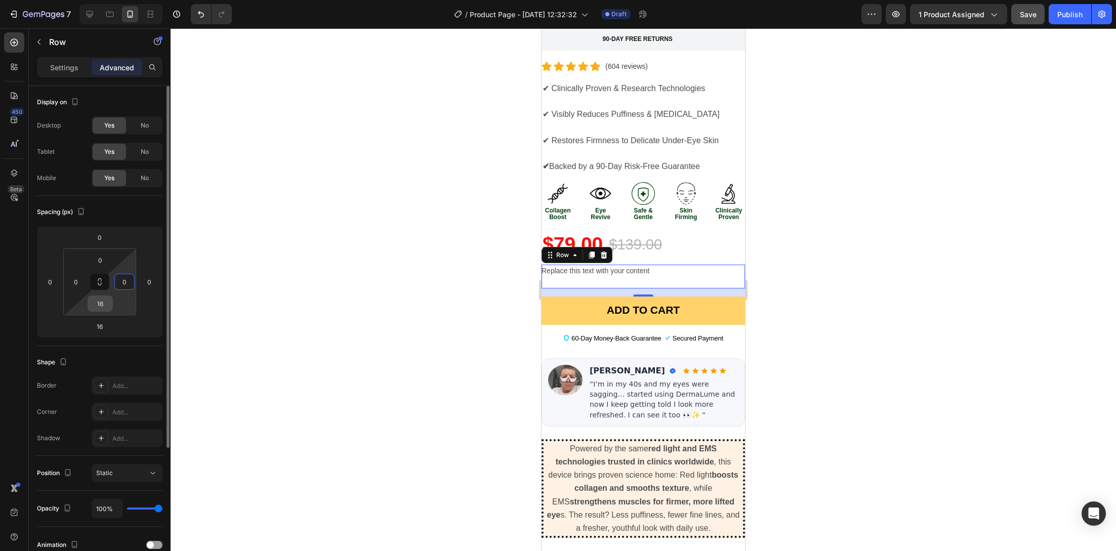
click at [97, 307] on input "16" at bounding box center [100, 303] width 20 height 15
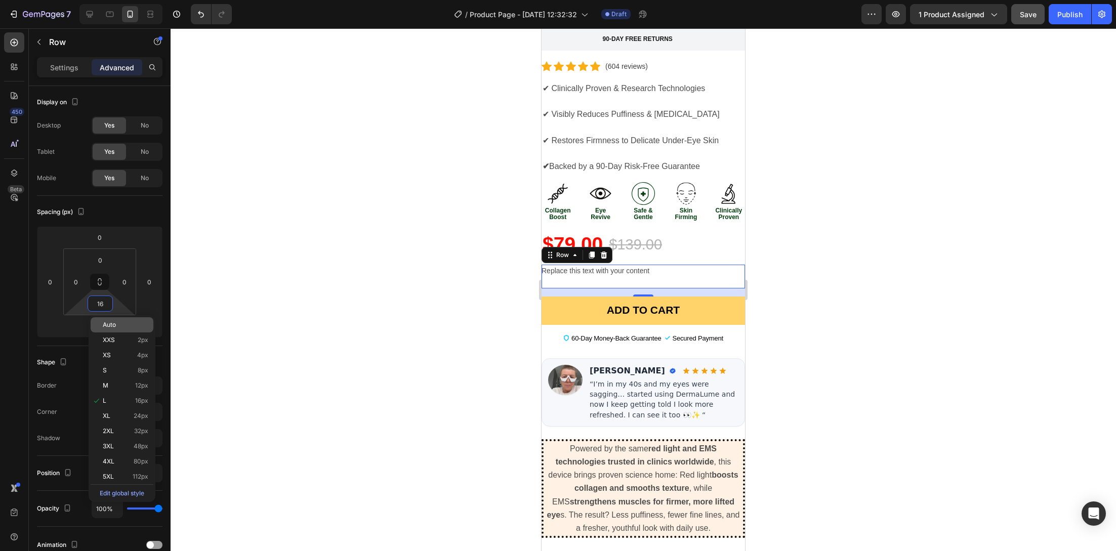
type input "0"
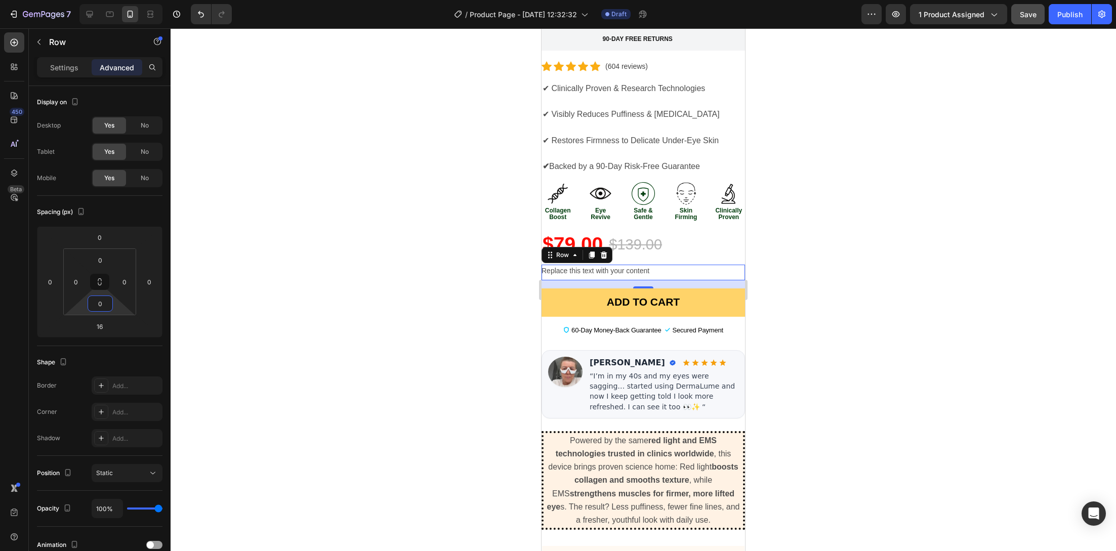
click at [332, 293] on div at bounding box center [643, 289] width 945 height 523
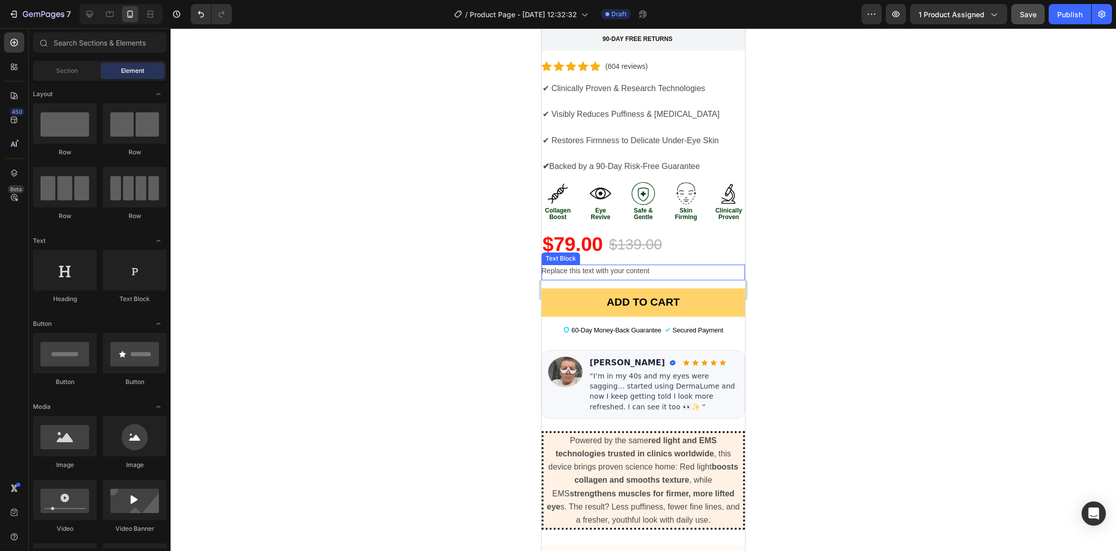
click at [597, 265] on div "Replace this text with your content" at bounding box center [642, 273] width 203 height 16
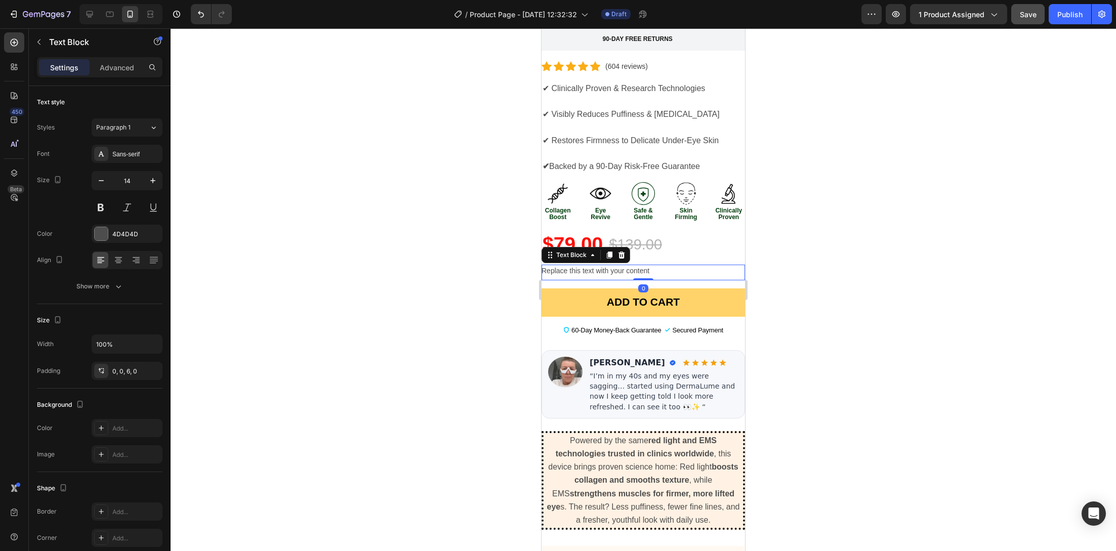
click at [597, 265] on div "Replace this text with your content" at bounding box center [642, 273] width 203 height 16
click at [596, 265] on p "Replace this text with your content" at bounding box center [642, 271] width 203 height 13
click at [459, 254] on div at bounding box center [643, 289] width 945 height 523
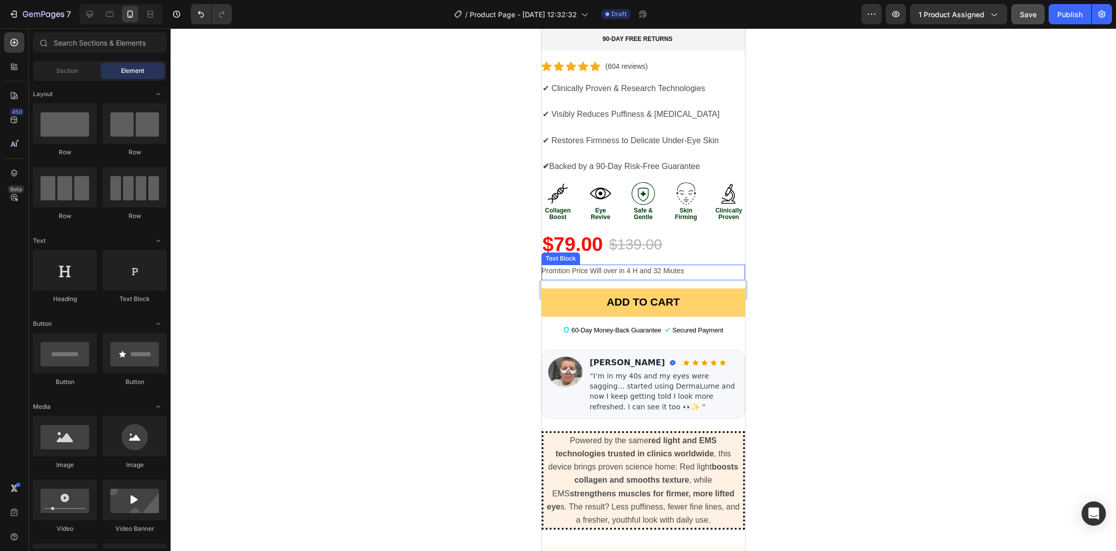
click at [684, 265] on p "Promtion Price Will over in 4 H and 32 Miutes" at bounding box center [642, 271] width 203 height 13
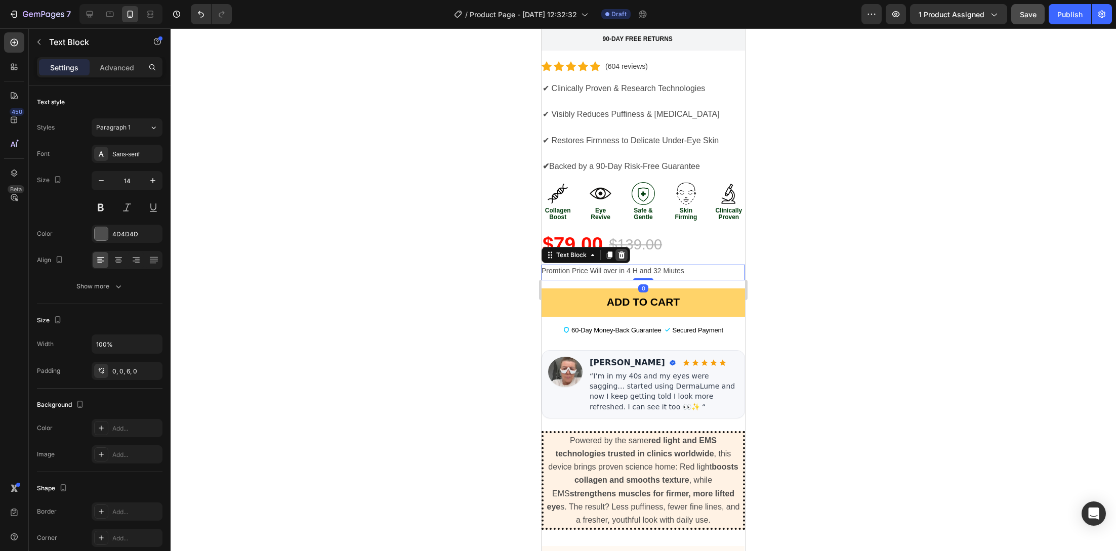
click at [623, 251] on icon at bounding box center [621, 254] width 7 height 7
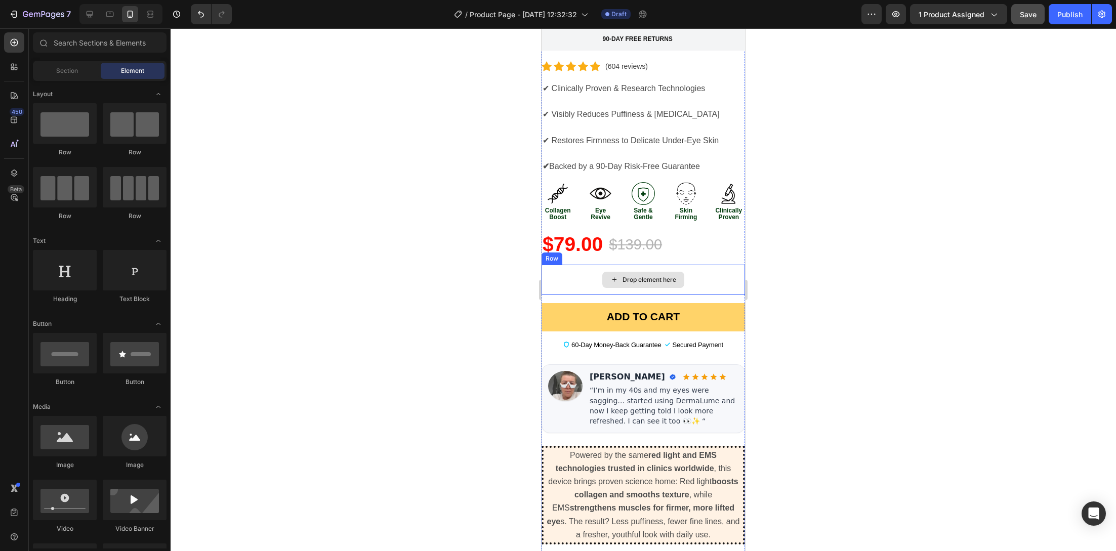
click at [556, 252] on div "Row" at bounding box center [551, 258] width 21 height 12
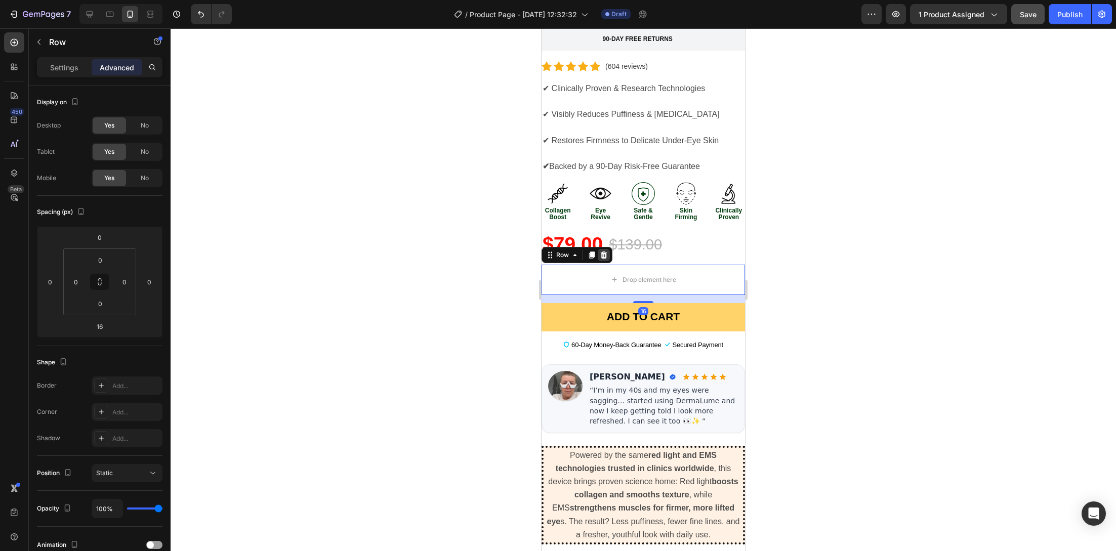
click at [603, 251] on icon at bounding box center [604, 254] width 7 height 7
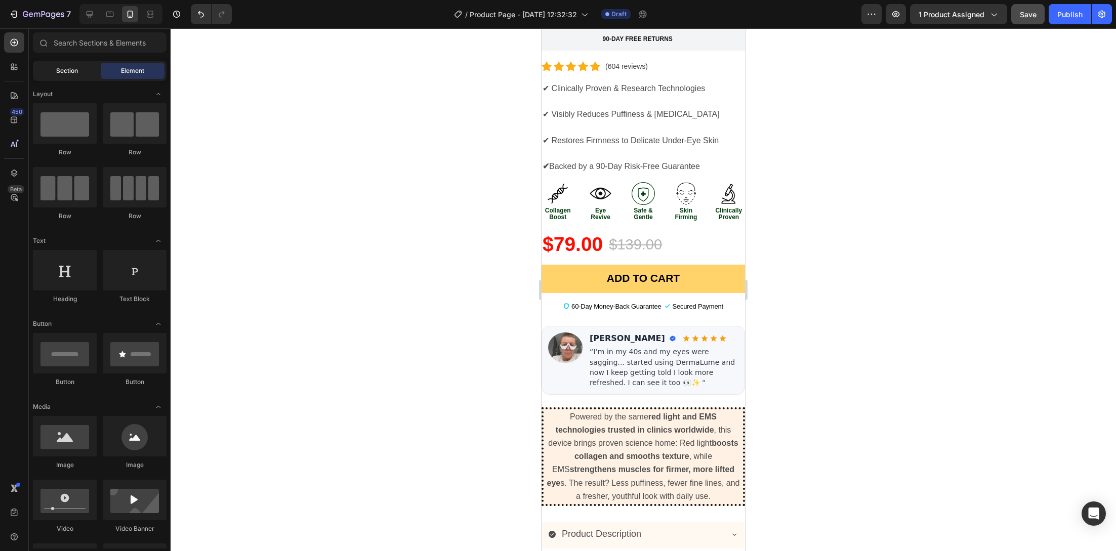
click at [83, 63] on div "Section" at bounding box center [67, 71] width 64 height 16
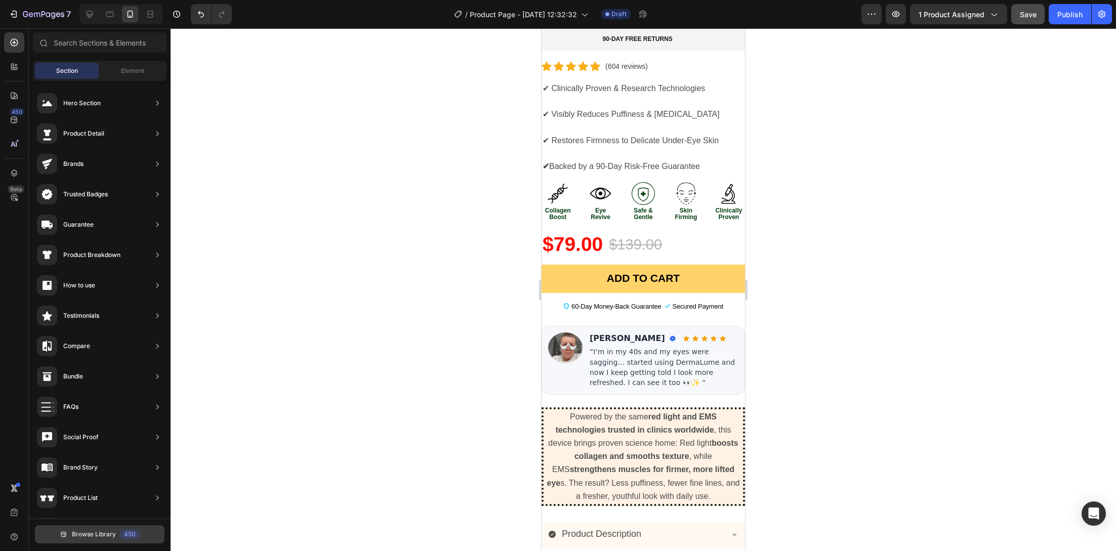
click at [106, 533] on span "Browse Library" at bounding box center [94, 534] width 44 height 9
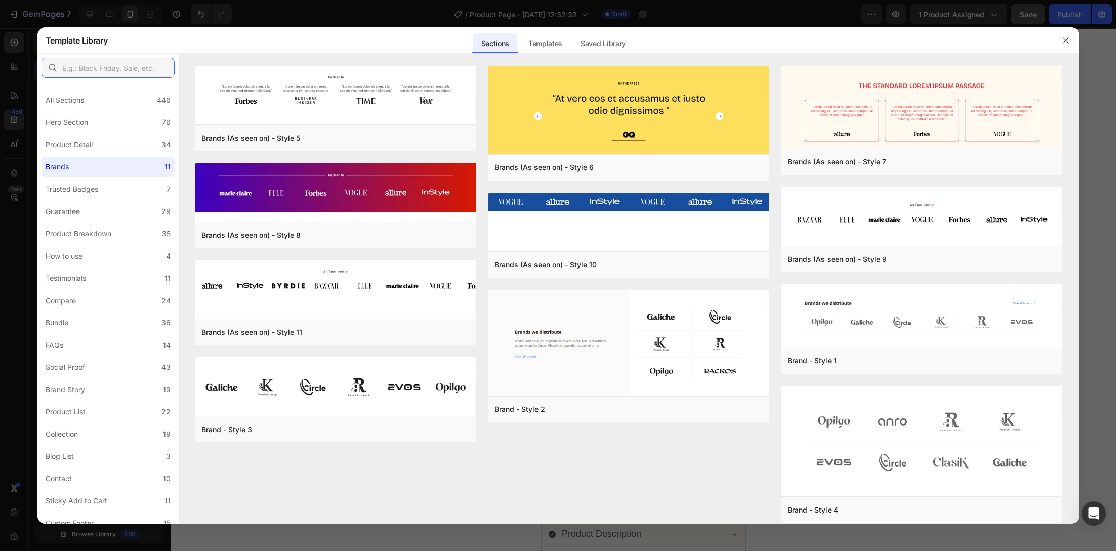
click at [102, 72] on input "text" at bounding box center [107, 68] width 133 height 20
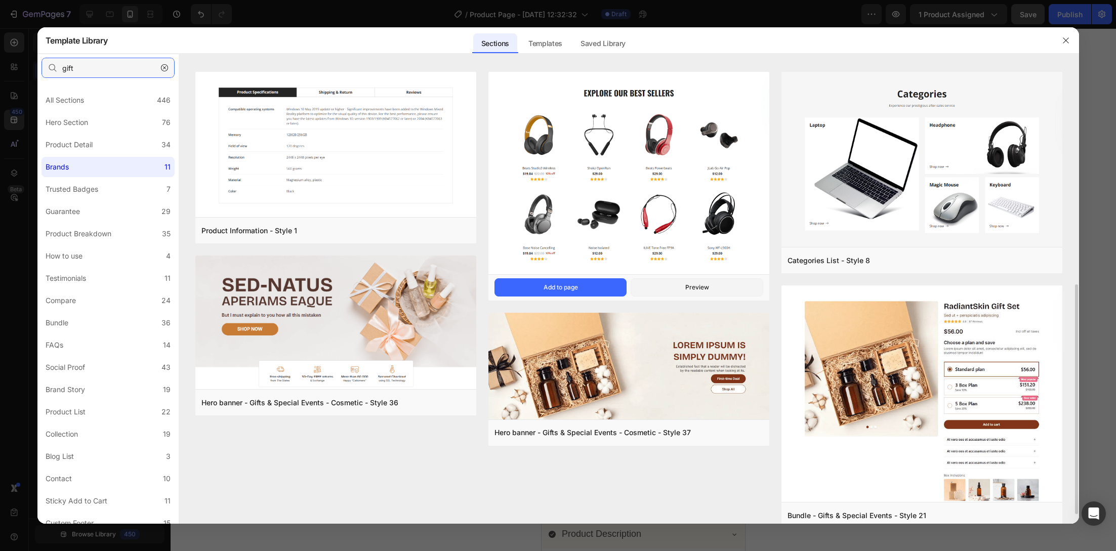
scroll to position [114, 0]
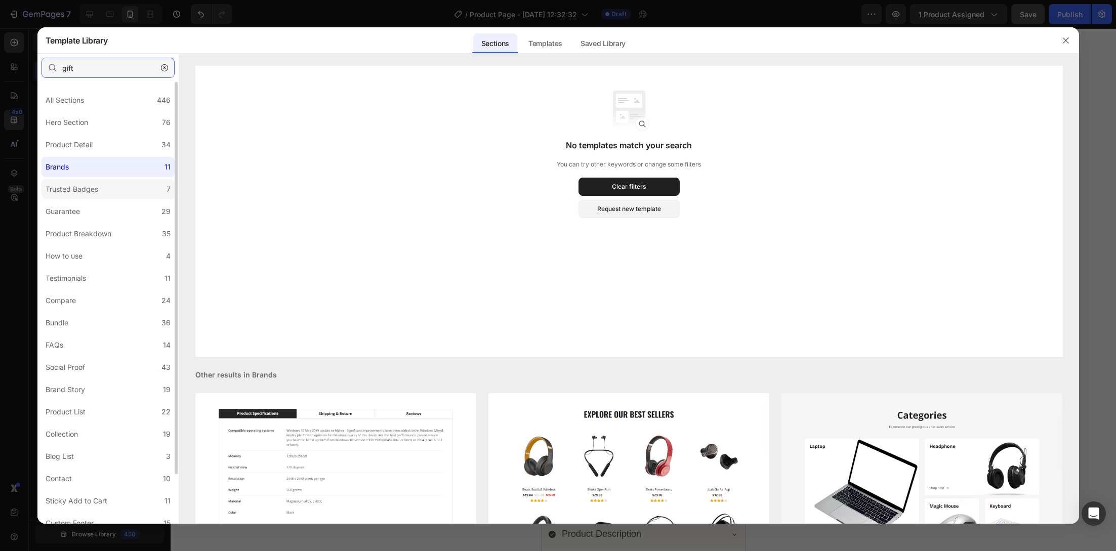
type input "gift"
click at [122, 186] on label "Trusted Badges 7" at bounding box center [107, 189] width 133 height 20
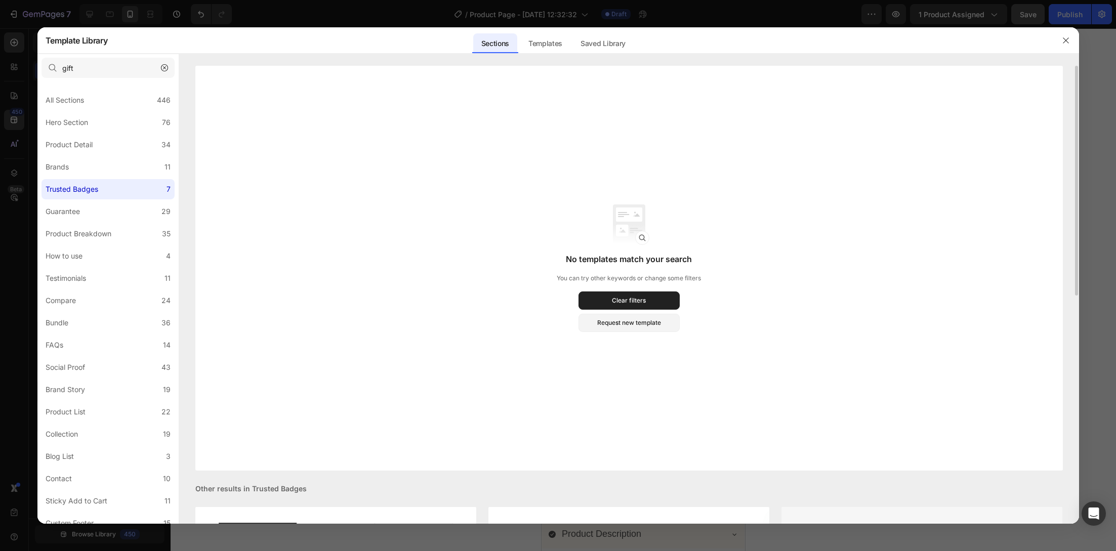
click at [161, 65] on icon "button" at bounding box center [164, 67] width 7 height 7
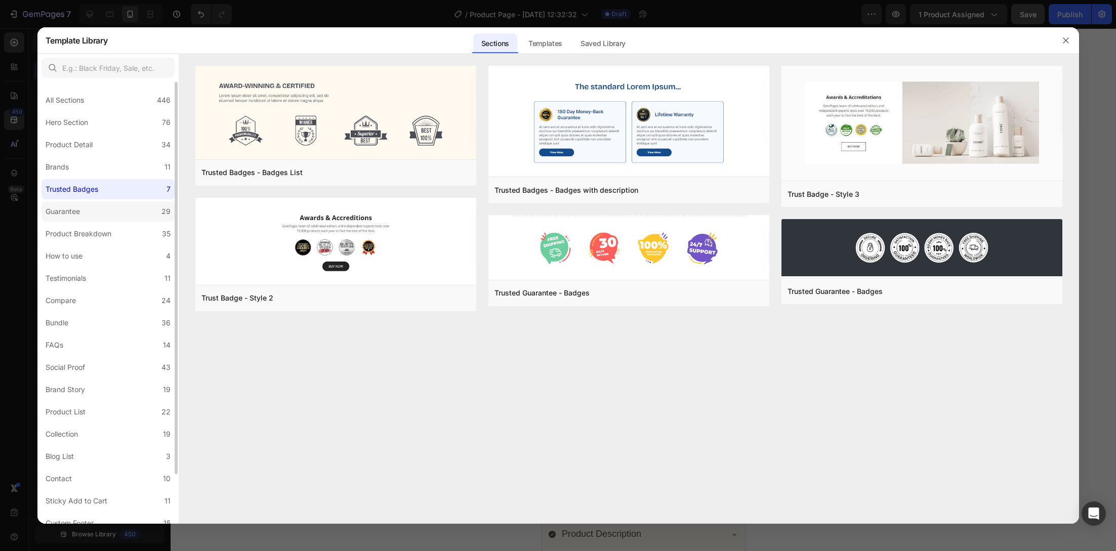
click at [92, 213] on label "Guarantee 29" at bounding box center [107, 211] width 133 height 20
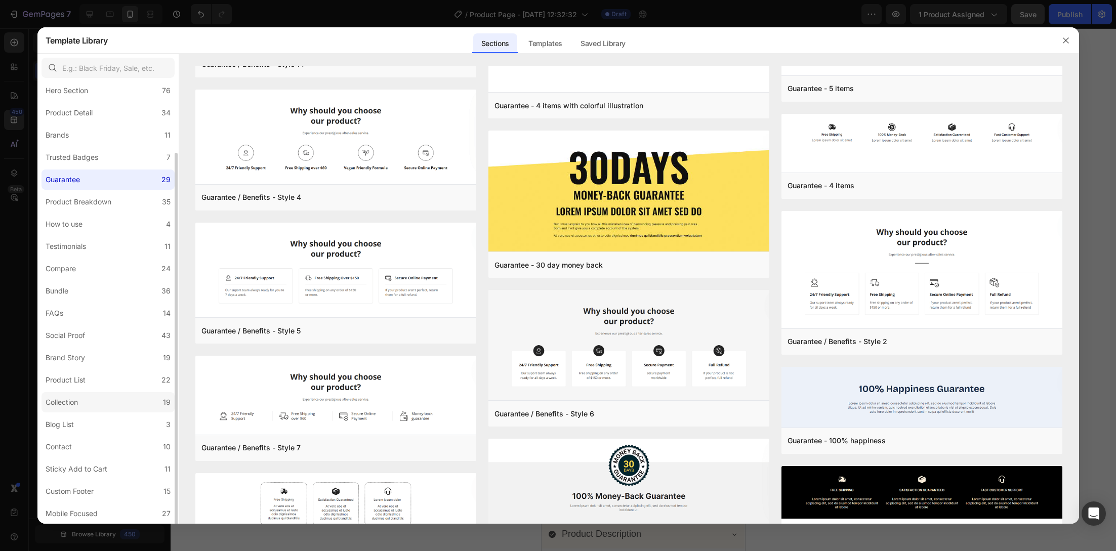
scroll to position [54, 0]
click at [136, 445] on label "Sticky Add to Cart 11" at bounding box center [107, 447] width 133 height 20
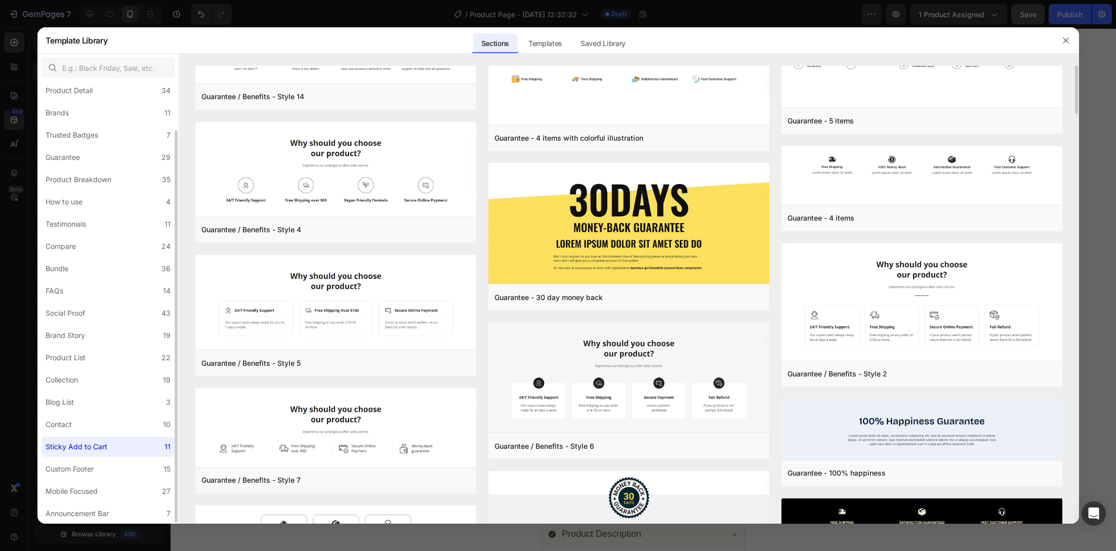
scroll to position [0, 0]
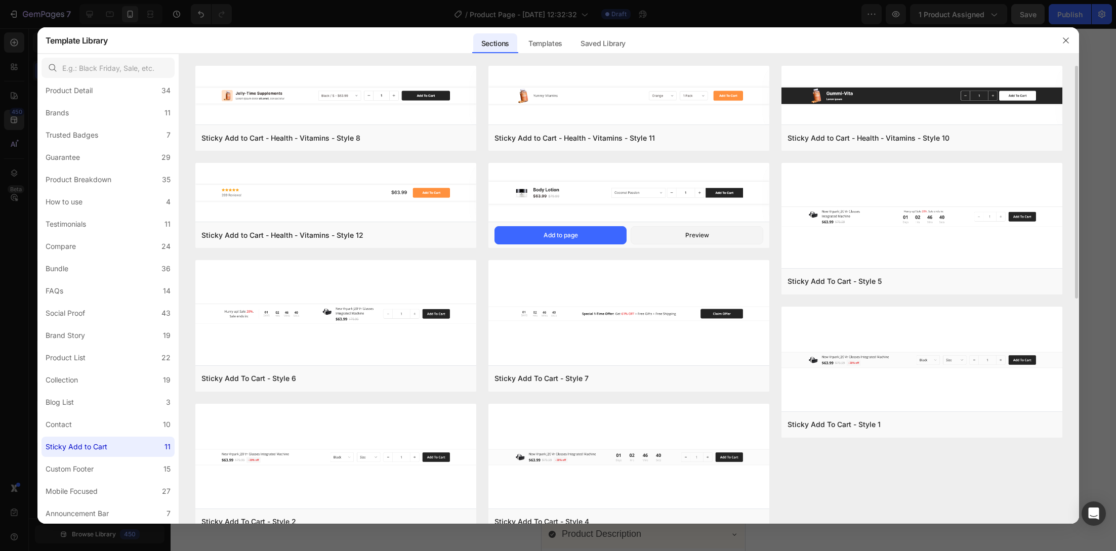
click at [707, 184] on img at bounding box center [628, 192] width 281 height 59
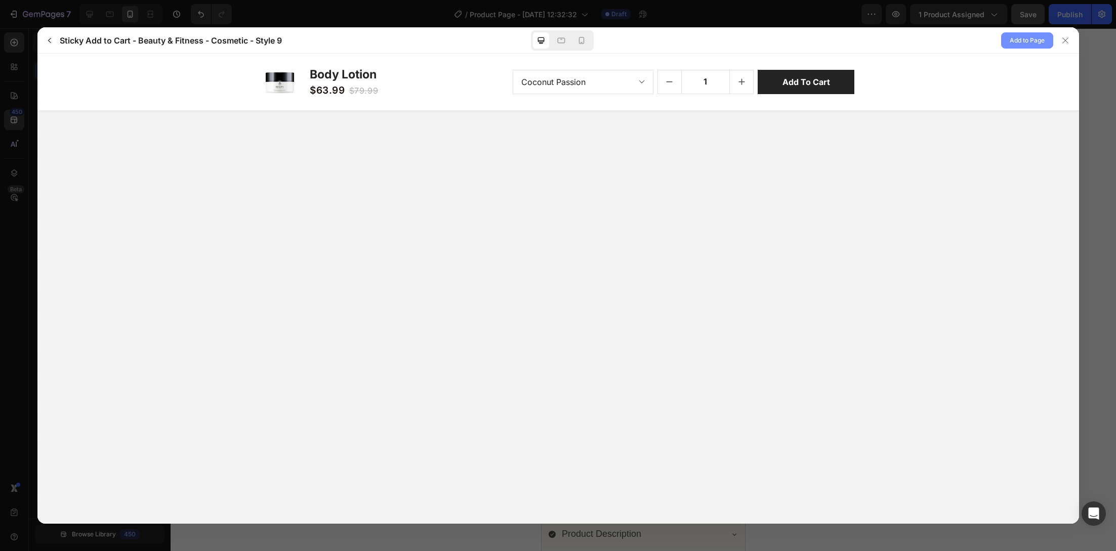
click at [1033, 44] on span "Add to Page" at bounding box center [1026, 40] width 35 height 12
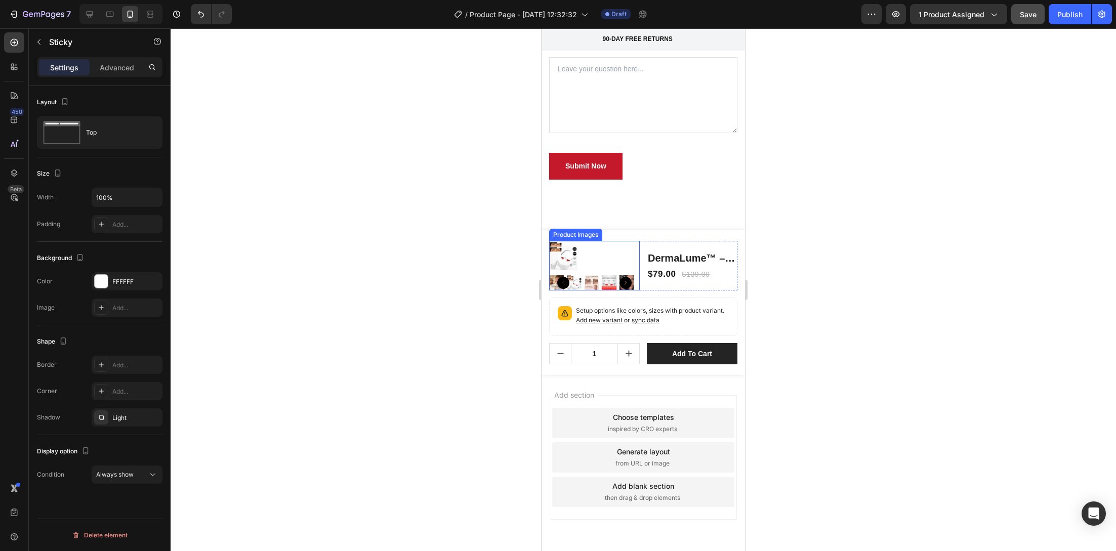
scroll to position [5238, 0]
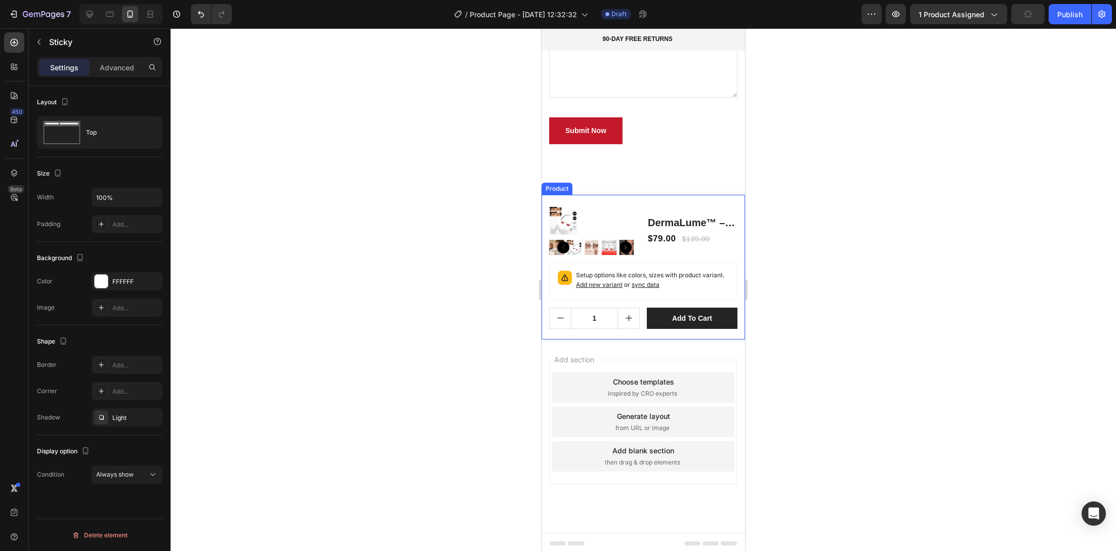
click at [621, 198] on div "Product Images DermaLume™ – Advanced Under-Eye Rejuvenation Technology Product …" at bounding box center [642, 267] width 203 height 145
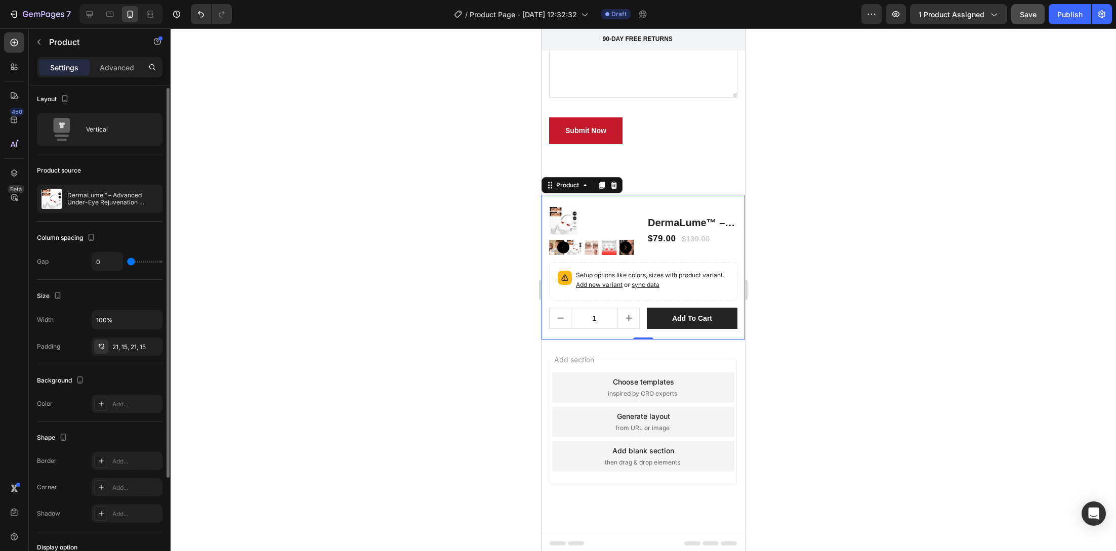
scroll to position [131, 0]
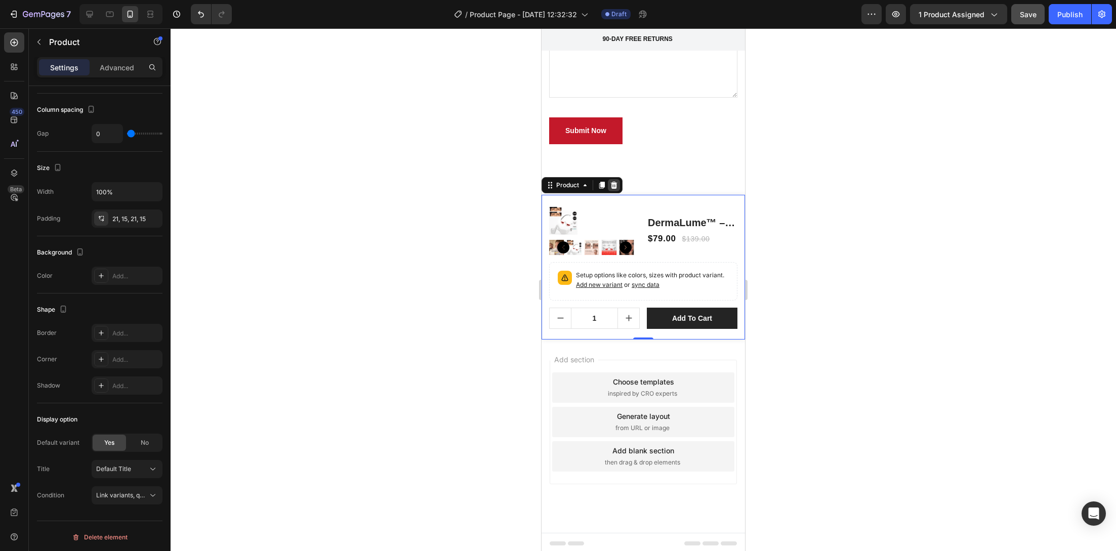
click at [615, 184] on icon at bounding box center [614, 185] width 7 height 7
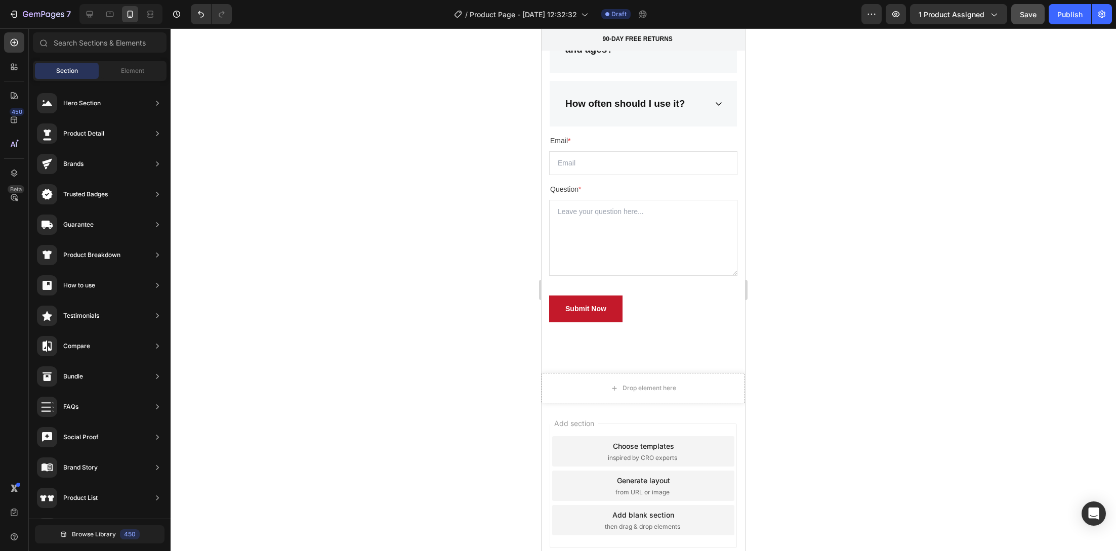
scroll to position [5031, 0]
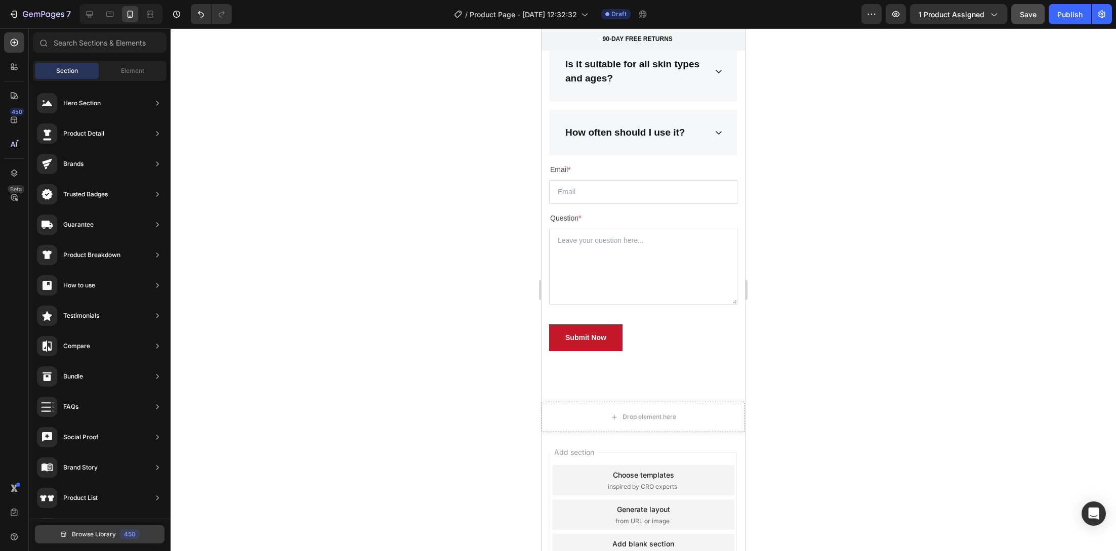
click at [60, 533] on icon at bounding box center [64, 534] width 8 height 8
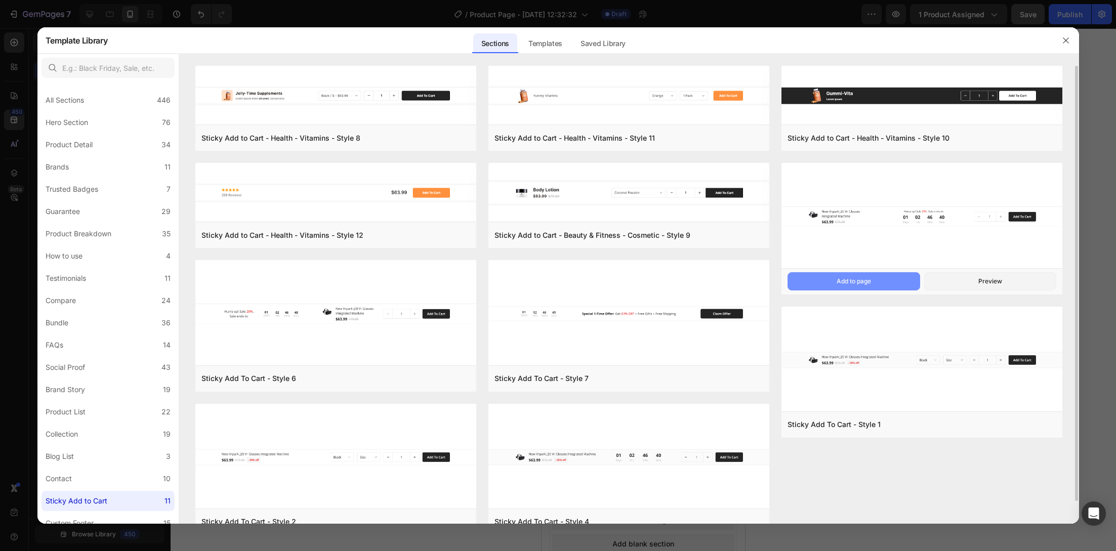
click at [895, 283] on button "Add to page" at bounding box center [853, 281] width 133 height 18
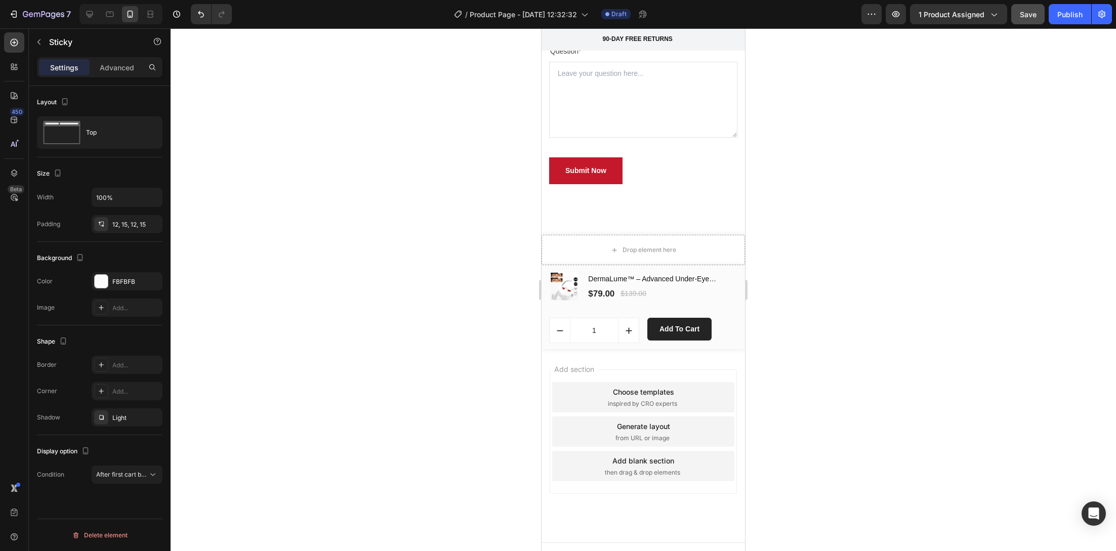
scroll to position [5208, 0]
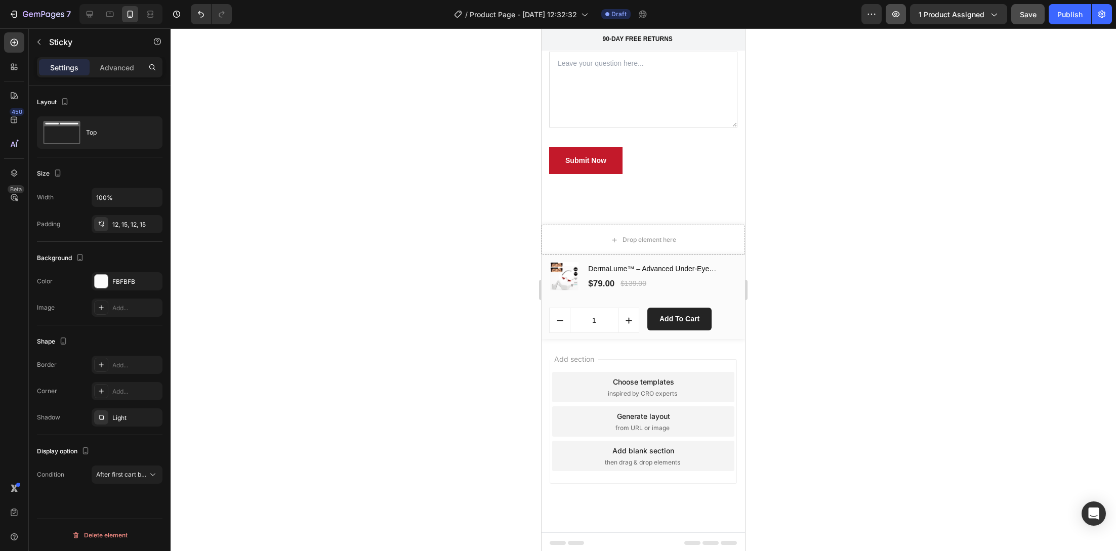
click at [901, 26] on div "7 Version history / Product Page - Aug 25, 12:32:32 Draft Preview 1 product ass…" at bounding box center [558, 14] width 1116 height 29
click at [899, 23] on button "button" at bounding box center [896, 14] width 20 height 20
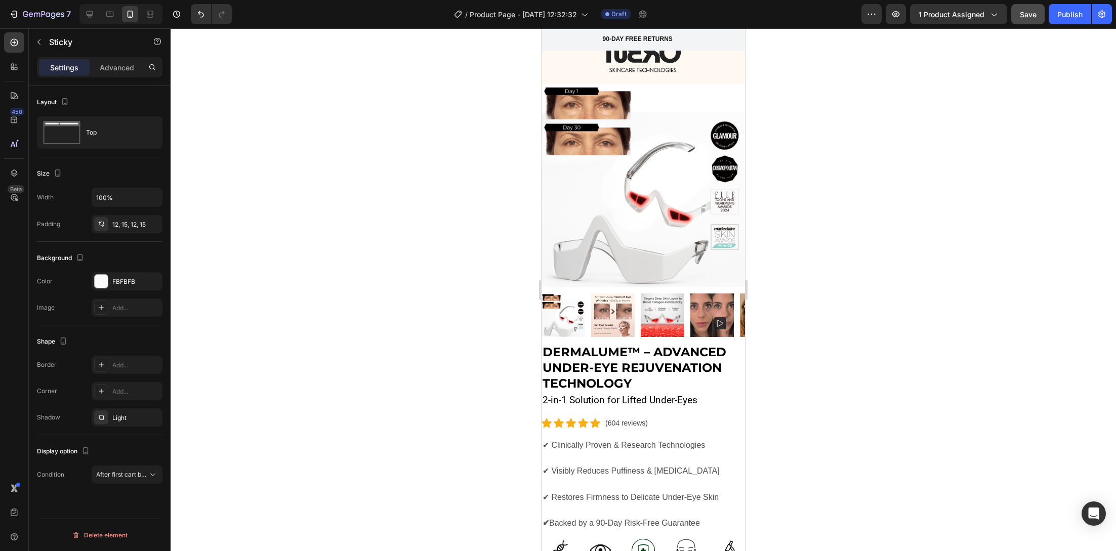
scroll to position [0, 0]
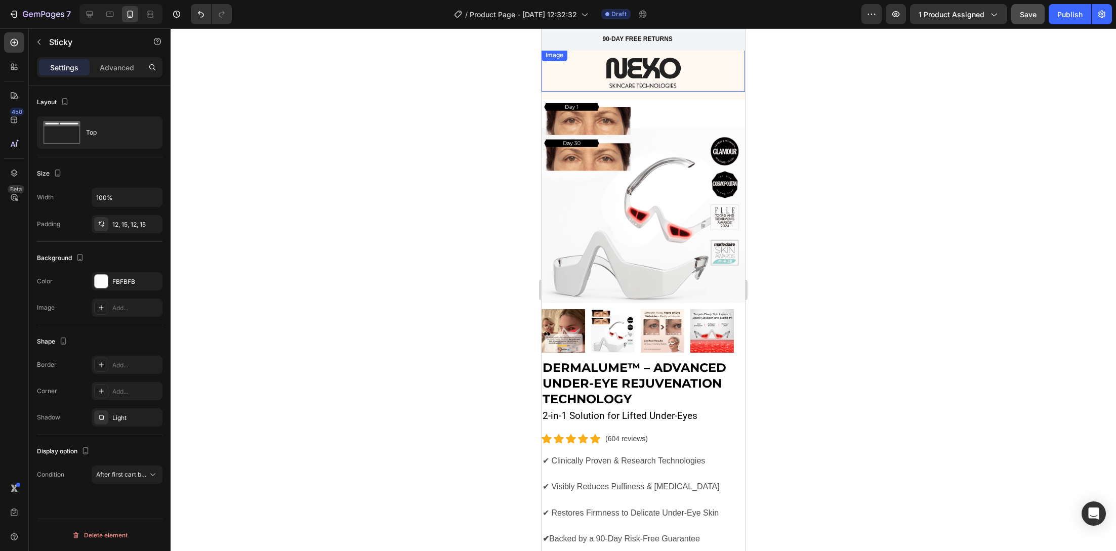
click at [581, 59] on div at bounding box center [642, 70] width 203 height 43
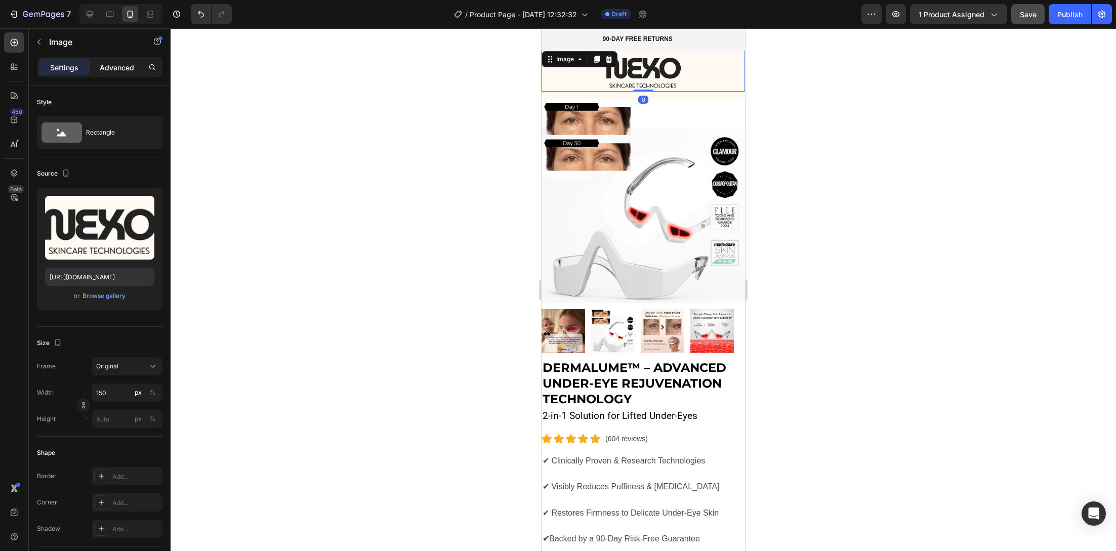
click at [131, 66] on p "Advanced" at bounding box center [117, 67] width 34 height 11
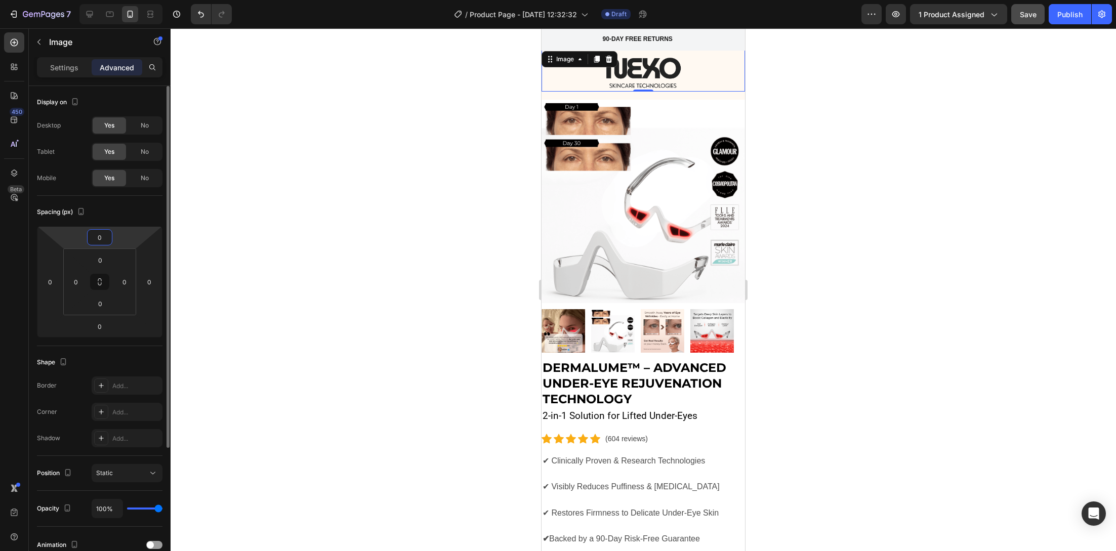
click at [108, 234] on input "0" at bounding box center [100, 237] width 20 height 15
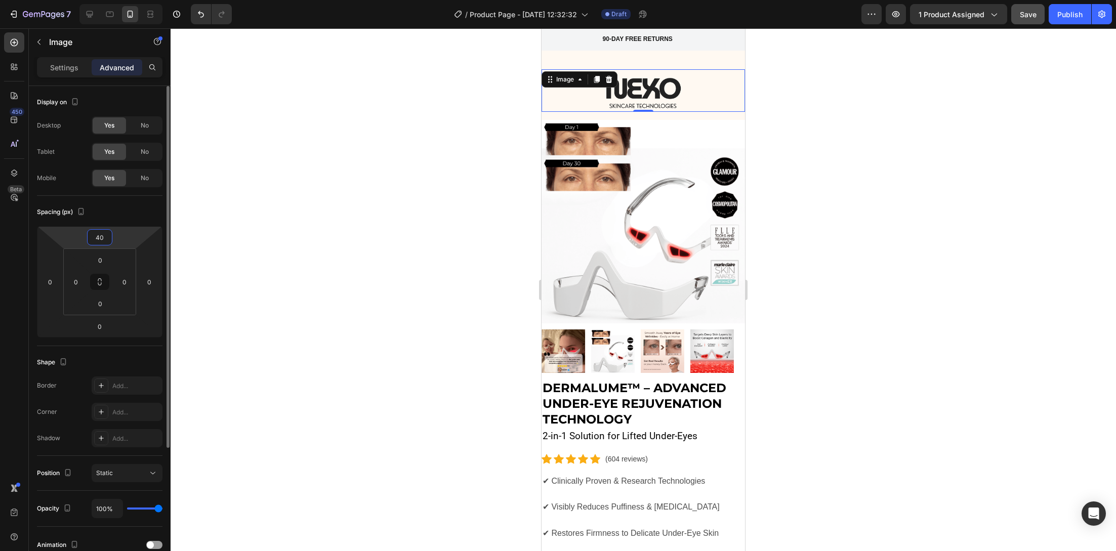
type input "4"
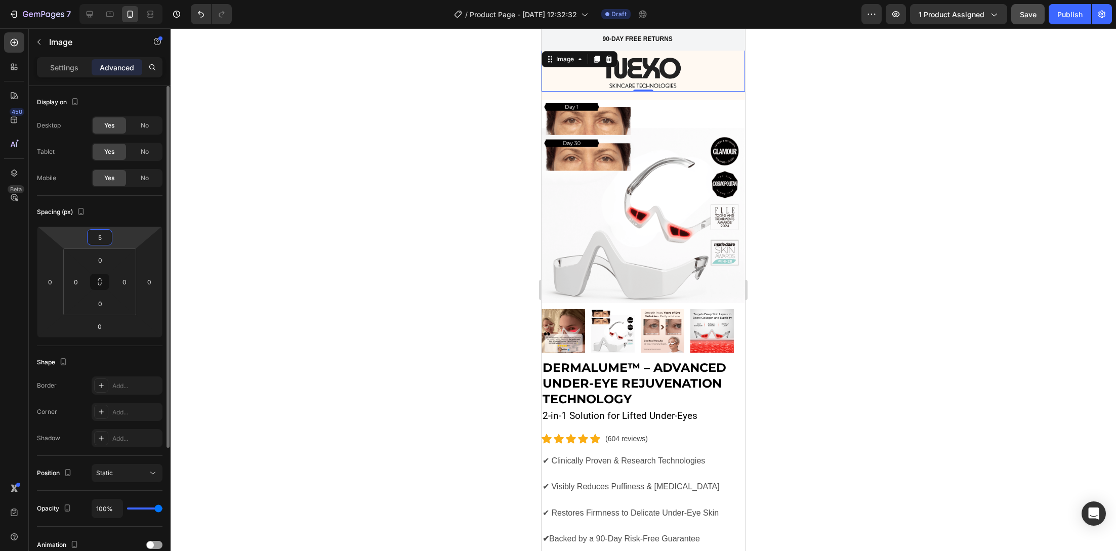
type input "50"
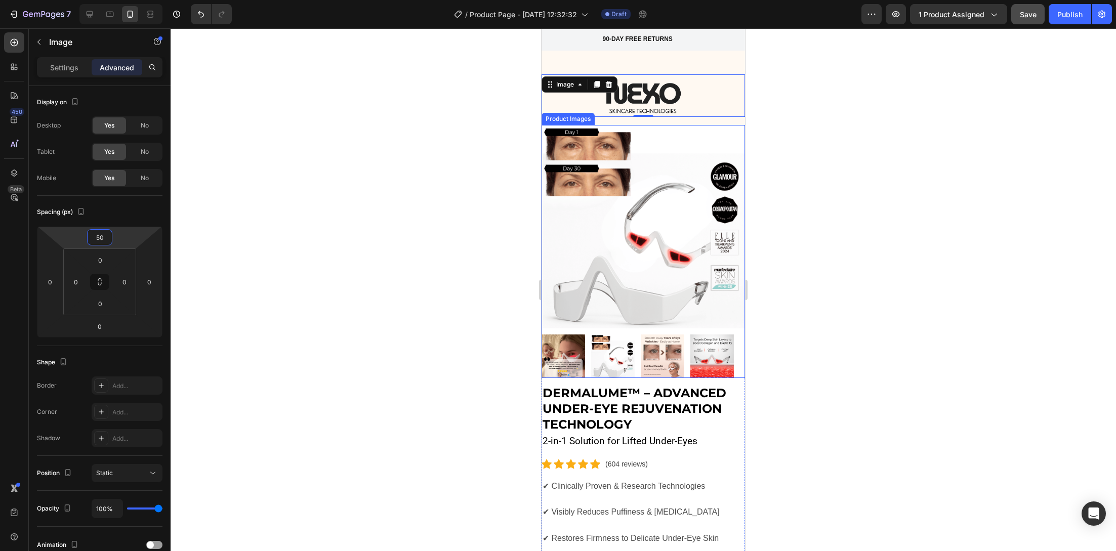
click at [448, 173] on div at bounding box center [643, 289] width 945 height 523
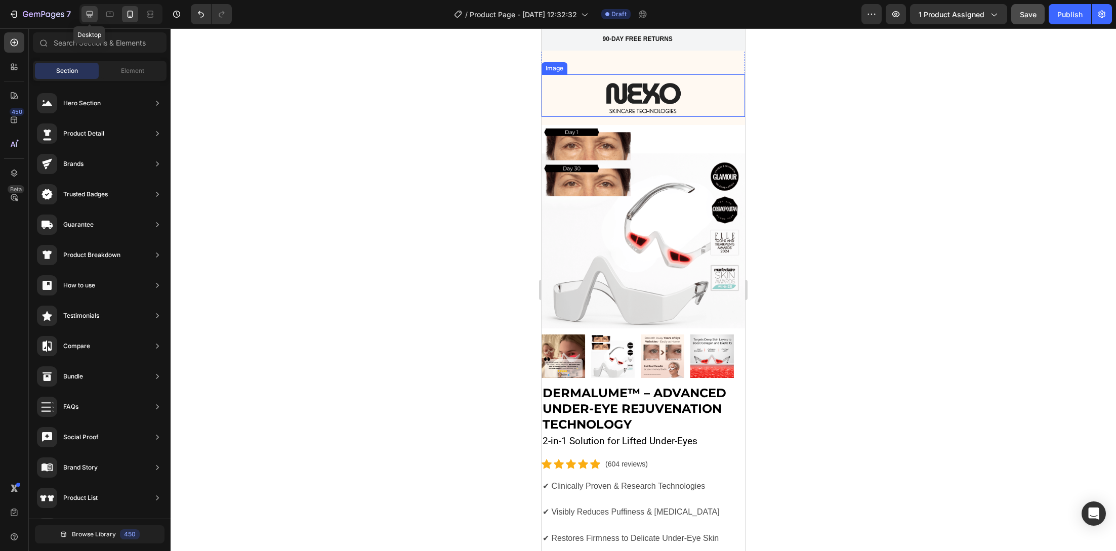
click at [93, 6] on div at bounding box center [89, 14] width 16 height 16
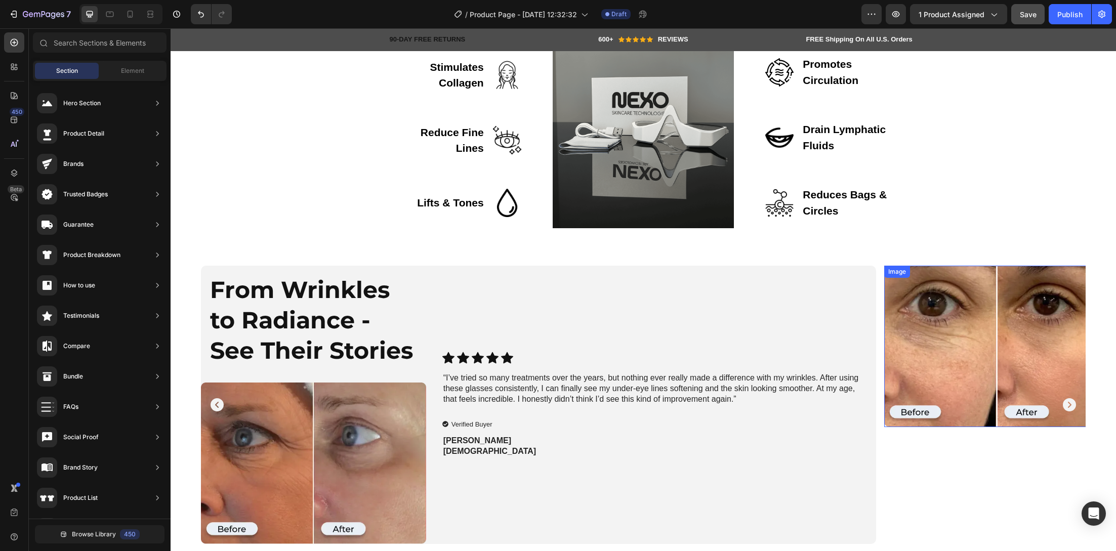
scroll to position [1905, 0]
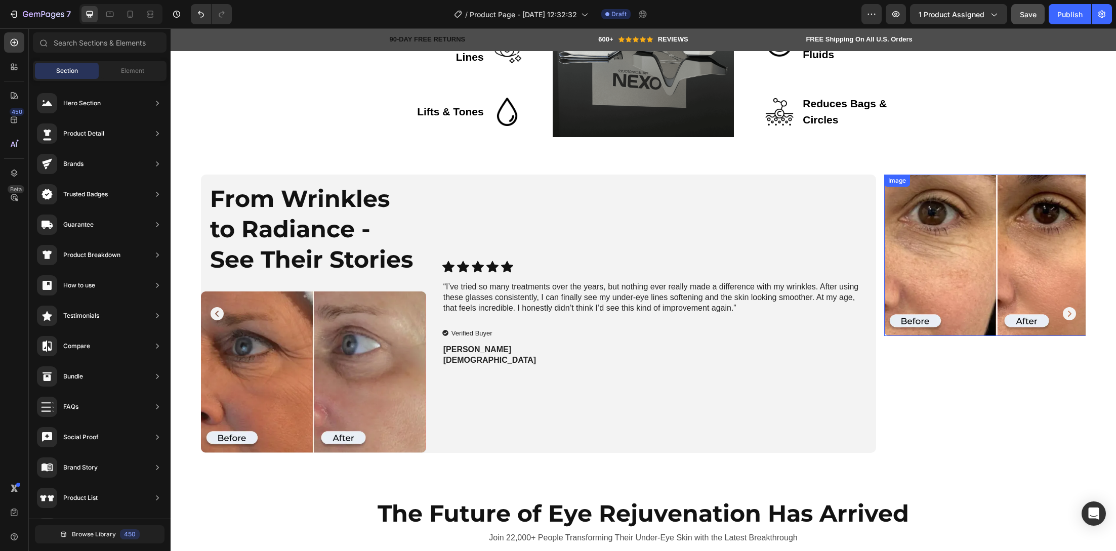
click at [963, 276] on img at bounding box center [996, 255] width 225 height 161
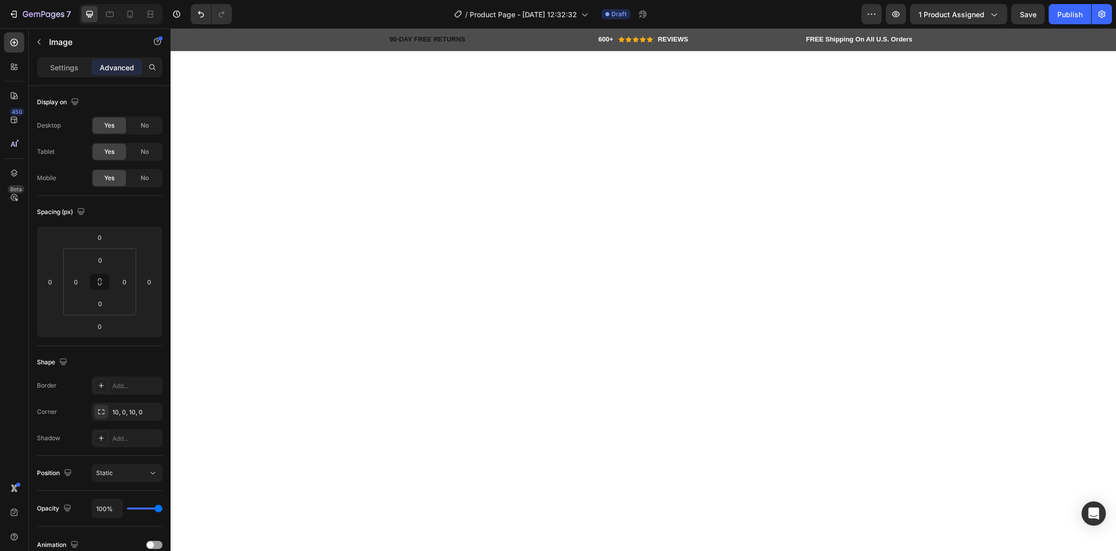
scroll to position [1905, 0]
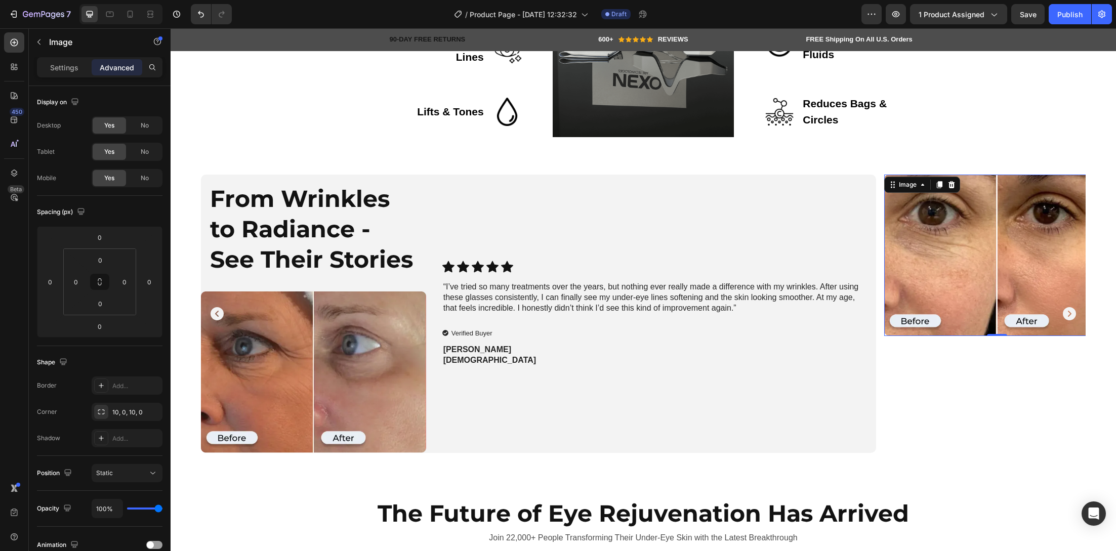
click at [903, 225] on img at bounding box center [996, 255] width 225 height 161
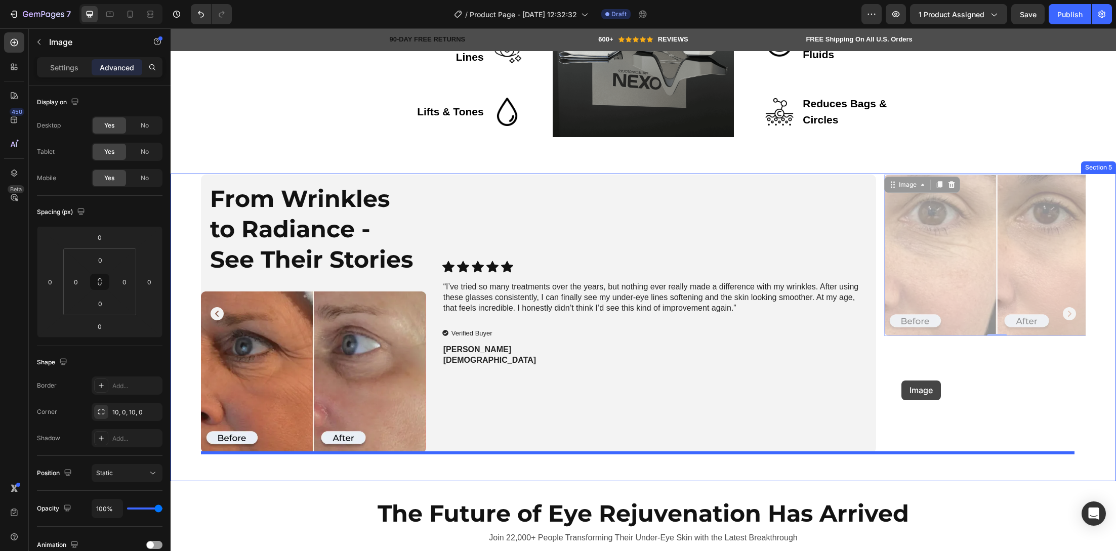
drag, startPoint x: 903, startPoint y: 225, endPoint x: 901, endPoint y: 381, distance: 155.9
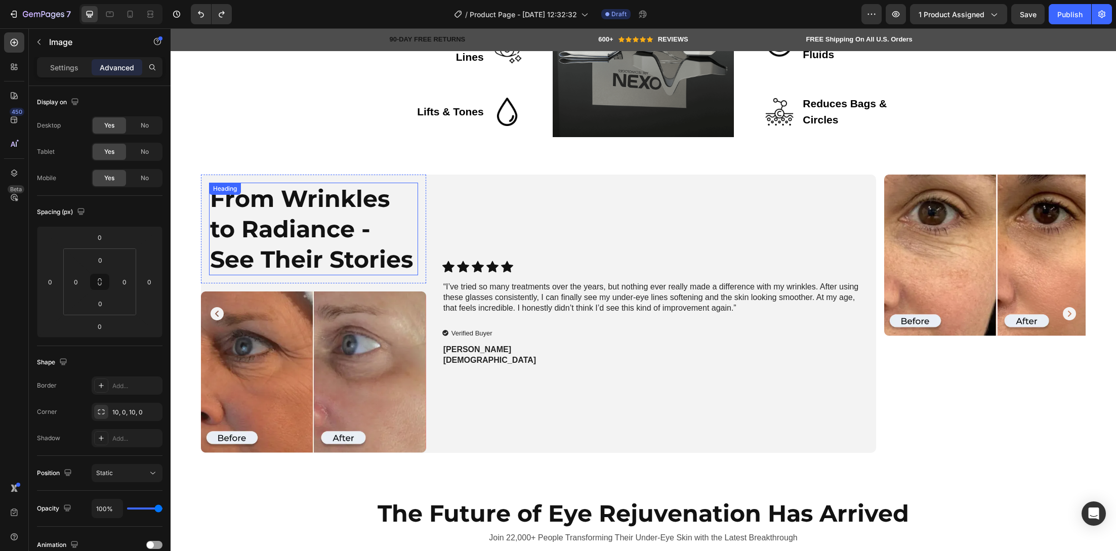
click at [363, 202] on strong "From Wrinkles to Radiance - See Their Stories" at bounding box center [311, 229] width 203 height 90
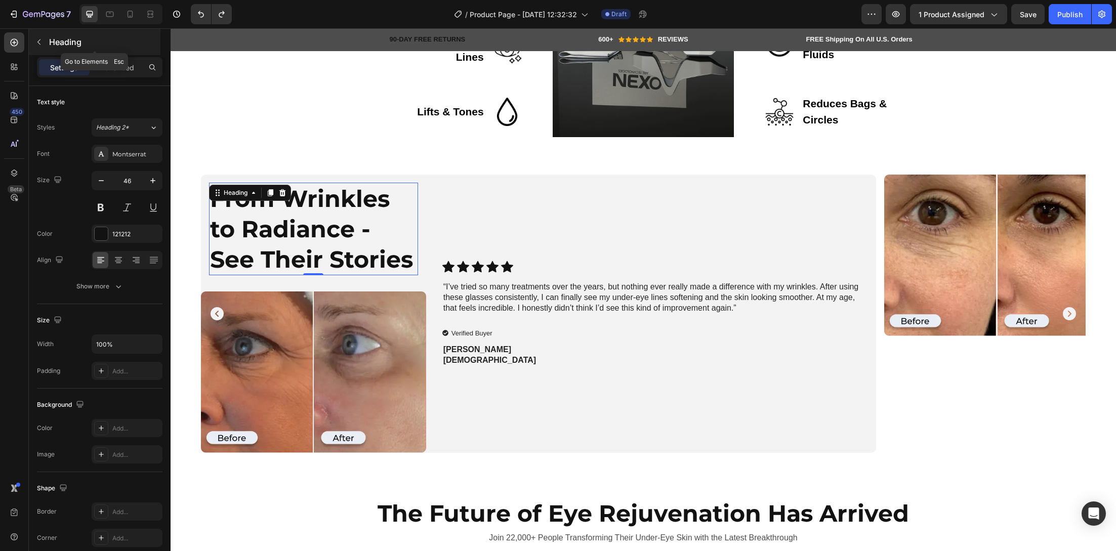
click at [40, 40] on icon "button" at bounding box center [39, 42] width 8 height 8
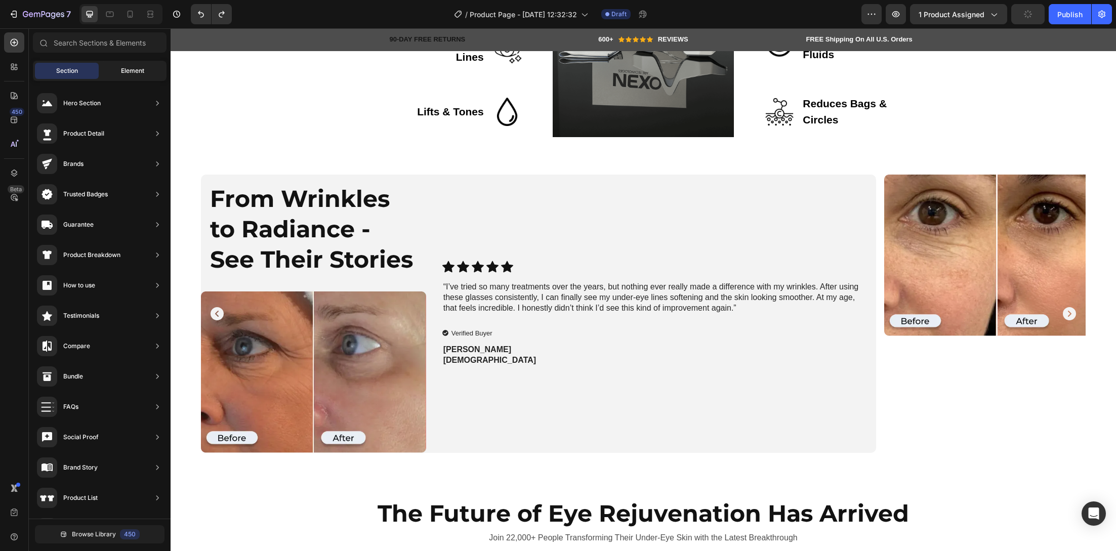
click at [133, 67] on span "Element" at bounding box center [132, 70] width 23 height 9
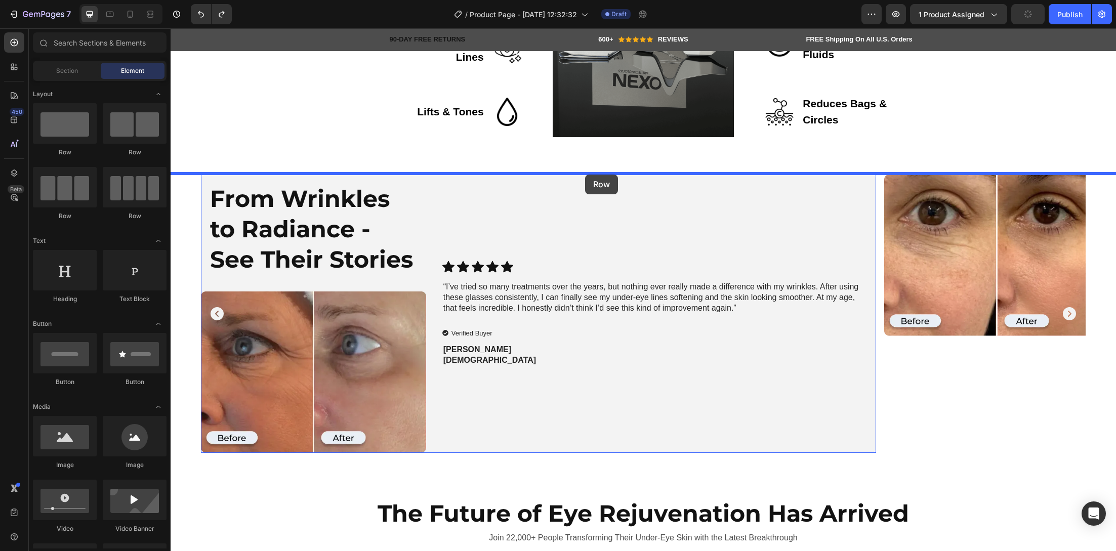
drag, startPoint x: 243, startPoint y: 156, endPoint x: 585, endPoint y: 175, distance: 342.5
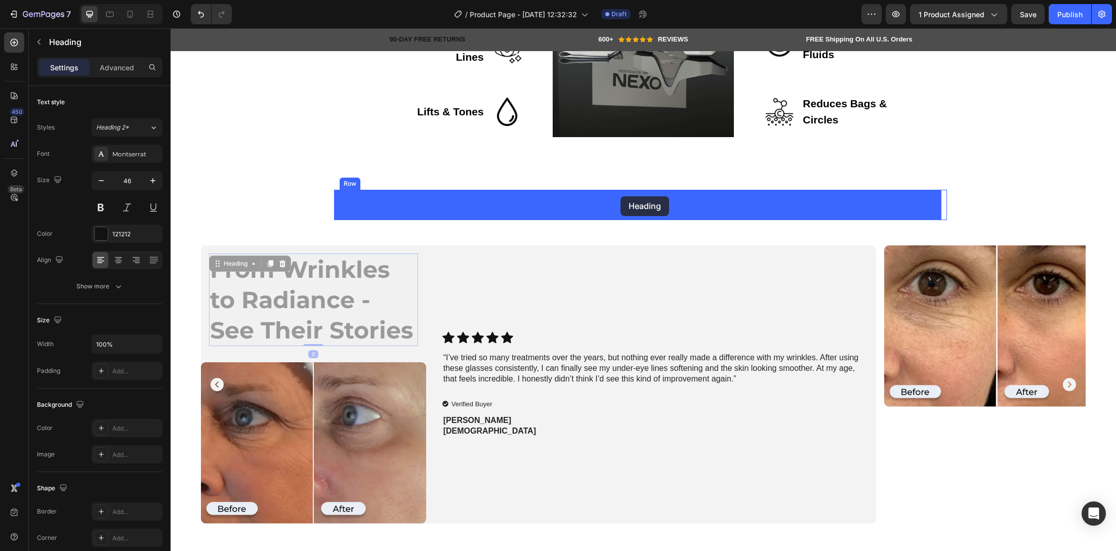
drag, startPoint x: 323, startPoint y: 287, endPoint x: 620, endPoint y: 196, distance: 310.5
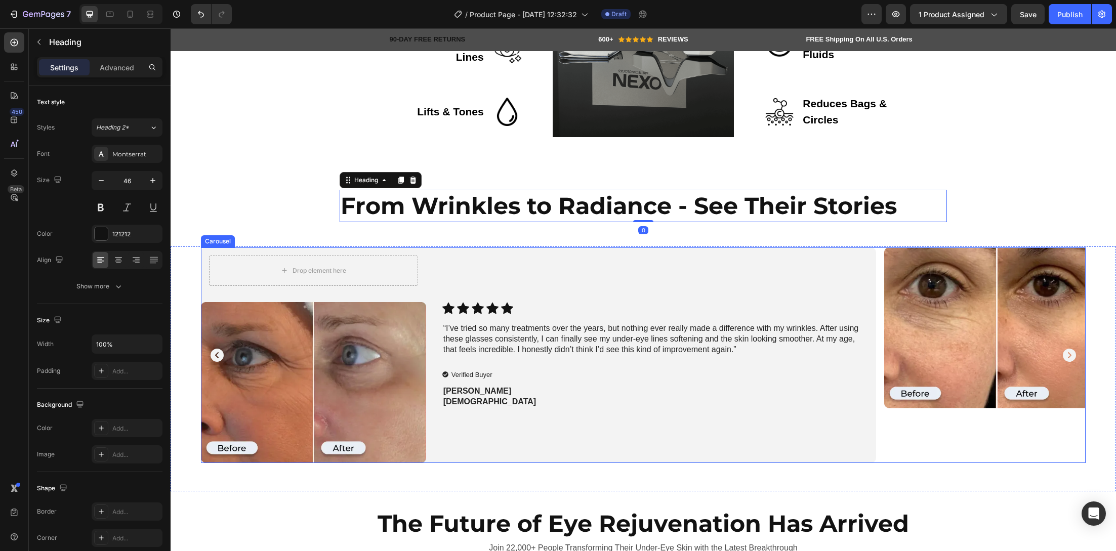
click at [1063, 352] on icon "Carousel Next Arrow" at bounding box center [1069, 355] width 13 height 13
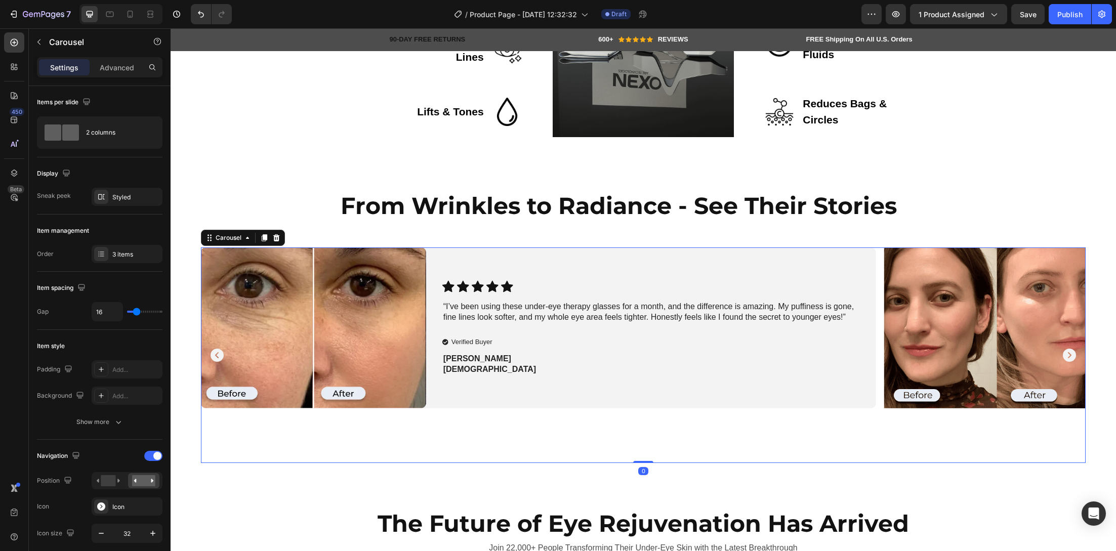
click at [1063, 352] on icon "Carousel Next Arrow" at bounding box center [1069, 355] width 13 height 13
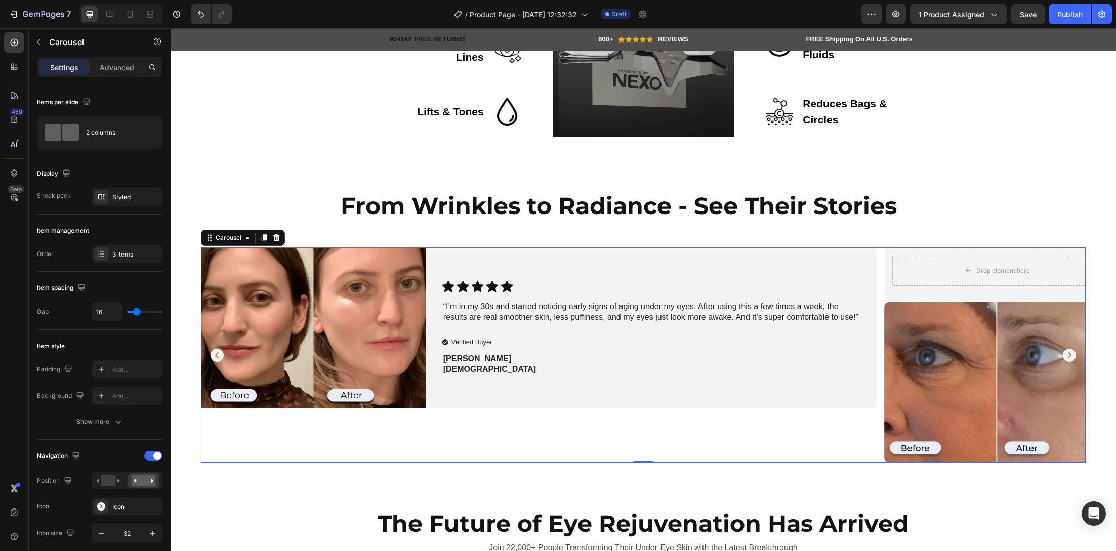
click at [1063, 352] on icon "Carousel Next Arrow" at bounding box center [1069, 355] width 13 height 13
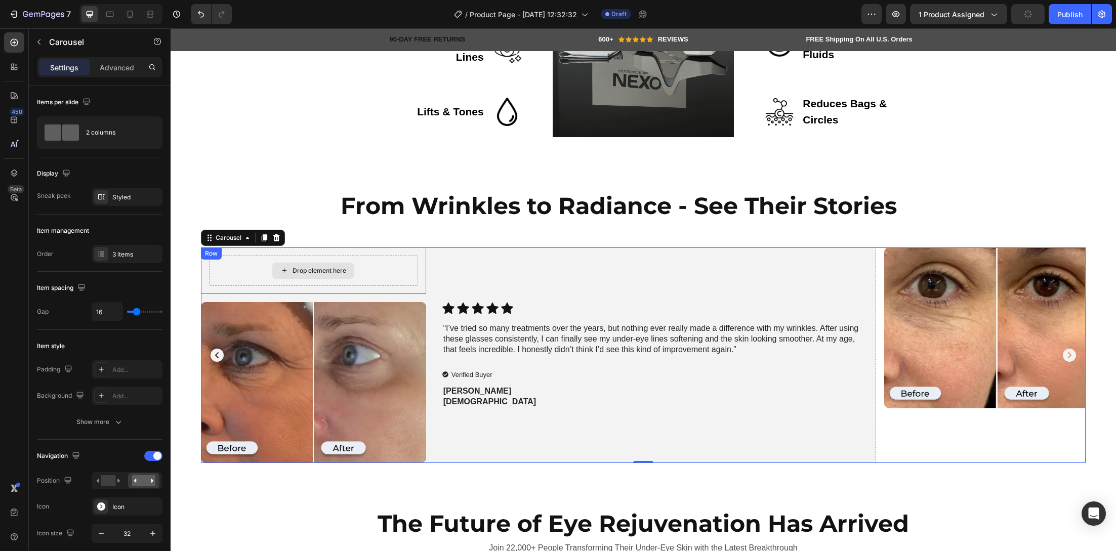
click at [401, 266] on div "Drop element here" at bounding box center [313, 271] width 209 height 30
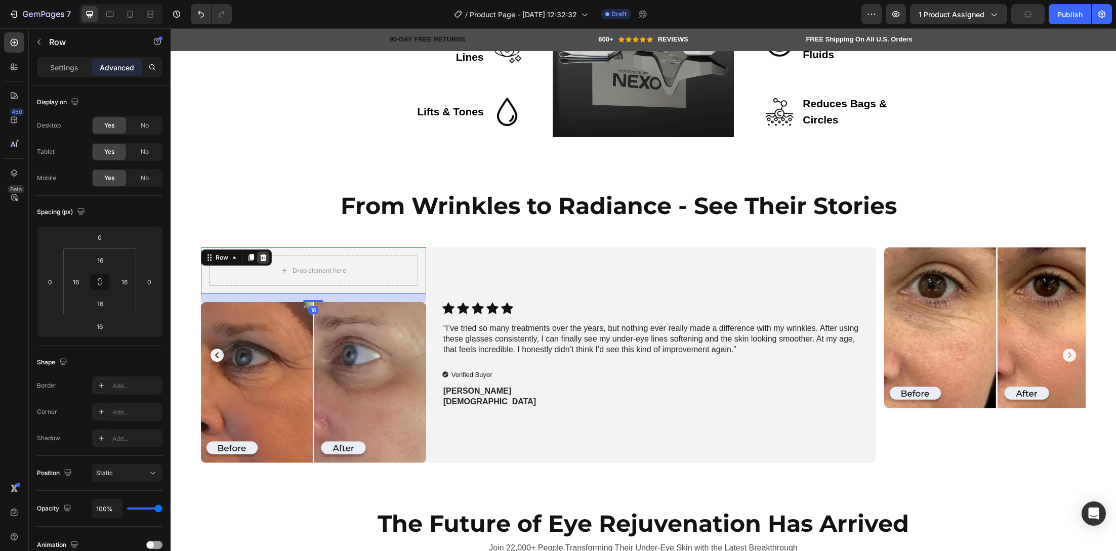
click at [263, 256] on icon at bounding box center [263, 257] width 7 height 7
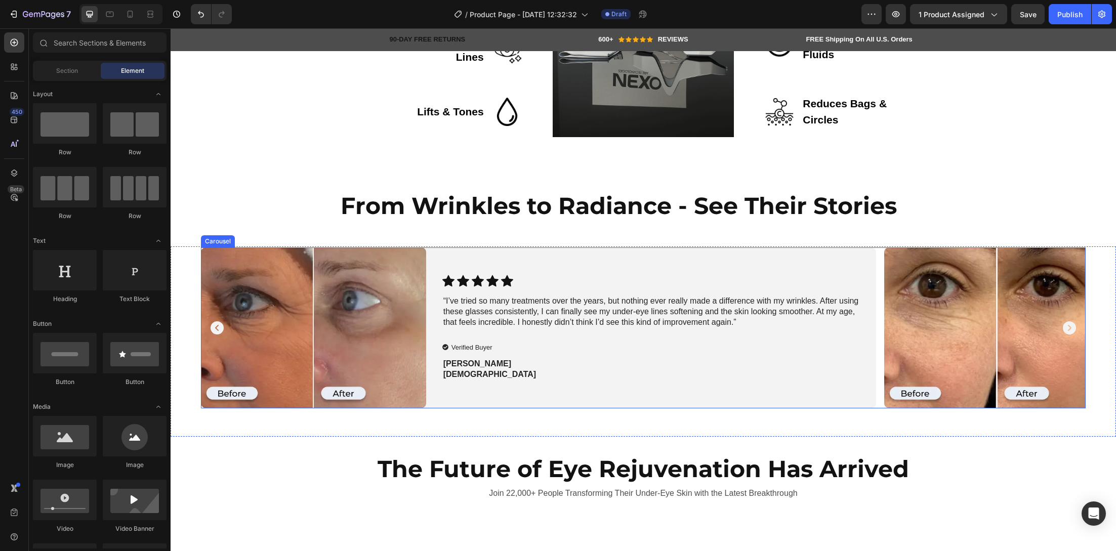
click at [1063, 327] on icon "Carousel Next Arrow" at bounding box center [1069, 327] width 13 height 13
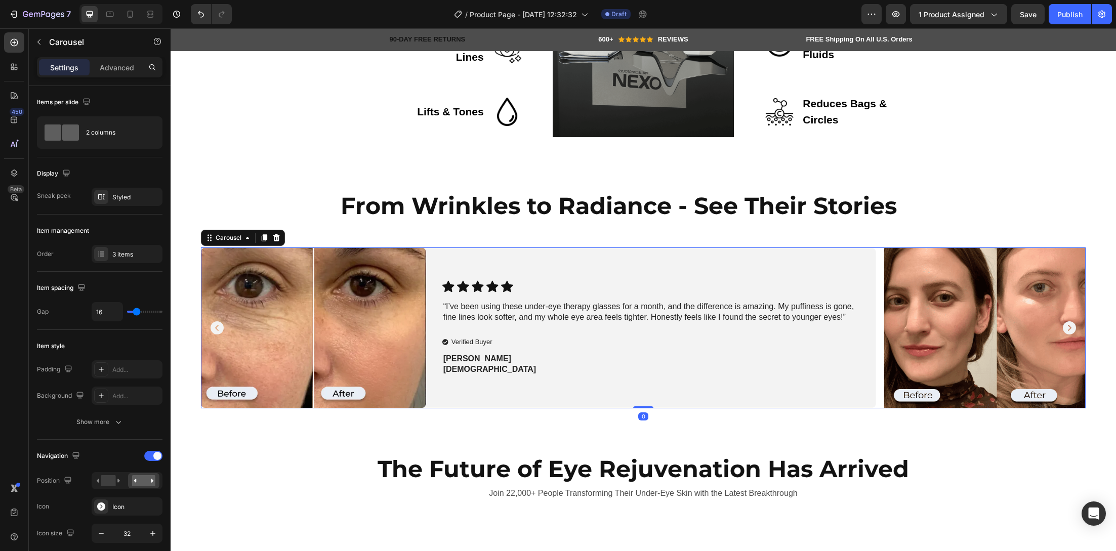
click at [1063, 327] on icon "Carousel Next Arrow" at bounding box center [1069, 327] width 13 height 13
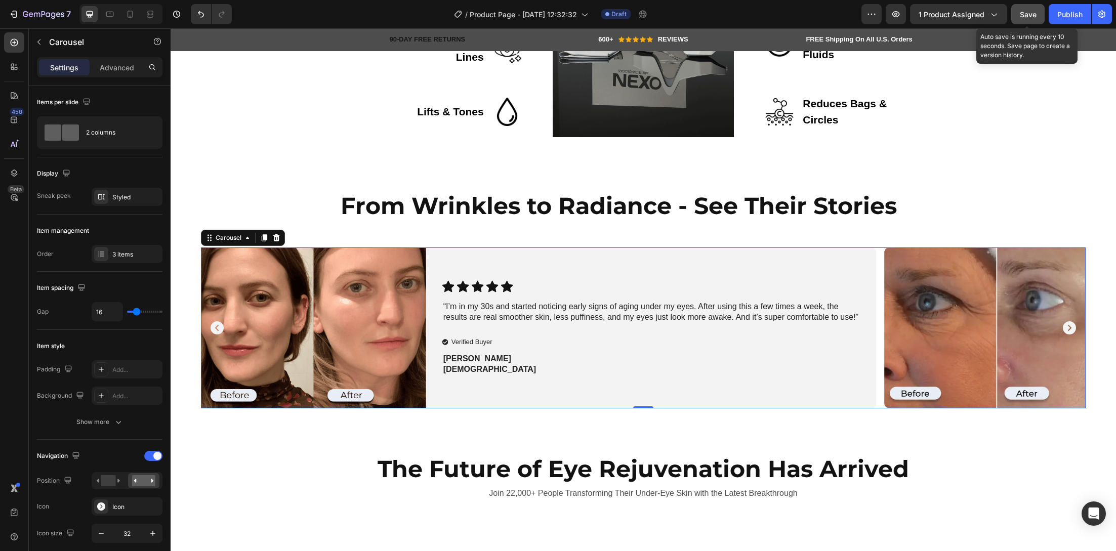
click at [1025, 11] on span "Save" at bounding box center [1028, 14] width 17 height 9
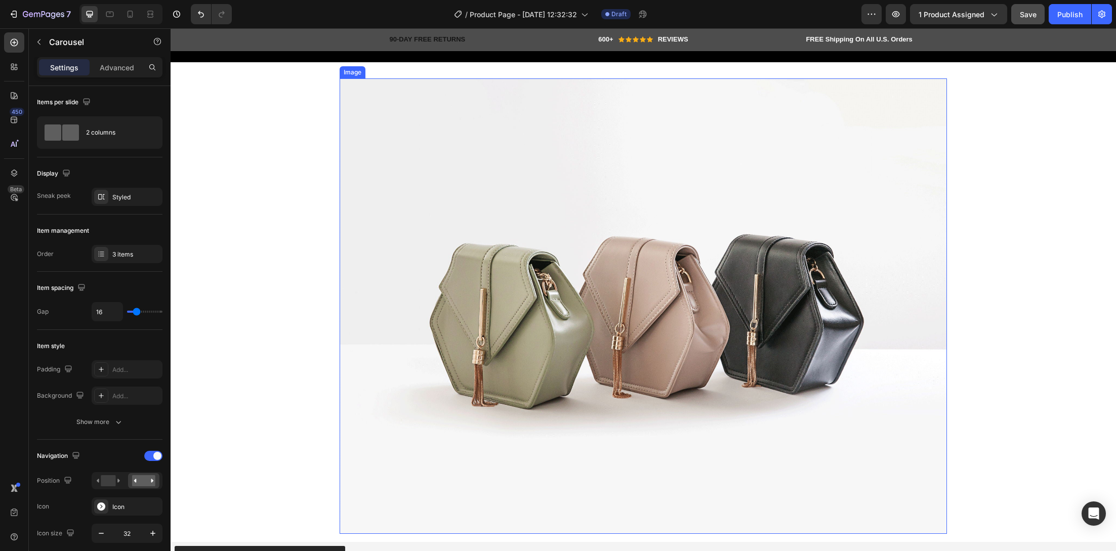
scroll to position [3741, 0]
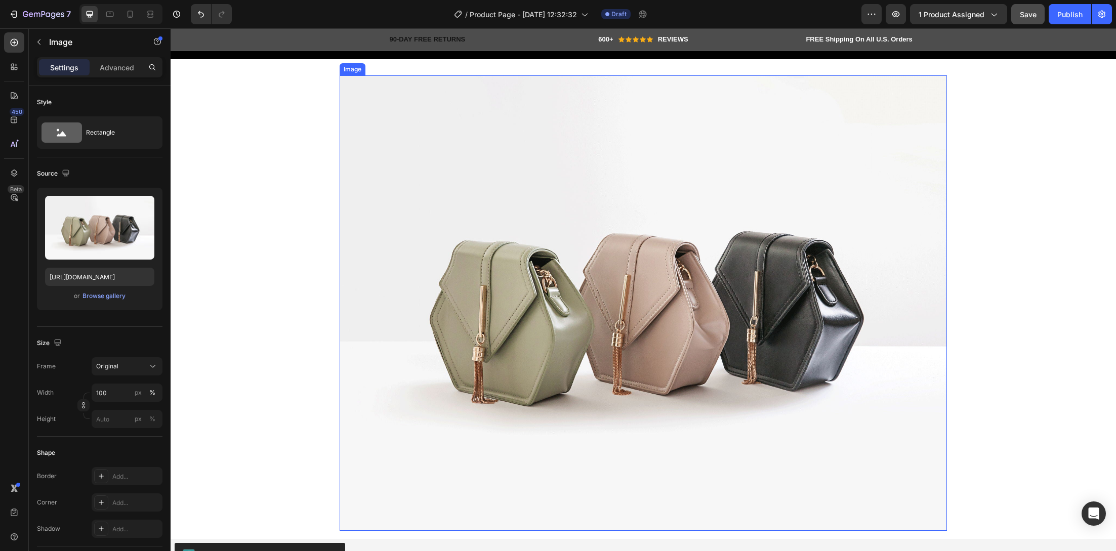
click at [665, 328] on img at bounding box center [643, 302] width 607 height 455
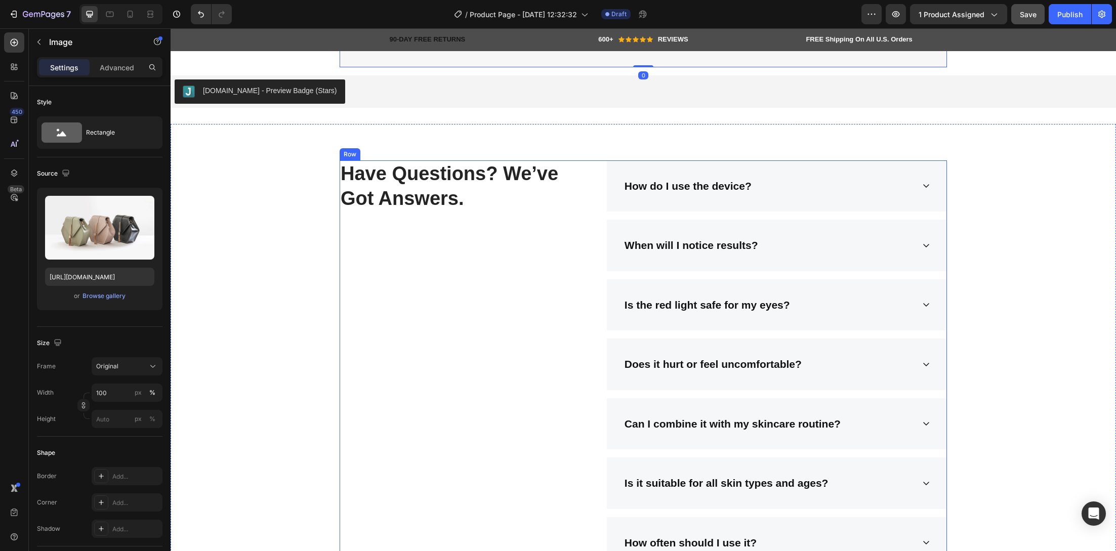
scroll to position [4236, 0]
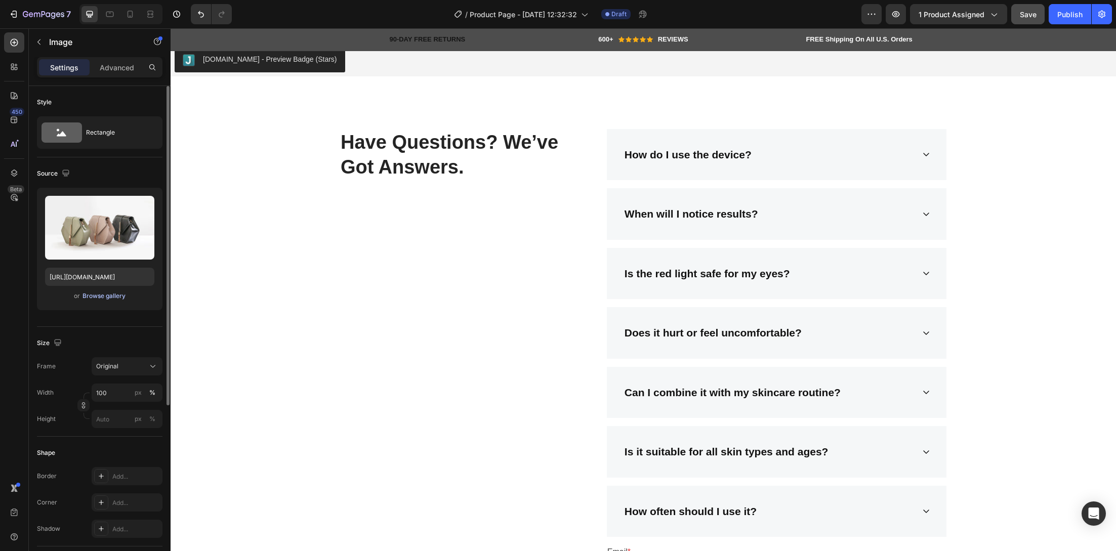
click at [107, 294] on div "Browse gallery" at bounding box center [103, 295] width 43 height 9
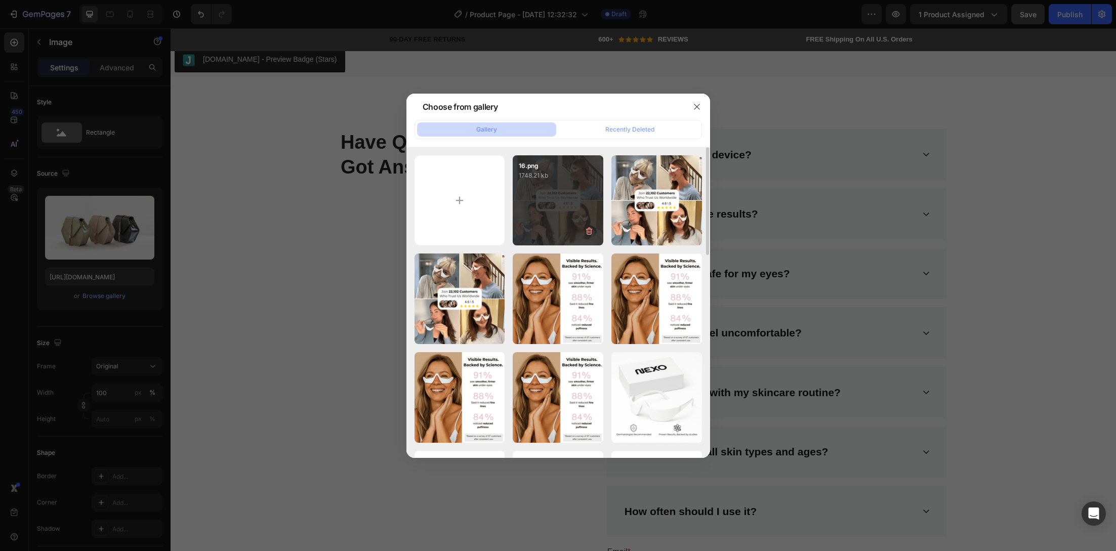
click at [541, 222] on div "16.png 1748.21 kb" at bounding box center [558, 200] width 91 height 91
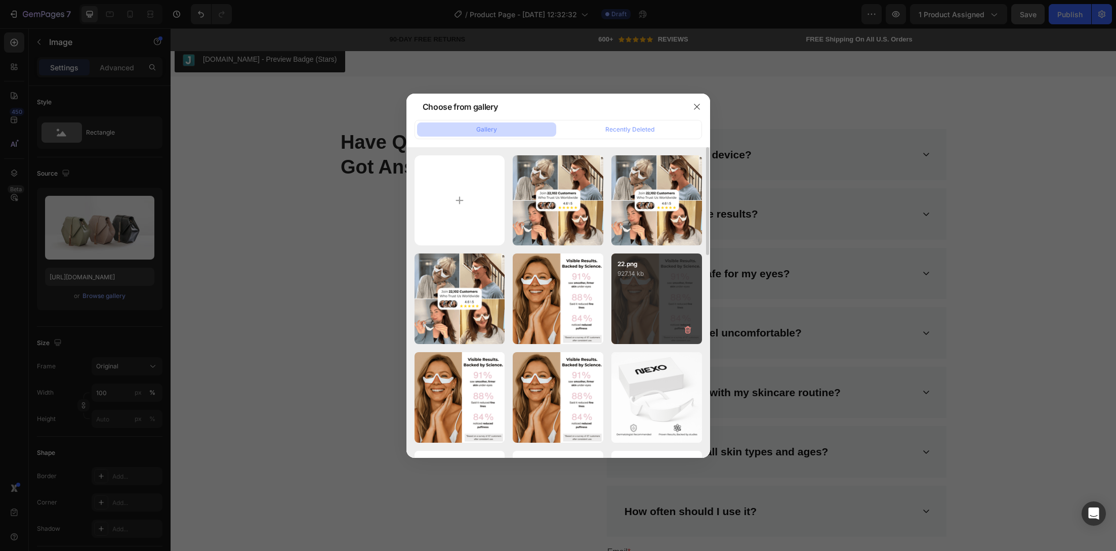
type input "[URL][DOMAIN_NAME]"
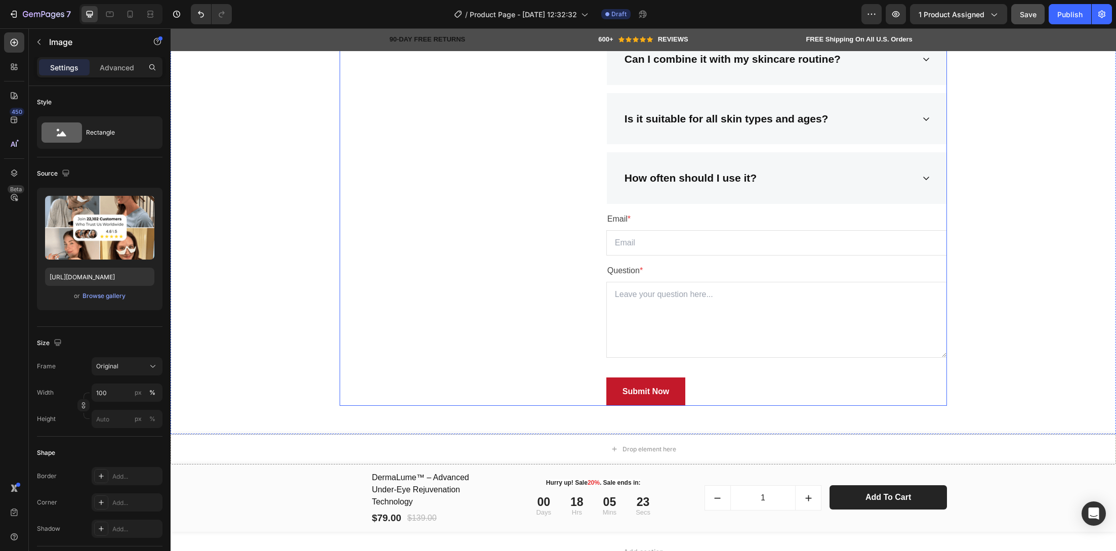
scroll to position [4844, 0]
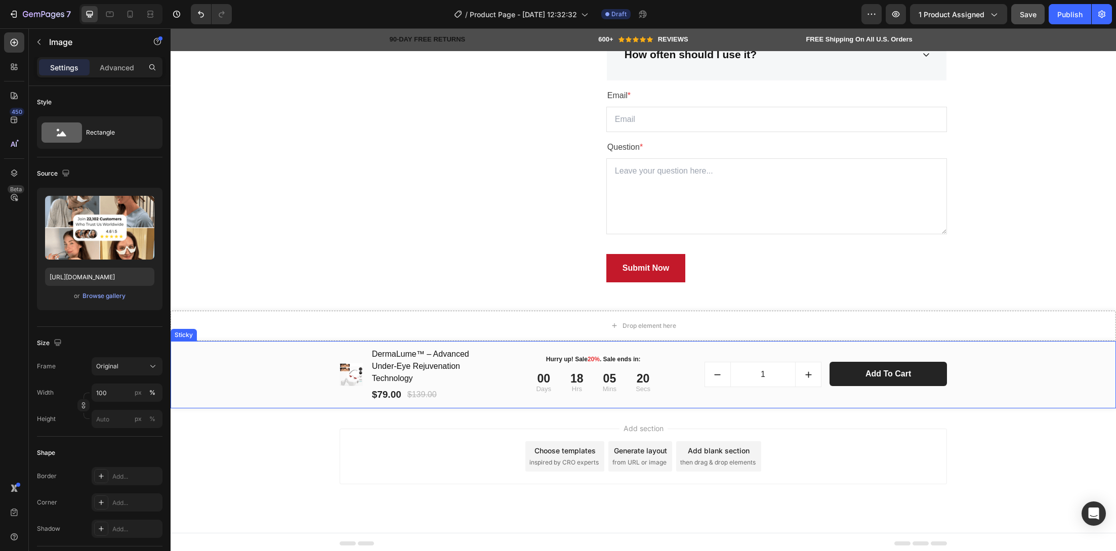
click at [298, 374] on div "(P) Images & Gallery DermaLume™ – Advanced Under-Eye Rejuvenation Technology (P…" at bounding box center [643, 374] width 930 height 55
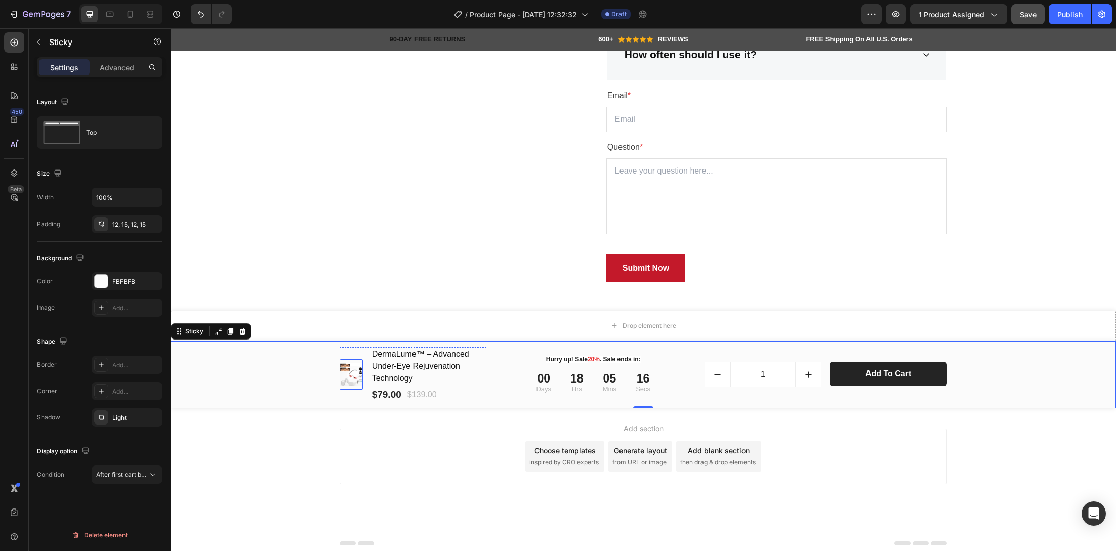
click at [343, 371] on img at bounding box center [351, 374] width 23 height 23
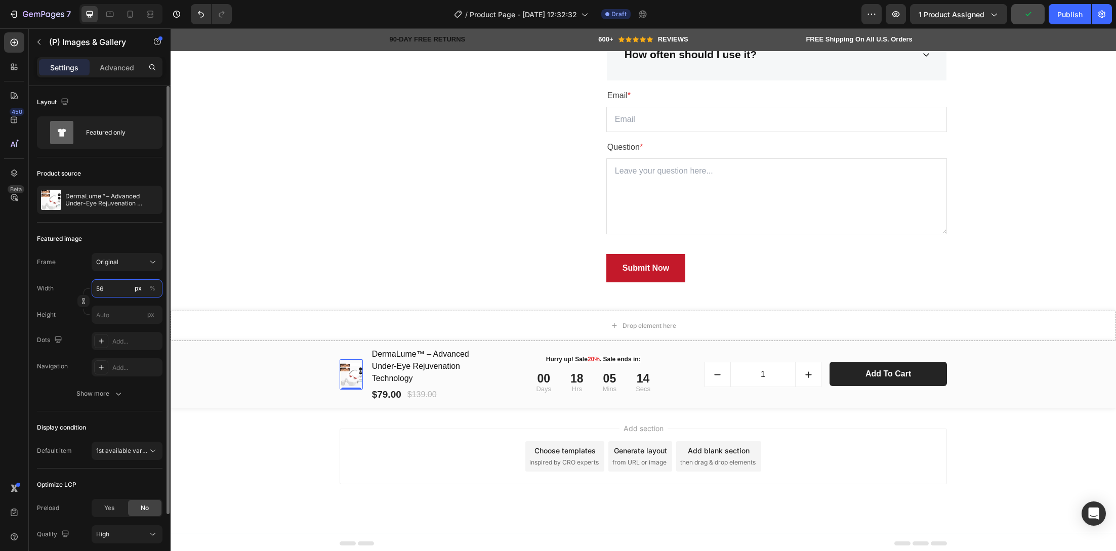
click at [119, 288] on input "56" at bounding box center [127, 288] width 71 height 18
type input "1"
type input "500"
click at [257, 356] on div "(P) Images & Gallery 0 DermaLume™ – Advanced Under-Eye Rejuvenation Technology …" at bounding box center [643, 374] width 930 height 55
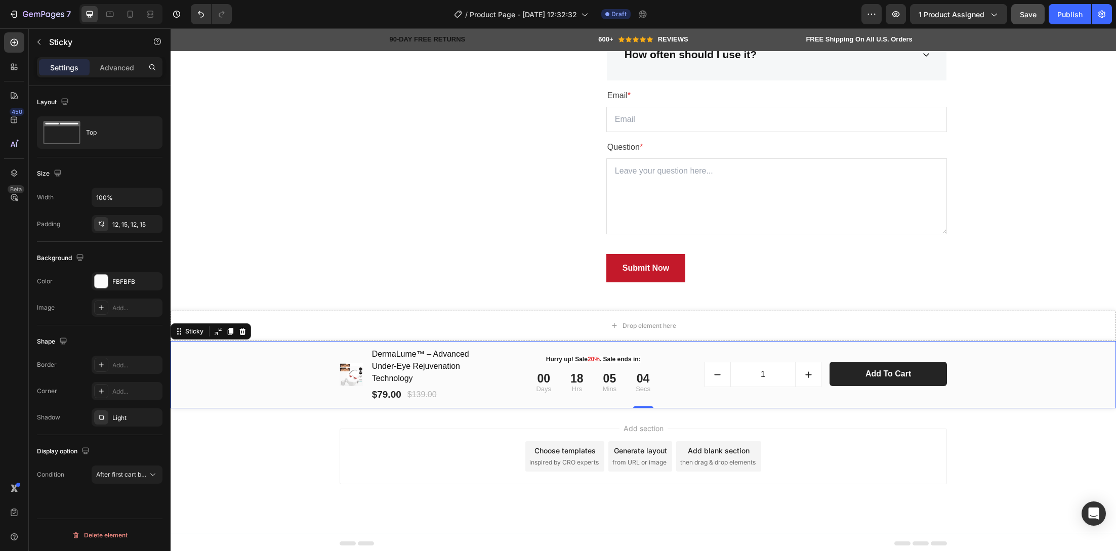
click at [391, 452] on div "Add section Choose templates inspired by CRO experts Generate layout from URL o…" at bounding box center [643, 457] width 607 height 56
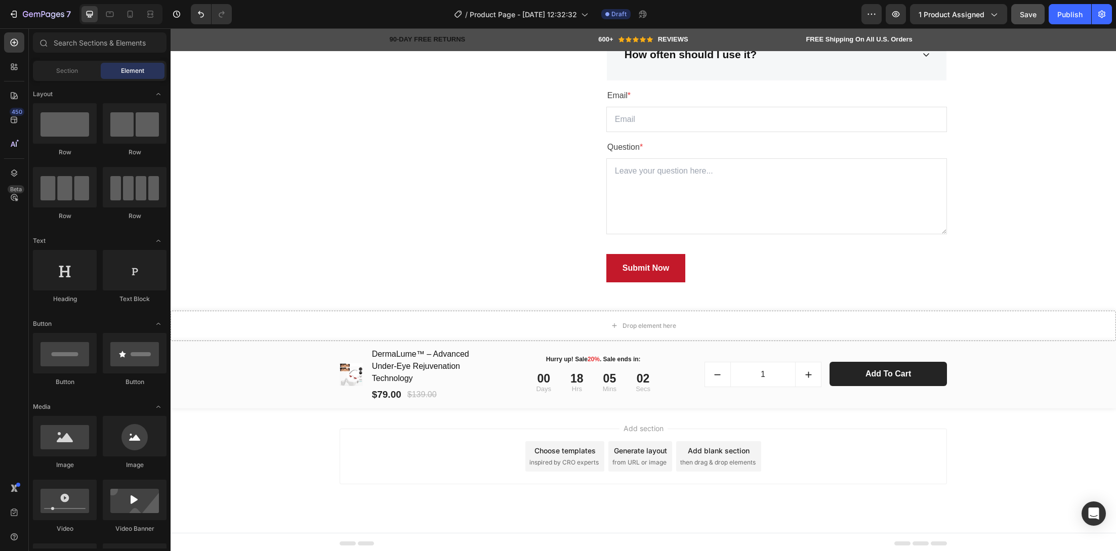
click at [140, 18] on div at bounding box center [120, 14] width 83 height 20
click at [130, 16] on icon at bounding box center [131, 14] width 6 height 7
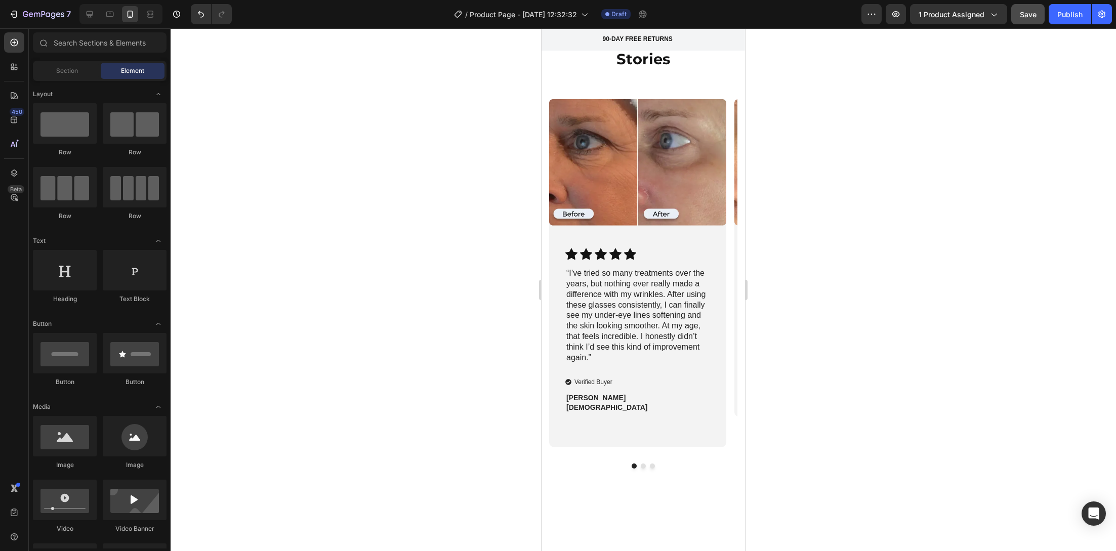
scroll to position [2221, 0]
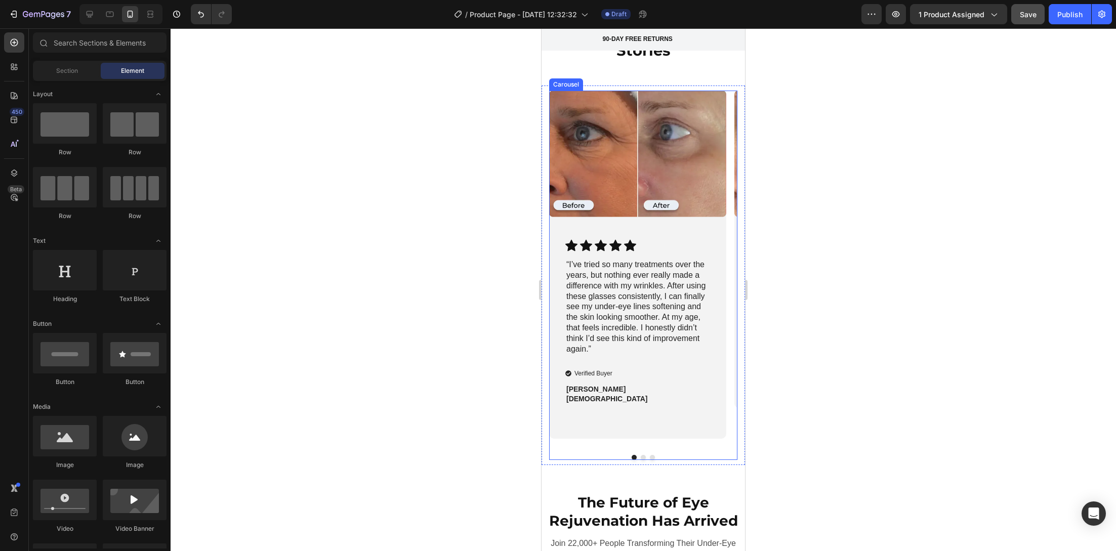
click at [637, 458] on div "Image Icon Icon Icon Icon Icon Icon List “I’ve tried so many treatments over th…" at bounding box center [643, 275] width 188 height 369
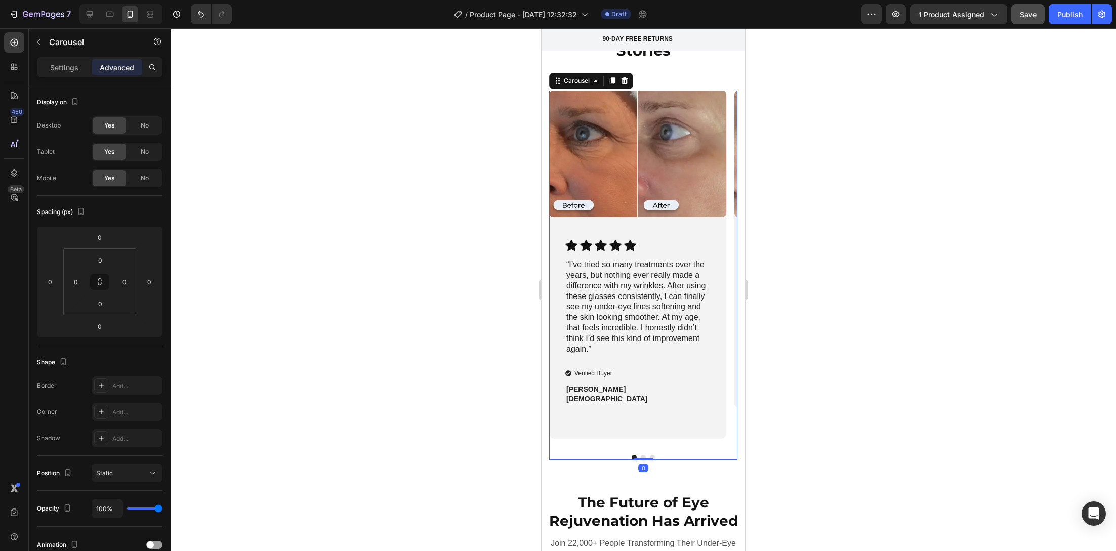
click at [641, 455] on button "Dot" at bounding box center [643, 457] width 5 height 5
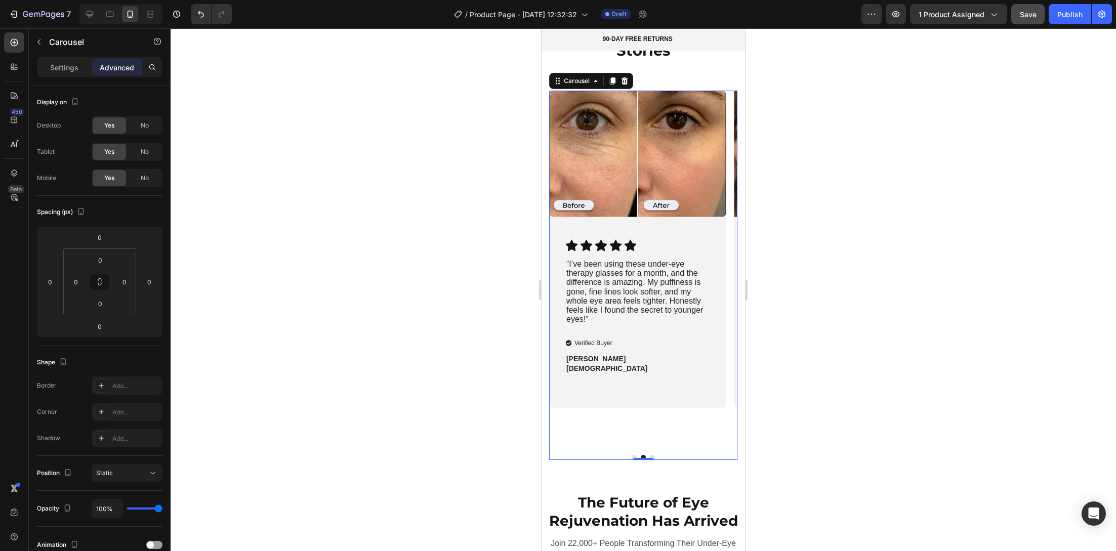
click at [650, 455] on button "Dot" at bounding box center [652, 457] width 5 height 5
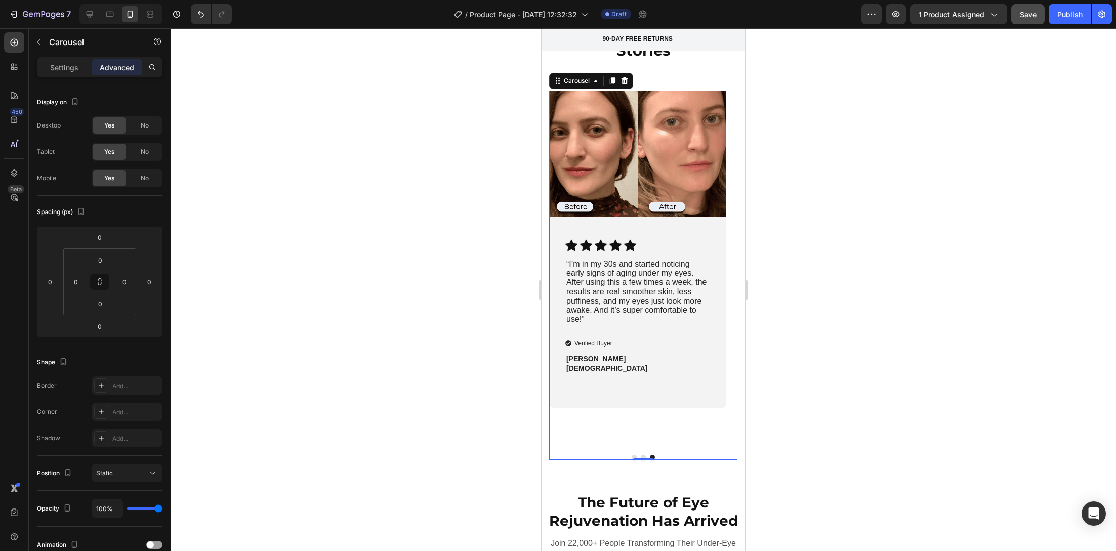
click at [641, 456] on button "Dot" at bounding box center [643, 457] width 5 height 5
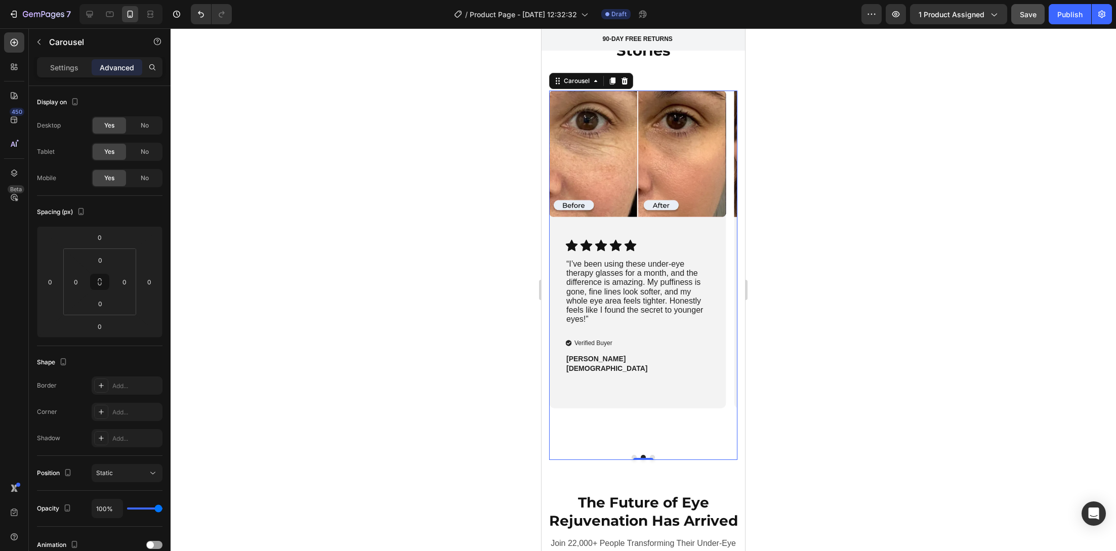
click at [631, 455] on button "Dot" at bounding box center [633, 457] width 5 height 5
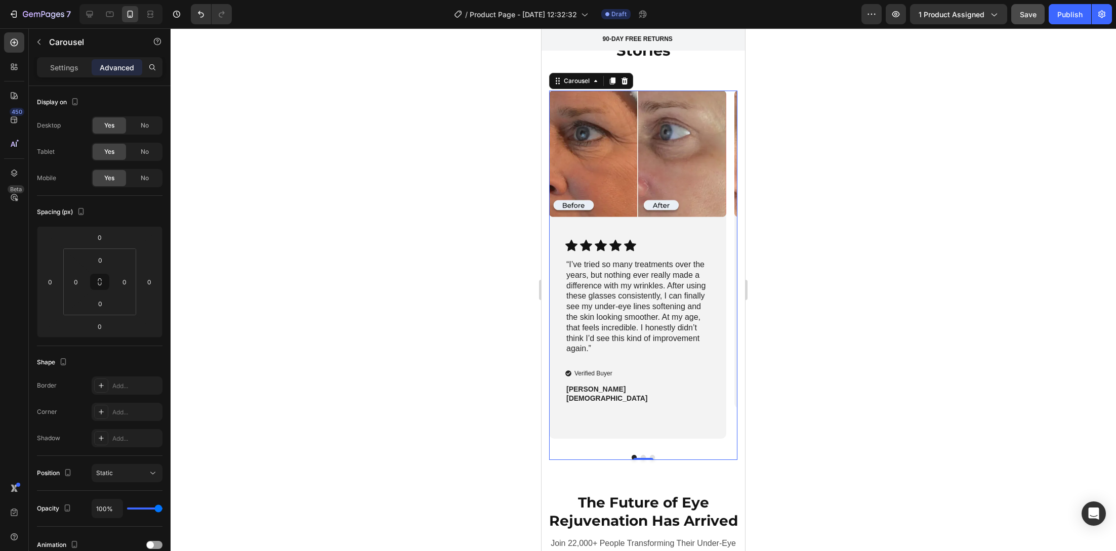
click at [641, 456] on button "Dot" at bounding box center [643, 457] width 5 height 5
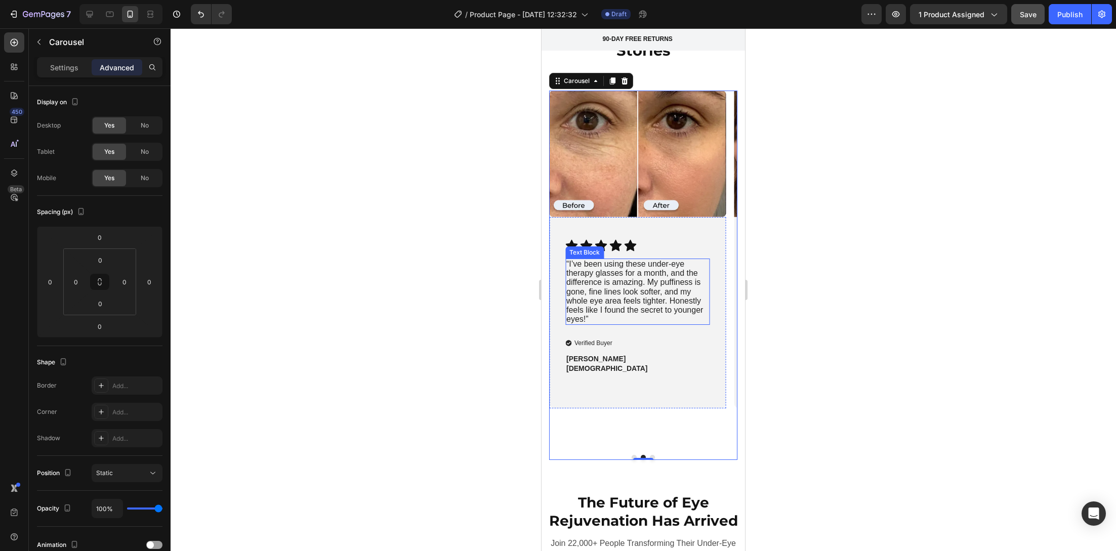
click at [657, 285] on span "“I’ve been using these under-eye therapy glasses for a month, and the differenc…" at bounding box center [634, 292] width 137 height 64
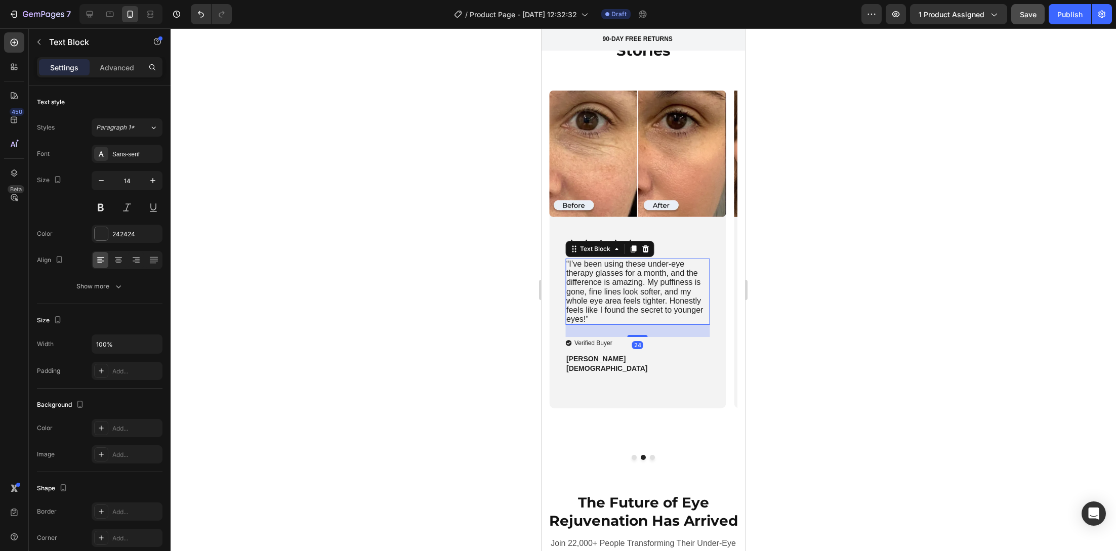
click at [619, 284] on span "“I’ve been using these under-eye therapy glasses for a month, and the differenc…" at bounding box center [634, 292] width 137 height 64
click at [641, 285] on span "“I’ve been using these under-eye therapy glasses for a month, and the differenc…" at bounding box center [634, 292] width 137 height 64
click at [644, 289] on span "“I’ve been using these under-eye therapy glasses for a month, and the differenc…" at bounding box center [634, 292] width 137 height 64
click at [644, 286] on span "“I’ve been using these under-eye therapy glasses for a month, and the differenc…" at bounding box center [634, 292] width 137 height 64
click at [589, 293] on span "“I’ve been using these under-eye therapy glasses for a month, and the differenc…" at bounding box center [634, 292] width 137 height 64
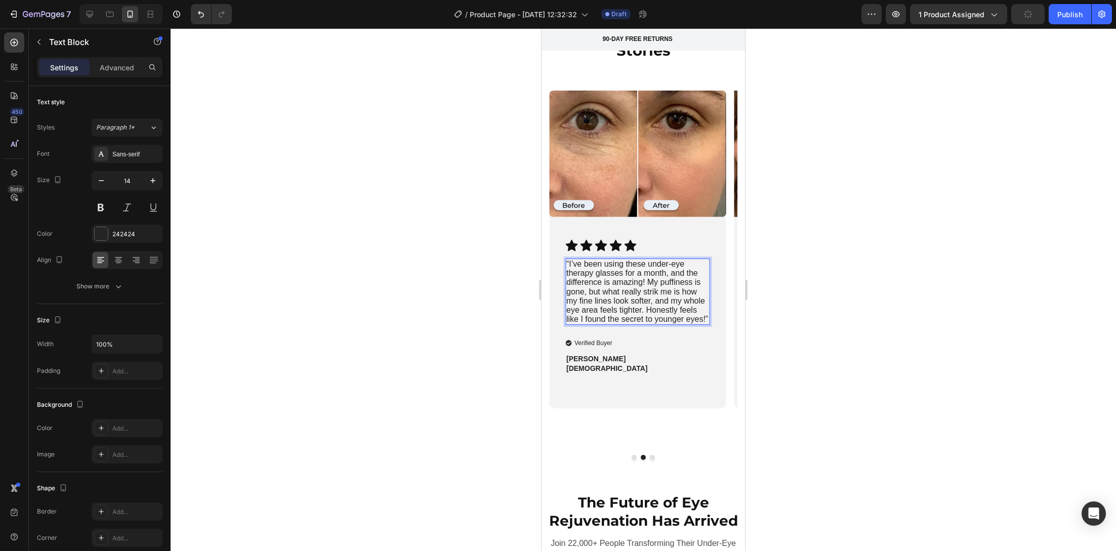
click at [637, 304] on span "“I’ve been using these under-eye therapy glasses for a month, and the differenc…" at bounding box center [637, 292] width 142 height 64
click at [698, 318] on span "“I’ve been using these under-eye therapy glasses for a month, and the differenc…" at bounding box center [637, 292] width 142 height 64
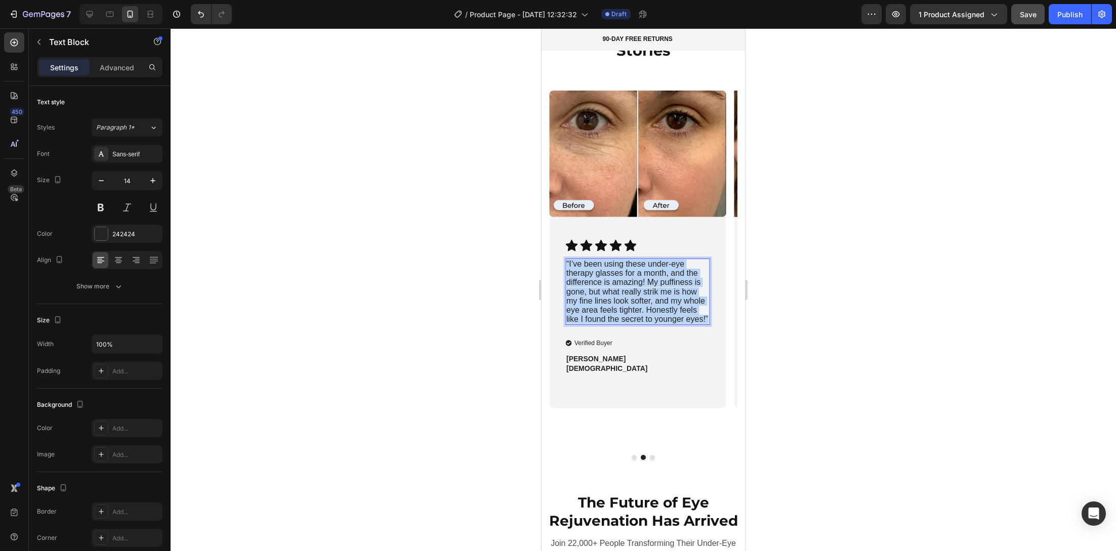
click at [698, 318] on span "“I’ve been using these under-eye therapy glasses for a month, and the differenc…" at bounding box center [637, 292] width 142 height 64
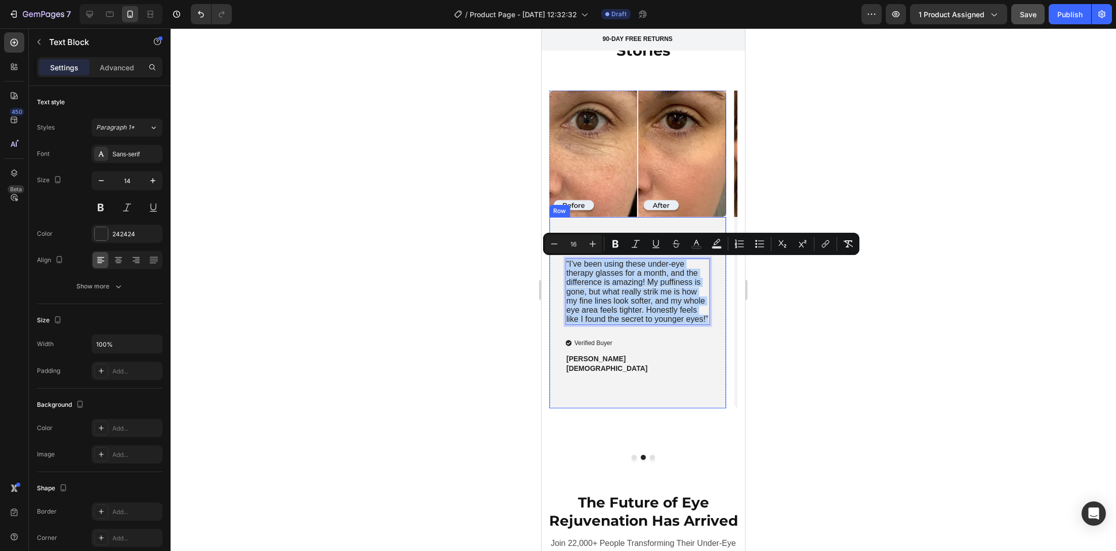
copy span "“I’ve been using these under-eye therapy glasses for a month, and the differenc…"
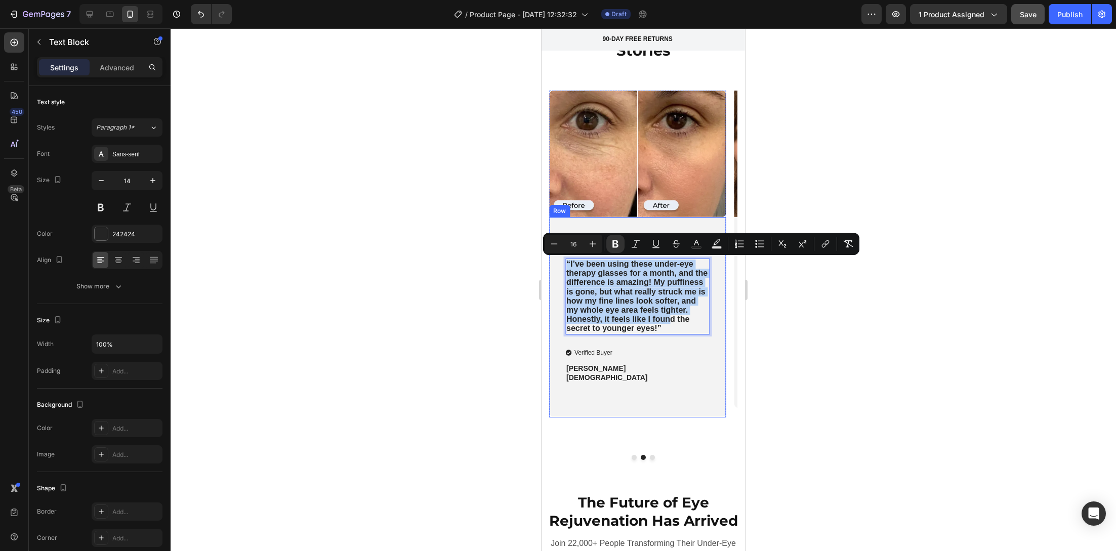
drag, startPoint x: 623, startPoint y: 319, endPoint x: 562, endPoint y: 259, distance: 85.9
click at [562, 259] on div "Icon Icon Icon Icon Icon Icon List “I’ve been using these under-eye therapy gla…" at bounding box center [637, 317] width 177 height 200
click at [590, 286] on strong "“I’ve been using these under-eye therapy glasses for a month, and the differenc…" at bounding box center [636, 296] width 141 height 73
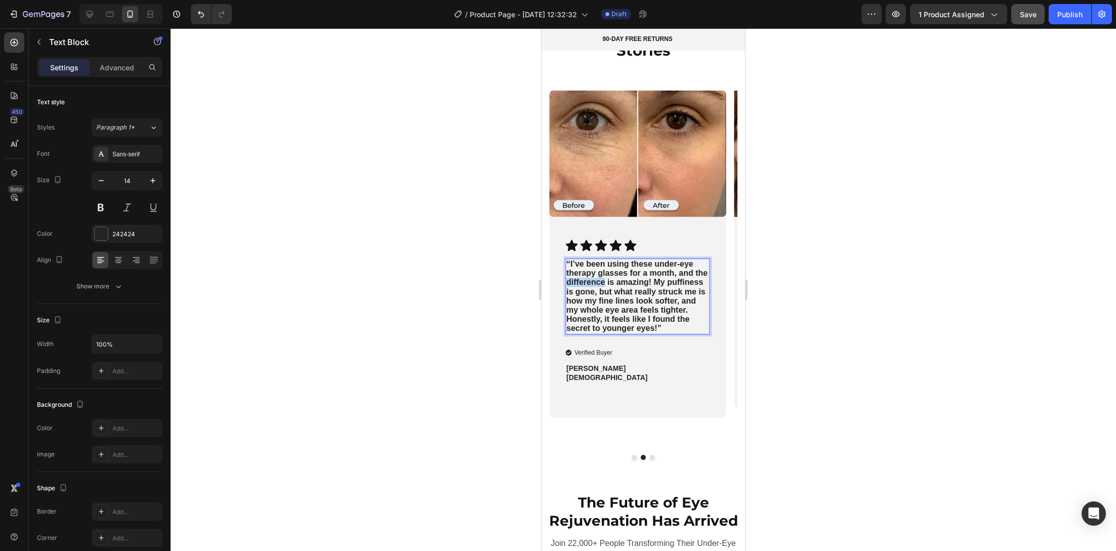
click at [590, 286] on strong "“I’ve been using these under-eye therapy glasses for a month, and the differenc…" at bounding box center [636, 296] width 141 height 73
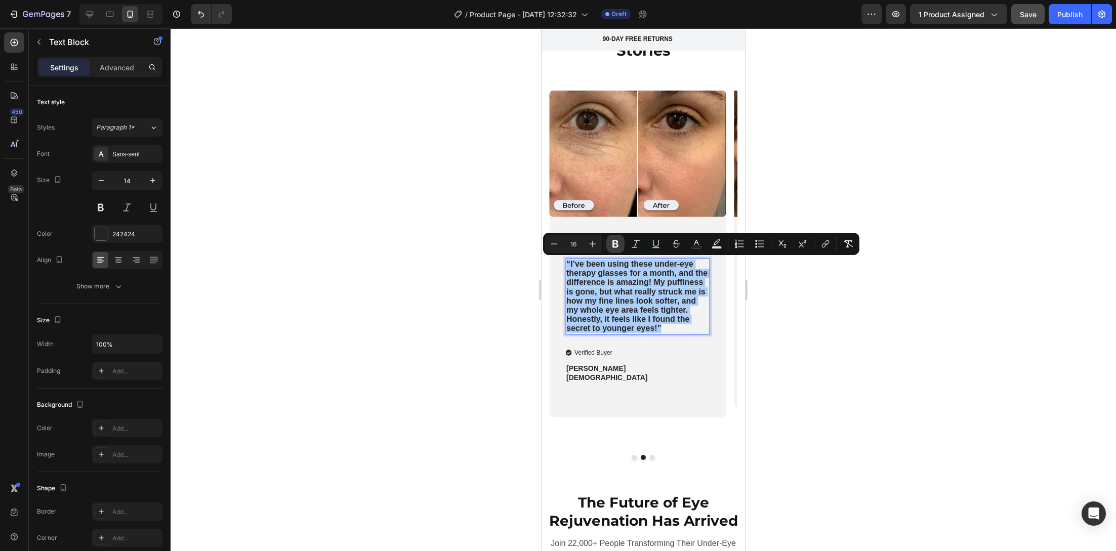
click at [615, 243] on icon "Editor contextual toolbar" at bounding box center [615, 244] width 6 height 8
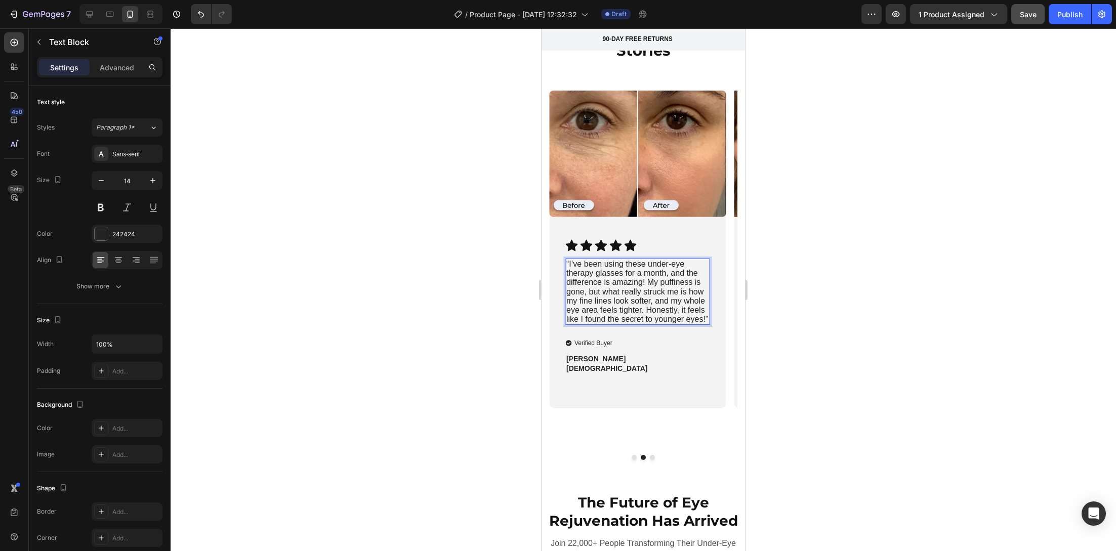
click at [492, 410] on div at bounding box center [643, 289] width 945 height 523
click at [615, 291] on span "“I’ve been using these under-eye therapy glasses for a month, and the differenc…" at bounding box center [637, 292] width 142 height 64
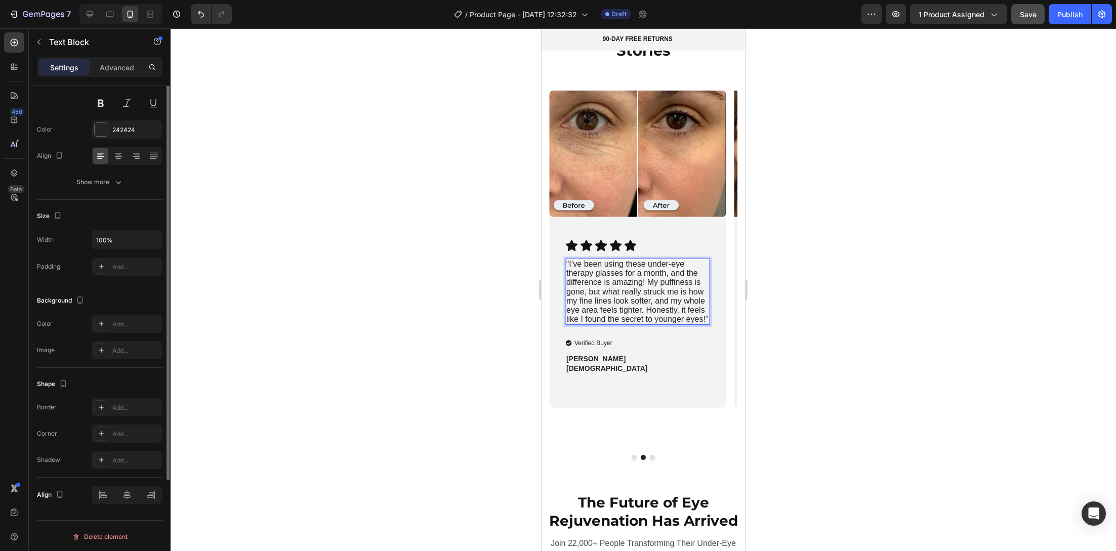
scroll to position [0, 0]
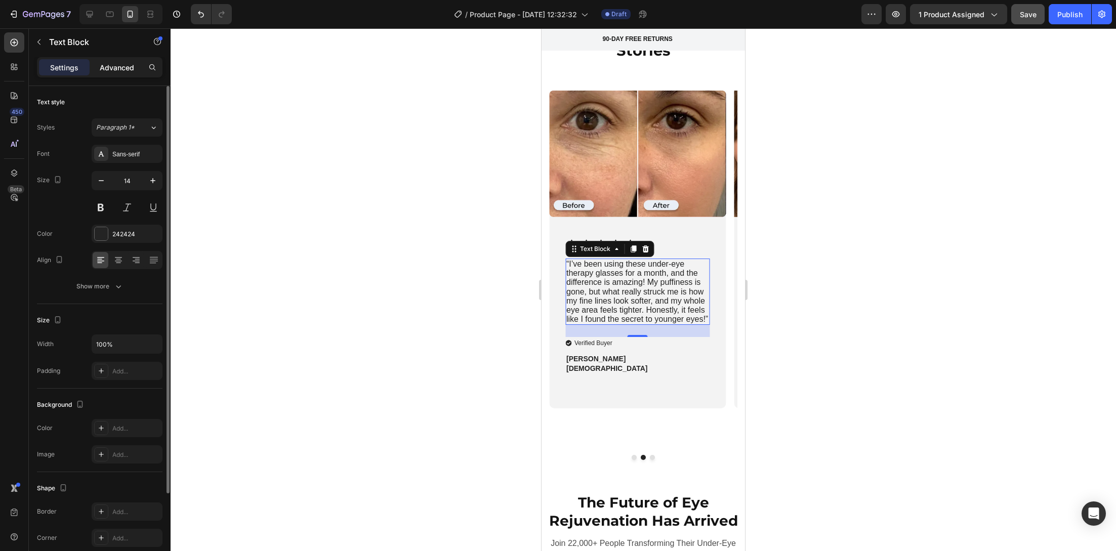
click at [114, 65] on p "Advanced" at bounding box center [117, 67] width 34 height 11
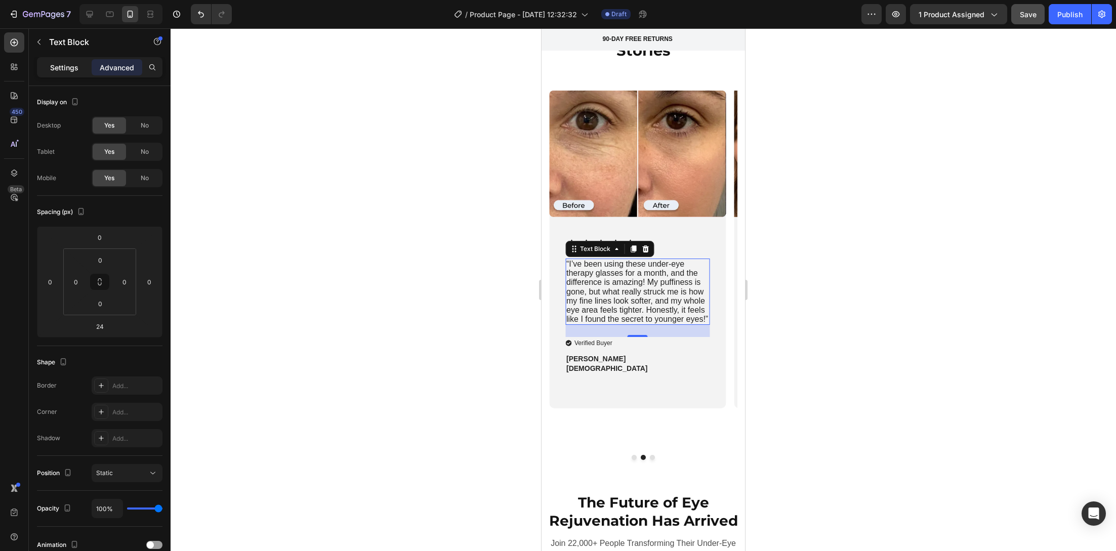
click at [71, 63] on p "Settings" at bounding box center [64, 67] width 28 height 11
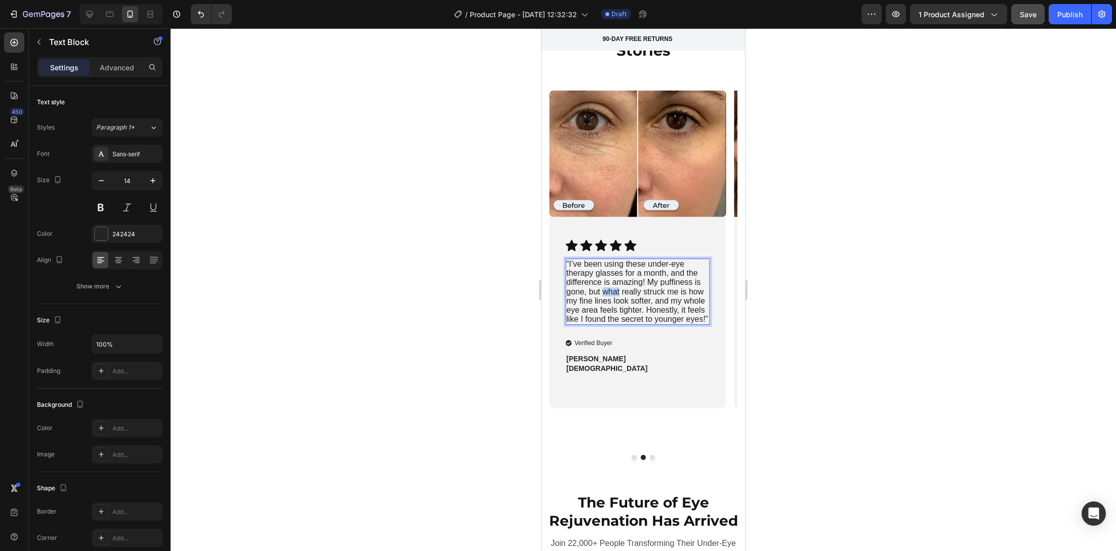
click at [605, 289] on span "“I’ve been using these under-eye therapy glasses for a month, and the differenc…" at bounding box center [637, 292] width 142 height 64
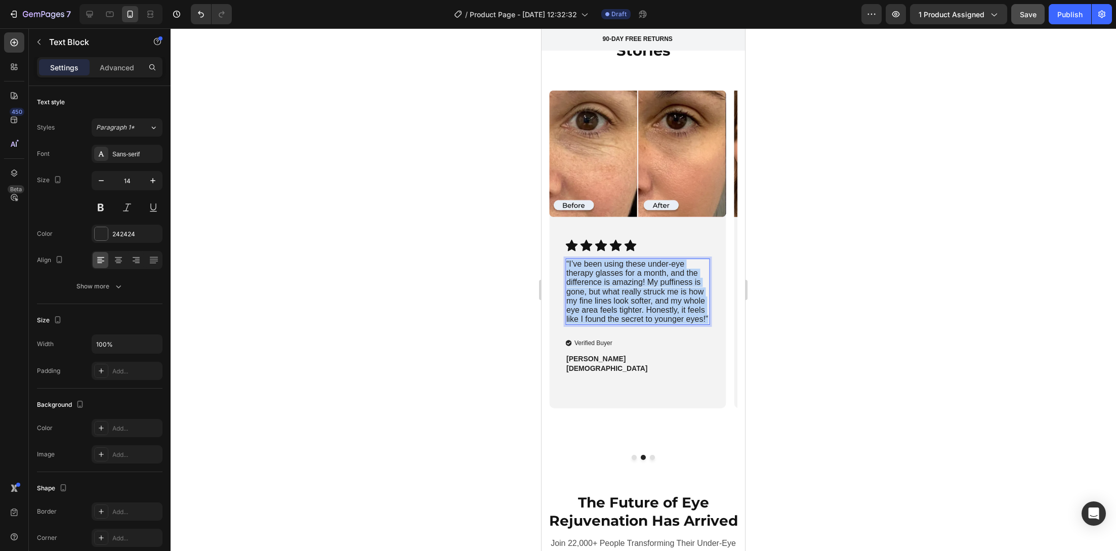
click at [605, 289] on span "“I’ve been using these under-eye therapy glasses for a month, and the differenc…" at bounding box center [637, 292] width 142 height 64
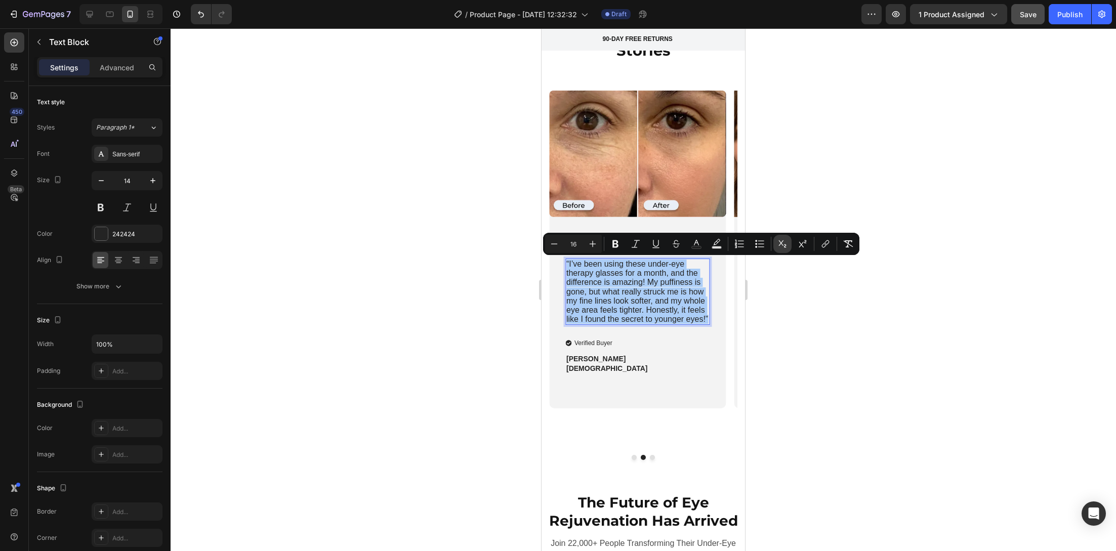
click at [786, 244] on icon "Editor contextual toolbar" at bounding box center [782, 244] width 10 height 10
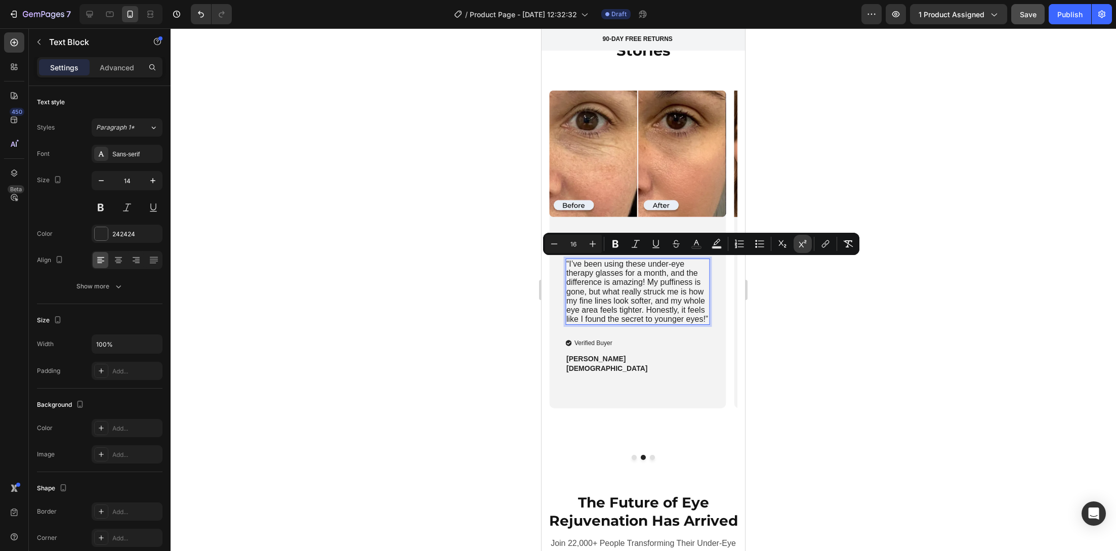
click at [808, 246] on button "Superscript" at bounding box center [802, 244] width 18 height 18
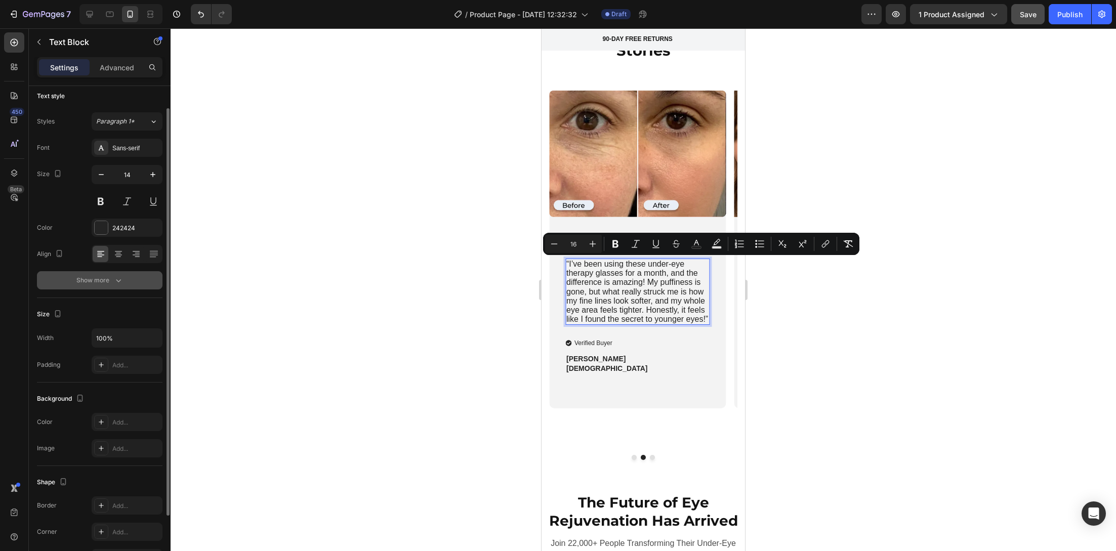
scroll to position [77, 0]
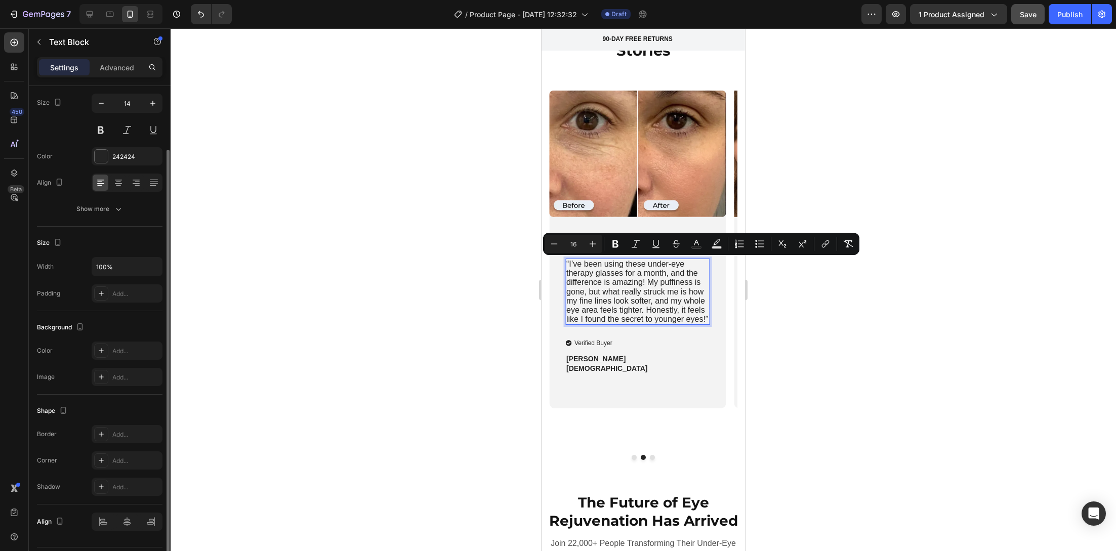
click at [519, 300] on div at bounding box center [643, 289] width 945 height 523
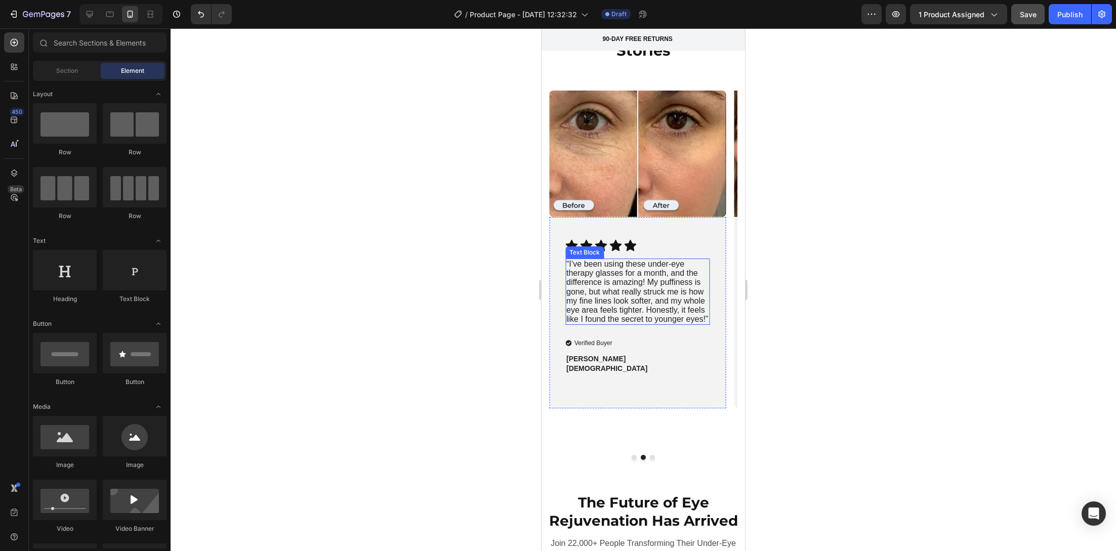
click at [595, 268] on span "“I’ve been using these under-eye therapy glasses for a month, and the differenc…" at bounding box center [637, 292] width 142 height 64
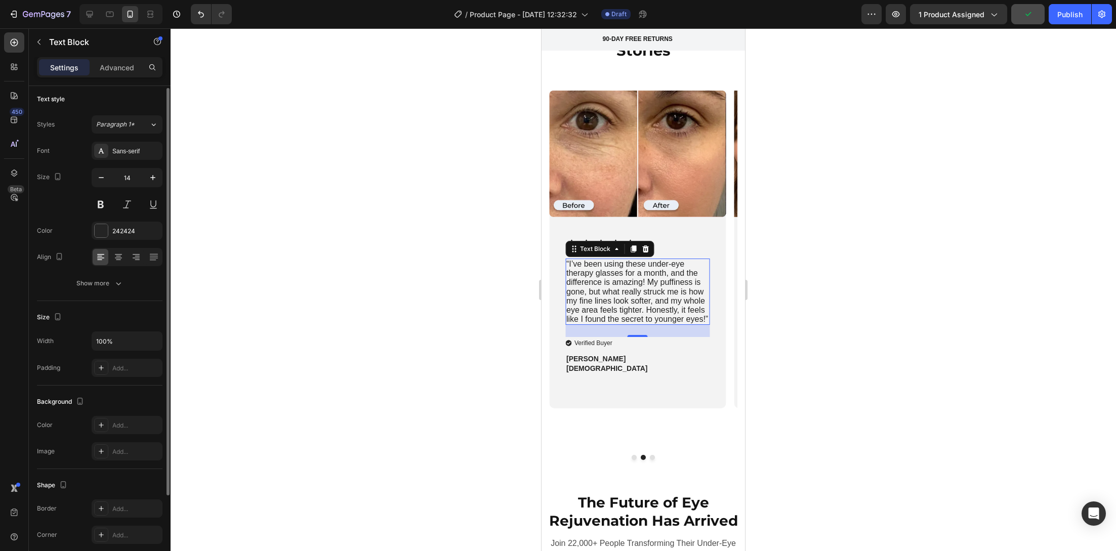
scroll to position [104, 0]
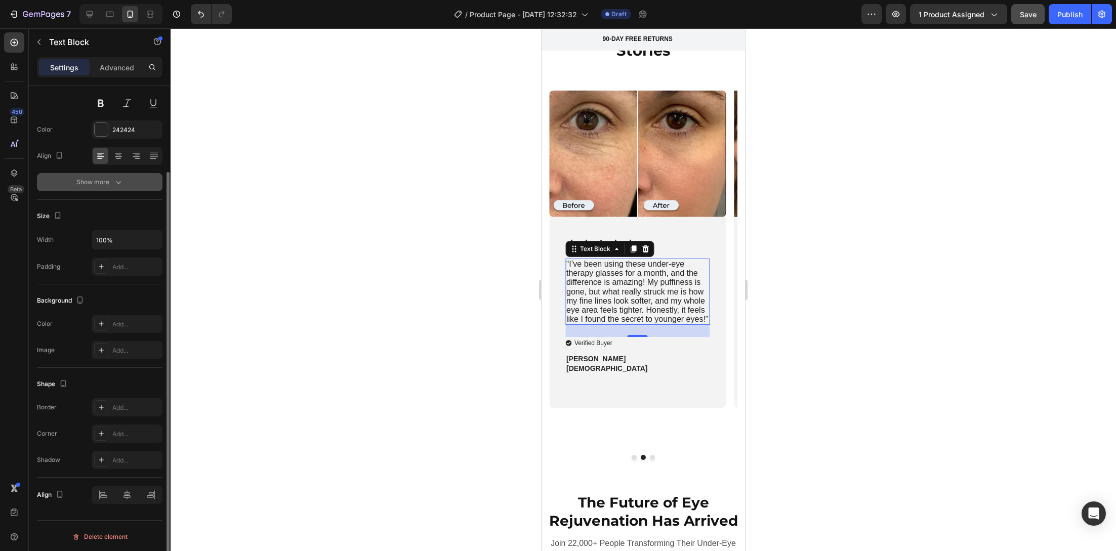
click at [112, 181] on div "Show more" at bounding box center [99, 182] width 47 height 10
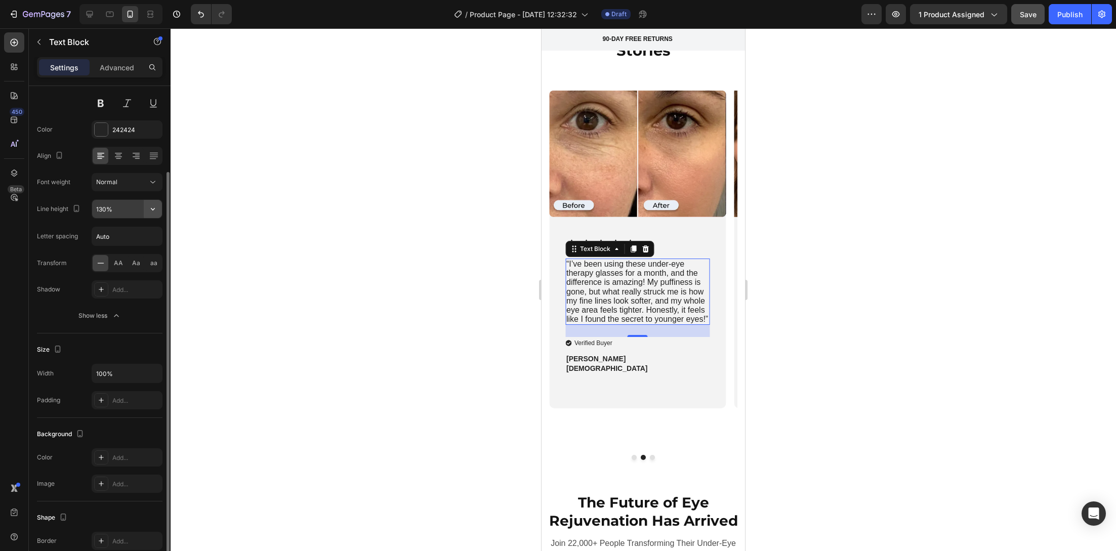
click at [154, 209] on icon "button" at bounding box center [153, 209] width 10 height 10
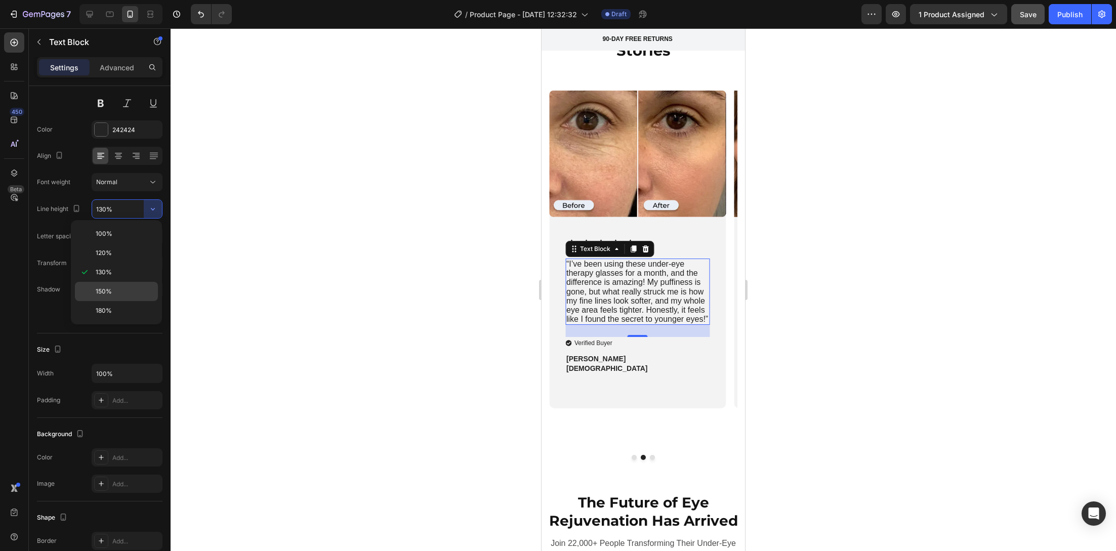
click at [137, 287] on p "150%" at bounding box center [125, 291] width 58 height 9
type input "150%"
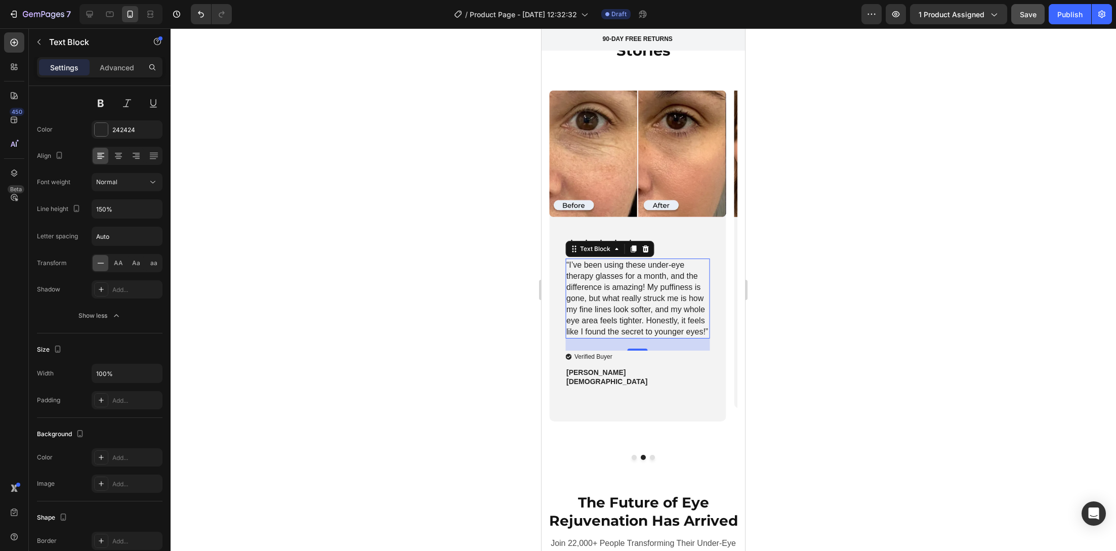
click at [331, 271] on div at bounding box center [643, 289] width 945 height 523
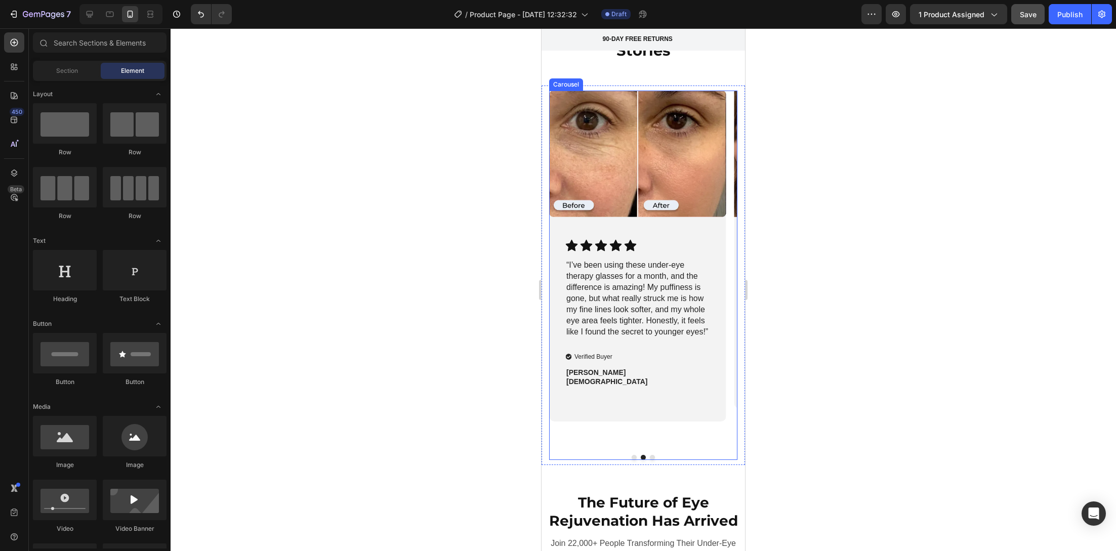
click at [631, 456] on button "Dot" at bounding box center [633, 457] width 5 height 5
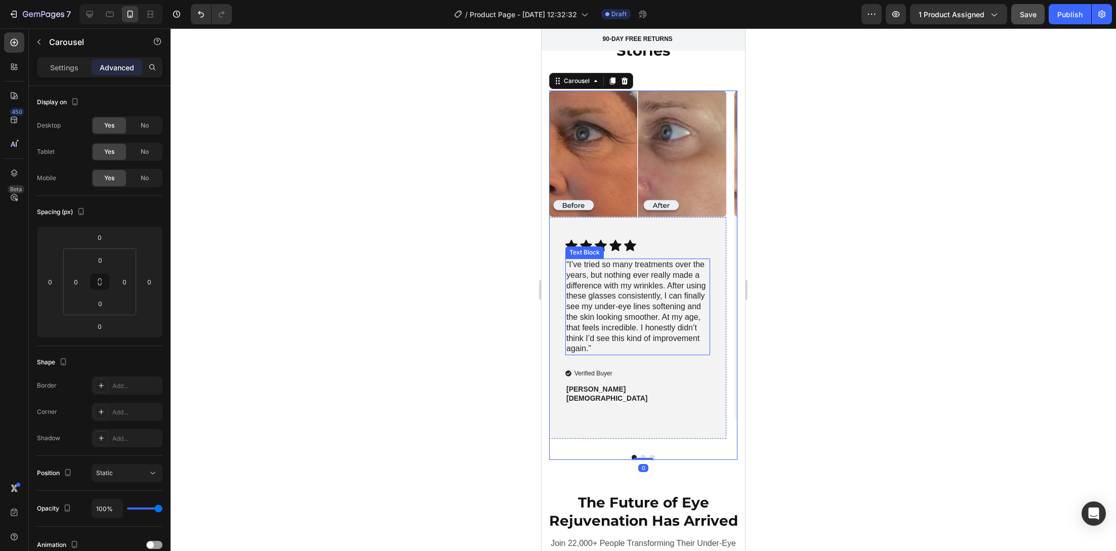
click at [629, 321] on p "“I’ve tried so many treatments over the years, but nothing ever really made a d…" at bounding box center [637, 307] width 143 height 95
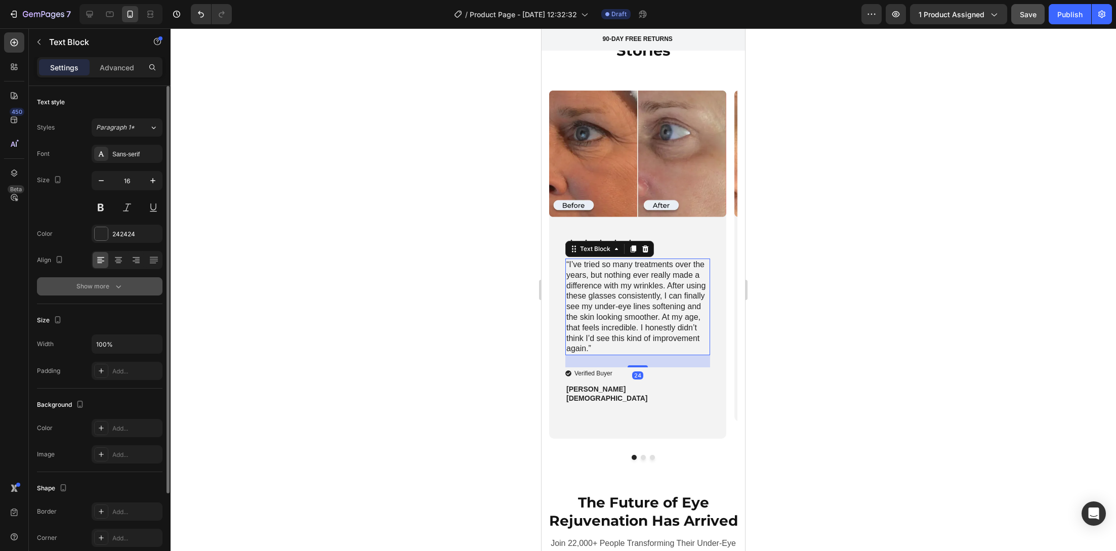
click at [121, 292] on button "Show more" at bounding box center [99, 286] width 125 height 18
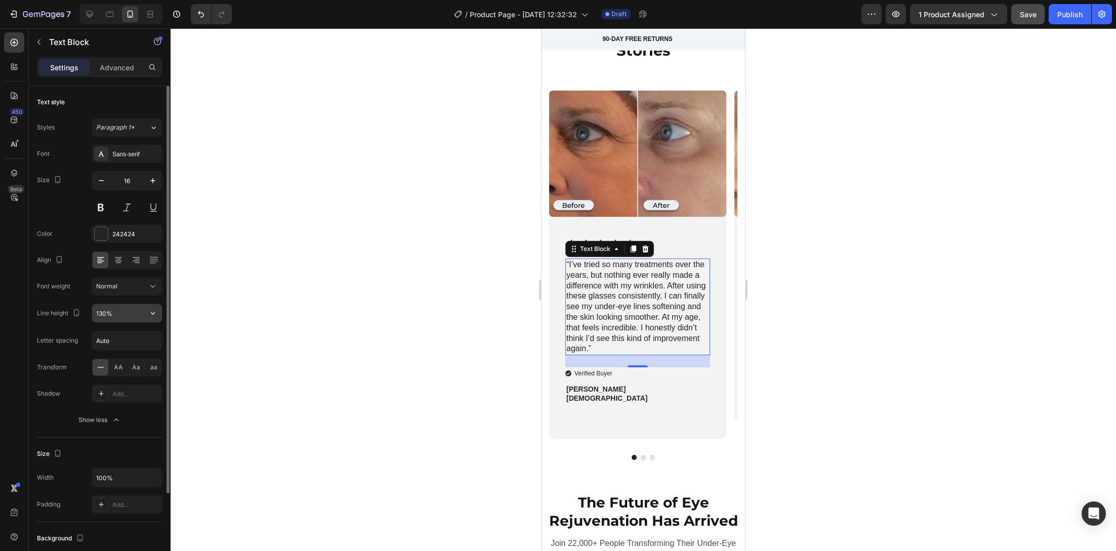
click at [141, 314] on input "130%" at bounding box center [127, 313] width 70 height 18
click at [157, 316] on icon "button" at bounding box center [153, 313] width 10 height 10
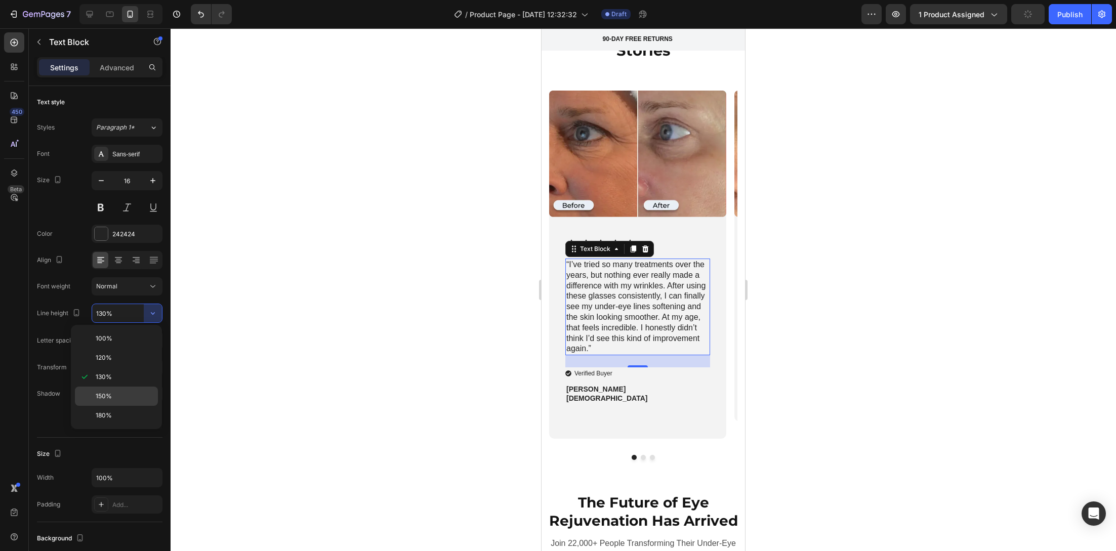
click at [137, 395] on p "150%" at bounding box center [125, 396] width 58 height 9
type input "150%"
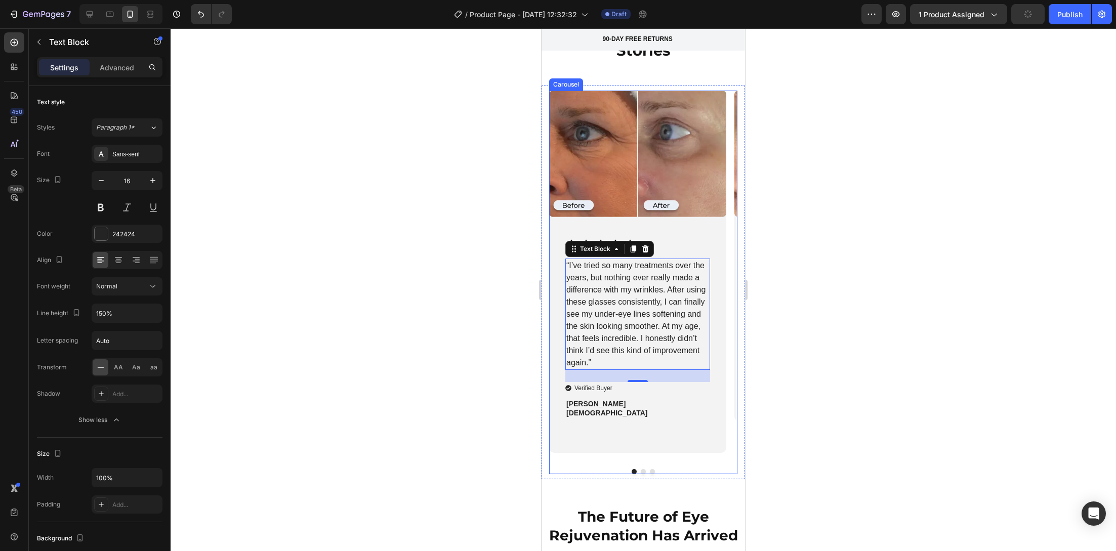
click at [650, 471] on button "Dot" at bounding box center [652, 471] width 5 height 5
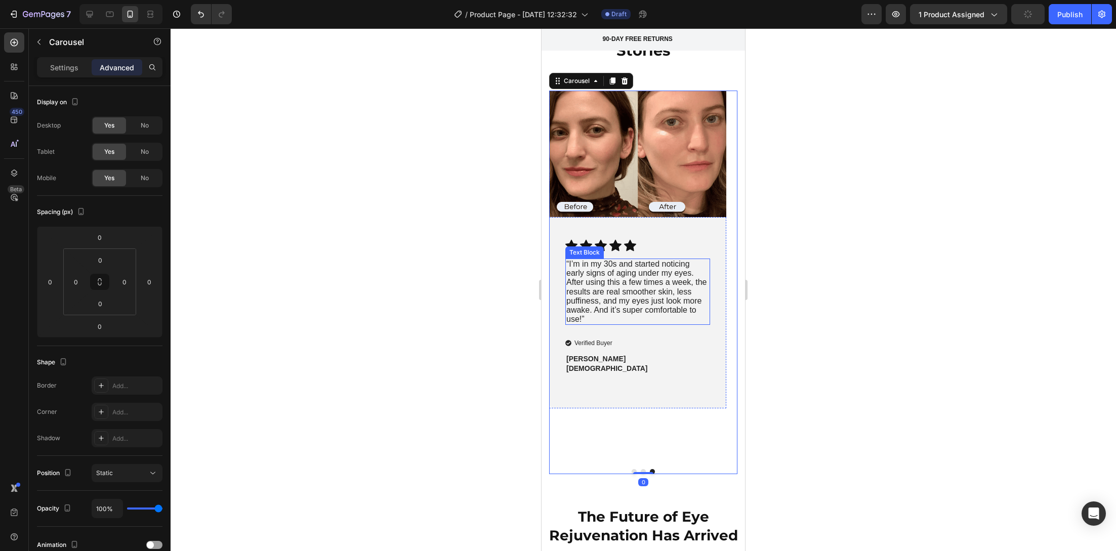
click at [603, 299] on span "“I’m in my 30s and started noticing early signs of aging under my eyes. After u…" at bounding box center [636, 292] width 140 height 64
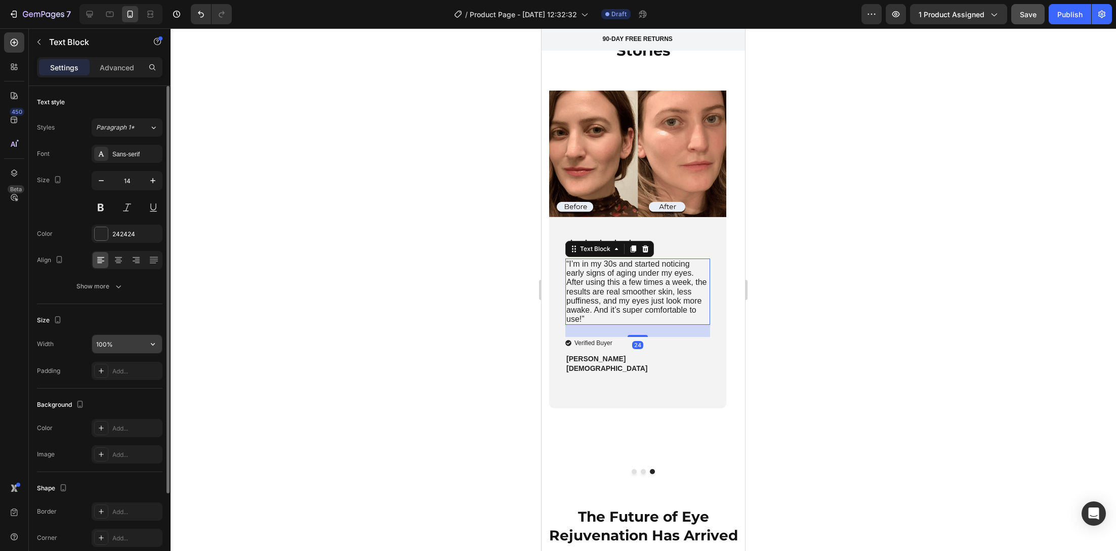
click at [140, 344] on input "100%" at bounding box center [127, 344] width 70 height 18
click at [461, 271] on div at bounding box center [643, 289] width 945 height 523
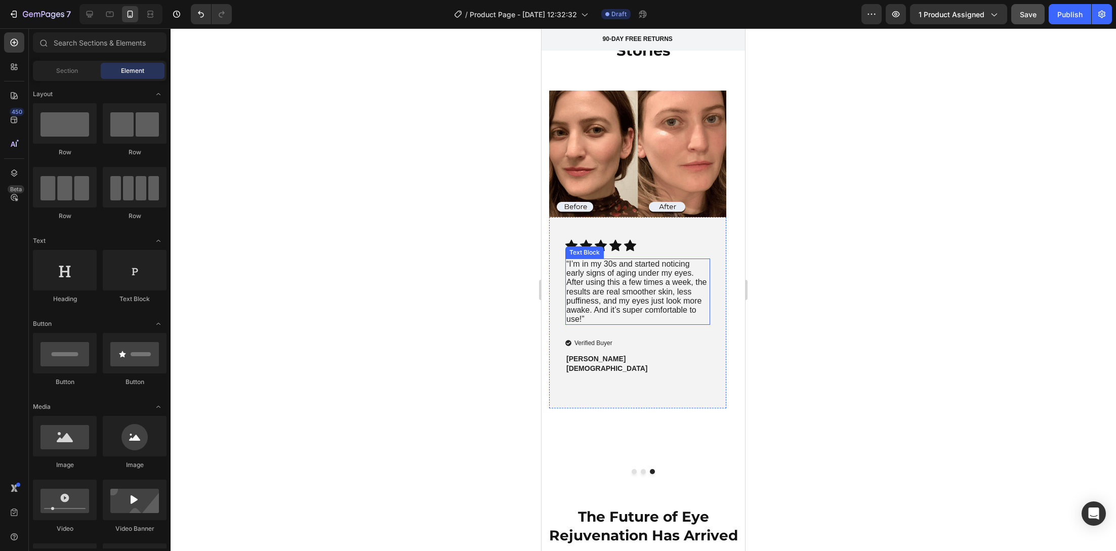
click at [584, 281] on span "“I’m in my 30s and started noticing early signs of aging under my eyes. After u…" at bounding box center [636, 292] width 140 height 64
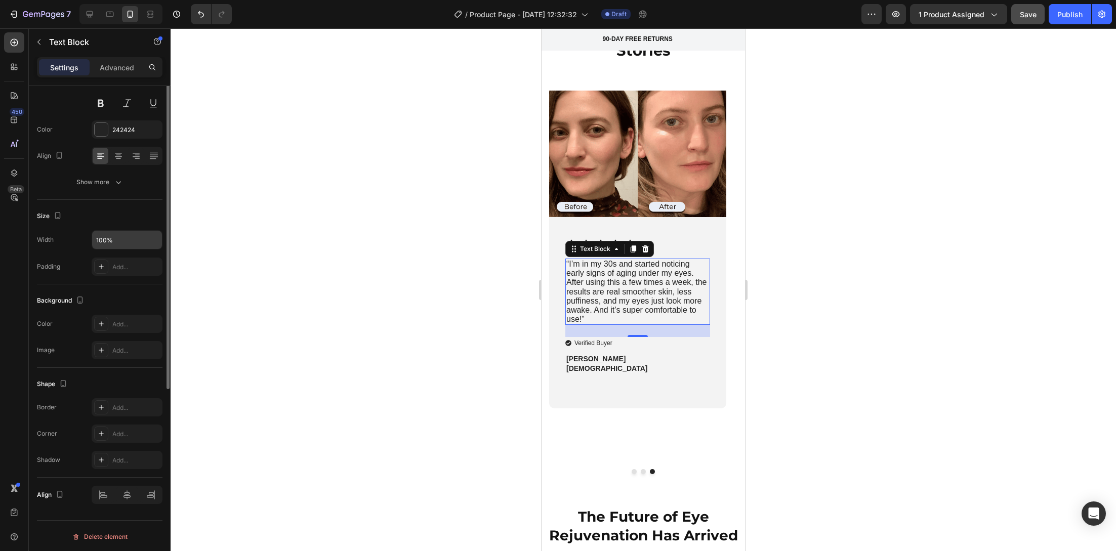
scroll to position [0, 0]
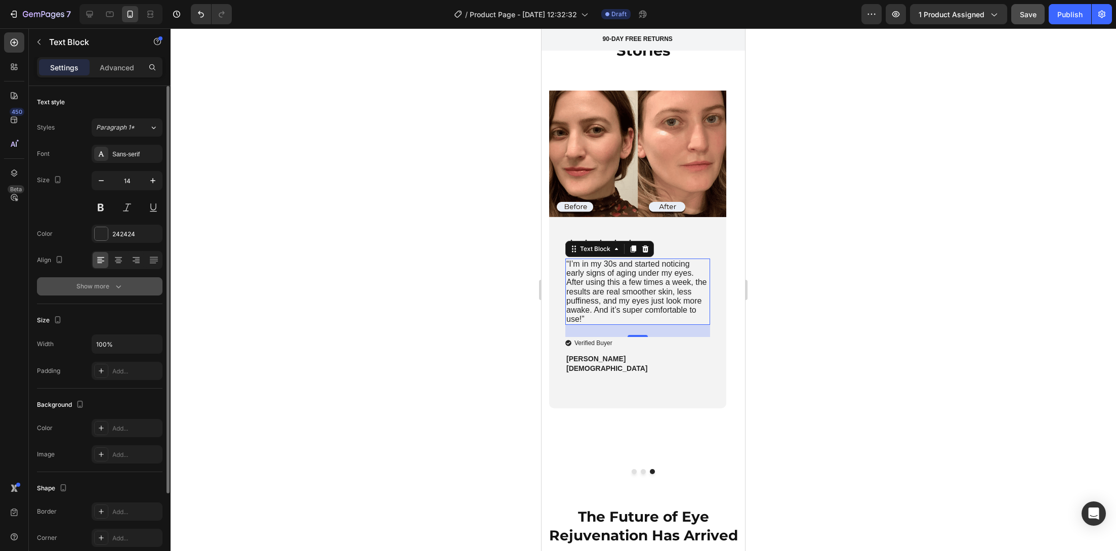
click at [121, 285] on icon "button" at bounding box center [118, 286] width 10 height 10
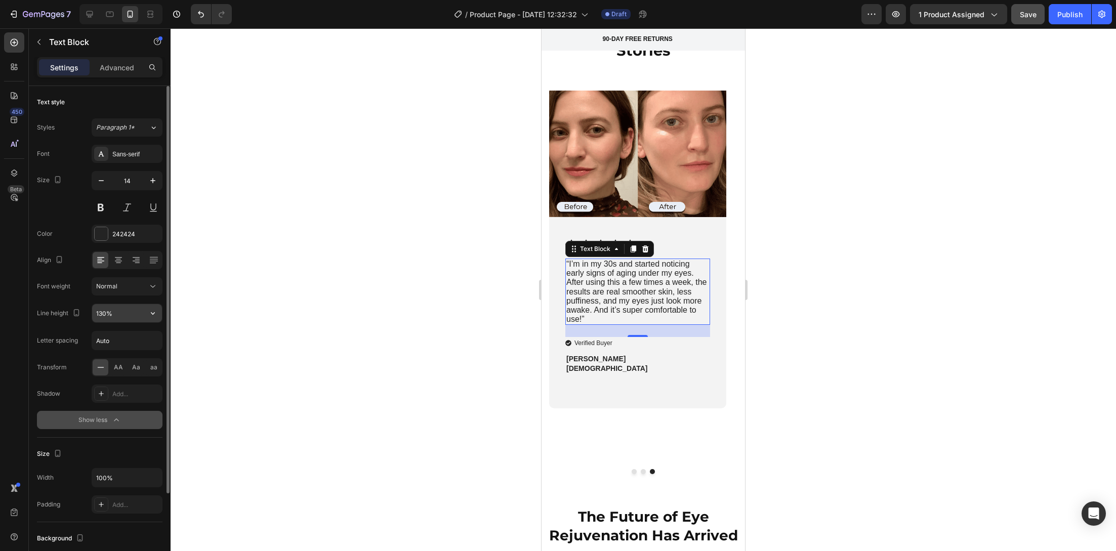
click at [127, 309] on input "130%" at bounding box center [127, 313] width 70 height 18
click at [150, 317] on icon "button" at bounding box center [153, 313] width 10 height 10
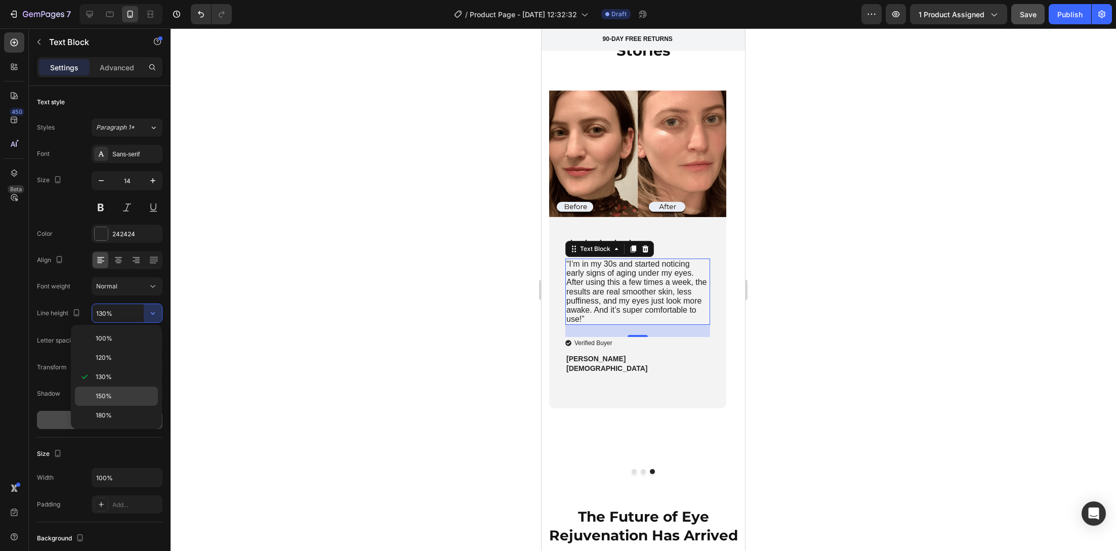
click at [137, 392] on p "150%" at bounding box center [125, 396] width 58 height 9
type input "150%"
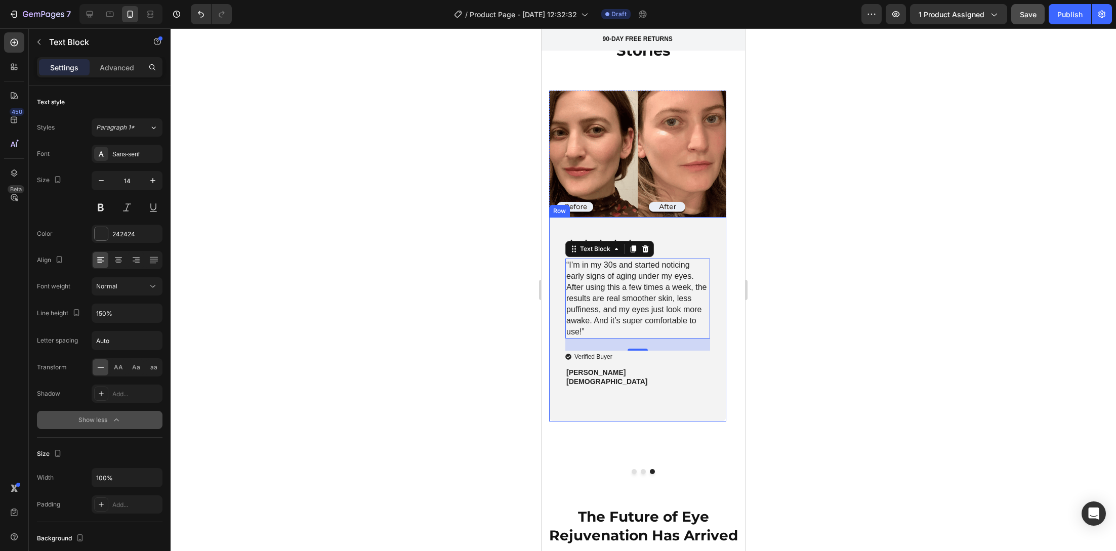
click at [478, 367] on div at bounding box center [643, 289] width 945 height 523
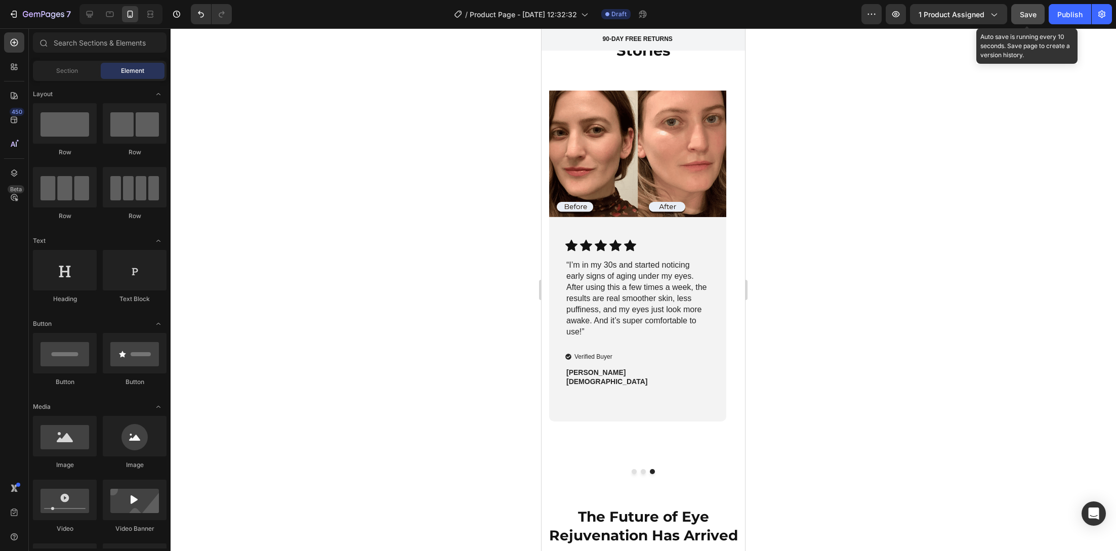
click at [1028, 13] on span "Save" at bounding box center [1028, 14] width 17 height 9
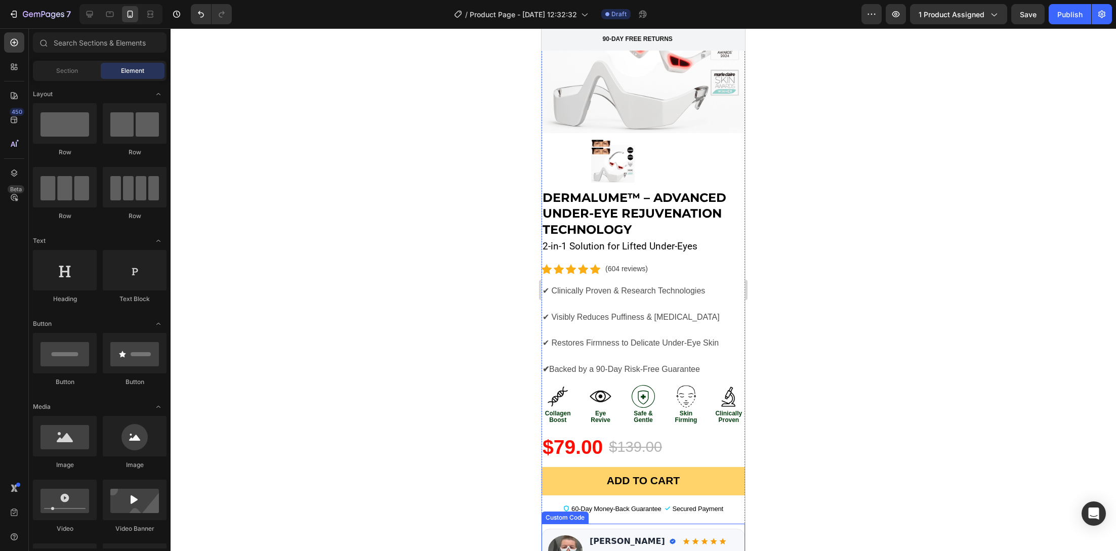
scroll to position [167, 0]
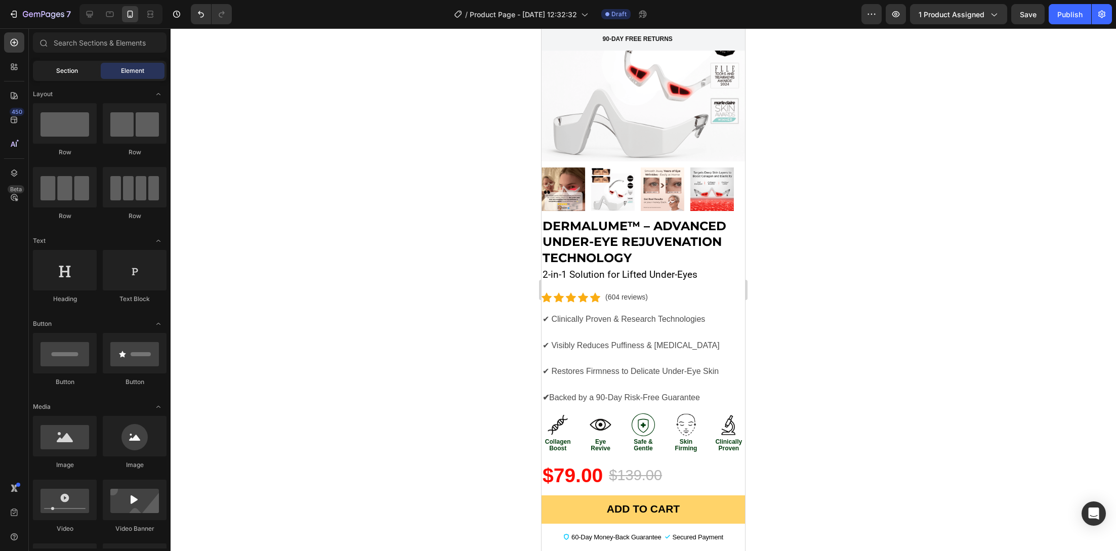
click at [66, 76] on div "Section" at bounding box center [67, 71] width 64 height 16
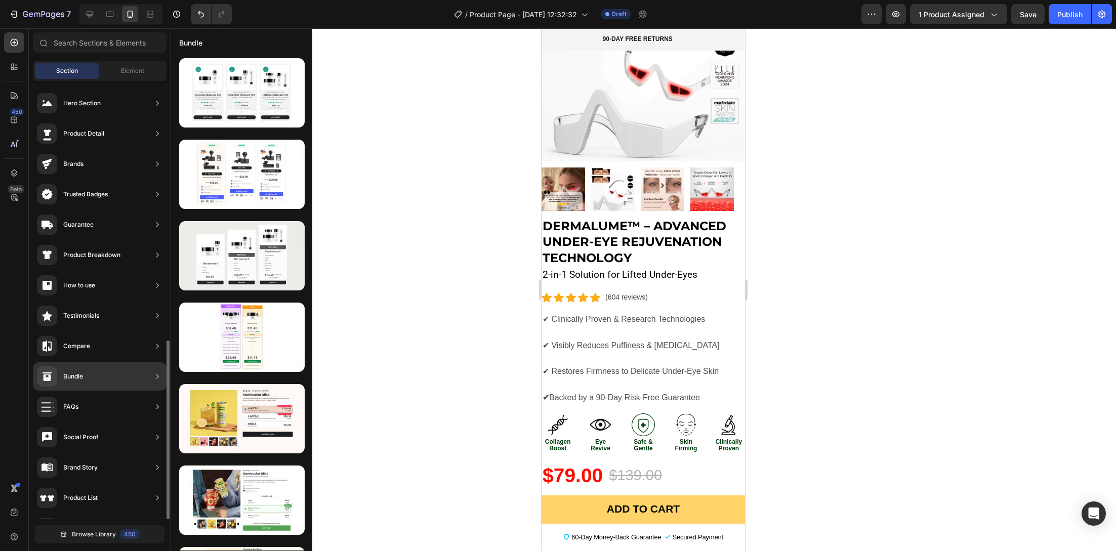
scroll to position [149, 0]
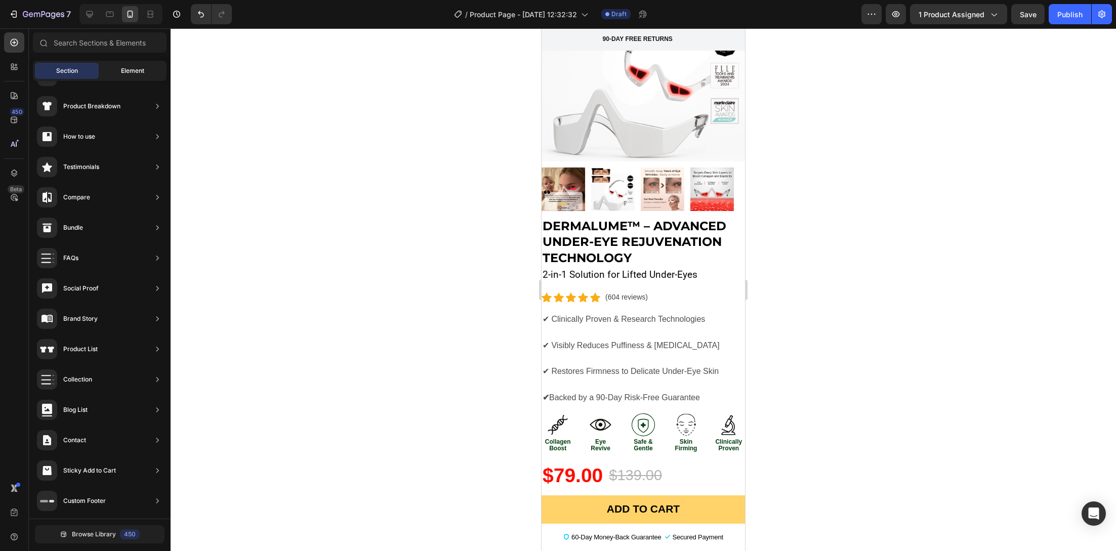
click at [130, 76] on div "Element" at bounding box center [133, 71] width 64 height 16
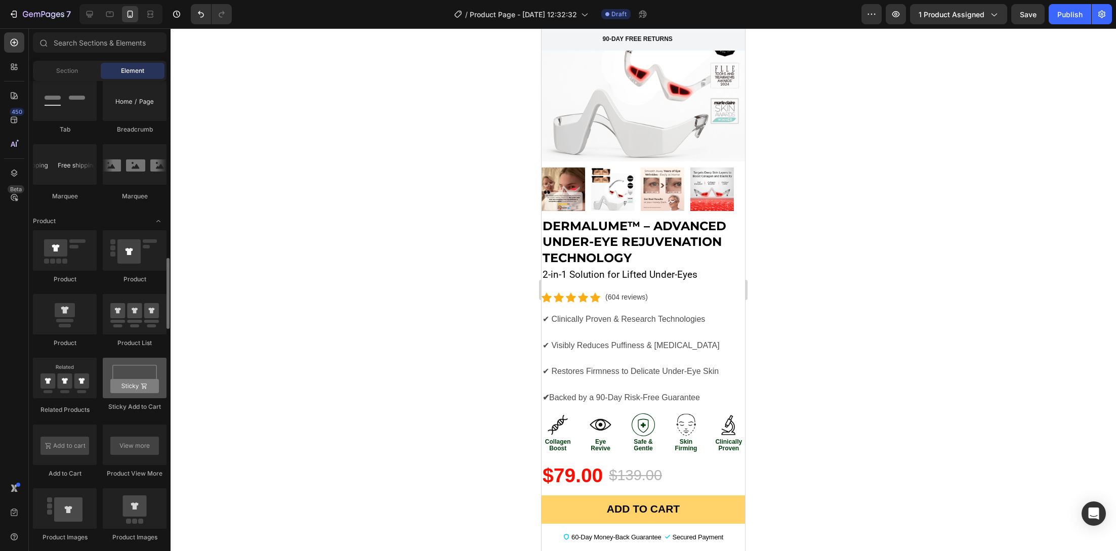
scroll to position [1269, 0]
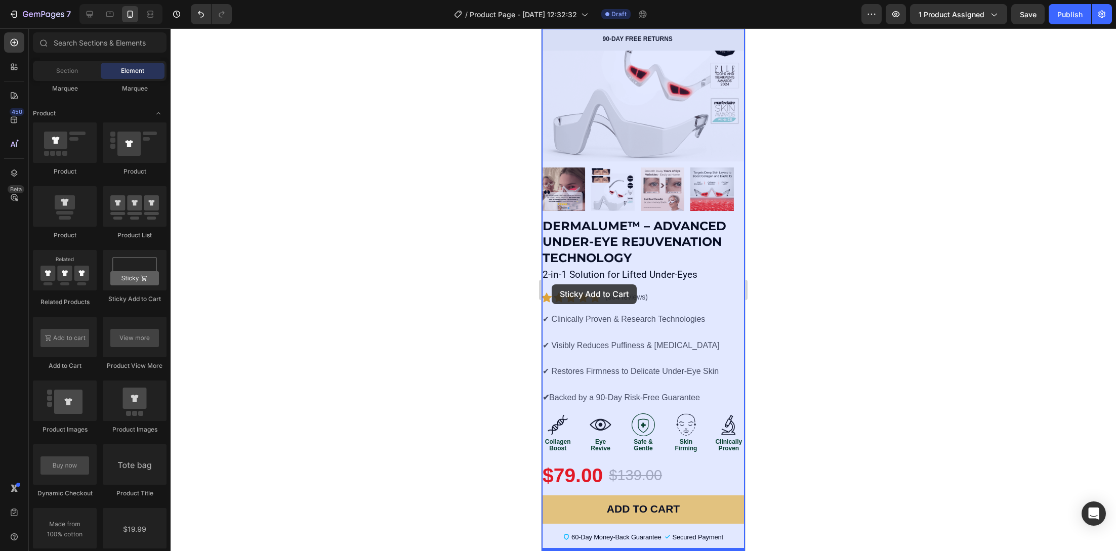
drag, startPoint x: 674, startPoint y: 301, endPoint x: 552, endPoint y: 284, distance: 123.5
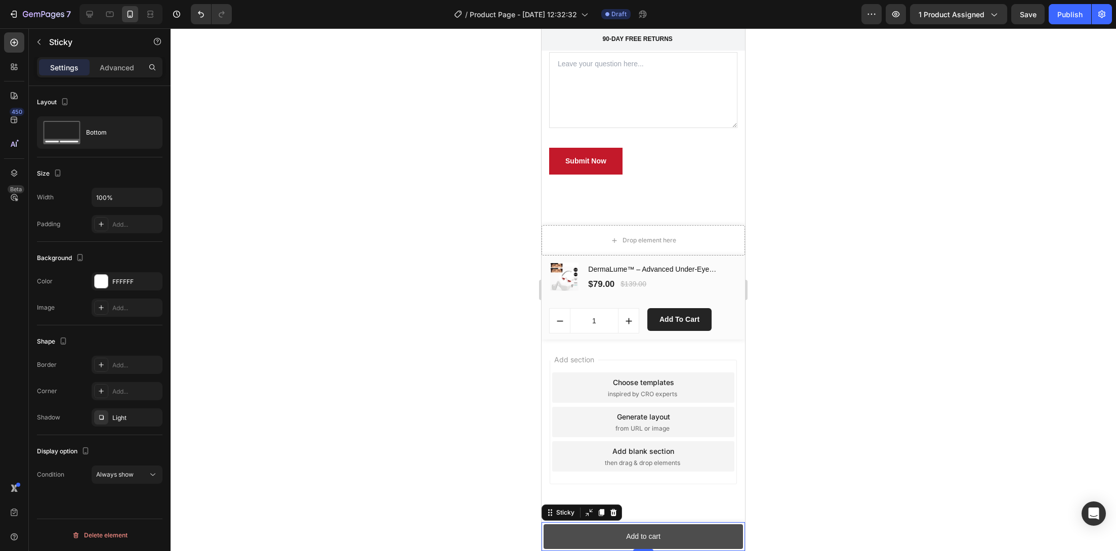
scroll to position [5243, 0]
click at [667, 533] on button "Add to cart" at bounding box center [642, 536] width 199 height 25
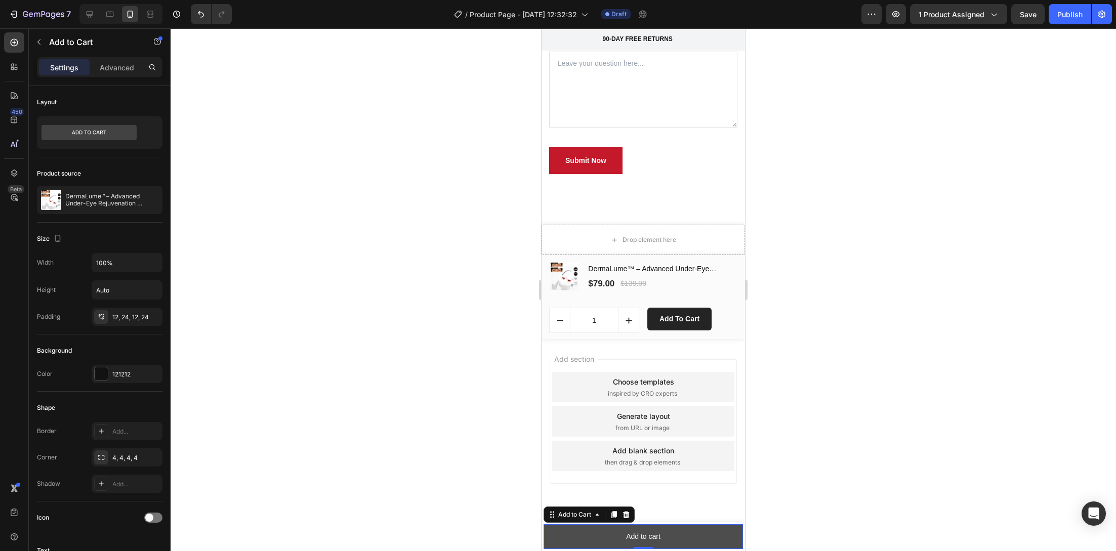
click at [667, 533] on button "Add to cart" at bounding box center [642, 536] width 199 height 25
click at [651, 536] on div "Add to cart" at bounding box center [643, 536] width 34 height 13
click at [638, 537] on p "Add to cart" at bounding box center [643, 536] width 34 height 13
click at [653, 537] on p "Add to cart" at bounding box center [643, 536] width 34 height 13
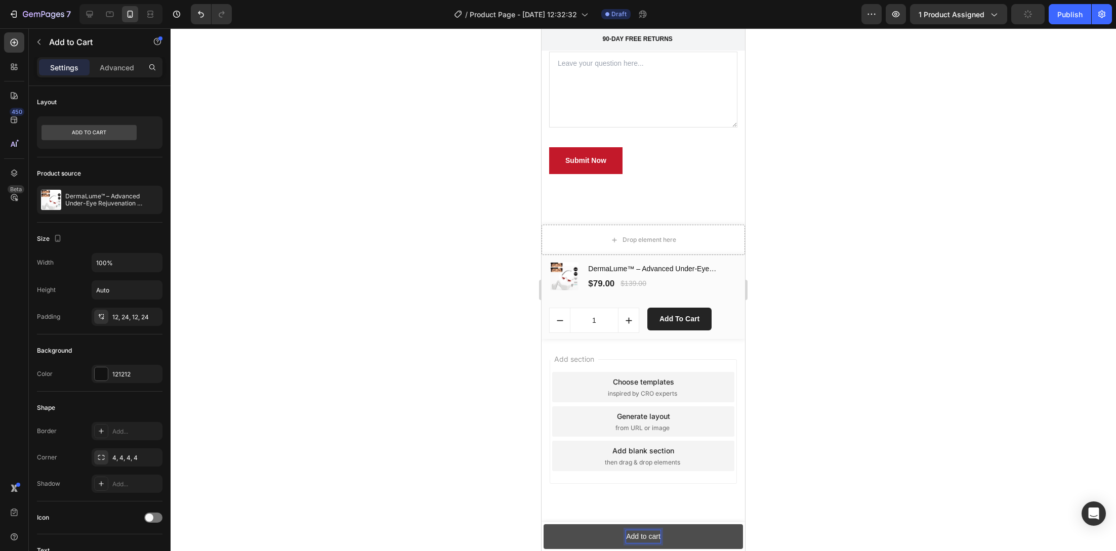
click at [657, 539] on button "Add to cart" at bounding box center [642, 536] width 199 height 25
click at [543, 524] on button "Add to cart" at bounding box center [642, 536] width 199 height 25
click at [543, 524] on button "Add to cart &" at bounding box center [642, 536] width 199 height 25
click at [543, 524] on button "Add to cart & Grab" at bounding box center [642, 536] width 199 height 25
click at [543, 524] on button "Add to cart & Grab Th" at bounding box center [642, 536] width 199 height 25
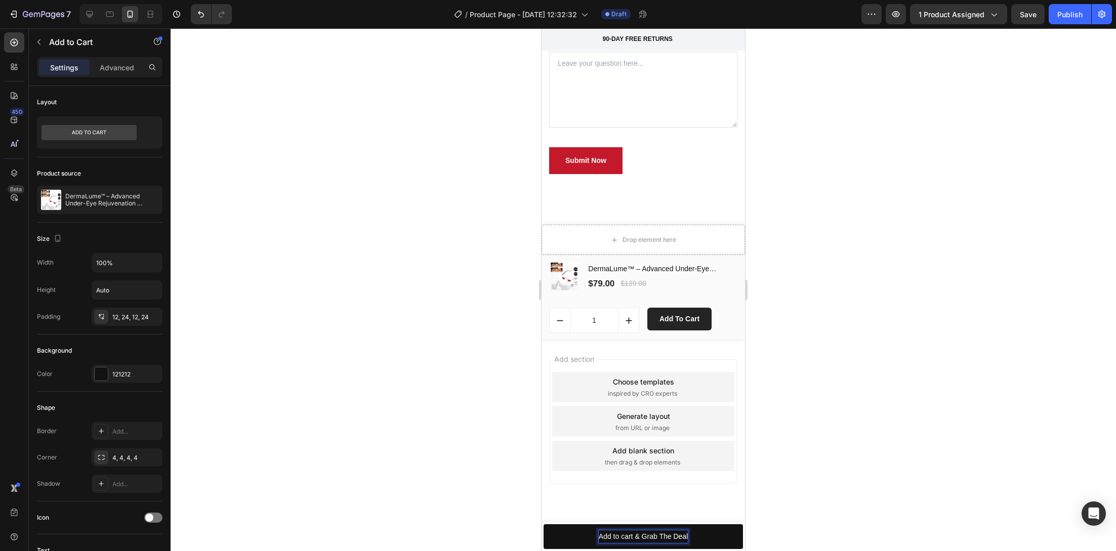
click at [543, 524] on button "Add to cart & Grab The Deal" at bounding box center [642, 536] width 199 height 25
click at [554, 533] on button "Add to cart & Grab The Deal" at bounding box center [642, 536] width 199 height 25
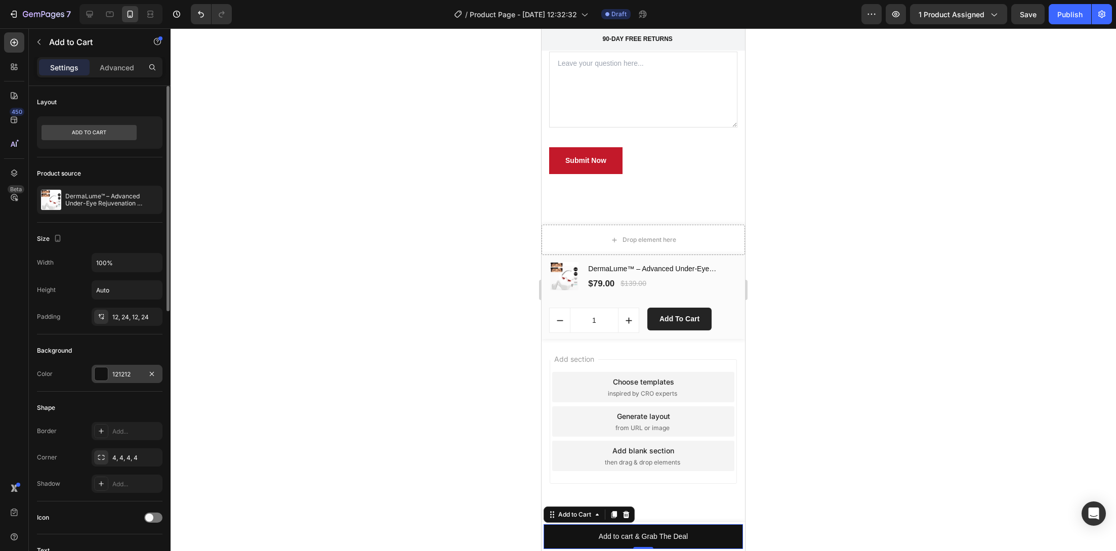
click at [102, 374] on div at bounding box center [101, 373] width 13 height 13
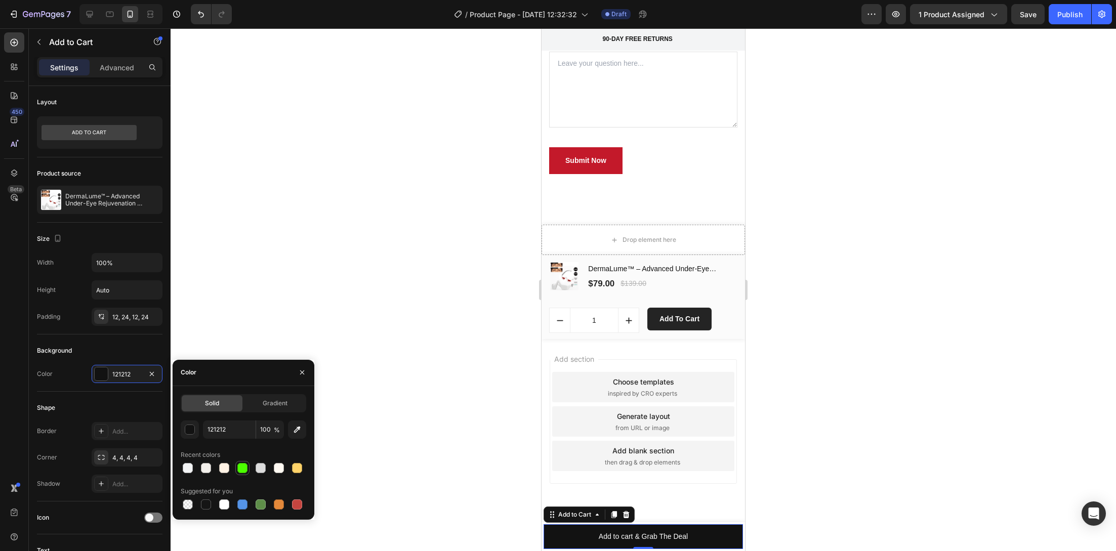
click at [246, 468] on div at bounding box center [242, 468] width 10 height 10
type input "4CFF00"
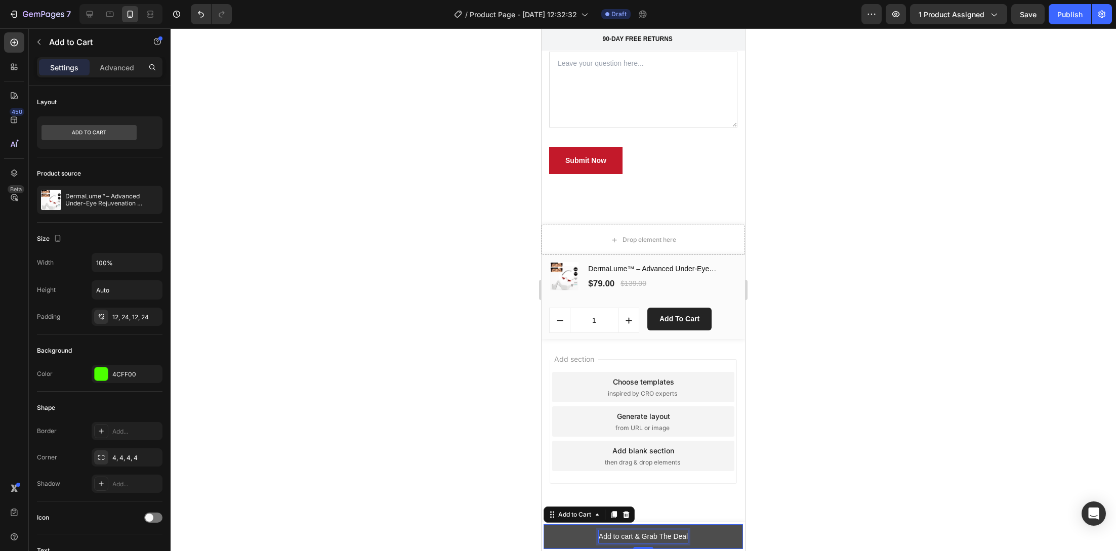
click at [661, 537] on p "Add to cart & Grab The Deal" at bounding box center [643, 536] width 89 height 13
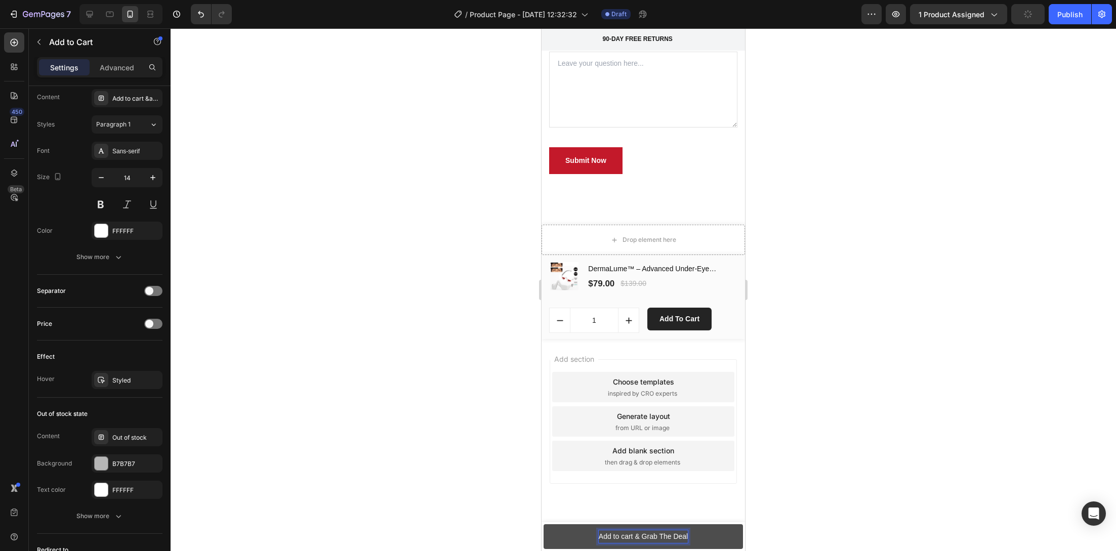
click at [605, 533] on p "Add to cart & Grab The Deal" at bounding box center [643, 536] width 89 height 13
click at [462, 503] on div at bounding box center [643, 289] width 945 height 523
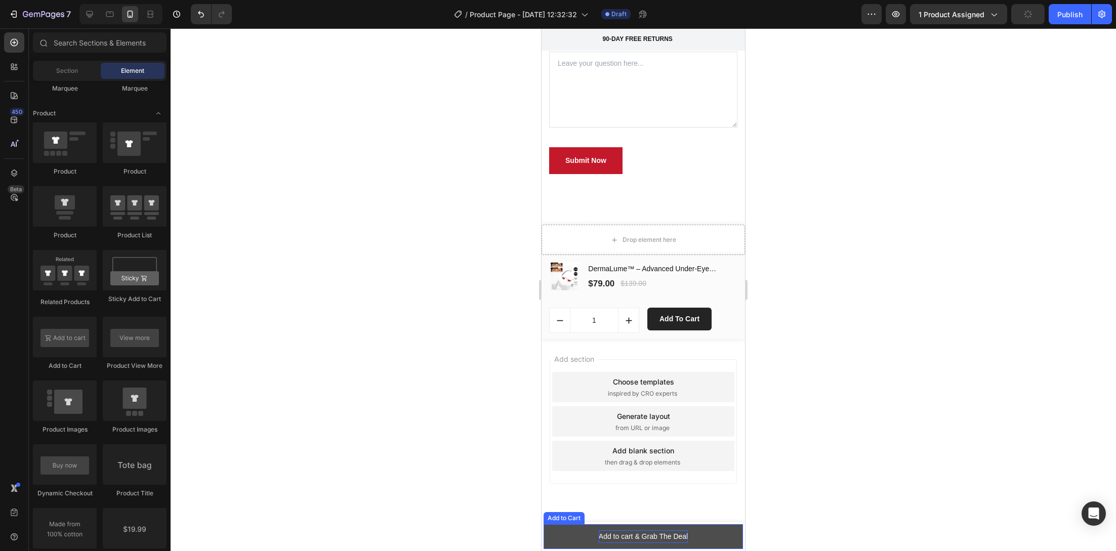
click at [600, 533] on p "Add to cart & Grab The Deal" at bounding box center [643, 536] width 89 height 13
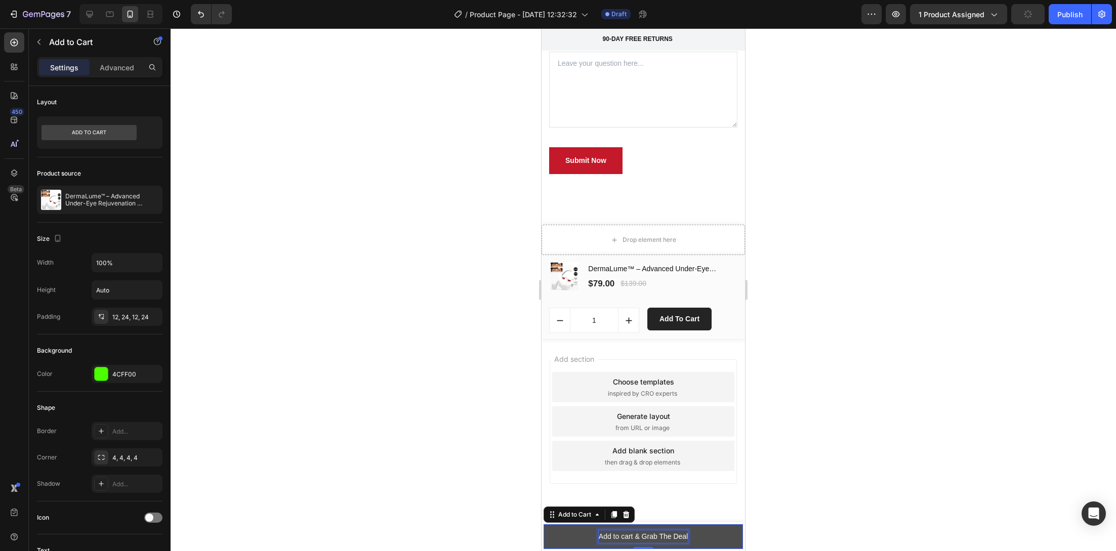
click at [601, 533] on p "Add to cart & Grab The Deal" at bounding box center [643, 536] width 89 height 13
click at [611, 532] on p "Add to cart & Grab The Deal" at bounding box center [643, 536] width 89 height 13
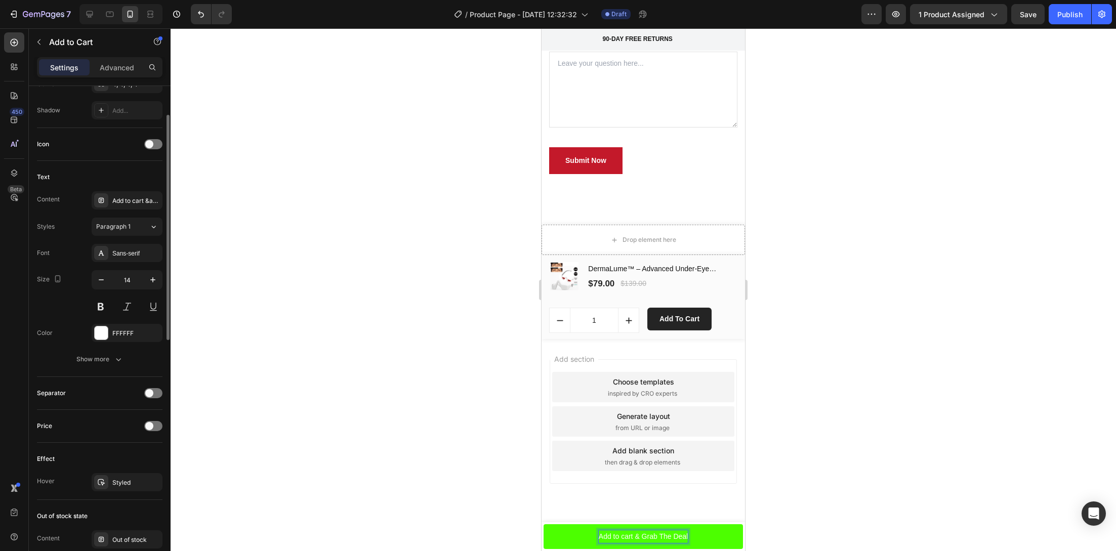
scroll to position [487, 0]
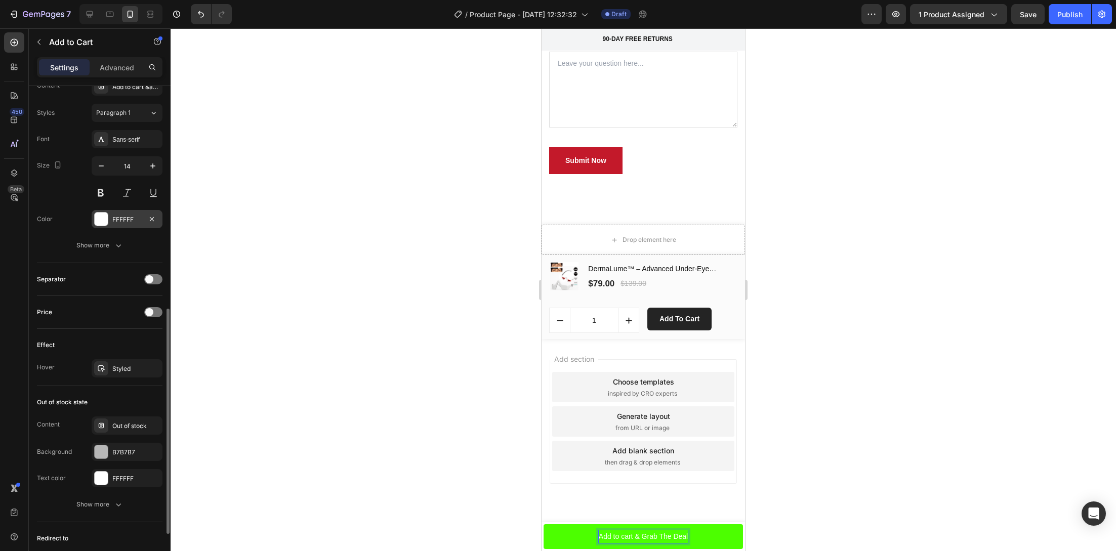
click at [105, 220] on div at bounding box center [101, 219] width 13 height 13
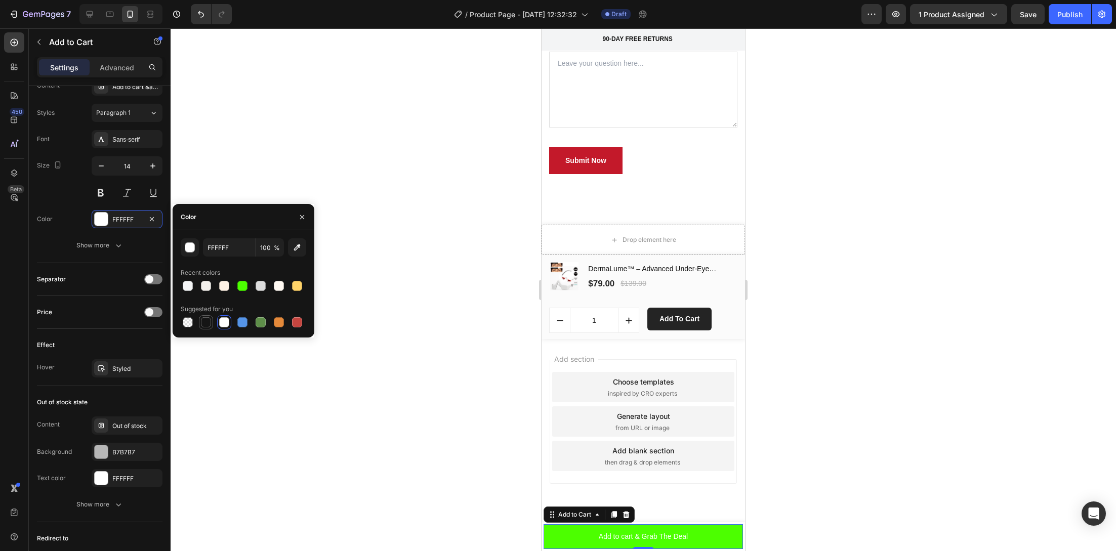
click at [205, 325] on div at bounding box center [206, 322] width 10 height 10
type input "151515"
click at [327, 412] on div at bounding box center [643, 289] width 945 height 523
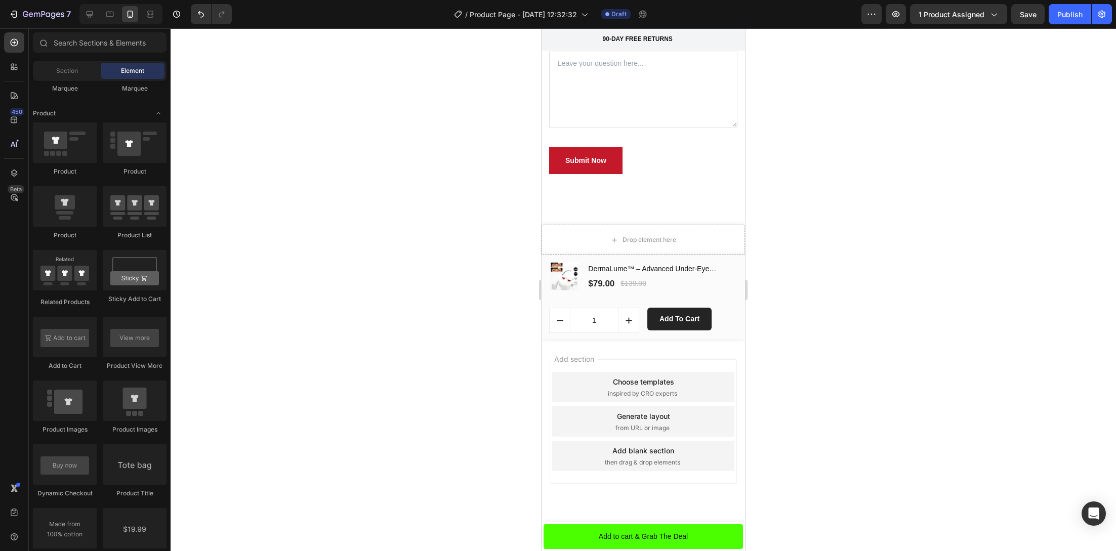
click at [414, 465] on div at bounding box center [643, 289] width 945 height 523
click at [607, 532] on p "Add to cart & Grab The Deal" at bounding box center [643, 536] width 89 height 13
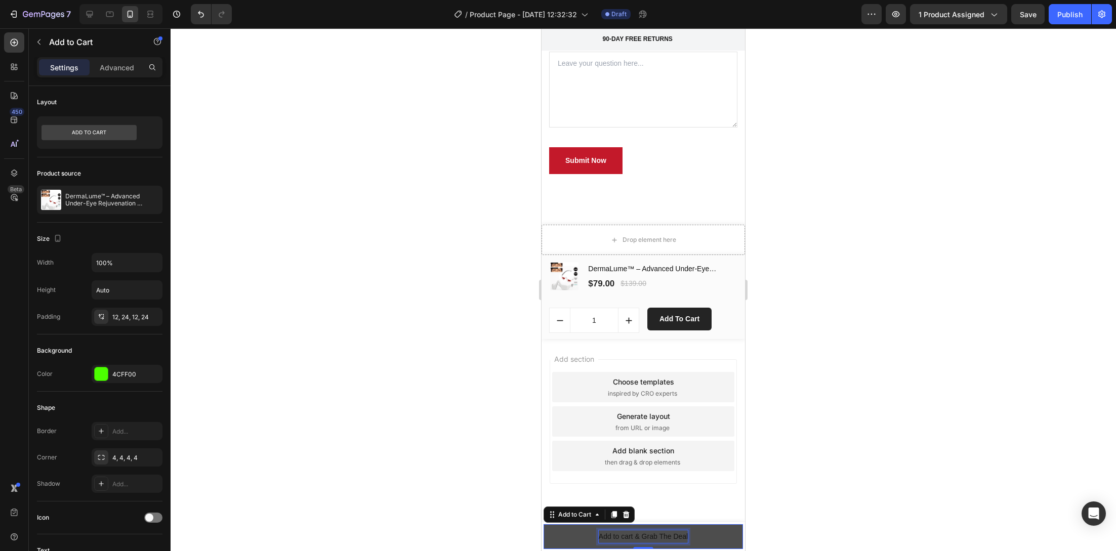
click at [607, 532] on p "Add to cart & Grab The Deal" at bounding box center [643, 536] width 89 height 13
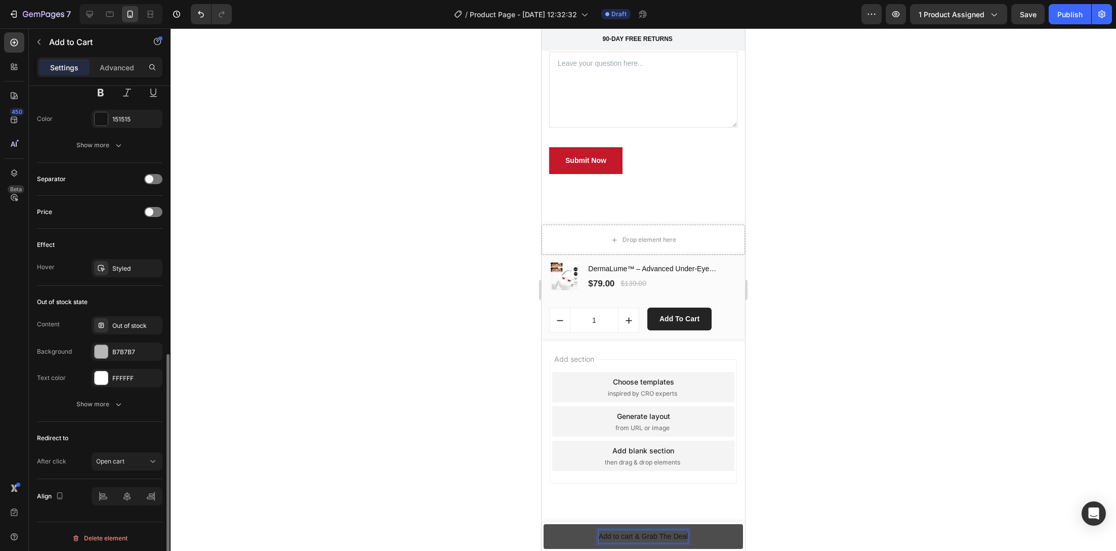
scroll to position [0, 0]
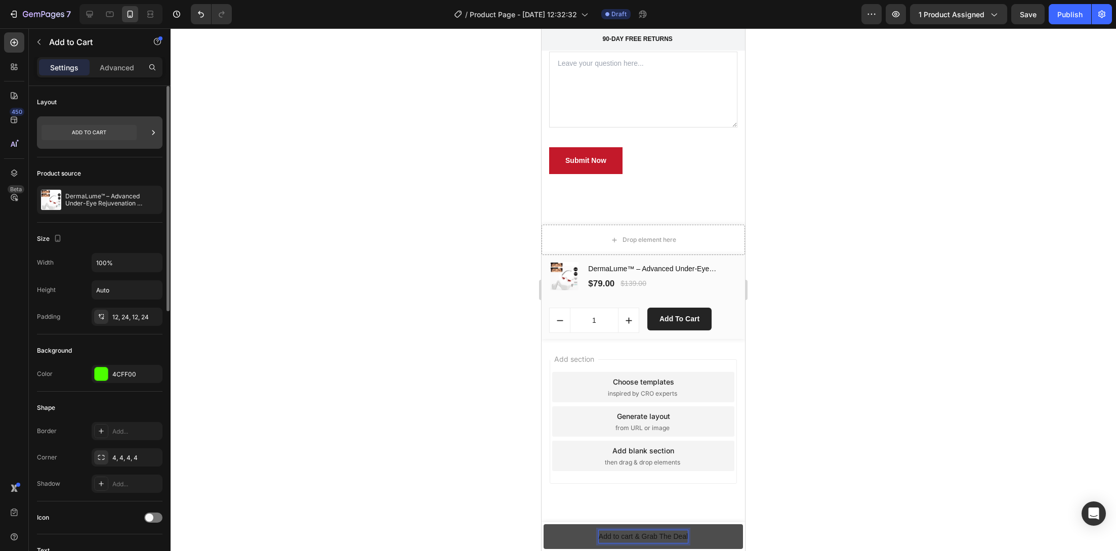
click at [141, 126] on div at bounding box center [99, 132] width 125 height 32
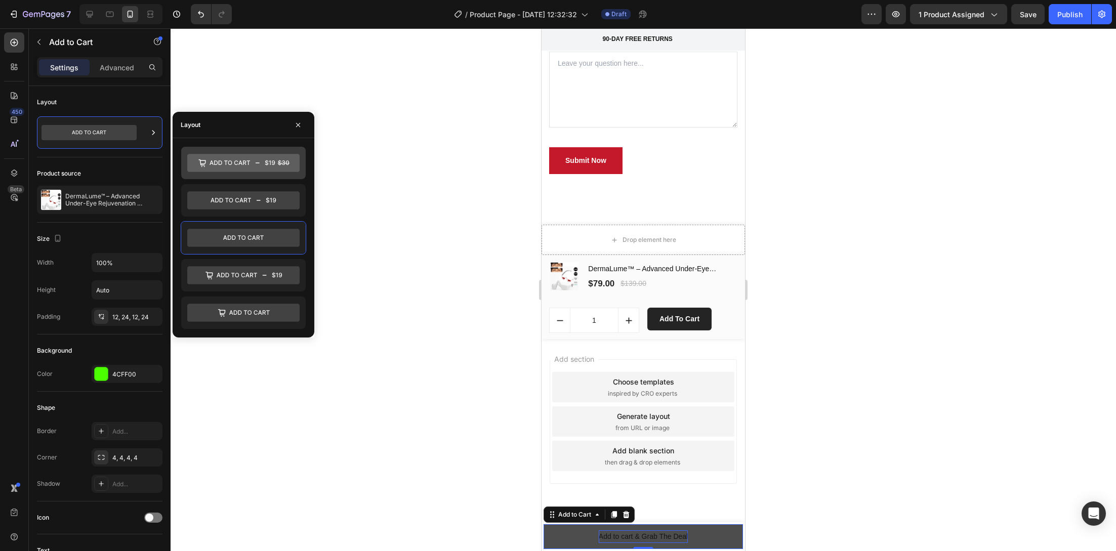
click at [249, 163] on icon at bounding box center [243, 163] width 112 height 18
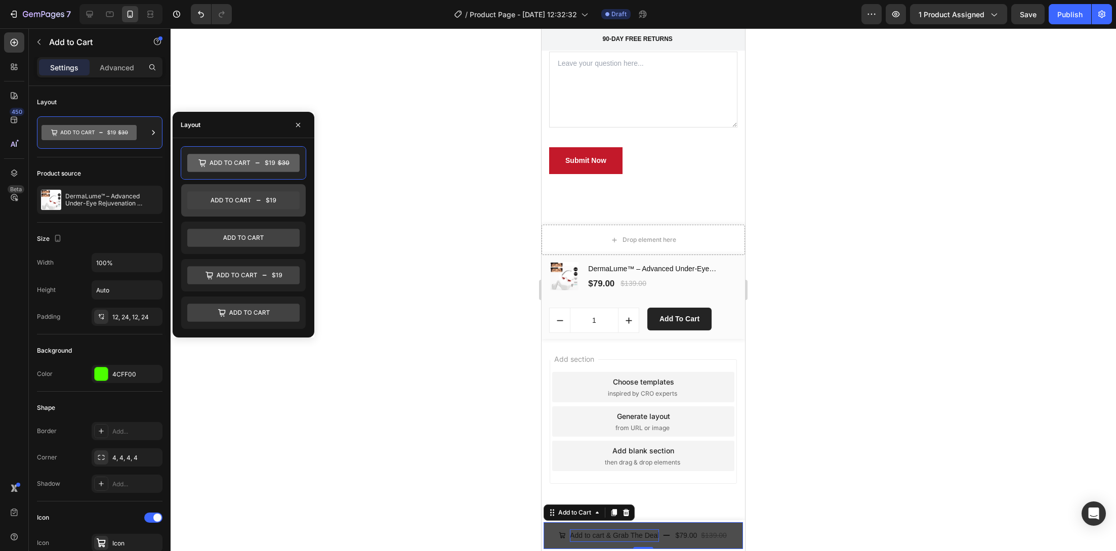
click at [251, 195] on icon at bounding box center [243, 201] width 112 height 18
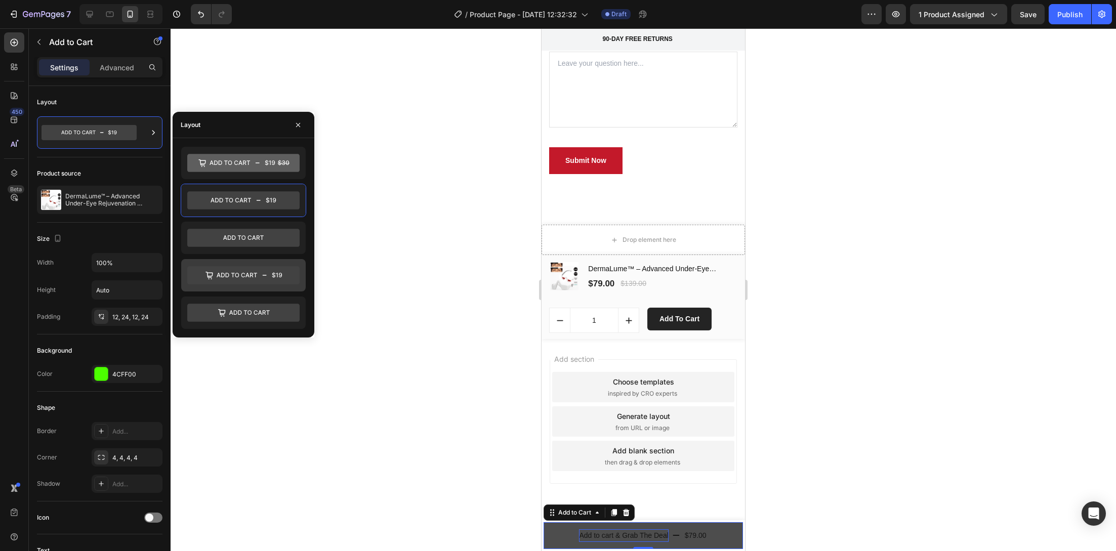
click at [281, 279] on icon at bounding box center [243, 276] width 112 height 18
click at [395, 429] on div at bounding box center [643, 289] width 945 height 523
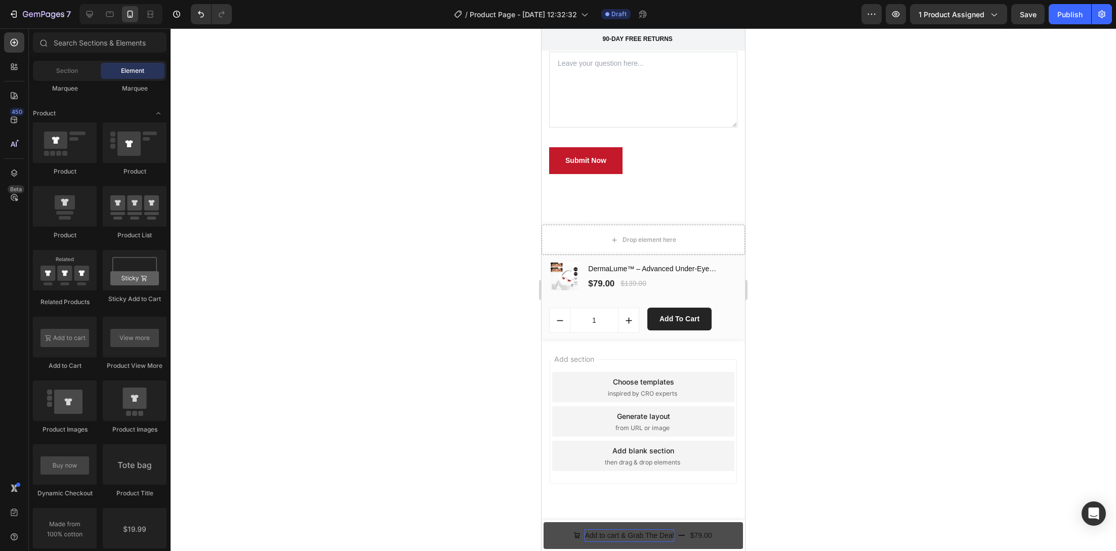
click at [395, 429] on div at bounding box center [643, 289] width 945 height 523
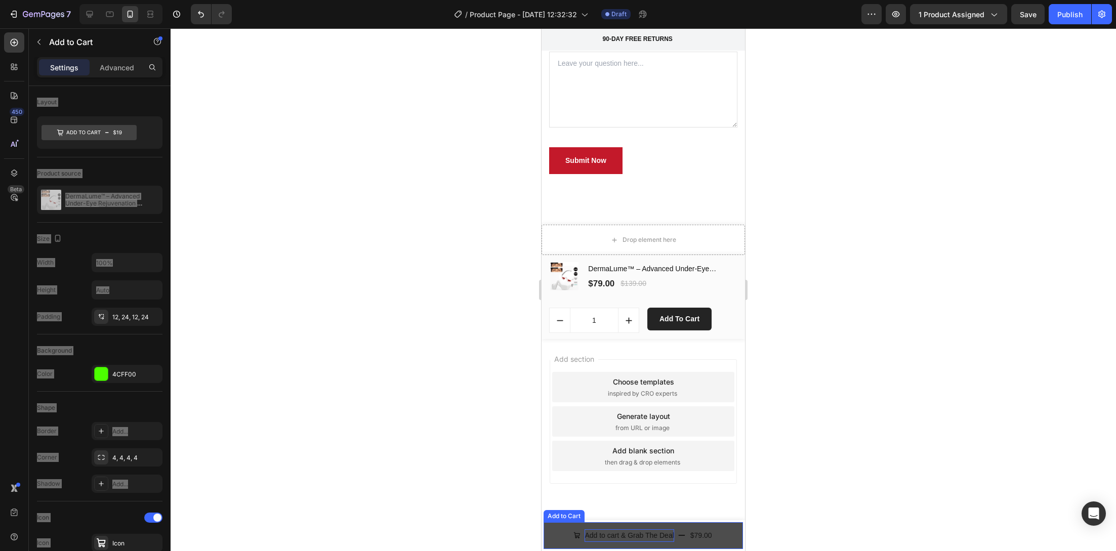
click at [669, 536] on button "Add to cart & Grab The Deal $79.00" at bounding box center [642, 535] width 199 height 27
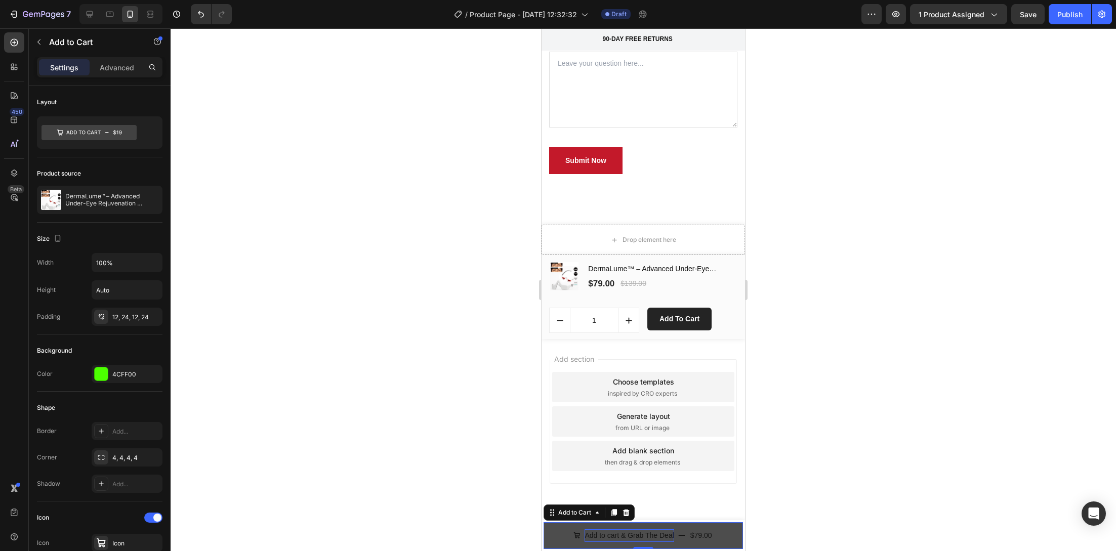
click at [671, 536] on button "Add to cart & Grab The Deal $79.00" at bounding box center [642, 535] width 199 height 27
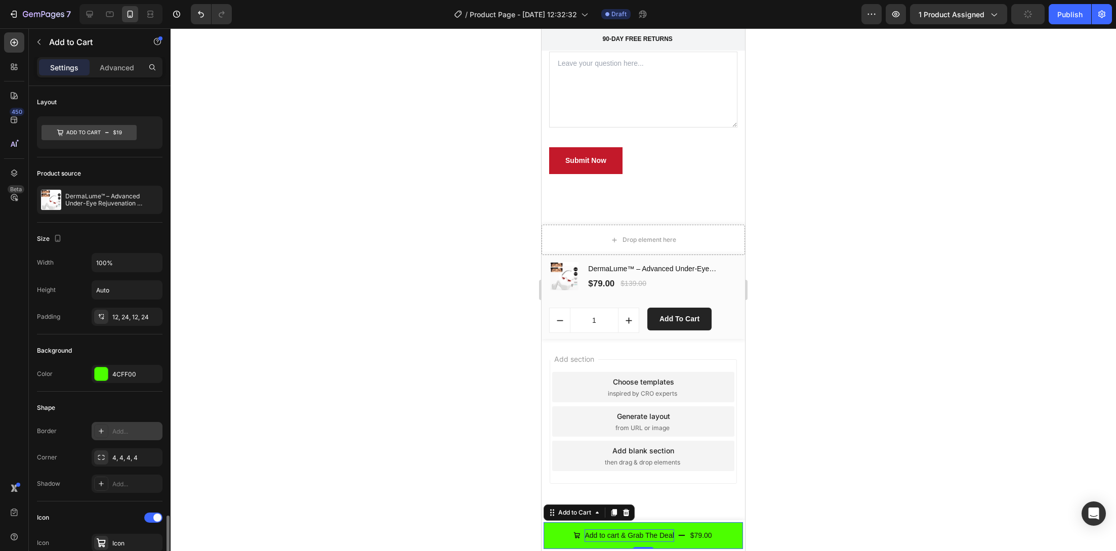
scroll to position [309, 0]
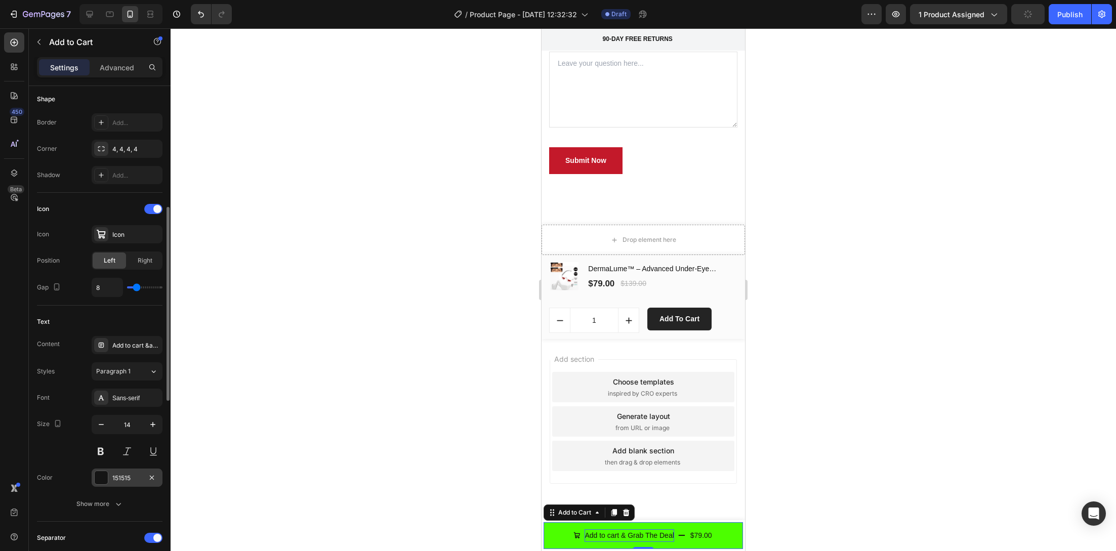
click at [105, 477] on div at bounding box center [101, 477] width 13 height 13
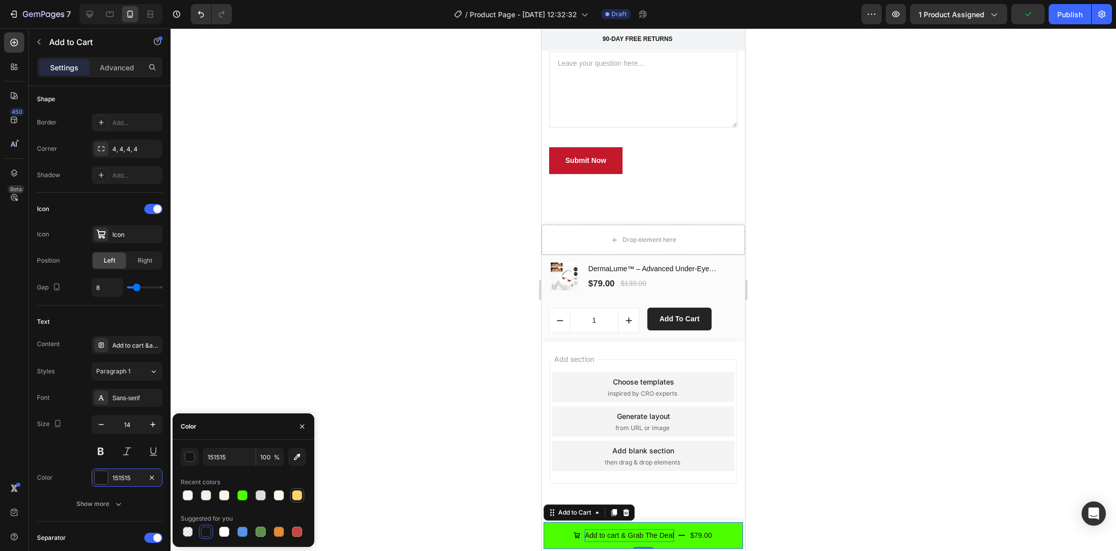
click at [297, 498] on div at bounding box center [297, 495] width 10 height 10
type input "151515"
click at [465, 433] on div at bounding box center [643, 289] width 945 height 523
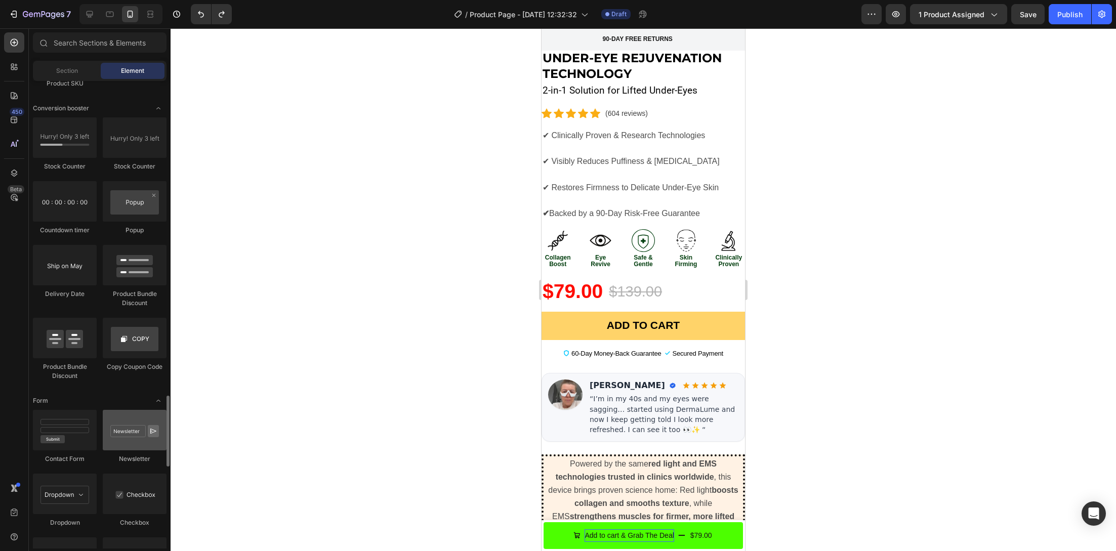
scroll to position [1938, 0]
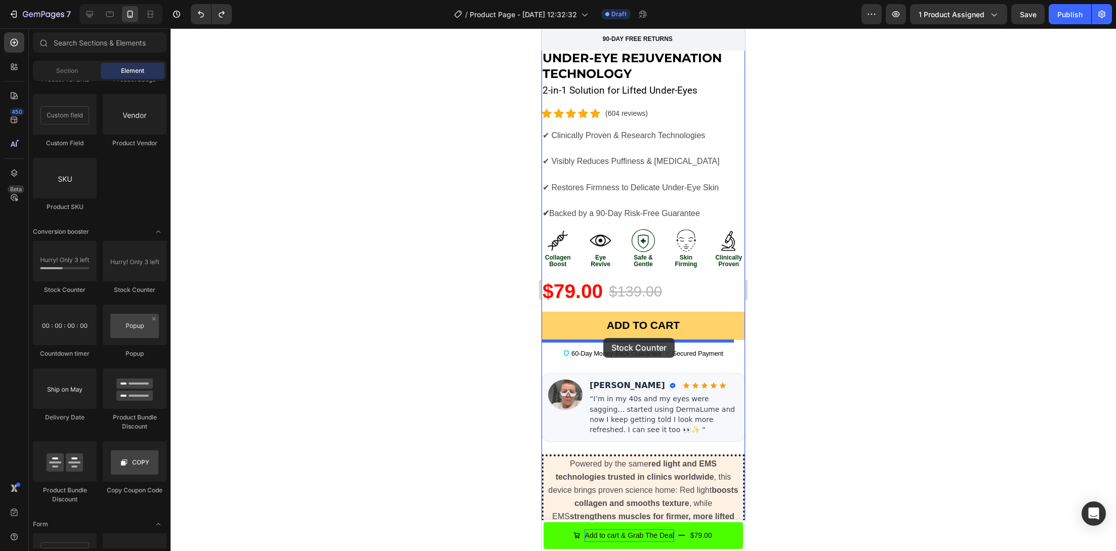
drag, startPoint x: 621, startPoint y: 296, endPoint x: 603, endPoint y: 338, distance: 46.2
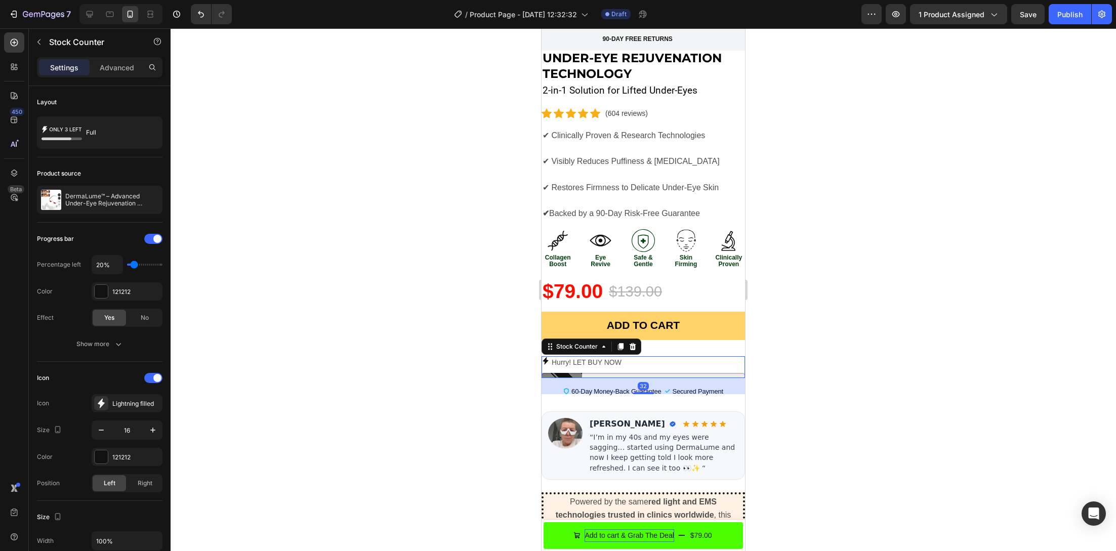
click at [474, 355] on div at bounding box center [643, 289] width 945 height 523
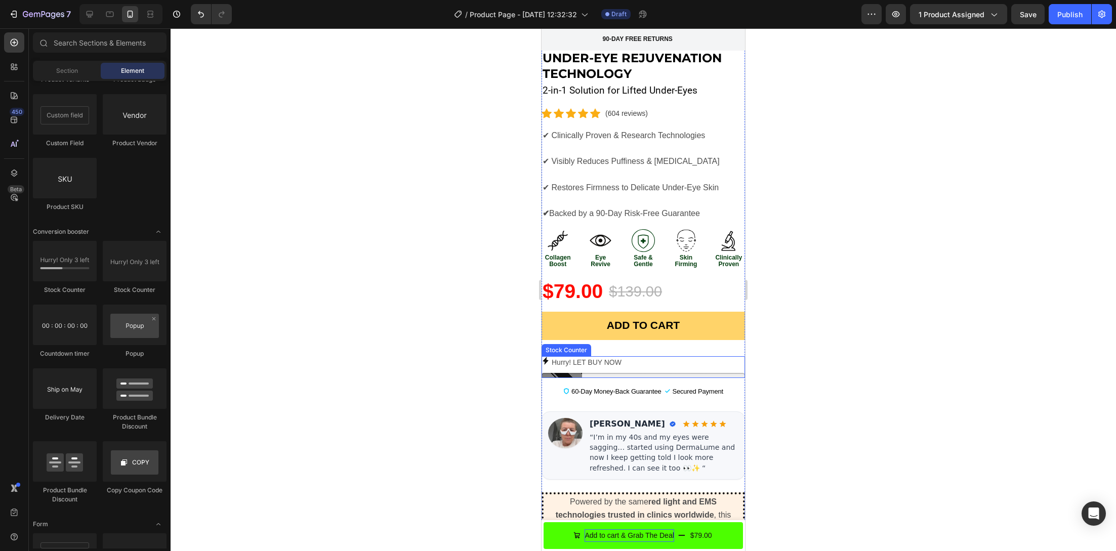
click at [609, 356] on p "Hurry! LET BUY NOW" at bounding box center [587, 362] width 70 height 13
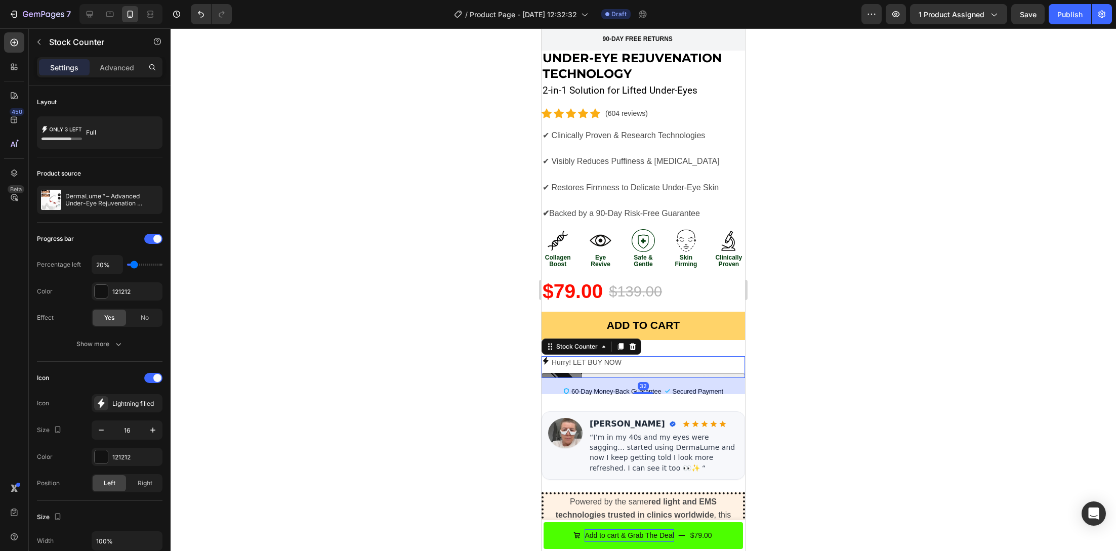
click at [607, 356] on p "Hurry! LET BUY NOW" at bounding box center [587, 362] width 70 height 13
click at [569, 356] on p "Hurry! LET BUY NOW" at bounding box center [587, 362] width 70 height 13
click at [560, 356] on p "Hurry! LET BUY NOW" at bounding box center [587, 362] width 70 height 13
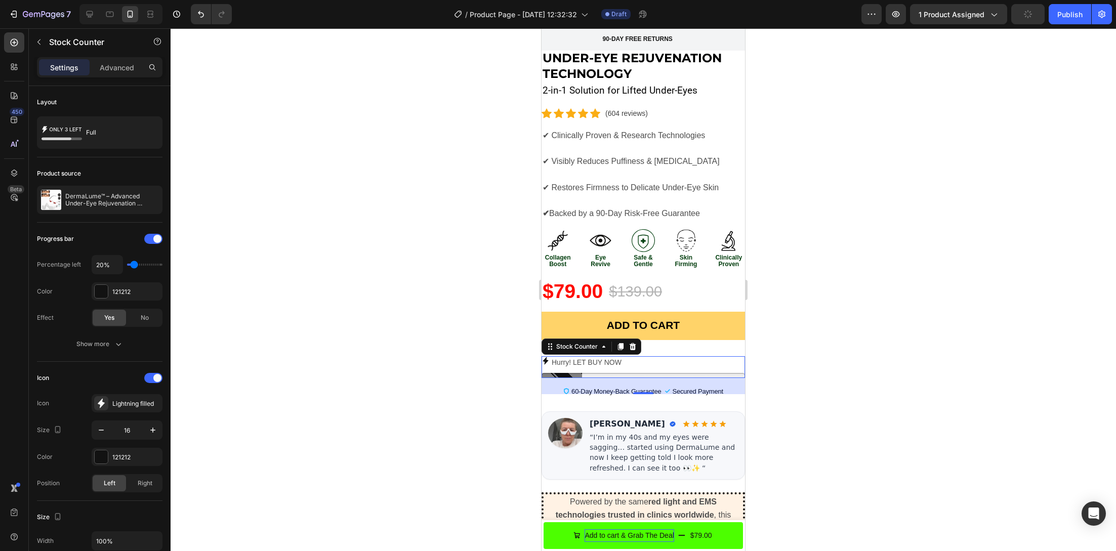
click at [560, 356] on p "Hurry! LET BUY NOW" at bounding box center [587, 362] width 70 height 13
click at [422, 331] on div at bounding box center [643, 289] width 945 height 523
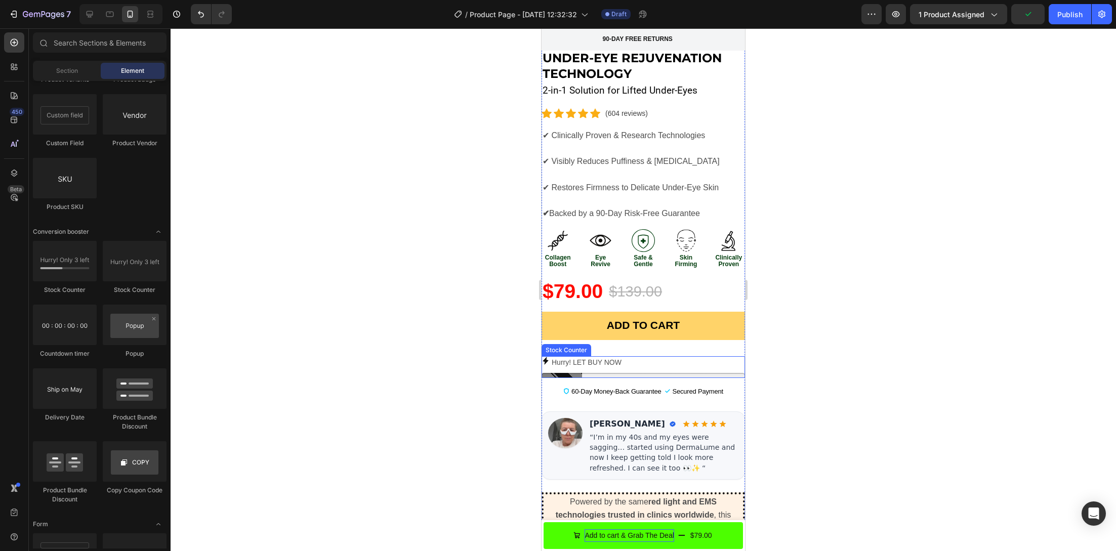
click at [566, 356] on p "Hurry! LET BUY NOW" at bounding box center [587, 362] width 70 height 13
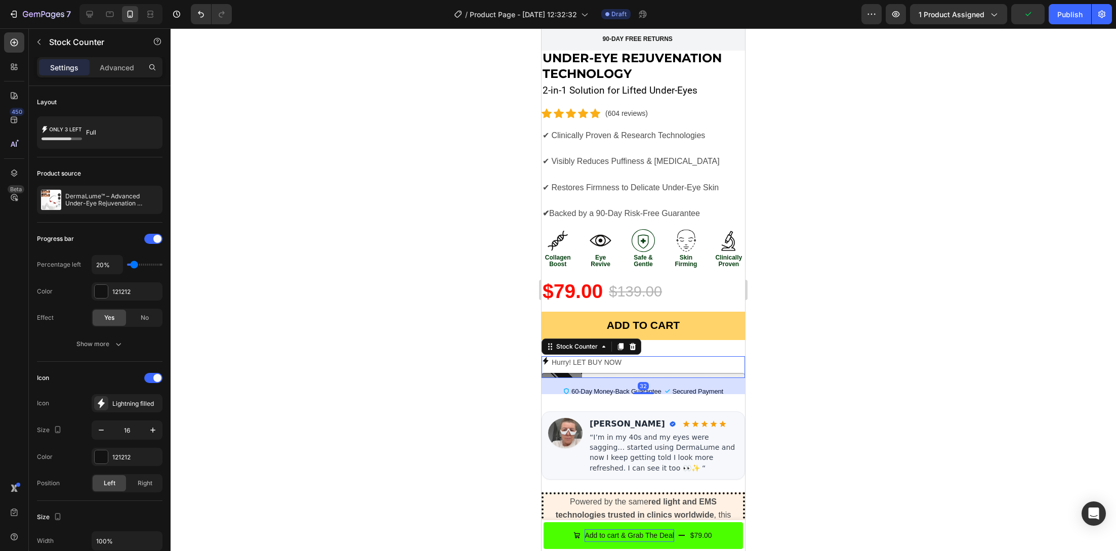
click at [566, 356] on p "Hurry! LET BUY NOW" at bounding box center [587, 362] width 70 height 13
click at [76, 136] on icon at bounding box center [61, 132] width 40 height 23
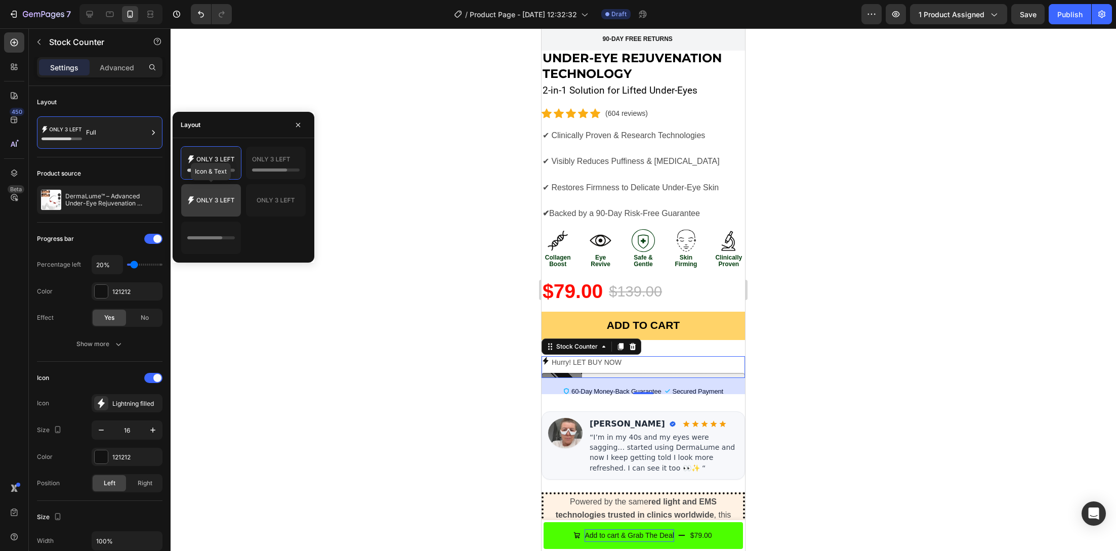
click at [218, 208] on icon at bounding box center [211, 200] width 48 height 20
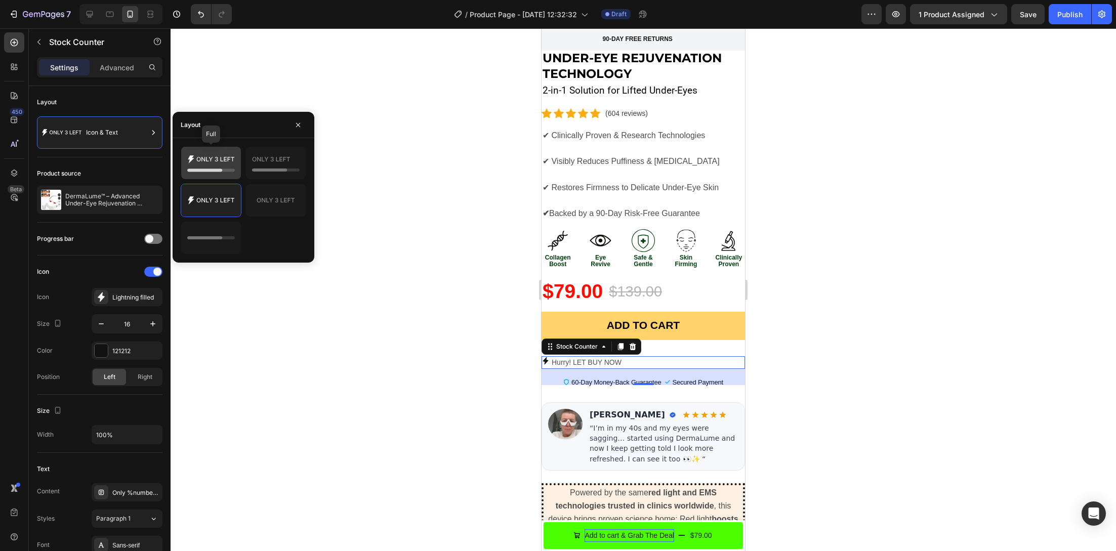
click at [210, 160] on icon at bounding box center [211, 163] width 48 height 20
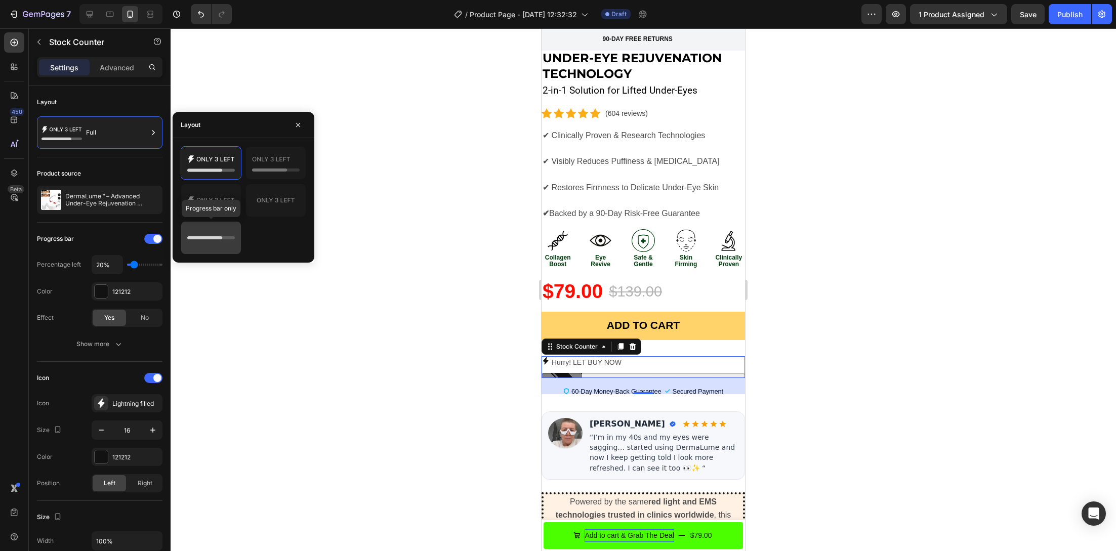
click at [224, 224] on div at bounding box center [211, 238] width 60 height 32
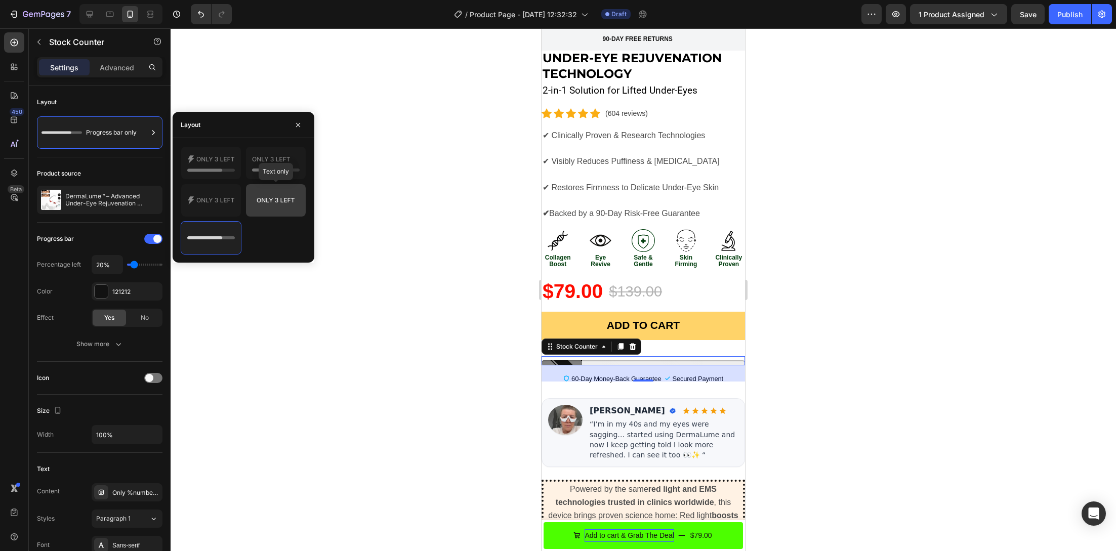
click at [272, 198] on icon at bounding box center [275, 200] width 37 height 5
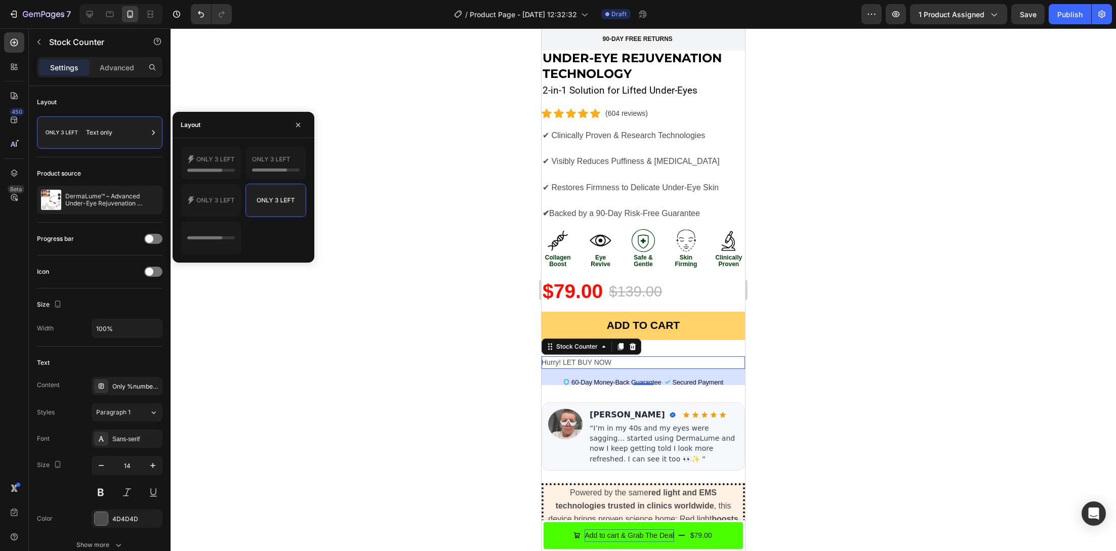
click at [473, 338] on div at bounding box center [643, 289] width 945 height 523
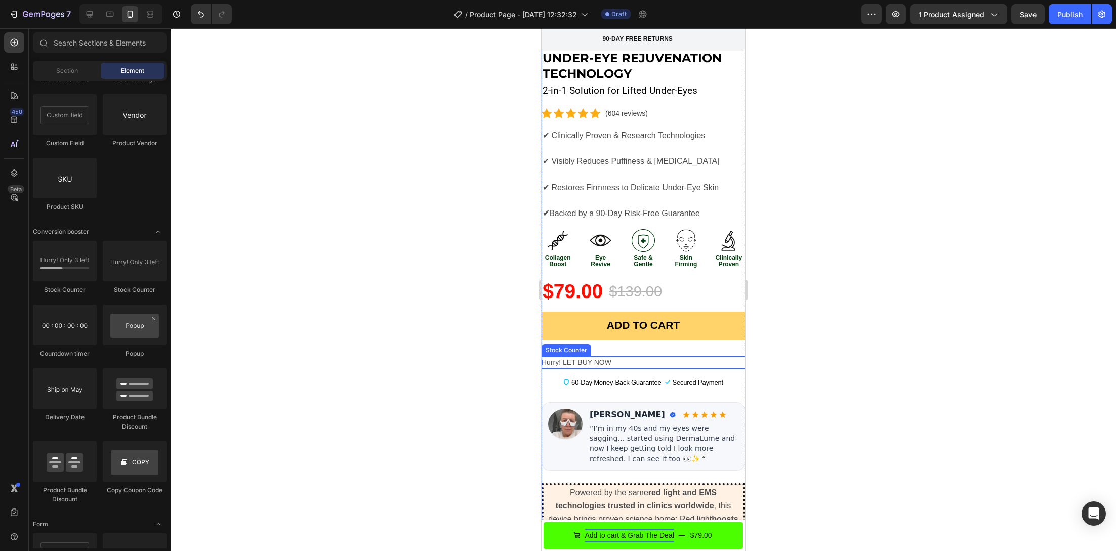
click at [588, 356] on p "Hurry! LET BUY NOW" at bounding box center [576, 362] width 70 height 13
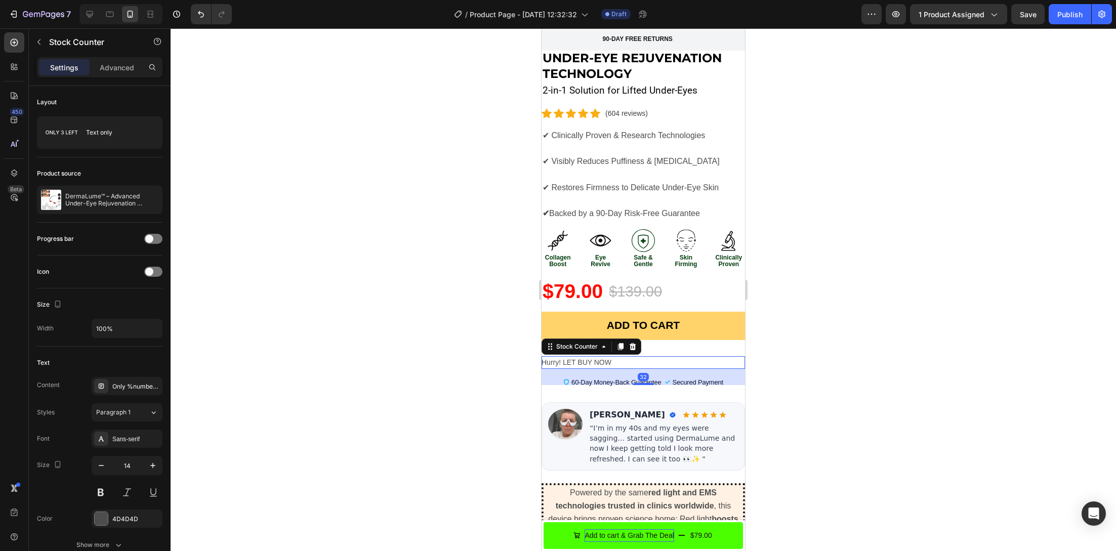
click at [639, 339] on div "Stock Counter" at bounding box center [591, 347] width 100 height 16
click at [634, 343] on icon at bounding box center [632, 346] width 7 height 7
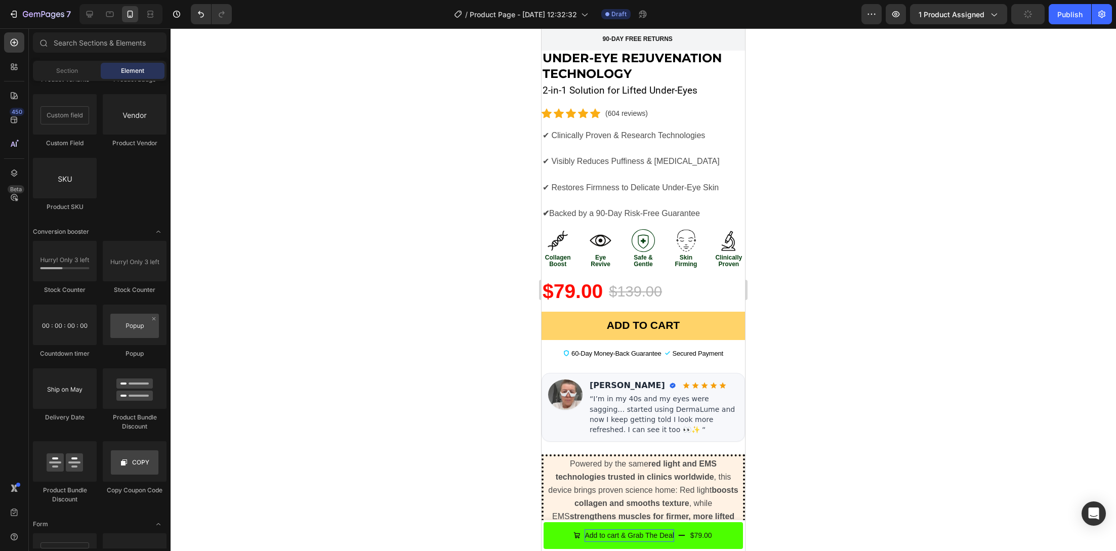
click at [441, 346] on div at bounding box center [643, 289] width 945 height 523
click at [582, 276] on div "$79.00" at bounding box center [572, 292] width 62 height 32
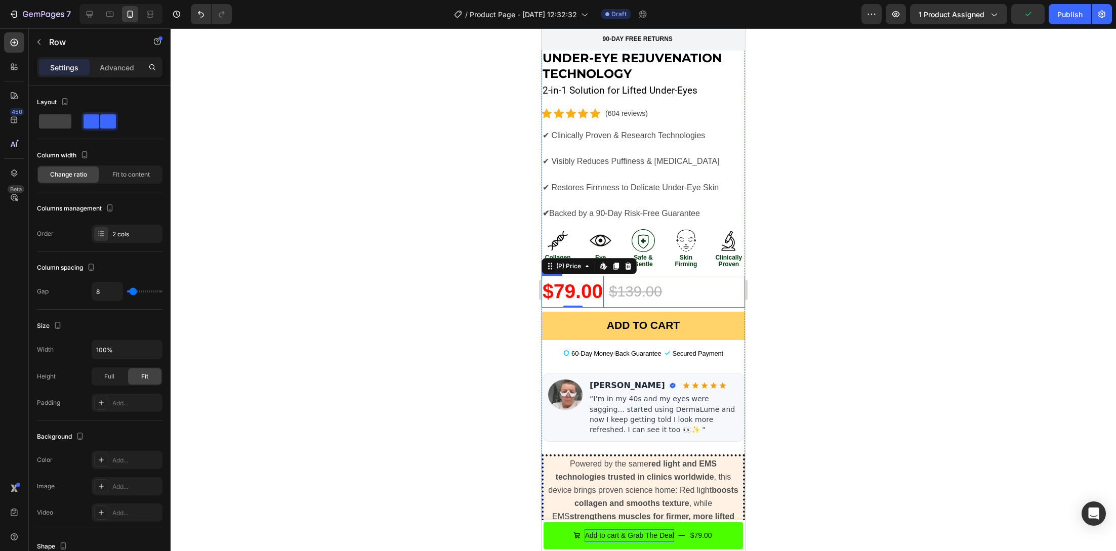
click at [673, 276] on div "$79.00 (P) Price Edit content in Shopify 0 (P) Price Edit content in Shopify 0 …" at bounding box center [642, 292] width 203 height 32
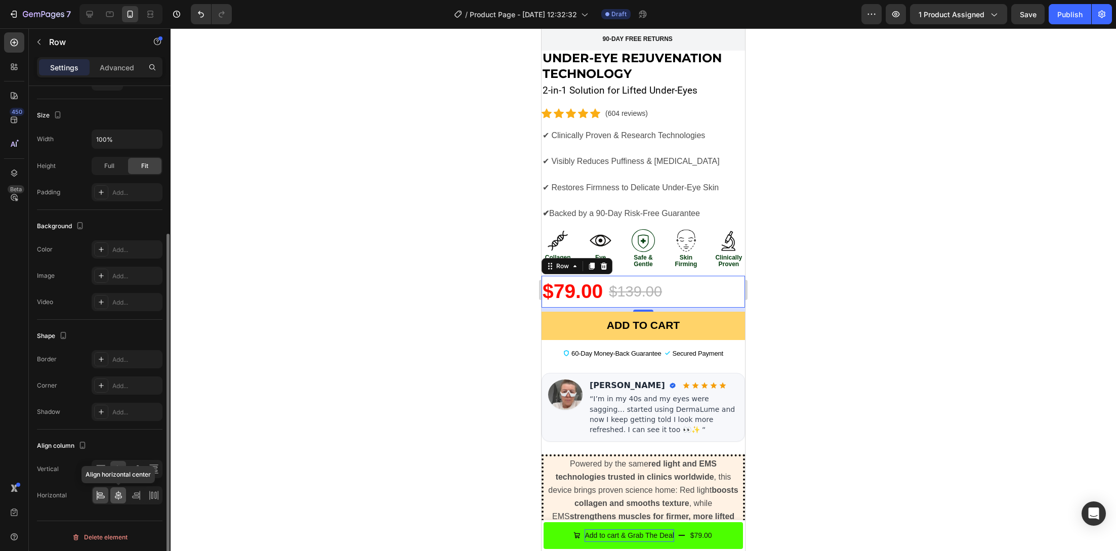
click at [117, 496] on icon at bounding box center [118, 495] width 10 height 10
click at [324, 272] on div at bounding box center [643, 289] width 945 height 523
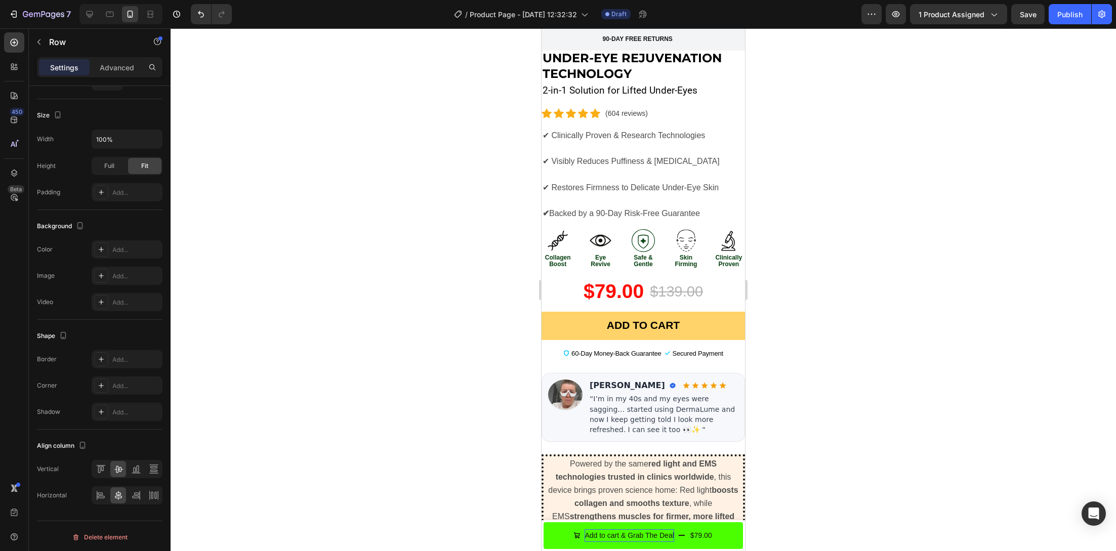
click at [324, 272] on div at bounding box center [643, 289] width 945 height 523
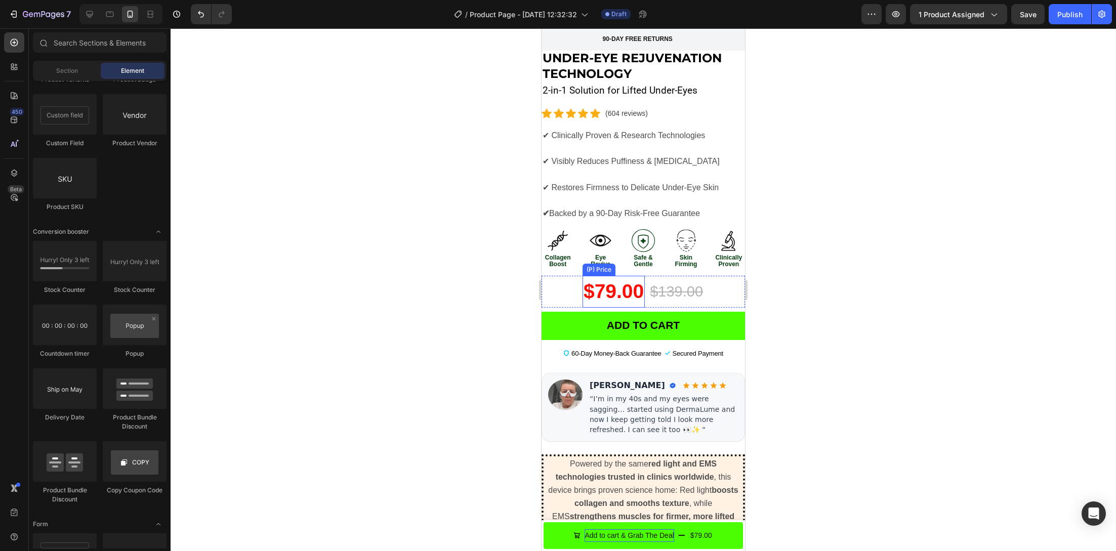
click at [600, 312] on button "ADD TO CART" at bounding box center [642, 326] width 203 height 28
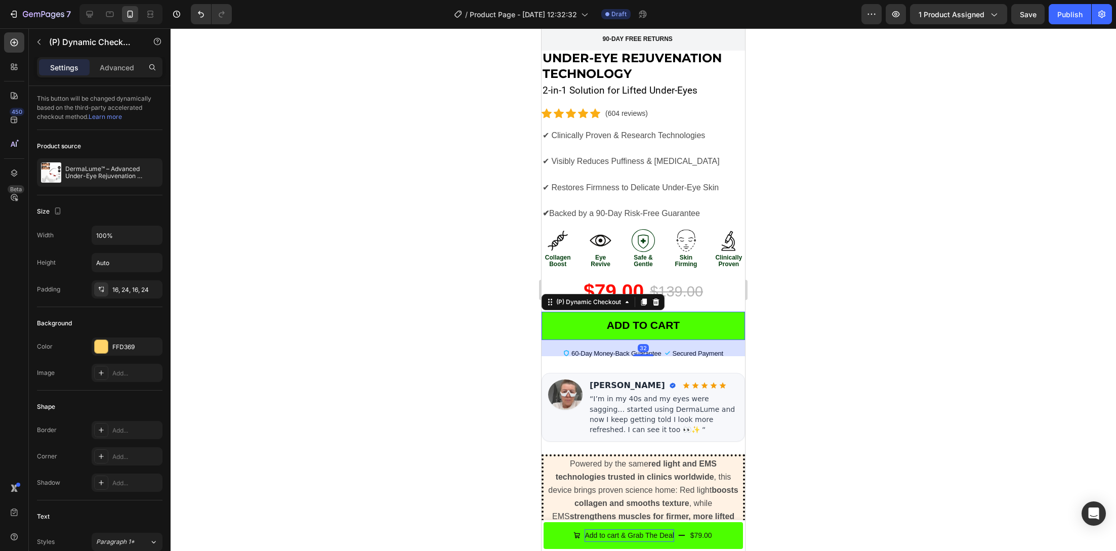
click at [599, 312] on button "ADD TO CART" at bounding box center [642, 326] width 203 height 28
click at [628, 319] on strong "ADD TO CART" at bounding box center [643, 325] width 73 height 12
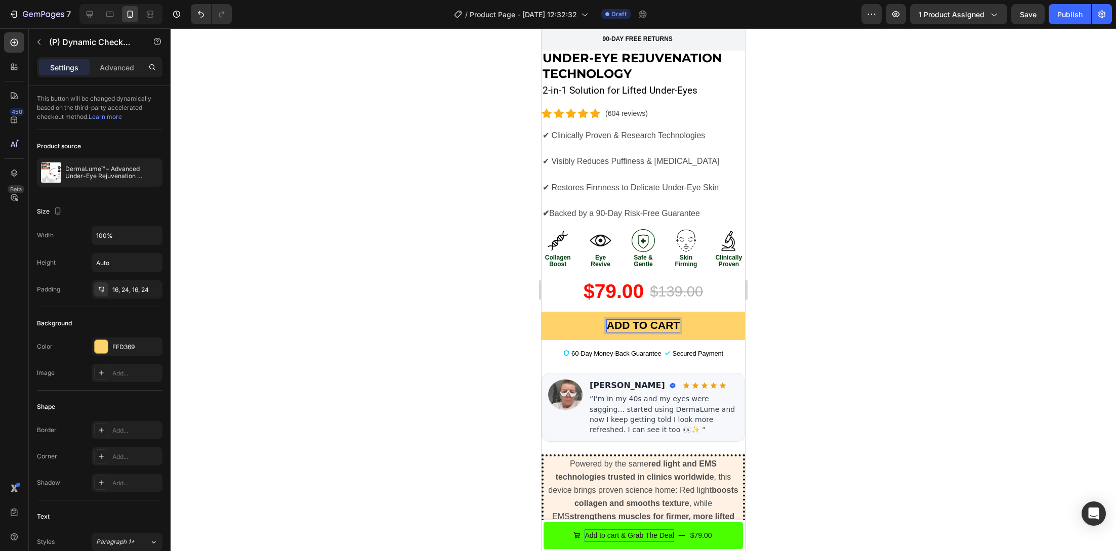
click at [505, 311] on div at bounding box center [643, 289] width 945 height 523
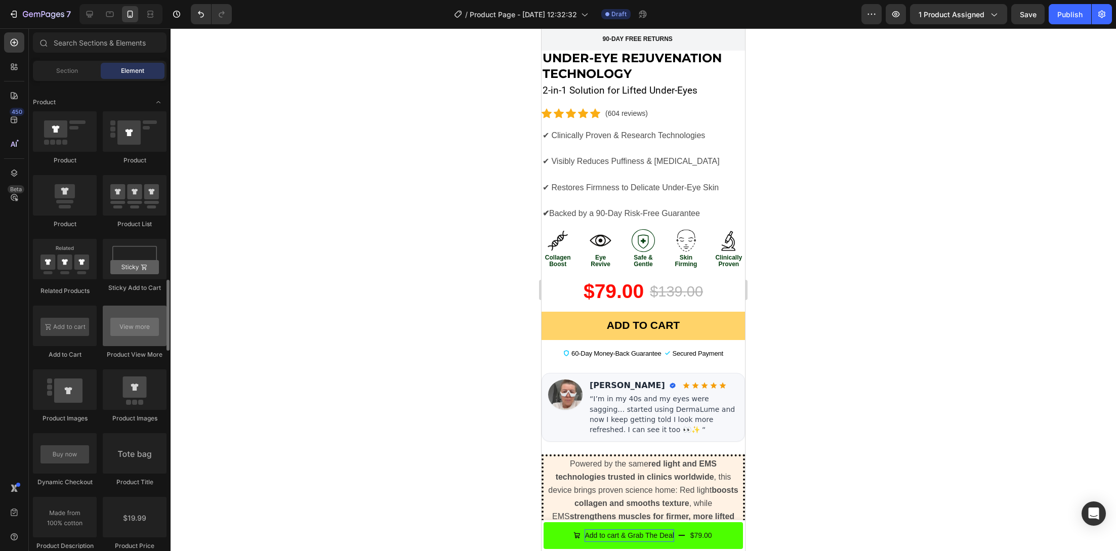
scroll to position [1310, 0]
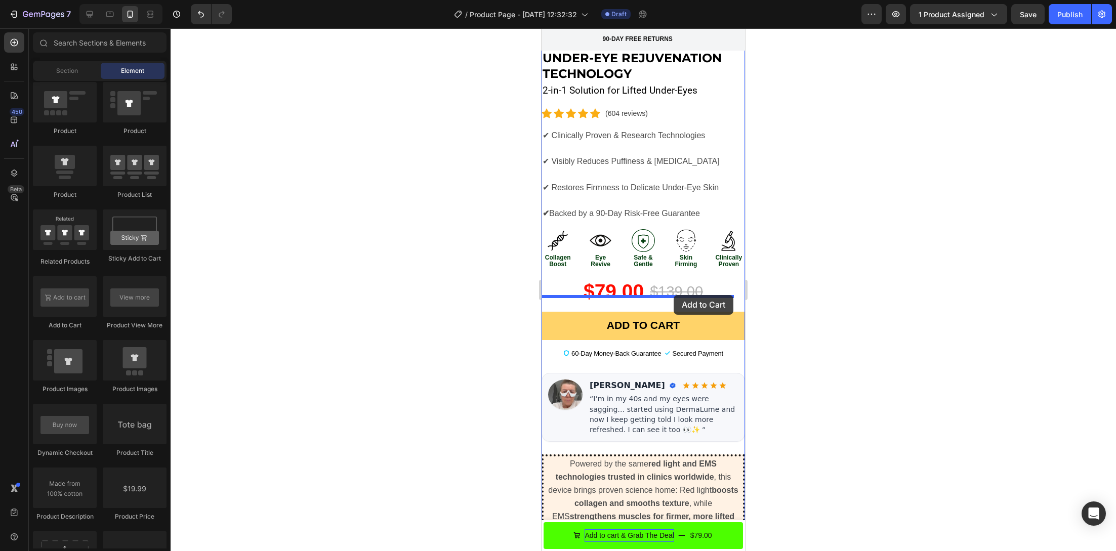
drag, startPoint x: 601, startPoint y: 329, endPoint x: 674, endPoint y: 295, distance: 80.8
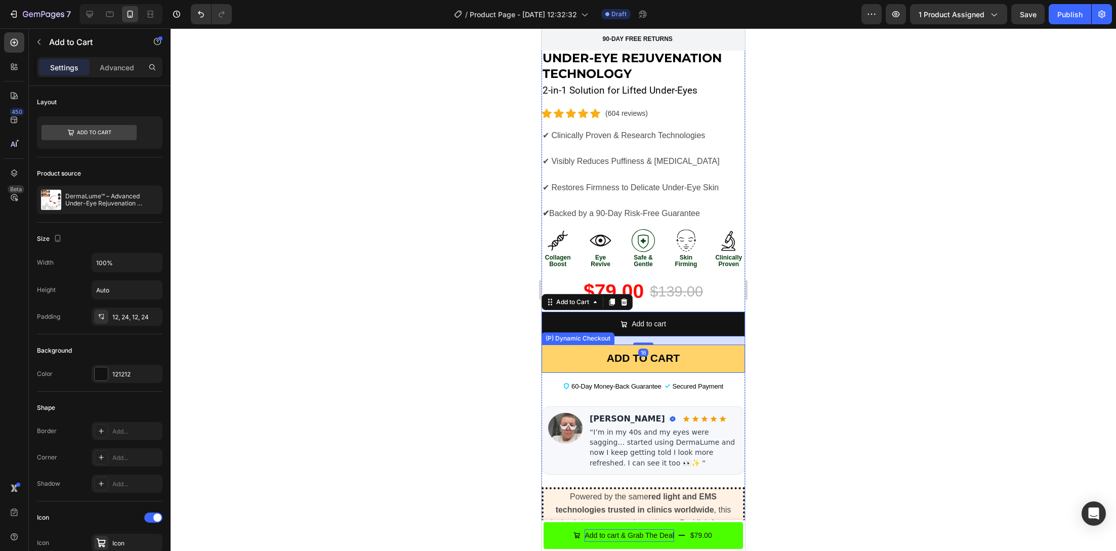
click at [469, 333] on div at bounding box center [643, 289] width 945 height 523
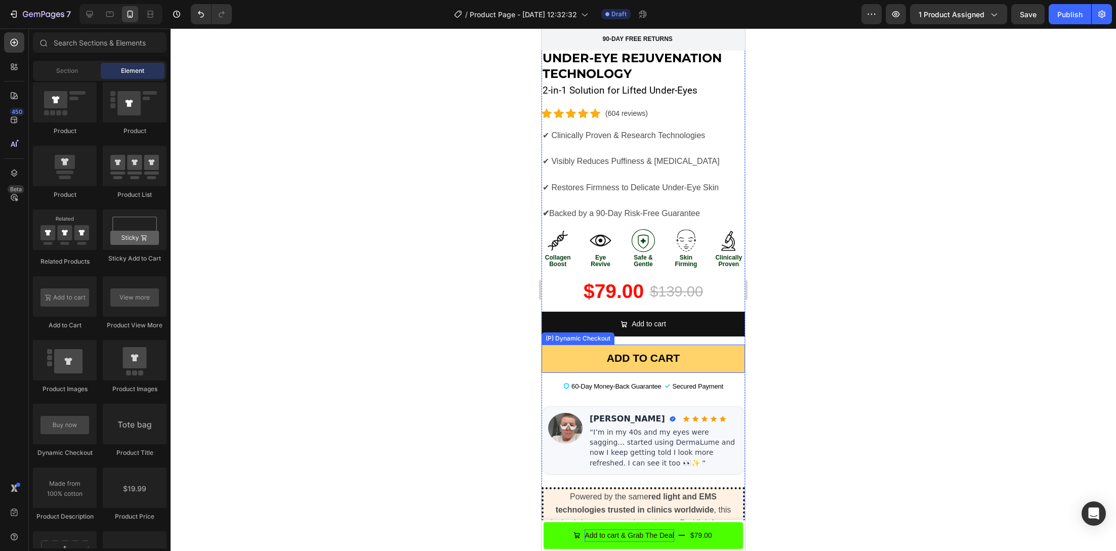
click at [451, 342] on div at bounding box center [643, 289] width 945 height 523
click at [666, 352] on strong "ADD TO CART" at bounding box center [643, 358] width 73 height 12
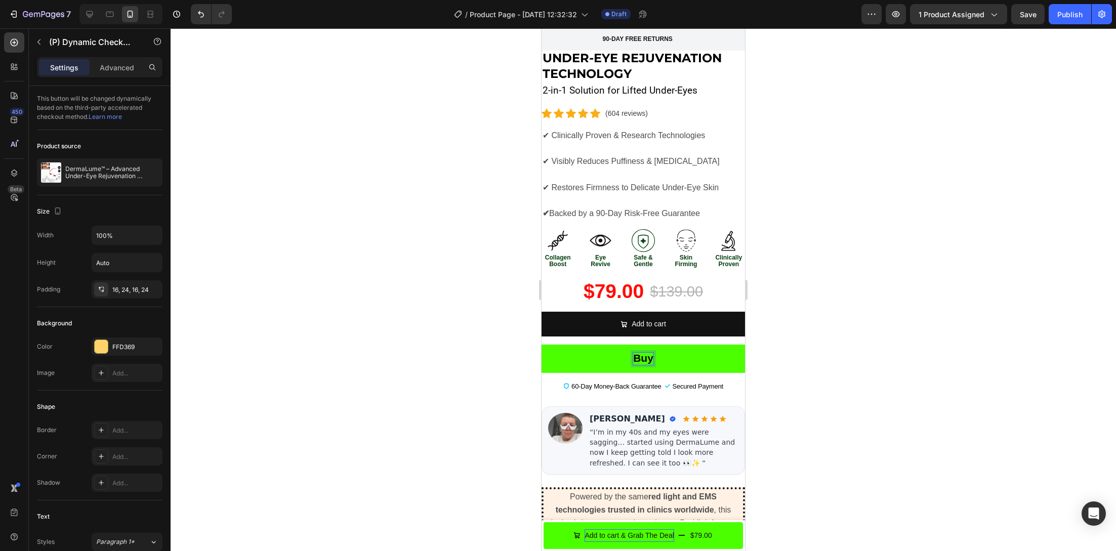
click at [541, 345] on button "Buy" at bounding box center [642, 359] width 203 height 28
click at [820, 243] on div at bounding box center [643, 289] width 945 height 523
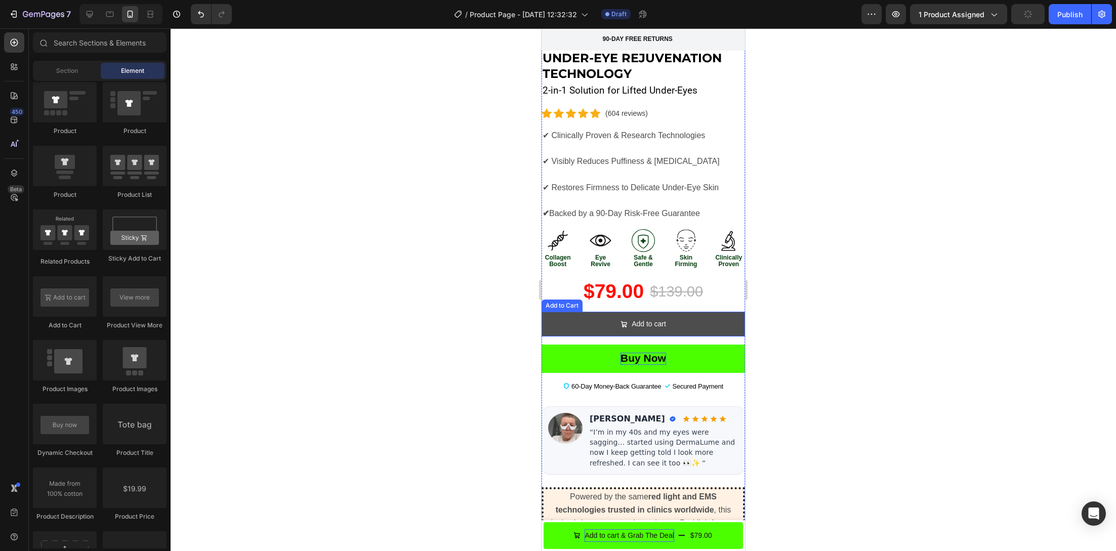
click at [550, 312] on button "Add to cart" at bounding box center [642, 324] width 203 height 25
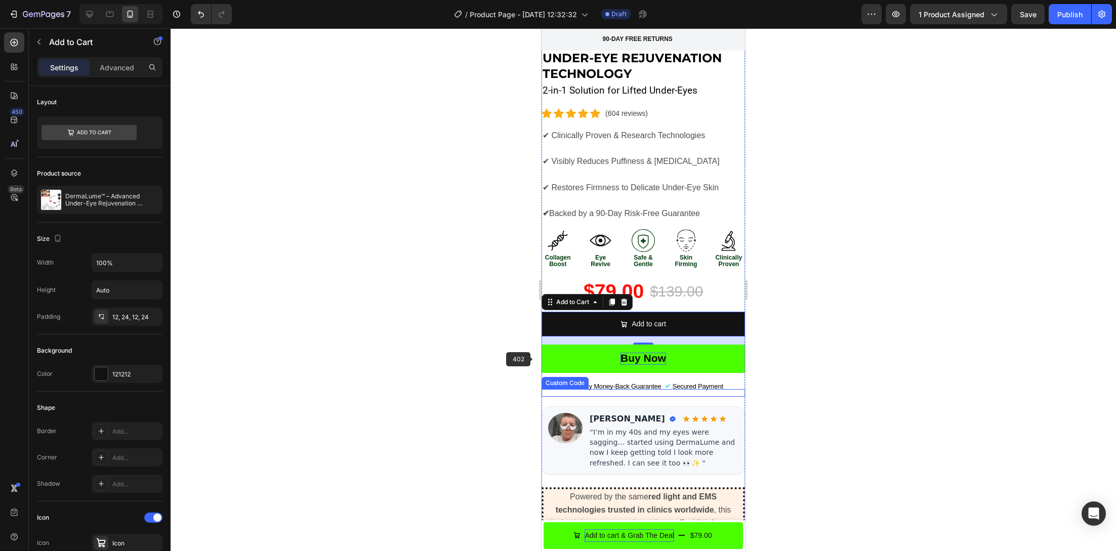
click at [517, 351] on div at bounding box center [643, 289] width 945 height 523
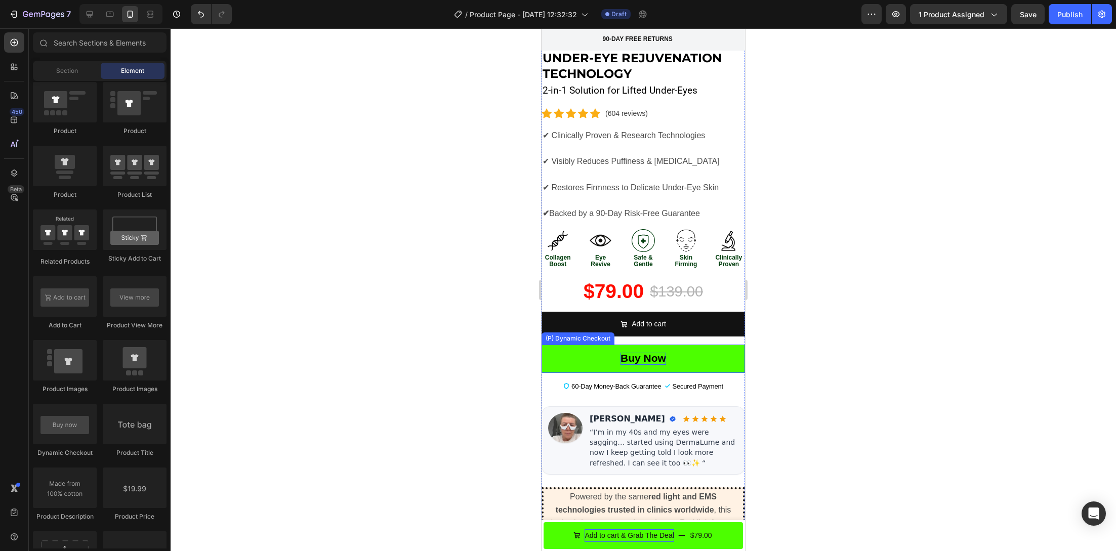
click at [572, 345] on button "Buy now" at bounding box center [642, 359] width 203 height 28
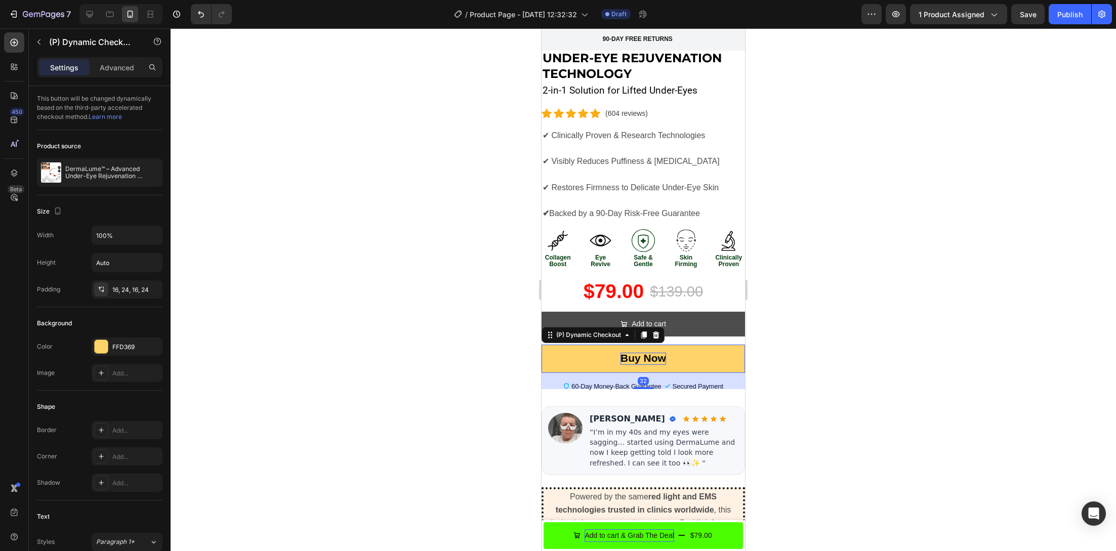
click at [654, 331] on icon at bounding box center [656, 334] width 7 height 7
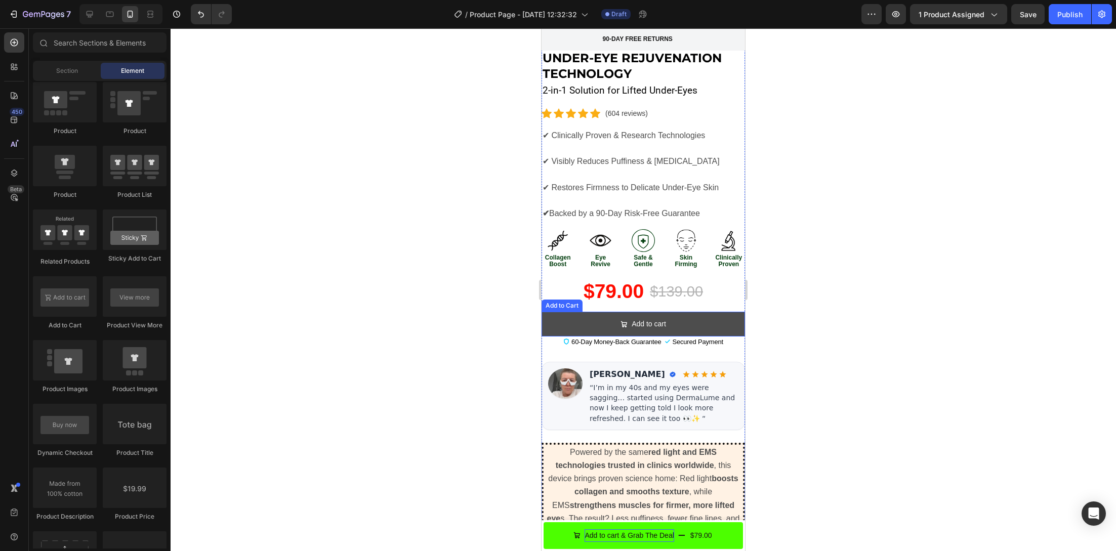
click at [560, 312] on button "Add to cart" at bounding box center [642, 324] width 203 height 25
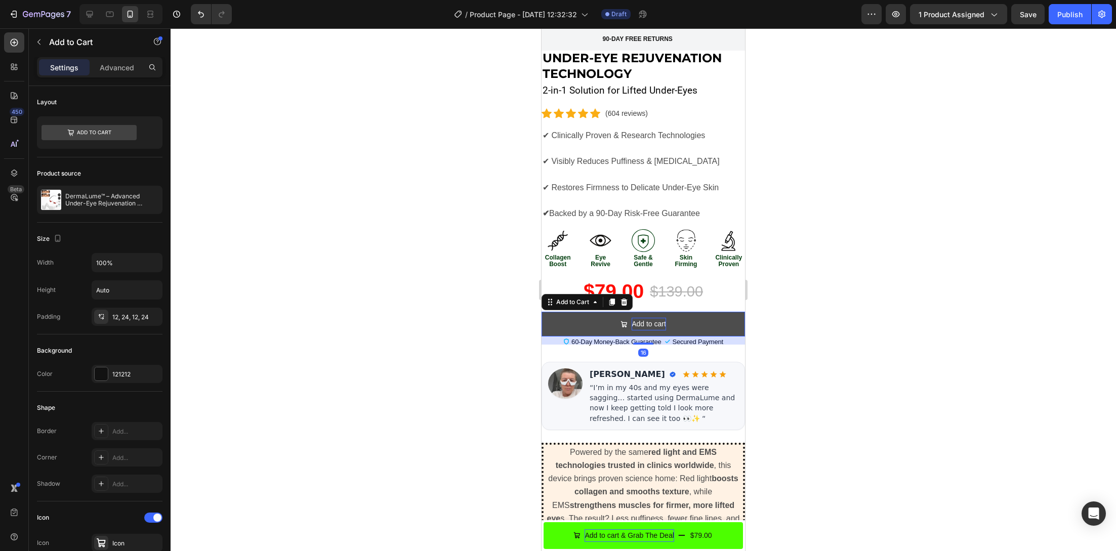
click at [646, 318] on div "Add to cart" at bounding box center [648, 324] width 34 height 13
click at [646, 318] on p "Add to cart" at bounding box center [648, 324] width 34 height 13
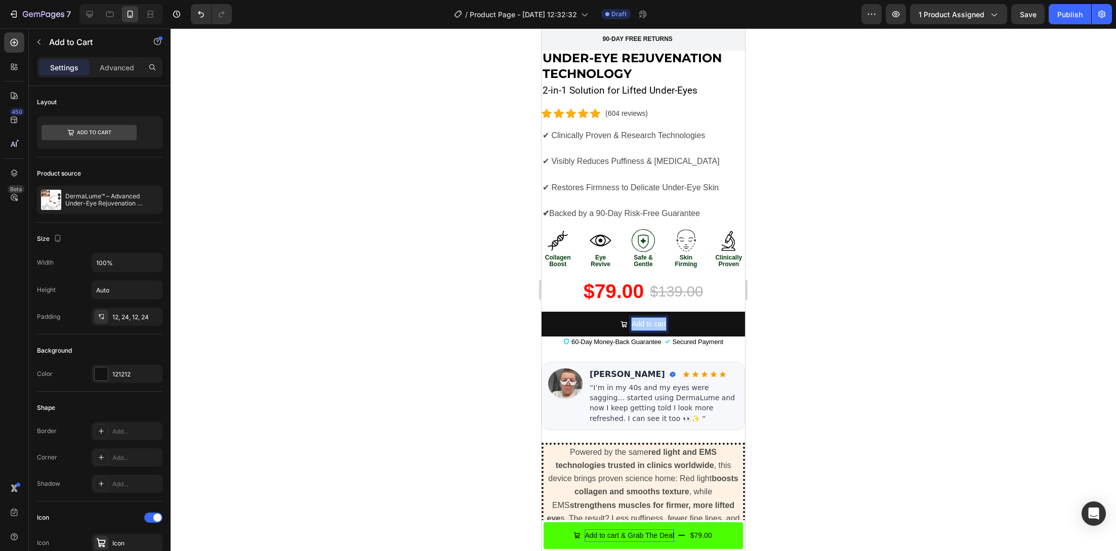
click at [376, 323] on div at bounding box center [643, 289] width 945 height 523
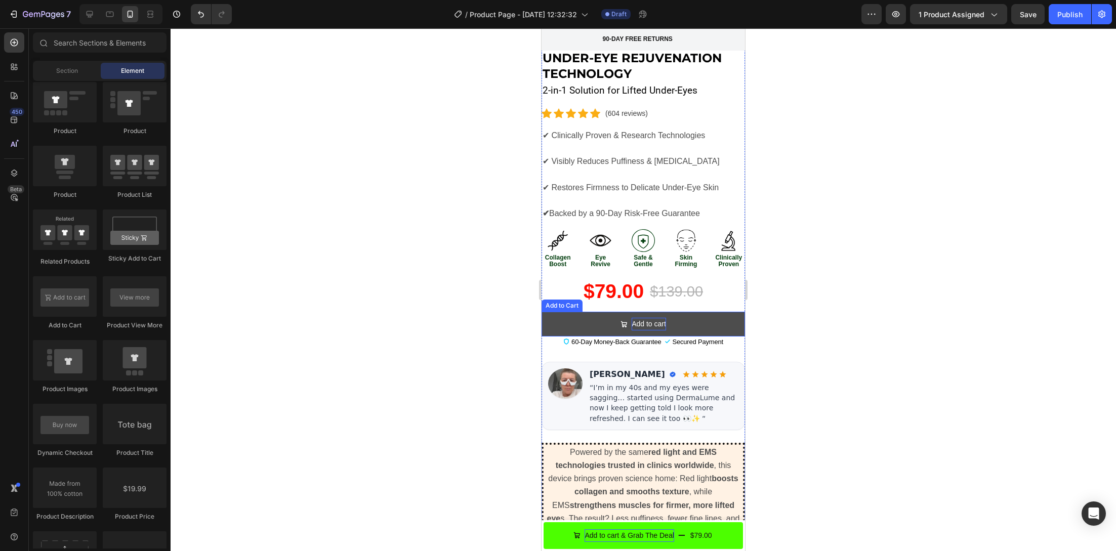
click at [646, 318] on p "Add to cart" at bounding box center [648, 324] width 34 height 13
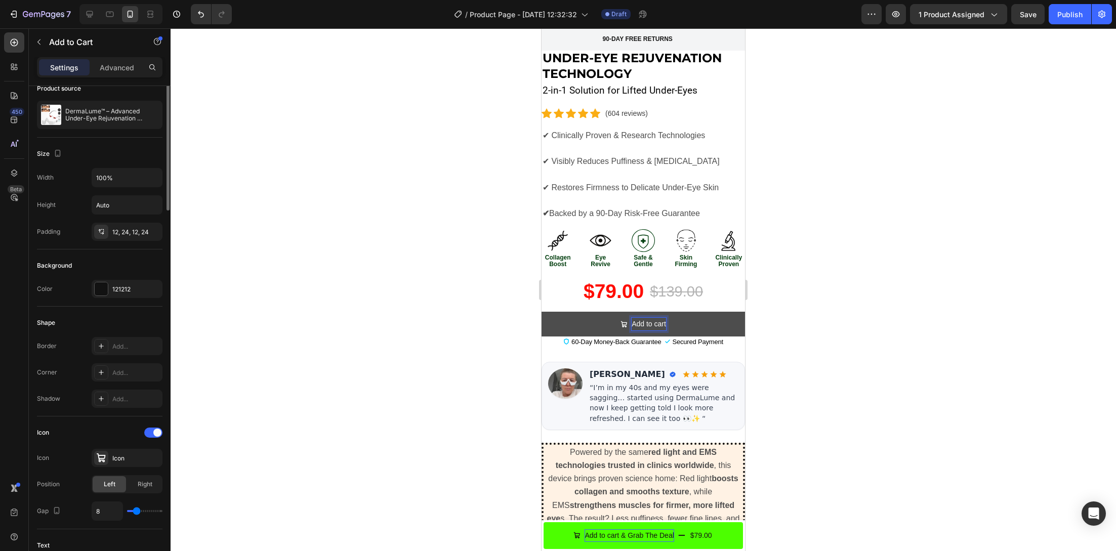
scroll to position [0, 0]
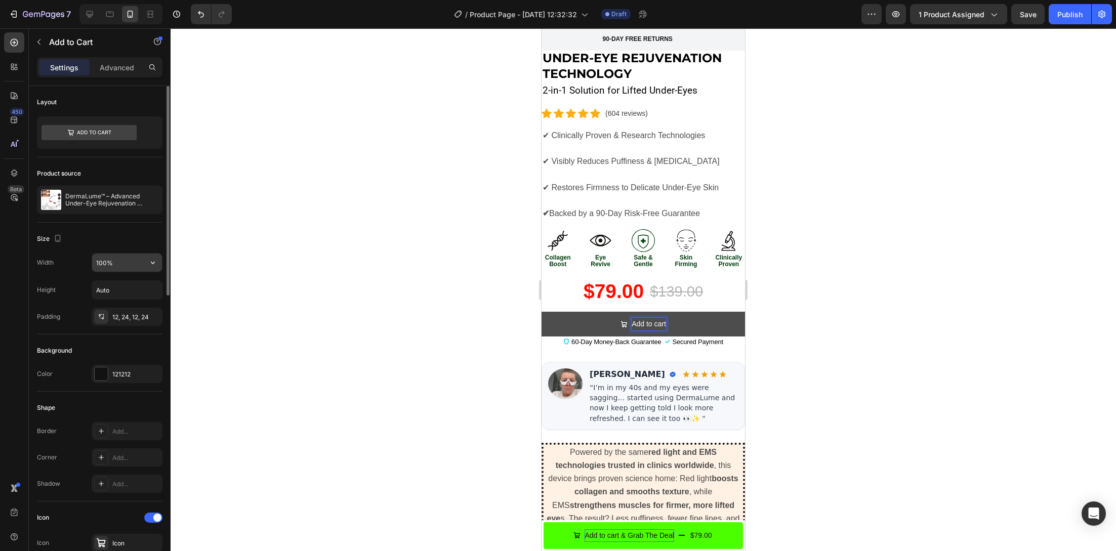
click at [129, 268] on input "100%" at bounding box center [127, 263] width 70 height 18
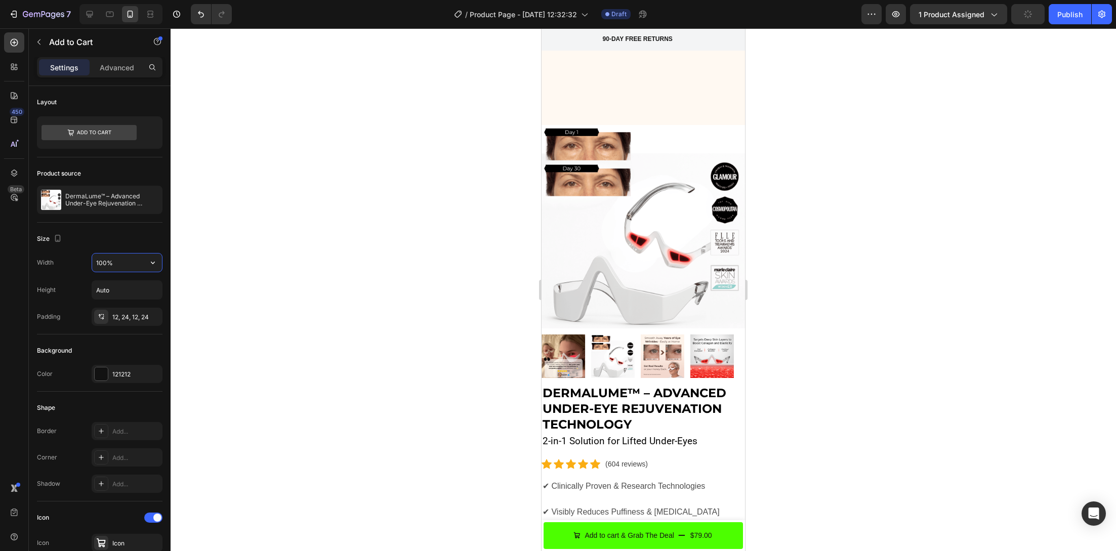
click at [142, 266] on input "100%" at bounding box center [127, 263] width 70 height 18
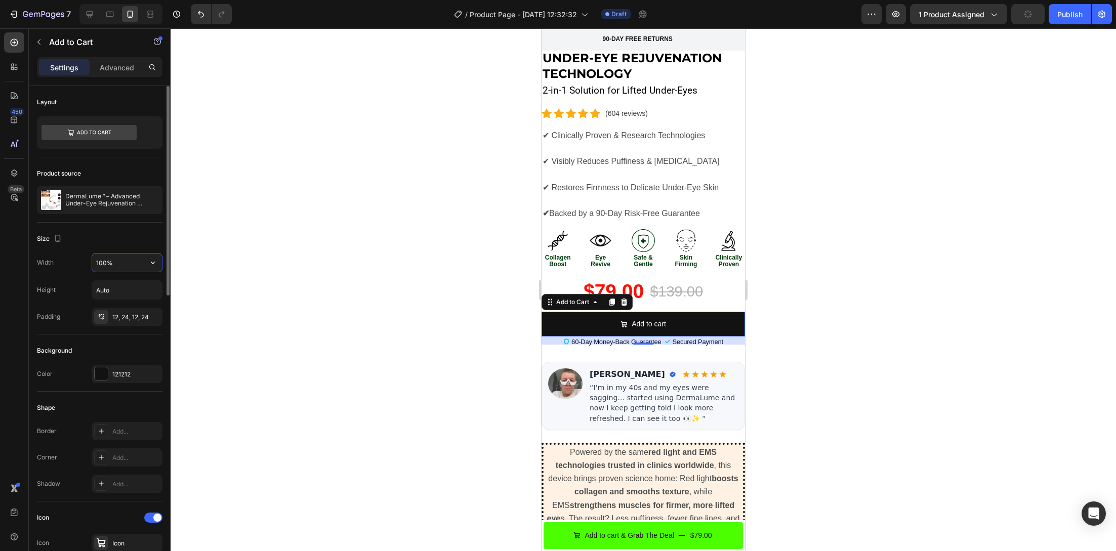
click at [141, 264] on input "100%" at bounding box center [127, 263] width 70 height 18
click at [149, 264] on icon "button" at bounding box center [153, 263] width 10 height 10
click at [113, 259] on input "100%" at bounding box center [127, 263] width 70 height 18
type input "2"
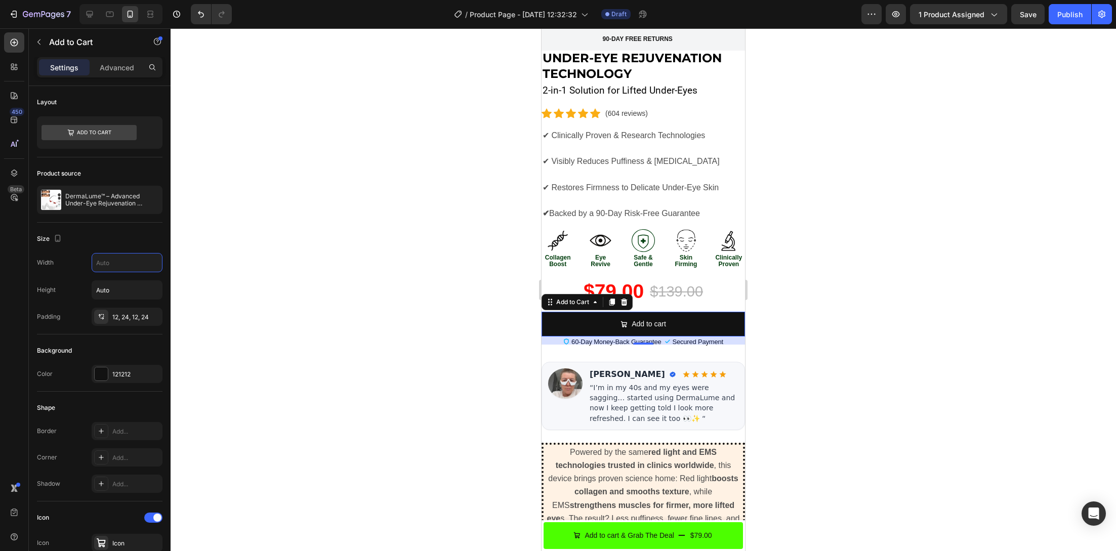
click at [276, 328] on div at bounding box center [643, 289] width 945 height 523
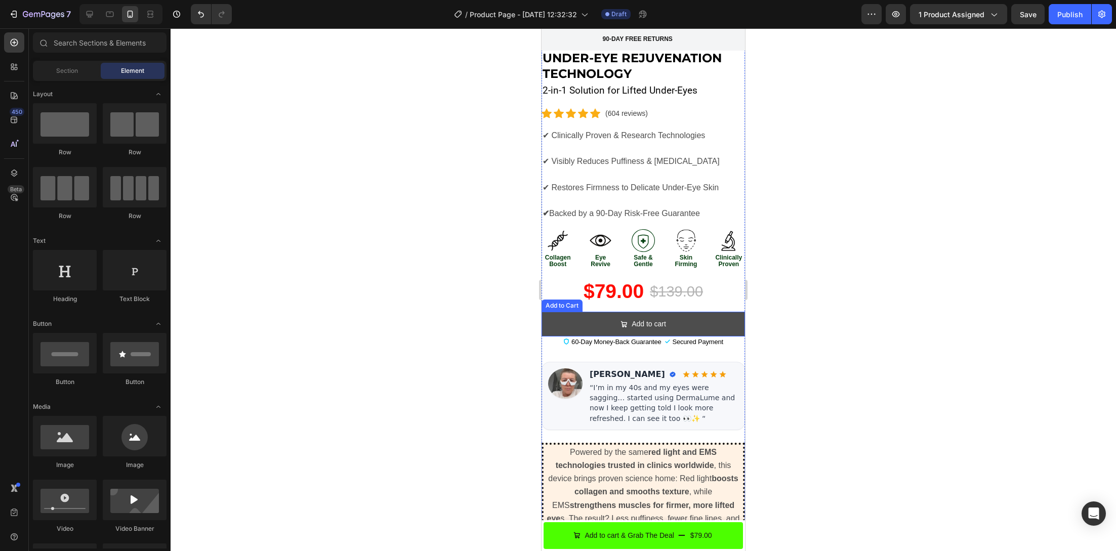
click at [662, 312] on button "Add to cart" at bounding box center [642, 324] width 203 height 25
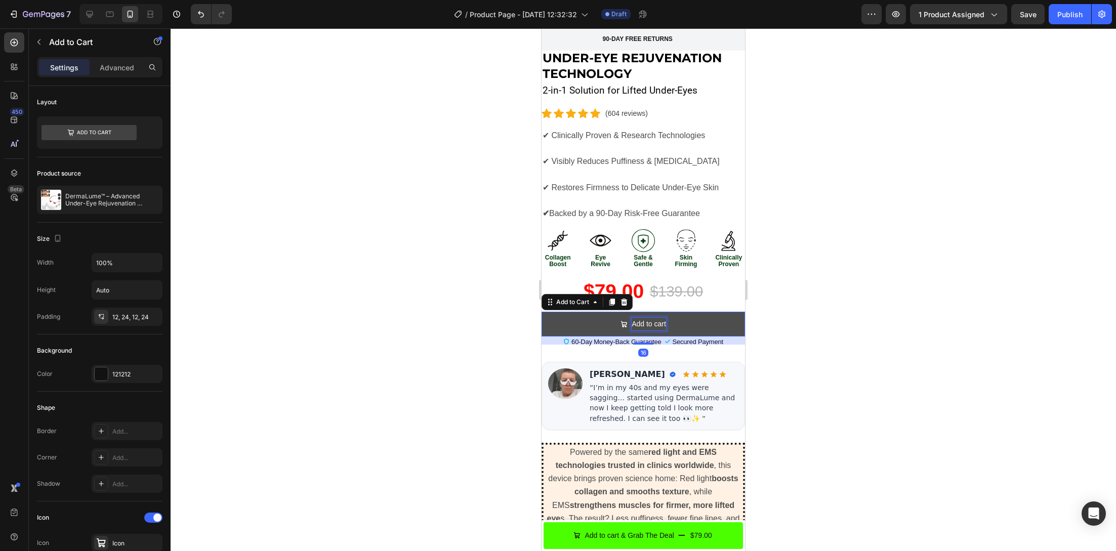
click at [651, 318] on p "Add to cart" at bounding box center [648, 324] width 34 height 13
click at [440, 320] on div at bounding box center [643, 289] width 945 height 523
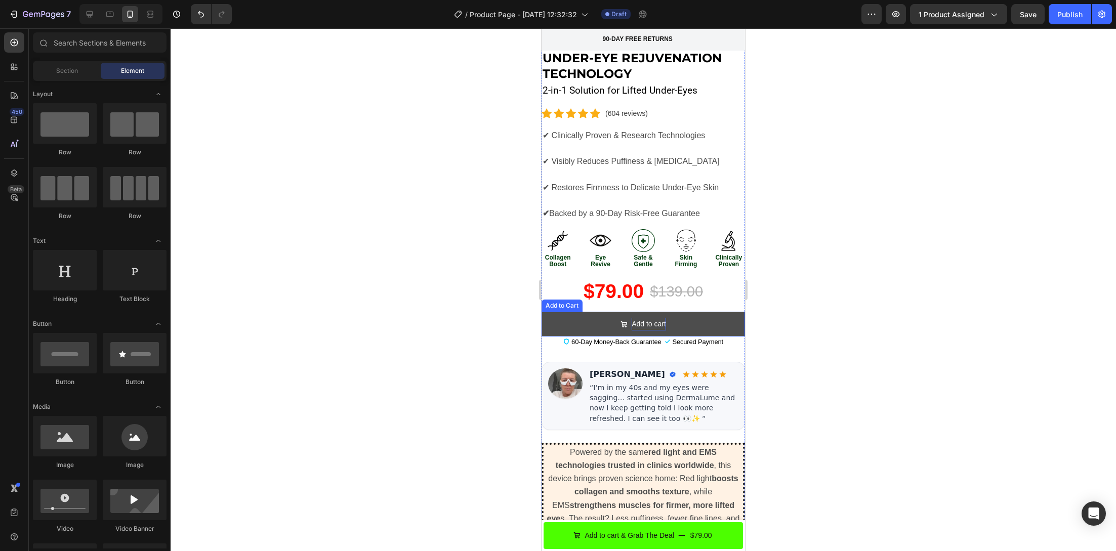
click at [644, 318] on p "Add to cart" at bounding box center [648, 324] width 34 height 13
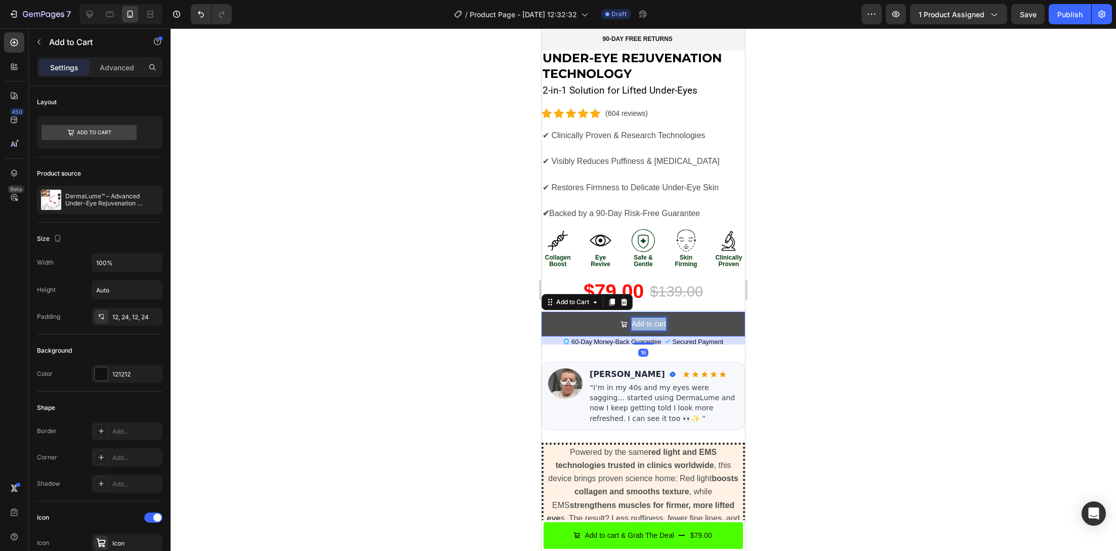
click at [644, 318] on p "Add to cart" at bounding box center [648, 324] width 34 height 13
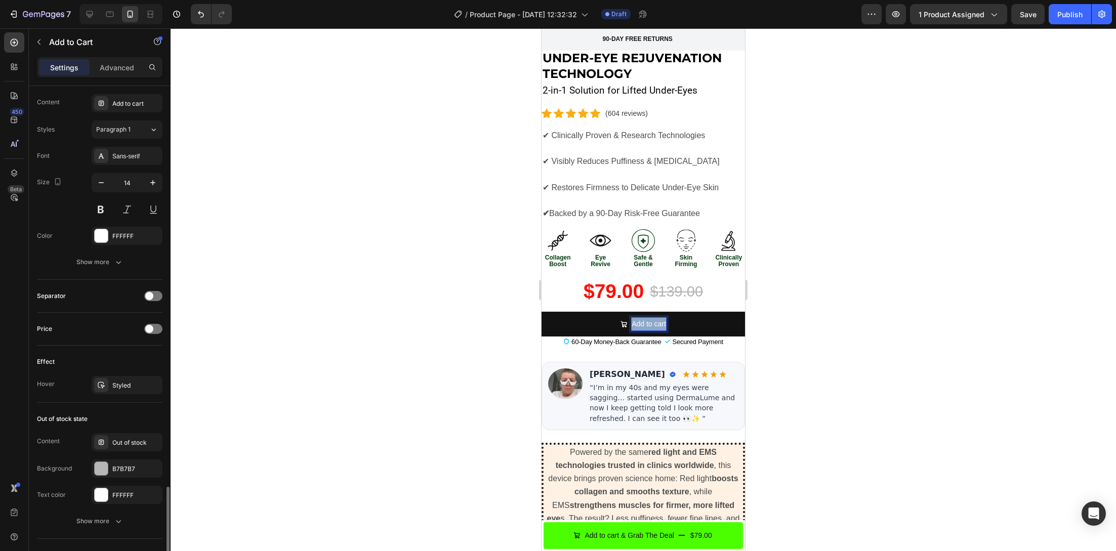
scroll to position [667, 0]
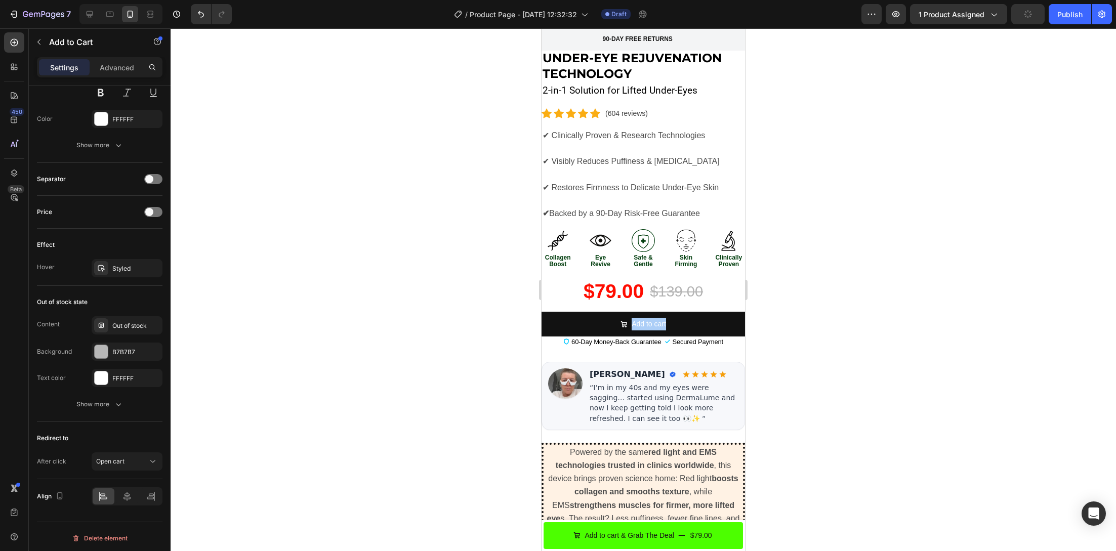
click at [415, 344] on div at bounding box center [643, 289] width 945 height 523
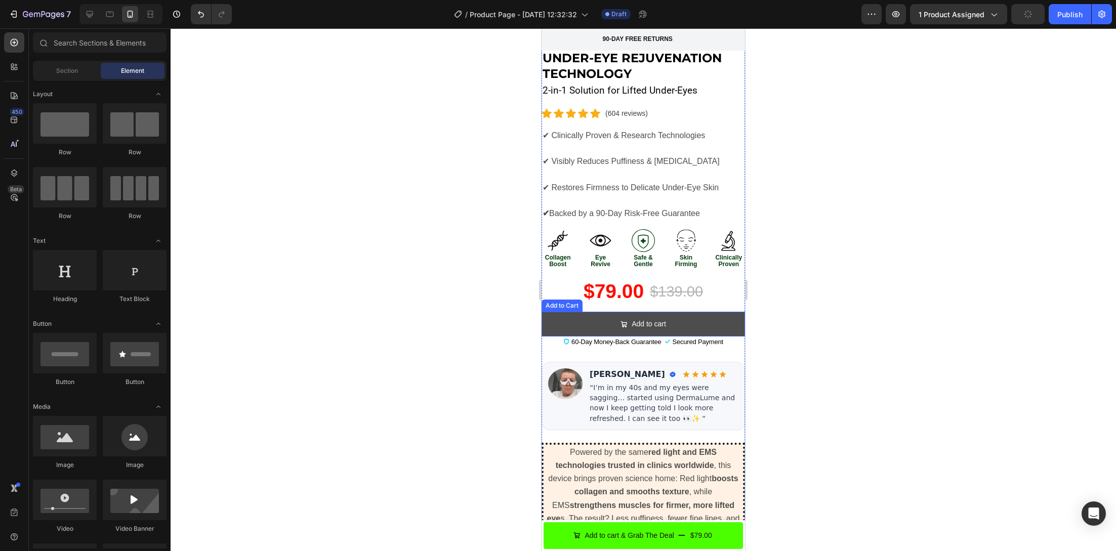
click at [548, 312] on button "Add to cart" at bounding box center [642, 324] width 203 height 25
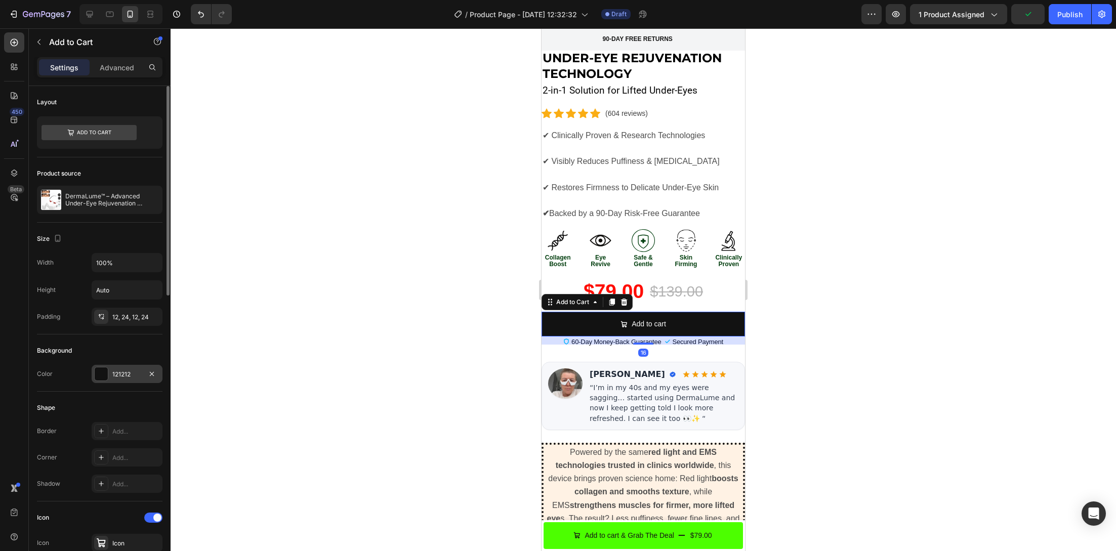
click at [102, 370] on div at bounding box center [101, 373] width 13 height 13
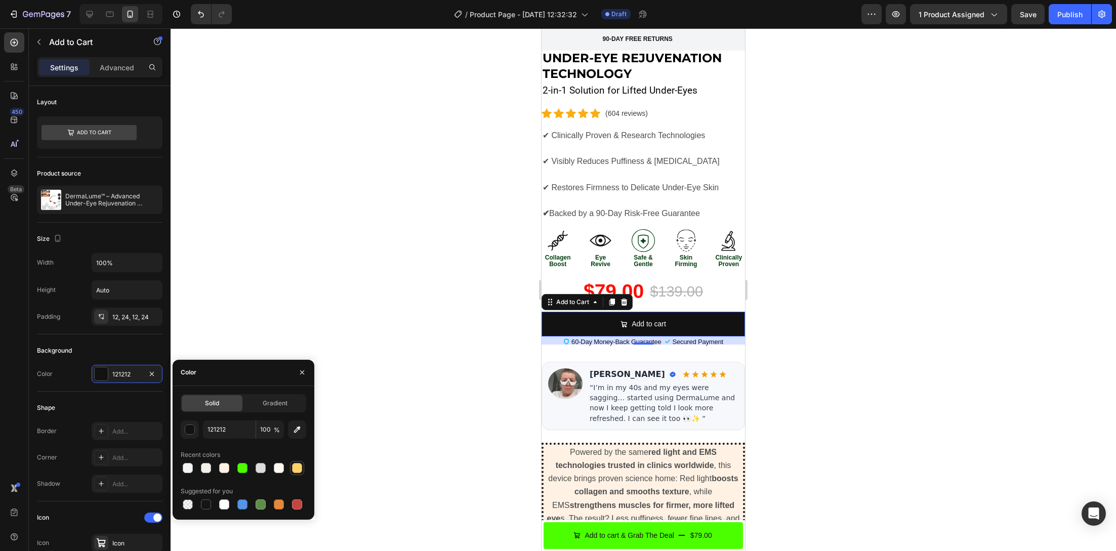
click at [298, 468] on div at bounding box center [297, 468] width 10 height 10
type input "FFD369"
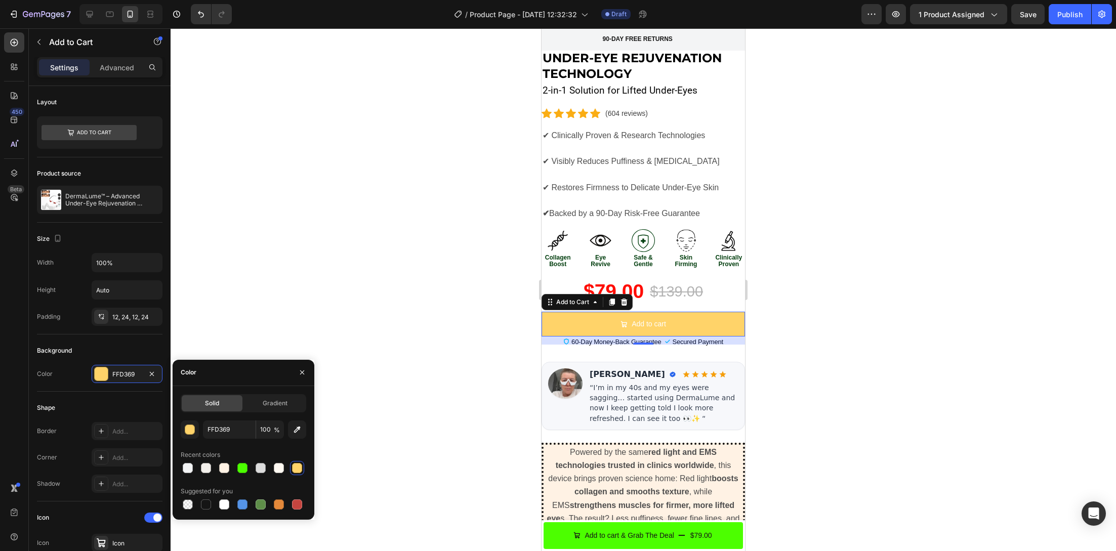
click at [332, 357] on div at bounding box center [643, 289] width 945 height 523
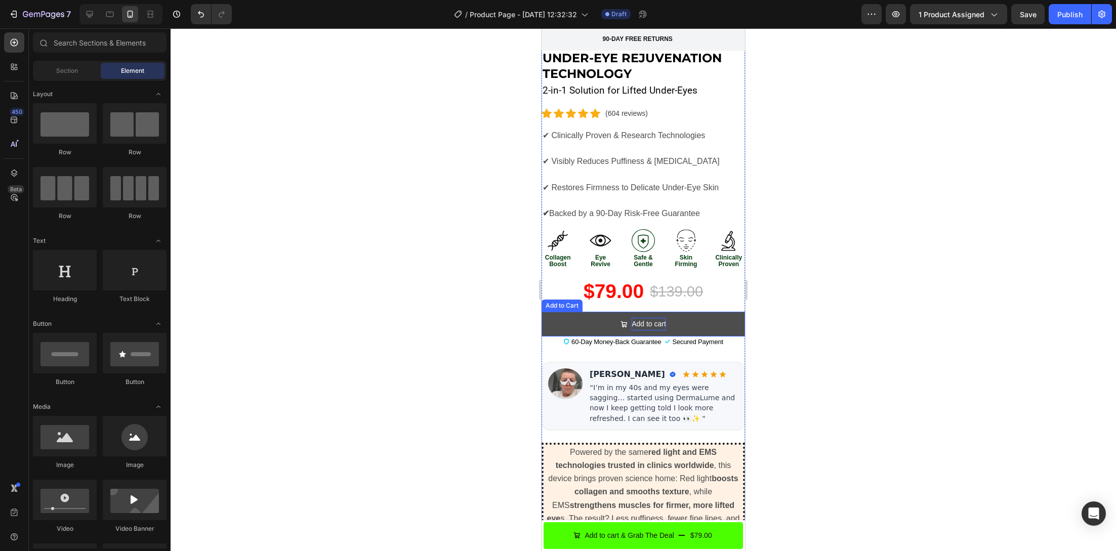
click at [641, 318] on p "Add to cart" at bounding box center [648, 324] width 34 height 13
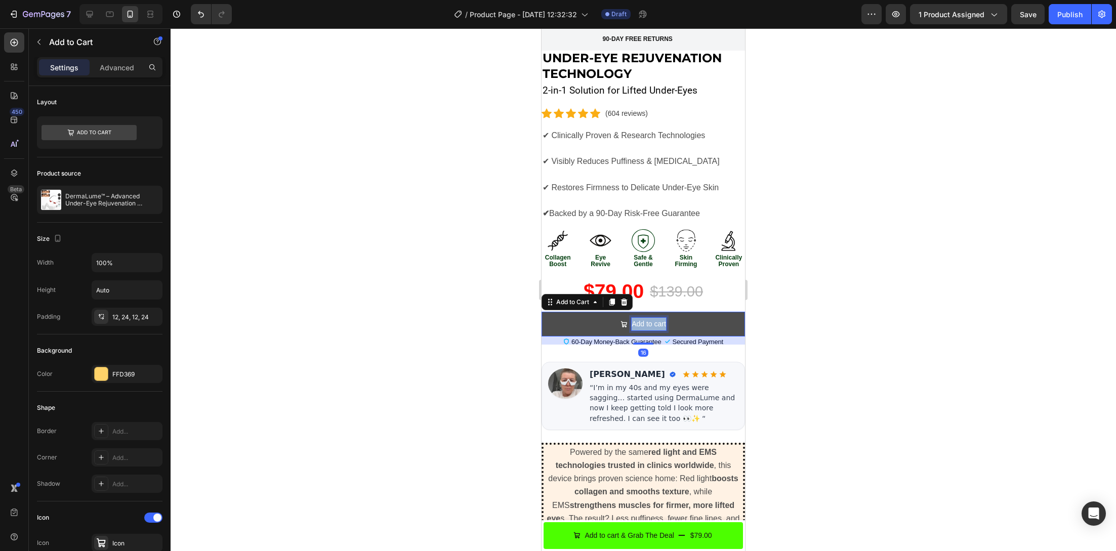
click at [641, 318] on p "Add to cart" at bounding box center [648, 324] width 34 height 13
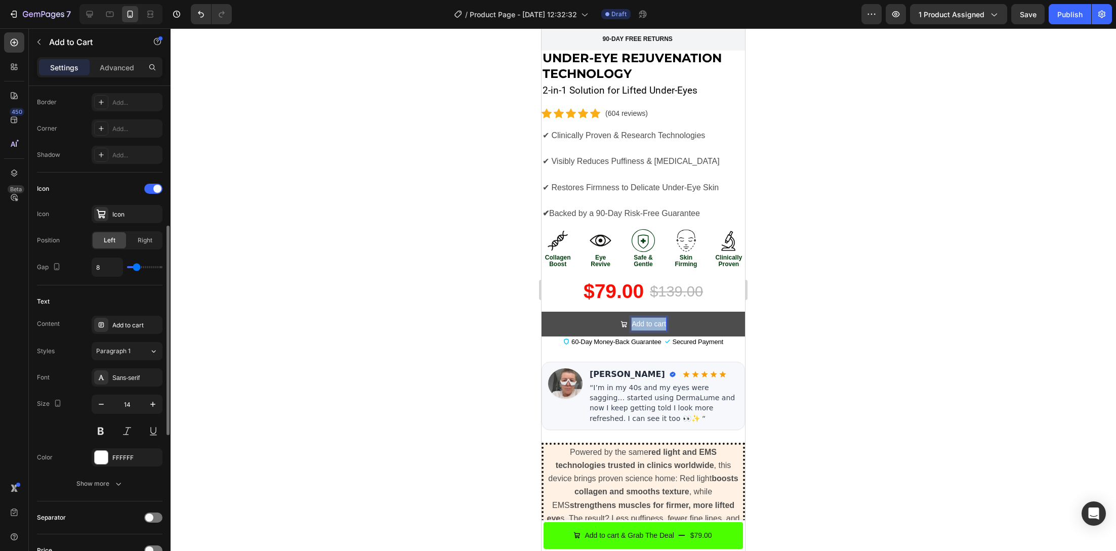
scroll to position [651, 0]
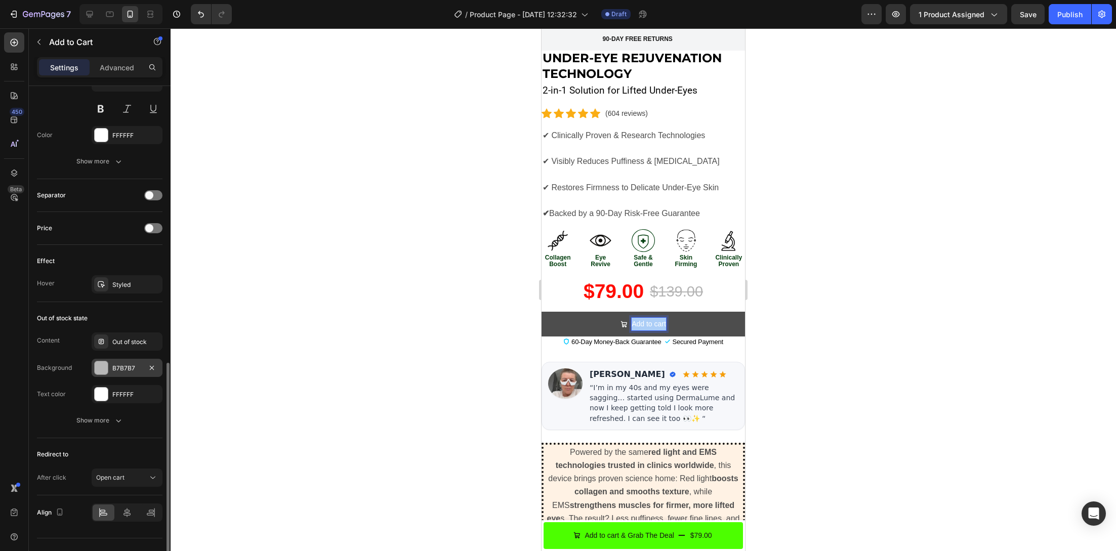
click at [99, 366] on div at bounding box center [101, 367] width 13 height 13
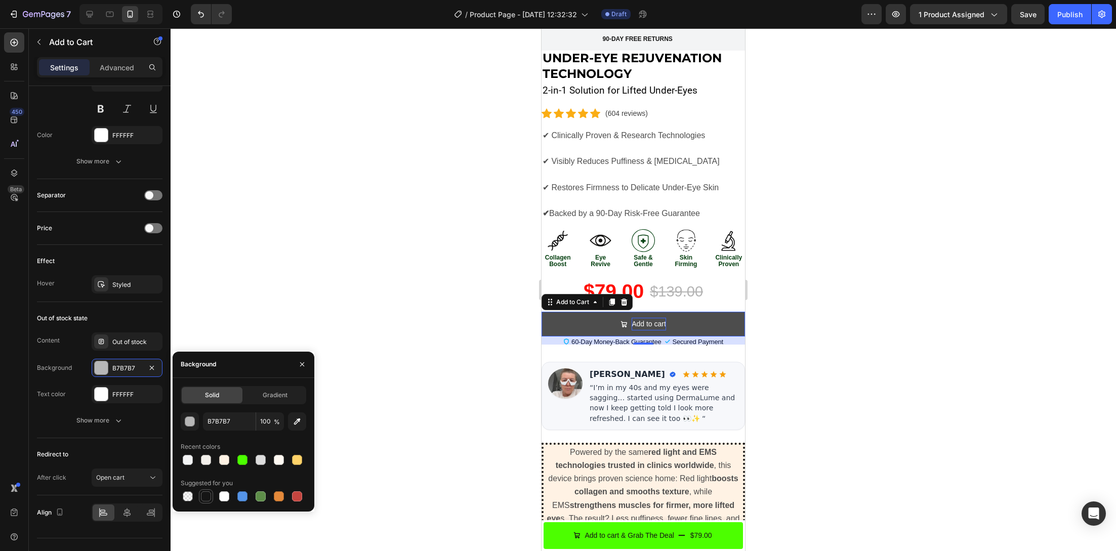
click at [206, 499] on div at bounding box center [206, 496] width 10 height 10
type input "151515"
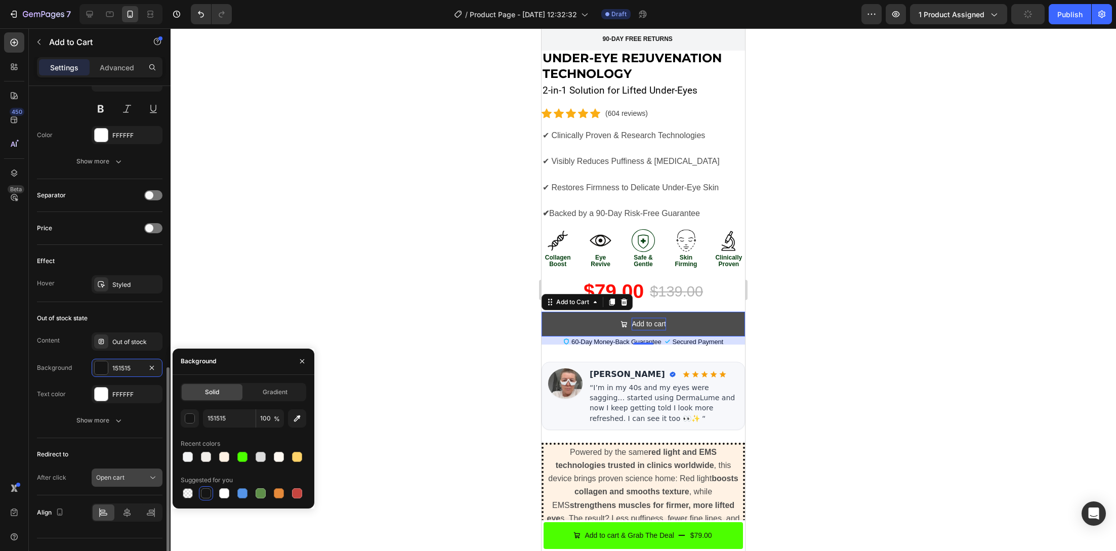
scroll to position [667, 0]
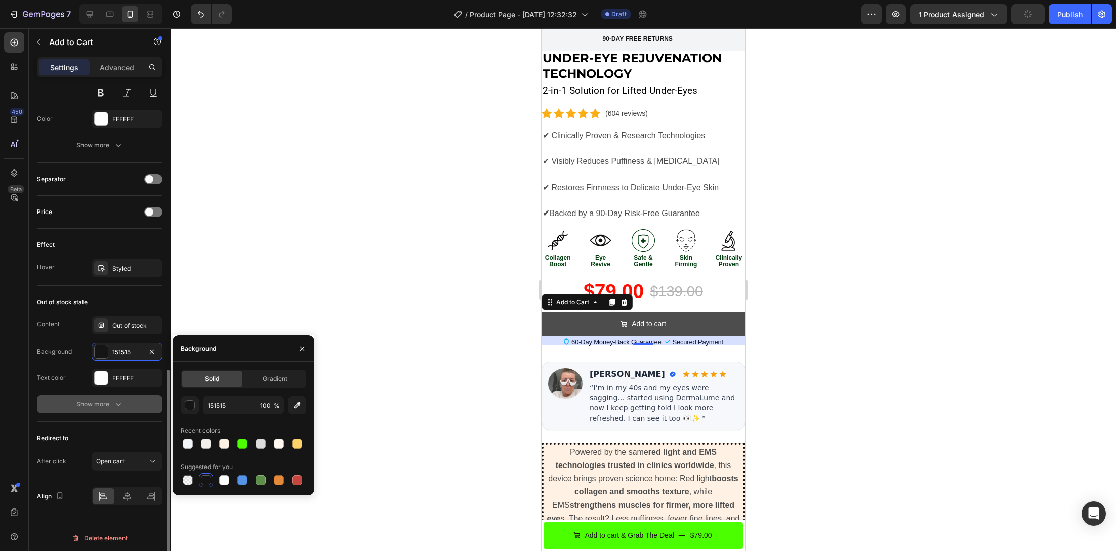
click at [121, 406] on icon "button" at bounding box center [118, 404] width 10 height 10
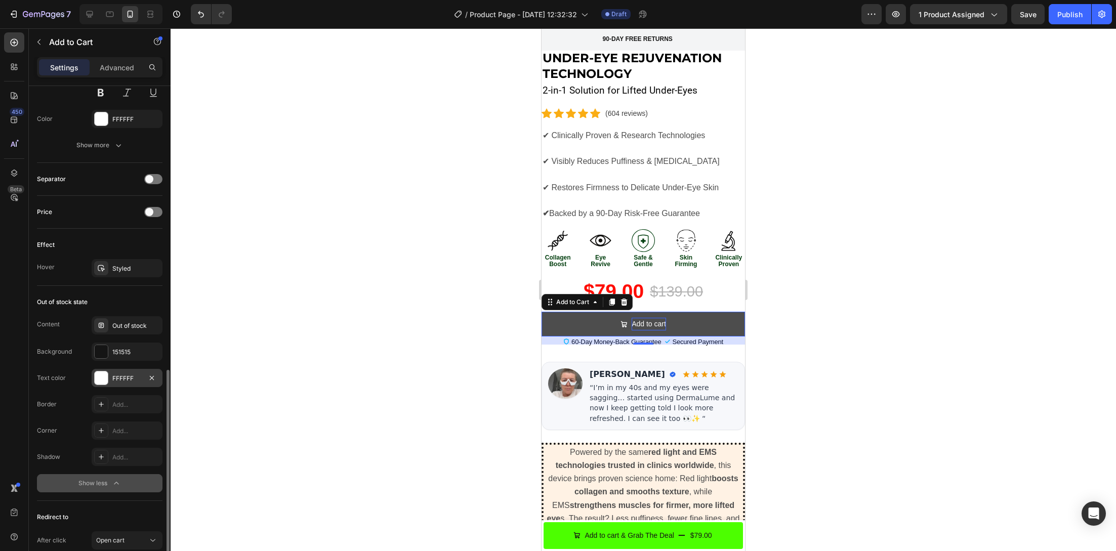
click at [103, 376] on div at bounding box center [101, 377] width 13 height 13
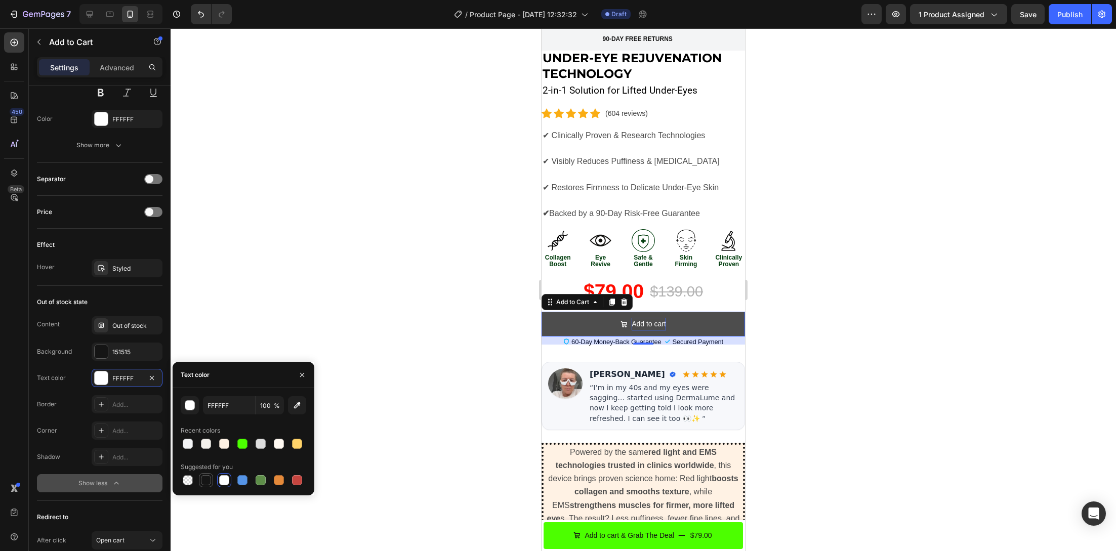
click at [207, 483] on div at bounding box center [206, 480] width 10 height 10
type input "151515"
click at [363, 300] on div at bounding box center [643, 289] width 945 height 523
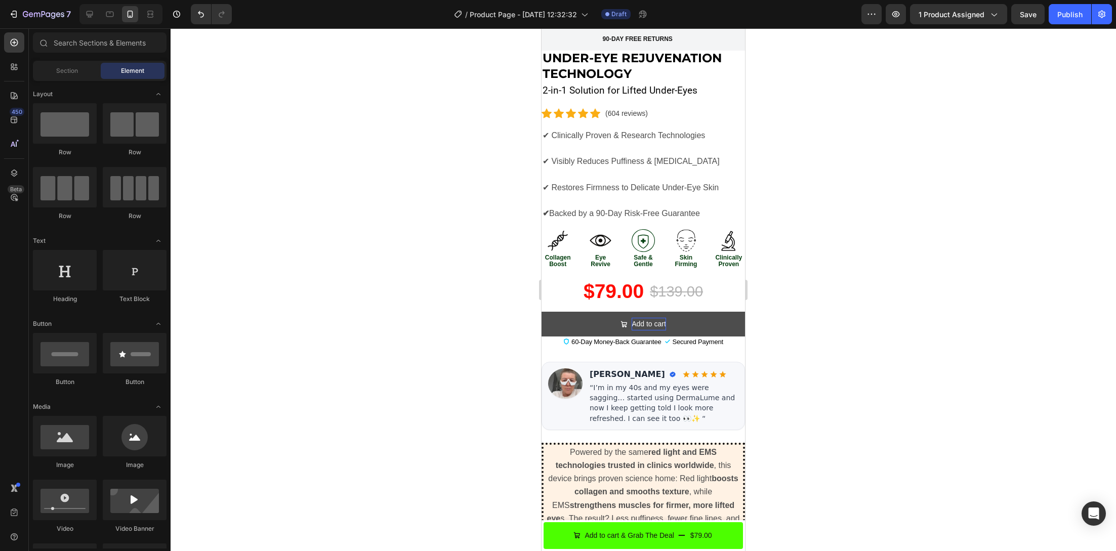
click at [639, 318] on p "Add to cart" at bounding box center [648, 324] width 34 height 13
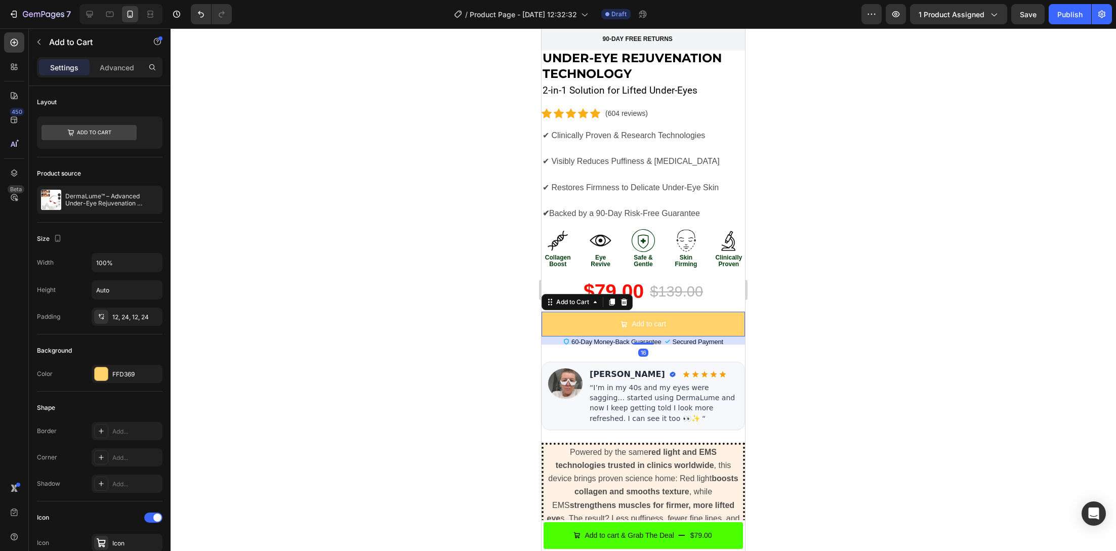
scroll to position [445, 0]
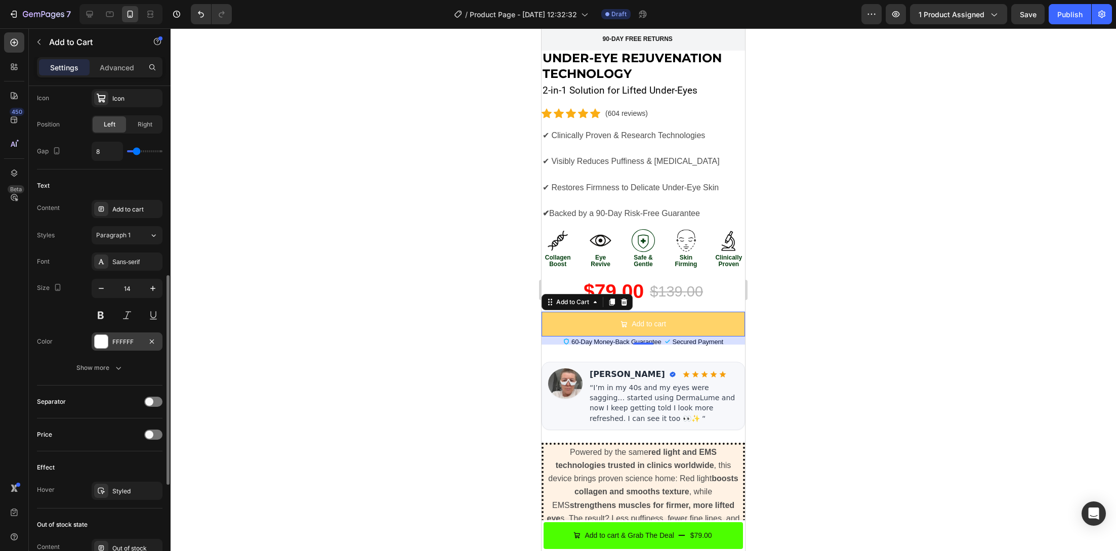
click at [105, 345] on div at bounding box center [101, 341] width 13 height 13
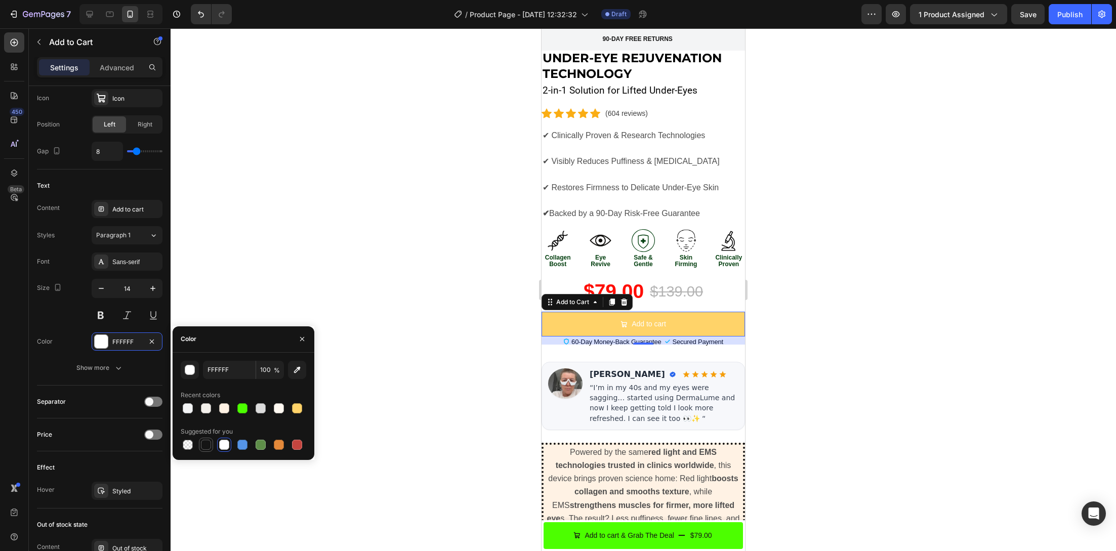
click at [206, 444] on div at bounding box center [206, 445] width 10 height 10
type input "151515"
click at [335, 300] on div at bounding box center [643, 289] width 945 height 523
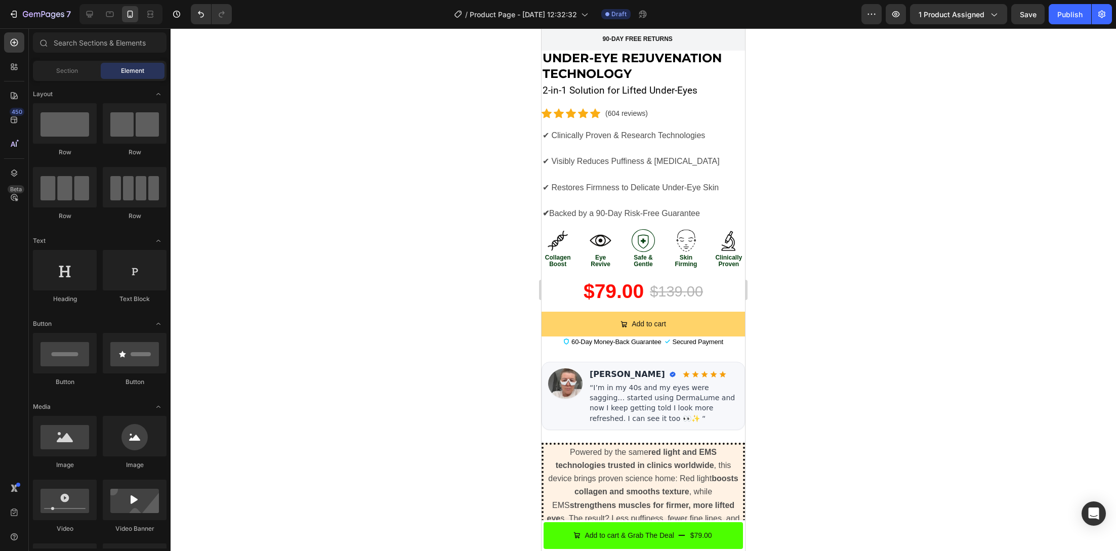
click at [338, 301] on div at bounding box center [643, 289] width 945 height 523
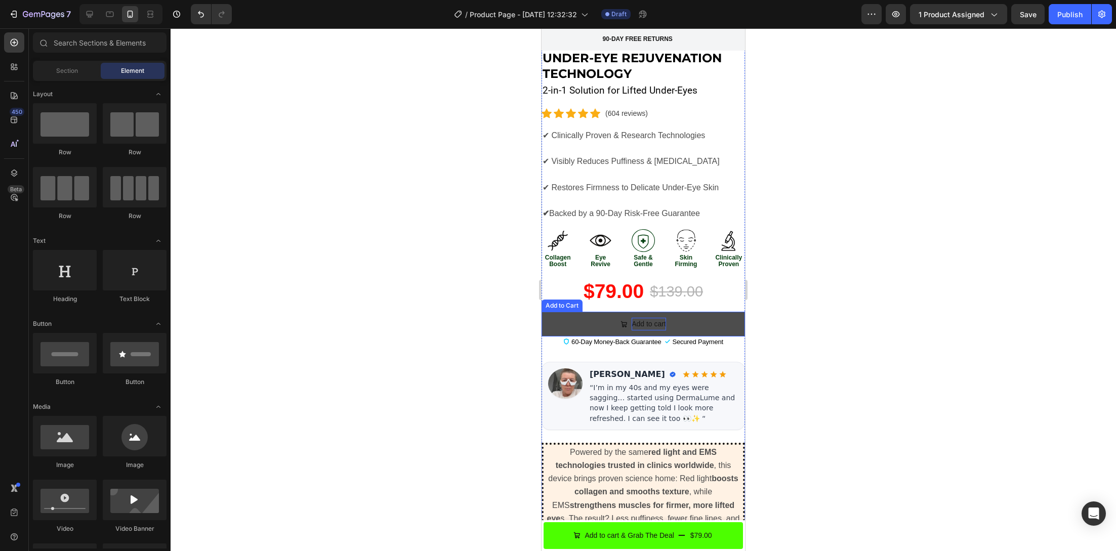
click at [645, 318] on p "Add to cart" at bounding box center [648, 324] width 34 height 13
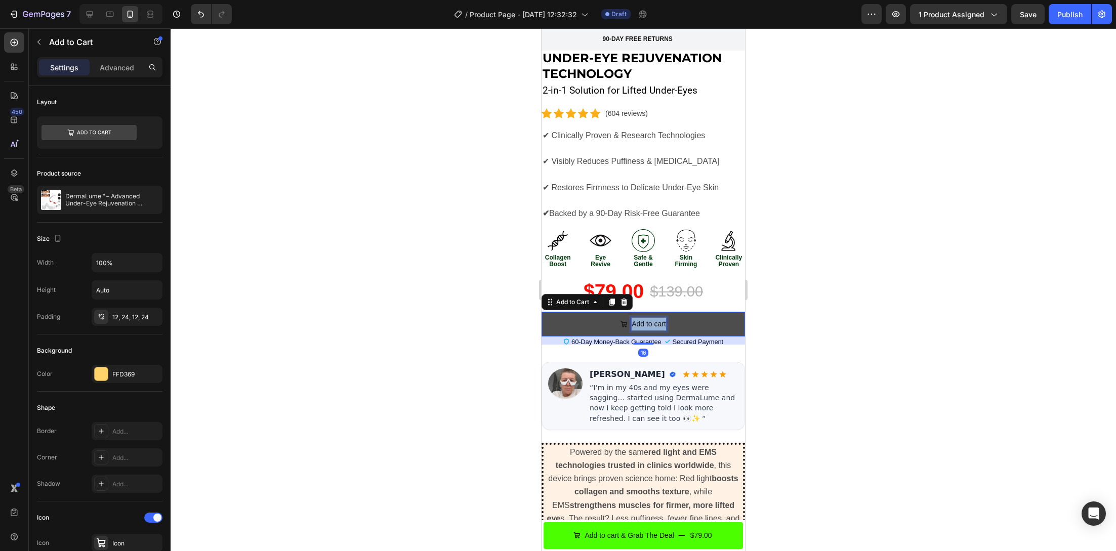
click at [645, 318] on p "Add to cart" at bounding box center [648, 324] width 34 height 13
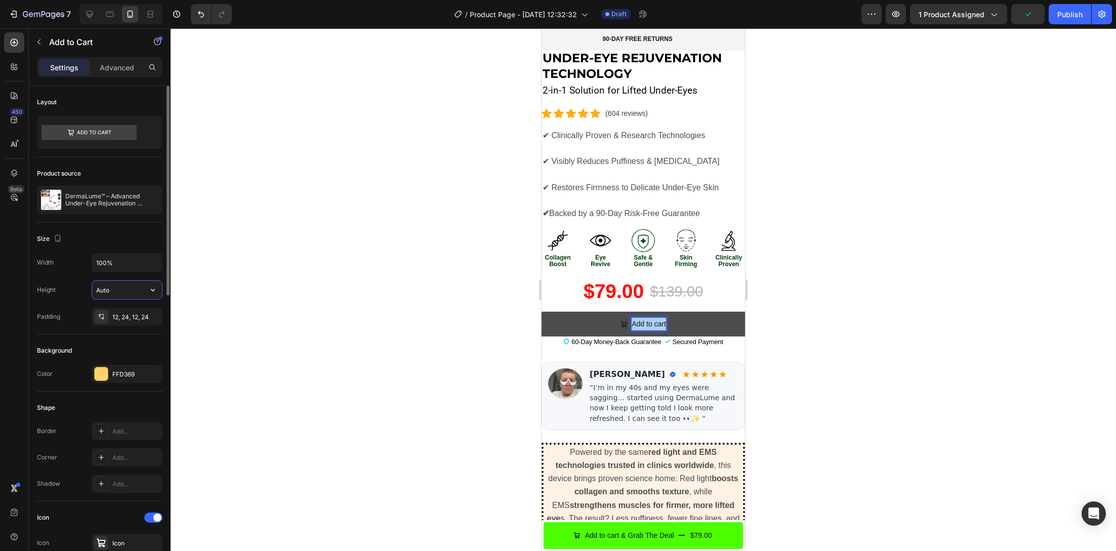
click at [138, 291] on input "Auto" at bounding box center [127, 290] width 70 height 18
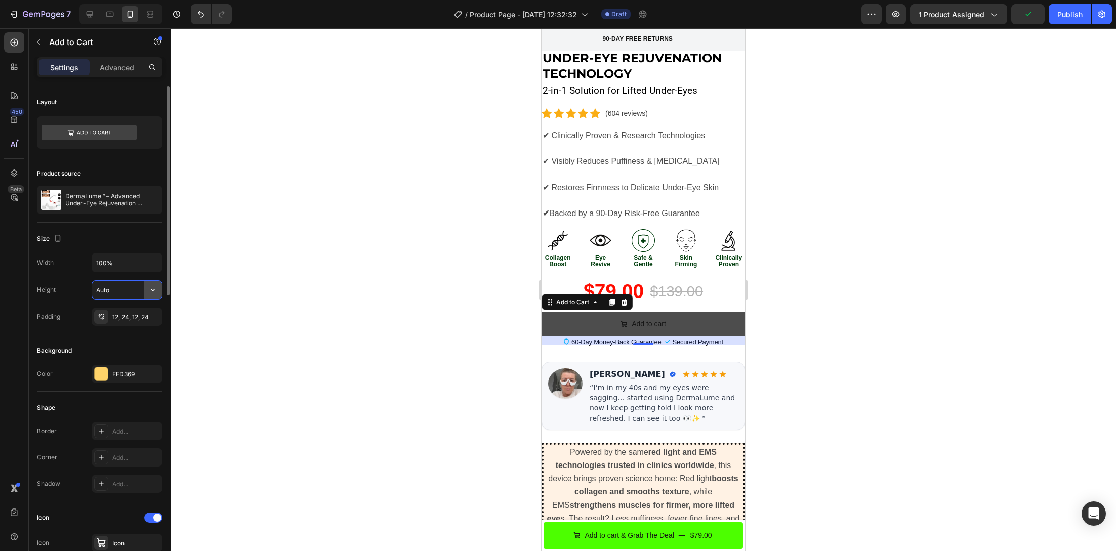
click at [154, 291] on icon "button" at bounding box center [153, 290] width 10 height 10
click at [157, 291] on icon "button" at bounding box center [153, 290] width 10 height 10
click at [128, 265] on input "100%" at bounding box center [127, 263] width 70 height 18
click at [152, 264] on icon "button" at bounding box center [153, 263] width 10 height 10
click at [135, 291] on p "Fit content Auto" at bounding box center [125, 287] width 58 height 9
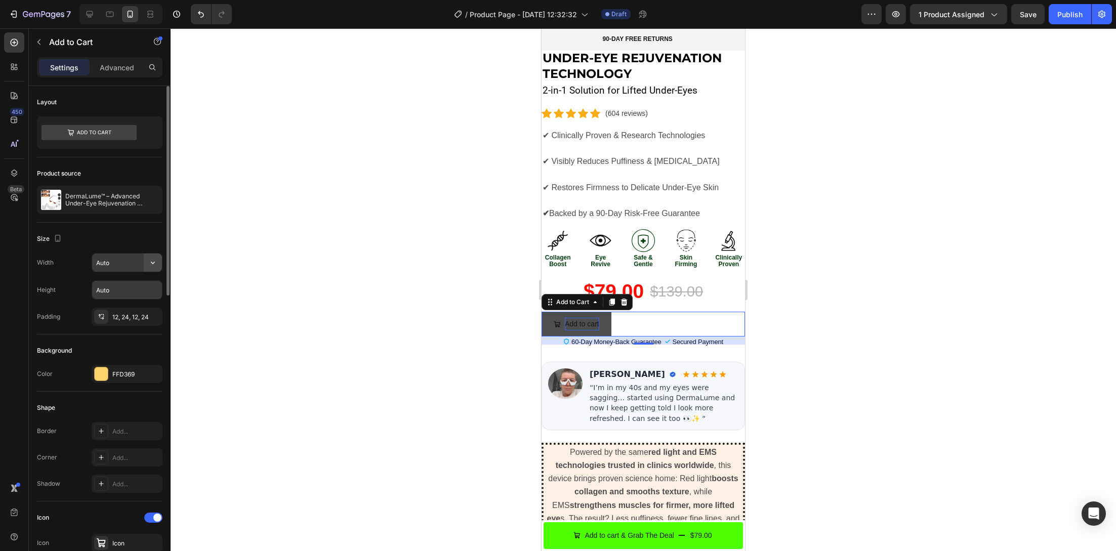
click at [149, 260] on icon "button" at bounding box center [153, 263] width 10 height 10
click at [131, 303] on p "Full 100%" at bounding box center [125, 307] width 58 height 9
type input "100%"
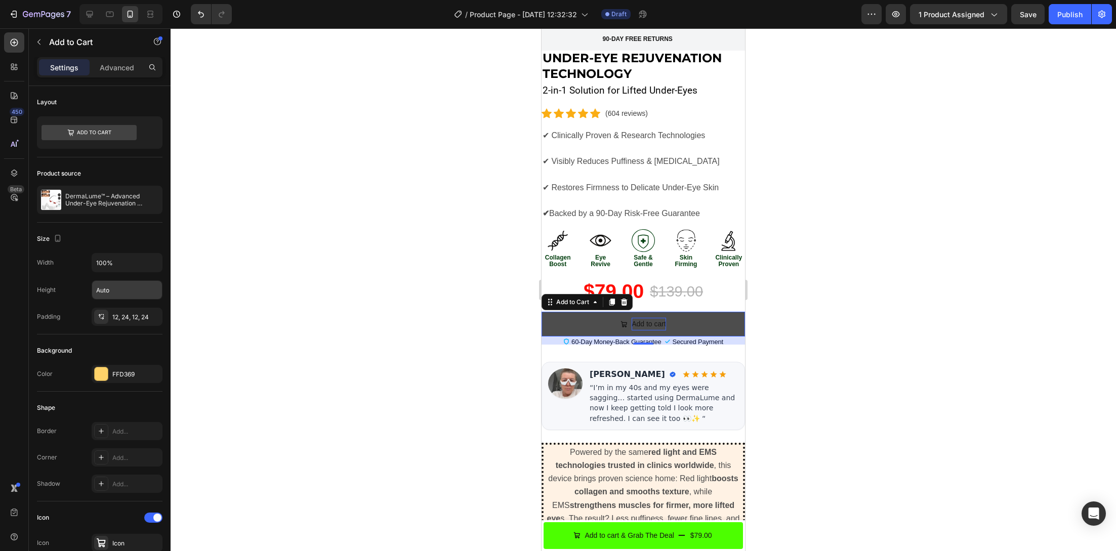
click at [350, 305] on div at bounding box center [643, 289] width 945 height 523
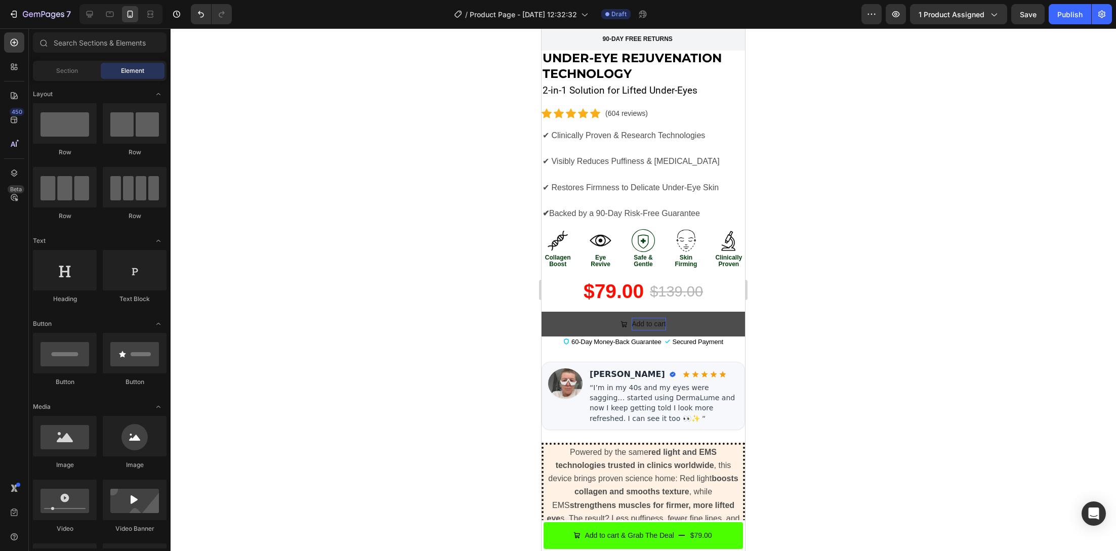
click at [350, 305] on div at bounding box center [643, 289] width 945 height 523
click at [502, 359] on div at bounding box center [643, 289] width 945 height 523
click at [638, 318] on p "Add to cart" at bounding box center [648, 324] width 34 height 13
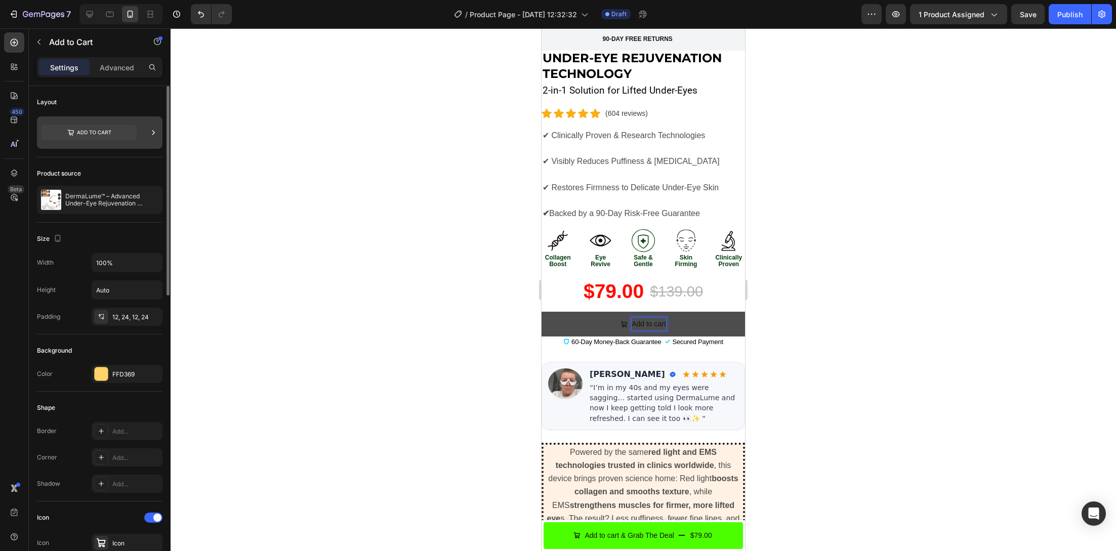
click at [139, 137] on div at bounding box center [99, 132] width 125 height 32
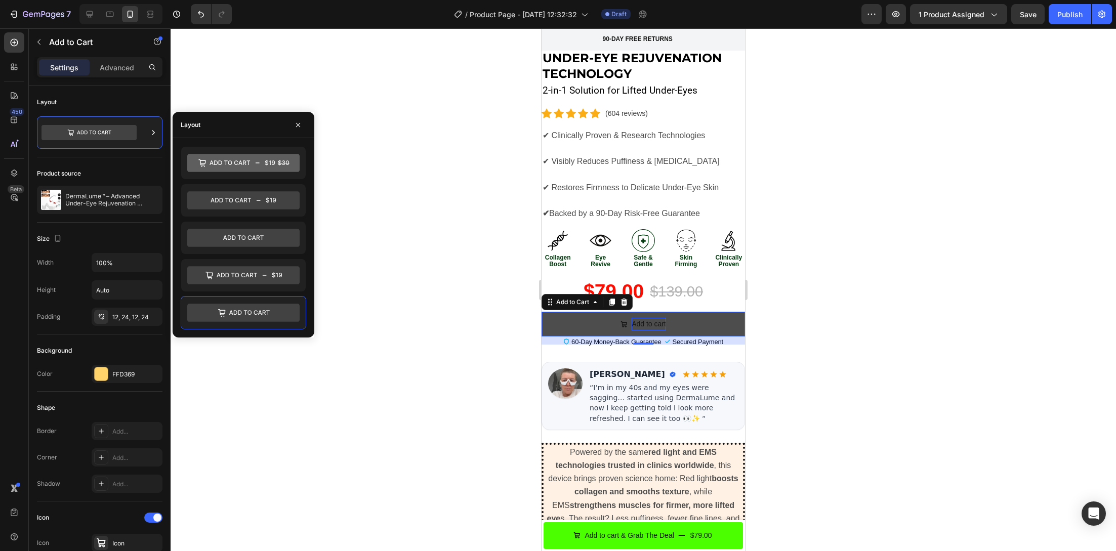
click at [386, 287] on div at bounding box center [643, 289] width 945 height 523
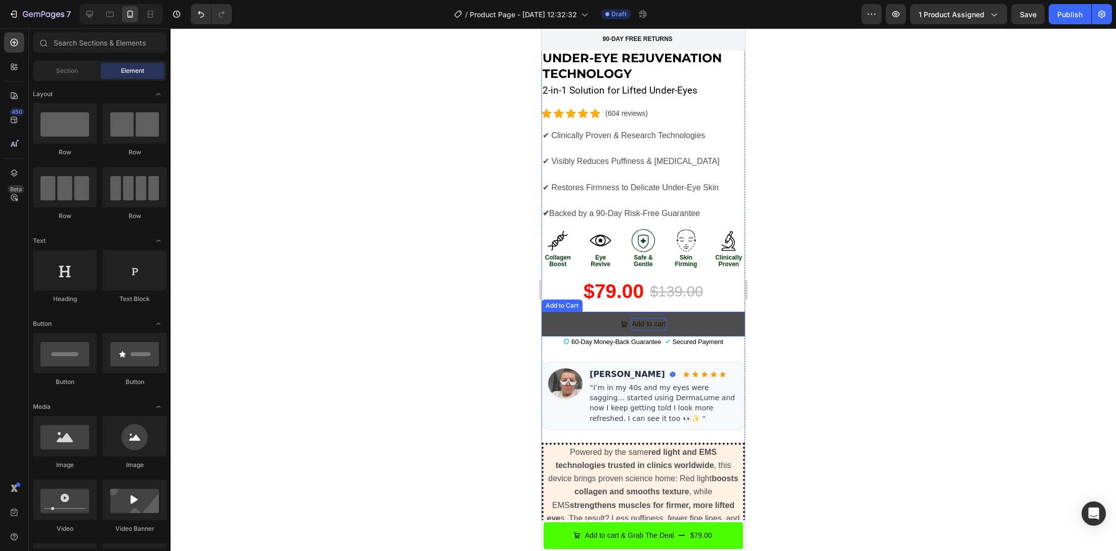
click at [649, 318] on p "Add to cart" at bounding box center [648, 324] width 34 height 13
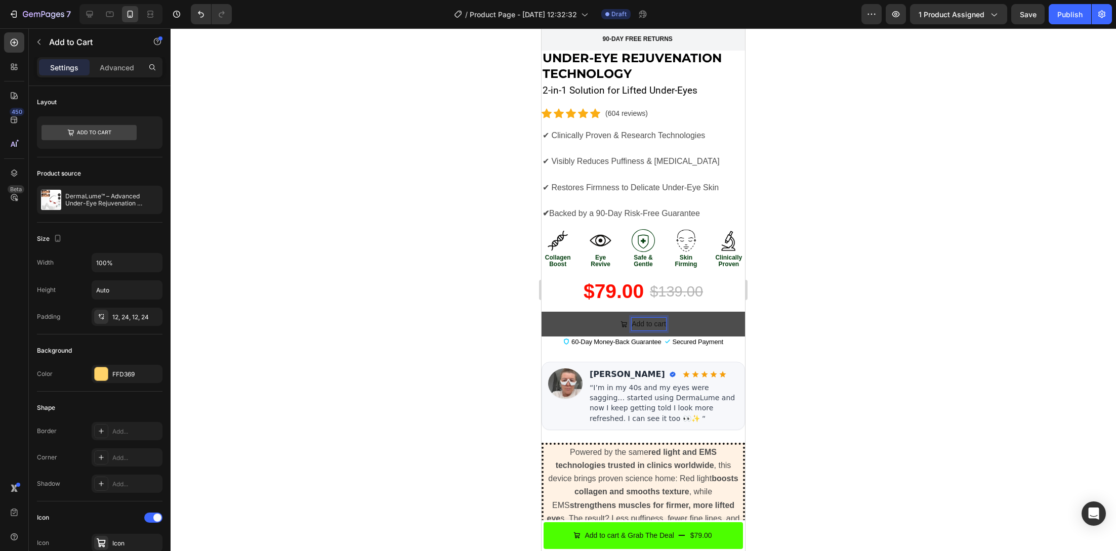
click at [317, 346] on div at bounding box center [643, 289] width 945 height 523
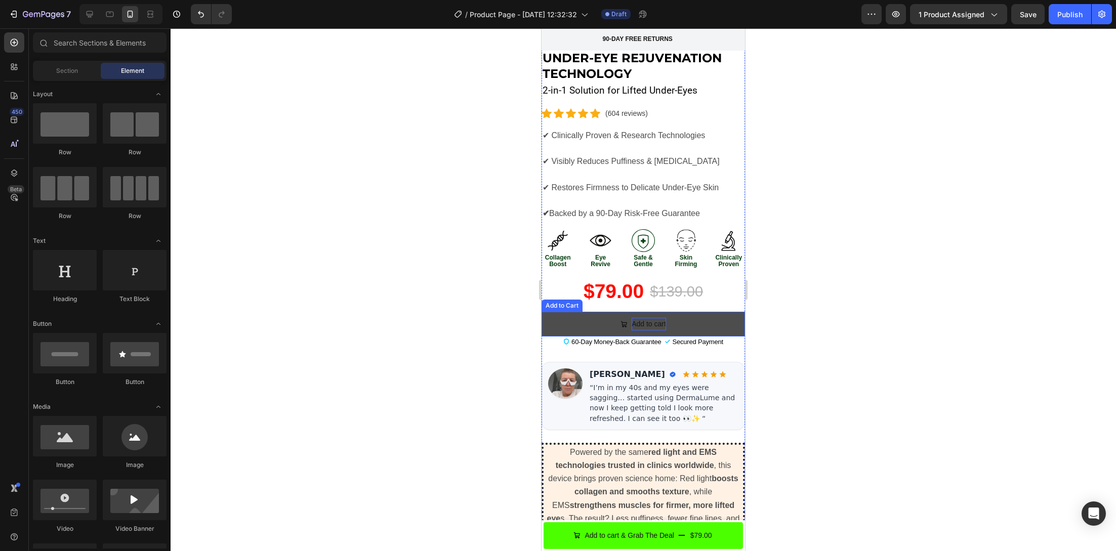
click at [549, 314] on button "Add to cart" at bounding box center [642, 324] width 203 height 25
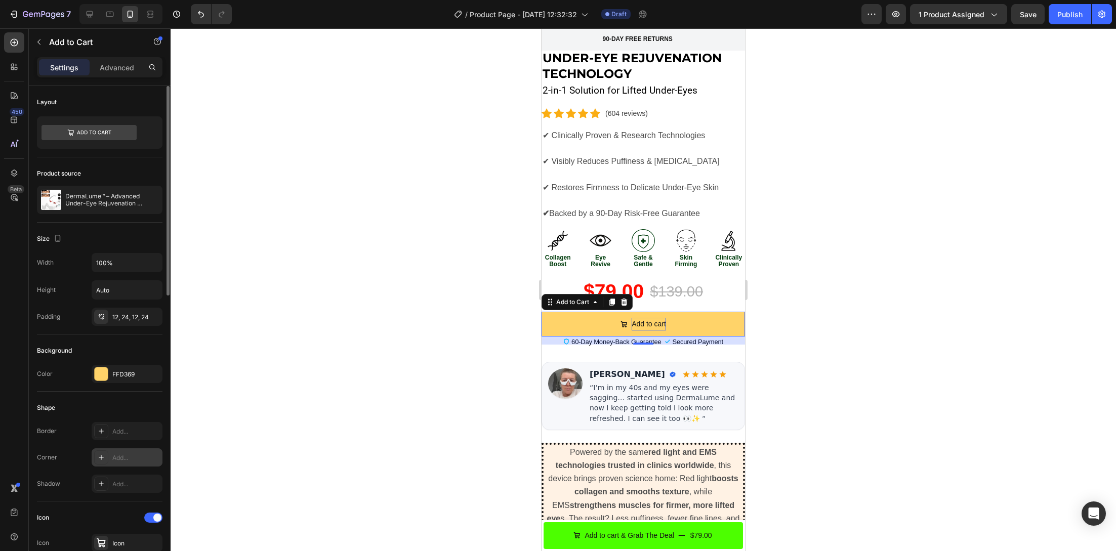
click at [117, 462] on div "Add..." at bounding box center [127, 457] width 71 height 18
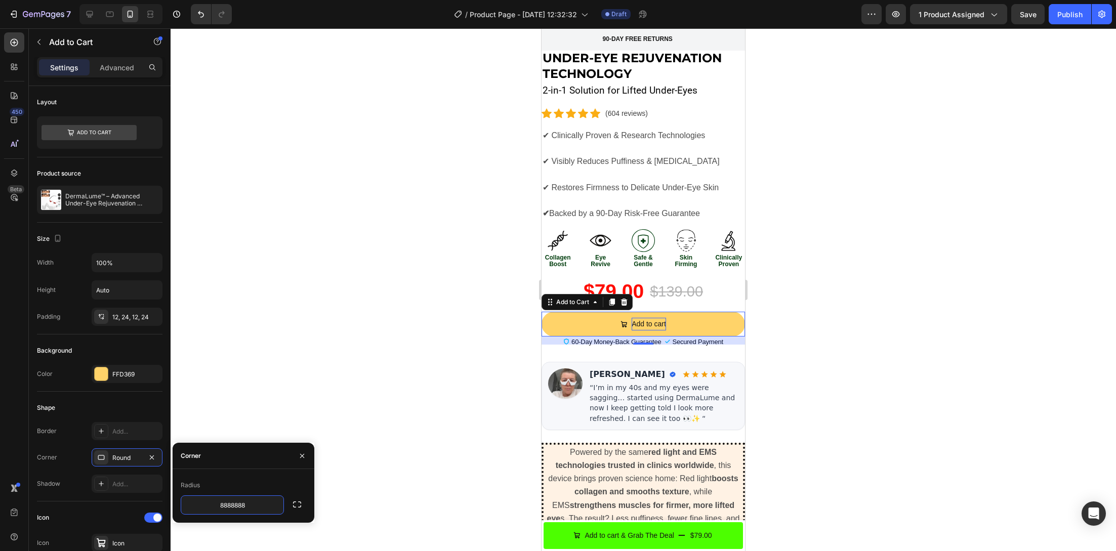
type input "88888888"
click at [320, 377] on div at bounding box center [643, 289] width 945 height 523
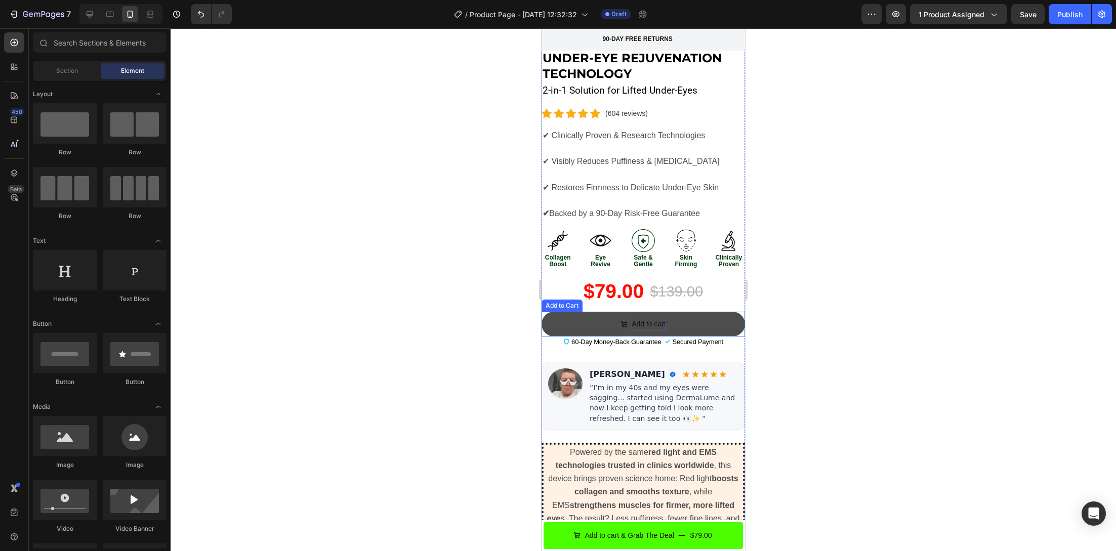
click at [577, 312] on button "Add to cart" at bounding box center [642, 324] width 203 height 25
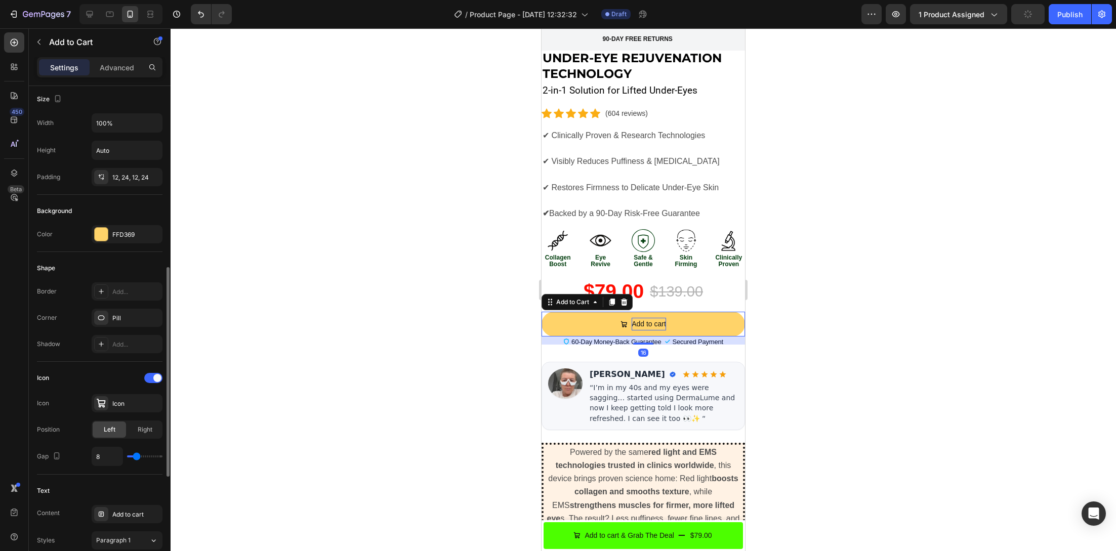
scroll to position [225, 0]
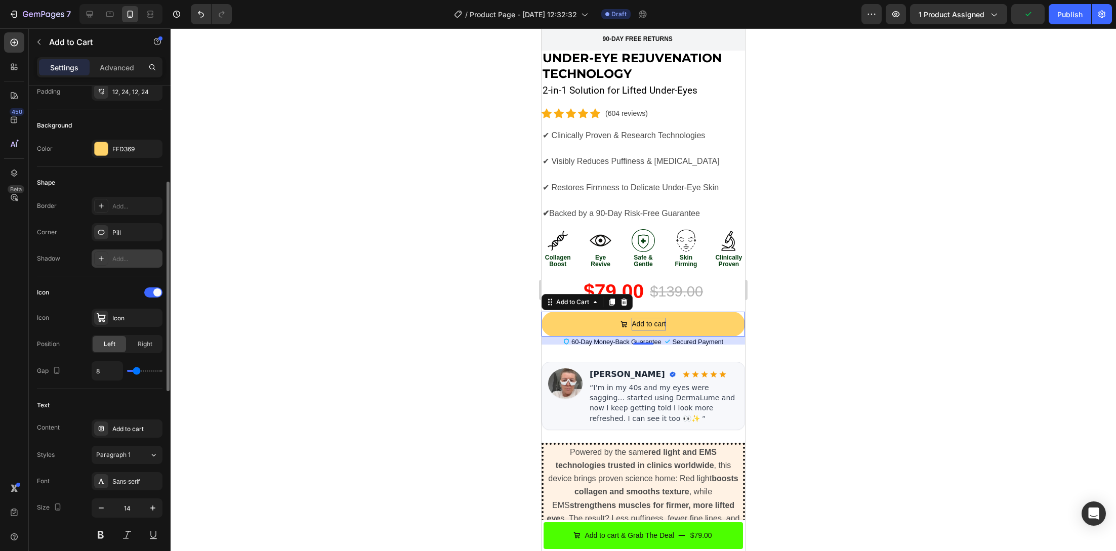
click at [108, 259] on div "Add..." at bounding box center [127, 258] width 71 height 18
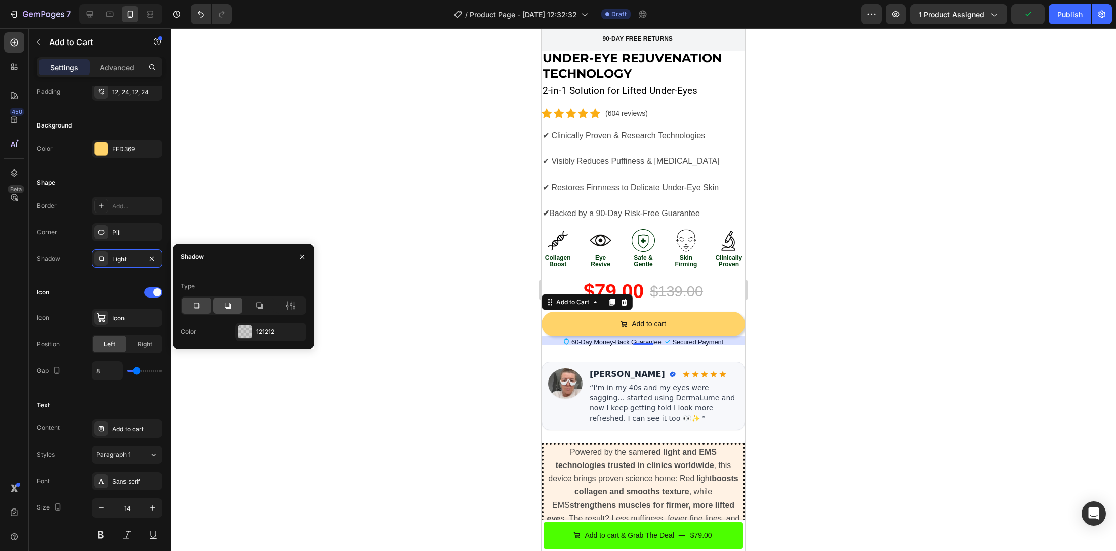
click at [229, 308] on icon at bounding box center [228, 306] width 6 height 6
click at [203, 306] on div at bounding box center [196, 306] width 29 height 16
click at [220, 280] on div "Type" at bounding box center [243, 286] width 125 height 16
click at [469, 333] on div at bounding box center [643, 289] width 945 height 523
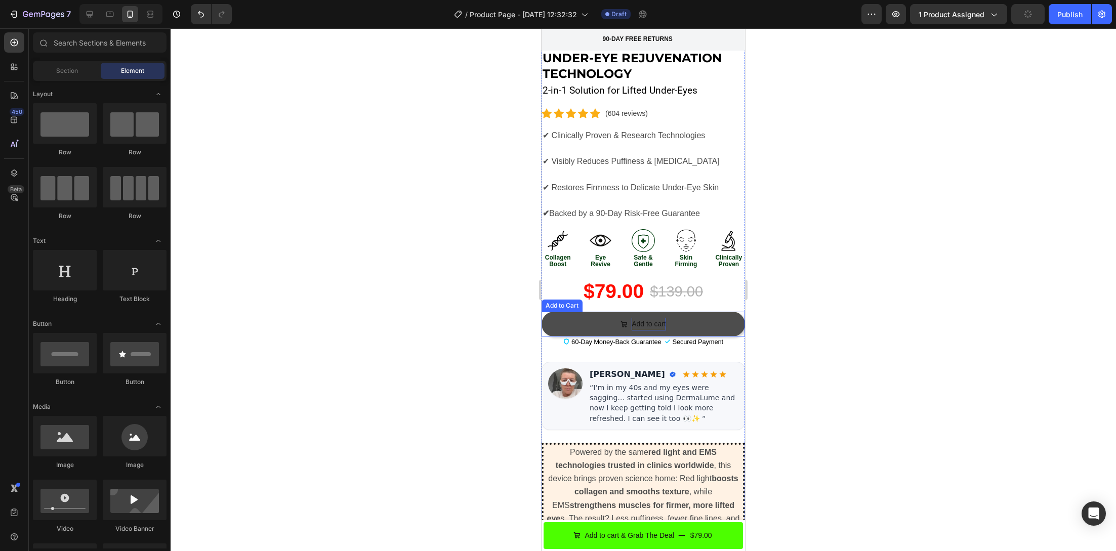
click at [720, 318] on button "Add to cart" at bounding box center [642, 324] width 203 height 25
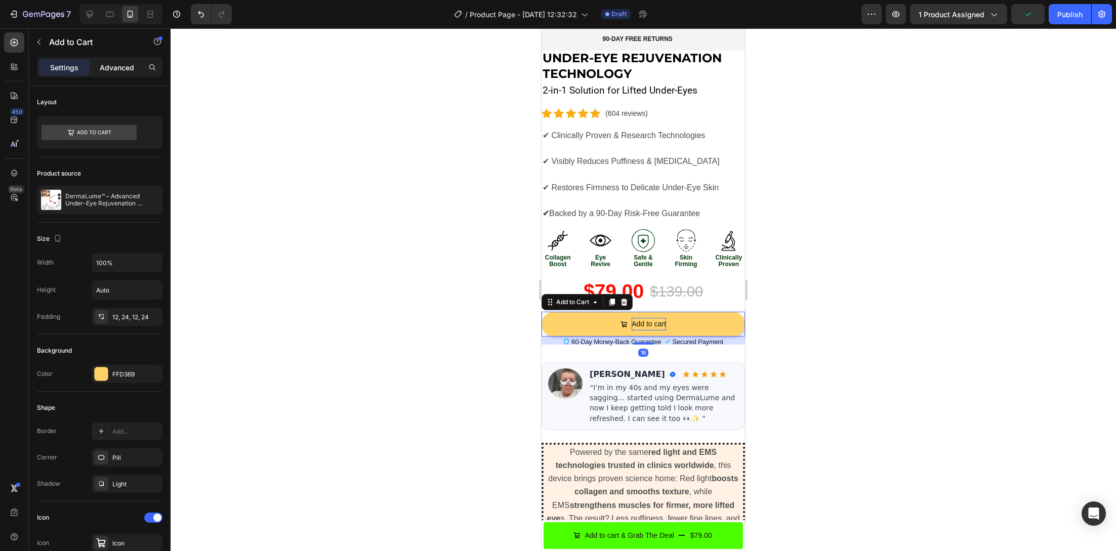
click at [124, 68] on p "Advanced" at bounding box center [117, 67] width 34 height 11
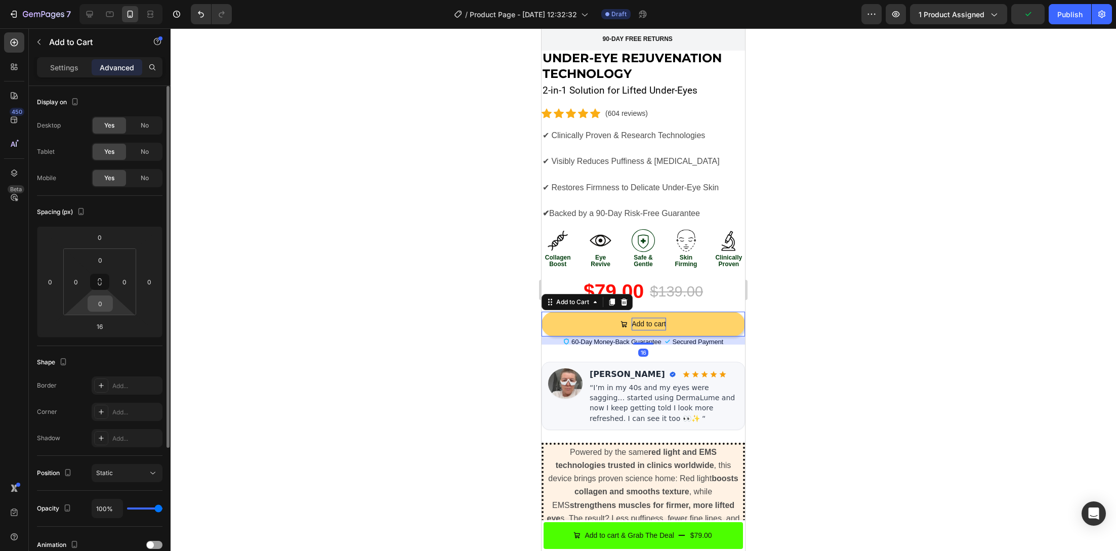
click at [101, 300] on input "0" at bounding box center [100, 303] width 20 height 15
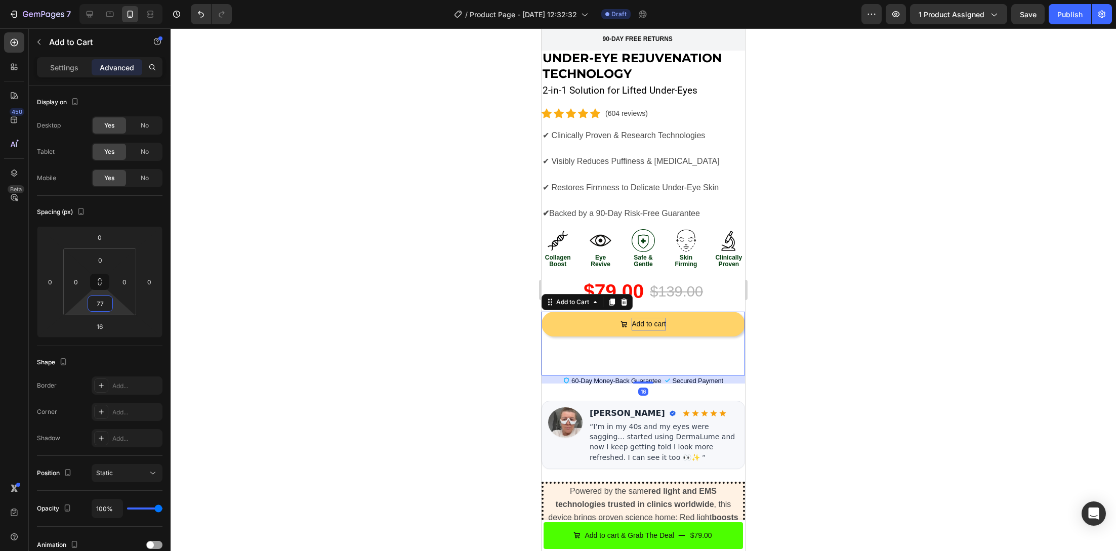
type input "7"
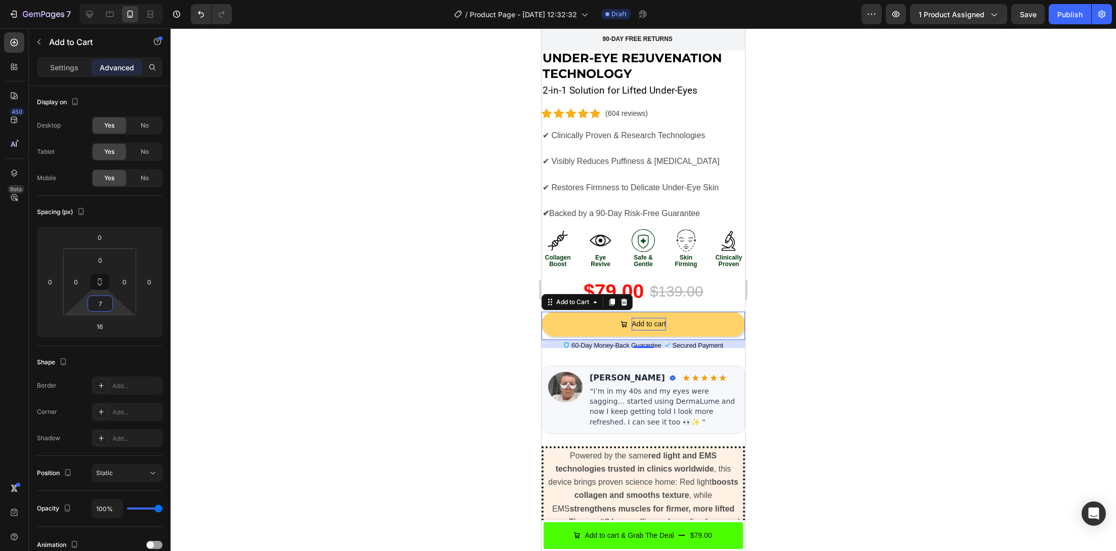
click at [296, 309] on div at bounding box center [643, 289] width 945 height 523
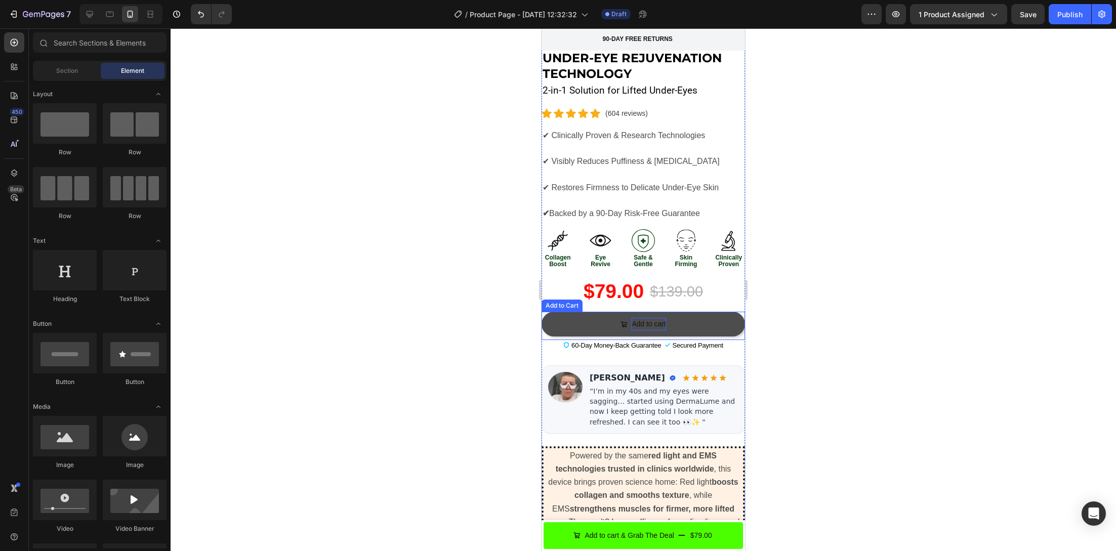
click at [552, 312] on button "Add to cart" at bounding box center [642, 324] width 203 height 25
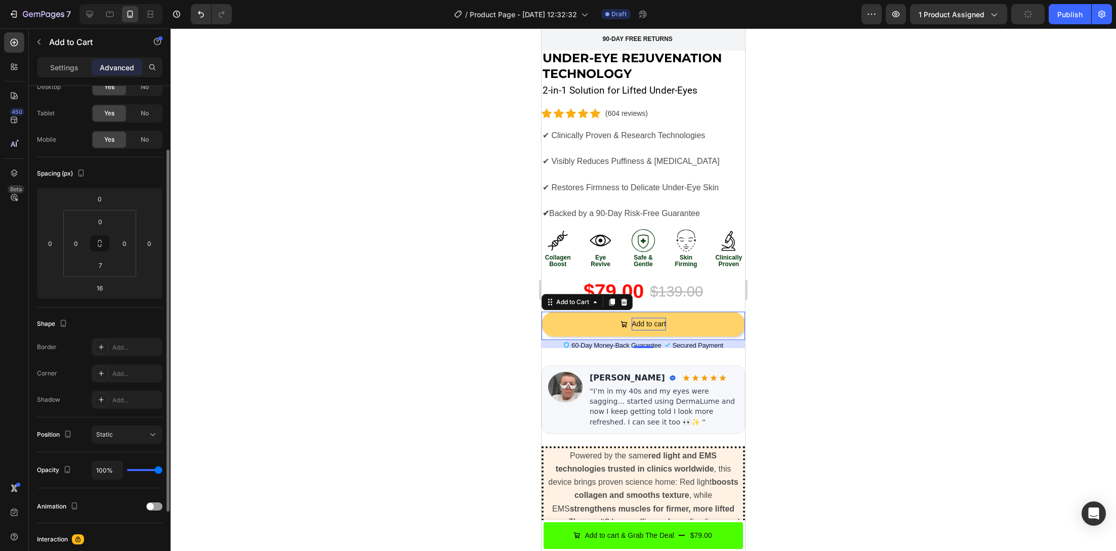
scroll to position [0, 0]
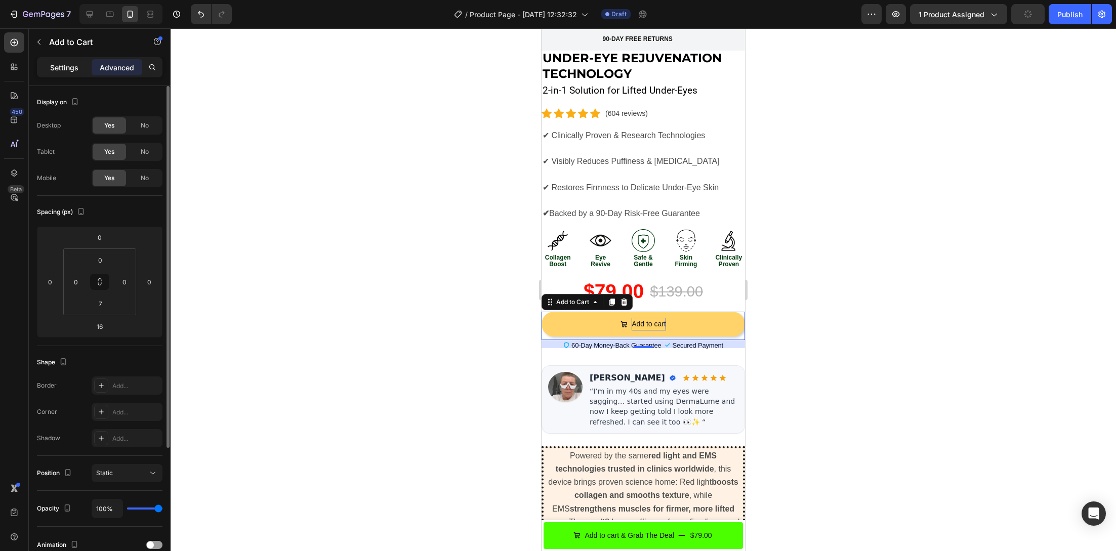
click at [56, 62] on p "Settings" at bounding box center [64, 67] width 28 height 11
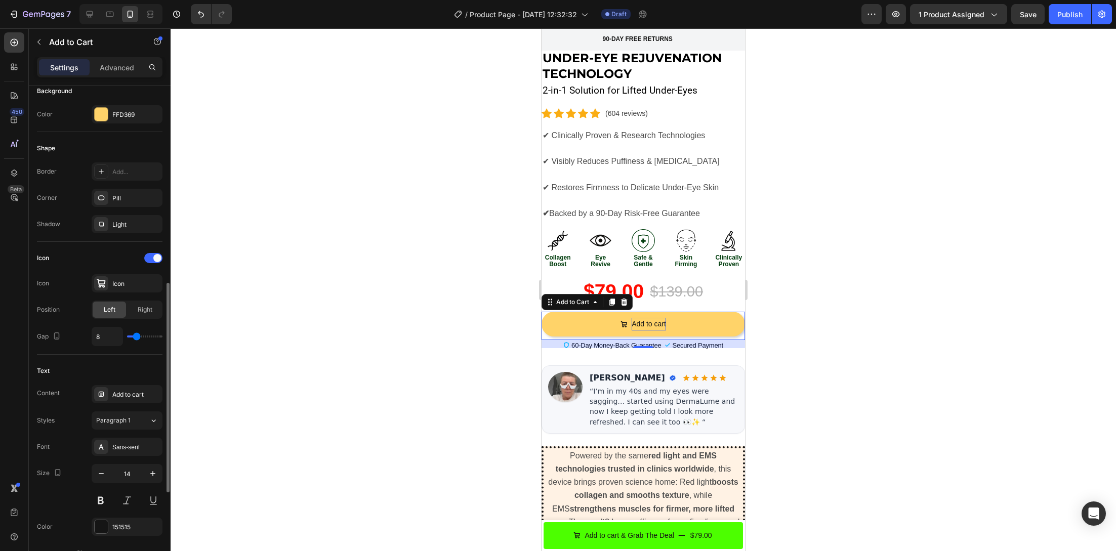
scroll to position [320, 0]
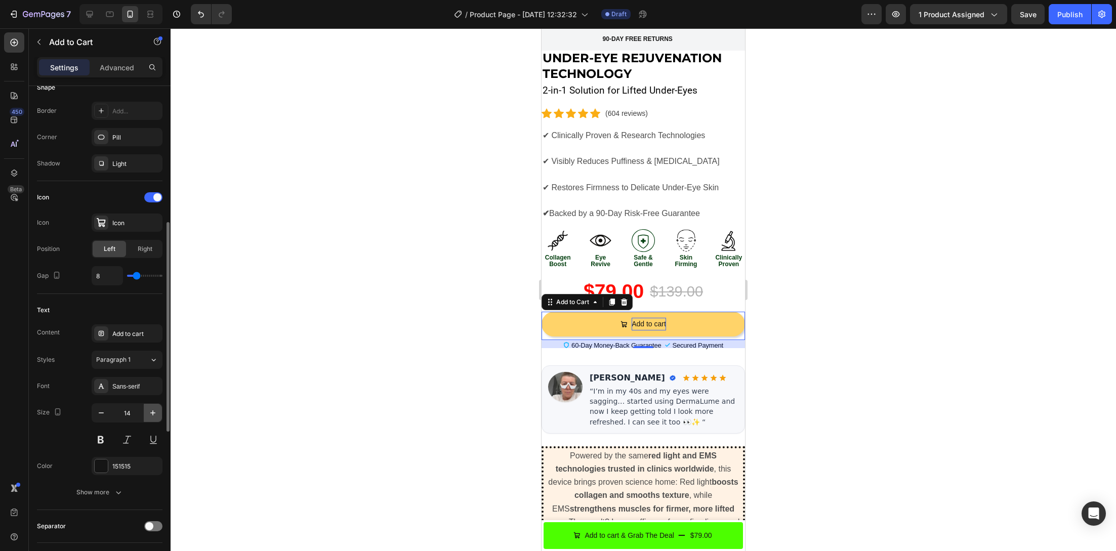
click at [152, 410] on icon "button" at bounding box center [153, 413] width 10 height 10
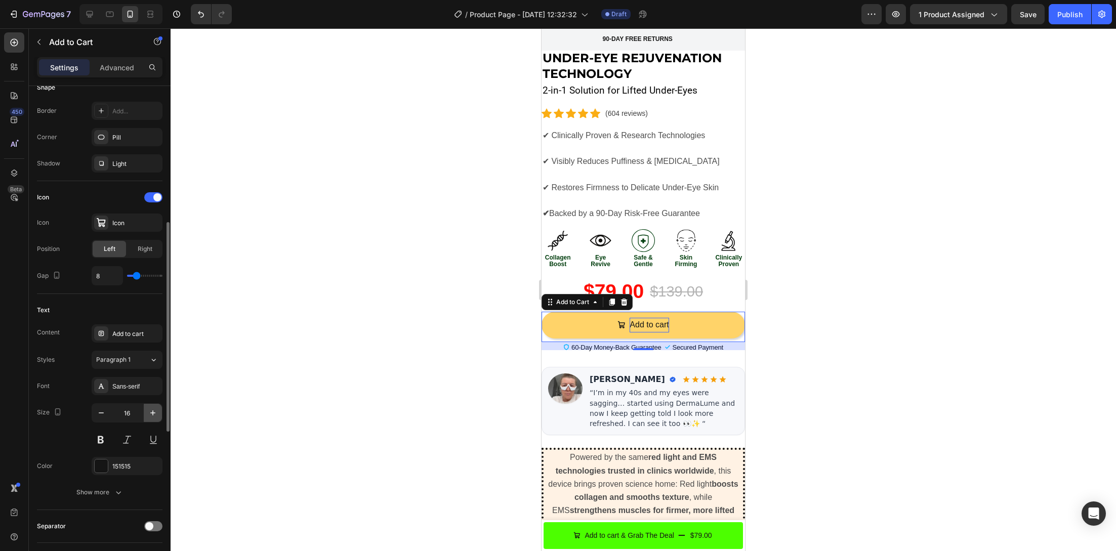
click at [152, 410] on icon "button" at bounding box center [153, 413] width 10 height 10
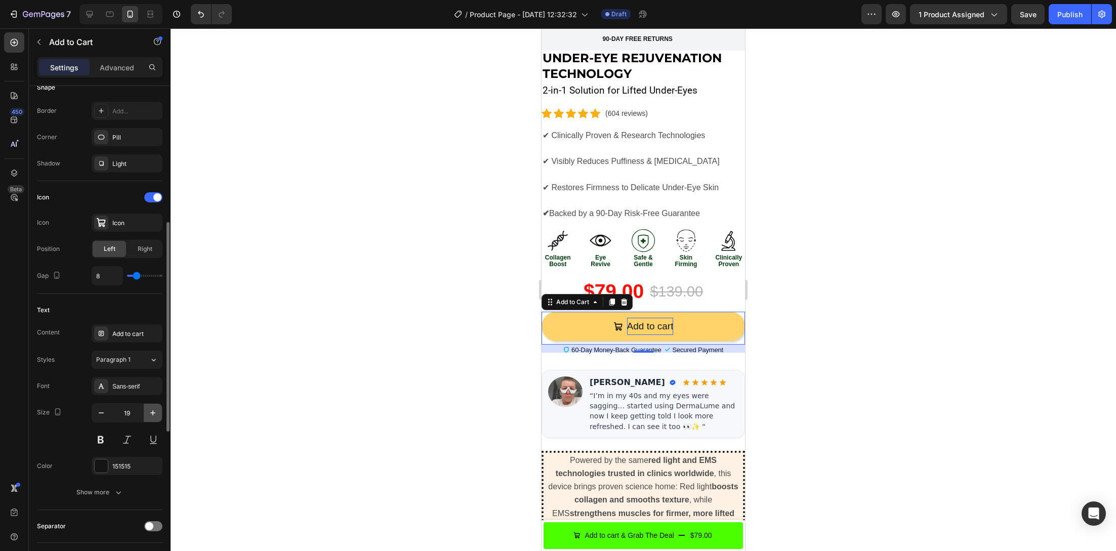
click at [152, 410] on icon "button" at bounding box center [153, 413] width 10 height 10
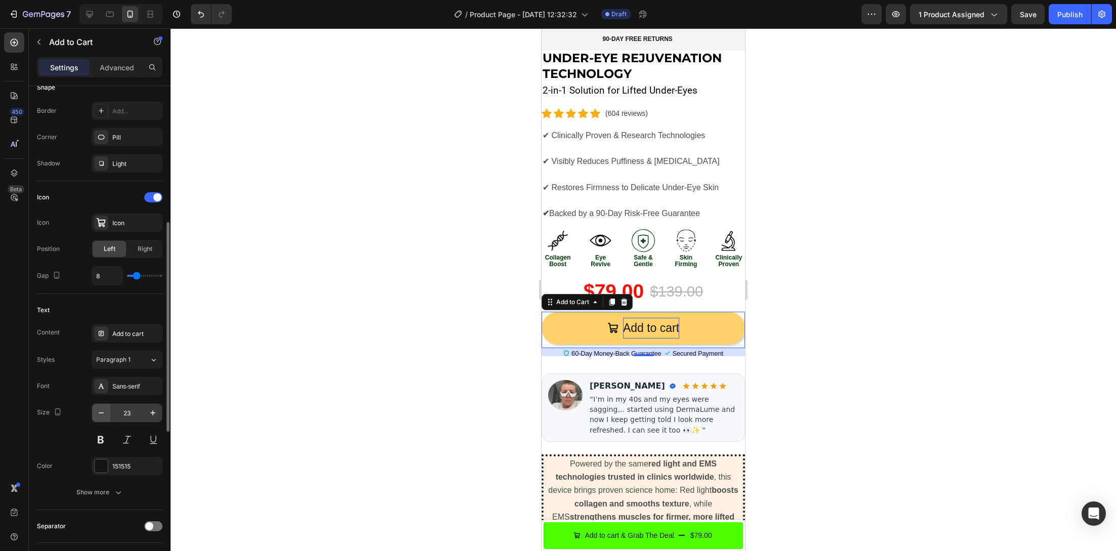
click at [100, 413] on icon "button" at bounding box center [101, 413] width 10 height 10
type input "21"
click at [133, 382] on div "Sans-serif" at bounding box center [136, 386] width 48 height 9
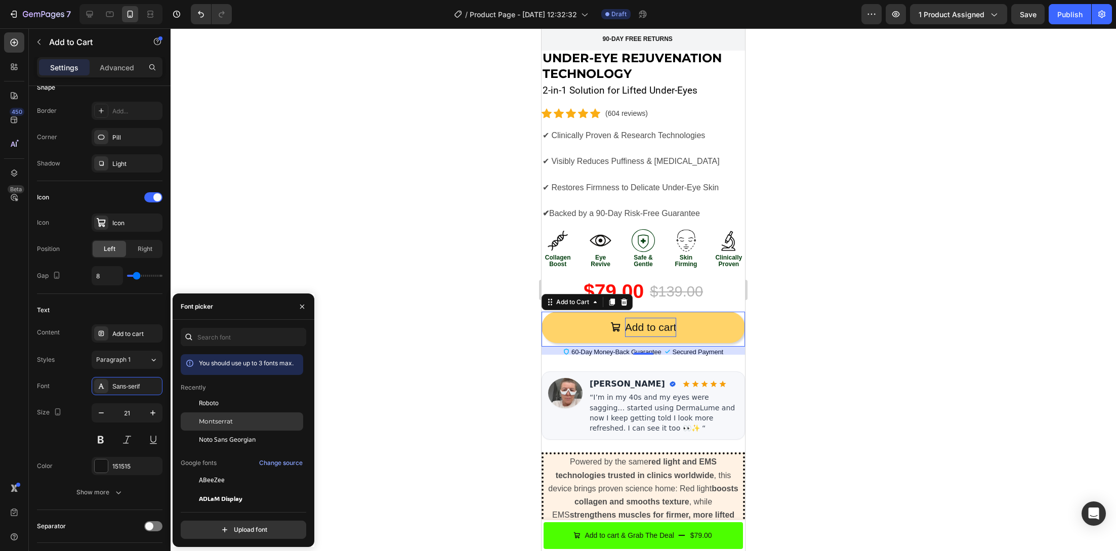
click at [249, 419] on div "Montserrat" at bounding box center [250, 421] width 102 height 9
click at [325, 261] on div at bounding box center [643, 289] width 945 height 523
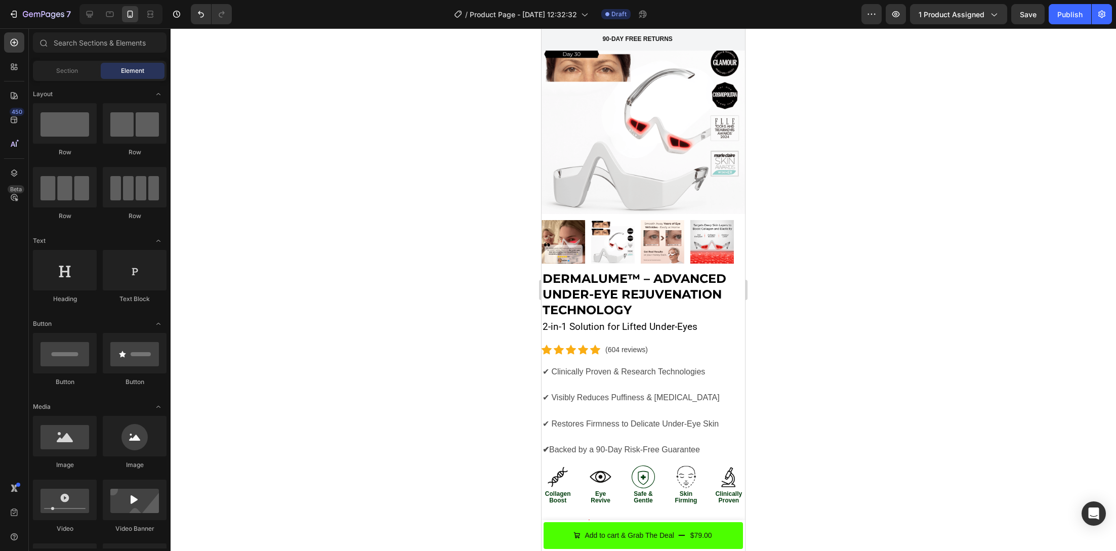
scroll to position [0, 0]
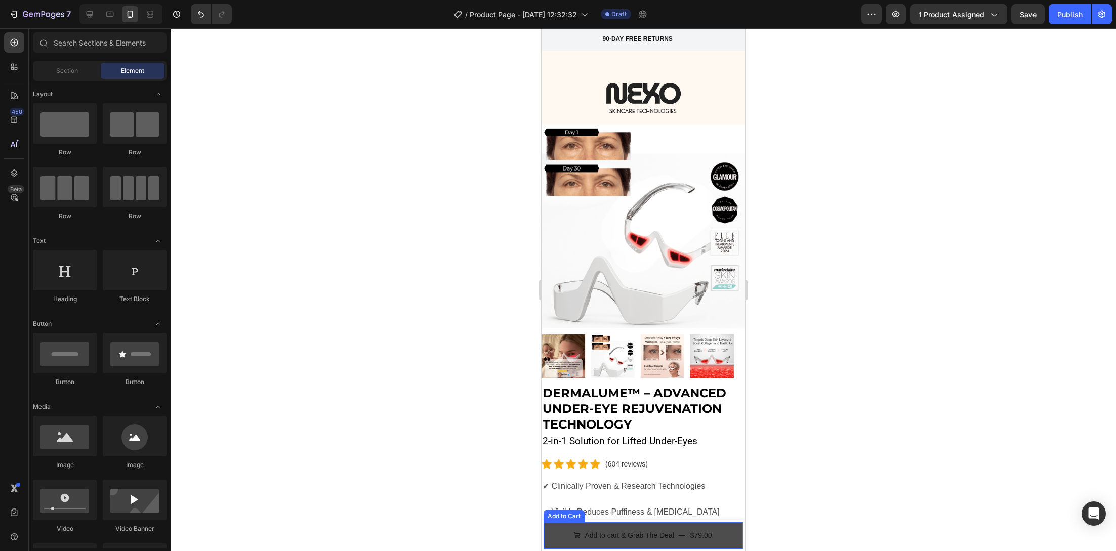
click at [560, 529] on button "Add to cart & Grab The Deal $79.00" at bounding box center [642, 535] width 199 height 27
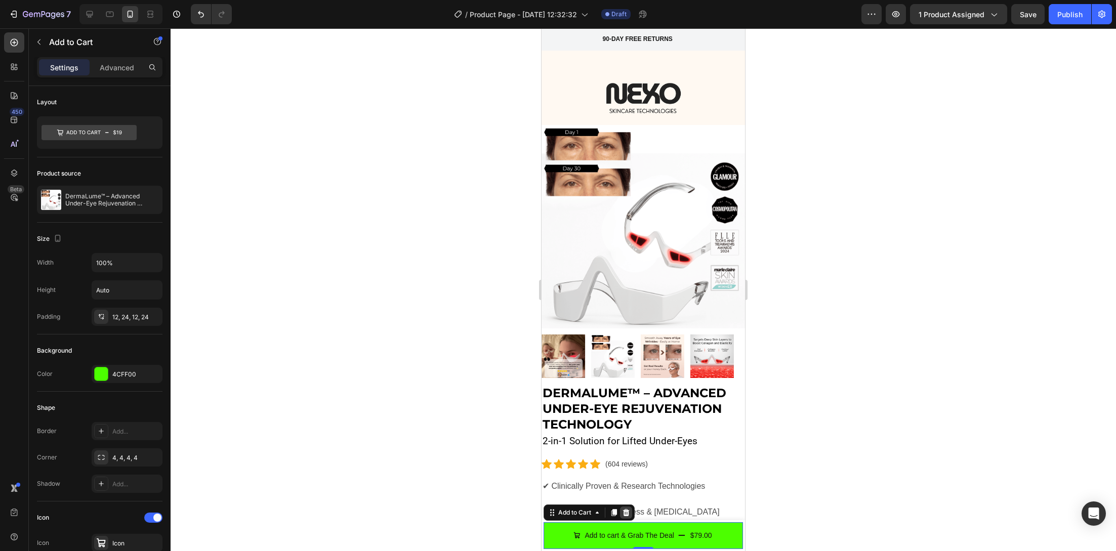
click at [625, 512] on icon at bounding box center [626, 512] width 7 height 7
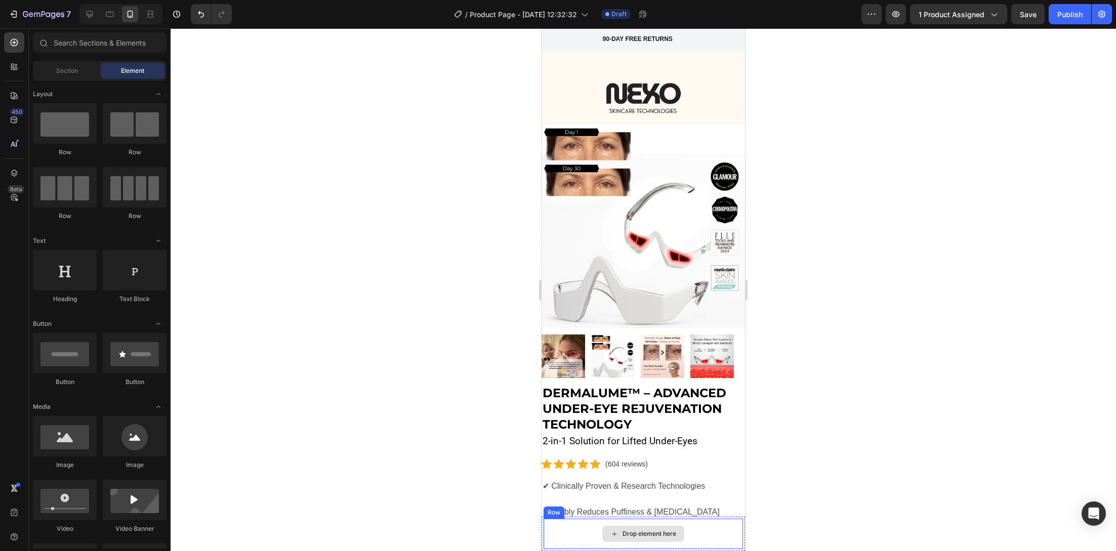
click at [561, 534] on div "Drop element here" at bounding box center [642, 534] width 199 height 30
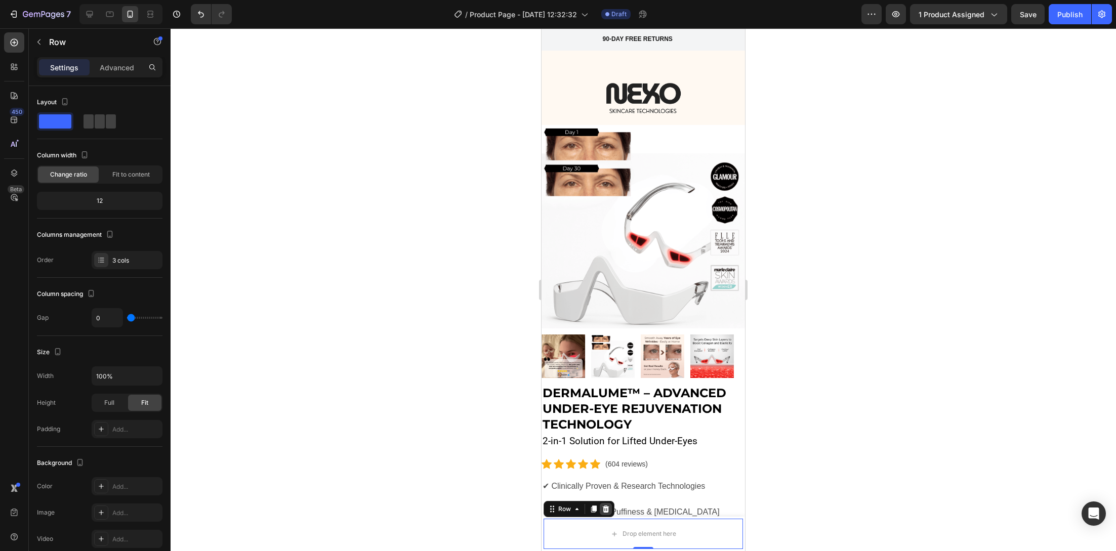
click at [610, 507] on div at bounding box center [606, 509] width 12 height 12
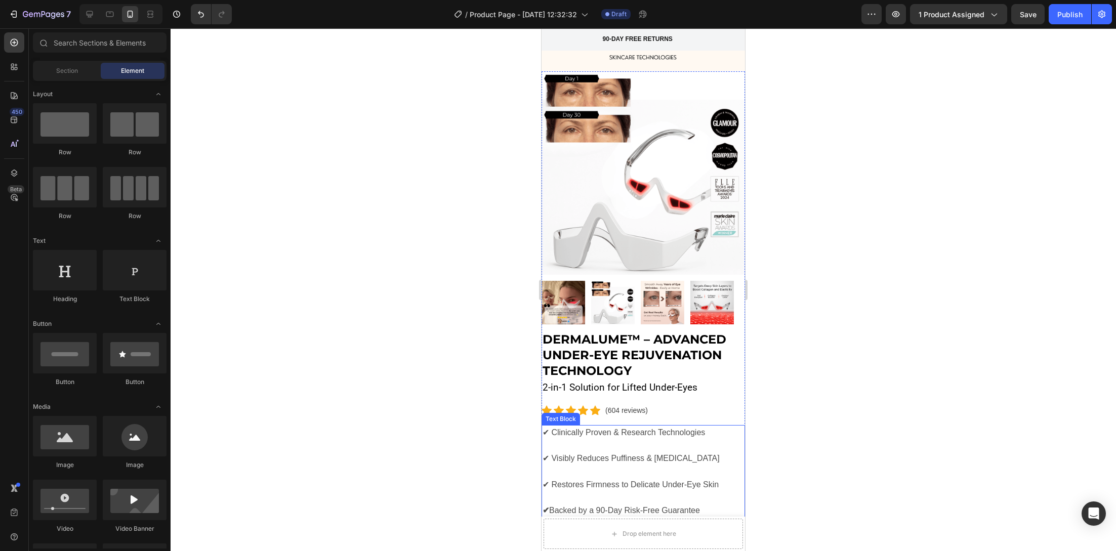
scroll to position [133, 0]
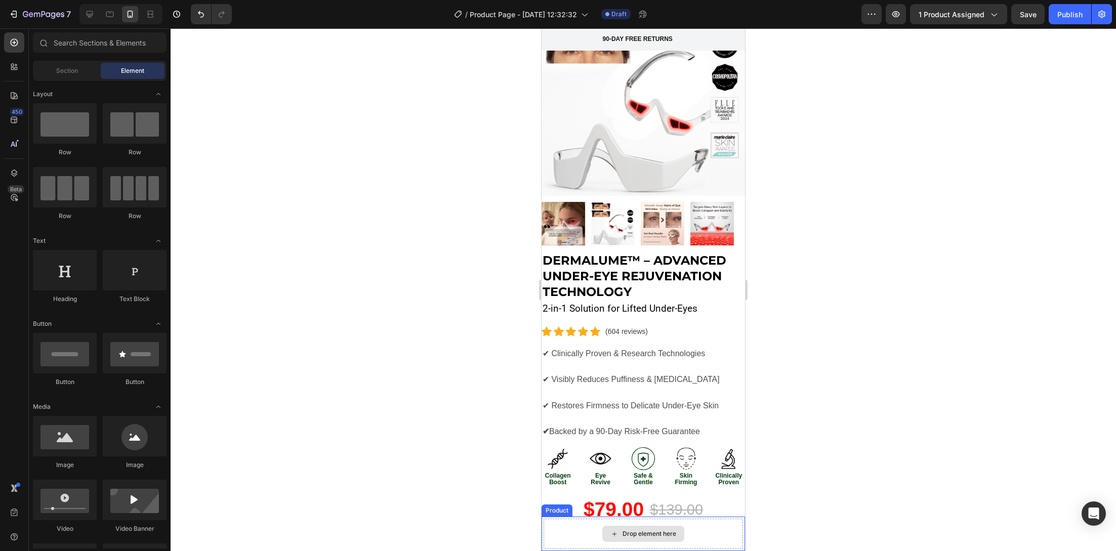
click at [589, 527] on div "Drop element here" at bounding box center [642, 534] width 199 height 30
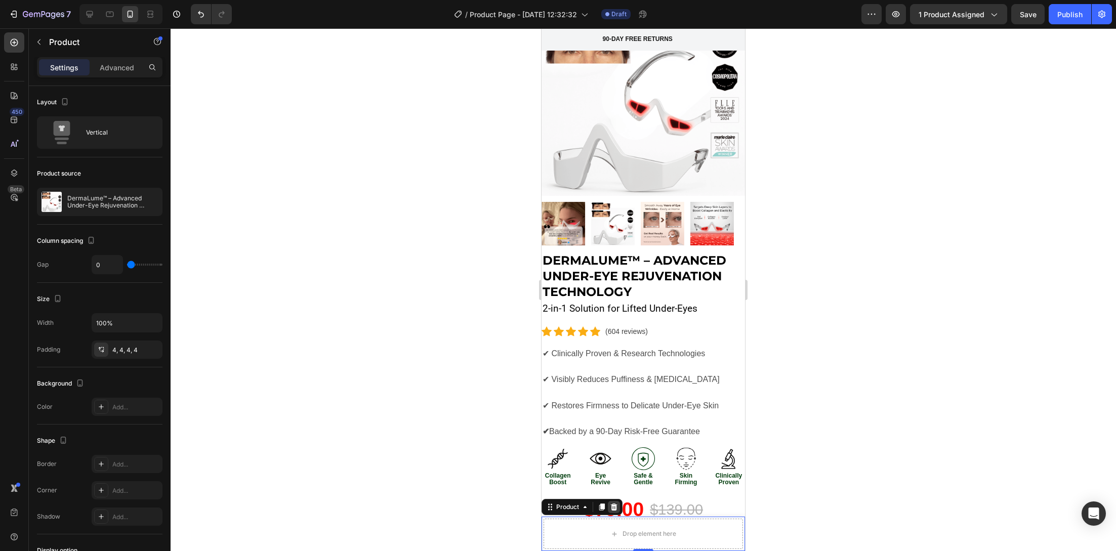
click at [612, 507] on icon at bounding box center [614, 507] width 8 height 8
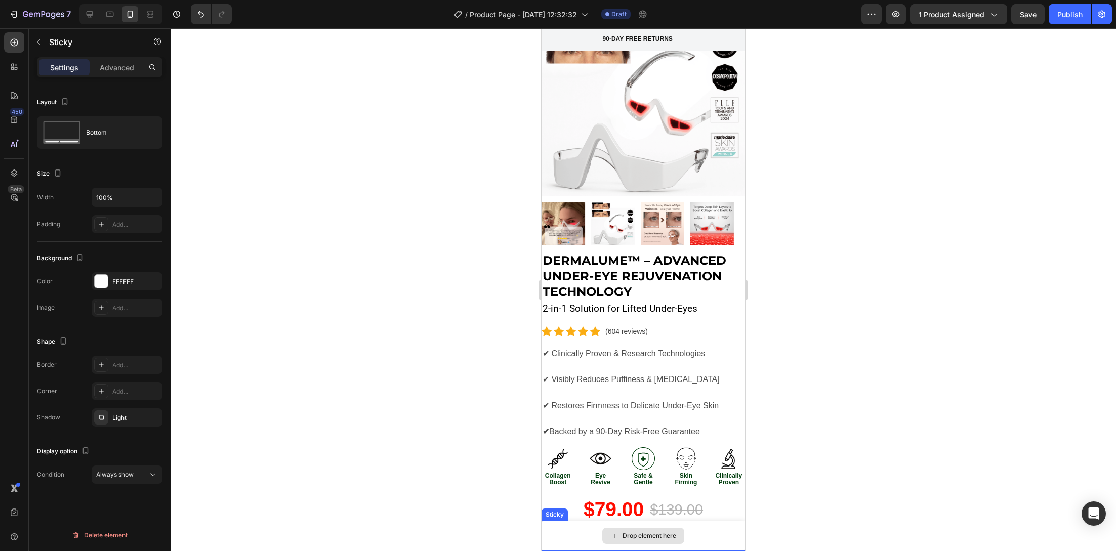
click at [582, 532] on div "Drop element here" at bounding box center [642, 536] width 203 height 30
click at [616, 511] on icon at bounding box center [613, 511] width 8 height 8
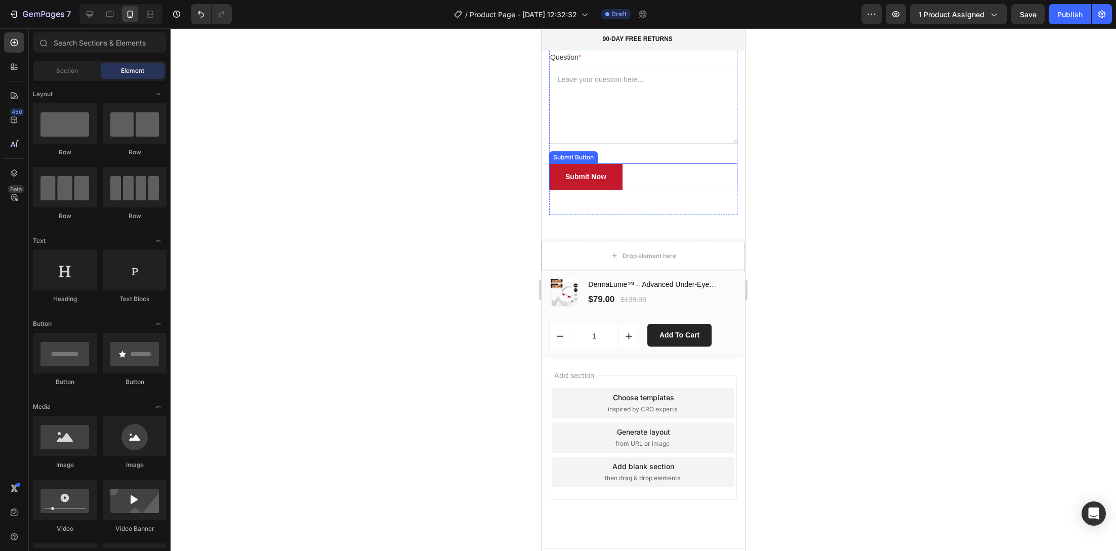
scroll to position [5262, 0]
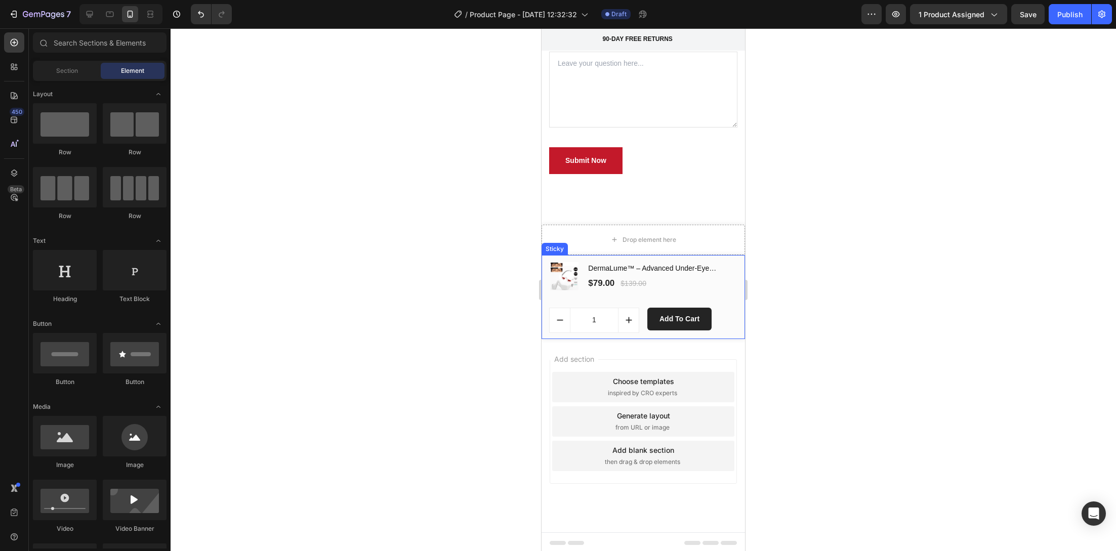
click at [660, 257] on div "(P) Images & Gallery DermaLume™ – Advanced Under-Eye Rejuvenation Technology (P…" at bounding box center [642, 297] width 203 height 84
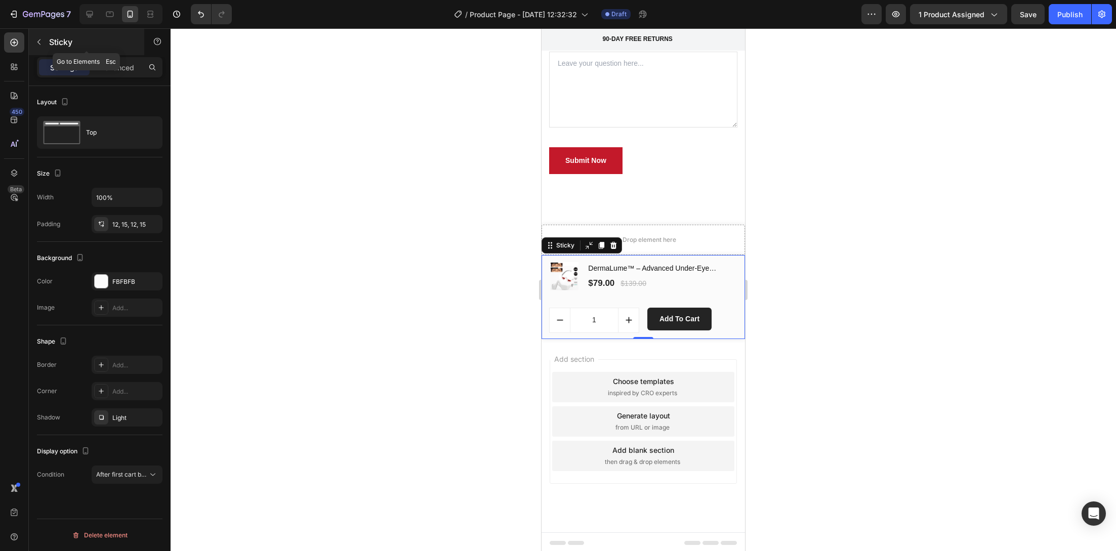
click at [39, 45] on icon "button" at bounding box center [39, 42] width 8 height 8
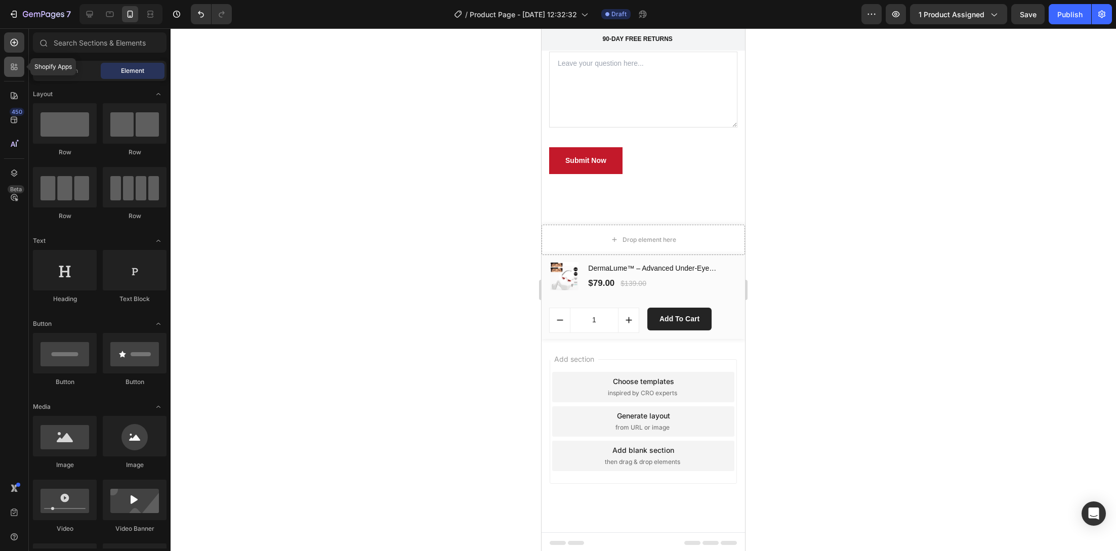
click at [11, 74] on div at bounding box center [14, 67] width 20 height 20
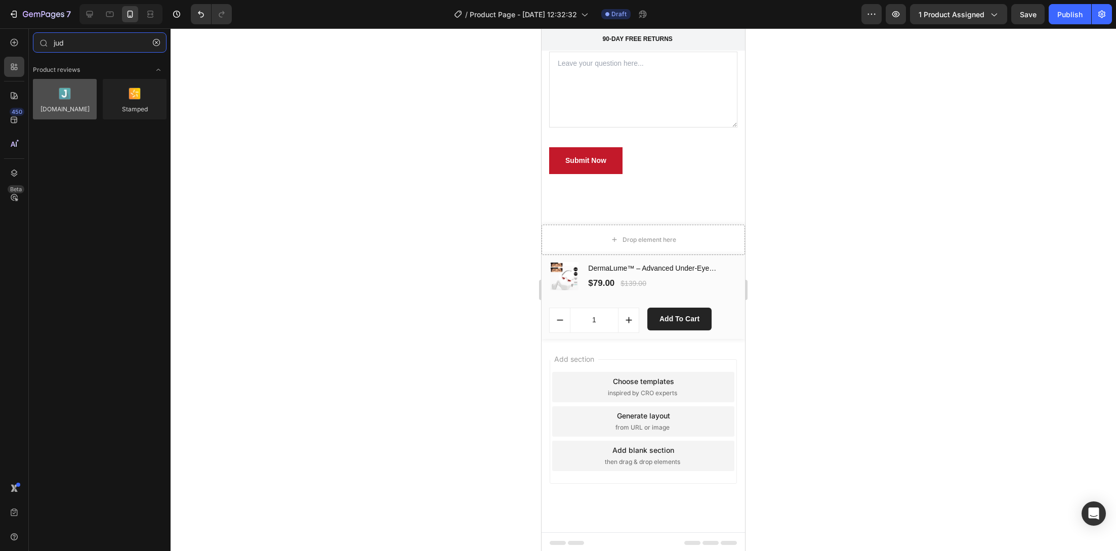
type input "jud"
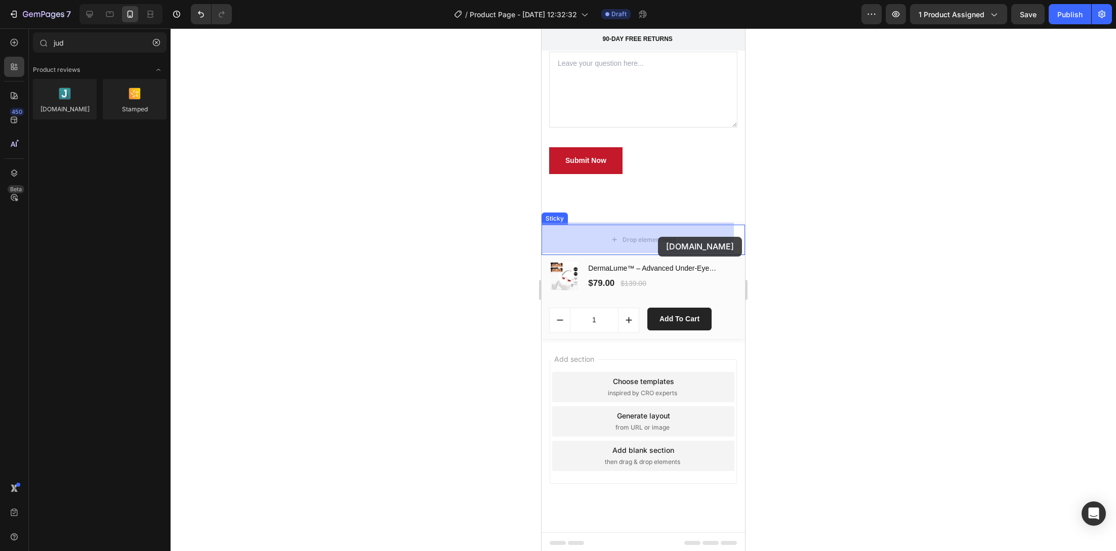
drag, startPoint x: 600, startPoint y: 119, endPoint x: 644, endPoint y: 227, distance: 116.2
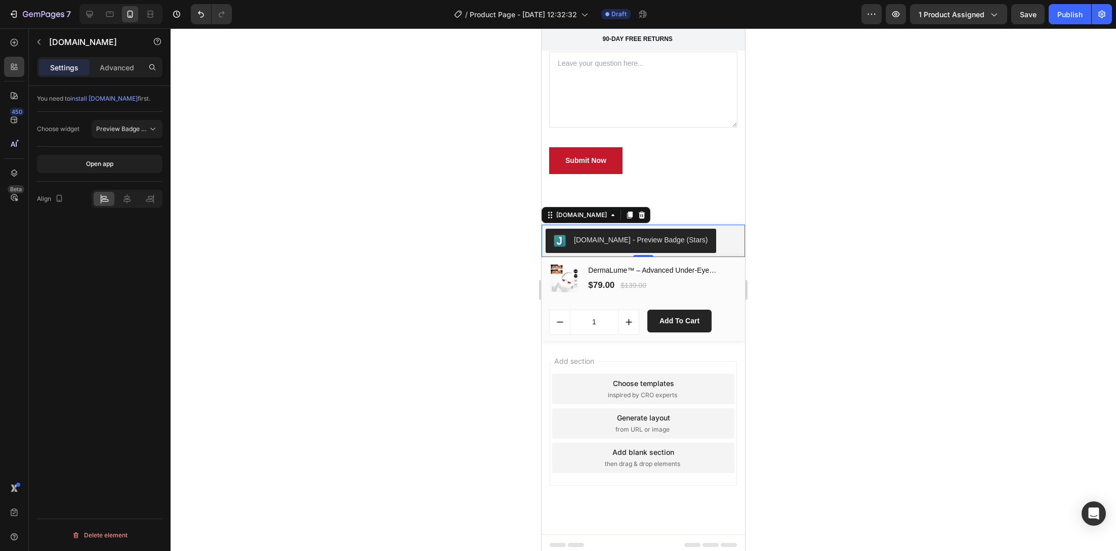
click at [646, 230] on button "[DOMAIN_NAME] - Preview Badge (Stars)" at bounding box center [630, 241] width 171 height 24
click at [641, 235] on div "[DOMAIN_NAME] - Preview Badge (Stars)" at bounding box center [641, 240] width 134 height 11
click at [88, 169] on button "Open app" at bounding box center [99, 164] width 125 height 18
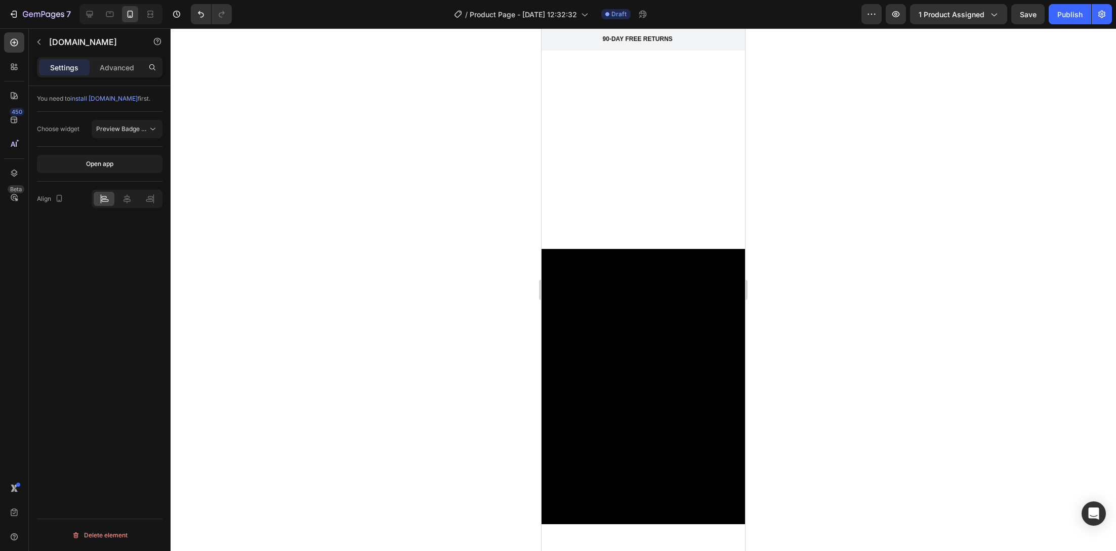
scroll to position [0, 0]
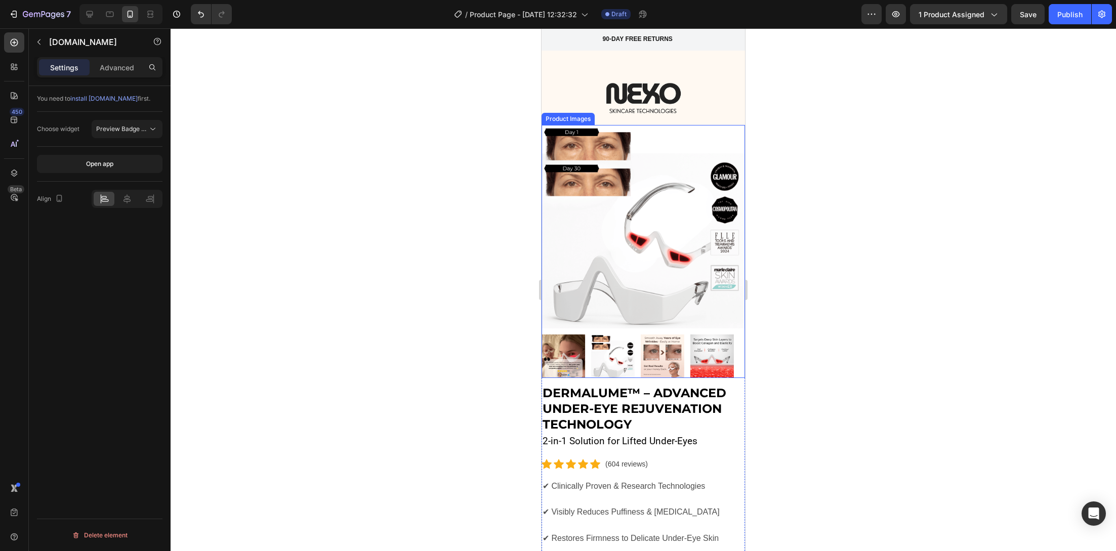
click at [602, 348] on img at bounding box center [613, 356] width 44 height 44
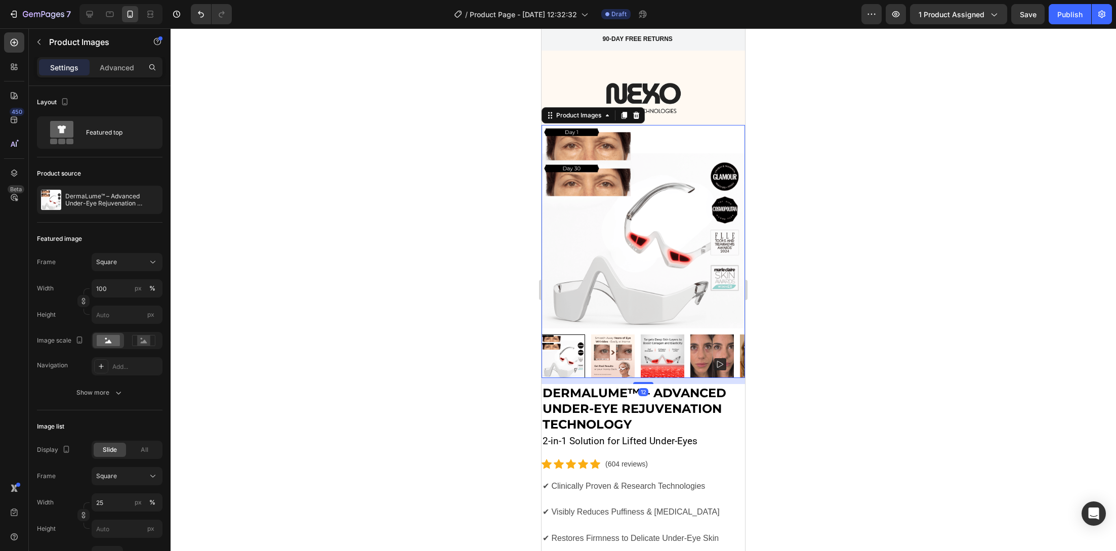
click at [616, 347] on img at bounding box center [613, 356] width 44 height 44
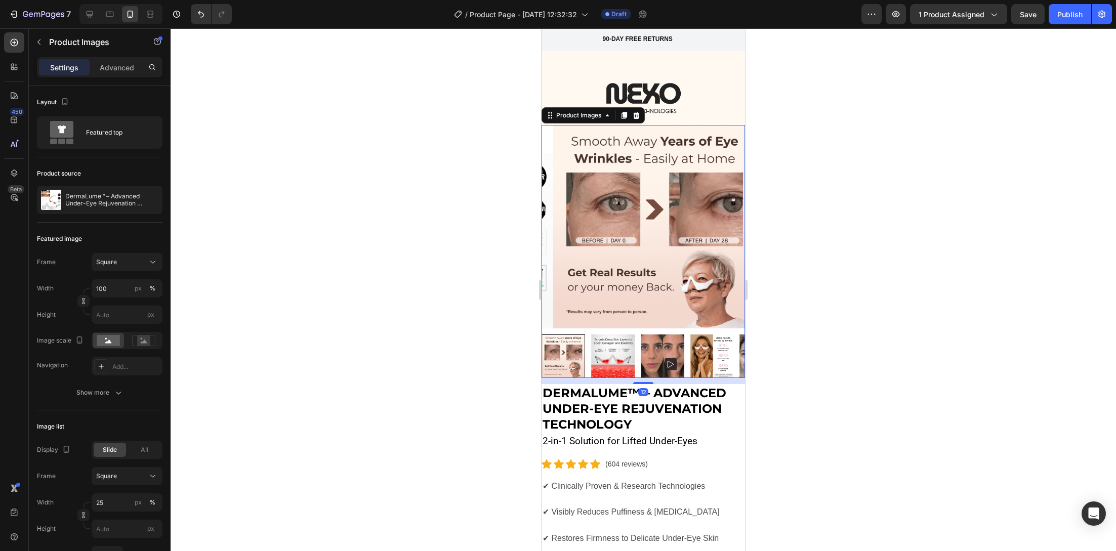
click at [664, 345] on div at bounding box center [642, 356] width 203 height 44
click at [654, 346] on img at bounding box center [663, 356] width 44 height 44
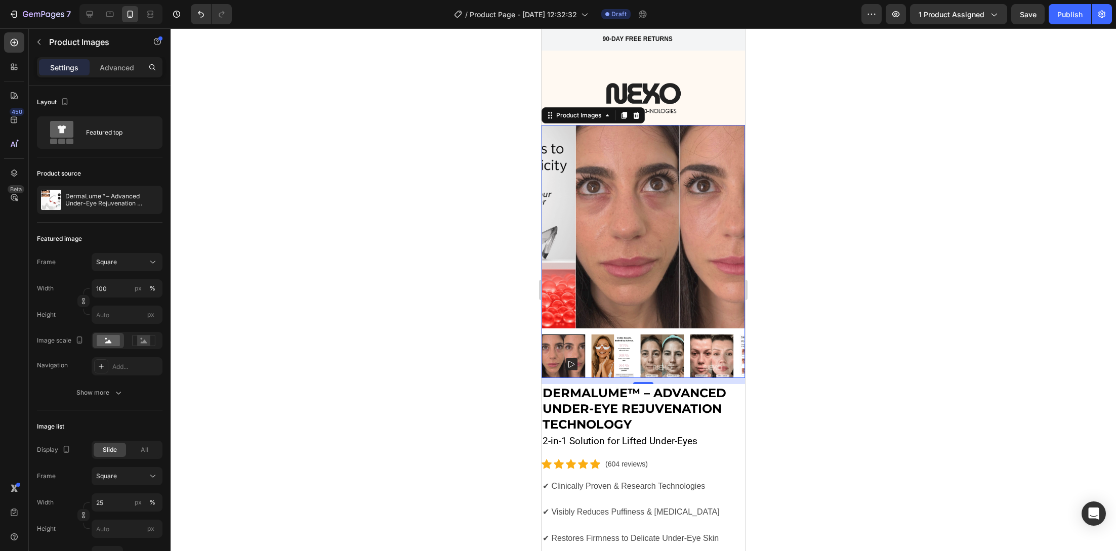
click at [763, 312] on icon at bounding box center [766, 315] width 6 height 7
click at [760, 309] on rect at bounding box center [766, 315] width 12 height 12
click at [569, 346] on div at bounding box center [563, 356] width 44 height 44
click at [609, 262] on img at bounding box center [677, 226] width 203 height 203
click at [891, 14] on button "button" at bounding box center [896, 14] width 20 height 20
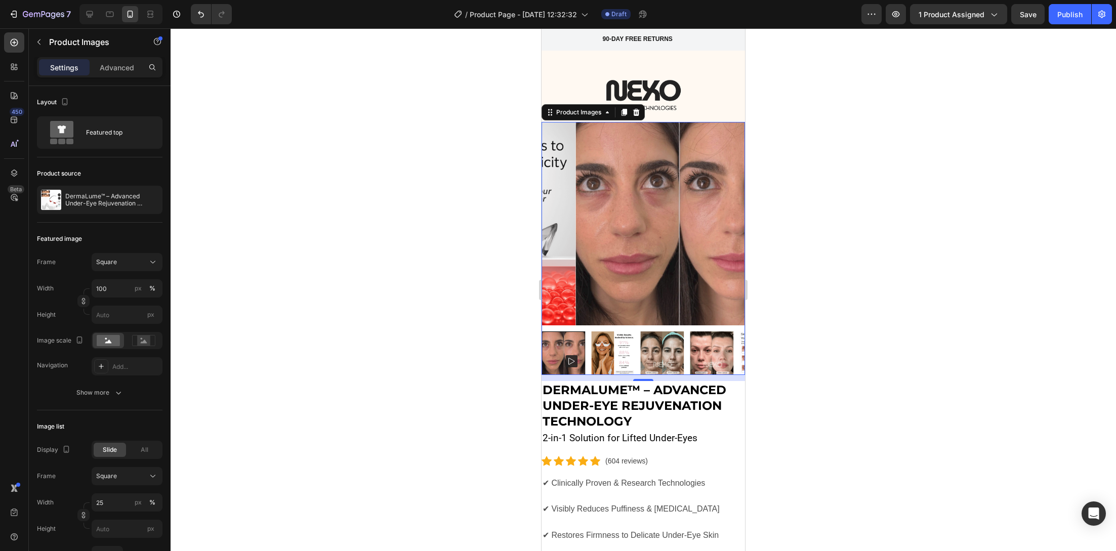
click at [473, 325] on div at bounding box center [643, 289] width 945 height 523
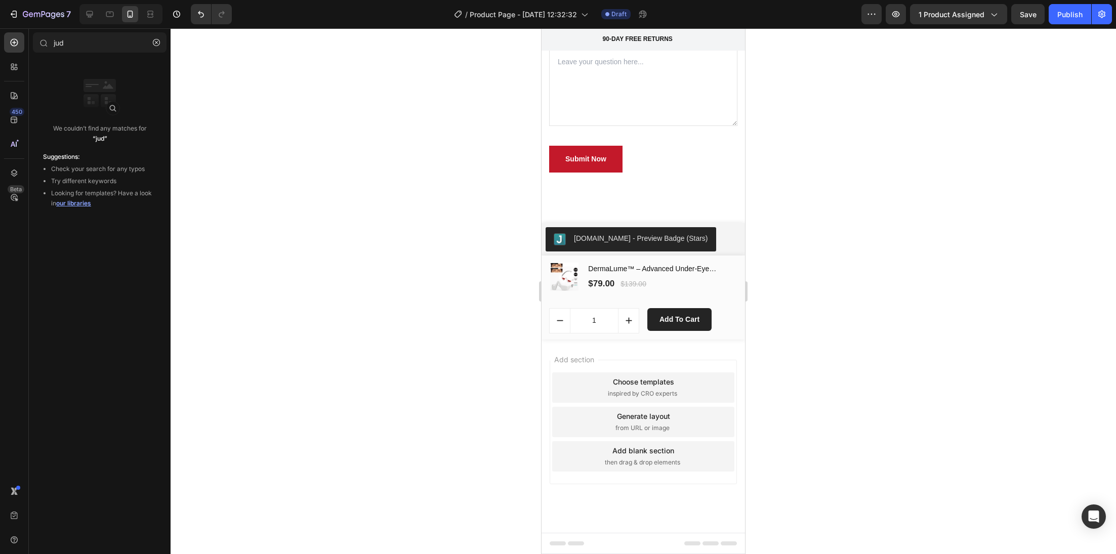
scroll to position [5261, 0]
